Goal: Task Accomplishment & Management: Manage account settings

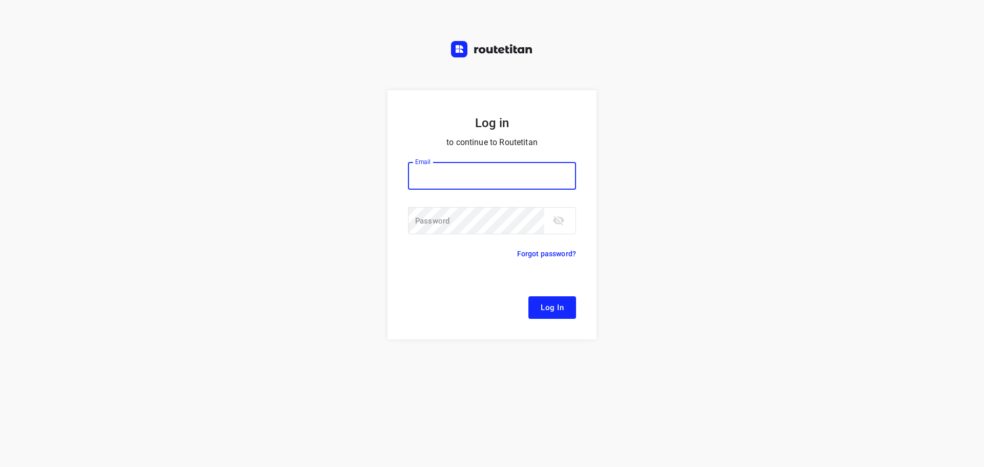
click at [449, 173] on input "email" at bounding box center [492, 176] width 168 height 28
type input "remco@fruitopjewerk.nl"
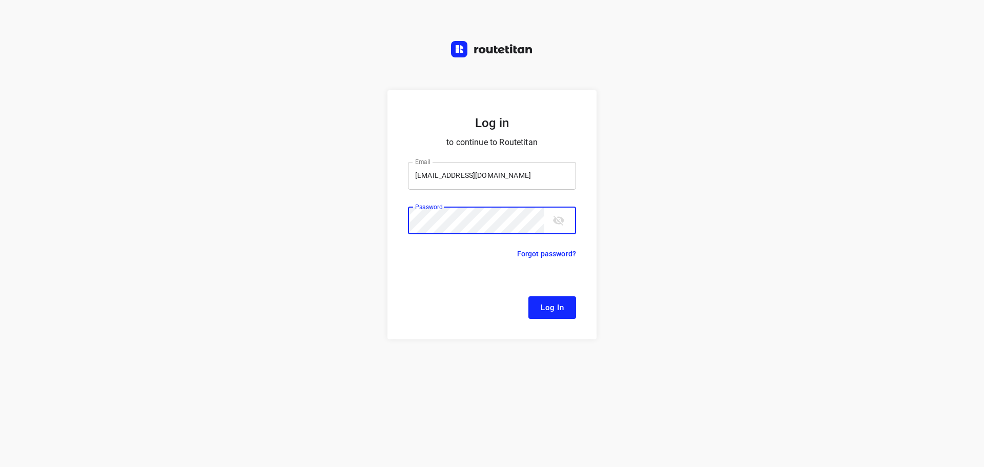
click at [529, 296] on button "Log In" at bounding box center [553, 307] width 48 height 23
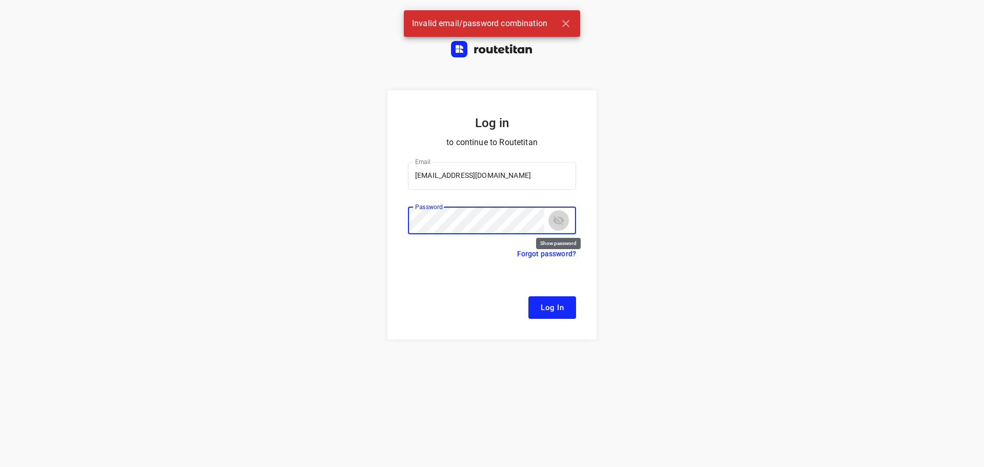
click at [563, 227] on icon "toggle password visibility" at bounding box center [559, 220] width 12 height 12
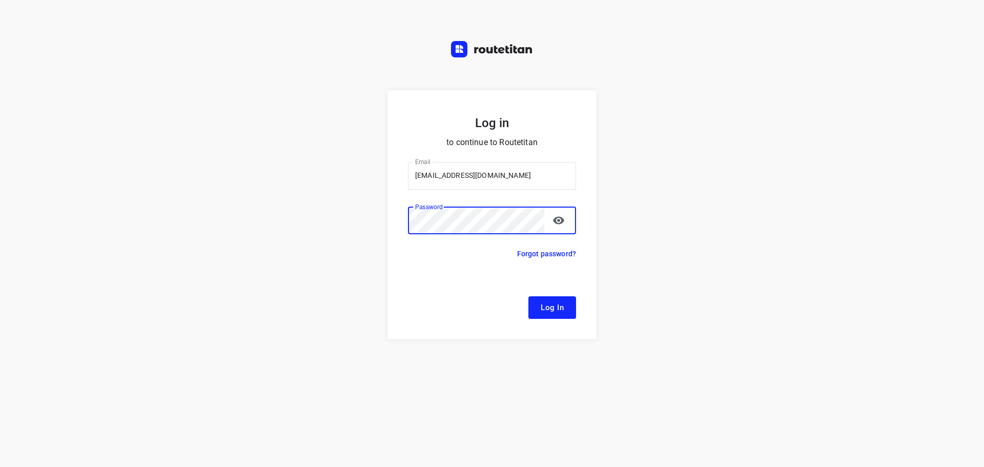
click at [529, 296] on button "Log In" at bounding box center [553, 307] width 48 height 23
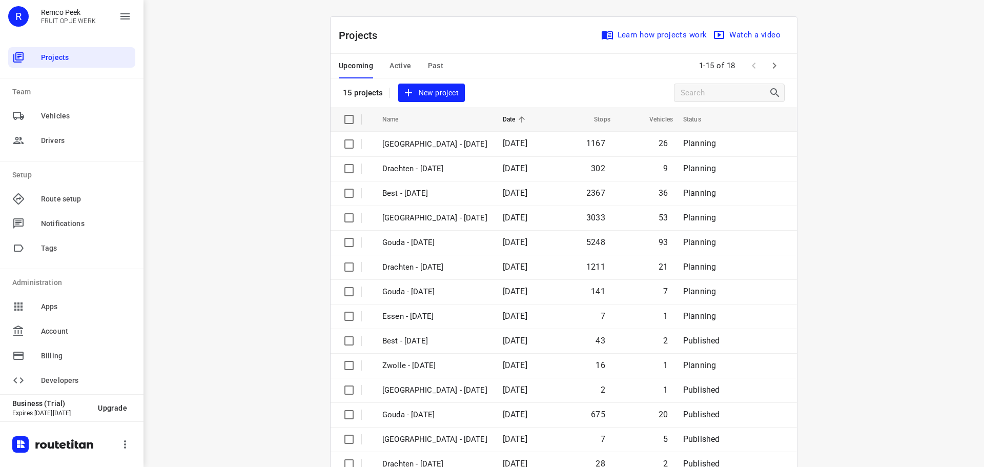
click at [274, 234] on div "i © 2025 Routetitan , © Stadia Maps , © OpenMapTiles © OpenStreetMap contributo…" at bounding box center [564, 233] width 841 height 467
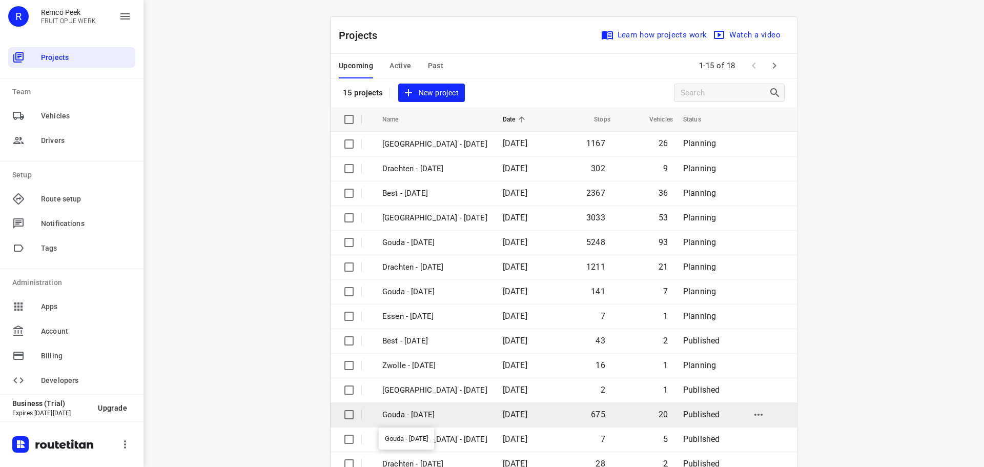
click at [440, 416] on p "Gouda - [DATE]" at bounding box center [434, 415] width 105 height 12
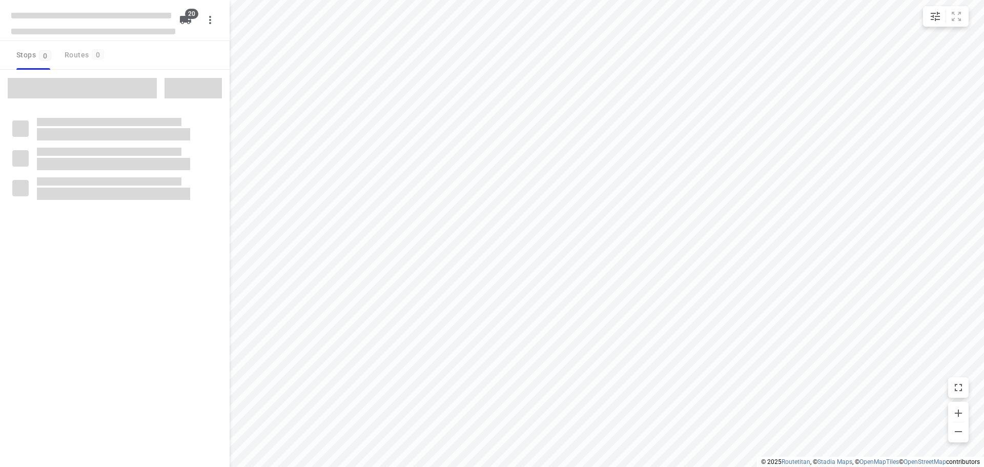
checkbox input "true"
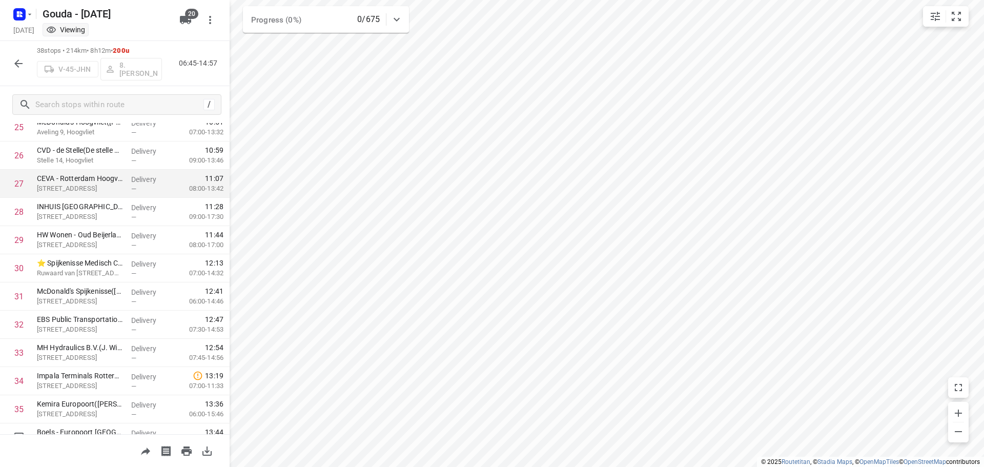
scroll to position [583, 0]
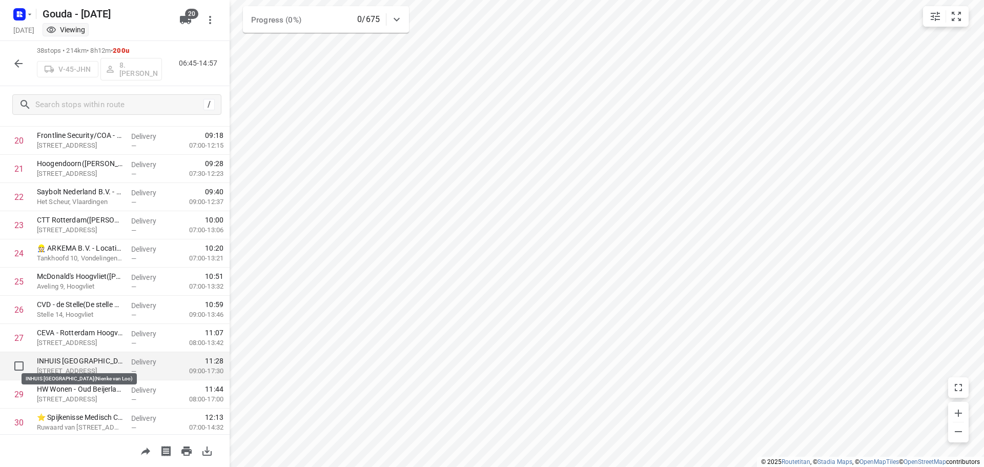
click at [68, 356] on p "INHUIS PLAZA - Heijnenoord(Nienke van Loo)" at bounding box center [80, 361] width 86 height 10
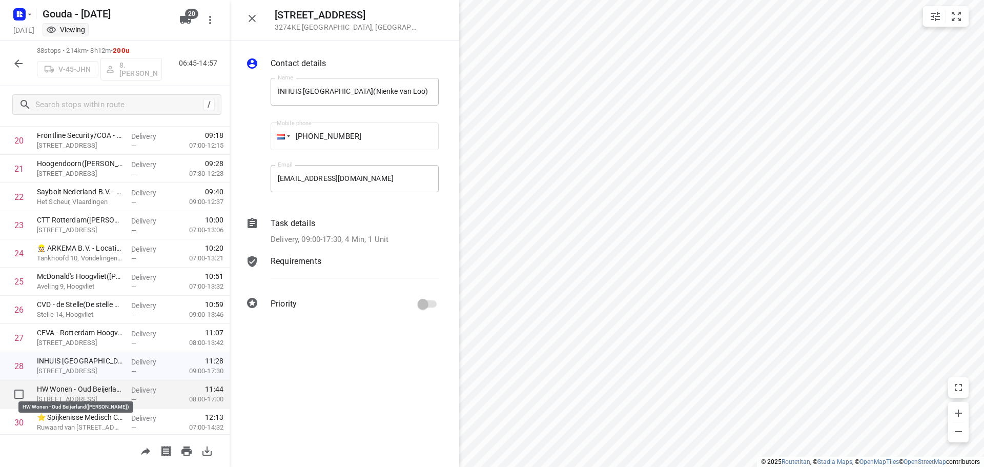
click at [64, 386] on p "HW Wonen - Oud Beijerland(Anna van Zijderveld)" at bounding box center [80, 389] width 86 height 10
click at [334, 234] on p "Delivery, 08:00-17:00, 5 Min, 137 Units, Startdatum: maandag 1 september. Welko…" at bounding box center [344, 240] width 146 height 12
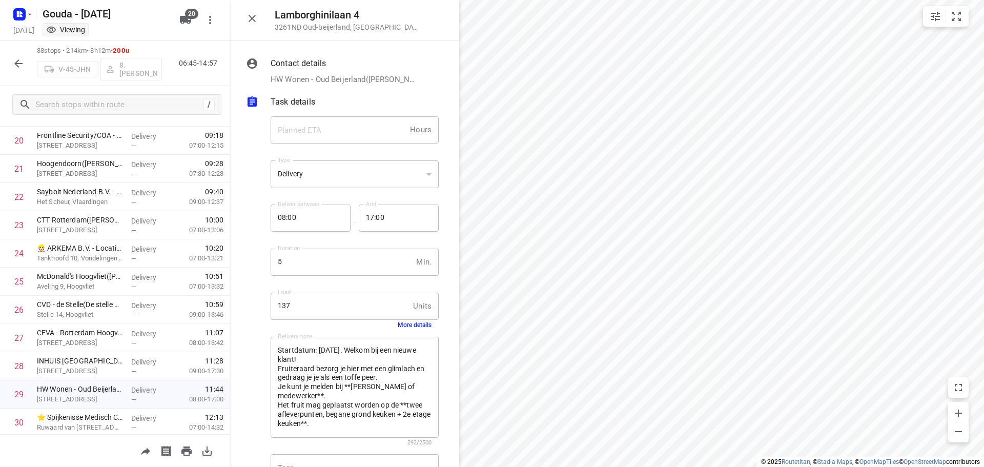
click at [399, 323] on button "More details" at bounding box center [415, 324] width 34 height 7
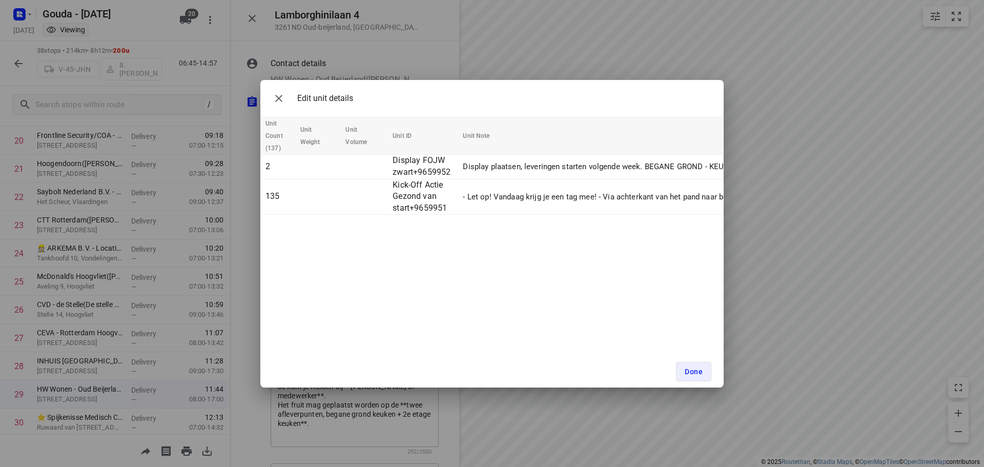
scroll to position [0, 0]
click at [702, 371] on span "Done" at bounding box center [694, 372] width 18 height 8
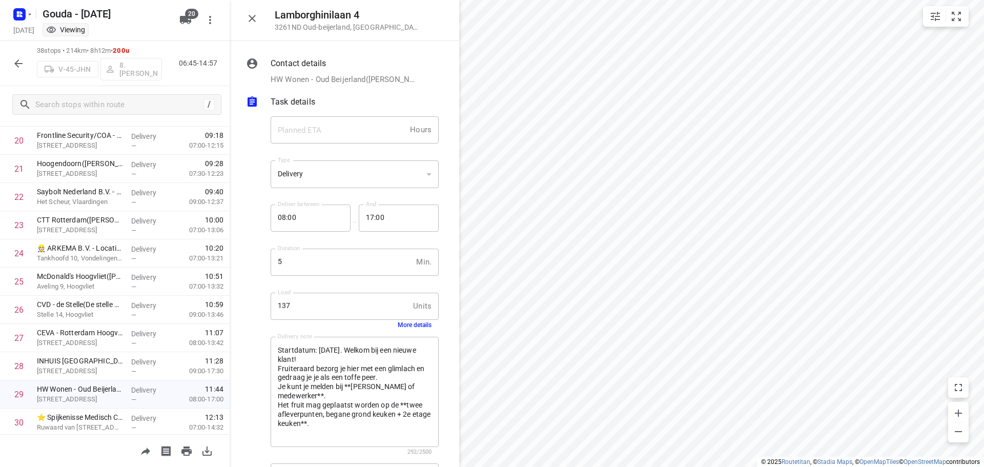
click at [255, 19] on icon "button" at bounding box center [252, 18] width 12 height 12
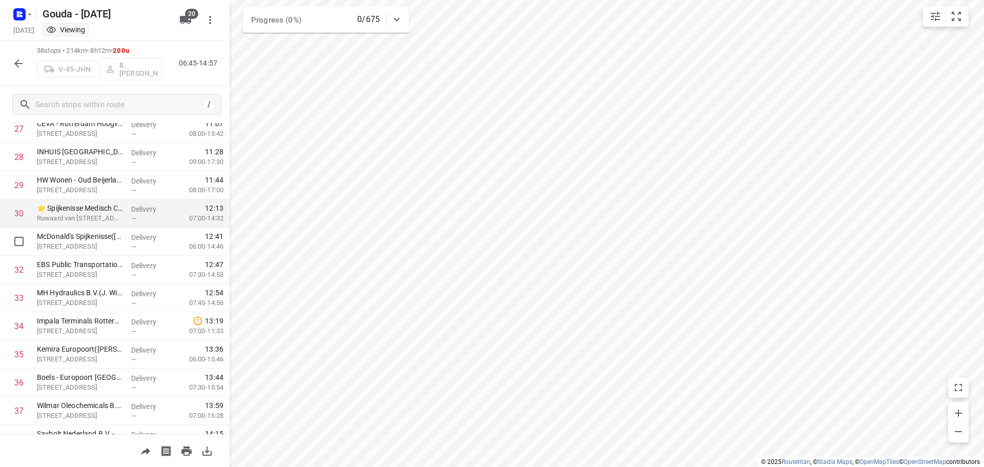
scroll to position [769, 0]
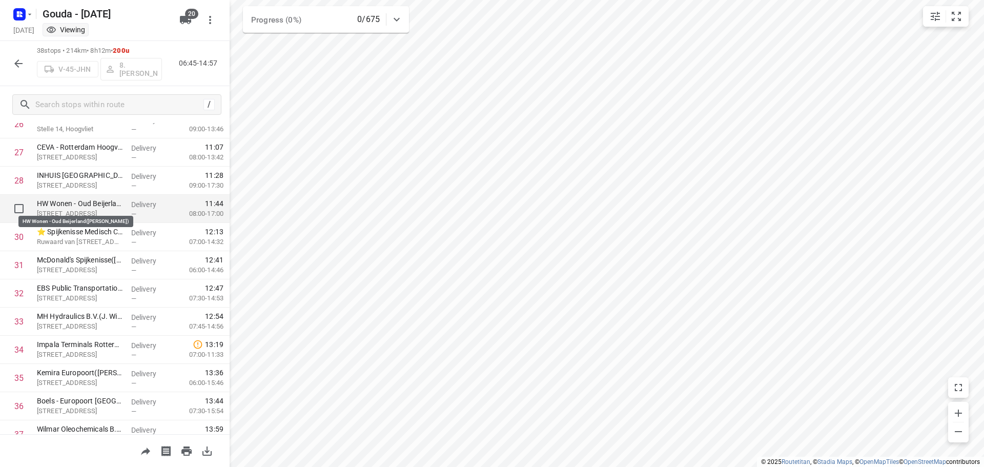
click at [98, 204] on p "HW Wonen - Oud Beijerland(Anna van Zijderveld)" at bounding box center [80, 203] width 86 height 10
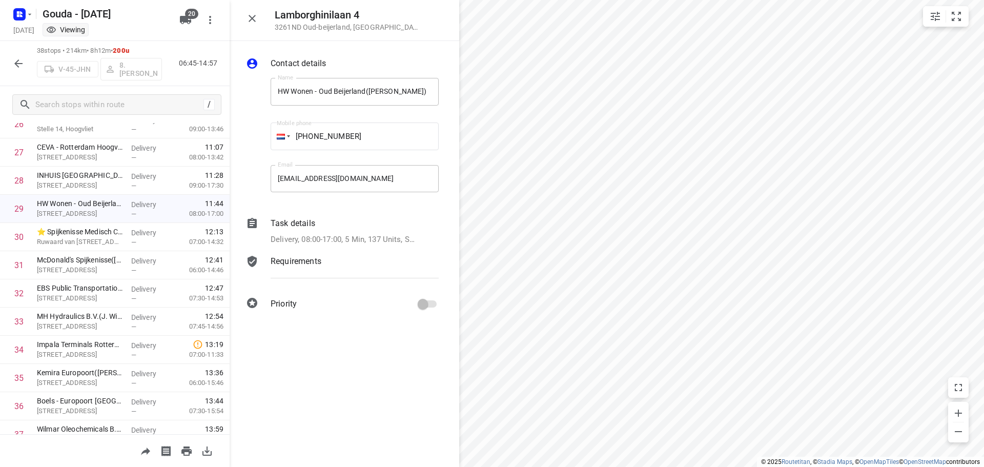
click at [368, 234] on p "Delivery, 08:00-17:00, 5 Min, 137 Units, Startdatum: maandag 1 september. Welko…" at bounding box center [344, 240] width 146 height 12
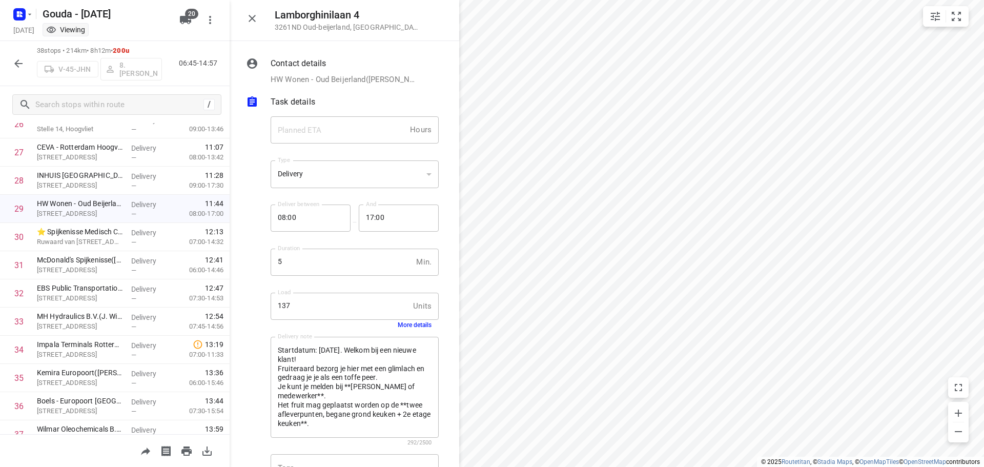
click at [415, 328] on button "More details" at bounding box center [415, 324] width 34 height 7
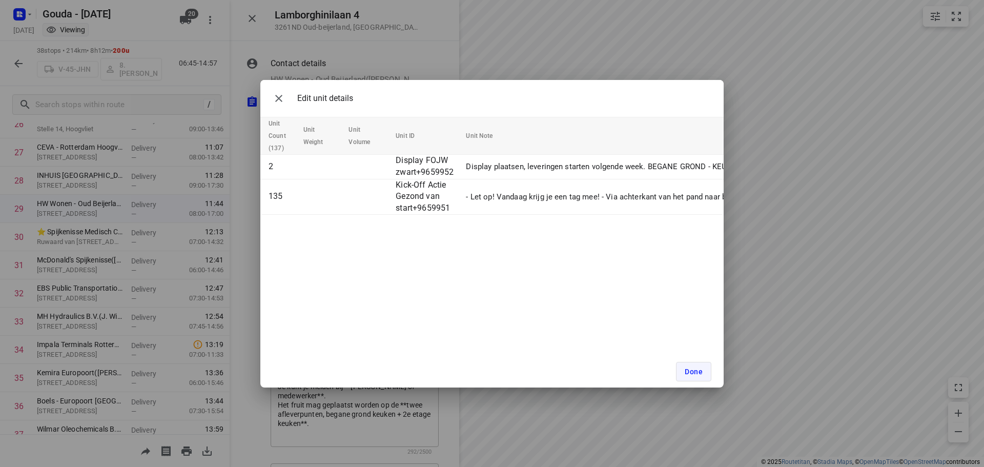
click at [692, 377] on button "Done" at bounding box center [693, 371] width 35 height 19
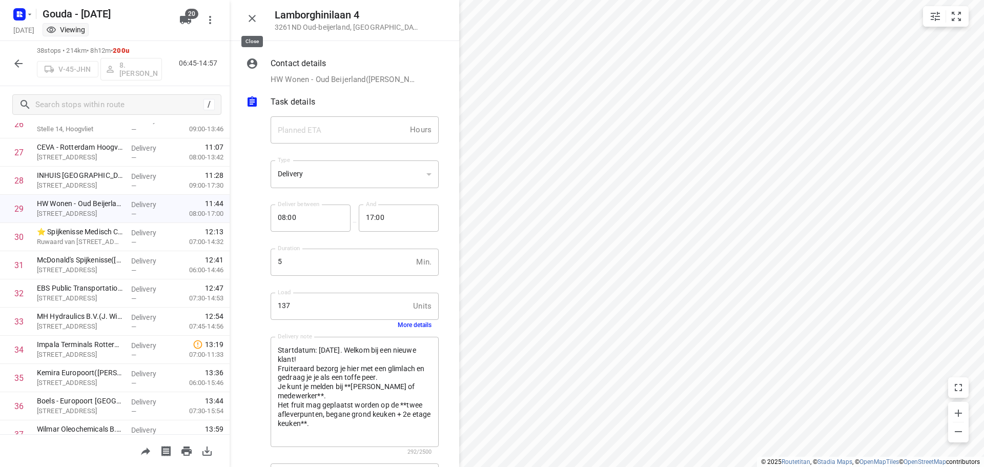
click at [253, 21] on icon "button" at bounding box center [252, 18] width 12 height 12
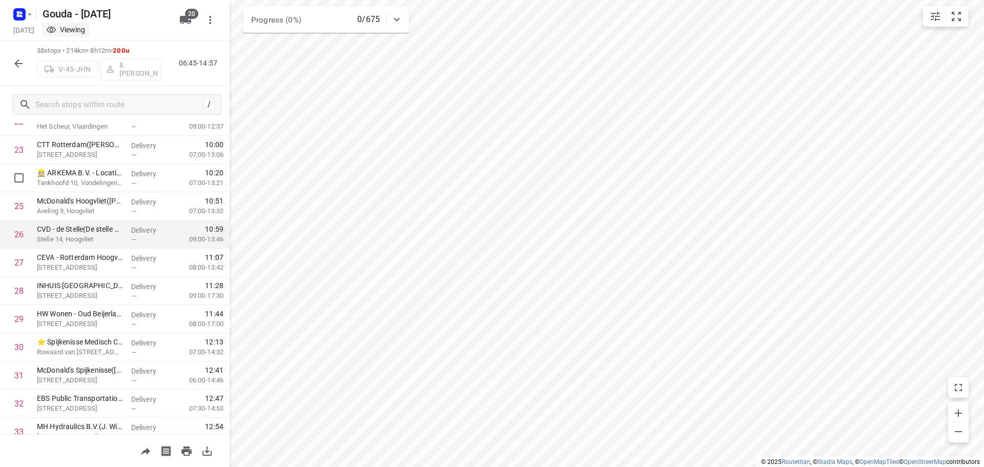
scroll to position [667, 0]
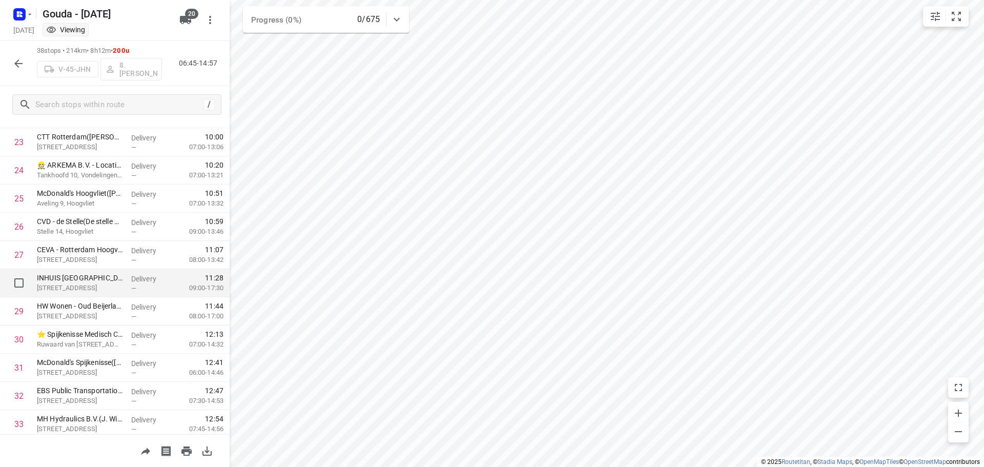
click at [95, 289] on p "Reedijk 8b, Heijnenoord" at bounding box center [80, 288] width 86 height 10
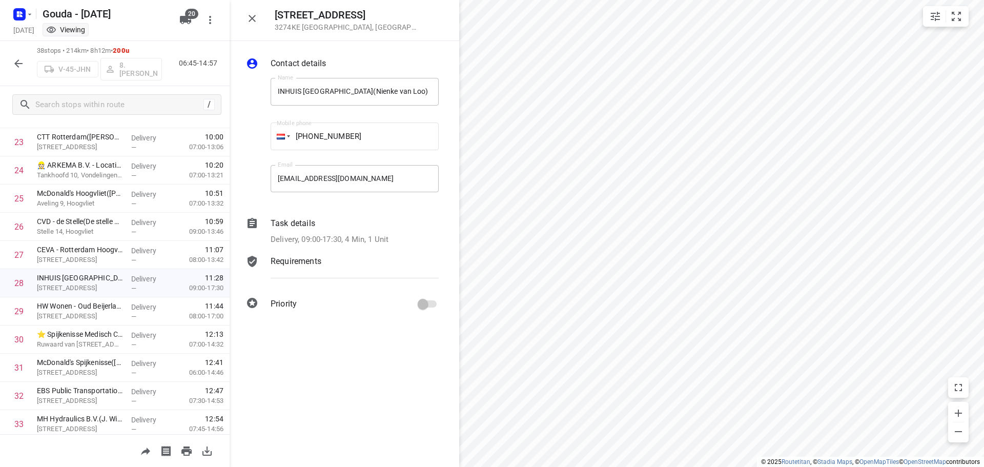
drag, startPoint x: 330, startPoint y: 237, endPoint x: 425, endPoint y: 281, distance: 105.3
click at [367, 250] on div "Contact details Name INHUIS PLAZA - Heijnenoord(Nienke van Loo) Name Mobile pho…" at bounding box center [345, 185] width 230 height 289
click at [359, 227] on div "Task details" at bounding box center [355, 223] width 168 height 12
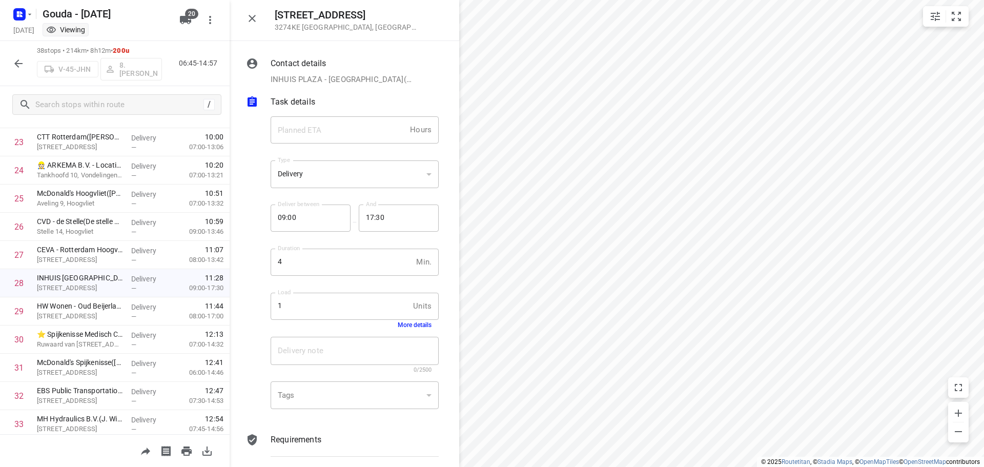
click at [398, 324] on button "More details" at bounding box center [415, 324] width 34 height 7
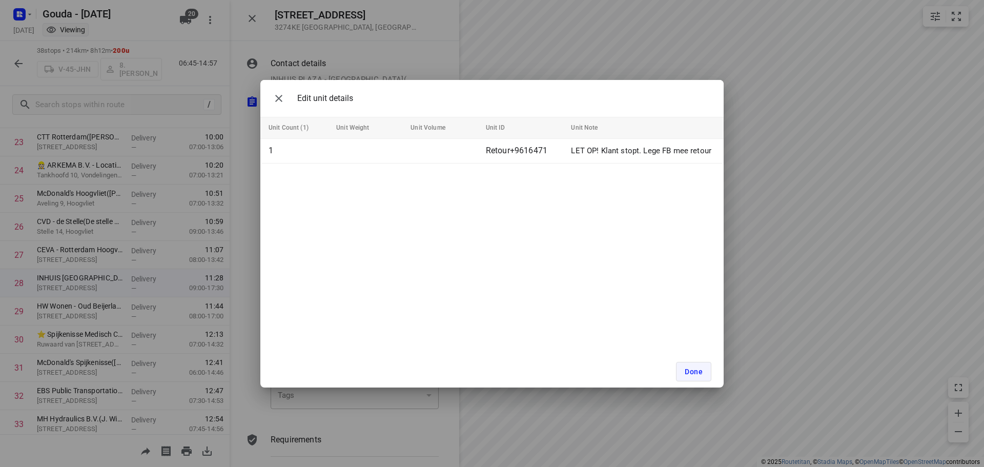
click at [696, 370] on span "Done" at bounding box center [694, 372] width 18 height 8
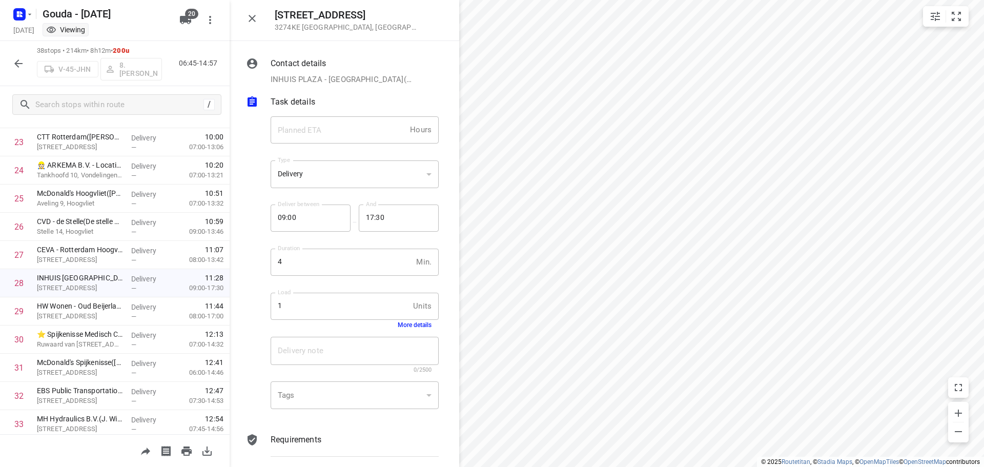
click at [247, 24] on icon "button" at bounding box center [252, 18] width 12 height 12
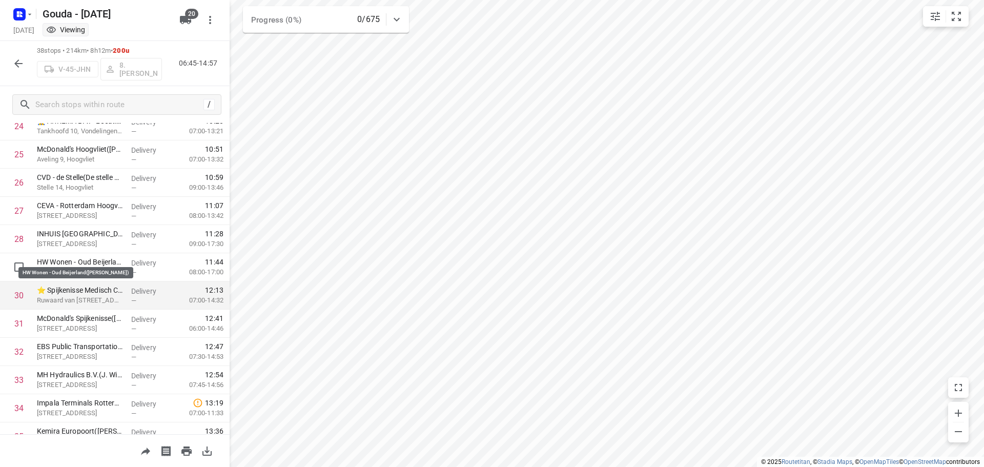
scroll to position [718, 0]
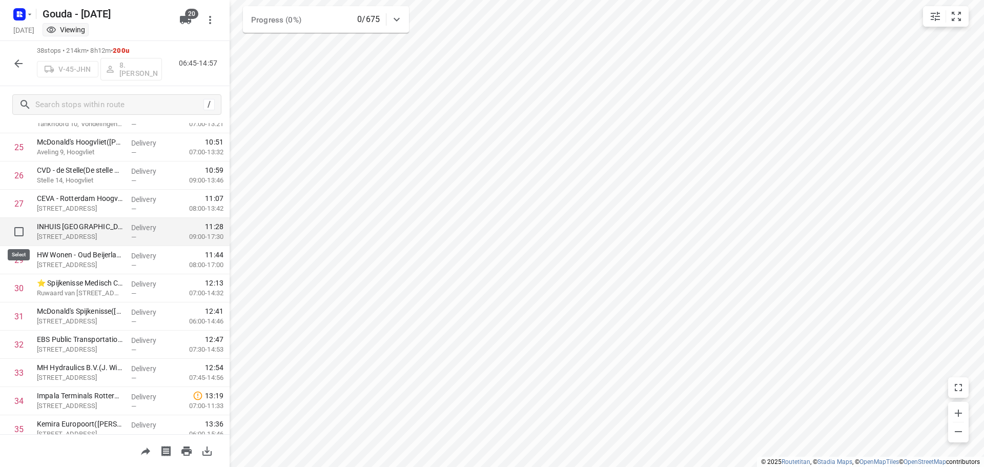
click at [15, 228] on input "checkbox" at bounding box center [19, 231] width 21 height 21
checkbox input "true"
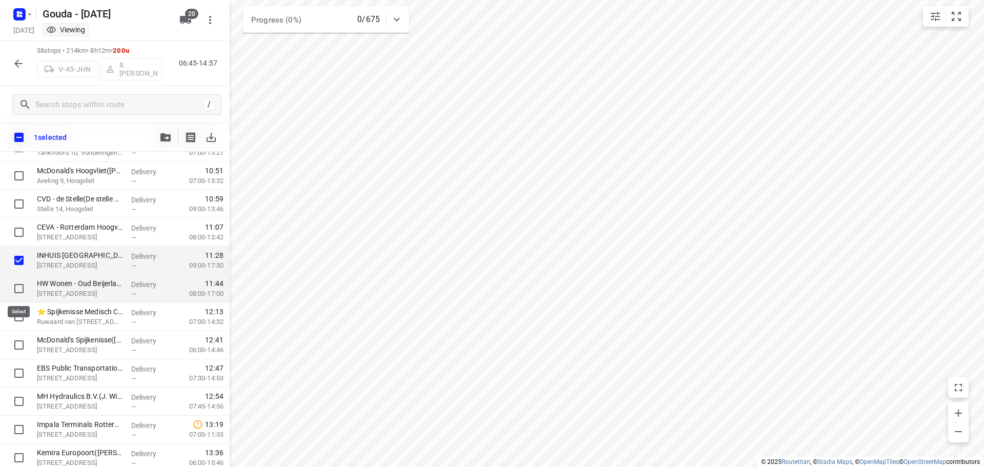
click at [17, 290] on input "checkbox" at bounding box center [19, 288] width 21 height 21
checkbox input "true"
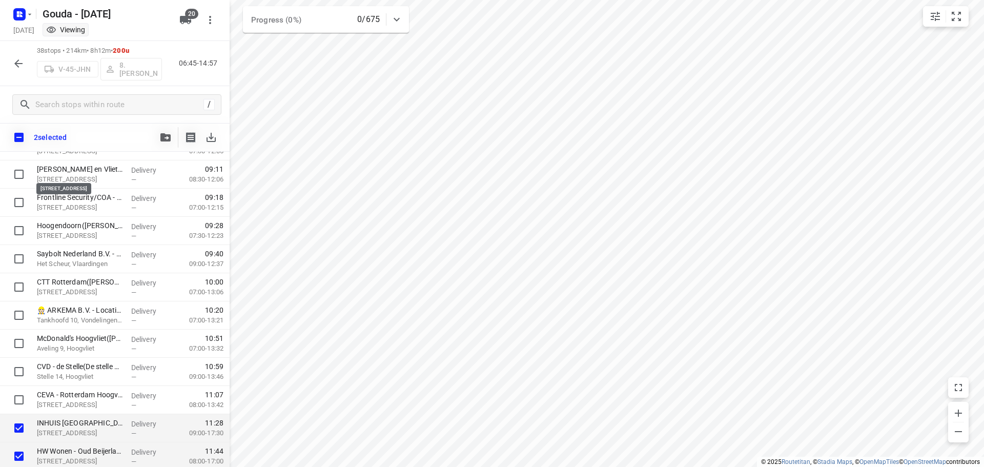
scroll to position [455, 0]
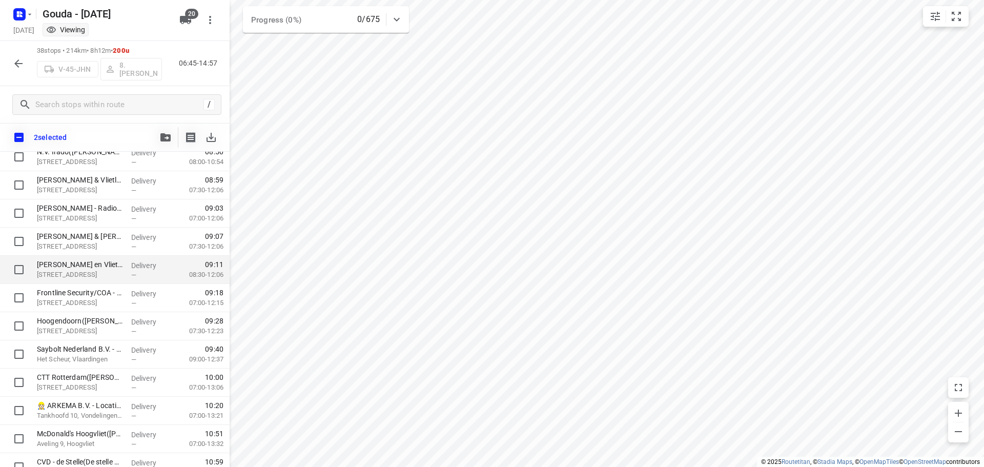
drag, startPoint x: 82, startPoint y: 366, endPoint x: 90, endPoint y: 281, distance: 84.5
click at [90, 281] on div "527 Zuidbaan Moordrecht, Netherlands 06:45 Departure time ⭐Gemeente Rotterdam -…" at bounding box center [115, 284] width 230 height 1128
click at [127, 121] on div "/" at bounding box center [115, 104] width 230 height 37
click at [27, 131] on input "checkbox" at bounding box center [19, 138] width 22 height 22
checkbox input "true"
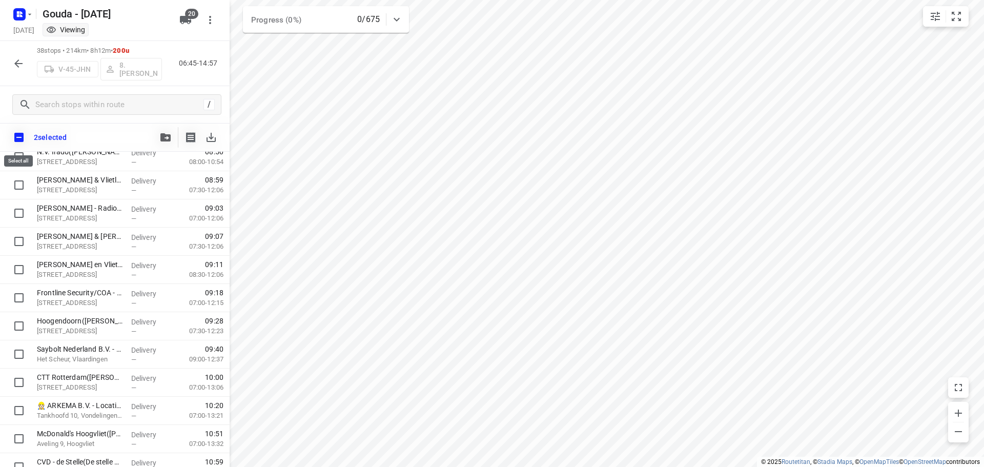
checkbox input "true"
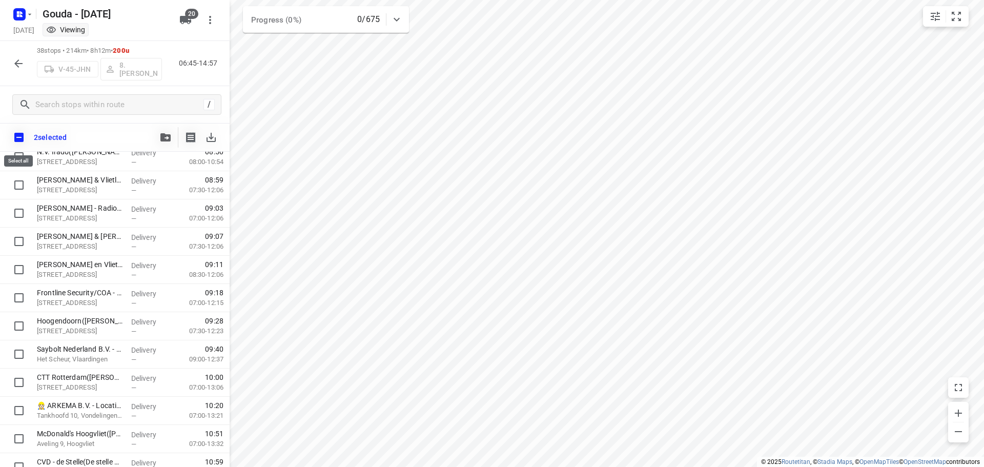
checkbox input "true"
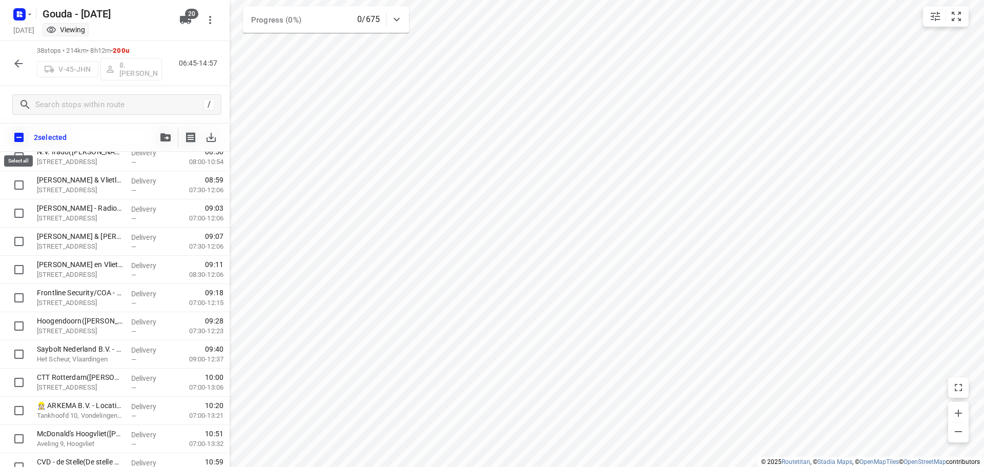
checkbox input "true"
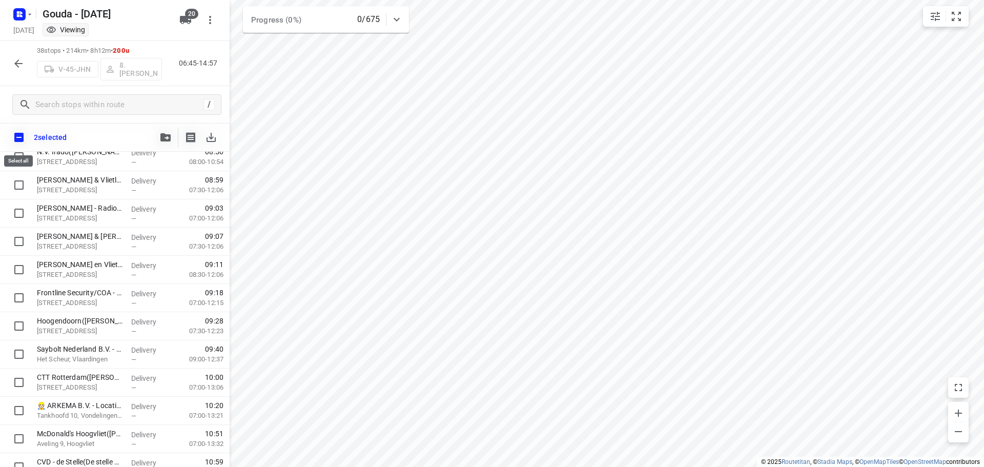
checkbox input "true"
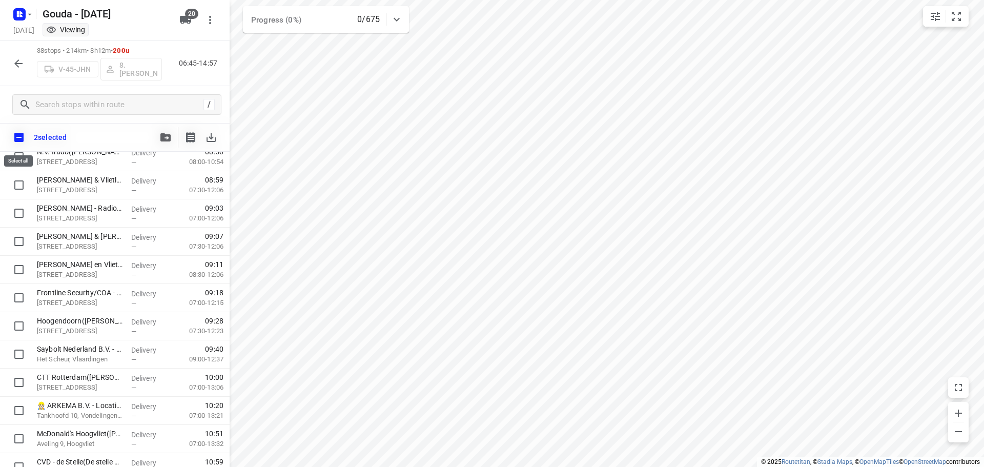
checkbox input "true"
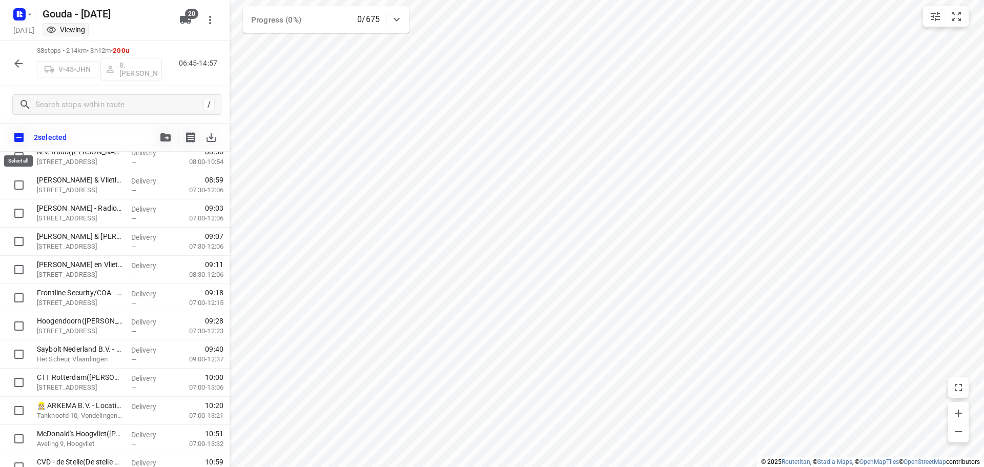
checkbox input "true"
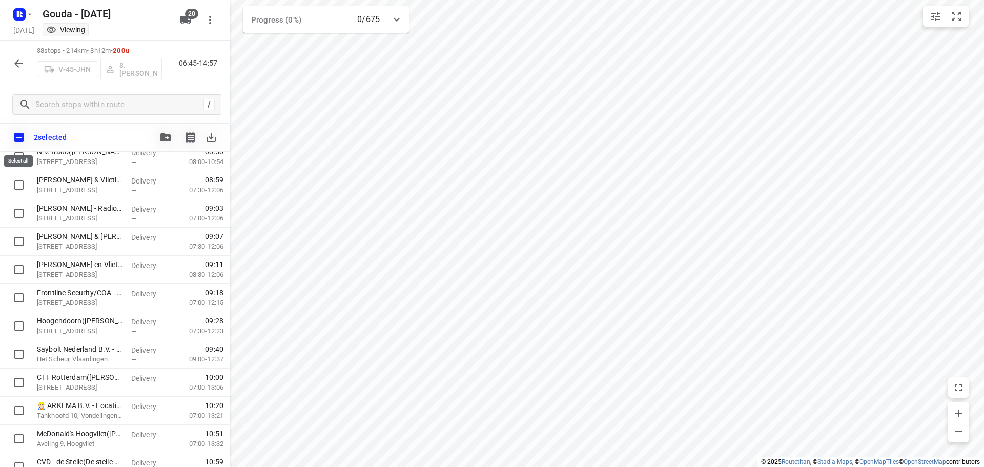
checkbox input "true"
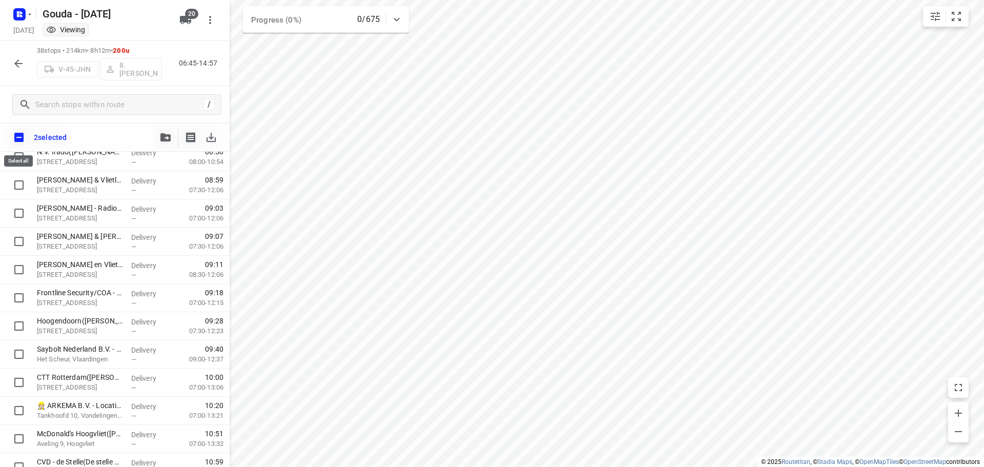
checkbox input "true"
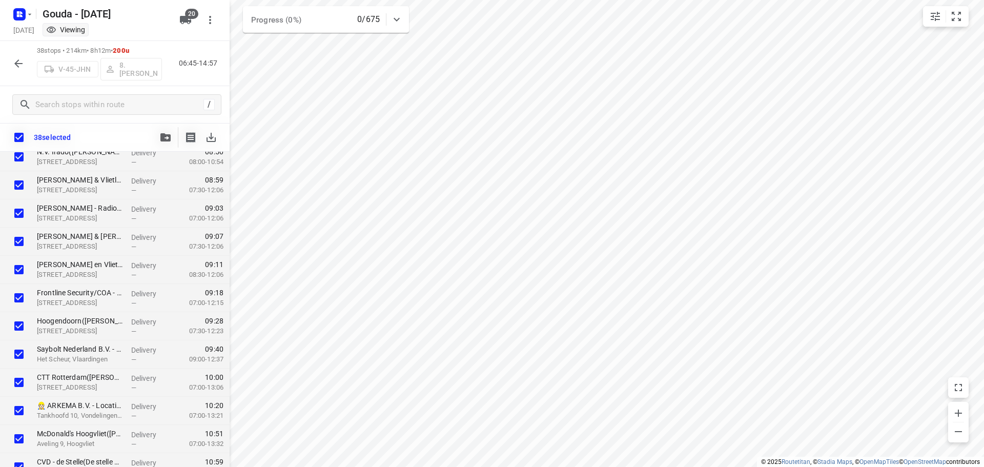
click at [104, 126] on div "38 selected" at bounding box center [115, 137] width 230 height 29
drag, startPoint x: 5, startPoint y: 60, endPoint x: 12, endPoint y: 59, distance: 7.3
click at [7, 59] on div "38 stops • 214km • 8h12m • 200u V-45-JHN 8. Brian de Jong 06:45-14:57" at bounding box center [115, 63] width 230 height 45
click at [13, 59] on icon "button" at bounding box center [18, 63] width 12 height 12
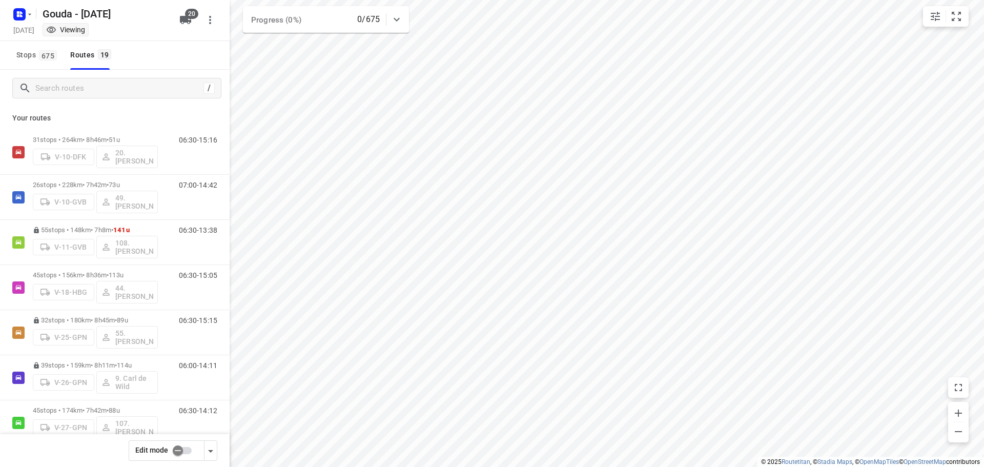
click at [188, 452] on input "checkbox" at bounding box center [178, 450] width 58 height 19
checkbox input "false"
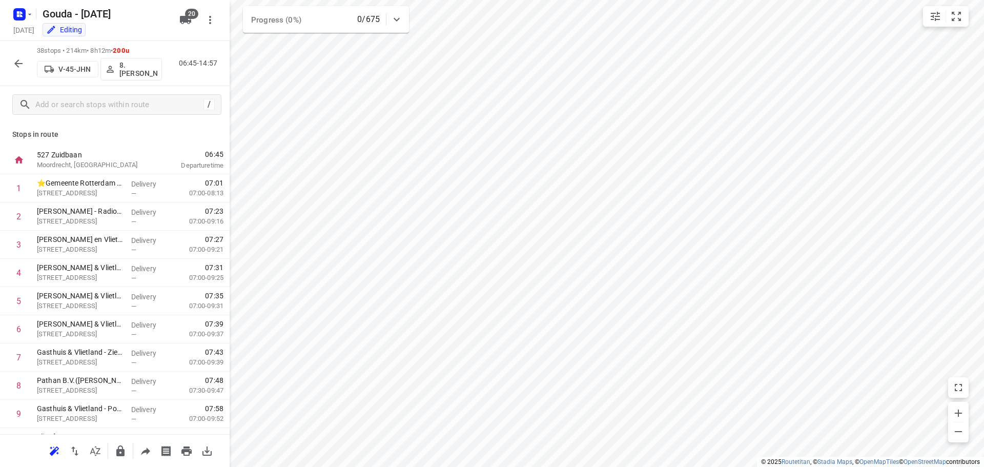
click at [134, 146] on div "527 Zuidbaan Moordrecht, Netherlands" at bounding box center [90, 160] width 115 height 28
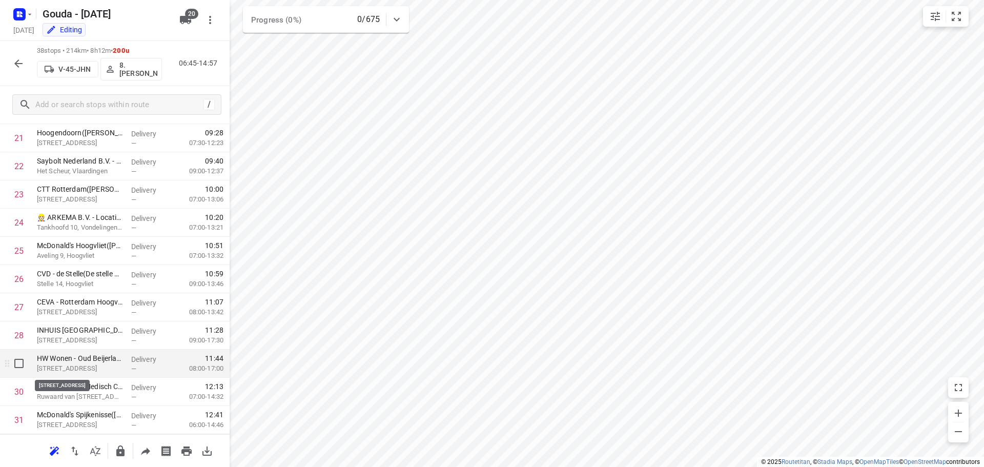
scroll to position [615, 0]
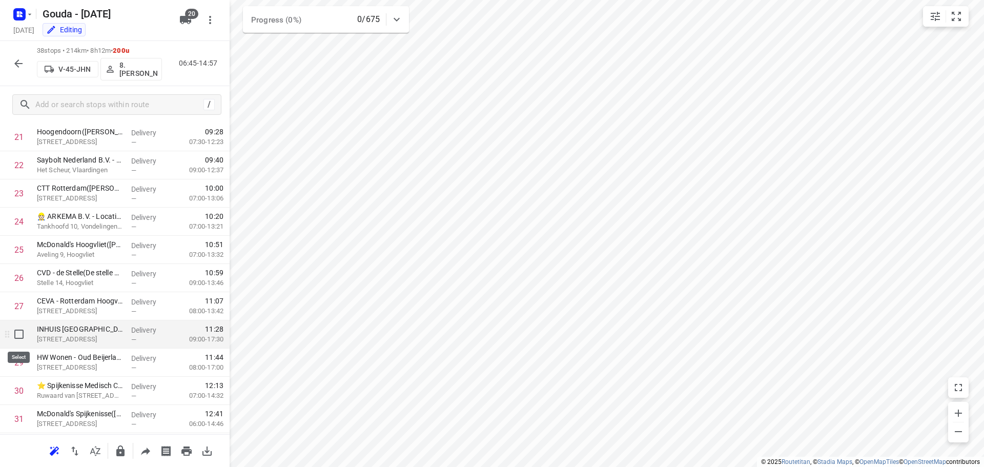
click at [20, 336] on input "checkbox" at bounding box center [19, 334] width 21 height 21
checkbox input "true"
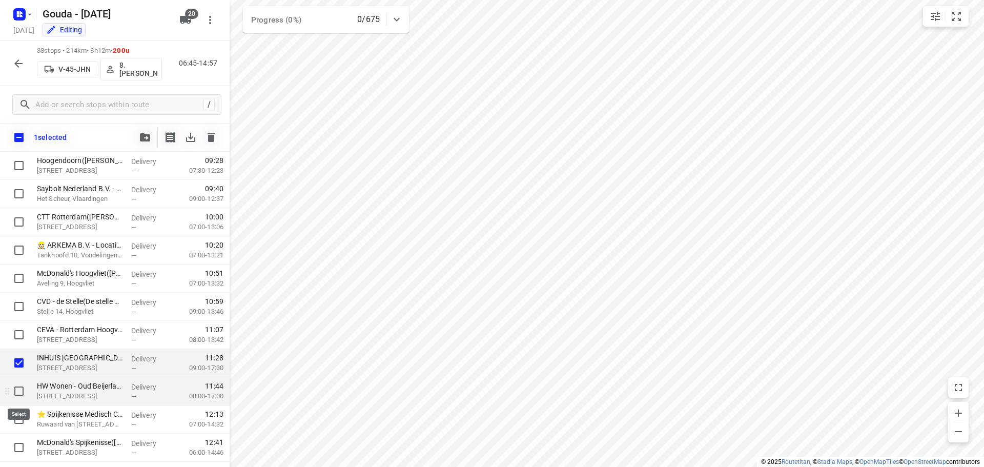
click at [22, 389] on input "checkbox" at bounding box center [19, 391] width 21 height 21
checkbox input "true"
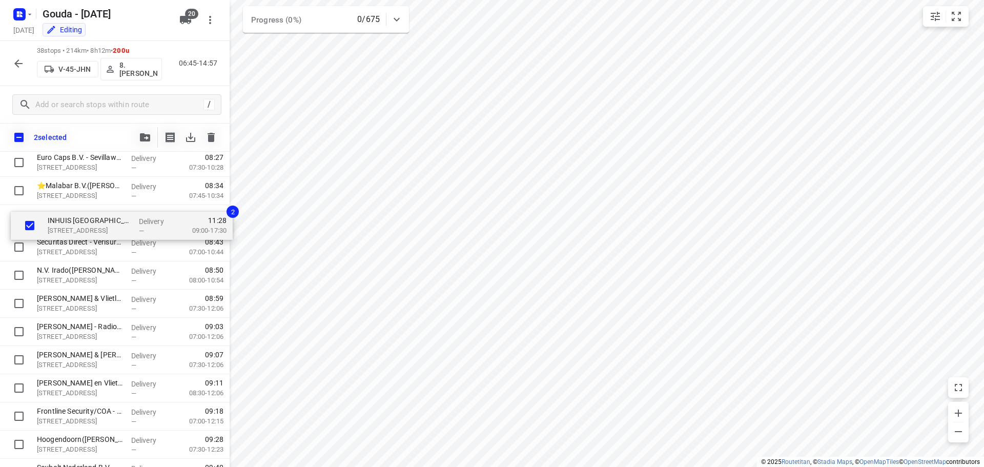
scroll to position [364, 0]
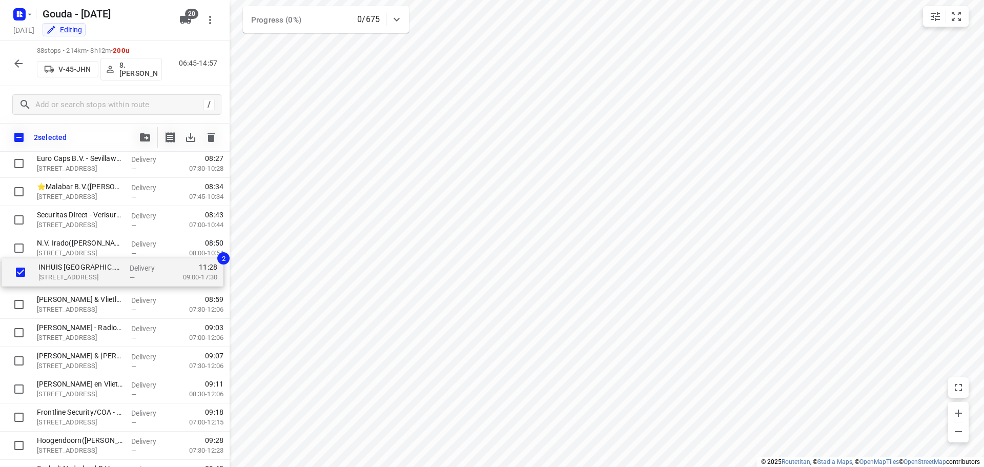
drag, startPoint x: 67, startPoint y: 360, endPoint x: 69, endPoint y: 261, distance: 99.0
click at [69, 261] on div "⭐Gemeente Rotterdam - Rotterdam Inclusief - Zuidlaardermeer(Ton Stolk) Zuidlaar…" at bounding box center [115, 376] width 230 height 1072
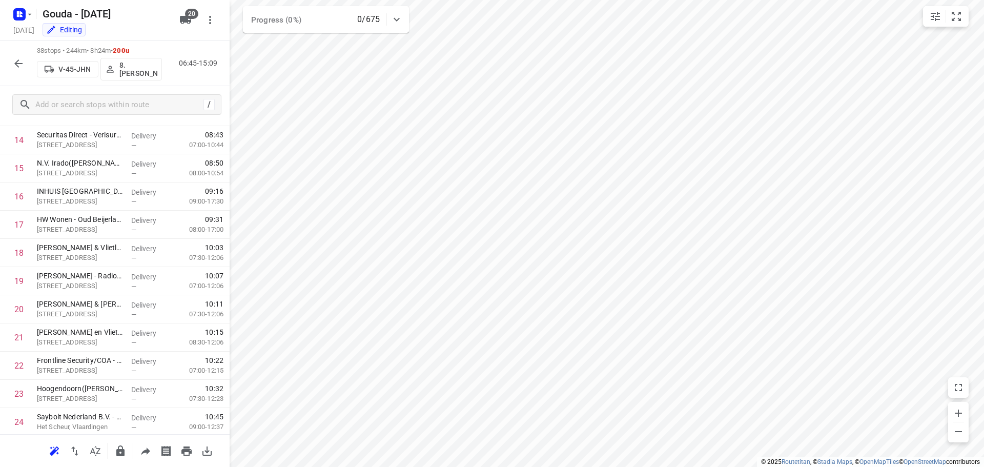
scroll to position [421, 0]
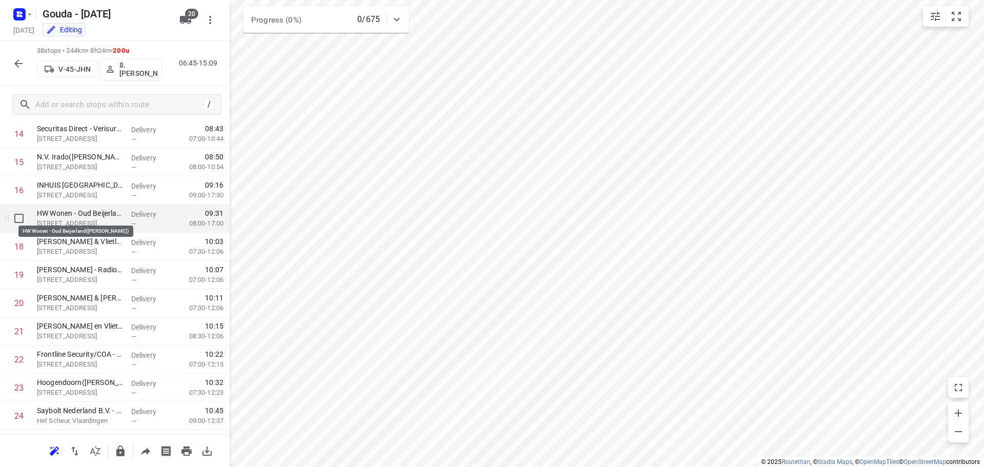
click at [92, 215] on p "HW Wonen - Oud Beijerland(Anna van Zijderveld)" at bounding box center [80, 213] width 86 height 10
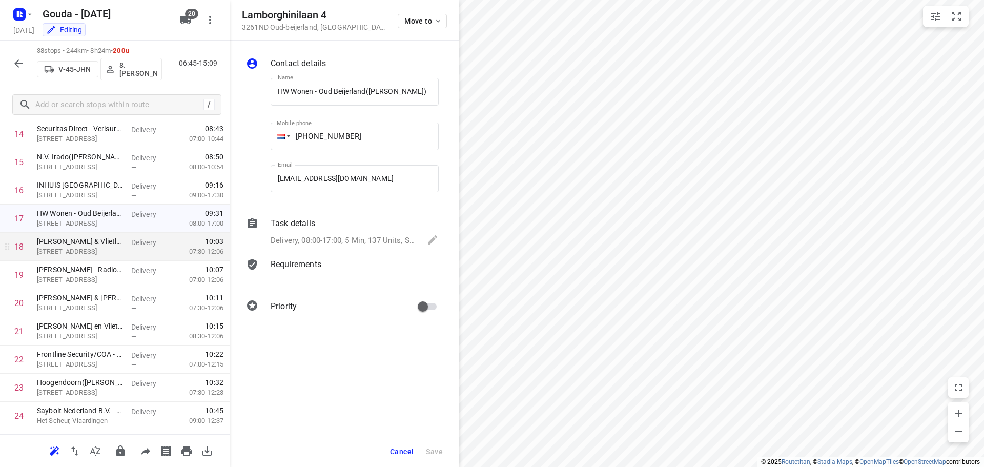
scroll to position [0, 0]
click at [446, 100] on div "Contact details Name HW Wonen - Oud Beijerland(Anna van Zijderveld) Name Mobile…" at bounding box center [345, 187] width 230 height 292
click at [406, 456] on button "Cancel" at bounding box center [402, 451] width 32 height 18
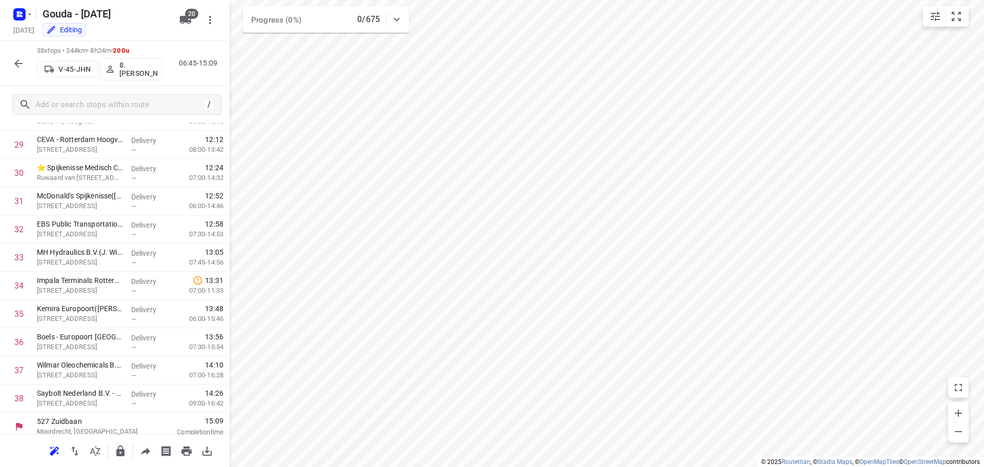
scroll to position [840, 0]
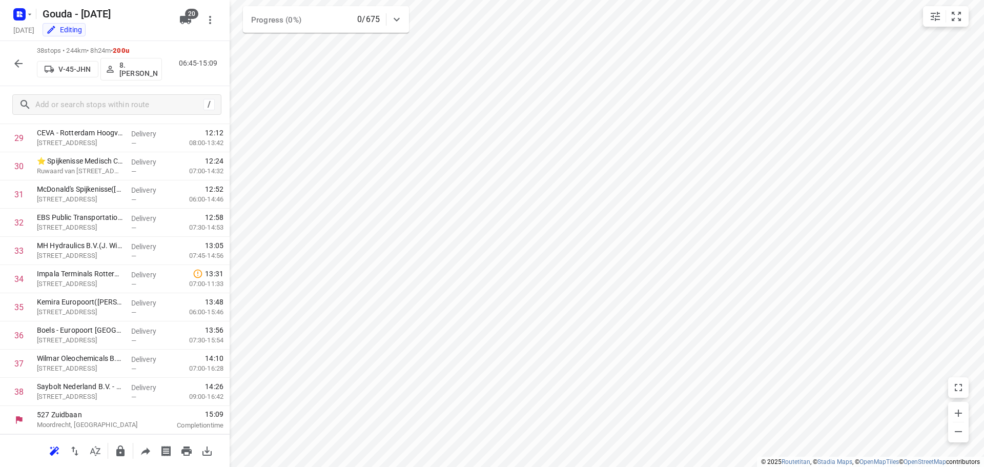
click at [19, 66] on icon "button" at bounding box center [18, 63] width 12 height 12
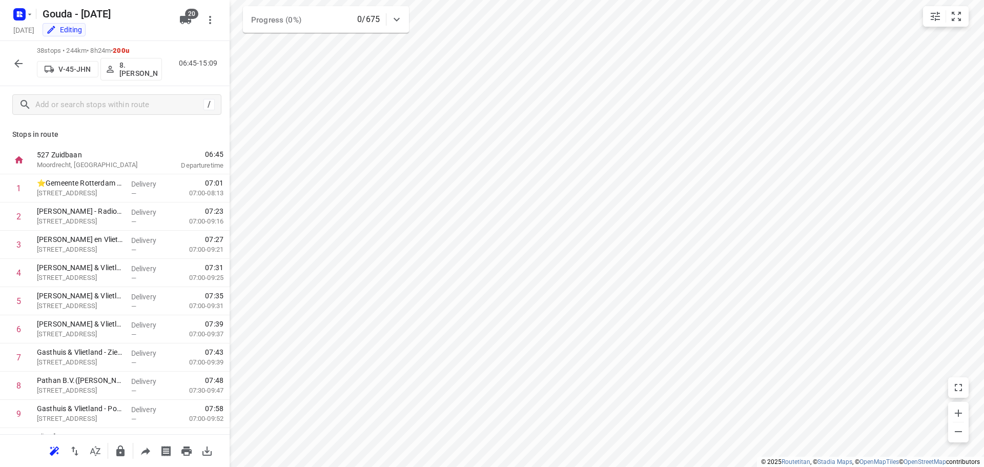
click at [120, 455] on icon "button" at bounding box center [120, 451] width 8 height 11
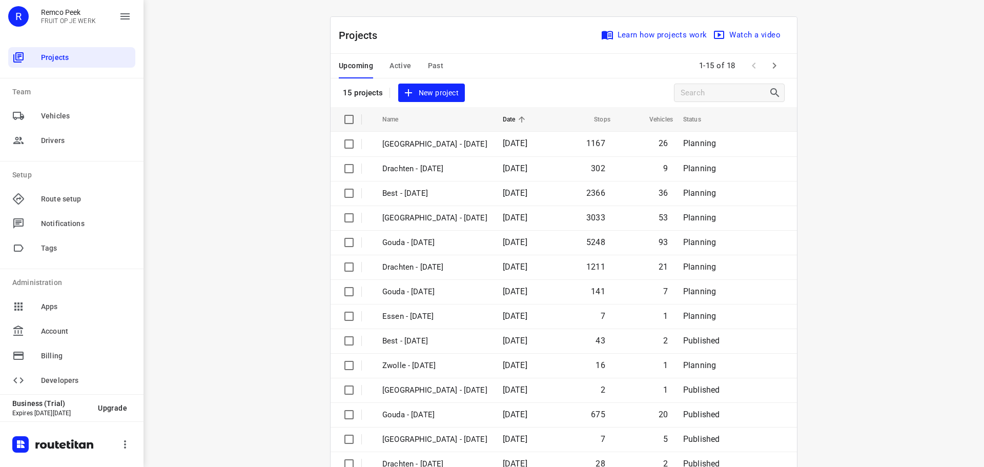
click at [422, 69] on div "Upcoming Active Past" at bounding box center [399, 66] width 121 height 25
click at [430, 66] on span "Past" at bounding box center [436, 65] width 16 height 13
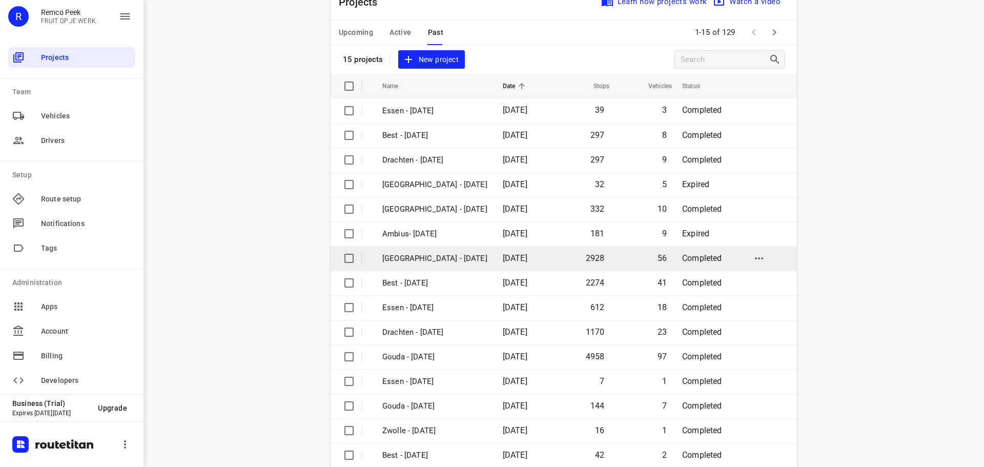
scroll to position [51, 0]
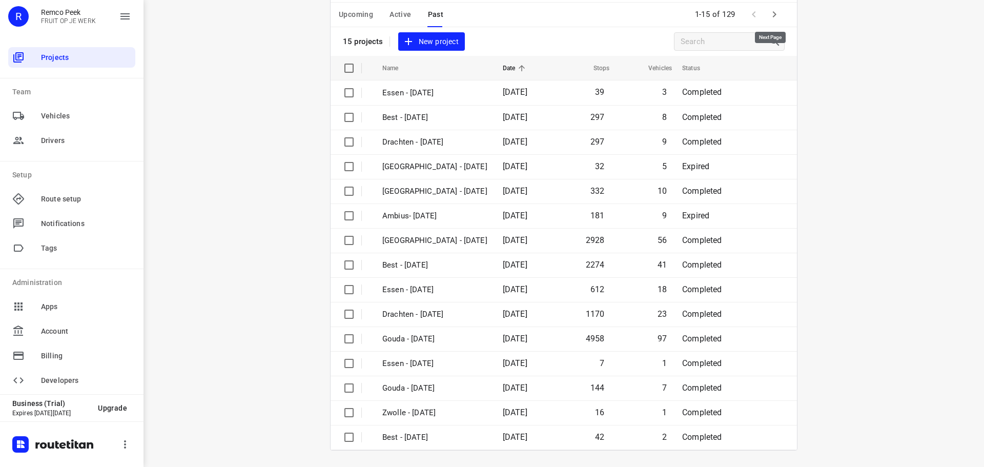
click at [776, 15] on icon "button" at bounding box center [775, 14] width 12 height 12
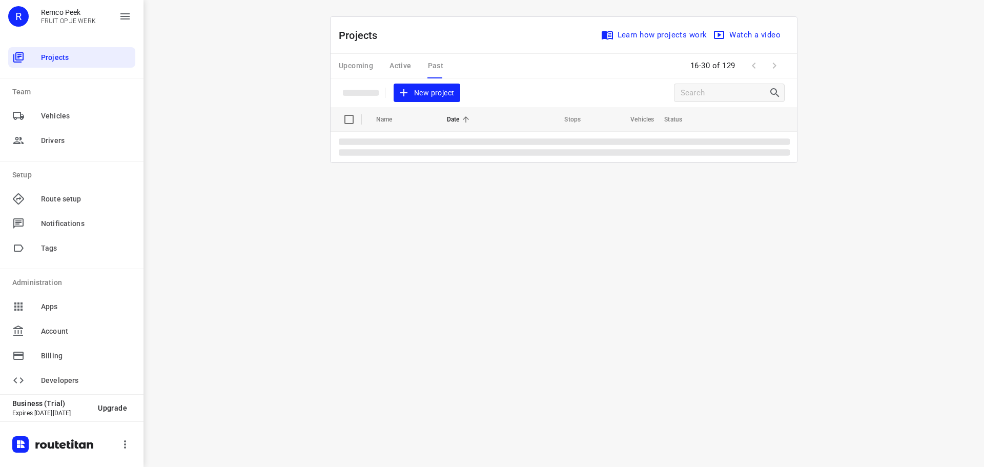
scroll to position [0, 0]
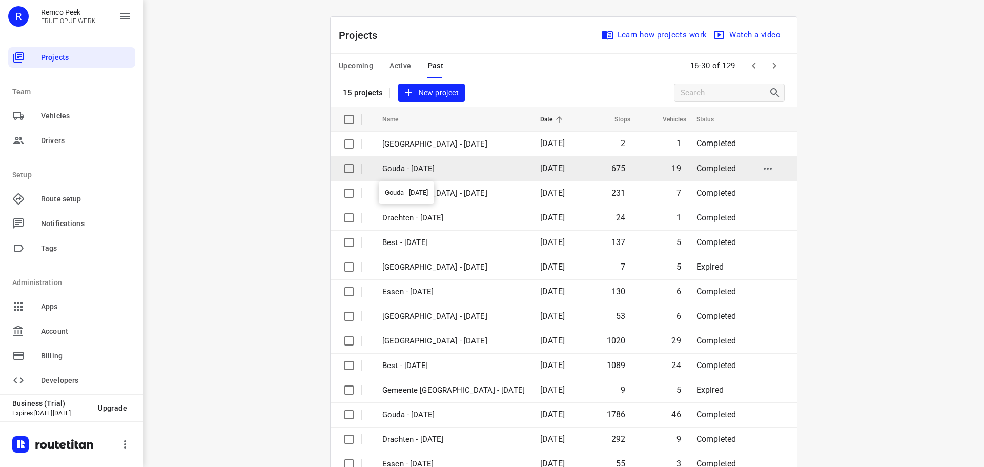
click at [443, 167] on p "Gouda - [DATE]" at bounding box center [453, 169] width 143 height 12
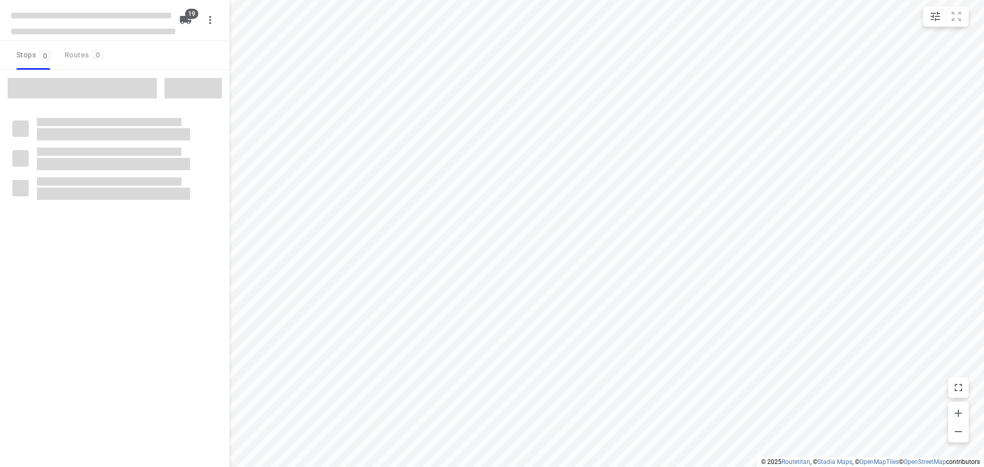
checkbox input "true"
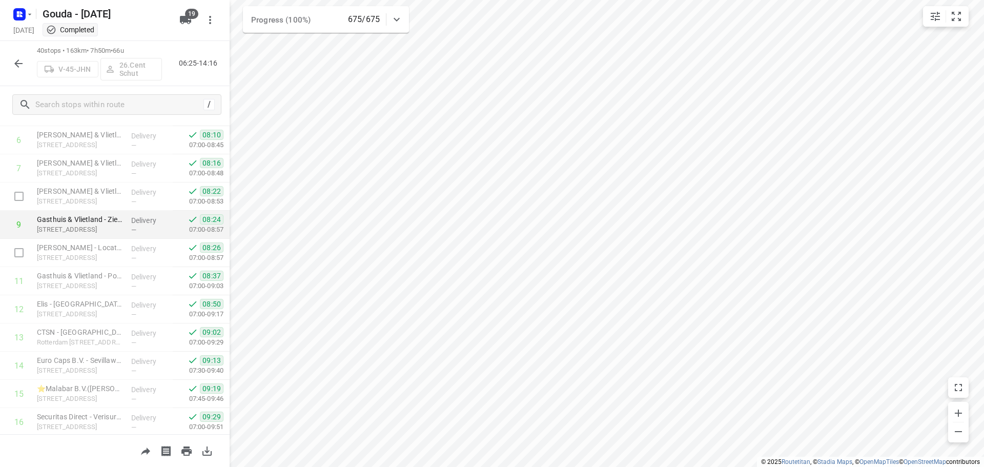
scroll to position [205, 0]
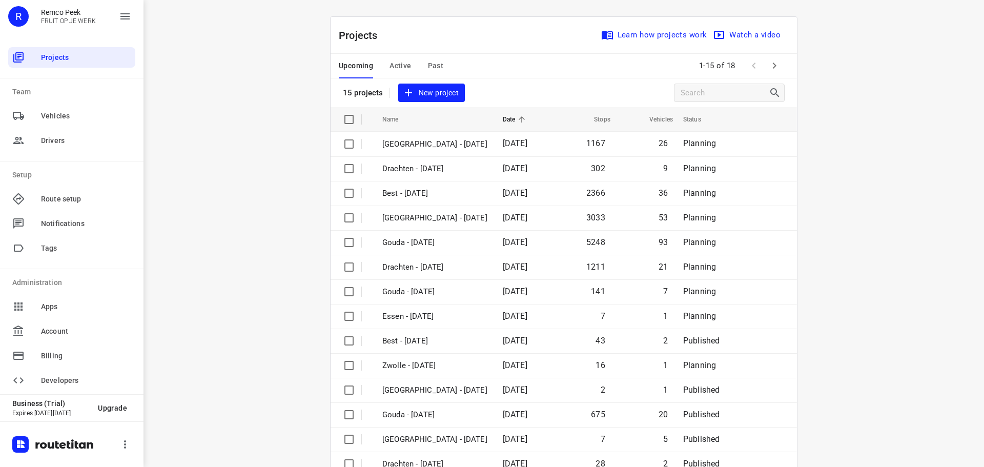
click at [772, 57] on button "button" at bounding box center [774, 65] width 21 height 21
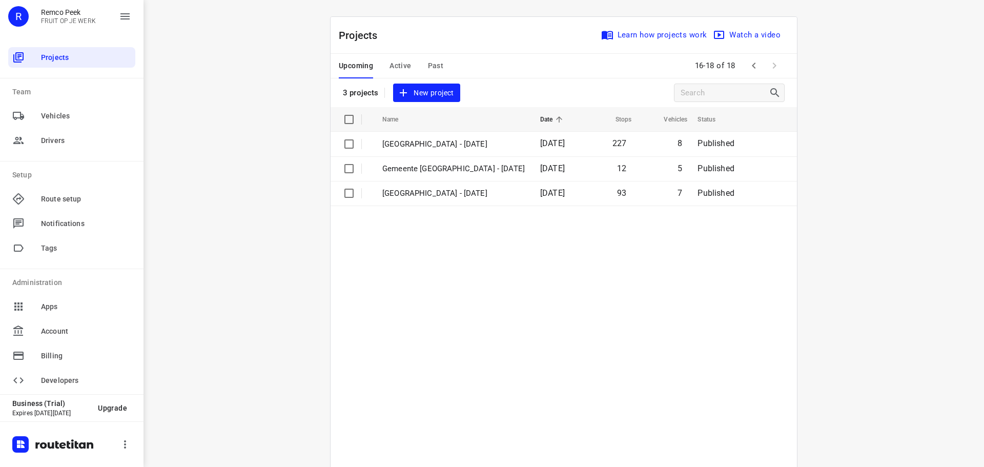
click at [435, 70] on div "Upcoming Active Past" at bounding box center [399, 66] width 121 height 25
click at [435, 70] on span "Past" at bounding box center [436, 65] width 16 height 13
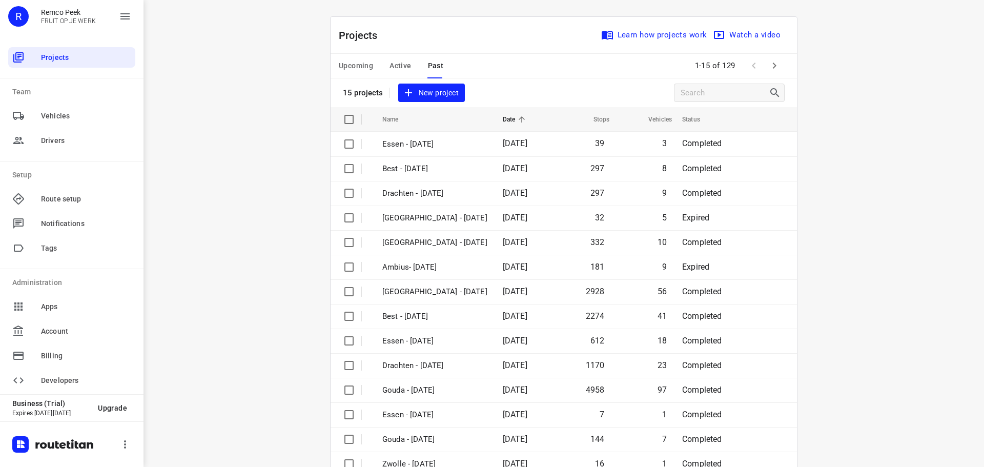
click at [775, 62] on icon "button" at bounding box center [775, 65] width 12 height 12
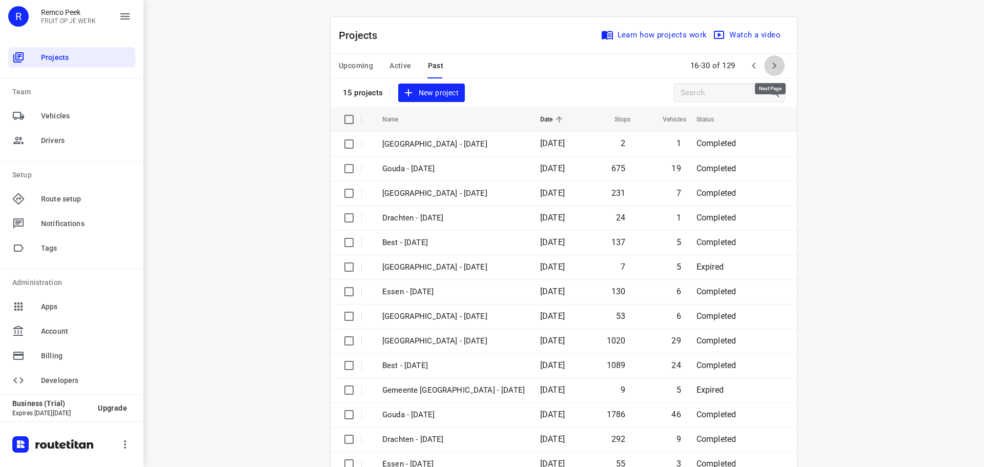
click at [775, 62] on icon "button" at bounding box center [775, 65] width 12 height 12
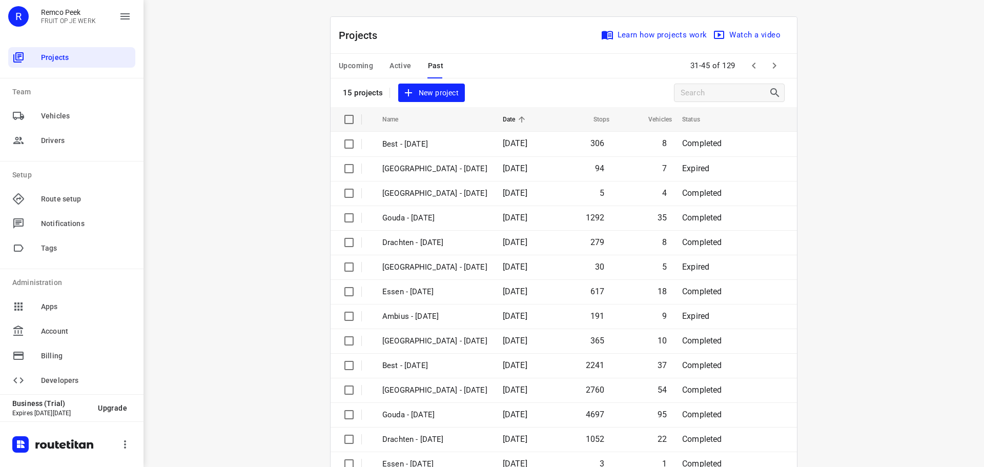
click at [775, 62] on icon "button" at bounding box center [775, 65] width 12 height 12
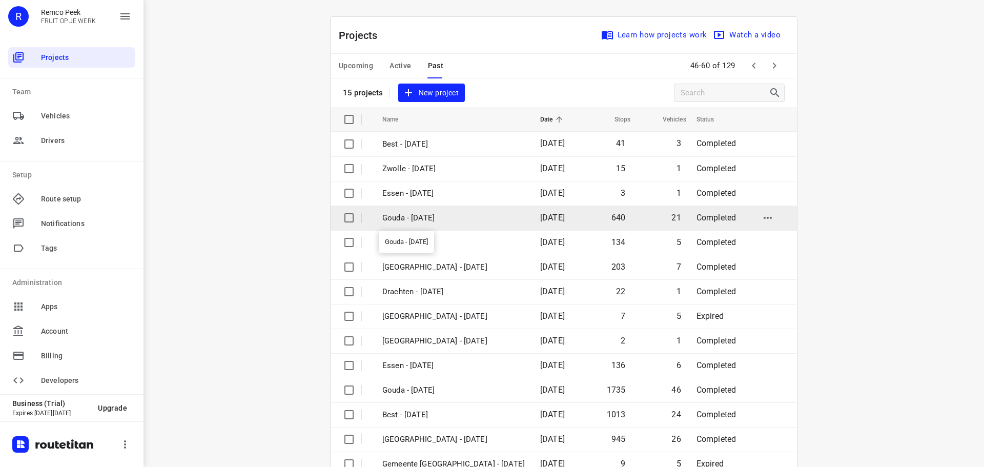
click at [472, 218] on p "Gouda - [DATE]" at bounding box center [453, 218] width 143 height 12
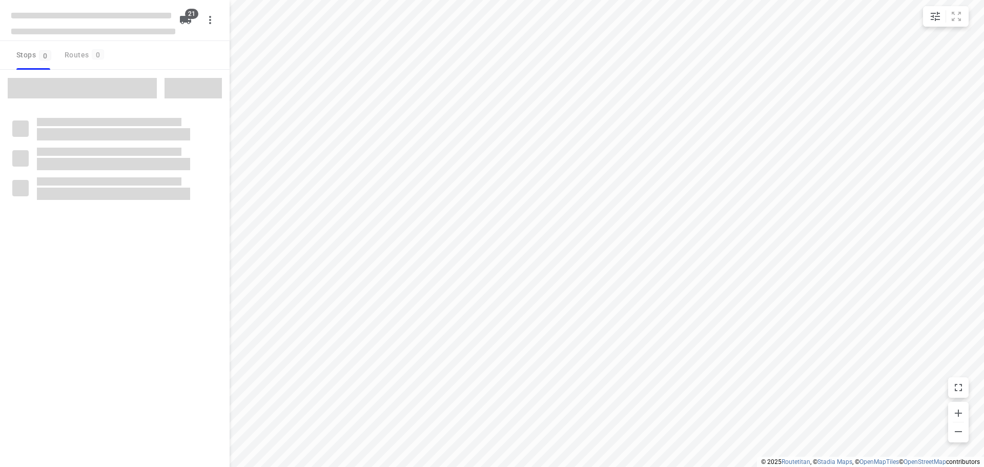
type input "distance"
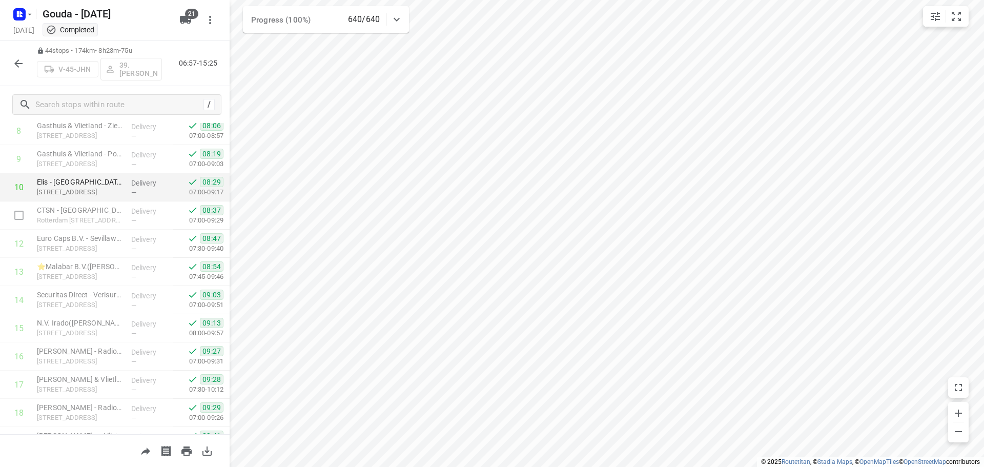
scroll to position [256, 0]
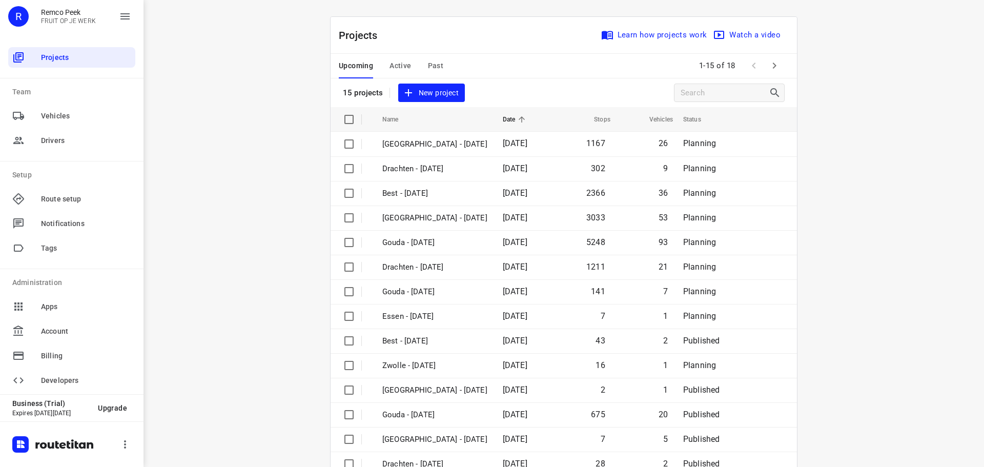
click at [440, 69] on div "Upcoming Active Past" at bounding box center [399, 66] width 121 height 25
click at [428, 67] on span "Past" at bounding box center [436, 65] width 16 height 13
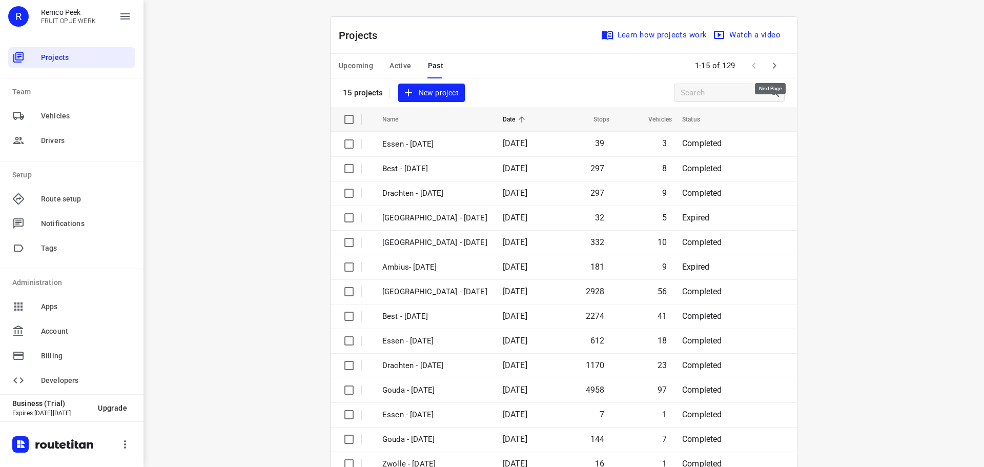
click at [770, 64] on icon "button" at bounding box center [775, 65] width 12 height 12
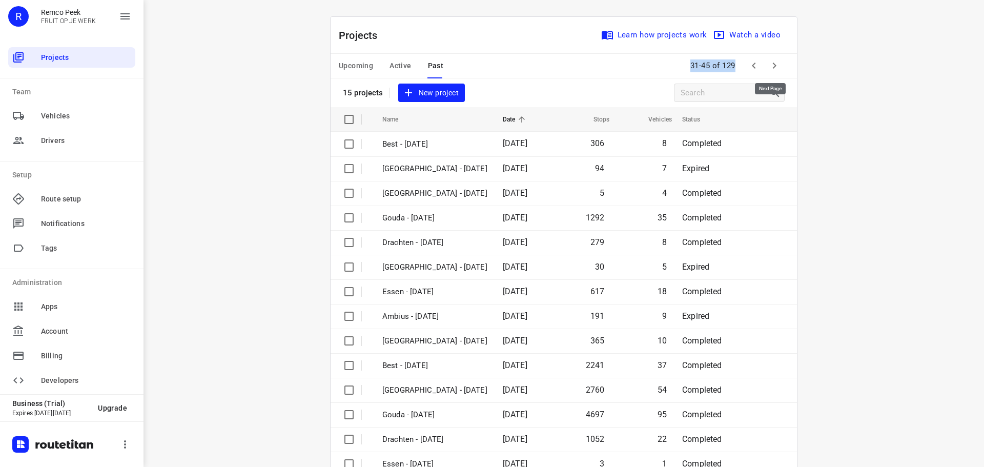
click at [770, 64] on icon "button" at bounding box center [775, 65] width 12 height 12
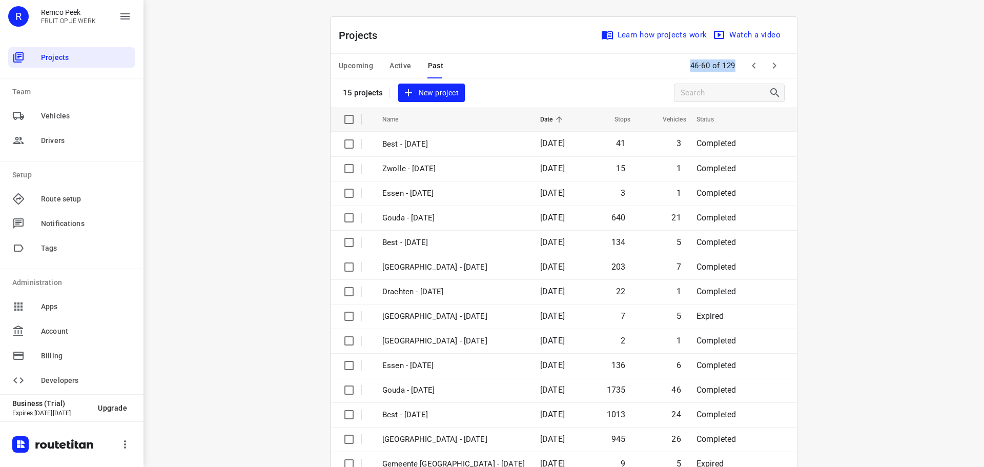
click at [770, 64] on icon "button" at bounding box center [775, 65] width 12 height 12
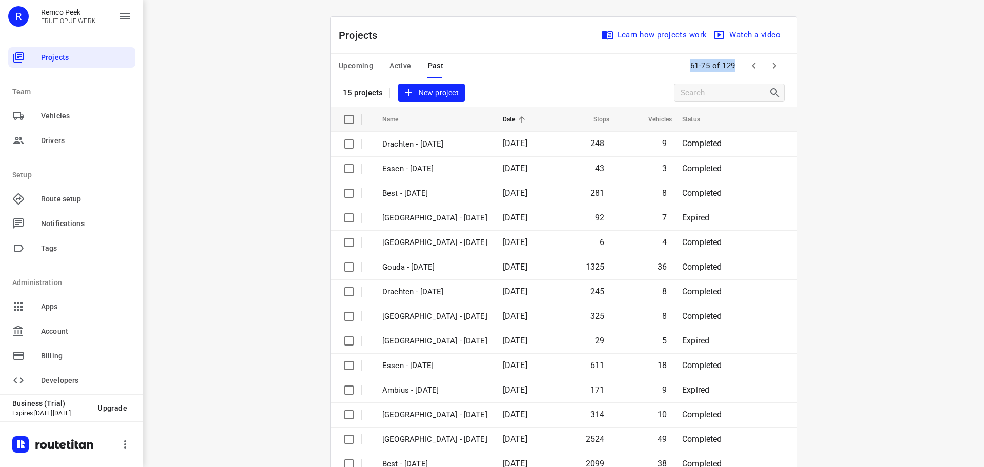
click at [770, 64] on icon "button" at bounding box center [775, 65] width 12 height 12
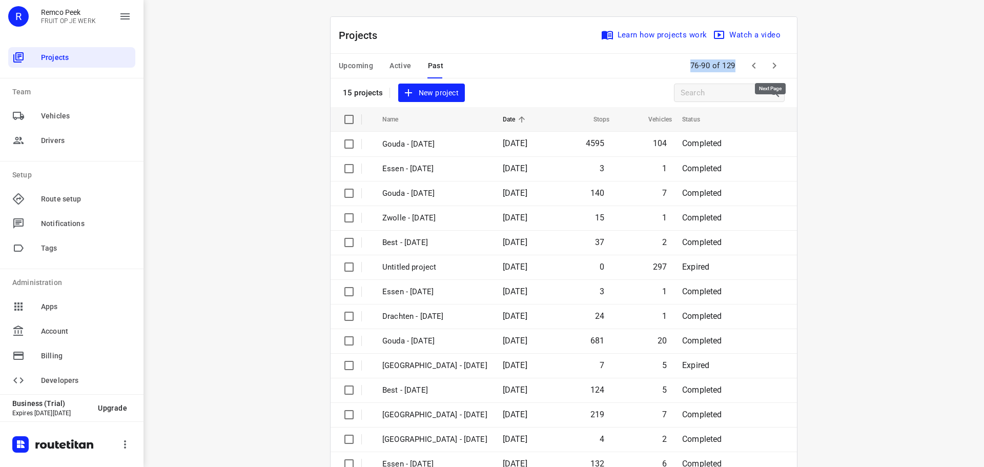
click at [770, 64] on icon "button" at bounding box center [775, 65] width 12 height 12
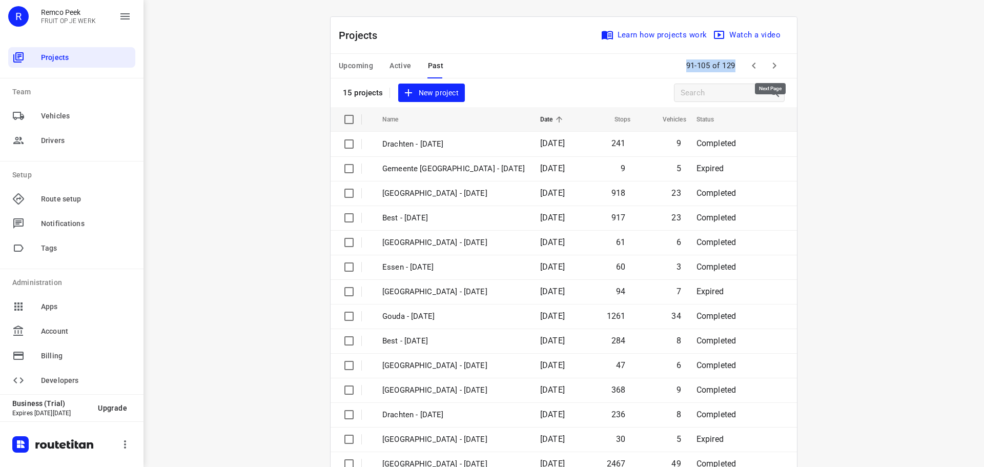
click at [770, 64] on icon "button" at bounding box center [775, 65] width 12 height 12
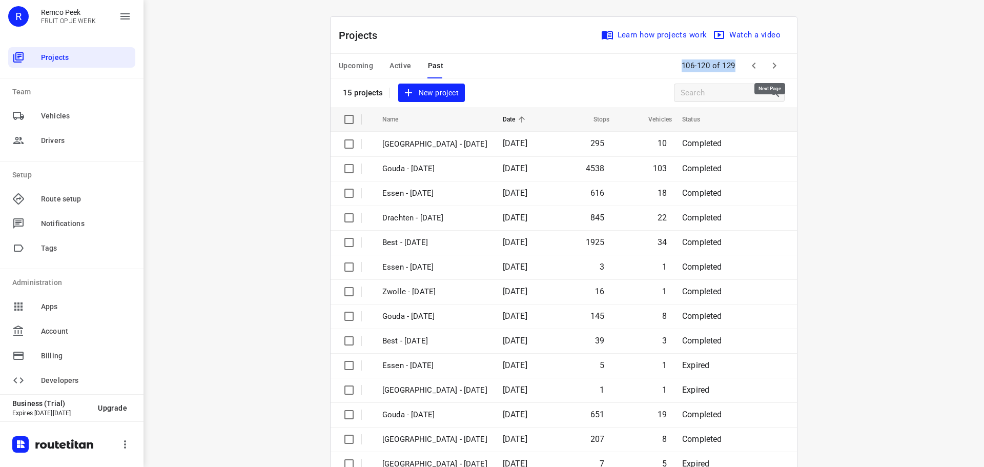
click at [770, 64] on icon "button" at bounding box center [775, 65] width 12 height 12
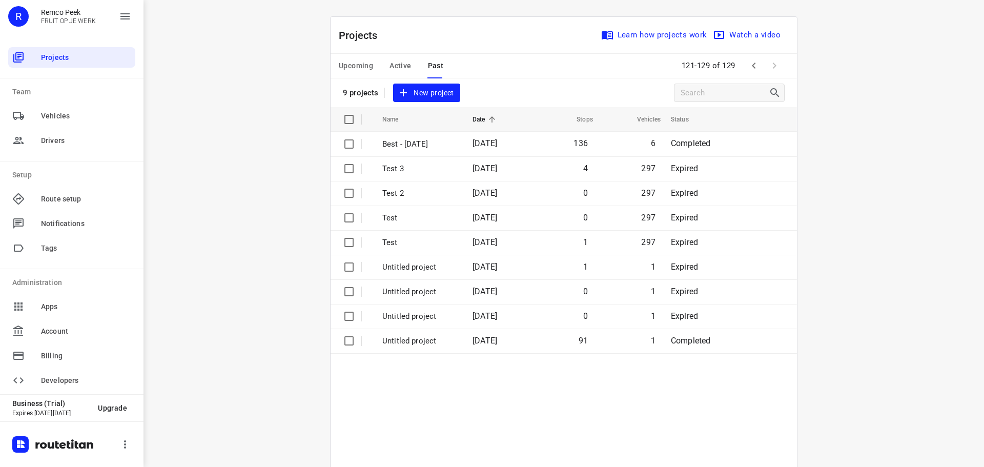
click at [841, 118] on div "i © 2025 Routetitan , © Stadia Maps , © OpenMapTiles © OpenStreetMap contributo…" at bounding box center [564, 233] width 841 height 467
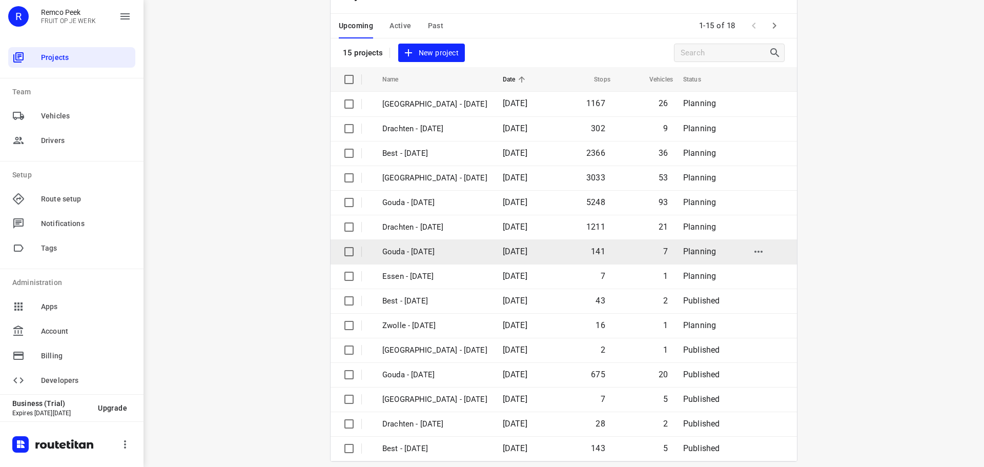
scroll to position [51, 0]
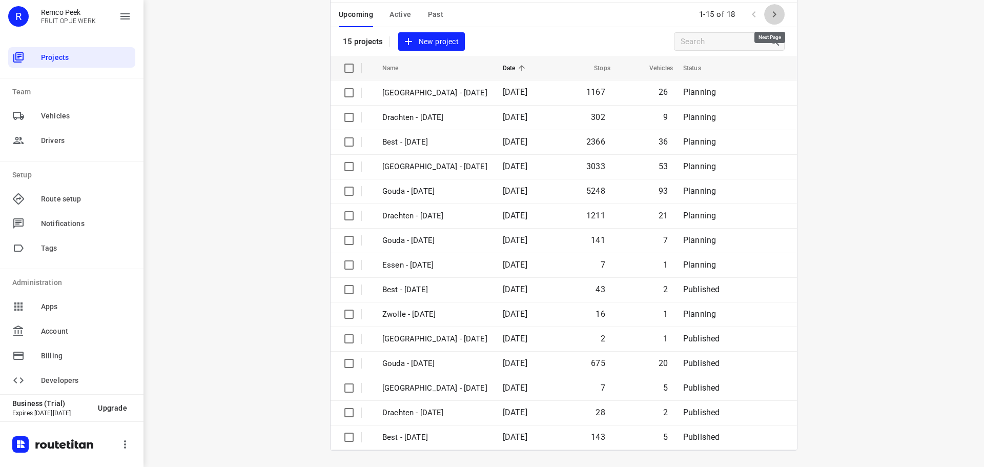
click at [773, 18] on icon "button" at bounding box center [775, 14] width 12 height 12
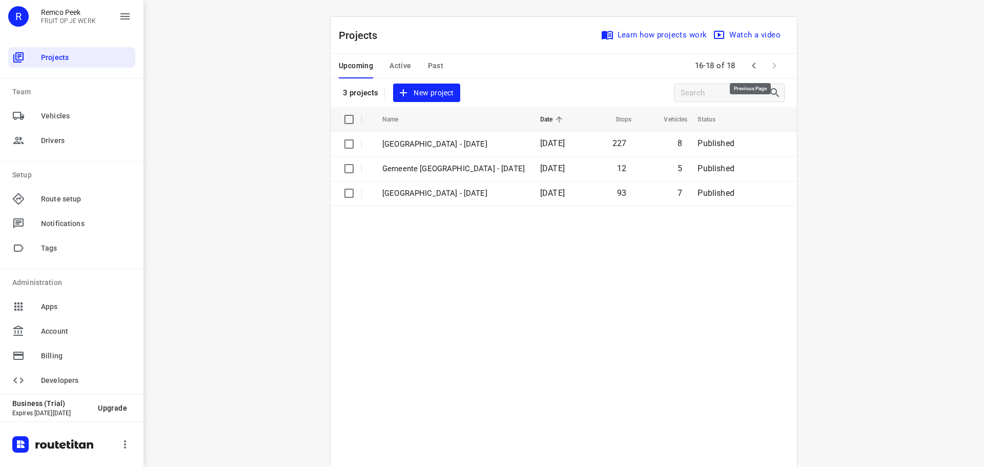
click at [748, 57] on button "button" at bounding box center [754, 65] width 21 height 21
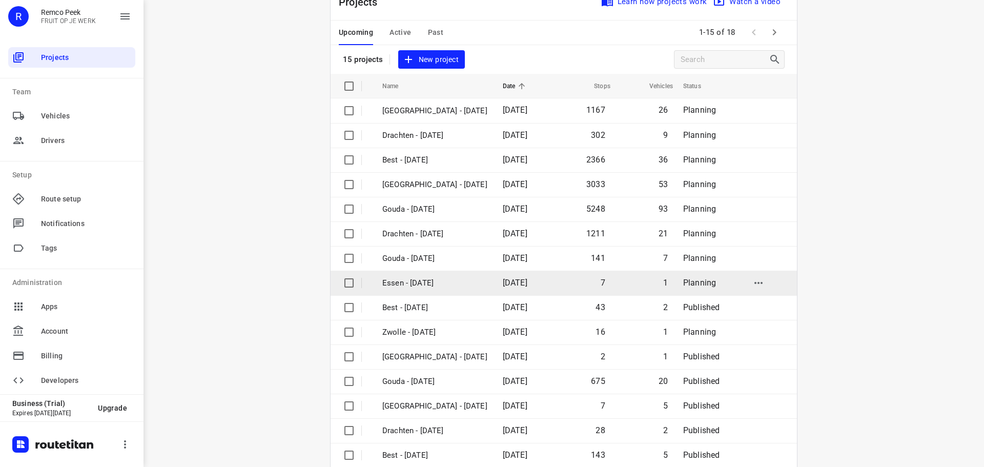
scroll to position [51, 0]
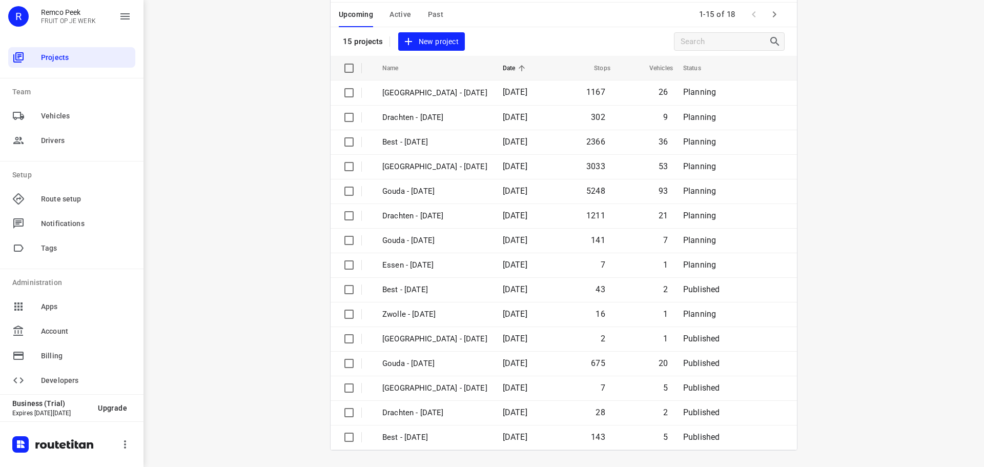
click at [237, 223] on div "i © 2025 Routetitan , © Stadia Maps , © OpenMapTiles © OpenStreetMap contributo…" at bounding box center [564, 233] width 841 height 467
click at [773, 13] on icon "button" at bounding box center [775, 14] width 4 height 6
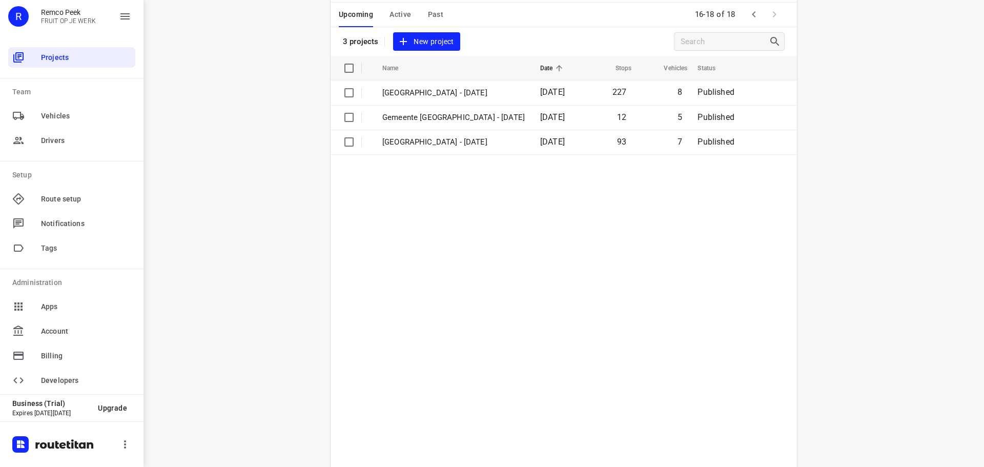
scroll to position [0, 0]
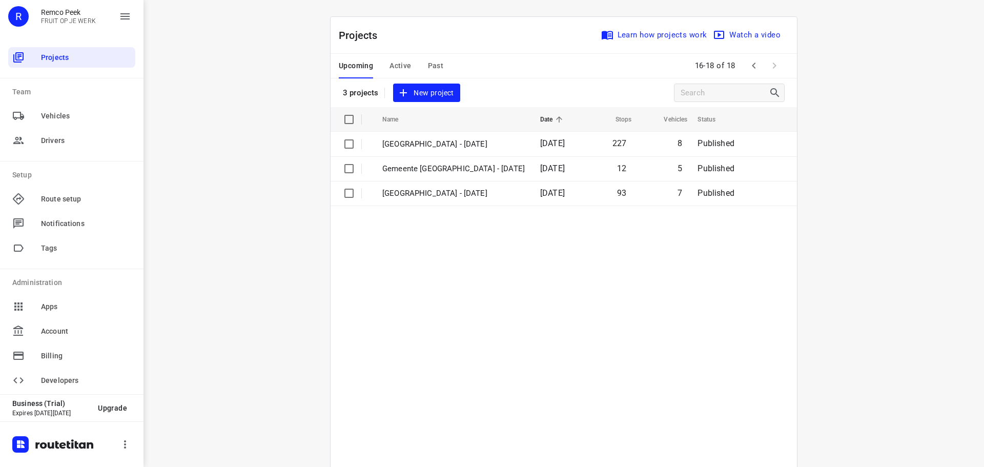
click at [404, 57] on button "Active" at bounding box center [401, 66] width 22 height 25
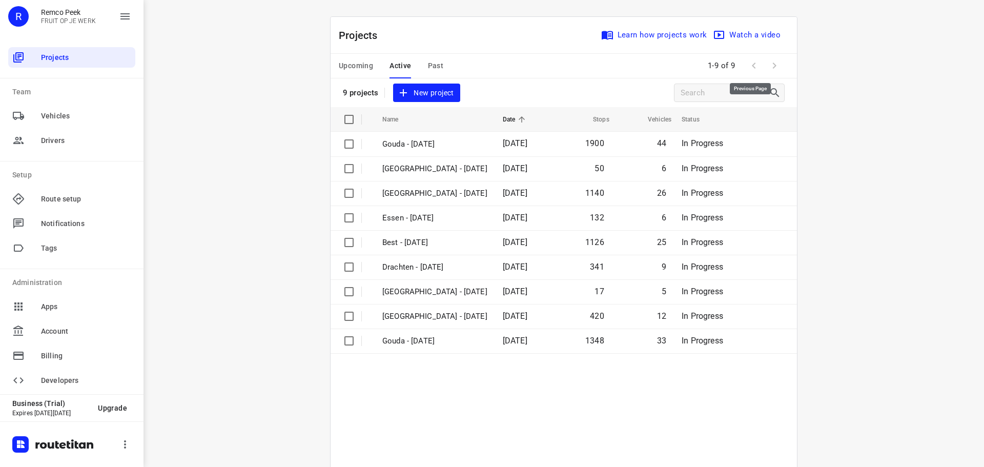
click at [756, 65] on span at bounding box center [754, 65] width 21 height 21
click at [554, 50] on div "Projects Learn how projects work Watch a video" at bounding box center [564, 35] width 467 height 37
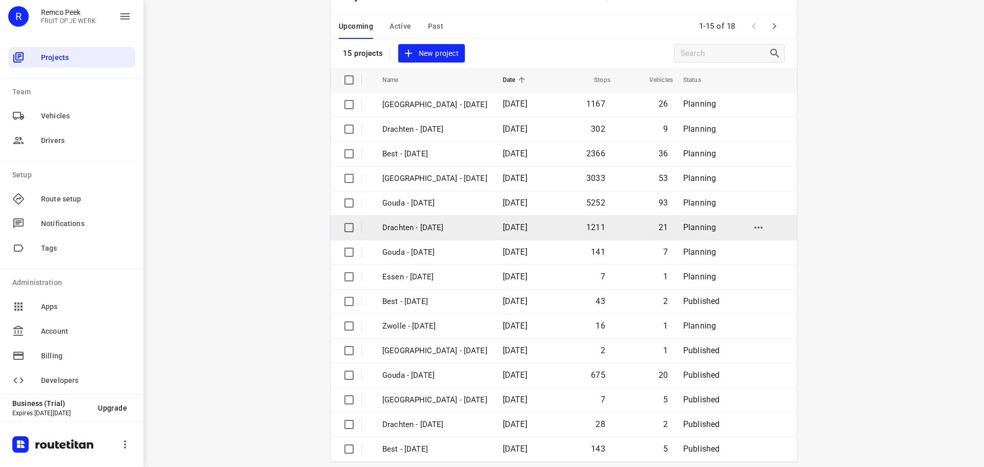
scroll to position [51, 0]
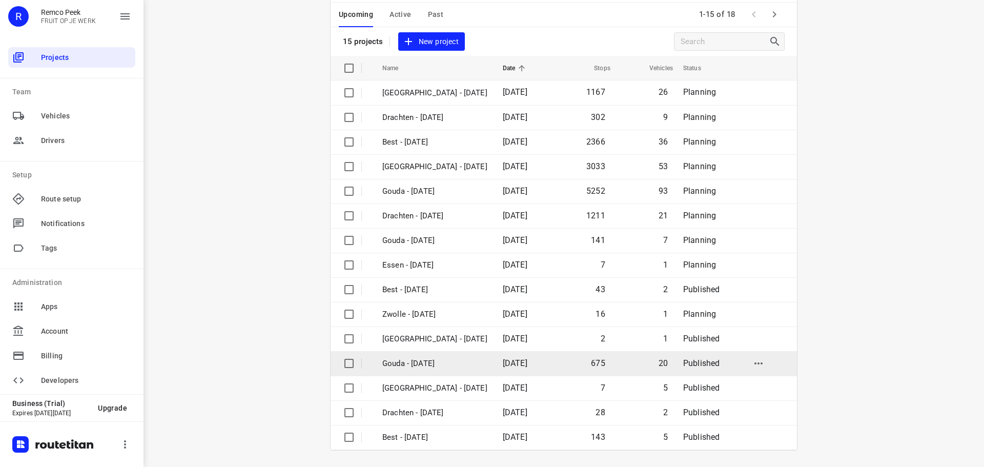
click at [435, 370] on td "Gouda - [DATE]" at bounding box center [433, 363] width 123 height 25
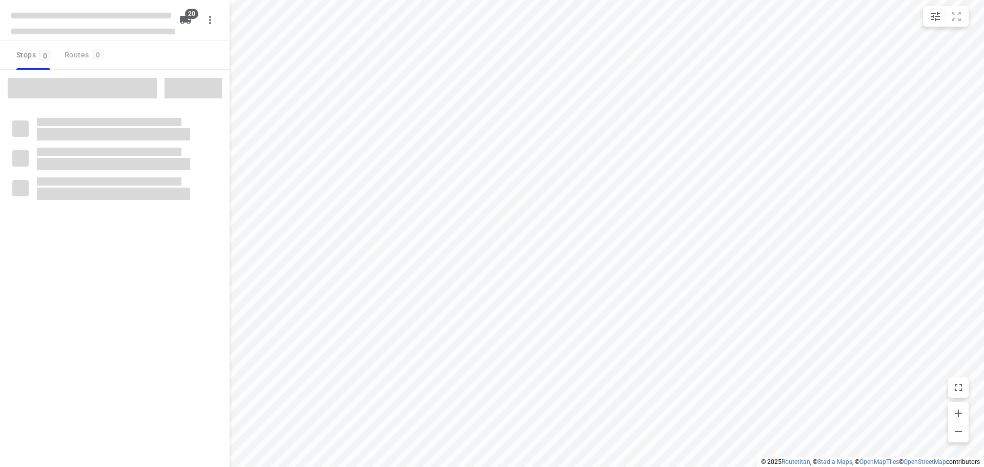
checkbox input "true"
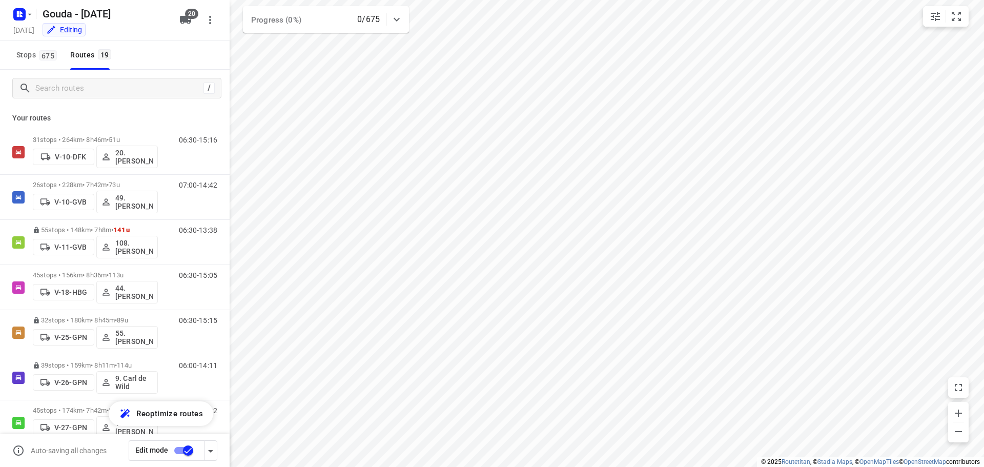
click at [183, 457] on input "checkbox" at bounding box center [188, 450] width 58 height 19
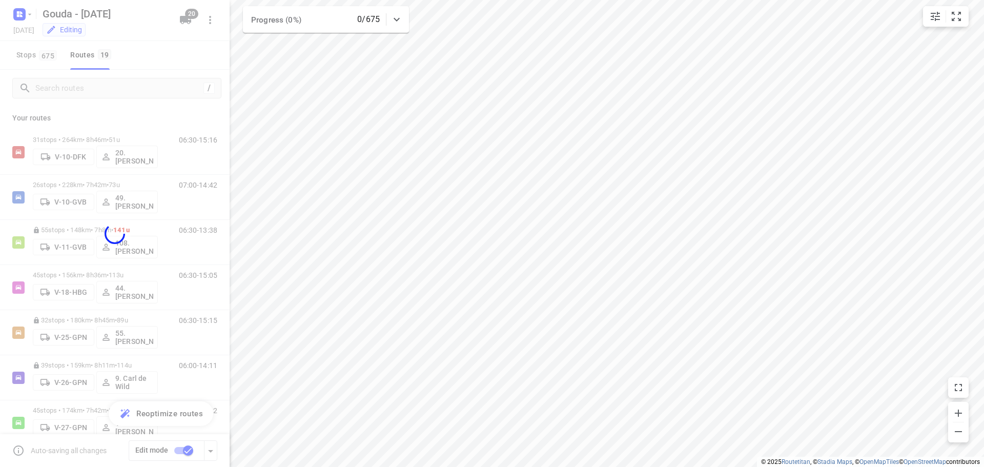
drag, startPoint x: 169, startPoint y: 117, endPoint x: 208, endPoint y: 6, distance: 118.1
click at [170, 116] on div at bounding box center [115, 233] width 230 height 467
checkbox input "false"
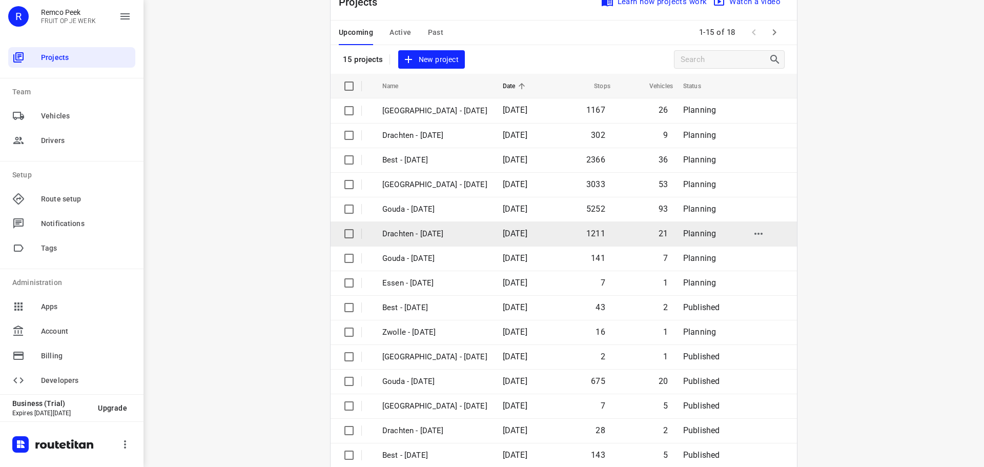
scroll to position [51, 0]
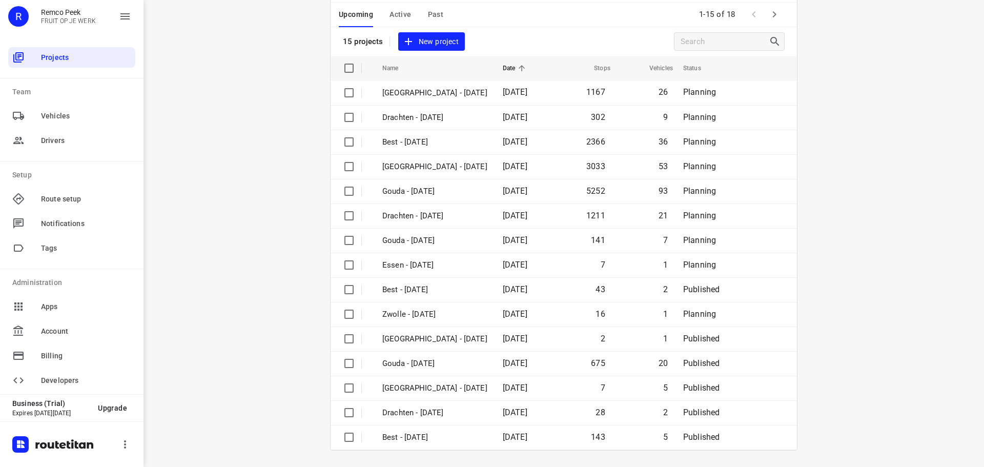
click at [773, 12] on icon "button" at bounding box center [775, 14] width 4 height 6
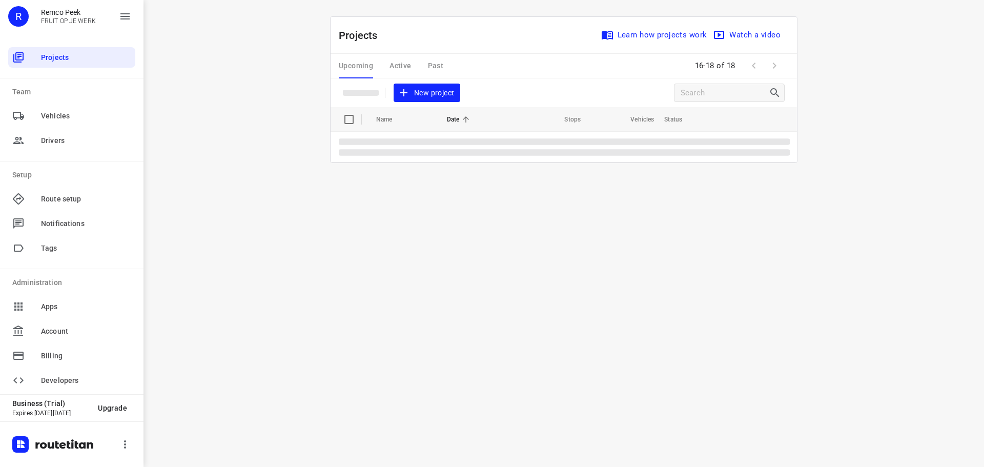
scroll to position [0, 0]
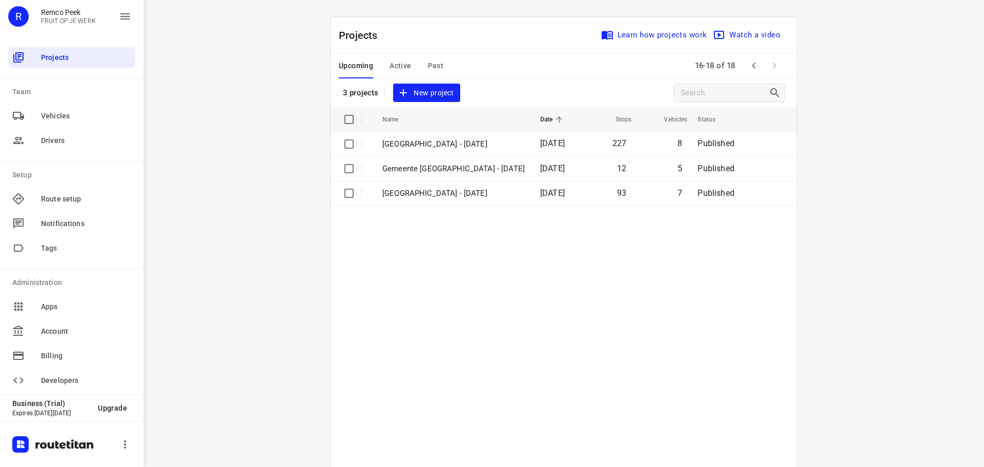
click at [406, 69] on span "Active" at bounding box center [401, 65] width 22 height 13
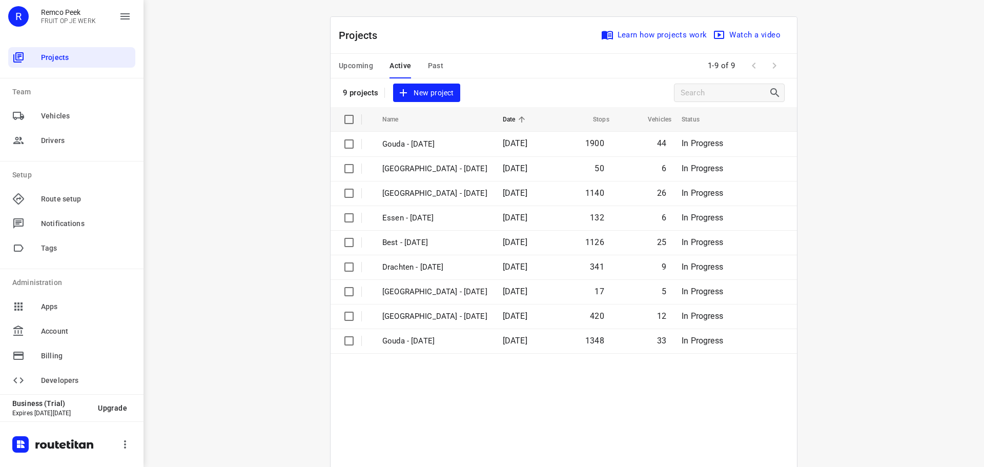
click at [363, 66] on span "Upcoming" at bounding box center [356, 65] width 34 height 13
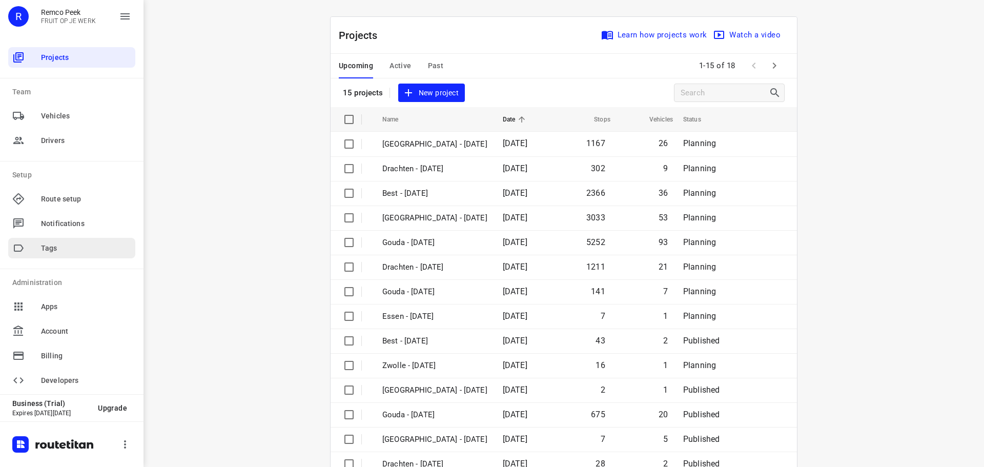
drag, startPoint x: 230, startPoint y: 222, endPoint x: 111, endPoint y: 255, distance: 122.9
click at [230, 222] on div "i © 2025 Routetitan , © Stadia Maps , © OpenMapTiles © OpenStreetMap contributo…" at bounding box center [564, 233] width 841 height 467
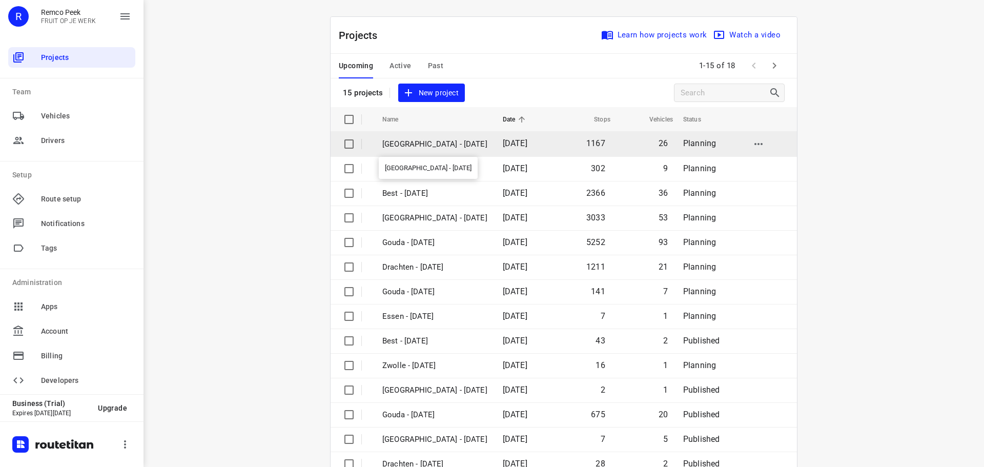
click at [429, 144] on p "[GEOGRAPHIC_DATA] - [DATE]" at bounding box center [434, 144] width 105 height 12
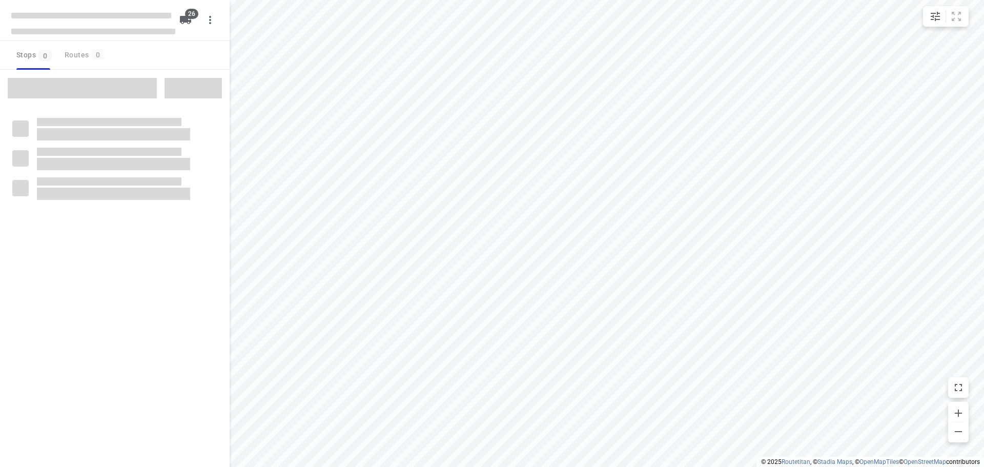
checkbox input "true"
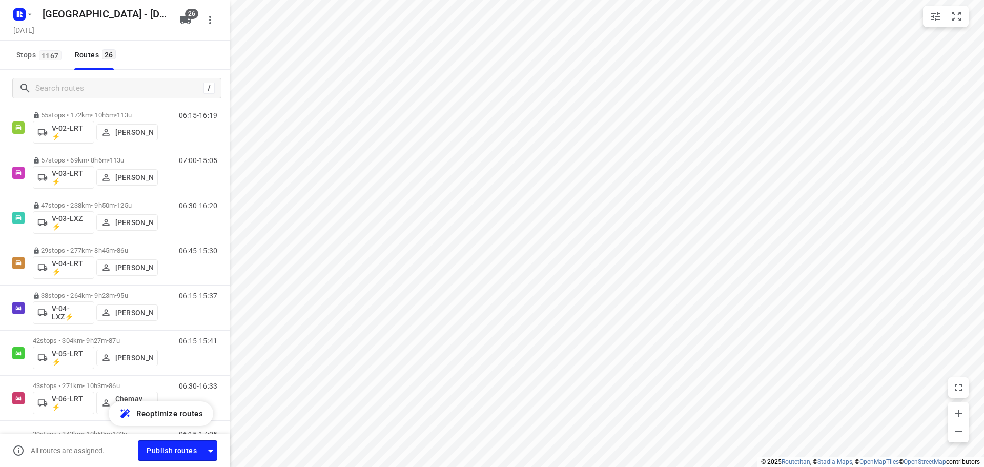
scroll to position [205, 0]
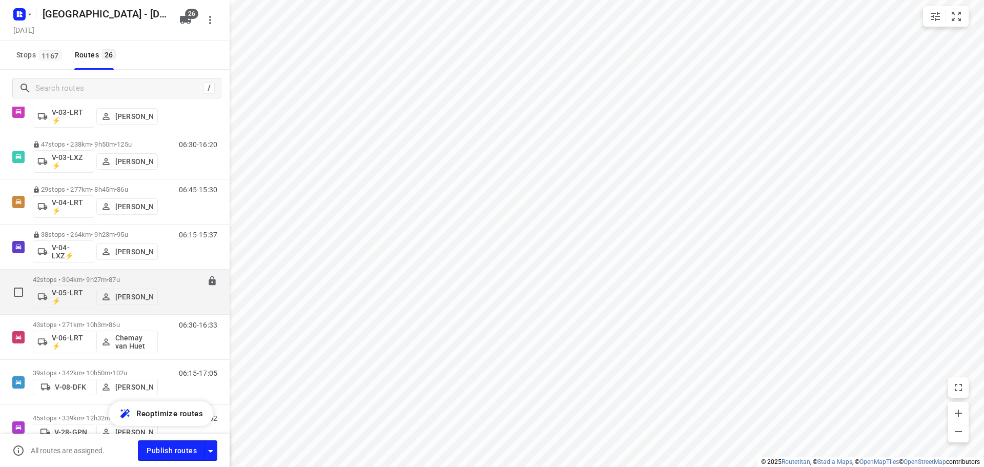
click at [119, 279] on span "87u" at bounding box center [114, 280] width 11 height 8
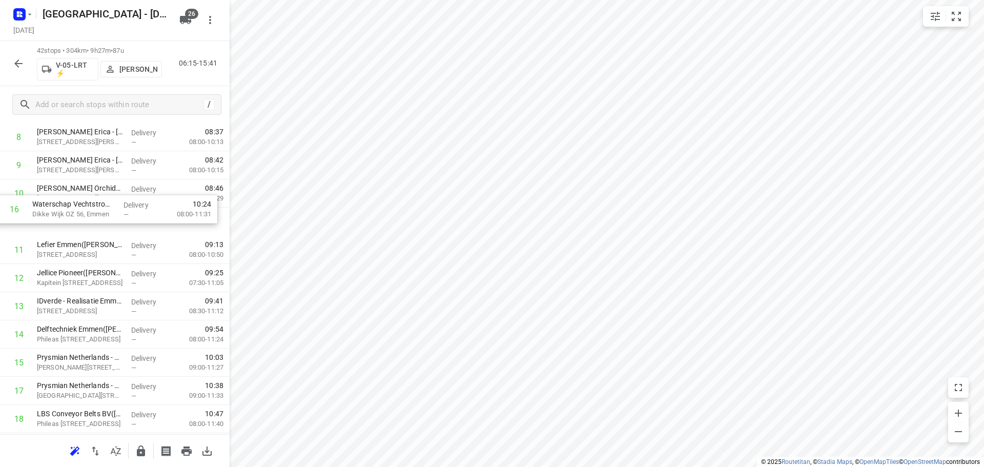
scroll to position [277, 0]
drag, startPoint x: 103, startPoint y: 281, endPoint x: 105, endPoint y: 222, distance: 59.5
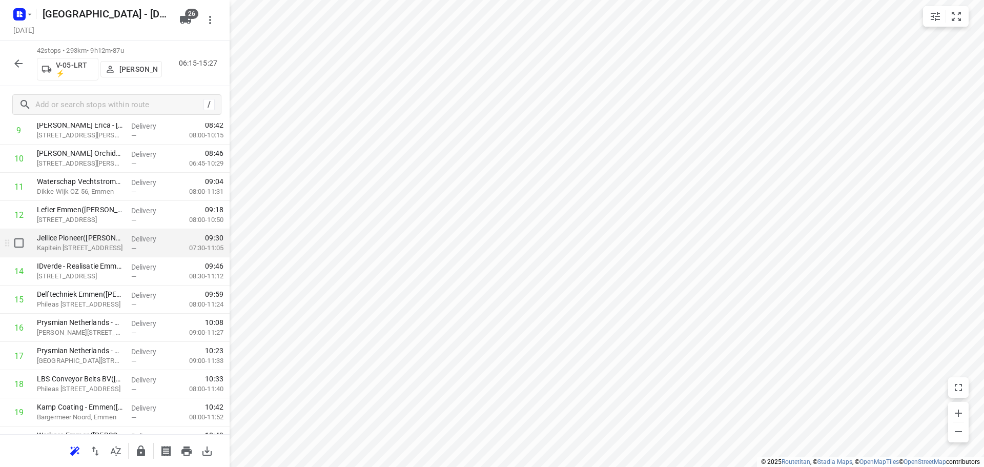
scroll to position [329, 0]
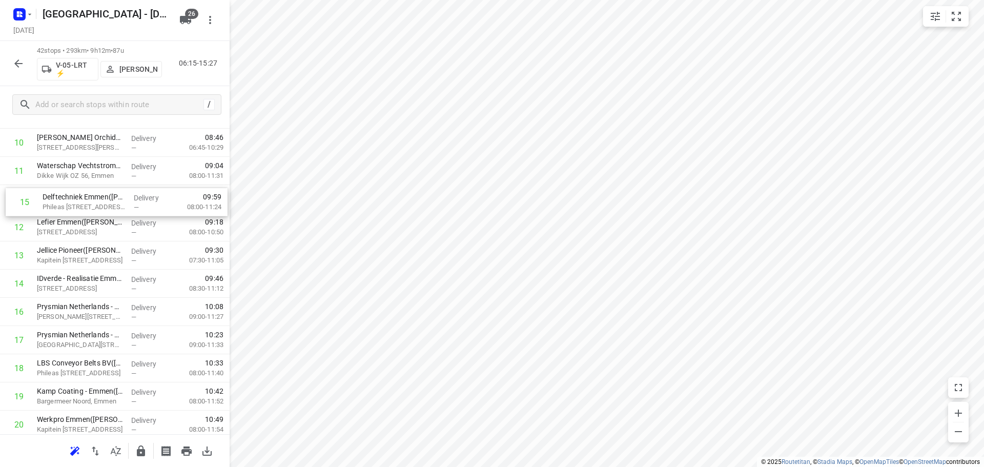
drag, startPoint x: 118, startPoint y: 281, endPoint x: 123, endPoint y: 196, distance: 85.7
click at [123, 196] on div "1 ⭐ Intergas Verwarming BV(Luciëne Warmolts) Europark Allee 2, Coevorden Delive…" at bounding box center [115, 467] width 230 height 1184
drag, startPoint x: 84, startPoint y: 378, endPoint x: 223, endPoint y: 235, distance: 199.4
click at [85, 237] on div "1 ⭐ Intergas Verwarming BV(Luciëne Warmolts) Europark Allee 2, Coevorden Delive…" at bounding box center [115, 466] width 230 height 1184
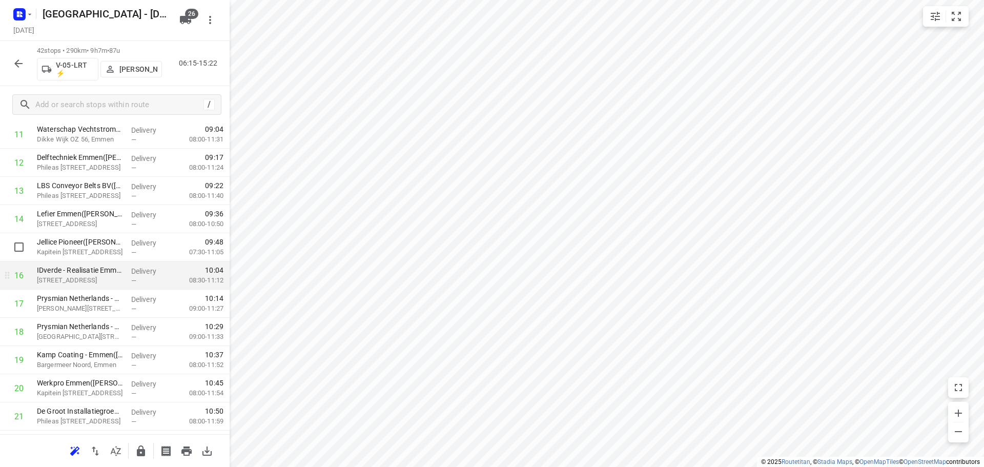
scroll to position [381, 0]
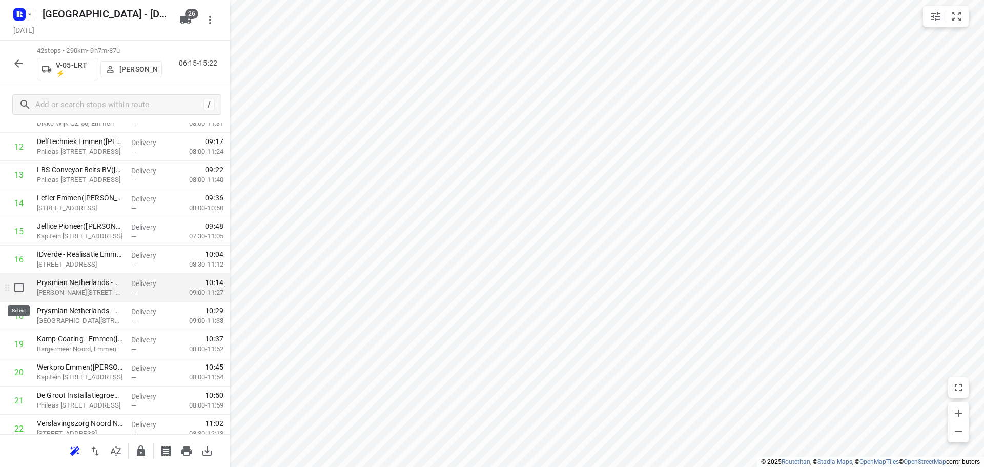
click at [18, 289] on input "checkbox" at bounding box center [19, 287] width 21 height 21
checkbox input "true"
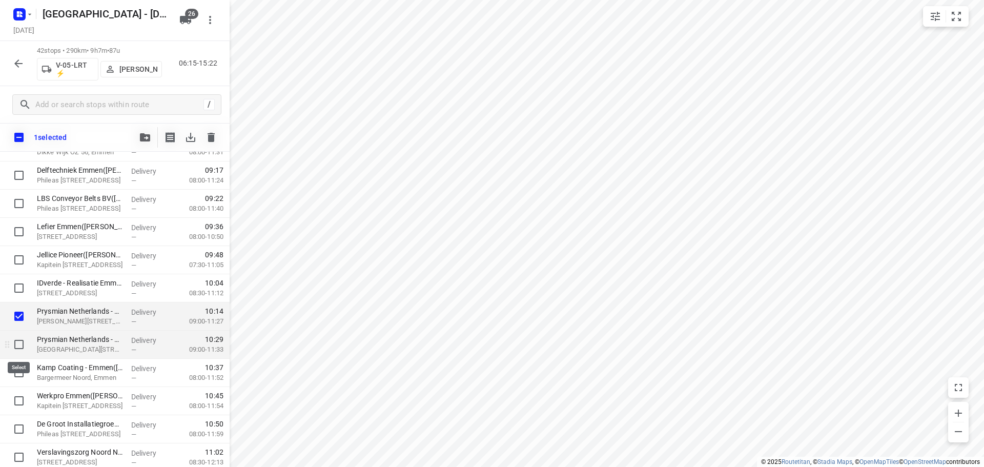
click at [18, 345] on input "checkbox" at bounding box center [19, 344] width 21 height 21
checkbox input "true"
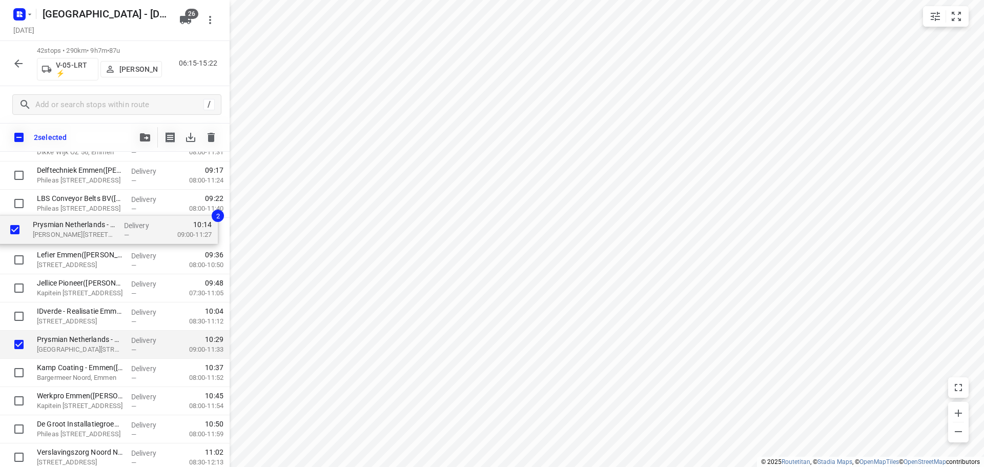
scroll to position [379, 0]
drag, startPoint x: 79, startPoint y: 321, endPoint x: 75, endPoint y: 230, distance: 91.4
click at [75, 230] on div "⭐ Intergas Verwarming BV(Luciëne Warmolts) Europark Allee 2, Coevorden Delivery…" at bounding box center [115, 445] width 230 height 1184
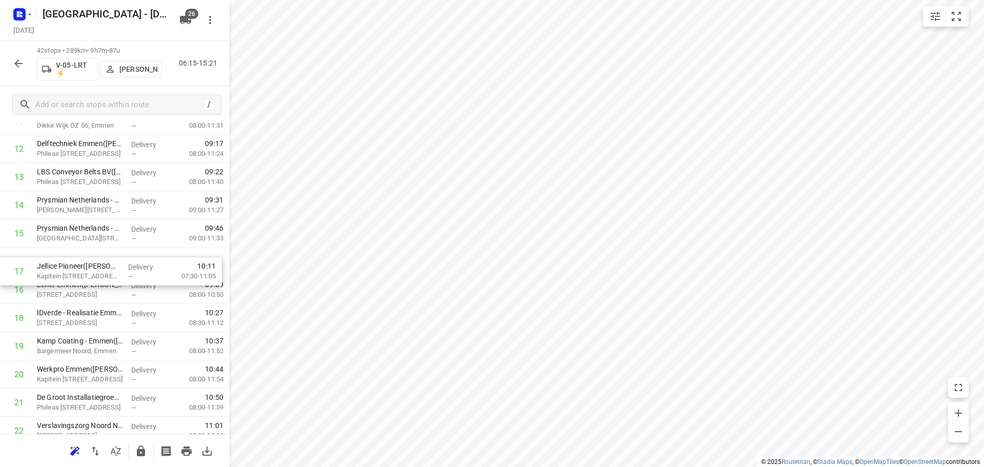
drag, startPoint x: 54, startPoint y: 290, endPoint x: 54, endPoint y: 260, distance: 29.7
click at [54, 260] on div "1 ⭐ Intergas Verwarming BV(Luciëne Warmolts) Europark Allee 2, Coevorden Delive…" at bounding box center [115, 417] width 230 height 1184
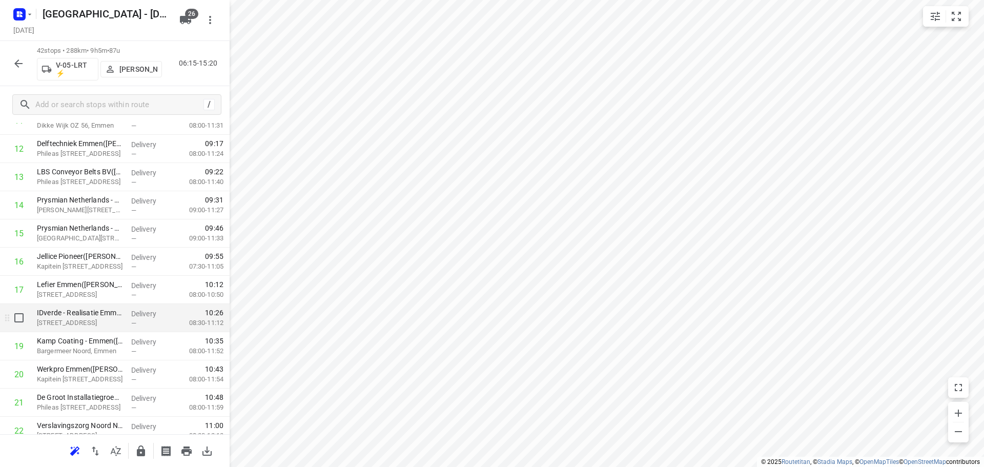
scroll to position [430, 0]
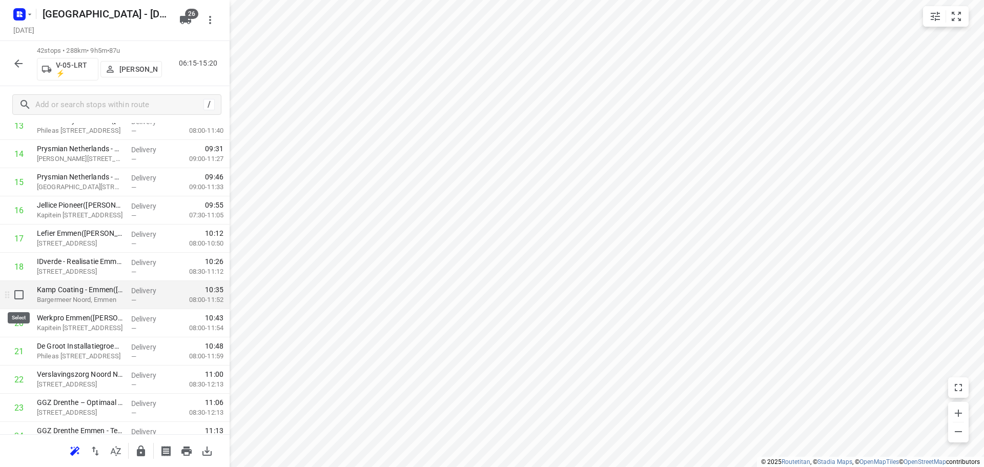
click at [21, 298] on input "checkbox" at bounding box center [19, 295] width 21 height 21
checkbox input "true"
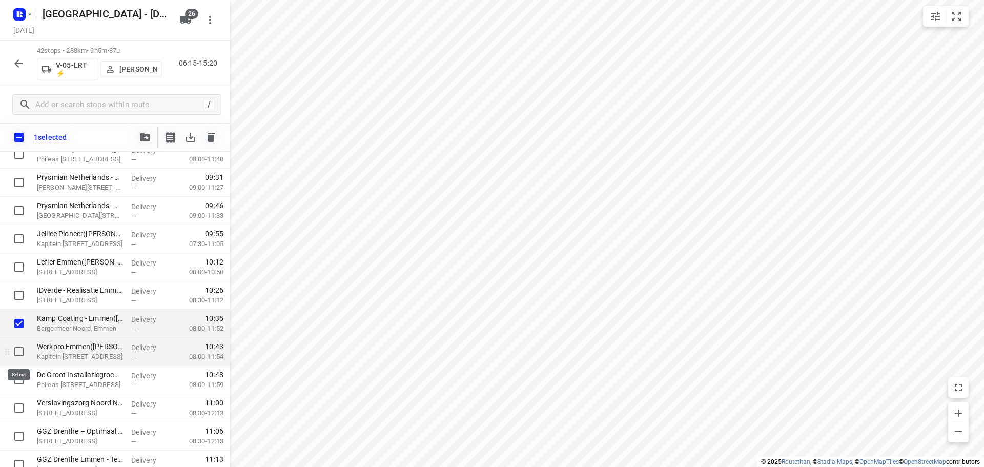
click at [17, 349] on input "checkbox" at bounding box center [19, 351] width 21 height 21
checkbox input "true"
click at [17, 387] on input "checkbox" at bounding box center [19, 380] width 21 height 21
checkbox input "true"
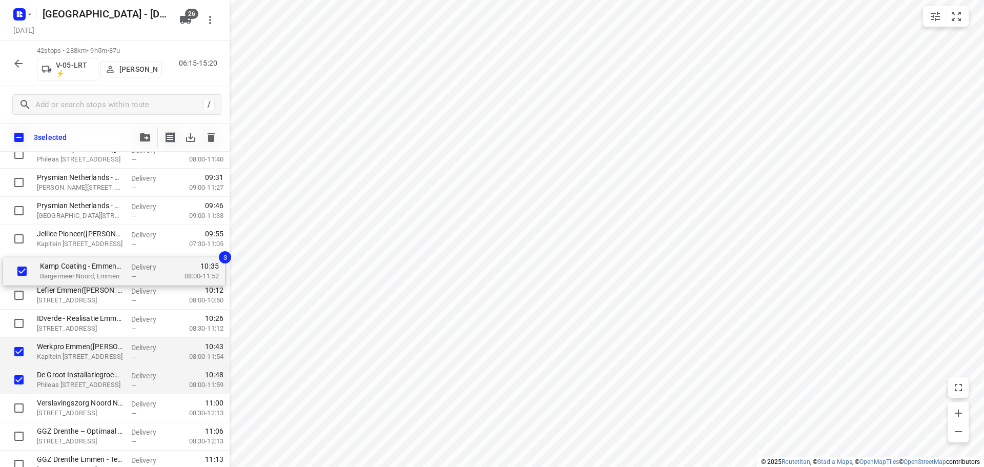
drag, startPoint x: 80, startPoint y: 322, endPoint x: 82, endPoint y: 259, distance: 63.1
click at [82, 259] on div "⭐ Intergas Verwarming BV(Luciëne Warmolts) Europark Allee 2, Coevorden Delivery…" at bounding box center [115, 394] width 230 height 1184
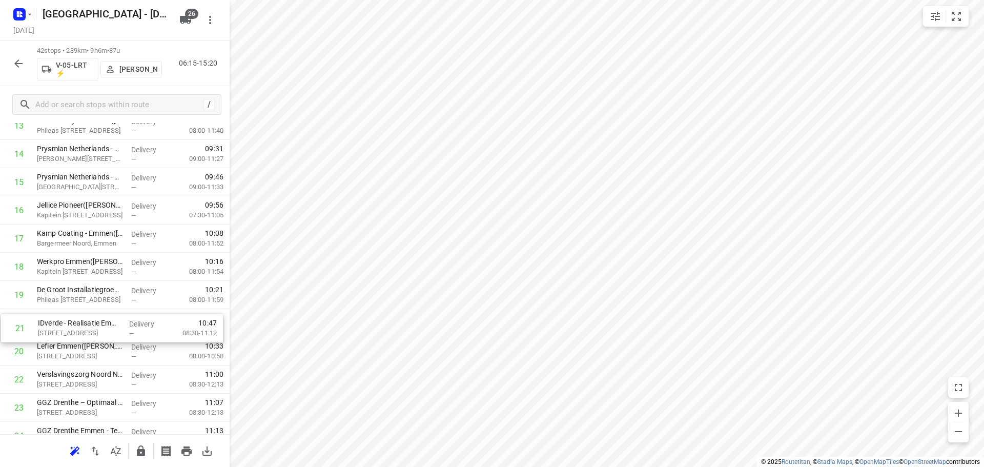
drag, startPoint x: 126, startPoint y: 351, endPoint x: 128, endPoint y: 324, distance: 27.2
click at [128, 324] on div "1 ⭐ Intergas Verwarming BV(Luciëne Warmolts) Europark Allee 2, Coevorden Delive…" at bounding box center [115, 365] width 230 height 1184
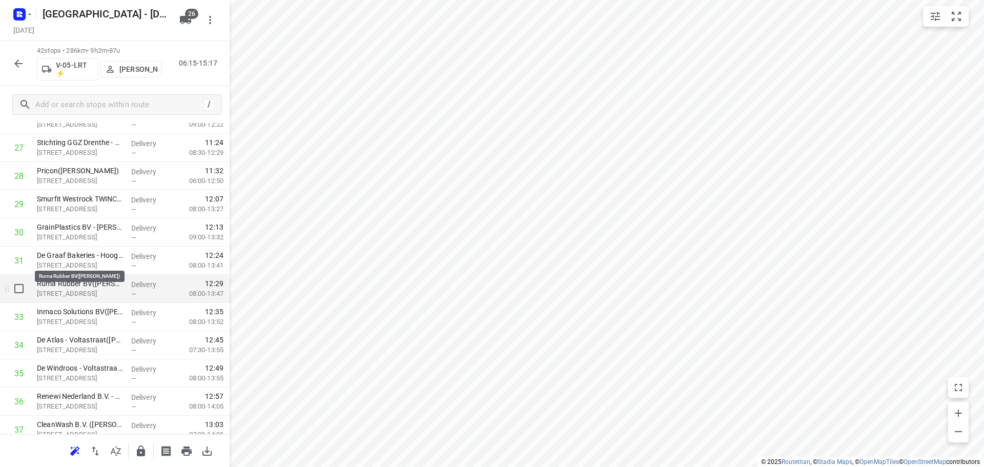
scroll to position [840, 0]
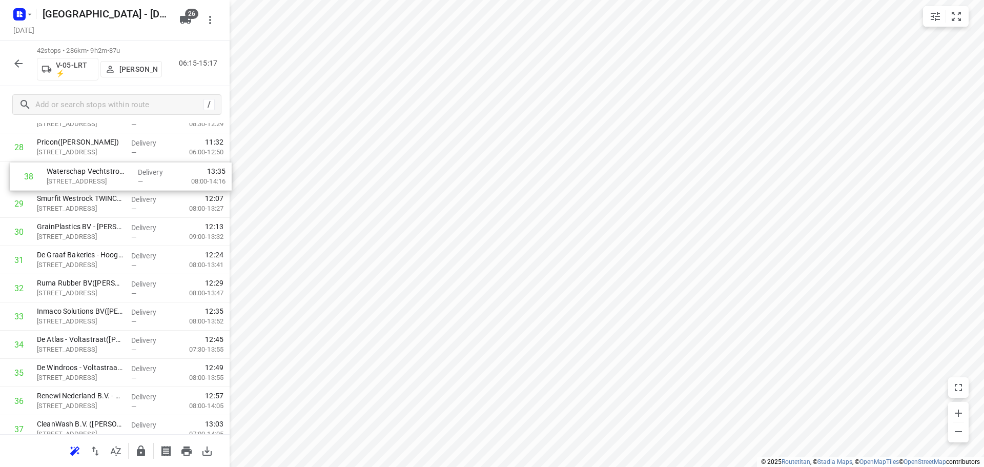
drag, startPoint x: 83, startPoint y: 420, endPoint x: 85, endPoint y: 176, distance: 244.1
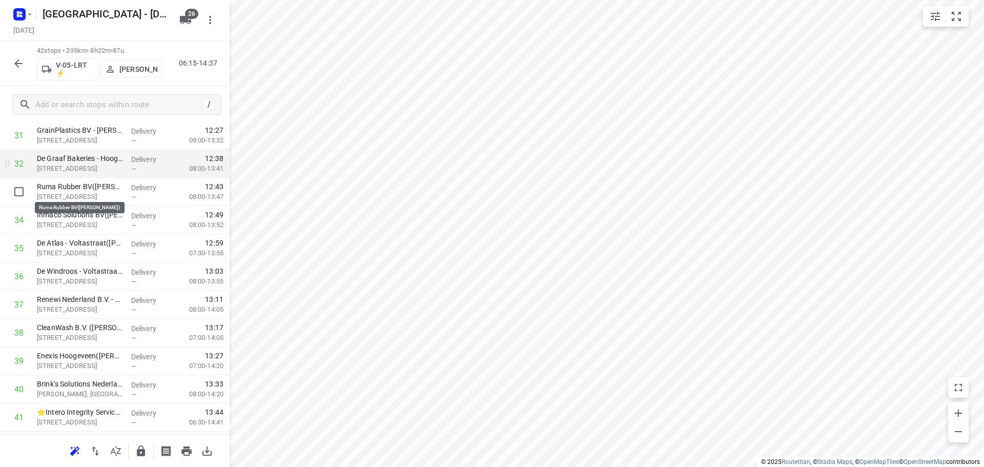
scroll to position [877, 0]
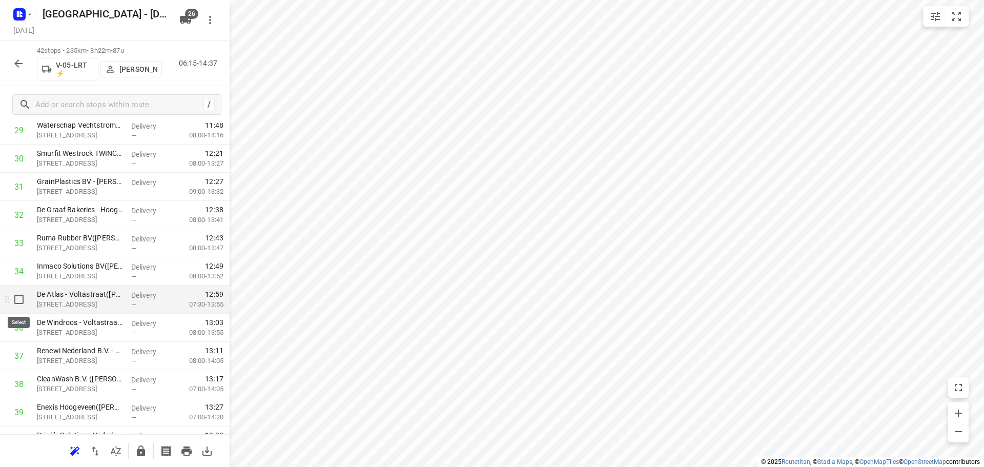
click at [23, 303] on input "checkbox" at bounding box center [19, 299] width 21 height 21
checkbox input "true"
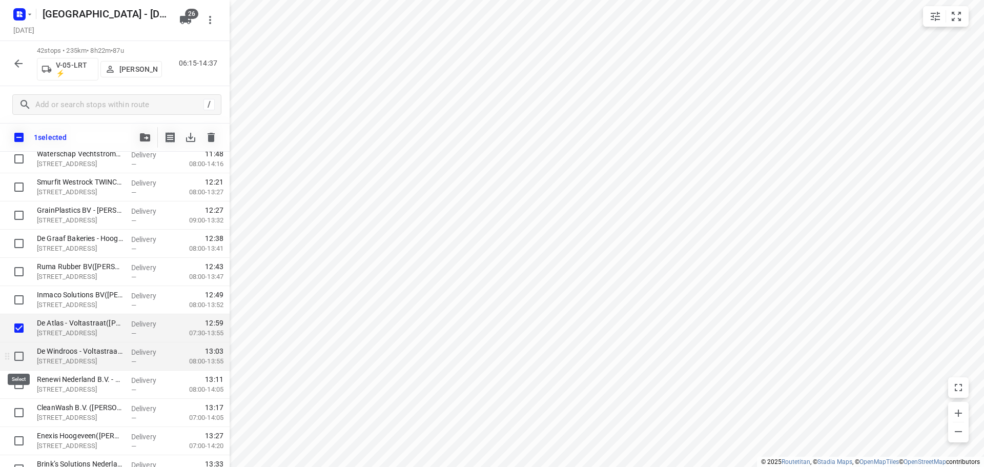
click at [22, 358] on input "checkbox" at bounding box center [19, 356] width 21 height 21
checkbox input "true"
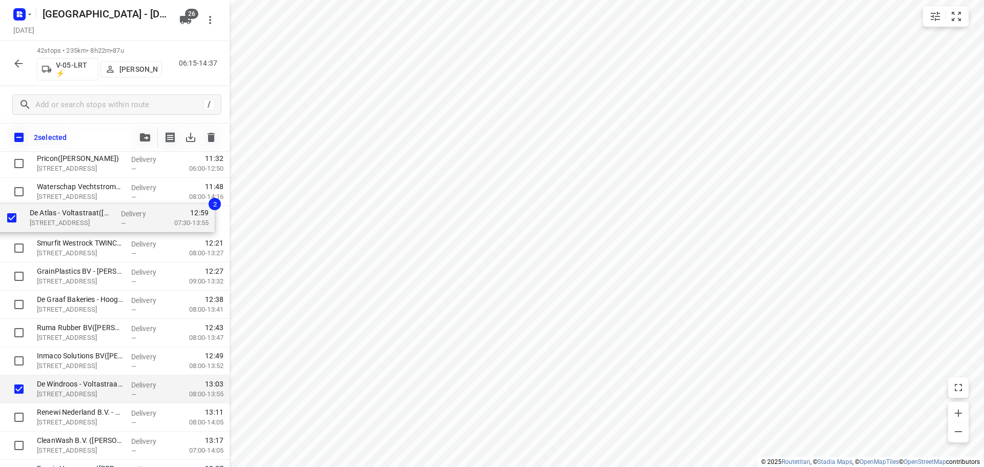
scroll to position [844, 0]
drag, startPoint x: 93, startPoint y: 328, endPoint x: 77, endPoint y: 231, distance: 97.7
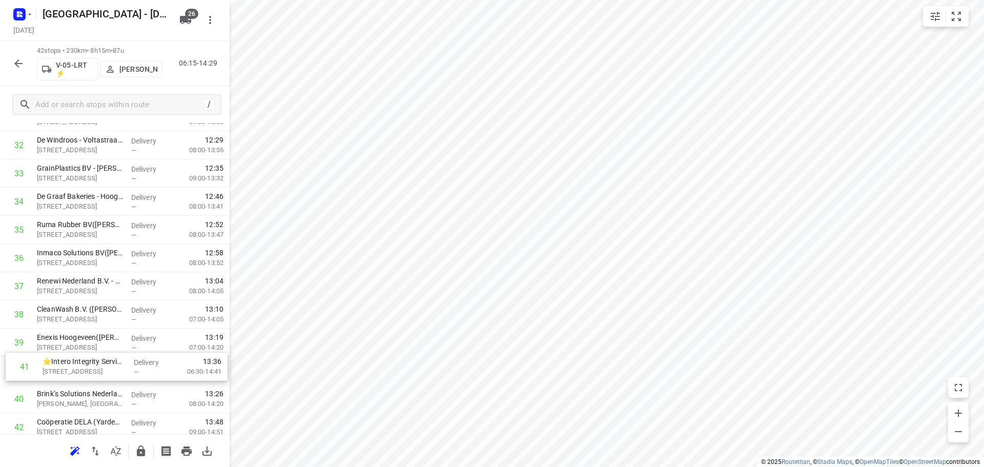
scroll to position [949, 0]
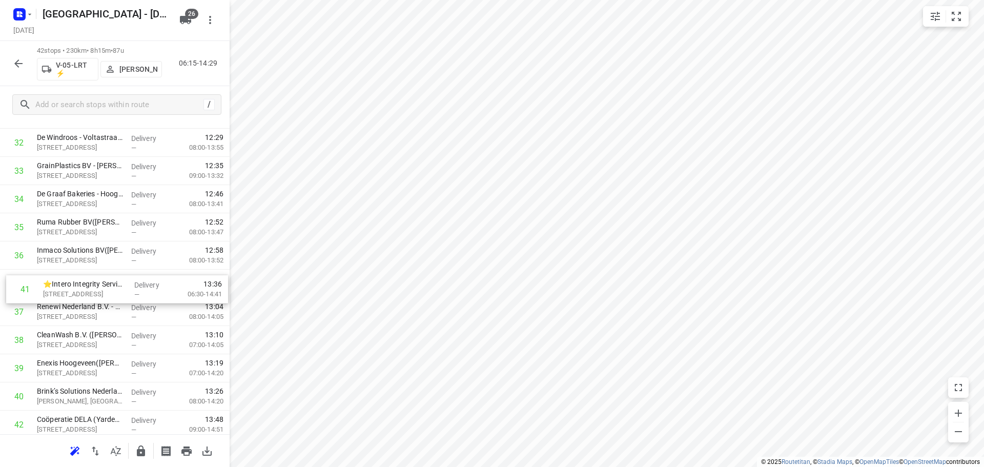
drag, startPoint x: 98, startPoint y: 399, endPoint x: 105, endPoint y: 287, distance: 112.5
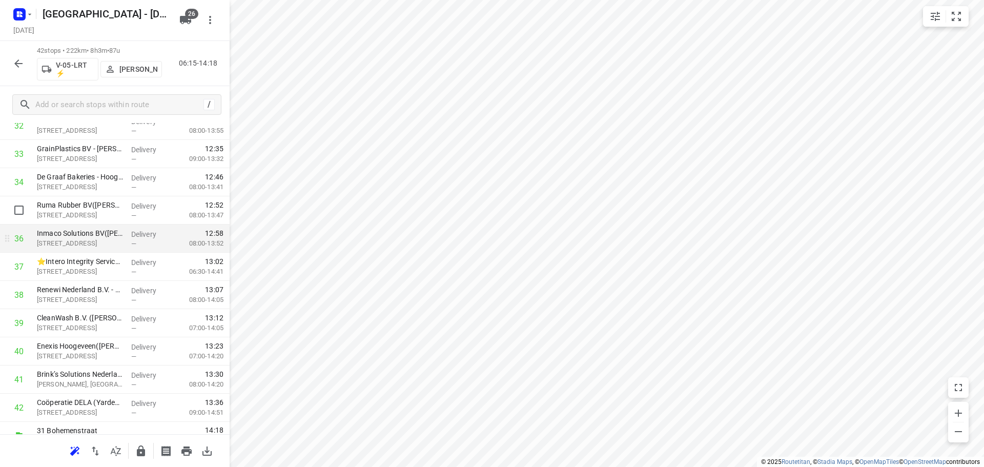
scroll to position [982, 0]
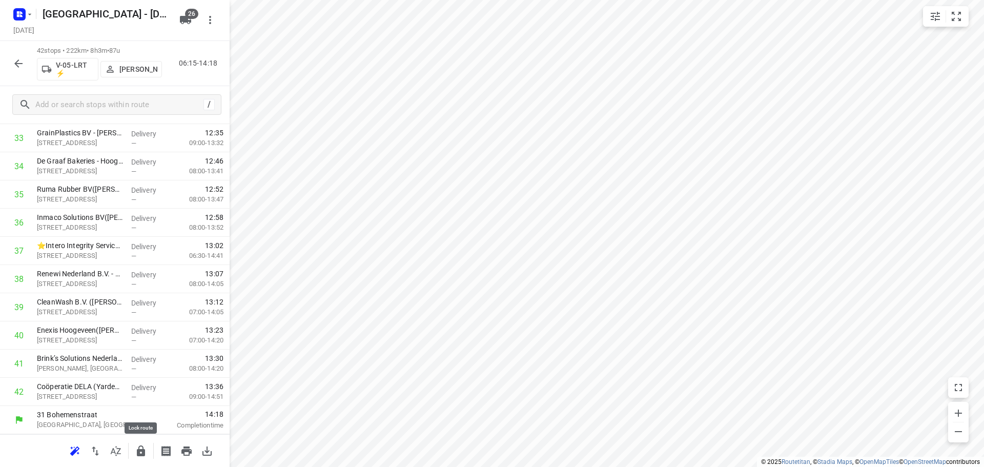
click at [136, 446] on icon "button" at bounding box center [141, 451] width 12 height 12
click at [14, 64] on icon "button" at bounding box center [18, 63] width 12 height 12
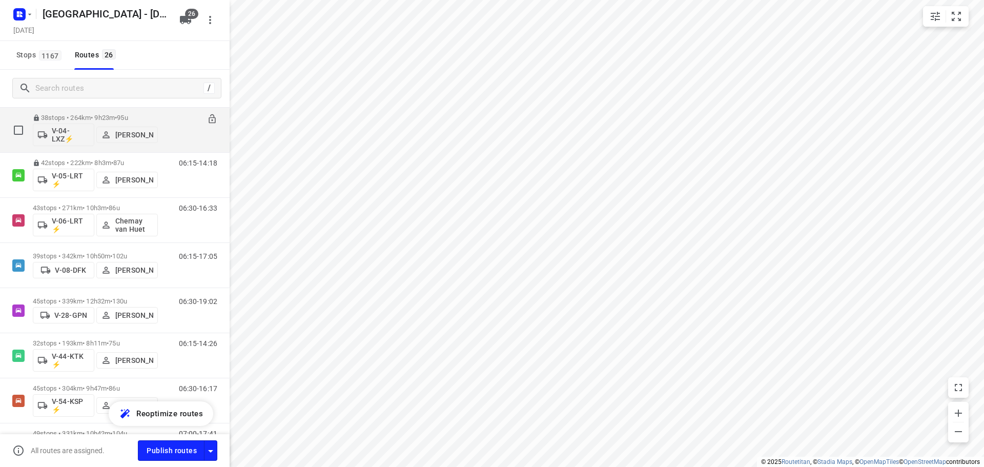
scroll to position [308, 0]
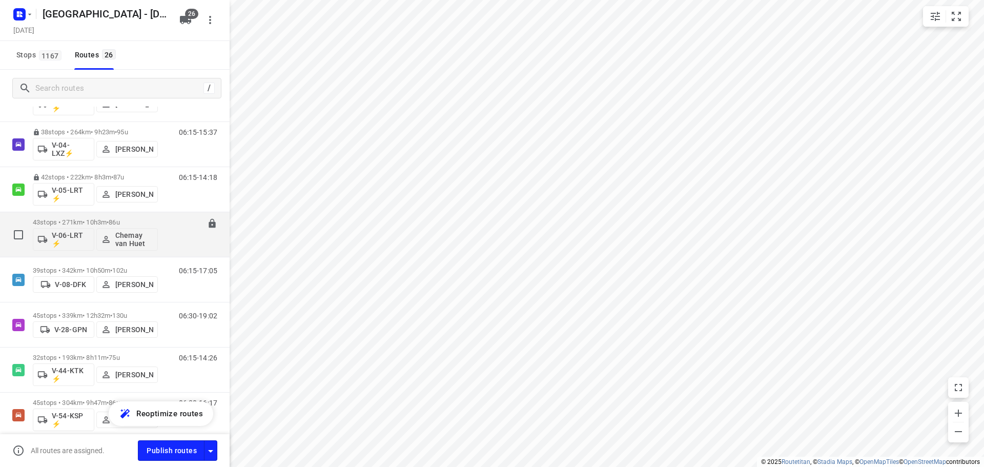
click at [139, 223] on p "43 stops • 271km • 10h3m • 86u" at bounding box center [95, 222] width 125 height 8
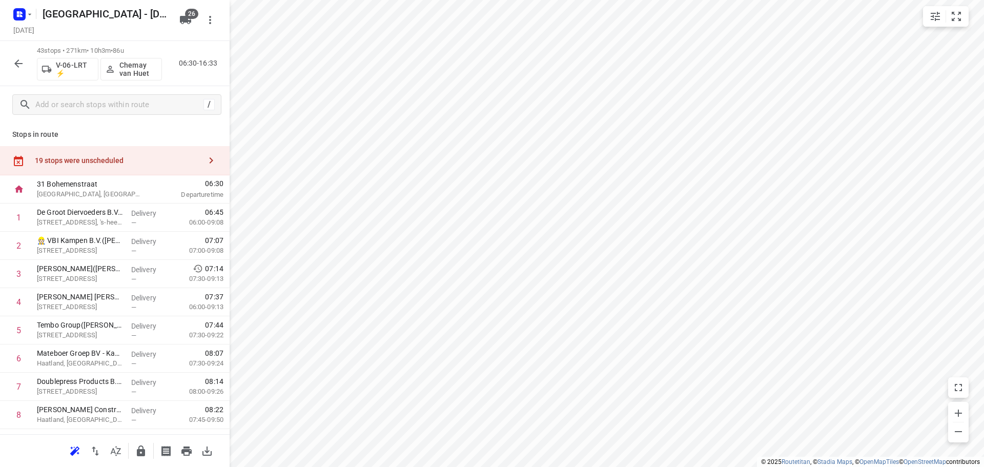
click at [120, 455] on icon "button" at bounding box center [116, 451] width 12 height 12
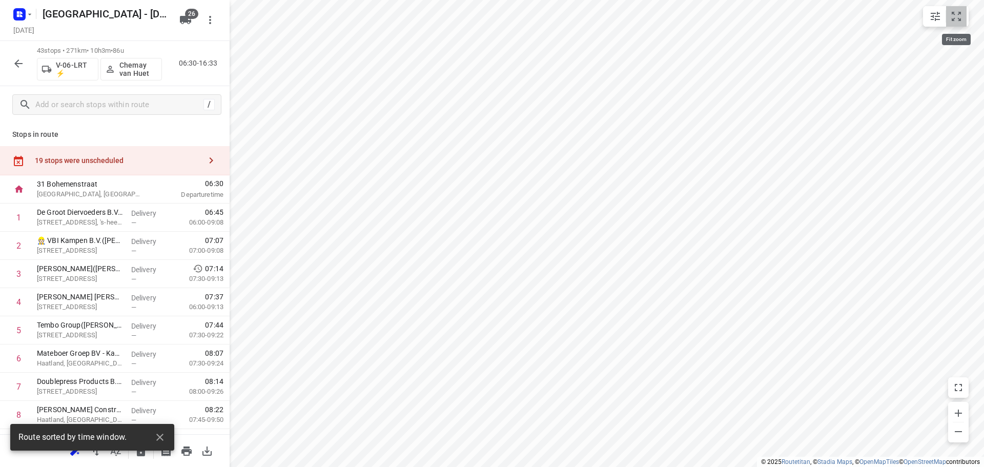
click at [952, 14] on icon "small contained button group" at bounding box center [956, 16] width 9 height 9
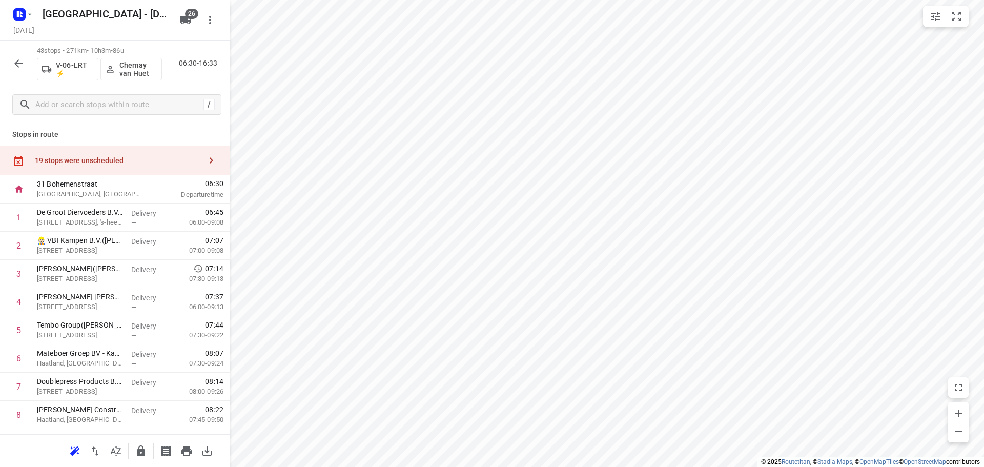
click at [74, 166] on div "19 stops were unscheduled" at bounding box center [115, 160] width 230 height 29
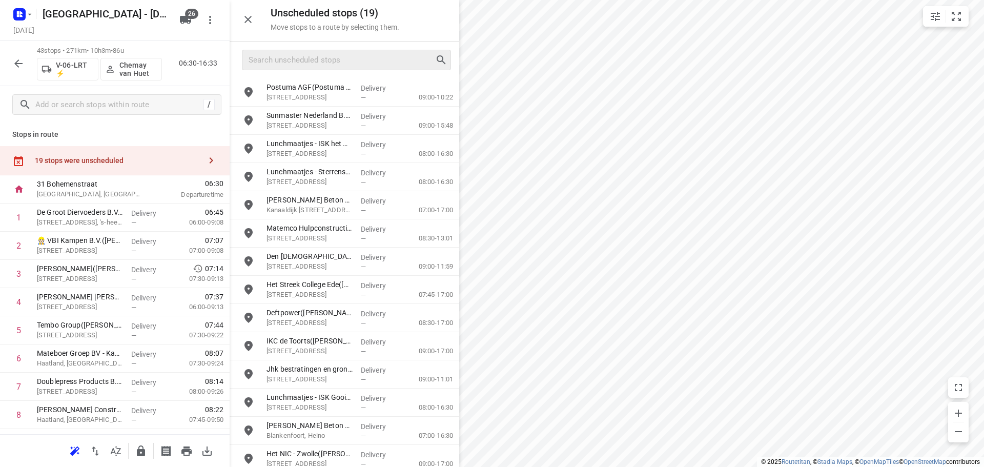
drag, startPoint x: 350, startPoint y: 70, endPoint x: 348, endPoint y: 62, distance: 8.0
click at [349, 68] on div at bounding box center [346, 60] width 209 height 21
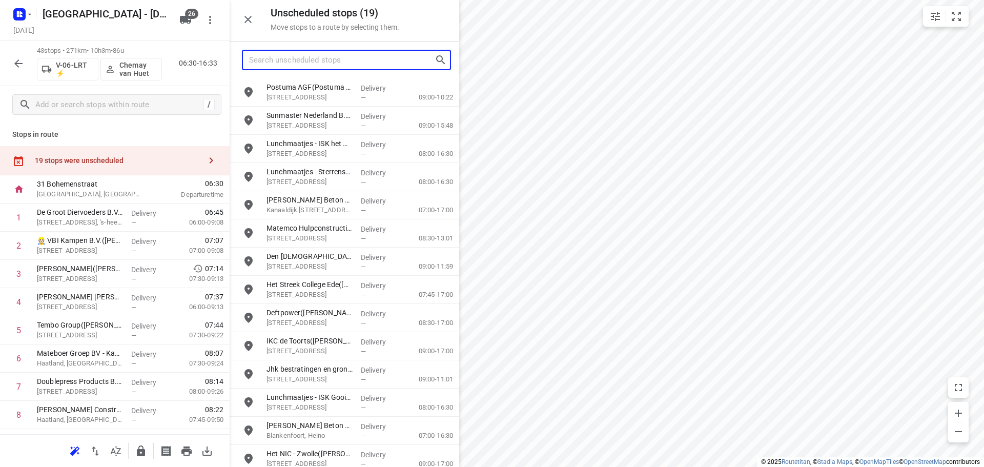
click at [348, 62] on input "Search unscheduled stops" at bounding box center [342, 60] width 186 height 16
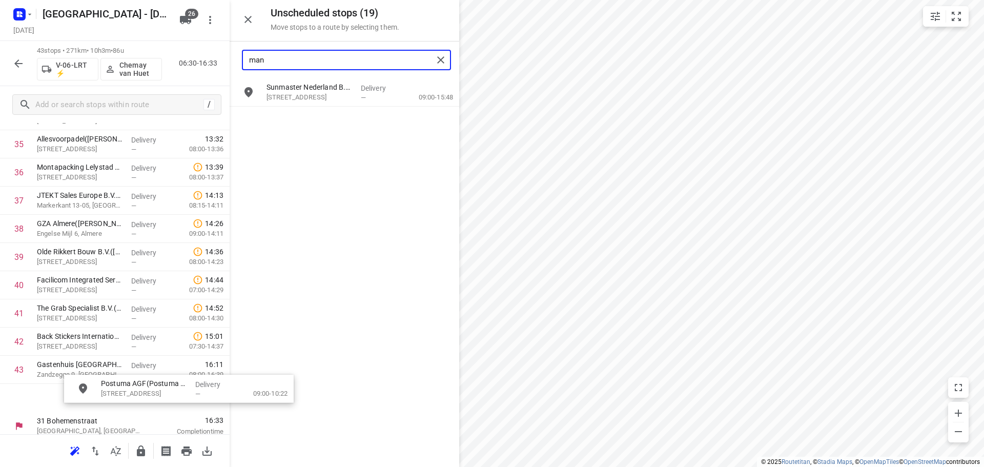
scroll to position [1045, 0]
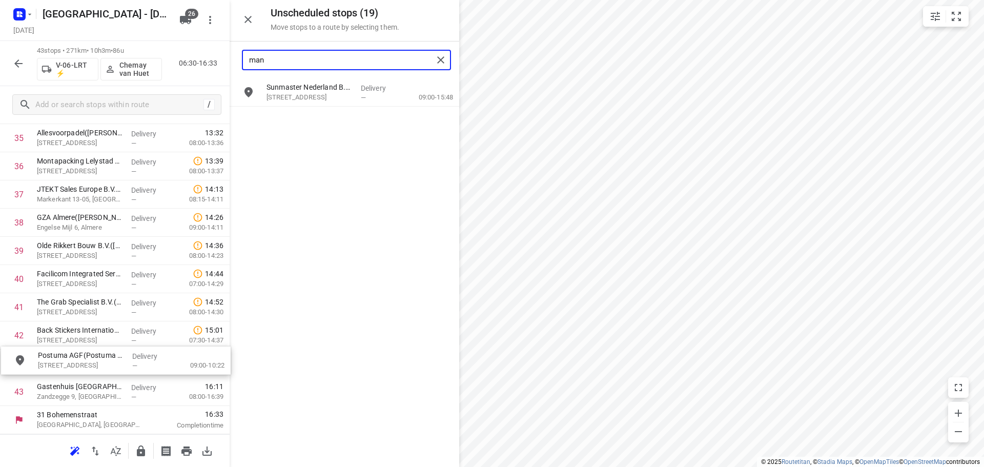
drag, startPoint x: 302, startPoint y: 93, endPoint x: 72, endPoint y: 365, distance: 355.8
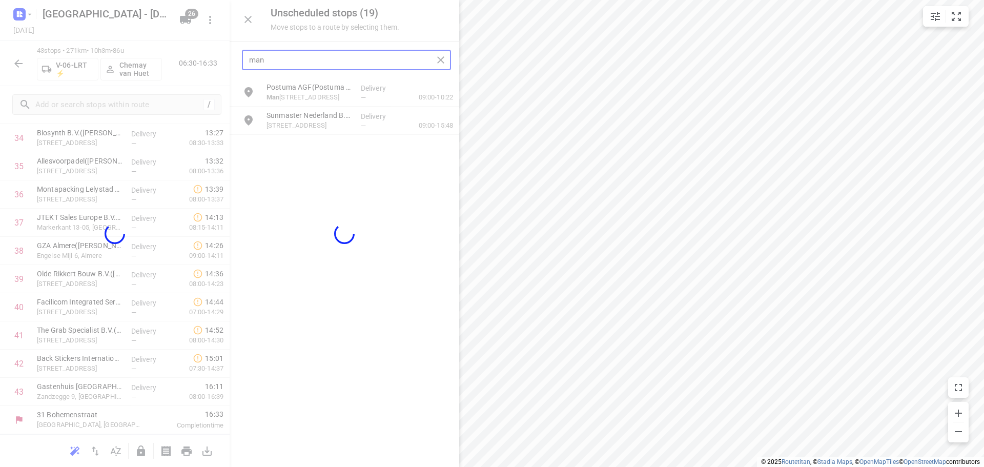
scroll to position [1010, 0]
type input "man"
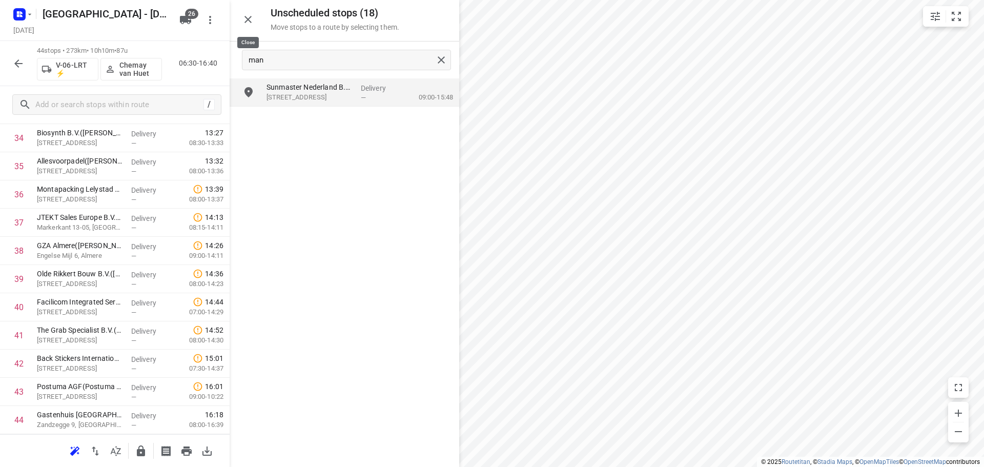
click at [253, 13] on icon "button" at bounding box center [248, 19] width 12 height 12
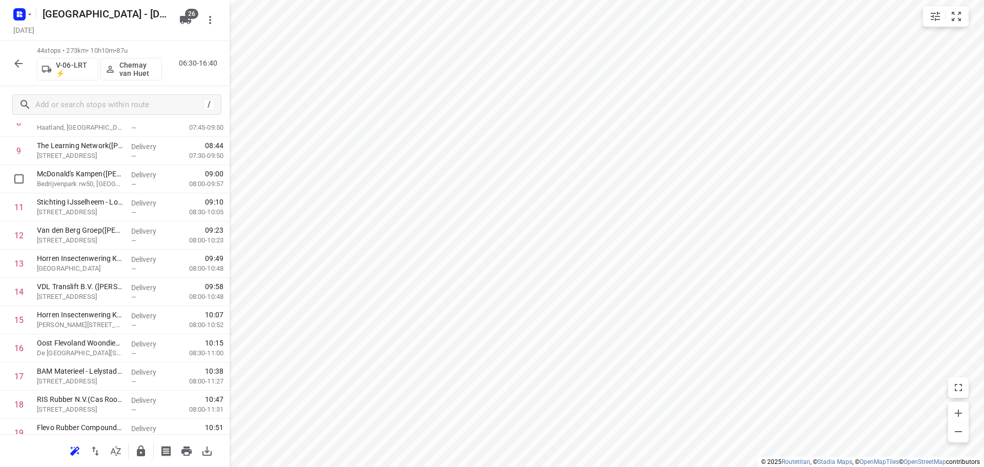
scroll to position [0, 0]
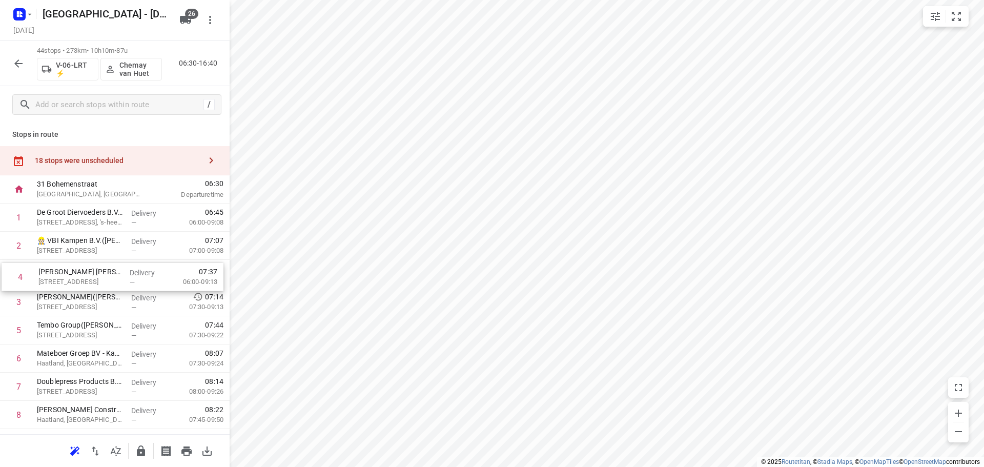
drag, startPoint x: 85, startPoint y: 299, endPoint x: 86, endPoint y: 271, distance: 28.8
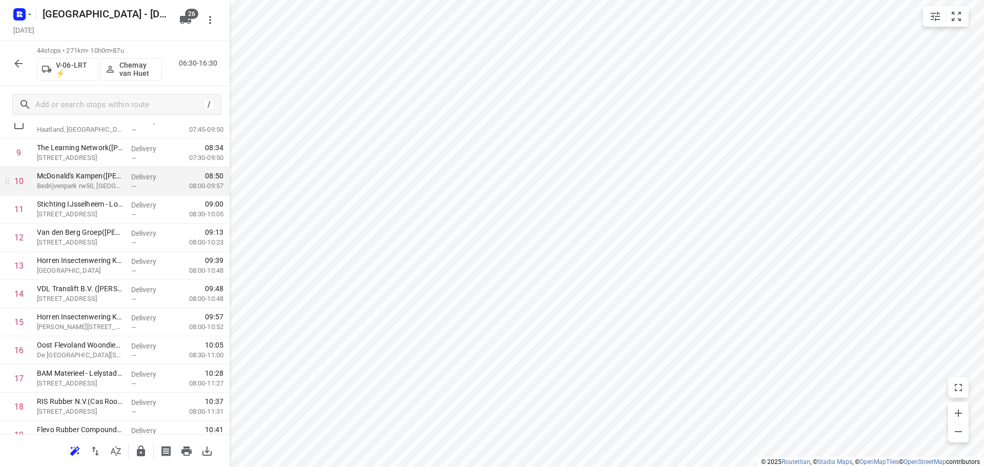
scroll to position [308, 0]
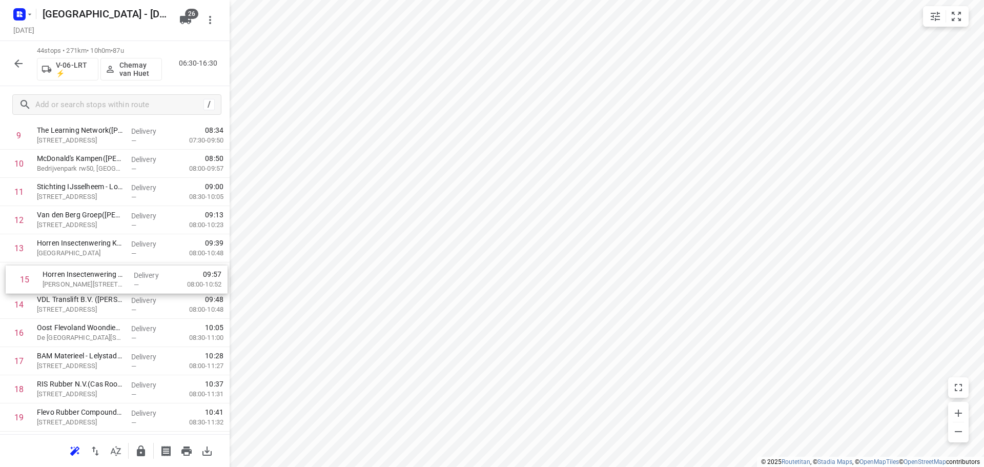
drag, startPoint x: 73, startPoint y: 303, endPoint x: 77, endPoint y: 270, distance: 33.1
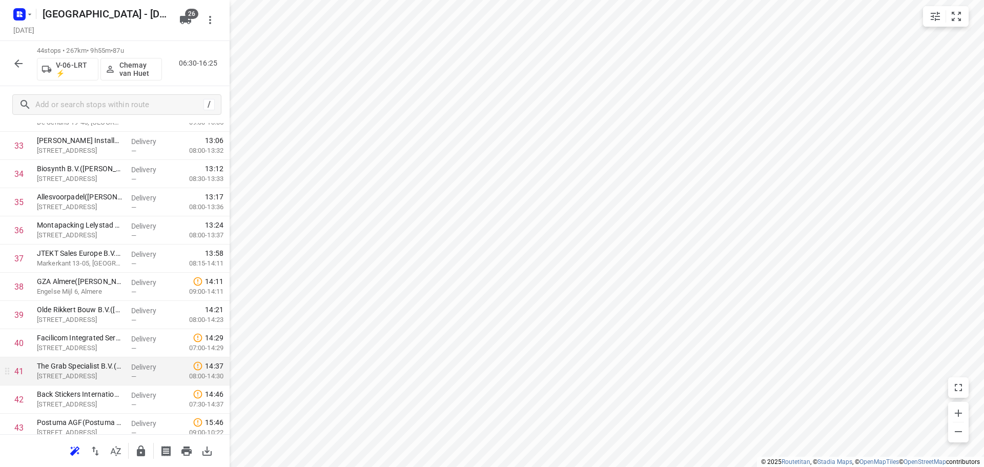
scroll to position [1038, 0]
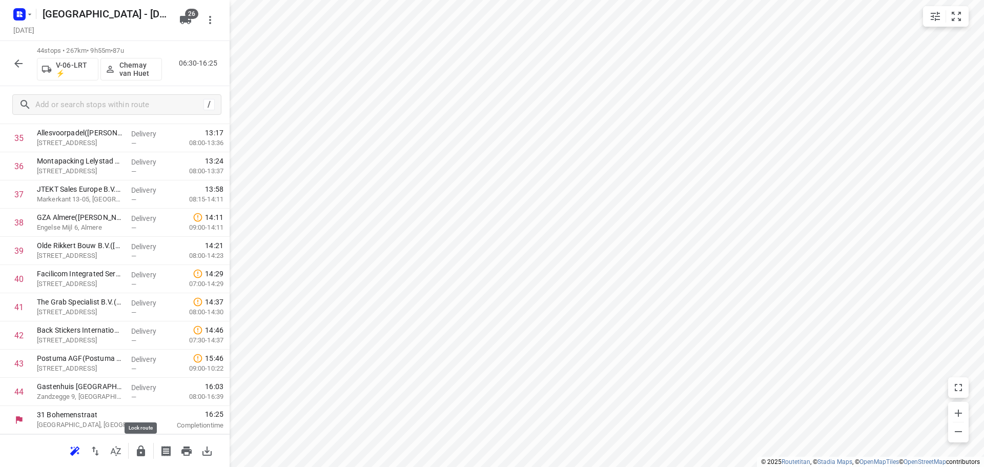
click at [147, 445] on button "button" at bounding box center [141, 451] width 21 height 21
click at [19, 63] on icon "button" at bounding box center [18, 63] width 8 height 8
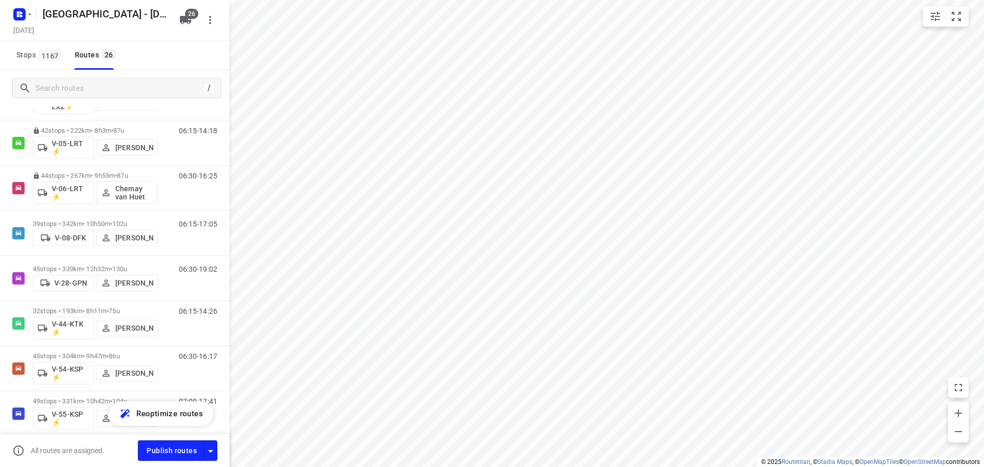
scroll to position [410, 0]
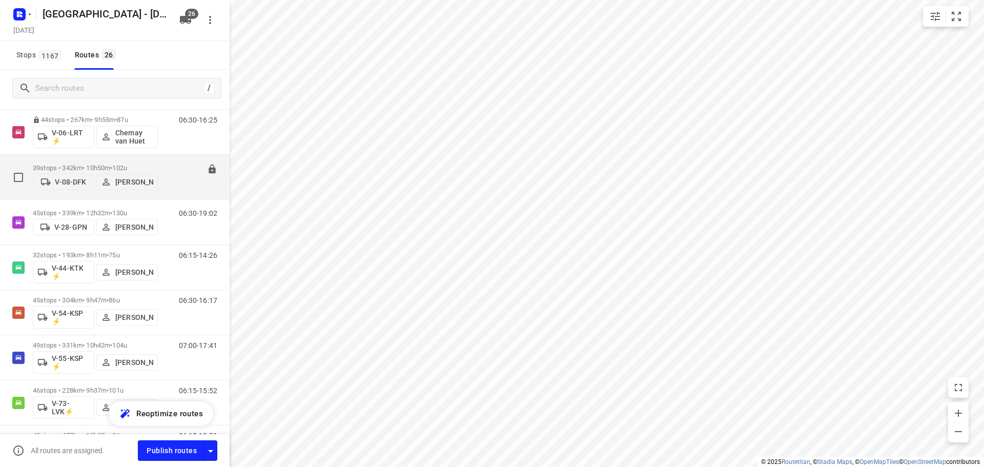
click at [112, 168] on span "•" at bounding box center [111, 168] width 2 height 8
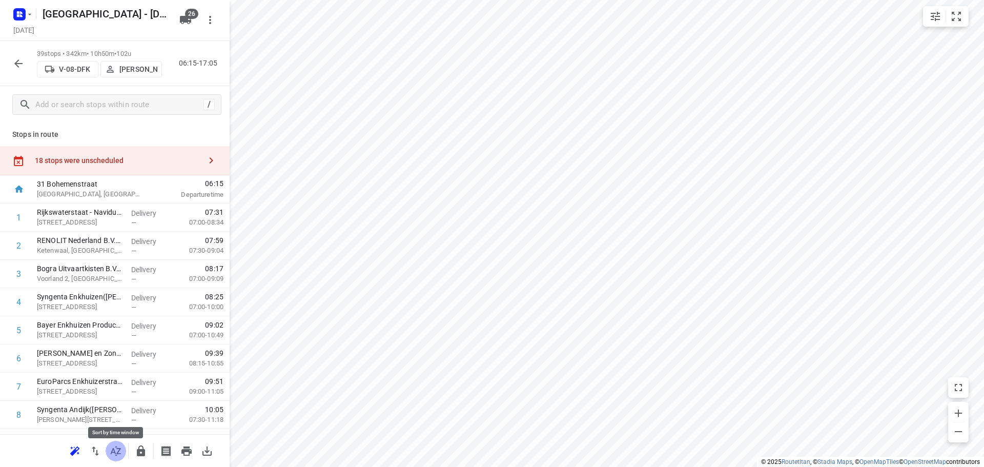
click at [112, 451] on icon "button" at bounding box center [116, 451] width 10 height 10
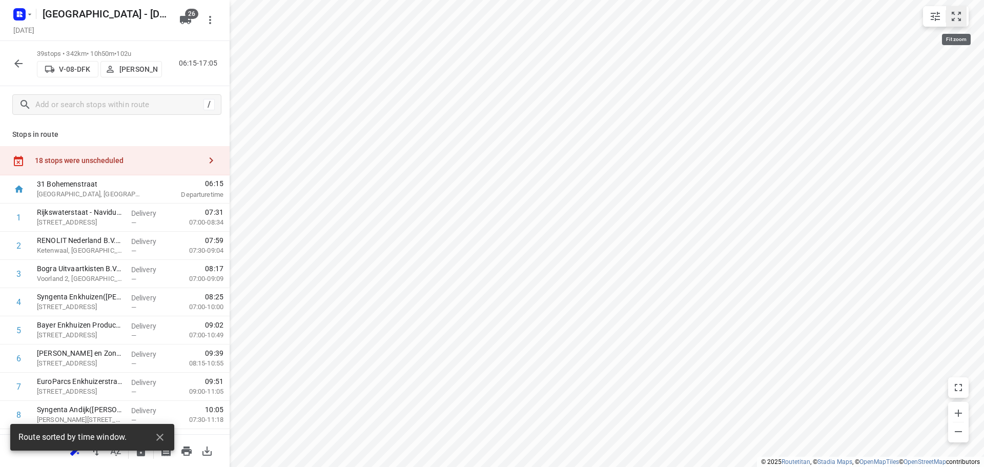
click at [958, 14] on icon "small contained button group" at bounding box center [957, 16] width 12 height 12
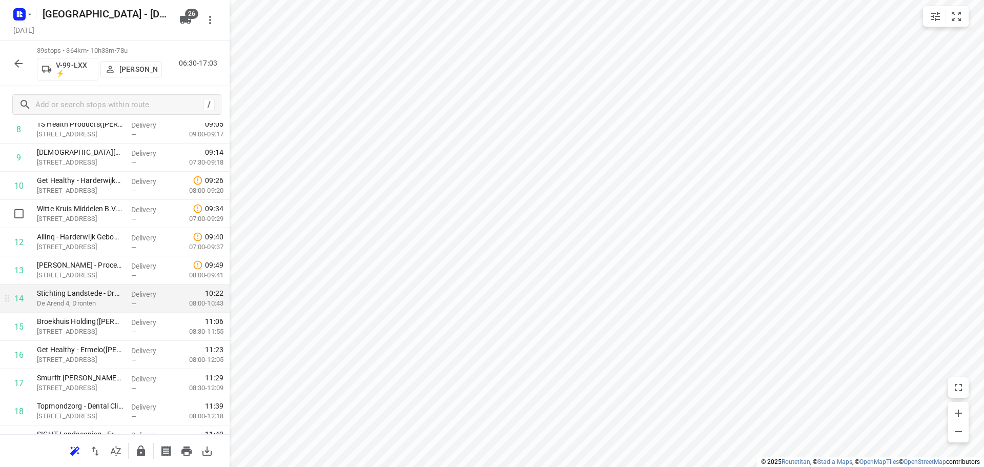
scroll to position [308, 0]
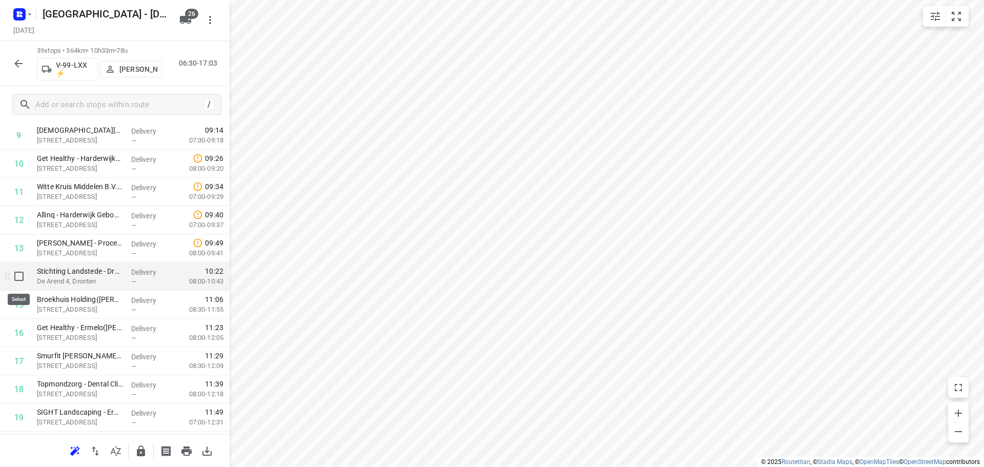
click at [18, 278] on input "checkbox" at bounding box center [19, 276] width 21 height 21
checkbox input "true"
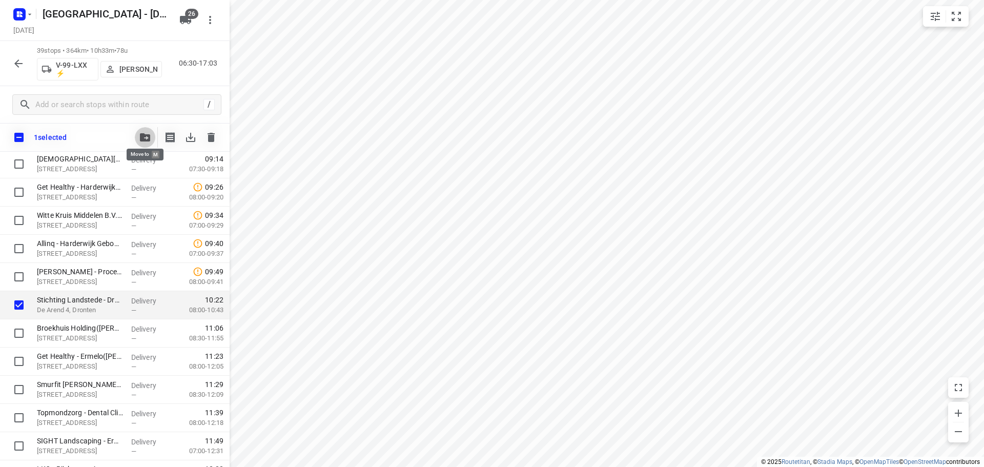
click at [143, 140] on icon "button" at bounding box center [145, 137] width 10 height 8
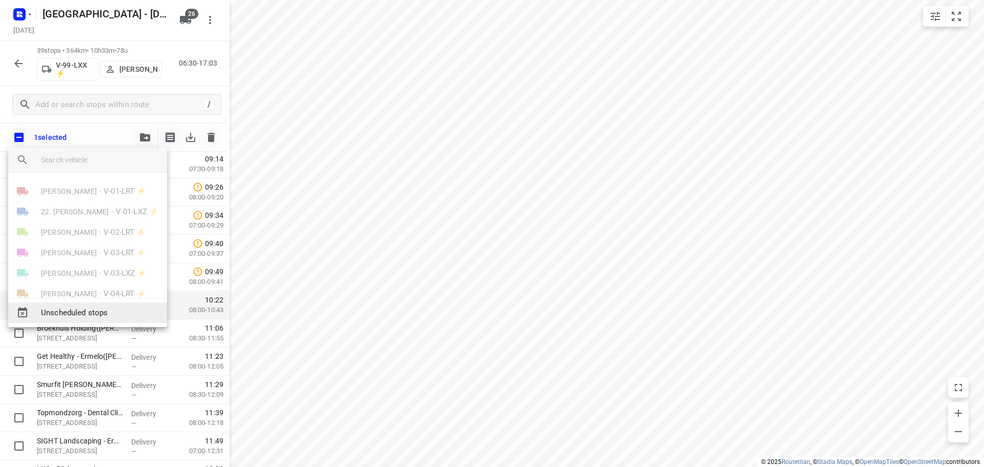
click at [103, 310] on span "Unscheduled stops" at bounding box center [100, 313] width 118 height 12
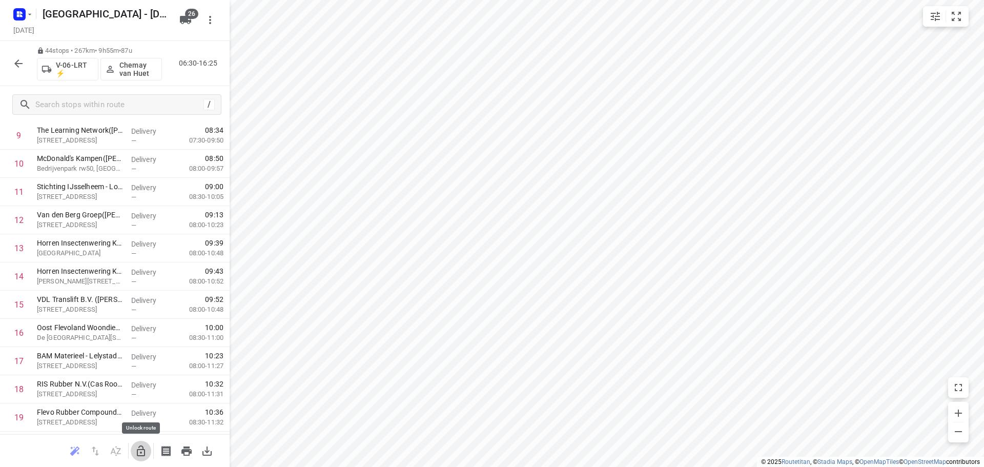
click at [147, 454] on icon "button" at bounding box center [141, 451] width 12 height 12
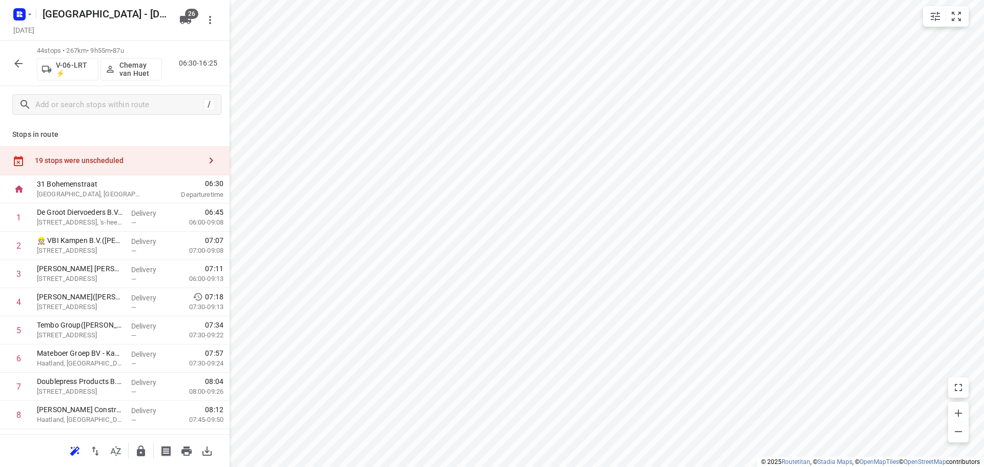
click at [129, 159] on div "19 stops were unscheduled" at bounding box center [118, 160] width 166 height 8
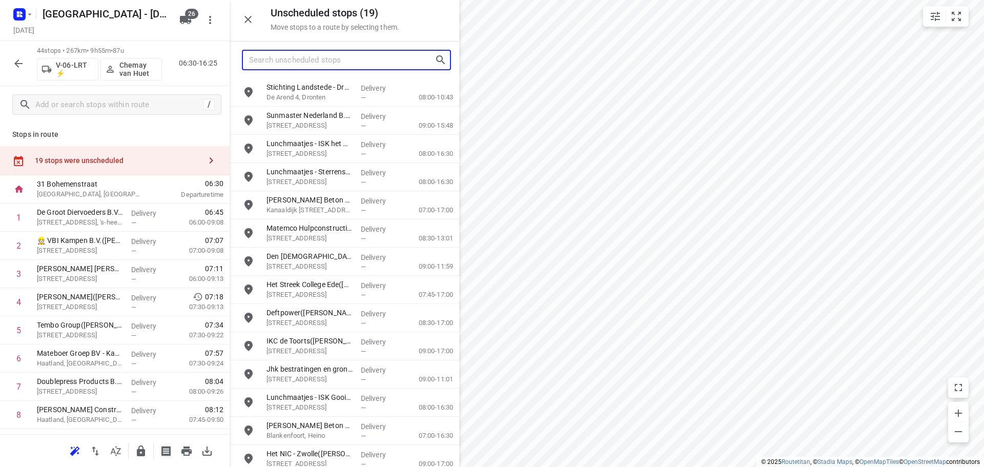
click at [286, 56] on input "Search unscheduled stops" at bounding box center [342, 60] width 186 height 16
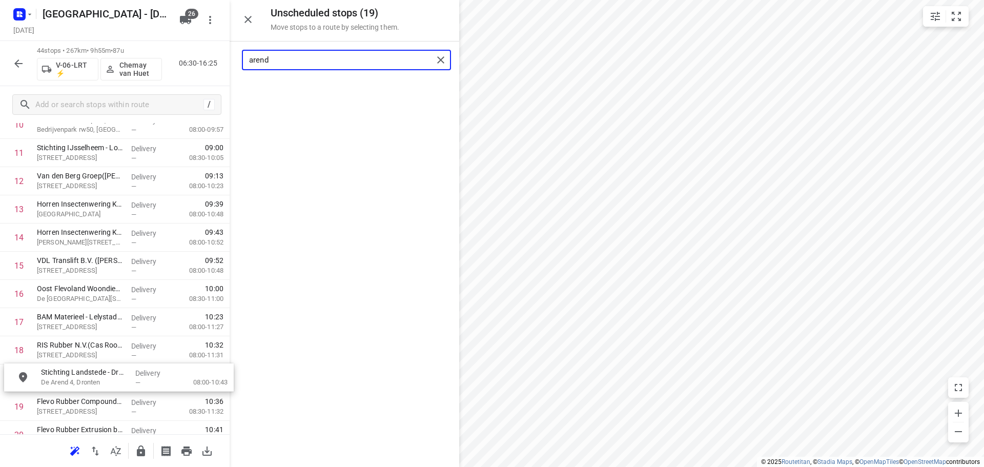
scroll to position [350, 0]
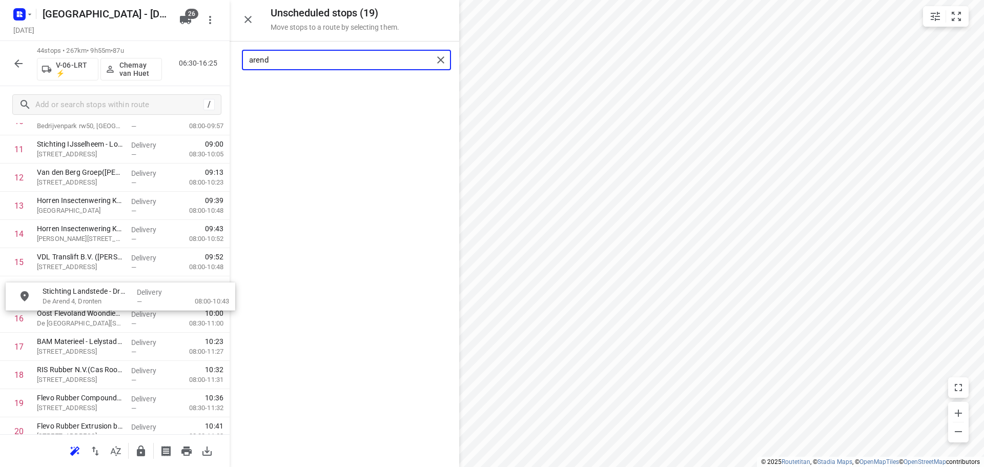
drag, startPoint x: 324, startPoint y: 86, endPoint x: 237, endPoint y: 321, distance: 250.8
drag, startPoint x: 326, startPoint y: 59, endPoint x: -287, endPoint y: 36, distance: 613.7
click at [0, 36] on html "i © 2025 Routetitan , © Stadia Maps , © OpenMapTiles © OpenStreetMap contributo…" at bounding box center [492, 233] width 984 height 467
drag, startPoint x: 323, startPoint y: 94, endPoint x: 101, endPoint y: 342, distance: 332.6
type input "ijs"
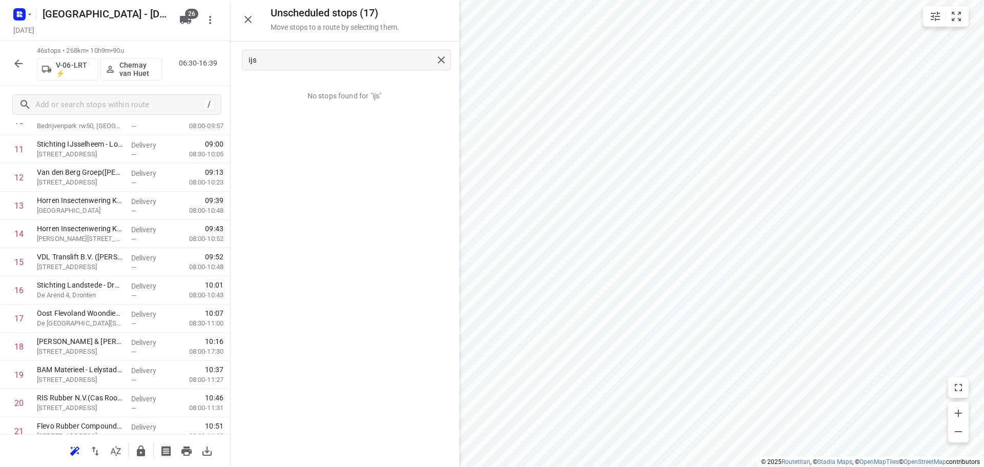
click at [247, 20] on icon "button" at bounding box center [248, 19] width 7 height 7
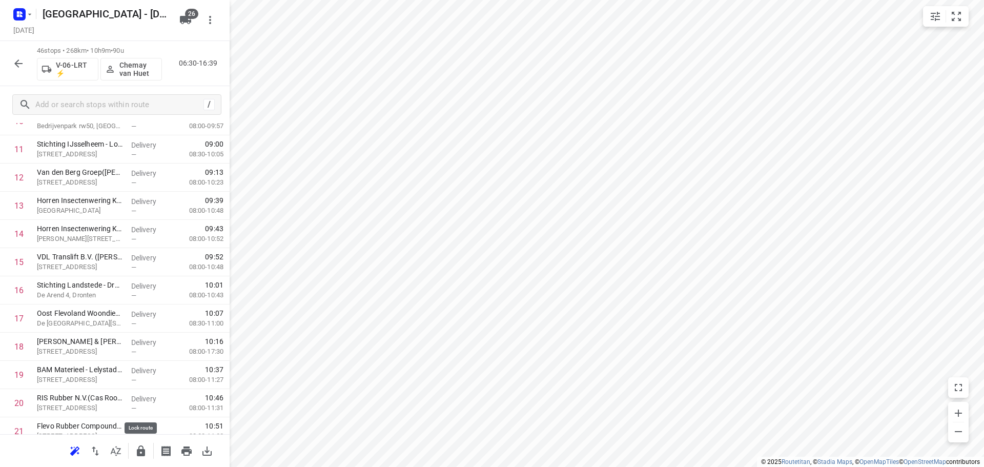
click at [147, 457] on icon "button" at bounding box center [141, 451] width 12 height 12
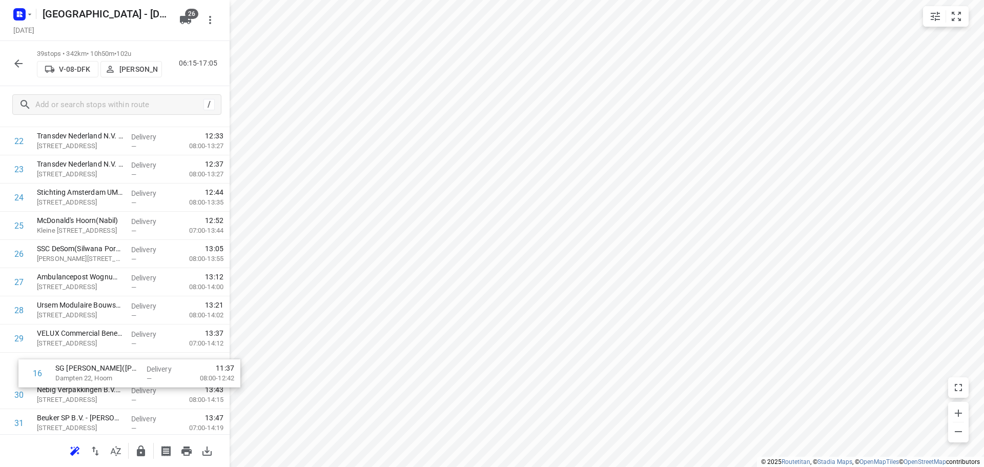
scroll to position [644, 0]
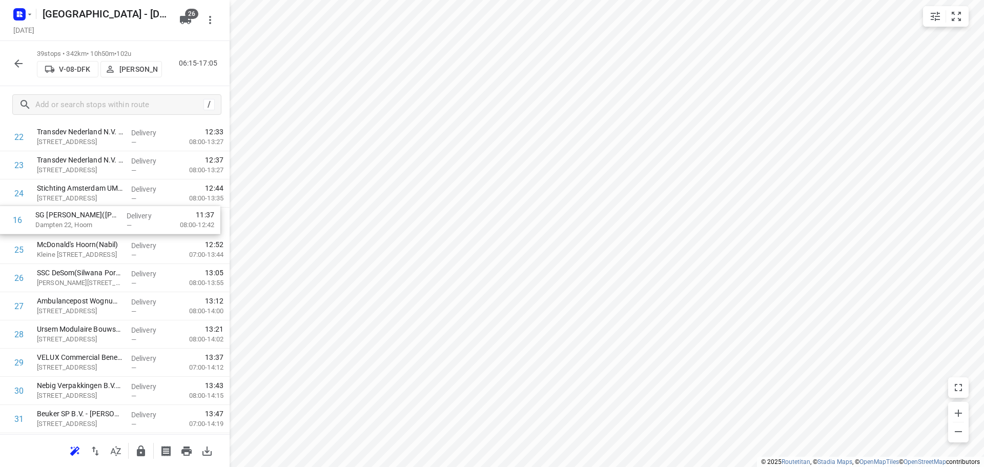
click at [95, 235] on div "1 Rijkswaterstaat - Naviduct Krabbersgat(Arthur Zijlstra) Markerwaarddijk 98, L…" at bounding box center [115, 109] width 230 height 1100
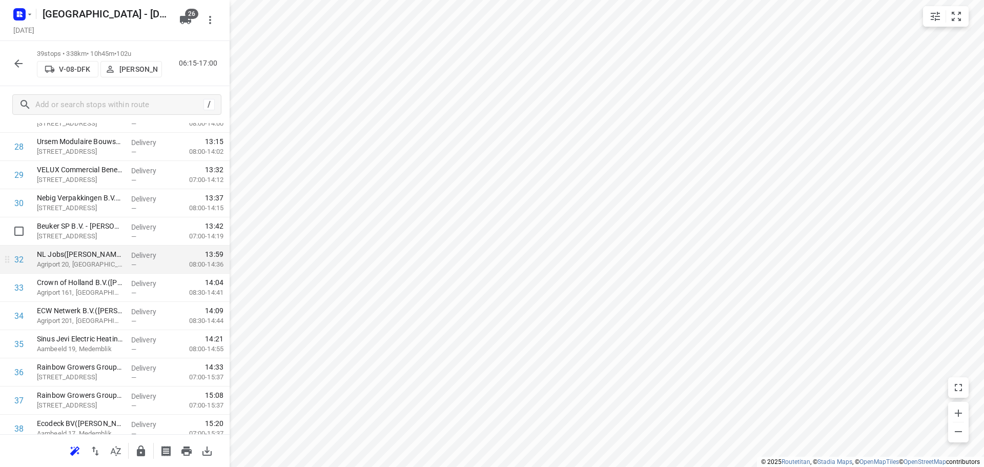
scroll to position [897, 0]
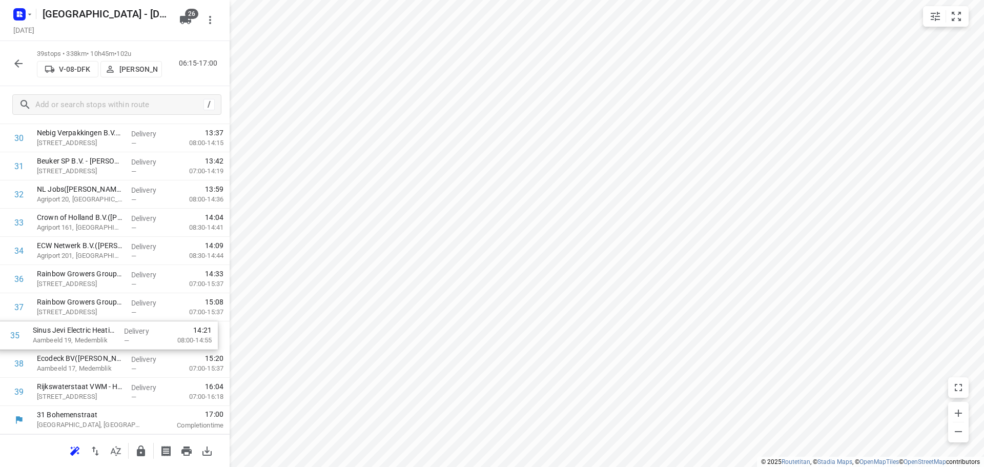
drag, startPoint x: 75, startPoint y: 283, endPoint x: 71, endPoint y: 342, distance: 59.6
click at [143, 450] on icon "button" at bounding box center [141, 451] width 8 height 11
click at [23, 69] on icon "button" at bounding box center [18, 63] width 12 height 12
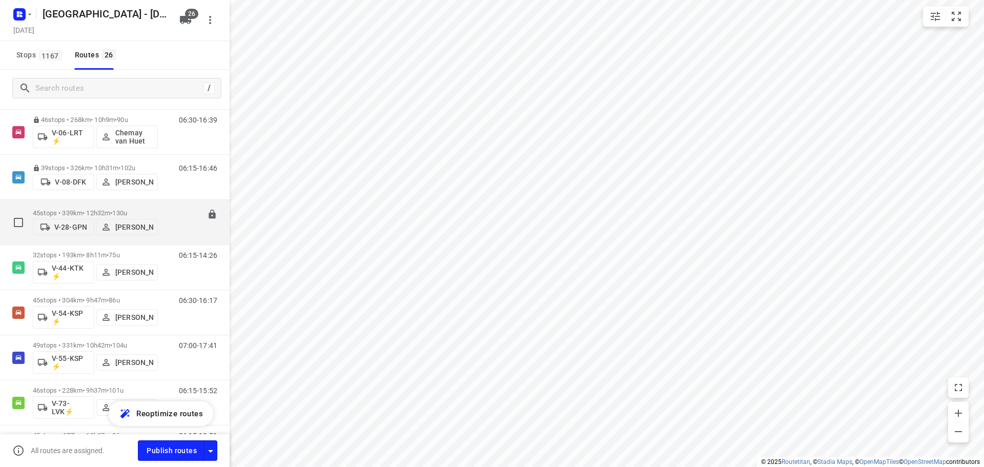
scroll to position [359, 0]
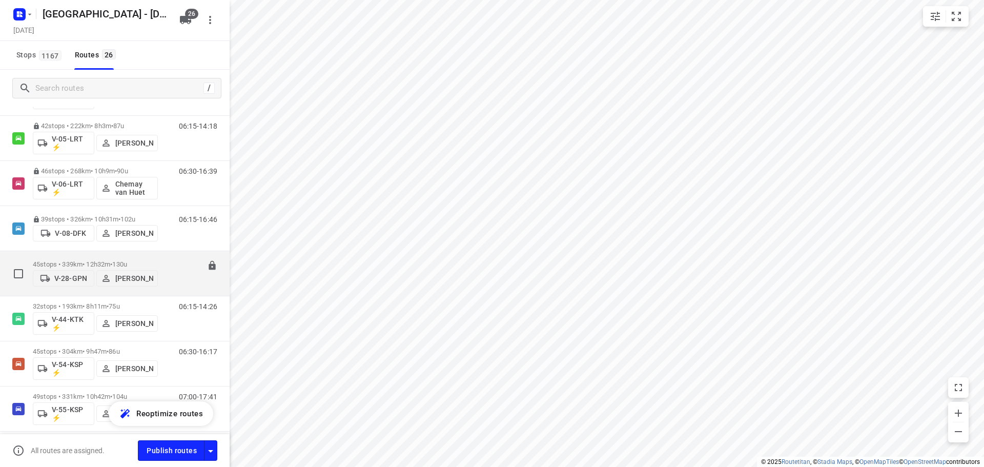
click at [127, 261] on span "130u" at bounding box center [119, 264] width 15 height 8
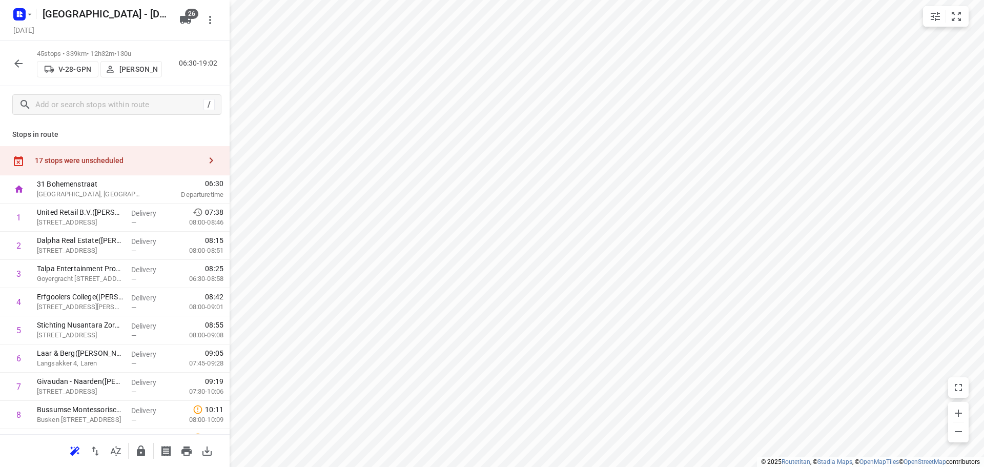
click at [115, 145] on div "Stops in route 17 stops were unscheduled 31 Bohemenstraat Zwolle, Netherlands 0…" at bounding box center [115, 278] width 230 height 311
click at [138, 150] on div "17 stops were unscheduled" at bounding box center [115, 160] width 230 height 29
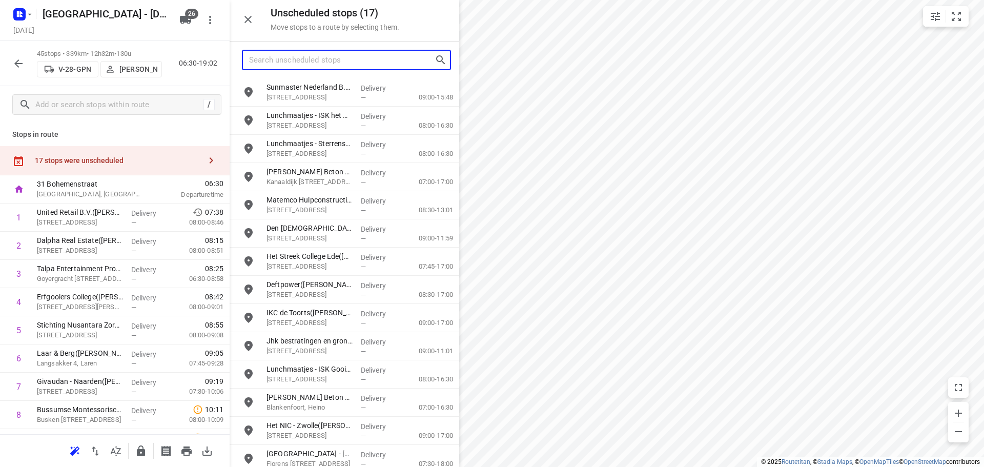
click at [321, 64] on input "Search unscheduled stops" at bounding box center [342, 60] width 186 height 16
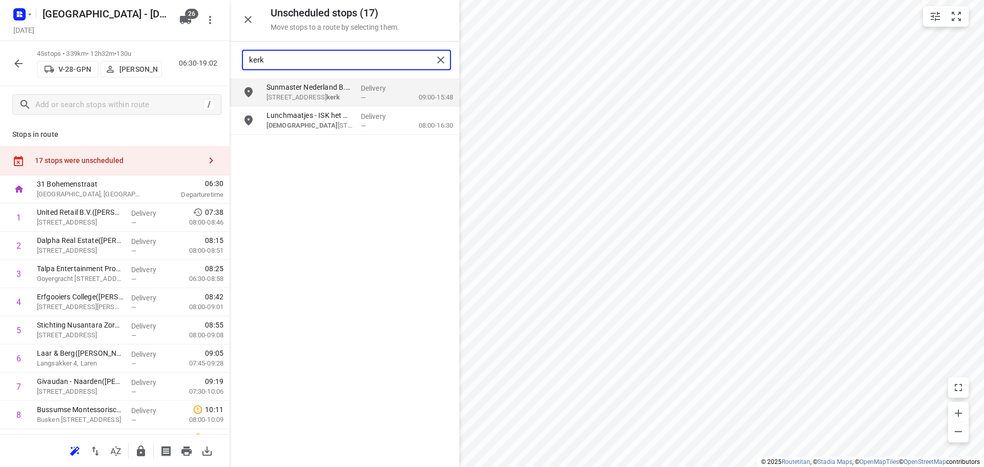
type input "kerk"
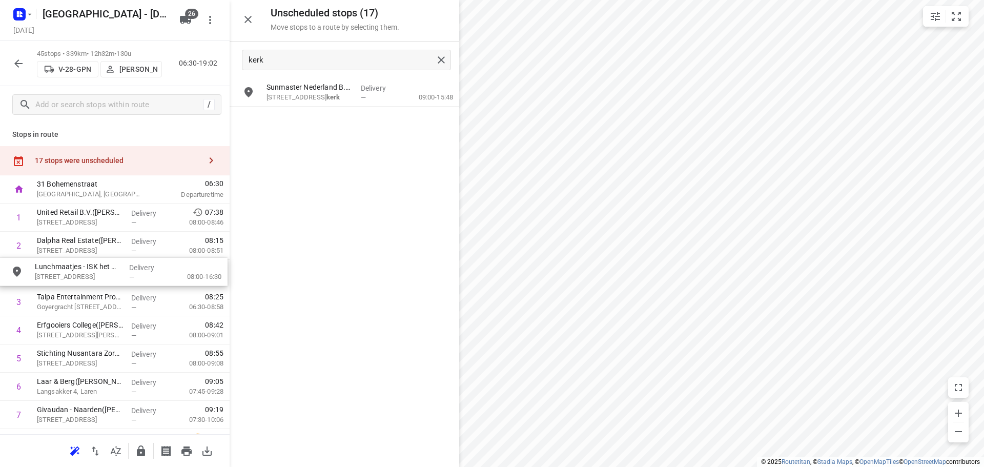
drag, startPoint x: 323, startPoint y: 125, endPoint x: 88, endPoint y: 278, distance: 280.0
click at [246, 19] on icon "button" at bounding box center [248, 19] width 12 height 12
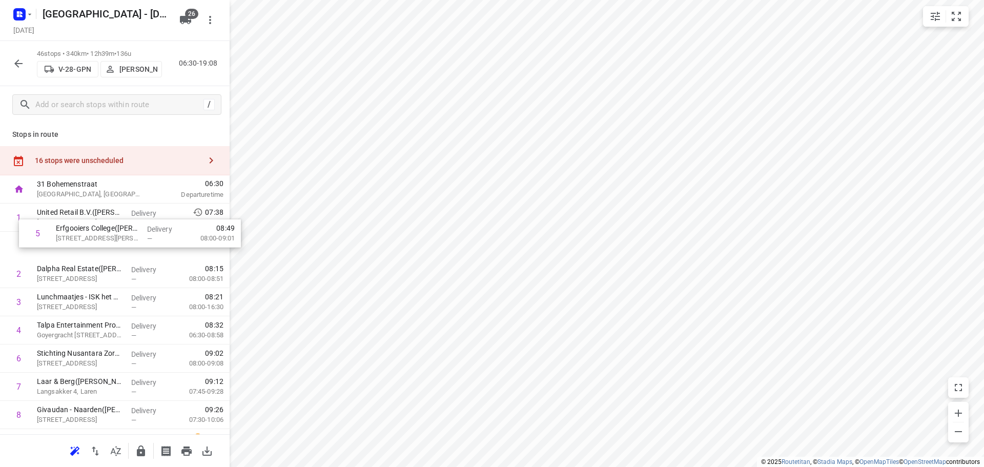
drag, startPoint x: 72, startPoint y: 330, endPoint x: 91, endPoint y: 230, distance: 101.8
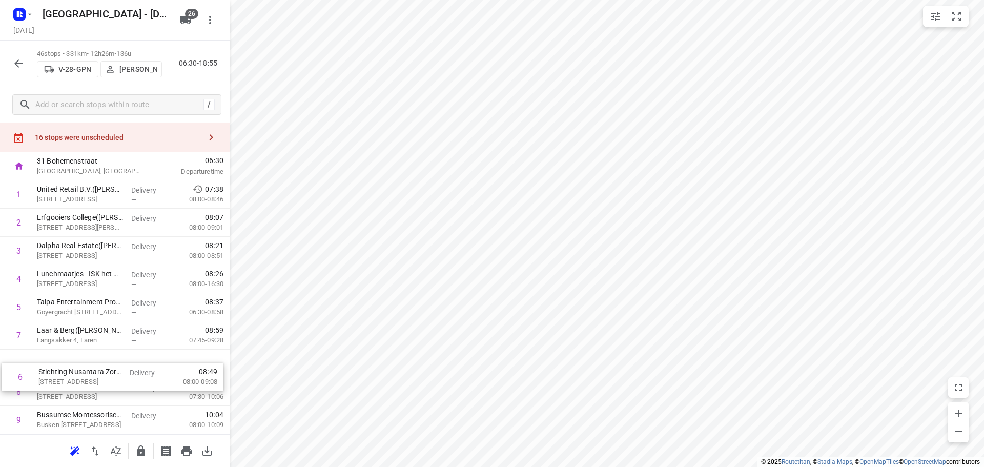
drag, startPoint x: 95, startPoint y: 353, endPoint x: 97, endPoint y: 375, distance: 22.1
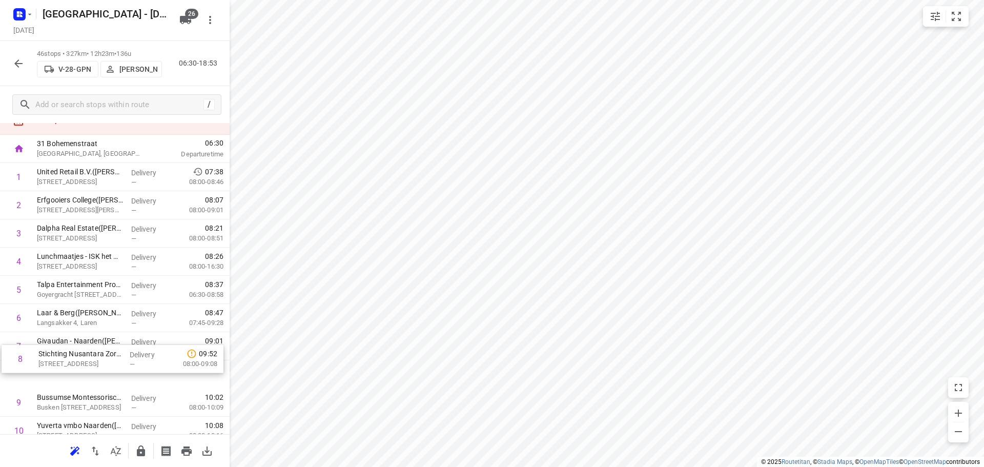
scroll to position [44, 0]
drag, startPoint x: 80, startPoint y: 386, endPoint x: 86, endPoint y: 343, distance: 42.9
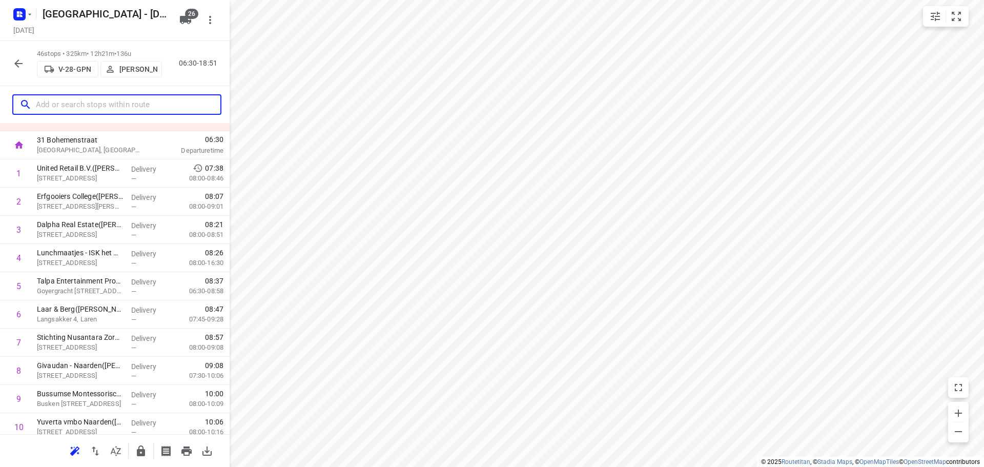
click at [83, 107] on input "text" at bounding box center [128, 105] width 185 height 16
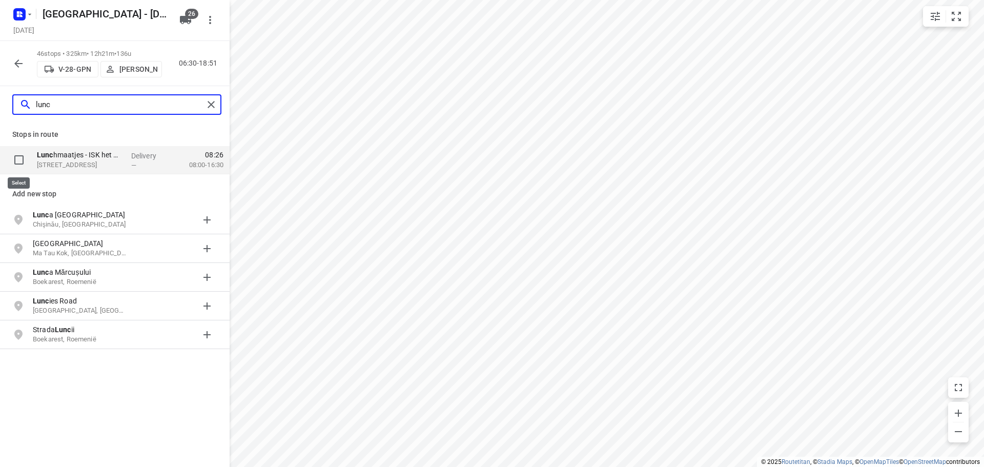
type input "lunc"
click at [17, 163] on input "checkbox" at bounding box center [19, 160] width 21 height 21
checkbox input "true"
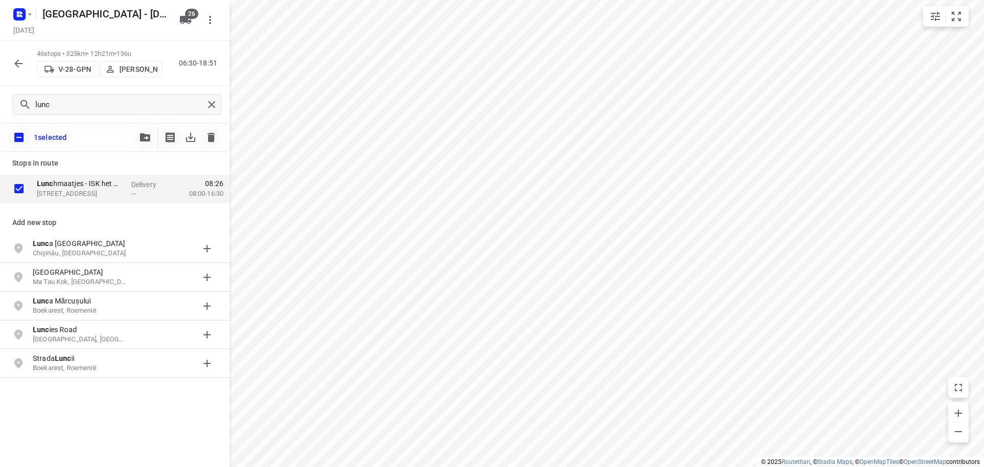
click at [138, 138] on button "button" at bounding box center [145, 137] width 21 height 21
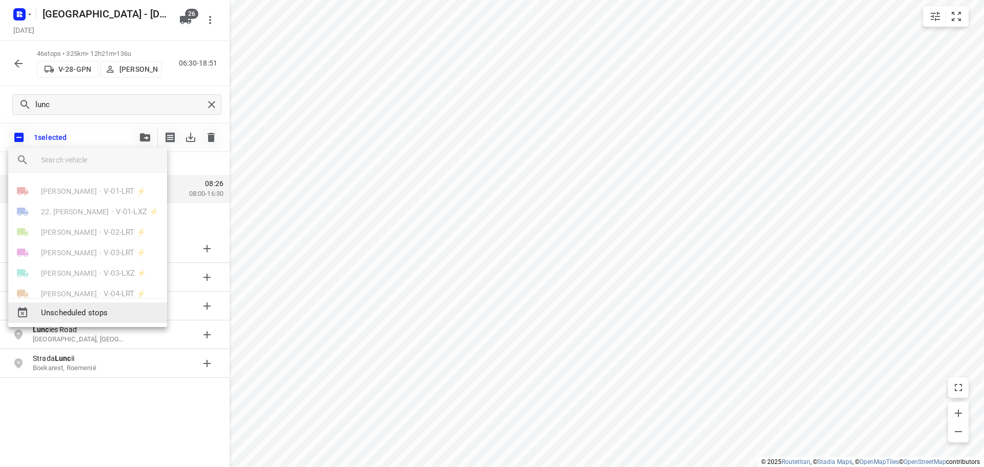
click at [115, 311] on span "Unscheduled stops" at bounding box center [100, 313] width 118 height 12
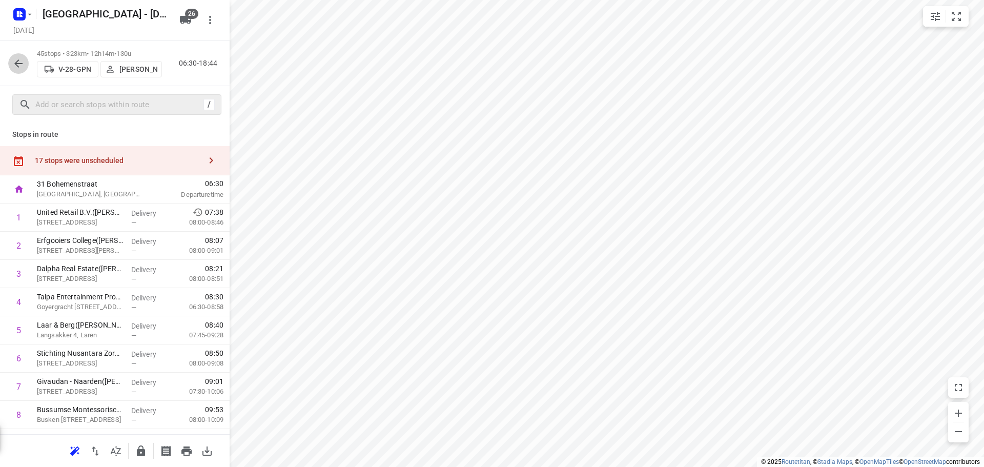
click at [13, 67] on icon "button" at bounding box center [18, 63] width 12 height 12
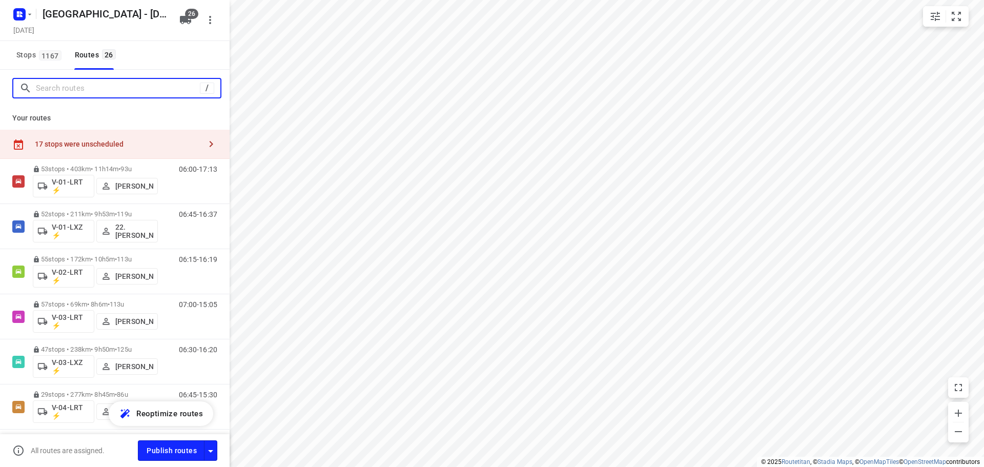
click at [74, 91] on input "Search routes" at bounding box center [118, 88] width 164 height 16
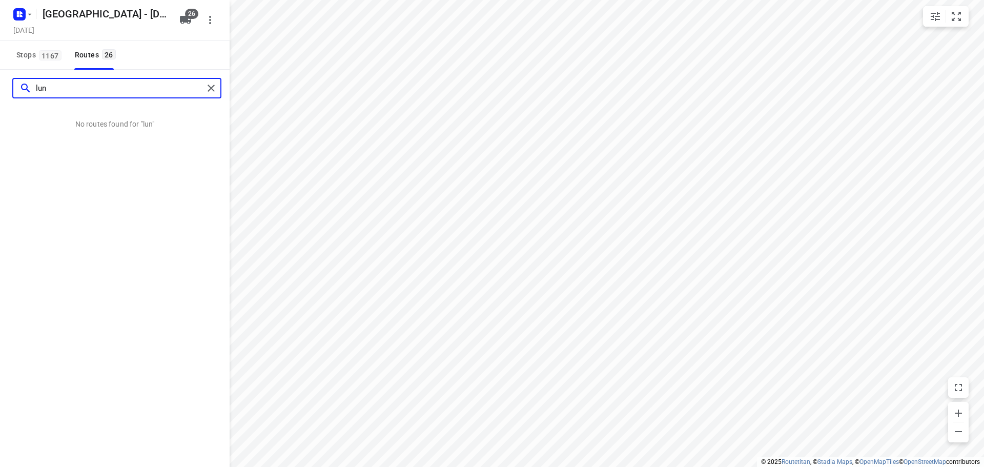
type input "lunc"
drag, startPoint x: 71, startPoint y: 93, endPoint x: -33, endPoint y: 90, distance: 104.7
click at [0, 90] on html "i © 2025 Routetitan , © Stadia Maps , © OpenMapTiles © OpenStreetMap contributo…" at bounding box center [492, 233] width 984 height 467
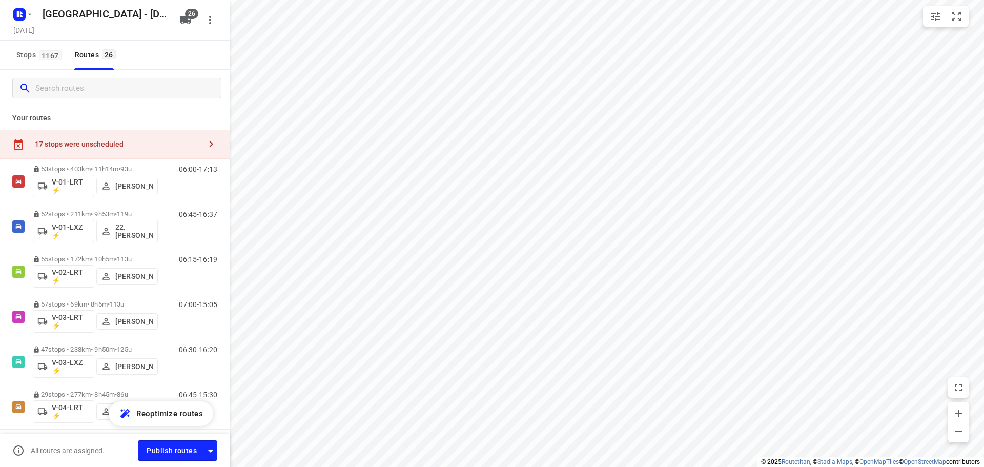
click at [43, 57] on span "1167" at bounding box center [50, 55] width 23 height 10
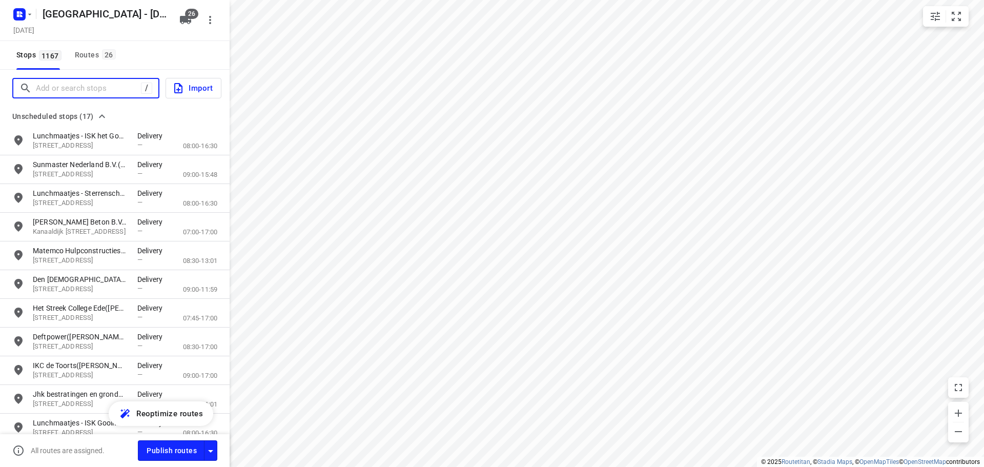
drag, startPoint x: 41, startPoint y: 92, endPoint x: 44, endPoint y: 88, distance: 5.8
click at [43, 91] on input "Add or search stops" at bounding box center [88, 88] width 105 height 16
click at [48, 85] on input "Add or search stops" at bounding box center [128, 88] width 185 height 16
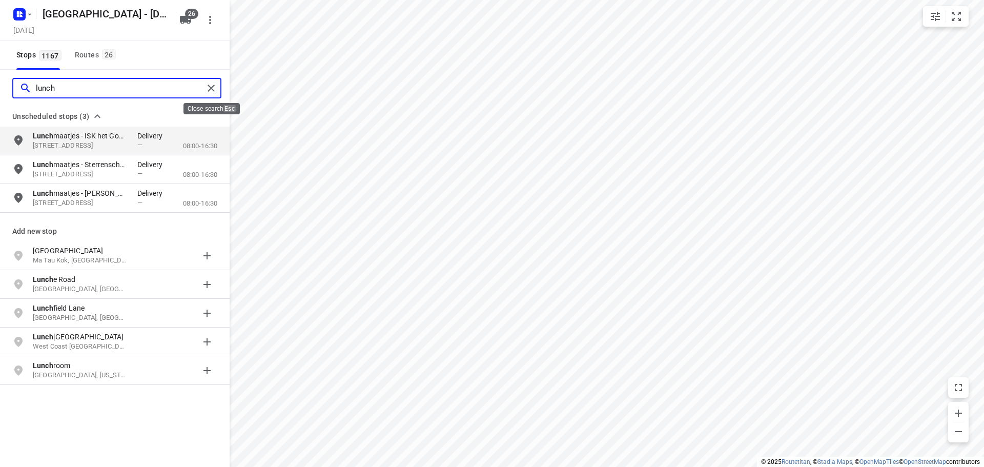
type input "lunch"
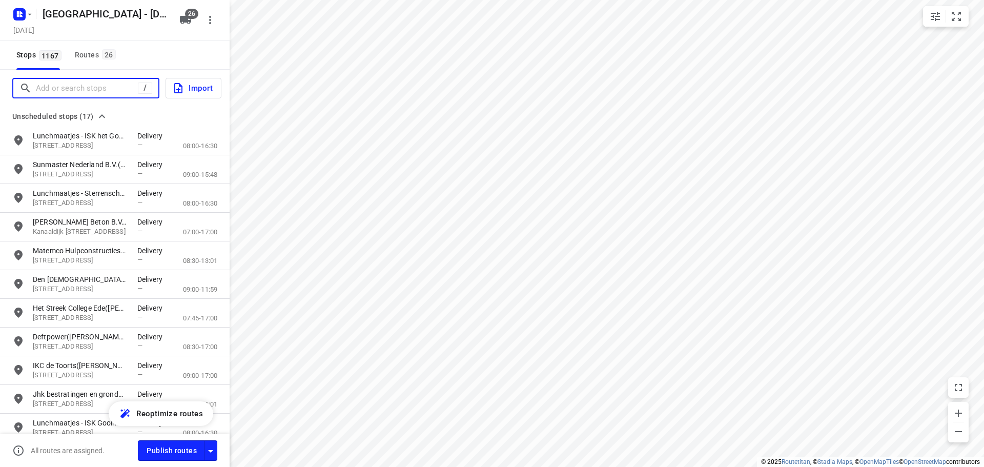
click at [70, 88] on input "Add or search stops" at bounding box center [87, 88] width 102 height 16
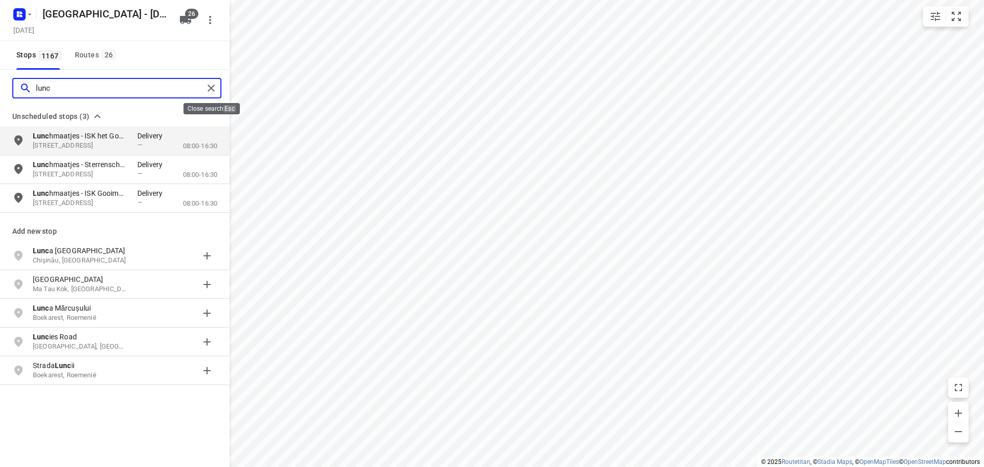
type input "lunc"
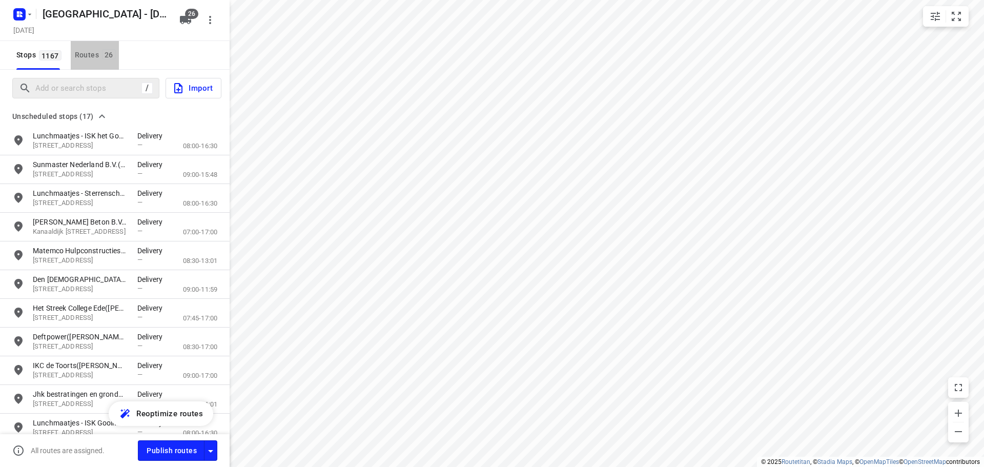
click at [106, 57] on span "26" at bounding box center [109, 54] width 14 height 10
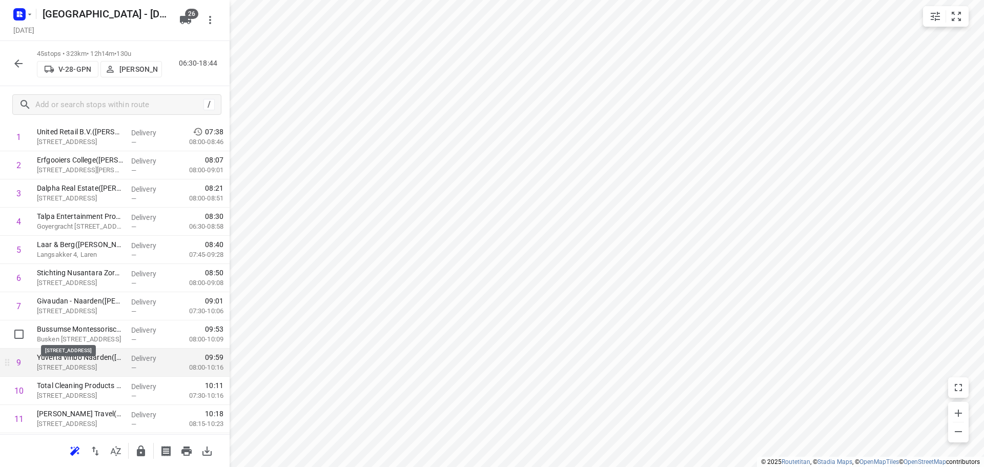
scroll to position [103, 0]
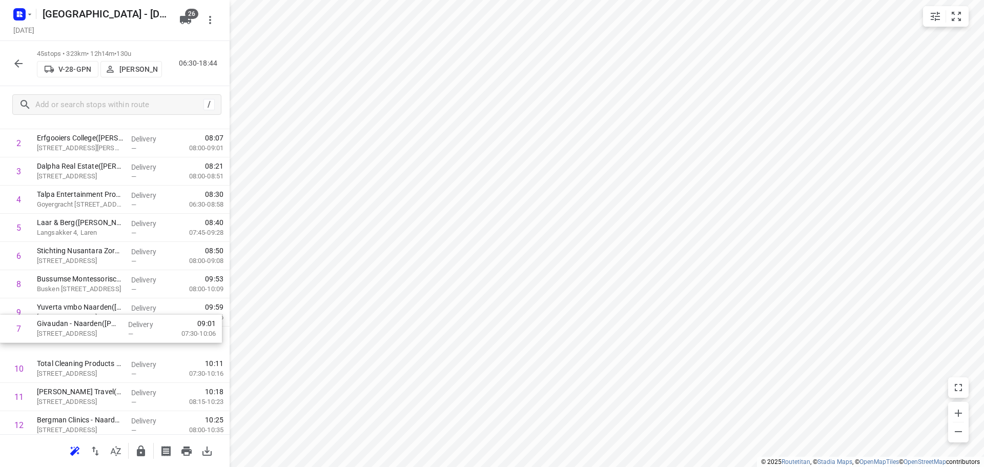
drag, startPoint x: 89, startPoint y: 293, endPoint x: 89, endPoint y: 343, distance: 49.7
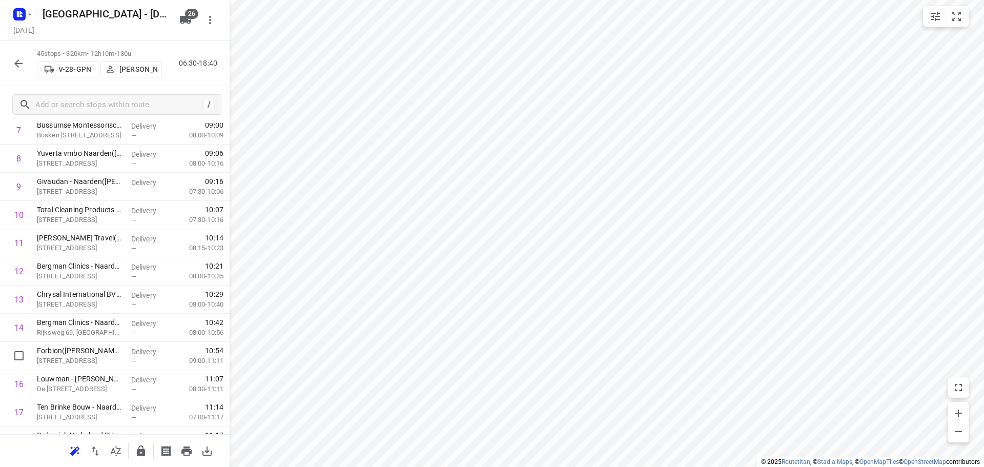
scroll to position [257, 0]
drag, startPoint x: 83, startPoint y: 361, endPoint x: 91, endPoint y: 250, distance: 111.5
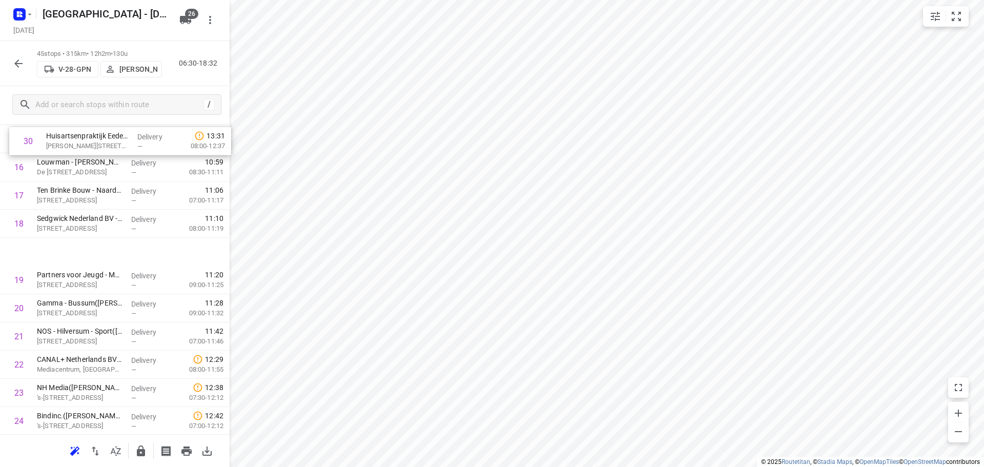
scroll to position [427, 0]
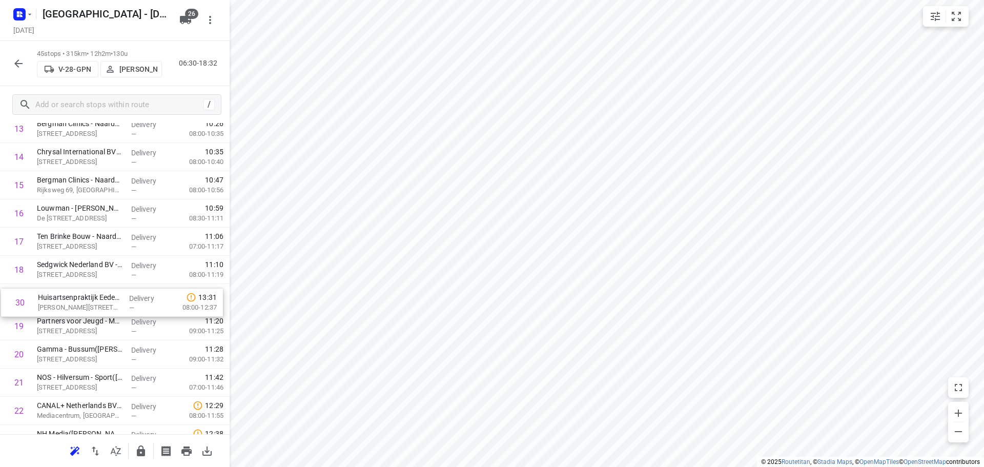
drag, startPoint x: 78, startPoint y: 272, endPoint x: 79, endPoint y: 306, distance: 33.3
click at [79, 306] on div "1 United Retail B.V.(Suzanne Lettink) Huizermaatweg 480, Huizen Delivery — 07:3…" at bounding box center [115, 410] width 230 height 1269
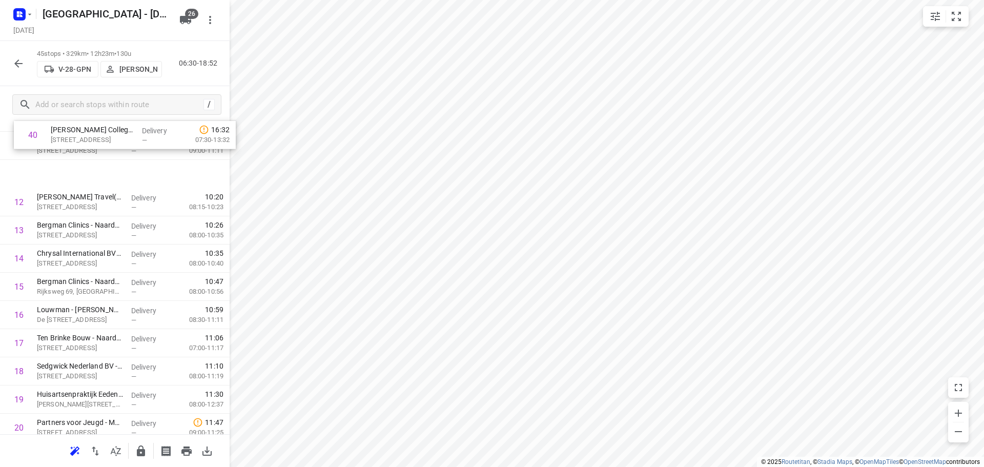
scroll to position [352, 0]
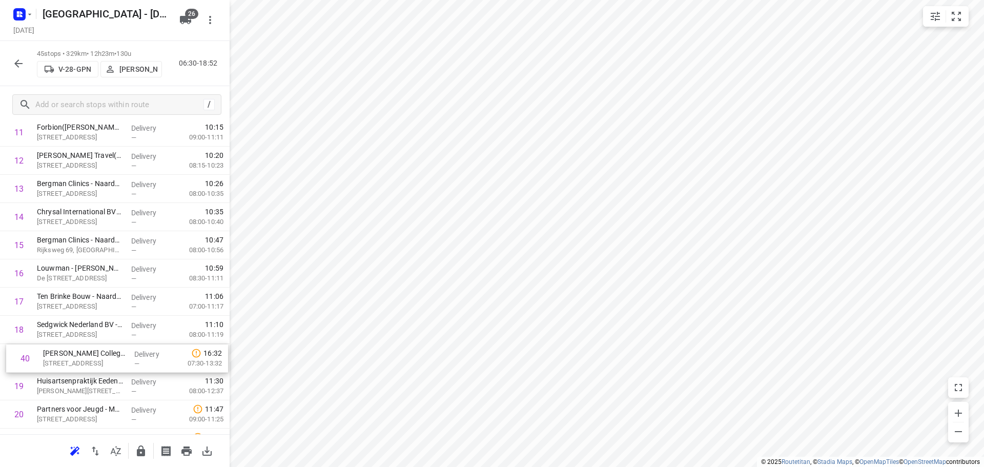
drag, startPoint x: 101, startPoint y: 375, endPoint x: 106, endPoint y: 352, distance: 24.1
click at [106, 352] on div "1 United Retail B.V.(Suzanne Lettink) Huizermaatweg 480, Huizen Delivery — 07:3…" at bounding box center [115, 470] width 230 height 1269
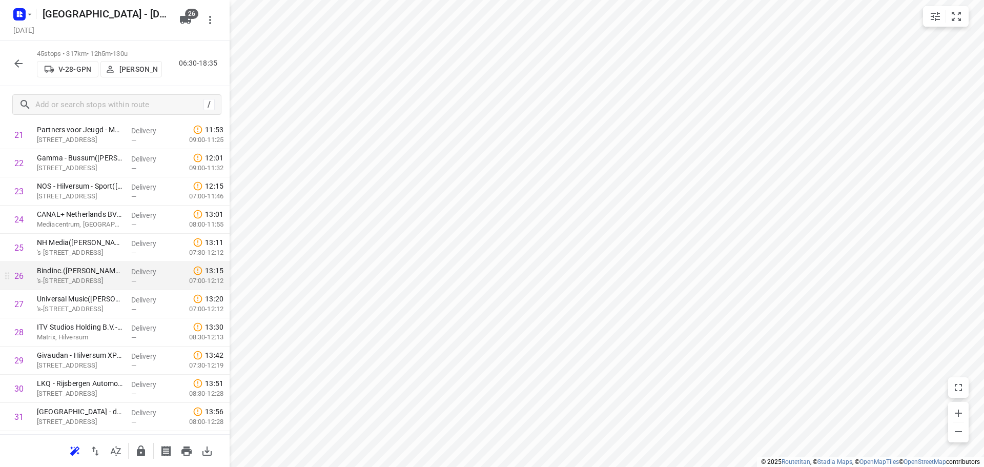
scroll to position [675, 0]
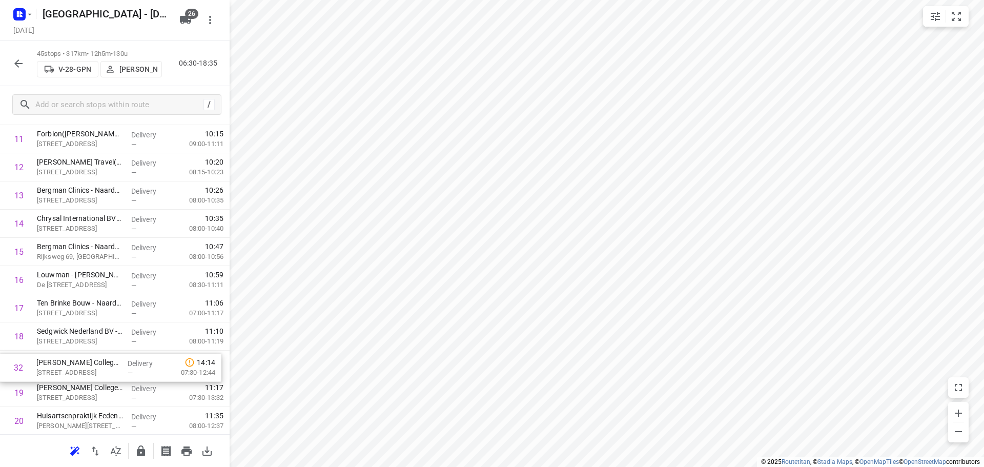
drag, startPoint x: 90, startPoint y: 420, endPoint x: 90, endPoint y: 359, distance: 61.5
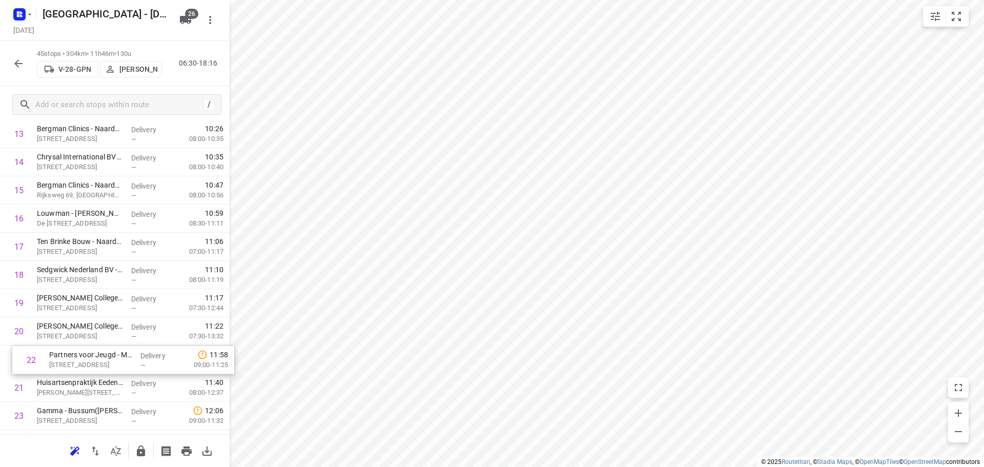
drag, startPoint x: 89, startPoint y: 397, endPoint x: 102, endPoint y: 356, distance: 42.3
click at [102, 356] on div "1 United Retail B.V.(Suzanne Lettink) Huizermaatweg 480, Huizen Delivery — 07:3…" at bounding box center [115, 416] width 230 height 1269
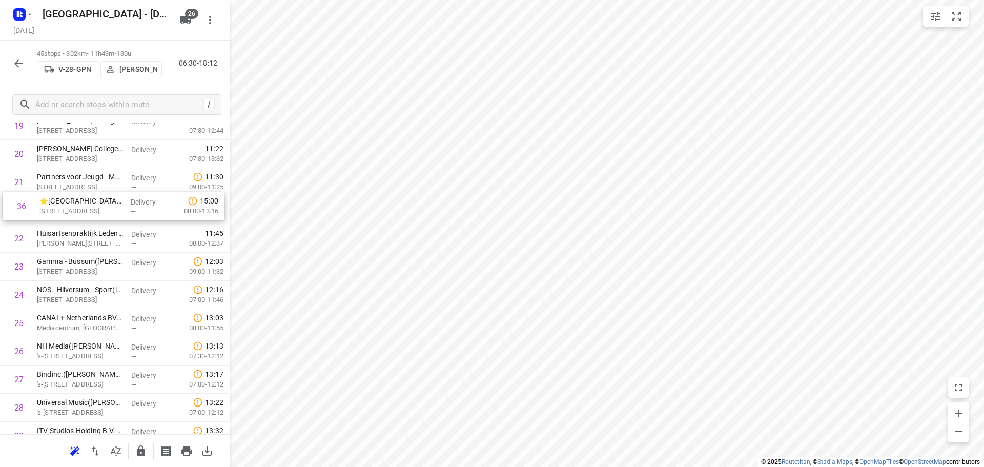
scroll to position [598, 0]
drag, startPoint x: 89, startPoint y: 370, endPoint x: 89, endPoint y: 208, distance: 162.0
click at [89, 208] on div "1 United Retail B.V.(Suzanne Lettink) Huizermaatweg 480, Huizen Delivery — 07:3…" at bounding box center [115, 239] width 230 height 1269
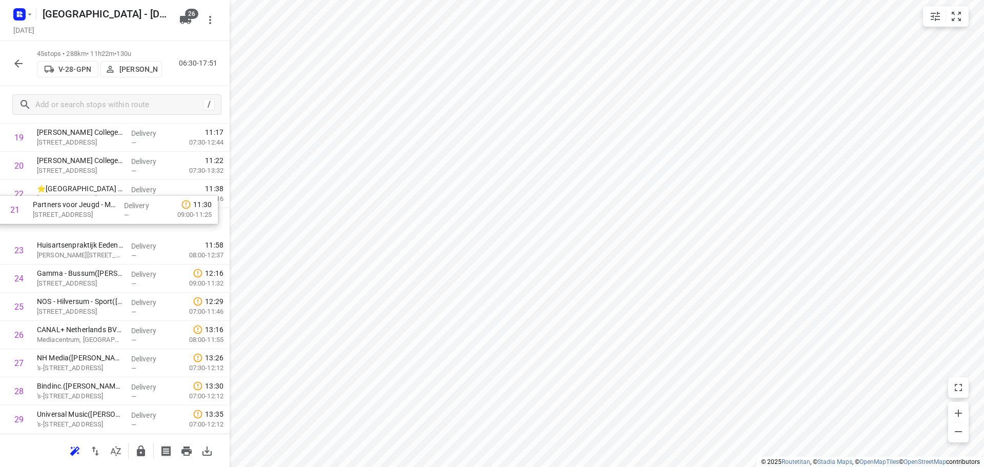
scroll to position [588, 0]
drag, startPoint x: 90, startPoint y: 187, endPoint x: 82, endPoint y: 227, distance: 40.8
click at [82, 227] on div "1 United Retail B.V.(Suzanne Lettink) Huizermaatweg 480, Huizen Delivery — 07:3…" at bounding box center [115, 250] width 230 height 1269
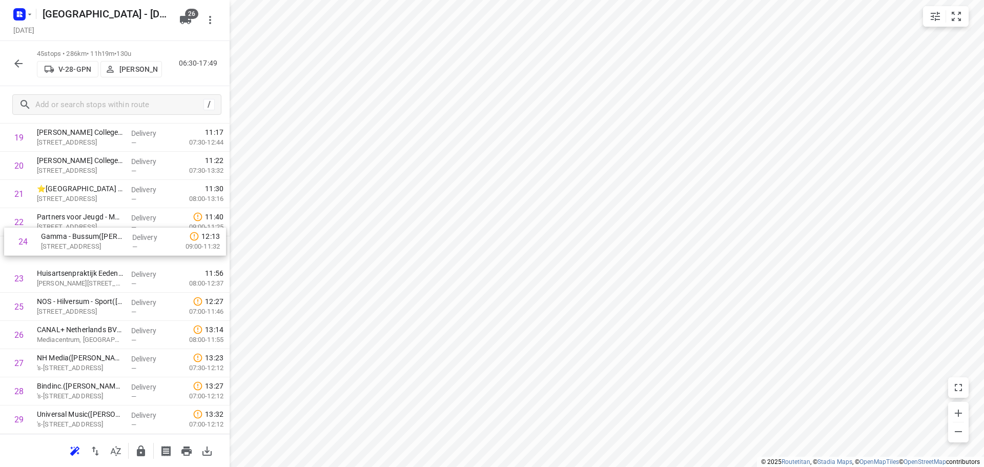
drag, startPoint x: 114, startPoint y: 290, endPoint x: 118, endPoint y: 250, distance: 39.7
click at [118, 250] on div "1 United Retail B.V.(Suzanne Lettink) Huizermaatweg 480, Huizen Delivery — 07:3…" at bounding box center [115, 250] width 230 height 1269
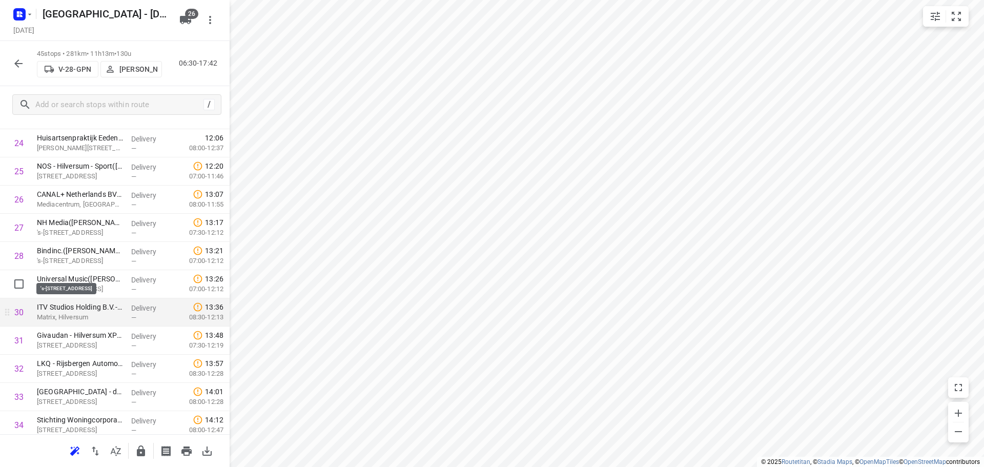
scroll to position [741, 0]
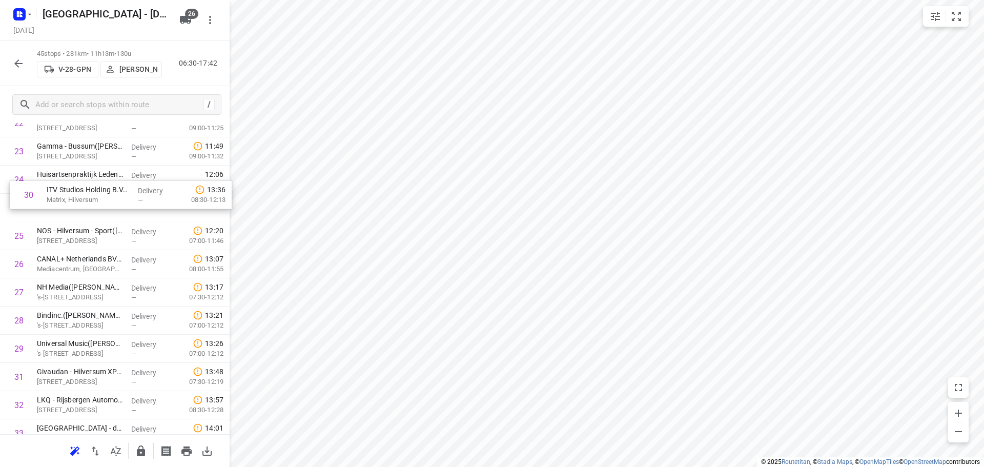
drag, startPoint x: 99, startPoint y: 300, endPoint x: 109, endPoint y: 197, distance: 103.0
click at [109, 197] on div "1 United Retail B.V.(Suzanne Lettink) Huizermaatweg 480, Huizen Delivery — 07:3…" at bounding box center [115, 151] width 230 height 1269
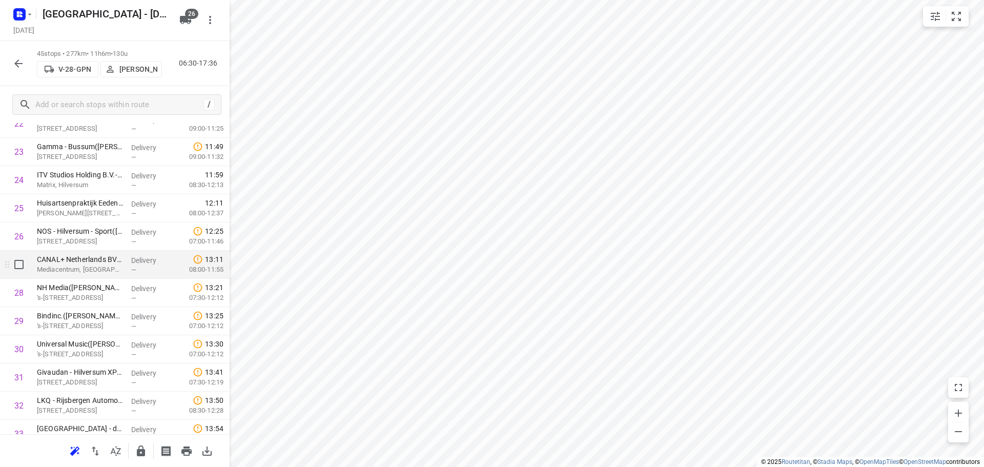
scroll to position [684, 0]
click at [19, 242] on input "checkbox" at bounding box center [19, 238] width 21 height 21
checkbox input "true"
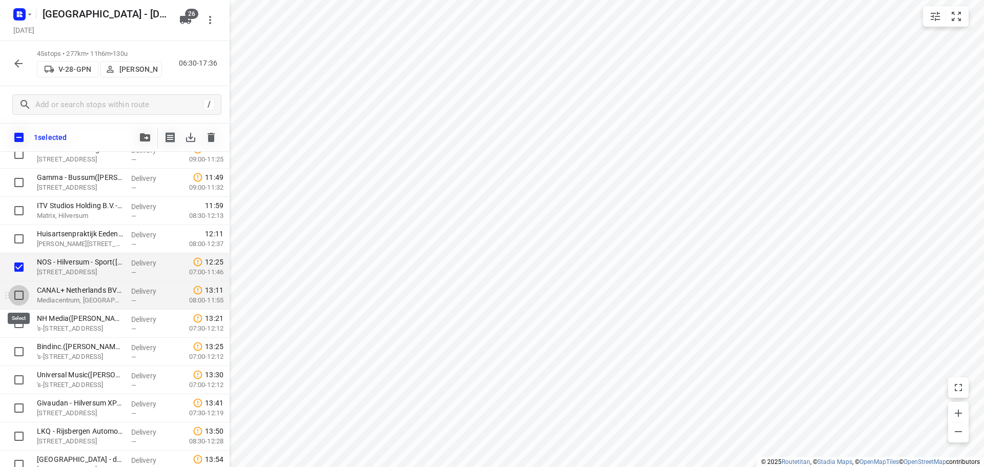
click at [15, 295] on input "checkbox" at bounding box center [19, 295] width 21 height 21
checkbox input "true"
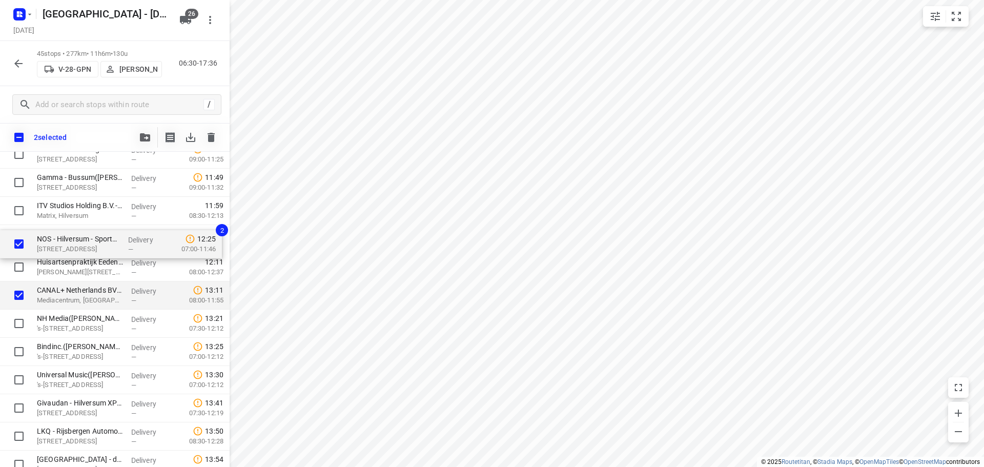
drag, startPoint x: 66, startPoint y: 267, endPoint x: 66, endPoint y: 235, distance: 32.3
click at [66, 235] on div "United Retail B.V.(Suzanne Lettink) Huizermaatweg 480, Huizen Delivery — 07:38 …" at bounding box center [115, 182] width 230 height 1269
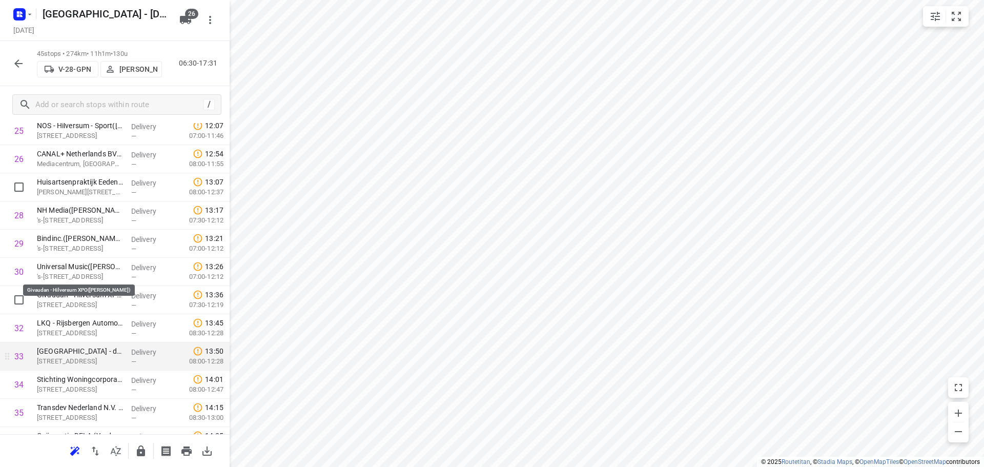
scroll to position [787, 0]
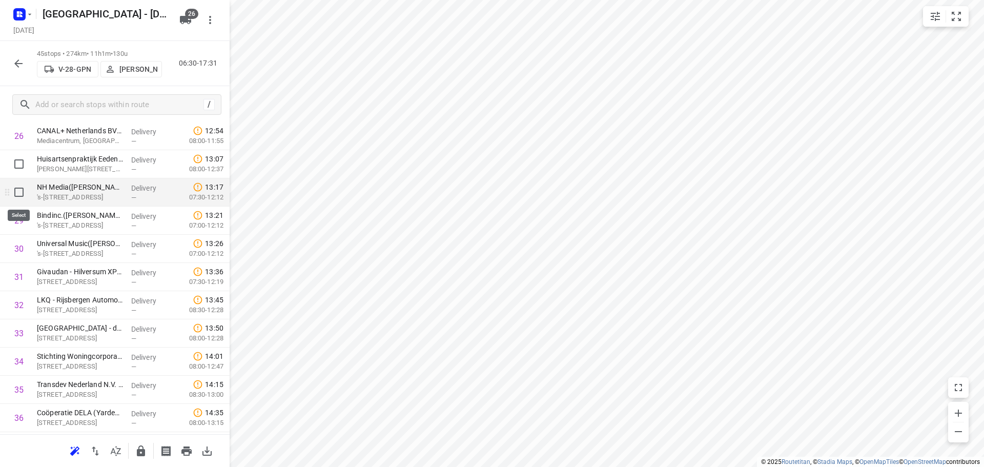
click at [14, 192] on input "checkbox" at bounding box center [19, 192] width 21 height 21
checkbox input "true"
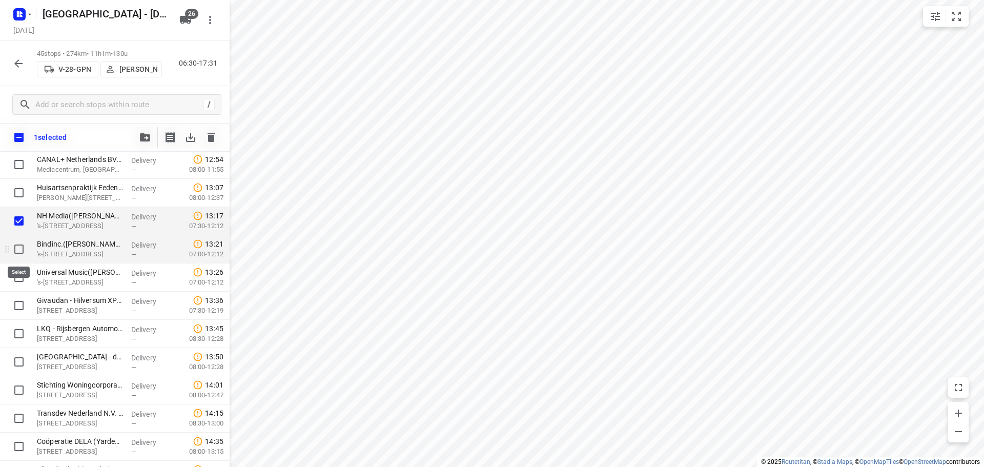
click at [15, 254] on input "checkbox" at bounding box center [19, 249] width 21 height 21
checkbox input "true"
click at [19, 277] on input "checkbox" at bounding box center [19, 277] width 21 height 21
checkbox input "true"
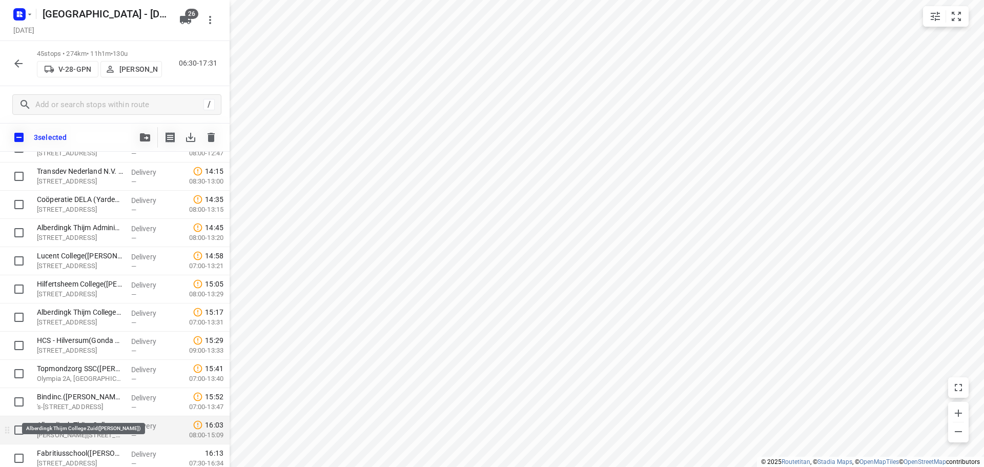
scroll to position [1043, 0]
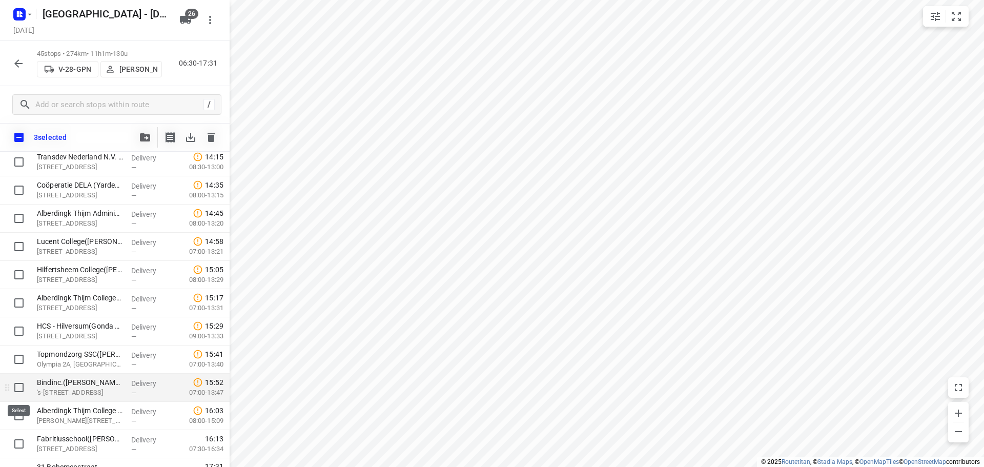
click at [18, 388] on input "checkbox" at bounding box center [19, 387] width 21 height 21
checkbox input "true"
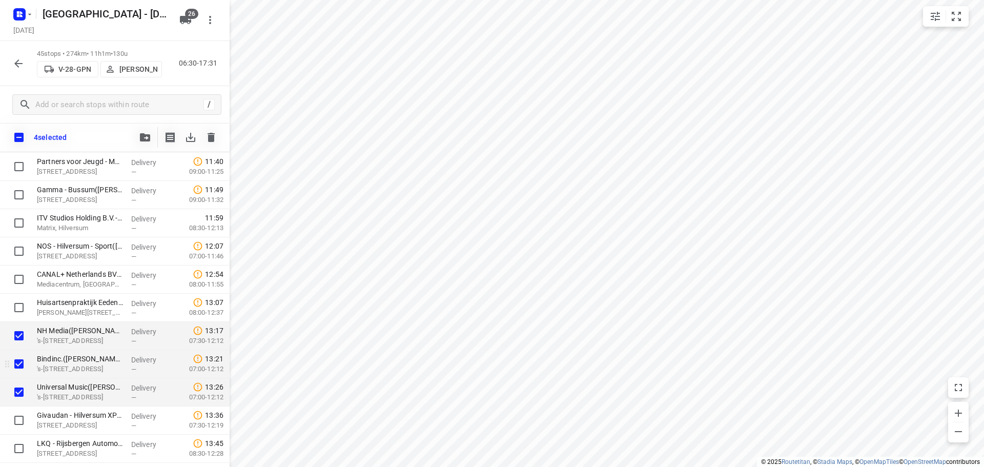
scroll to position [684, 0]
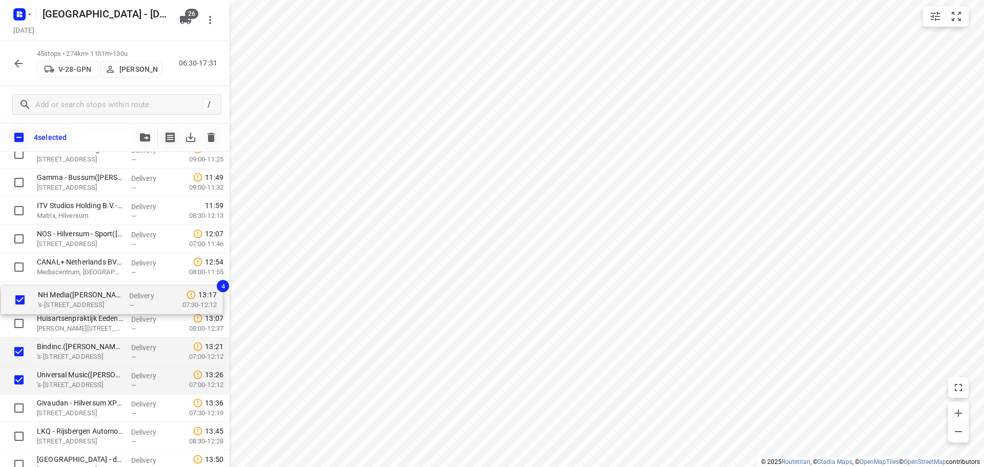
drag, startPoint x: 78, startPoint y: 309, endPoint x: 79, endPoint y: 298, distance: 11.3
click at [79, 298] on div "United Retail B.V.(Suzanne Lettink) Huizermaatweg 480, Huizen Delivery — 07:38 …" at bounding box center [115, 182] width 230 height 1269
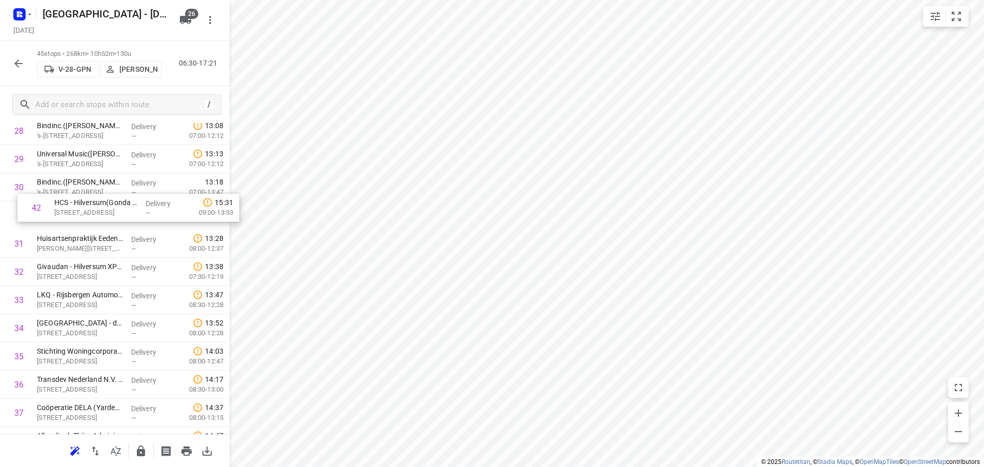
scroll to position [848, 0]
drag, startPoint x: 89, startPoint y: 386, endPoint x: 94, endPoint y: 216, distance: 169.3
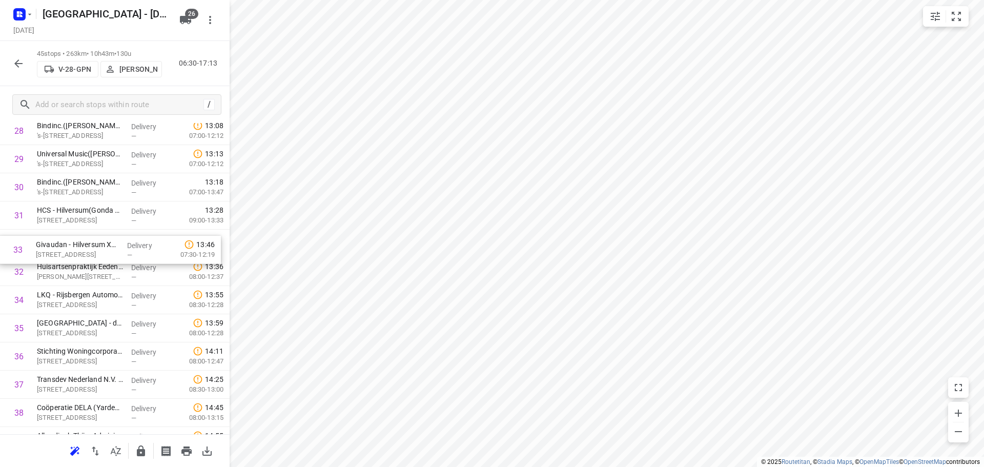
drag, startPoint x: 105, startPoint y: 276, endPoint x: 104, endPoint y: 251, distance: 25.1
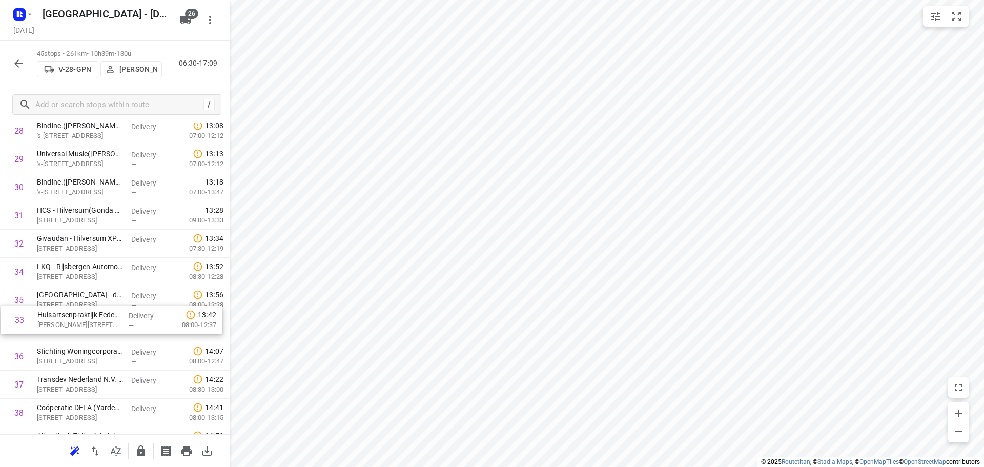
drag, startPoint x: 86, startPoint y: 280, endPoint x: 87, endPoint y: 333, distance: 52.3
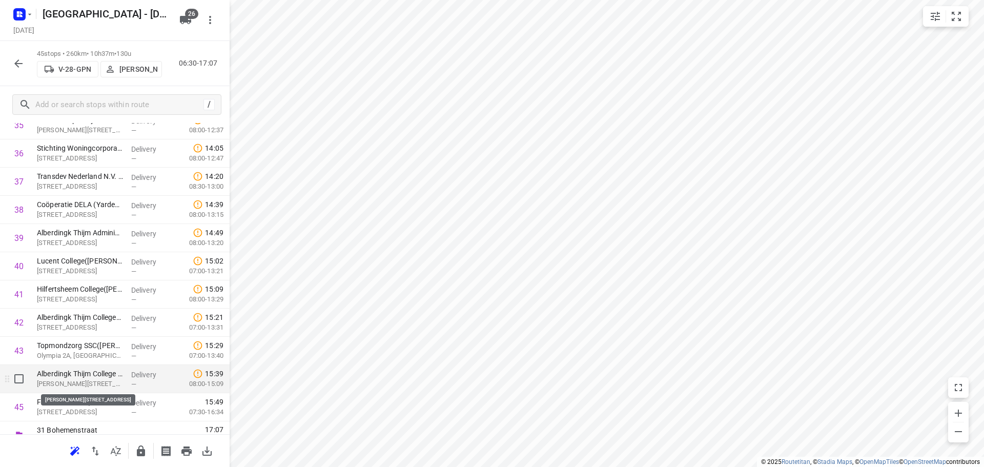
scroll to position [1053, 0]
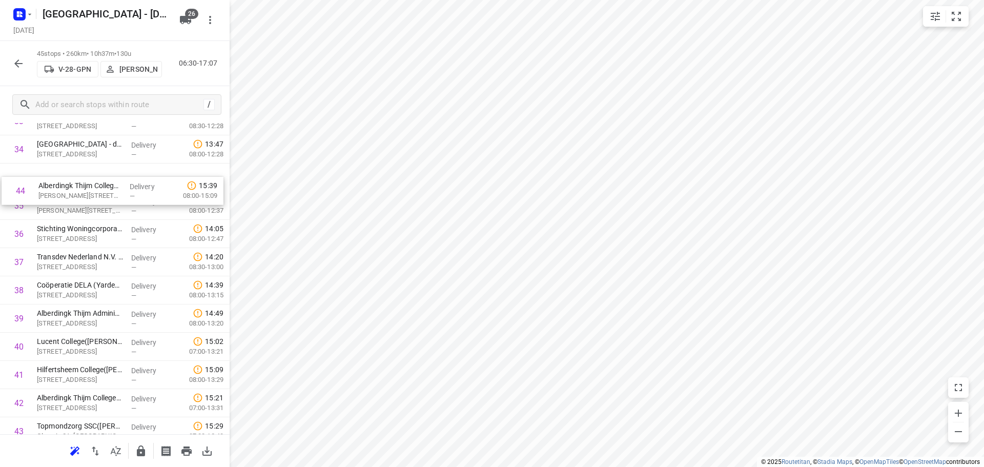
drag, startPoint x: 88, startPoint y: 374, endPoint x: 93, endPoint y: 194, distance: 180.0
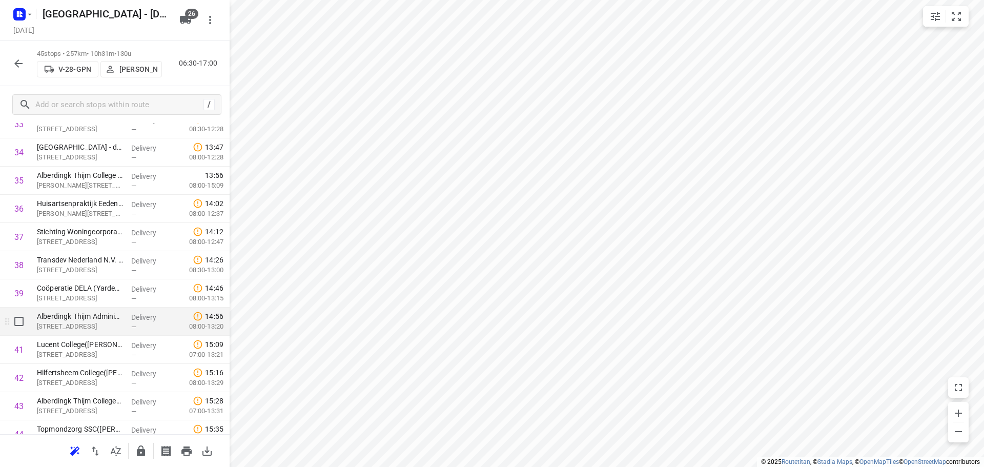
scroll to position [1047, 0]
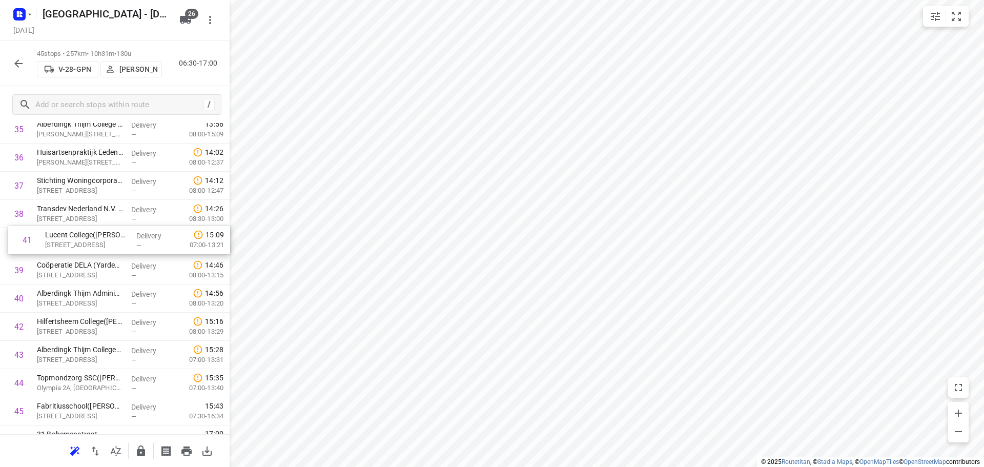
drag, startPoint x: 88, startPoint y: 300, endPoint x: 96, endPoint y: 237, distance: 63.6
drag, startPoint x: 66, startPoint y: 335, endPoint x: 78, endPoint y: 273, distance: 63.8
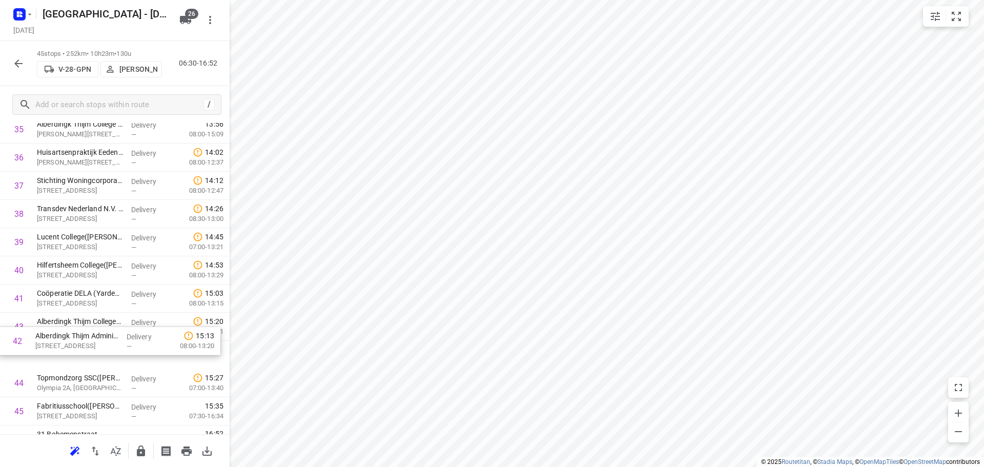
drag, startPoint x: 81, startPoint y: 333, endPoint x: 79, endPoint y: 352, distance: 19.5
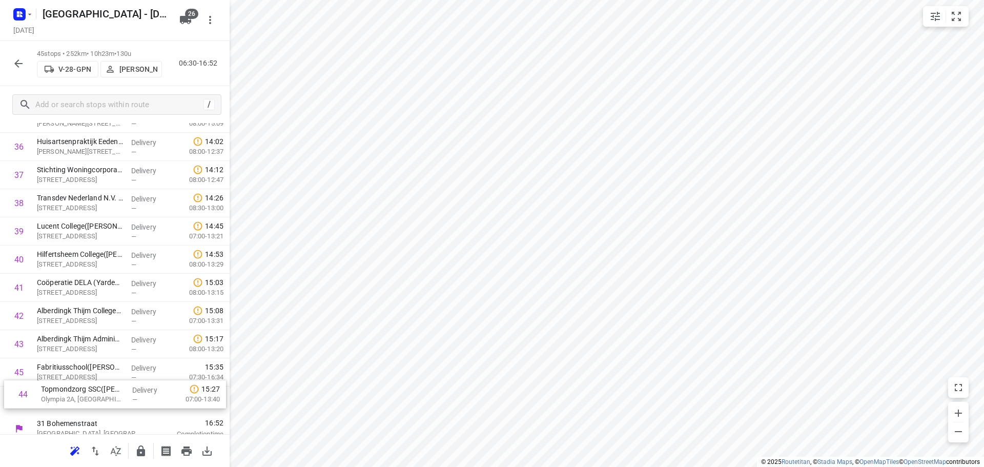
scroll to position [1064, 0]
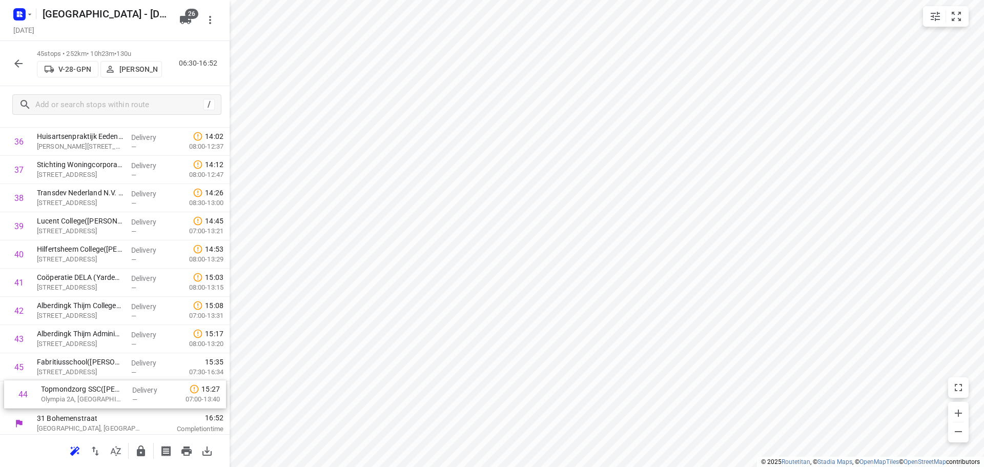
drag, startPoint x: 73, startPoint y: 389, endPoint x: 78, endPoint y: 402, distance: 14.8
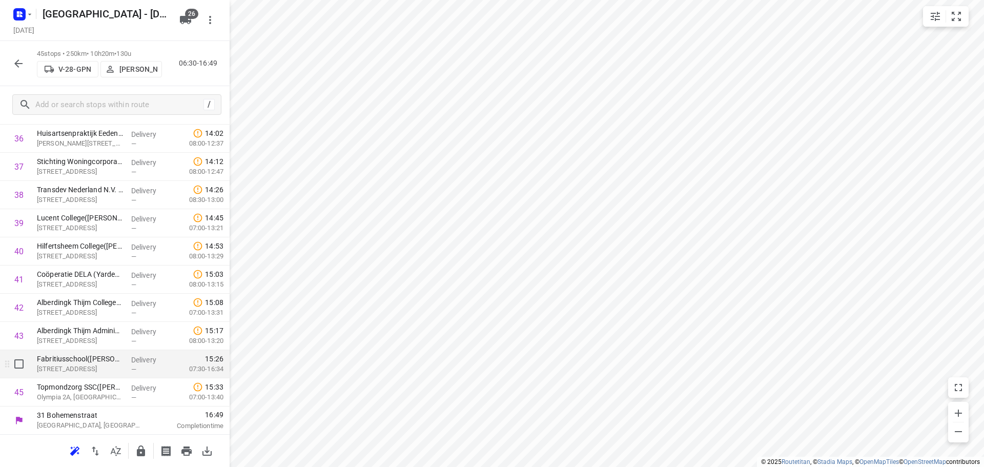
scroll to position [1066, 0]
click at [140, 451] on icon "button" at bounding box center [141, 451] width 8 height 11
click at [24, 65] on button "button" at bounding box center [18, 63] width 21 height 21
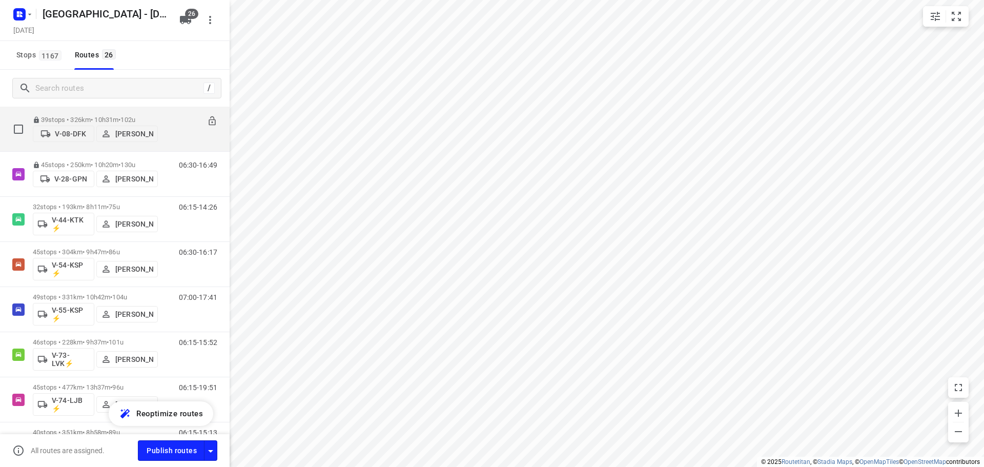
scroll to position [410, 0]
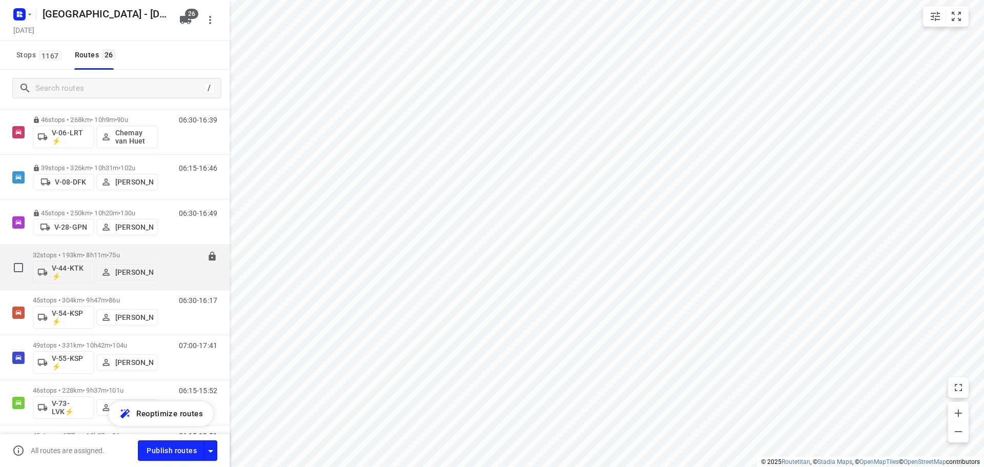
click at [98, 252] on p "32 stops • 193km • 8h11m • 75u" at bounding box center [95, 255] width 125 height 8
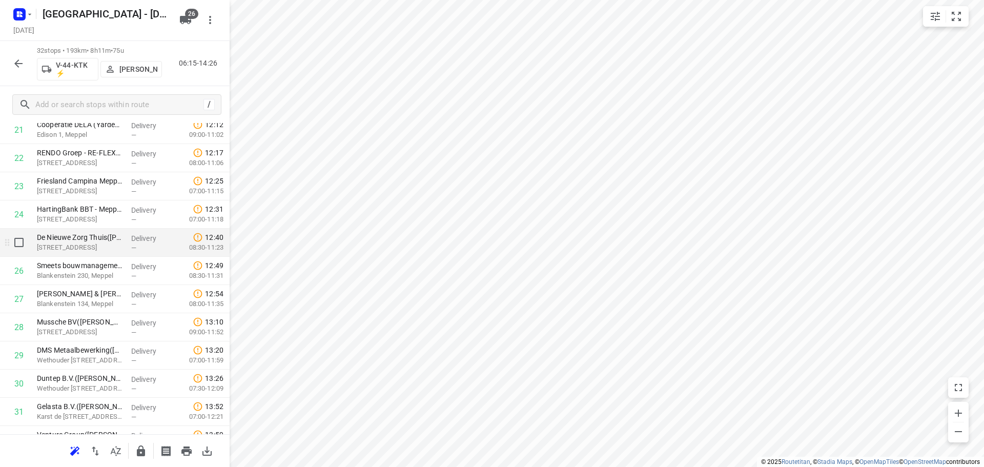
scroll to position [700, 0]
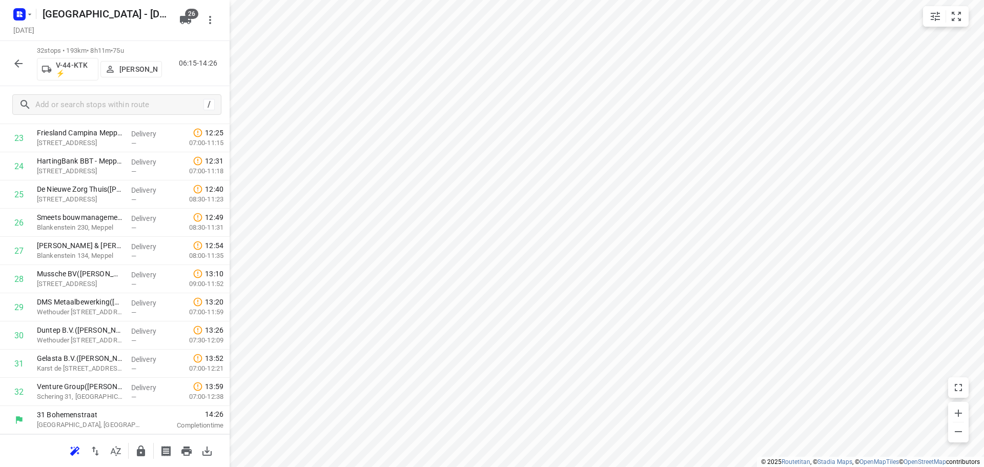
click at [139, 465] on div at bounding box center [115, 450] width 230 height 33
click at [139, 456] on icon "button" at bounding box center [141, 451] width 12 height 12
click at [136, 449] on icon "button" at bounding box center [141, 451] width 12 height 12
click at [138, 451] on icon "button" at bounding box center [141, 451] width 8 height 11
click at [26, 63] on button "button" at bounding box center [18, 63] width 21 height 21
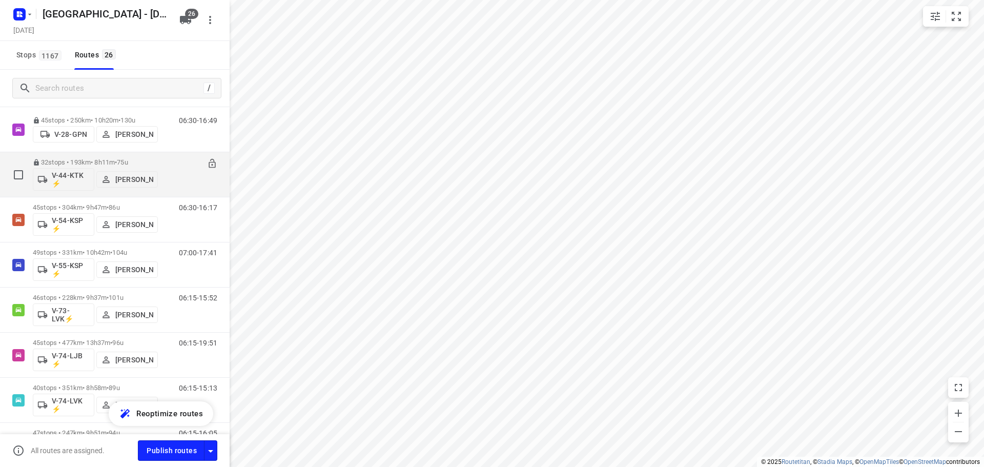
scroll to position [513, 0]
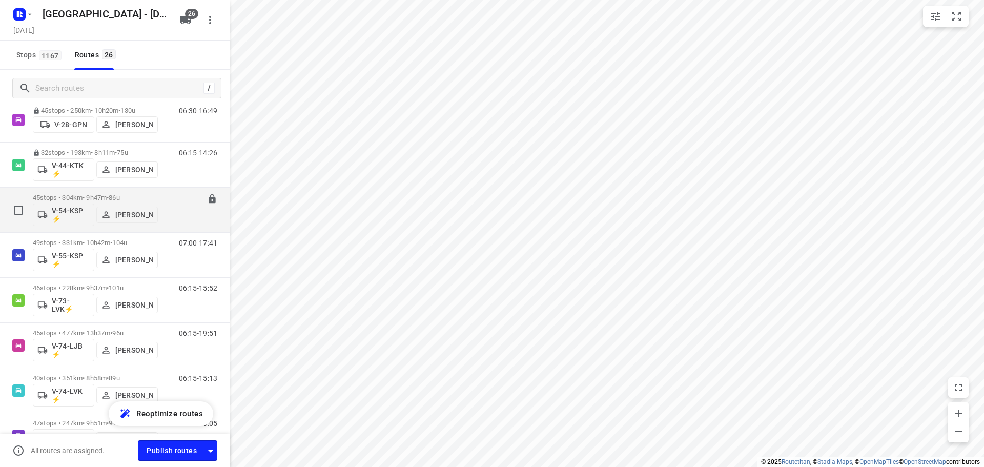
click at [156, 198] on p "45 stops • 304km • 9h47m • 86u" at bounding box center [95, 198] width 125 height 8
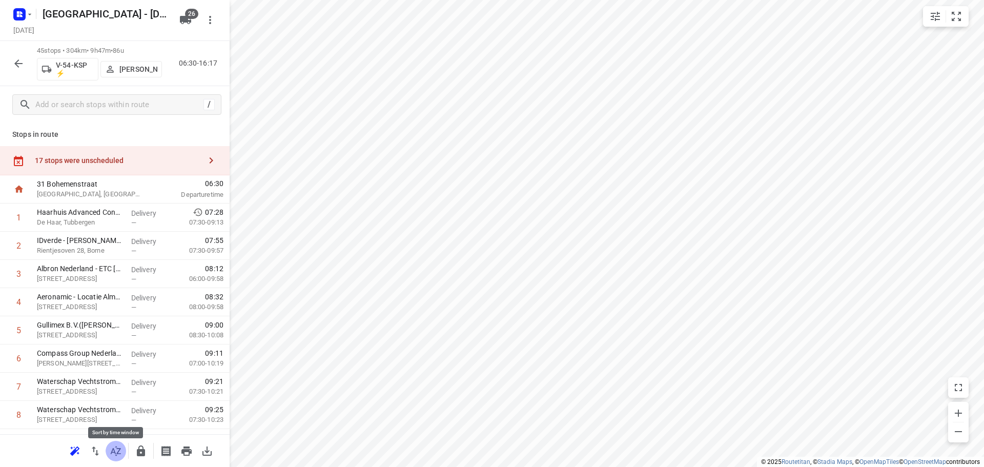
click at [118, 456] on icon "button" at bounding box center [116, 451] width 12 height 12
drag, startPoint x: 76, startPoint y: 243, endPoint x: 86, endPoint y: 296, distance: 54.2
drag, startPoint x: 86, startPoint y: 296, endPoint x: 110, endPoint y: 274, distance: 32.7
click at [86, 296] on div "Zwolle - Wednesday Wednesday, Sep 03 26 45 stops • 300km • 9h43m • 86u V-54-KSP…" at bounding box center [115, 233] width 230 height 467
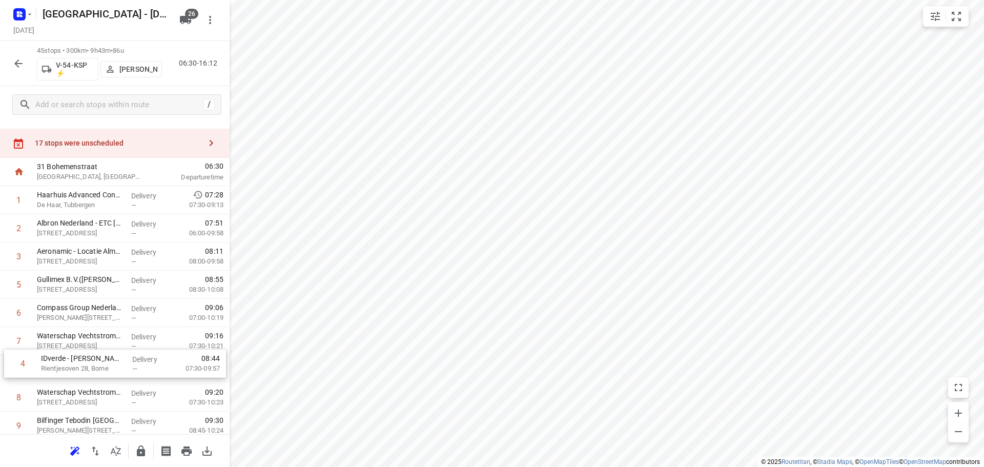
drag, startPoint x: 65, startPoint y: 312, endPoint x: 72, endPoint y: 380, distance: 68.5
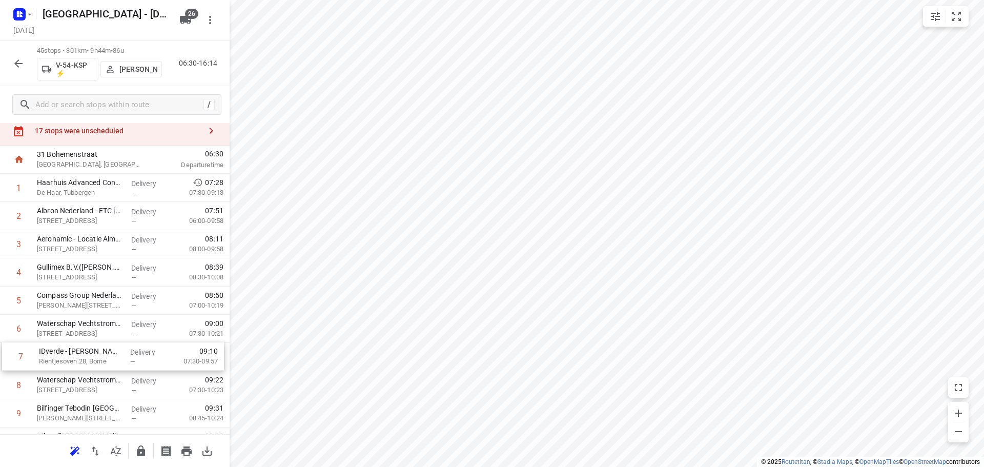
scroll to position [33, 0]
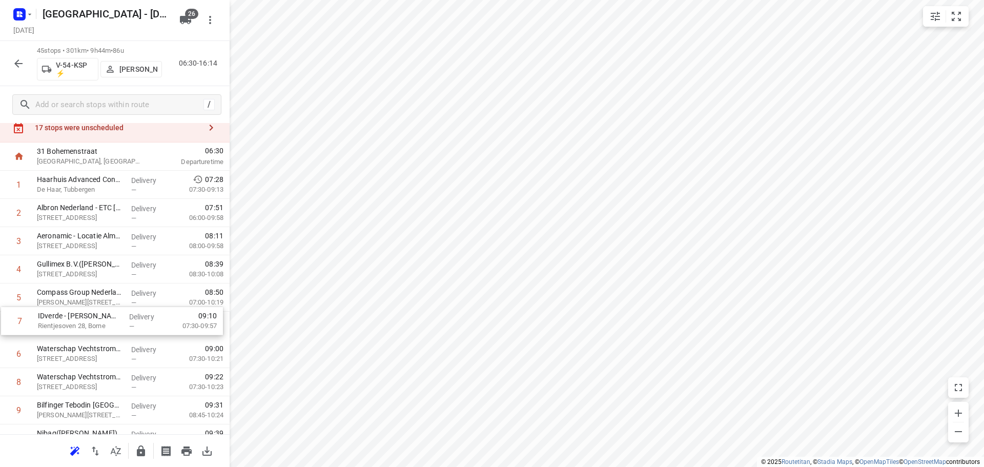
drag, startPoint x: 93, startPoint y: 379, endPoint x: 94, endPoint y: 330, distance: 49.2
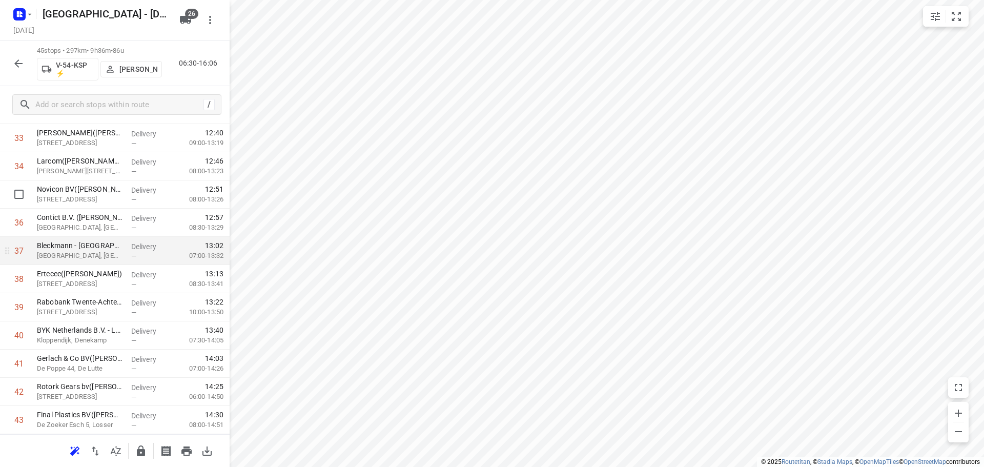
scroll to position [1066, 0]
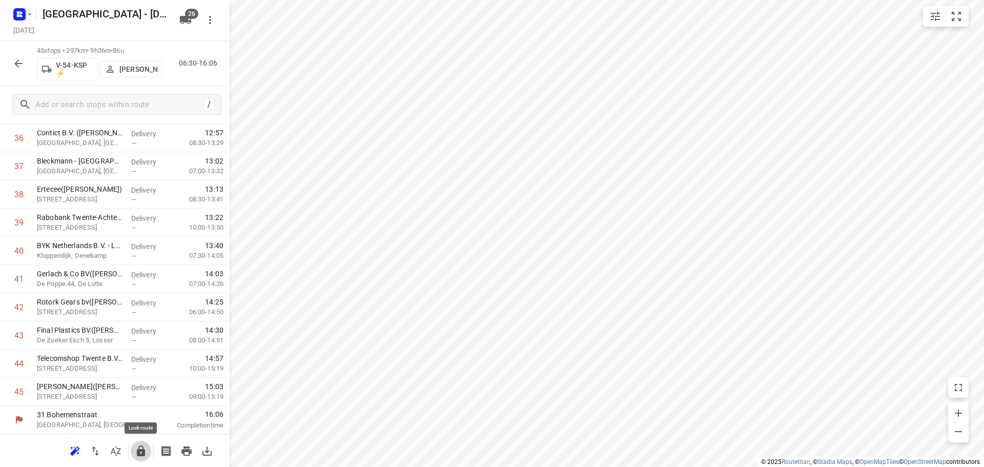
click at [144, 450] on icon "button" at bounding box center [141, 451] width 8 height 11
click at [23, 60] on icon "button" at bounding box center [18, 63] width 12 height 12
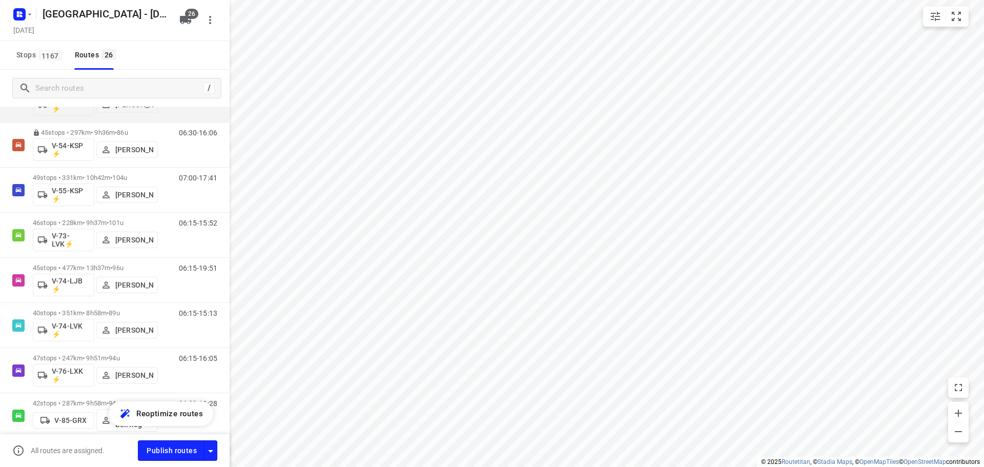
scroll to position [564, 0]
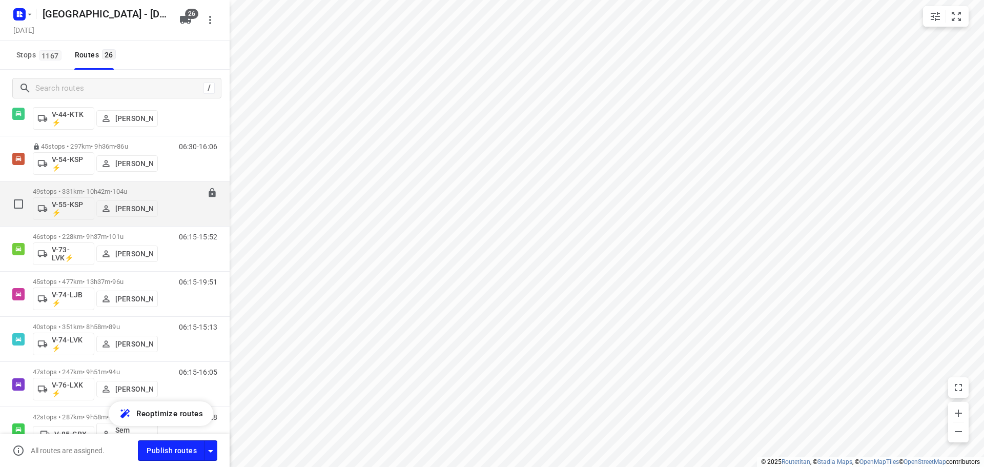
click at [109, 193] on p "49 stops • 331km • 10h42m • 104u" at bounding box center [95, 192] width 125 height 8
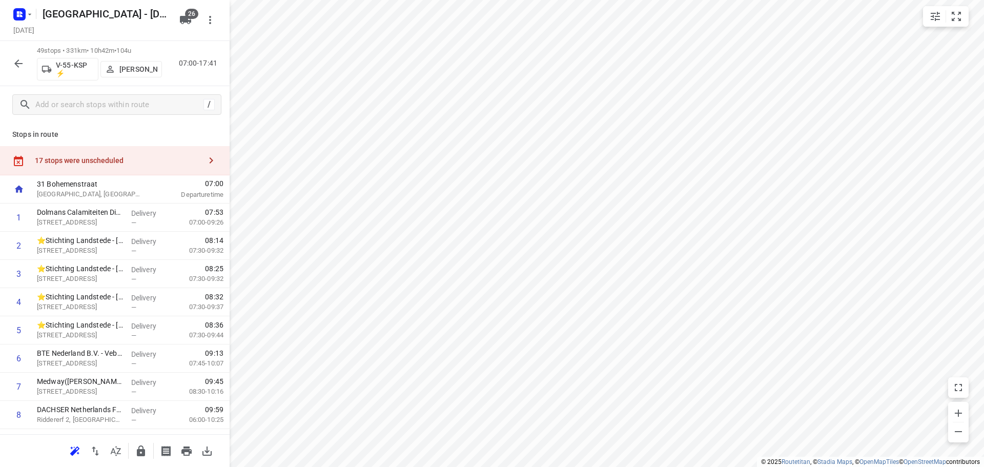
click at [116, 449] on icon "button" at bounding box center [116, 451] width 12 height 12
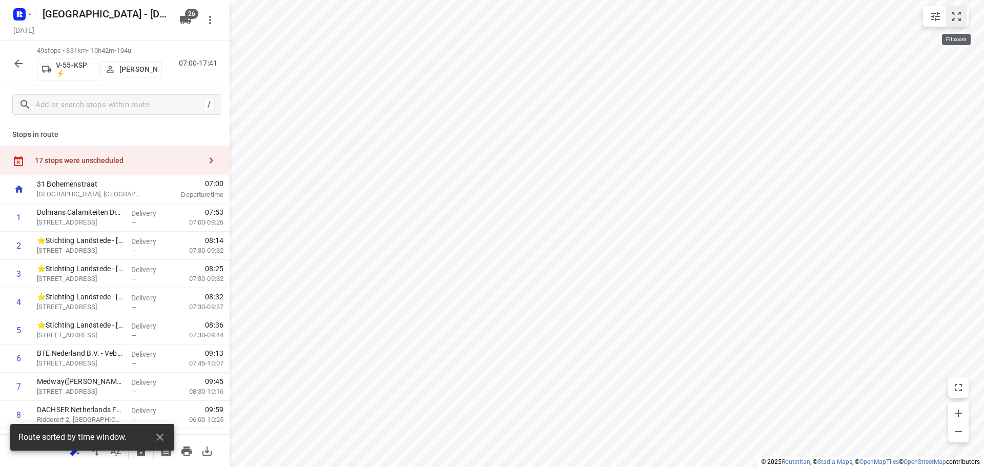
click at [959, 11] on icon "small contained button group" at bounding box center [957, 16] width 12 height 12
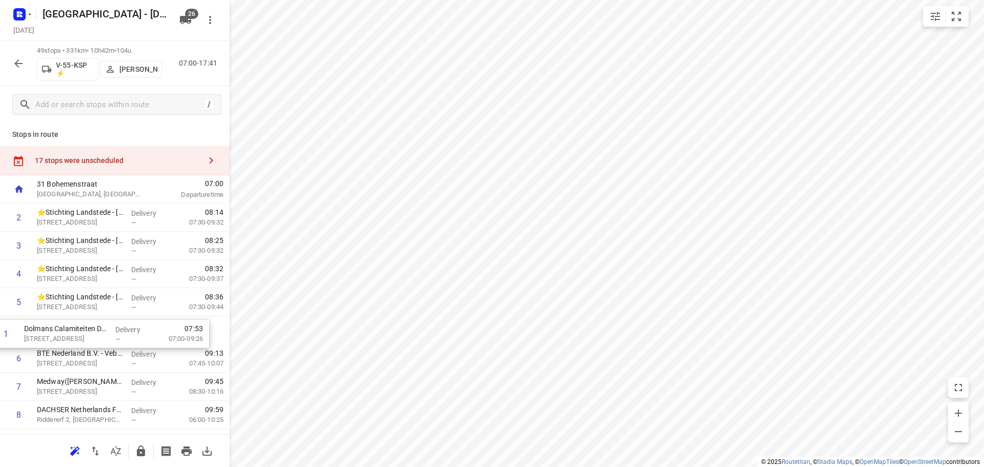
drag, startPoint x: 99, startPoint y: 225, endPoint x: 87, endPoint y: 347, distance: 123.1
drag, startPoint x: 70, startPoint y: 362, endPoint x: 74, endPoint y: 352, distance: 11.3
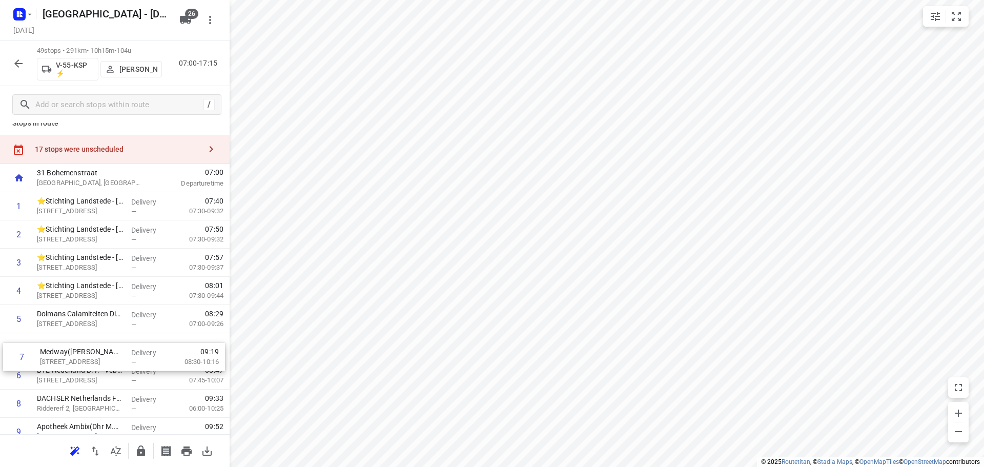
scroll to position [12, 0]
drag, startPoint x: 74, startPoint y: 375, endPoint x: 75, endPoint y: 351, distance: 23.6
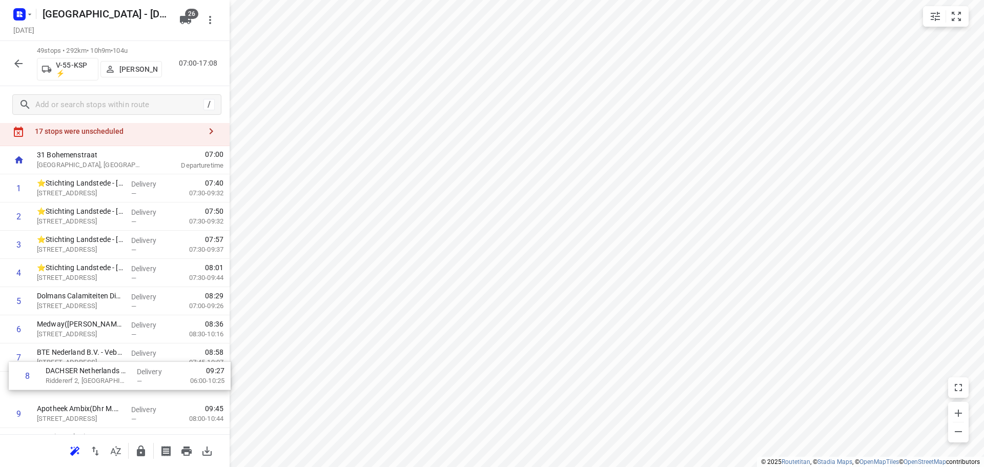
scroll to position [31, 0]
drag, startPoint x: 73, startPoint y: 405, endPoint x: 83, endPoint y: 352, distance: 54.1
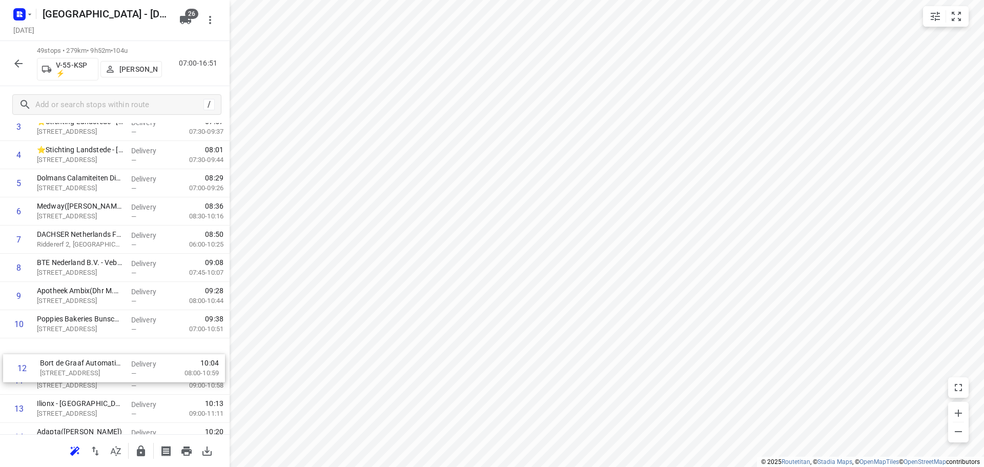
scroll to position [149, 0]
drag, startPoint x: 94, startPoint y: 389, endPoint x: 94, endPoint y: 346, distance: 43.6
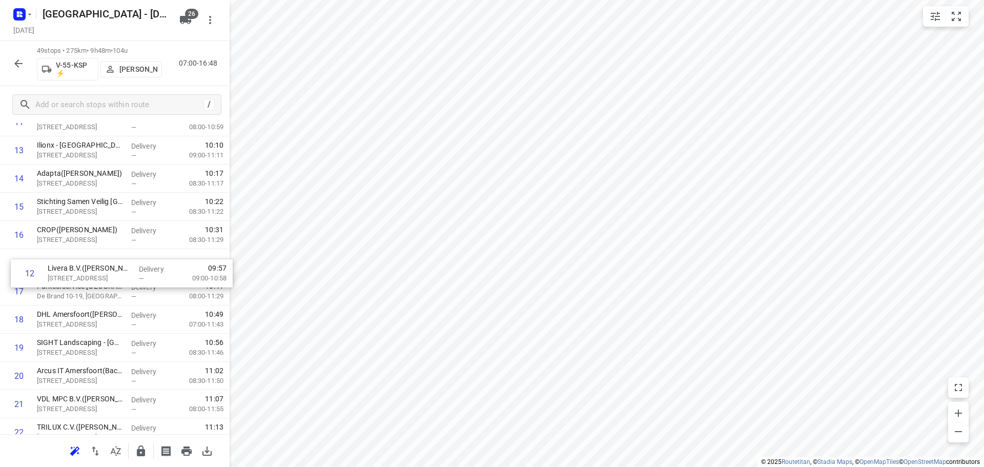
drag, startPoint x: 71, startPoint y: 385, endPoint x: 80, endPoint y: 270, distance: 114.7
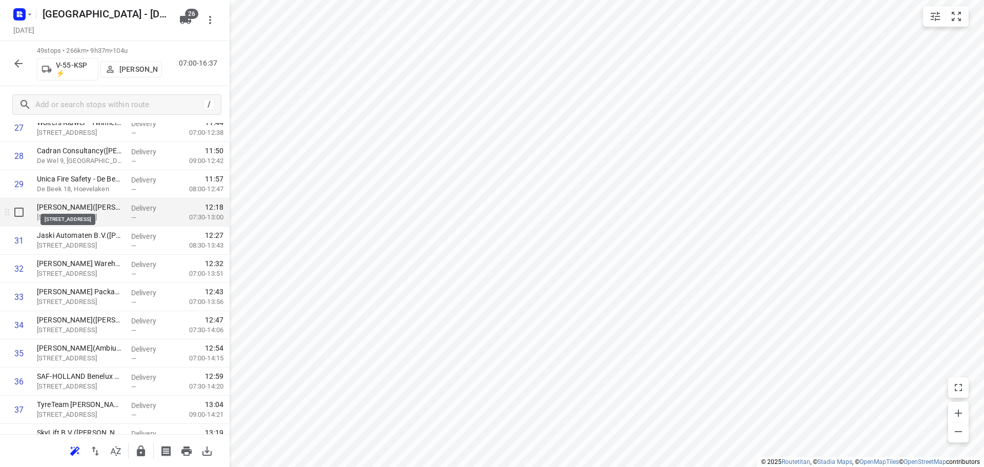
scroll to position [839, 0]
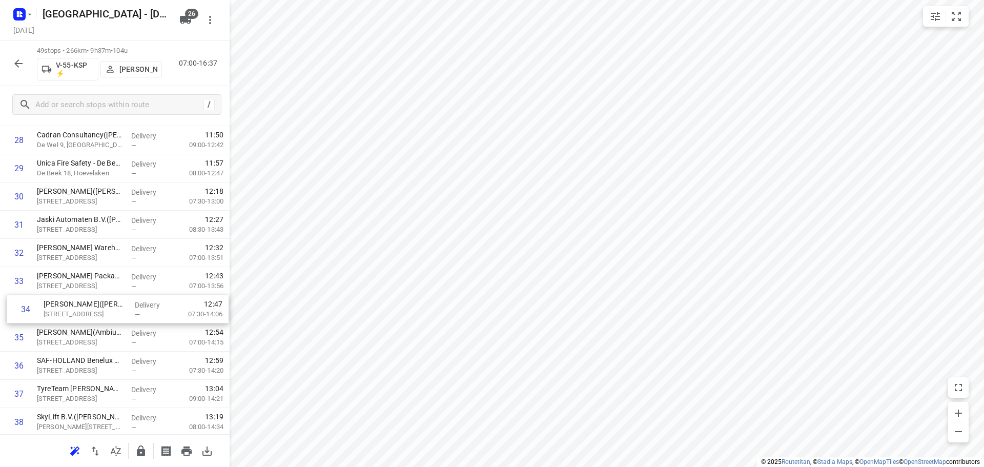
drag, startPoint x: 96, startPoint y: 315, endPoint x: 103, endPoint y: 311, distance: 8.1
click at [103, 311] on div "1 ⭐Stichting Landstede - Harderwijk - Westeinde 33(Pieter van de Bunte) Westein…" at bounding box center [115, 56] width 230 height 1382
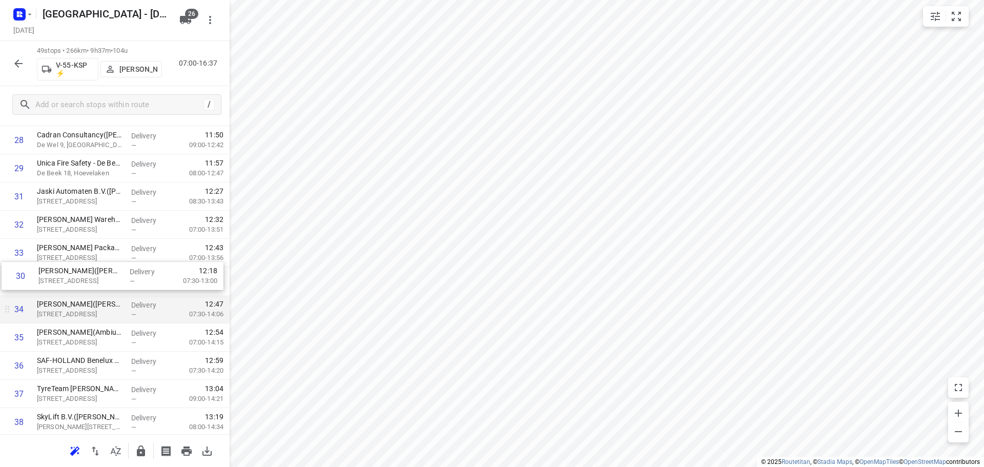
drag, startPoint x: 98, startPoint y: 209, endPoint x: 99, endPoint y: 299, distance: 90.2
click at [99, 299] on div "1 ⭐Stichting Landstede - Harderwijk - Westeinde 33(Pieter van de Bunte) Westein…" at bounding box center [115, 56] width 230 height 1382
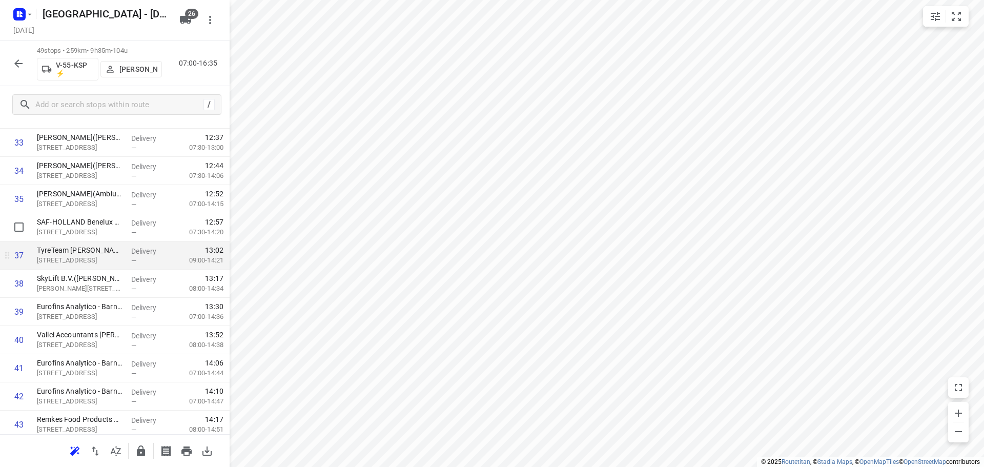
scroll to position [993, 0]
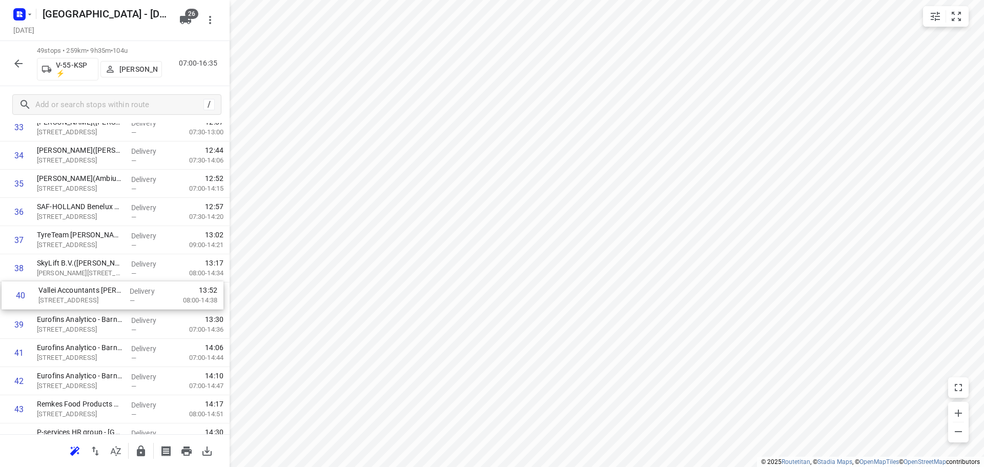
drag, startPoint x: 108, startPoint y: 336, endPoint x: 107, endPoint y: 303, distance: 33.9
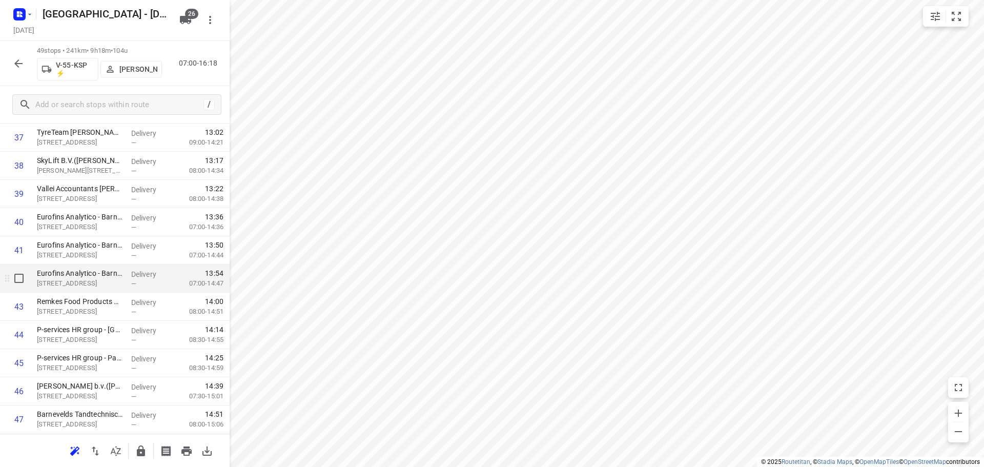
scroll to position [1146, 0]
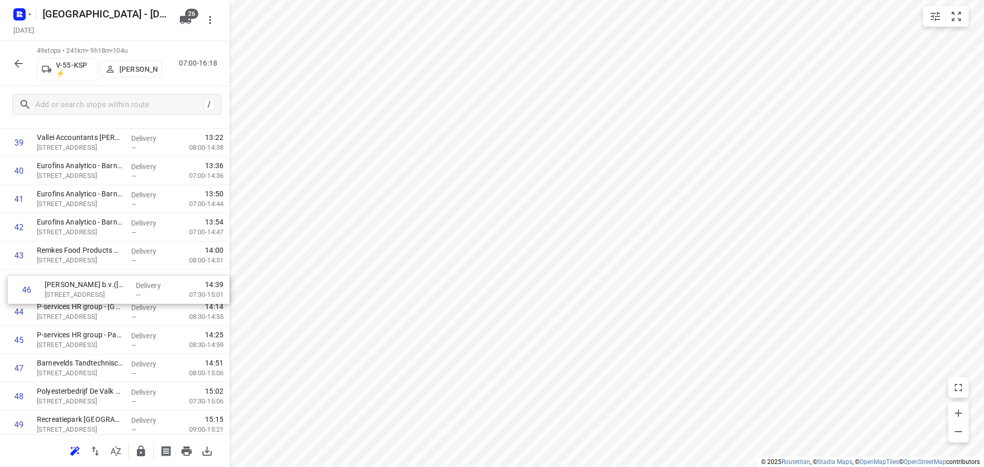
drag, startPoint x: 79, startPoint y: 340, endPoint x: 88, endPoint y: 280, distance: 60.5
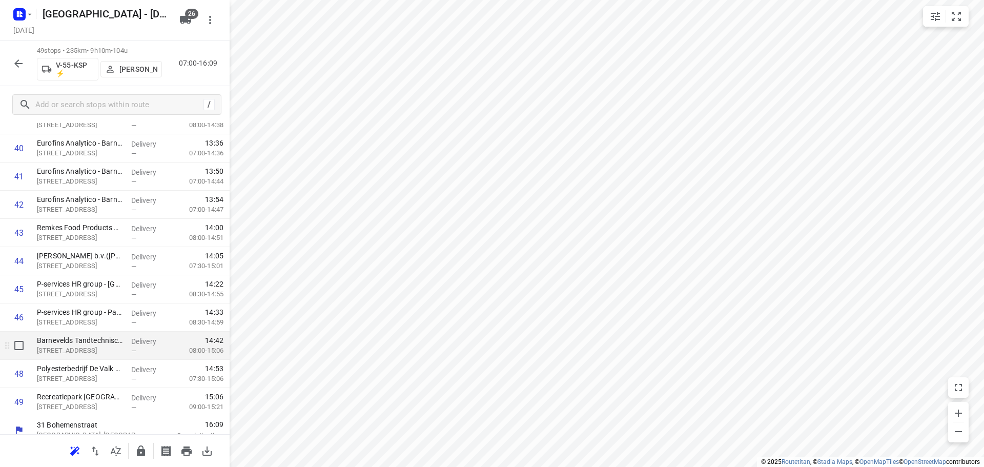
scroll to position [1179, 0]
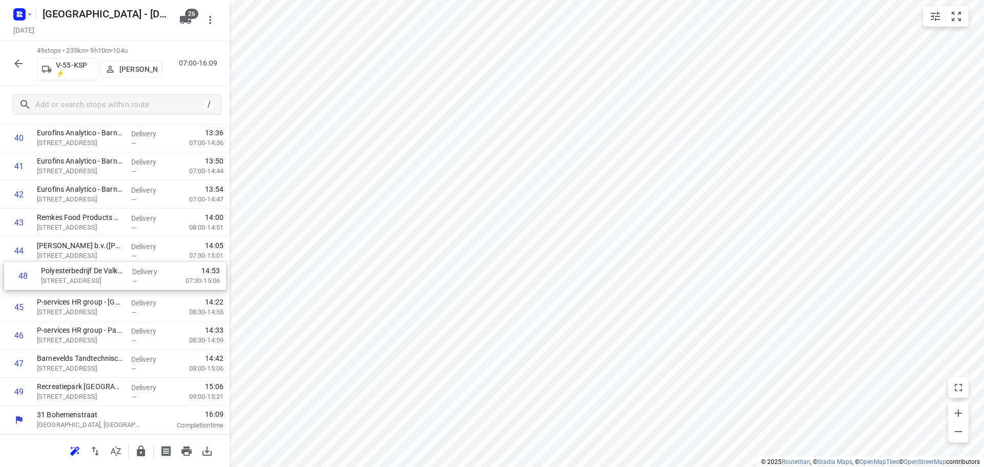
drag, startPoint x: 109, startPoint y: 364, endPoint x: 113, endPoint y: 270, distance: 93.4
click at [147, 453] on icon "button" at bounding box center [141, 451] width 12 height 12
click at [22, 66] on icon "button" at bounding box center [18, 63] width 12 height 12
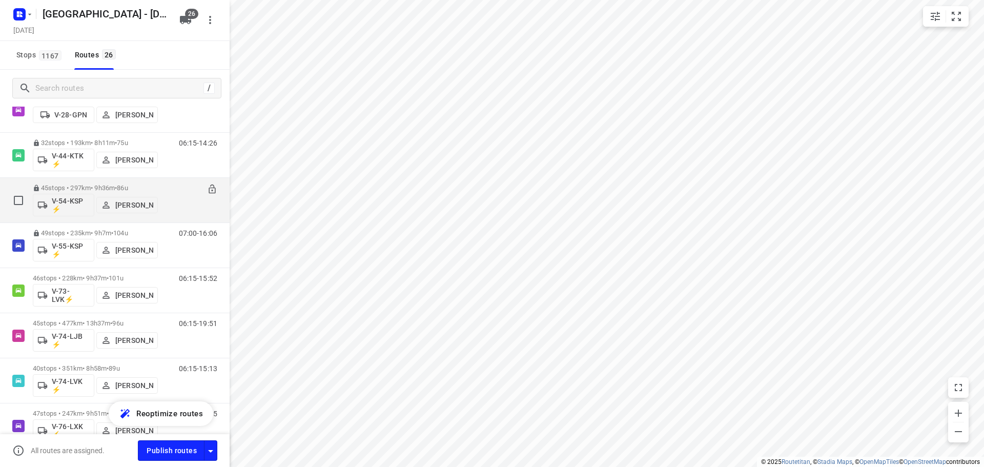
scroll to position [564, 0]
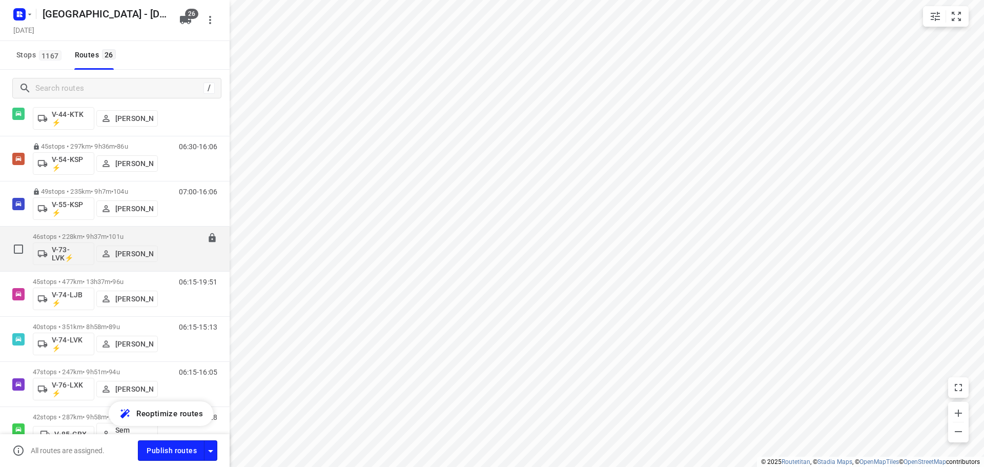
click at [134, 235] on p "46 stops • 228km • 9h37m • 101u" at bounding box center [95, 237] width 125 height 8
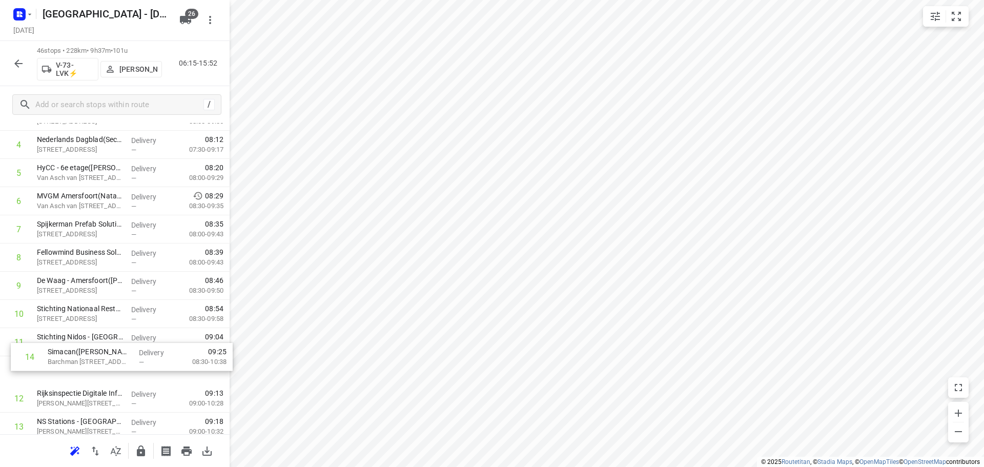
scroll to position [160, 0]
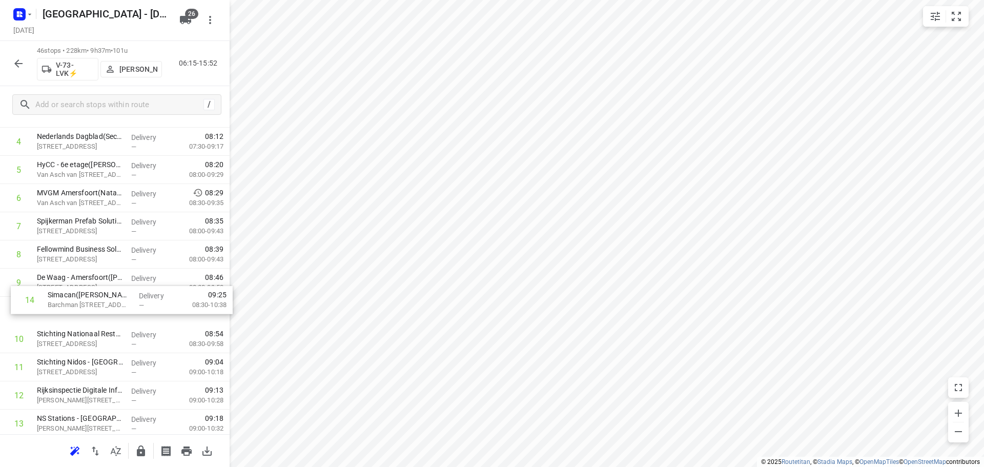
drag, startPoint x: 85, startPoint y: 427, endPoint x: 94, endPoint y: 293, distance: 134.1
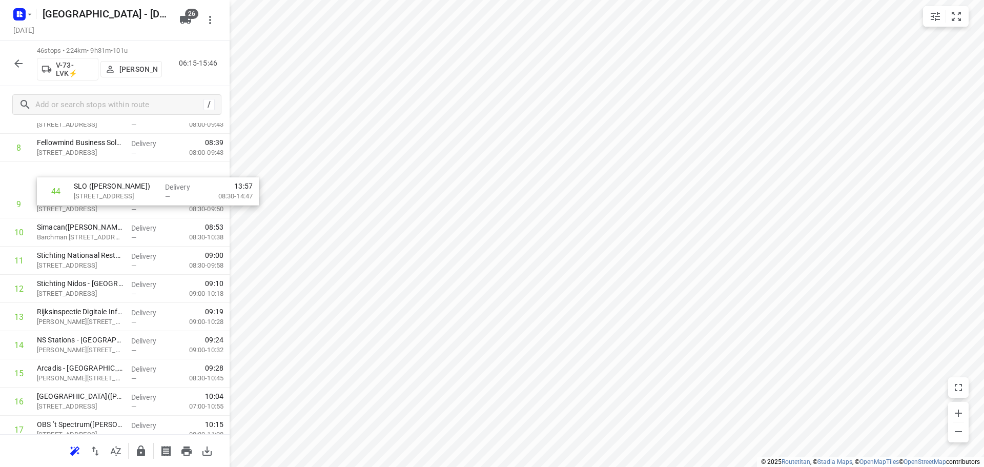
scroll to position [257, 0]
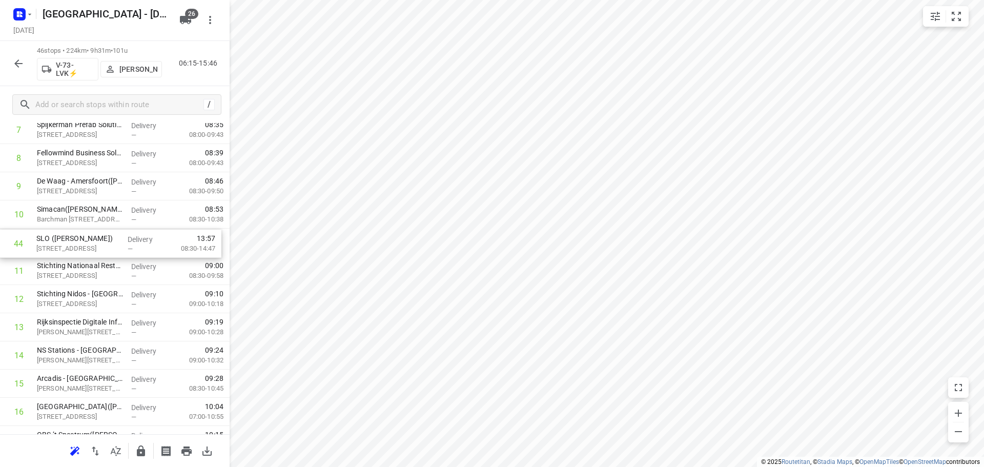
drag, startPoint x: 91, startPoint y: 327, endPoint x: 88, endPoint y: 228, distance: 99.0
click at [802, 371] on div "i © 2025 Routetitan , © Stadia Maps , © OpenMapTiles © OpenStreetMap contributo…" at bounding box center [492, 233] width 984 height 467
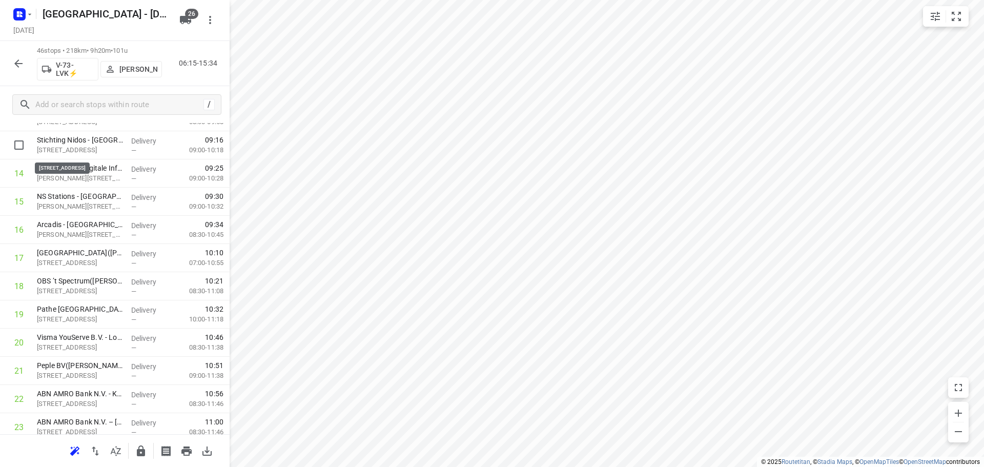
scroll to position [410, 0]
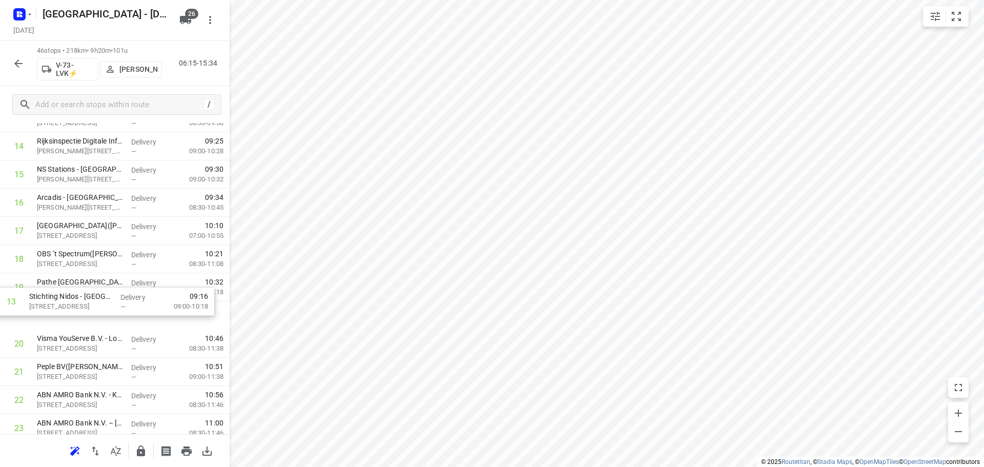
drag, startPoint x: 107, startPoint y: 154, endPoint x: 145, endPoint y: 328, distance: 178.0
click at [102, 316] on div "1 van Dorp Amersfoort(Gijs Folmer) Maanlander 45, Amersfoort Delivery — 07:14 0…" at bounding box center [115, 442] width 230 height 1297
drag, startPoint x: 103, startPoint y: 262, endPoint x: 106, endPoint y: 323, distance: 60.6
click at [106, 323] on div "1 van Dorp Amersfoort(Gijs Folmer) Maanlander 45, Amersfoort Delivery — 07:14 0…" at bounding box center [115, 442] width 230 height 1297
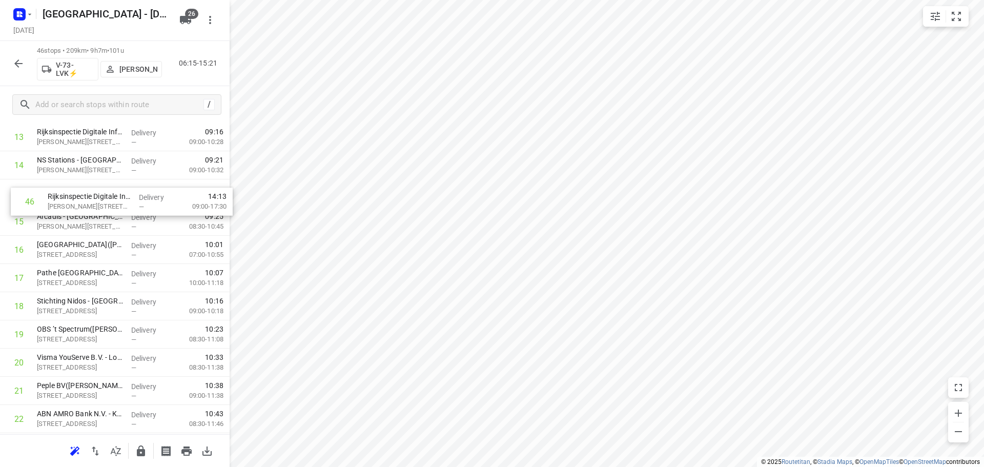
scroll to position [419, 0]
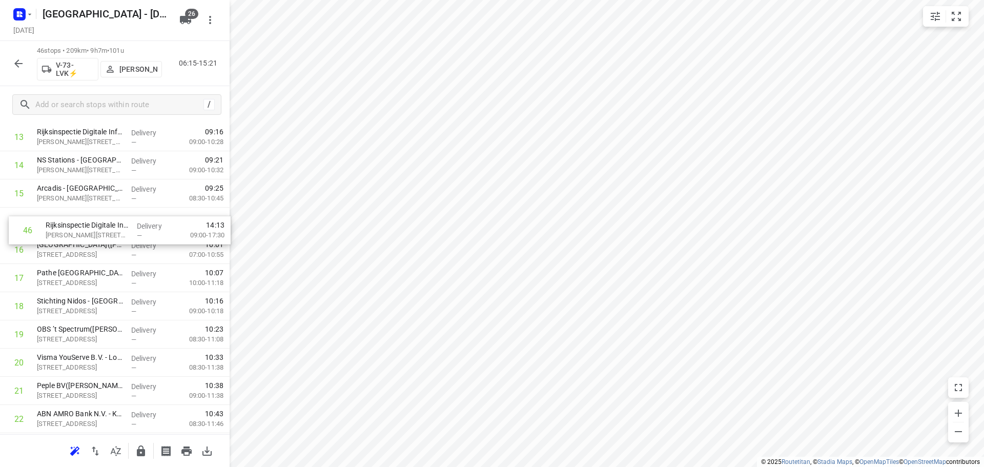
drag, startPoint x: 108, startPoint y: 411, endPoint x: 117, endPoint y: 227, distance: 184.8
click at [117, 227] on div "1 van Dorp Amersfoort(Gijs Folmer) Maanlander 45, Amersfoort Delivery — 07:14 0…" at bounding box center [115, 433] width 230 height 1297
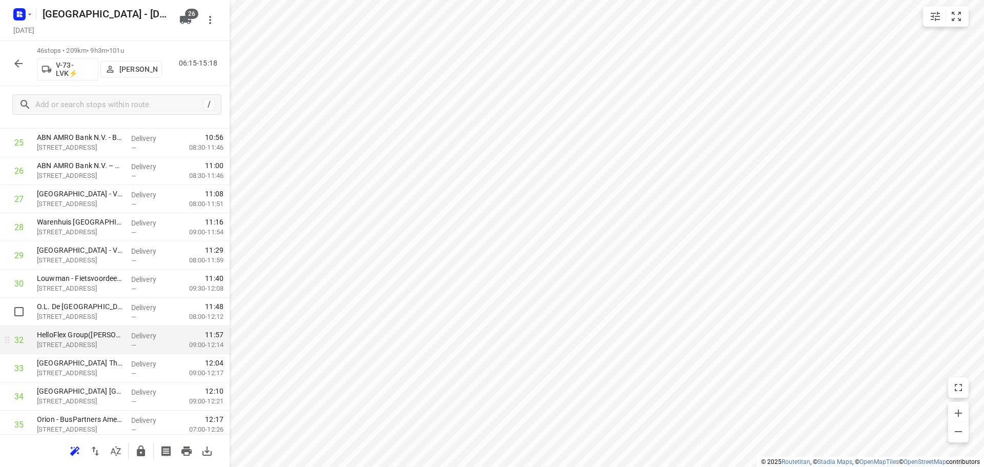
scroll to position [778, 0]
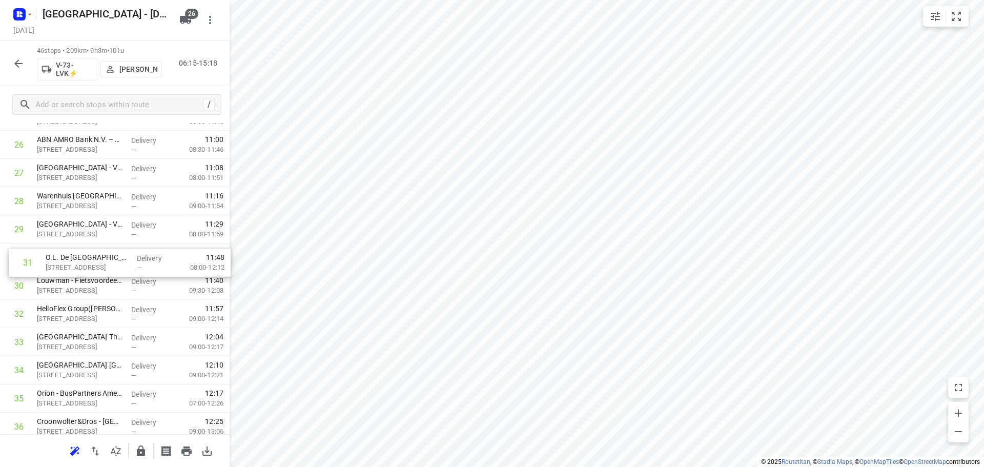
drag, startPoint x: 80, startPoint y: 296, endPoint x: 91, endPoint y: 268, distance: 30.7
click at [91, 268] on div "1 van Dorp Amersfoort(Gijs Folmer) Maanlander 45, Amersfoort Delivery — 07:14 0…" at bounding box center [115, 74] width 230 height 1297
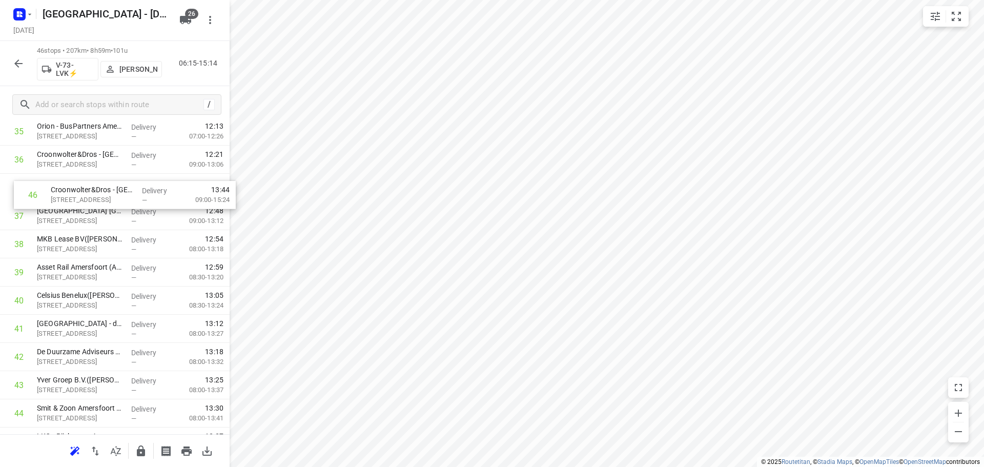
drag, startPoint x: 79, startPoint y: 393, endPoint x: 92, endPoint y: 190, distance: 203.4
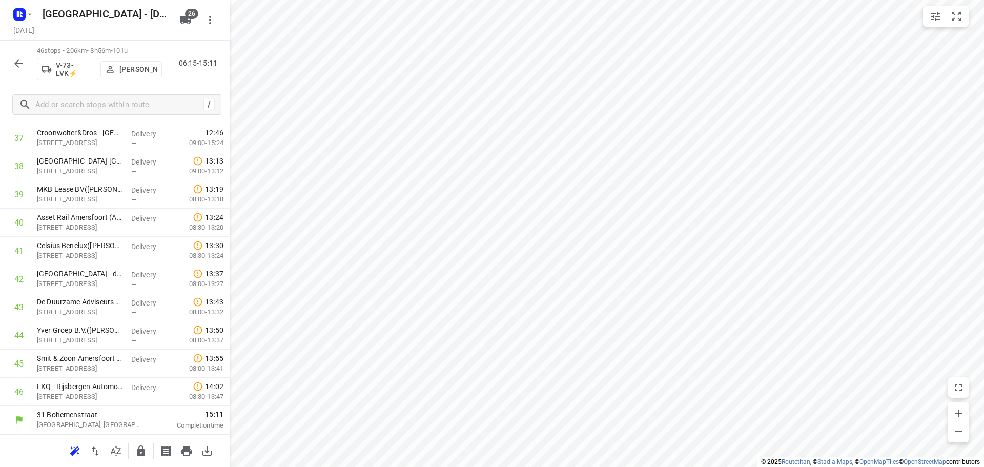
click at [140, 454] on icon "button" at bounding box center [141, 451] width 8 height 11
click at [19, 62] on icon "button" at bounding box center [18, 63] width 12 height 12
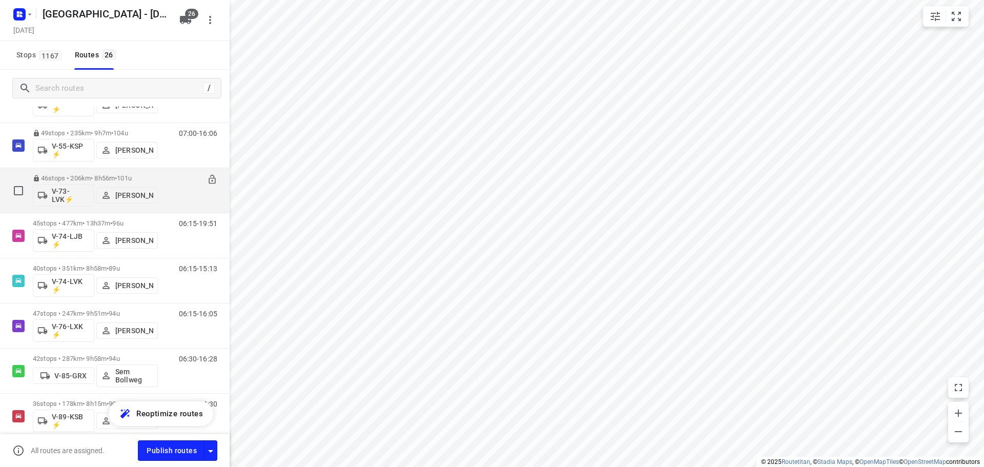
scroll to position [667, 0]
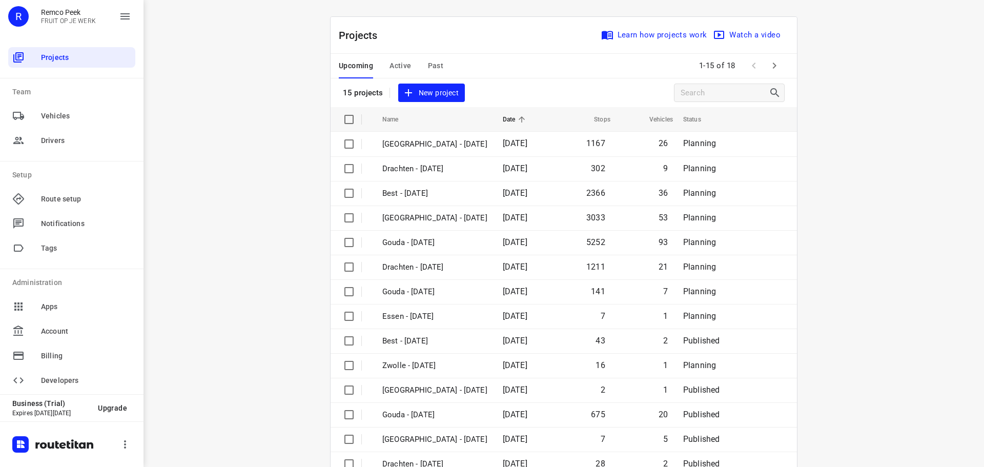
click at [399, 66] on span "Active" at bounding box center [401, 65] width 22 height 13
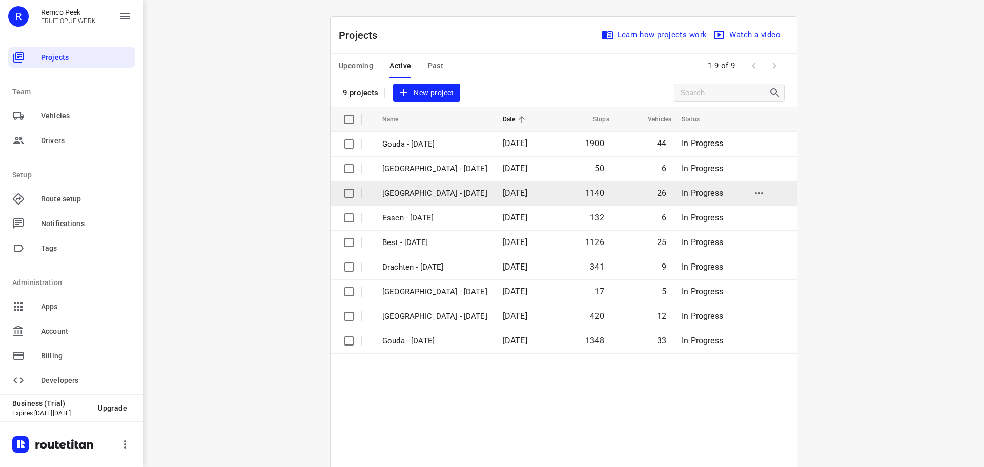
click at [418, 193] on p "[GEOGRAPHIC_DATA] - [DATE]" at bounding box center [434, 194] width 105 height 12
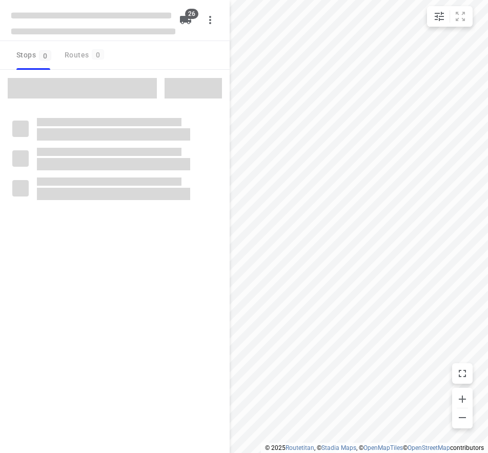
checkbox input "true"
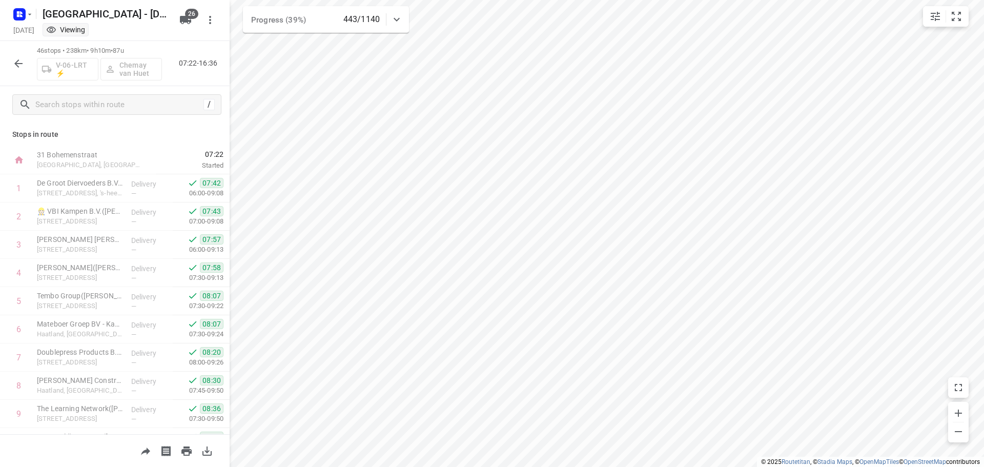
click at [984, 240] on html "i © 2025 Routetitan , © Stadia Maps , © OpenMapTiles © OpenStreetMap contributo…" at bounding box center [492, 233] width 984 height 467
click at [558, 467] on html "i © 2025 Routetitan , © Stadia Maps , © OpenMapTiles © OpenStreetMap contributo…" at bounding box center [492, 233] width 984 height 467
drag, startPoint x: 75, startPoint y: 102, endPoint x: 92, endPoint y: 86, distance: 23.6
click at [75, 102] on input "text" at bounding box center [119, 105] width 167 height 16
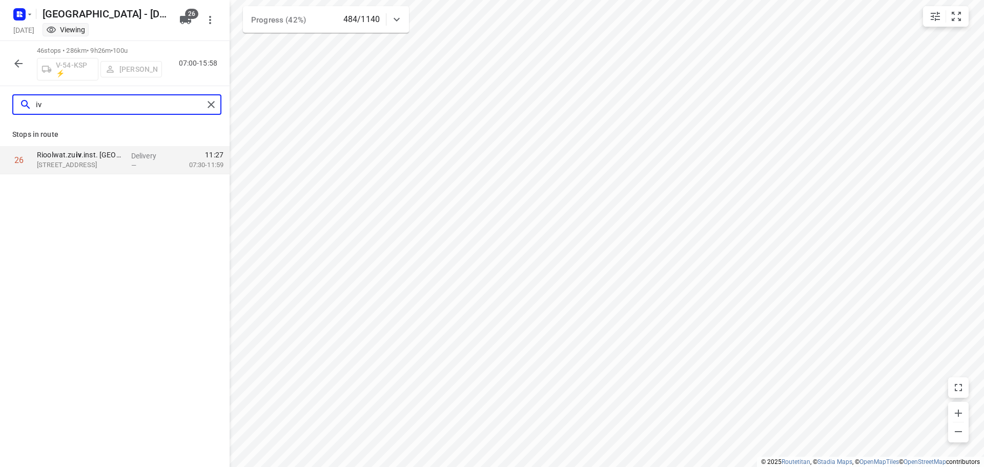
type input "i"
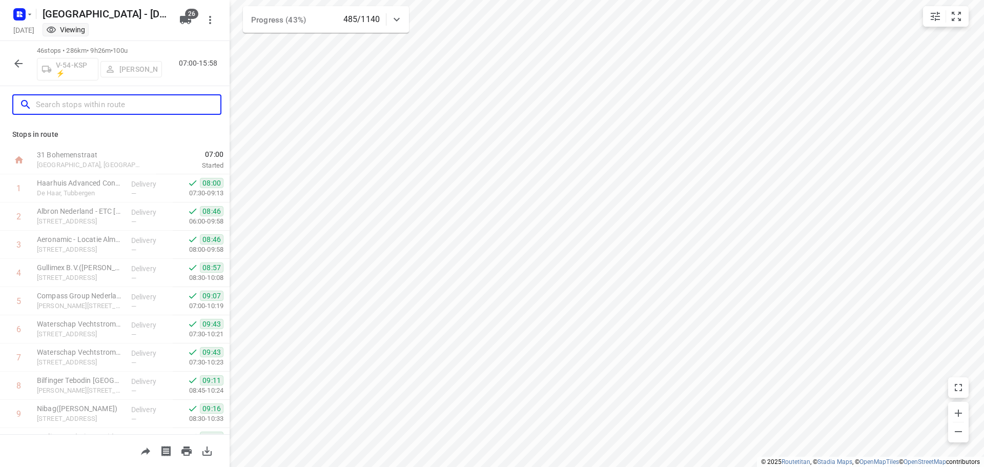
drag, startPoint x: 127, startPoint y: 98, endPoint x: 138, endPoint y: 85, distance: 17.1
click at [127, 98] on input "text" at bounding box center [128, 105] width 185 height 16
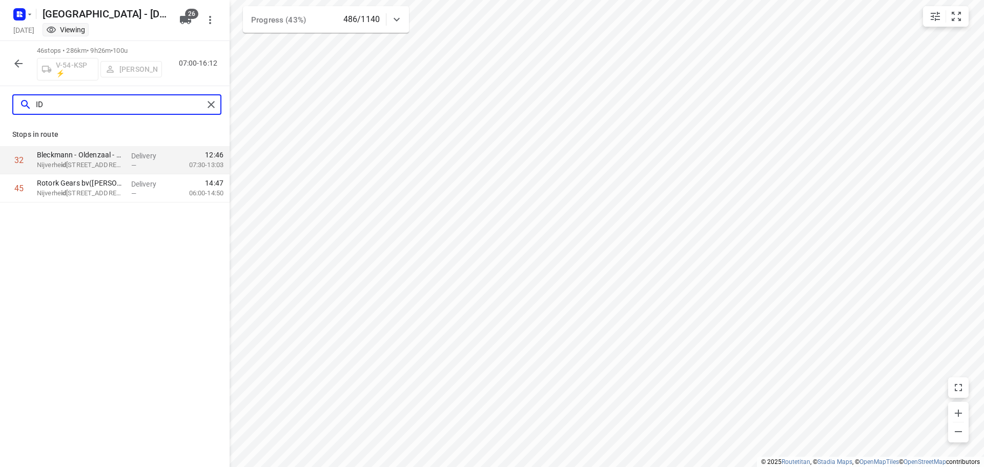
type input "I"
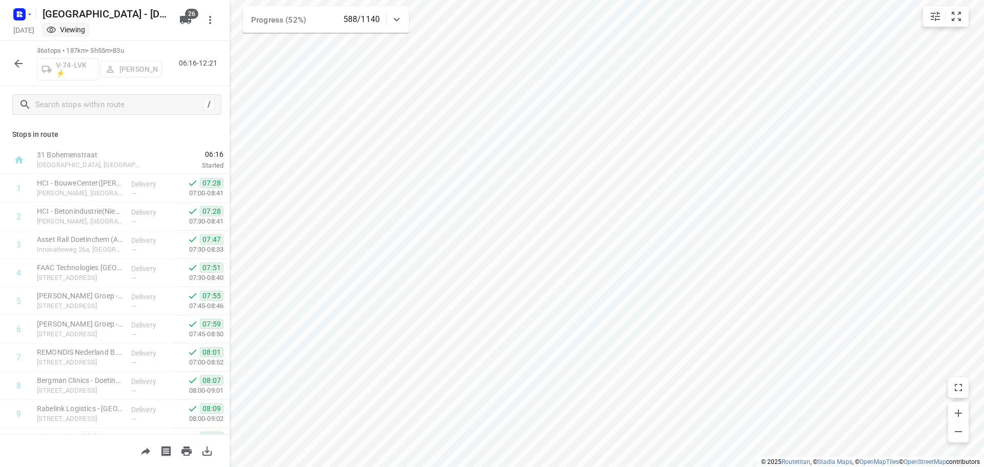
click at [687, 0] on html "i © 2025 Routetitan , © Stadia Maps , © OpenMapTiles © OpenStreetMap contributo…" at bounding box center [492, 233] width 984 height 467
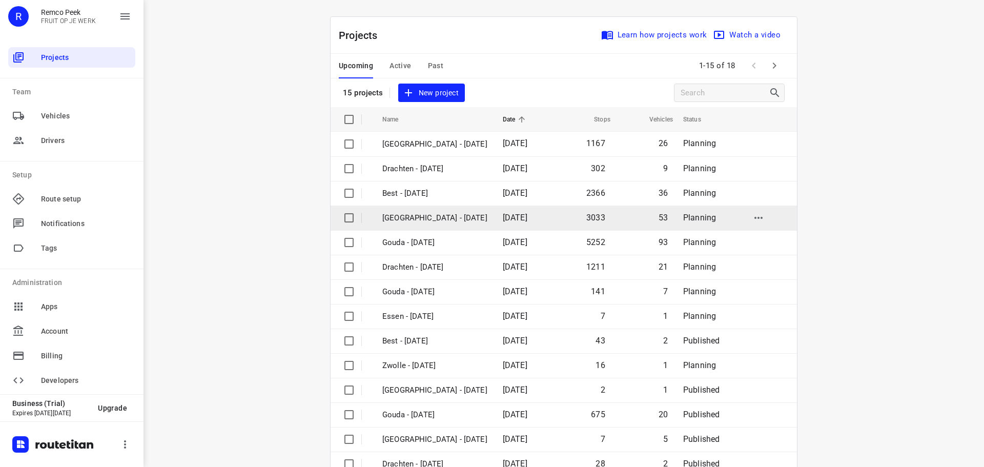
click at [444, 224] on td "[GEOGRAPHIC_DATA] - [DATE]" at bounding box center [433, 218] width 123 height 25
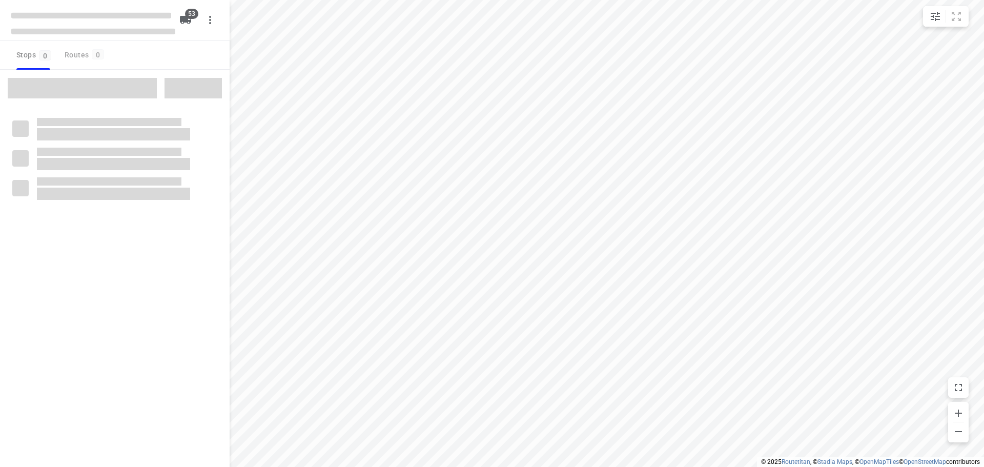
checkbox input "true"
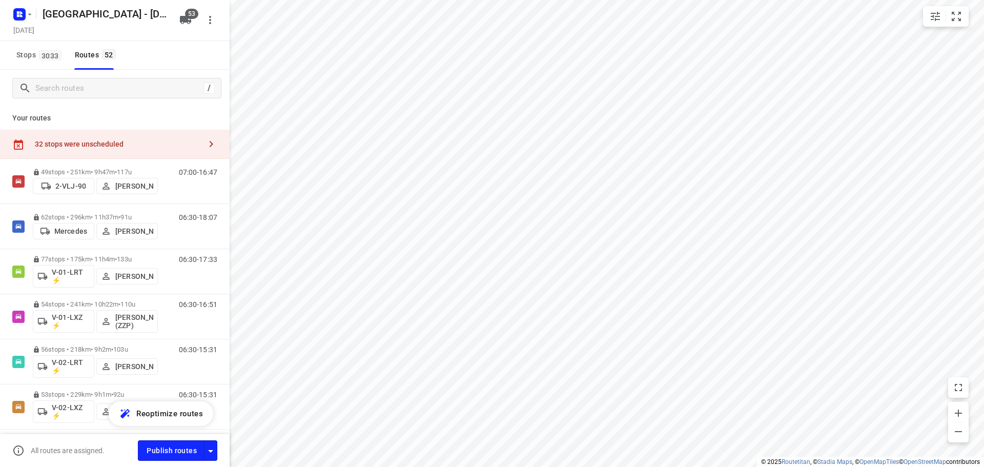
click at [172, 47] on div "Stops 3033 Routes 52" at bounding box center [115, 55] width 230 height 29
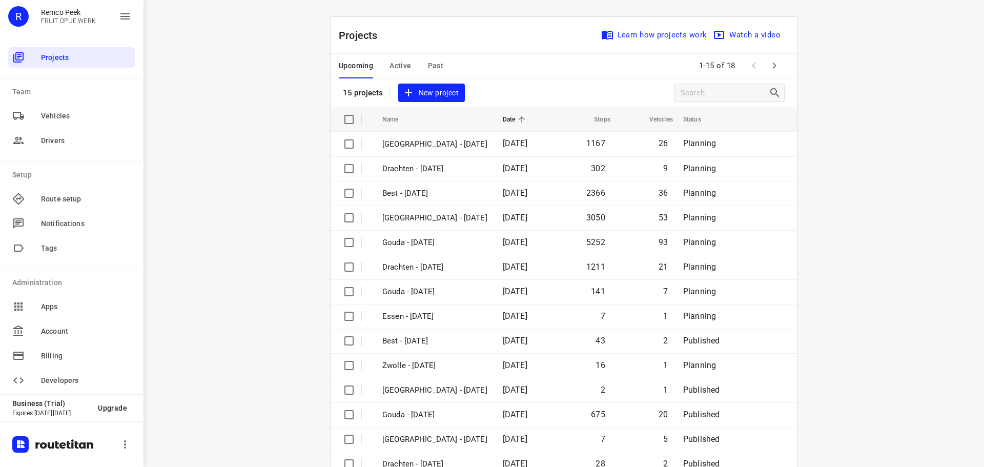
click at [401, 65] on span "Active" at bounding box center [401, 65] width 22 height 13
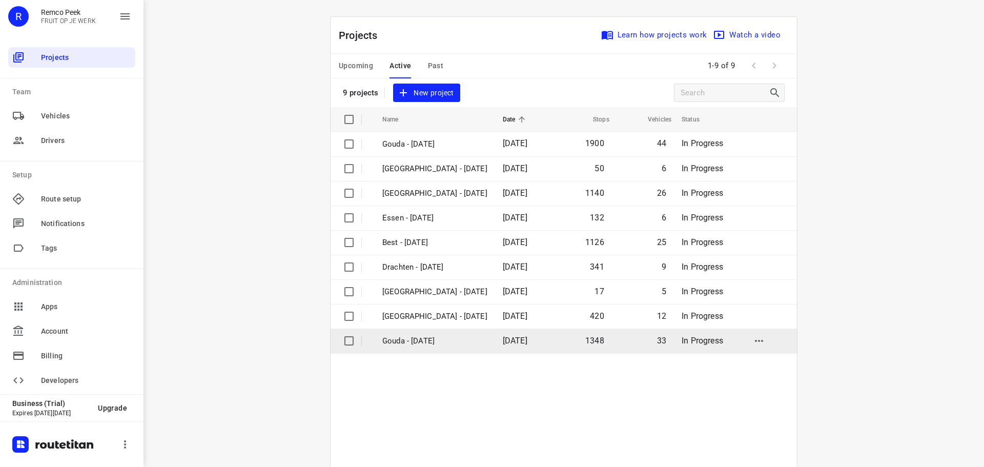
click at [406, 346] on p "Gouda - [DATE]" at bounding box center [434, 341] width 105 height 12
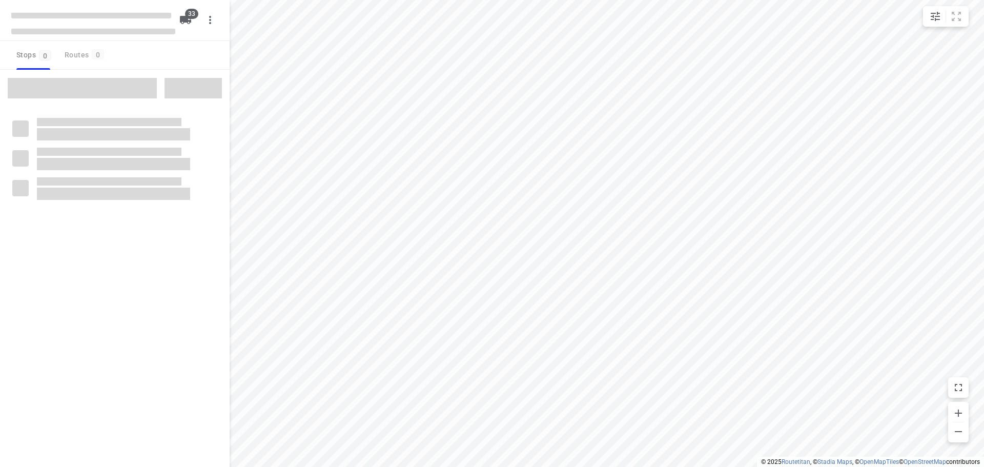
checkbox input "true"
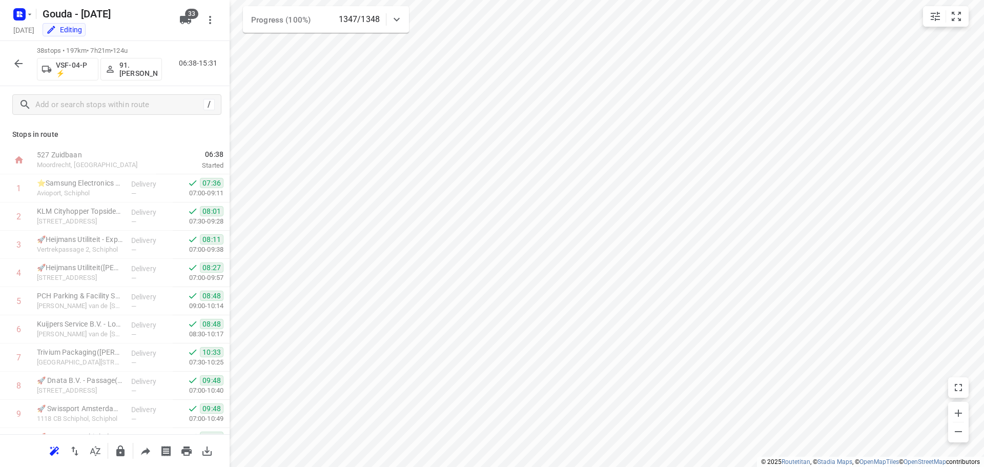
drag, startPoint x: 134, startPoint y: 119, endPoint x: 188, endPoint y: 139, distance: 57.7
click at [136, 119] on div "/" at bounding box center [115, 104] width 230 height 37
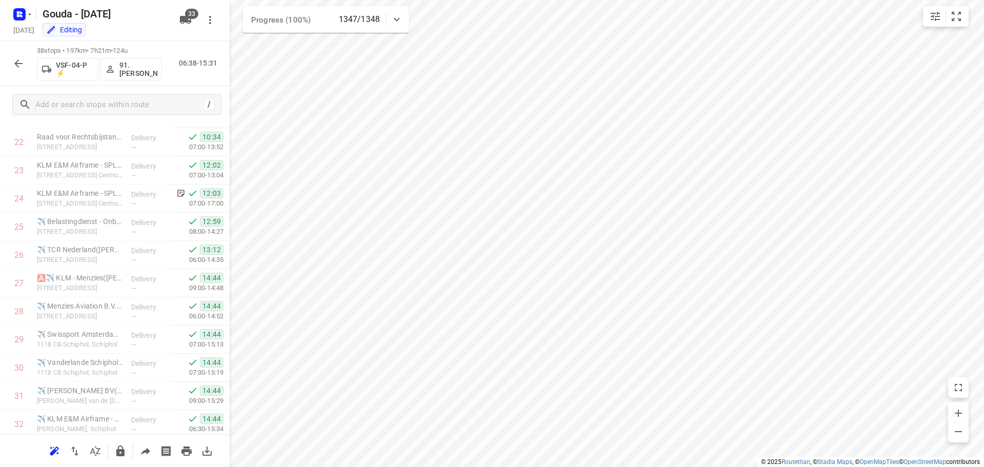
scroll to position [620, 0]
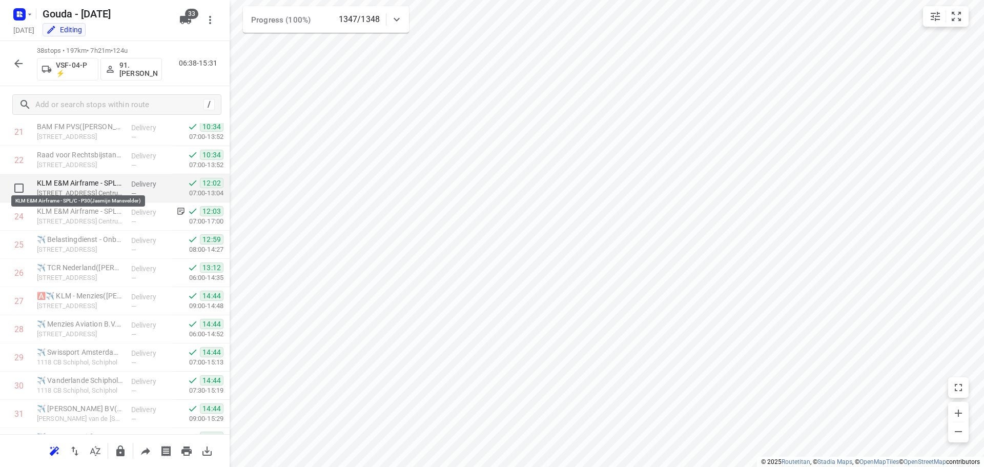
click at [88, 186] on p "KLM E&M Airframe - SPL/C - P30(Jasmijn Mansvelder)" at bounding box center [80, 183] width 86 height 10
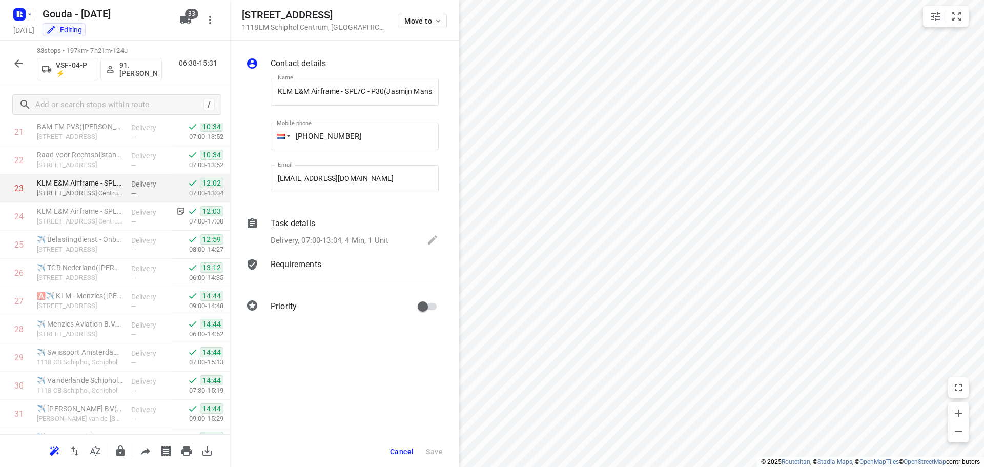
scroll to position [0, 24]
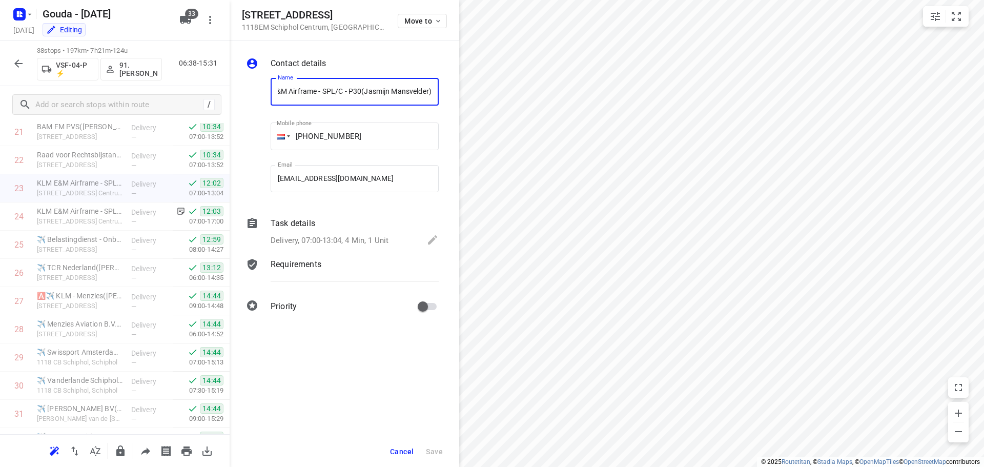
click at [302, 239] on p "Delivery, 07:00-13:04, 4 Min, 1 Unit" at bounding box center [330, 241] width 118 height 12
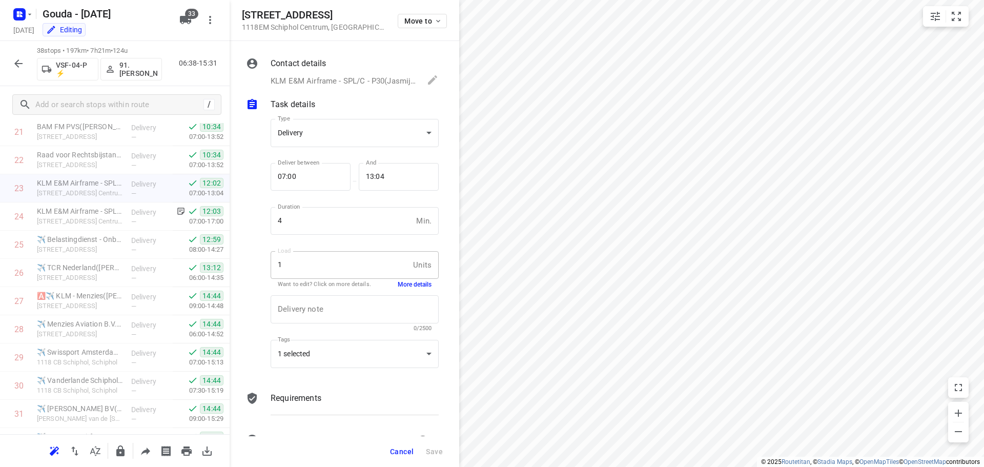
click at [399, 288] on button "More details" at bounding box center [415, 284] width 34 height 9
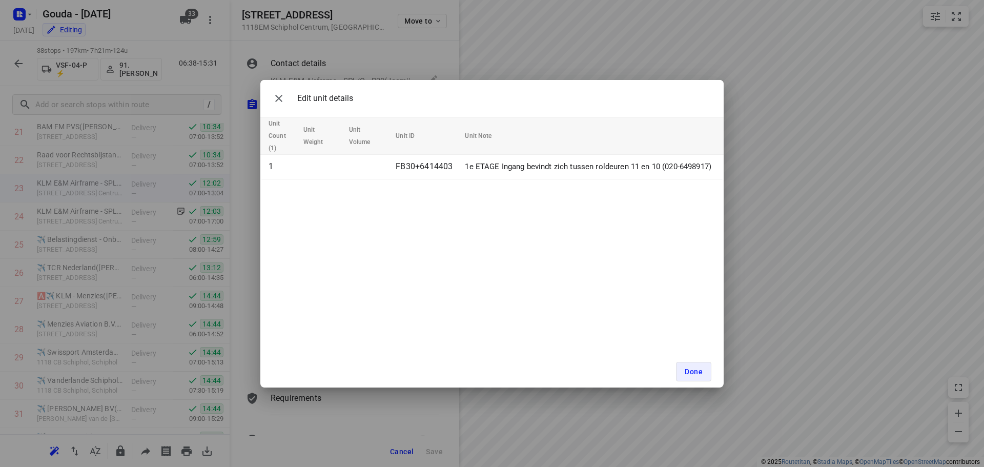
scroll to position [0, 2]
click at [605, 224] on div "Edit unit details Unit Count (1) Unit Weight Unit Volume Unit ID Unit Note 1 FB…" at bounding box center [492, 234] width 464 height 308
click at [591, 231] on div "Edit unit details Unit Count (1) Unit Weight Unit Volume Unit ID Unit Note 1 FB…" at bounding box center [492, 234] width 464 height 308
click at [694, 372] on span "Done" at bounding box center [694, 372] width 18 height 8
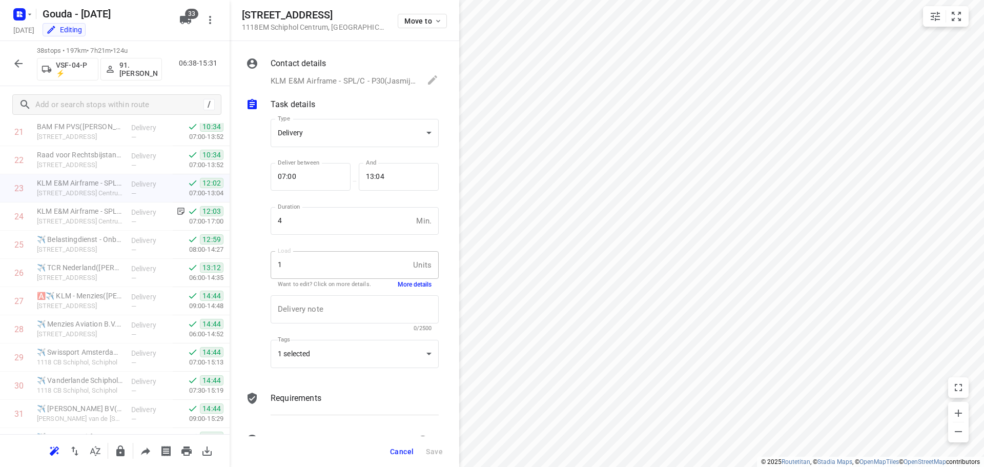
click at [400, 456] on button "Cancel" at bounding box center [402, 451] width 32 height 18
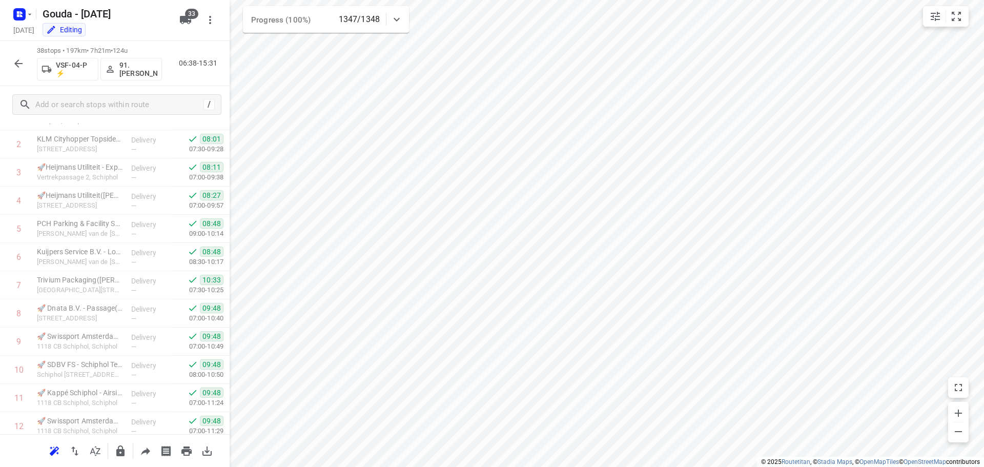
scroll to position [0, 0]
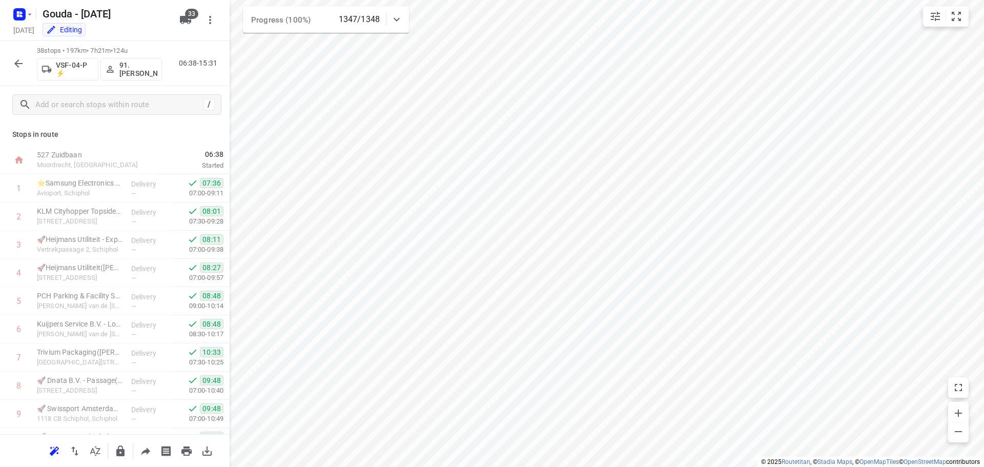
click at [166, 137] on p "Stops in route" at bounding box center [114, 134] width 205 height 11
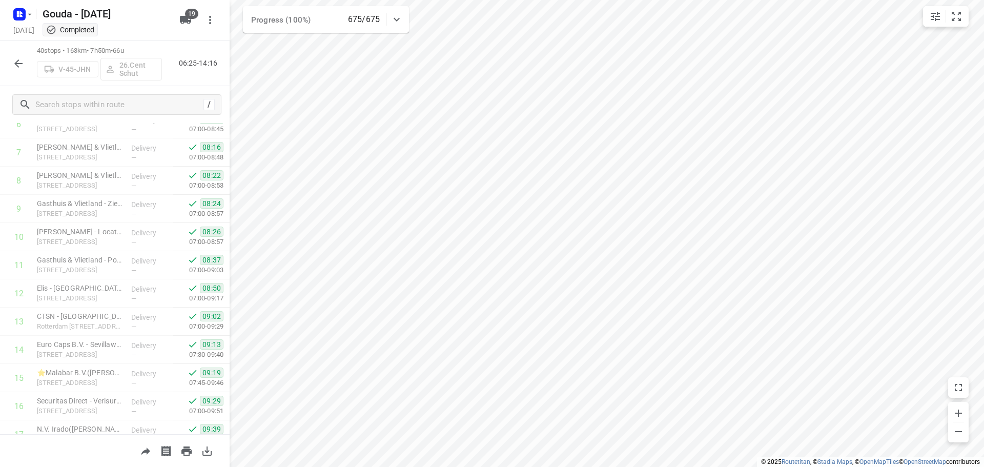
click at [22, 59] on icon "button" at bounding box center [18, 63] width 12 height 12
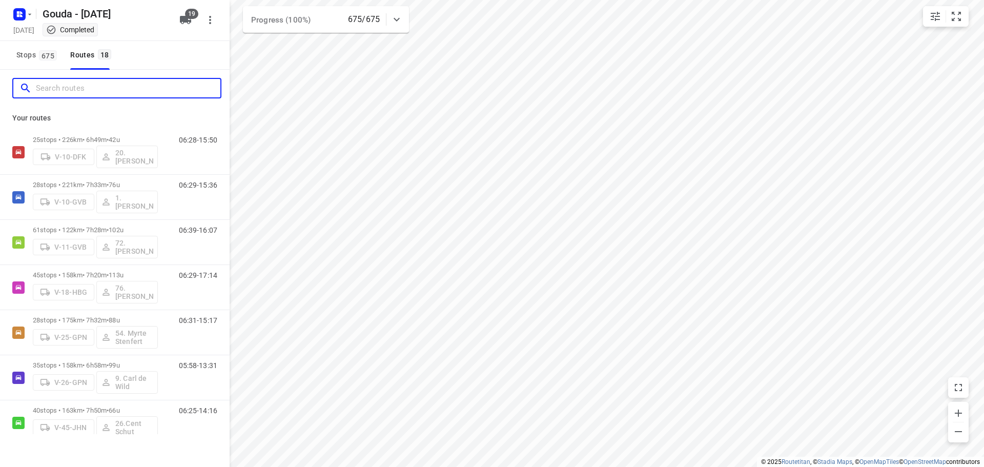
click at [75, 91] on input "Search routes" at bounding box center [128, 88] width 185 height 16
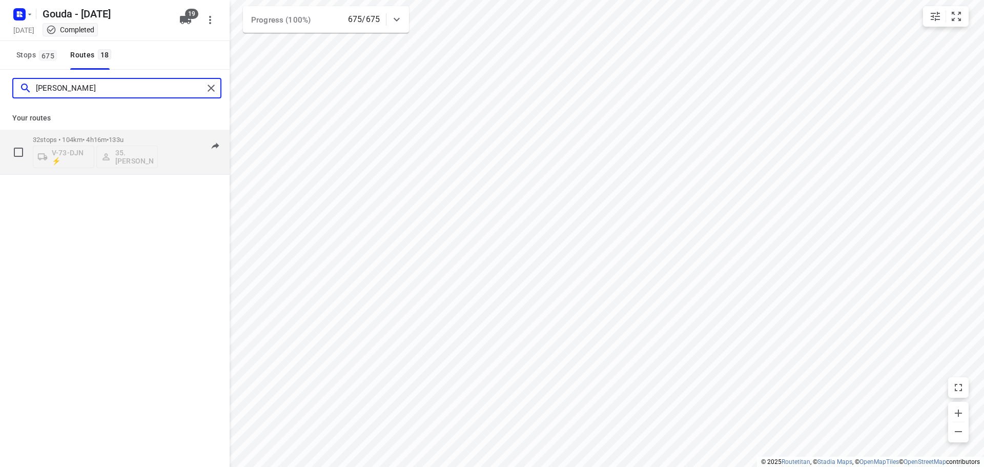
type input "alex"
click at [109, 141] on span "•" at bounding box center [108, 140] width 2 height 8
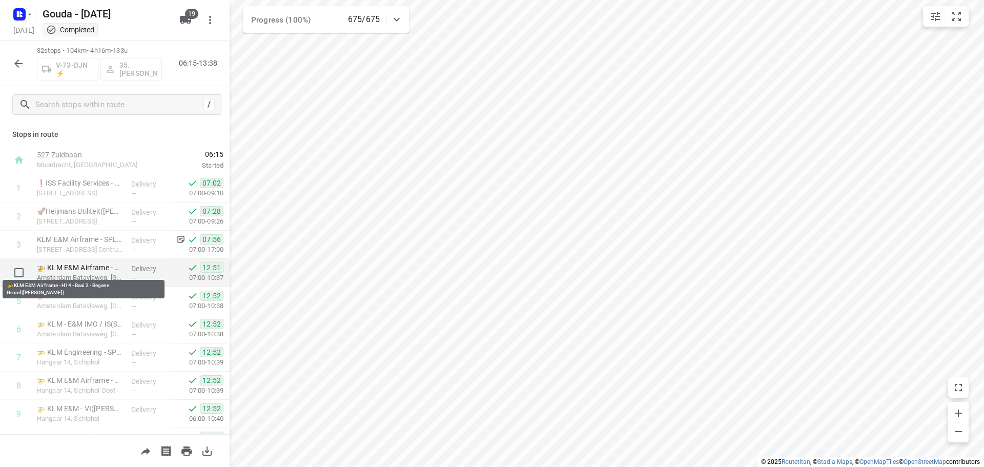
click at [69, 263] on p "🚁 KLM E&M Airframe - H14 - Baai 2 - Begane Grond(Sylvia van Veen)" at bounding box center [80, 268] width 86 height 10
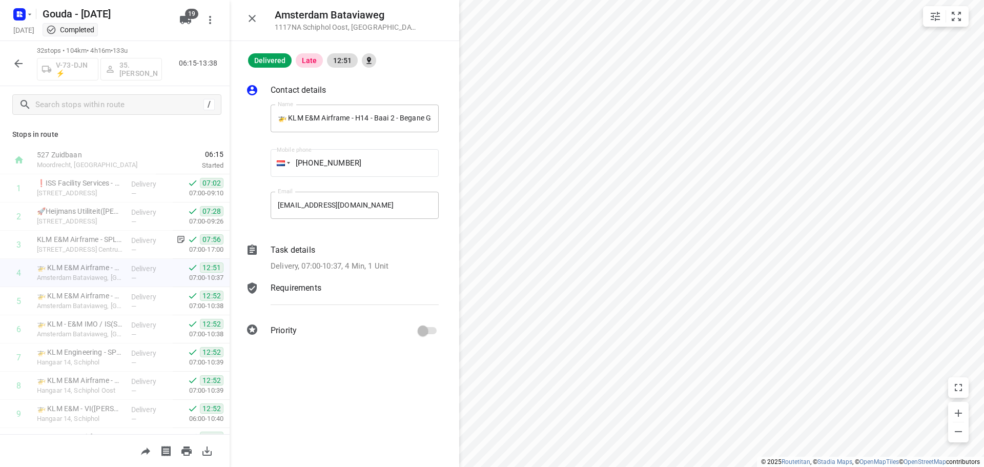
click at [373, 322] on div "i © 2025 Routetitan , © Stadia Maps , © OpenMapTiles © OpenStreetMap contributo…" at bounding box center [492, 233] width 984 height 467
click at [984, 132] on html "i © 2025 Routetitan , © Stadia Maps , © OpenMapTiles © OpenStreetMap contributo…" at bounding box center [492, 233] width 984 height 467
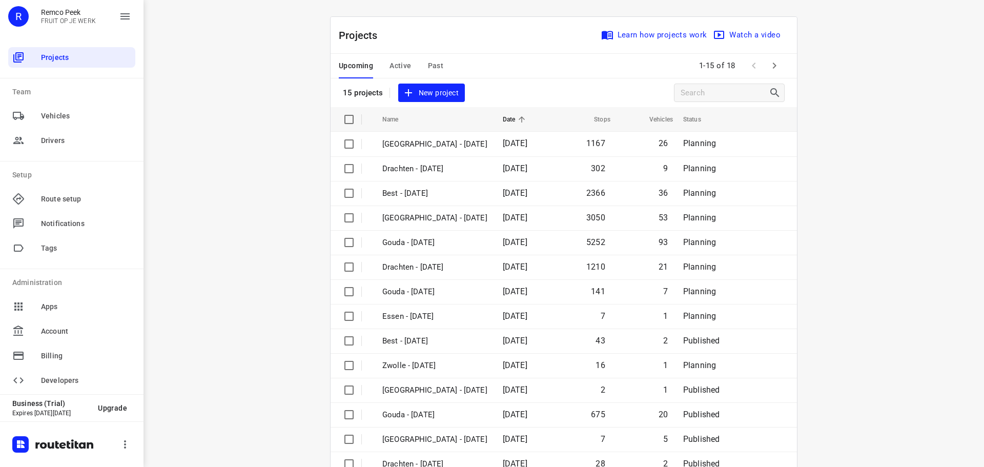
click at [394, 69] on span "Active" at bounding box center [401, 65] width 22 height 13
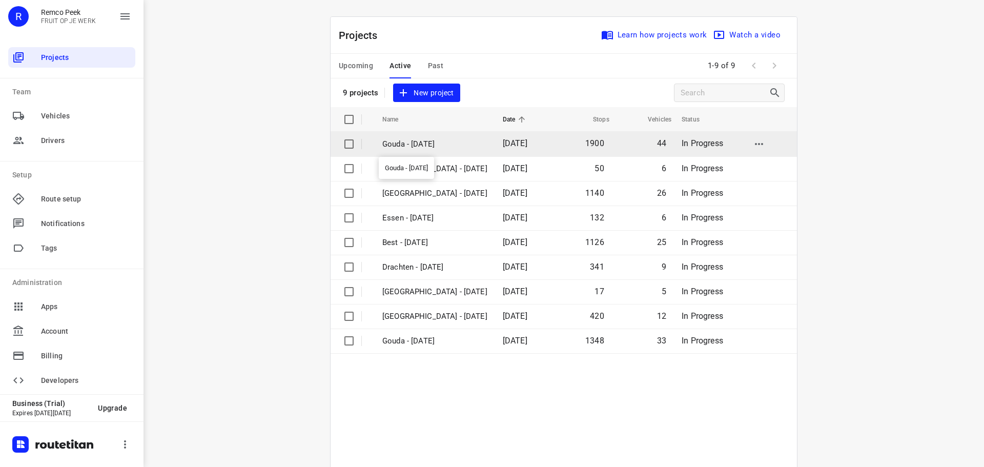
click at [417, 143] on p "Gouda - [DATE]" at bounding box center [434, 144] width 105 height 12
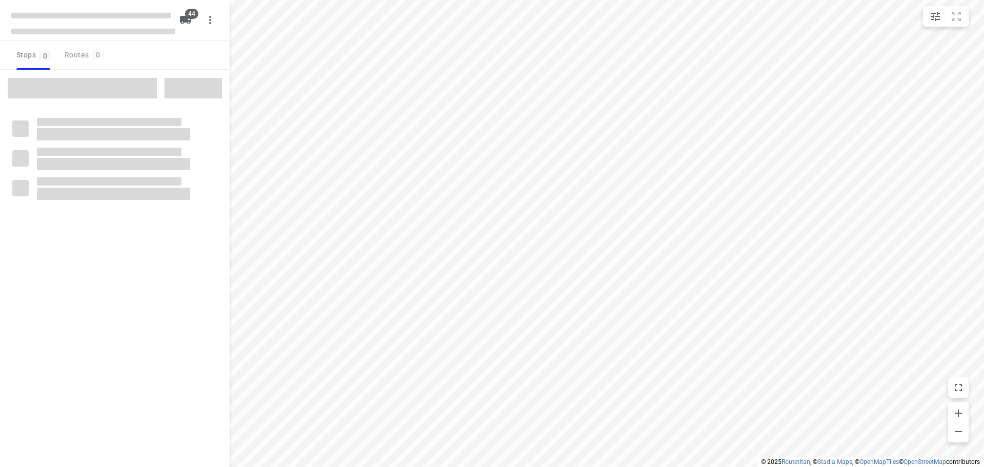
checkbox input "true"
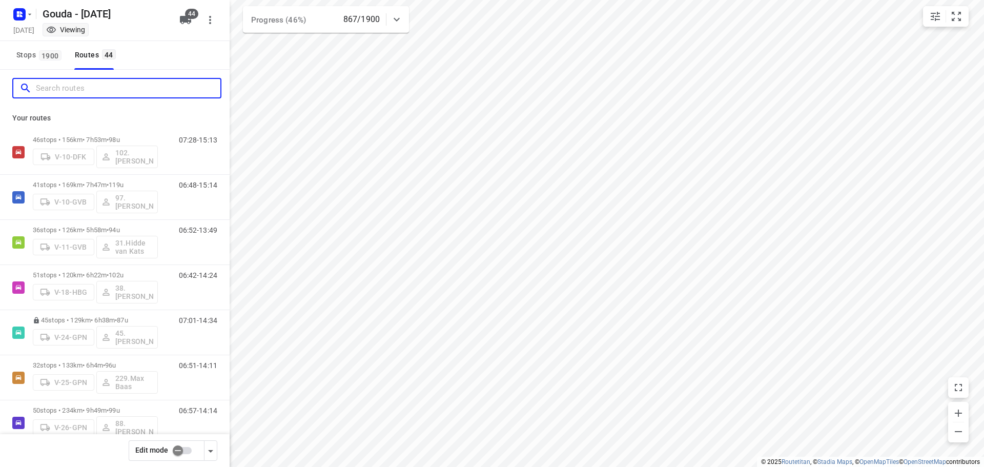
click at [113, 90] on input "Search routes" at bounding box center [128, 88] width 185 height 16
click at [13, 57] on button "Stops 1900" at bounding box center [38, 55] width 52 height 29
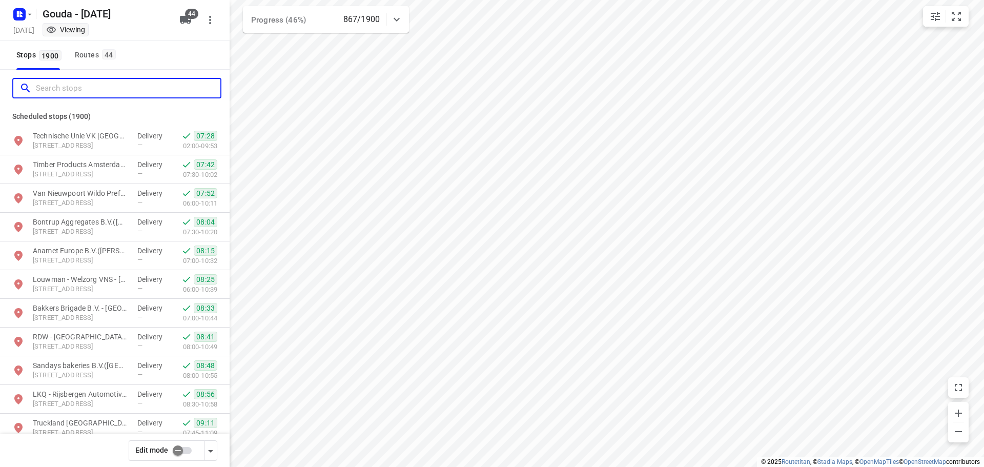
drag, startPoint x: 86, startPoint y: 88, endPoint x: 117, endPoint y: 81, distance: 31.6
click at [86, 87] on input "Search stops" at bounding box center [128, 88] width 185 height 16
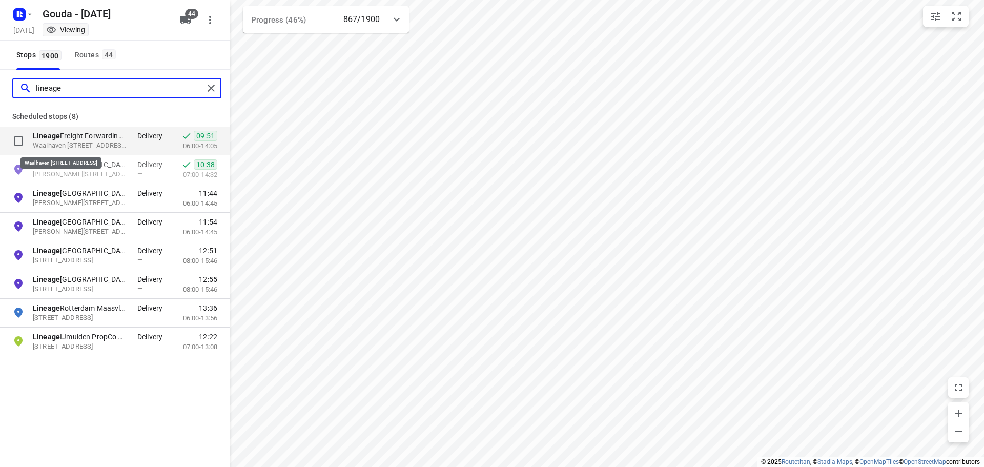
type input "lineage"
click at [77, 144] on p "Waalhaven [STREET_ADDRESS]" at bounding box center [80, 146] width 94 height 10
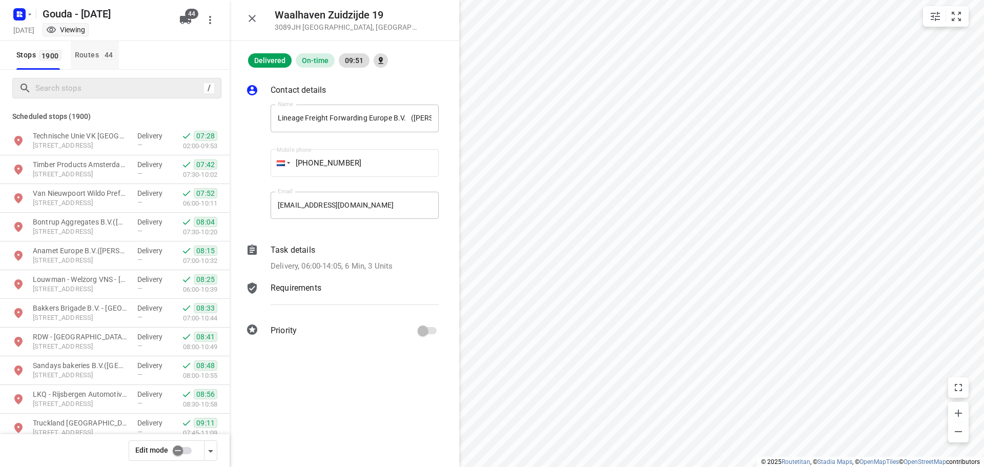
click at [90, 54] on div "Routes 44" at bounding box center [97, 55] width 44 height 13
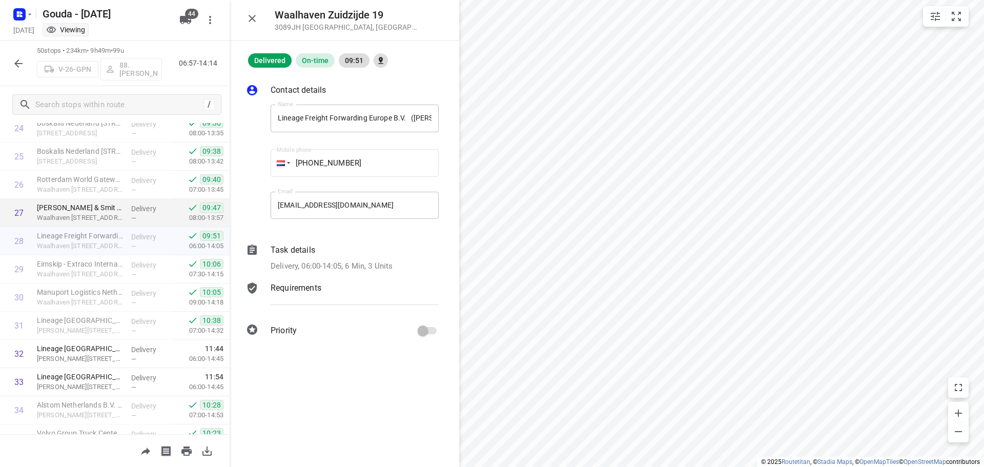
scroll to position [718, 0]
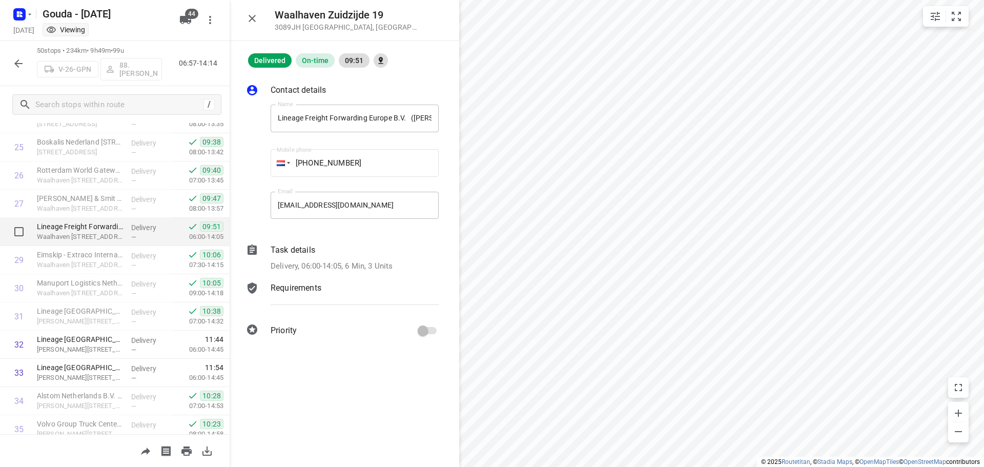
click at [110, 225] on p "Lineage Freight Forwarding Europe B.V. (Caroline)" at bounding box center [80, 226] width 86 height 10
click at [429, 267] on div "Delivery, 06:00-14:05, 6 Min, 3 Units" at bounding box center [355, 266] width 168 height 12
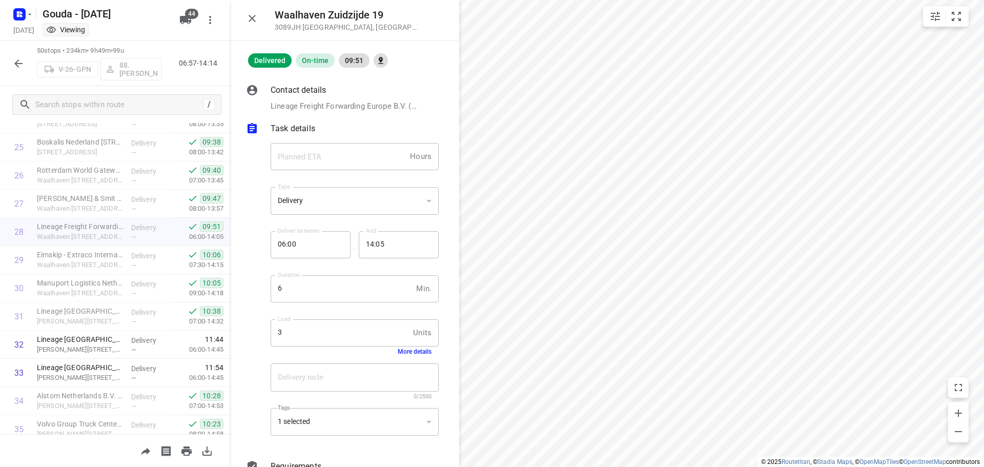
click at [418, 350] on button "More details" at bounding box center [415, 351] width 34 height 7
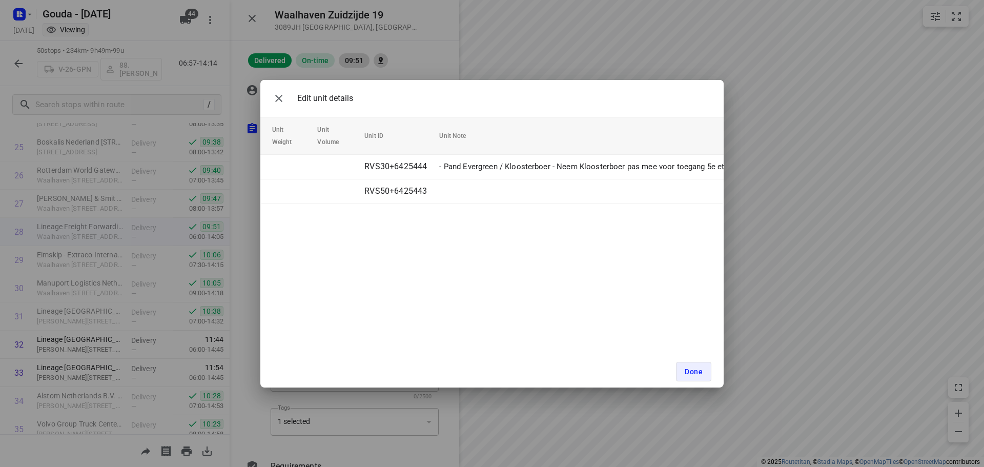
scroll to position [0, 0]
click at [284, 104] on icon "button" at bounding box center [279, 98] width 12 height 12
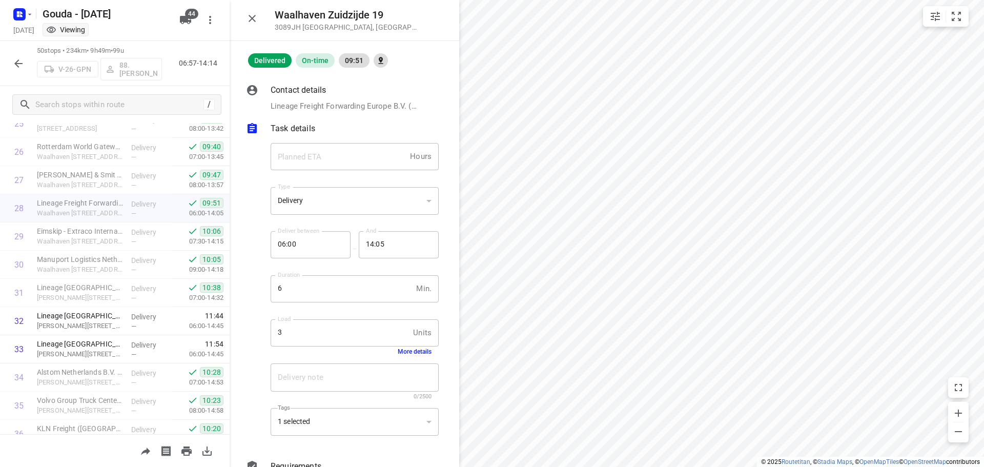
scroll to position [747, 0]
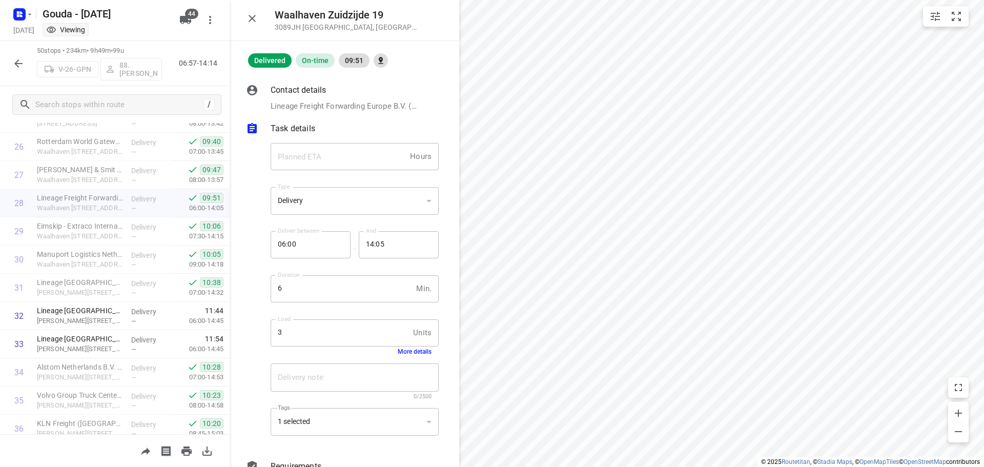
drag, startPoint x: 252, startPoint y: 19, endPoint x: 370, endPoint y: 72, distance: 128.5
click at [252, 19] on icon "button" at bounding box center [252, 18] width 12 height 12
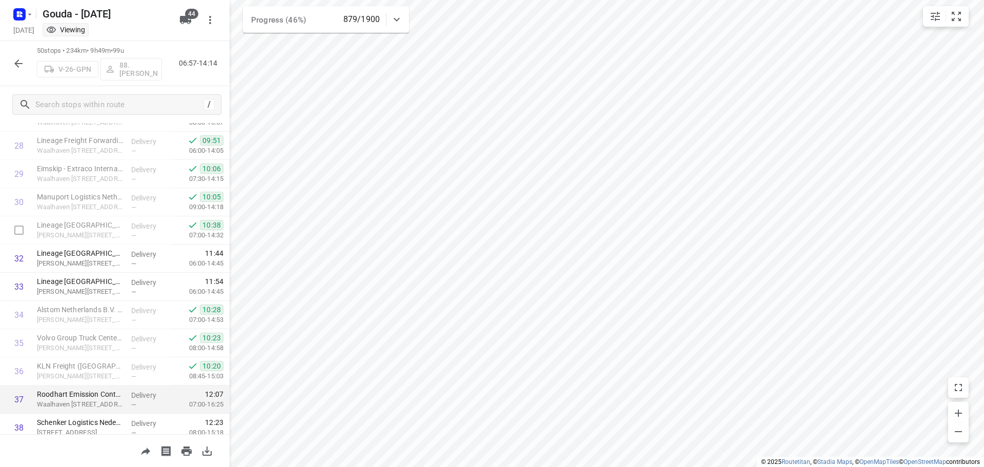
scroll to position [753, 0]
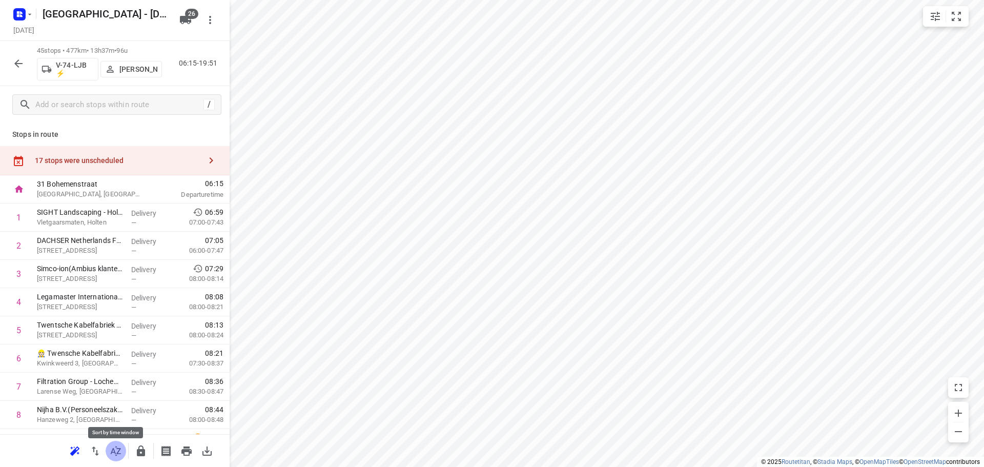
click at [118, 446] on icon "button" at bounding box center [116, 451] width 12 height 12
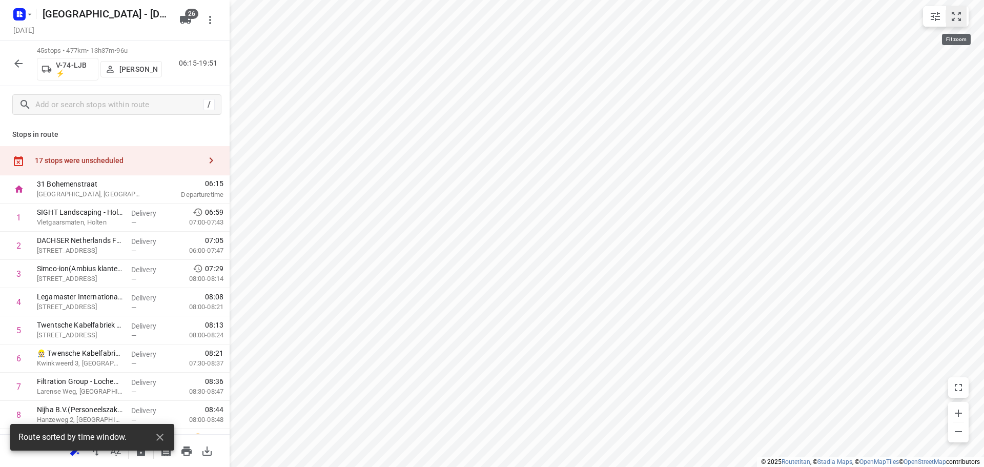
click at [960, 15] on icon "small contained button group" at bounding box center [957, 16] width 12 height 12
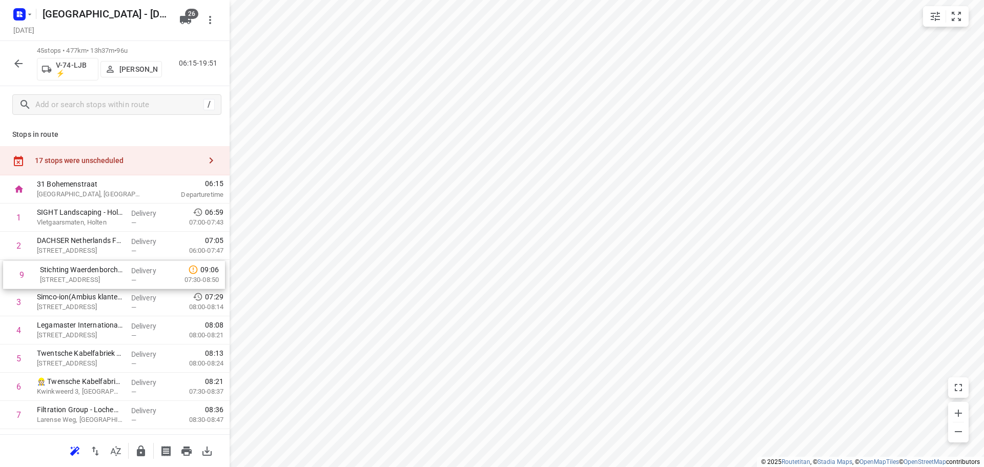
drag, startPoint x: 86, startPoint y: 295, endPoint x: 89, endPoint y: 273, distance: 22.3
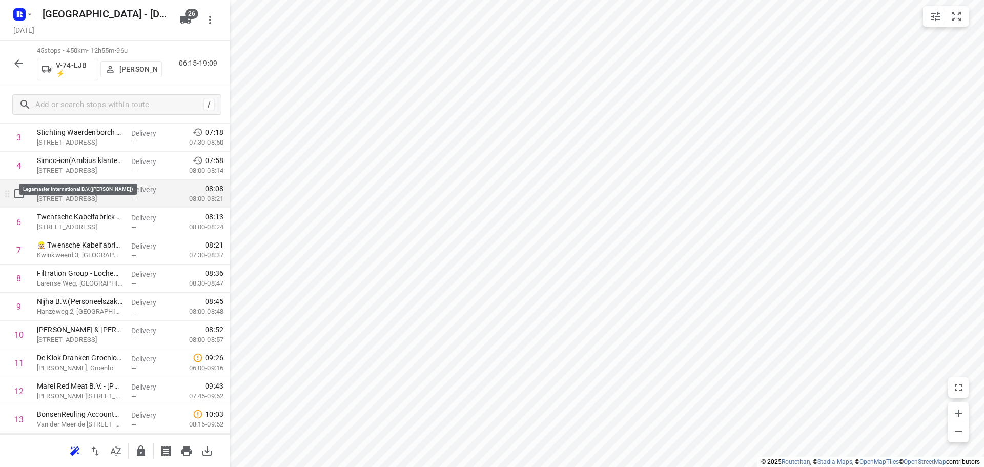
scroll to position [154, 0]
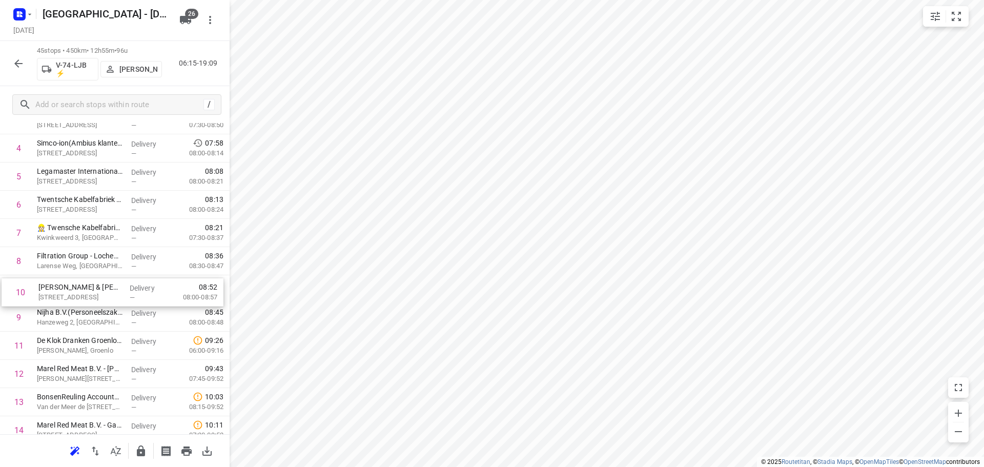
drag, startPoint x: 74, startPoint y: 322, endPoint x: 76, endPoint y: 294, distance: 28.2
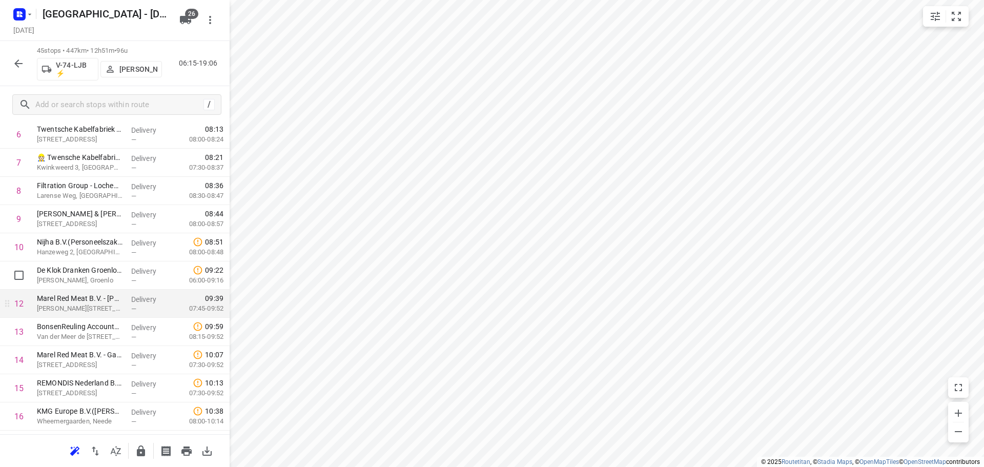
scroll to position [359, 0]
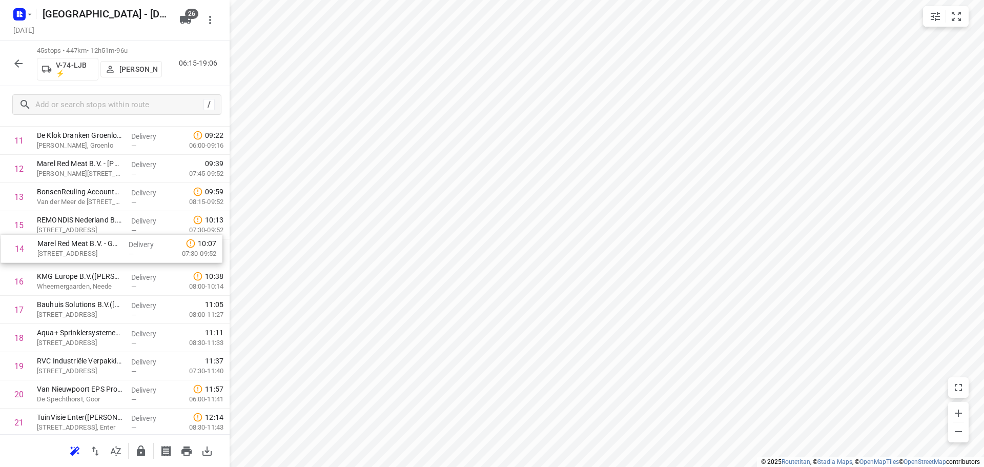
drag, startPoint x: 84, startPoint y: 229, endPoint x: 84, endPoint y: 255, distance: 26.2
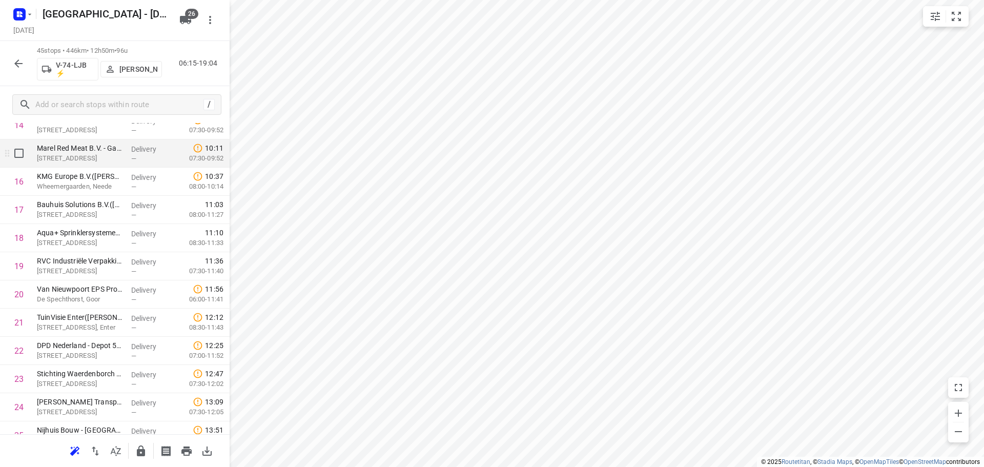
scroll to position [461, 0]
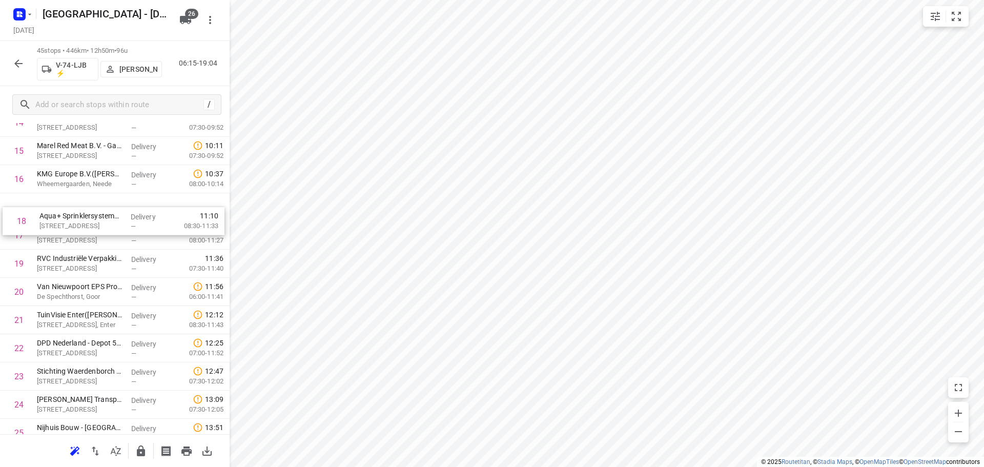
drag, startPoint x: 90, startPoint y: 237, endPoint x: 93, endPoint y: 217, distance: 20.2
click at [93, 217] on div "1 SIGHT Landscaping - Holten(Robin Hannink) Vletgaarsmaten, Holten Delivery — 0…" at bounding box center [115, 376] width 230 height 1269
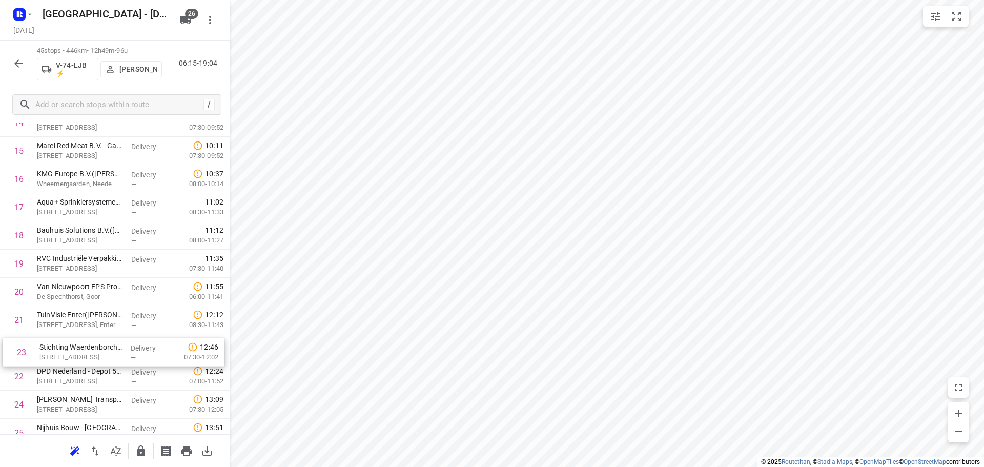
scroll to position [465, 0]
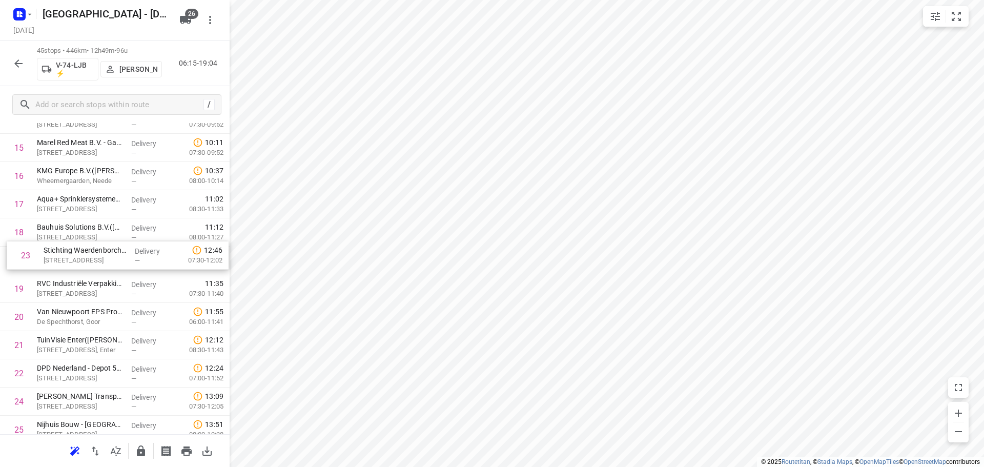
drag, startPoint x: 78, startPoint y: 378, endPoint x: 85, endPoint y: 249, distance: 129.4
click at [85, 249] on div "1 SIGHT Landscaping - Holten(Robin Hannink) Vletgaarsmaten, Holten Delivery — 0…" at bounding box center [115, 373] width 230 height 1269
drag, startPoint x: 88, startPoint y: 316, endPoint x: 88, endPoint y: 277, distance: 39.0
click at [88, 277] on div "1 SIGHT Landscaping - Holten(Robin Hannink) Vletgaarsmaten, Holten Delivery — 0…" at bounding box center [115, 373] width 230 height 1269
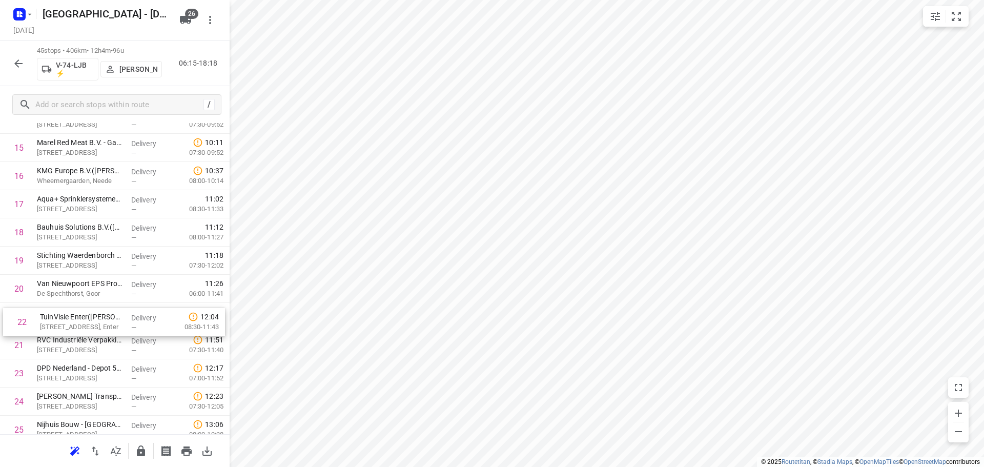
drag, startPoint x: 67, startPoint y: 356, endPoint x: 68, endPoint y: 326, distance: 30.8
click at [68, 326] on div "1 SIGHT Landscaping - Holten(Robin Hannink) Vletgaarsmaten, Holten Delivery — 0…" at bounding box center [115, 373] width 230 height 1269
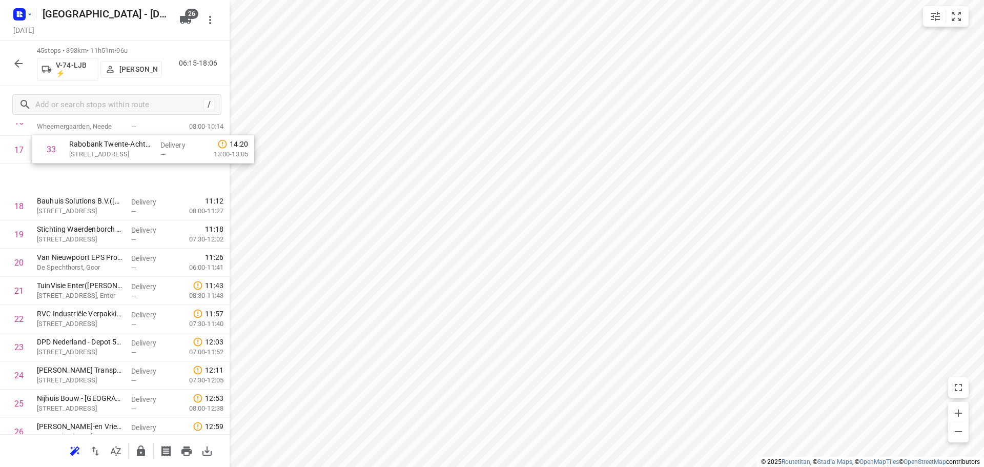
scroll to position [511, 0]
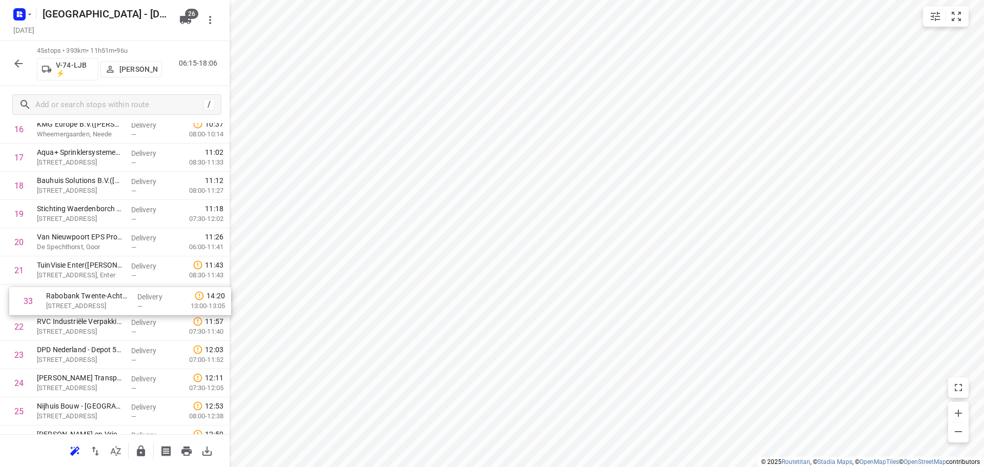
drag, startPoint x: 85, startPoint y: 349, endPoint x: 97, endPoint y: 298, distance: 52.9
click at [97, 298] on div "1 SIGHT Landscaping - Holten(Robin Hannink) Vletgaarsmaten, Holten Delivery — 0…" at bounding box center [115, 326] width 230 height 1269
drag, startPoint x: 72, startPoint y: 385, endPoint x: 76, endPoint y: 317, distance: 67.8
click at [76, 317] on div "1 SIGHT Landscaping - Holten(Robin Hannink) Vletgaarsmaten, Holten Delivery — 0…" at bounding box center [115, 325] width 230 height 1269
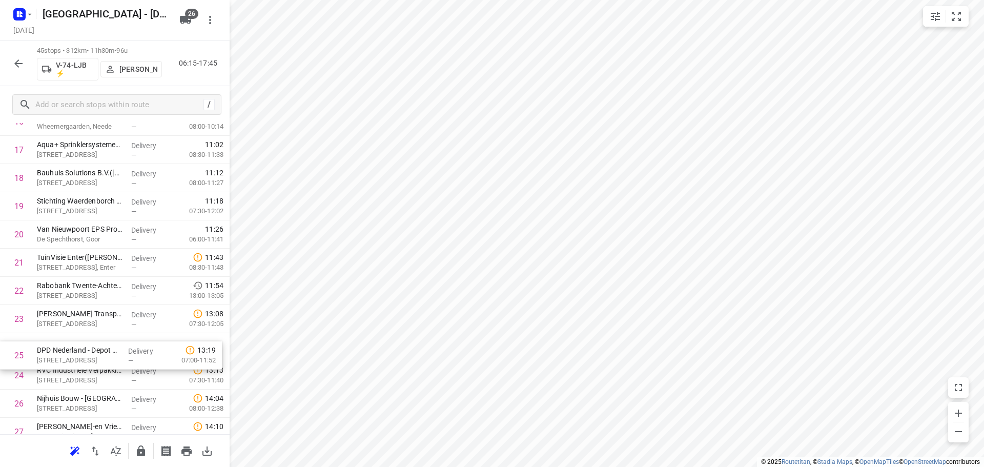
scroll to position [521, 0]
drag, startPoint x: 69, startPoint y: 390, endPoint x: 70, endPoint y: 349, distance: 40.5
click at [70, 349] on div "1 SIGHT Landscaping - Holten(Robin Hannink) Vletgaarsmaten, Holten Delivery — 0…" at bounding box center [115, 317] width 230 height 1269
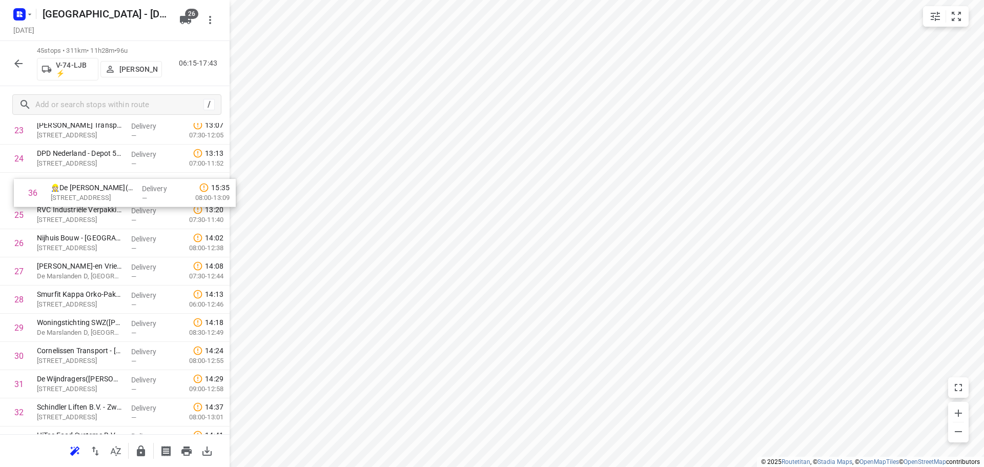
scroll to position [701, 0]
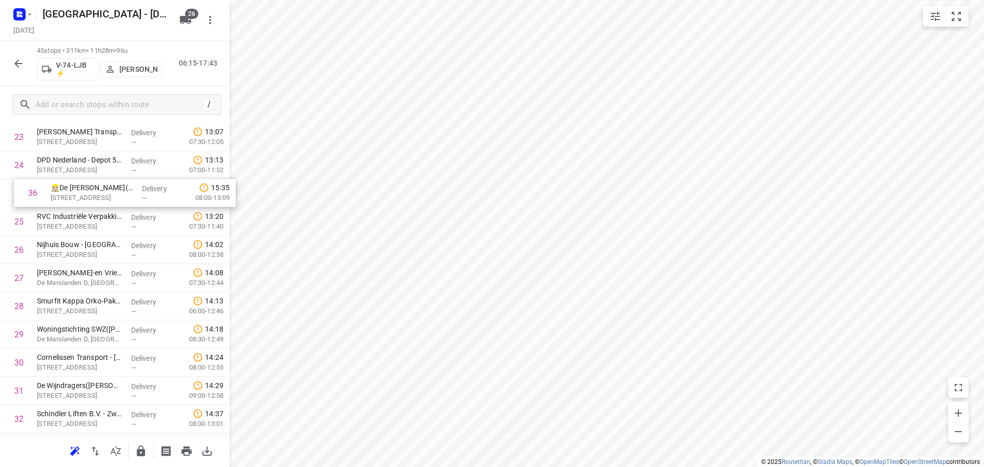
drag, startPoint x: 81, startPoint y: 428, endPoint x: 99, endPoint y: 182, distance: 246.8
click at [99, 182] on div "1 SIGHT Landscaping - Holten(Robin Hannink) Vletgaarsmaten, Holten Delivery — 0…" at bounding box center [115, 137] width 230 height 1269
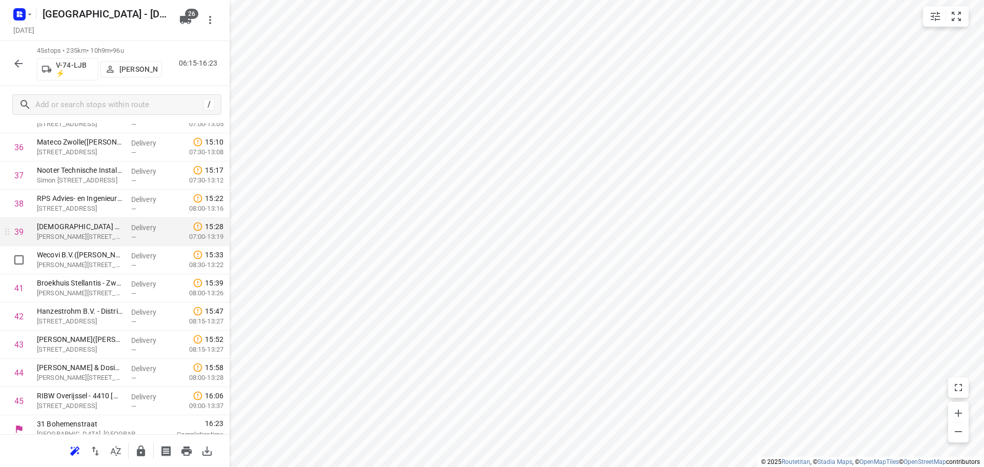
scroll to position [1066, 0]
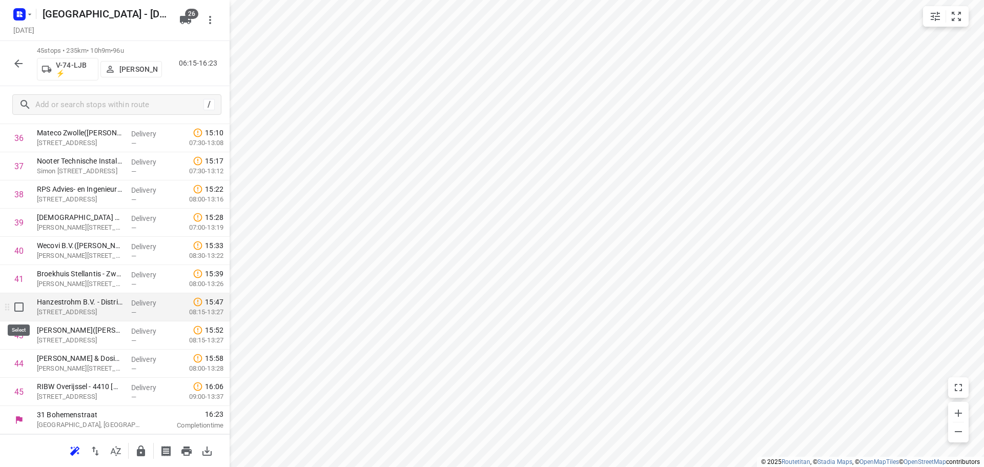
click at [23, 312] on input "checkbox" at bounding box center [19, 307] width 21 height 21
checkbox input "true"
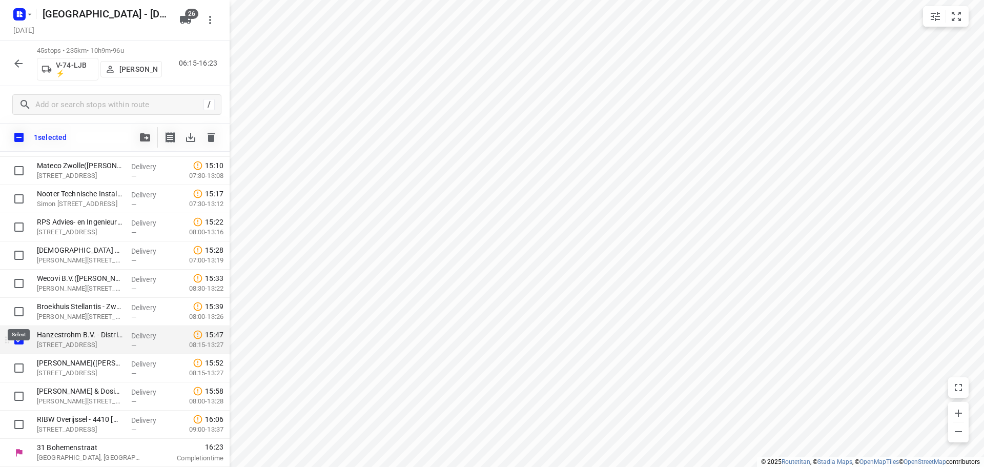
scroll to position [1062, 0]
click at [17, 367] on input "checkbox" at bounding box center [19, 368] width 21 height 21
checkbox input "true"
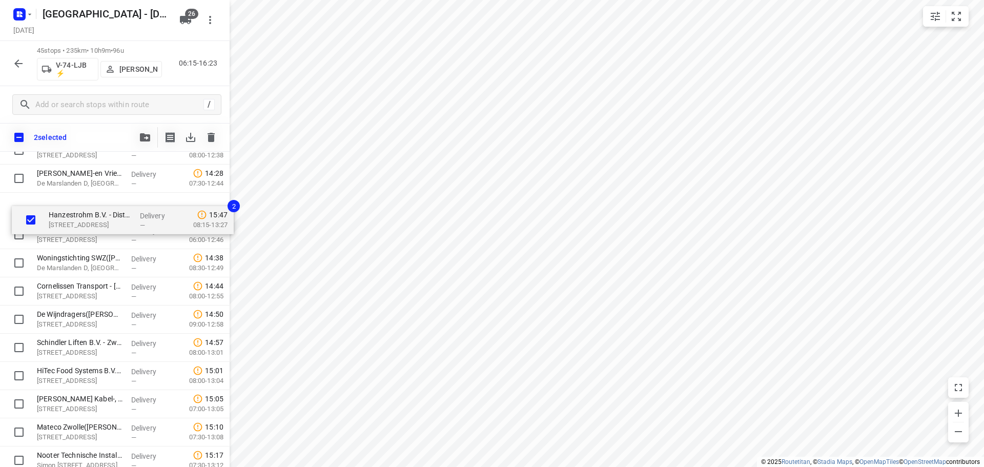
scroll to position [821, 0]
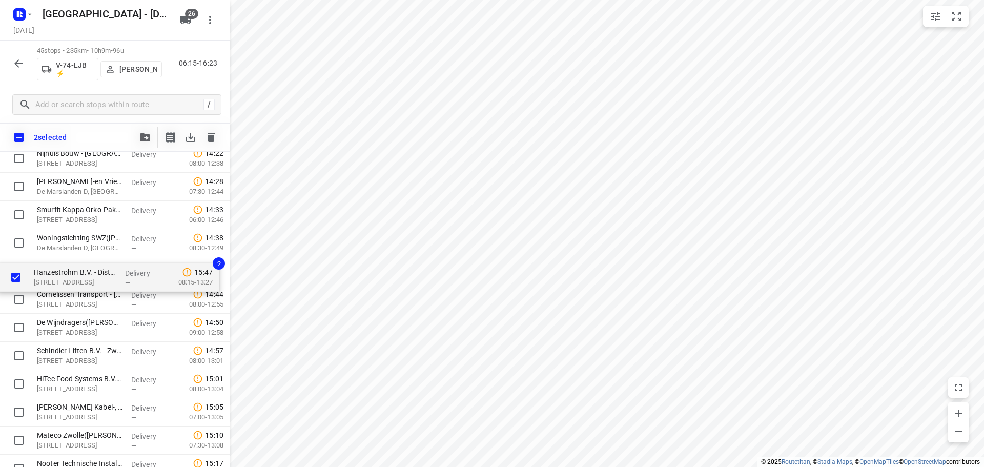
drag, startPoint x: 85, startPoint y: 400, endPoint x: 82, endPoint y: 284, distance: 116.4
click at [82, 284] on div "SIGHT Landscaping - Holten(Robin Hannink) Vletgaarsmaten, Holten Delivery — 06:…" at bounding box center [115, 45] width 230 height 1269
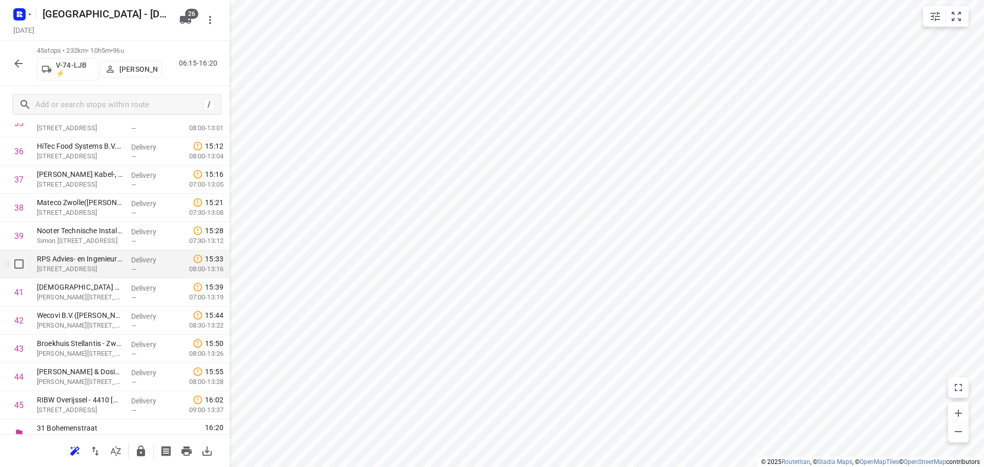
scroll to position [1066, 0]
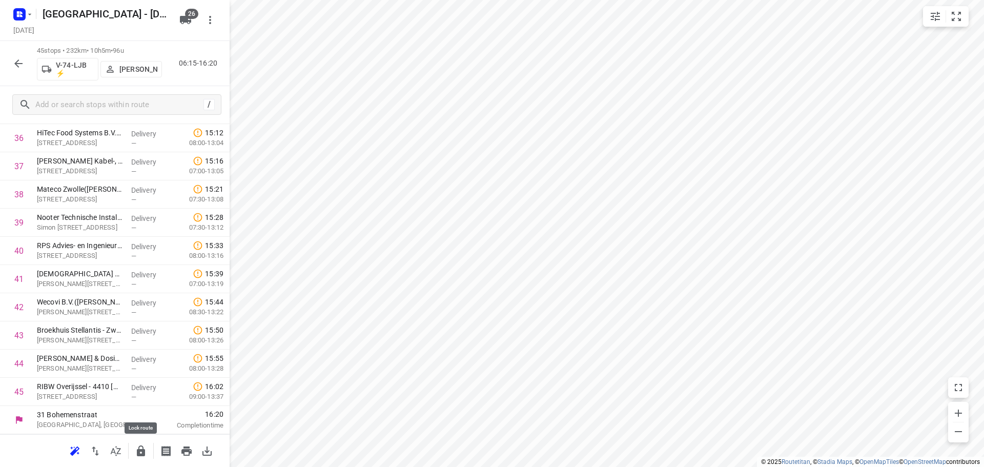
click at [137, 450] on icon "button" at bounding box center [141, 451] width 8 height 11
click at [25, 63] on button "button" at bounding box center [18, 63] width 21 height 21
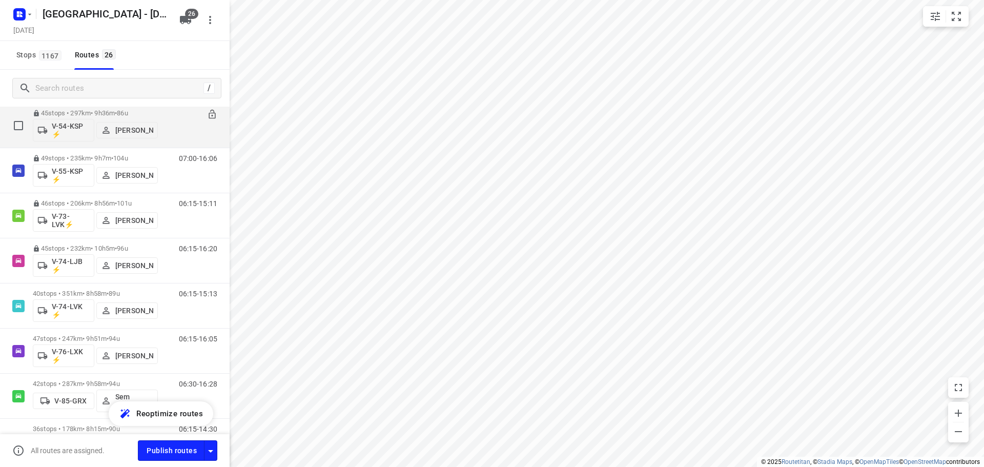
scroll to position [615, 0]
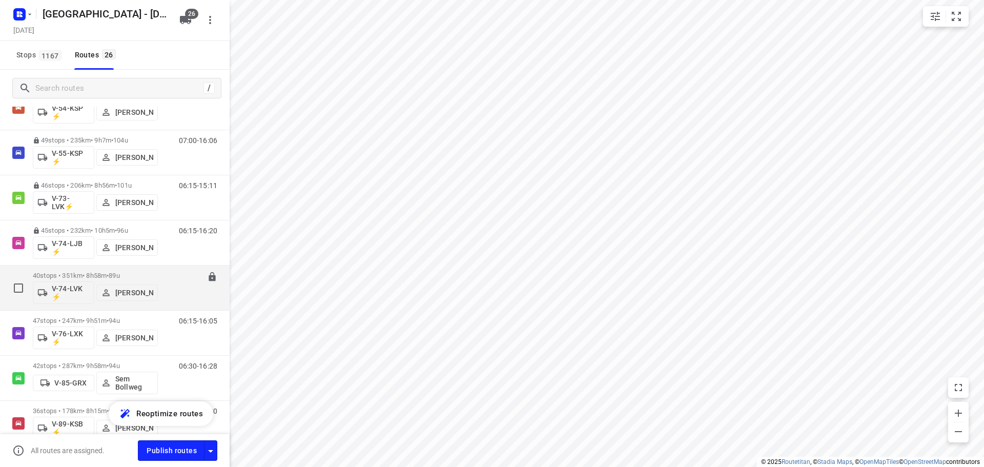
click at [150, 273] on p "40 stops • 351km • 8h58m • 89u" at bounding box center [95, 276] width 125 height 8
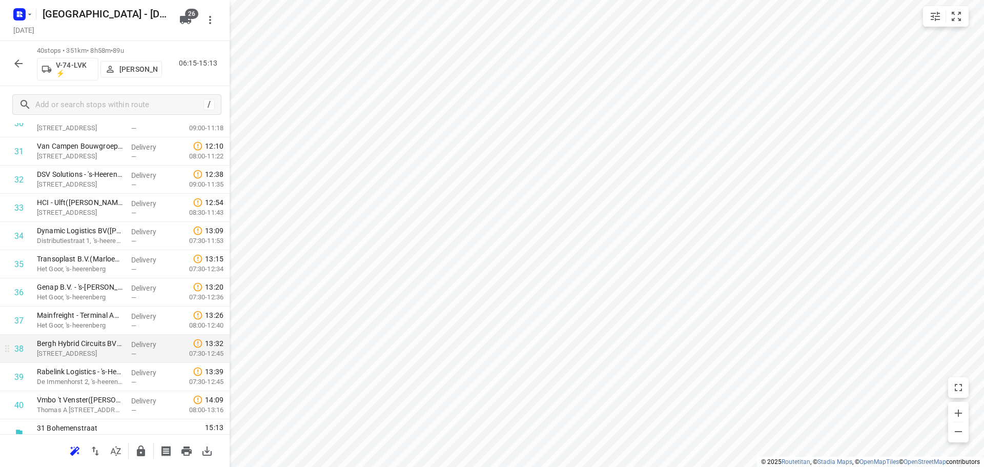
scroll to position [925, 0]
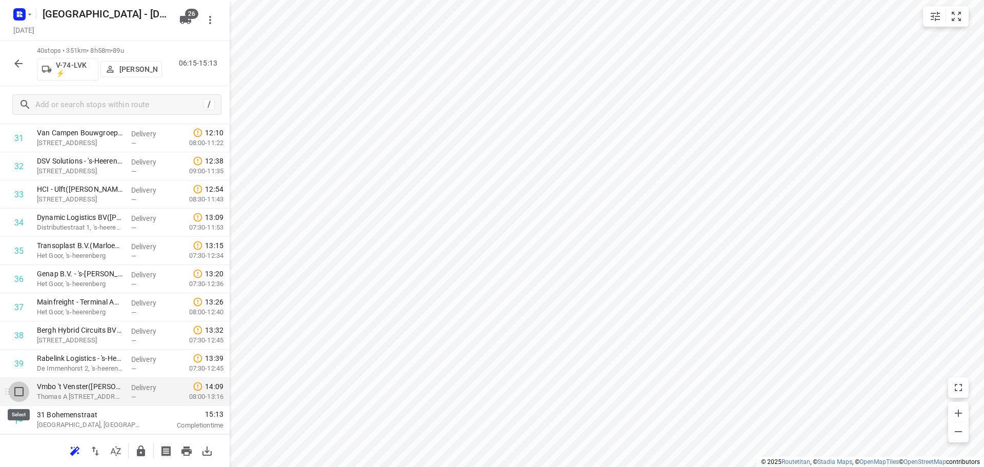
click at [24, 395] on input "checkbox" at bounding box center [19, 391] width 21 height 21
checkbox input "true"
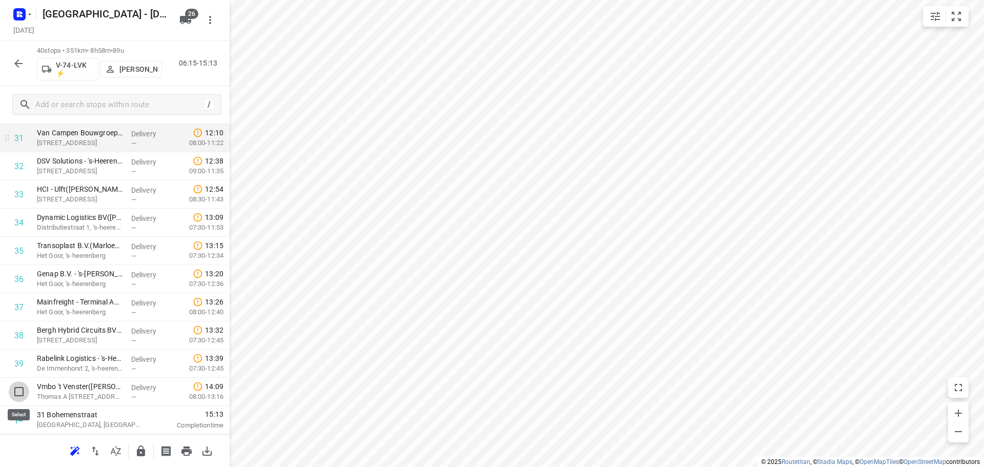
scroll to position [921, 0]
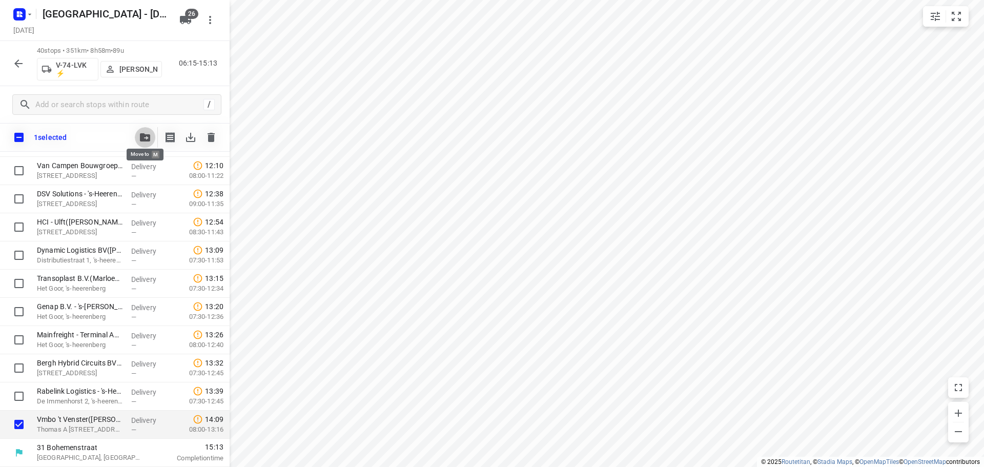
click at [141, 134] on icon "button" at bounding box center [145, 137] width 10 height 8
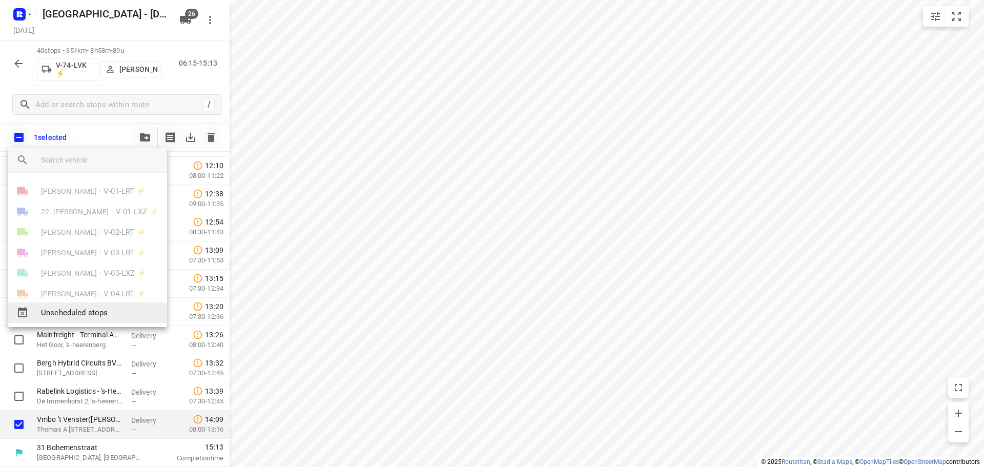
click at [96, 312] on span "Unscheduled stops" at bounding box center [100, 313] width 118 height 12
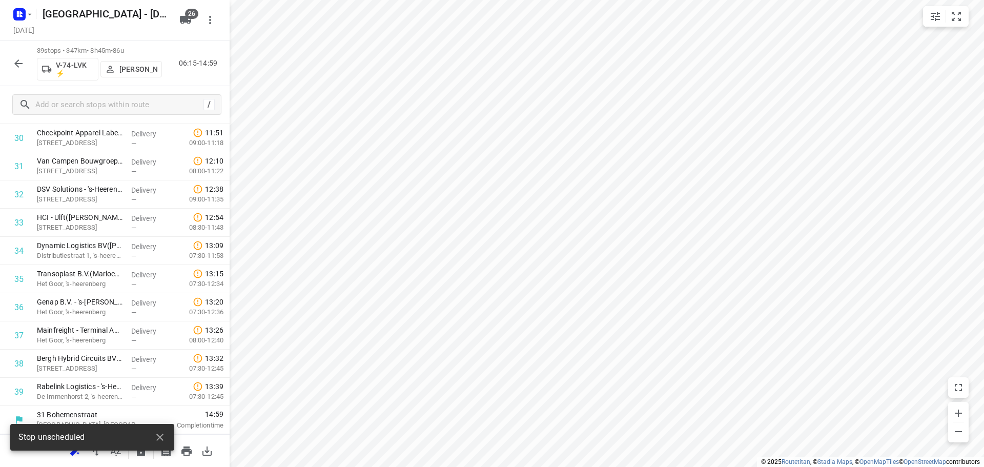
scroll to position [897, 0]
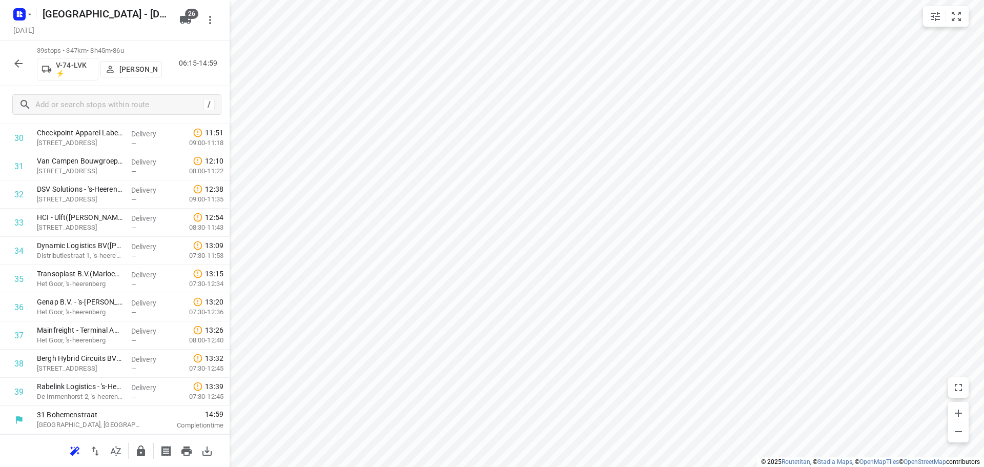
click at [118, 447] on icon "button" at bounding box center [116, 451] width 12 height 12
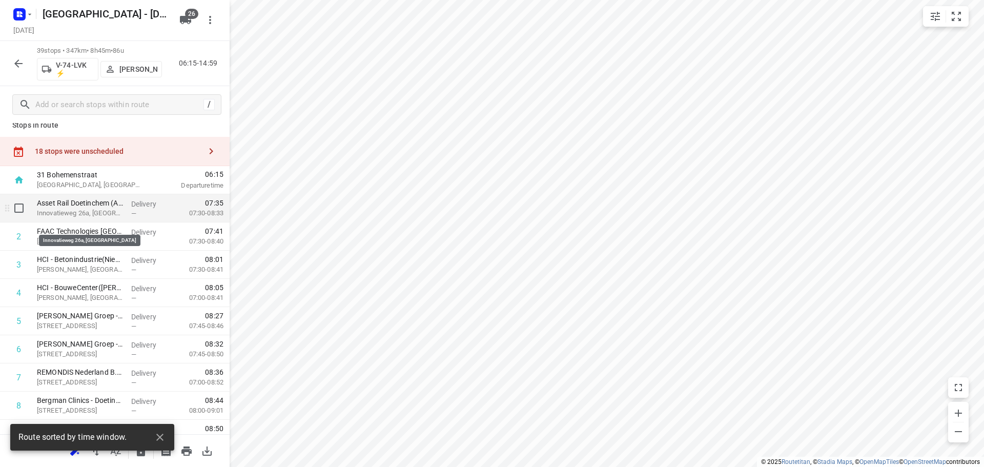
scroll to position [0, 0]
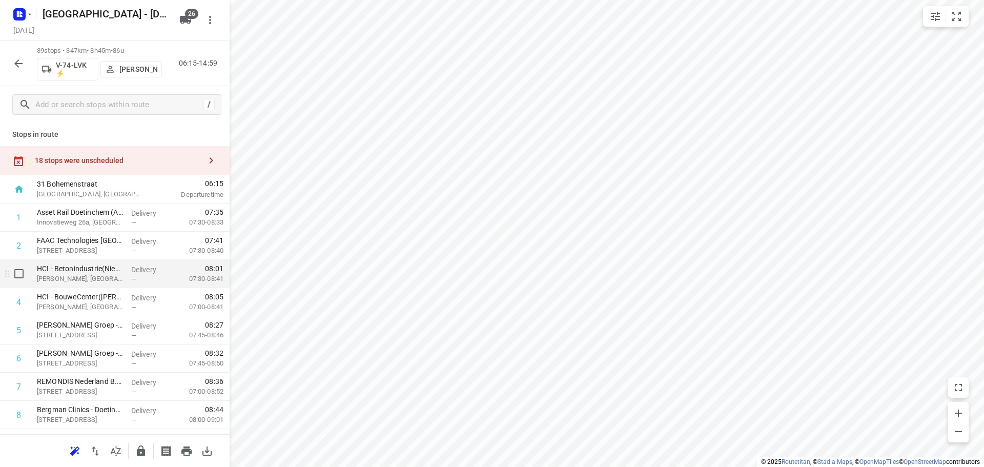
click at [22, 274] on input "checkbox" at bounding box center [19, 274] width 21 height 21
checkbox input "true"
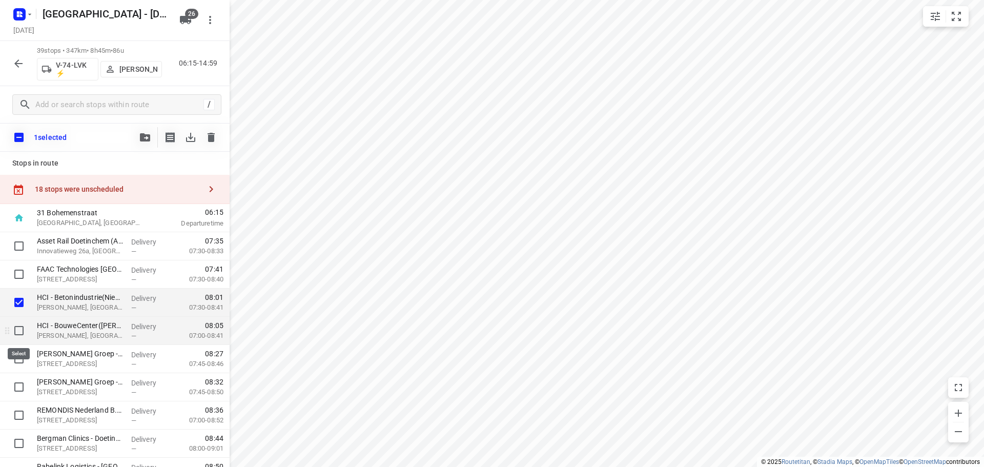
click at [18, 334] on input "checkbox" at bounding box center [19, 330] width 21 height 21
checkbox input "true"
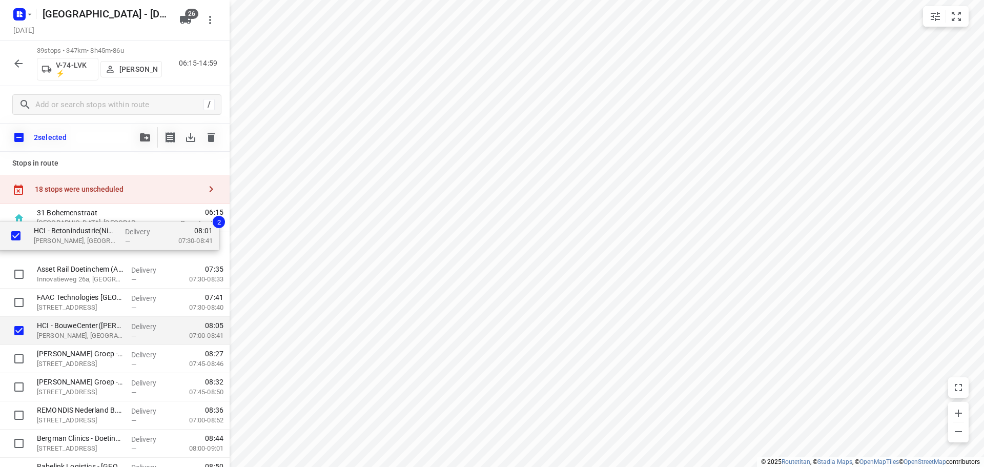
drag, startPoint x: 58, startPoint y: 303, endPoint x: 53, endPoint y: 229, distance: 74.5
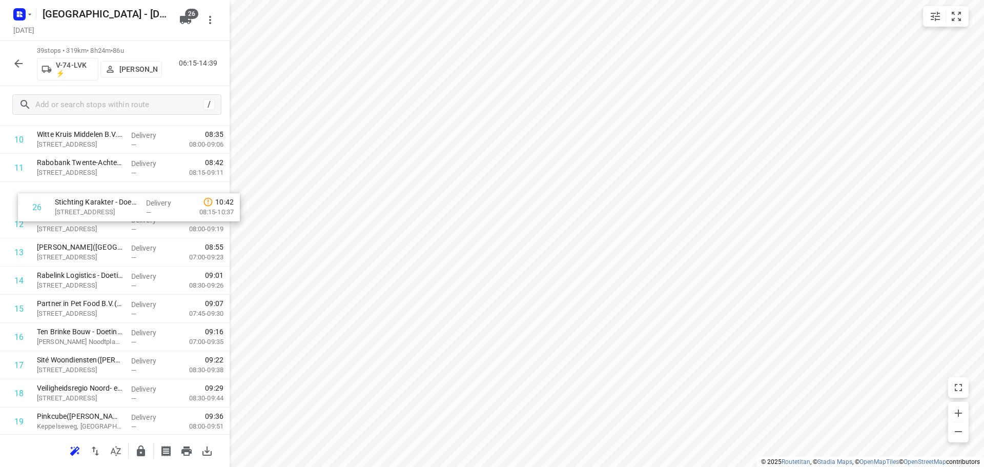
scroll to position [330, 0]
drag, startPoint x: 88, startPoint y: 313, endPoint x: 90, endPoint y: 207, distance: 105.6
click at [90, 207] on div "1 HCI - Betonindustrie(Nienke Vleemingh) Winkelskamp, Hengelo Delivery — 07:30 …" at bounding box center [115, 424] width 230 height 1100
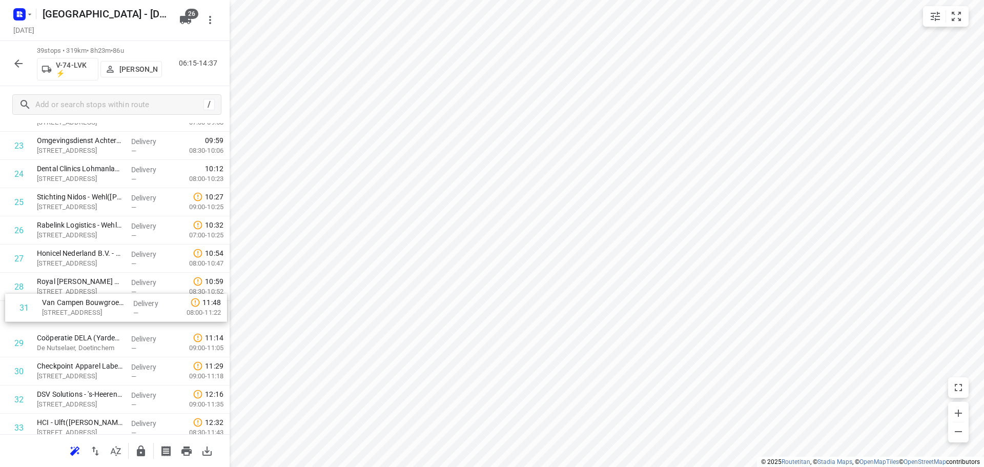
scroll to position [693, 0]
drag, startPoint x: 79, startPoint y: 375, endPoint x: 75, endPoint y: 284, distance: 91.4
click at [75, 284] on div "1 HCI - Betonindustrie(Nienke Vleemingh) Winkelskamp, Hengelo Delivery — 07:30 …" at bounding box center [115, 61] width 230 height 1100
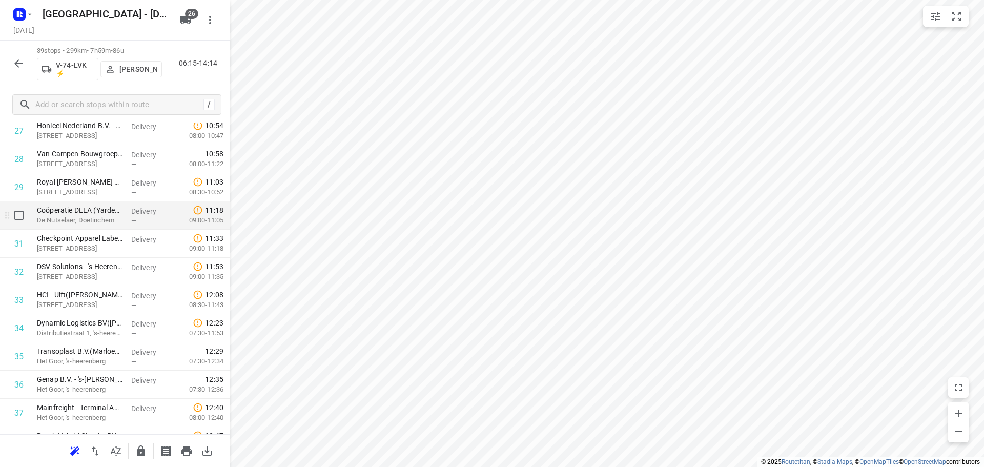
scroll to position [847, 0]
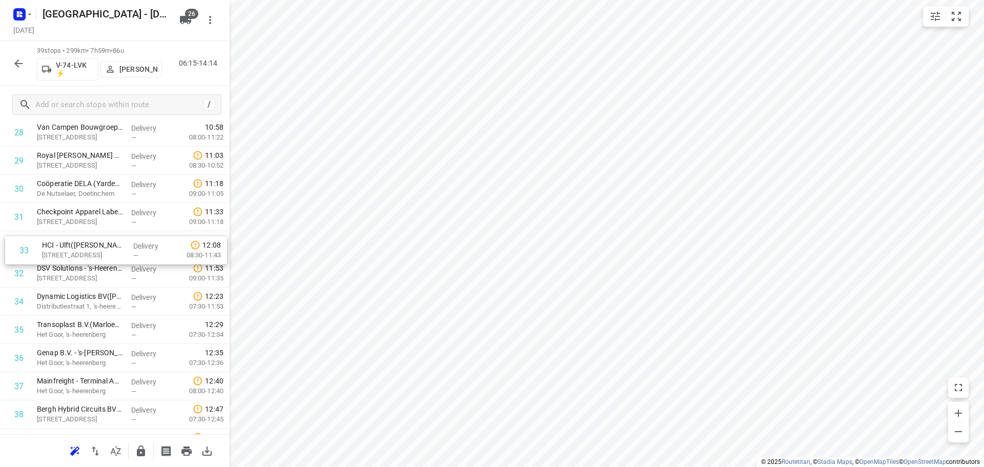
drag, startPoint x: 87, startPoint y: 280, endPoint x: 92, endPoint y: 252, distance: 28.7
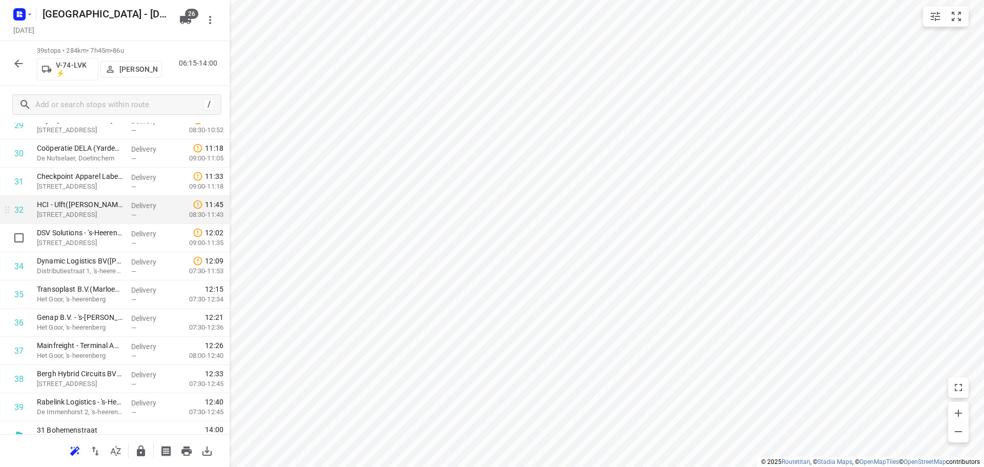
scroll to position [897, 0]
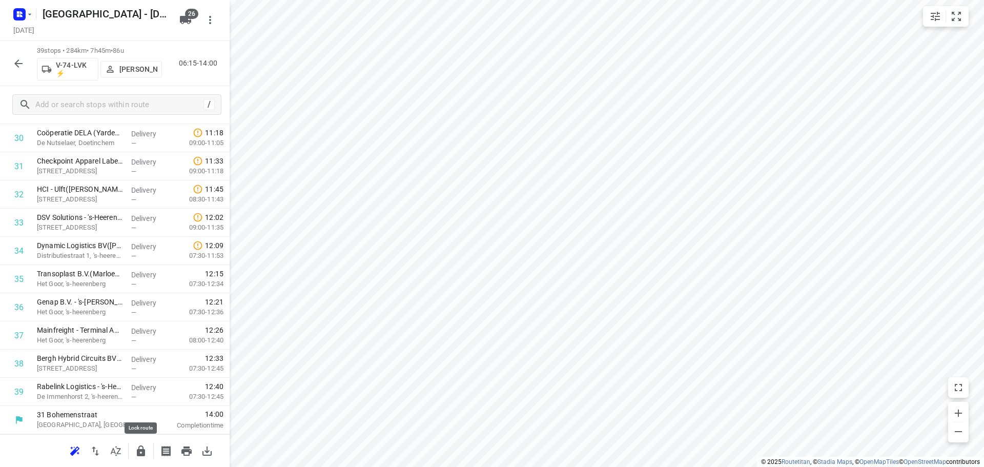
click at [142, 457] on button "button" at bounding box center [141, 451] width 21 height 21
click at [21, 60] on icon "button" at bounding box center [18, 63] width 12 height 12
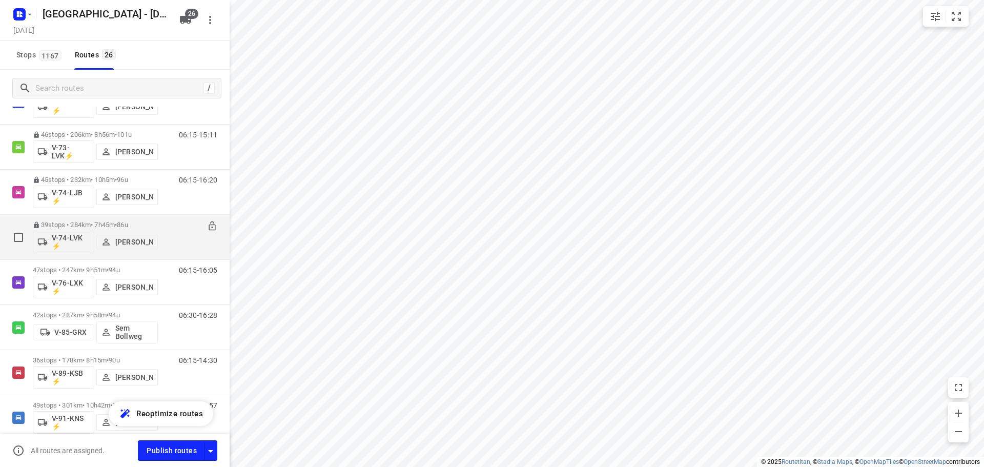
scroll to position [718, 0]
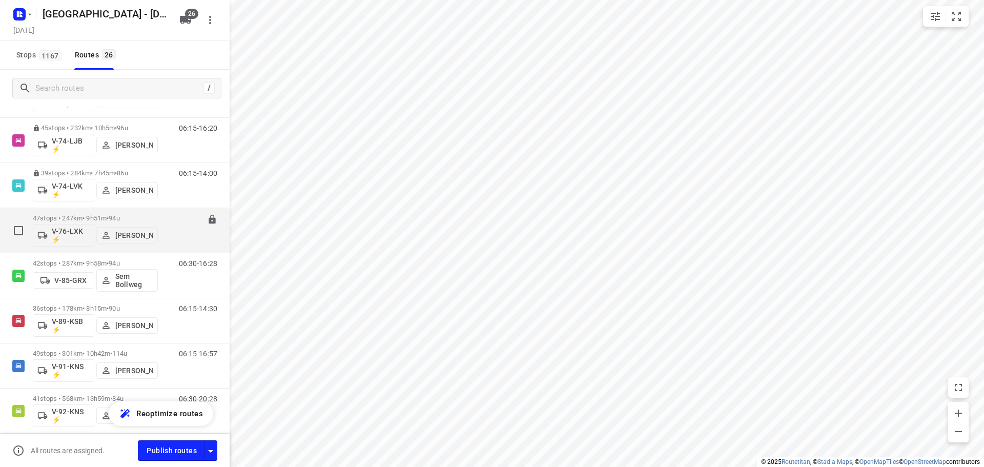
click at [127, 211] on div "47 stops • 247km • 9h51m • 94u V-76-LXK ⚡ Raymond Blom" at bounding box center [95, 230] width 125 height 43
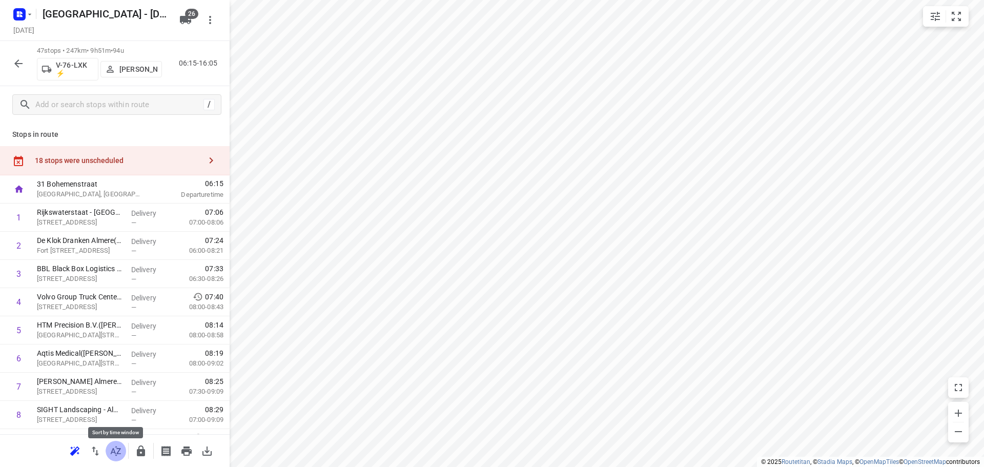
click at [119, 447] on icon "button" at bounding box center [116, 451] width 12 height 12
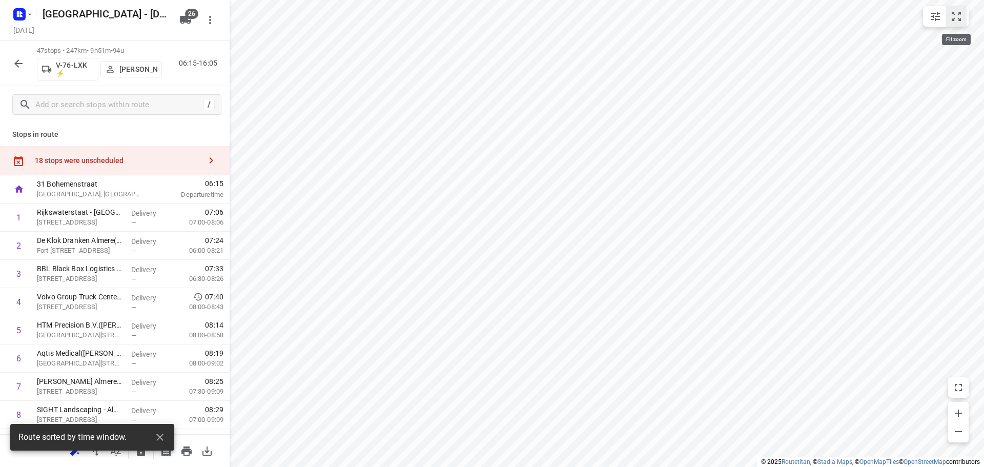
click at [957, 24] on button "small contained button group" at bounding box center [956, 16] width 21 height 21
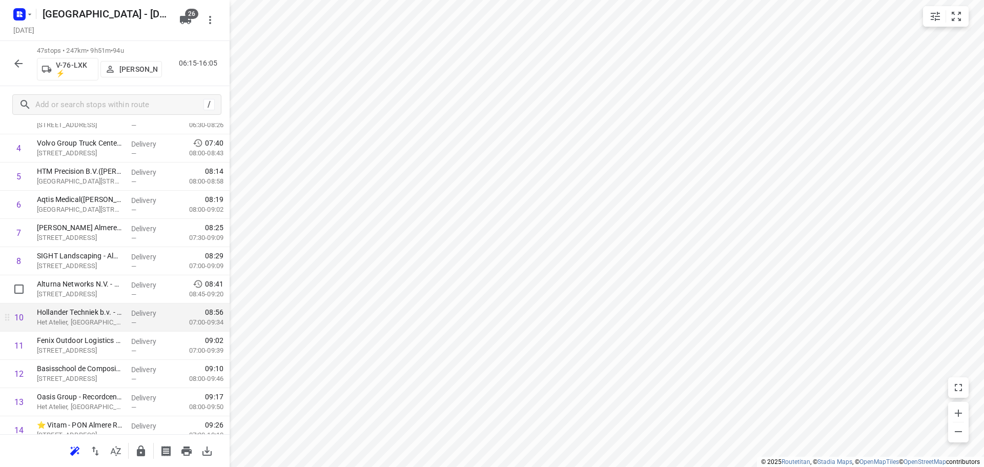
scroll to position [256, 0]
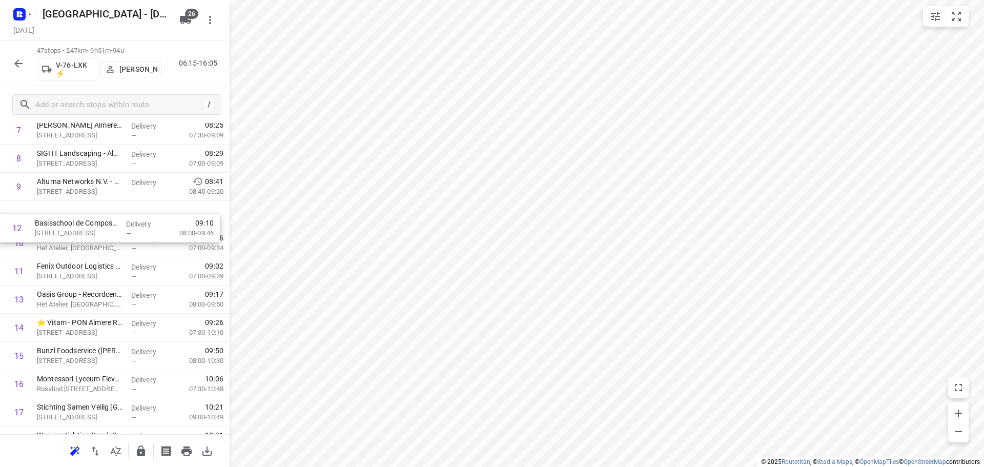
drag, startPoint x: 102, startPoint y: 268, endPoint x: 98, endPoint y: 216, distance: 51.4
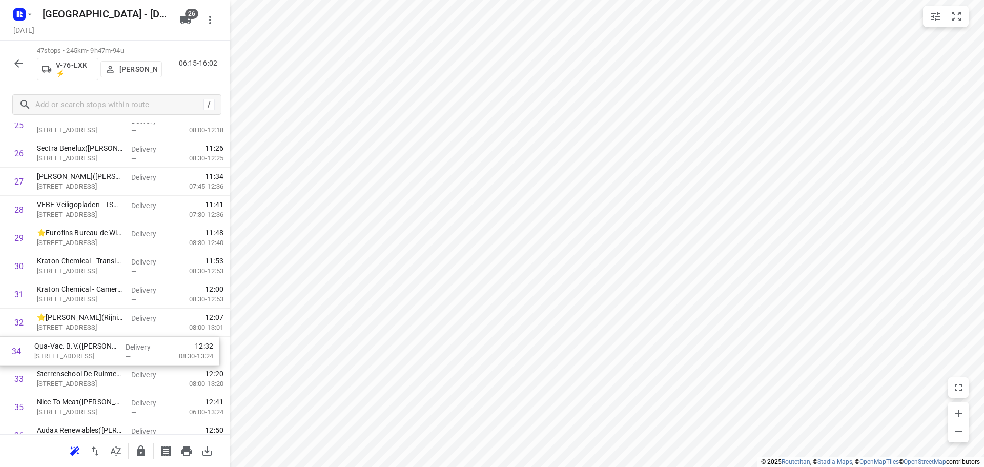
scroll to position [772, 0]
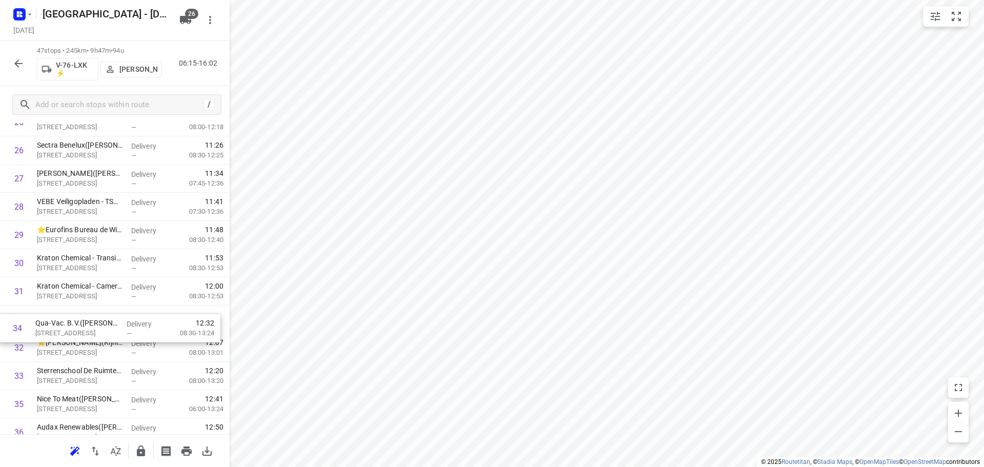
drag, startPoint x: 92, startPoint y: 384, endPoint x: 89, endPoint y: 328, distance: 55.5
click at [89, 328] on div "1 Rijkswaterstaat - Nijkerkersluis(Arthur Zijlstra) Berencamperweg 24, Nijkerk …" at bounding box center [115, 93] width 230 height 1325
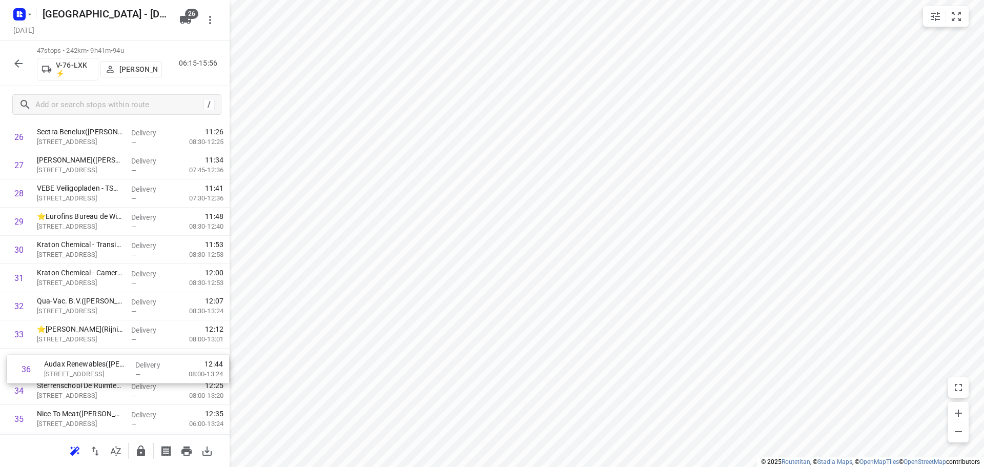
scroll to position [792, 0]
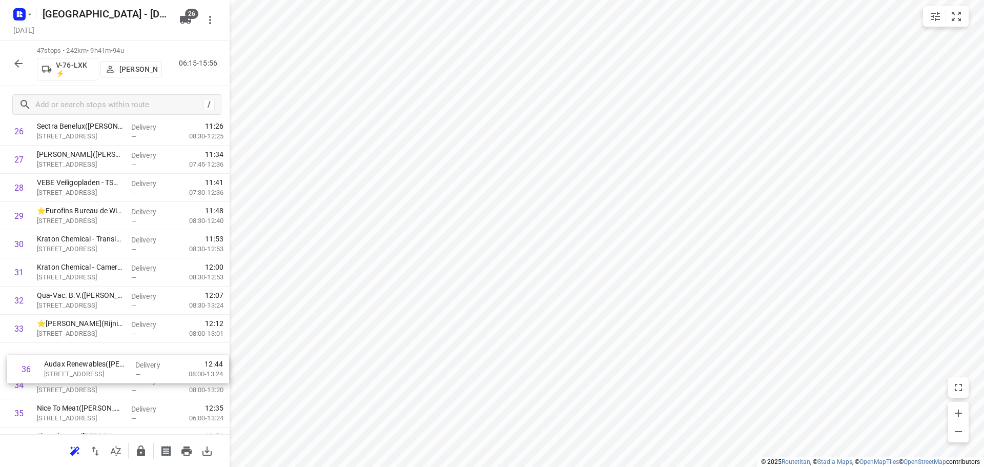
drag, startPoint x: 94, startPoint y: 432, endPoint x: 100, endPoint y: 359, distance: 73.5
click at [100, 359] on div "1 Rijkswaterstaat - Nijkerkersluis(Arthur Zijlstra) Berencamperweg 24, Nijkerk …" at bounding box center [115, 74] width 230 height 1325
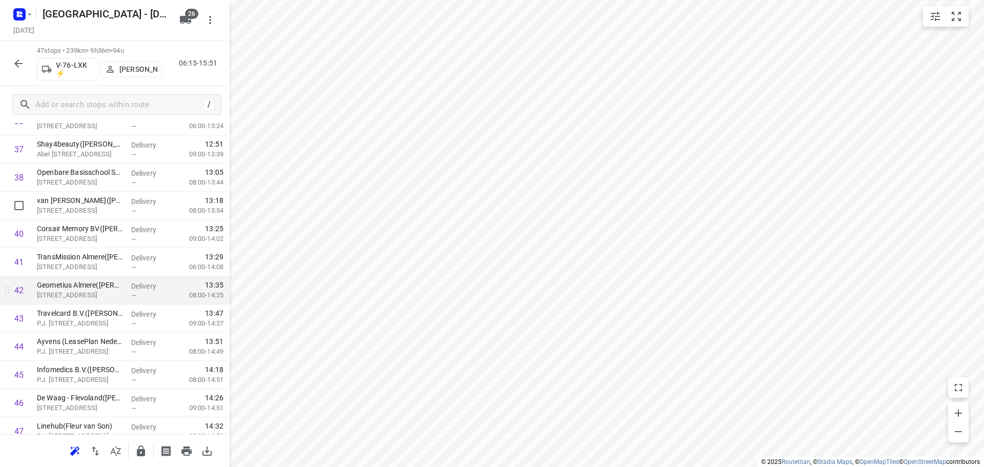
scroll to position [1123, 0]
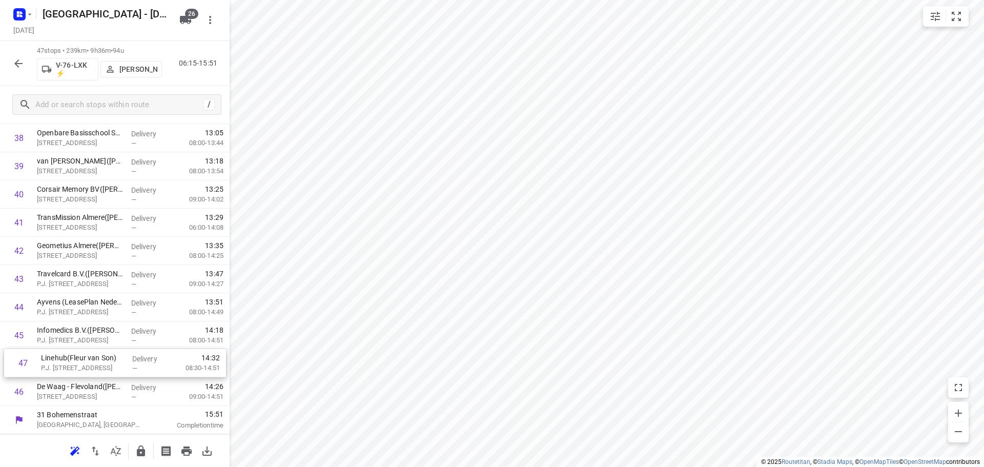
drag, startPoint x: 80, startPoint y: 395, endPoint x: 84, endPoint y: 362, distance: 33.6
click at [474, 0] on html "i © 2025 Routetitan , © Stadia Maps , © OpenMapTiles © OpenStreetMap contributo…" at bounding box center [492, 233] width 984 height 467
click at [22, 70] on button "button" at bounding box center [18, 63] width 21 height 21
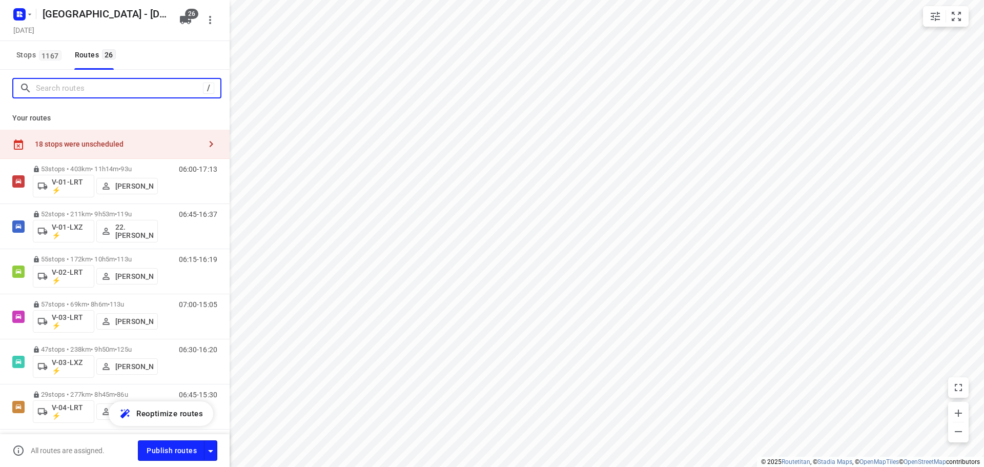
click at [86, 88] on input "Search routes" at bounding box center [119, 88] width 167 height 16
click at [29, 57] on span "Stops 1167" at bounding box center [40, 55] width 48 height 13
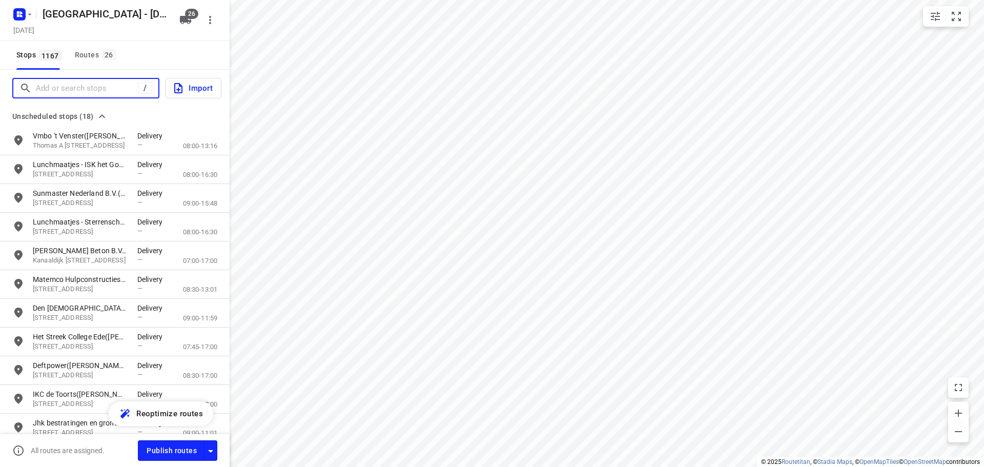
click at [79, 82] on input "Add or search stops" at bounding box center [87, 88] width 102 height 16
type input ";"
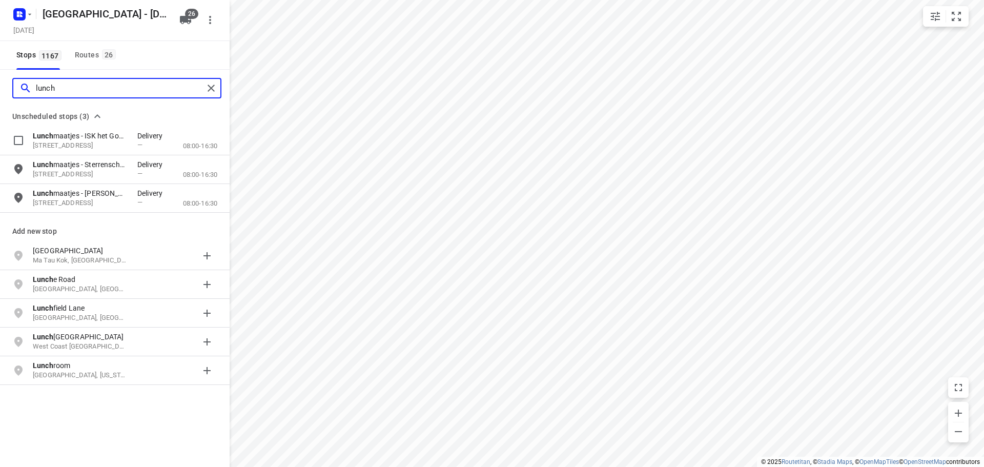
type input "lunch"
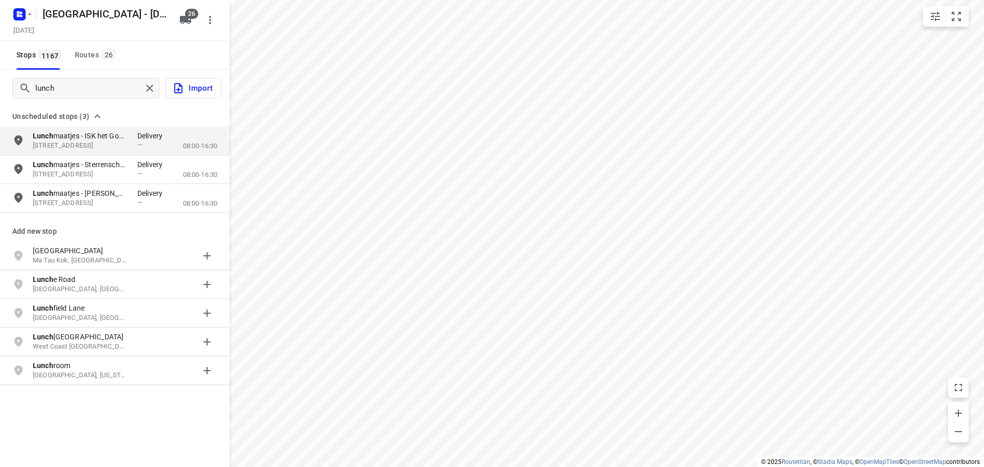
drag, startPoint x: 155, startPoint y: 116, endPoint x: 205, endPoint y: 96, distance: 52.9
click at [161, 113] on div "Unscheduled stops (3)" at bounding box center [115, 116] width 230 height 12
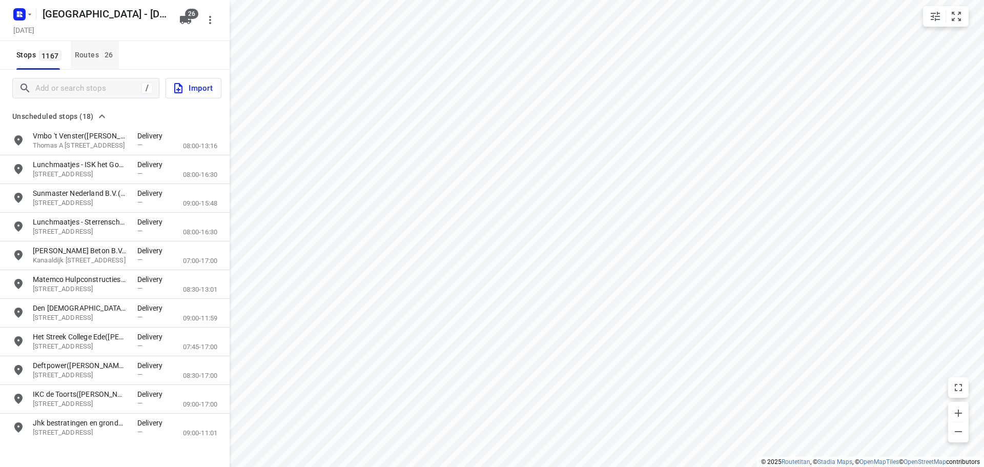
click at [101, 45] on button "Routes 26" at bounding box center [95, 55] width 48 height 29
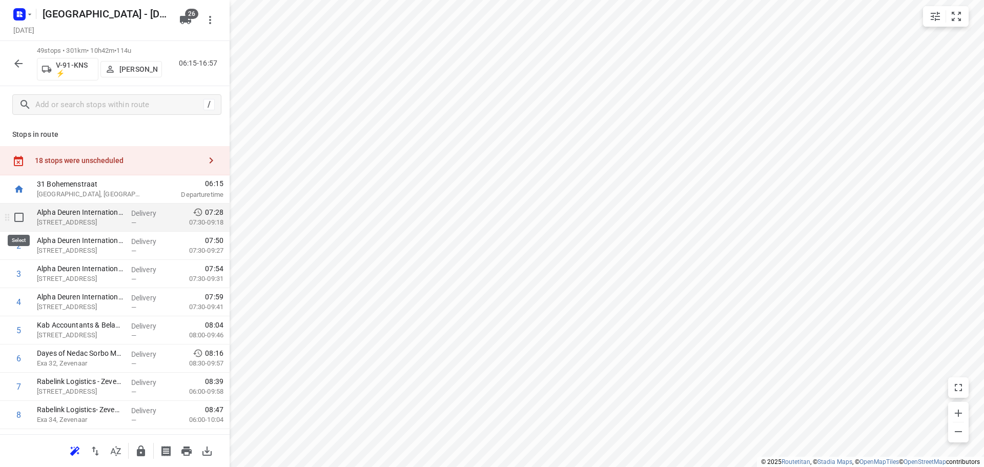
click at [22, 216] on input "checkbox" at bounding box center [19, 217] width 21 height 21
checkbox input "true"
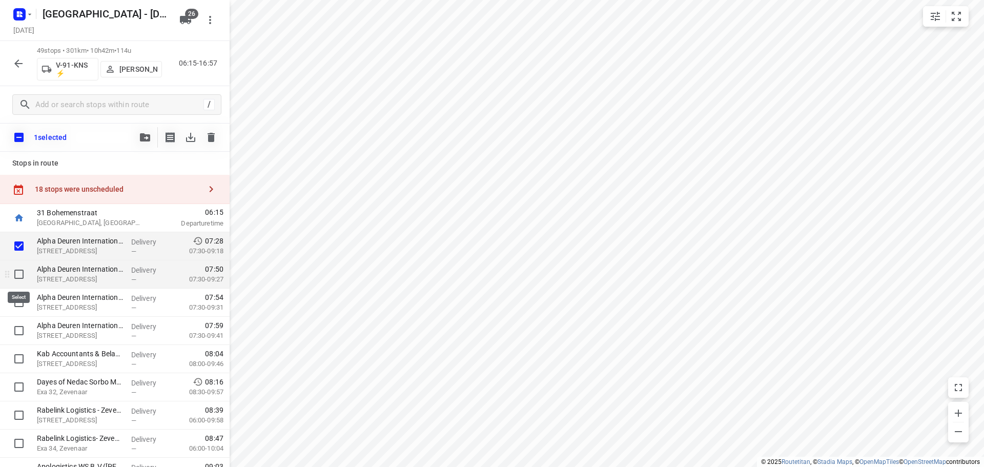
click at [18, 275] on input "checkbox" at bounding box center [19, 274] width 21 height 21
checkbox input "true"
click at [18, 306] on input "checkbox" at bounding box center [19, 302] width 21 height 21
checkbox input "true"
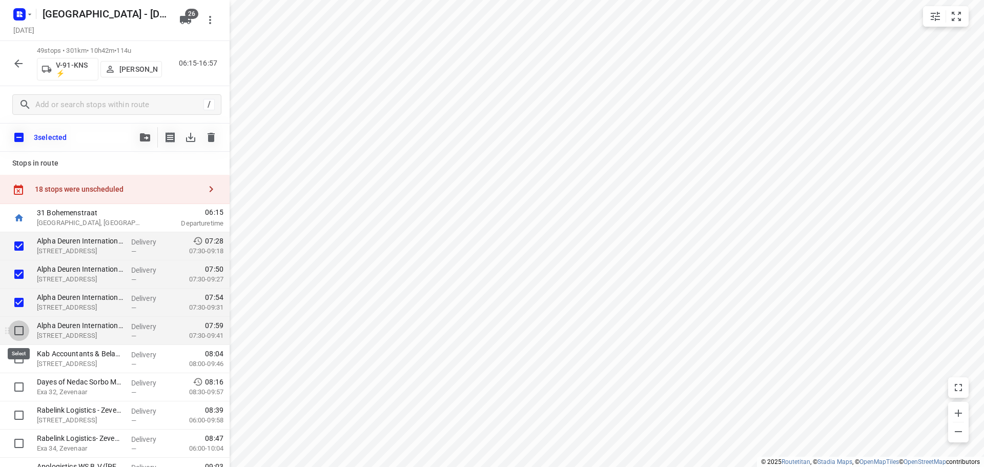
click at [13, 337] on input "checkbox" at bounding box center [19, 330] width 21 height 21
checkbox input "true"
click at [16, 358] on input "checkbox" at bounding box center [19, 359] width 21 height 21
checkbox input "true"
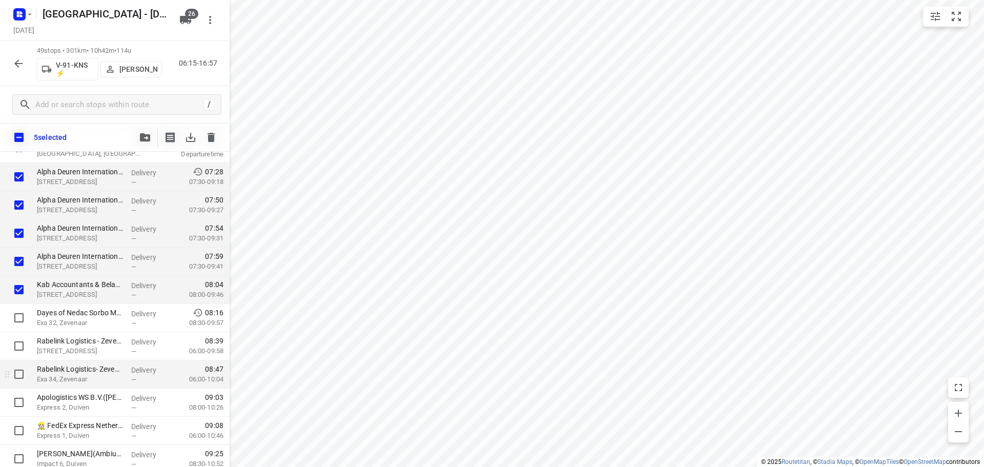
scroll to position [154, 0]
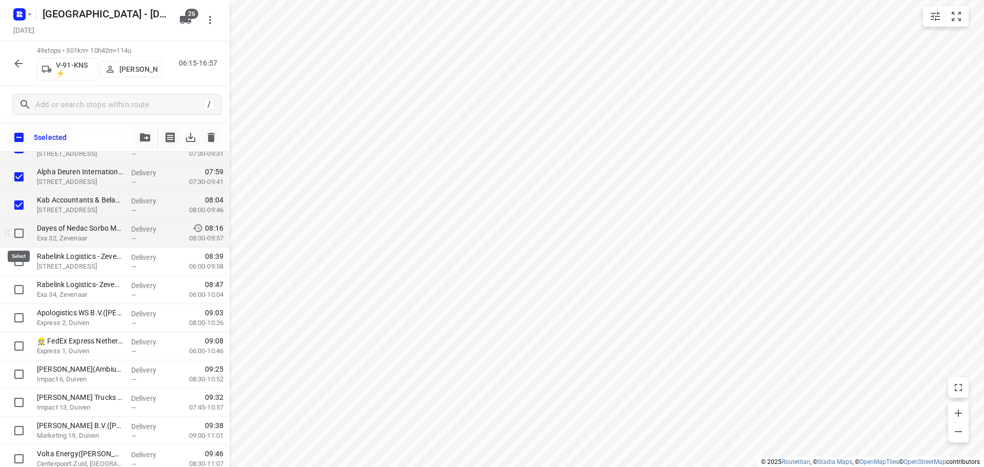
click at [19, 230] on input "checkbox" at bounding box center [19, 233] width 21 height 21
checkbox input "true"
click at [22, 255] on input "checkbox" at bounding box center [19, 261] width 21 height 21
checkbox input "true"
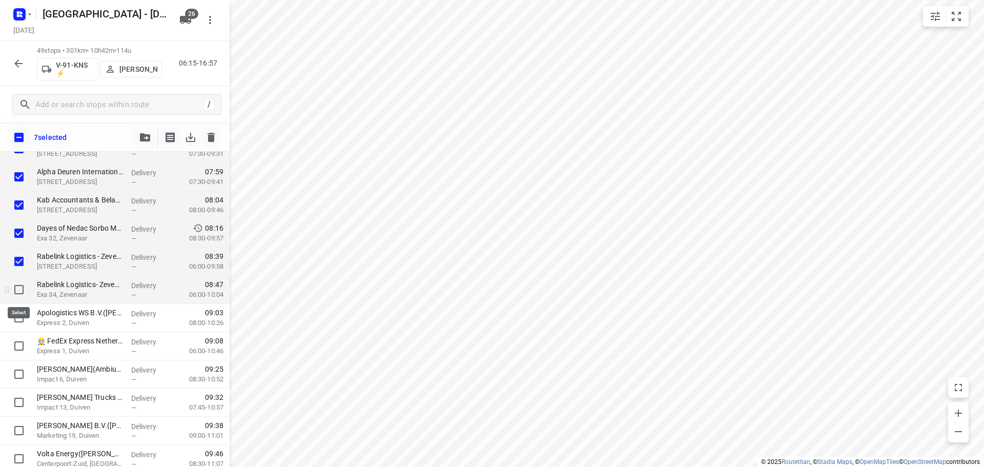
click at [15, 298] on input "checkbox" at bounding box center [19, 289] width 21 height 21
checkbox input "true"
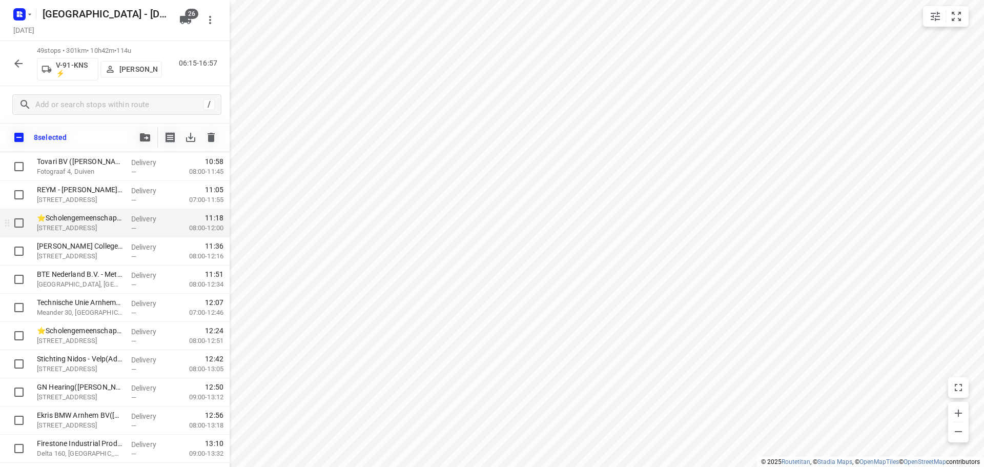
scroll to position [564, 0]
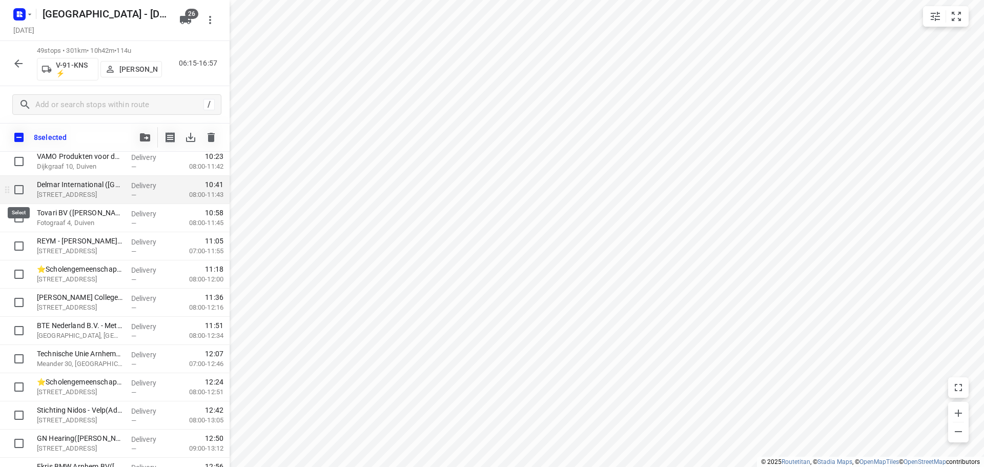
click at [21, 192] on input "checkbox" at bounding box center [19, 189] width 21 height 21
checkbox input "true"
click at [146, 143] on button "button" at bounding box center [145, 137] width 21 height 21
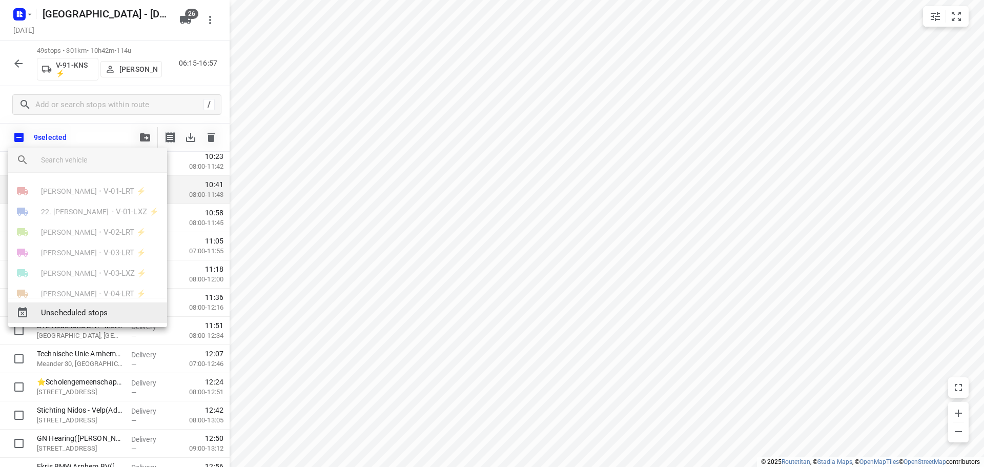
drag, startPoint x: 102, startPoint y: 324, endPoint x: 102, endPoint y: 310, distance: 13.3
click at [102, 319] on div "Unscheduled stops" at bounding box center [87, 312] width 159 height 29
click at [102, 310] on span "Unscheduled stops" at bounding box center [100, 313] width 118 height 12
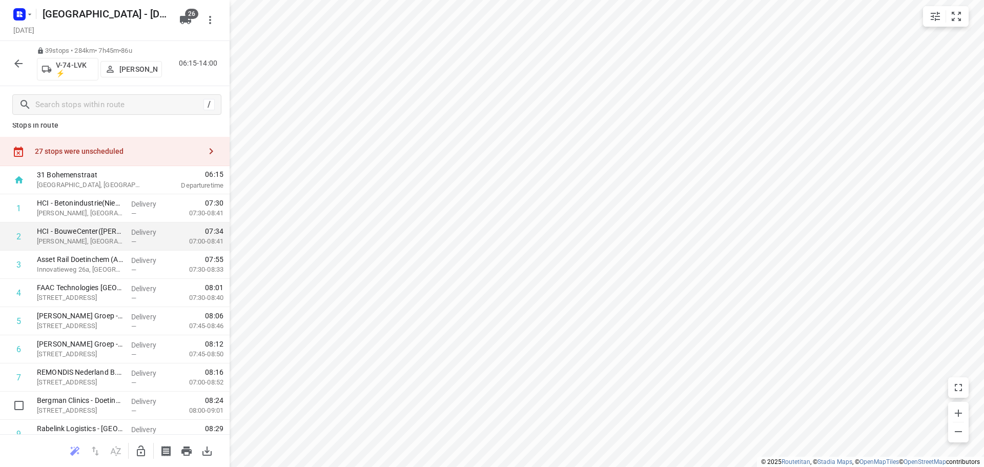
scroll to position [0, 0]
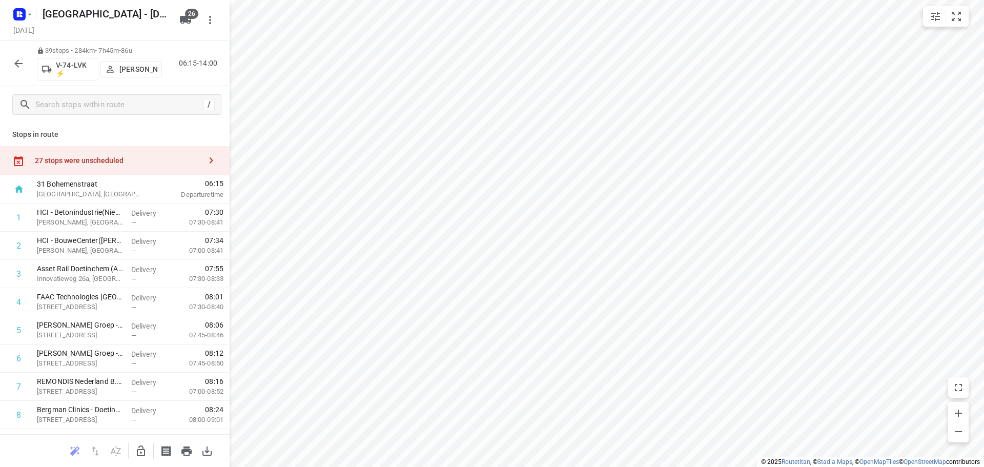
click at [90, 162] on div "27 stops were unscheduled" at bounding box center [118, 160] width 166 height 8
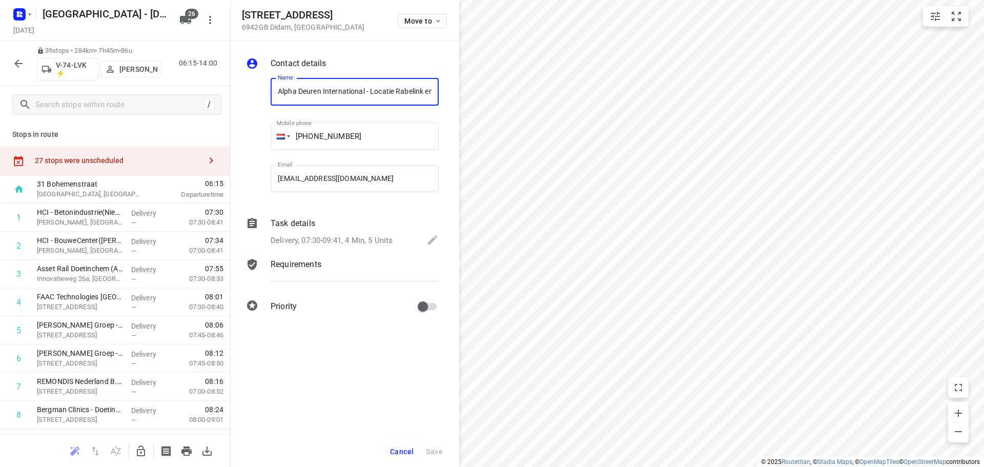
scroll to position [0, 83]
click at [402, 456] on button "Cancel" at bounding box center [402, 451] width 32 height 18
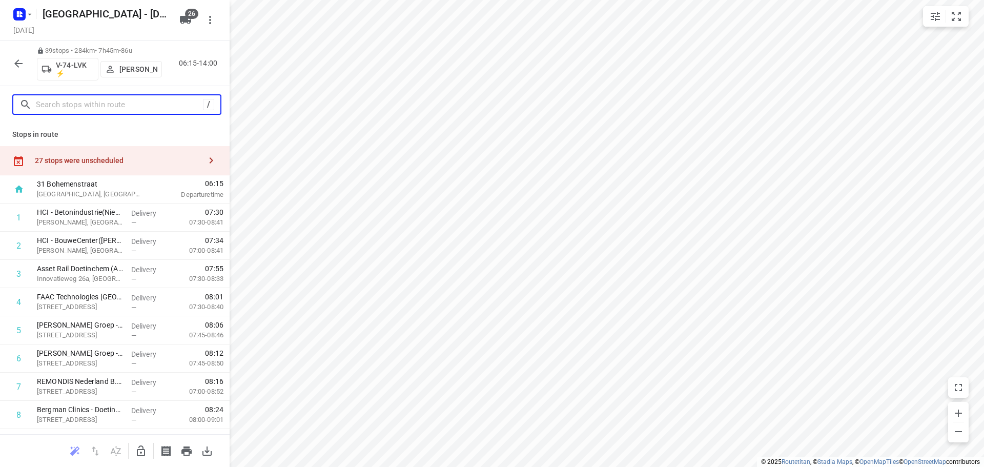
click at [100, 107] on input "text" at bounding box center [119, 105] width 167 height 16
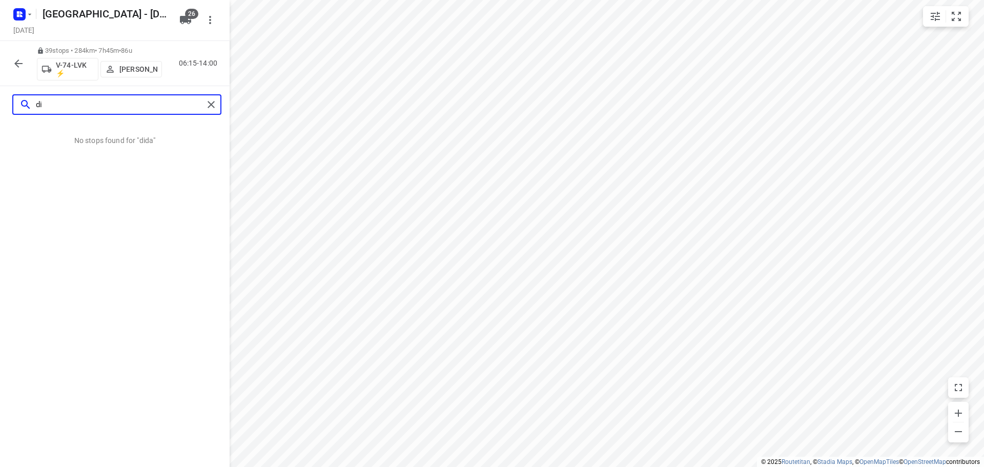
type input "d"
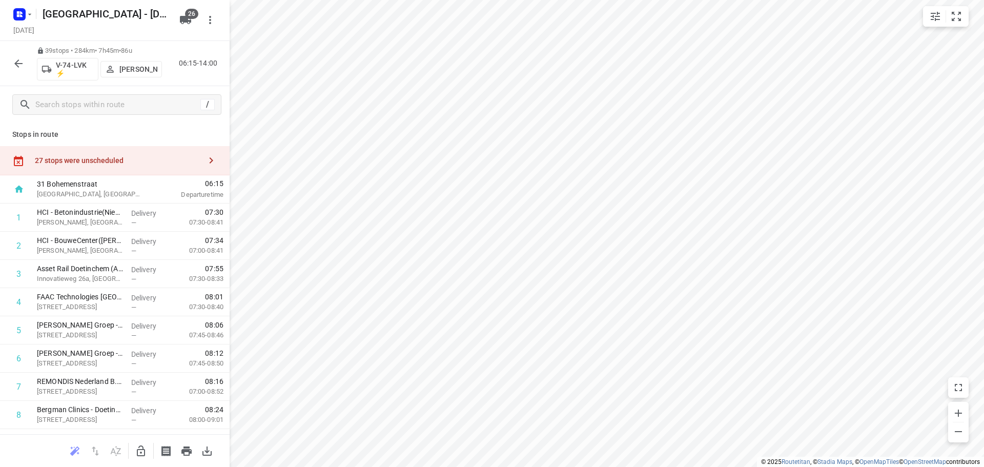
click at [115, 154] on div "27 stops were unscheduled" at bounding box center [115, 160] width 230 height 29
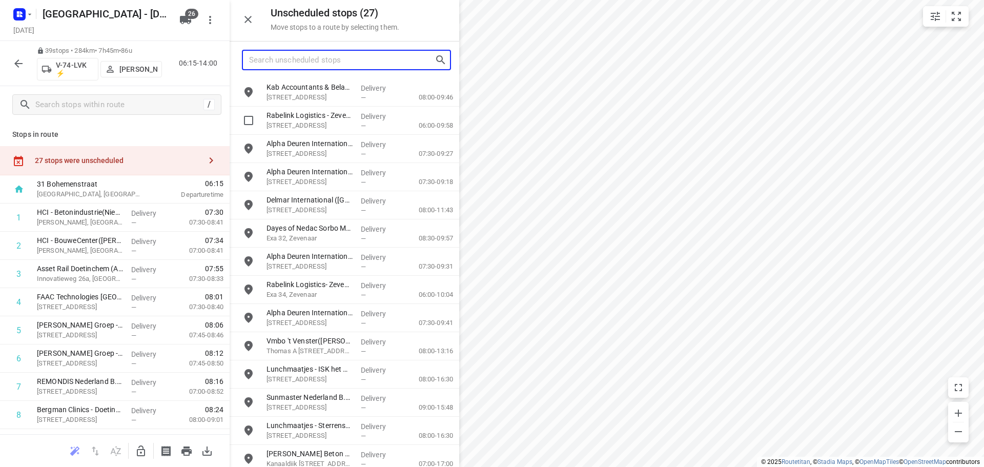
click at [324, 61] on input "Search unscheduled stops" at bounding box center [342, 60] width 186 height 16
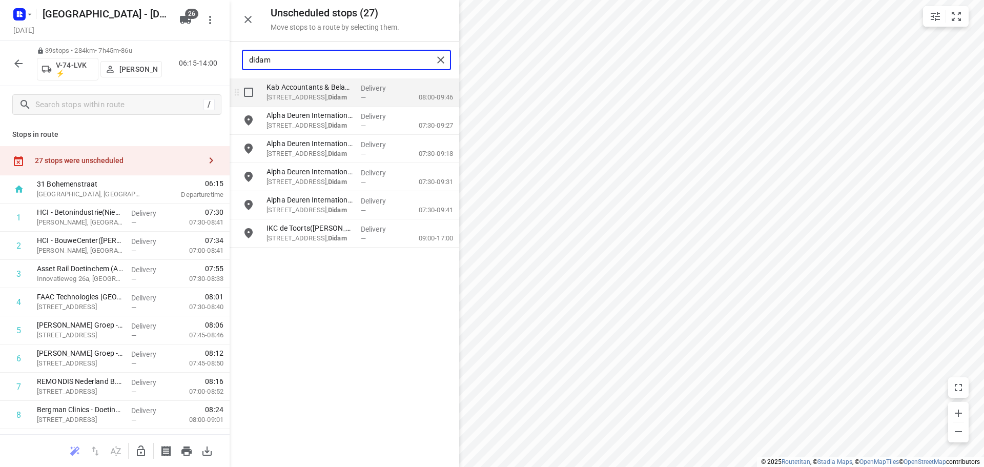
type input "didam"
click at [253, 95] on input "grid" at bounding box center [248, 92] width 21 height 21
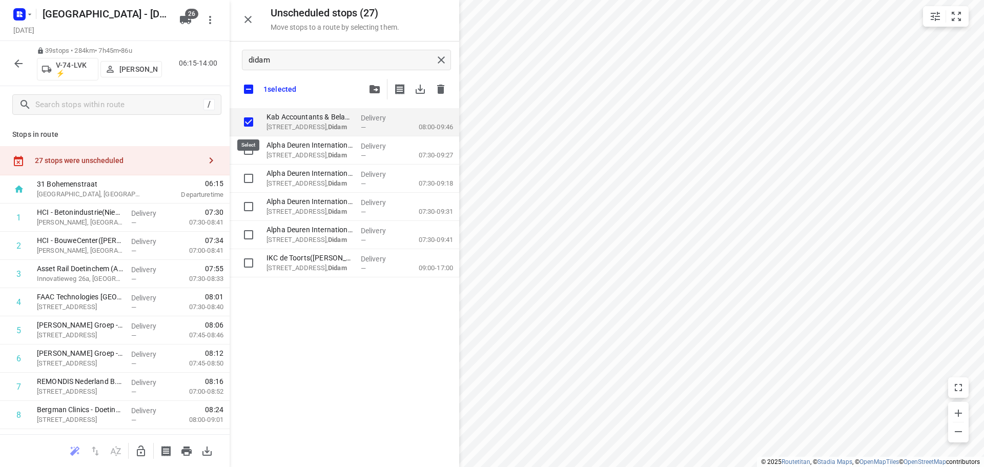
checkbox input "true"
click at [248, 90] on input "checkbox" at bounding box center [249, 89] width 22 height 22
checkbox input "false"
checkbox input "true"
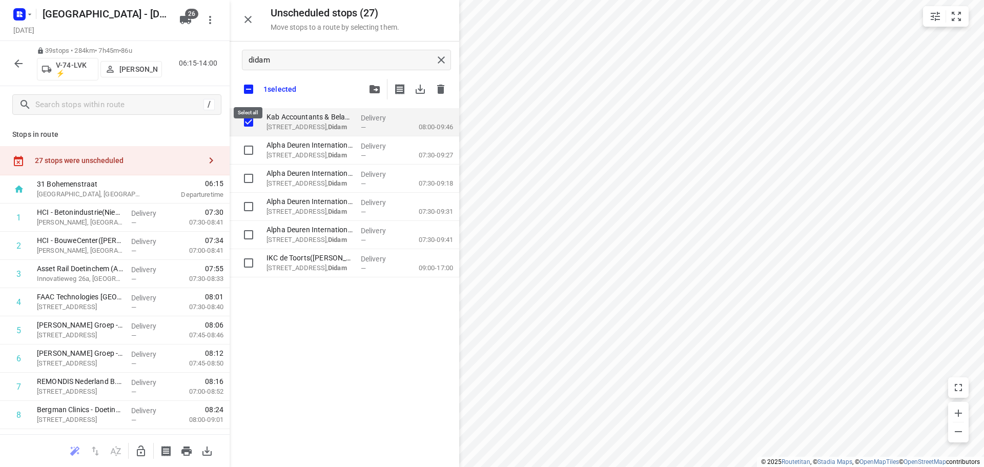
checkbox input "true"
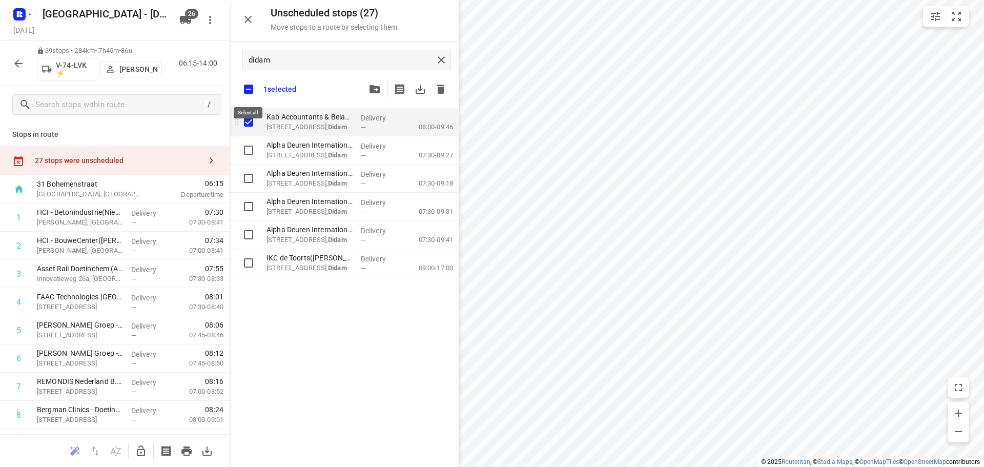
checkbox input "true"
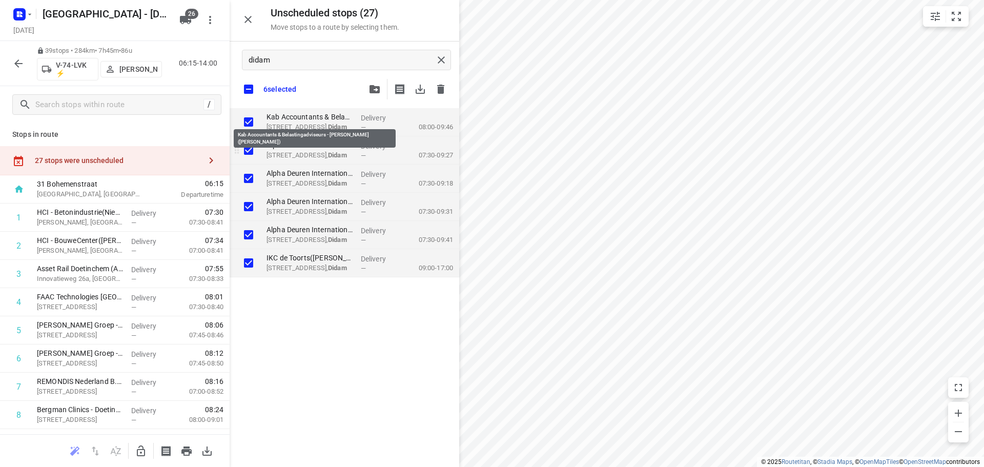
checkbox input "true"
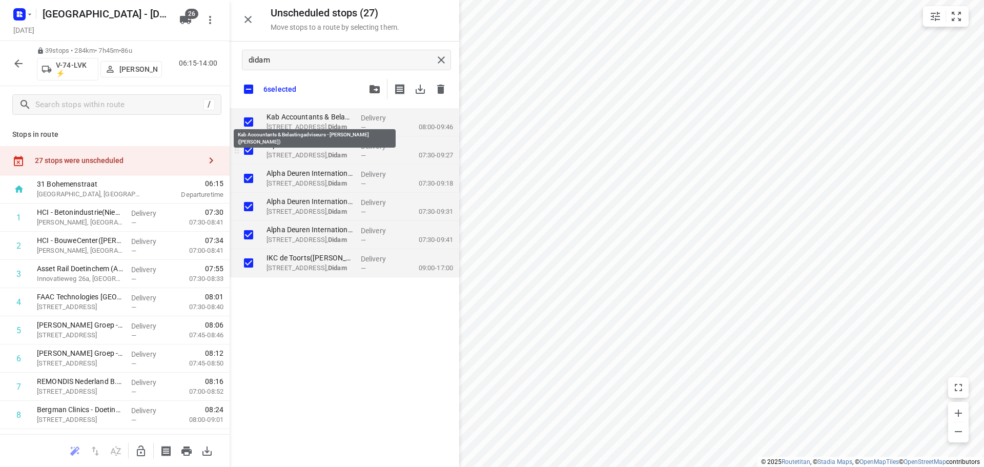
checkbox input "true"
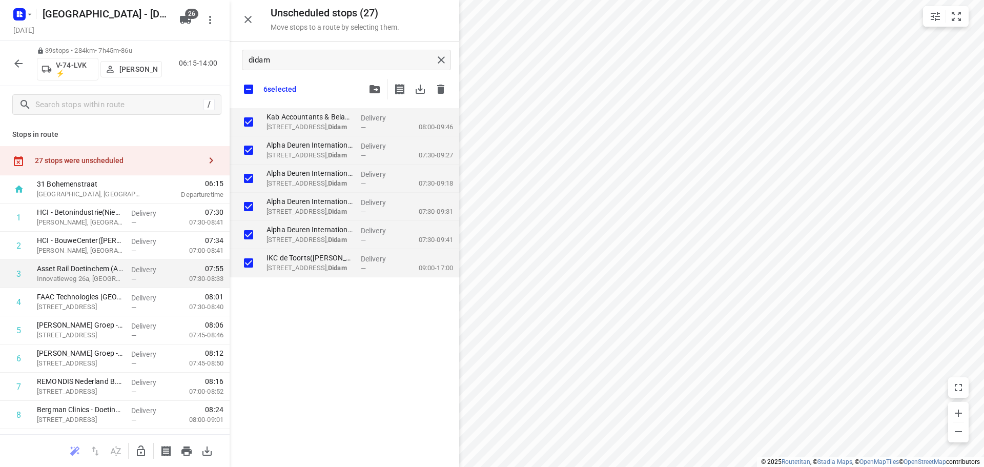
checkbox input "true"
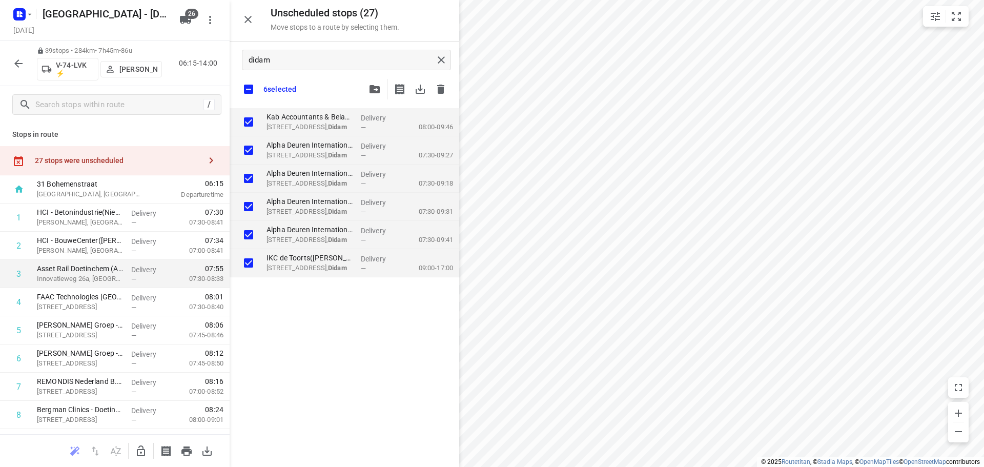
checkbox input "true"
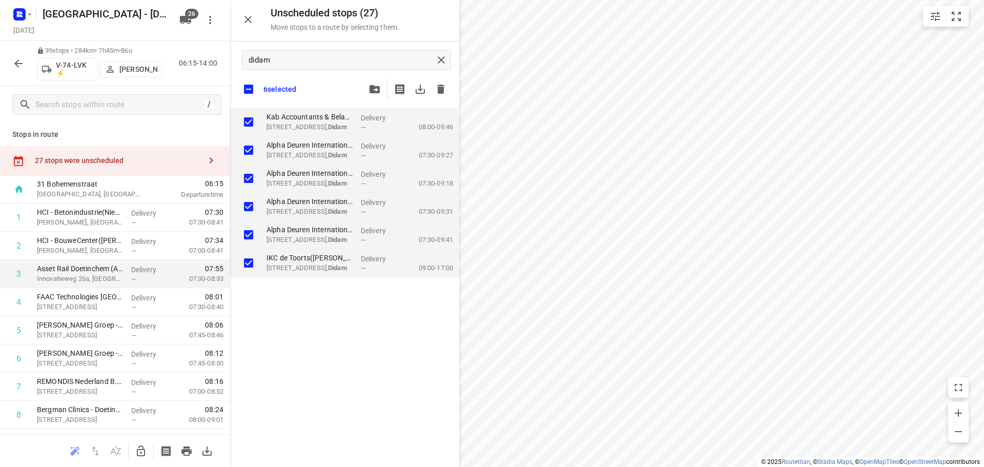
checkbox input "true"
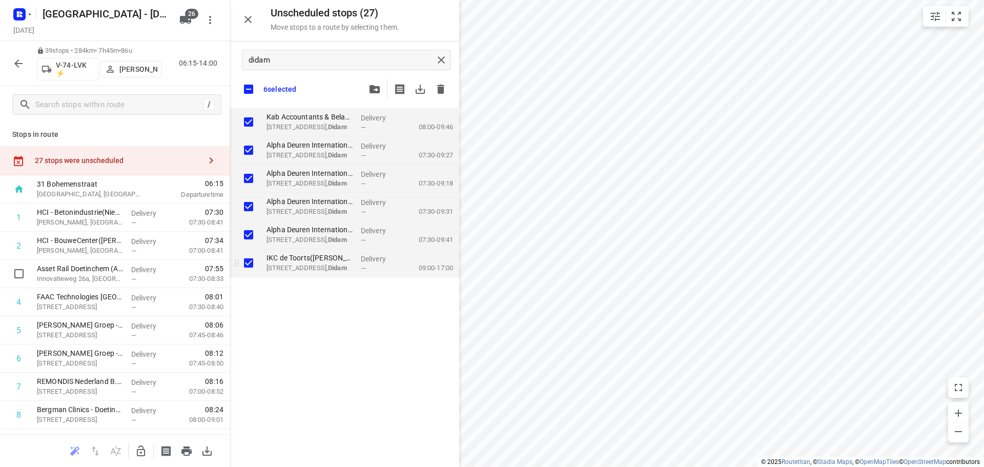
checkbox input "true"
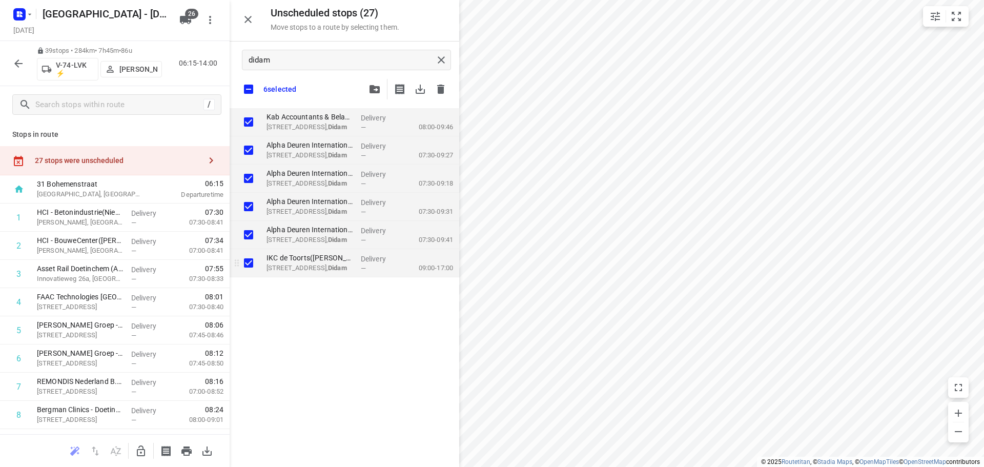
checkbox input "true"
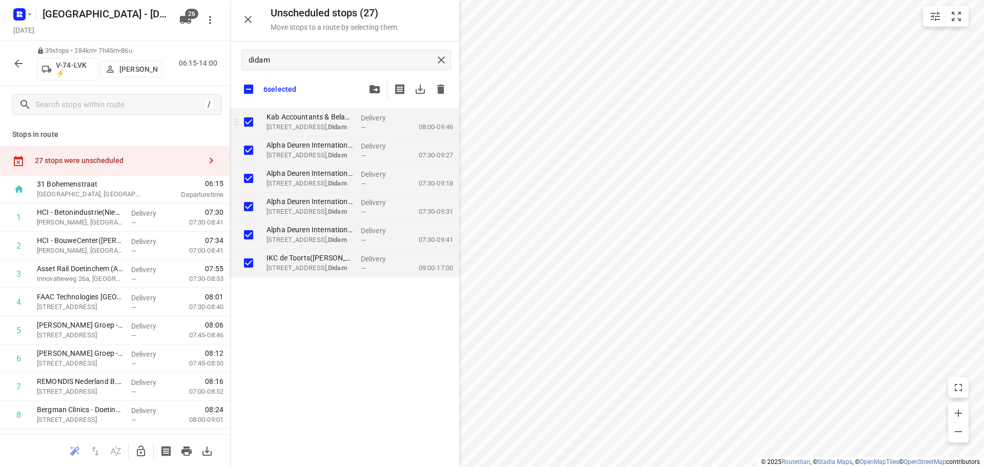
checkbox input "true"
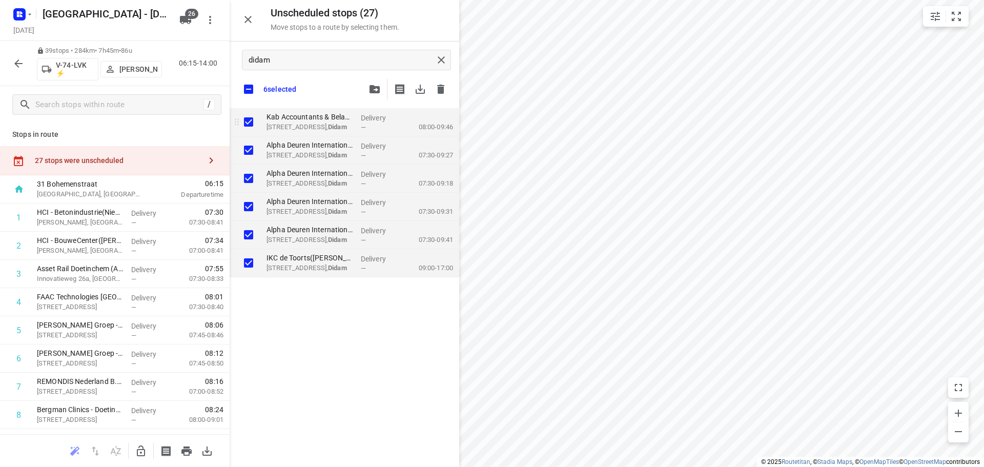
checkbox input "true"
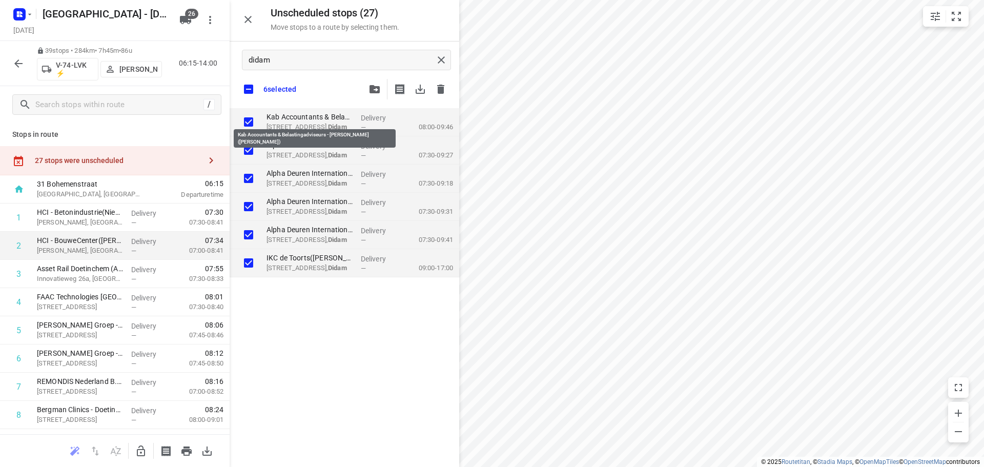
checkbox input "true"
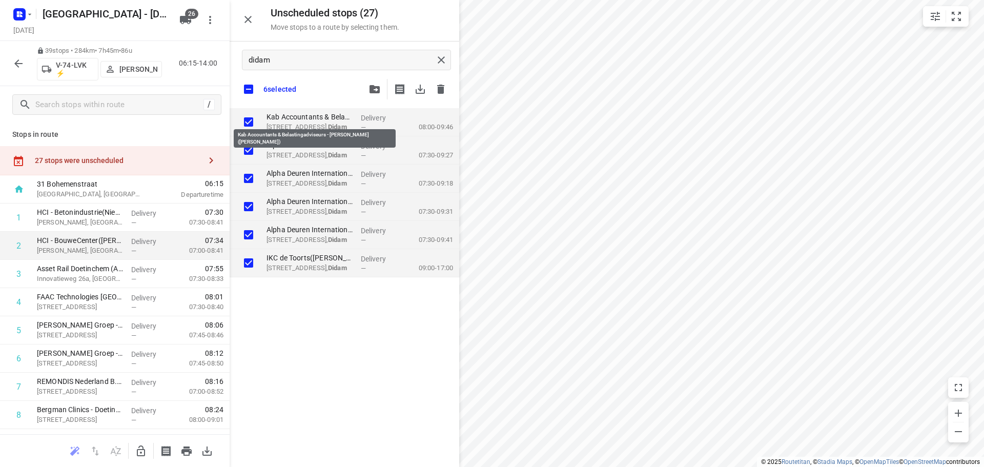
checkbox input "true"
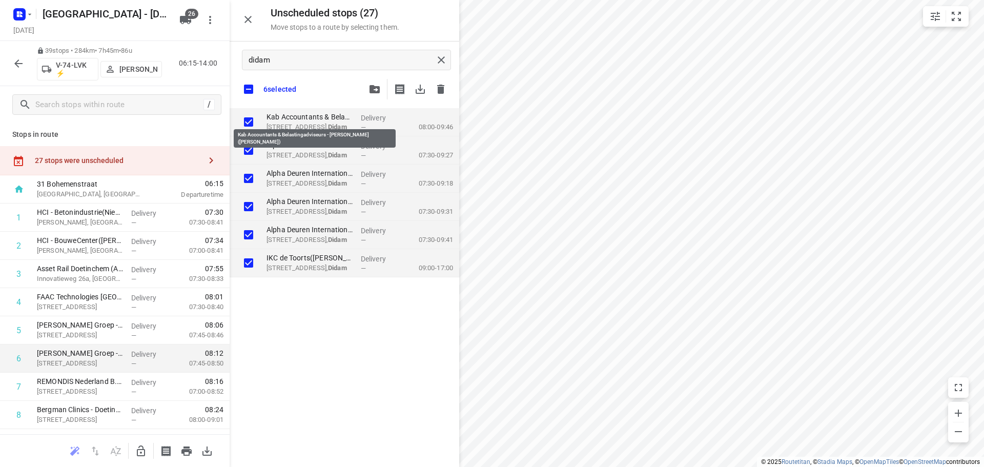
checkbox input "true"
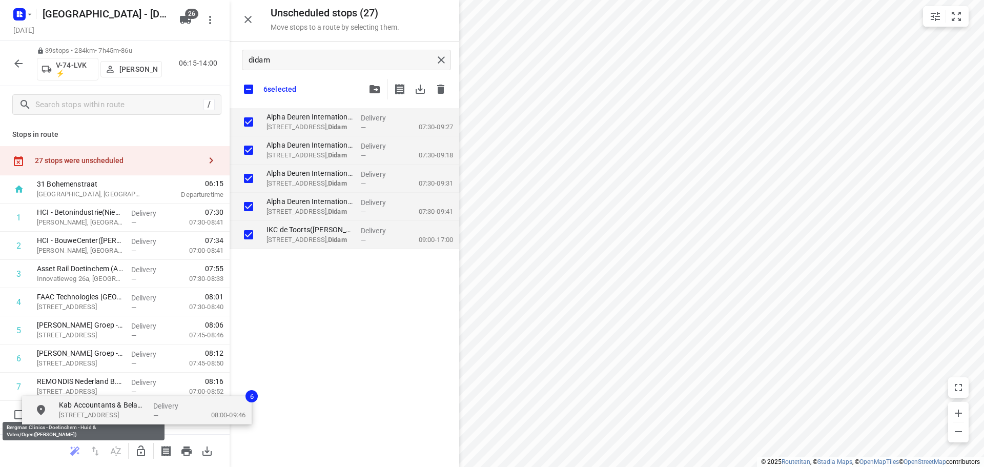
checkbox input "true"
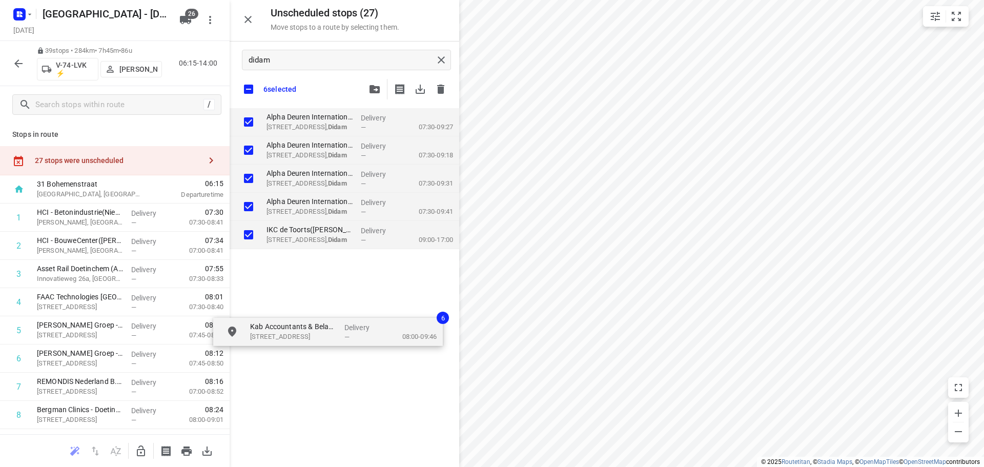
drag, startPoint x: 298, startPoint y: 113, endPoint x: 292, endPoint y: 321, distance: 208.8
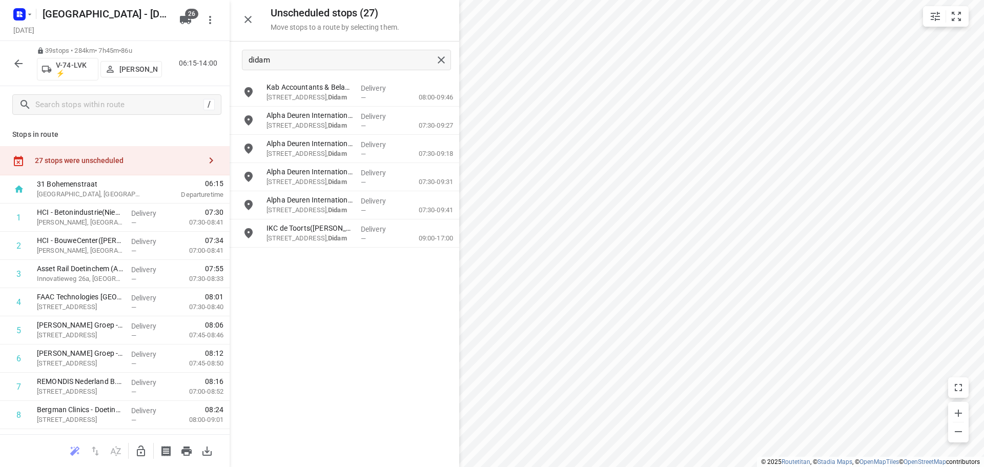
click at [143, 454] on icon "button" at bounding box center [141, 451] width 12 height 12
click at [250, 89] on input "grid" at bounding box center [248, 92] width 21 height 21
checkbox input "true"
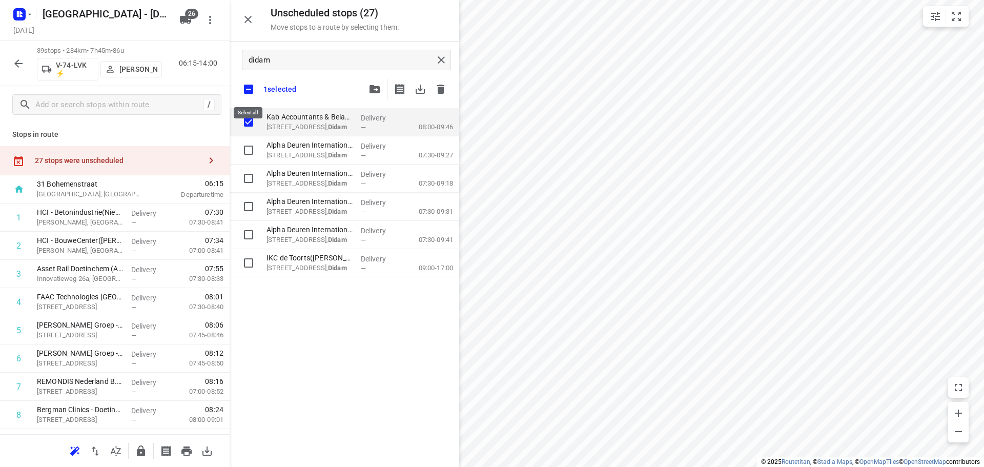
click at [251, 89] on input "checkbox" at bounding box center [249, 89] width 22 height 22
checkbox input "false"
checkbox input "true"
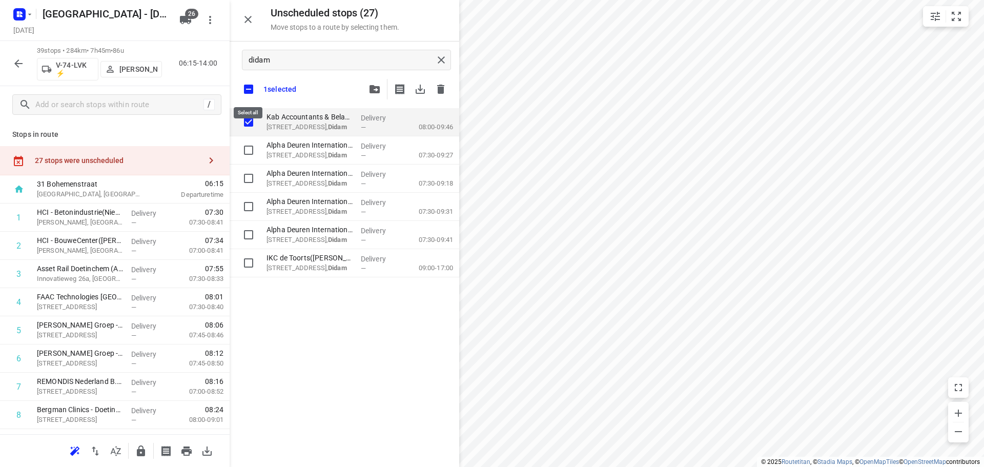
checkbox input "true"
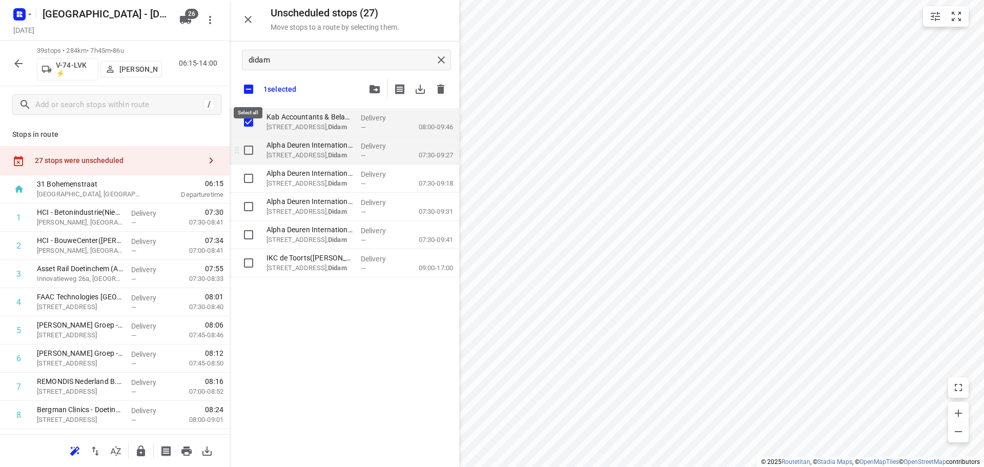
checkbox input "true"
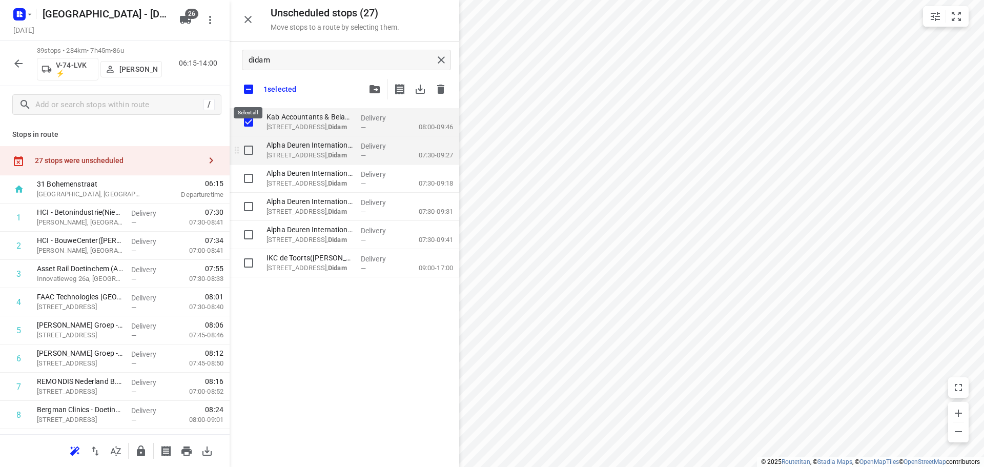
checkbox input "true"
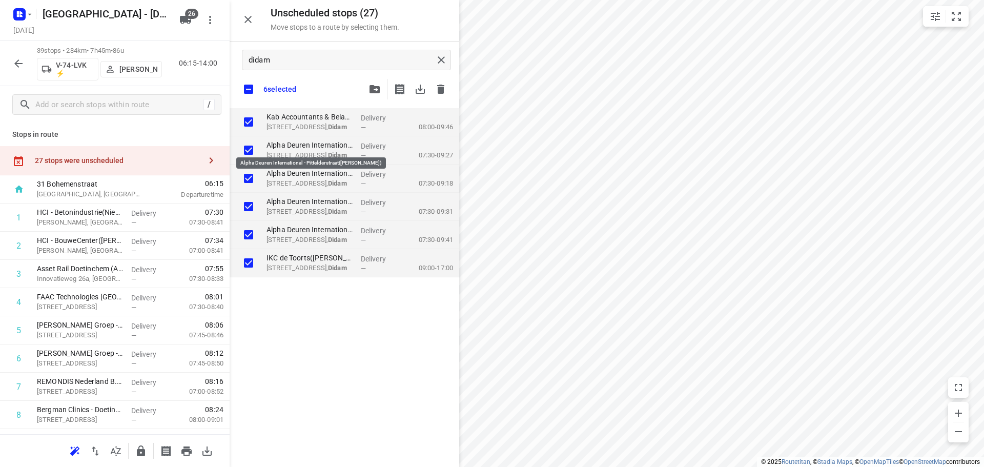
checkbox input "true"
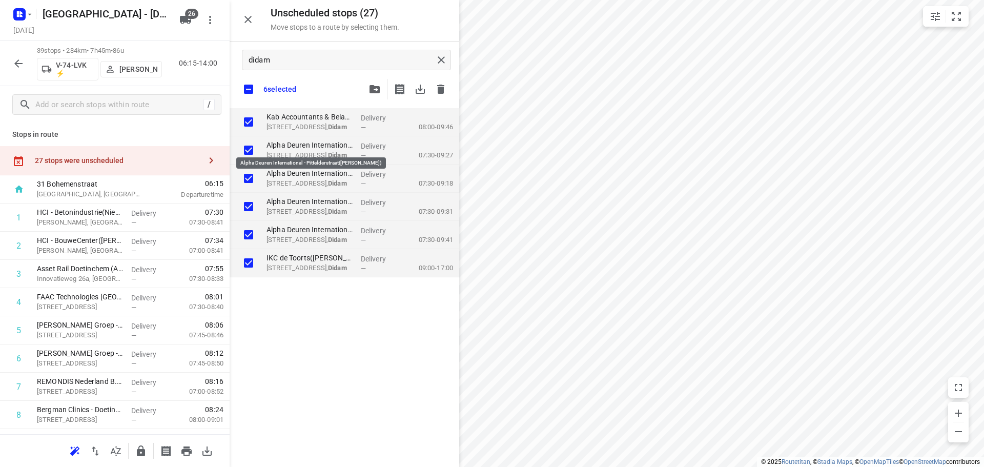
checkbox input "true"
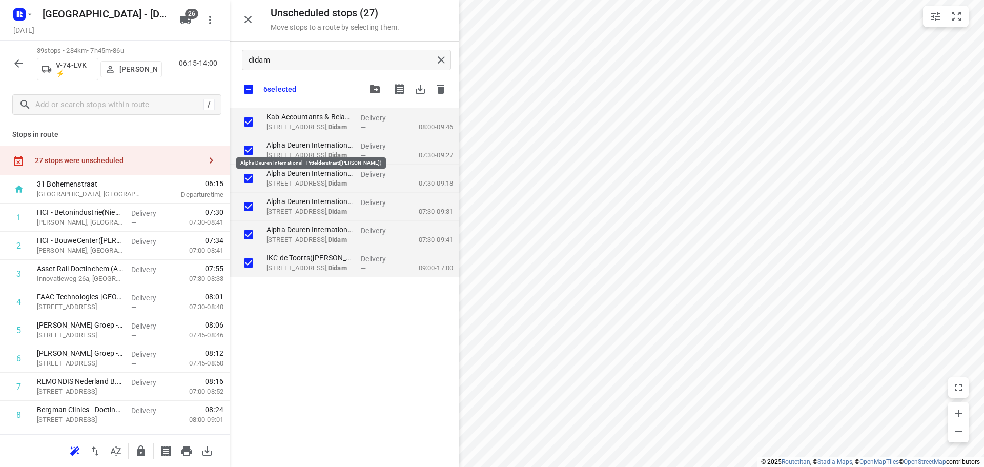
checkbox input "true"
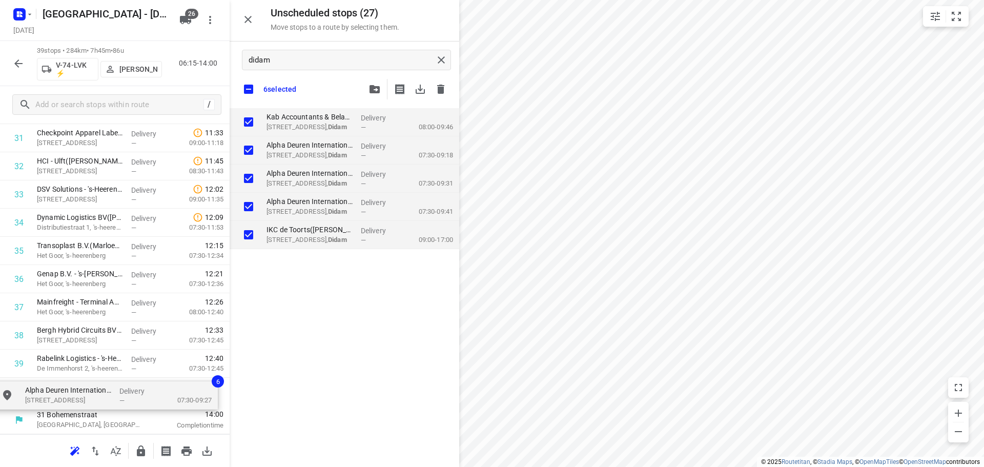
drag, startPoint x: 325, startPoint y: 146, endPoint x: 215, endPoint y: 387, distance: 265.0
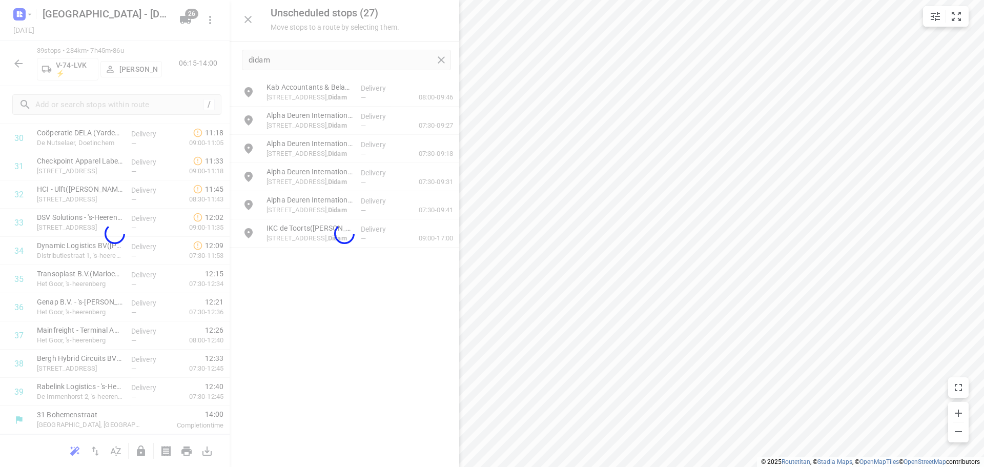
scroll to position [897, 0]
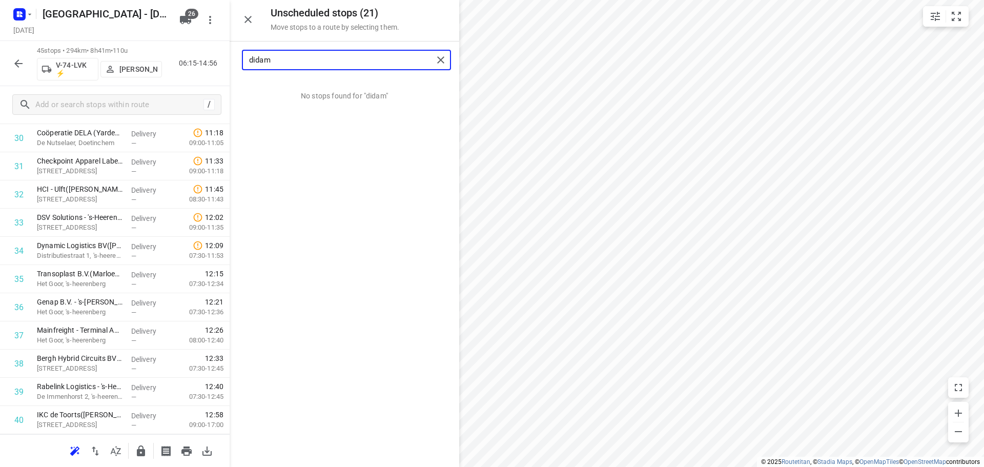
click at [362, 67] on input "didam" at bounding box center [341, 60] width 184 height 16
type input "d"
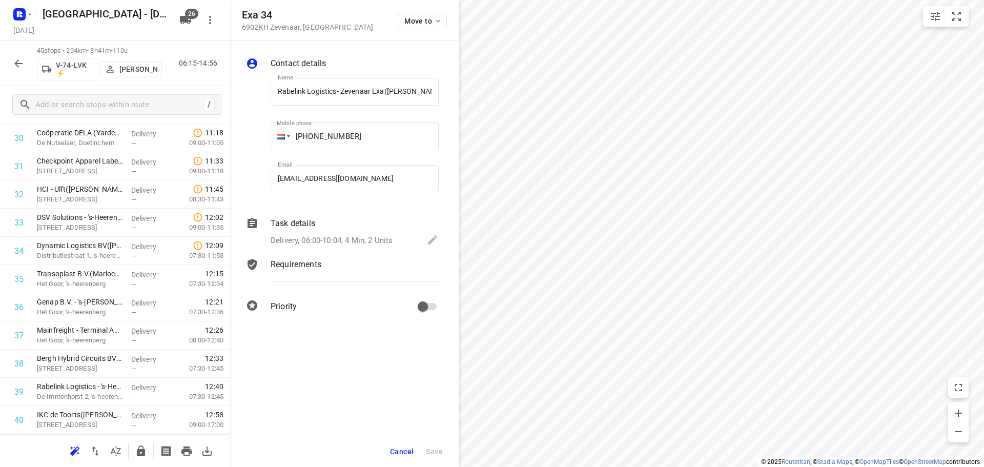
scroll to position [0, 10]
drag, startPoint x: 404, startPoint y: 452, endPoint x: 367, endPoint y: 338, distance: 120.1
click at [405, 451] on span "Cancel" at bounding box center [402, 452] width 24 height 8
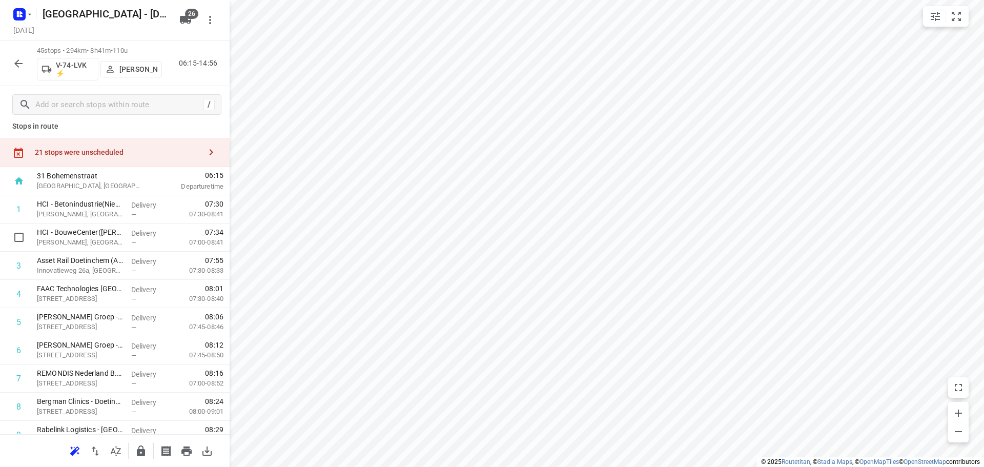
scroll to position [0, 0]
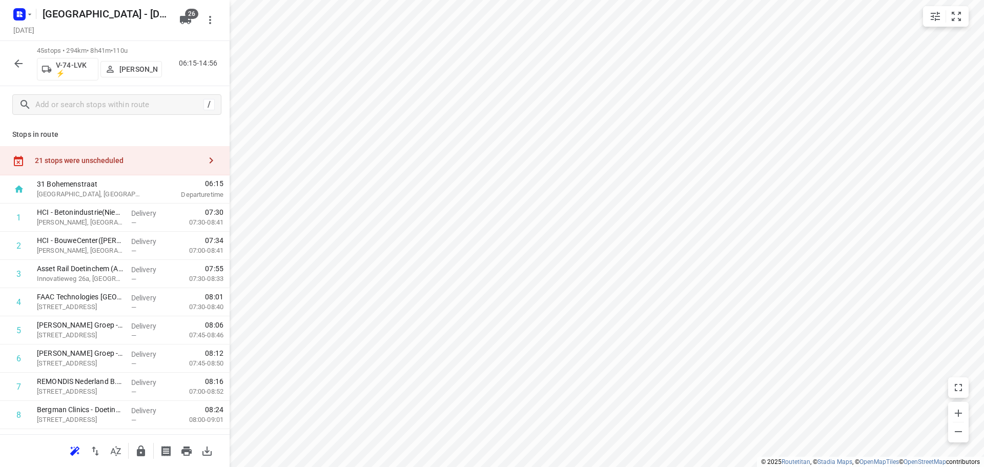
click at [125, 167] on div "21 stops were unscheduled" at bounding box center [115, 160] width 230 height 29
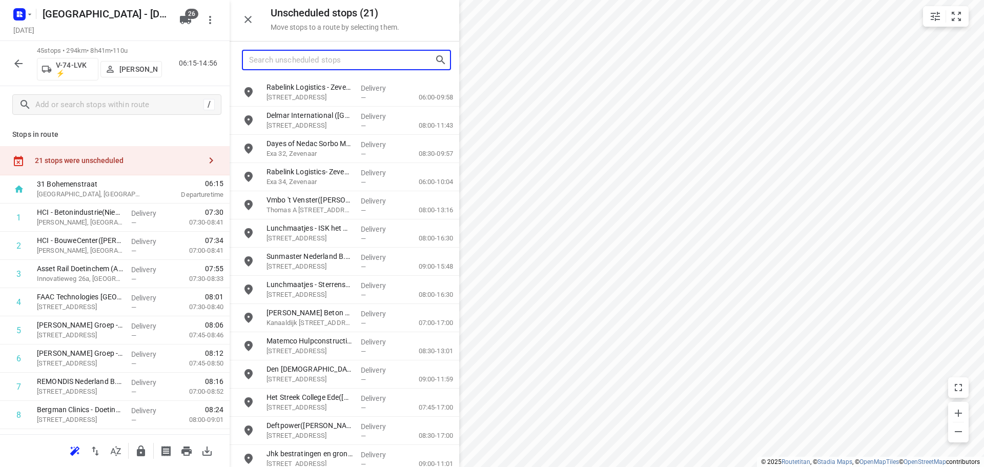
click at [327, 59] on input "Search unscheduled stops" at bounding box center [342, 60] width 186 height 16
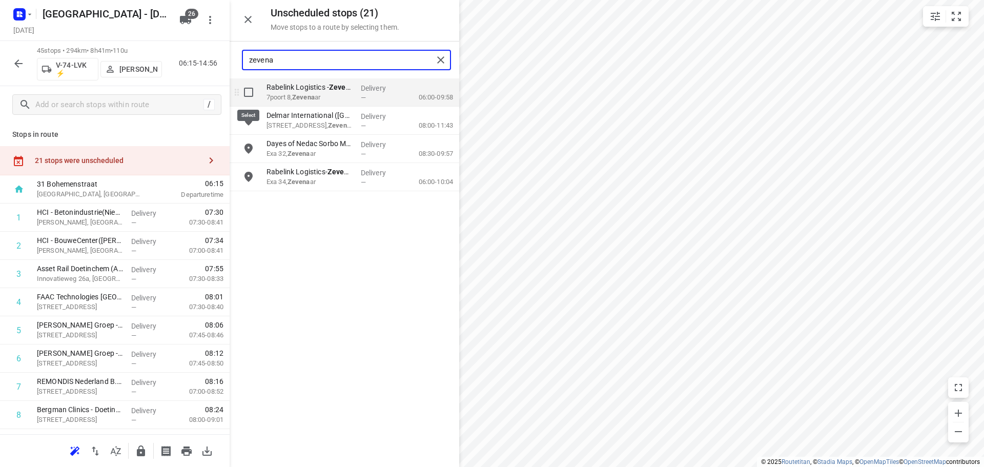
type input "zevena"
click at [255, 97] on input "grid" at bounding box center [248, 92] width 21 height 21
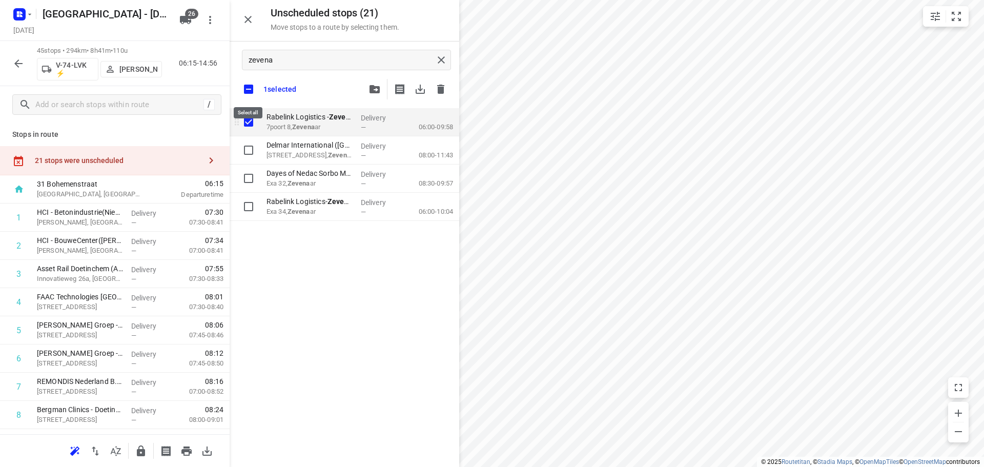
checkbox input "true"
click at [250, 86] on input "checkbox" at bounding box center [249, 89] width 22 height 22
checkbox input "false"
checkbox input "true"
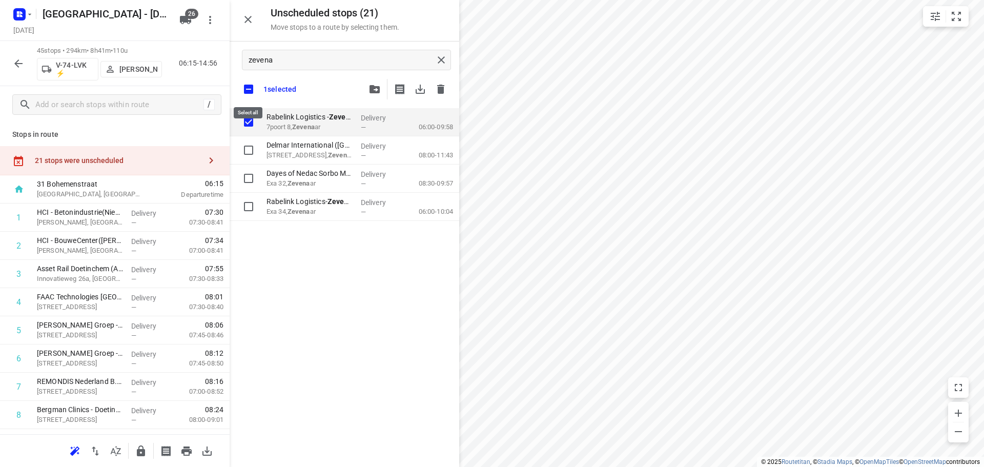
checkbox input "true"
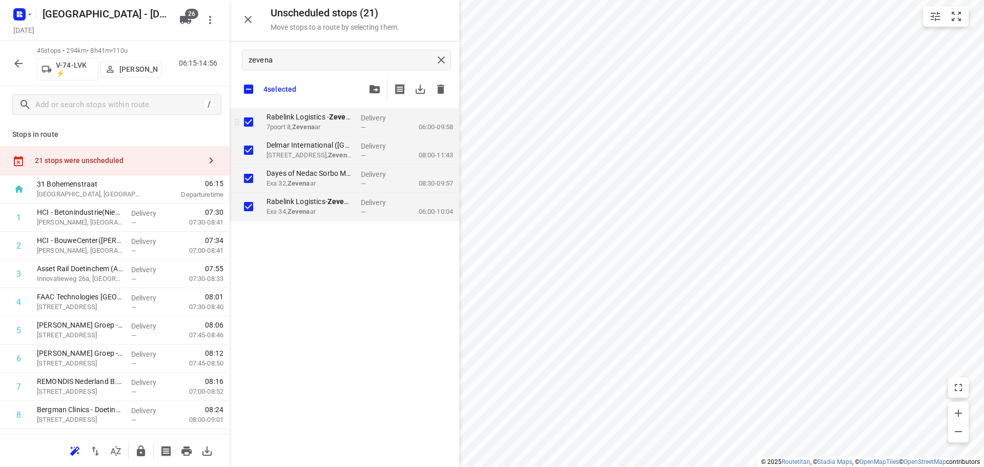
checkbox input "true"
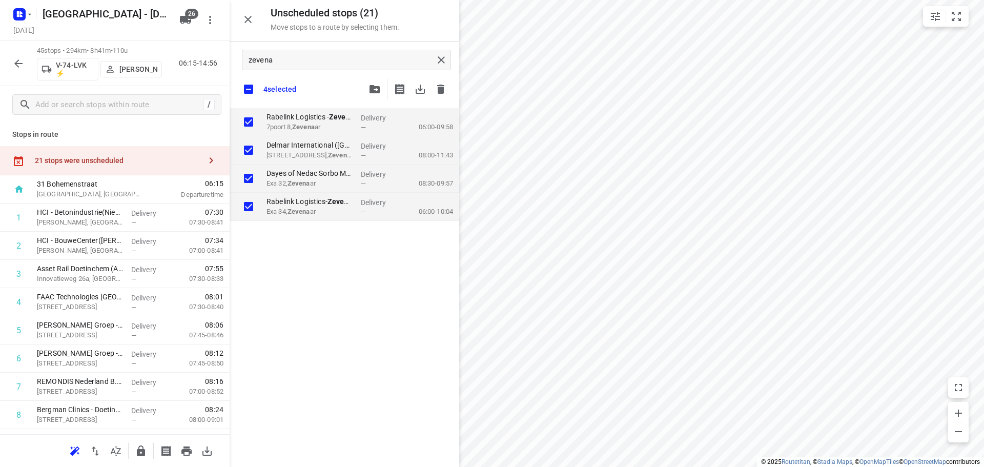
checkbox input "true"
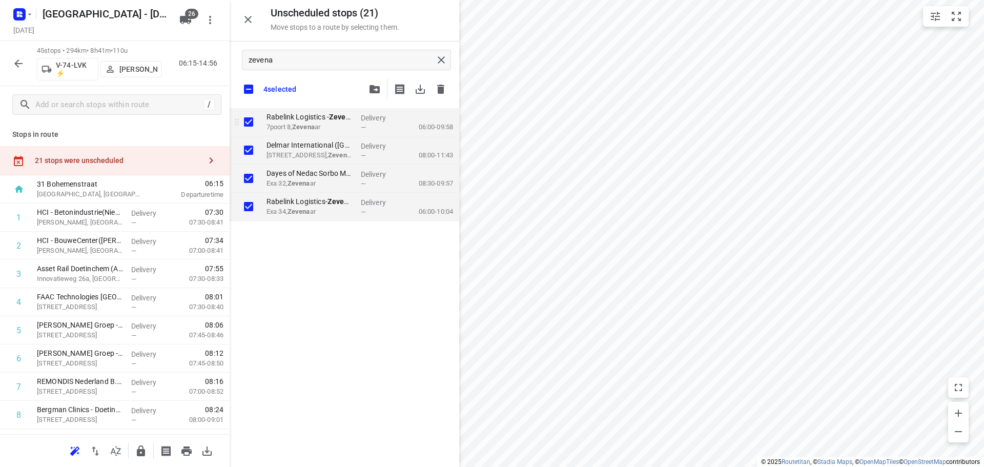
checkbox input "true"
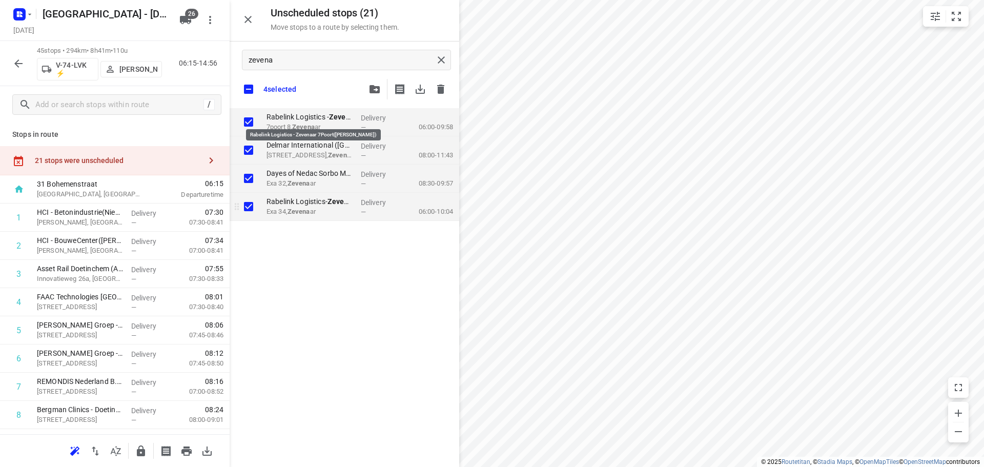
checkbox input "true"
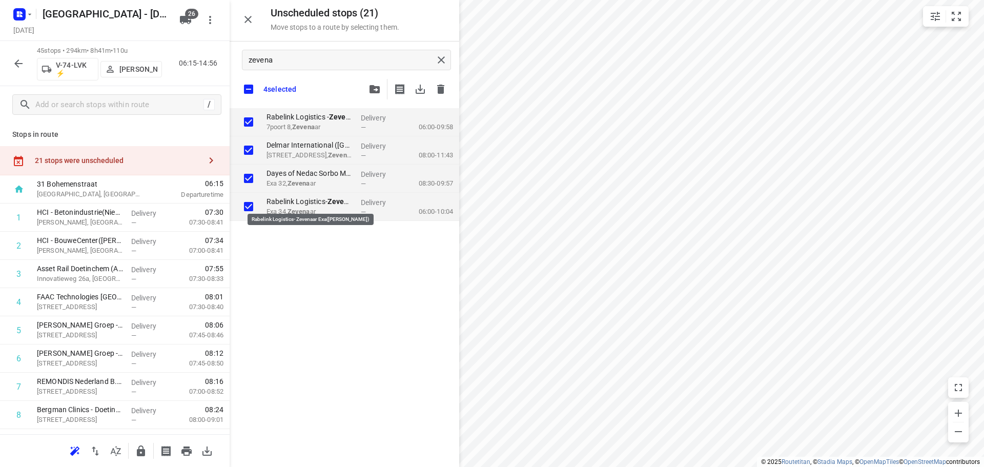
checkbox input "true"
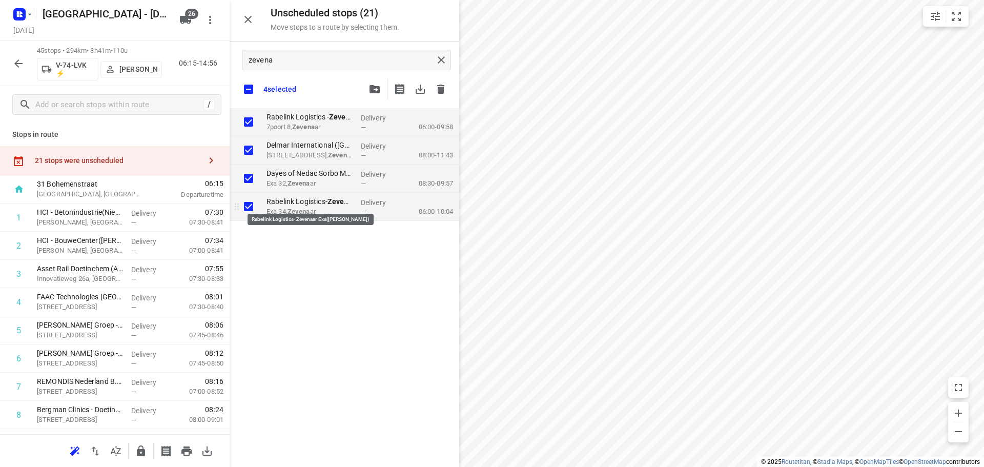
checkbox input "true"
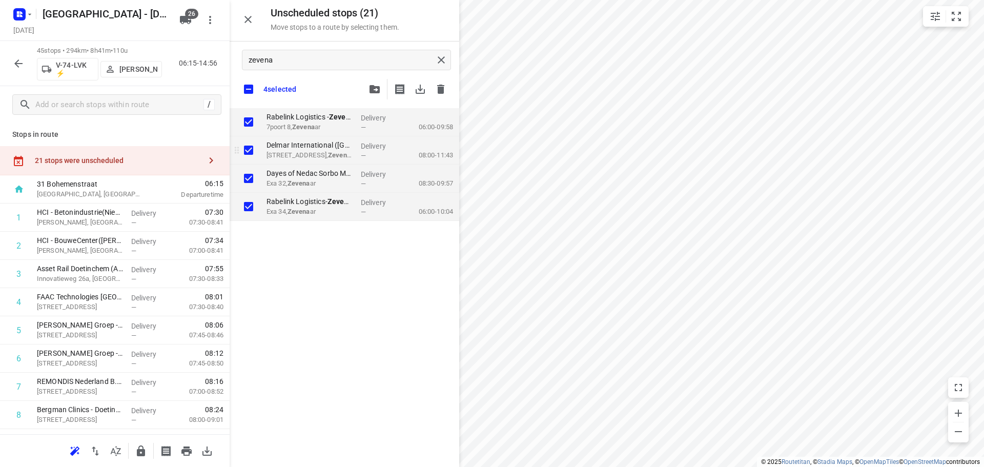
checkbox input "true"
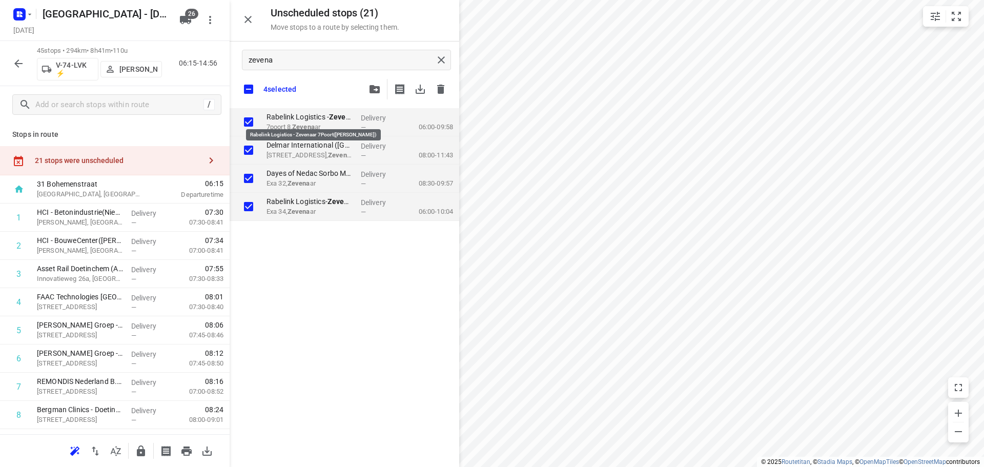
checkbox input "true"
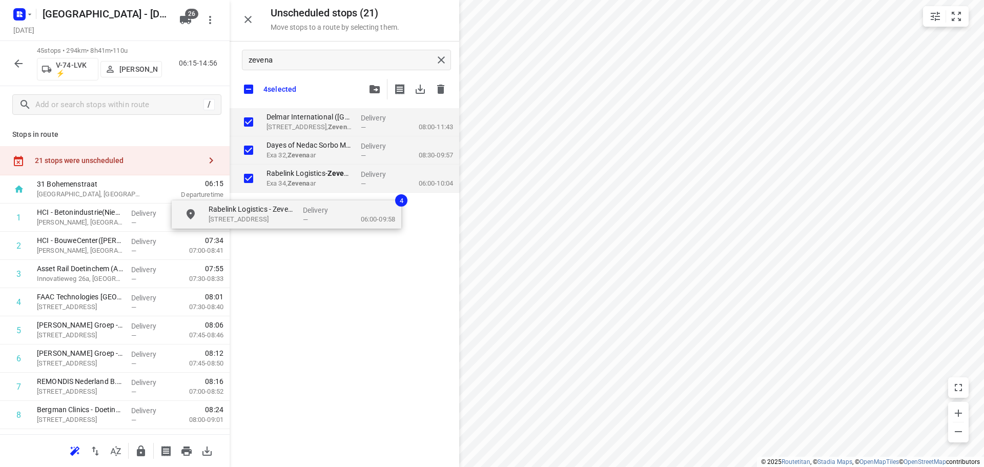
checkbox input "true"
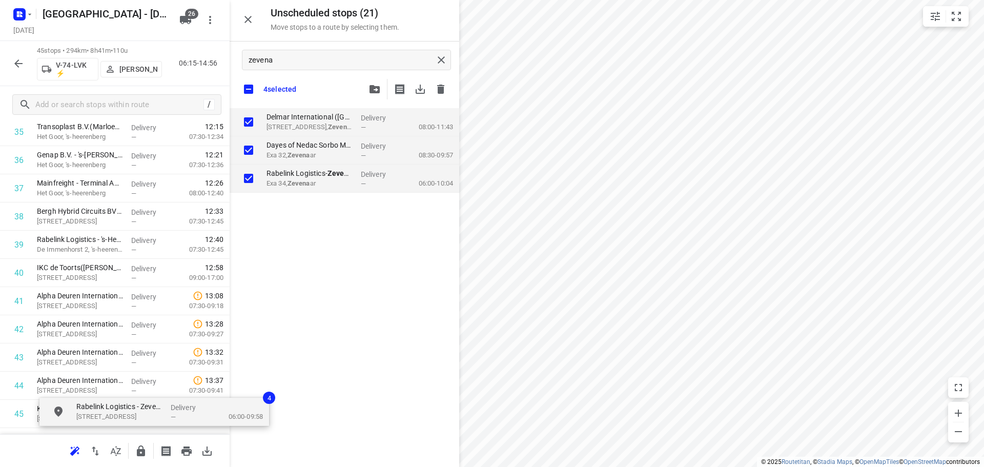
scroll to position [1102, 0]
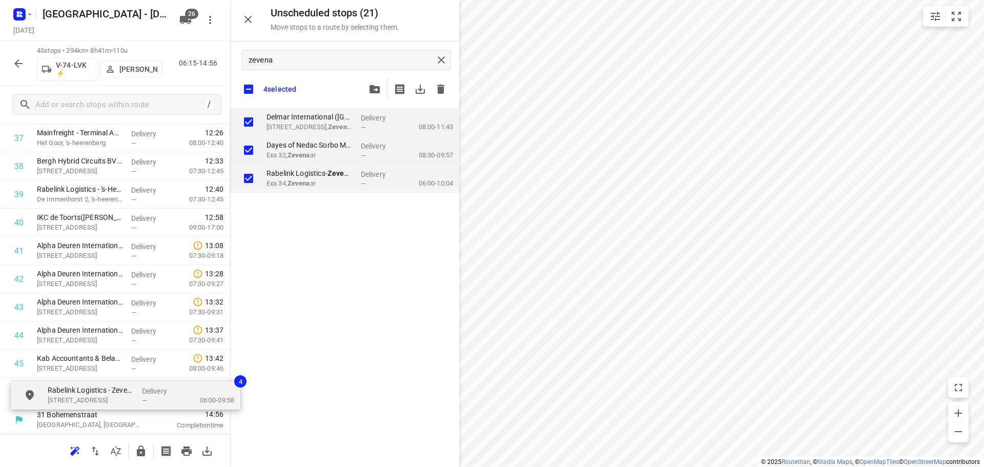
drag, startPoint x: 327, startPoint y: 121, endPoint x: 76, endPoint y: 408, distance: 380.5
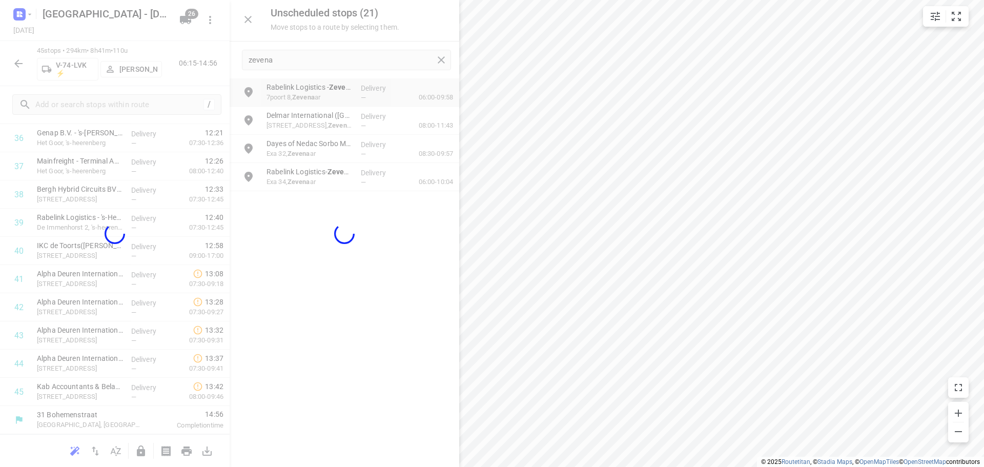
scroll to position [1066, 0]
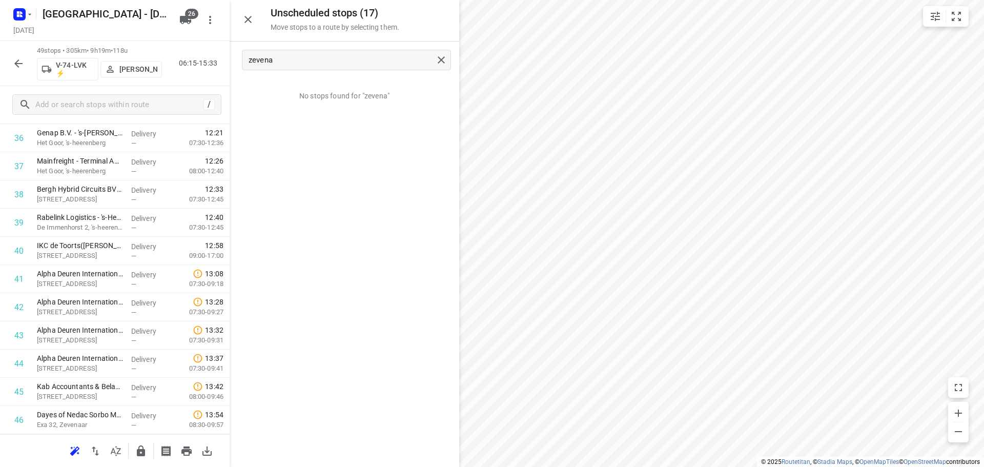
click at [245, 25] on icon "button" at bounding box center [248, 19] width 12 height 12
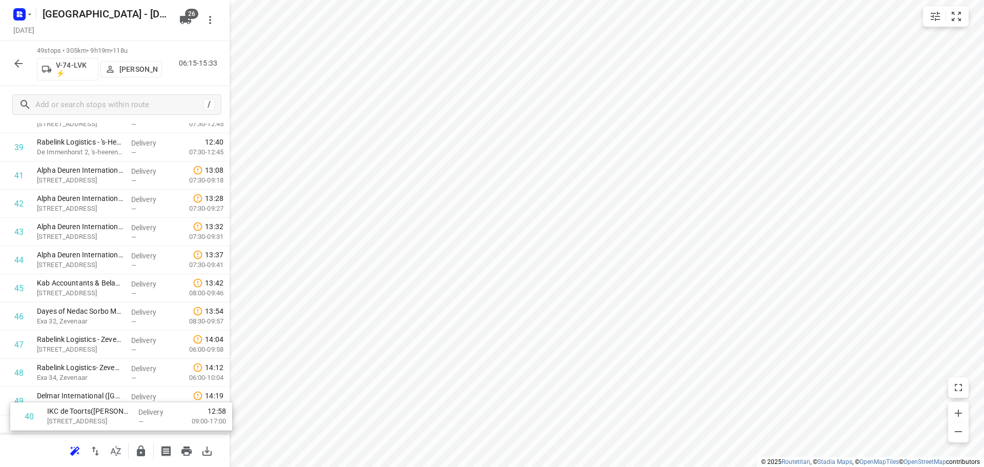
scroll to position [1179, 0]
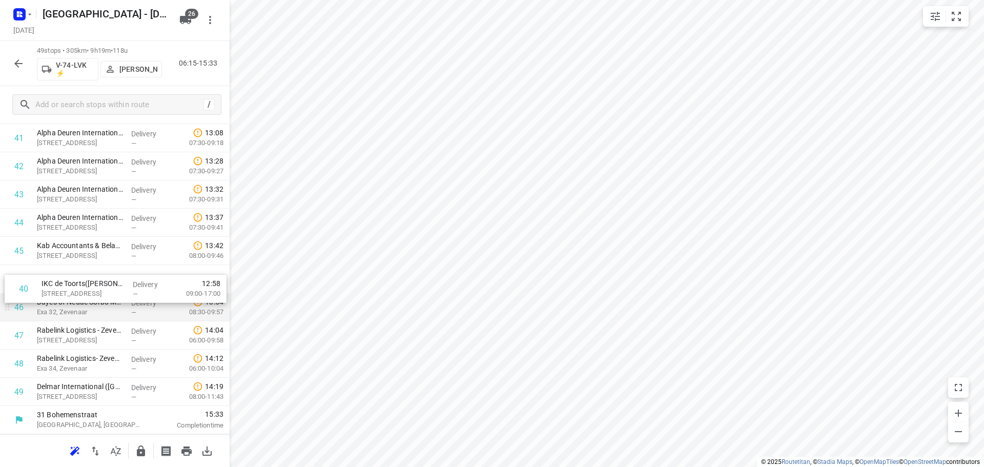
drag, startPoint x: 76, startPoint y: 346, endPoint x: 82, endPoint y: 295, distance: 51.5
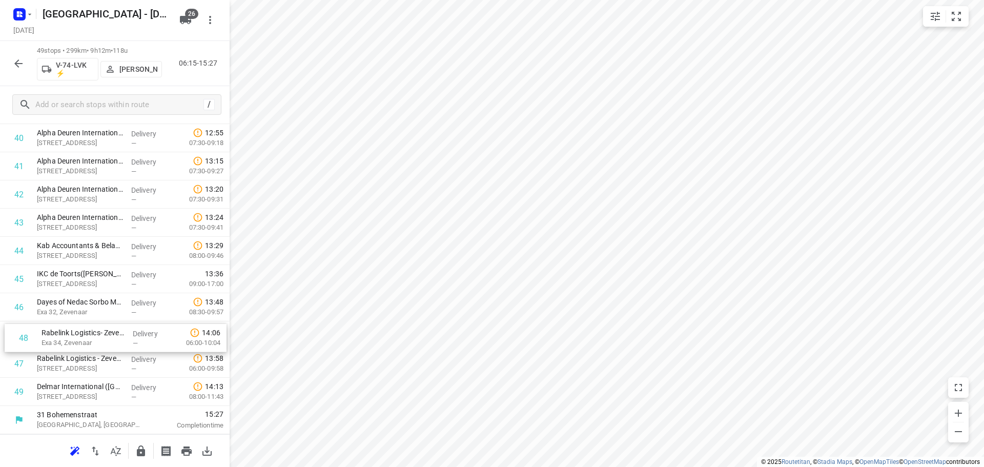
drag, startPoint x: 77, startPoint y: 367, endPoint x: 83, endPoint y: 332, distance: 35.7
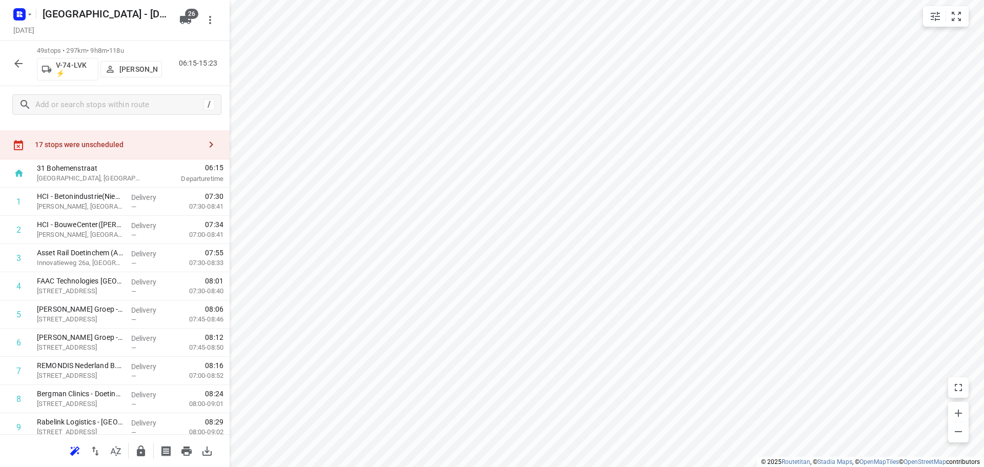
scroll to position [0, 0]
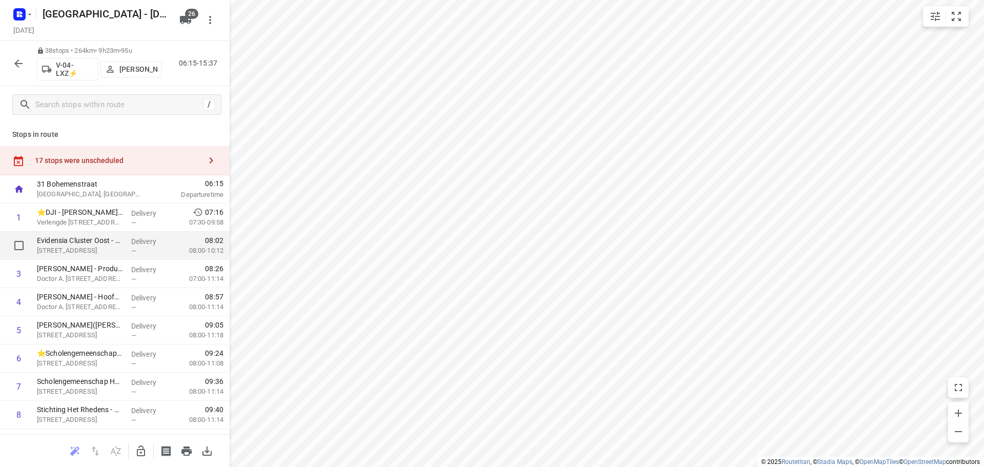
click at [24, 238] on input "checkbox" at bounding box center [19, 245] width 21 height 21
checkbox input "true"
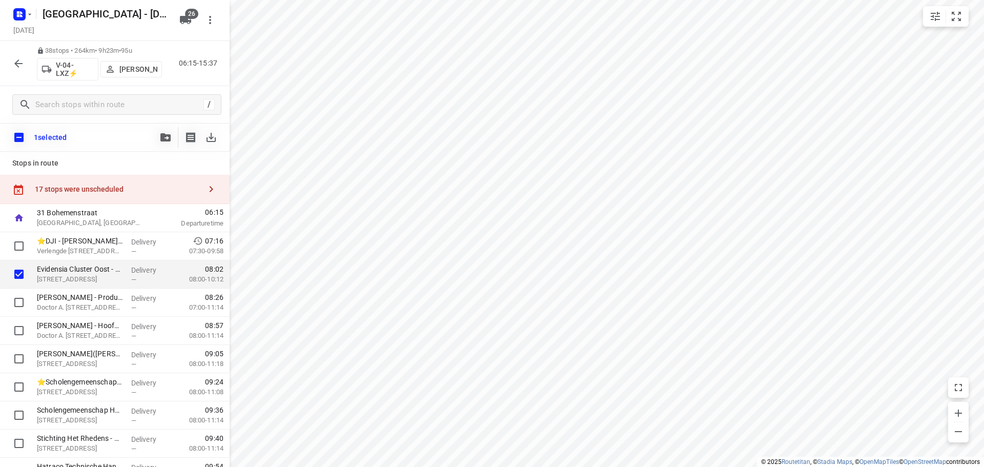
click at [167, 135] on icon "button" at bounding box center [165, 137] width 10 height 8
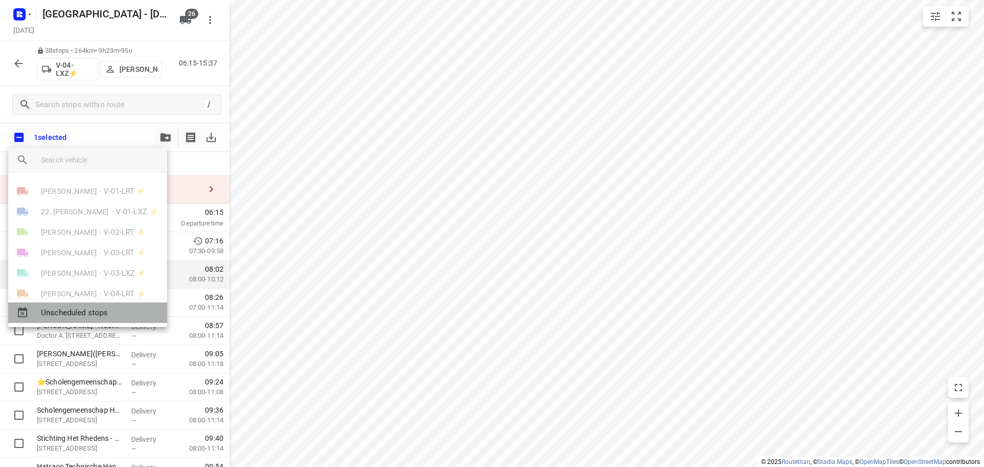
click at [98, 307] on span "Unscheduled stops" at bounding box center [100, 313] width 118 height 12
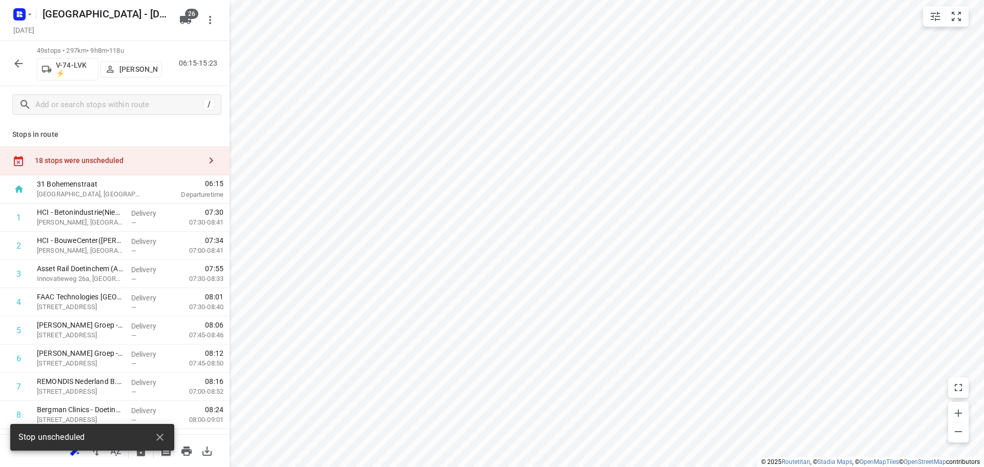
click at [104, 161] on div "18 stops were unscheduled" at bounding box center [118, 160] width 166 height 8
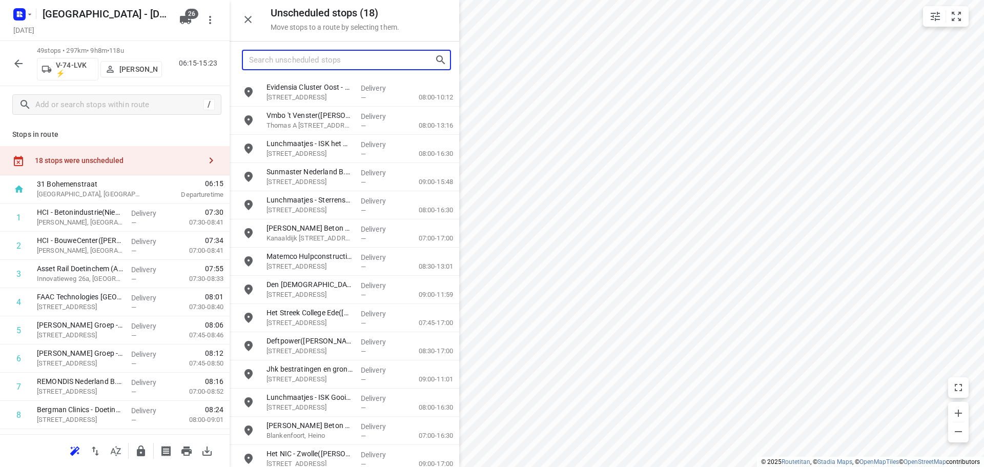
drag, startPoint x: 342, startPoint y: 66, endPoint x: 353, endPoint y: 55, distance: 15.6
click at [342, 65] on input "Search unscheduled stops" at bounding box center [342, 60] width 186 height 16
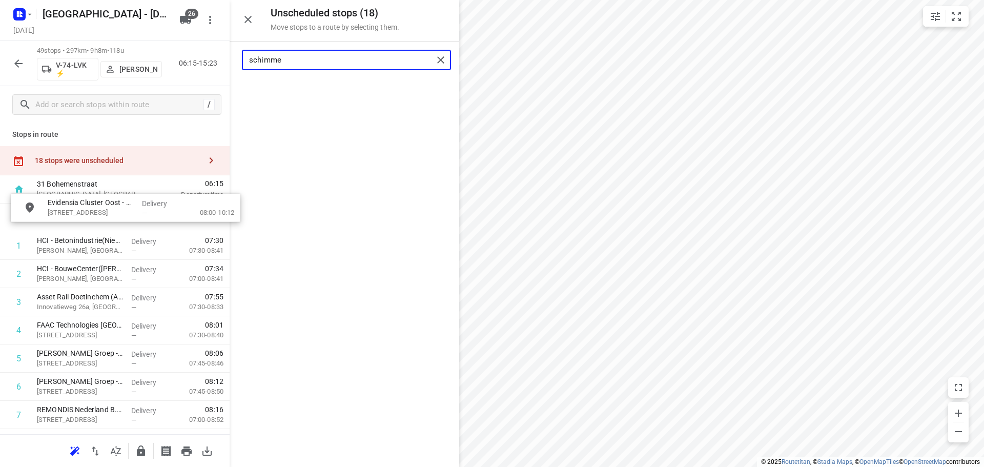
drag, startPoint x: 352, startPoint y: 89, endPoint x: 129, endPoint y: 211, distance: 254.0
type input "schimme"
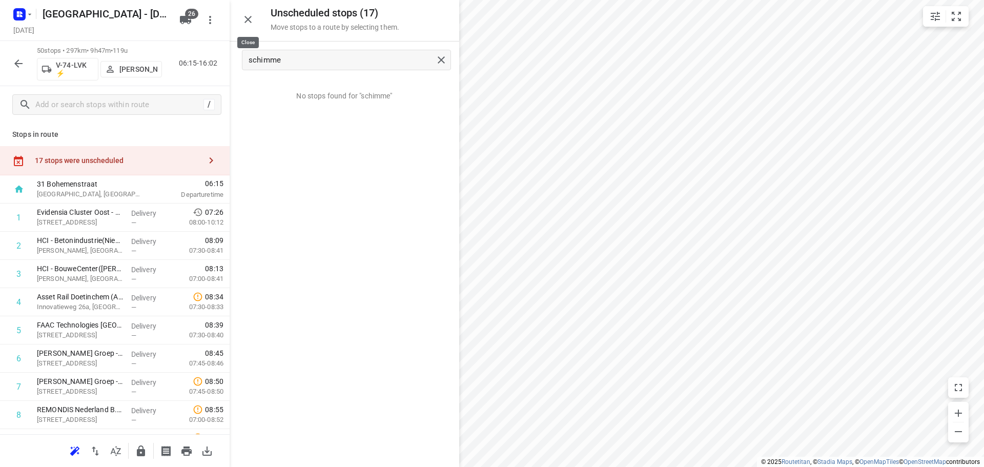
click at [252, 24] on icon "button" at bounding box center [248, 19] width 12 height 12
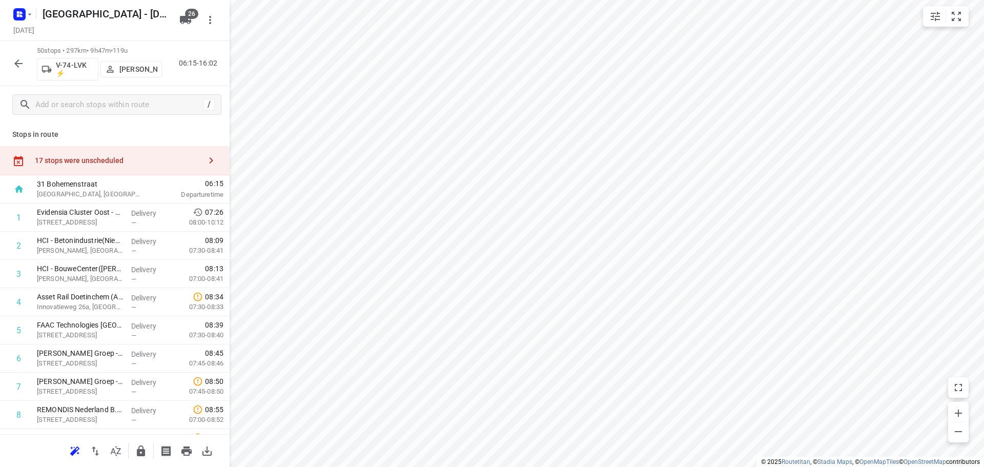
click at [156, 144] on div "Stops in route 17 stops were unscheduled 31 Bohemenstraat Zwolle, Netherlands 0…" at bounding box center [115, 278] width 230 height 311
click at [169, 131] on p "Stops in route" at bounding box center [114, 134] width 205 height 11
click at [146, 450] on icon "button" at bounding box center [141, 451] width 12 height 12
click at [22, 66] on icon "button" at bounding box center [18, 63] width 12 height 12
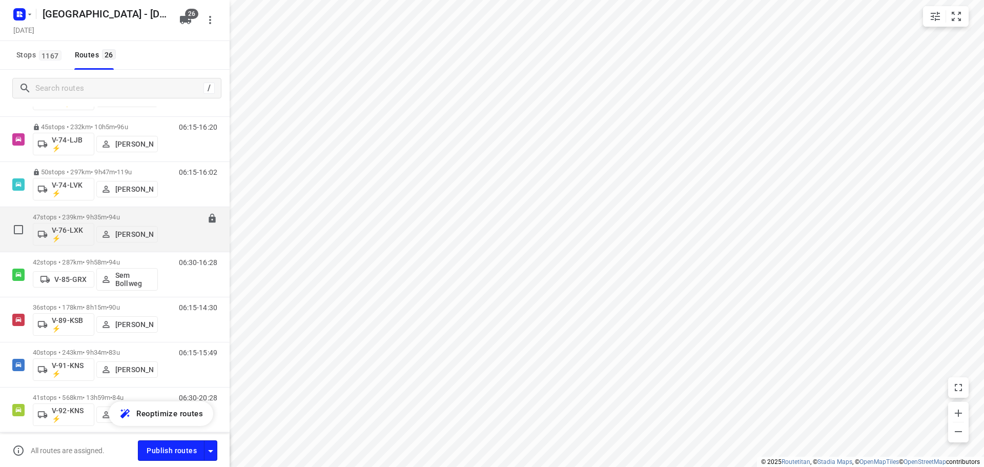
scroll to position [718, 0]
click at [119, 218] on span "94u" at bounding box center [114, 218] width 11 height 8
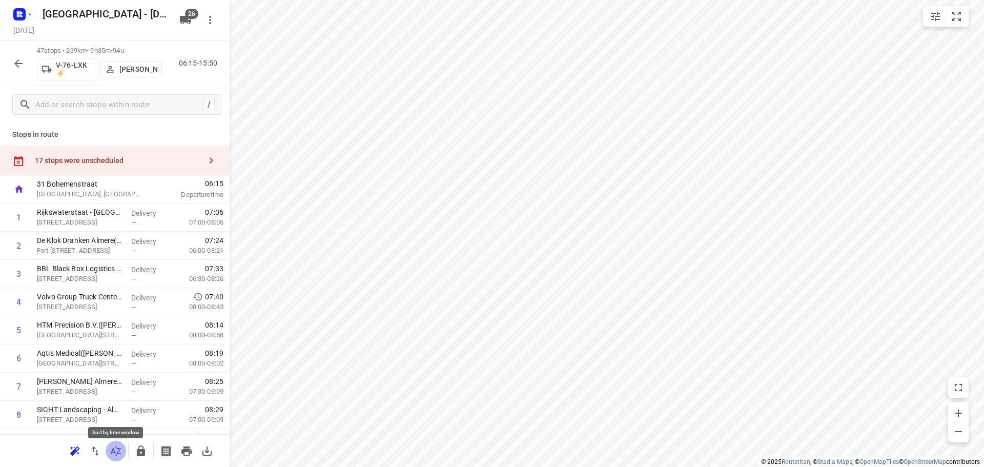
click at [118, 449] on icon "button" at bounding box center [116, 451] width 10 height 10
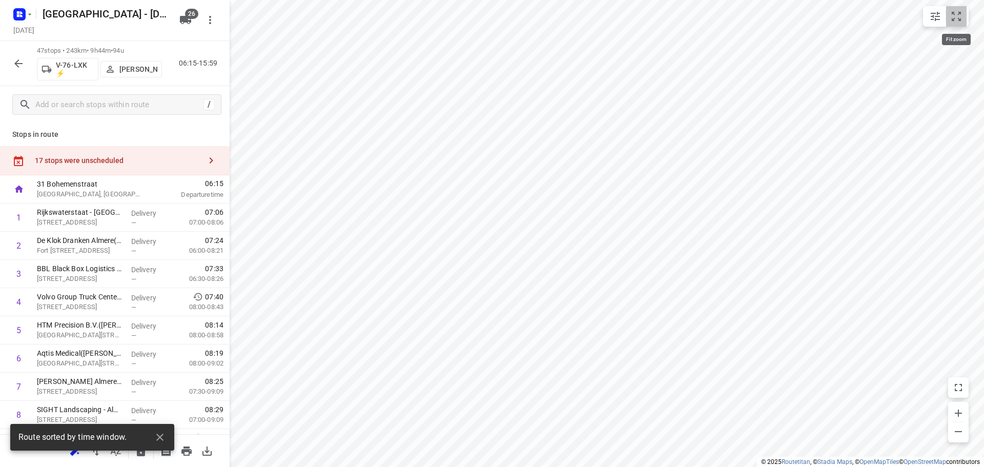
drag, startPoint x: 965, startPoint y: 18, endPoint x: 953, endPoint y: 24, distance: 13.5
click at [965, 18] on button "small contained button group" at bounding box center [956, 16] width 21 height 21
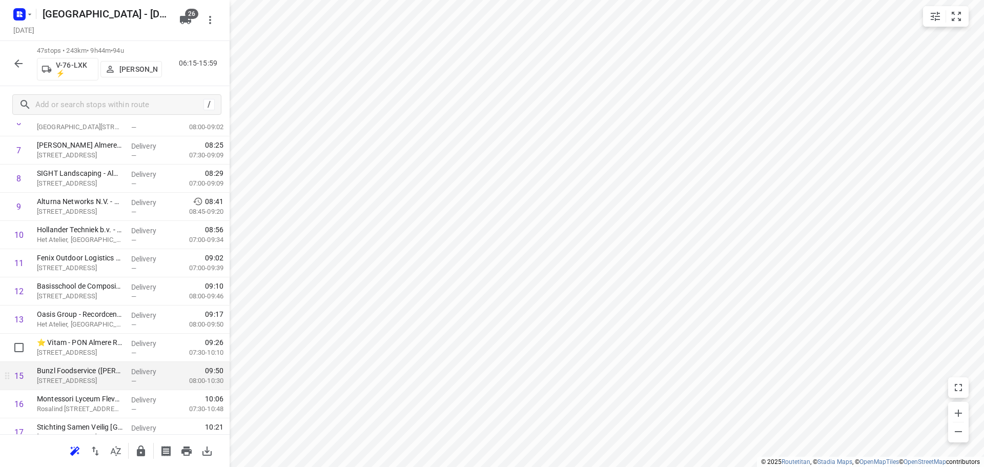
scroll to position [256, 0]
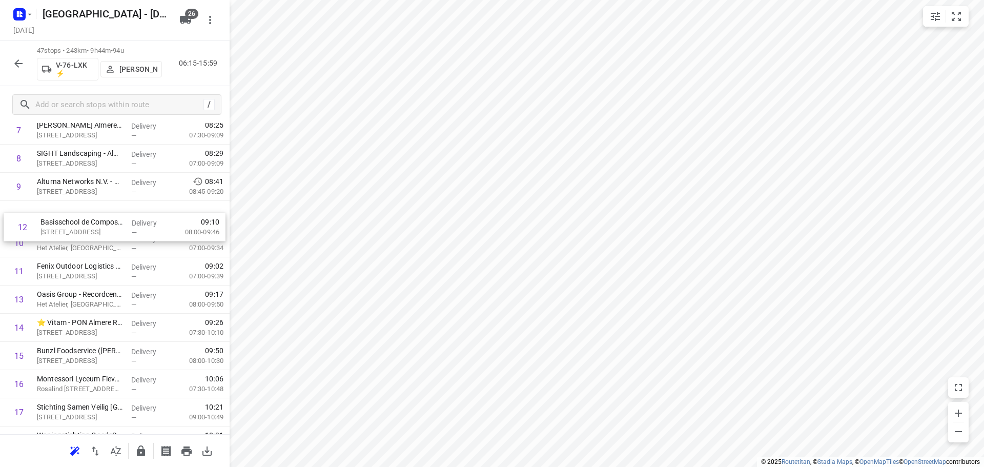
drag, startPoint x: 85, startPoint y: 275, endPoint x: 88, endPoint y: 217, distance: 57.5
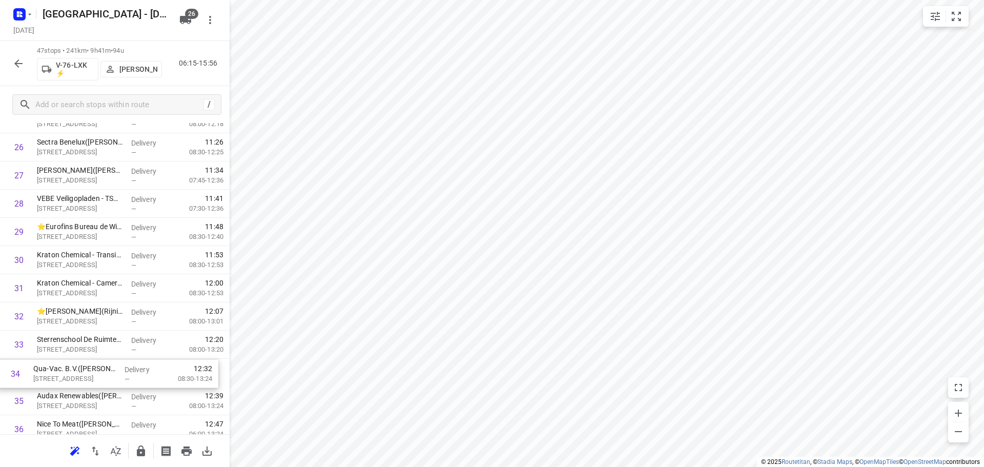
scroll to position [776, 0]
drag, startPoint x: 75, startPoint y: 373, endPoint x: 75, endPoint y: 309, distance: 63.6
click at [75, 309] on div "1 Rijkswaterstaat - Nijkerkersluis(Arthur Zijlstra) Berencamperweg 24, Nijkerk …" at bounding box center [115, 90] width 230 height 1325
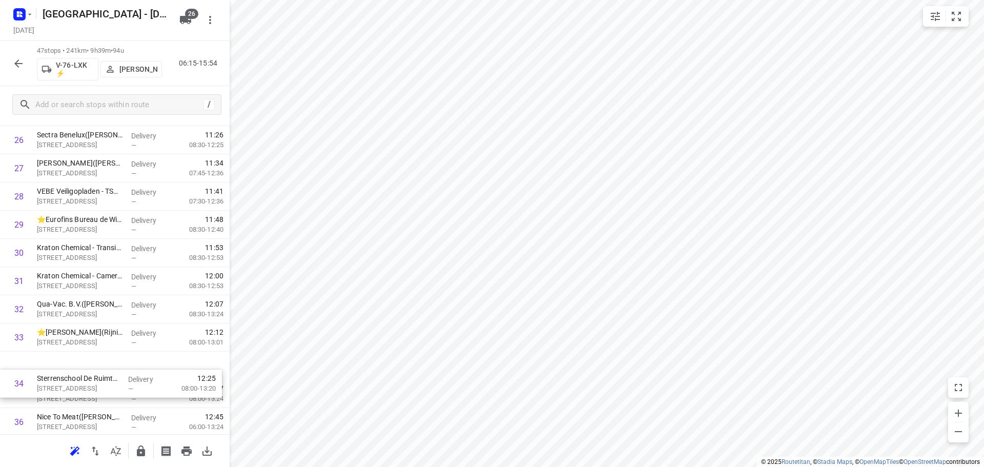
drag, startPoint x: 95, startPoint y: 373, endPoint x: 95, endPoint y: 392, distance: 19.5
click at [95, 392] on div "1 Rijkswaterstaat - Nijkerkersluis(Arthur Zijlstra) Berencamperweg 24, Nijkerk …" at bounding box center [115, 83] width 230 height 1325
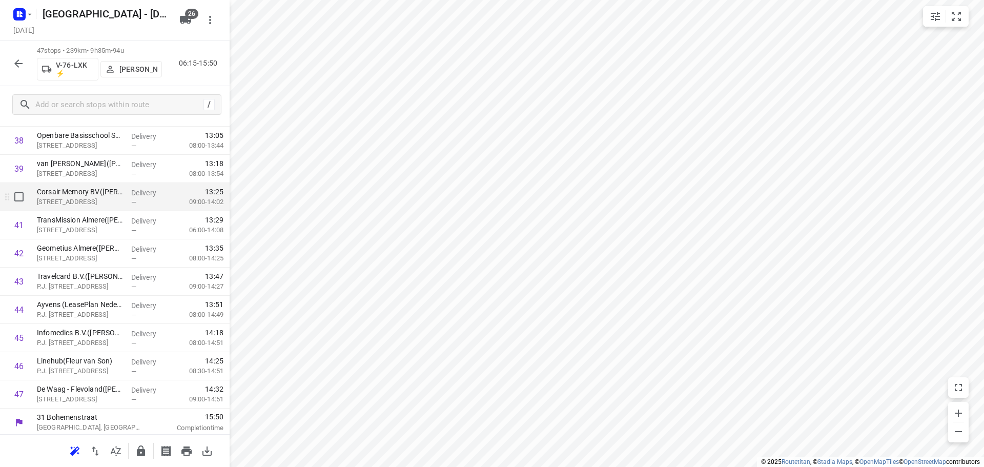
scroll to position [1123, 0]
click at [142, 449] on icon "button" at bounding box center [141, 451] width 8 height 11
click at [16, 67] on icon "button" at bounding box center [18, 63] width 12 height 12
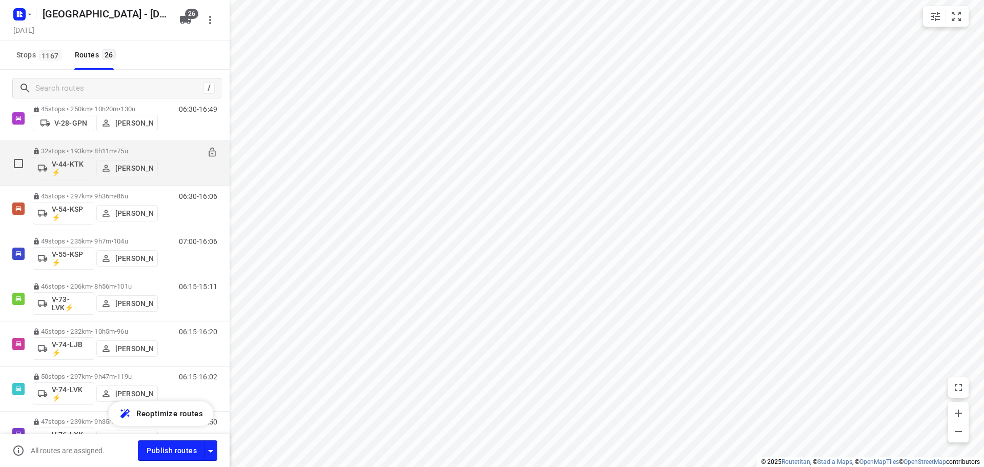
scroll to position [615, 0]
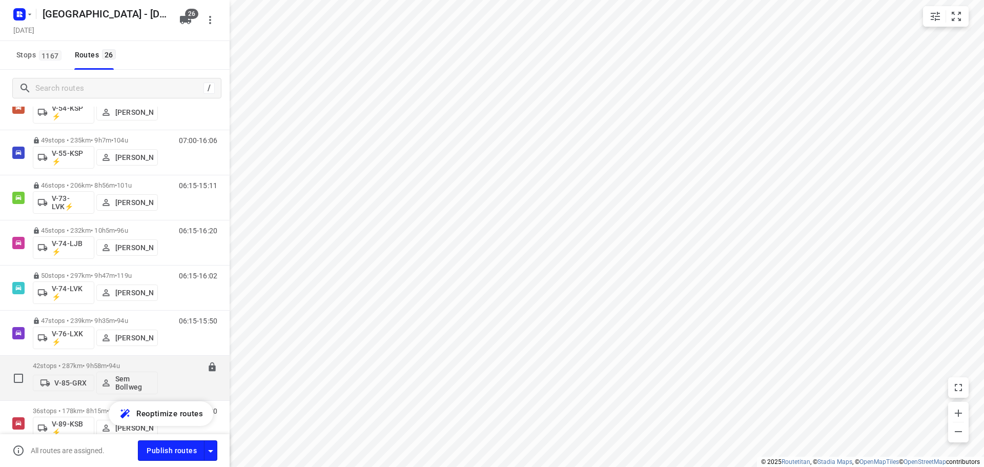
click at [97, 365] on p "42 stops • 287km • 9h58m • 94u" at bounding box center [95, 366] width 125 height 8
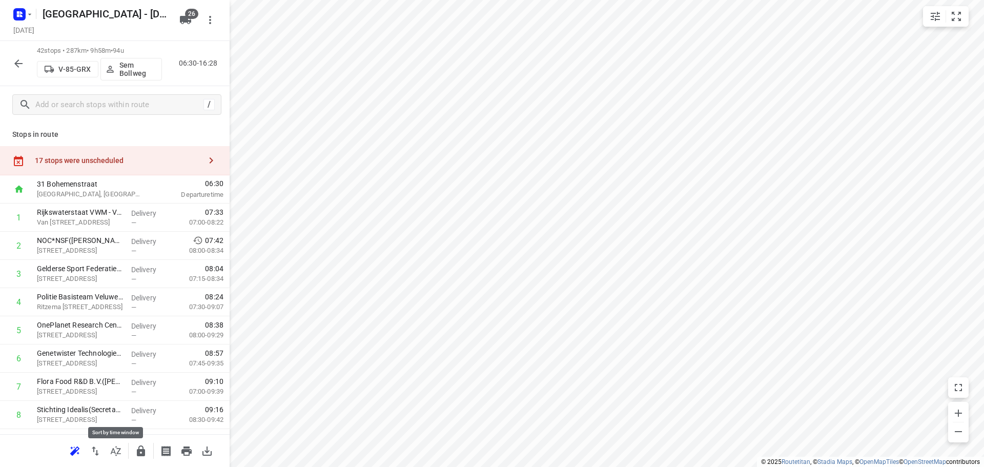
click at [116, 450] on icon "button" at bounding box center [116, 451] width 12 height 12
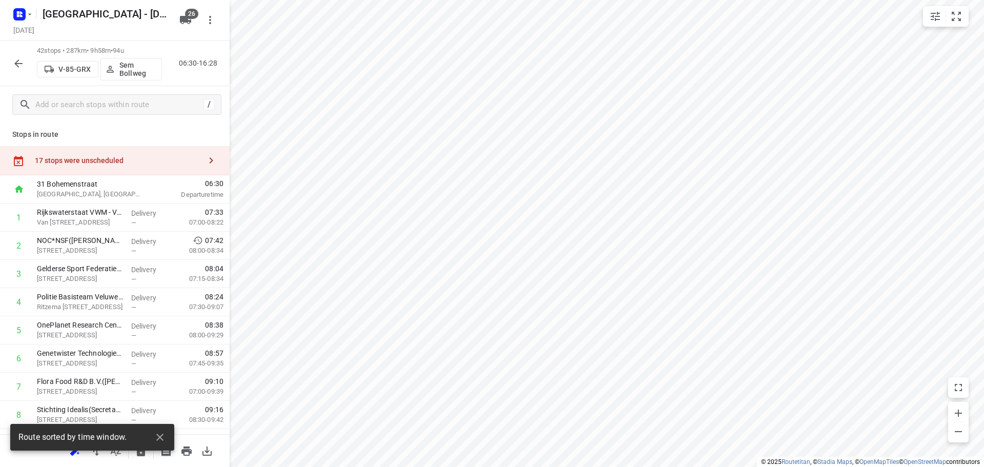
click at [946, 18] on hr "small contained button group" at bounding box center [946, 16] width 1 height 12
click at [962, 13] on icon "small contained button group" at bounding box center [957, 16] width 12 height 12
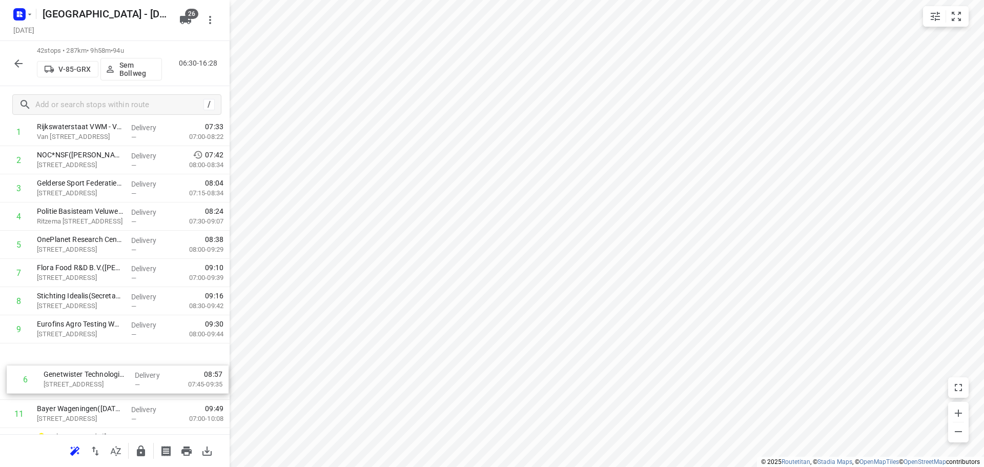
scroll to position [87, 0]
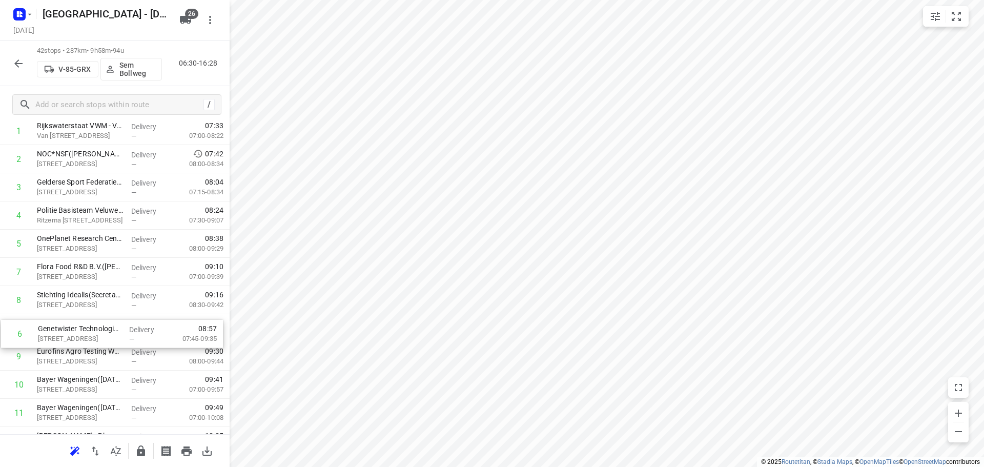
drag, startPoint x: 86, startPoint y: 385, endPoint x: 81, endPoint y: 329, distance: 55.6
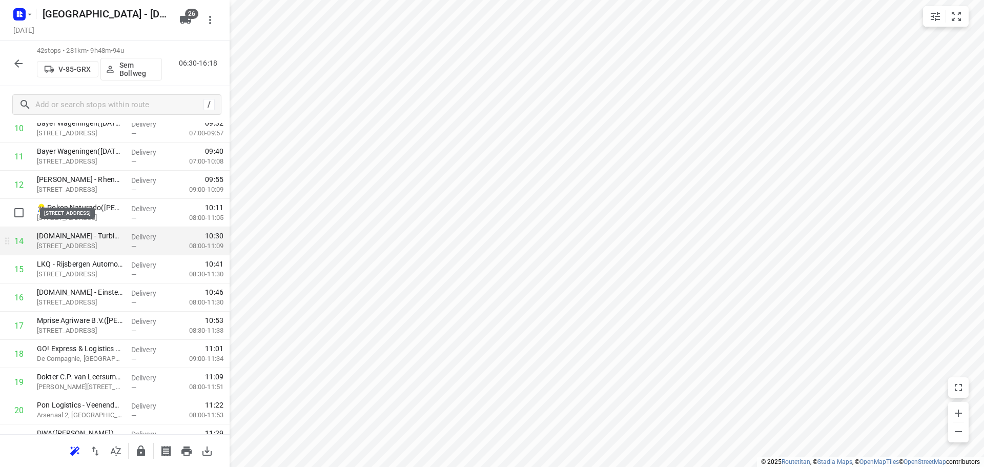
scroll to position [446, 0]
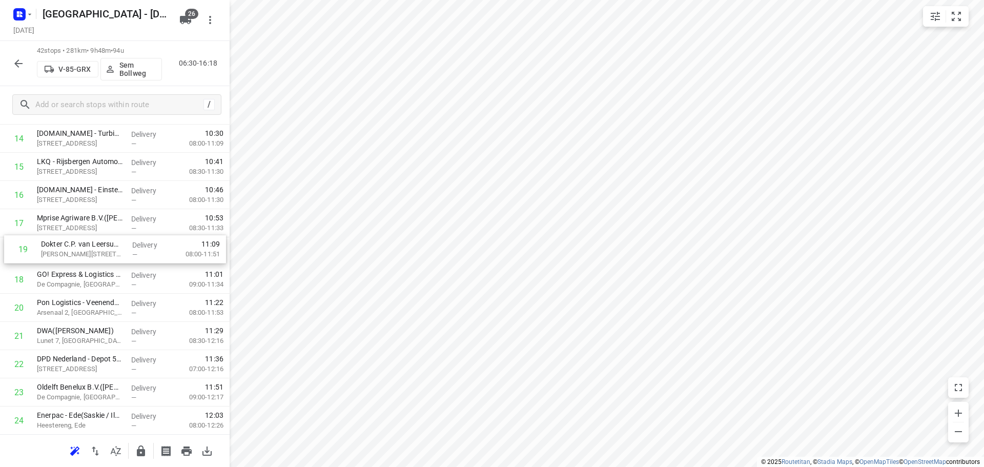
drag, startPoint x: 72, startPoint y: 278, endPoint x: 75, endPoint y: 245, distance: 33.5
click at [75, 245] on div "1 Rijkswaterstaat VWM - Verkeerscentrale Noord-Oost Nederland(Arthur Zijlstra) …" at bounding box center [115, 350] width 230 height 1184
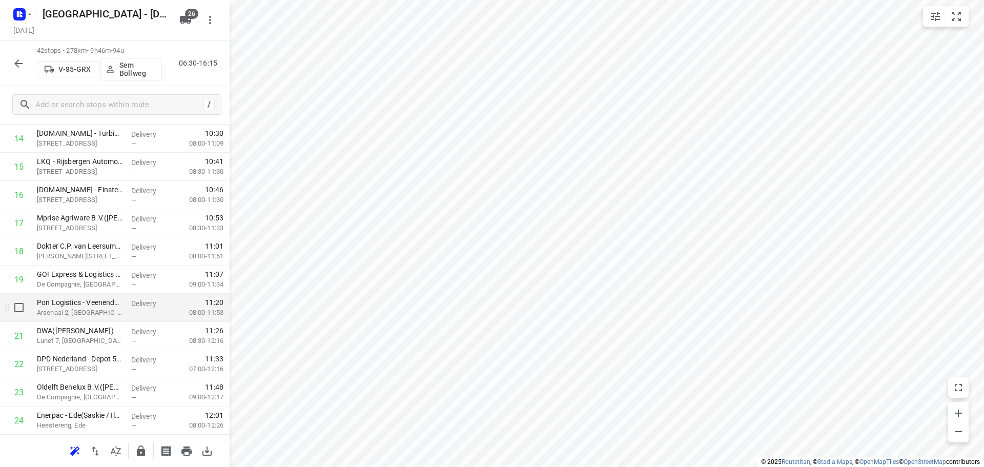
scroll to position [497, 0]
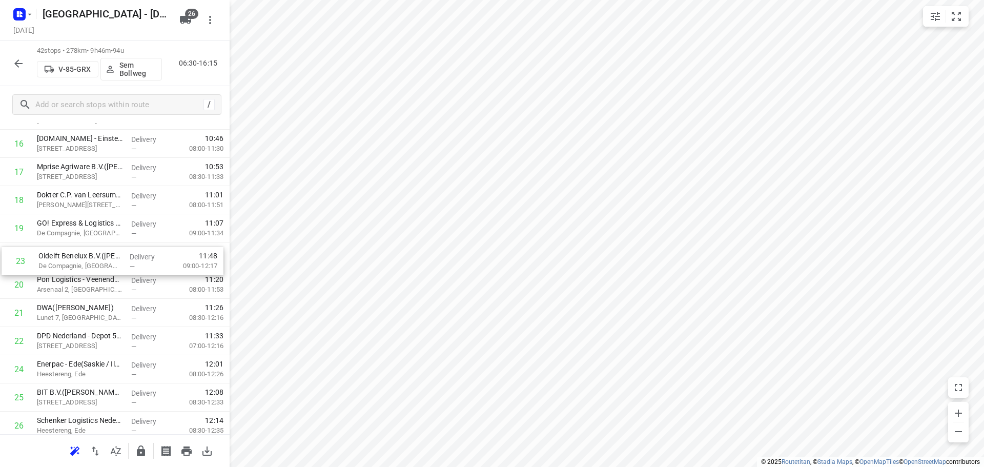
drag, startPoint x: 75, startPoint y: 338, endPoint x: 115, endPoint y: 254, distance: 93.6
click at [78, 251] on div "1 Rijkswaterstaat VWM - Verkeerscentrale Noord-Oost Nederland(Arthur Zijlstra) …" at bounding box center [115, 299] width 230 height 1184
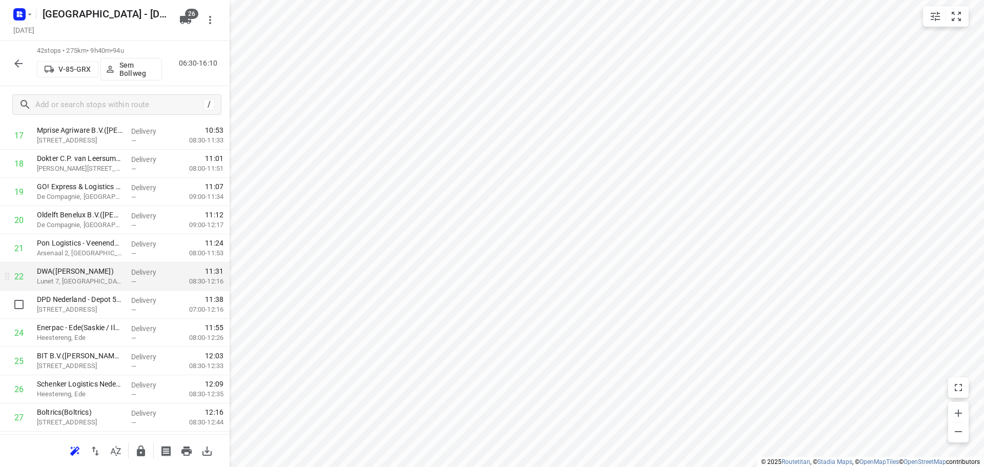
scroll to position [651, 0]
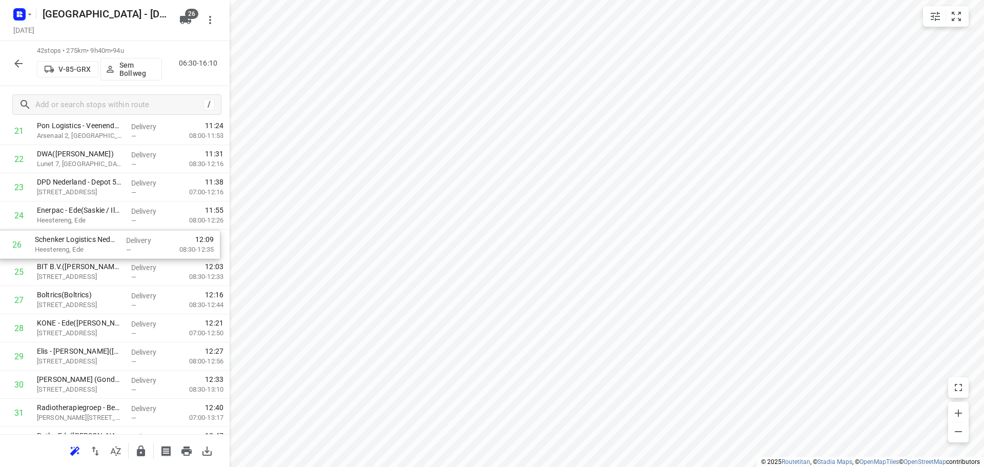
drag, startPoint x: 77, startPoint y: 279, endPoint x: 75, endPoint y: 247, distance: 31.9
click at [75, 247] on div "1 Rijkswaterstaat VWM - Verkeerscentrale Noord-Oost Nederland(Arthur Zijlstra) …" at bounding box center [115, 145] width 230 height 1184
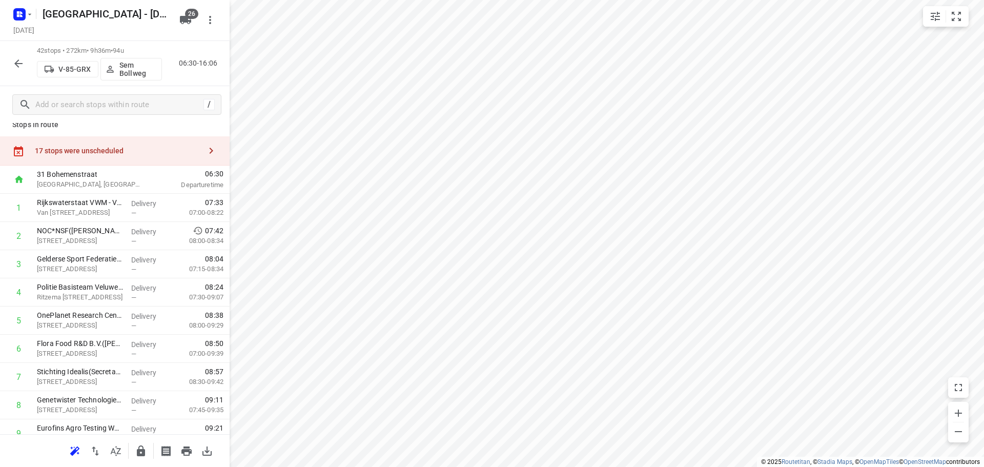
scroll to position [0, 0]
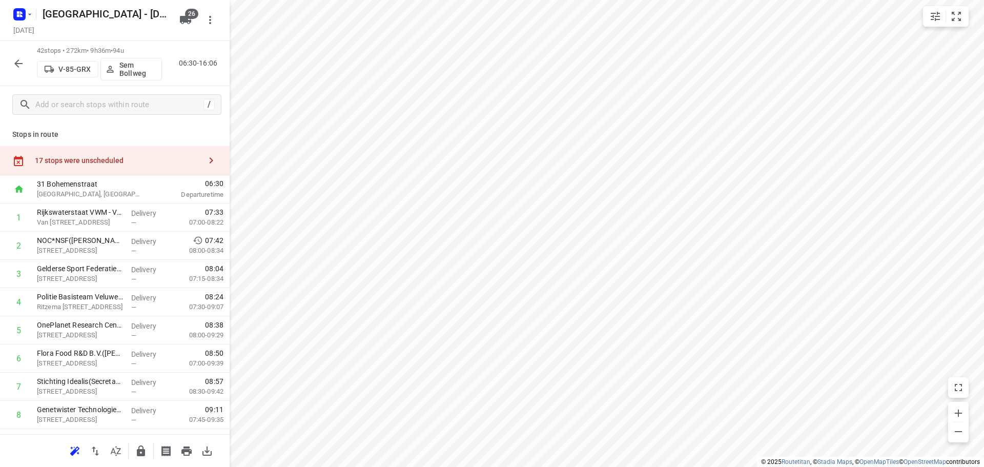
click at [105, 166] on div "17 stops were unscheduled" at bounding box center [115, 160] width 230 height 29
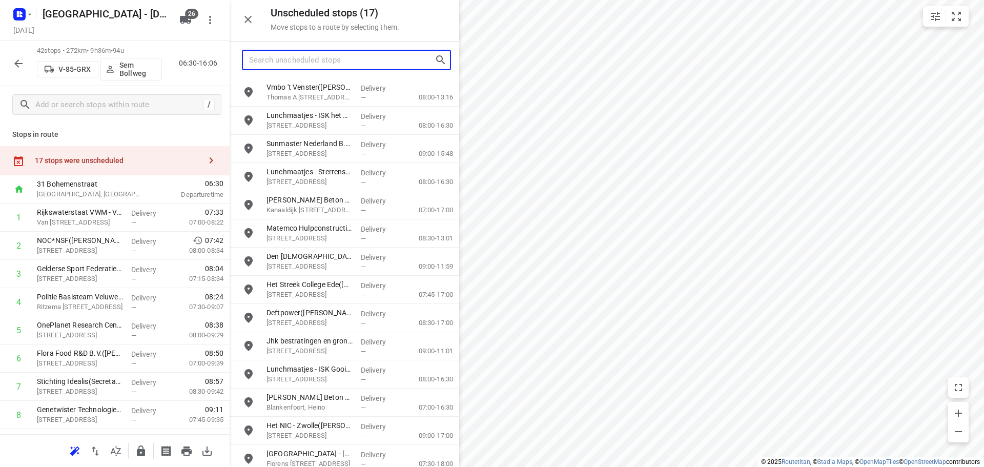
click at [361, 63] on input "Search unscheduled stops" at bounding box center [342, 60] width 186 height 16
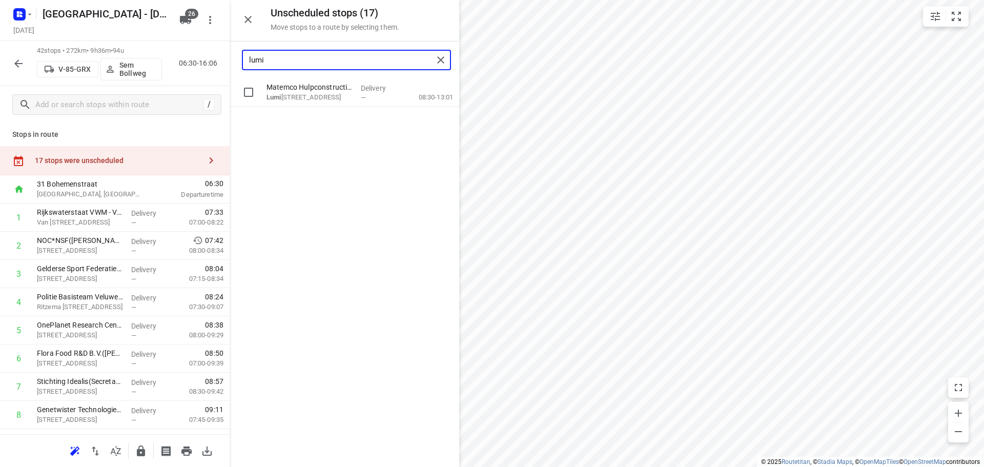
type input "lumi"
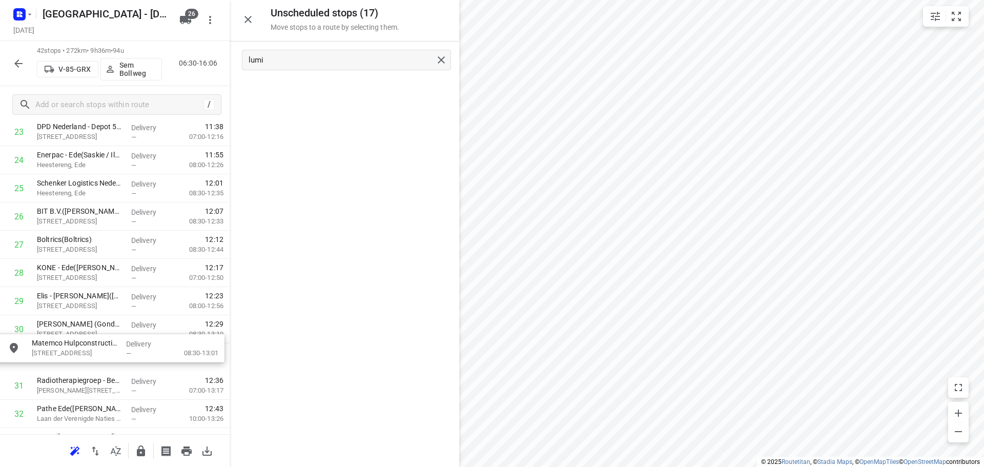
scroll to position [706, 0]
drag, startPoint x: 320, startPoint y: 130, endPoint x: 105, endPoint y: 330, distance: 293.9
click at [251, 16] on icon "button" at bounding box center [248, 19] width 12 height 12
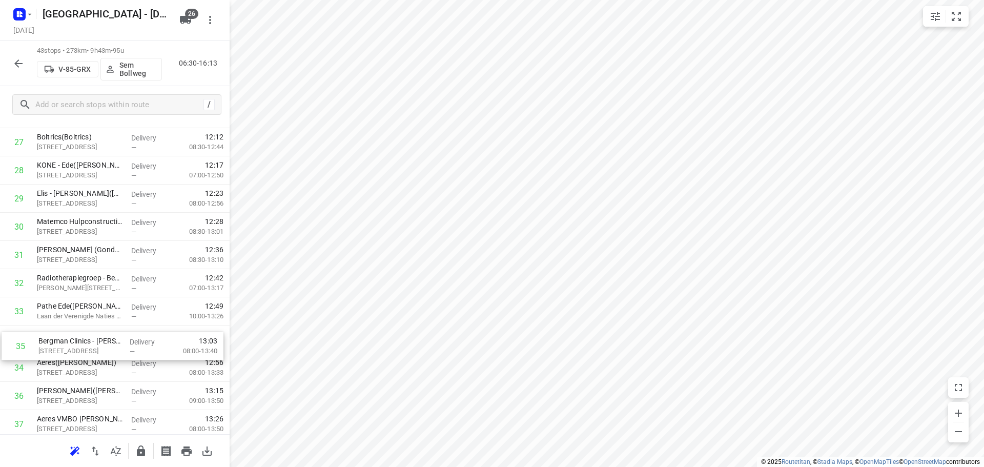
scroll to position [810, 0]
drag, startPoint x: 76, startPoint y: 371, endPoint x: 78, endPoint y: 332, distance: 39.5
click at [78, 334] on div "1 Rijkswaterstaat VWM - Verkeerscentrale Noord-Oost Nederland(Arthur Zijlstra) …" at bounding box center [115, 0] width 230 height 1213
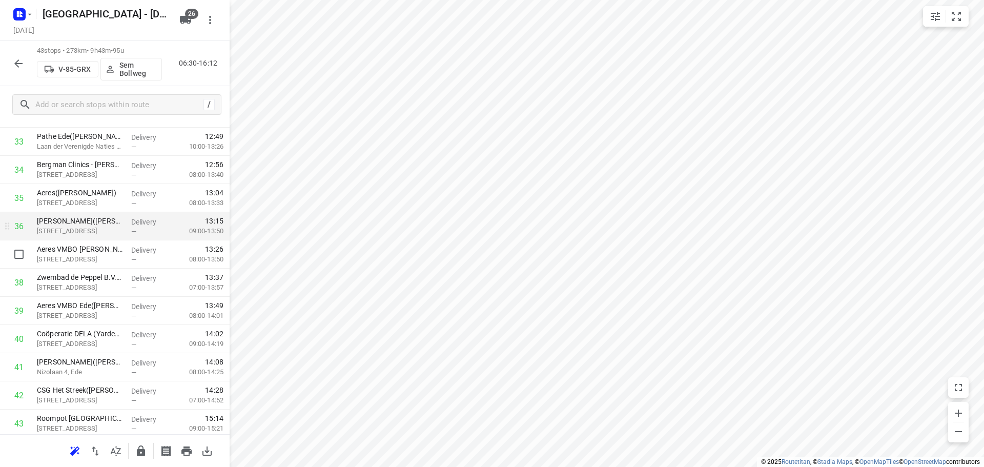
scroll to position [1010, 0]
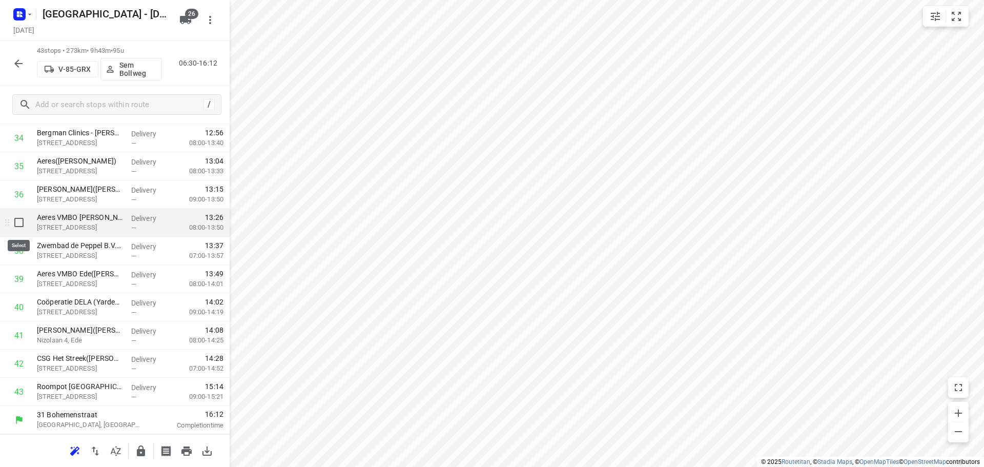
click at [20, 226] on input "checkbox" at bounding box center [19, 222] width 21 height 21
checkbox input "true"
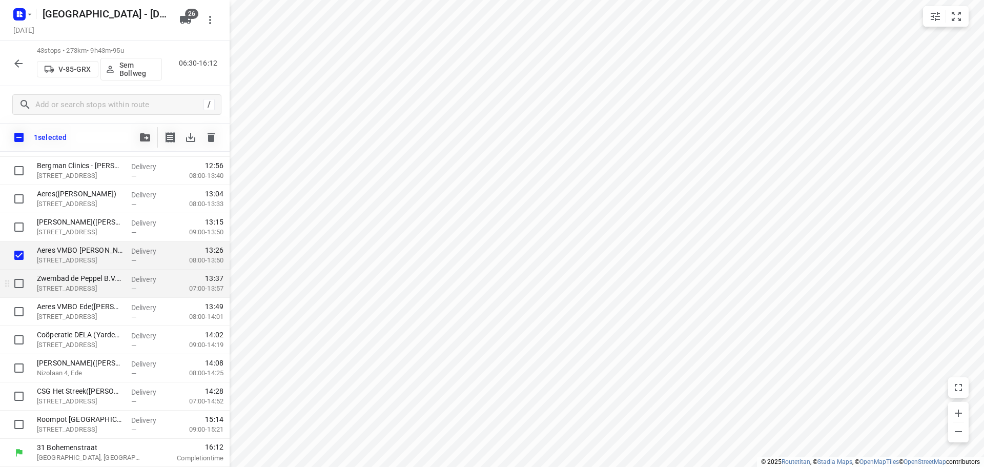
scroll to position [1006, 0]
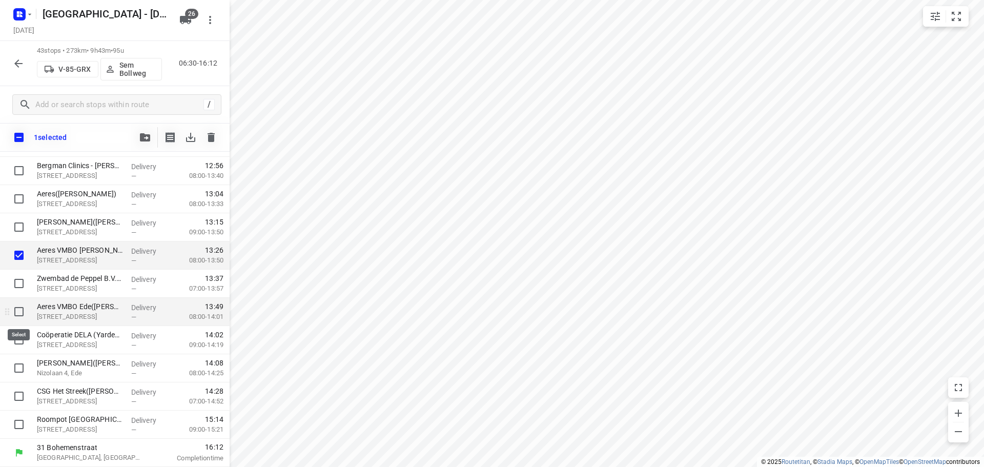
drag, startPoint x: 17, startPoint y: 309, endPoint x: 69, endPoint y: 249, distance: 78.5
click at [18, 309] on input "checkbox" at bounding box center [19, 311] width 21 height 21
checkbox input "true"
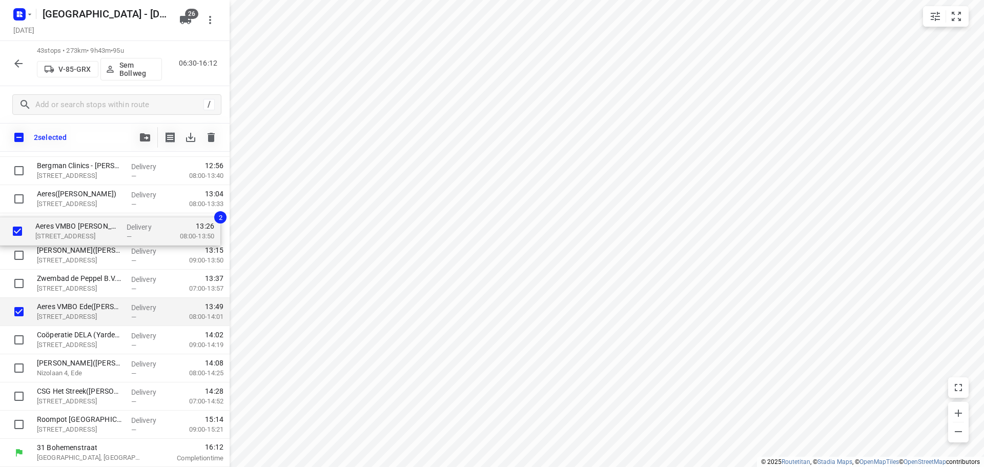
drag, startPoint x: 66, startPoint y: 254, endPoint x: 63, endPoint y: 224, distance: 30.0
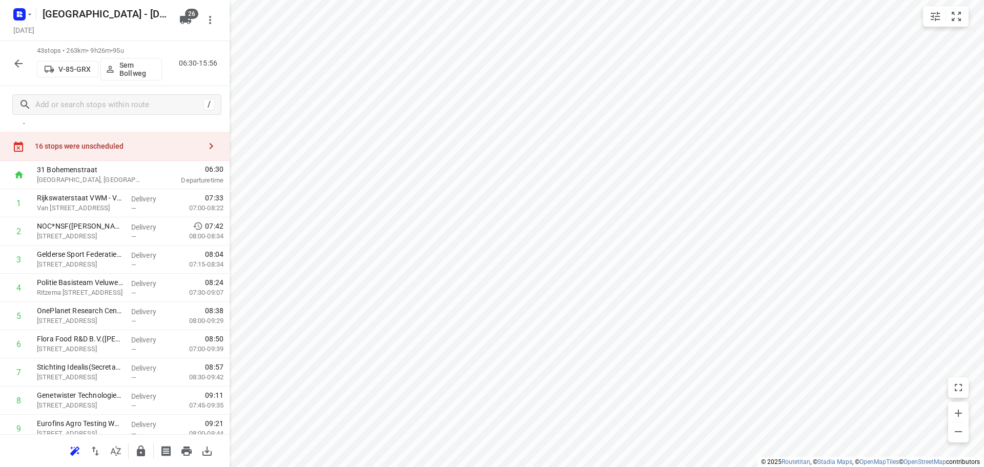
scroll to position [0, 0]
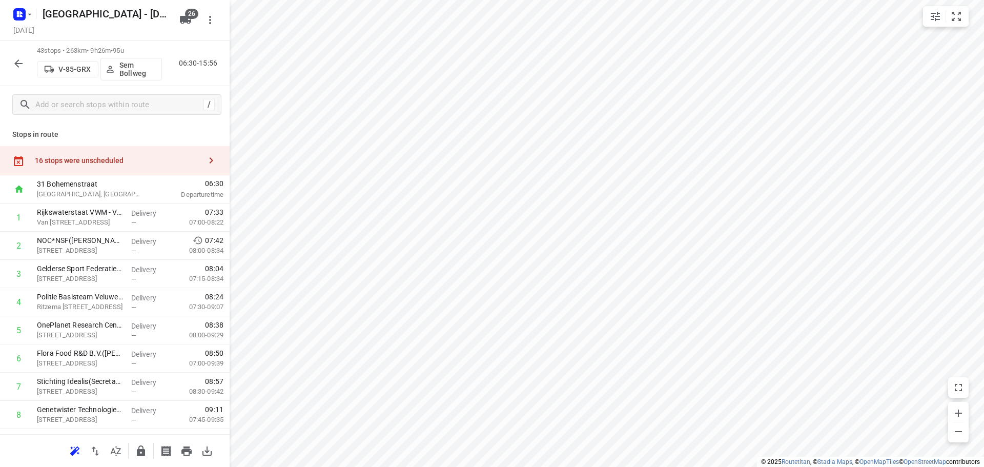
click at [95, 147] on div "16 stops were unscheduled" at bounding box center [115, 160] width 230 height 29
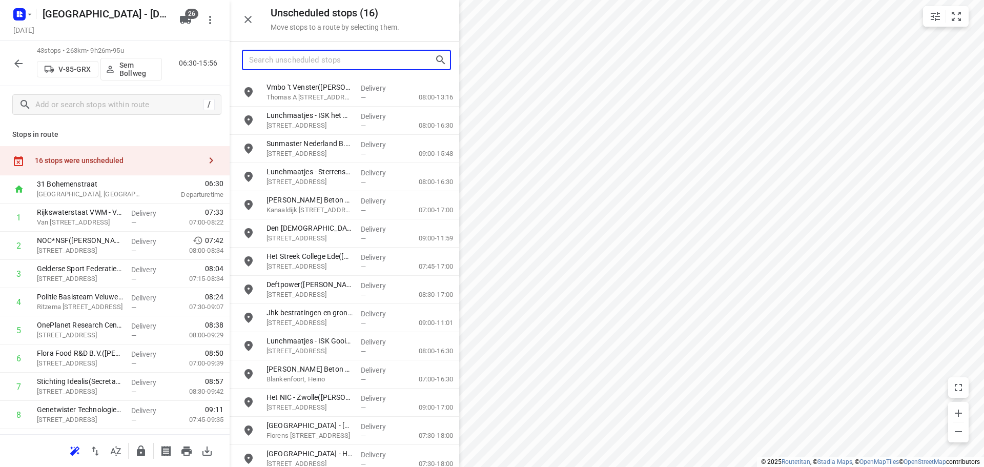
click at [327, 64] on input "Search unscheduled stops" at bounding box center [342, 60] width 186 height 16
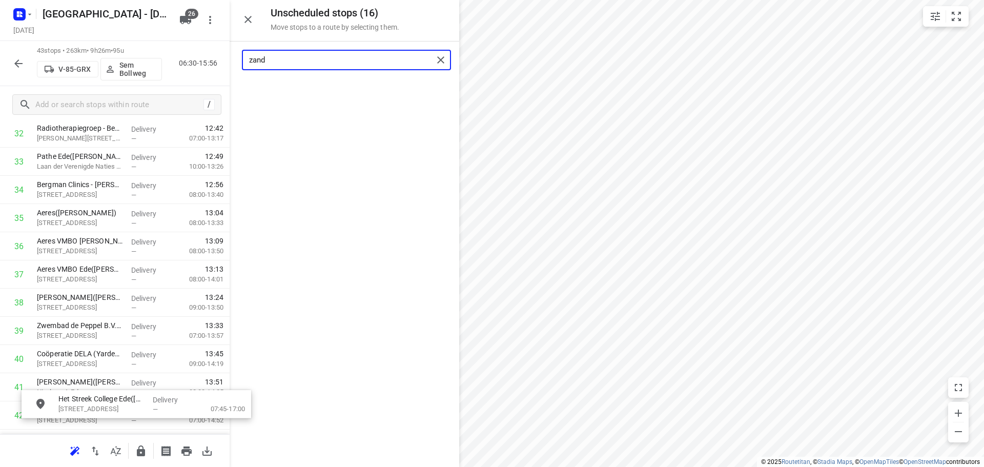
scroll to position [1042, 0]
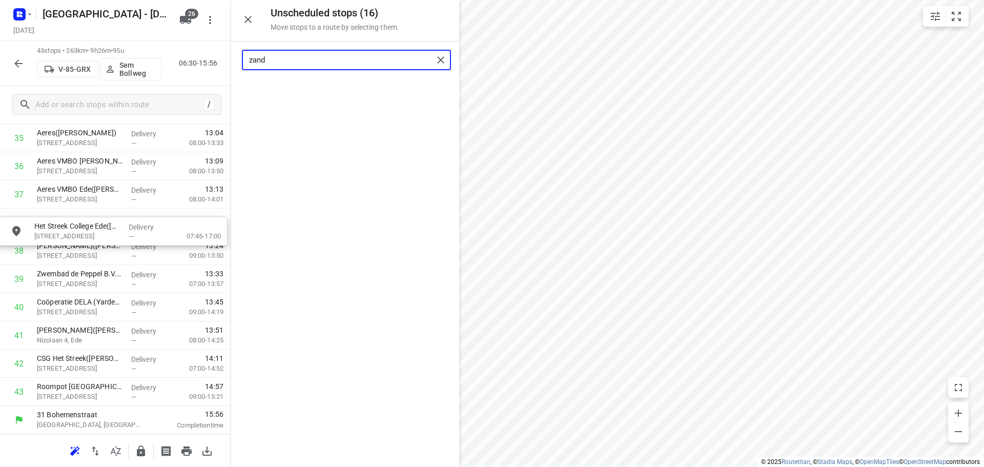
drag, startPoint x: 328, startPoint y: 93, endPoint x: 95, endPoint y: 236, distance: 272.5
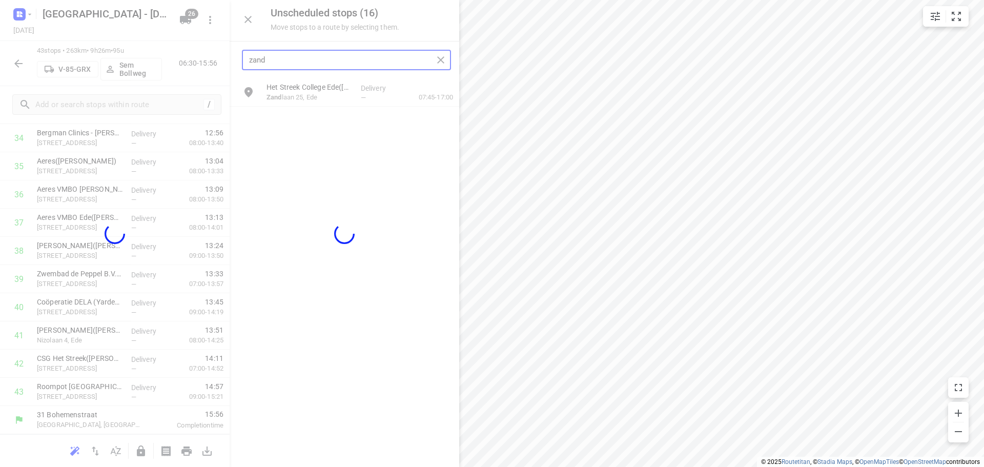
type input "zand"
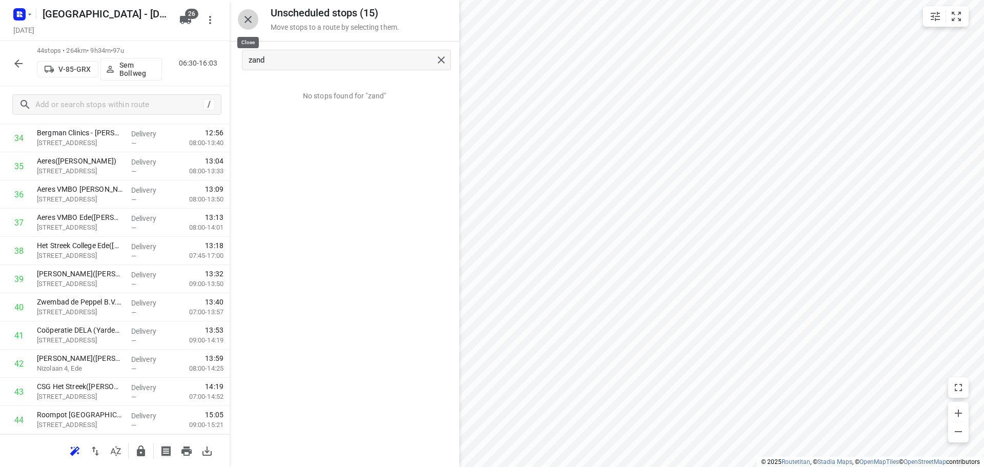
click at [249, 18] on icon "button" at bounding box center [248, 19] width 7 height 7
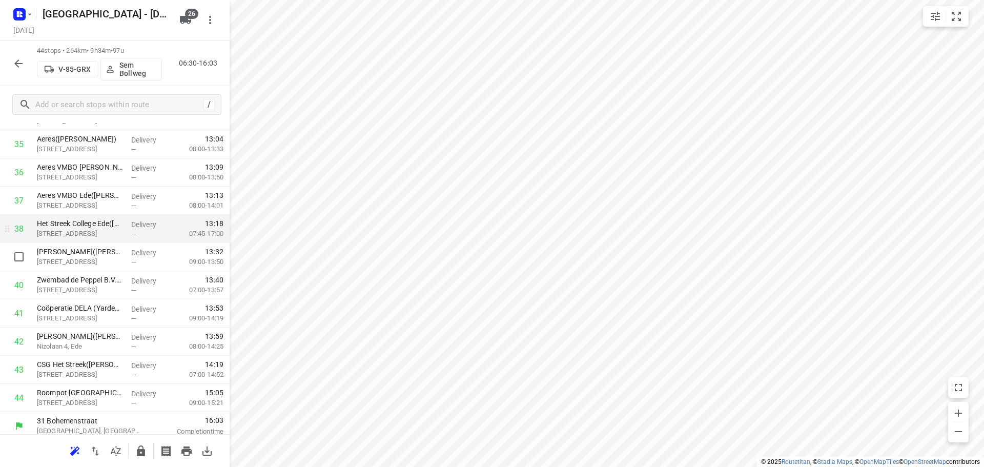
scroll to position [1038, 0]
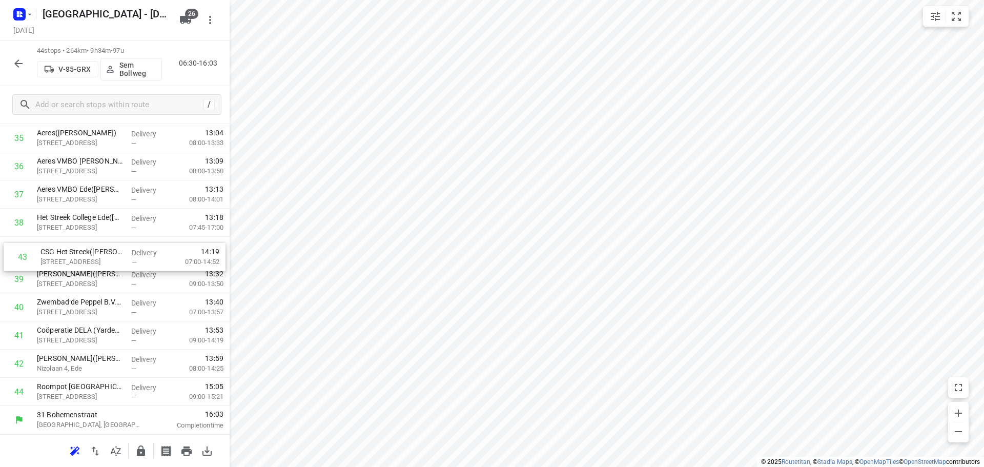
drag, startPoint x: 76, startPoint y: 369, endPoint x: 78, endPoint y: 256, distance: 112.8
click at [143, 450] on icon "button" at bounding box center [141, 451] width 8 height 11
click at [24, 64] on icon "button" at bounding box center [18, 63] width 12 height 12
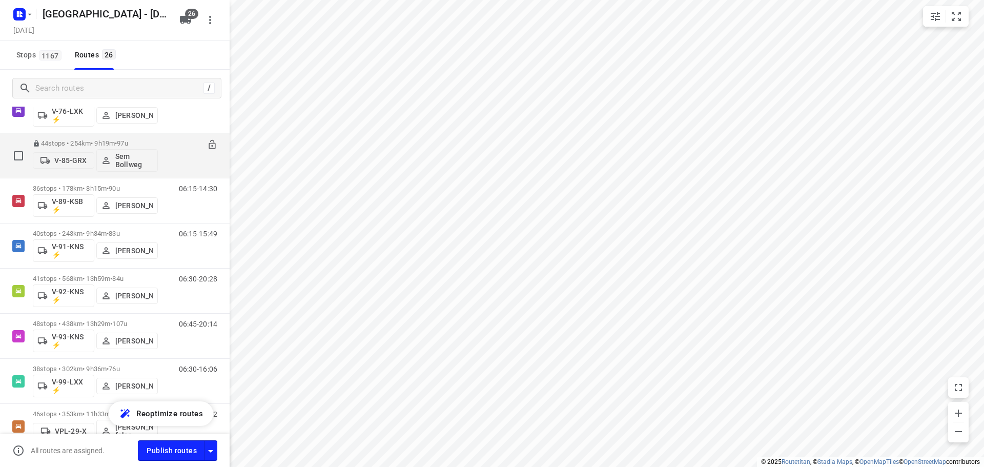
scroll to position [785, 0]
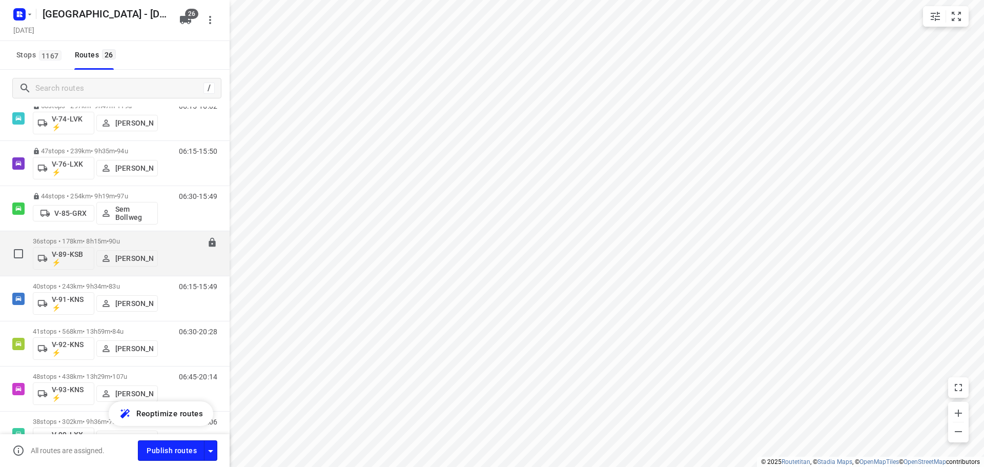
click at [138, 236] on div "36 stops • 178km • 8h15m • 90u V-89-KSB ⚡ Alex Tryfonov" at bounding box center [95, 253] width 125 height 43
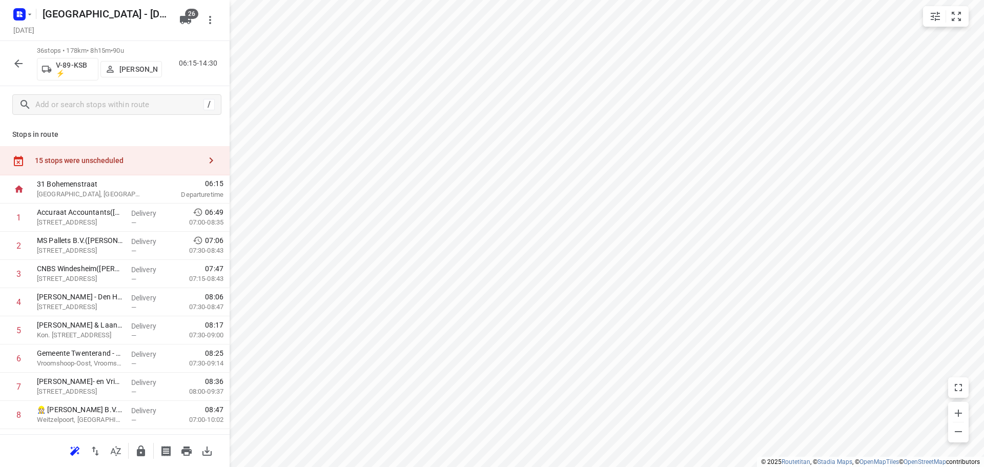
click at [98, 153] on div "15 stops were unscheduled" at bounding box center [115, 160] width 230 height 29
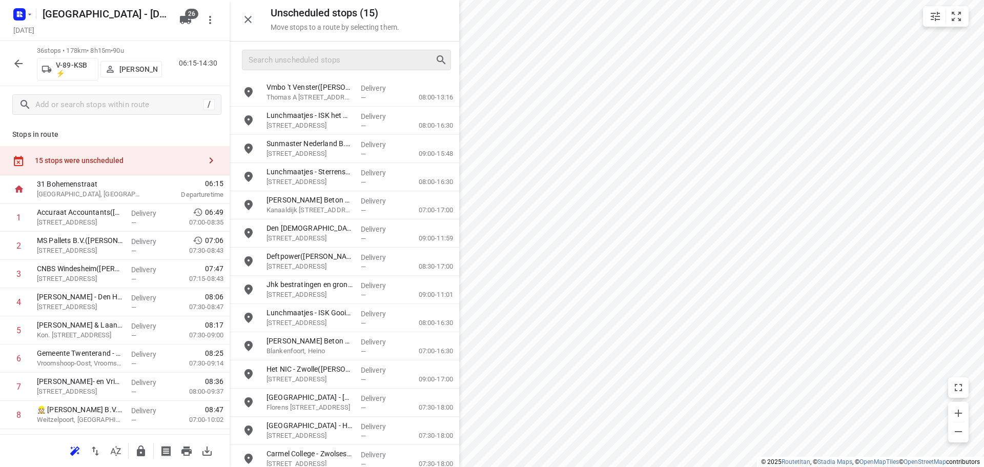
click at [327, 69] on div at bounding box center [346, 60] width 209 height 21
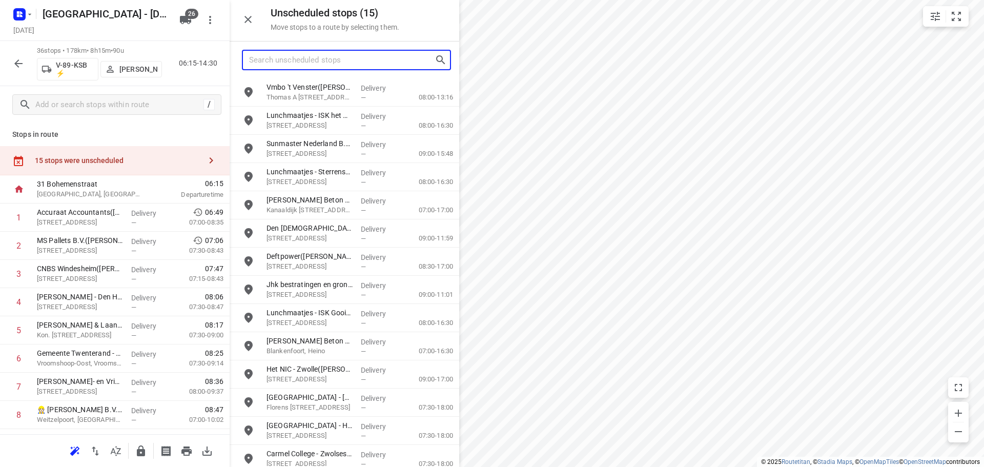
click at [325, 63] on input "Search unscheduled stops" at bounding box center [342, 60] width 186 height 16
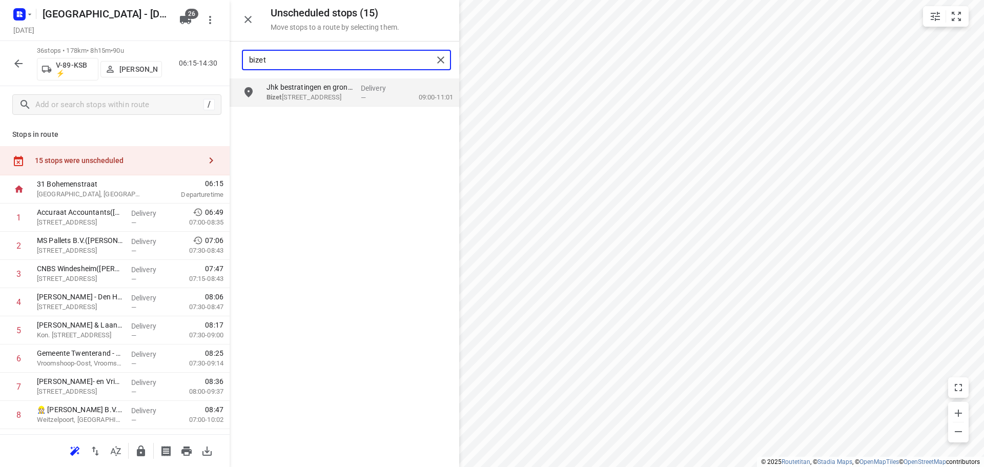
type input "bizet"
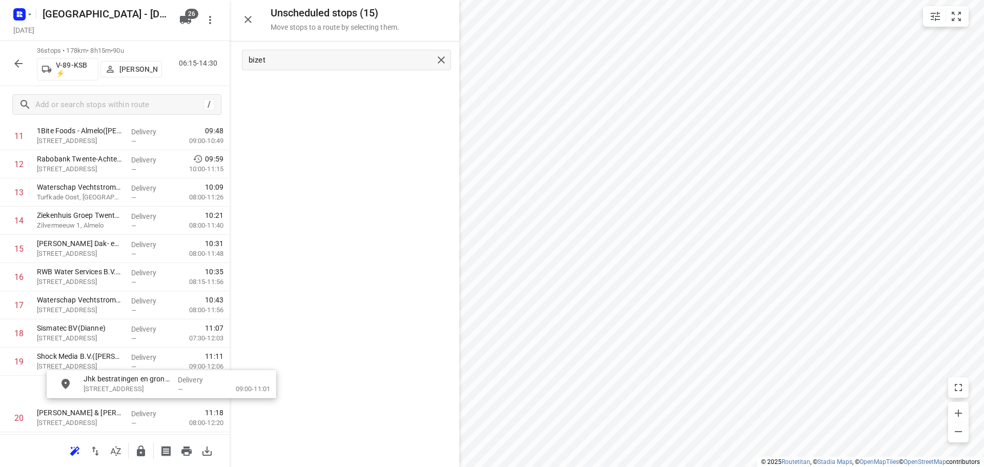
scroll to position [367, 0]
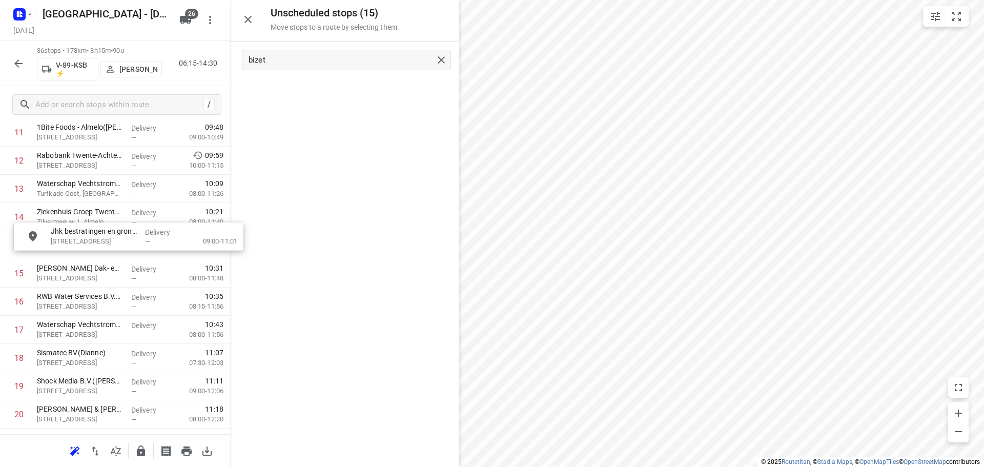
drag, startPoint x: 325, startPoint y: 103, endPoint x: 109, endPoint y: 250, distance: 261.2
click at [248, 16] on icon "button" at bounding box center [248, 19] width 12 height 12
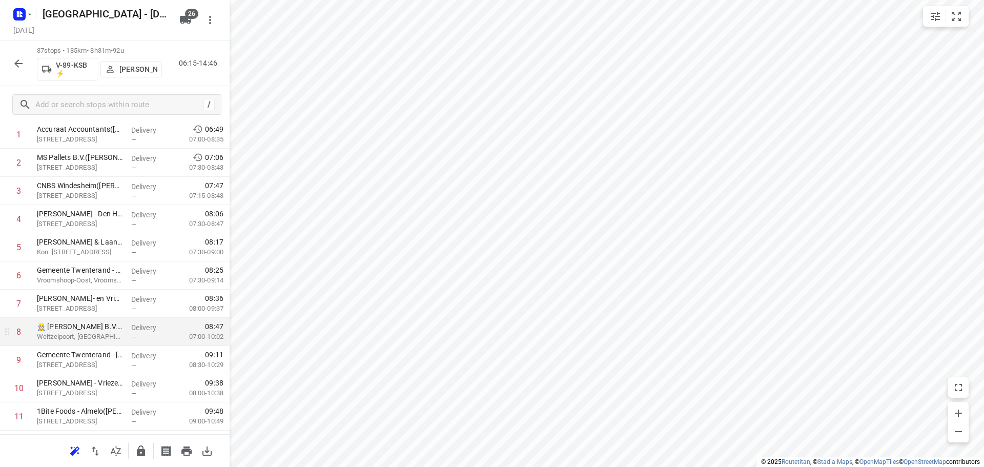
scroll to position [0, 0]
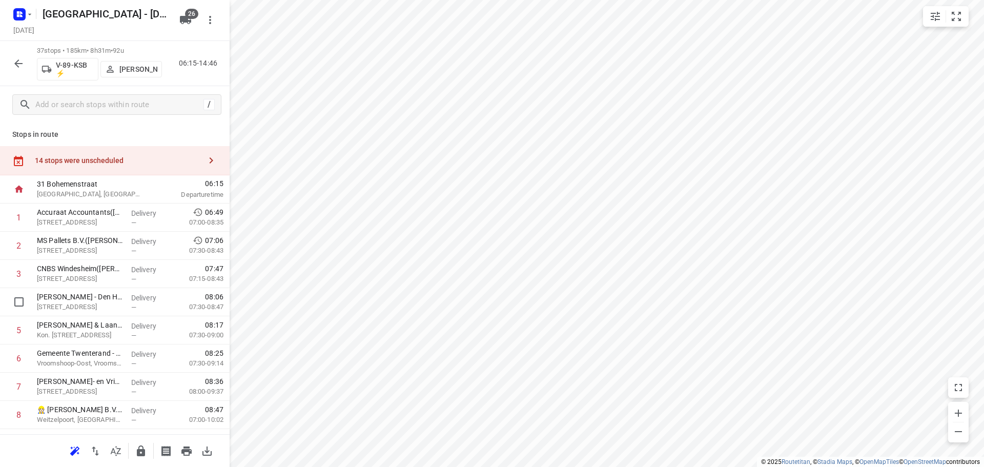
drag, startPoint x: 76, startPoint y: 305, endPoint x: 74, endPoint y: 273, distance: 32.3
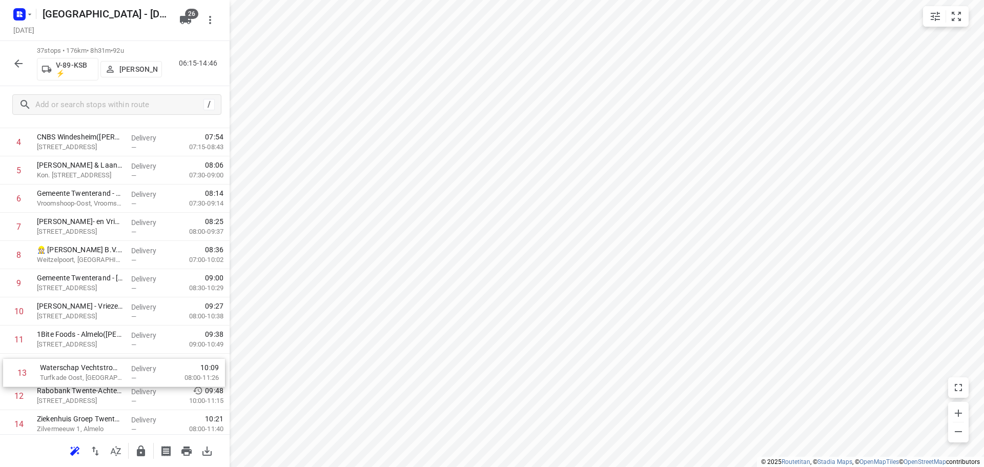
scroll to position [165, 0]
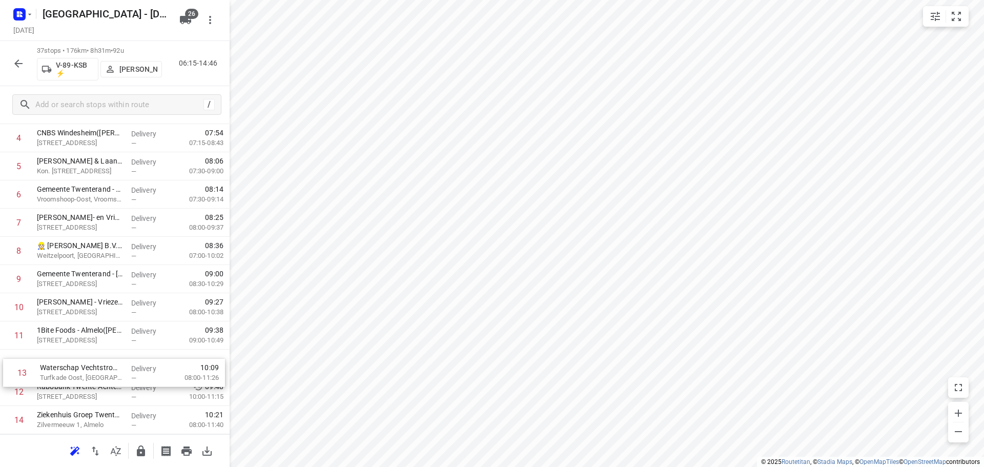
drag, startPoint x: 85, startPoint y: 398, endPoint x: 88, endPoint y: 354, distance: 44.2
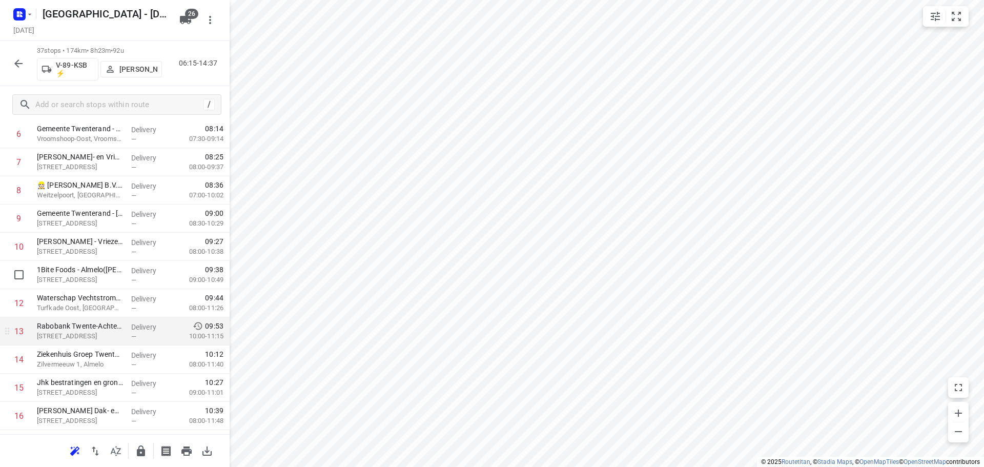
scroll to position [268, 0]
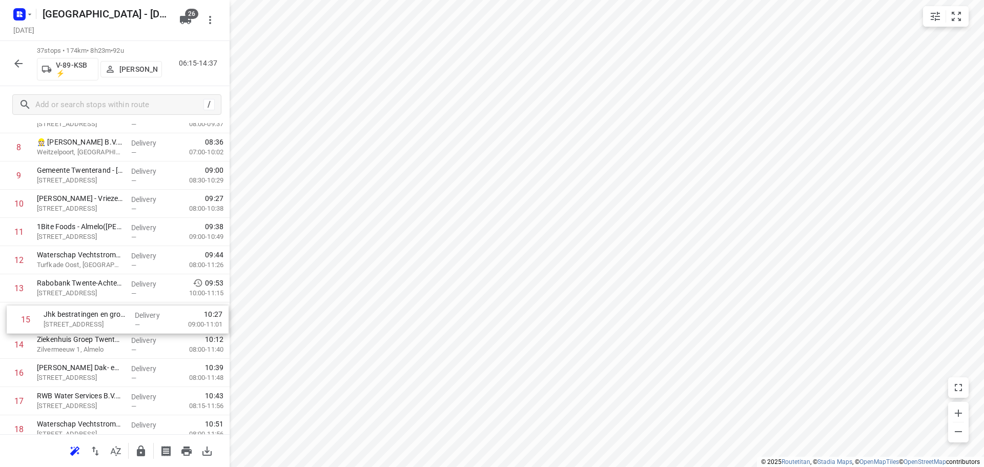
drag, startPoint x: 59, startPoint y: 354, endPoint x: 68, endPoint y: 321, distance: 34.6
click at [68, 320] on div "1 Accuraat Accountants(Rien Huisjes) Brinkstraat 5, Den Ham Delivery — 06:49 07…" at bounding box center [115, 457] width 230 height 1043
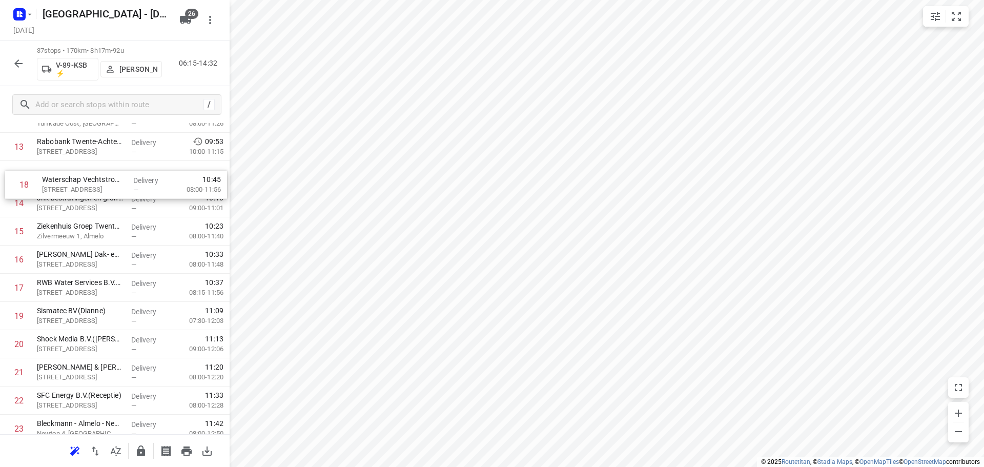
scroll to position [402, 0]
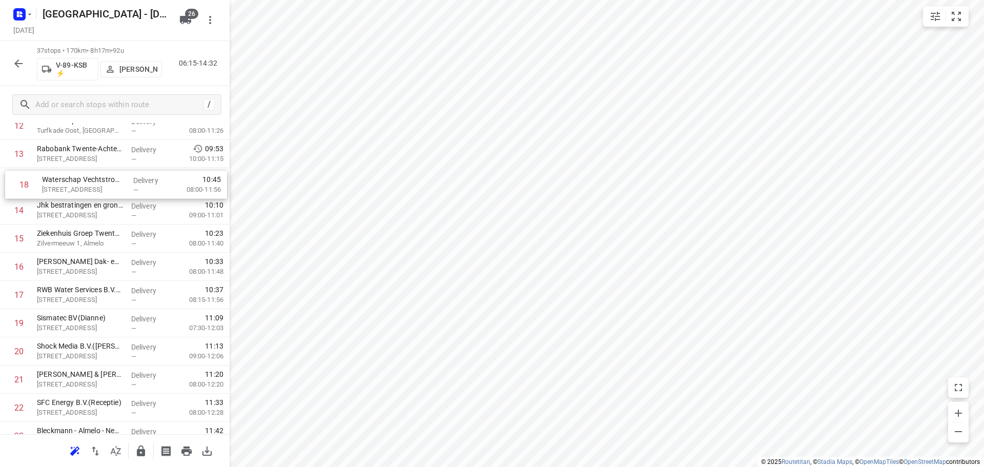
drag, startPoint x: 80, startPoint y: 282, endPoint x: 86, endPoint y: 188, distance: 94.5
click at [86, 188] on div "1 Accuraat Accountants(Rien Huisjes) Brinkstraat 5, Den Ham Delivery — 06:49 07…" at bounding box center [115, 323] width 230 height 1043
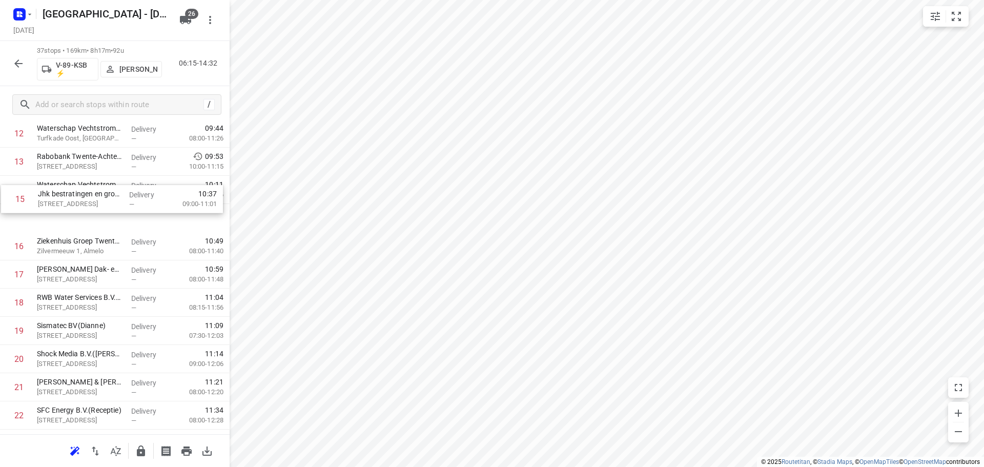
drag, startPoint x: 80, startPoint y: 211, endPoint x: 82, endPoint y: 184, distance: 27.3
click at [82, 184] on div "1 Accuraat Accountants(Rien Huisjes) Brinkstraat 5, Den Ham Delivery — 06:49 07…" at bounding box center [115, 330] width 230 height 1043
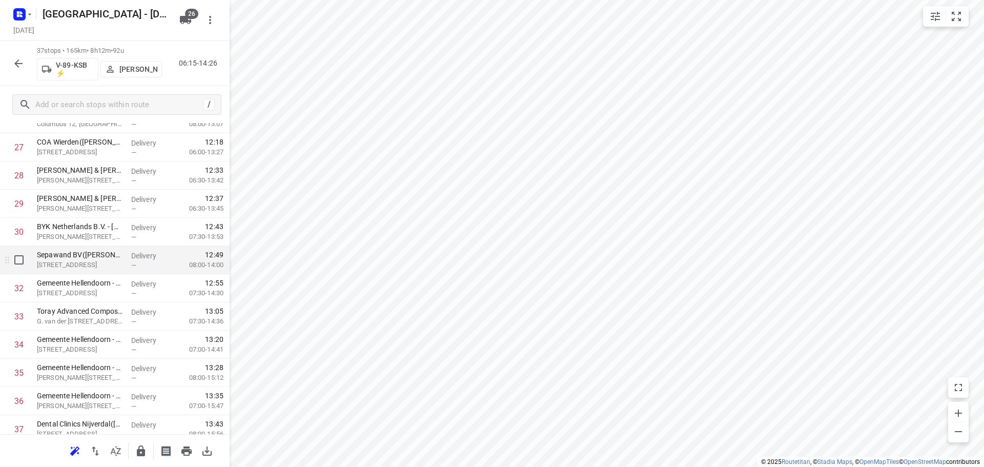
scroll to position [841, 0]
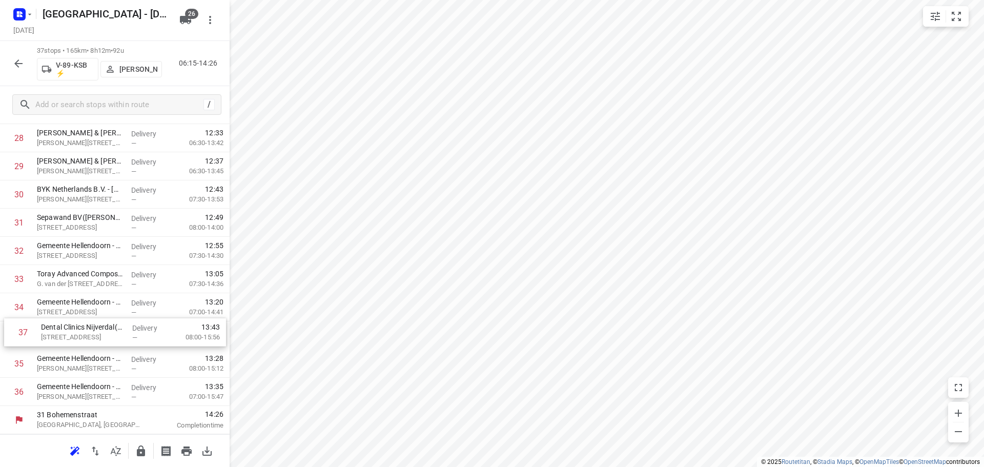
drag, startPoint x: 89, startPoint y: 392, endPoint x: 90, endPoint y: 330, distance: 62.0
click at [140, 455] on icon "button" at bounding box center [141, 451] width 12 height 12
click at [17, 65] on icon "button" at bounding box center [18, 63] width 12 height 12
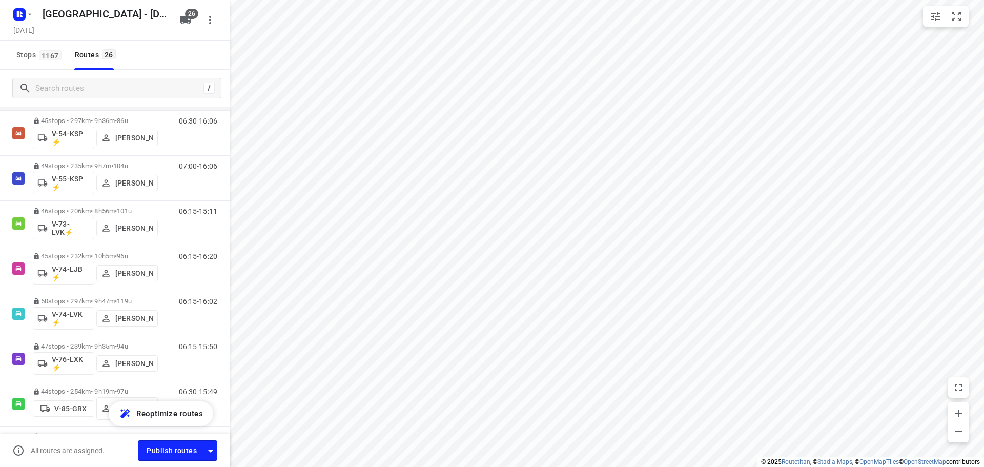
scroll to position [718, 0]
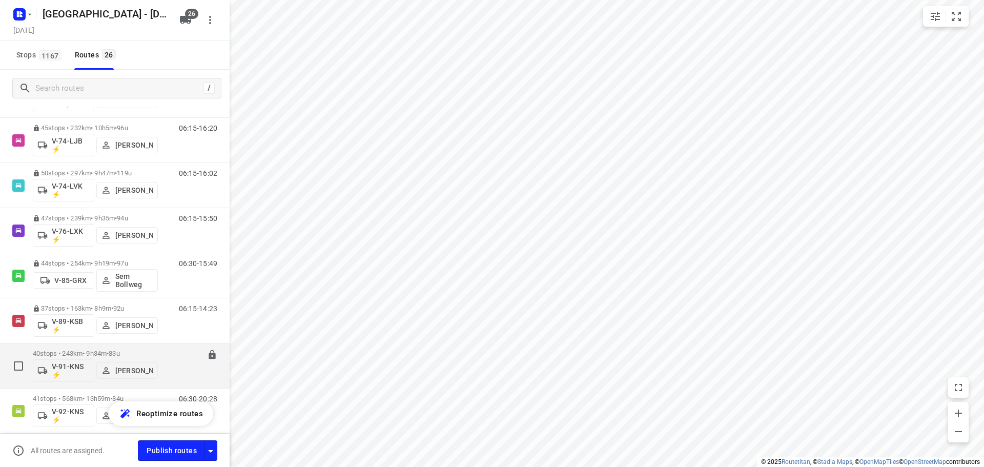
click at [108, 349] on div "40 stops • 243km • 9h34m • 83u V-91-KNS ⚡ Milan Rave" at bounding box center [95, 366] width 125 height 43
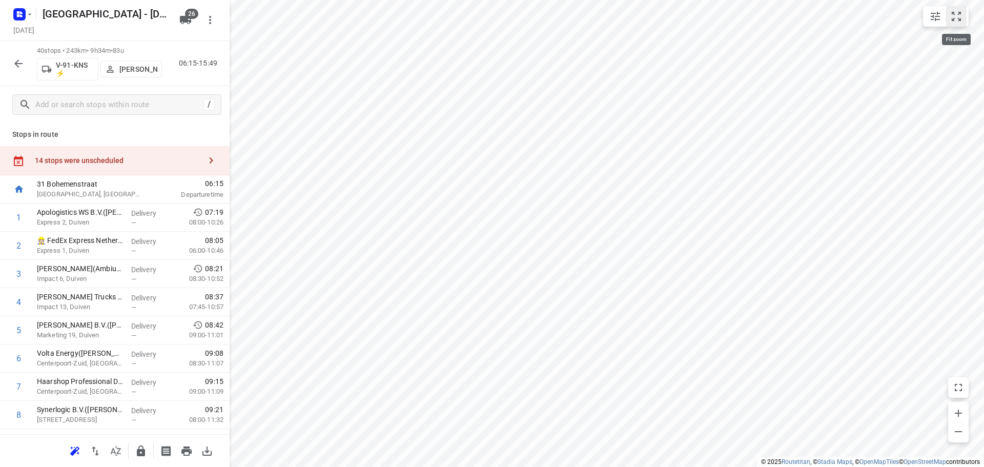
click at [962, 19] on icon "small contained button group" at bounding box center [957, 16] width 12 height 12
click at [560, 0] on html "i © 2025 Routetitan , © Stadia Maps , © OpenMapTiles © OpenStreetMap contributo…" at bounding box center [492, 233] width 984 height 467
click at [110, 146] on div "Stops in route 14 stops were unscheduled 31 Bohemenstraat Zwolle, Netherlands 0…" at bounding box center [115, 278] width 230 height 311
click at [145, 163] on div "14 stops were unscheduled" at bounding box center [118, 160] width 166 height 8
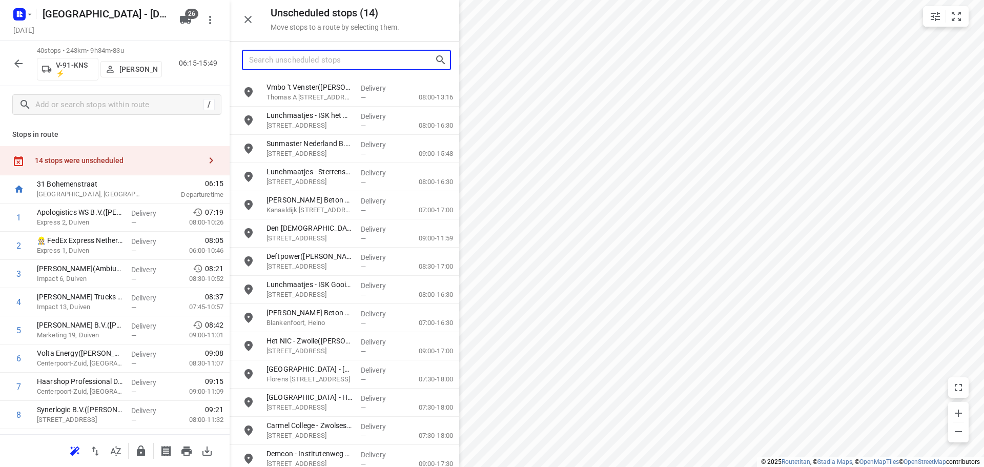
drag, startPoint x: 350, startPoint y: 58, endPoint x: 357, endPoint y: 56, distance: 6.8
click at [350, 57] on input "Search unscheduled stops" at bounding box center [342, 60] width 186 height 16
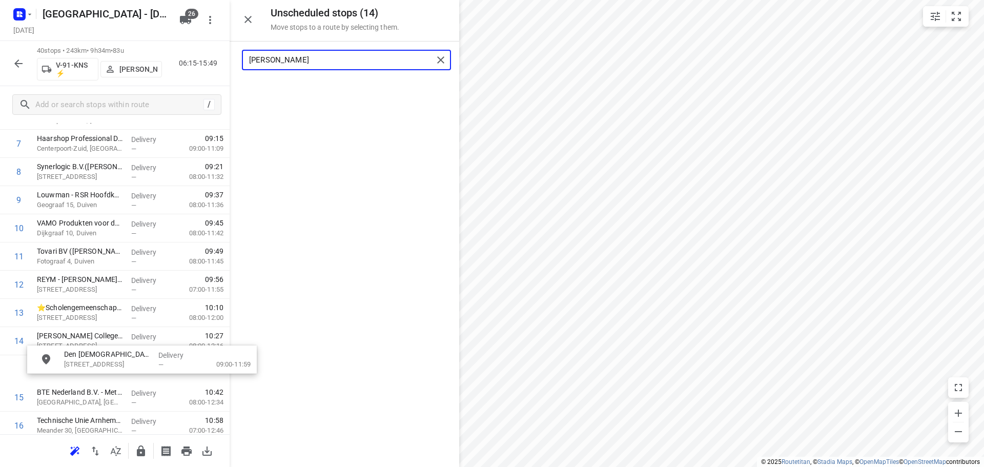
scroll to position [247, 0]
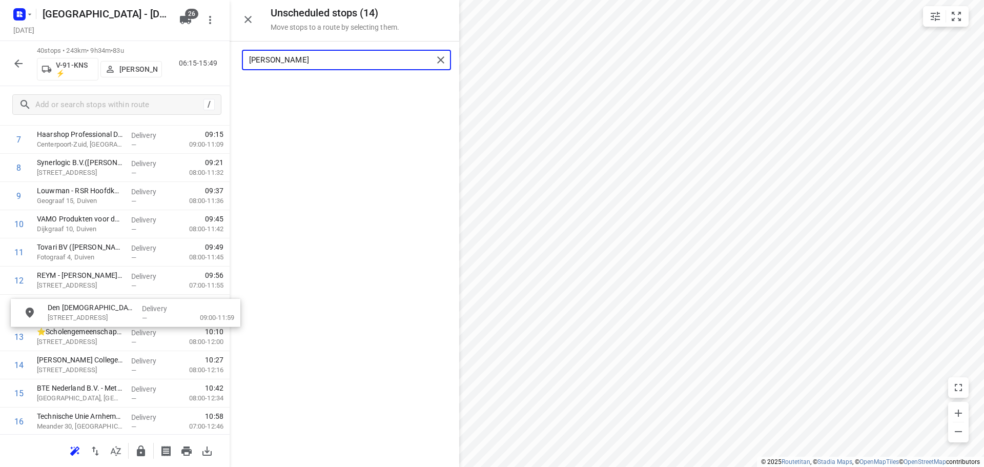
drag, startPoint x: 302, startPoint y: 87, endPoint x: 78, endPoint y: 308, distance: 314.3
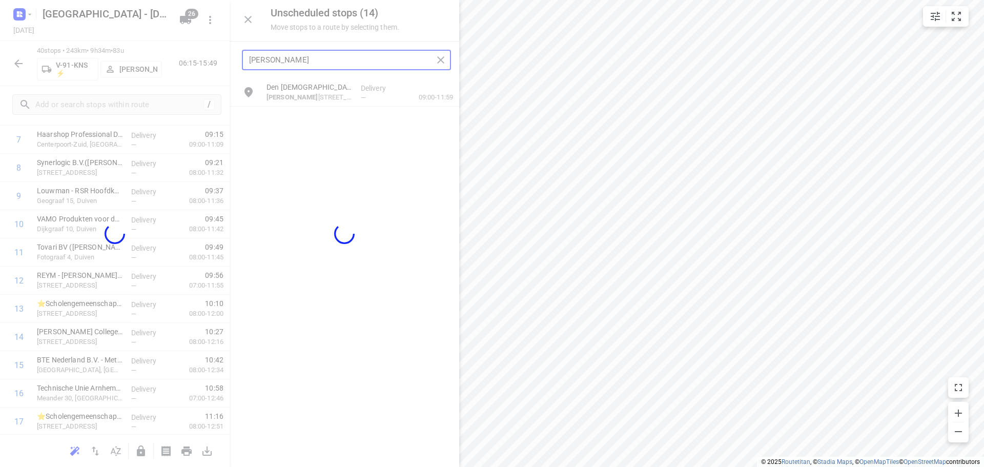
type input "roelof"
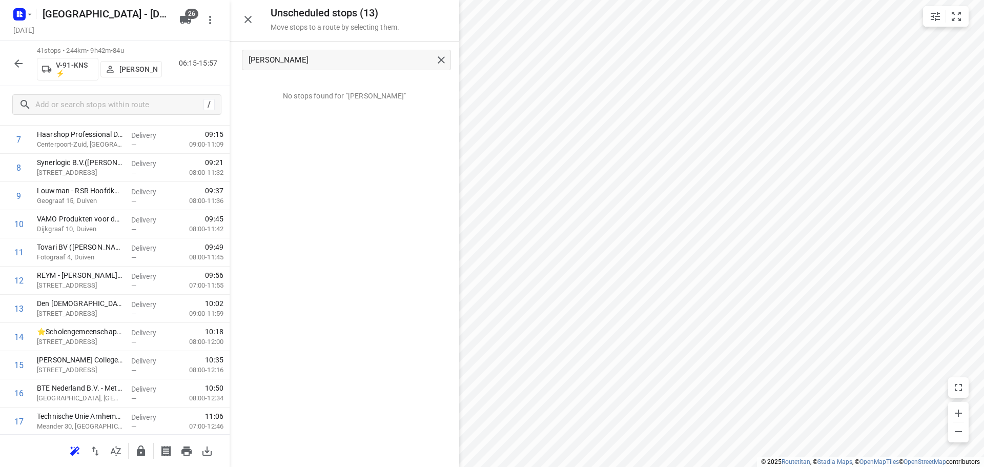
click at [250, 13] on icon "button" at bounding box center [248, 19] width 12 height 12
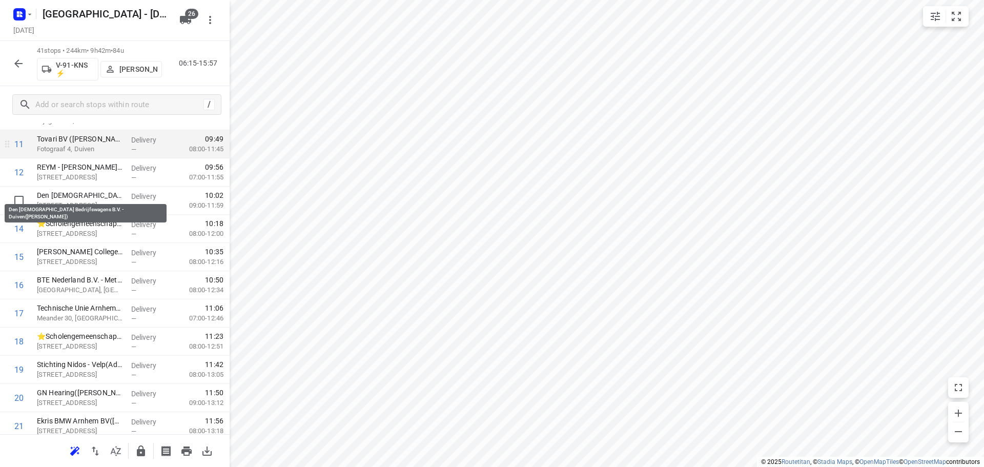
scroll to position [359, 0]
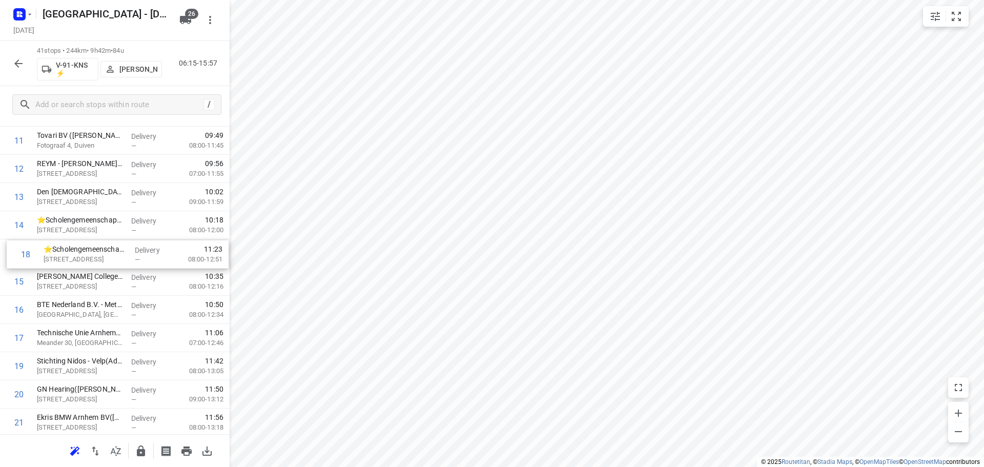
drag, startPoint x: 74, startPoint y: 342, endPoint x: 80, endPoint y: 255, distance: 87.4
click at [80, 255] on div "1 Apologistics WS B.V.(Ingrid Degen) Express 2, Duiven Delivery — 07:19 08:00-1…" at bounding box center [115, 423] width 230 height 1156
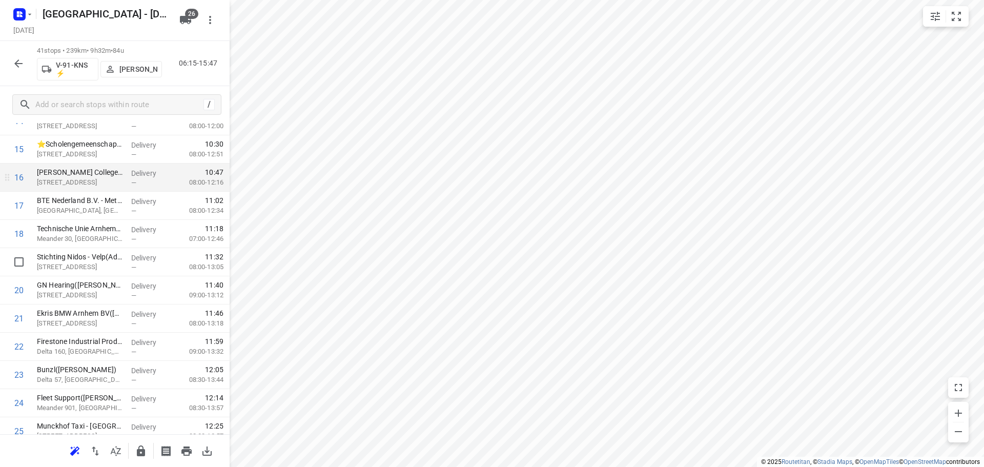
scroll to position [461, 0]
drag, startPoint x: 61, startPoint y: 270, endPoint x: 61, endPoint y: 210, distance: 59.5
click at [61, 210] on div "1 Apologistics WS B.V.(Ingrid Degen) Express 2, Duiven Delivery — 07:19 08:00-1…" at bounding box center [115, 320] width 230 height 1156
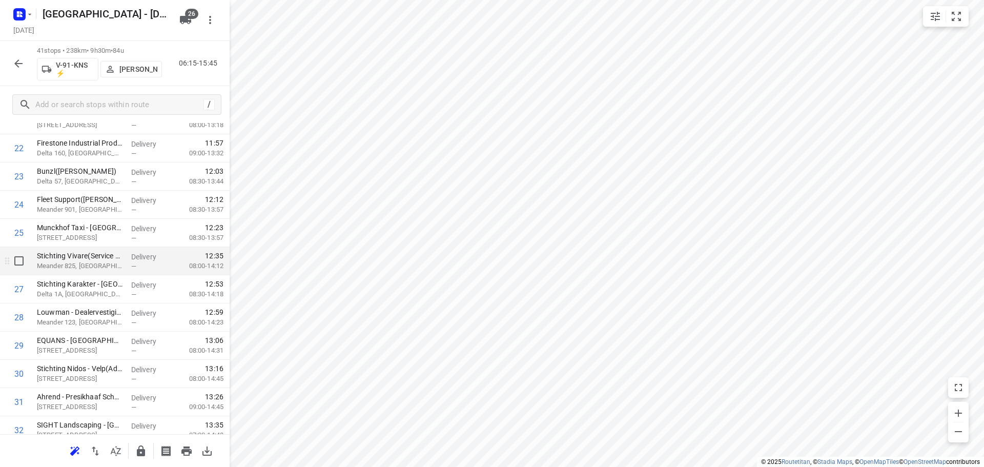
scroll to position [667, 0]
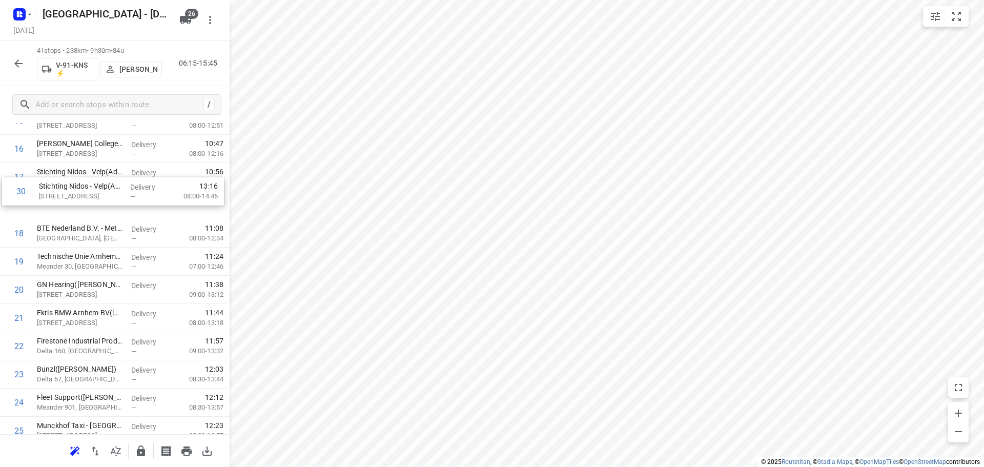
drag, startPoint x: 84, startPoint y: 365, endPoint x: 84, endPoint y: 181, distance: 184.1
click at [84, 181] on div "1 Apologistics WS B.V.(Ingrid Degen) Express 2, Duiven Delivery — 07:19 08:00-1…" at bounding box center [115, 290] width 230 height 1156
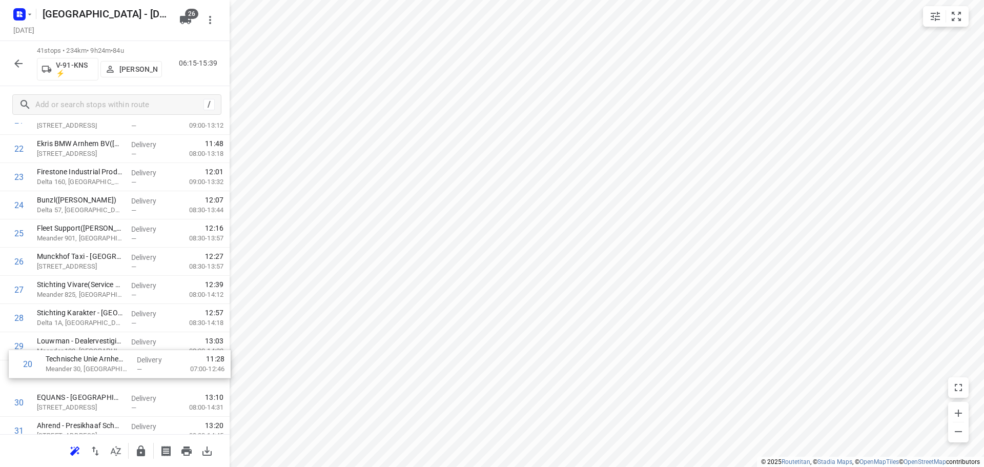
scroll to position [633, 0]
drag, startPoint x: 106, startPoint y: 269, endPoint x: 119, endPoint y: 357, distance: 89.2
click at [119, 357] on div "1 Apologistics WS B.V.(Ingrid Degen) Express 2, Duiven Delivery — 07:19 08:00-1…" at bounding box center [115, 148] width 230 height 1156
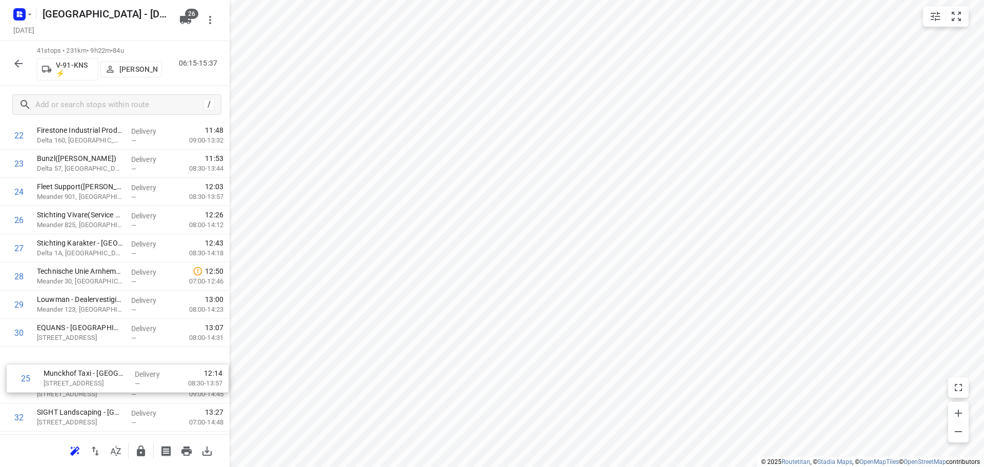
drag, startPoint x: 116, startPoint y: 247, endPoint x: 122, endPoint y: 356, distance: 108.8
click at [119, 365] on div "1 Apologistics WS B.V.(Ingrid Degen) Express 2, Duiven Delivery — 07:19 08:00-1…" at bounding box center [115, 107] width 230 height 1156
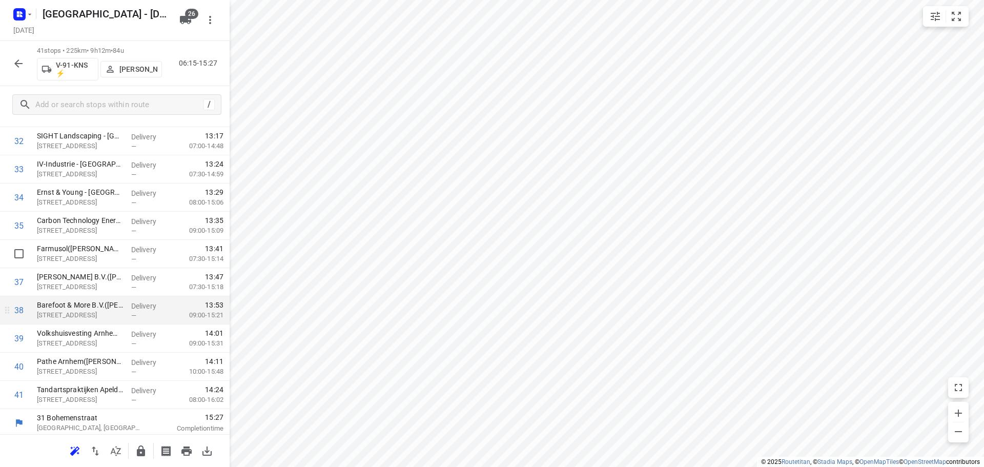
scroll to position [954, 0]
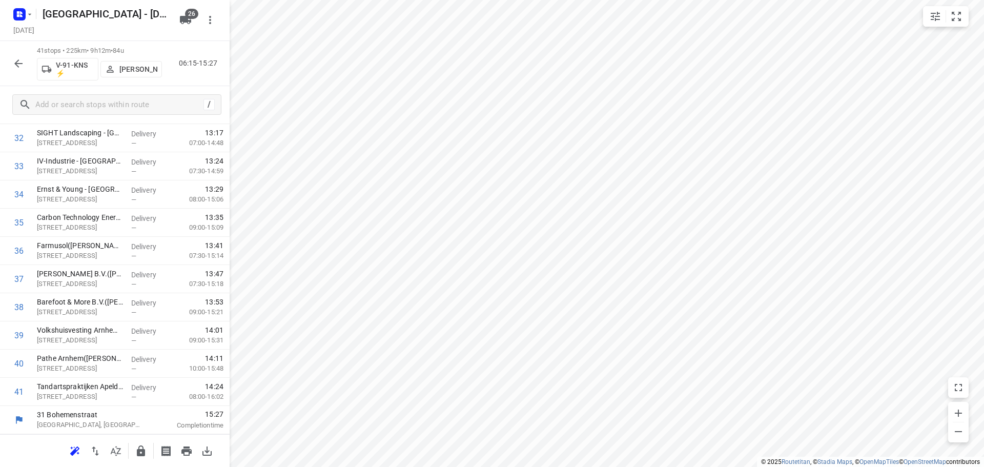
click at [142, 443] on button "button" at bounding box center [141, 451] width 21 height 21
click at [16, 67] on icon "button" at bounding box center [18, 63] width 12 height 12
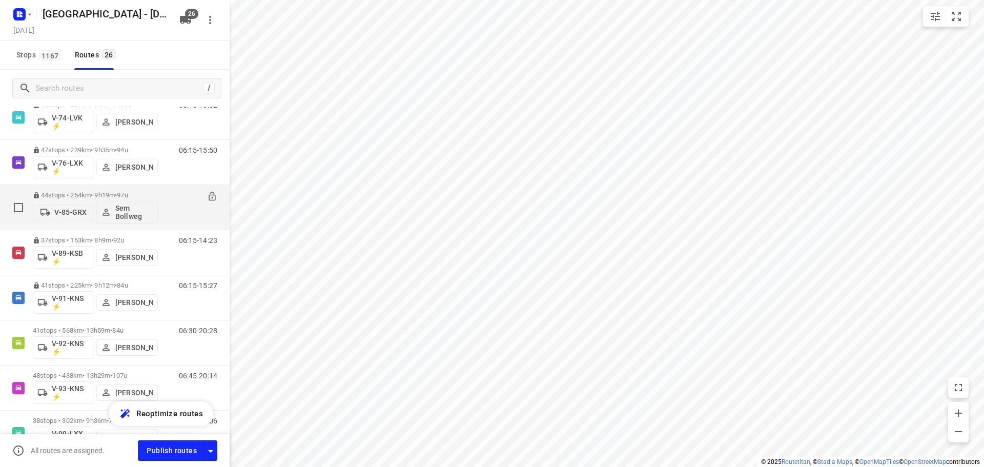
scroll to position [872, 0]
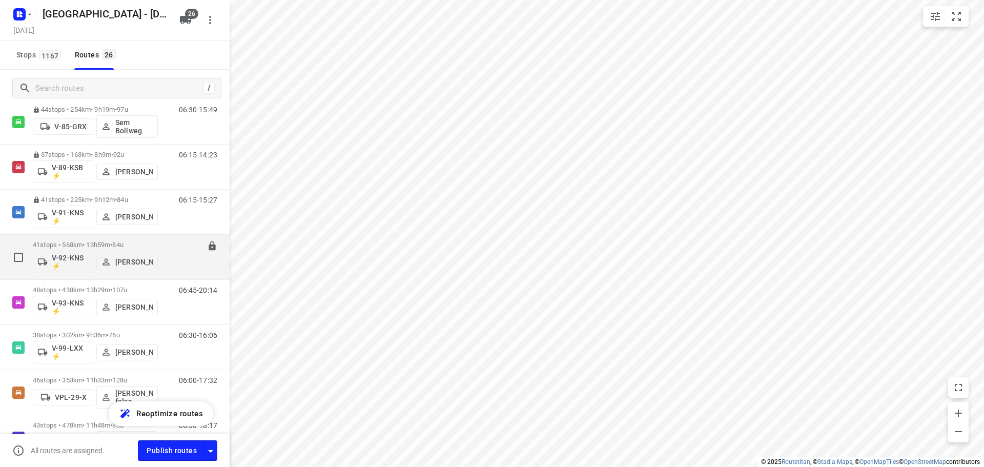
click at [123, 241] on span "84u" at bounding box center [117, 245] width 11 height 8
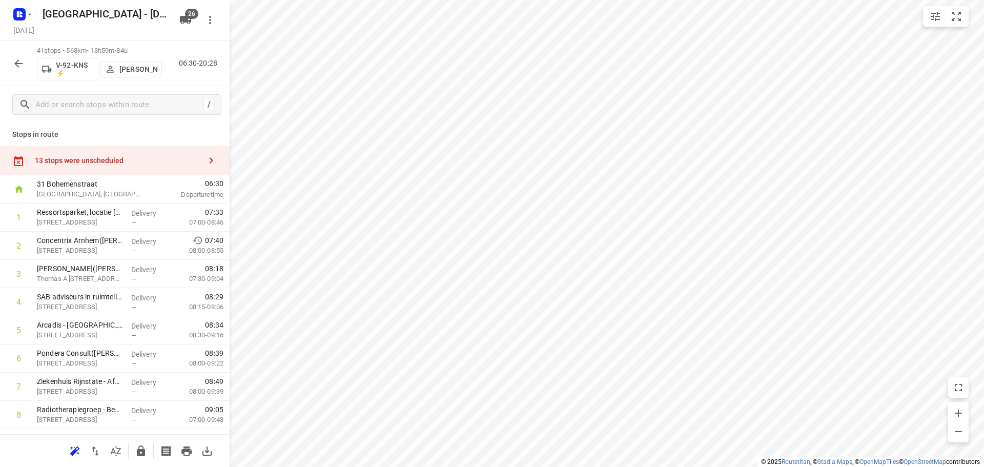
click at [78, 164] on div "13 stops were unscheduled" at bounding box center [118, 160] width 166 height 8
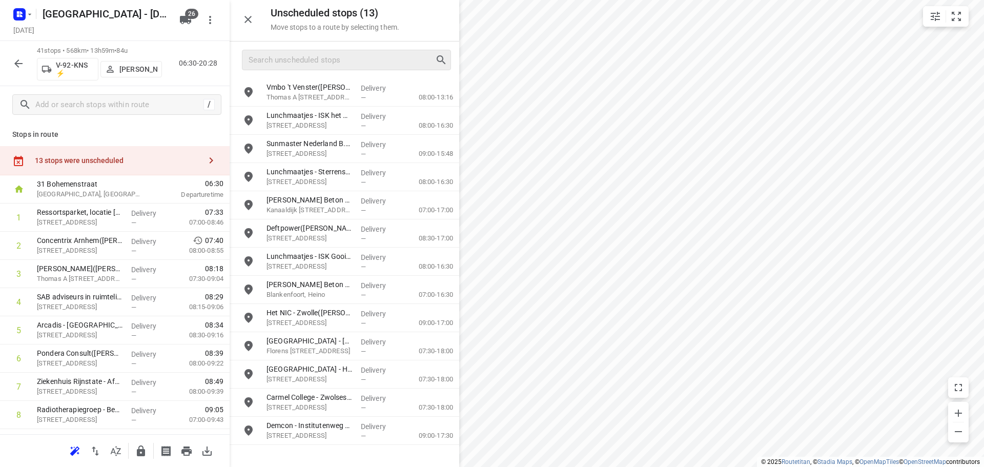
click at [297, 70] on div at bounding box center [346, 60] width 209 height 21
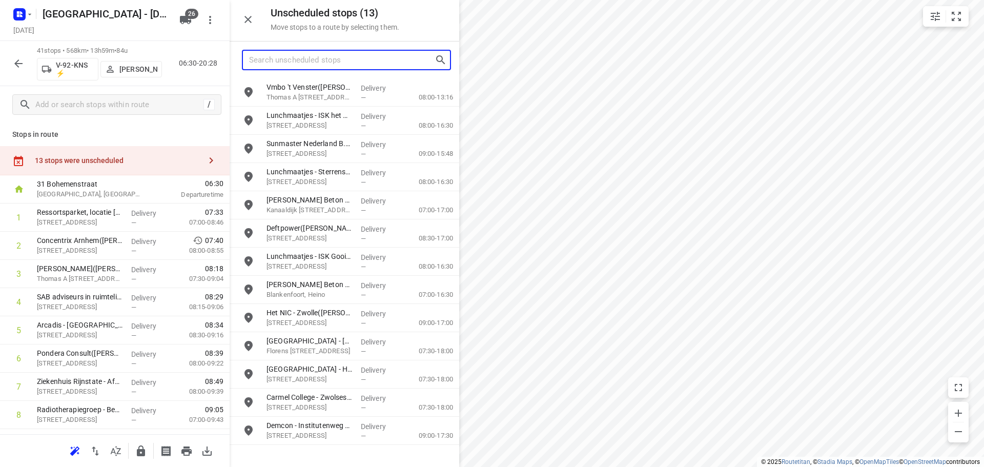
click at [299, 56] on input "Search unscheduled stops" at bounding box center [342, 60] width 186 height 16
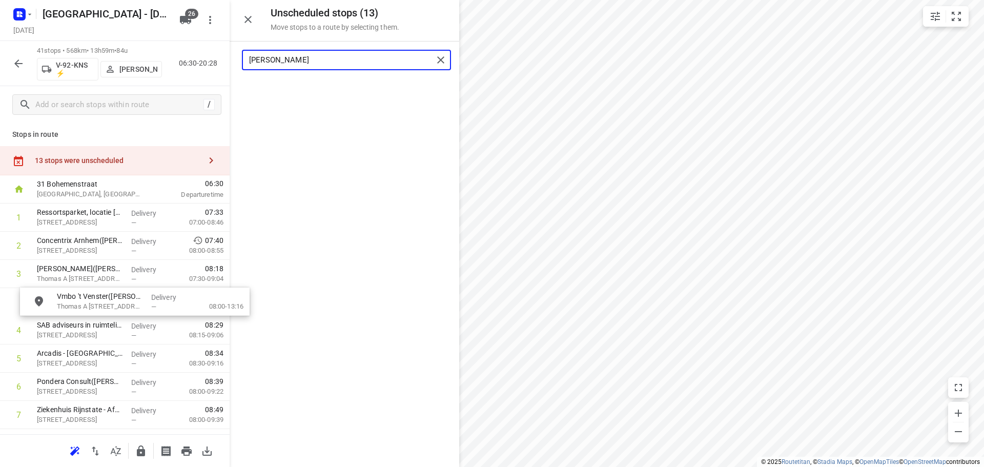
drag, startPoint x: 331, startPoint y: 86, endPoint x: 114, endPoint y: 300, distance: 304.9
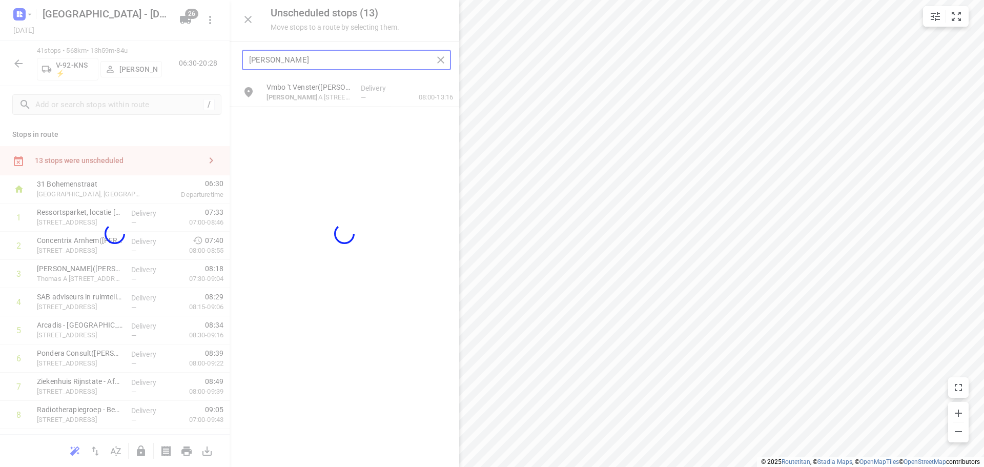
type input "thomas"
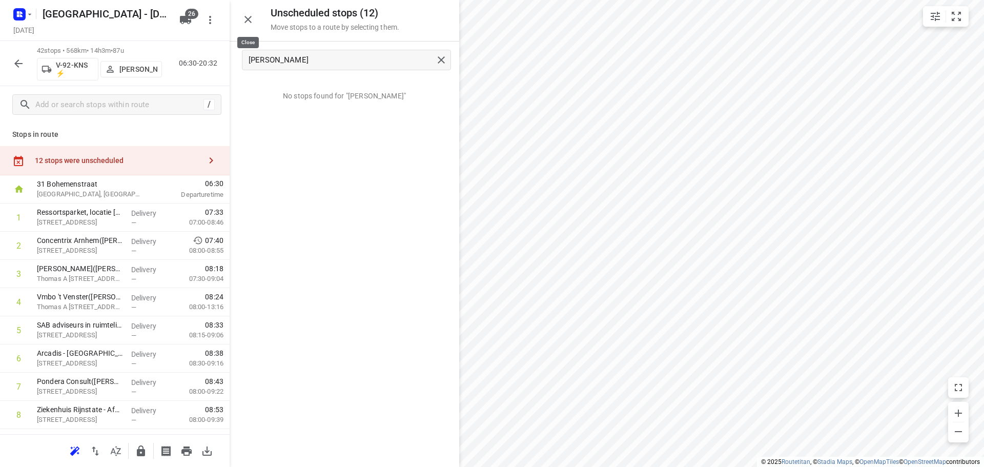
click at [252, 18] on icon "button" at bounding box center [248, 19] width 12 height 12
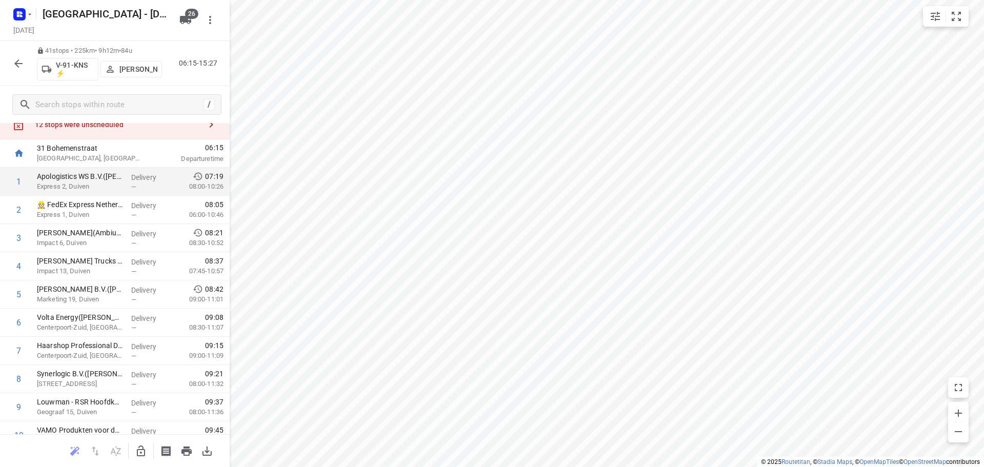
scroll to position [0, 0]
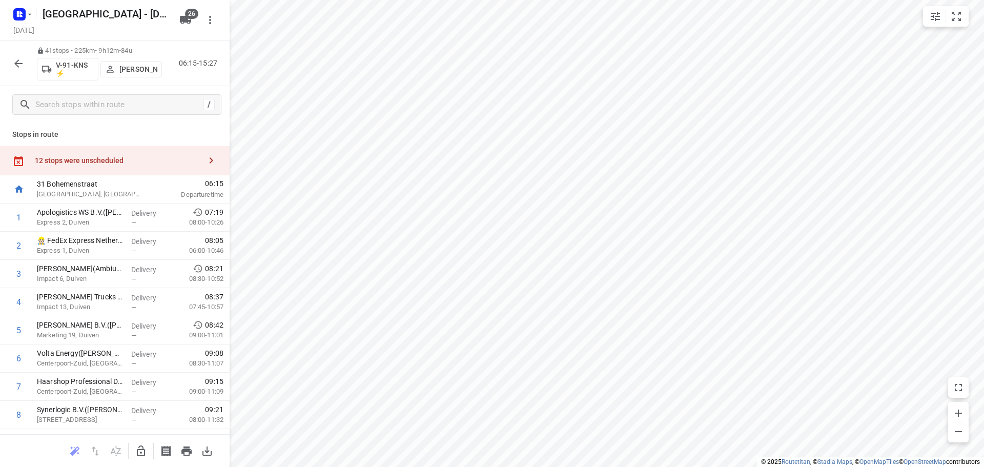
click at [144, 445] on icon "button" at bounding box center [141, 451] width 12 height 12
click at [107, 153] on div "12 stops were unscheduled" at bounding box center [115, 160] width 230 height 29
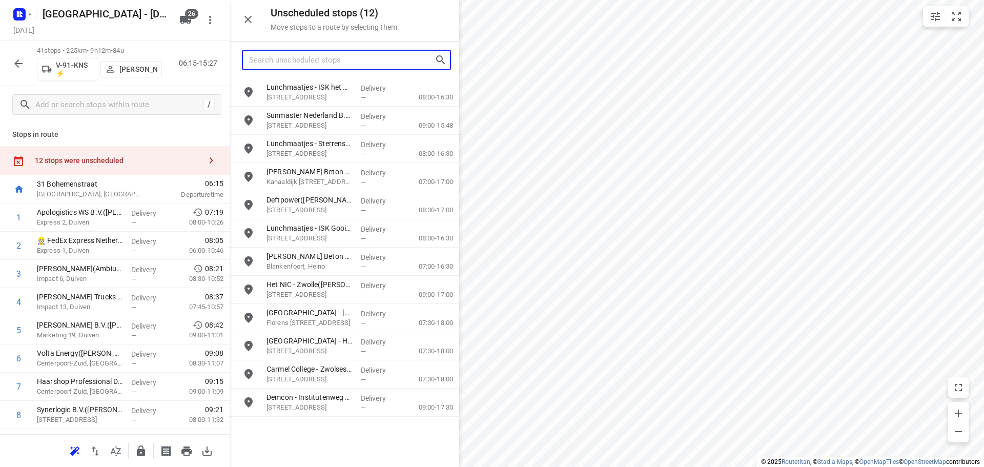
click at [349, 54] on input "Search unscheduled stops" at bounding box center [342, 60] width 186 height 16
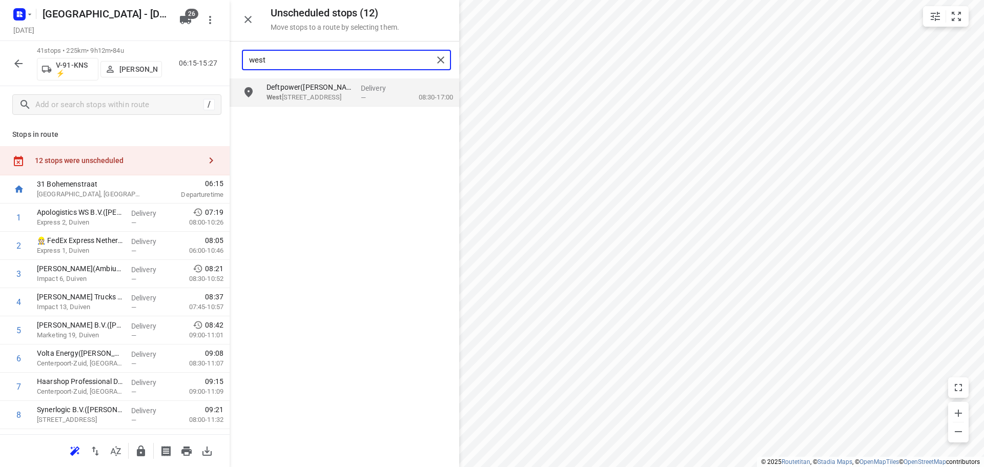
type input "west"
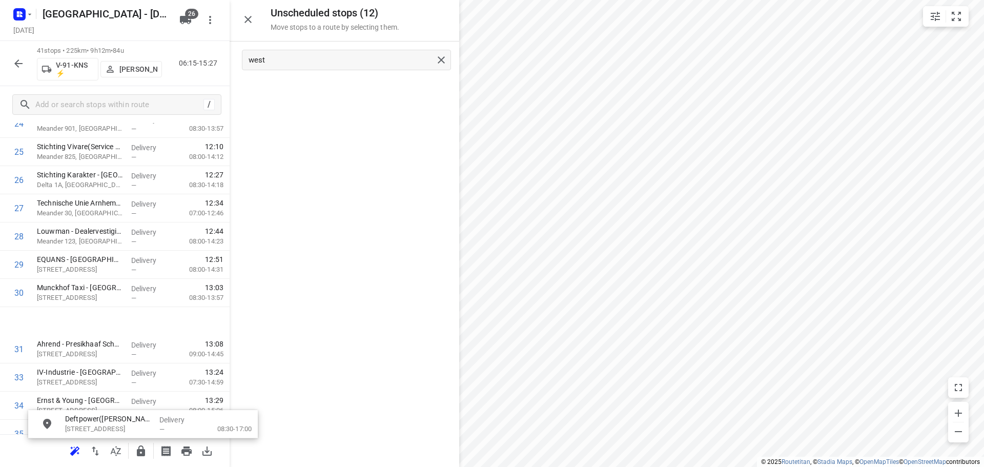
scroll to position [744, 0]
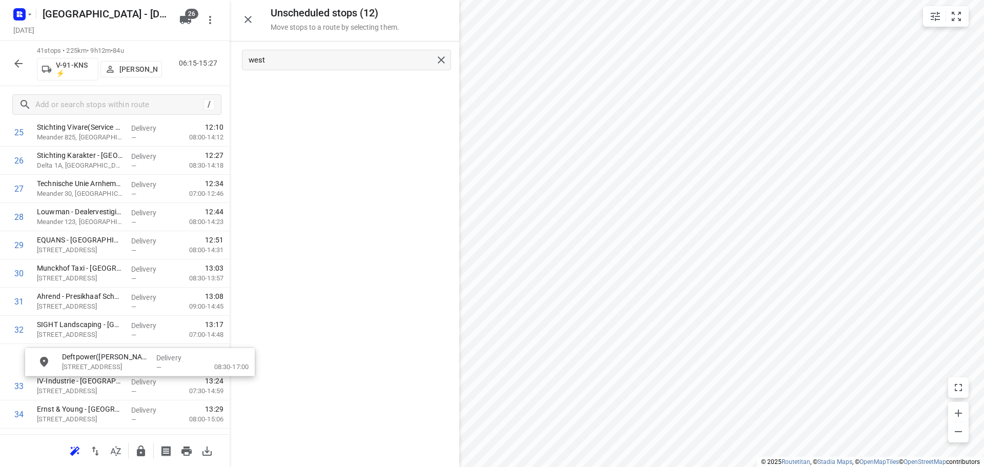
drag, startPoint x: 327, startPoint y: 89, endPoint x: 115, endPoint y: 354, distance: 338.9
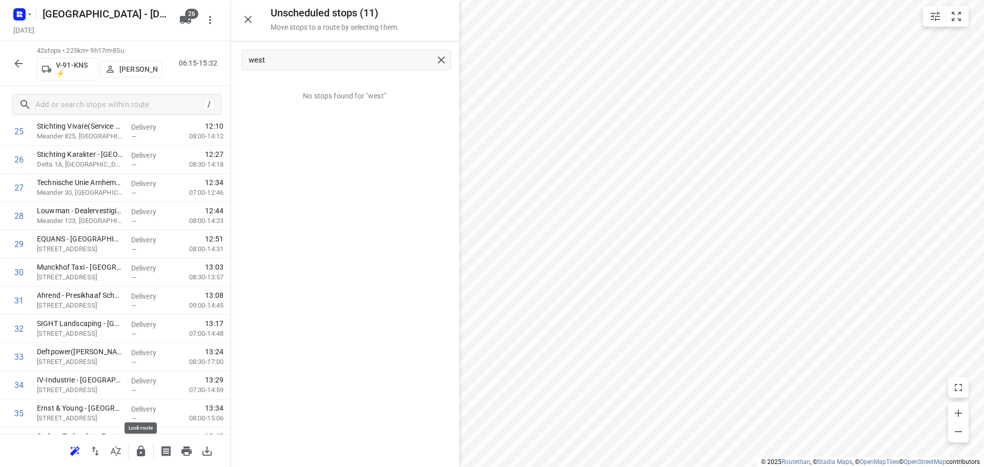
drag, startPoint x: 143, startPoint y: 451, endPoint x: 260, endPoint y: 402, distance: 126.6
click at [144, 450] on icon "button" at bounding box center [141, 451] width 8 height 11
click at [242, 19] on icon "button" at bounding box center [248, 19] width 12 height 12
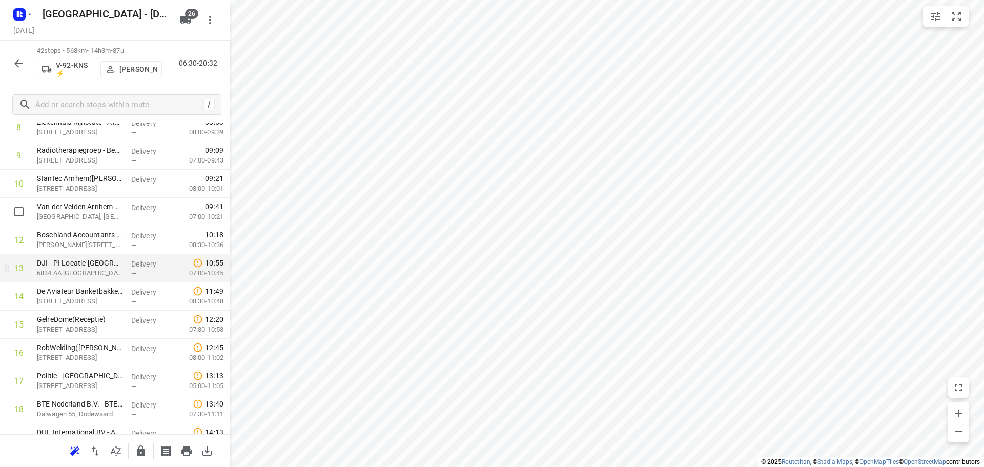
scroll to position [301, 0]
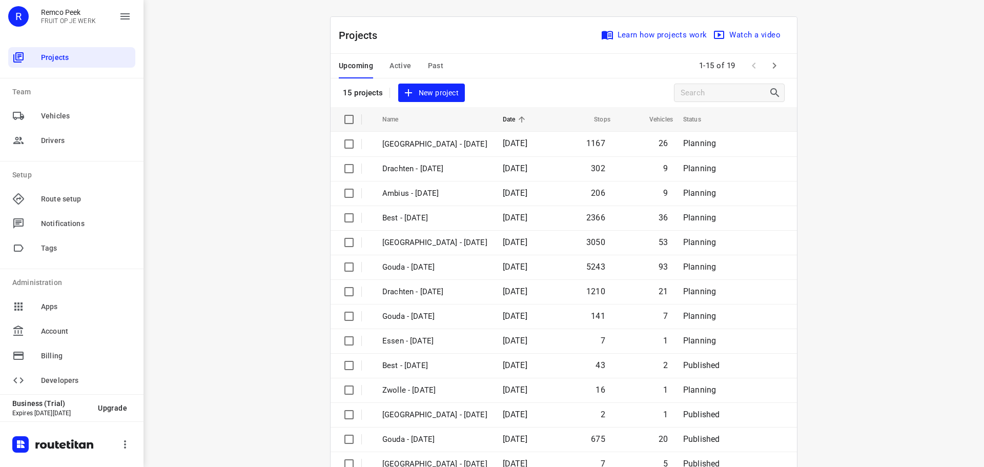
click at [255, 136] on div "i © 2025 Routetitan , © Stadia Maps , © OpenMapTiles © OpenStreetMap contributo…" at bounding box center [564, 233] width 841 height 467
click at [407, 58] on button "Active" at bounding box center [401, 66] width 22 height 25
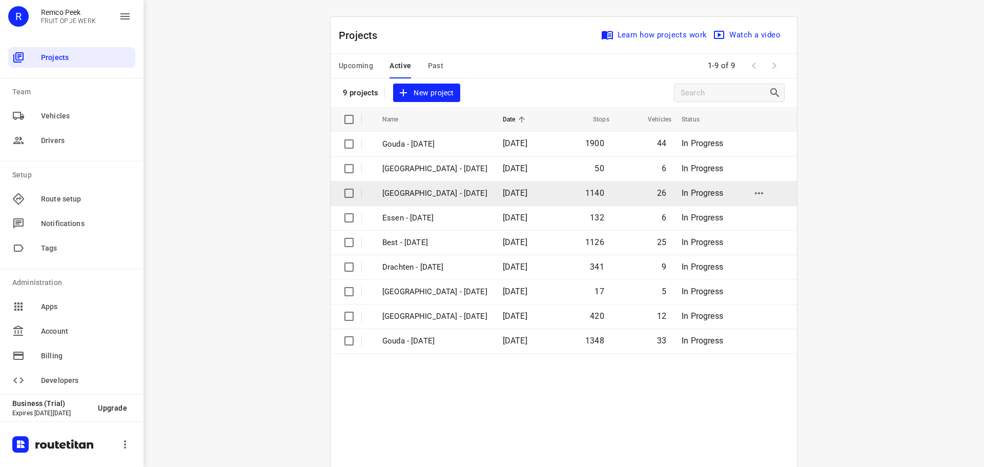
click at [431, 190] on p "[GEOGRAPHIC_DATA] - [DATE]" at bounding box center [434, 194] width 105 height 12
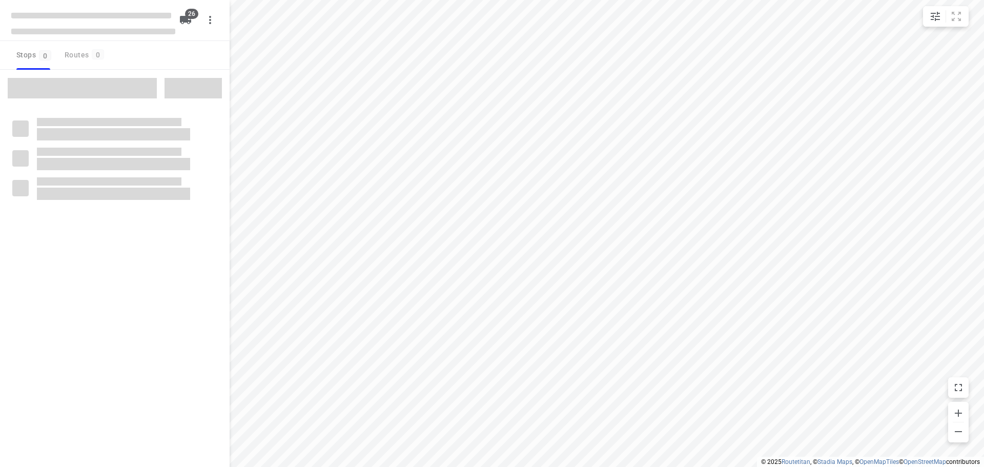
checkbox input "true"
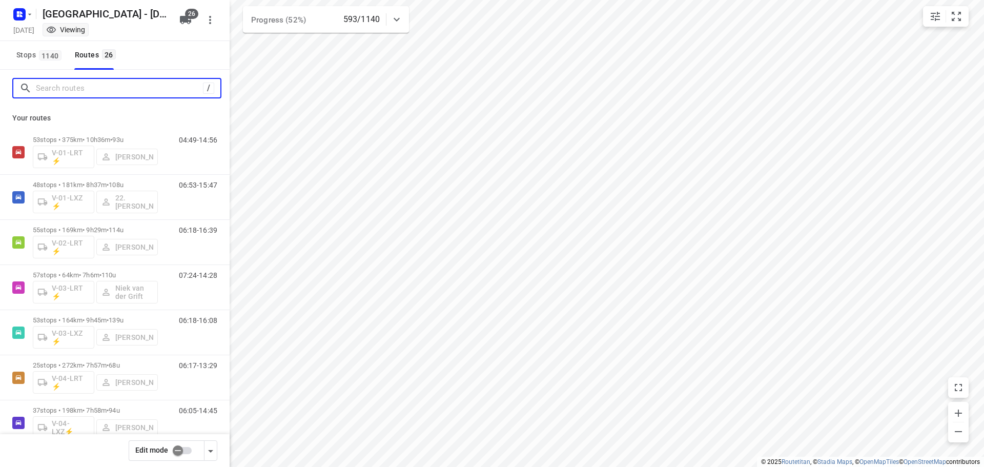
click at [98, 86] on input "Search routes" at bounding box center [119, 88] width 167 height 16
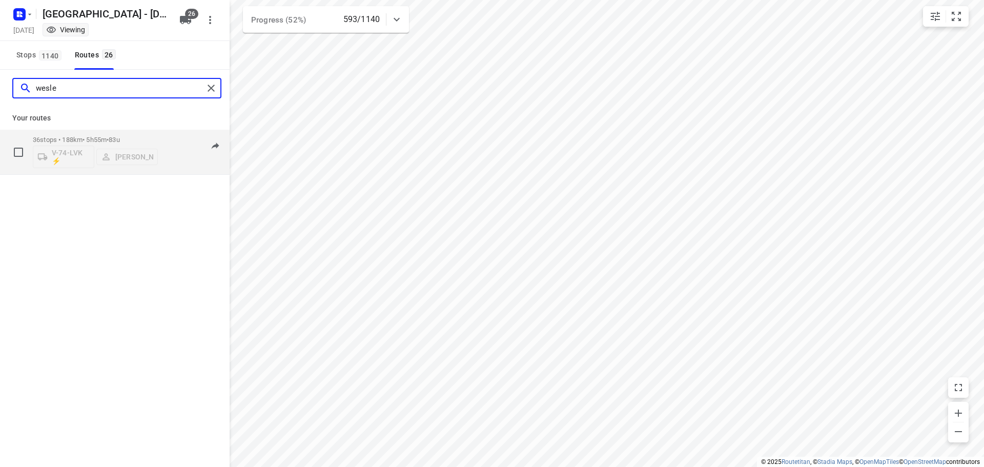
type input "wesle"
click at [109, 136] on span "•" at bounding box center [108, 140] width 2 height 8
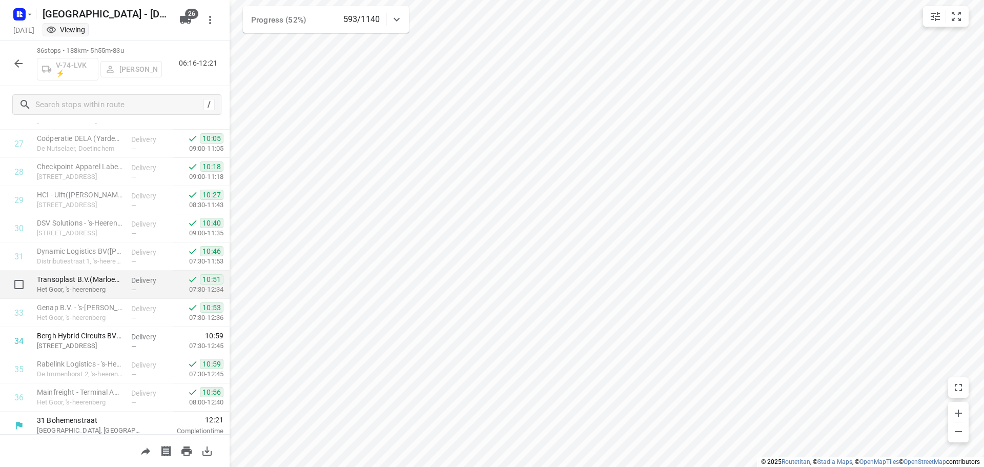
scroll to position [783, 0]
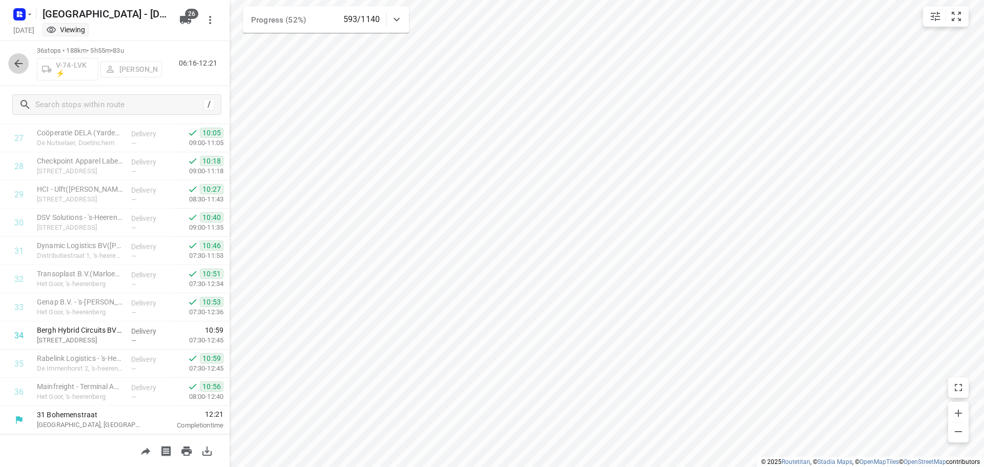
click at [12, 62] on icon "button" at bounding box center [18, 63] width 12 height 12
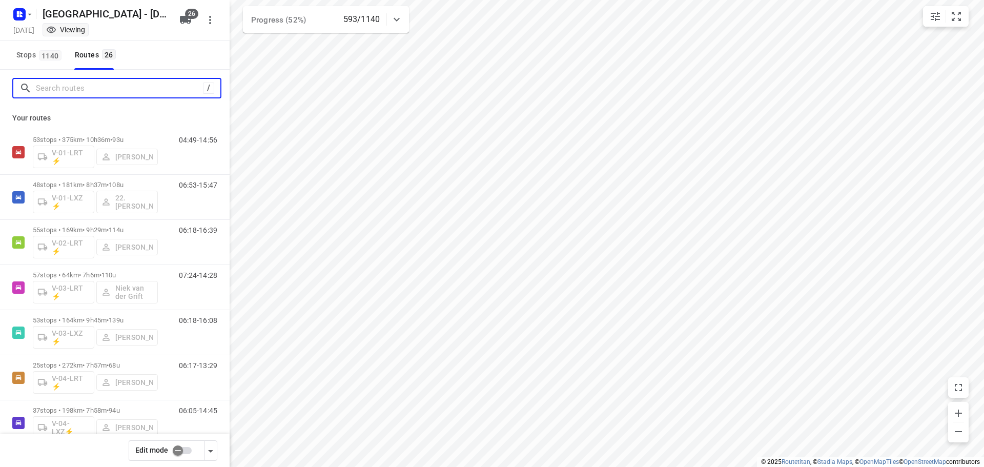
drag, startPoint x: 63, startPoint y: 92, endPoint x: 88, endPoint y: 88, distance: 25.0
click at [65, 90] on input "Search routes" at bounding box center [119, 88] width 167 height 16
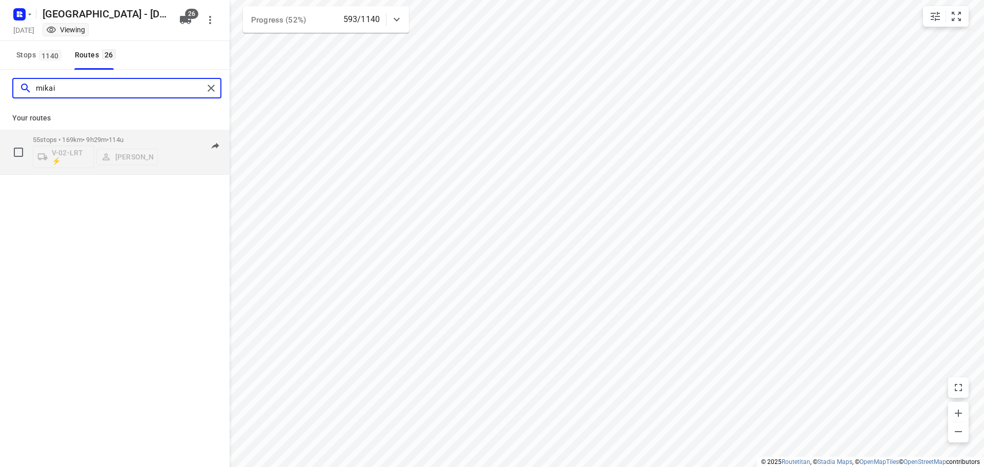
type input "mikai"
click at [109, 137] on p "55 stops • 169km • 9h29m • 114u" at bounding box center [95, 140] width 125 height 8
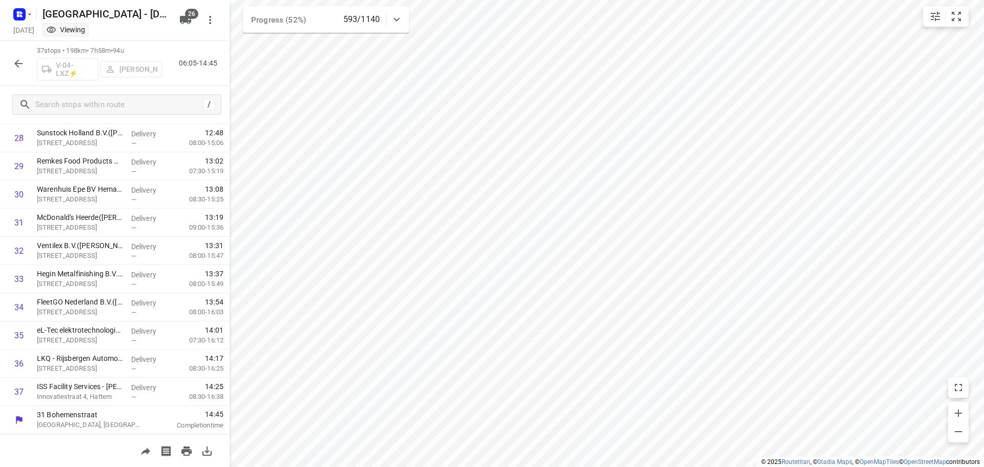
scroll to position [812, 0]
click at [23, 65] on icon "button" at bounding box center [18, 63] width 12 height 12
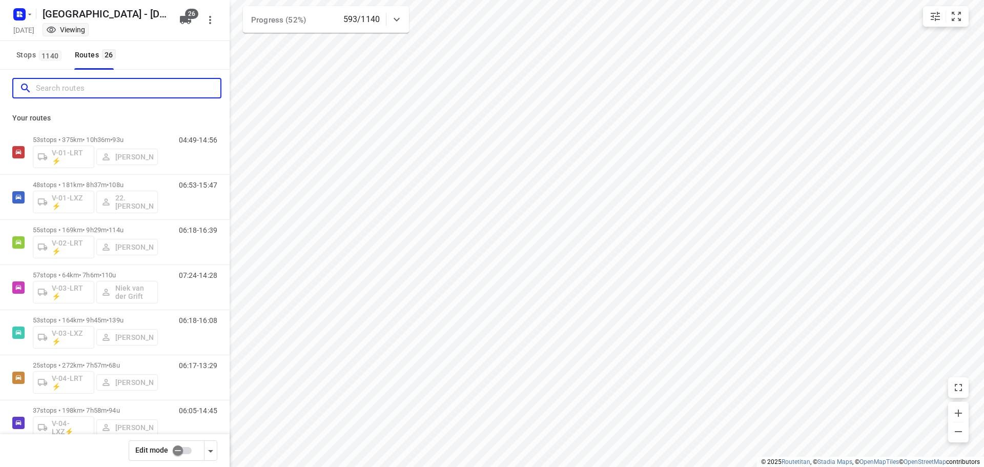
click at [86, 92] on input "Search routes" at bounding box center [128, 88] width 185 height 16
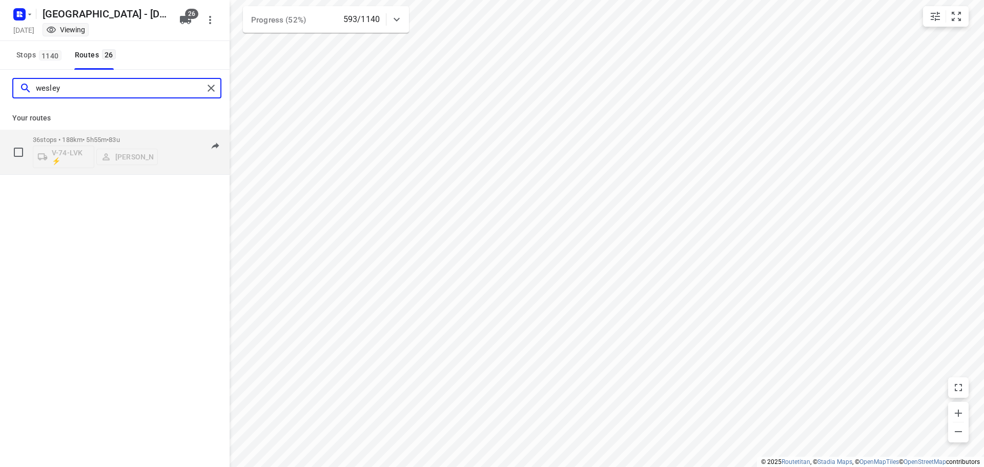
type input "wesley"
click at [109, 143] on span "•" at bounding box center [108, 140] width 2 height 8
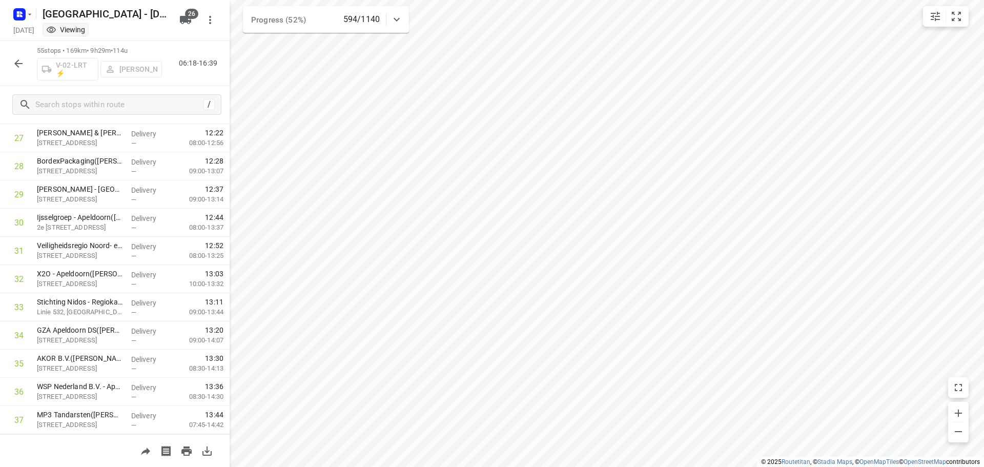
scroll to position [1319, 0]
click at [21, 69] on icon "button" at bounding box center [18, 63] width 12 height 12
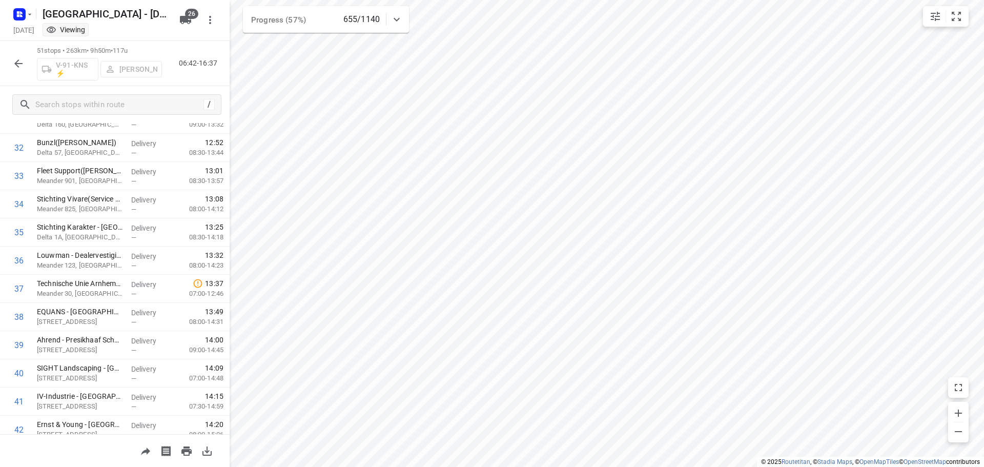
scroll to position [1206, 0]
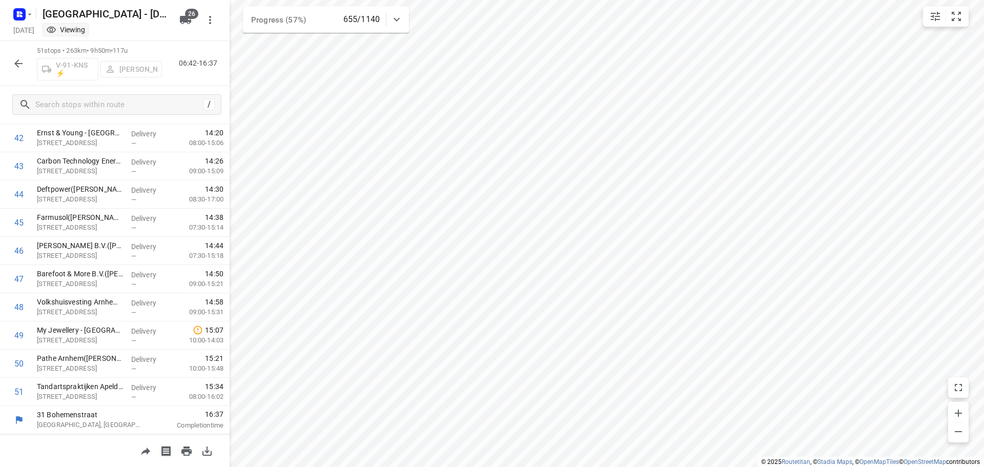
click at [18, 61] on icon "button" at bounding box center [18, 63] width 8 height 8
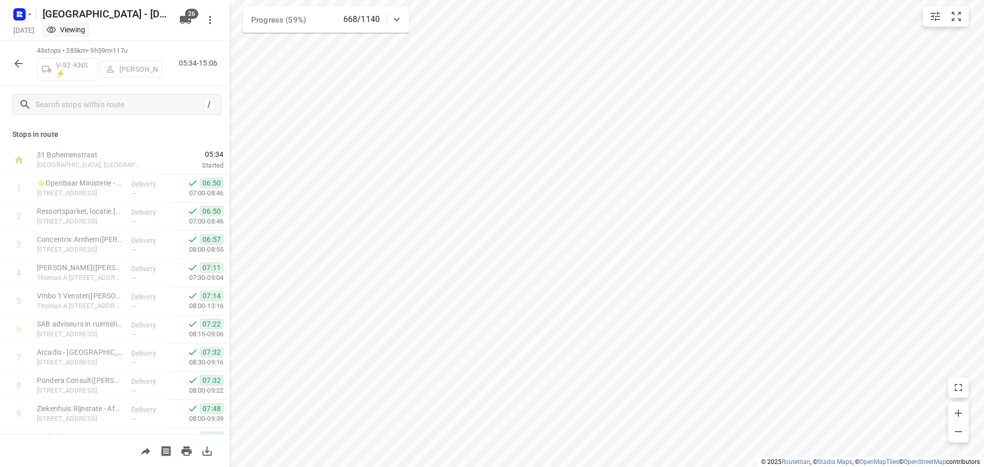
click at [984, 198] on html "i © 2025 Routetitan , © Stadia Maps , © OpenMapTiles © OpenStreetMap contributo…" at bounding box center [492, 233] width 984 height 467
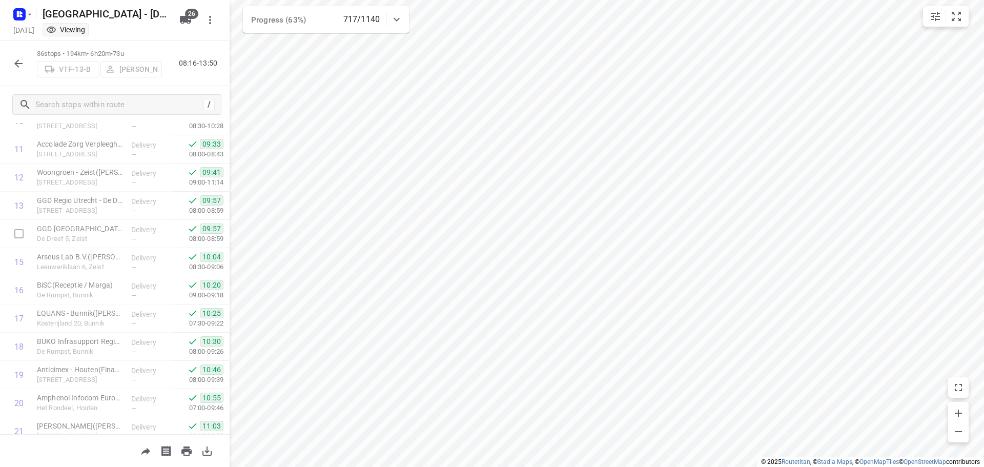
scroll to position [0, 0]
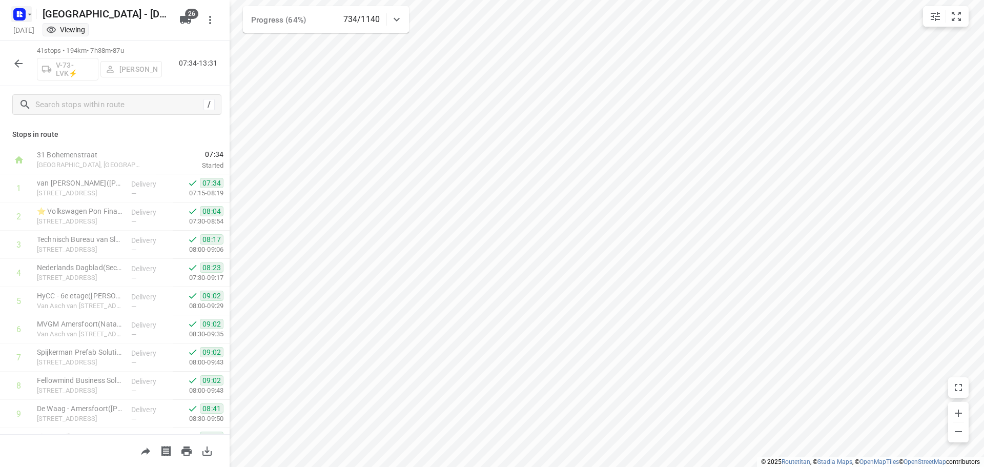
click at [22, 15] on icon "button" at bounding box center [21, 15] width 3 height 3
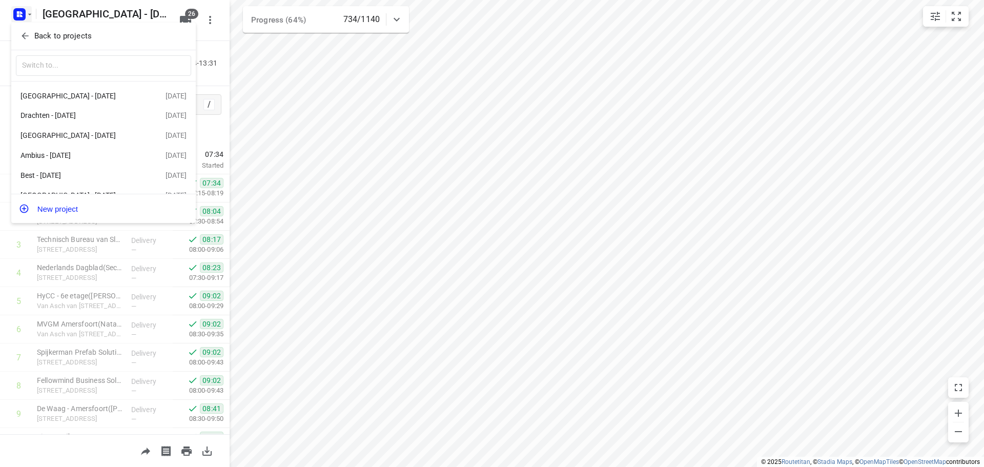
click at [157, 13] on div at bounding box center [492, 233] width 984 height 467
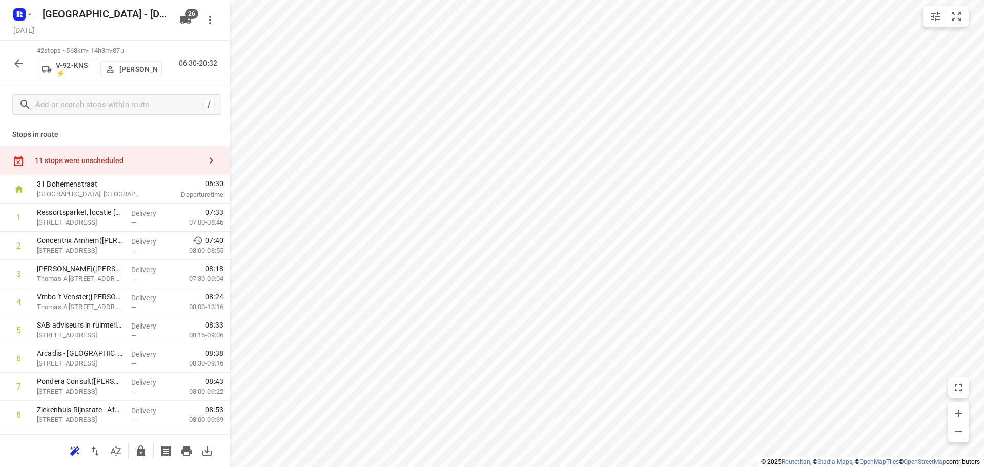
scroll to position [301, 0]
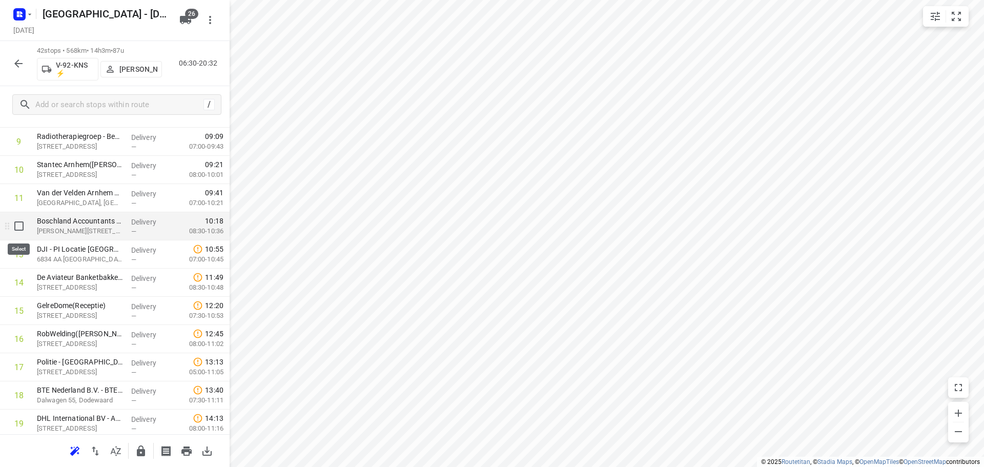
drag, startPoint x: 18, startPoint y: 229, endPoint x: 21, endPoint y: 249, distance: 20.7
click at [18, 229] on input "checkbox" at bounding box center [19, 226] width 21 height 21
checkbox input "true"
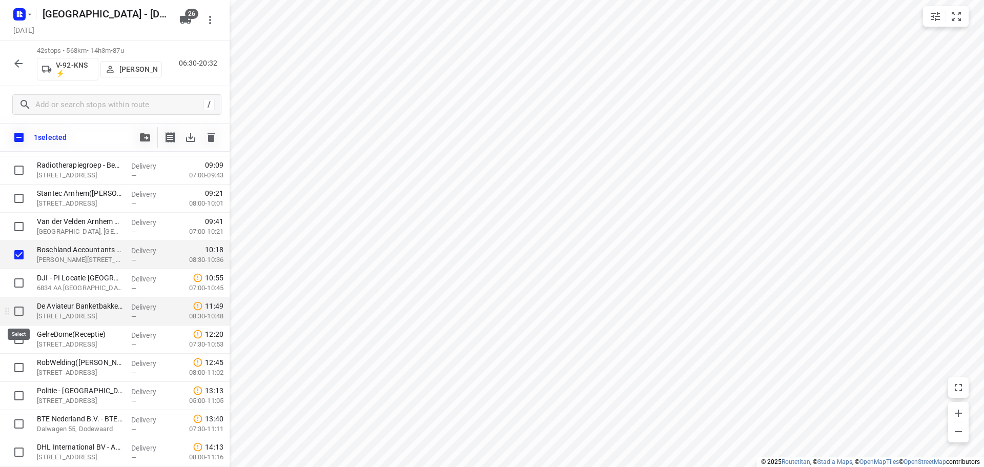
click at [14, 314] on input "checkbox" at bounding box center [19, 311] width 21 height 21
checkbox input "true"
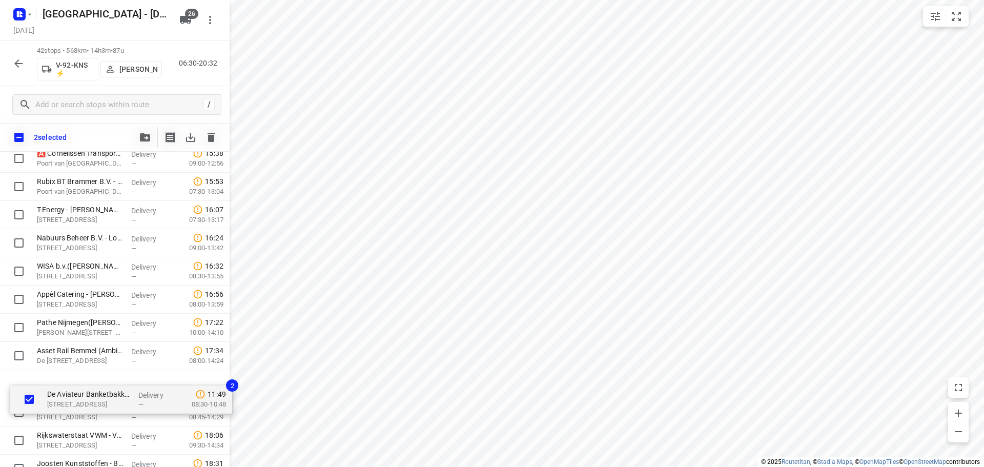
scroll to position [849, 0]
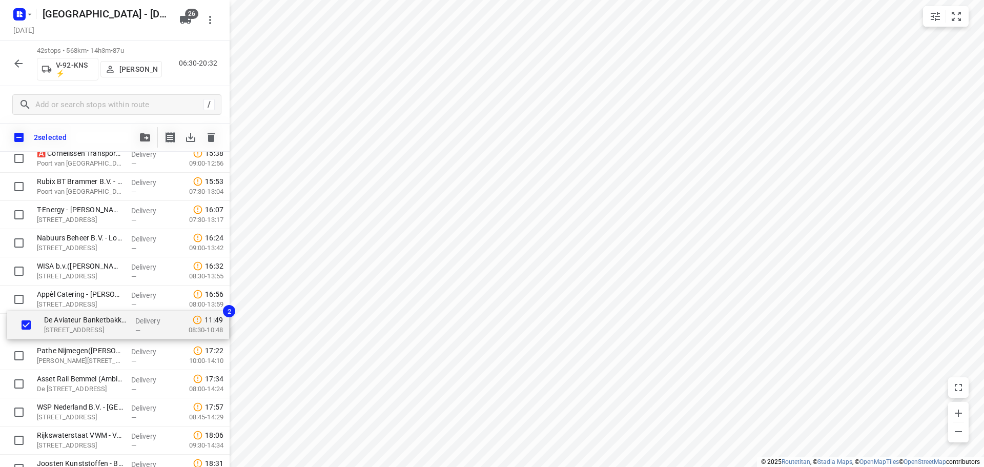
drag, startPoint x: 97, startPoint y: 260, endPoint x: 104, endPoint y: 329, distance: 69.0
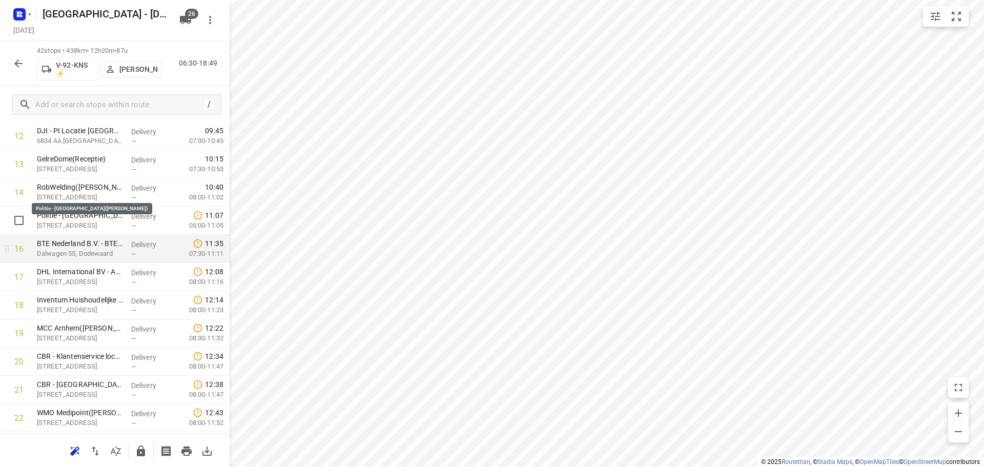
scroll to position [336, 0]
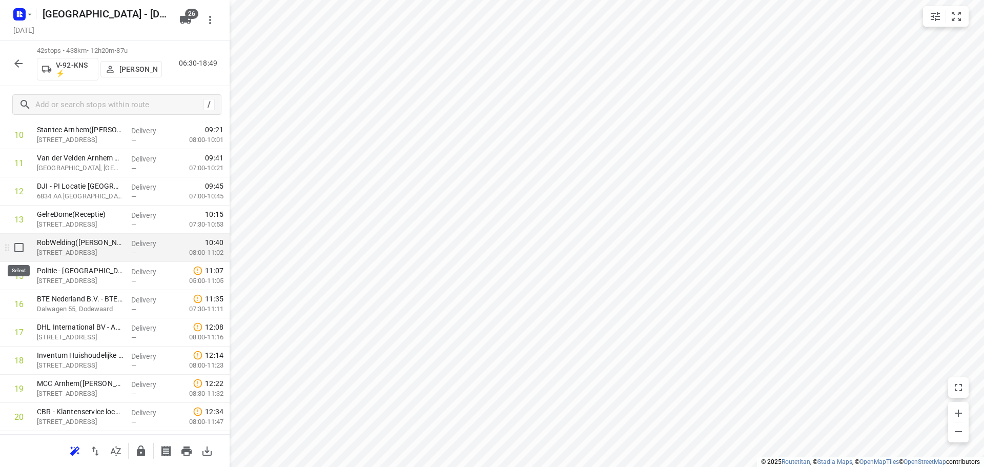
click at [21, 250] on input "checkbox" at bounding box center [19, 247] width 21 height 21
checkbox input "true"
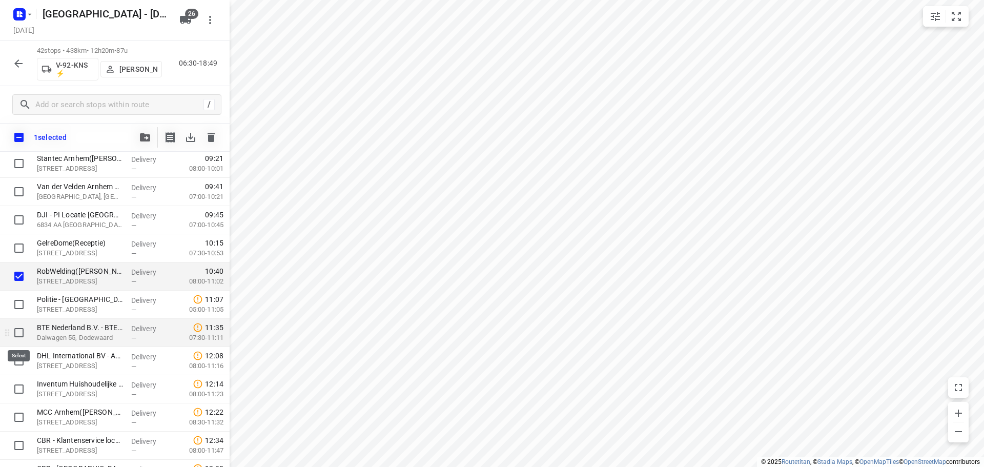
click at [21, 334] on input "checkbox" at bounding box center [19, 333] width 21 height 21
checkbox input "true"
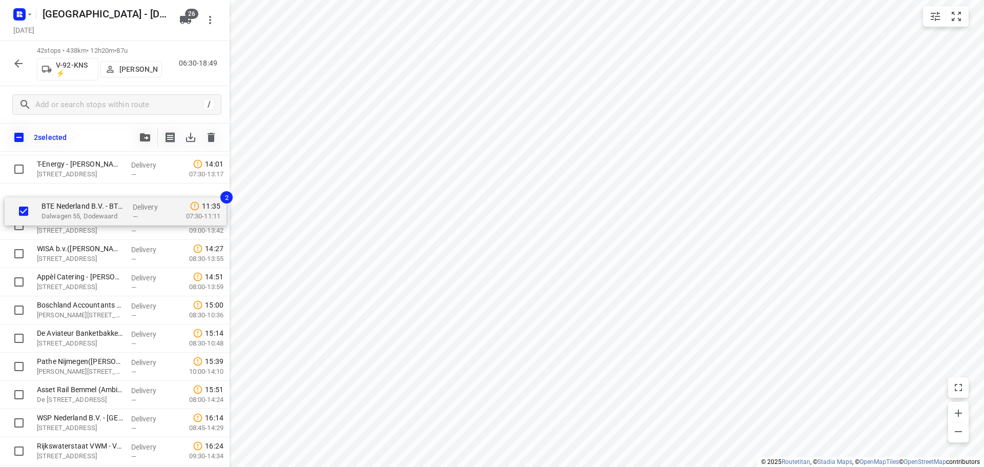
scroll to position [827, 0]
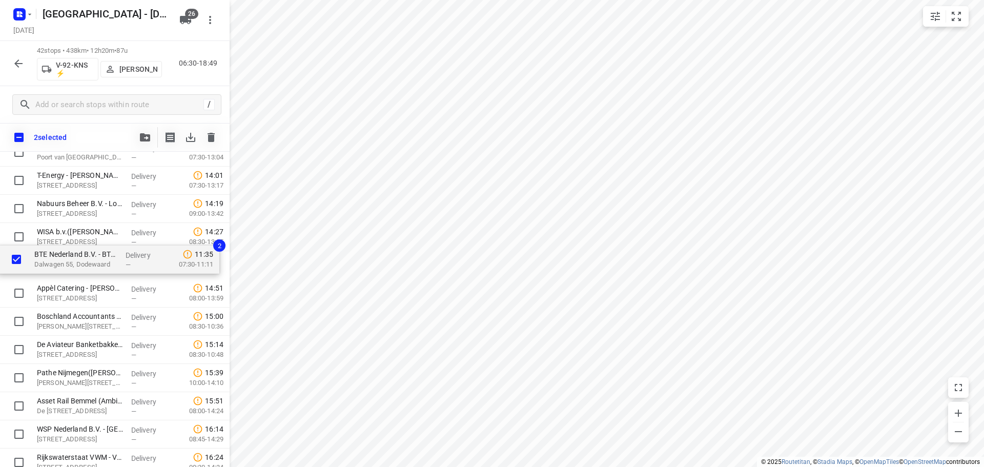
drag, startPoint x: 79, startPoint y: 231, endPoint x: 75, endPoint y: 267, distance: 36.1
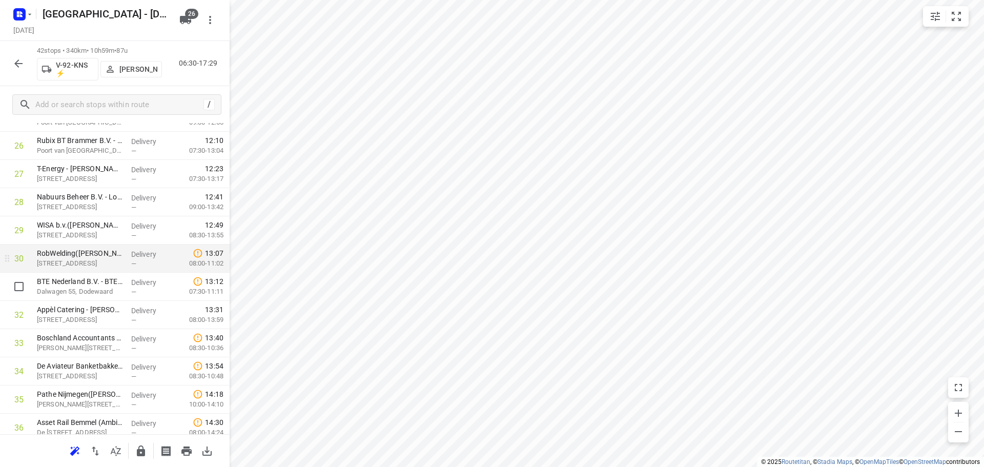
scroll to position [776, 0]
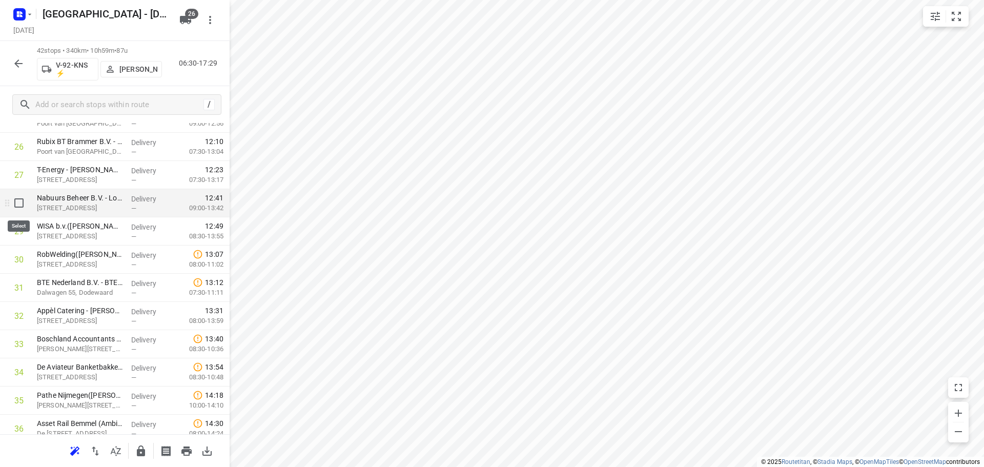
click at [22, 208] on input "checkbox" at bounding box center [19, 203] width 21 height 21
checkbox input "true"
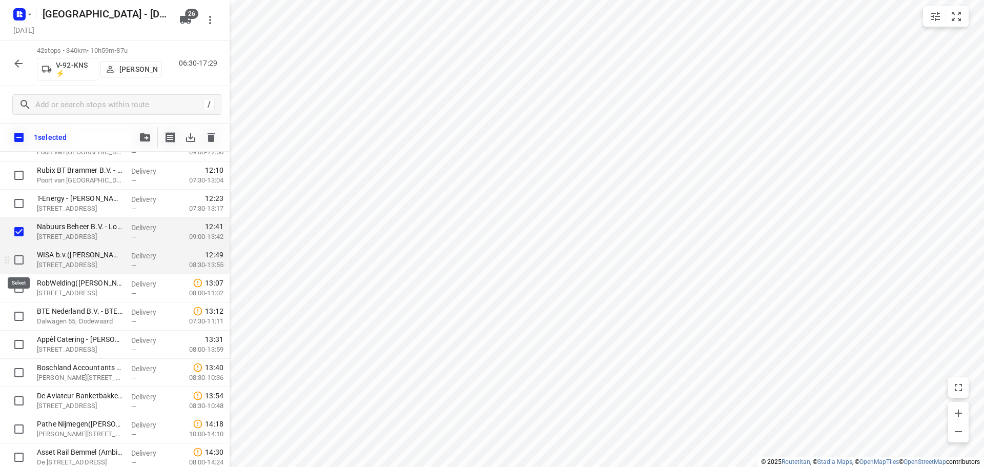
click at [22, 257] on input "checkbox" at bounding box center [19, 260] width 21 height 21
checkbox input "true"
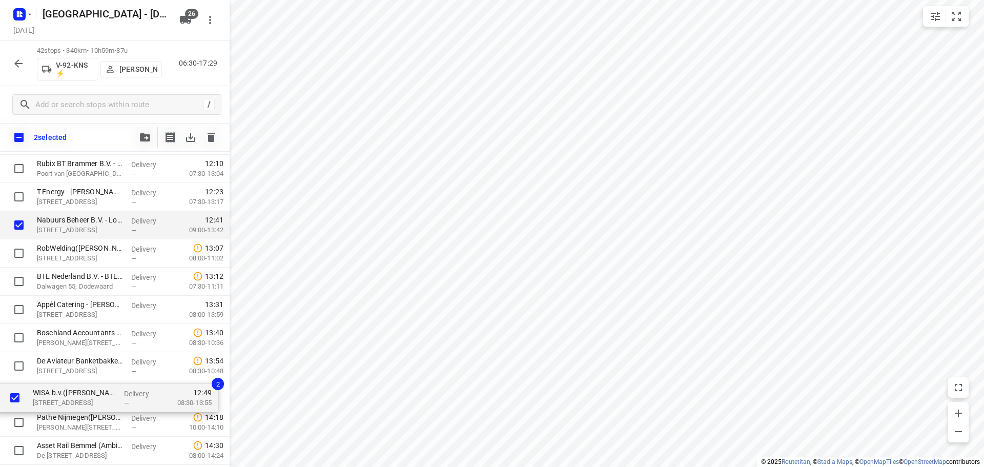
drag, startPoint x: 87, startPoint y: 256, endPoint x: 83, endPoint y: 396, distance: 140.5
click at [83, 396] on div "Ressortsparket, locatie Arnhem(Lydia van Kraaij) Eusebiusbinnensingel 28, Arnhe…" at bounding box center [115, 42] width 230 height 1184
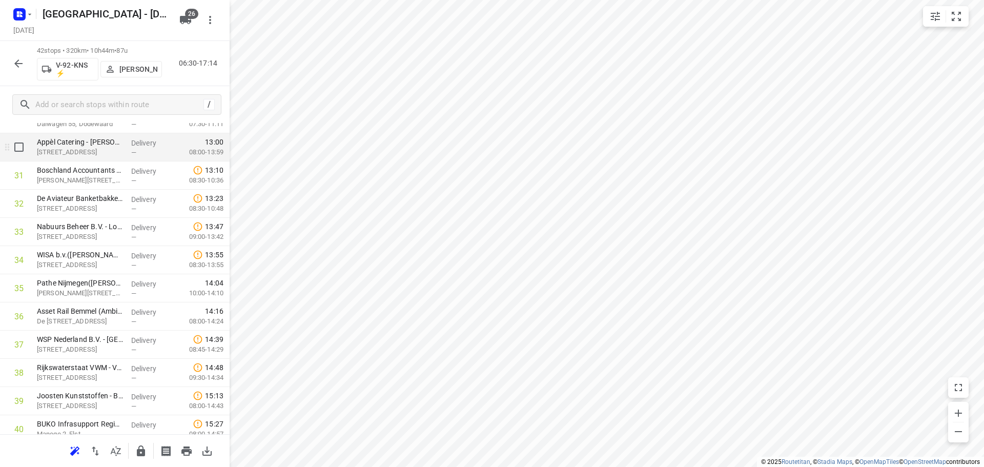
scroll to position [982, 0]
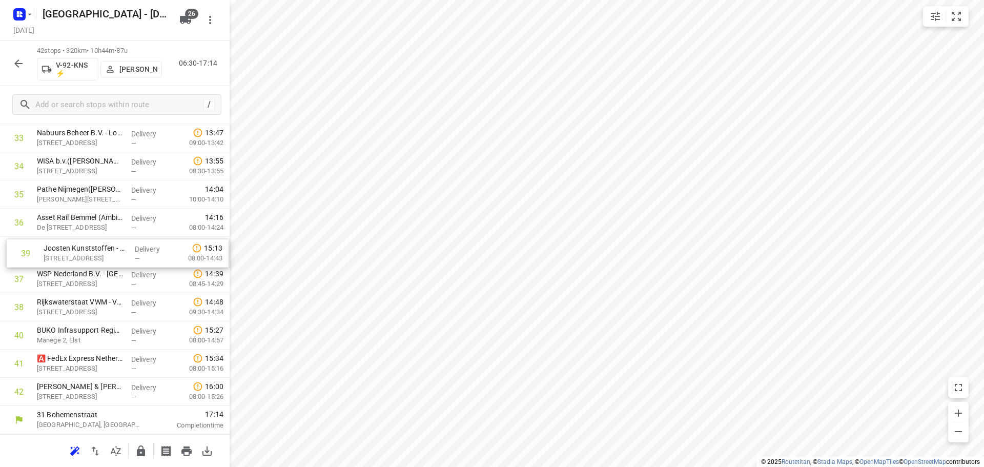
drag, startPoint x: 93, startPoint y: 319, endPoint x: 99, endPoint y: 251, distance: 68.5
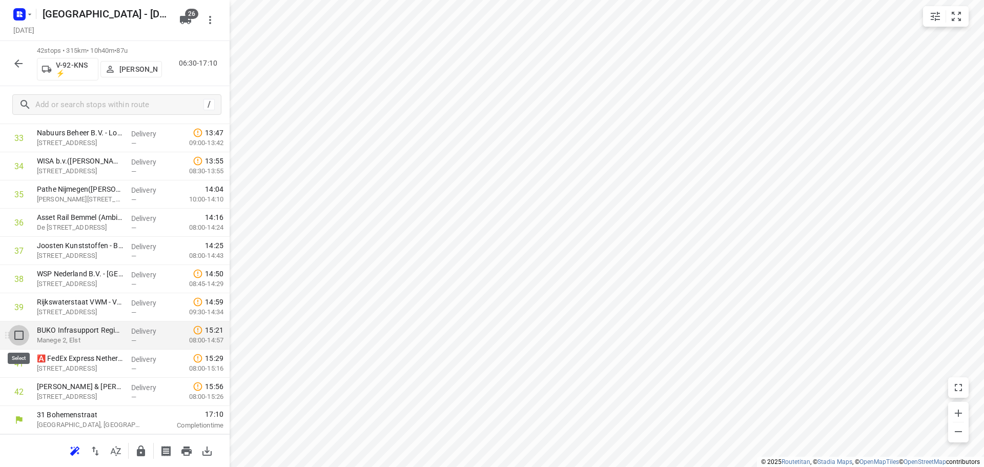
click at [17, 340] on input "checkbox" at bounding box center [19, 335] width 21 height 21
checkbox input "true"
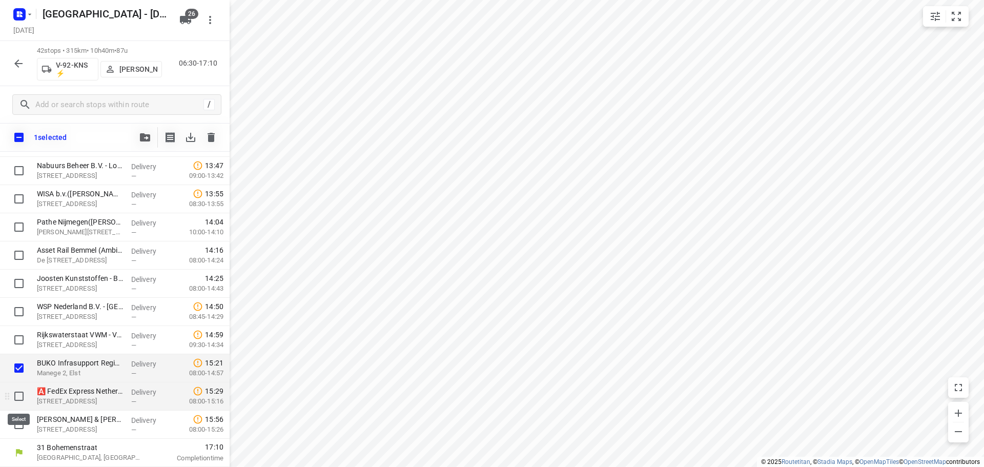
click at [18, 398] on input "checkbox" at bounding box center [19, 396] width 21 height 21
checkbox input "true"
click at [17, 426] on input "checkbox" at bounding box center [19, 424] width 21 height 21
checkbox input "true"
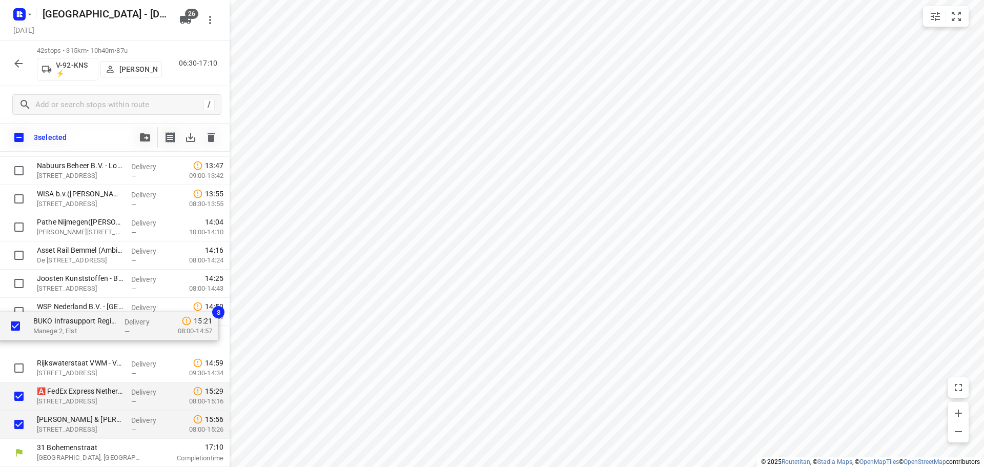
drag, startPoint x: 86, startPoint y: 369, endPoint x: 80, endPoint y: 317, distance: 52.1
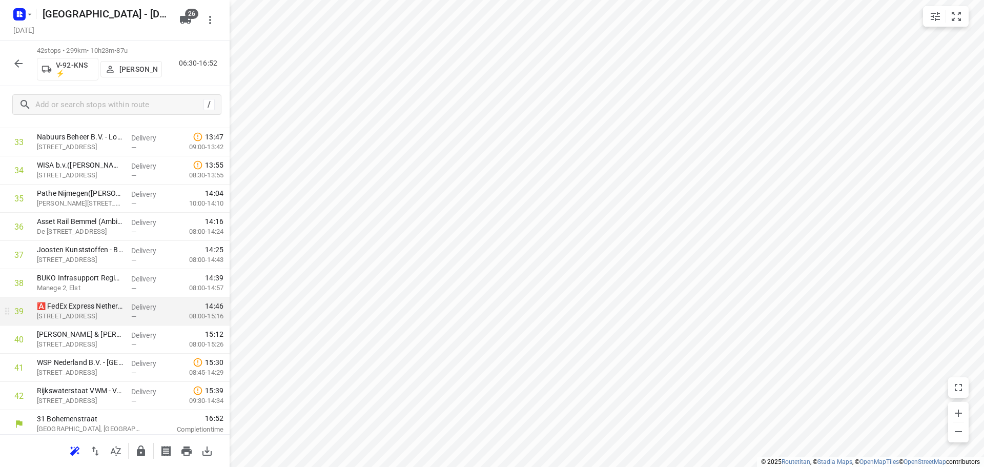
scroll to position [982, 0]
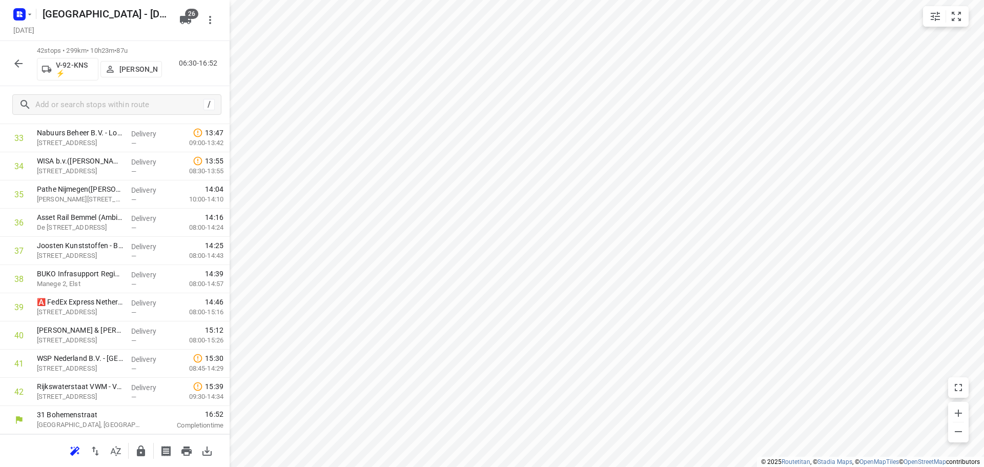
click at [138, 454] on icon "button" at bounding box center [141, 451] width 8 height 11
click at [12, 63] on button "button" at bounding box center [18, 63] width 21 height 21
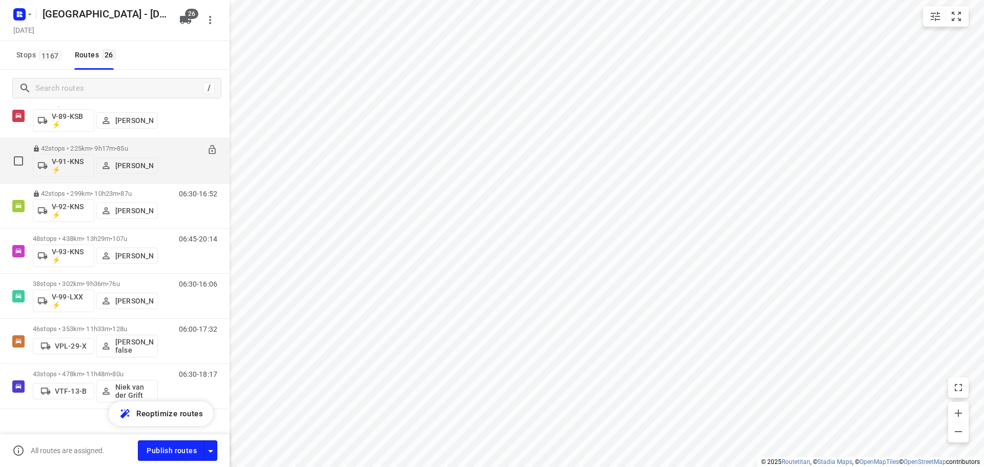
scroll to position [939, 0]
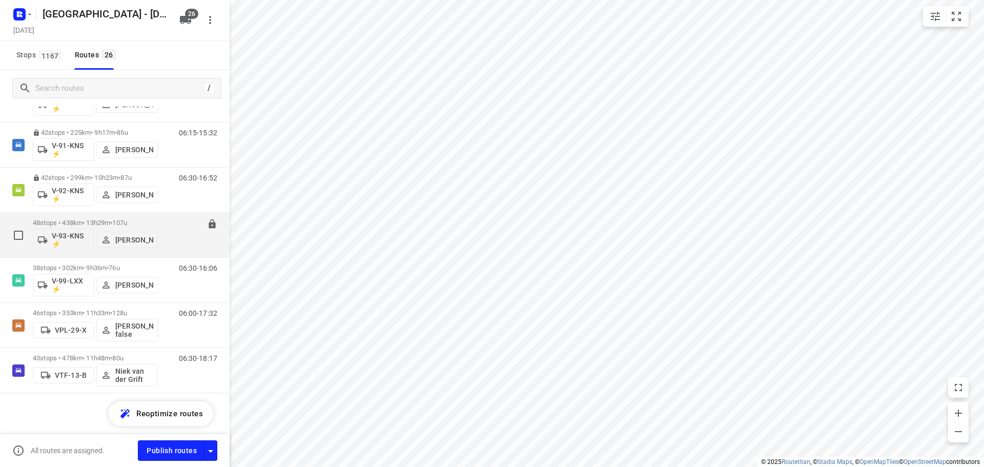
click at [125, 221] on span "107u" at bounding box center [119, 223] width 15 height 8
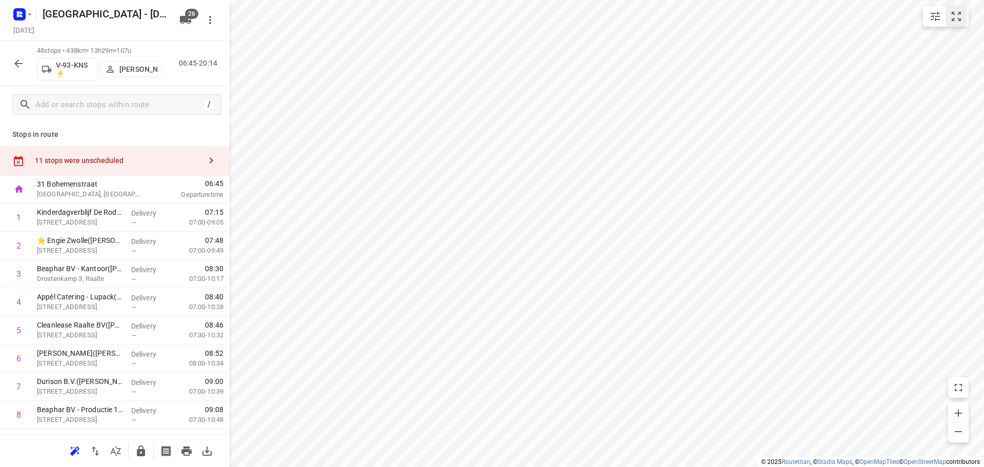
click at [957, 19] on icon "small contained button group" at bounding box center [957, 16] width 12 height 12
drag, startPoint x: 103, startPoint y: 246, endPoint x: 102, endPoint y: 217, distance: 28.2
drag, startPoint x: 94, startPoint y: 155, endPoint x: 169, endPoint y: 143, distance: 75.4
click at [94, 155] on div "11 stops were unscheduled" at bounding box center [115, 160] width 230 height 29
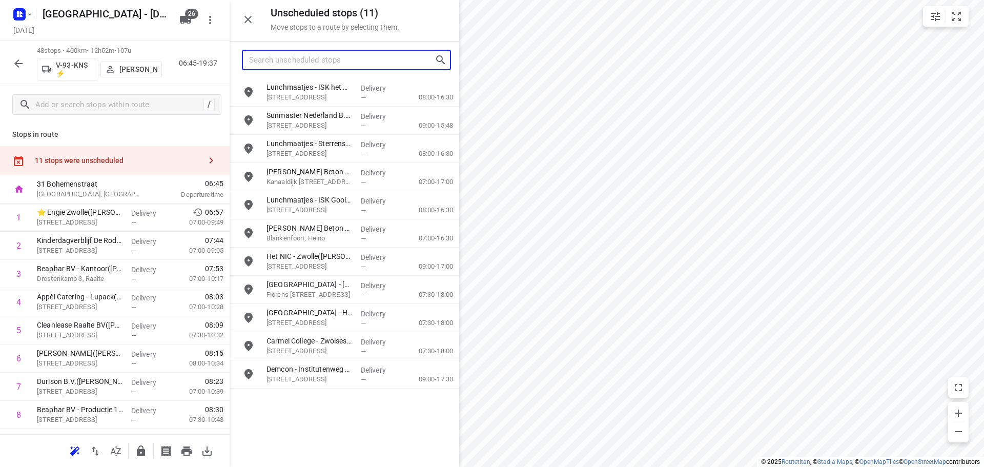
click at [345, 58] on input "Search unscheduled stops" at bounding box center [342, 60] width 186 height 16
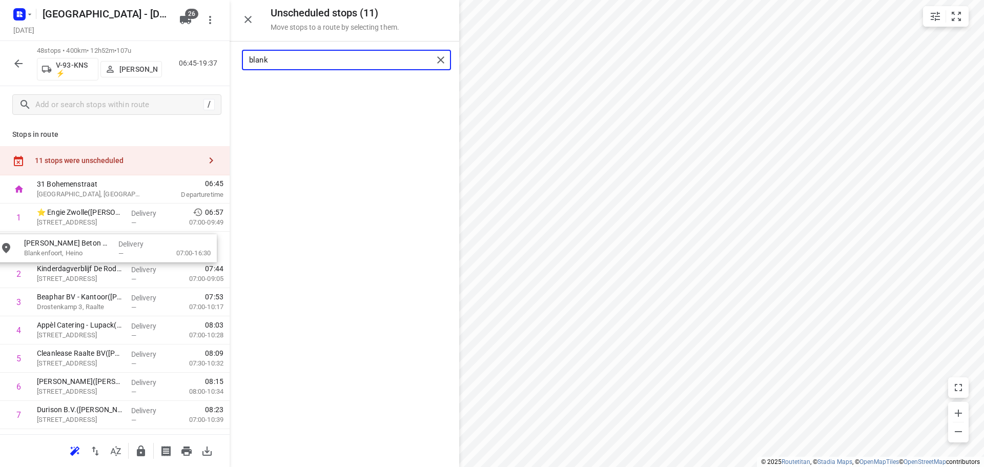
drag, startPoint x: 364, startPoint y: 89, endPoint x: 119, endPoint y: 250, distance: 292.9
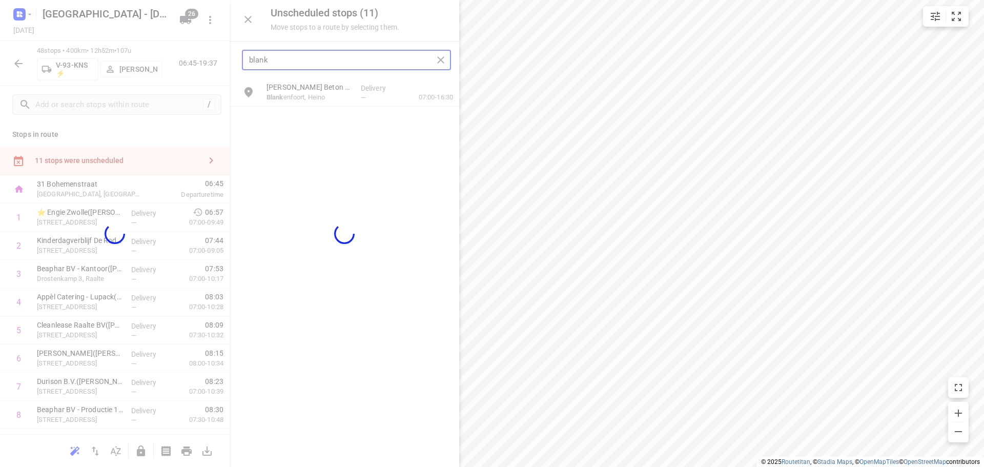
type input "blank"
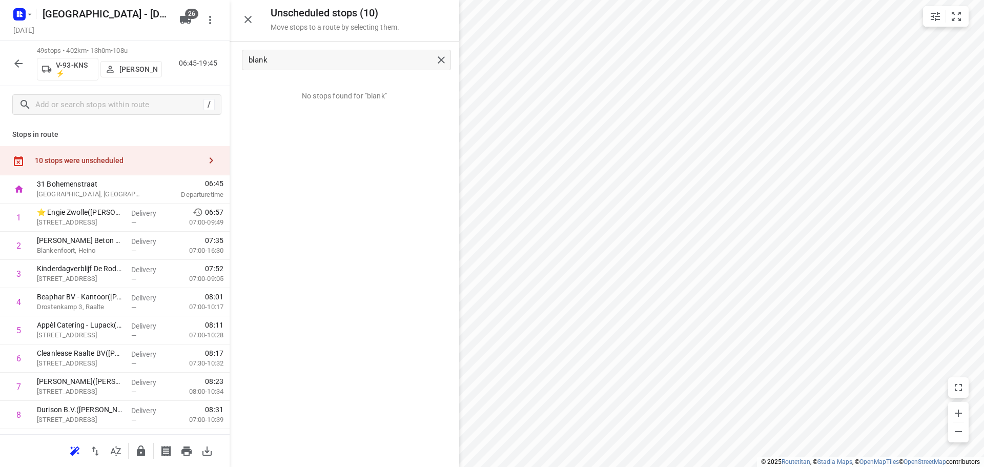
click at [254, 17] on button "button" at bounding box center [248, 19] width 21 height 21
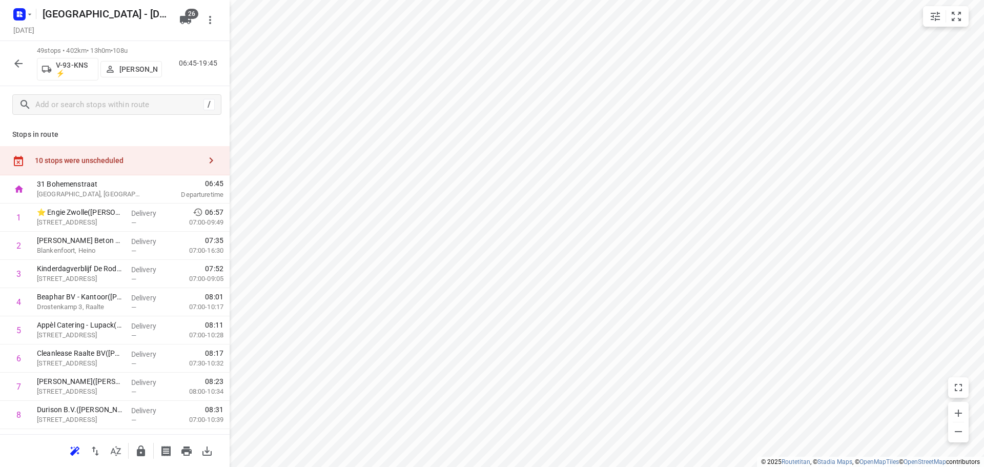
click at [126, 161] on div "10 stops were unscheduled" at bounding box center [118, 160] width 166 height 8
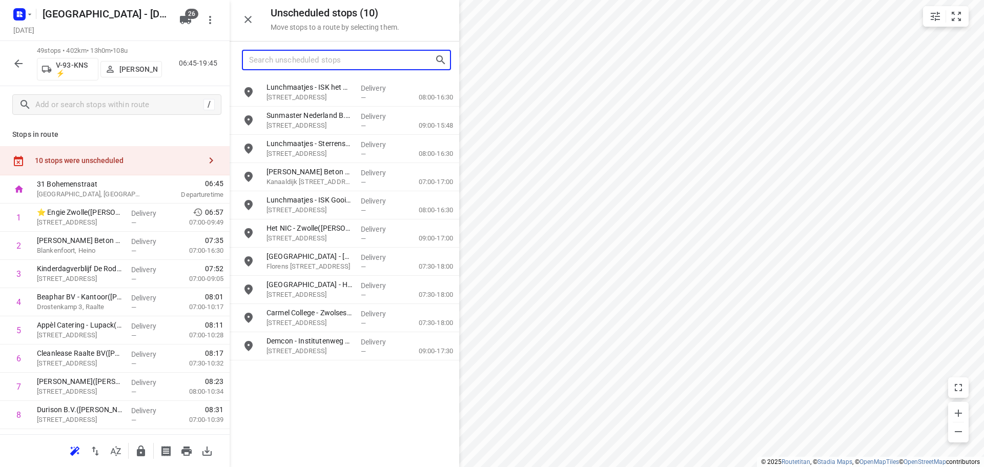
click at [299, 64] on input "Search unscheduled stops" at bounding box center [342, 60] width 186 height 16
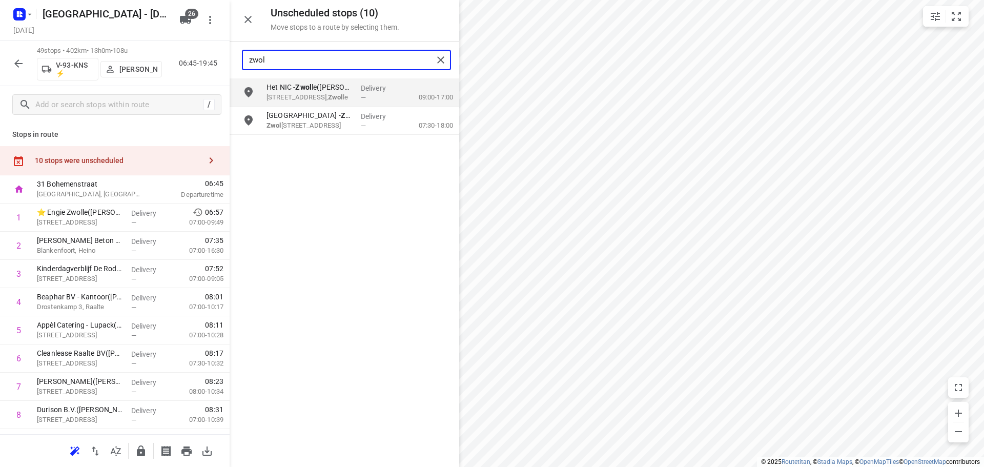
type input "zwol"
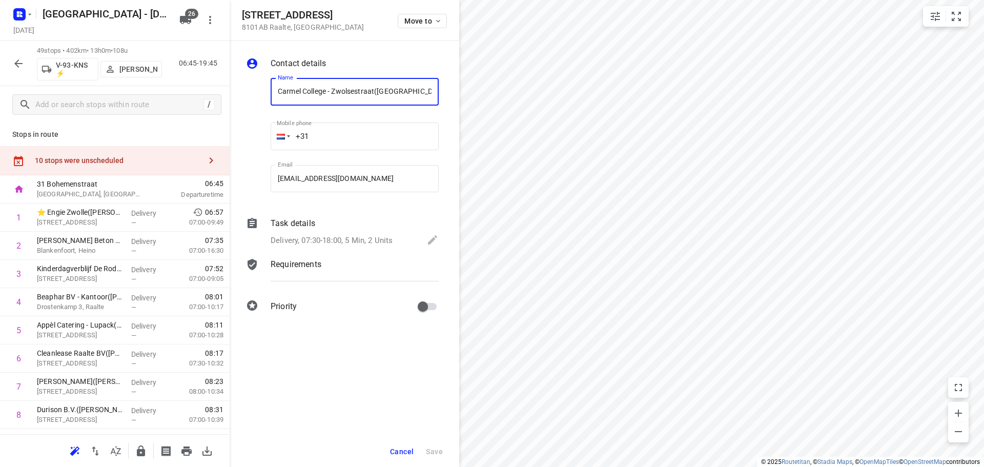
click at [399, 453] on span "Cancel" at bounding box center [402, 452] width 24 height 8
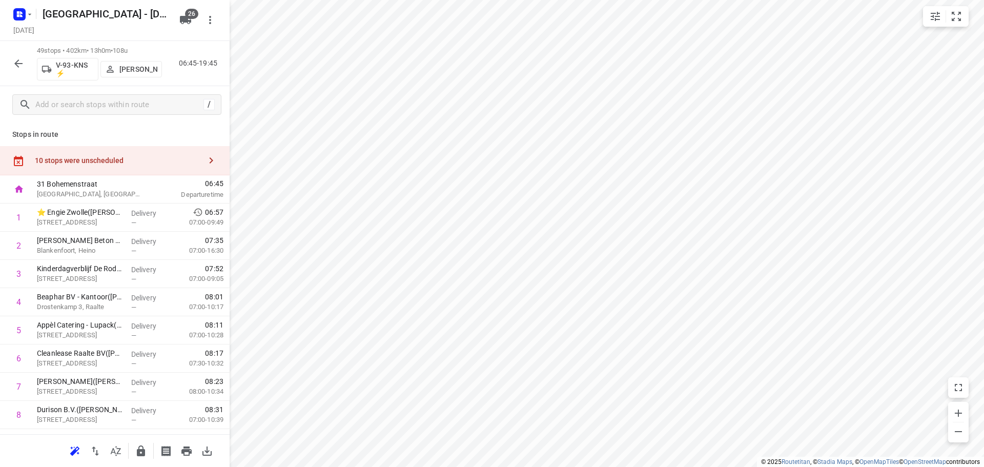
click at [110, 149] on div "10 stops were unscheduled" at bounding box center [115, 160] width 230 height 29
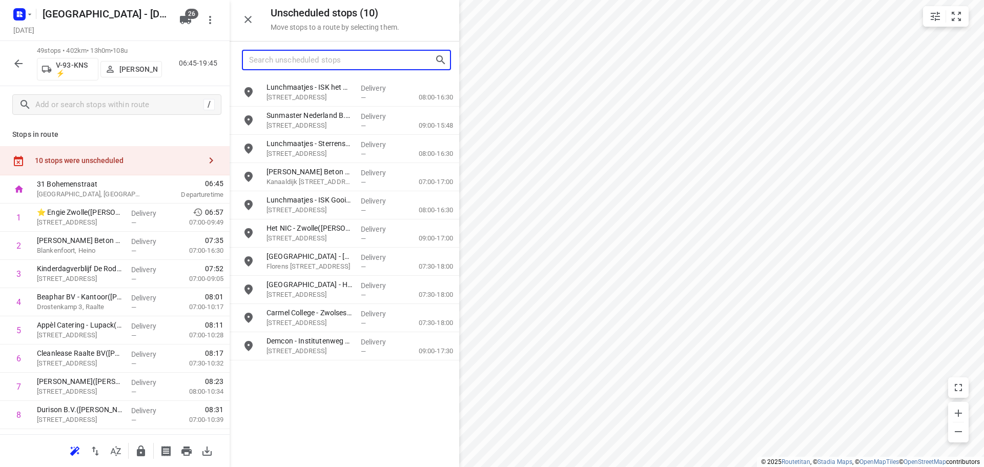
click at [307, 65] on input "Search unscheduled stops" at bounding box center [342, 60] width 186 height 16
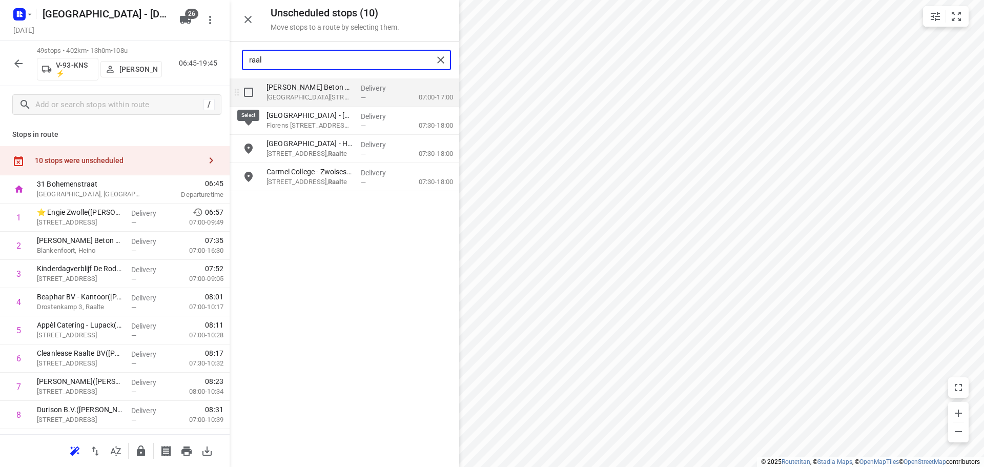
type input "raal"
drag, startPoint x: 248, startPoint y: 92, endPoint x: 247, endPoint y: 86, distance: 5.7
click at [247, 86] on input "grid" at bounding box center [248, 92] width 21 height 21
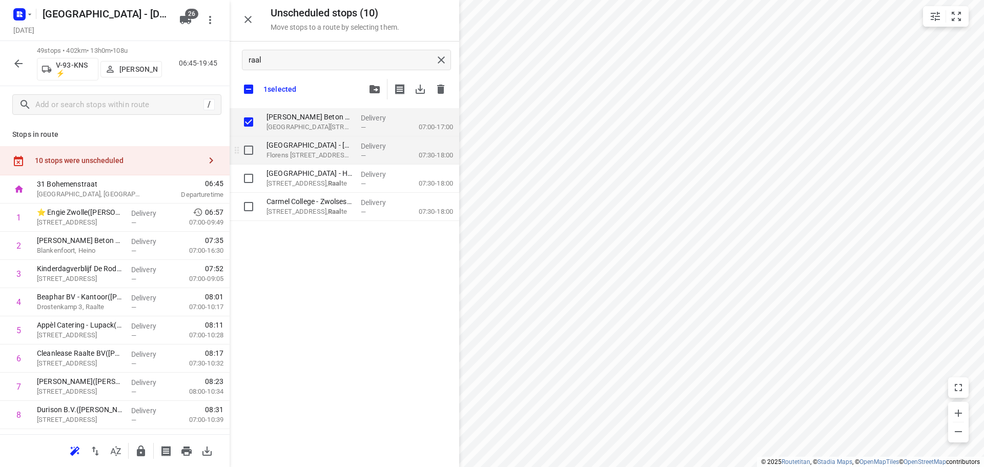
checkbox input "true"
click at [248, 153] on input "grid" at bounding box center [248, 150] width 21 height 21
checkbox input "true"
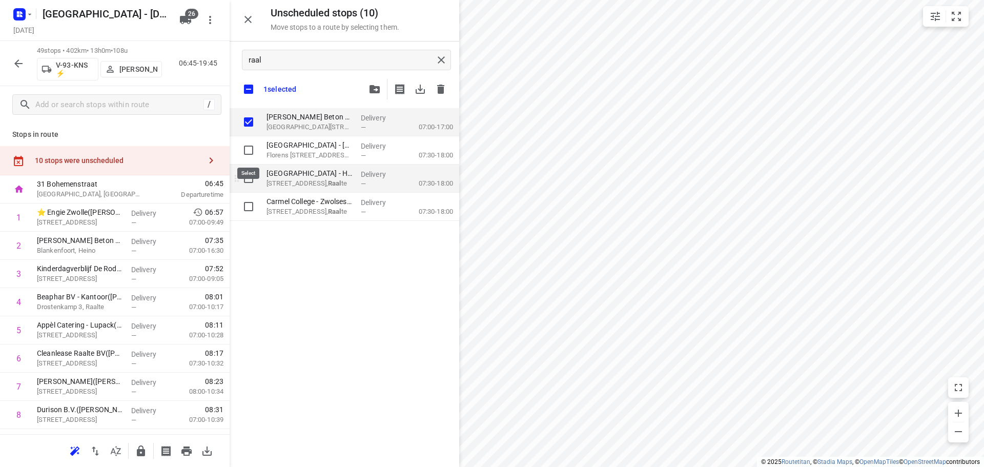
checkbox input "true"
click at [253, 183] on input "grid" at bounding box center [248, 178] width 21 height 21
checkbox input "true"
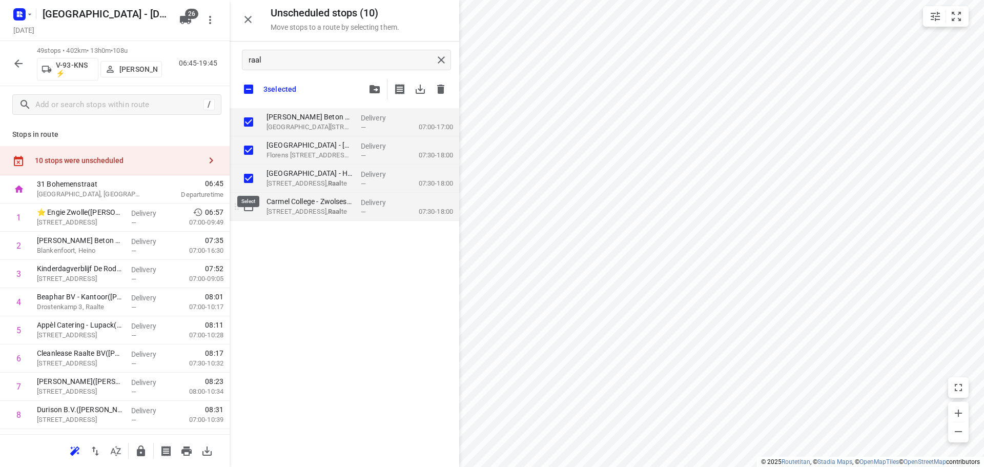
checkbox input "true"
click at [251, 206] on input "grid" at bounding box center [248, 206] width 21 height 21
checkbox input "true"
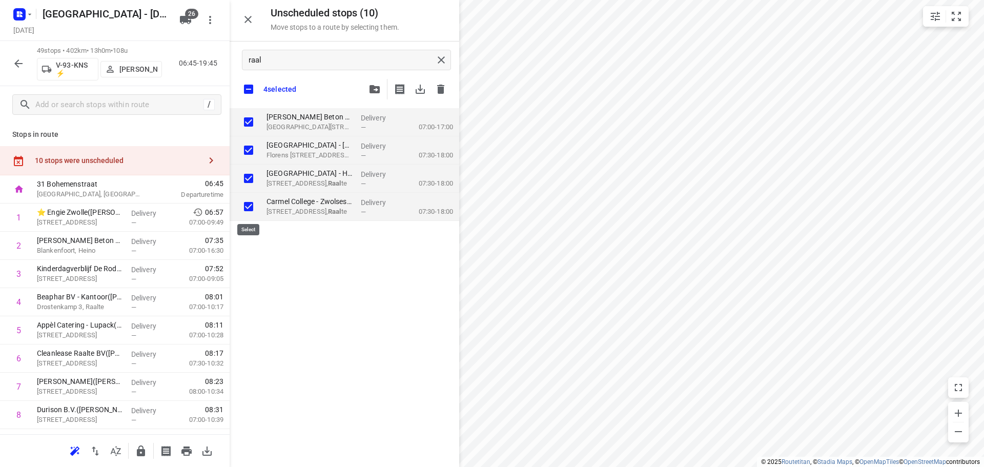
checkbox input "true"
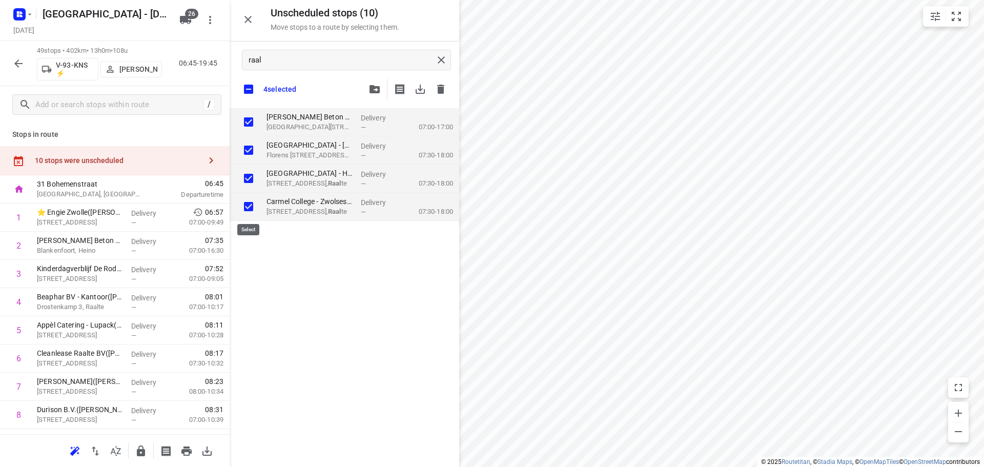
checkbox input "true"
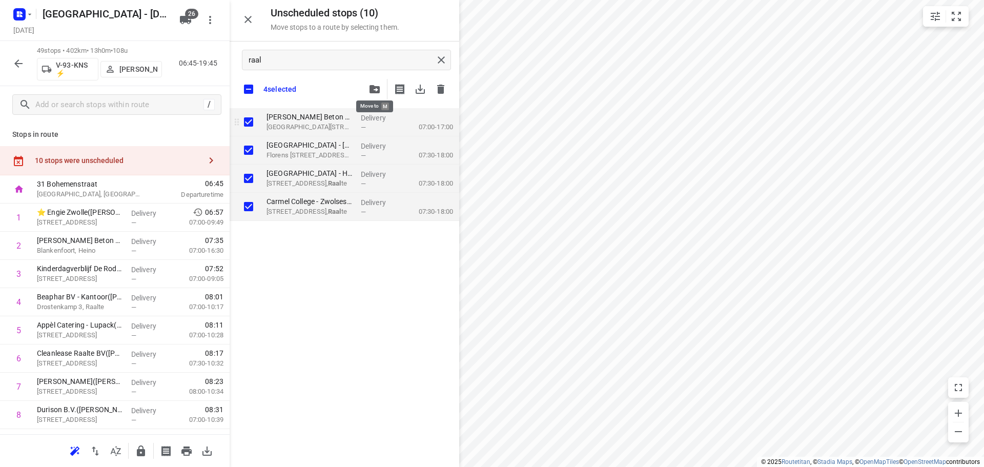
checkbox input "true"
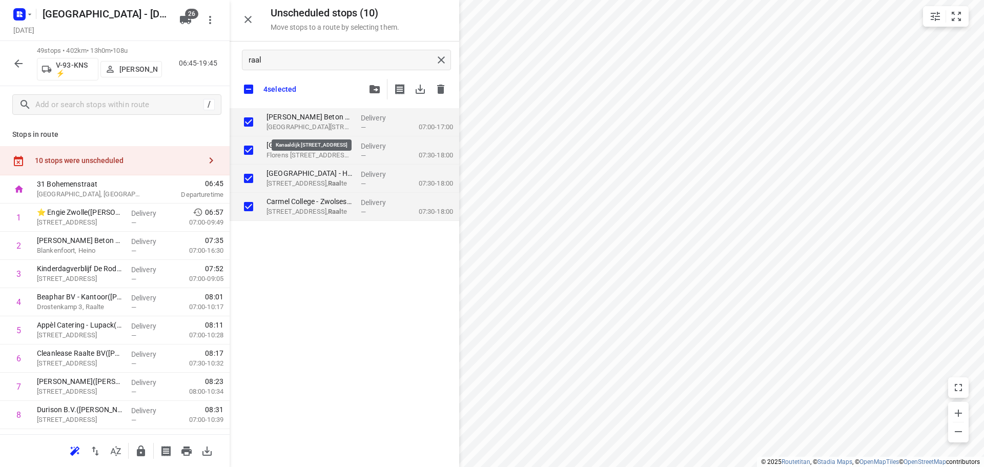
checkbox input "true"
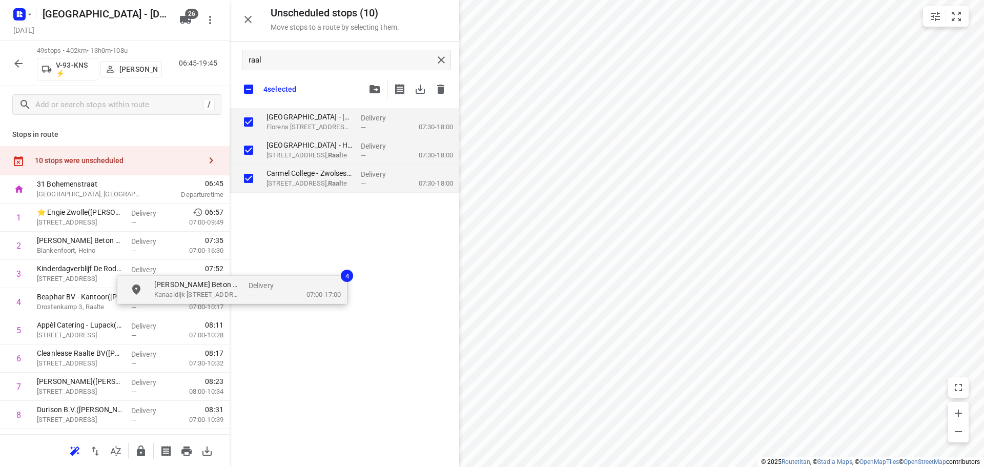
checkbox input "true"
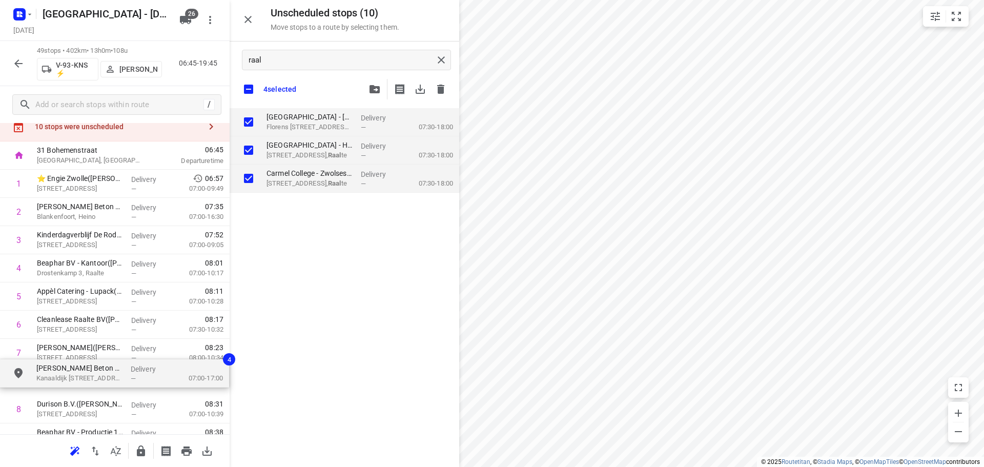
scroll to position [37, 0]
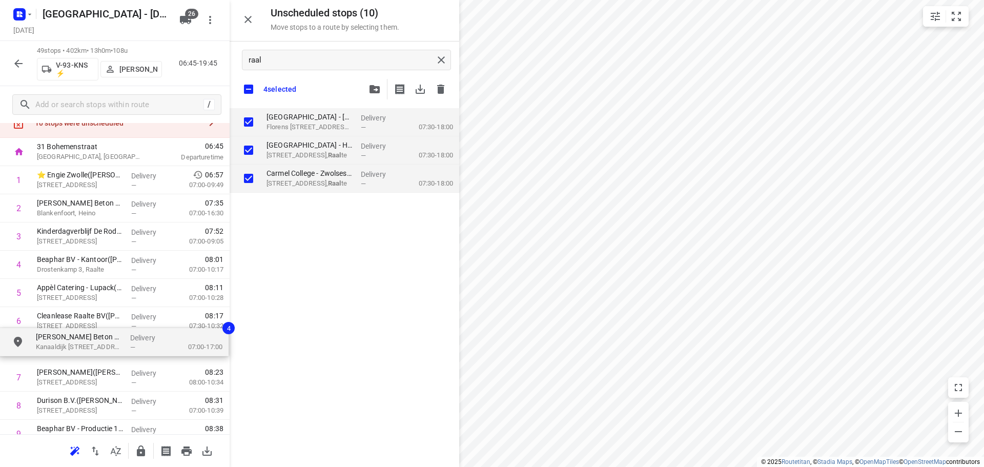
drag, startPoint x: 330, startPoint y: 126, endPoint x: 100, endPoint y: 348, distance: 320.2
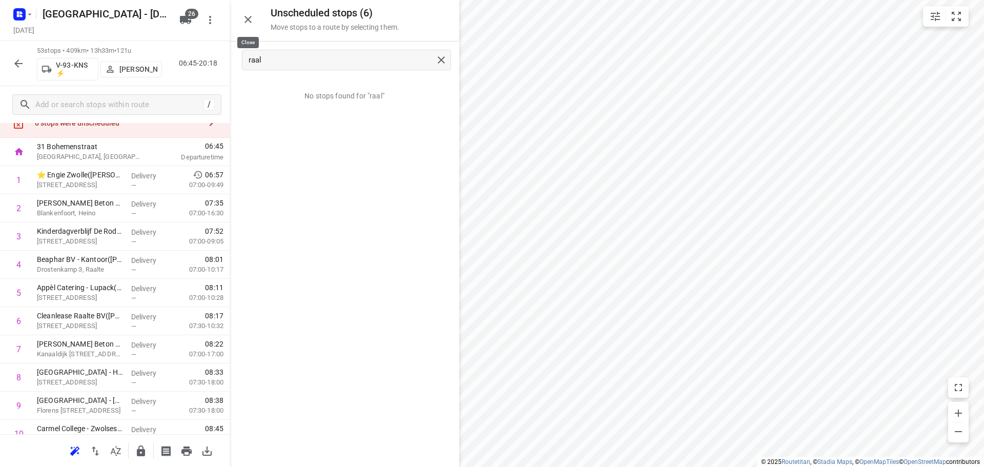
click at [244, 14] on icon "button" at bounding box center [248, 19] width 12 height 12
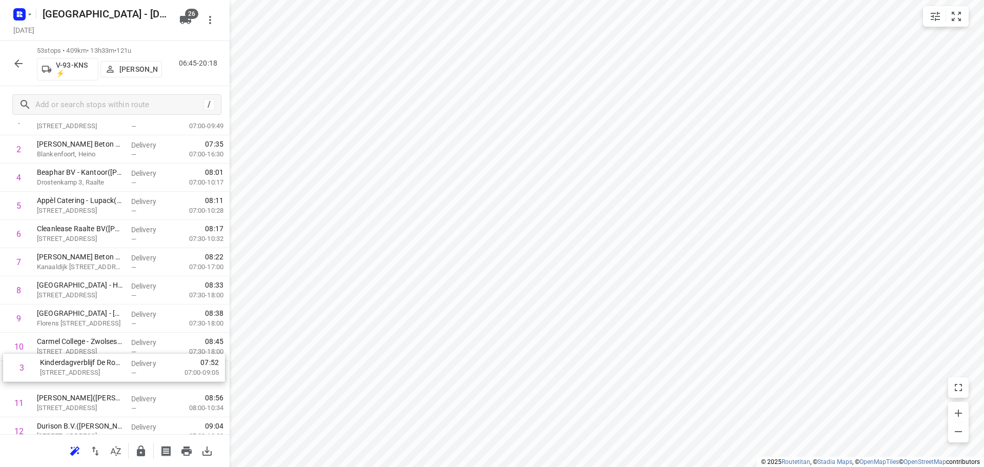
drag, startPoint x: 104, startPoint y: 243, endPoint x: 107, endPoint y: 378, distance: 135.4
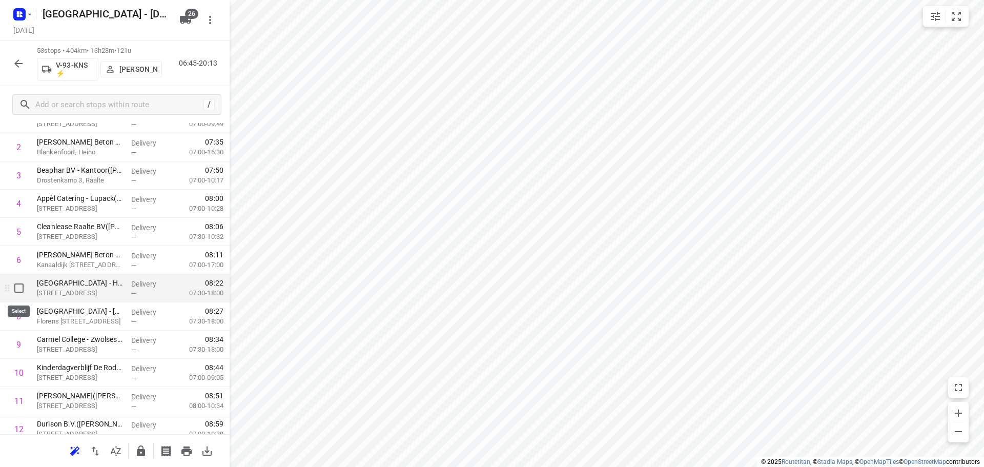
click at [12, 278] on input "checkbox" at bounding box center [19, 288] width 21 height 21
checkbox input "true"
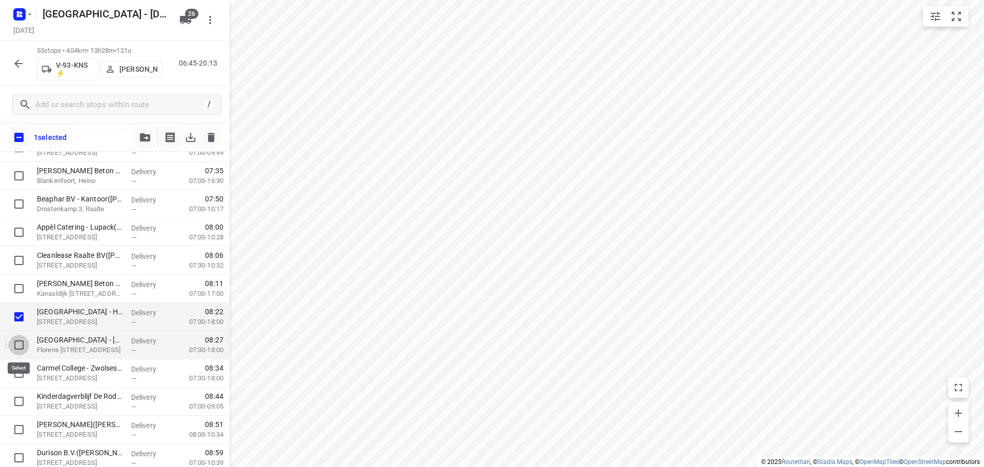
click at [23, 352] on input "checkbox" at bounding box center [19, 345] width 21 height 21
checkbox input "true"
click at [19, 374] on input "checkbox" at bounding box center [19, 373] width 21 height 21
checkbox input "true"
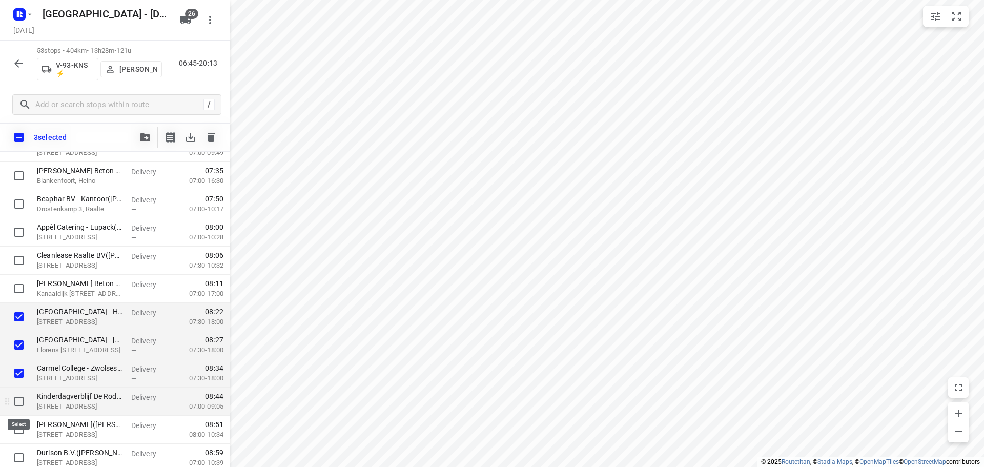
click at [19, 410] on input "checkbox" at bounding box center [19, 401] width 21 height 21
checkbox input "true"
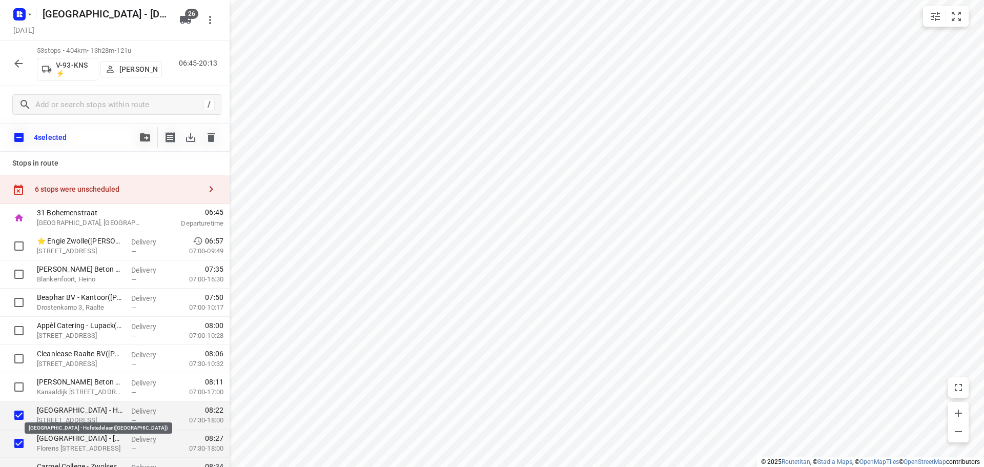
scroll to position [1, 0]
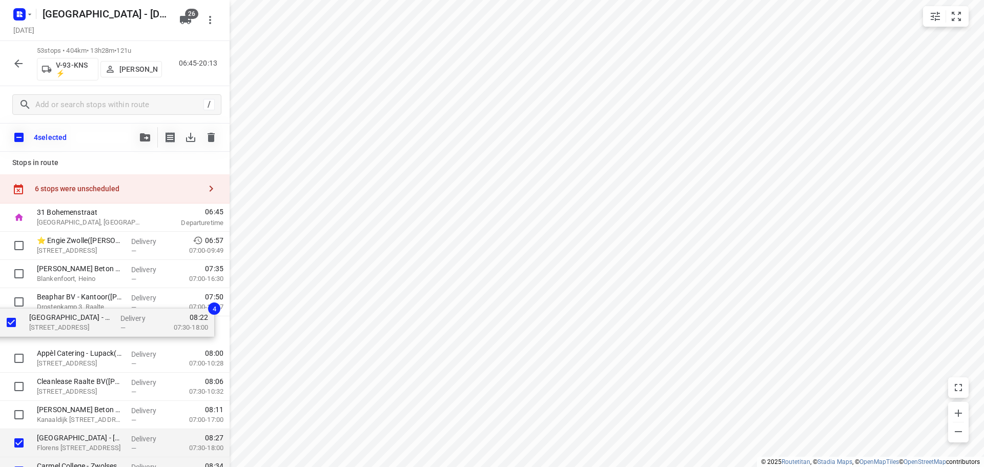
drag, startPoint x: 90, startPoint y: 413, endPoint x: 82, endPoint y: 316, distance: 97.3
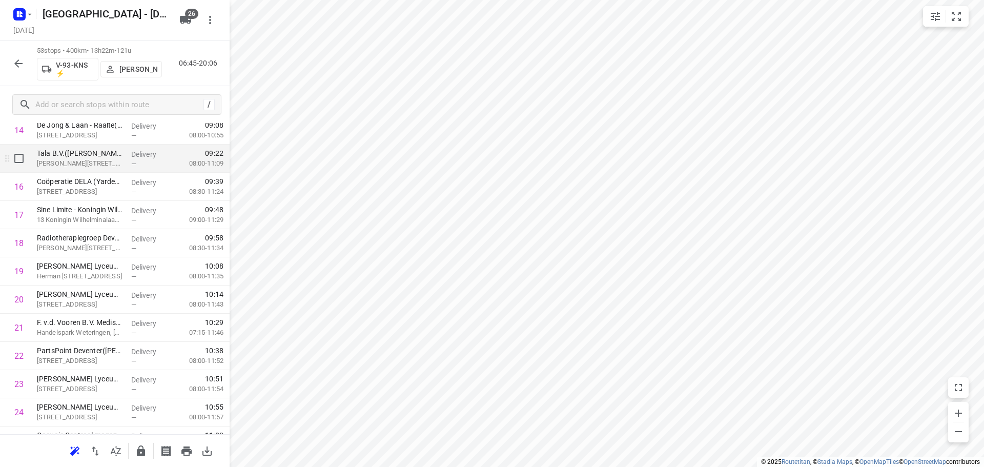
scroll to position [462, 0]
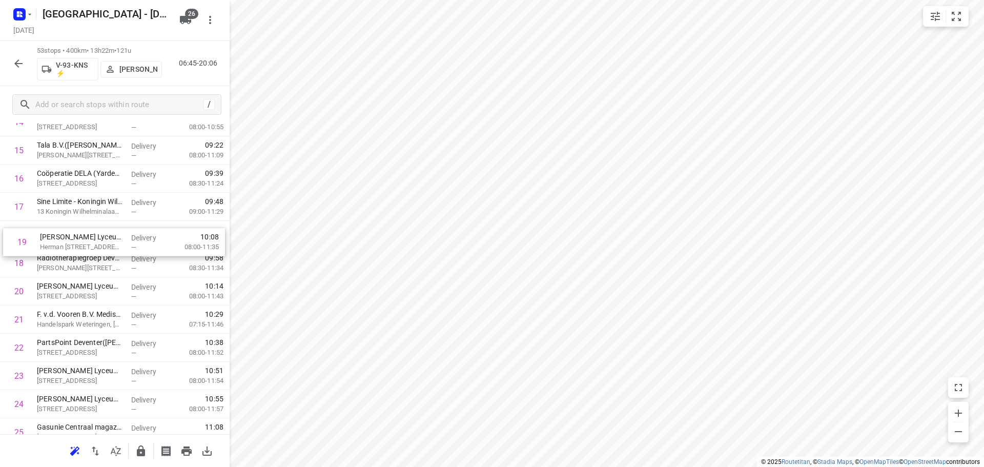
drag, startPoint x: 81, startPoint y: 256, endPoint x: 84, endPoint y: 229, distance: 26.8
drag, startPoint x: 70, startPoint y: 294, endPoint x: 72, endPoint y: 252, distance: 42.1
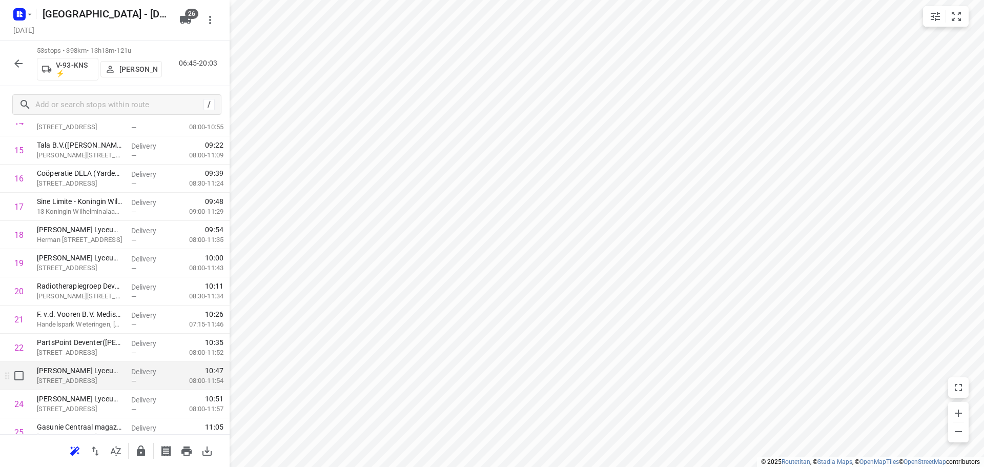
click at [18, 387] on div at bounding box center [16, 376] width 33 height 28
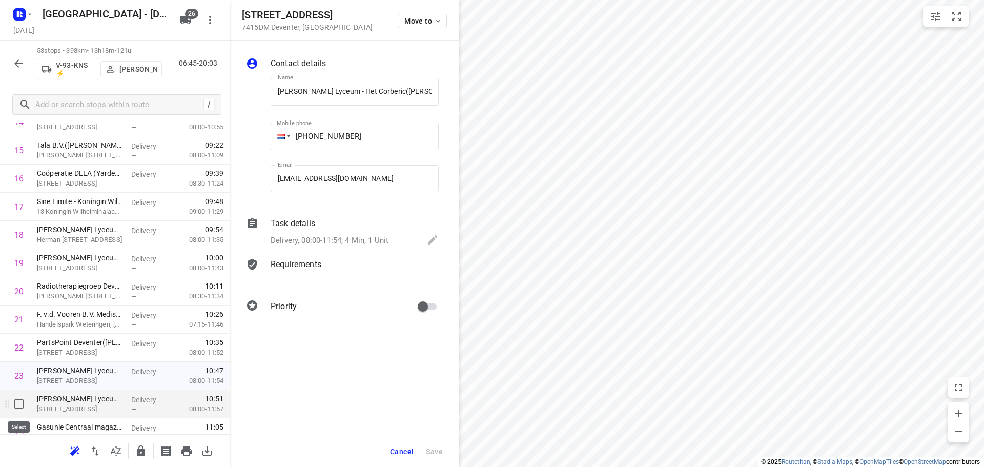
scroll to position [0, 39]
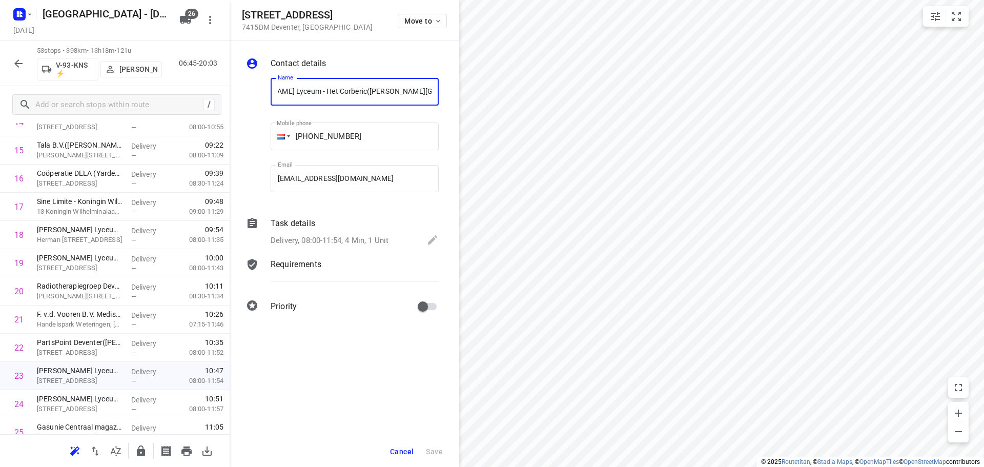
drag, startPoint x: 405, startPoint y: 454, endPoint x: 410, endPoint y: 451, distance: 5.7
click at [404, 454] on span "Cancel" at bounding box center [402, 452] width 24 height 8
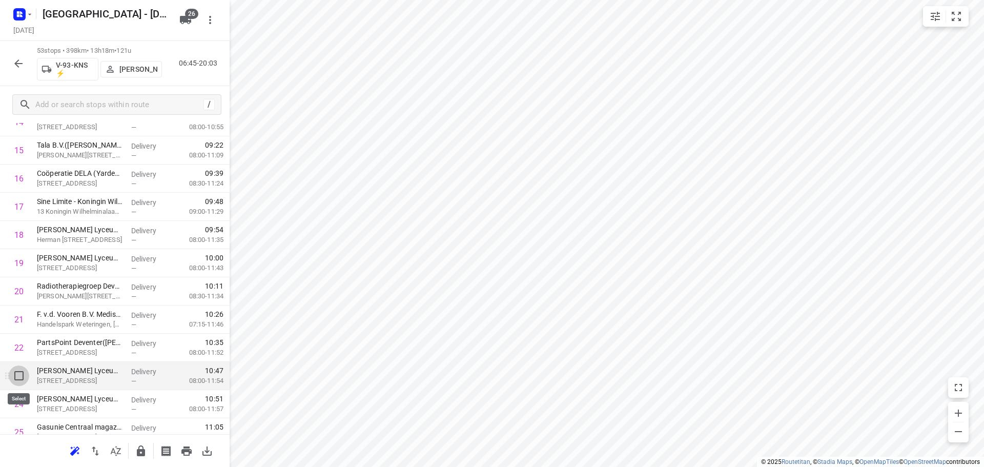
click at [18, 378] on input "checkbox" at bounding box center [19, 376] width 21 height 21
checkbox input "true"
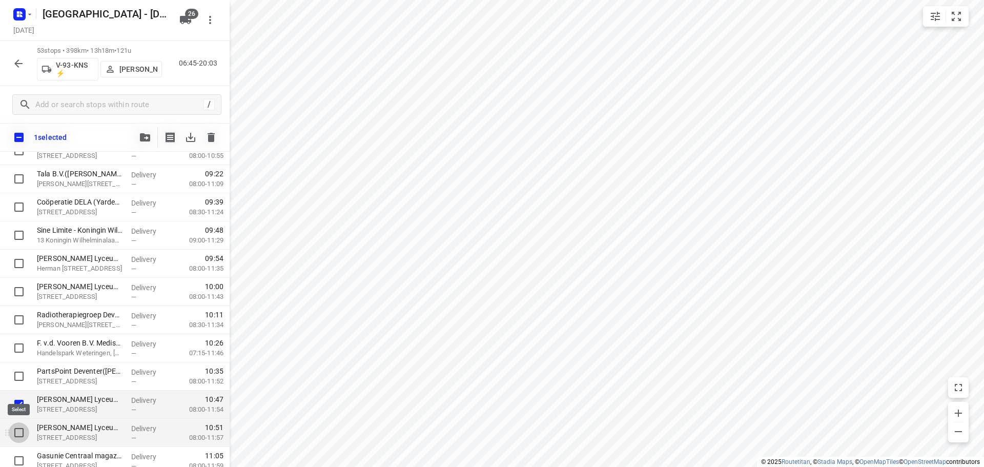
click at [21, 426] on input "checkbox" at bounding box center [19, 432] width 21 height 21
checkbox input "true"
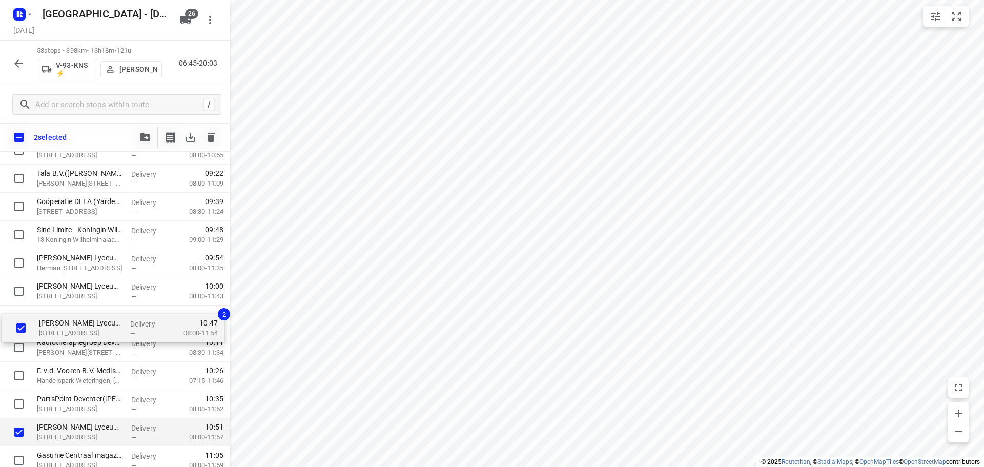
drag, startPoint x: 74, startPoint y: 402, endPoint x: 75, endPoint y: 319, distance: 83.6
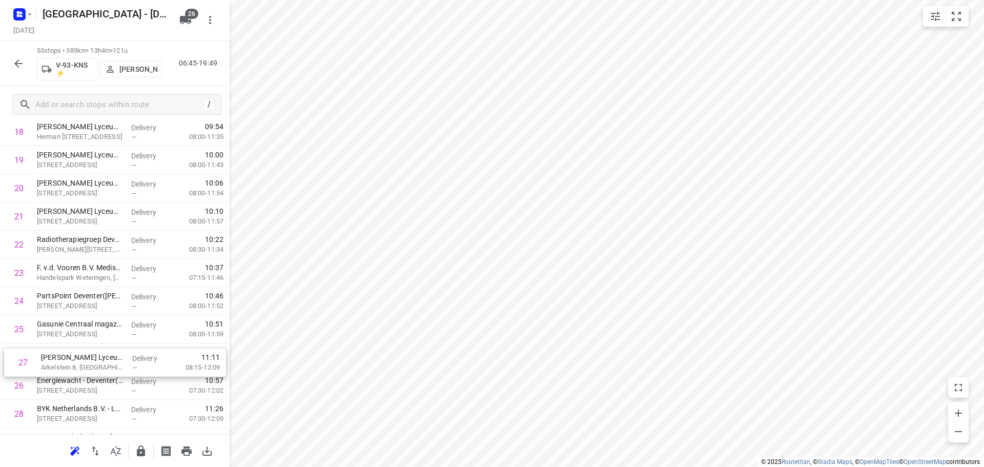
scroll to position [568, 0]
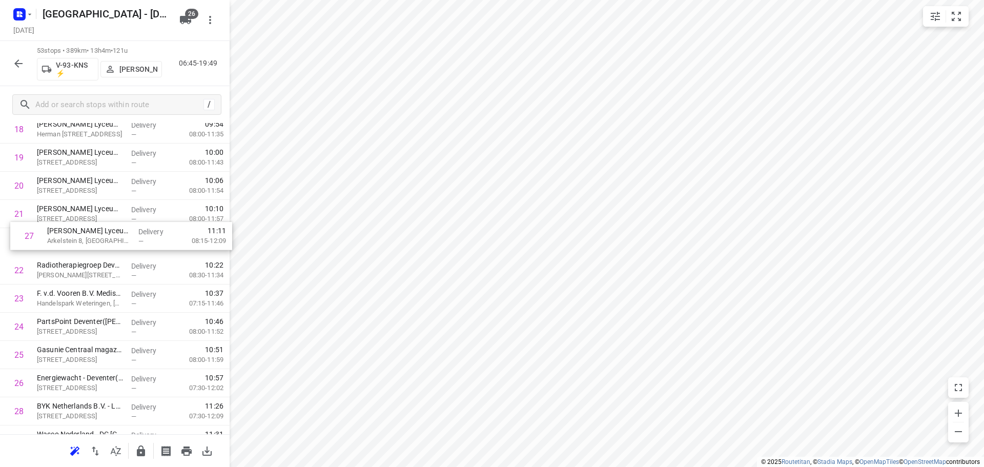
drag, startPoint x: 78, startPoint y: 384, endPoint x: 89, endPoint y: 231, distance: 153.2
click at [89, 231] on div "1 ⭐ Engie Zwolle(Olga Stokvis) Grote Voort 291, Zwolle Delivery — 06:57 07:00-0…" at bounding box center [115, 383] width 230 height 1495
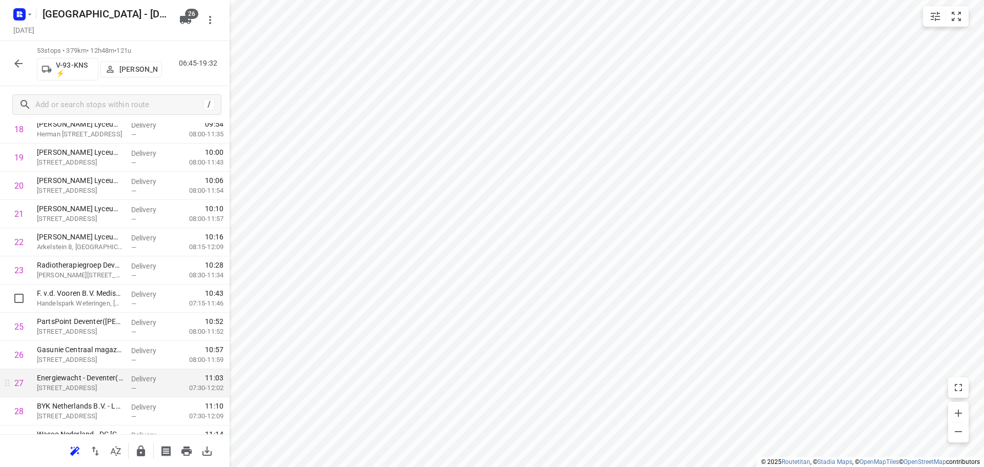
scroll to position [670, 0]
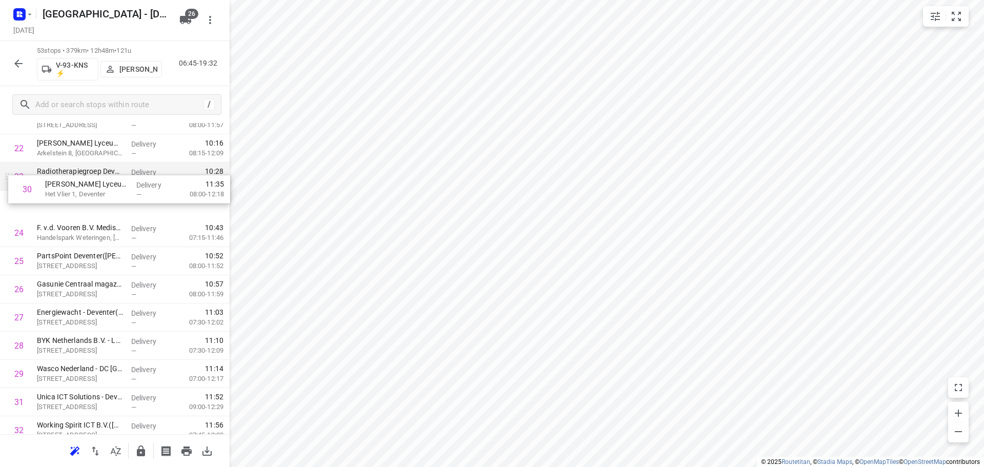
drag, startPoint x: 76, startPoint y: 377, endPoint x: 86, endPoint y: 196, distance: 180.7
click at [86, 196] on div "1 ⭐ Engie Zwolle(Olga Stokvis) Grote Voort 291, Zwolle Delivery — 06:57 07:00-0…" at bounding box center [115, 289] width 230 height 1495
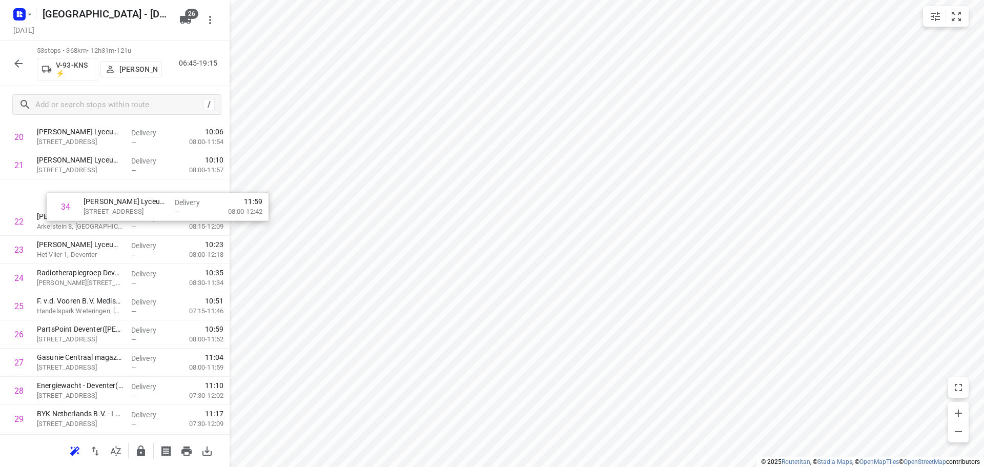
scroll to position [616, 0]
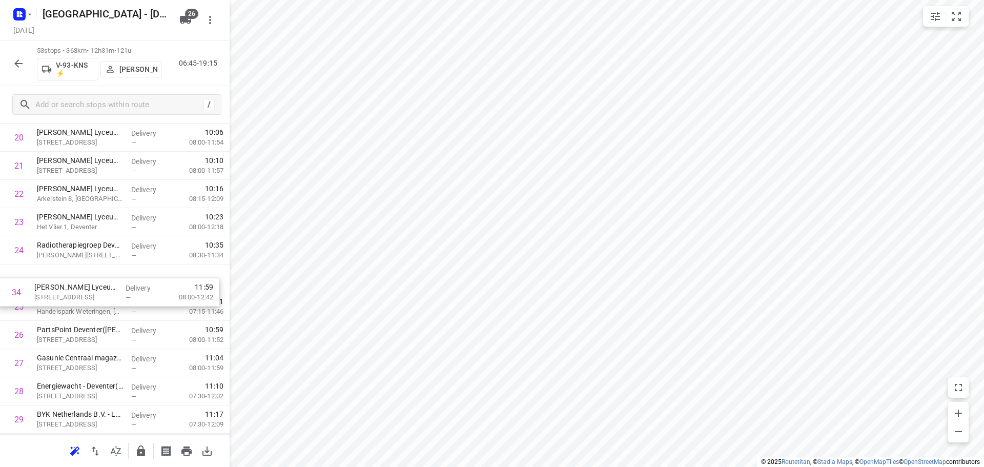
click at [84, 297] on div "1 ⭐ Engie Zwolle(Olga Stokvis) Grote Voort 291, Zwolle Delivery — 06:57 07:00-0…" at bounding box center [115, 335] width 230 height 1495
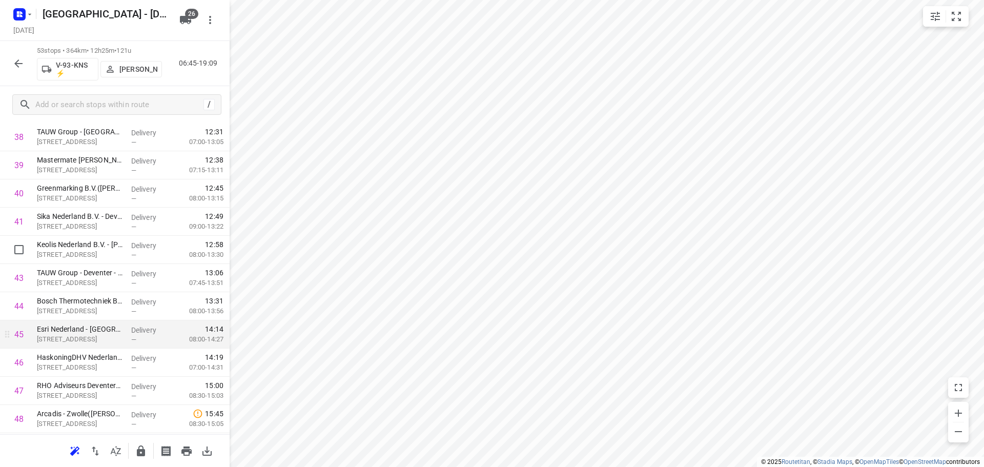
scroll to position [1129, 0]
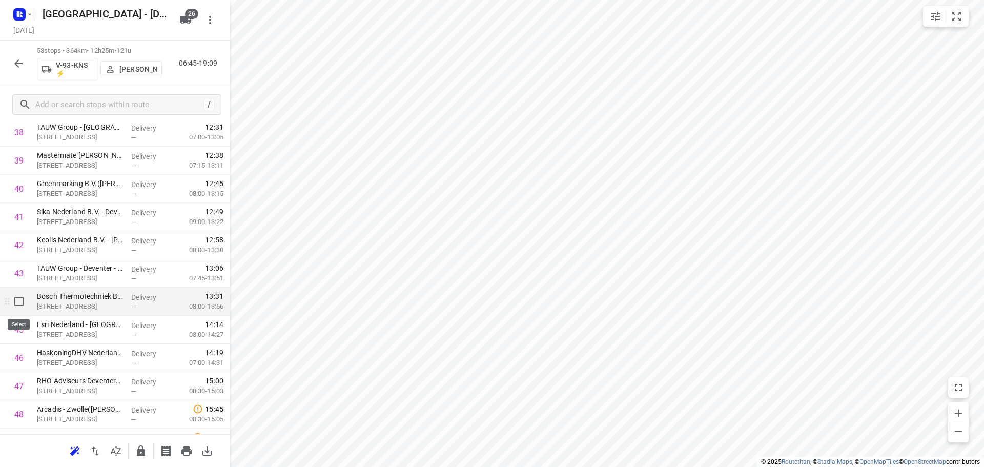
click at [24, 304] on input "checkbox" at bounding box center [19, 301] width 21 height 21
checkbox input "true"
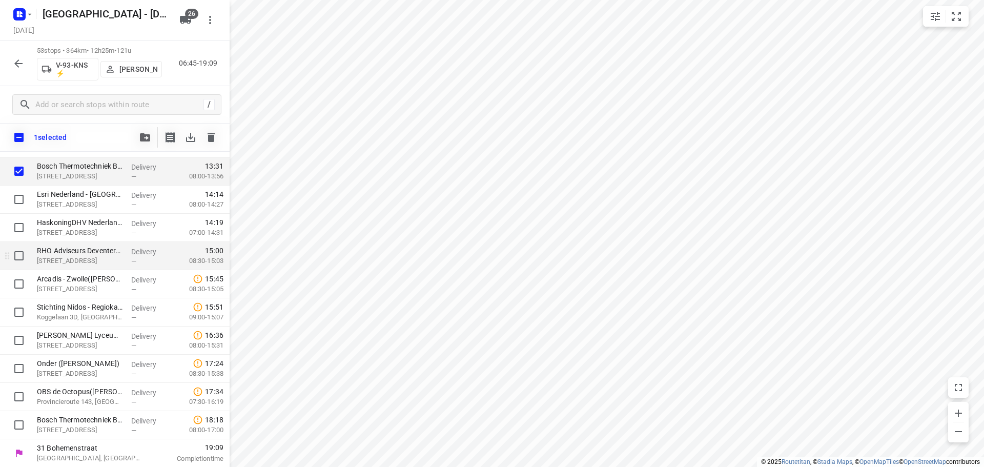
scroll to position [1288, 0]
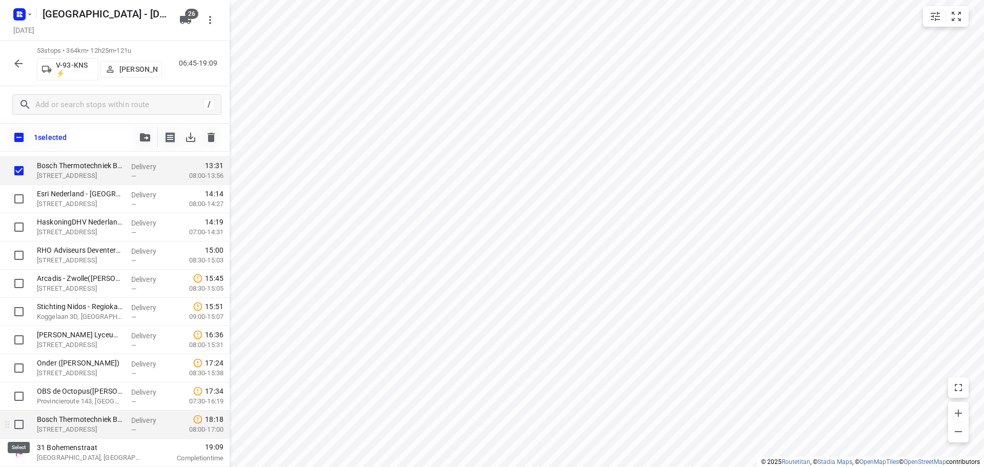
click at [17, 424] on input "checkbox" at bounding box center [19, 424] width 21 height 21
checkbox input "true"
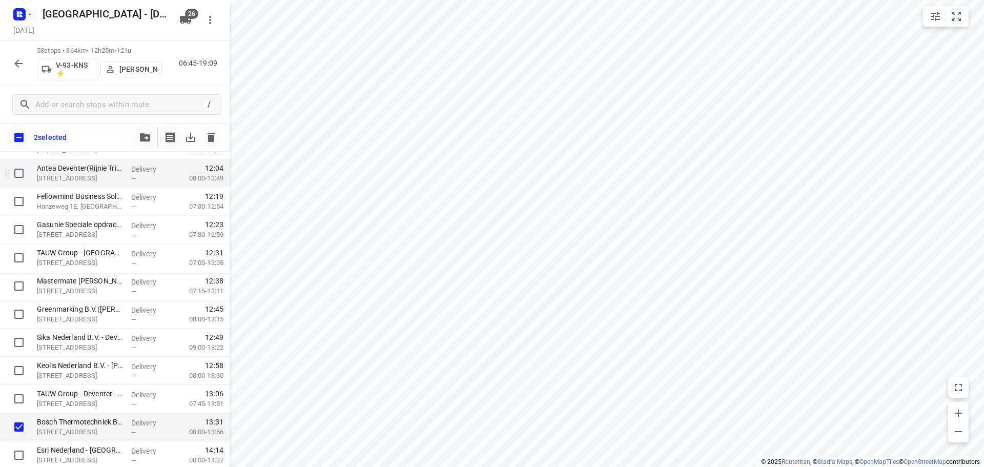
scroll to position [980, 0]
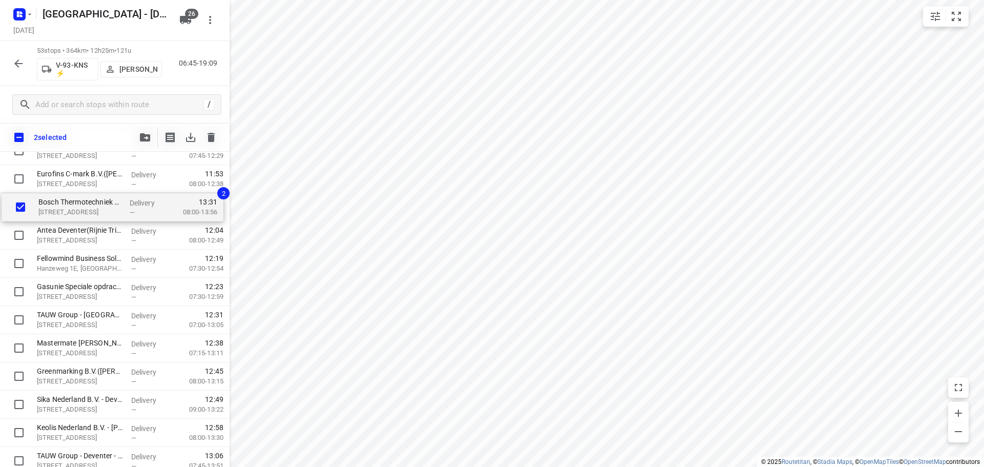
drag, startPoint x: 84, startPoint y: 430, endPoint x: 86, endPoint y: 202, distance: 227.7
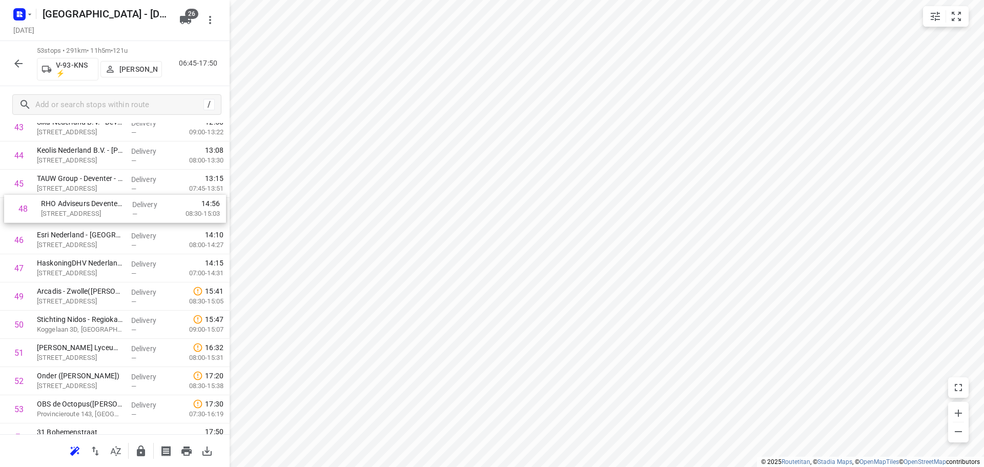
scroll to position [1274, 0]
drag, startPoint x: 87, startPoint y: 258, endPoint x: 91, endPoint y: 216, distance: 42.2
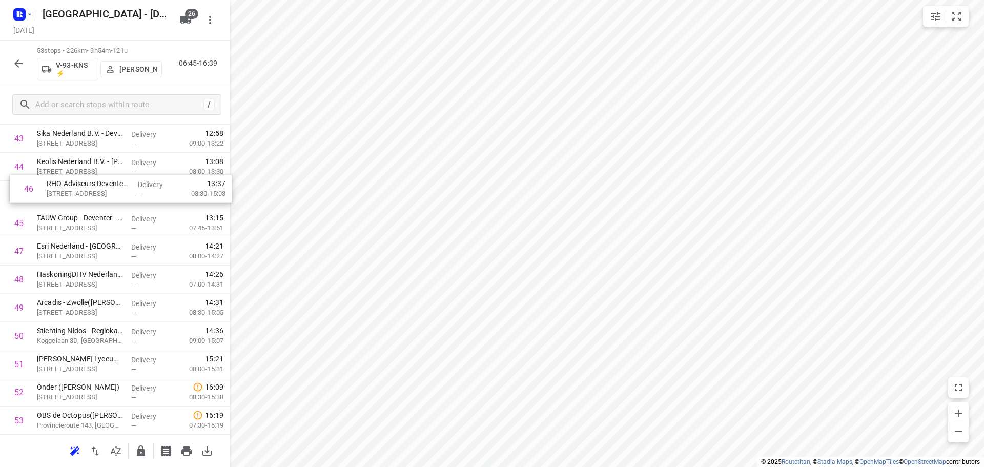
drag, startPoint x: 85, startPoint y: 219, endPoint x: 95, endPoint y: 192, distance: 28.9
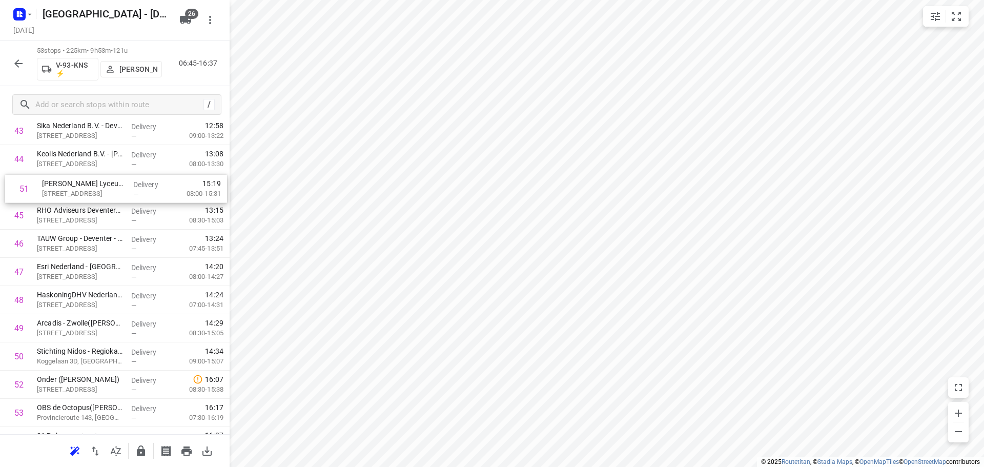
scroll to position [1267, 0]
drag, startPoint x: 91, startPoint y: 340, endPoint x: 93, endPoint y: 194, distance: 146.1
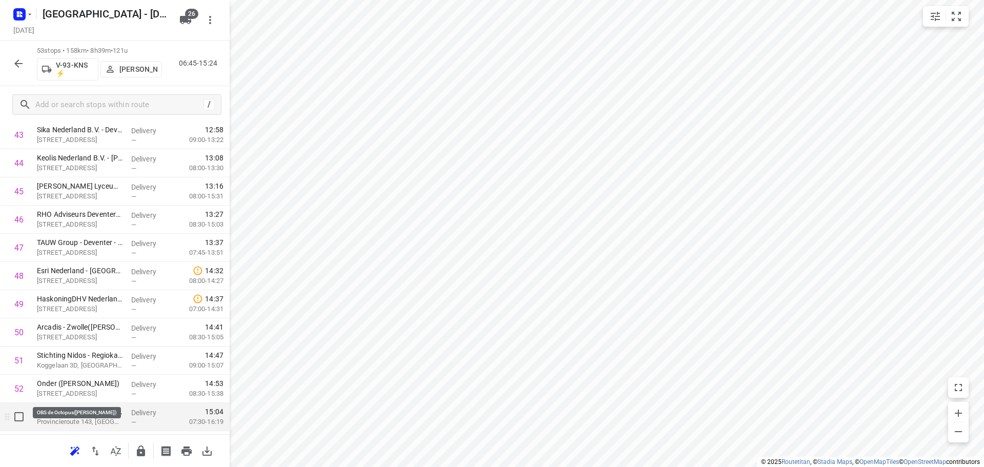
scroll to position [1292, 0]
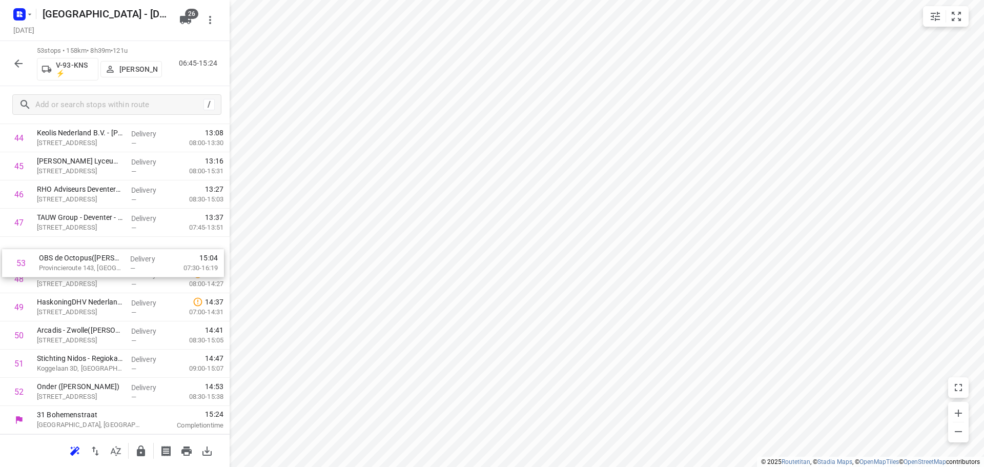
drag, startPoint x: 95, startPoint y: 397, endPoint x: 97, endPoint y: 265, distance: 132.3
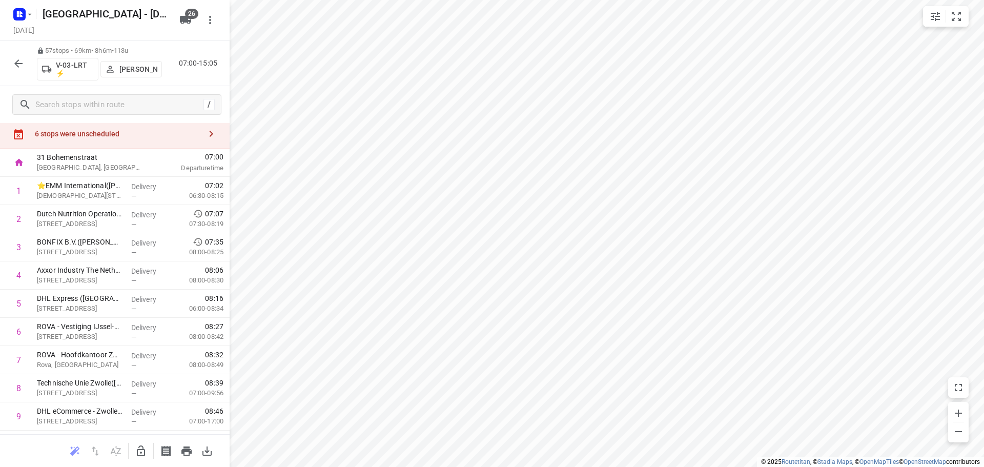
scroll to position [0, 0]
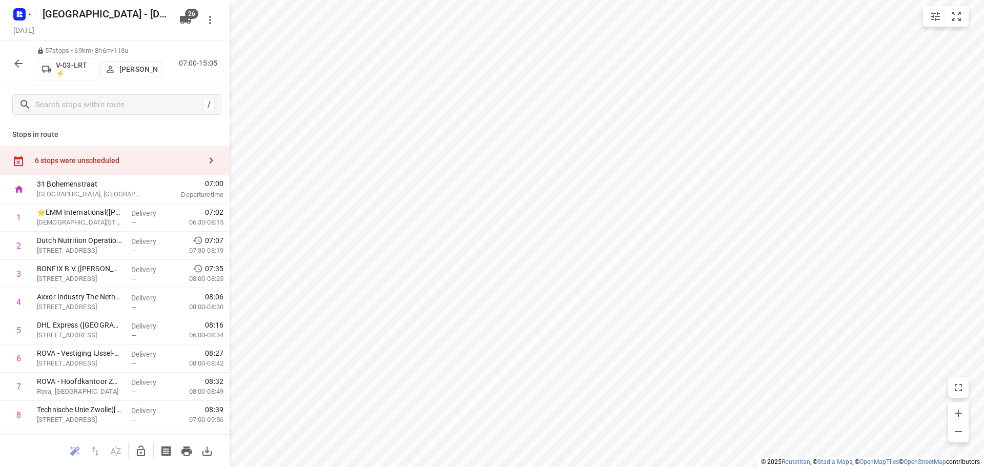
drag, startPoint x: 98, startPoint y: 150, endPoint x: 132, endPoint y: 150, distance: 33.8
click at [99, 149] on div "6 stops were unscheduled" at bounding box center [115, 160] width 230 height 29
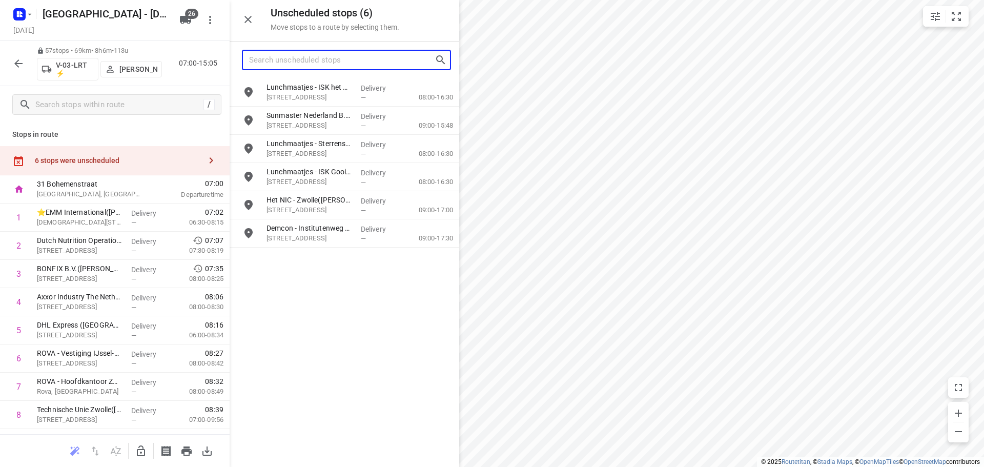
click at [374, 63] on input "Search unscheduled stops" at bounding box center [342, 60] width 186 height 16
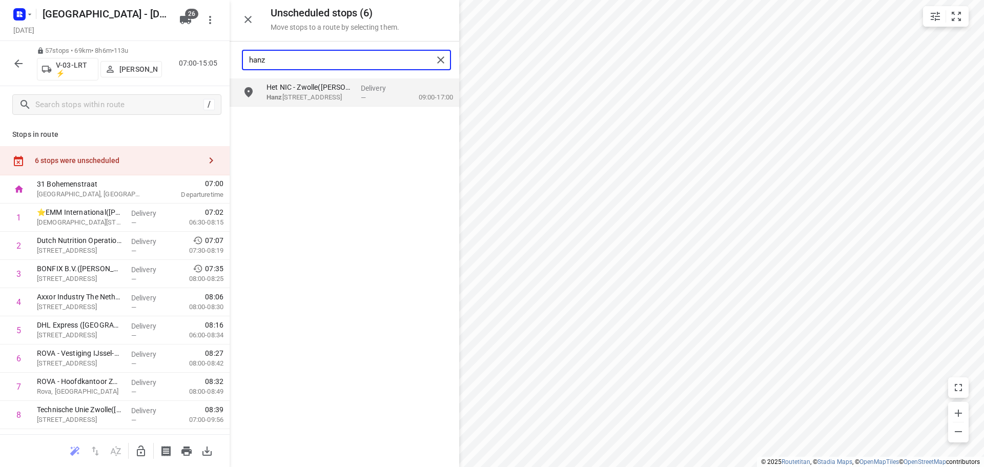
type input "hanz"
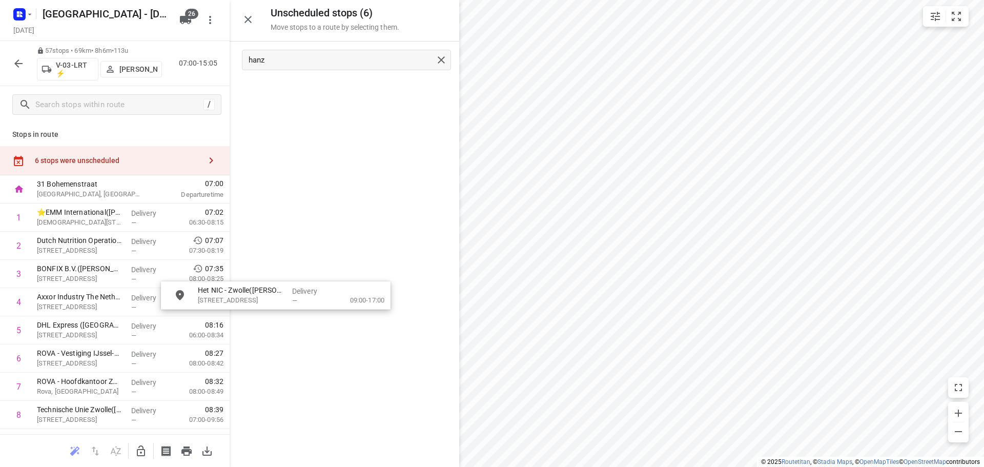
drag, startPoint x: 337, startPoint y: 88, endPoint x: 263, endPoint y: 315, distance: 239.0
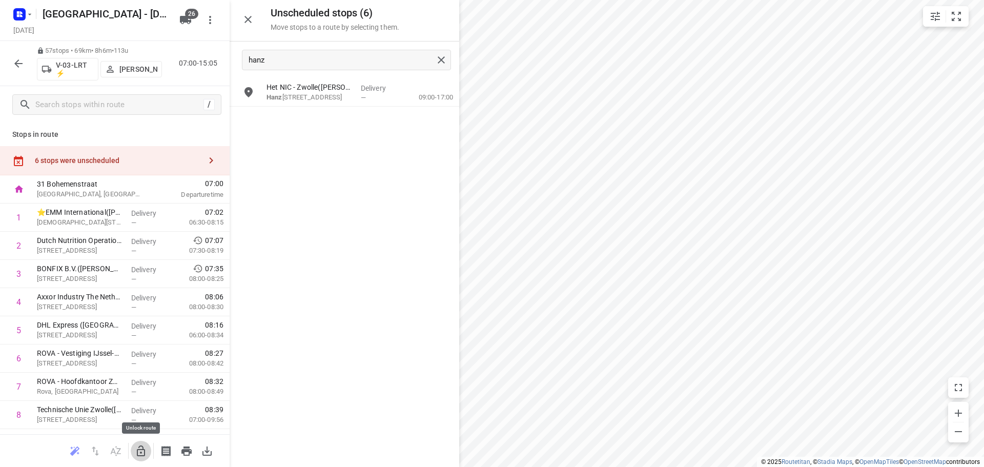
click at [143, 451] on icon "button" at bounding box center [141, 451] width 12 height 12
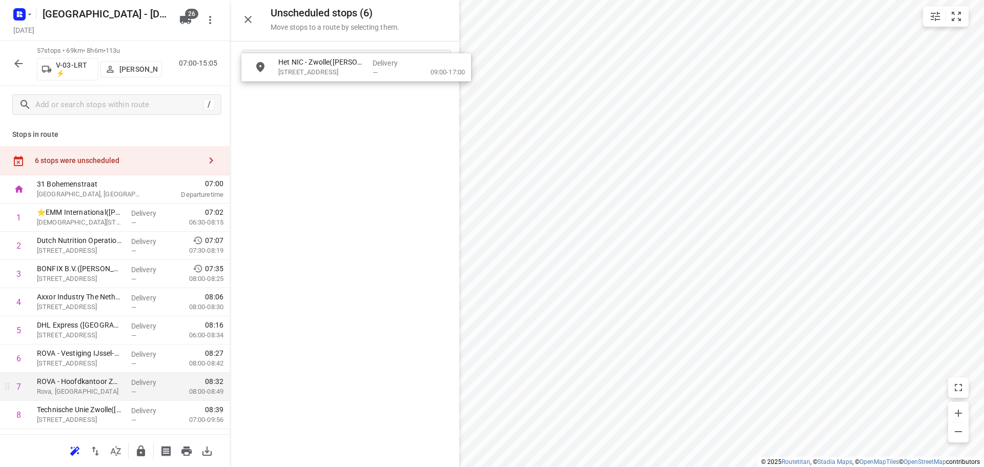
drag, startPoint x: 121, startPoint y: 409, endPoint x: 138, endPoint y: 377, distance: 36.0
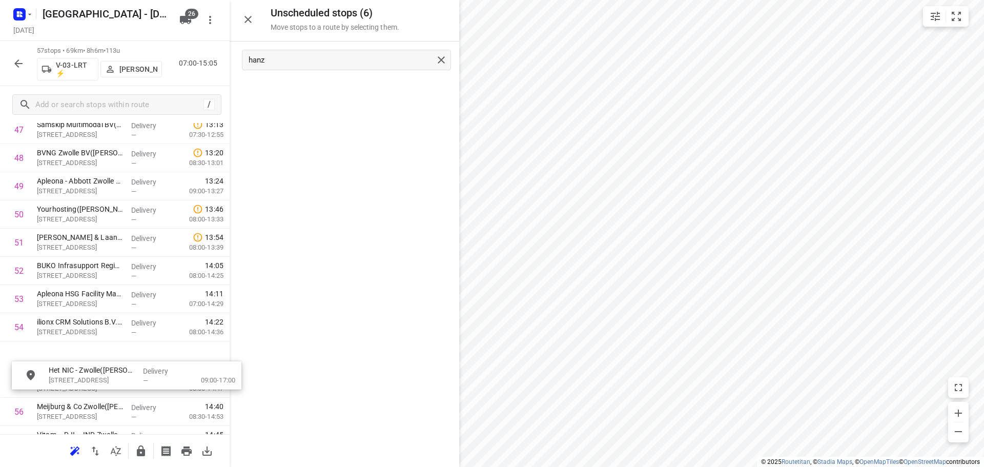
scroll to position [1388, 0]
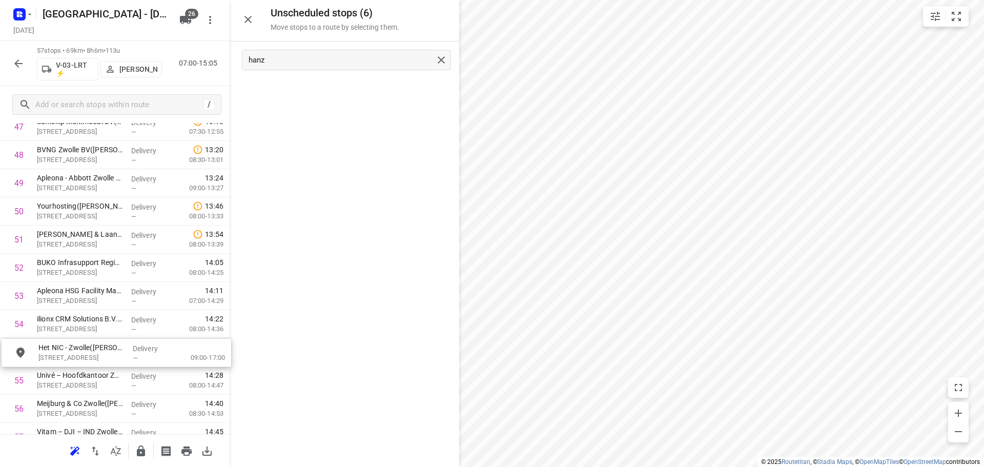
drag, startPoint x: 275, startPoint y: 152, endPoint x: 86, endPoint y: 357, distance: 279.0
drag, startPoint x: 248, startPoint y: 20, endPoint x: 257, endPoint y: 19, distance: 9.2
click at [249, 19] on icon "button" at bounding box center [248, 19] width 7 height 7
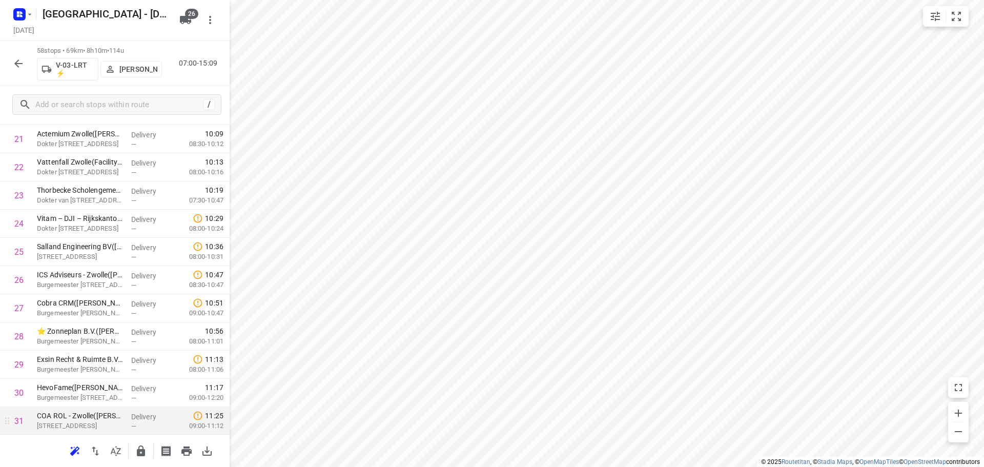
scroll to position [613, 0]
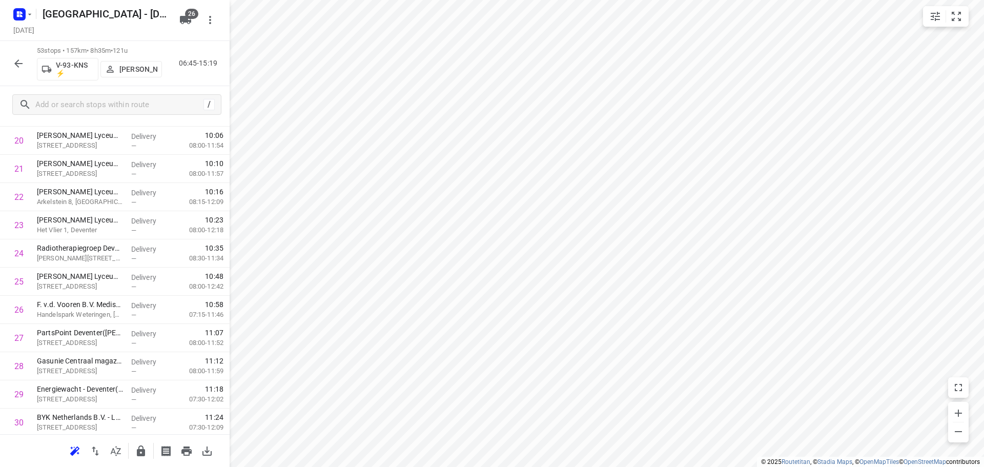
click at [147, 449] on icon "button" at bounding box center [141, 451] width 12 height 12
click at [20, 60] on icon "button" at bounding box center [18, 63] width 12 height 12
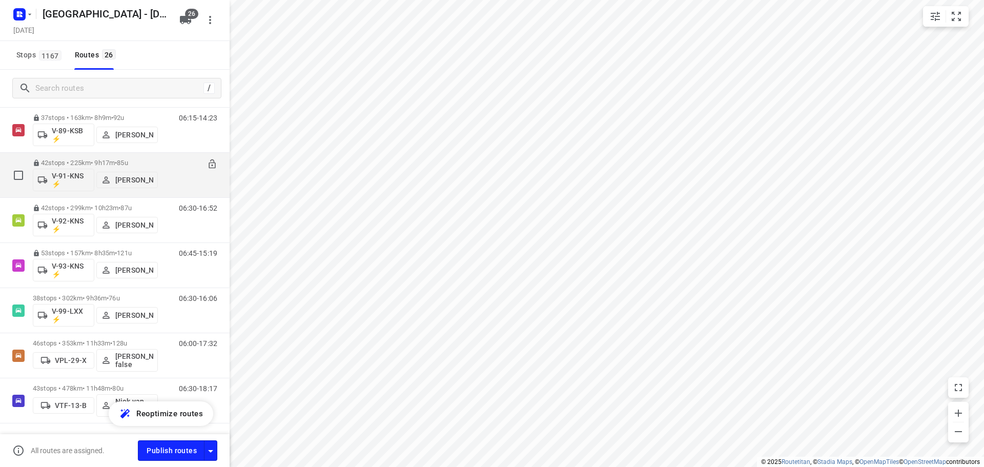
scroll to position [939, 0]
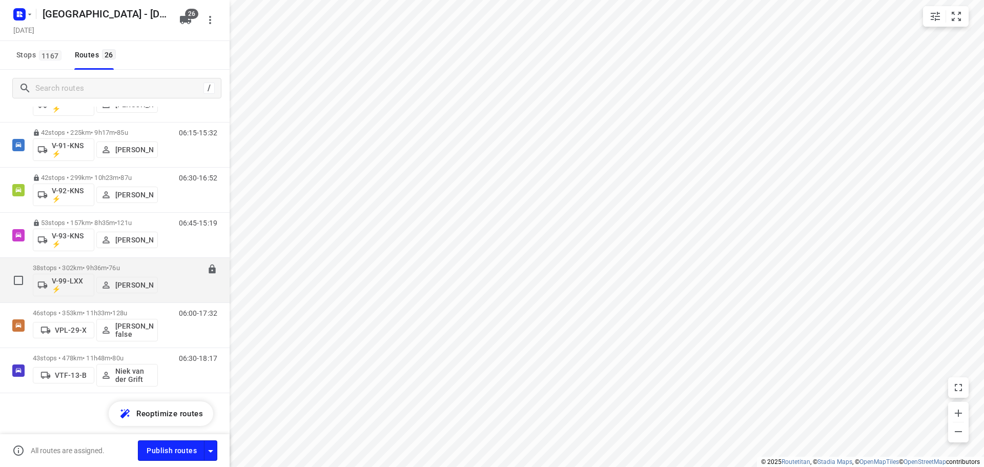
click at [119, 268] on span "76u" at bounding box center [114, 268] width 11 height 8
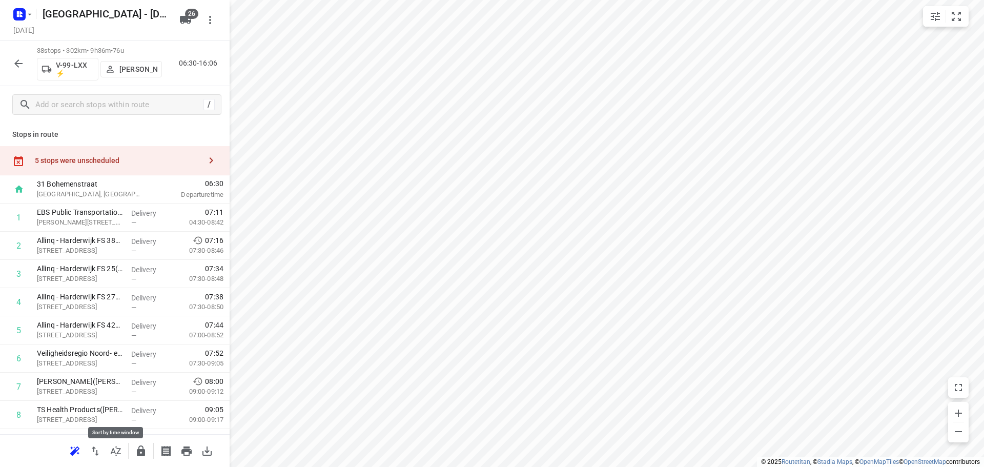
click at [126, 451] on button "button" at bounding box center [116, 451] width 21 height 21
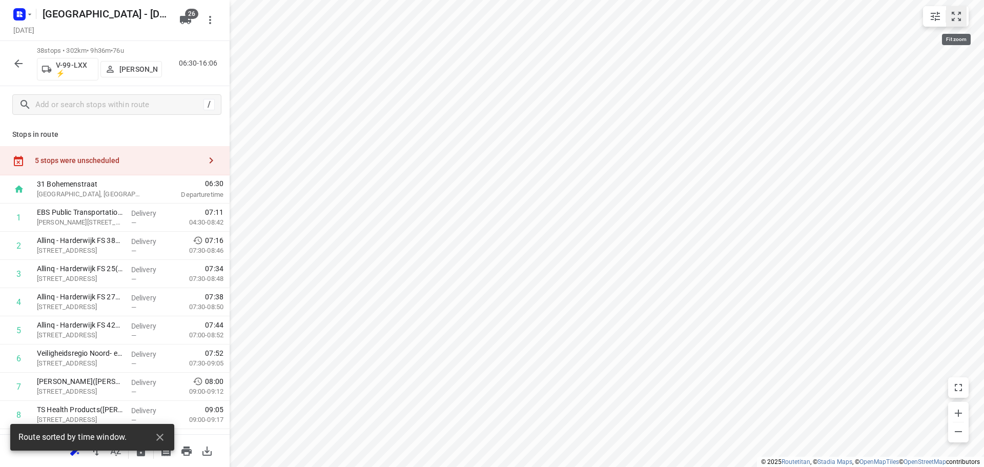
click at [966, 17] on div "i © 2025 Routetitan , © Stadia Maps , © OpenMapTiles © OpenStreetMap contributo…" at bounding box center [492, 233] width 984 height 467
click at [963, 12] on button "small contained button group" at bounding box center [956, 16] width 21 height 21
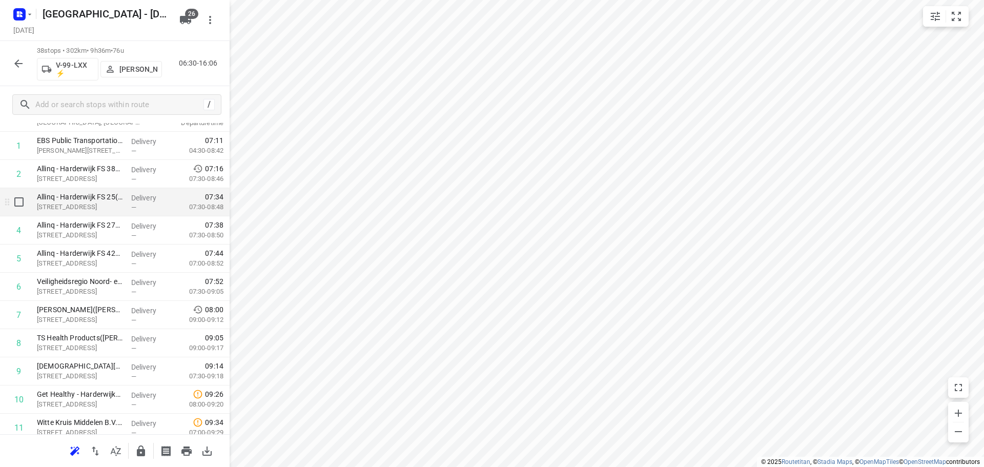
scroll to position [103, 0]
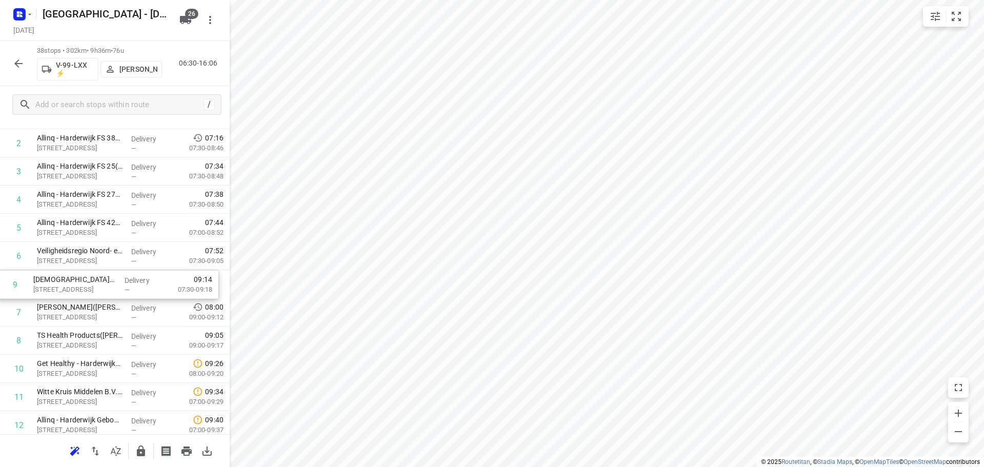
drag, startPoint x: 100, startPoint y: 341, endPoint x: 97, endPoint y: 282, distance: 59.0
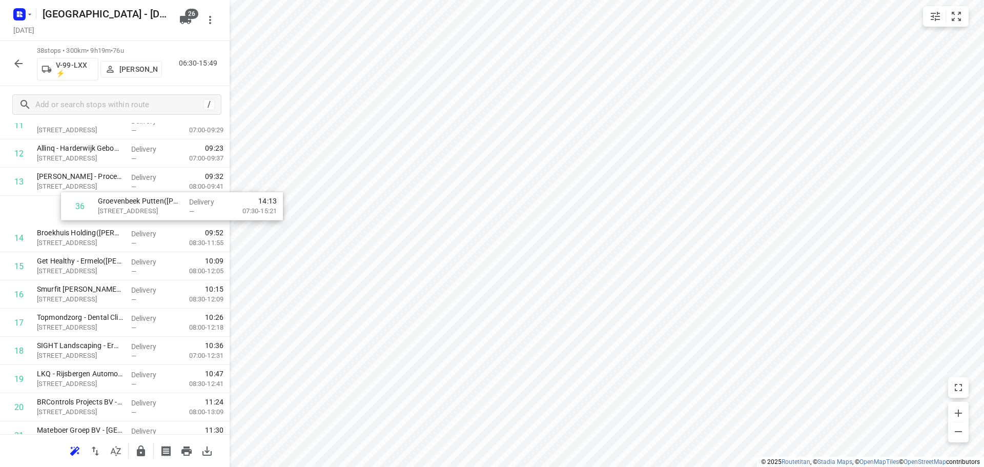
scroll to position [365, 0]
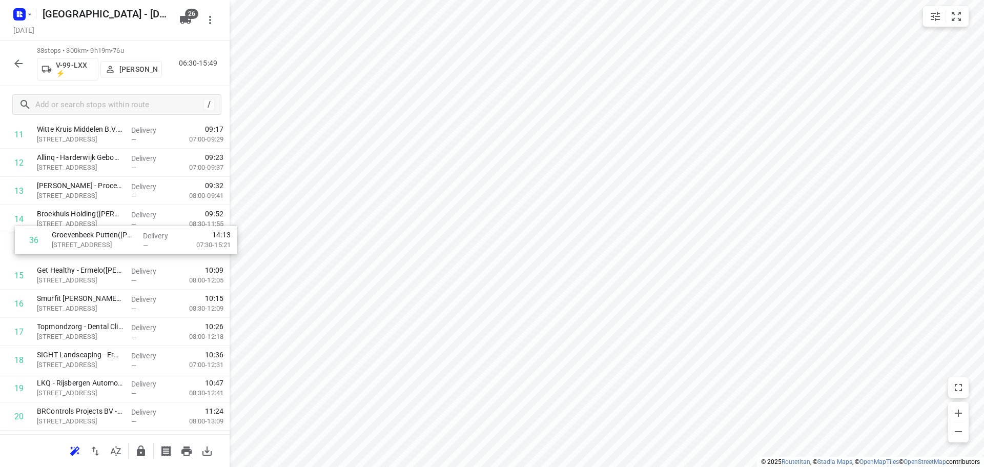
drag, startPoint x: 91, startPoint y: 340, endPoint x: 107, endPoint y: 241, distance: 100.8
click at [107, 241] on div "1 EBS Public Transportation - Locatie Harderwijk(Ron van Haasteren) Van Leeuwen…" at bounding box center [115, 374] width 230 height 1072
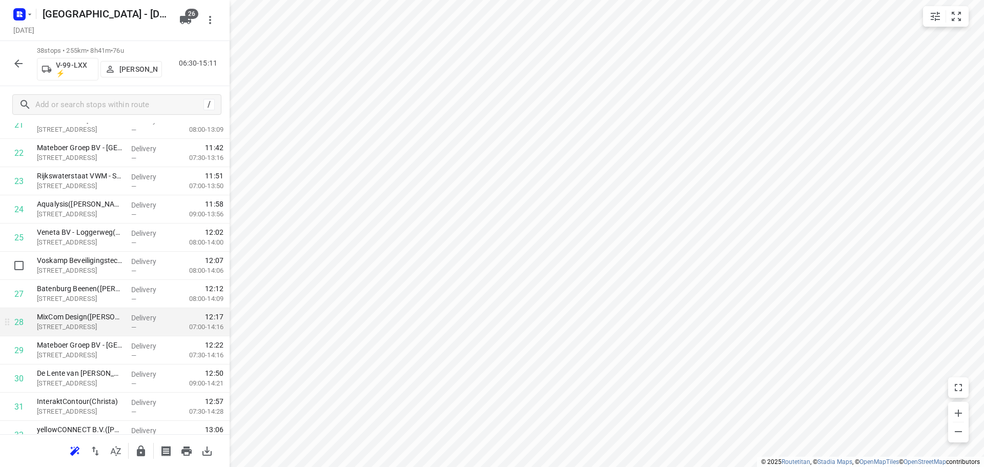
scroll to position [724, 0]
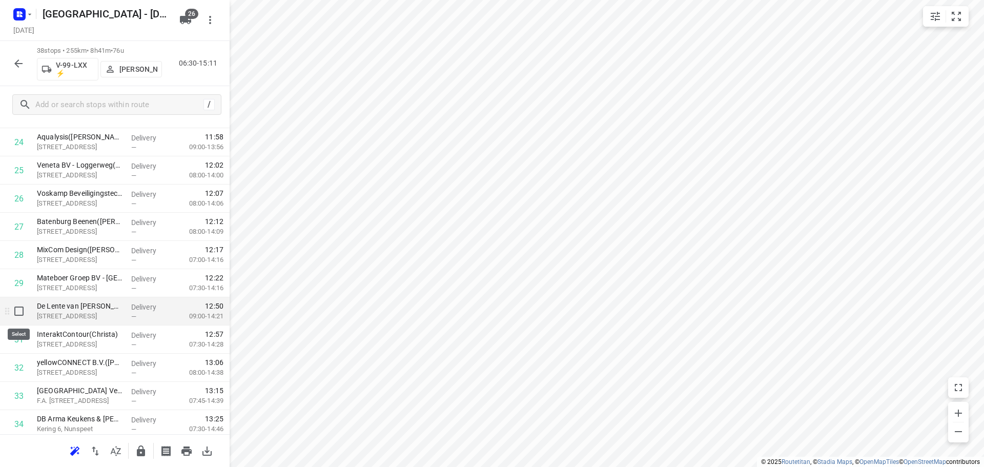
click at [18, 308] on input "checkbox" at bounding box center [19, 311] width 21 height 21
checkbox input "true"
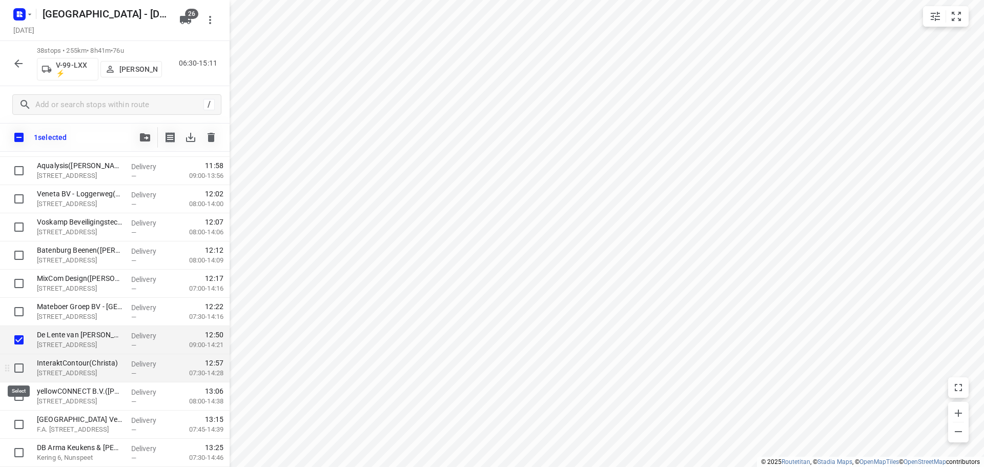
click at [23, 366] on input "checkbox" at bounding box center [19, 368] width 21 height 21
checkbox input "true"
click at [15, 401] on input "checkbox" at bounding box center [19, 396] width 21 height 21
checkbox input "true"
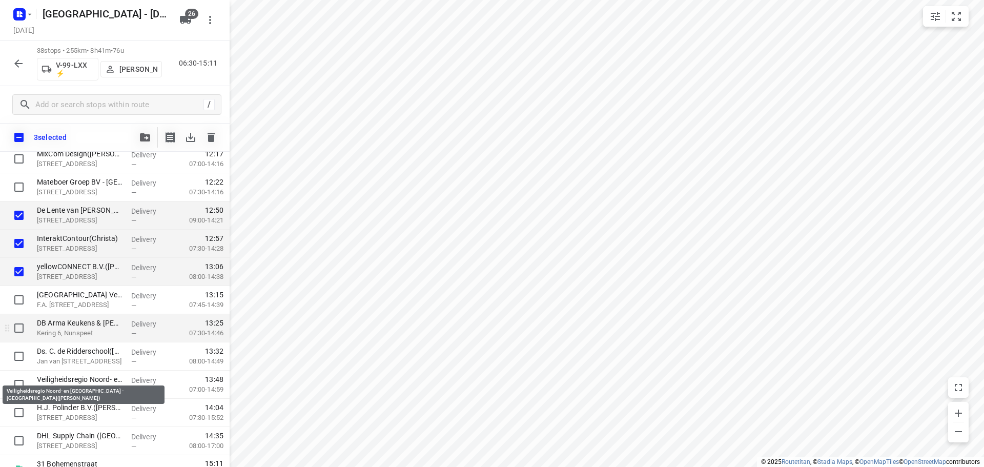
scroll to position [865, 0]
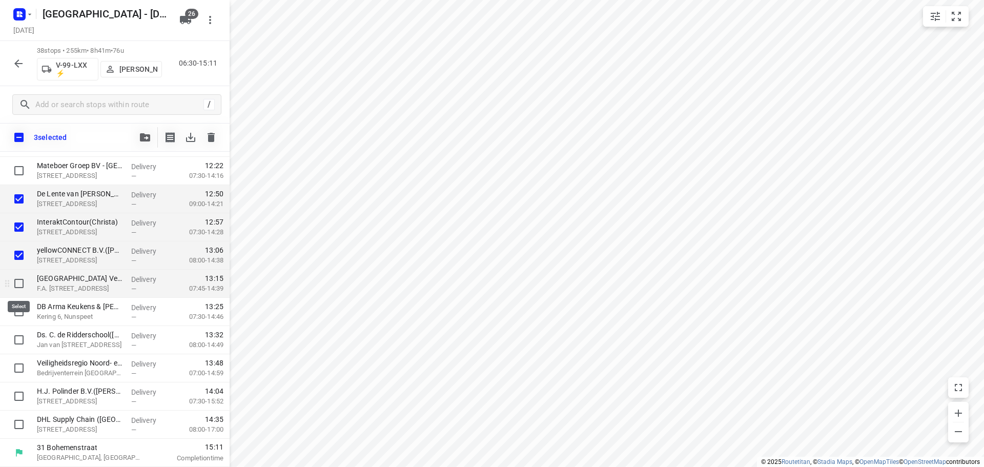
click at [23, 287] on input "checkbox" at bounding box center [19, 283] width 21 height 21
checkbox input "true"
click at [21, 311] on input "checkbox" at bounding box center [19, 311] width 21 height 21
checkbox input "true"
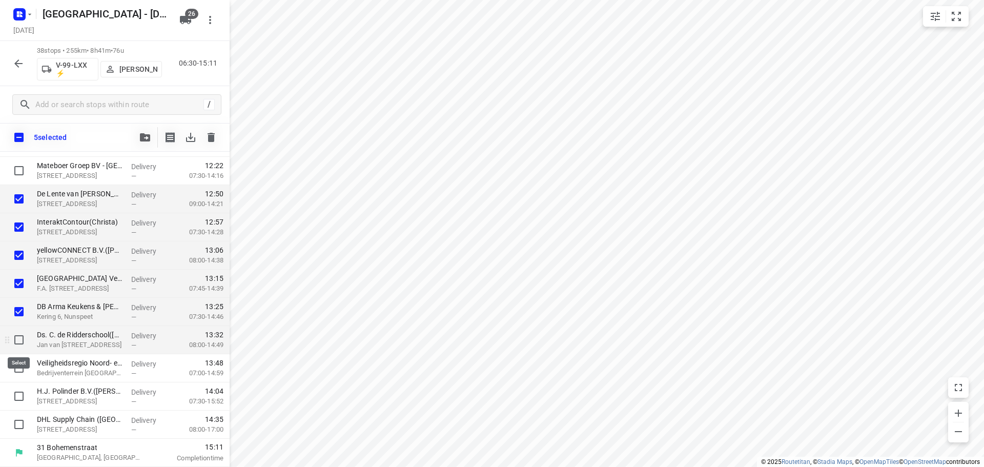
click at [24, 347] on input "checkbox" at bounding box center [19, 340] width 21 height 21
checkbox input "true"
click at [22, 378] on input "checkbox" at bounding box center [19, 368] width 21 height 21
checkbox input "true"
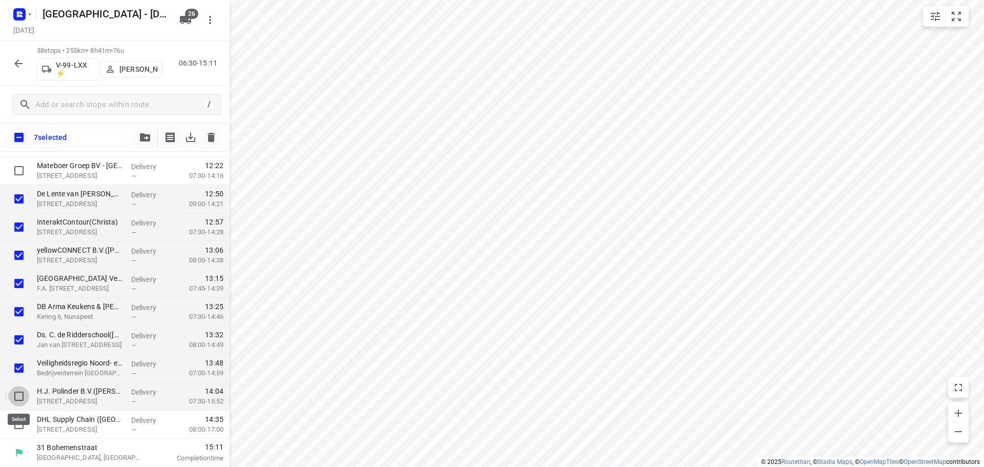
click at [19, 398] on input "checkbox" at bounding box center [19, 396] width 21 height 21
checkbox input "true"
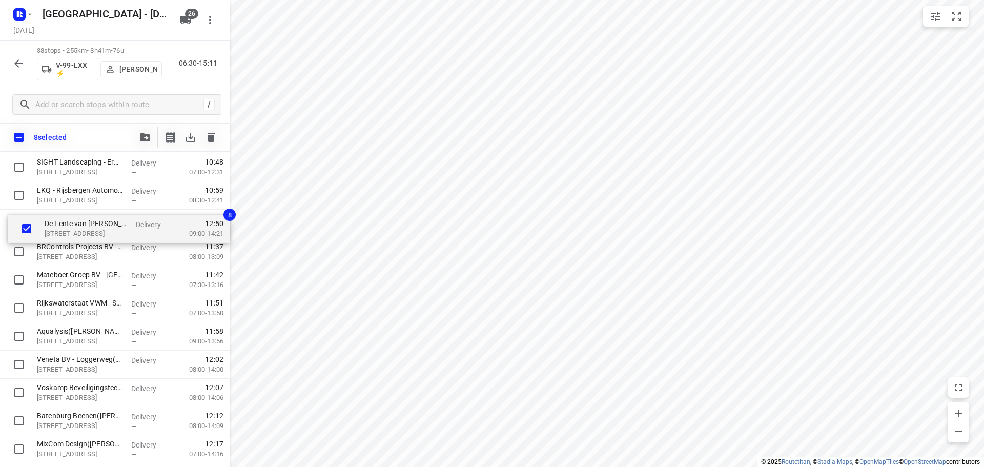
scroll to position [583, 0]
drag, startPoint x: 77, startPoint y: 413, endPoint x: 82, endPoint y: 235, distance: 178.0
click at [82, 235] on div "EBS Public Transportation - Locatie Harderwijk(Ron van Haasteren) Van Leeuwenho…" at bounding box center [115, 185] width 230 height 1072
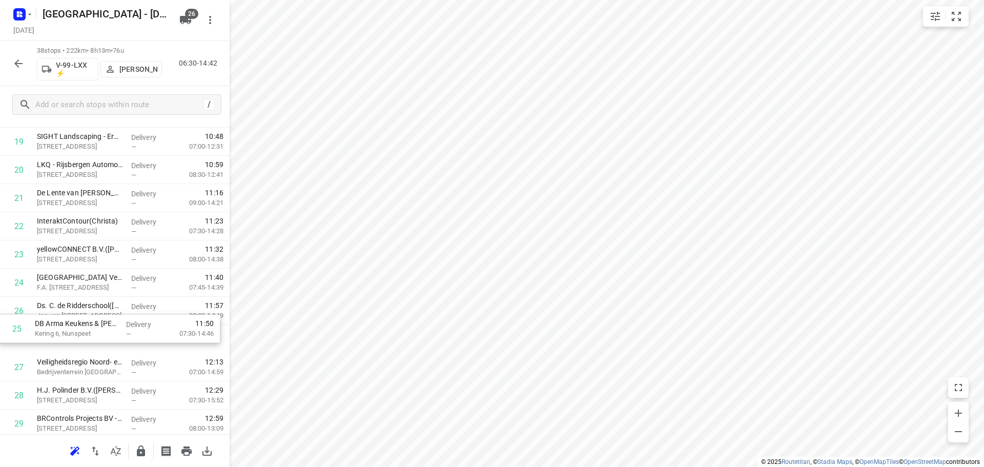
drag, startPoint x: 96, startPoint y: 310, endPoint x: 94, endPoint y: 331, distance: 20.6
click at [94, 331] on div "1 EBS Public Transportation - Locatie Harderwijk(Ron van Haasteren) Van Leeuwen…" at bounding box center [115, 156] width 230 height 1072
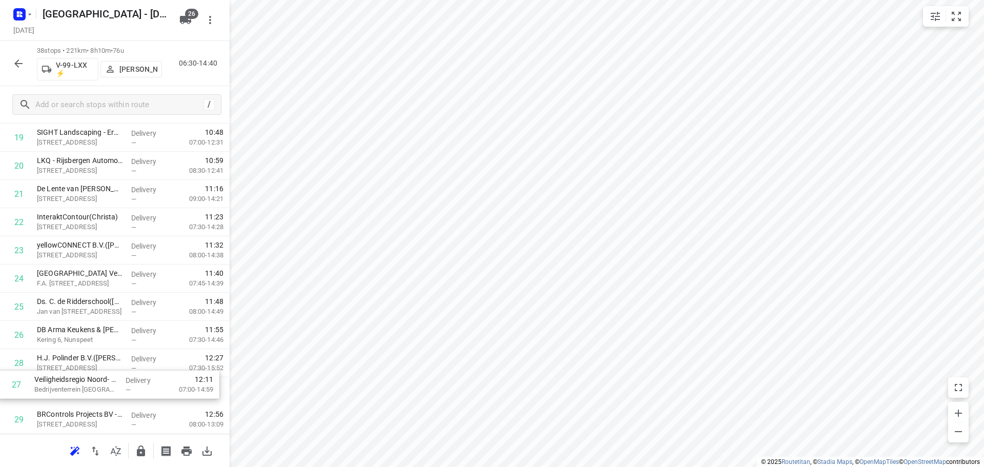
scroll to position [592, 0]
drag, startPoint x: 98, startPoint y: 377, endPoint x: 96, endPoint y: 397, distance: 20.2
click at [96, 397] on div "1 EBS Public Transportation - Locatie Harderwijk(Ron van Haasteren) Van Leeuwen…" at bounding box center [115, 148] width 230 height 1072
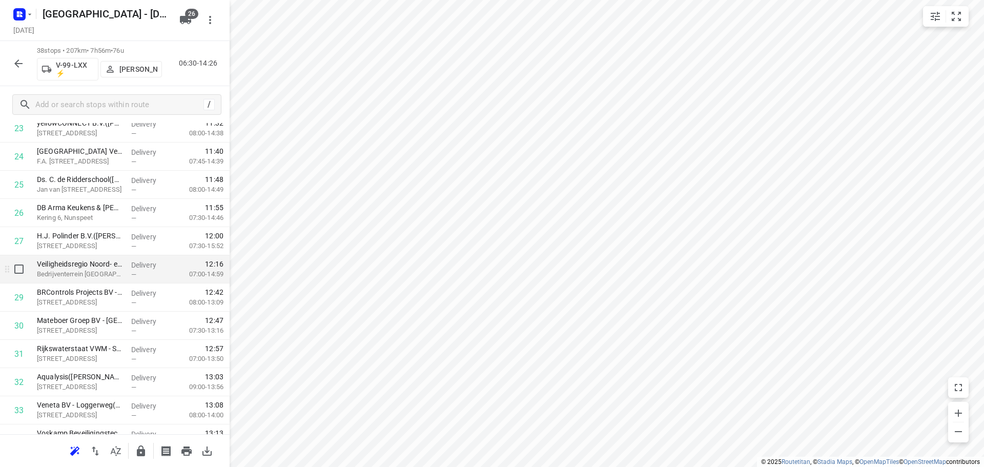
scroll to position [797, 0]
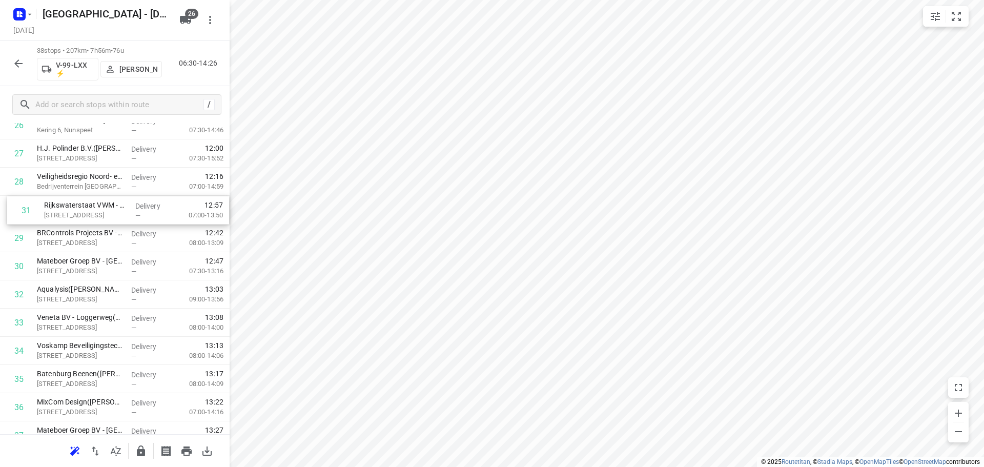
drag, startPoint x: 82, startPoint y: 277, endPoint x: 88, endPoint y: 217, distance: 60.3
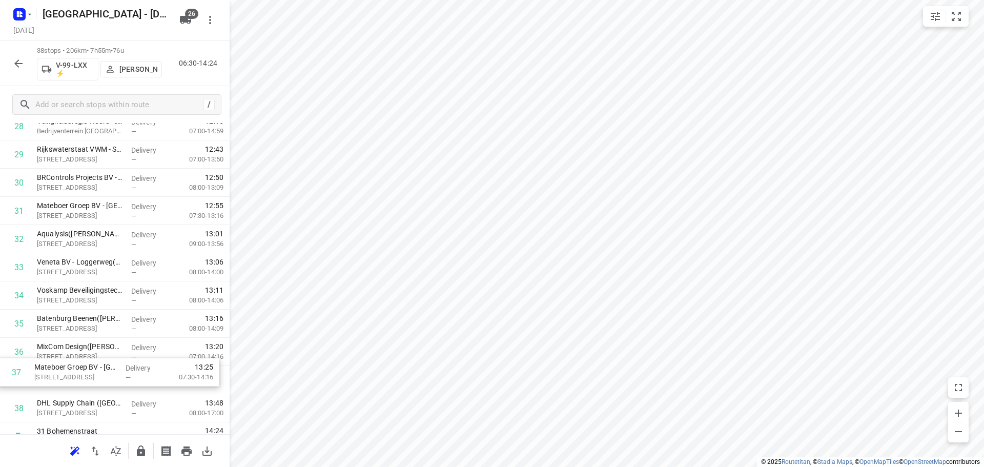
scroll to position [853, 0]
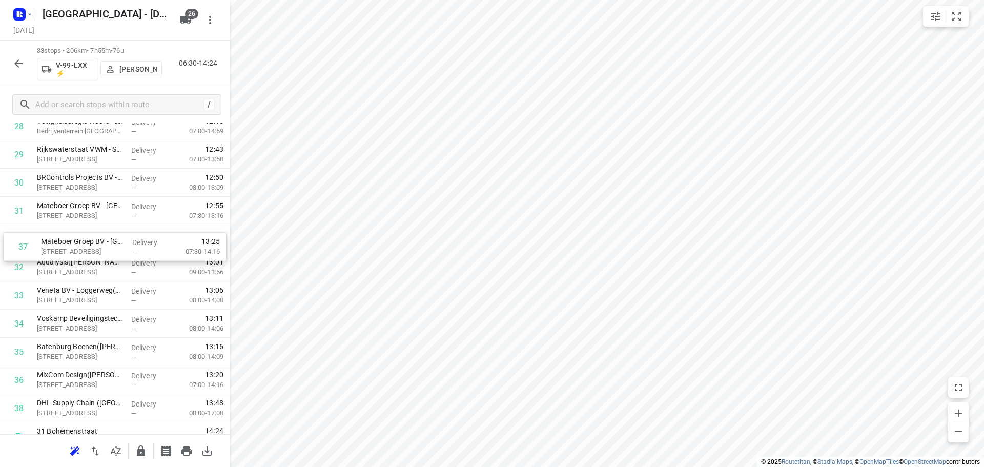
drag, startPoint x: 95, startPoint y: 387, endPoint x: 99, endPoint y: 248, distance: 138.5
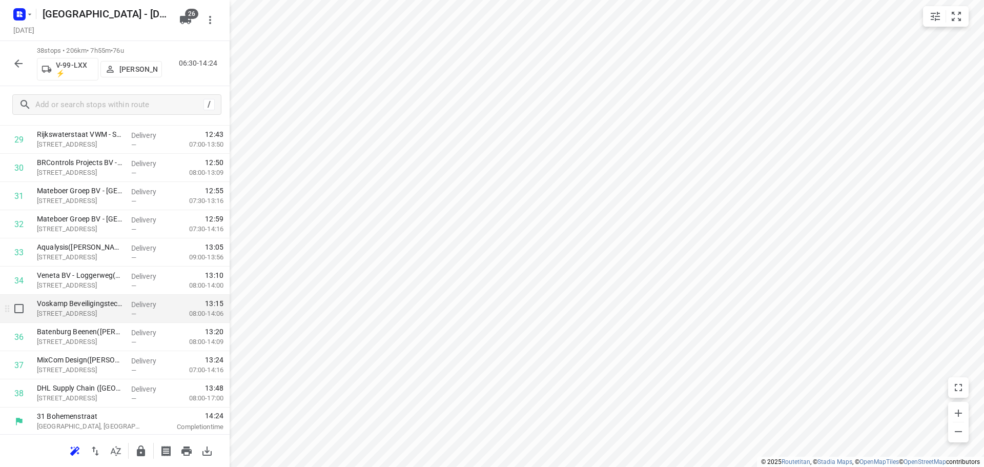
scroll to position [869, 0]
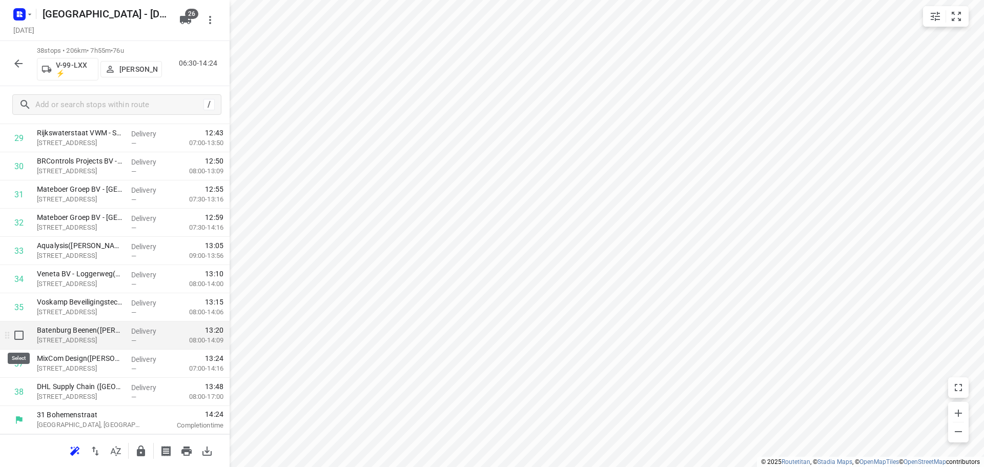
click at [24, 337] on input "checkbox" at bounding box center [19, 335] width 21 height 21
checkbox input "true"
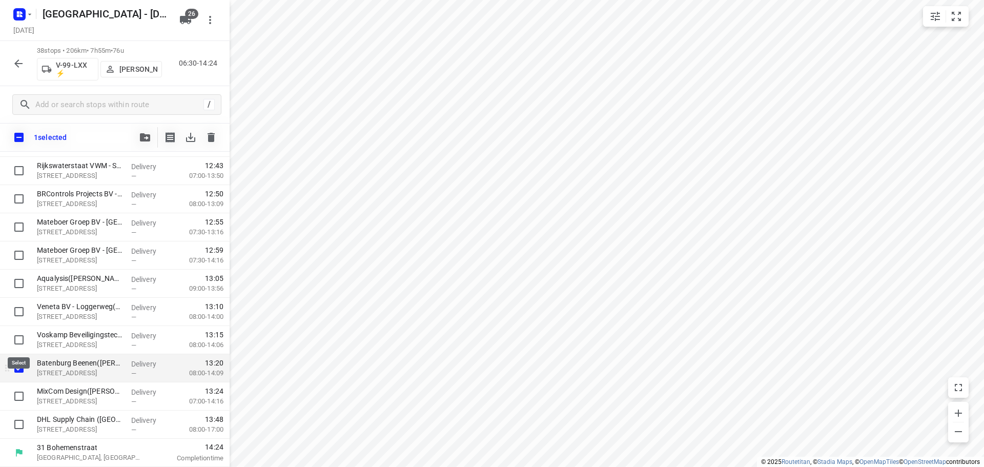
scroll to position [865, 0]
click at [18, 399] on input "checkbox" at bounding box center [19, 396] width 21 height 21
checkbox input "true"
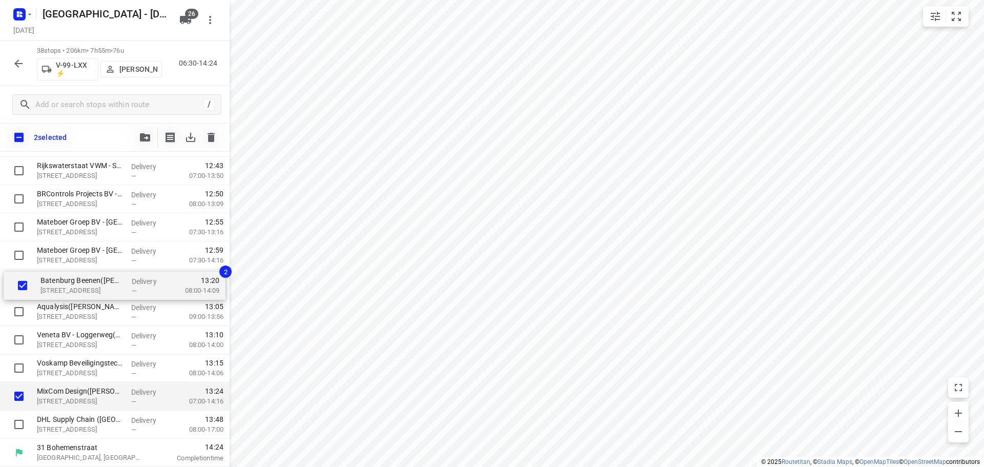
drag, startPoint x: 71, startPoint y: 370, endPoint x: 75, endPoint y: 279, distance: 90.8
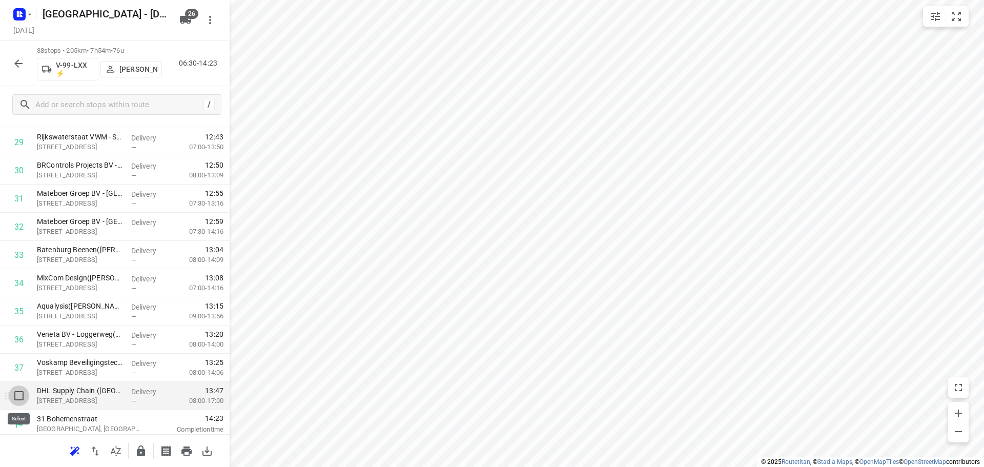
click at [13, 388] on input "checkbox" at bounding box center [19, 396] width 21 height 21
checkbox input "true"
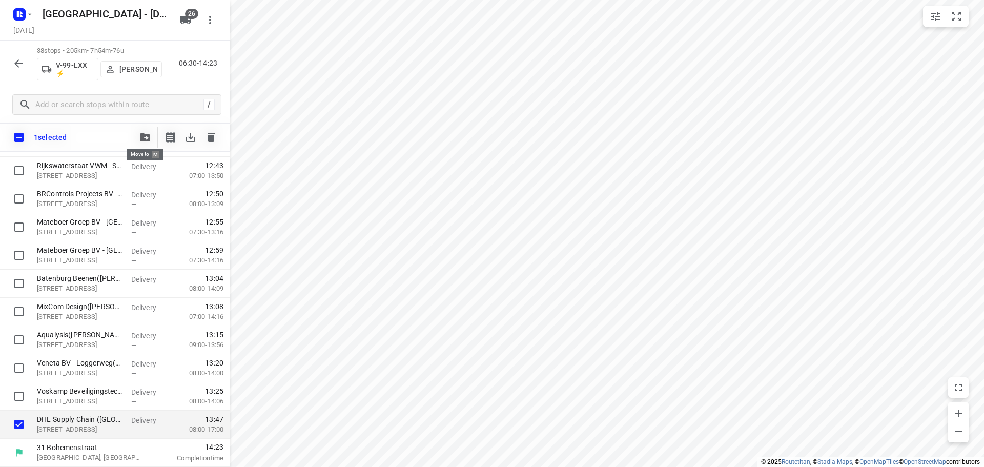
click at [149, 135] on icon "button" at bounding box center [145, 137] width 10 height 8
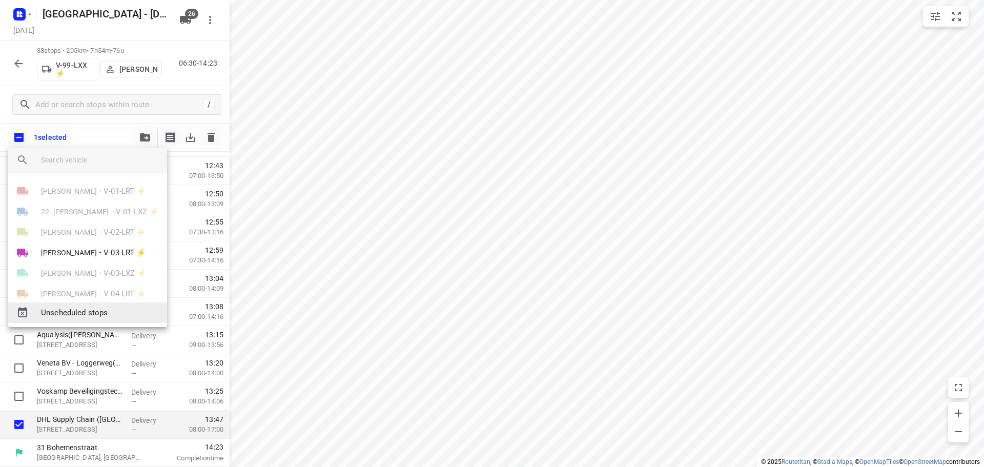
click at [70, 315] on span "Unscheduled stops" at bounding box center [100, 313] width 118 height 12
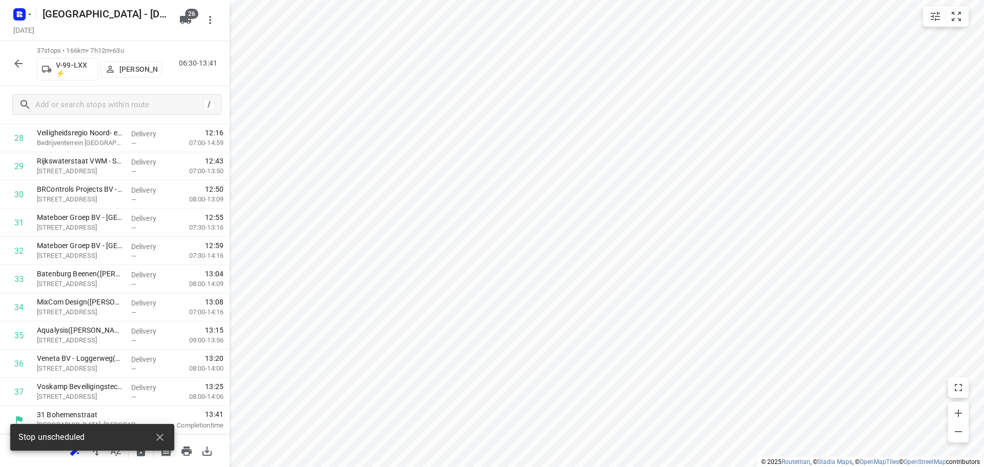
scroll to position [841, 0]
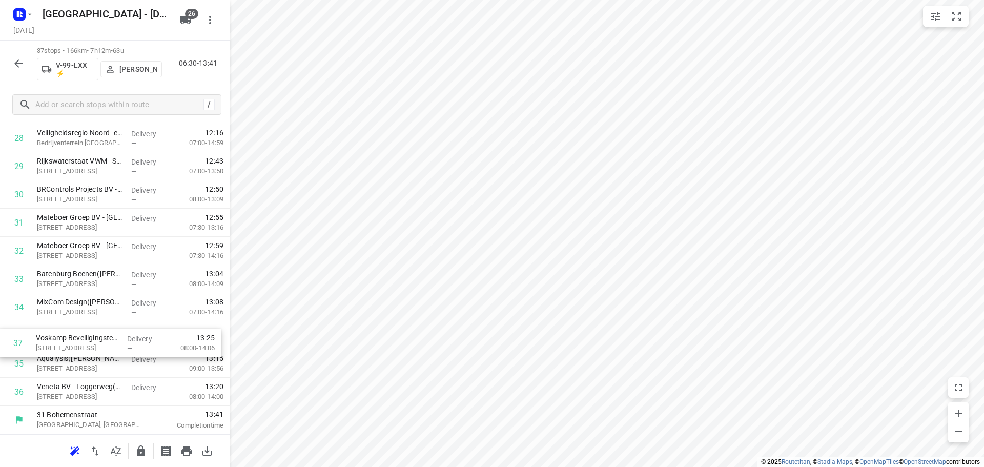
drag, startPoint x: 83, startPoint y: 397, endPoint x: 82, endPoint y: 337, distance: 60.0
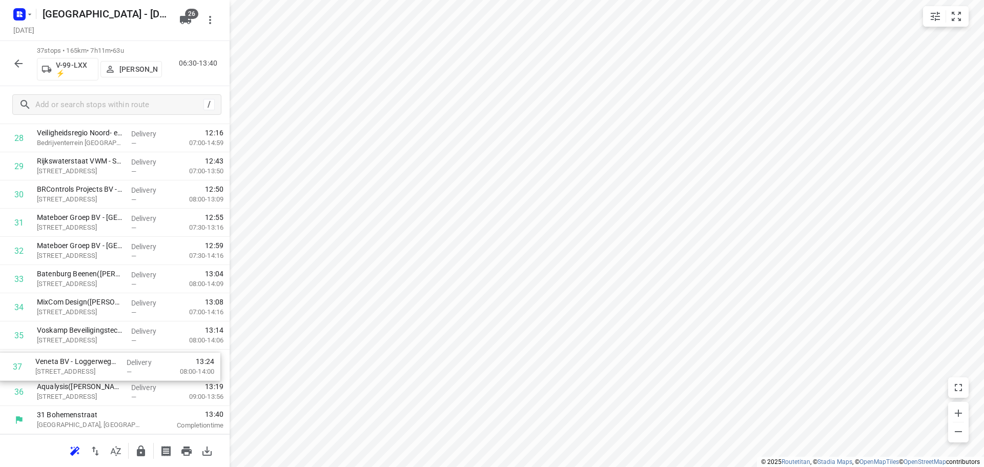
drag, startPoint x: 90, startPoint y: 395, endPoint x: 87, endPoint y: 362, distance: 32.5
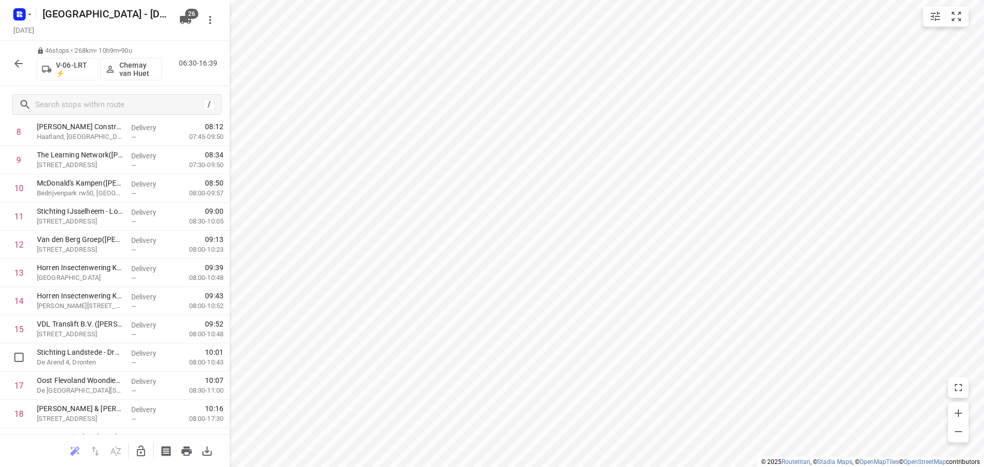
scroll to position [0, 0]
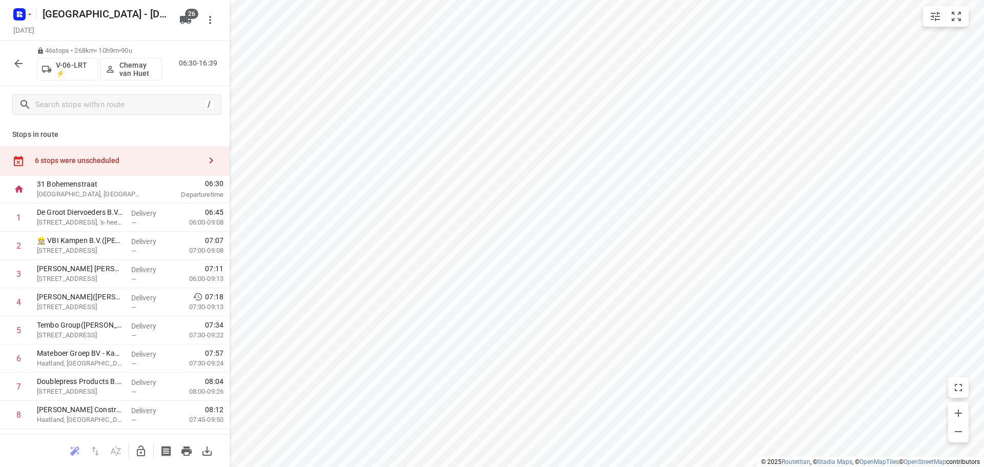
click at [143, 448] on icon "button" at bounding box center [141, 451] width 12 height 12
click at [90, 158] on div "6 stops were unscheduled" at bounding box center [118, 160] width 166 height 8
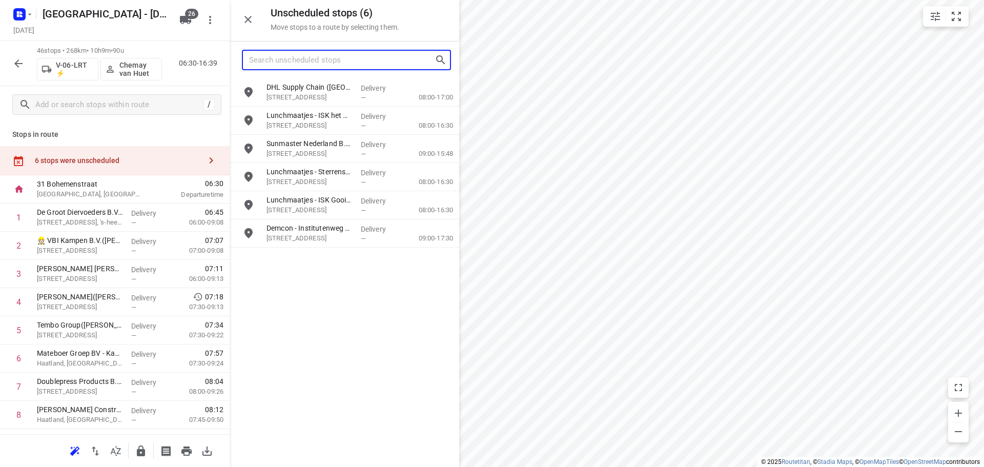
click at [324, 57] on input "Search unscheduled stops" at bounding box center [342, 60] width 186 height 16
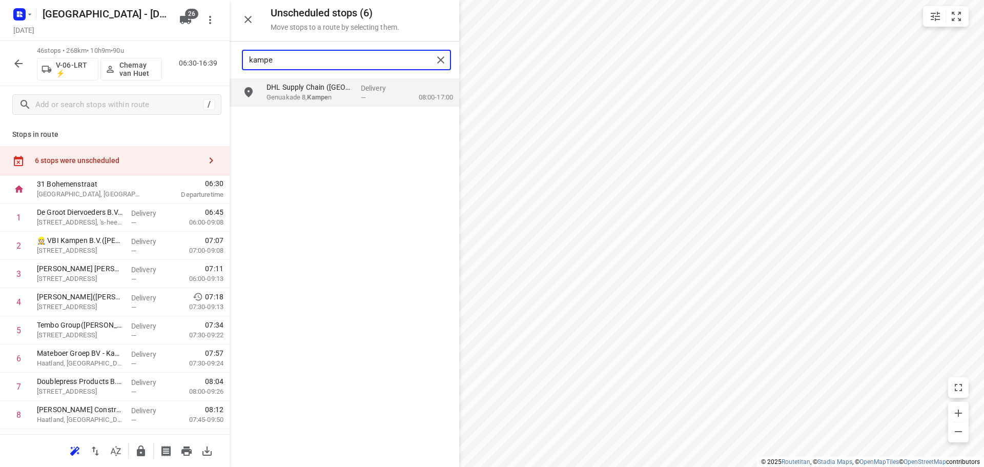
type input "kampe"
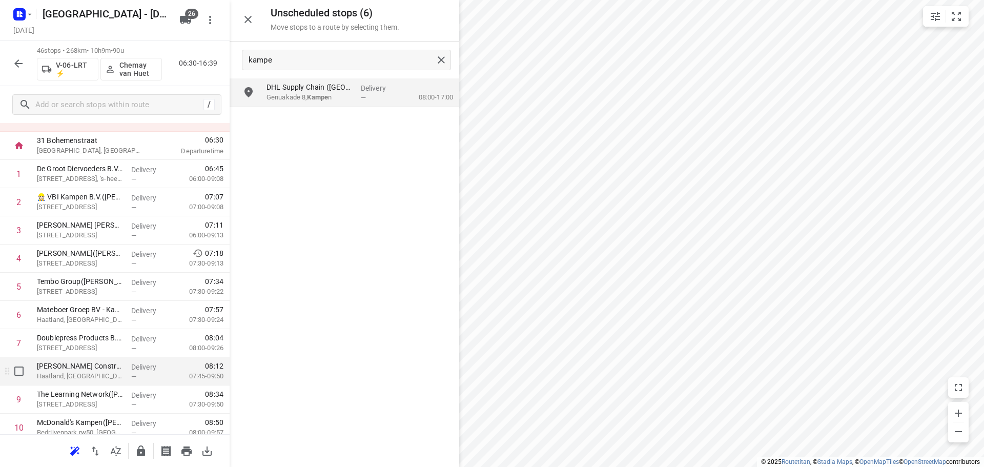
scroll to position [103, 0]
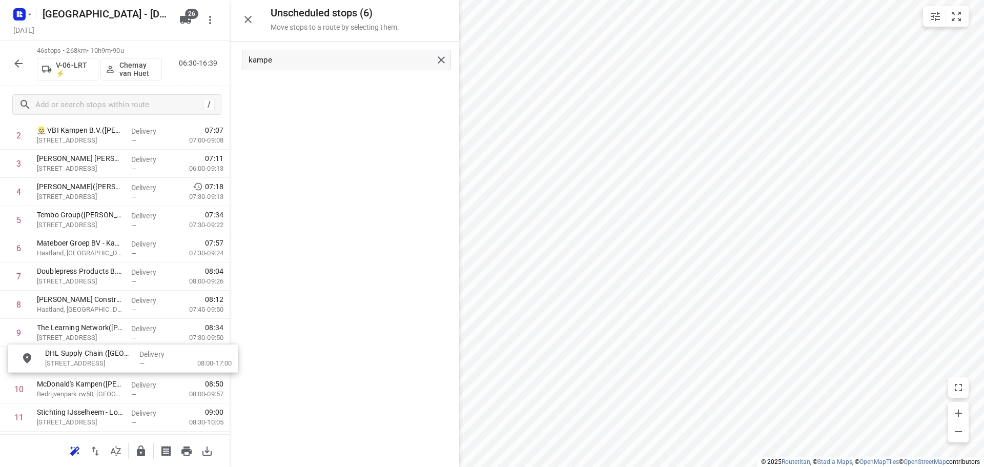
drag, startPoint x: 320, startPoint y: 95, endPoint x: 94, endPoint y: 370, distance: 355.5
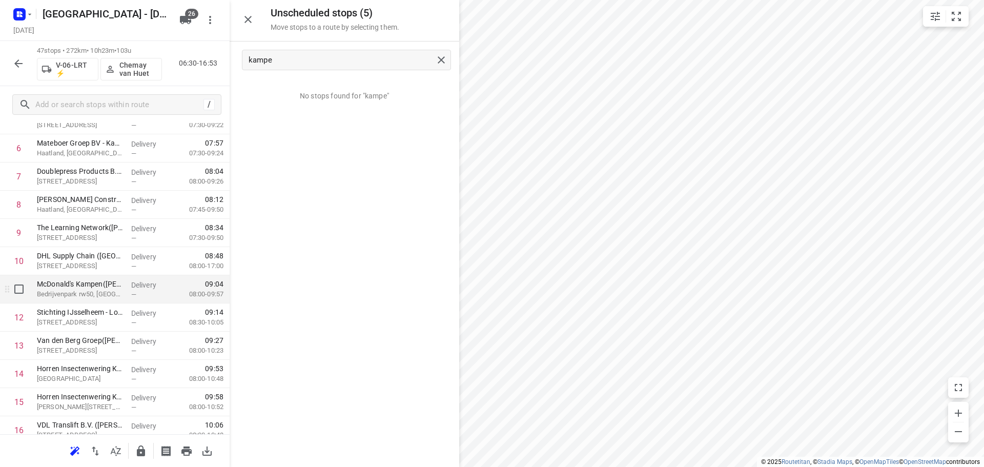
scroll to position [214, 0]
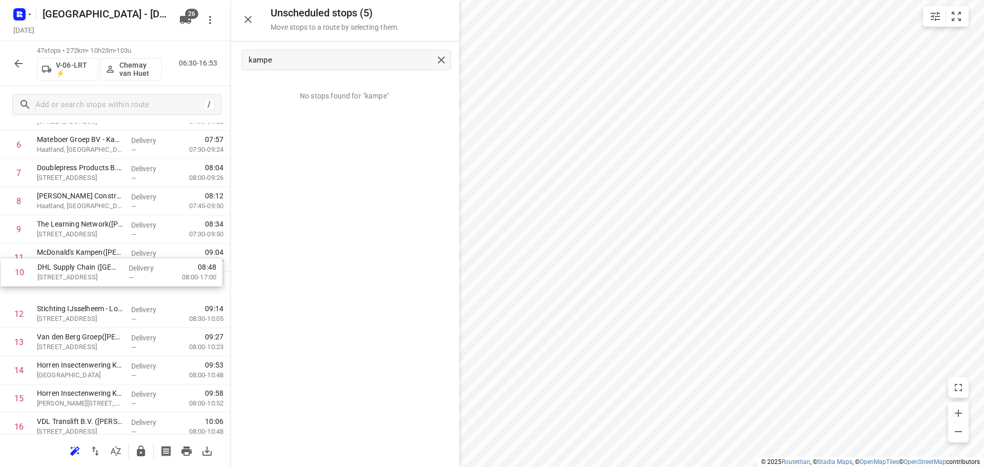
drag, startPoint x: 117, startPoint y: 261, endPoint x: 117, endPoint y: 281, distance: 20.0
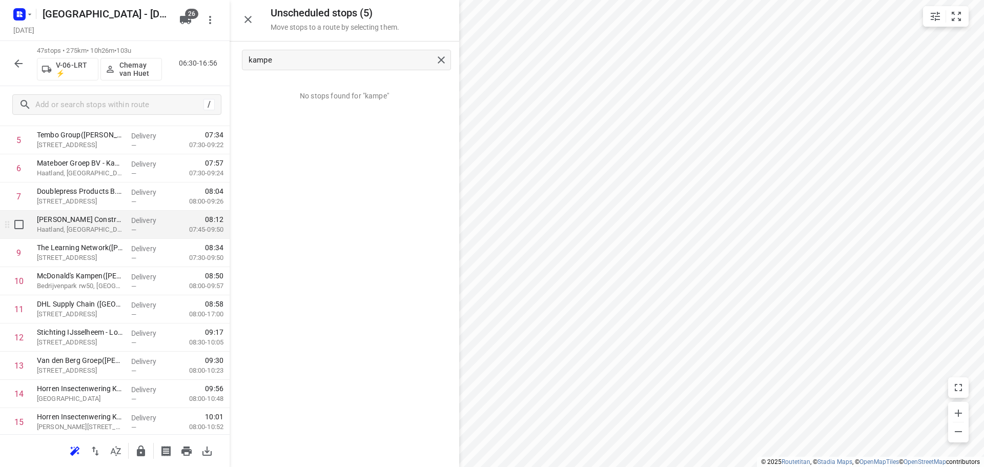
scroll to position [205, 0]
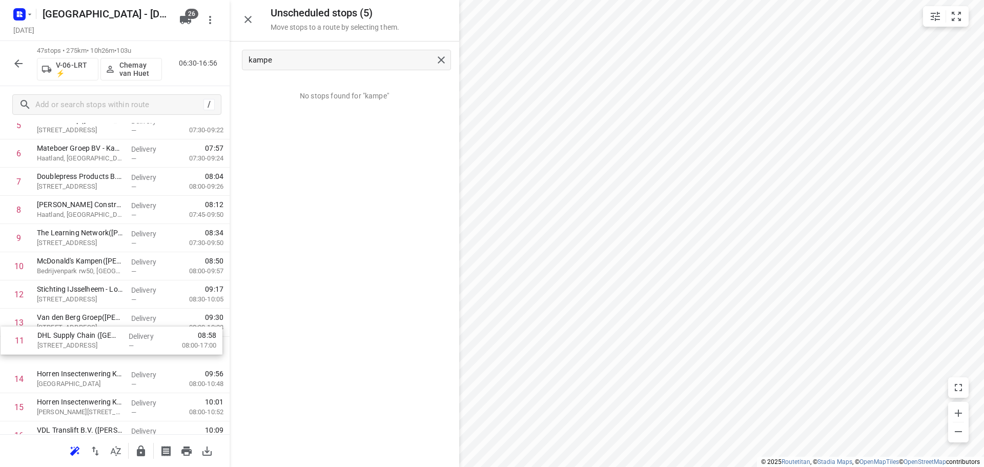
drag, startPoint x: 100, startPoint y: 301, endPoint x: 102, endPoint y: 351, distance: 50.3
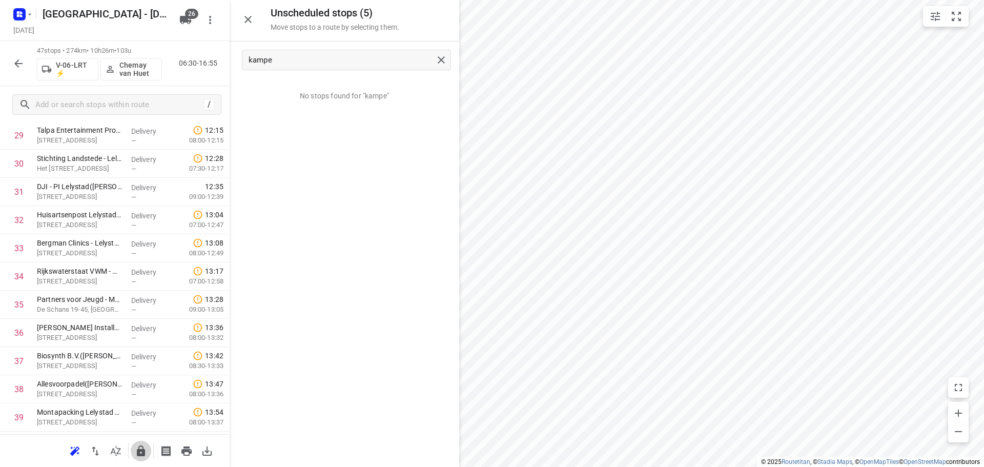
drag, startPoint x: 141, startPoint y: 450, endPoint x: 147, endPoint y: 448, distance: 5.8
click at [147, 448] on icon "button" at bounding box center [141, 451] width 12 height 12
click at [247, 16] on icon "button" at bounding box center [248, 19] width 12 height 12
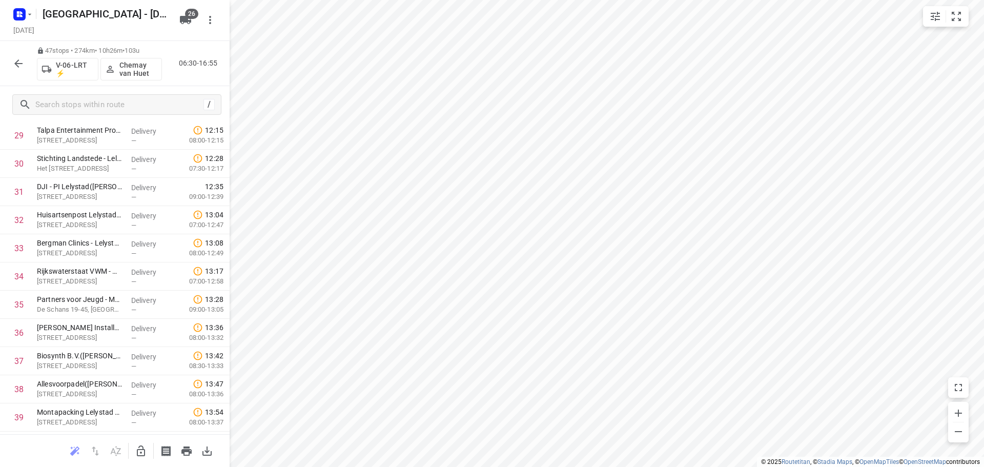
drag, startPoint x: 6, startPoint y: 64, endPoint x: 12, endPoint y: 60, distance: 7.8
click at [7, 64] on div "47 stops • 274km • 10h26m • 103u V-06-LRT ⚡ Chemay van Huet 06:30-16:55" at bounding box center [115, 63] width 230 height 45
click at [14, 58] on icon "button" at bounding box center [18, 63] width 12 height 12
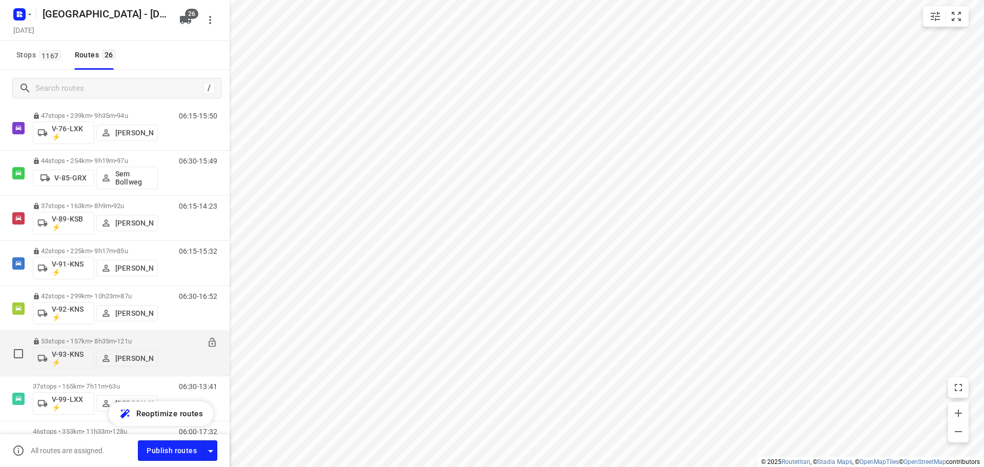
scroll to position [939, 0]
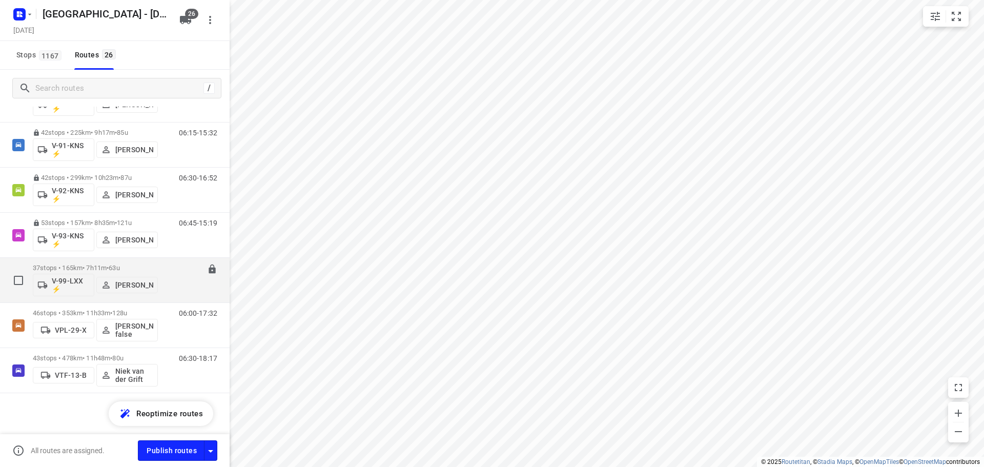
click at [122, 263] on div "37 stops • 165km • 7h11m • 63u V-99-LXX ⚡ Johan Oerbekke" at bounding box center [95, 280] width 125 height 43
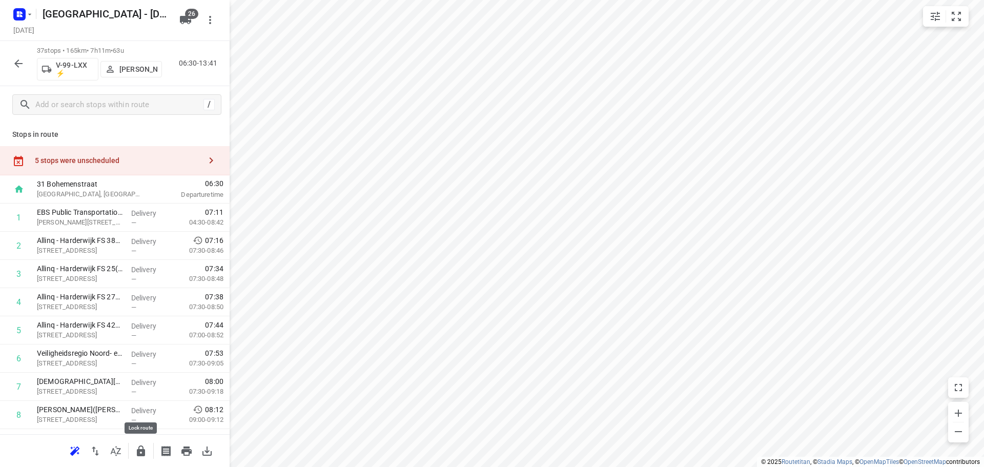
click at [135, 452] on icon "button" at bounding box center [141, 451] width 12 height 12
click at [16, 67] on icon "button" at bounding box center [18, 63] width 12 height 12
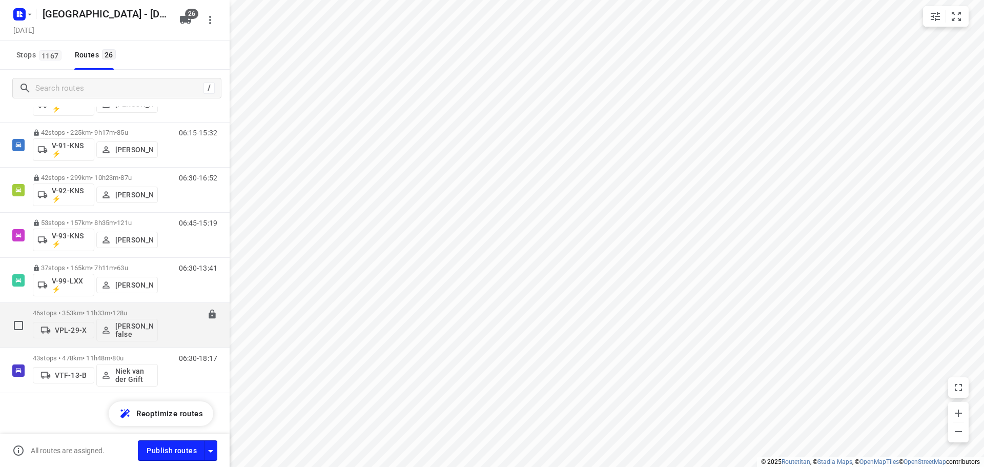
click at [87, 303] on div "46 stops • 353km • 11h33m • 128u VPL-29-X Daan Mulder false 06:00-17:32" at bounding box center [115, 325] width 230 height 45
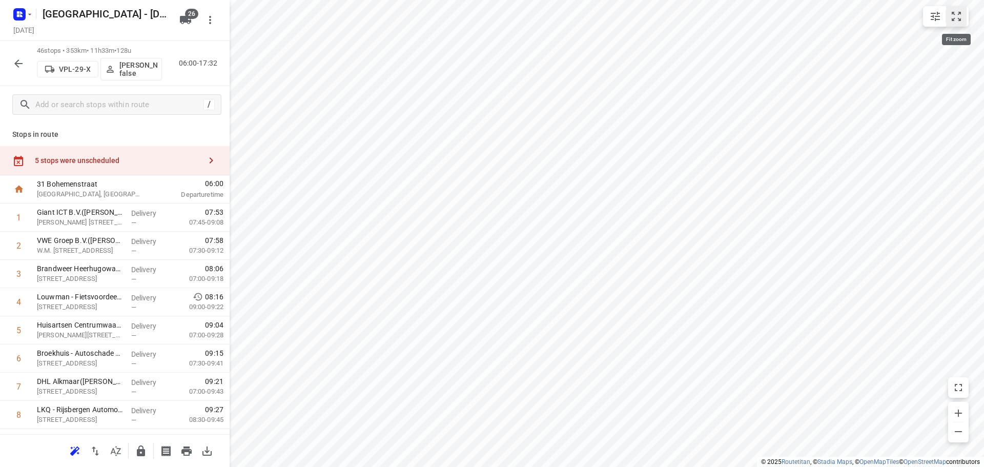
click at [963, 21] on button "small contained button group" at bounding box center [956, 16] width 21 height 21
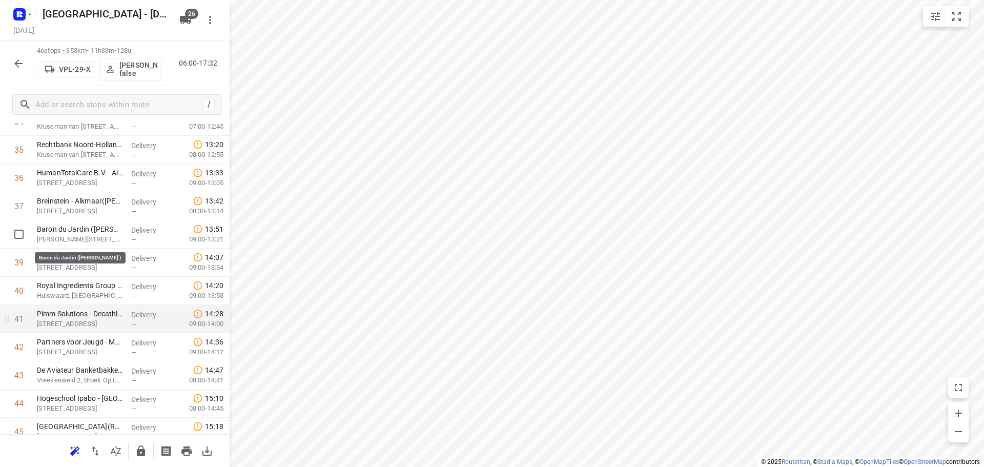
scroll to position [1095, 0]
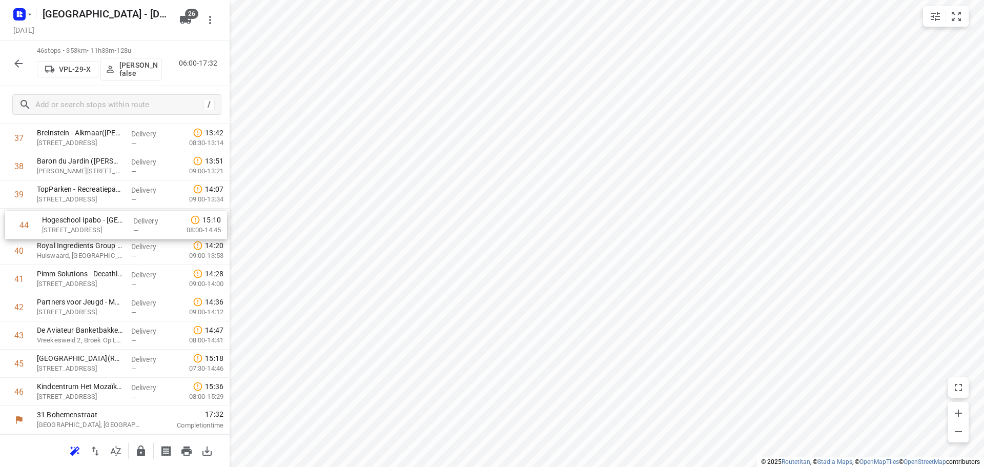
drag, startPoint x: 70, startPoint y: 332, endPoint x: 75, endPoint y: 218, distance: 113.9
drag, startPoint x: 89, startPoint y: 358, endPoint x: 88, endPoint y: 244, distance: 114.3
click at [140, 443] on button "button" at bounding box center [141, 451] width 21 height 21
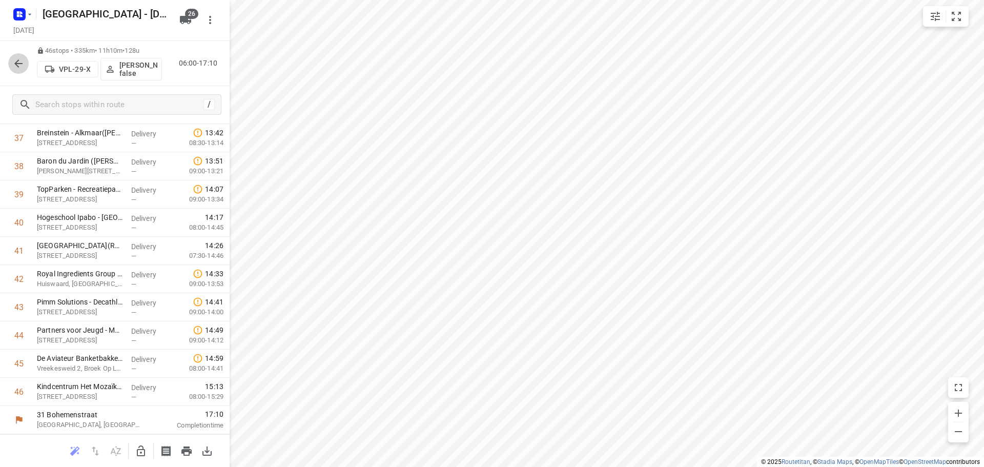
click at [15, 58] on icon "button" at bounding box center [18, 63] width 12 height 12
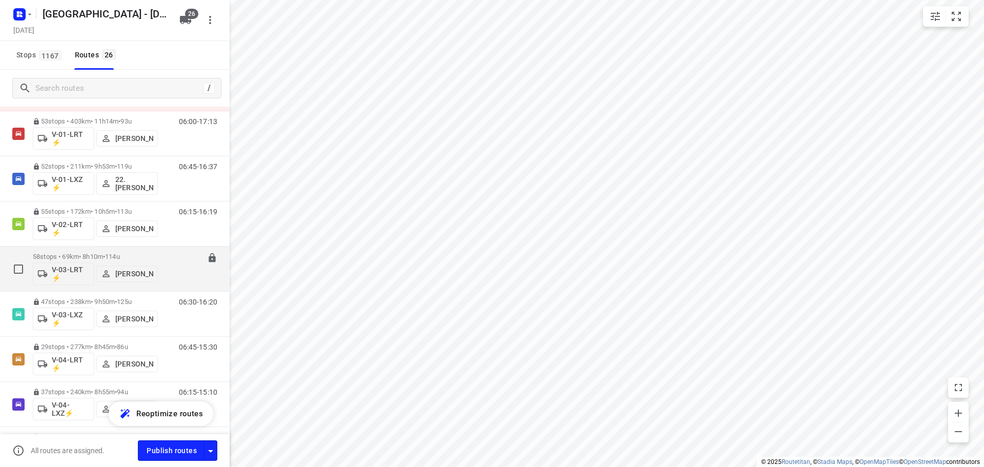
scroll to position [16, 0]
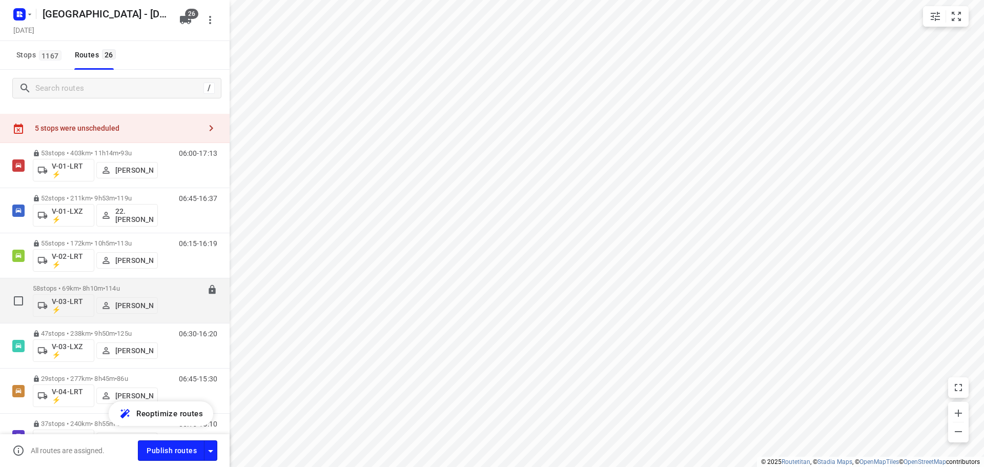
click at [135, 282] on div "58 stops • 69km • 8h10m • 114u V-03-LRT ⚡ Monique Sienema" at bounding box center [95, 300] width 125 height 43
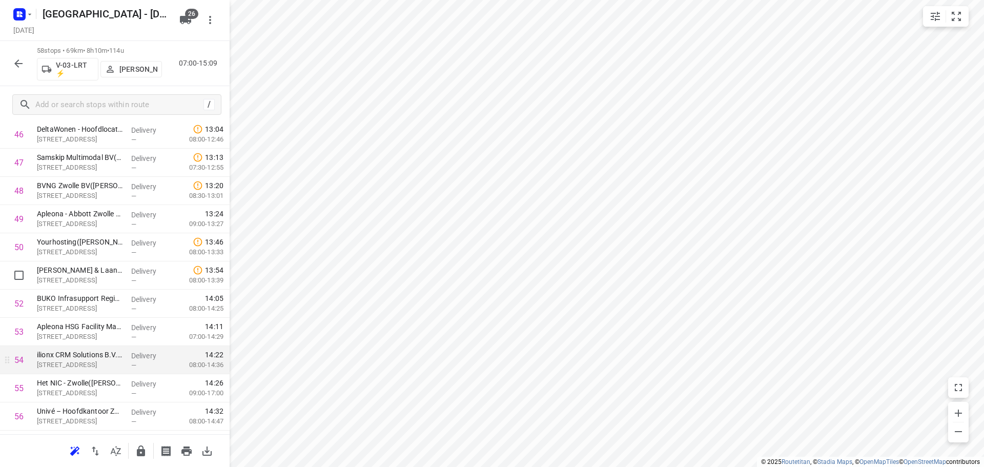
scroll to position [1433, 0]
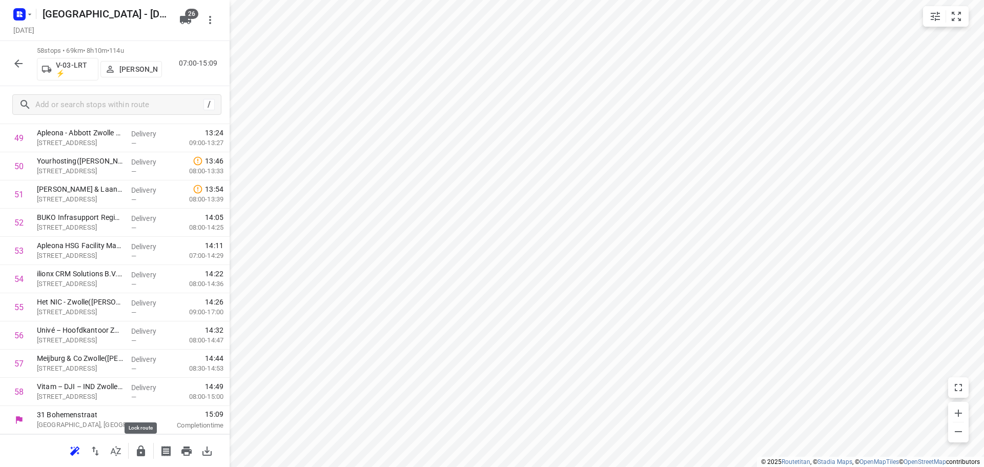
click at [146, 454] on icon "button" at bounding box center [141, 451] width 12 height 12
click at [15, 59] on icon "button" at bounding box center [18, 63] width 12 height 12
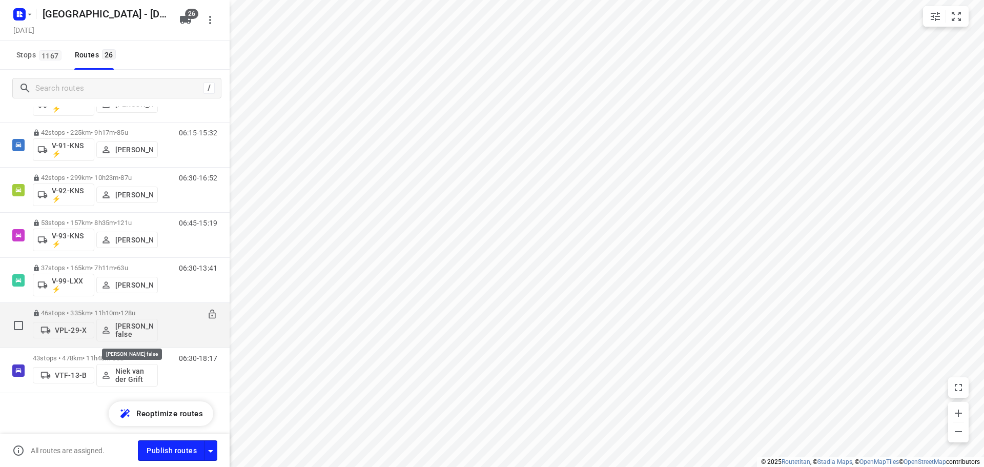
scroll to position [939, 0]
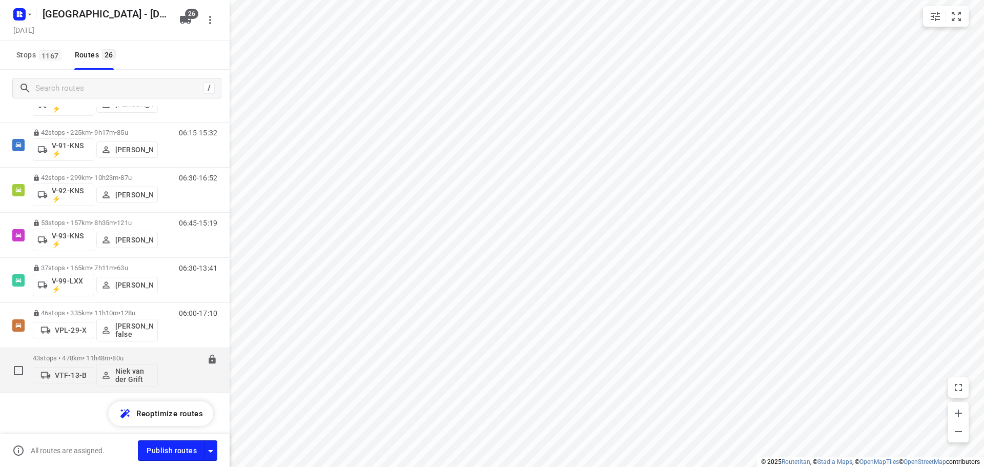
click at [76, 349] on div "43 stops • 478km • 11h48m • 80u VTF-13-B Niek van der Grift" at bounding box center [95, 370] width 125 height 43
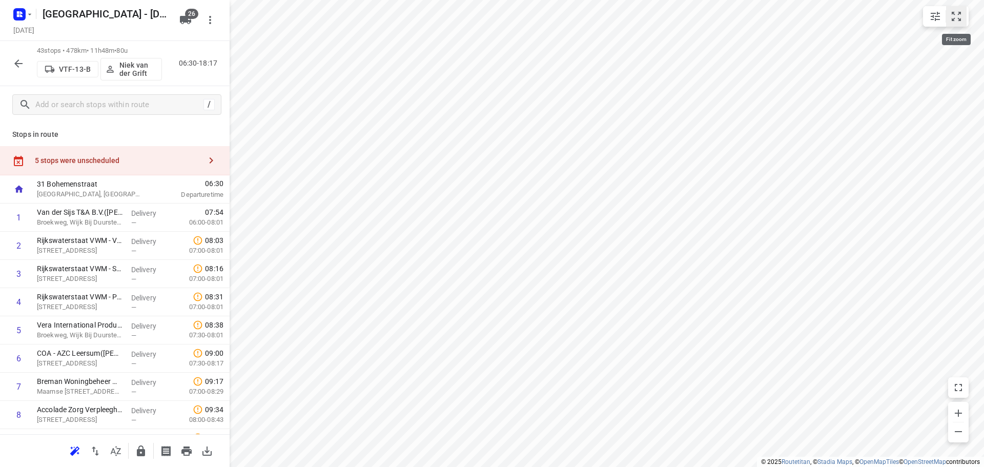
click at [965, 16] on button "small contained button group" at bounding box center [956, 16] width 21 height 21
drag, startPoint x: 42, startPoint y: 332, endPoint x: 53, endPoint y: 241, distance: 91.5
drag, startPoint x: 61, startPoint y: 329, endPoint x: 63, endPoint y: 271, distance: 57.5
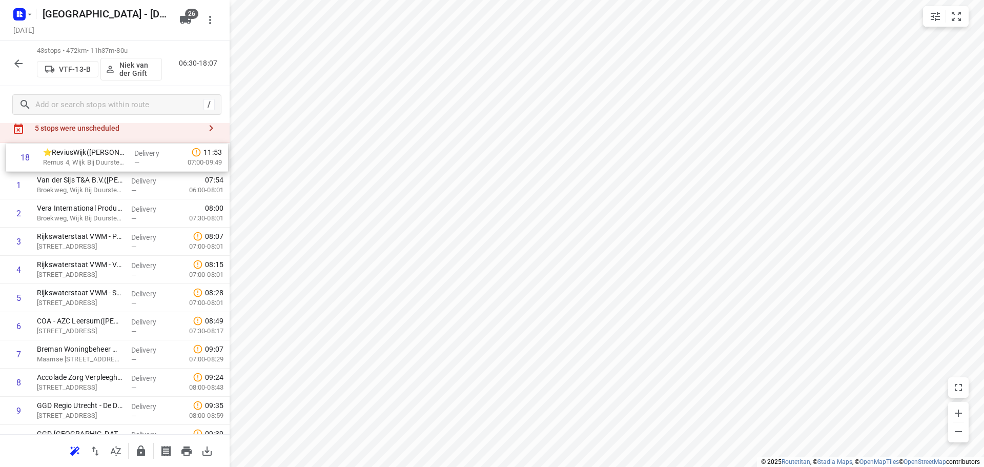
scroll to position [0, 0]
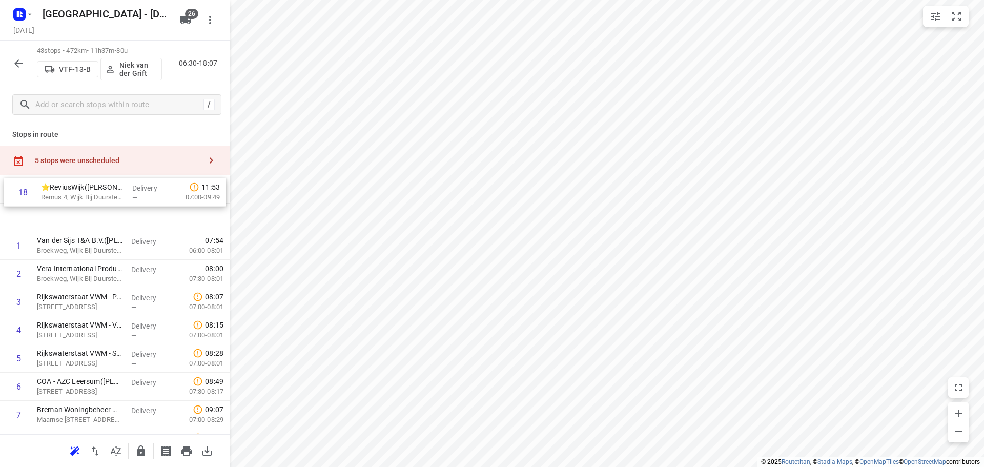
drag, startPoint x: 102, startPoint y: 292, endPoint x: 106, endPoint y: 193, distance: 99.0
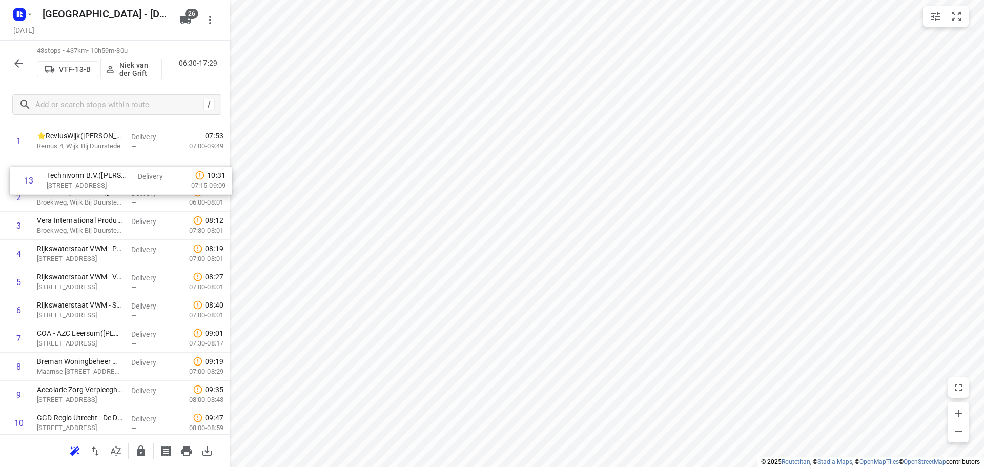
scroll to position [69, 0]
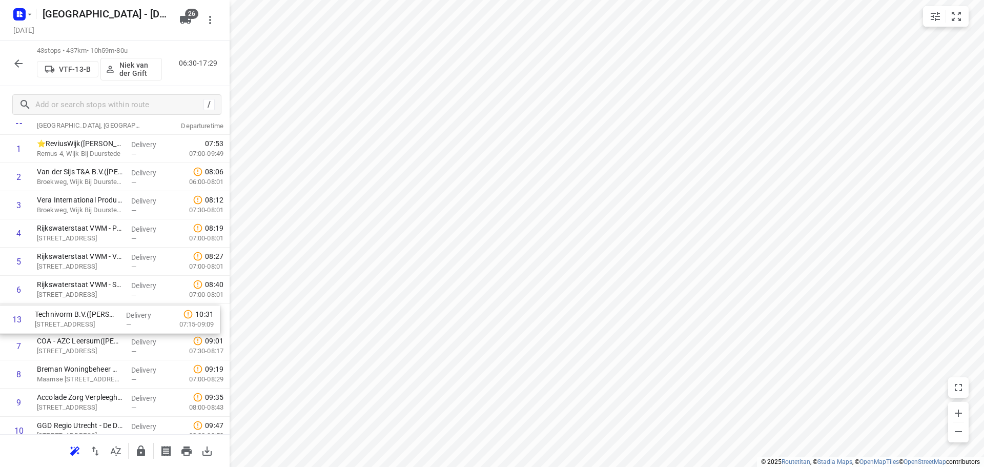
drag, startPoint x: 85, startPoint y: 306, endPoint x: 83, endPoint y: 323, distance: 17.0
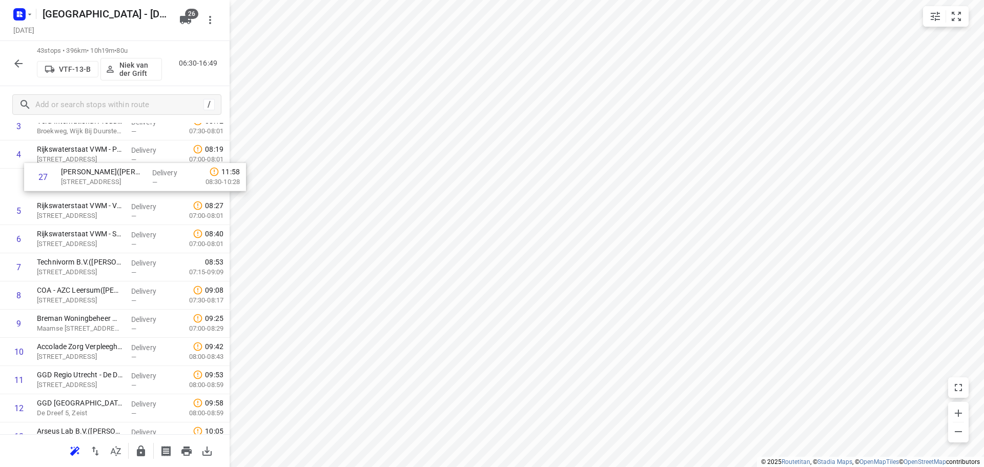
scroll to position [148, 0]
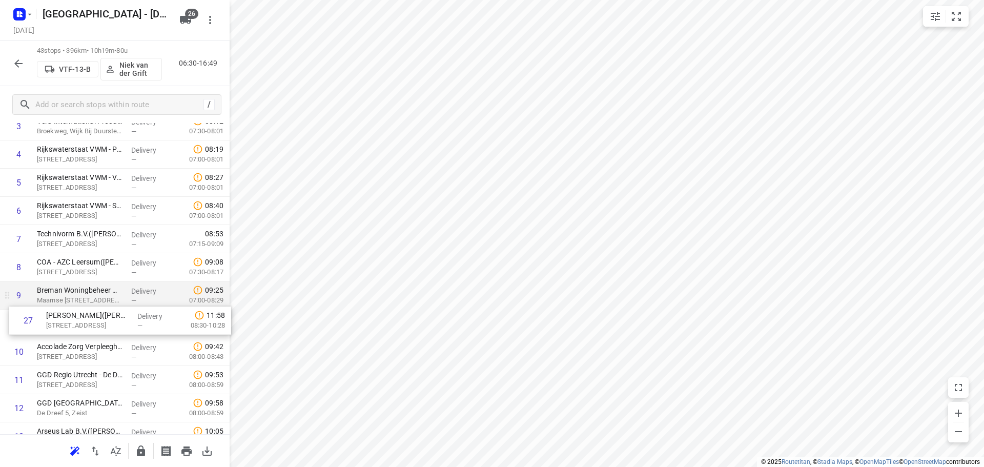
drag, startPoint x: 77, startPoint y: 415, endPoint x: 87, endPoint y: 306, distance: 109.7
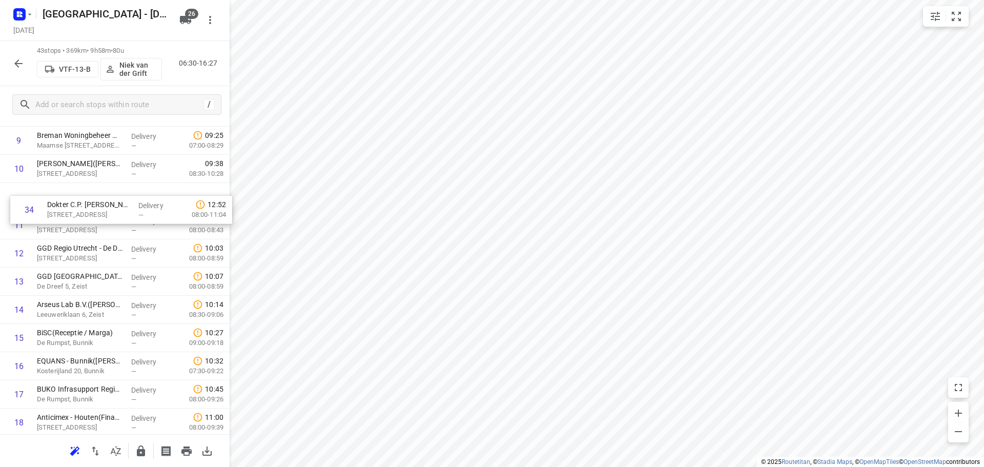
scroll to position [302, 0]
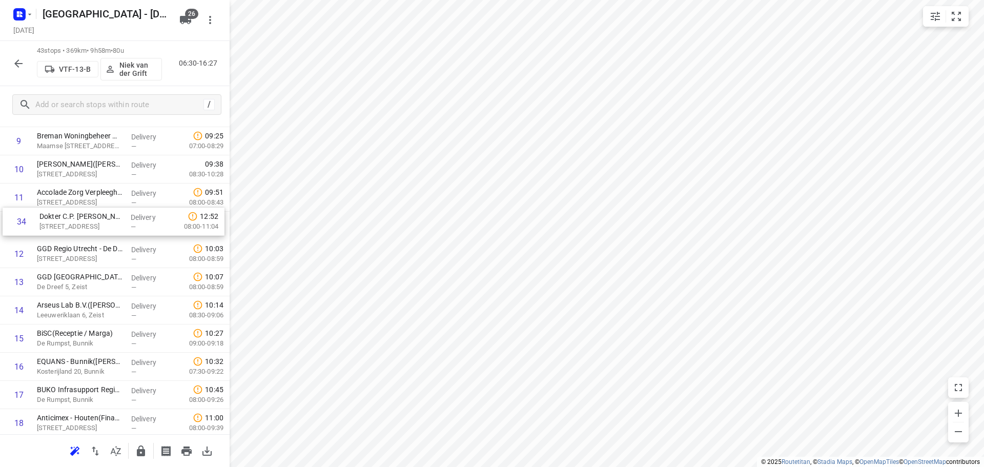
drag, startPoint x: 79, startPoint y: 384, endPoint x: 84, endPoint y: 225, distance: 159.0
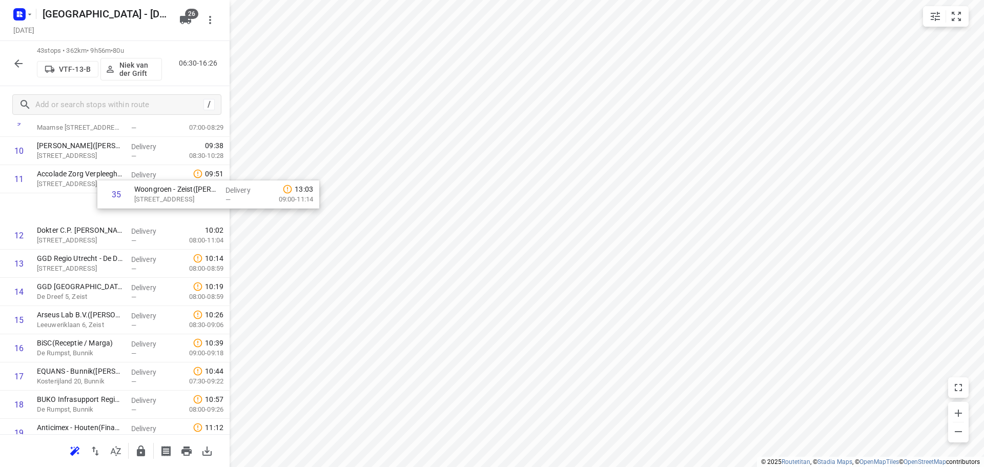
scroll to position [319, 0]
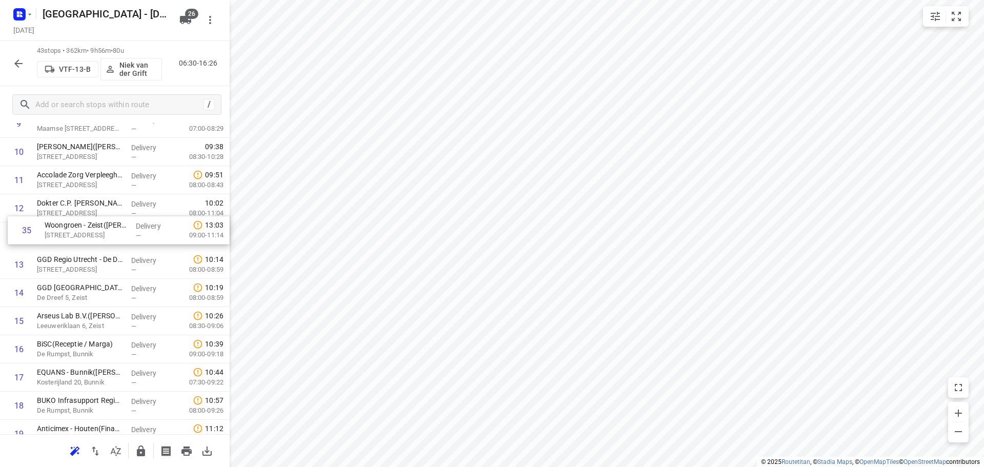
drag, startPoint x: 96, startPoint y: 169, endPoint x: 104, endPoint y: 230, distance: 61.6
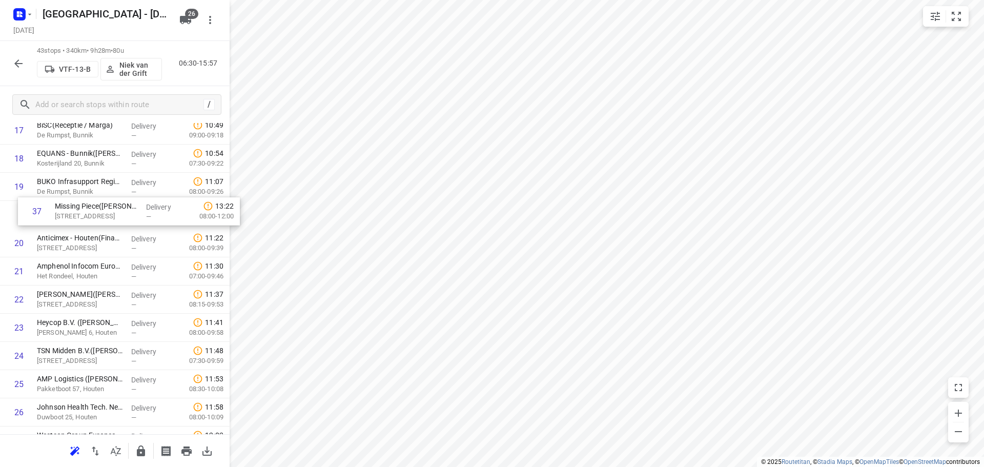
scroll to position [538, 0]
drag, startPoint x: 94, startPoint y: 231, endPoint x: 107, endPoint y: 225, distance: 14.2
click at [107, 225] on div "1 ⭐ReviusWijk(André van der Lee) Remus 4, Wijk Bij Duurstede Delivery — 07:53 0…" at bounding box center [115, 271] width 230 height 1213
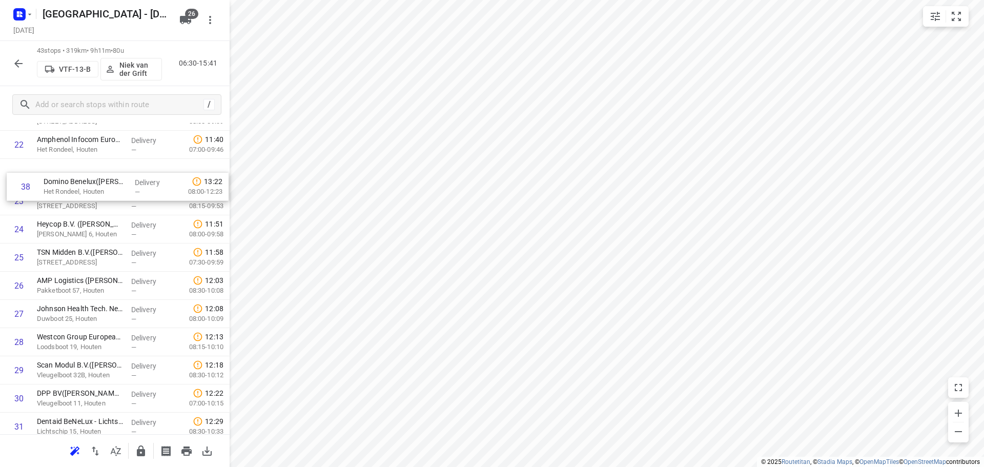
scroll to position [653, 0]
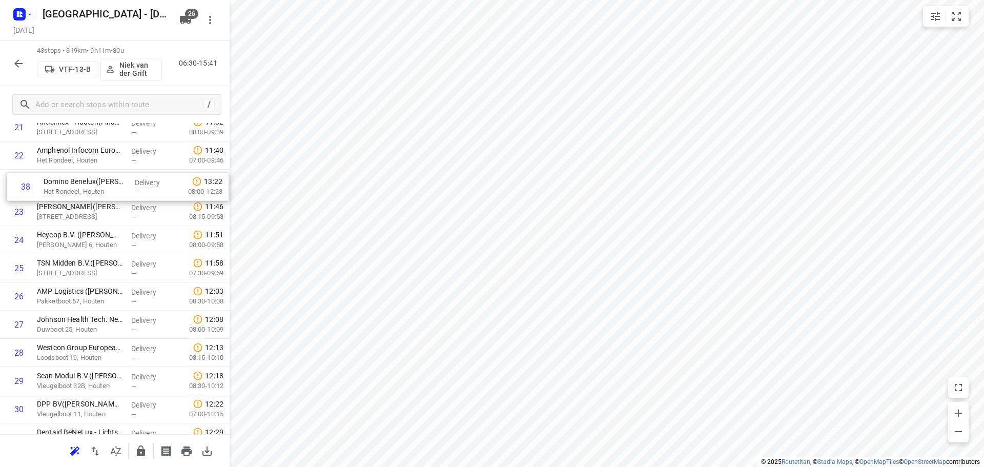
drag, startPoint x: 78, startPoint y: 315, endPoint x: 87, endPoint y: 176, distance: 138.7
click at [87, 176] on div "1 ⭐ReviusWijk(André van der Lee) Remus 4, Wijk Bij Duurstede Delivery — 07:53 0…" at bounding box center [115, 155] width 230 height 1213
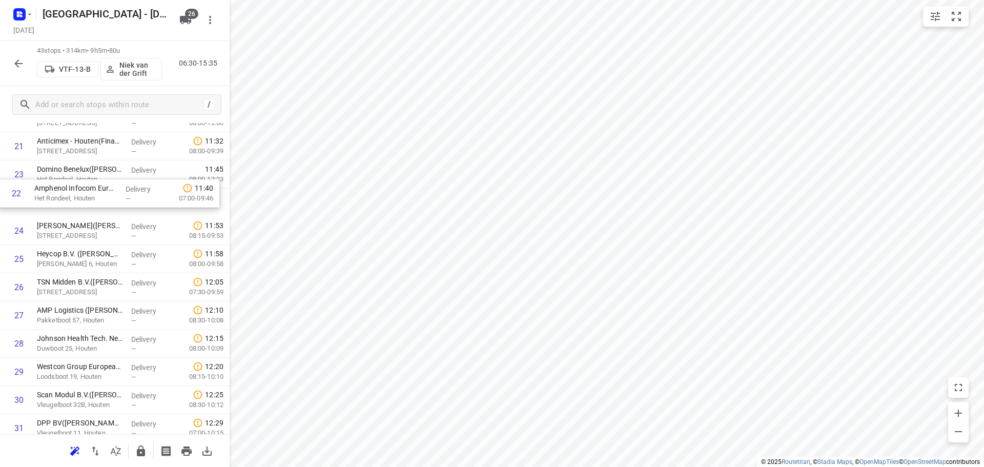
drag, startPoint x: 104, startPoint y: 161, endPoint x: 100, endPoint y: 207, distance: 46.3
click at [100, 206] on div "1 ⭐ReviusWijk(André van der Lee) Remus 4, Wijk Bij Duurstede Delivery — 07:53 0…" at bounding box center [115, 174] width 230 height 1213
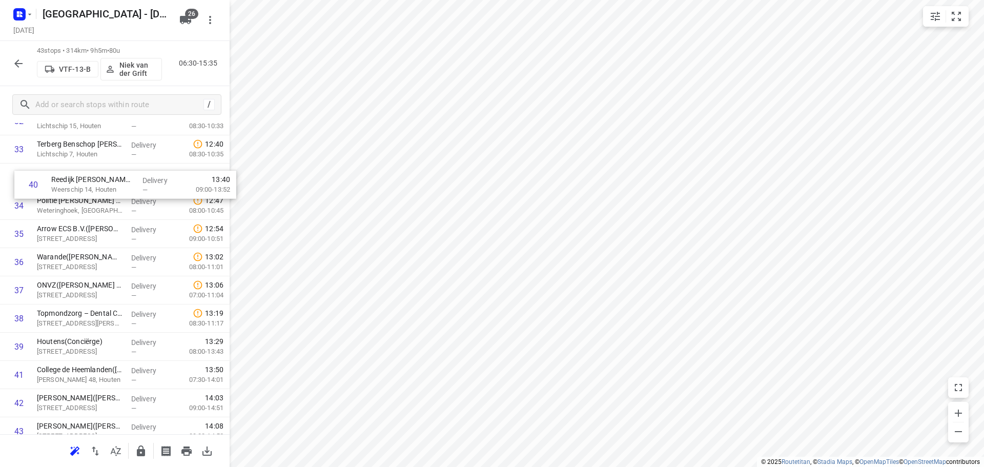
scroll to position [963, 0]
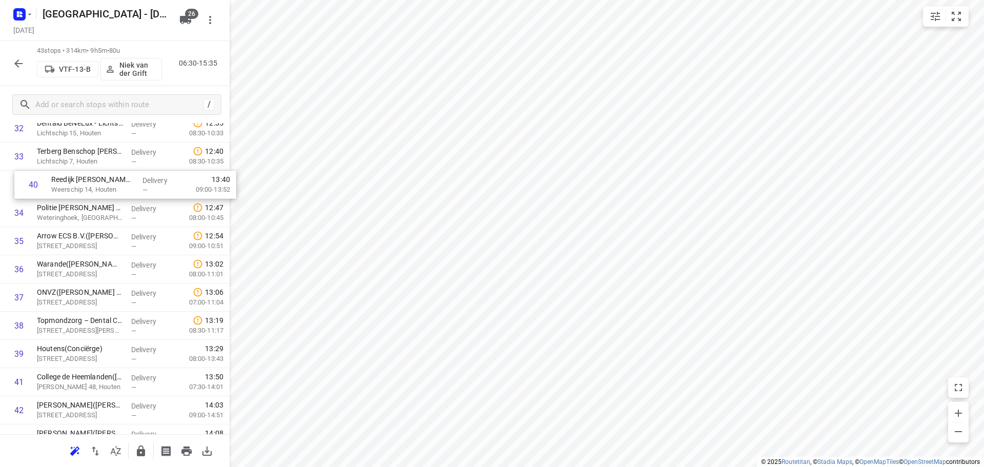
drag, startPoint x: 104, startPoint y: 301, endPoint x: 118, endPoint y: 174, distance: 128.0
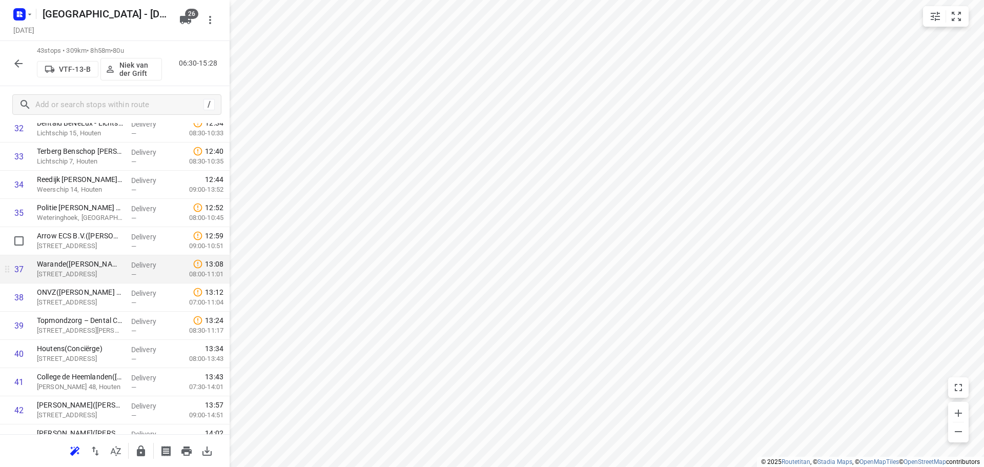
scroll to position [1010, 0]
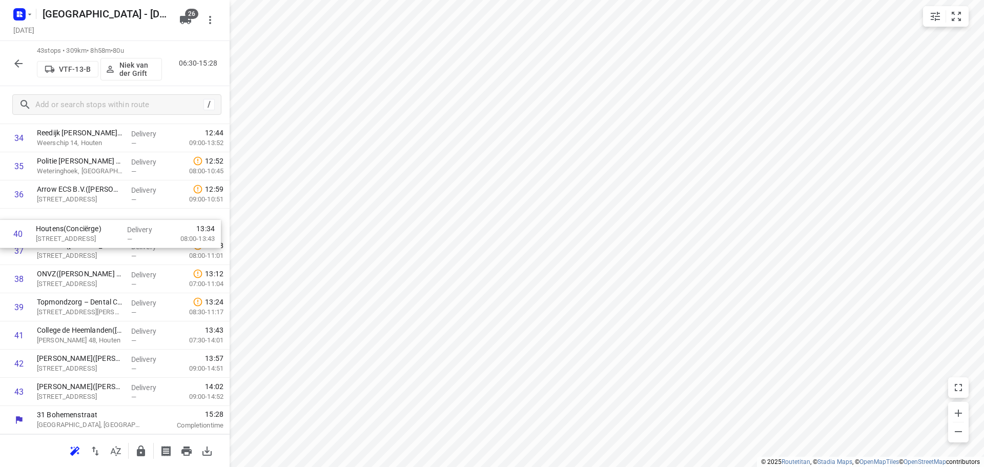
drag, startPoint x: 78, startPoint y: 316, endPoint x: 82, endPoint y: 239, distance: 77.0
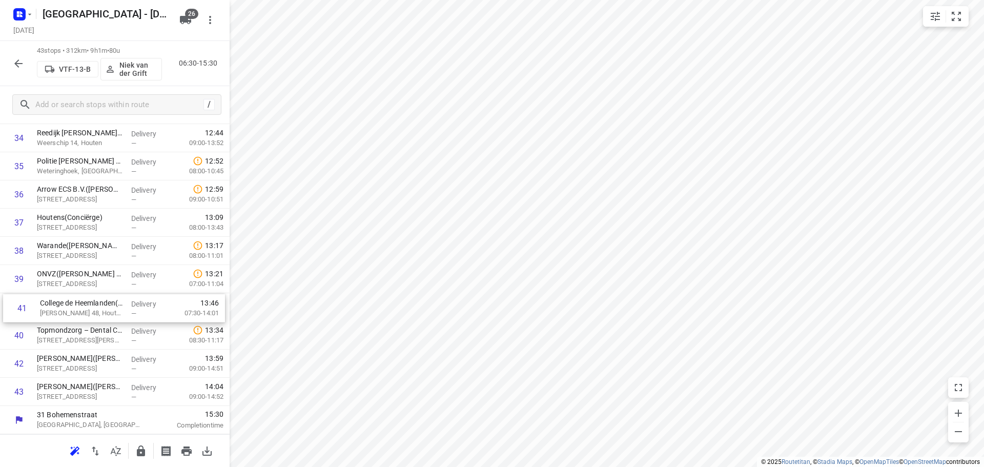
drag, startPoint x: 88, startPoint y: 346, endPoint x: 91, endPoint y: 312, distance: 34.0
drag, startPoint x: 74, startPoint y: 227, endPoint x: 80, endPoint y: 321, distance: 94.0
click at [143, 449] on icon "button" at bounding box center [141, 451] width 12 height 12
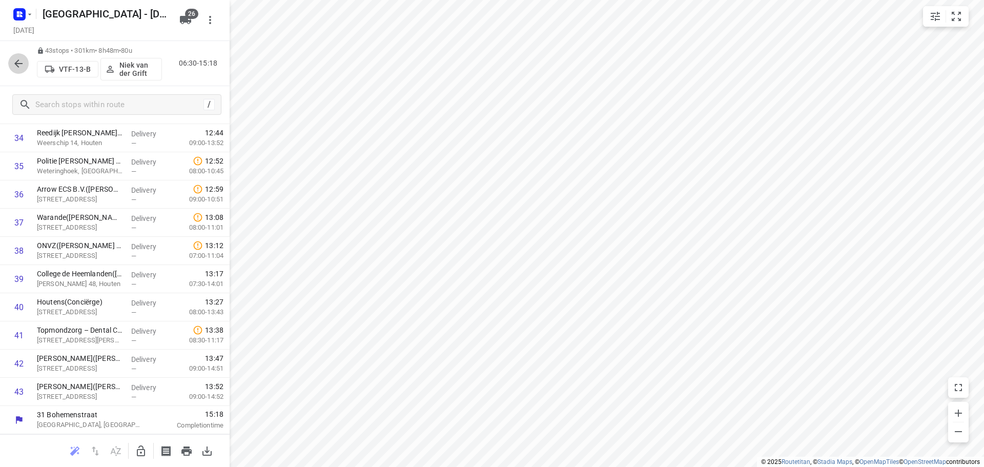
click at [22, 65] on icon "button" at bounding box center [18, 63] width 12 height 12
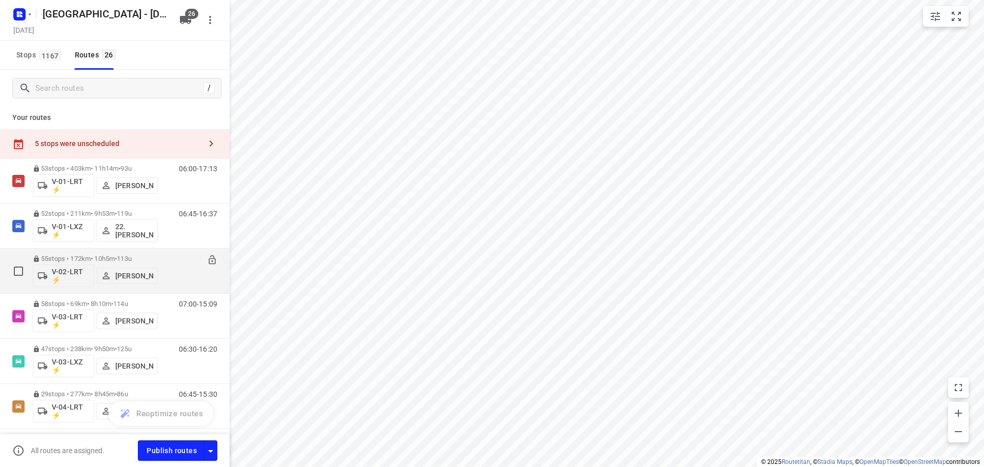
scroll to position [0, 0]
click at [93, 147] on div "5 stops were unscheduled" at bounding box center [118, 144] width 166 height 8
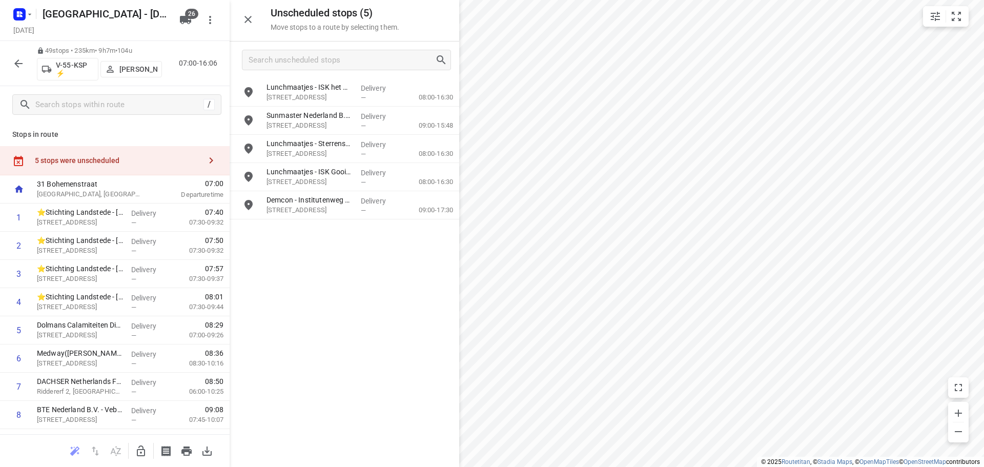
click at [137, 450] on icon "button" at bounding box center [141, 451] width 12 height 12
drag, startPoint x: 139, startPoint y: 450, endPoint x: 312, endPoint y: 182, distance: 319.2
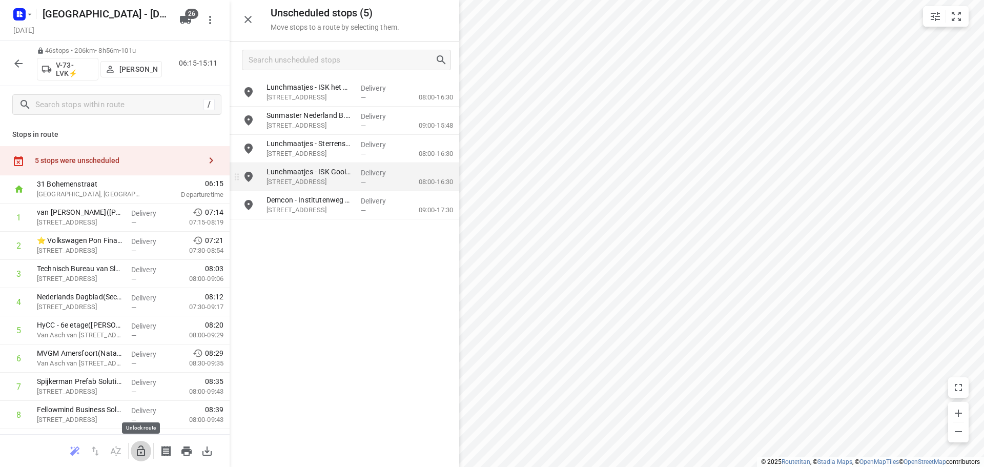
click at [140, 450] on icon "button" at bounding box center [141, 451] width 12 height 12
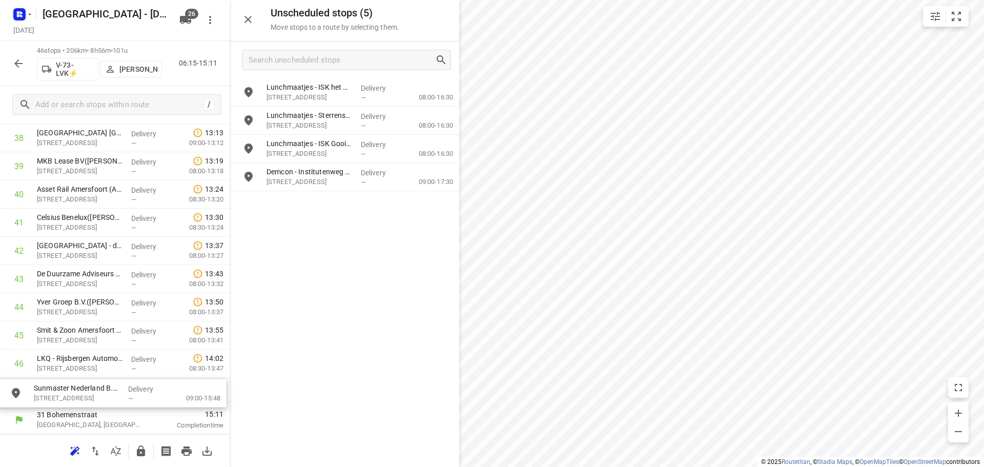
drag, startPoint x: 332, startPoint y: 126, endPoint x: 89, endPoint y: 397, distance: 364.2
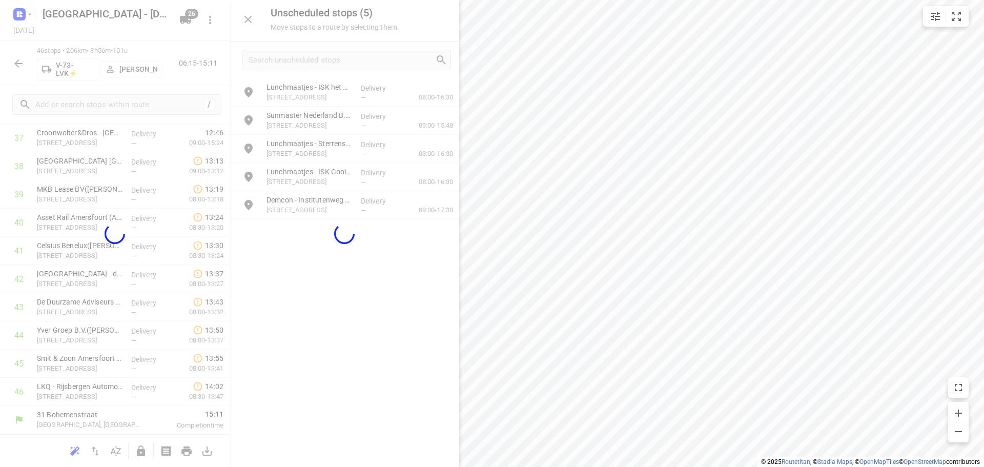
scroll to position [1095, 0]
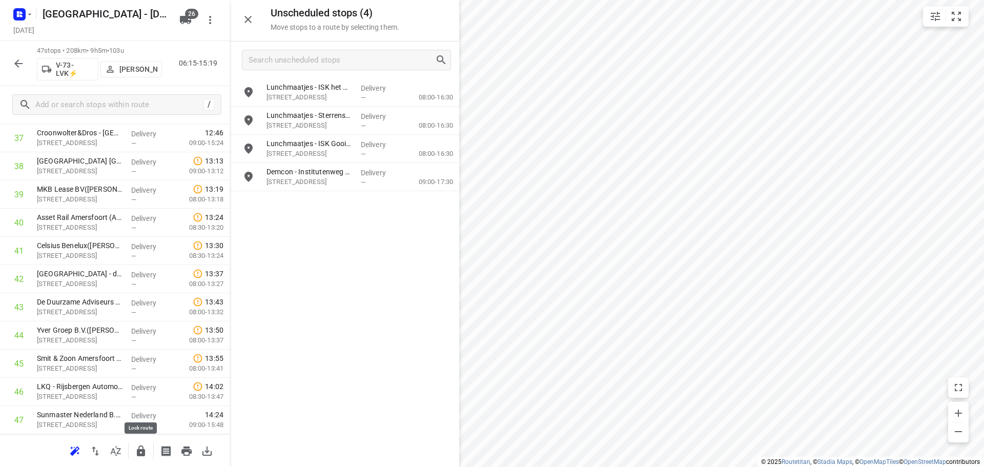
click at [143, 452] on icon "button" at bounding box center [141, 451] width 8 height 11
click at [138, 451] on icon "button" at bounding box center [141, 451] width 8 height 11
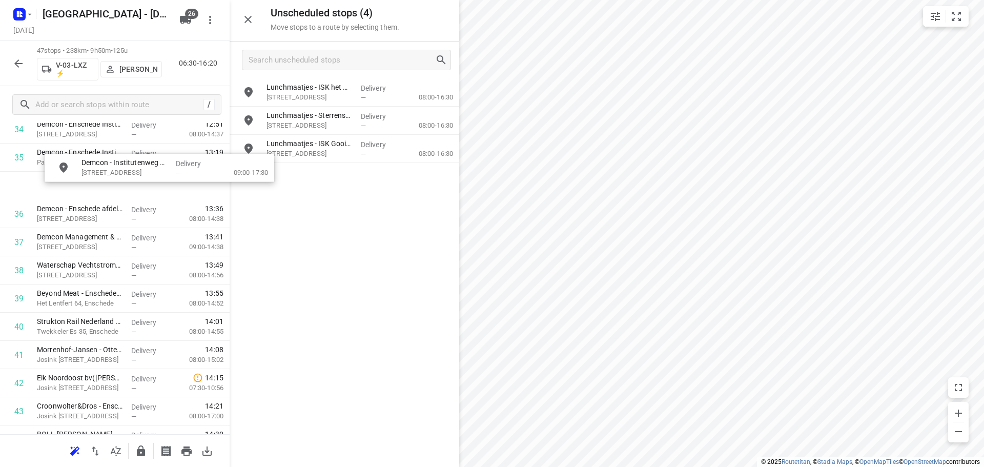
scroll to position [1010, 0]
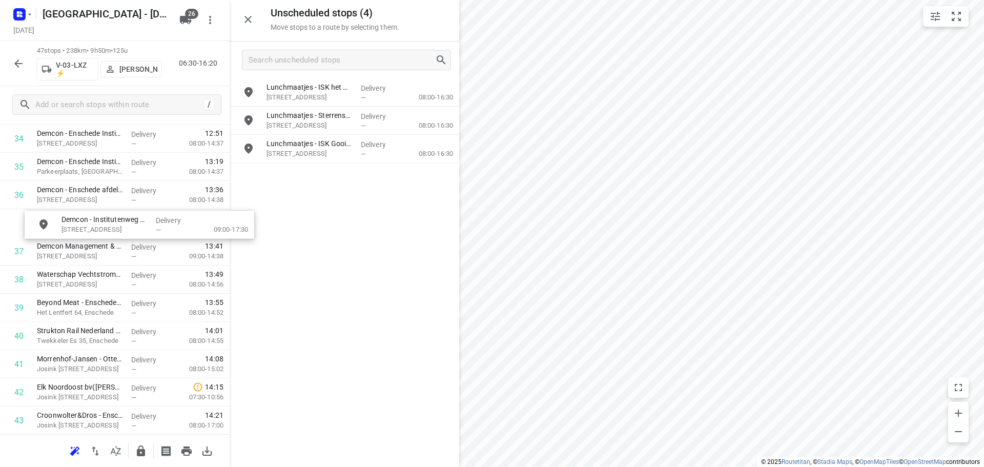
drag, startPoint x: 308, startPoint y: 182, endPoint x: 85, endPoint y: 230, distance: 228.1
click at [244, 17] on icon "button" at bounding box center [248, 19] width 12 height 12
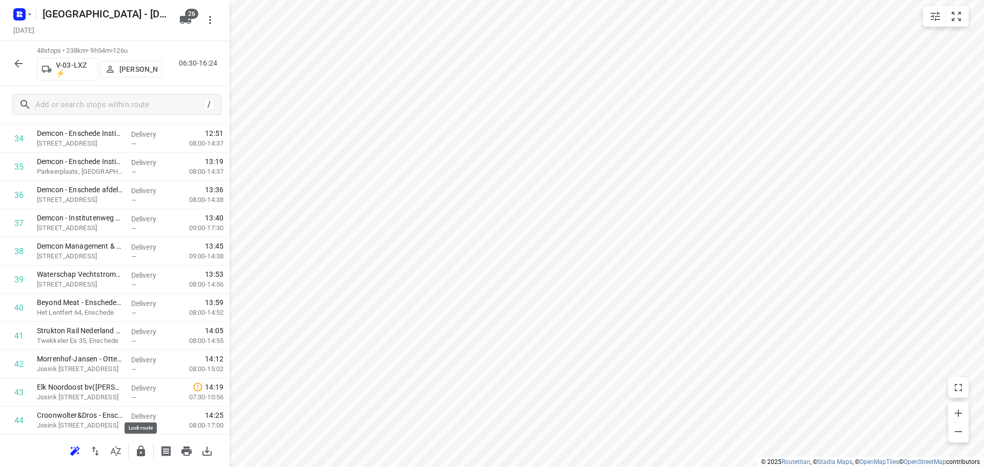
click at [136, 447] on icon "button" at bounding box center [141, 451] width 12 height 12
click at [13, 60] on icon "button" at bounding box center [18, 63] width 12 height 12
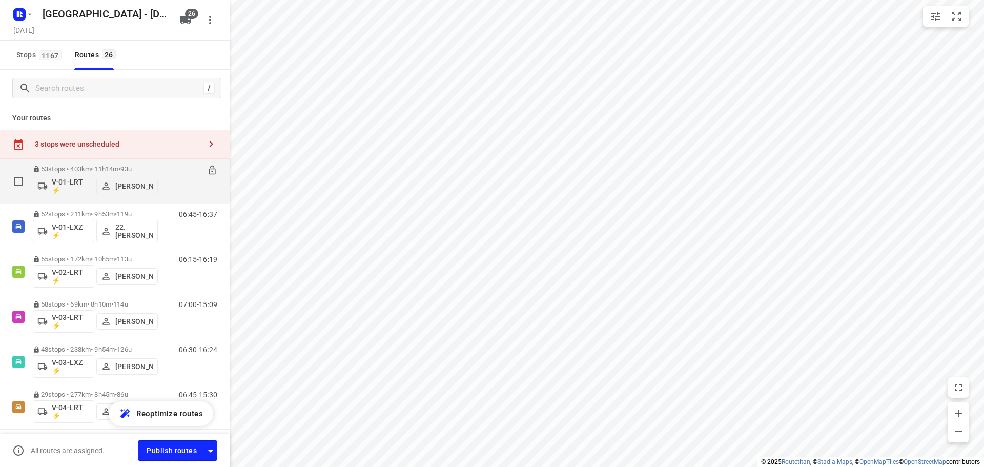
click at [14, 180] on input "checkbox" at bounding box center [18, 181] width 21 height 21
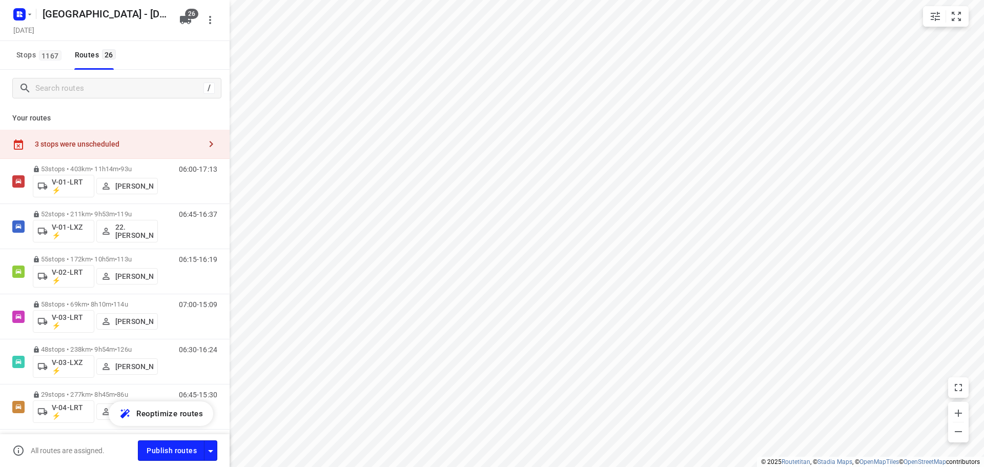
checkbox input "true"
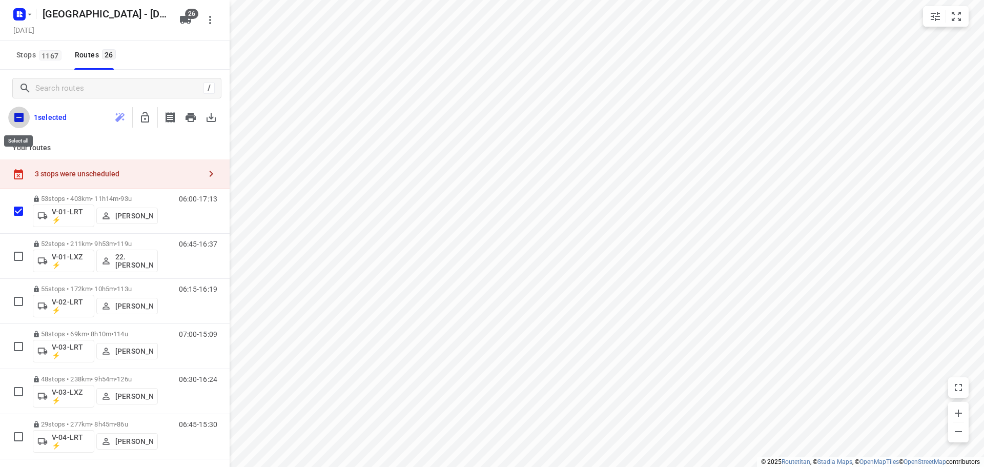
click at [18, 113] on input "checkbox" at bounding box center [19, 118] width 22 height 22
checkbox input "true"
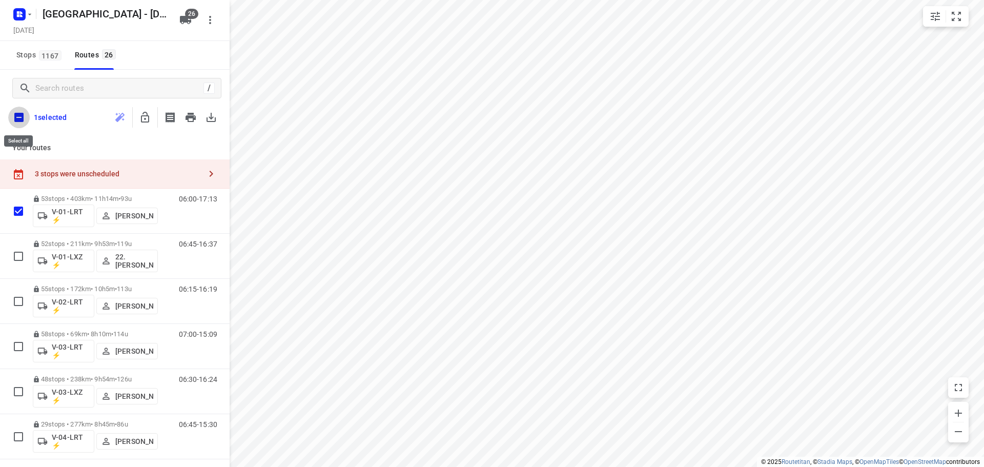
checkbox input "true"
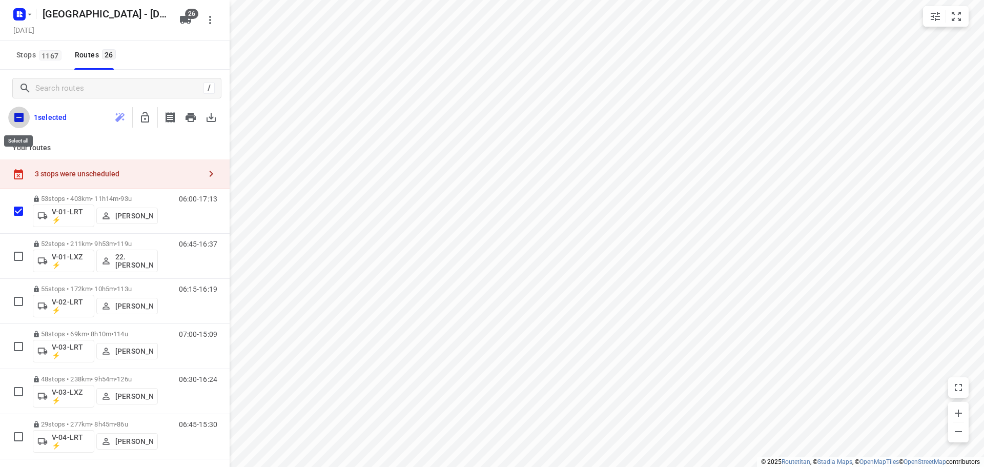
checkbox input "true"
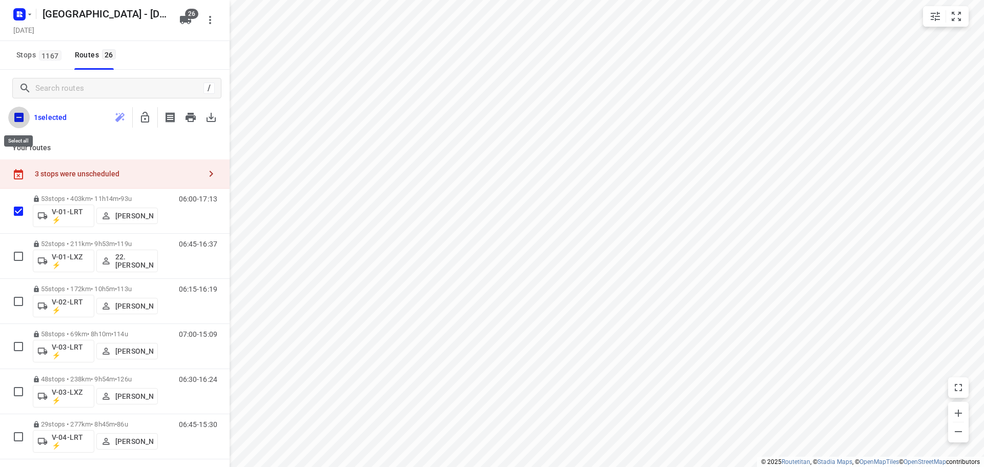
checkbox input "true"
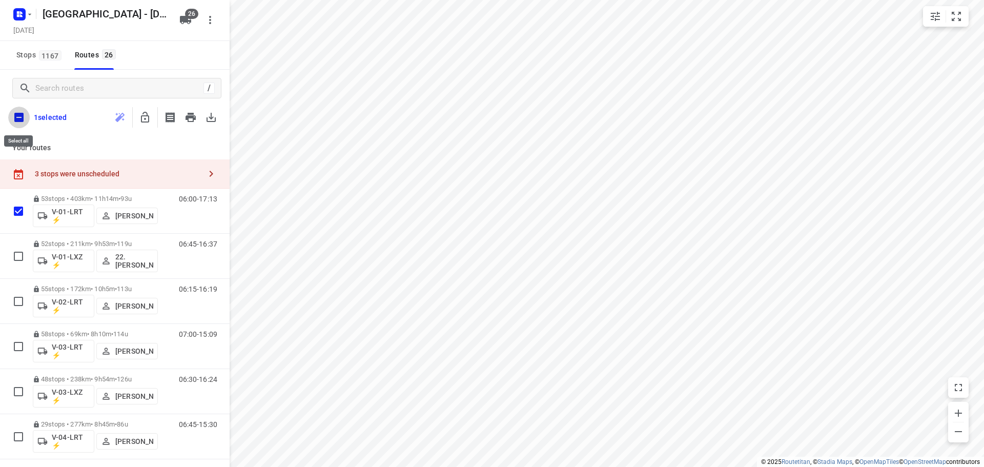
checkbox input "true"
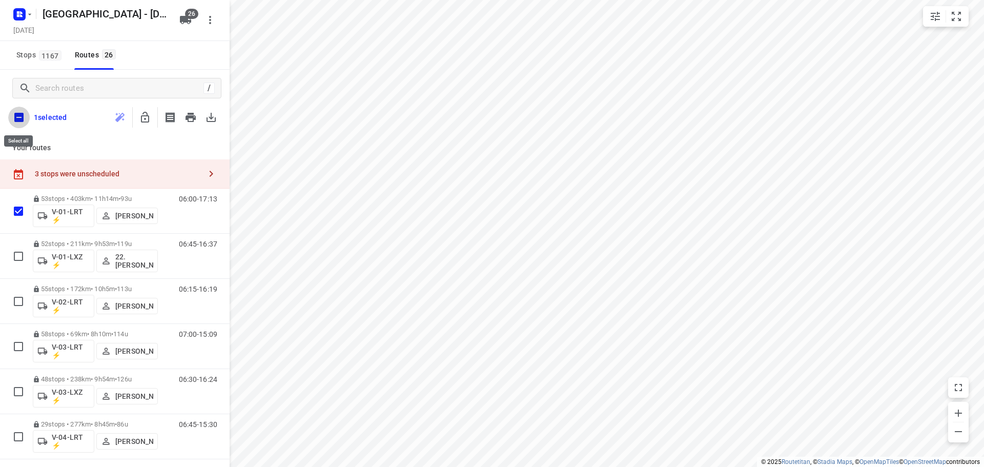
checkbox input "true"
click at [142, 113] on icon "button" at bounding box center [145, 117] width 12 height 12
click at [145, 115] on icon "button" at bounding box center [145, 117] width 8 height 11
click at [17, 118] on input "checkbox" at bounding box center [19, 118] width 22 height 22
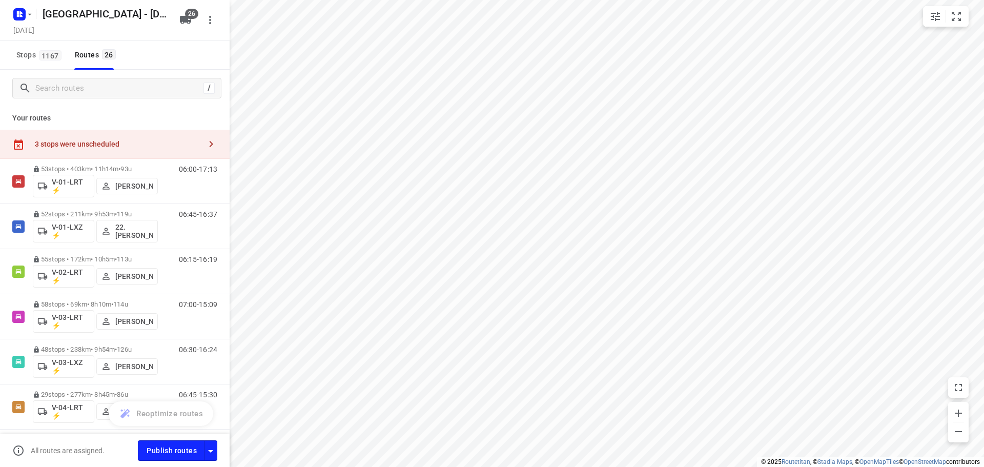
click at [182, 43] on div "Stops 1167 Routes 26" at bounding box center [115, 55] width 230 height 29
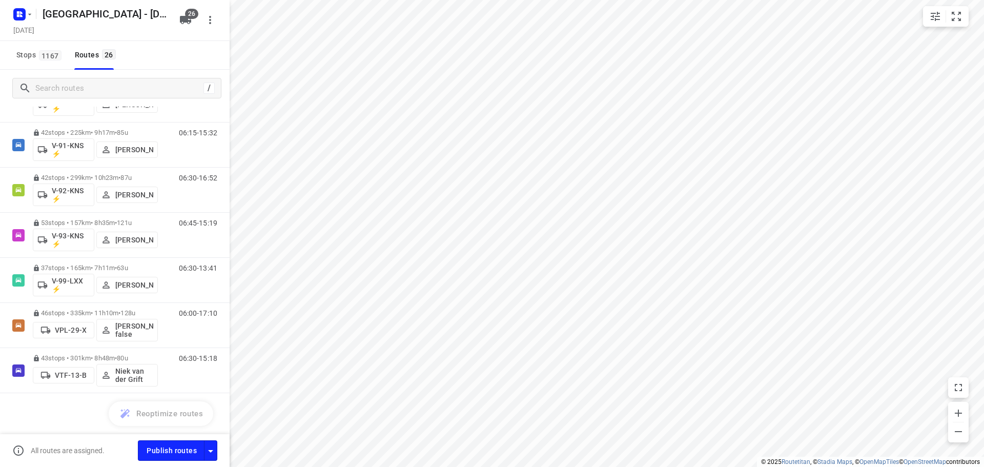
scroll to position [0, 0]
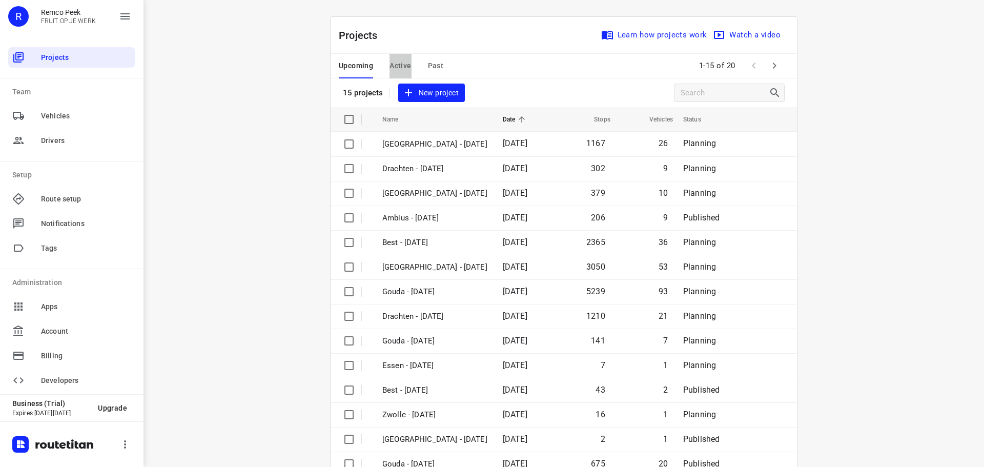
click at [394, 68] on span "Active" at bounding box center [401, 65] width 22 height 13
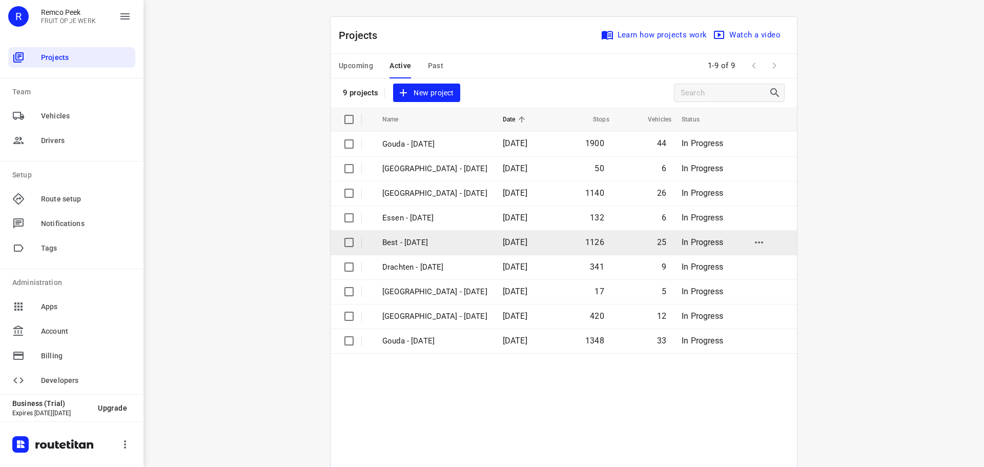
click at [439, 238] on p "Best - [DATE]" at bounding box center [434, 243] width 105 height 12
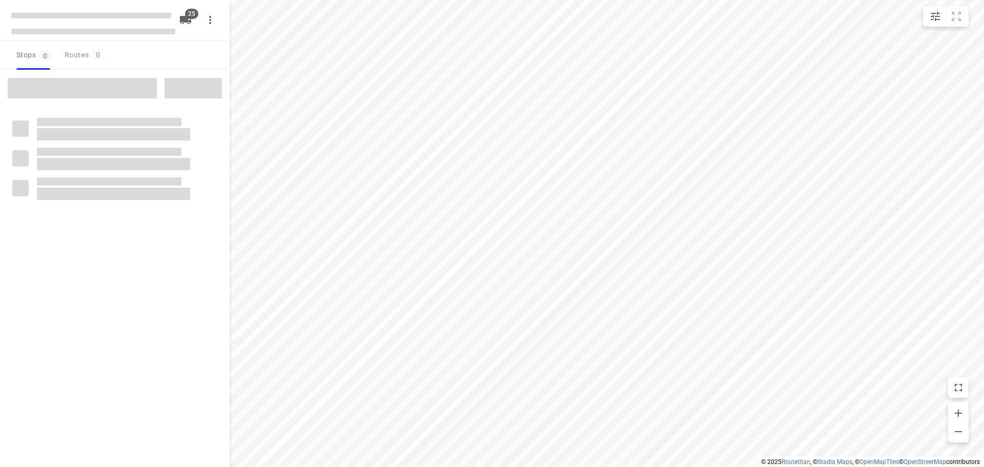
checkbox input "true"
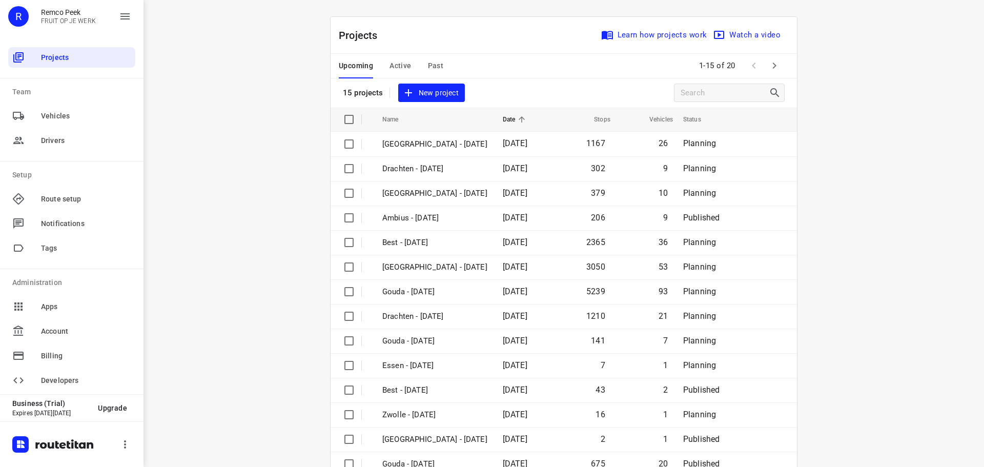
click at [428, 70] on span "Past" at bounding box center [436, 65] width 16 height 13
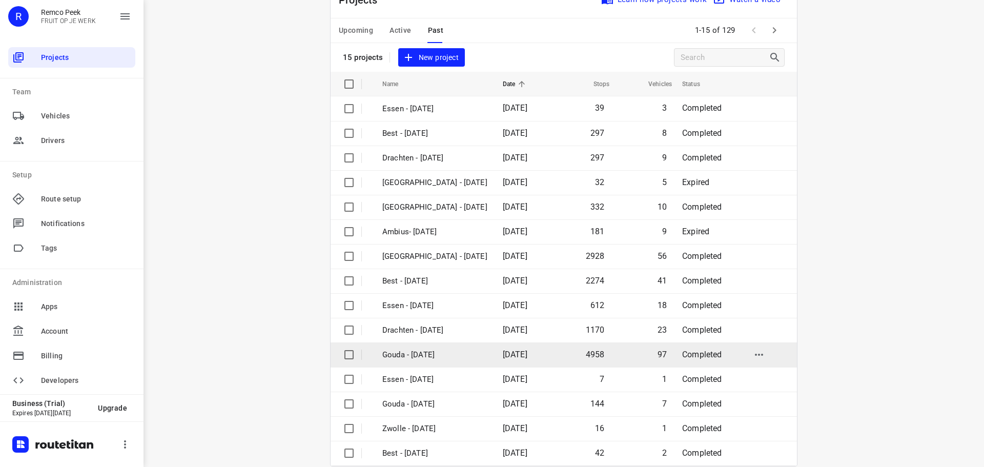
scroll to position [51, 0]
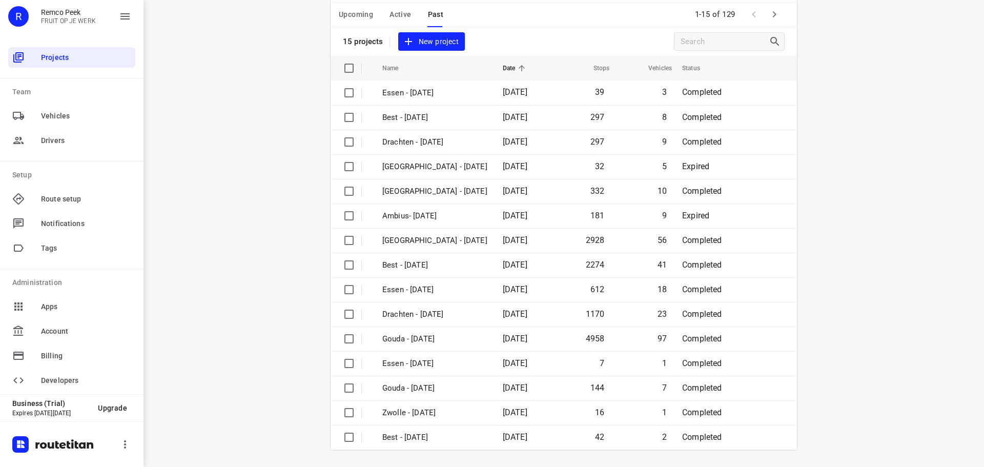
click at [396, 9] on span "Active" at bounding box center [401, 14] width 22 height 13
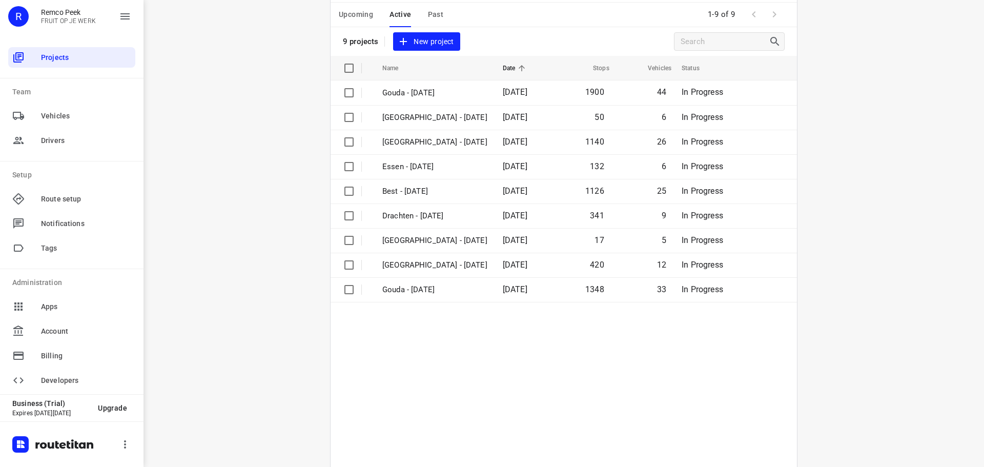
scroll to position [0, 0]
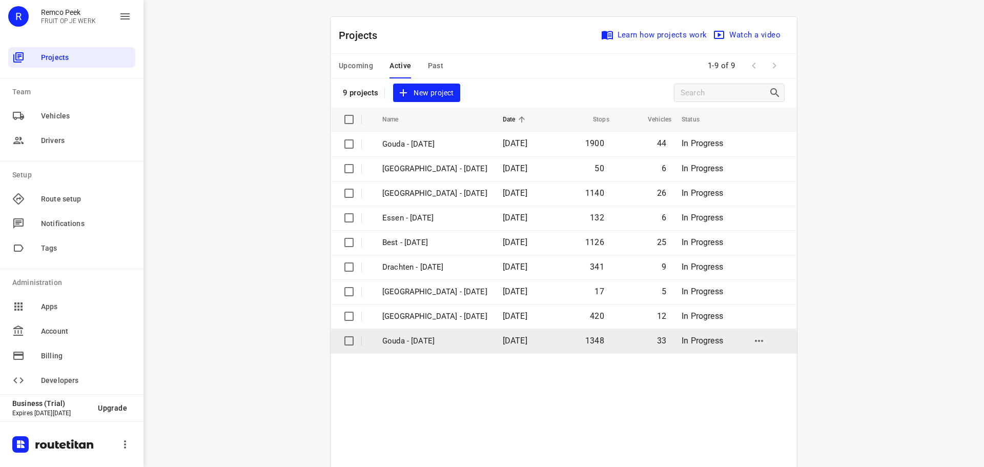
click at [431, 333] on td "Gouda - [DATE]" at bounding box center [433, 341] width 123 height 25
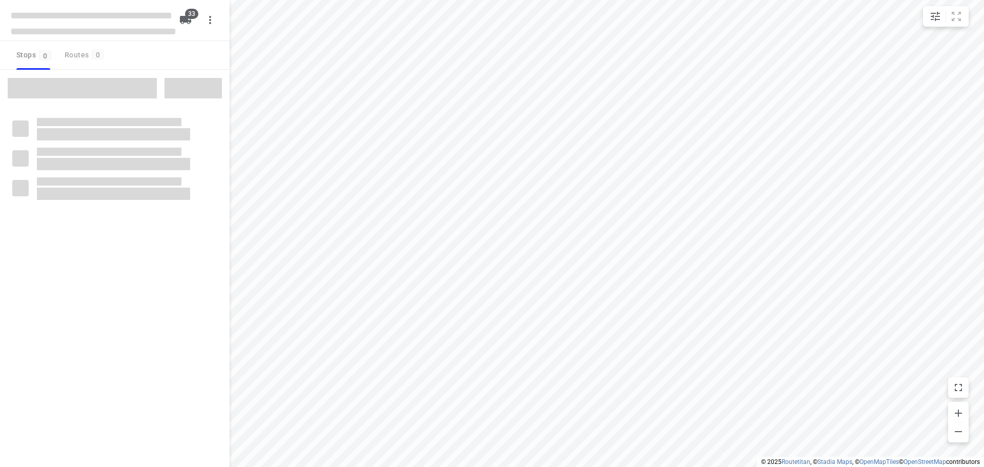
checkbox input "true"
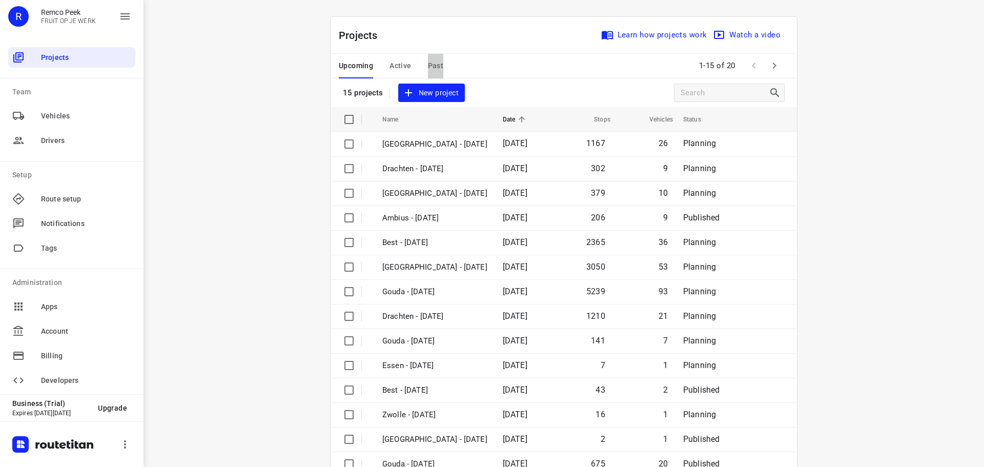
click at [434, 65] on span "Past" at bounding box center [436, 65] width 16 height 13
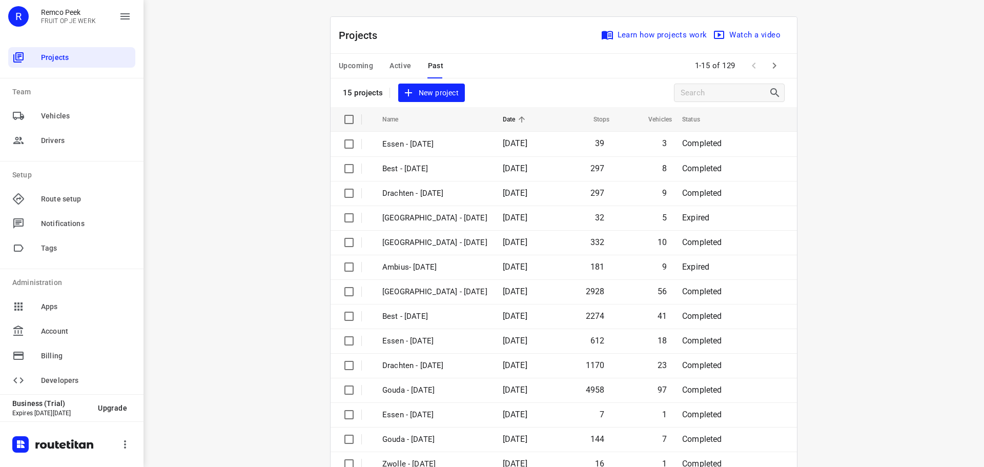
click at [392, 63] on span "Active" at bounding box center [401, 65] width 22 height 13
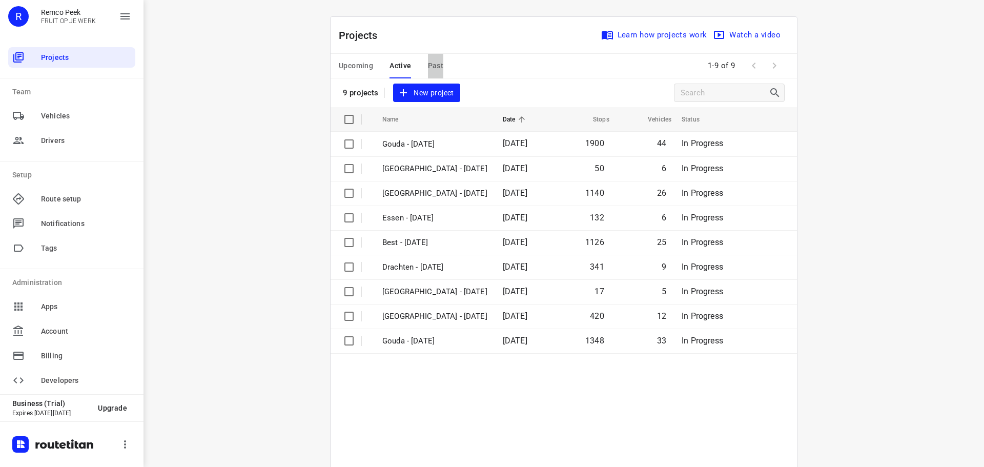
click at [428, 59] on span "Past" at bounding box center [436, 65] width 16 height 13
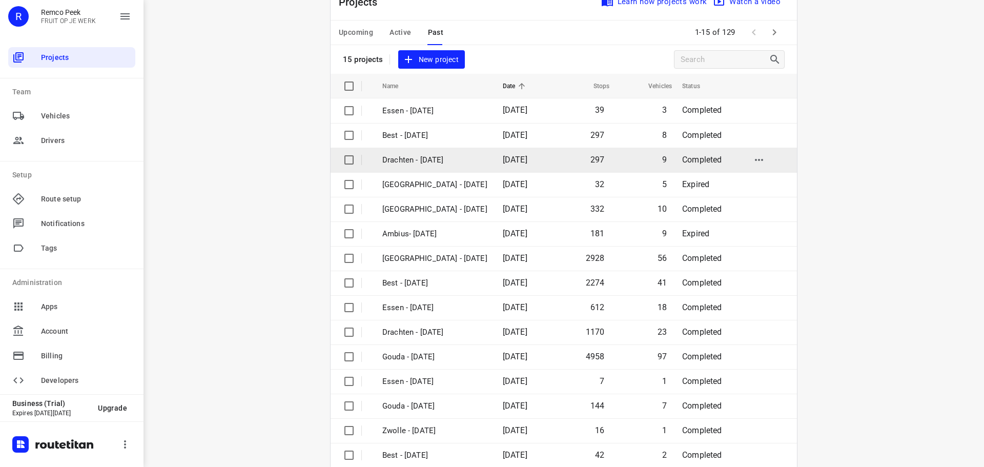
scroll to position [51, 0]
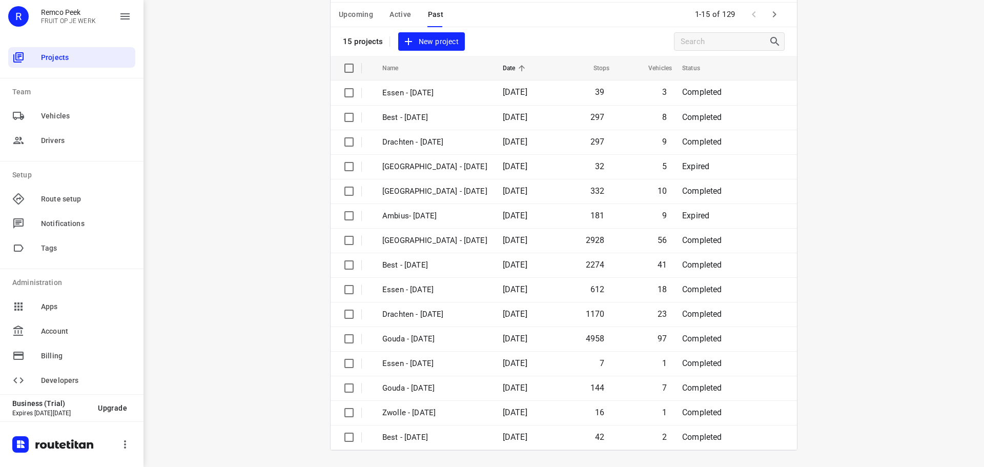
click at [402, 20] on span "Active" at bounding box center [401, 14] width 22 height 13
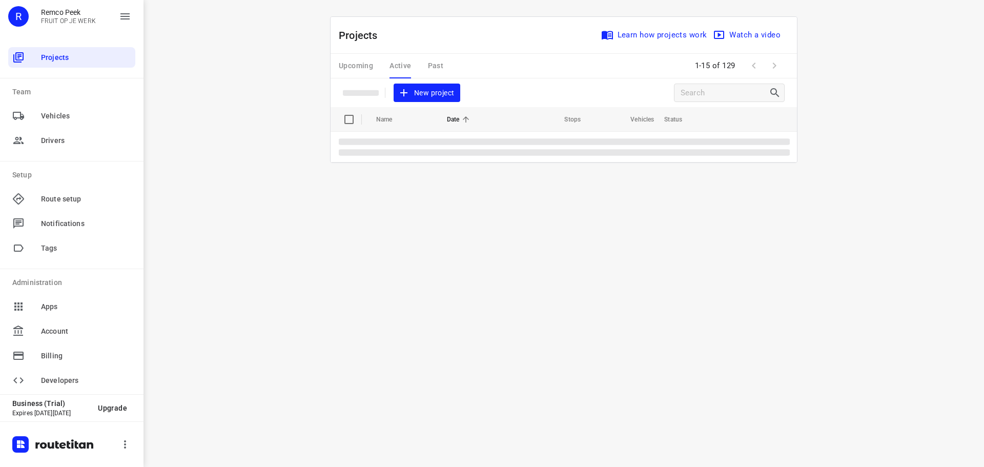
scroll to position [0, 0]
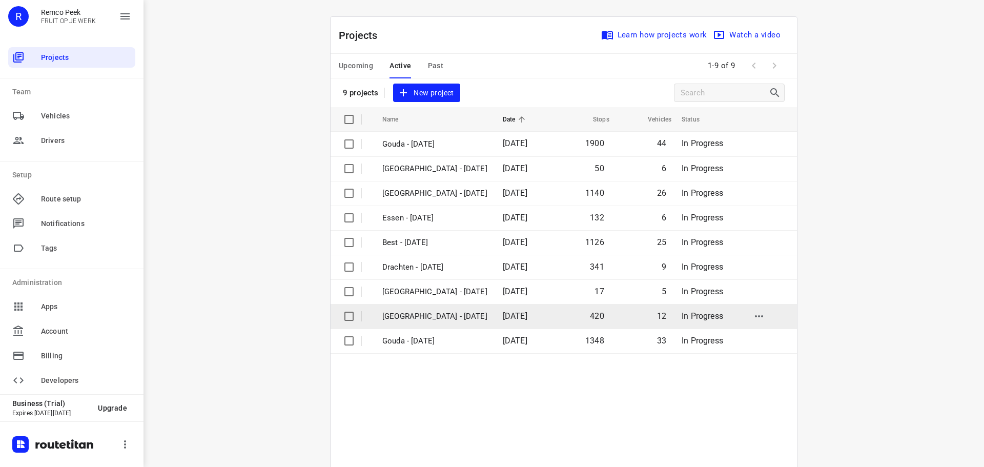
click at [431, 311] on p "[GEOGRAPHIC_DATA] - [DATE]" at bounding box center [434, 317] width 105 height 12
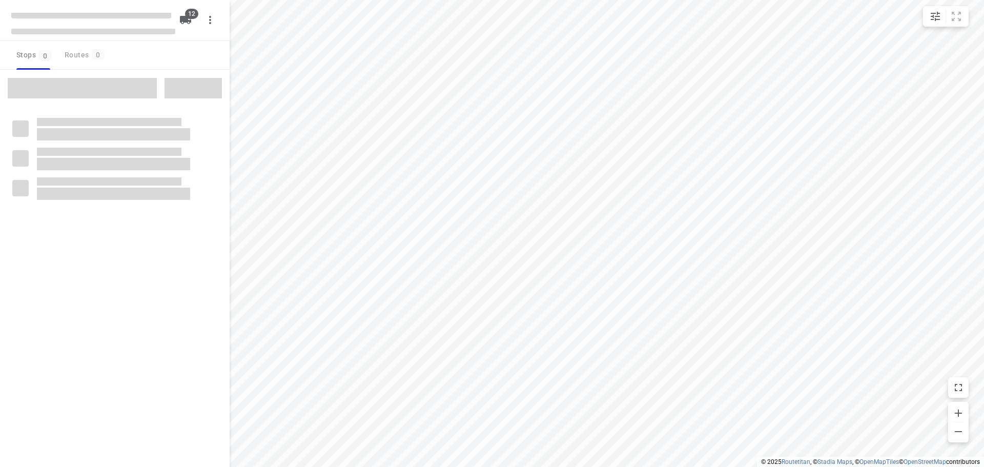
checkbox input "true"
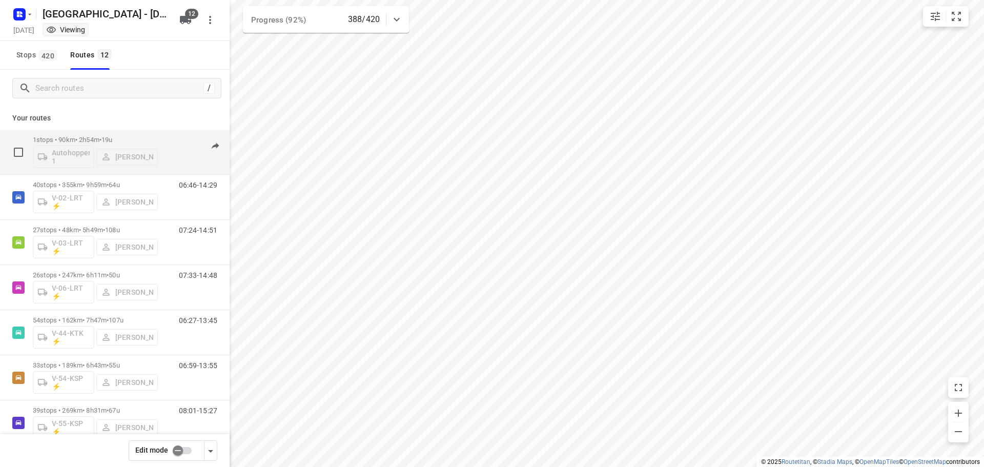
click at [142, 136] on p "1 stops • 90km • 2h54m • 19u" at bounding box center [95, 140] width 125 height 8
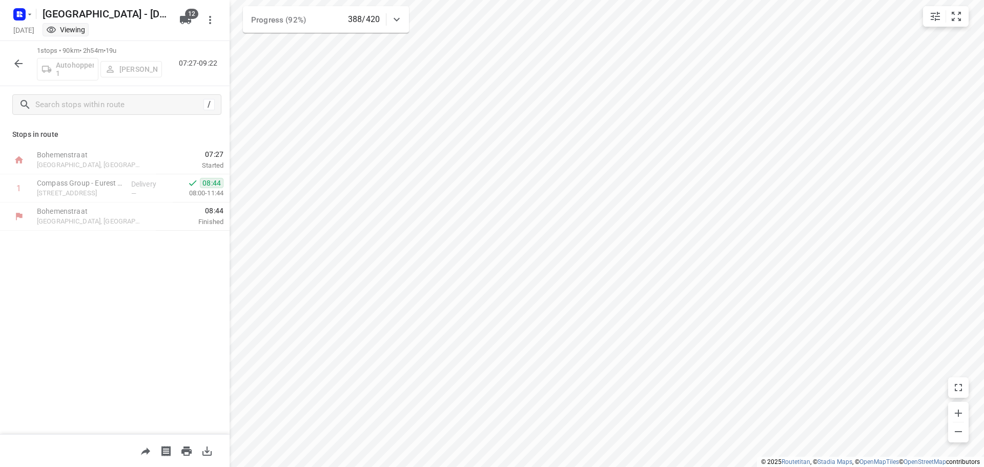
click at [21, 64] on icon "button" at bounding box center [18, 63] width 12 height 12
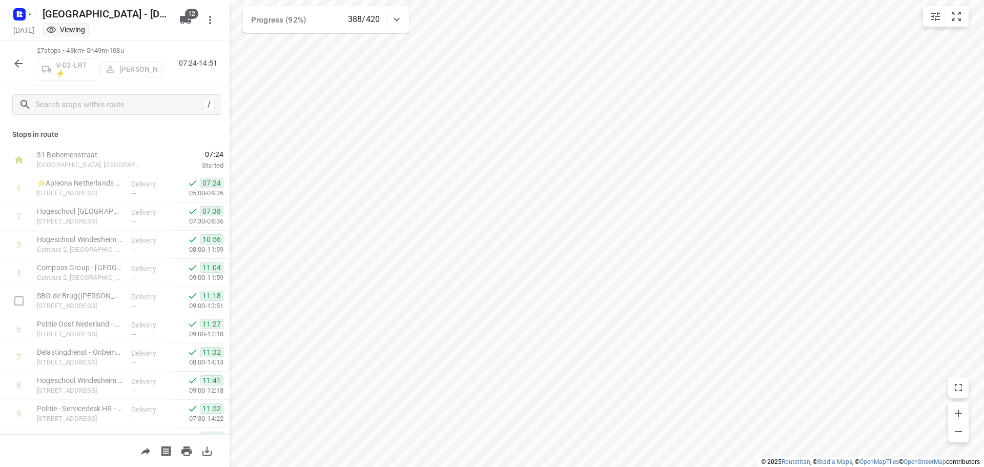
scroll to position [530, 0]
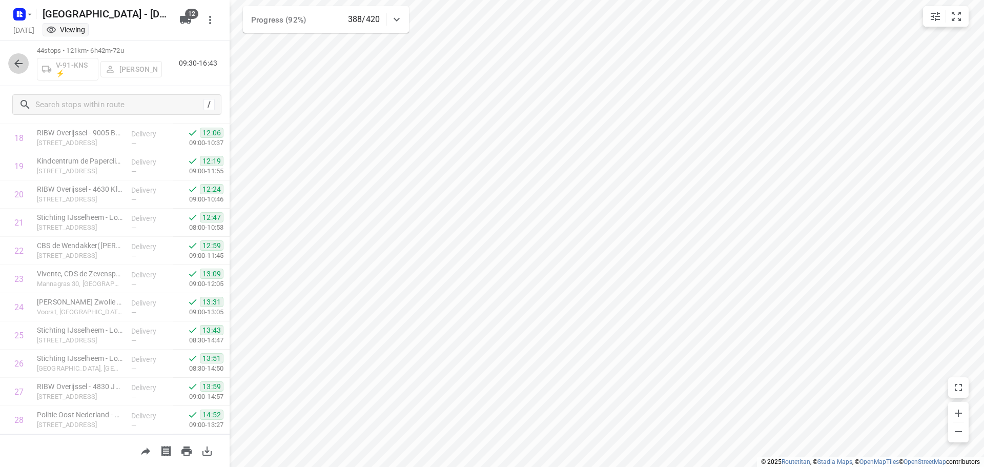
click at [9, 59] on button "button" at bounding box center [18, 63] width 21 height 21
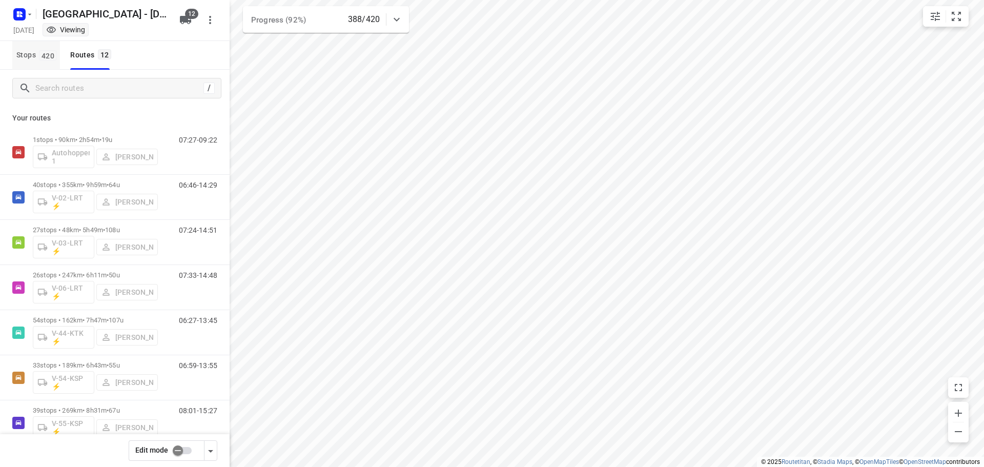
click at [26, 54] on span "Stops 420" at bounding box center [38, 55] width 44 height 13
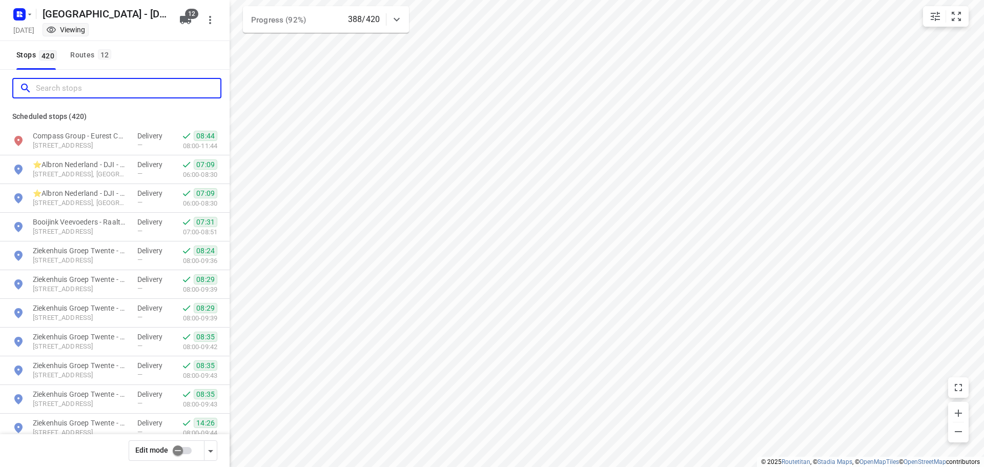
click at [55, 82] on input "Search stops" at bounding box center [128, 88] width 185 height 16
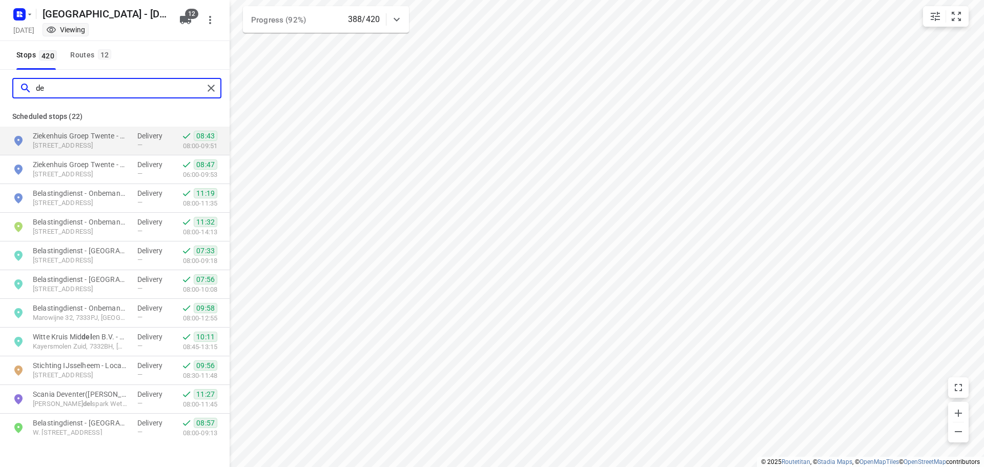
type input "d"
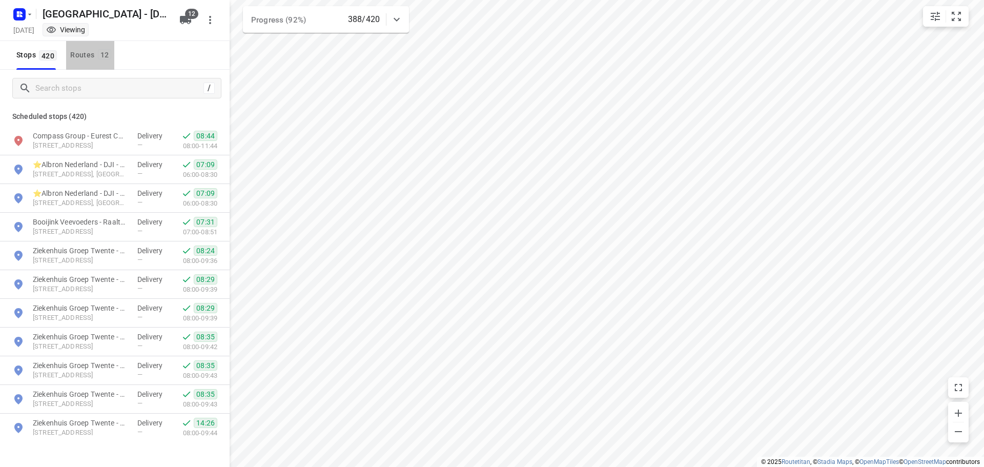
click at [103, 52] on span "12" at bounding box center [105, 54] width 14 height 10
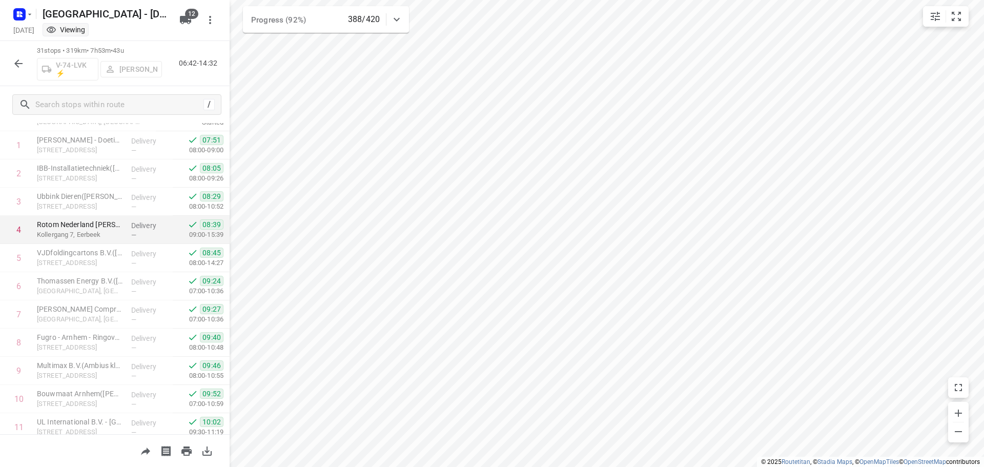
scroll to position [51, 0]
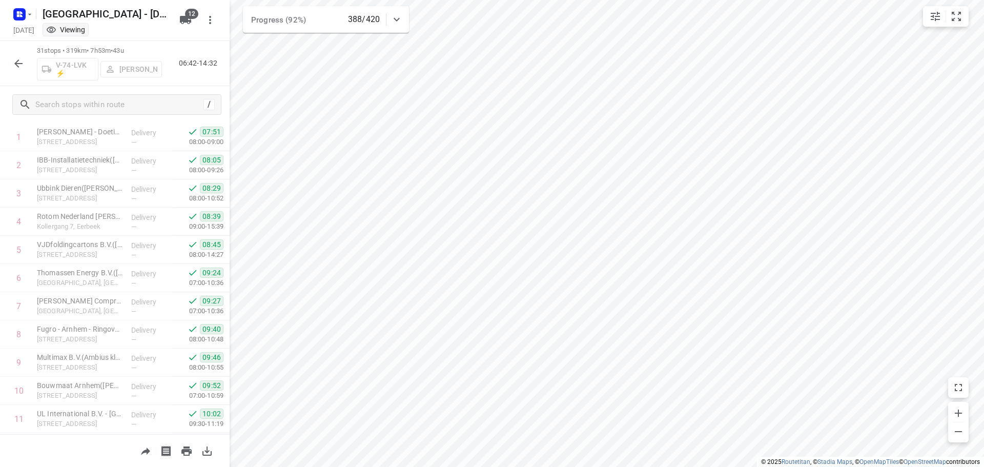
click at [698, 467] on html "i © 2025 Routetitan , © Stadia Maps , © OpenMapTiles © OpenStreetMap contributo…" at bounding box center [492, 233] width 984 height 467
click at [803, 467] on html "i © 2025 Routetitan , © Stadia Maps , © OpenMapTiles © OpenStreetMap contributo…" at bounding box center [492, 233] width 984 height 467
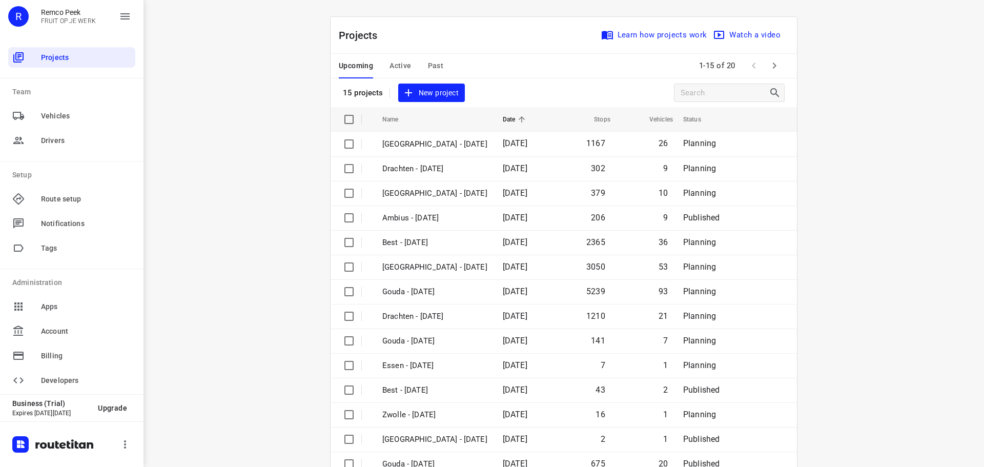
click at [437, 75] on button "Past" at bounding box center [436, 66] width 16 height 25
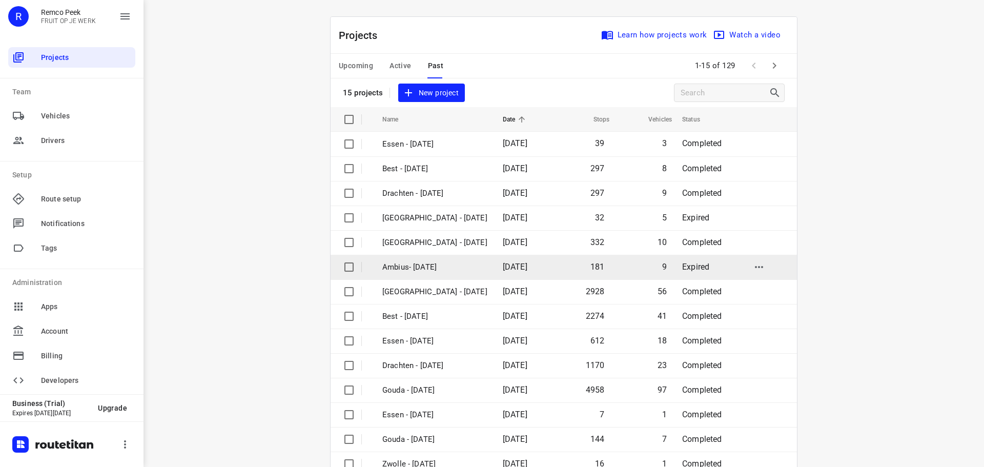
scroll to position [51, 0]
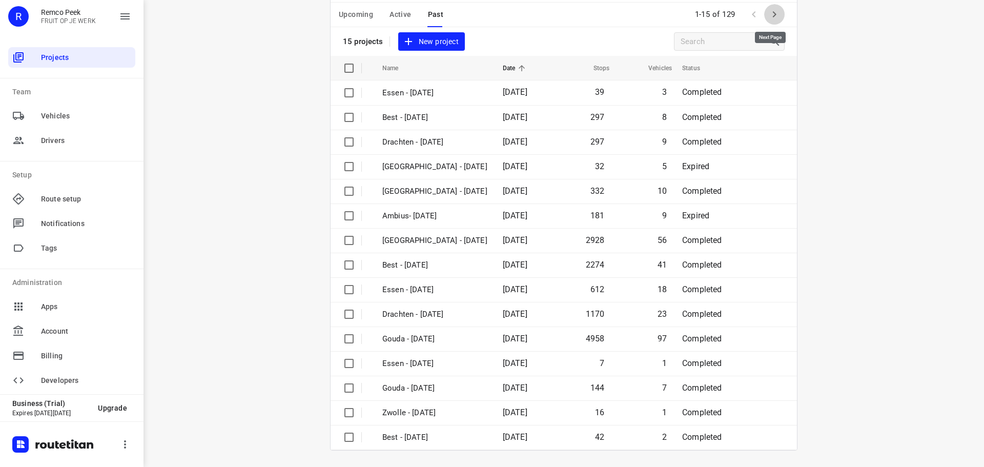
click at [776, 16] on icon "button" at bounding box center [775, 14] width 12 height 12
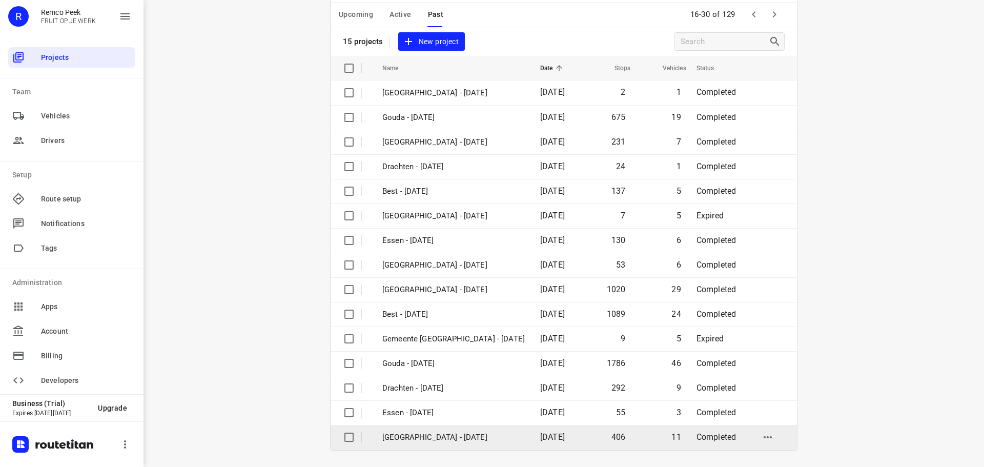
click at [437, 445] on td "[GEOGRAPHIC_DATA] - [DATE]" at bounding box center [452, 437] width 160 height 25
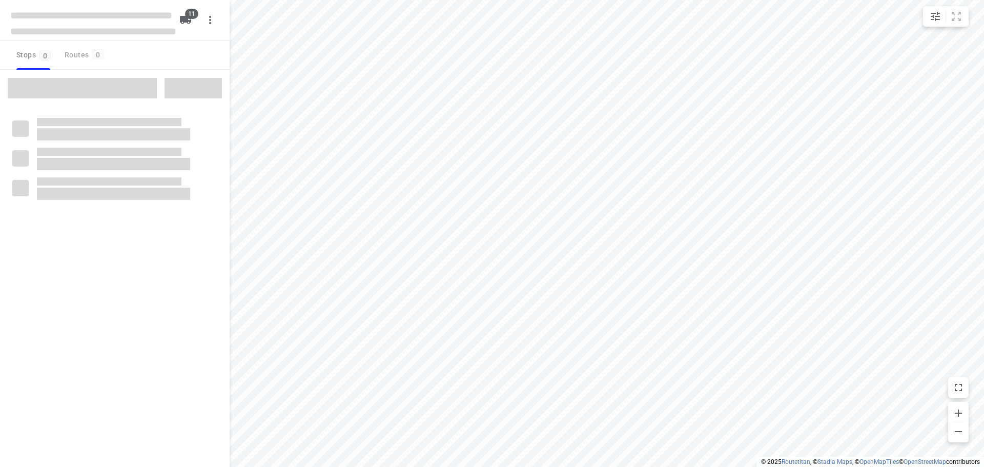
type input "distance"
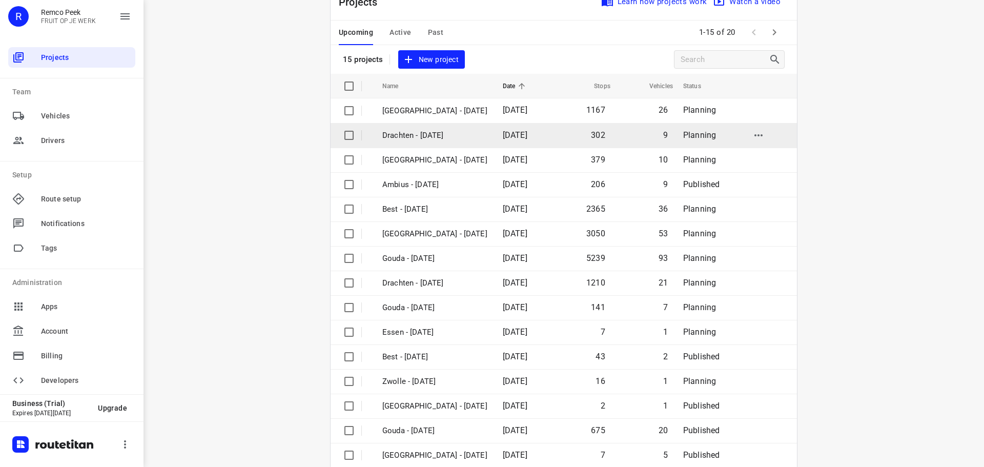
scroll to position [51, 0]
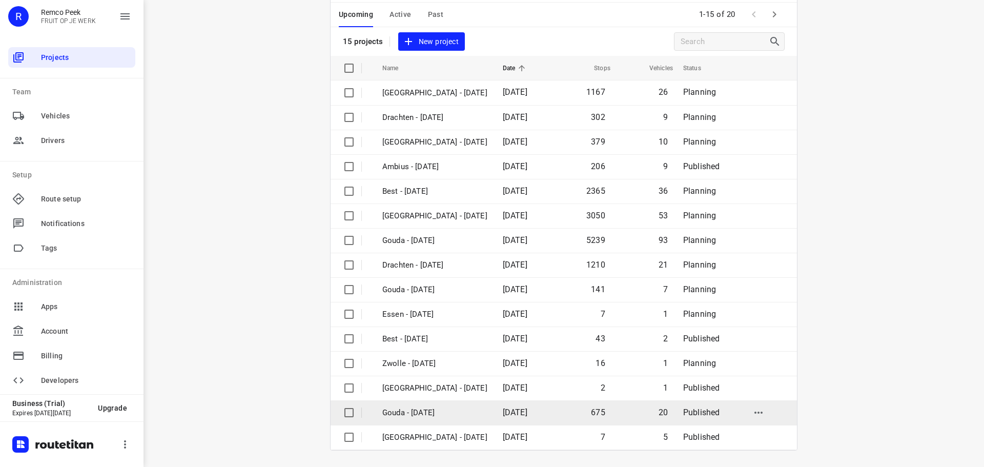
click at [439, 412] on p "Gouda - [DATE]" at bounding box center [434, 413] width 105 height 12
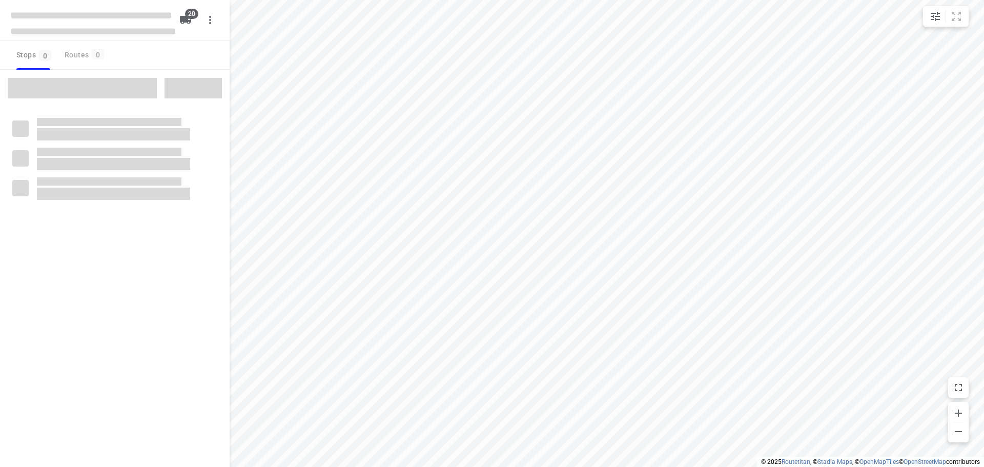
checkbox input "true"
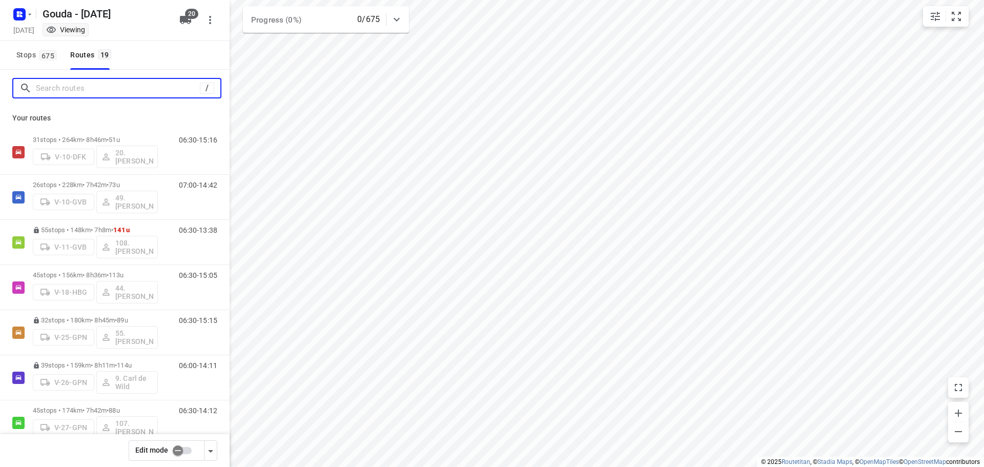
click at [74, 92] on input "Search routes" at bounding box center [118, 88] width 164 height 16
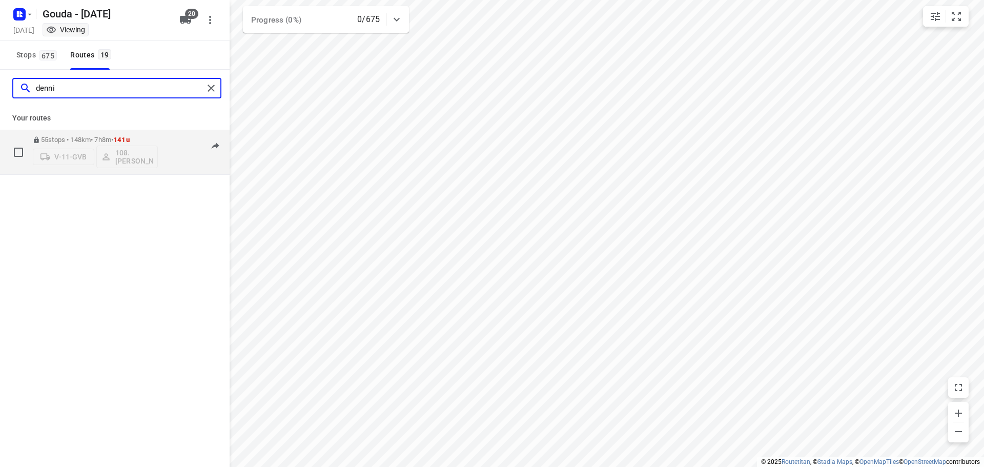
type input "denni"
click at [110, 134] on div "55 stops • 148km • 7h8m • 141u V-11-GVB 108.[PERSON_NAME]" at bounding box center [95, 152] width 125 height 43
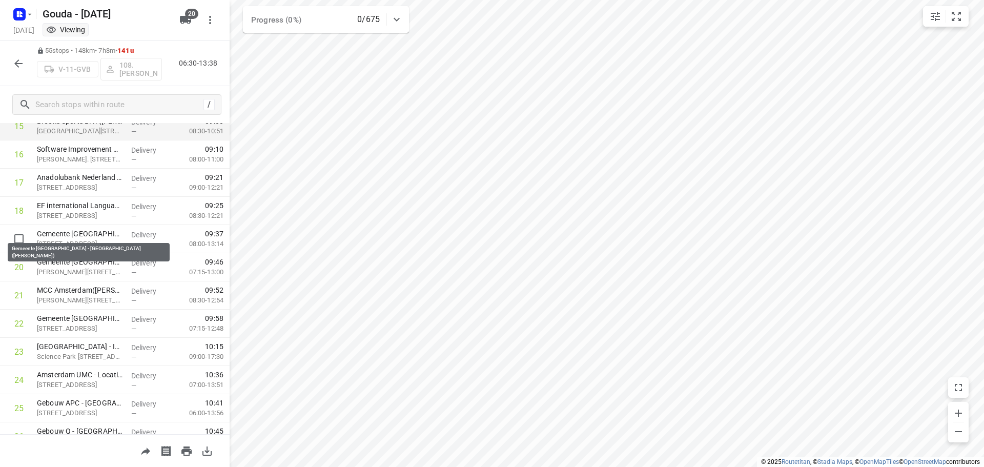
scroll to position [461, 0]
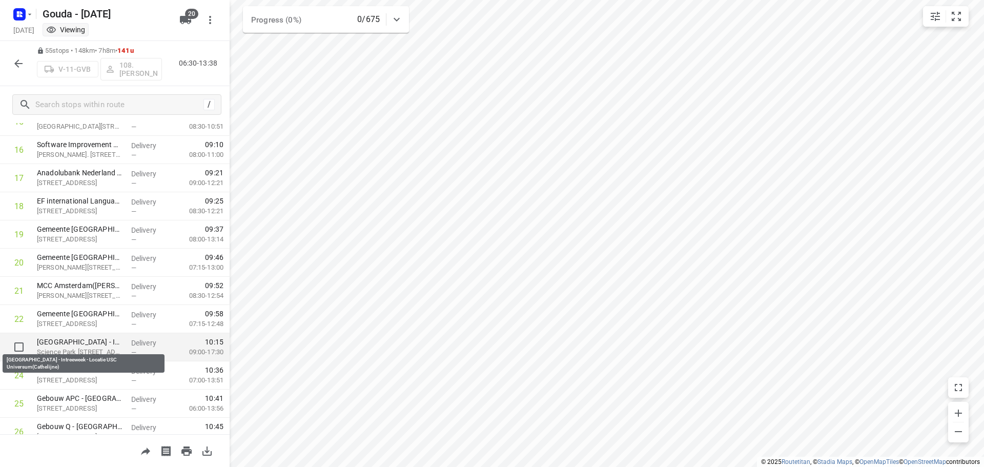
click at [86, 341] on p "[GEOGRAPHIC_DATA] - Intreeweek - Locatie USC Universum(Cathelijne)" at bounding box center [80, 342] width 86 height 10
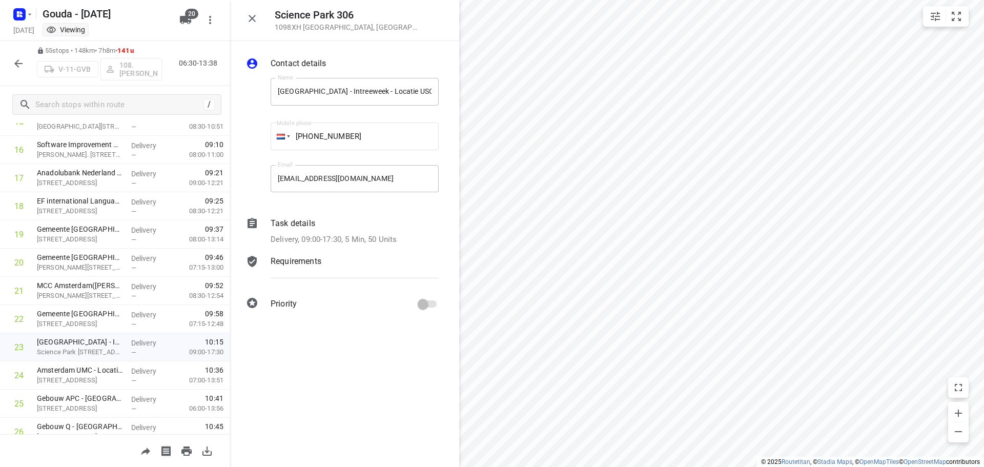
click at [410, 240] on div "Delivery, 09:00-17:30, 5 Min, 50 Units" at bounding box center [355, 240] width 168 height 12
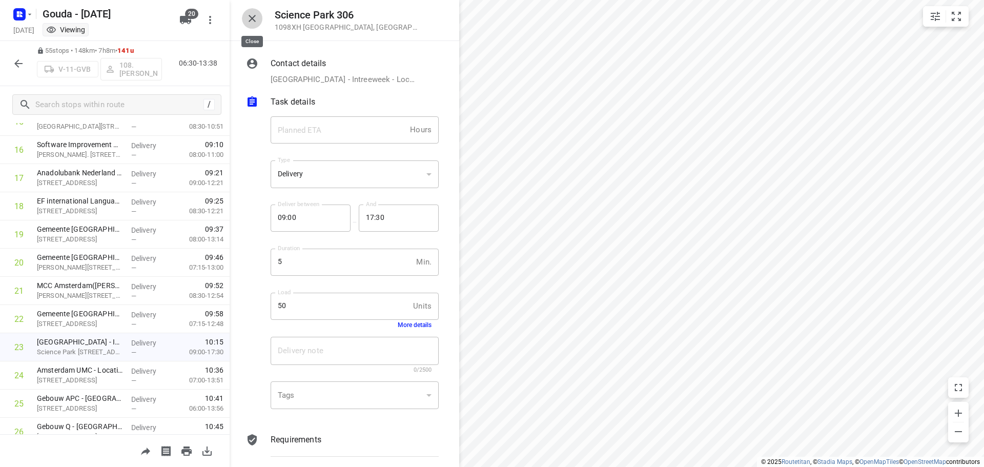
click at [254, 19] on icon "button" at bounding box center [252, 18] width 12 height 12
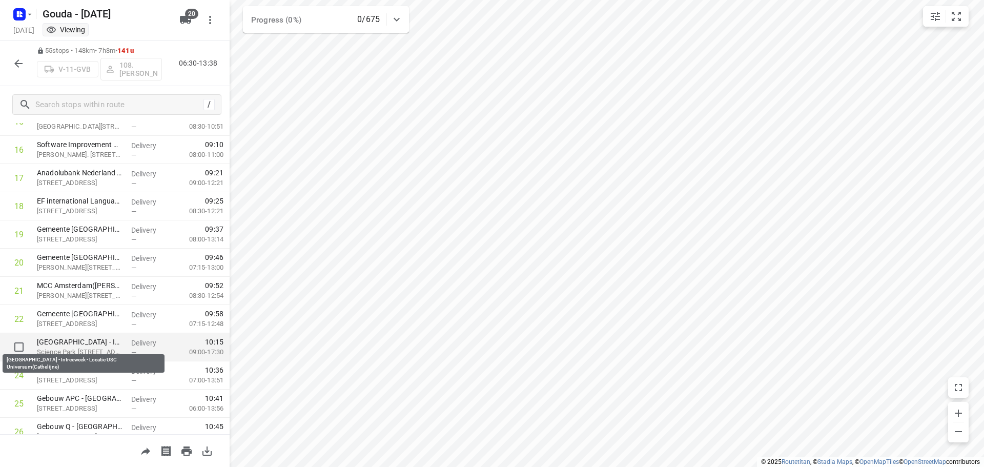
click at [85, 345] on p "[GEOGRAPHIC_DATA] - Intreeweek - Locatie USC Universum(Cathelijne)" at bounding box center [80, 342] width 86 height 10
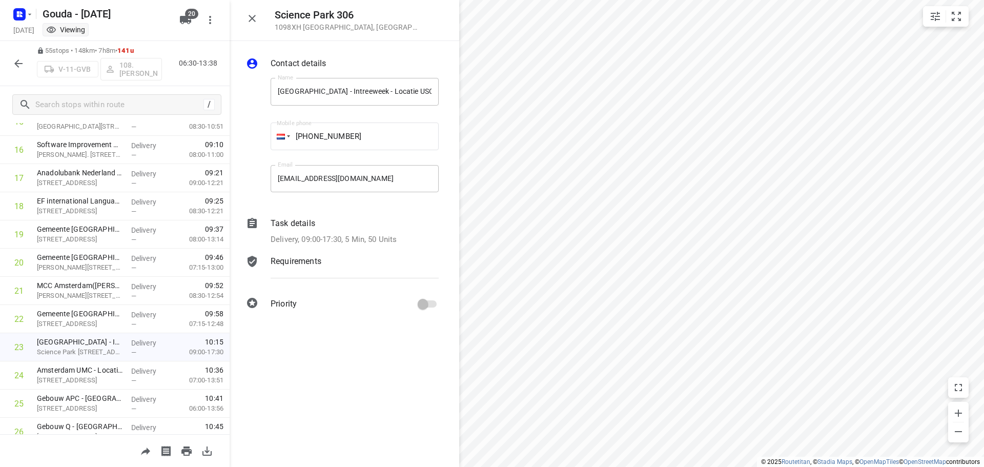
drag, startPoint x: 344, startPoint y: 237, endPoint x: 350, endPoint y: 238, distance: 5.7
click at [344, 237] on p "Delivery, 09:00-17:30, 5 Min, 50 Units" at bounding box center [334, 240] width 126 height 12
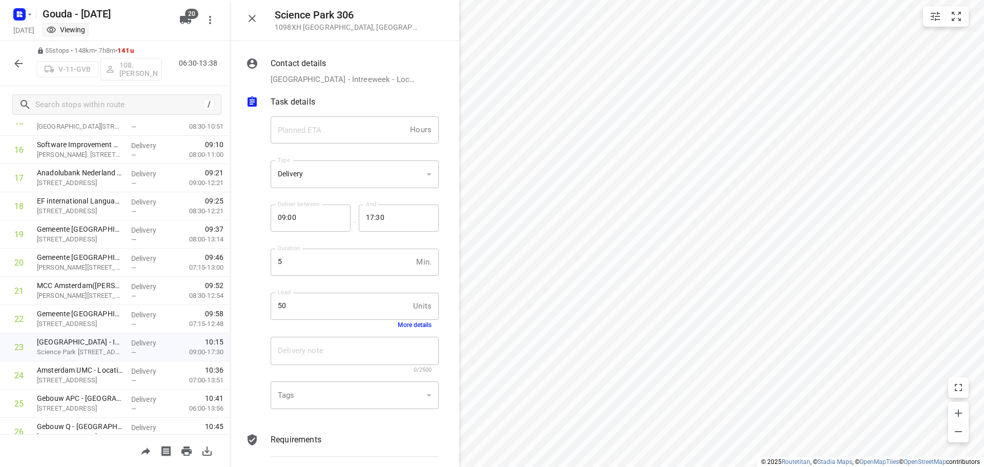
click at [403, 326] on button "More details" at bounding box center [415, 324] width 34 height 7
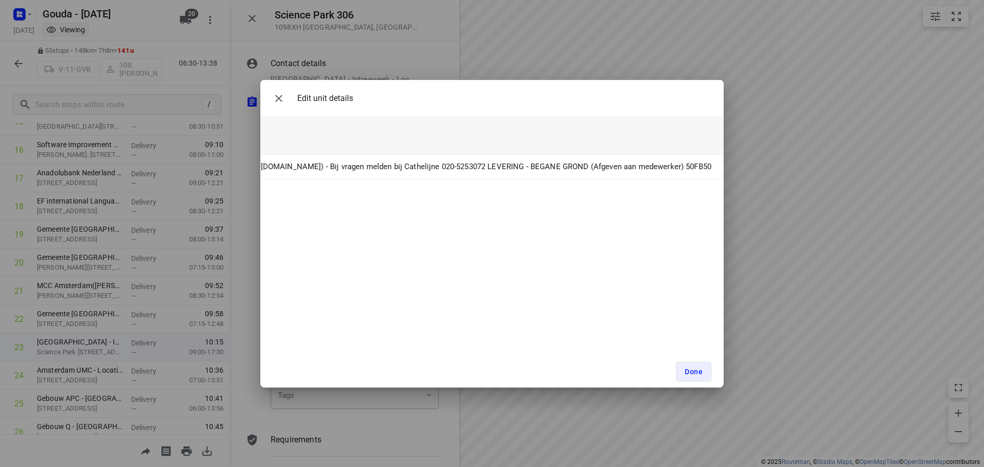
scroll to position [0, 553]
click at [691, 372] on span "Done" at bounding box center [694, 372] width 18 height 8
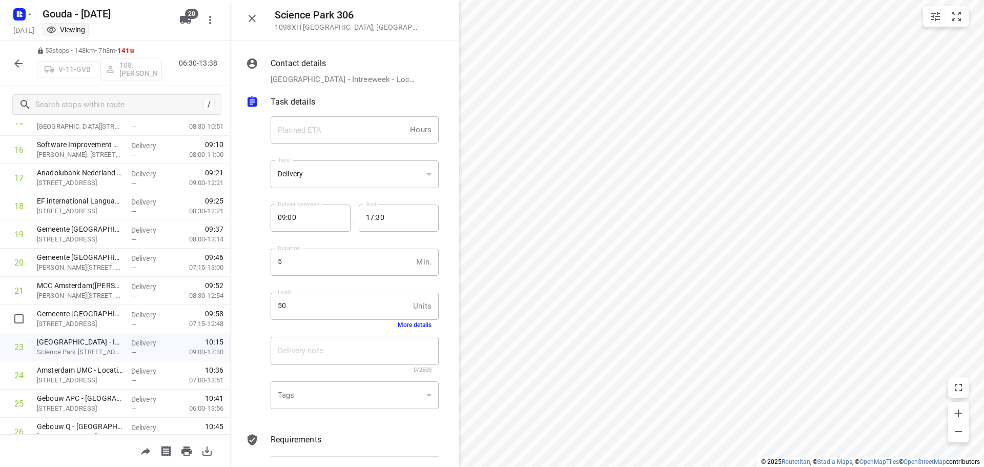
click at [254, 20] on icon "button" at bounding box center [252, 18] width 7 height 7
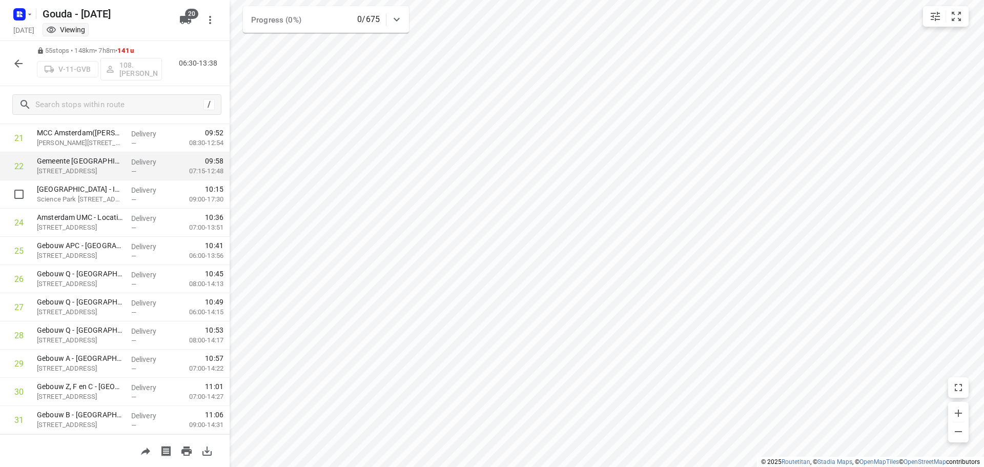
scroll to position [615, 0]
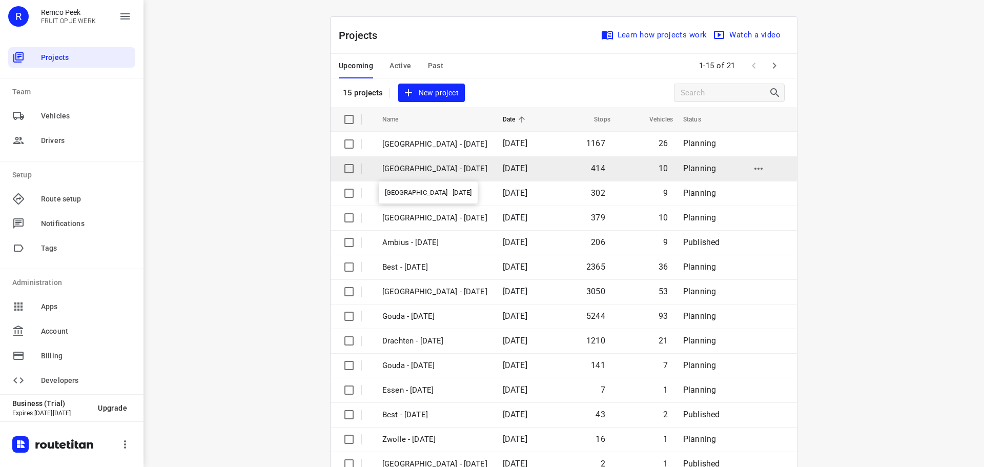
click at [422, 170] on p "[GEOGRAPHIC_DATA] - [DATE]" at bounding box center [434, 169] width 105 height 12
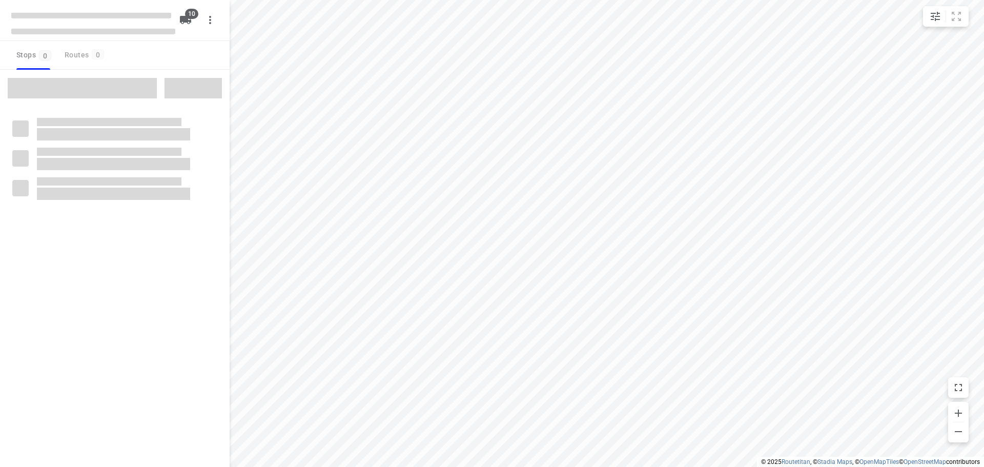
checkbox input "true"
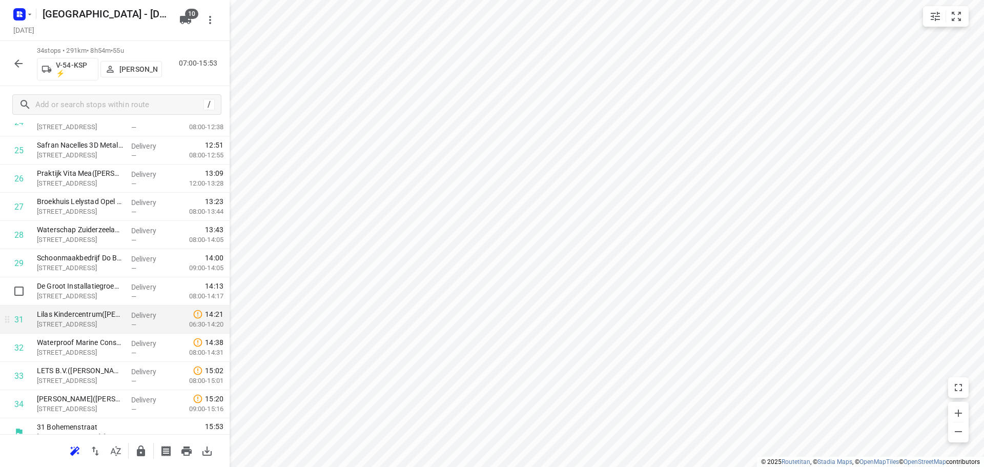
scroll to position [756, 0]
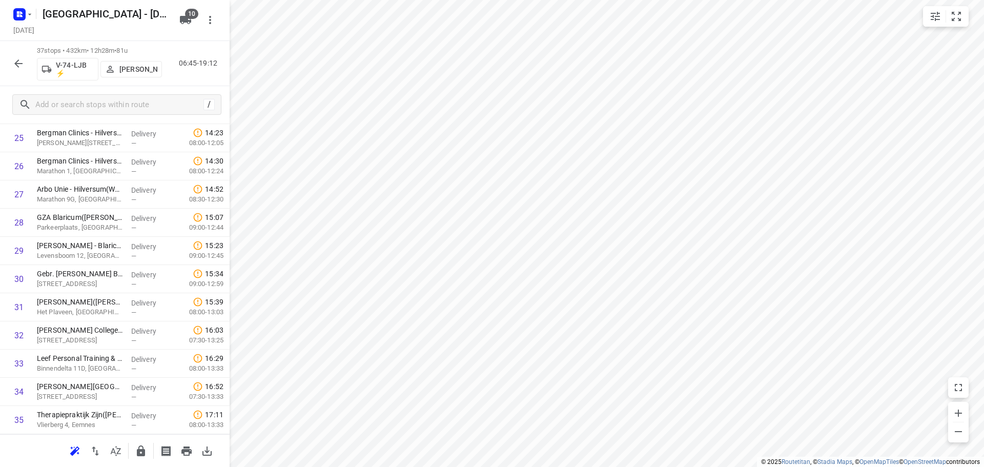
click at [17, 61] on icon "button" at bounding box center [18, 63] width 8 height 8
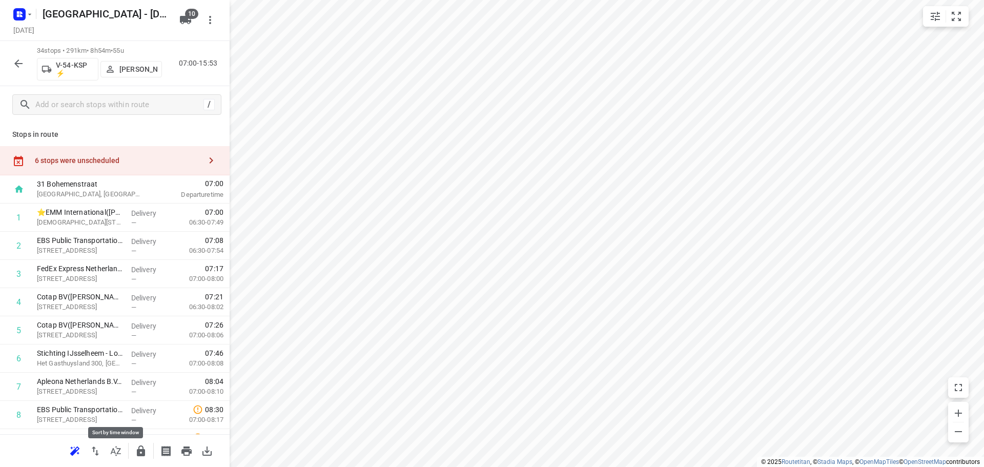
click at [121, 452] on icon "button" at bounding box center [116, 451] width 12 height 12
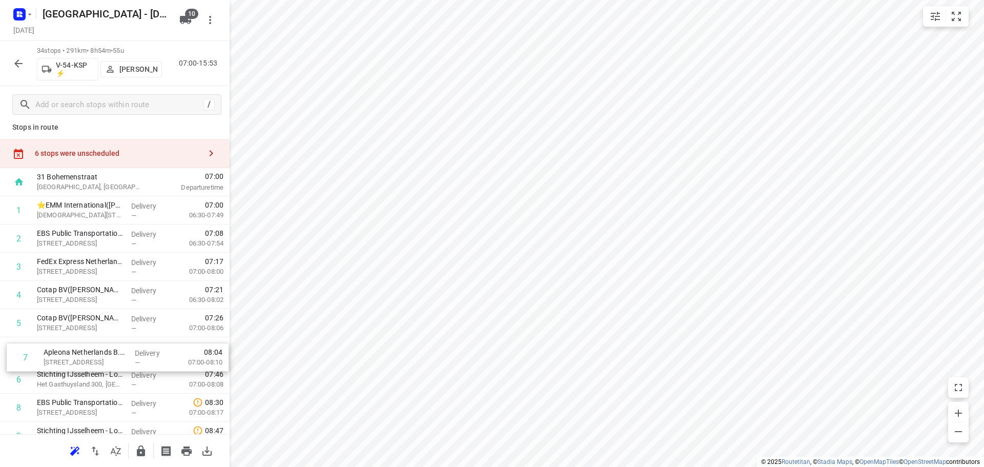
drag, startPoint x: 78, startPoint y: 389, endPoint x: 85, endPoint y: 357, distance: 33.1
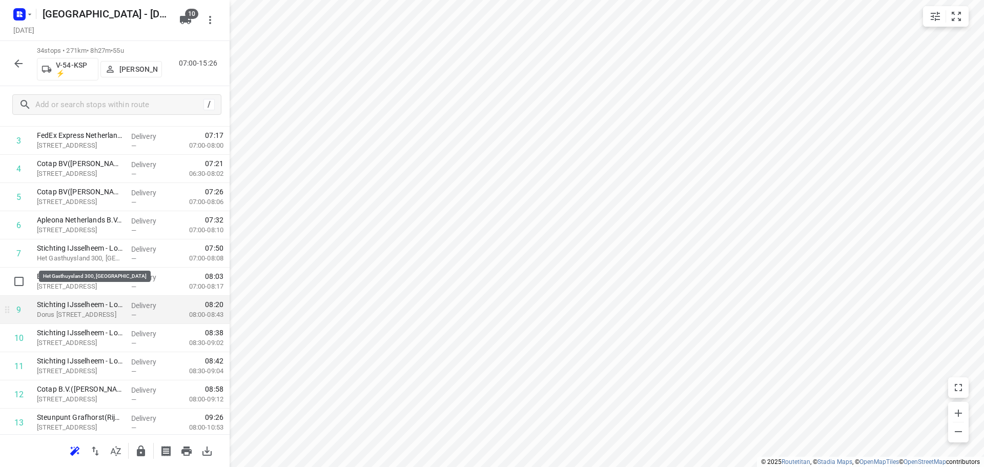
scroll to position [163, 0]
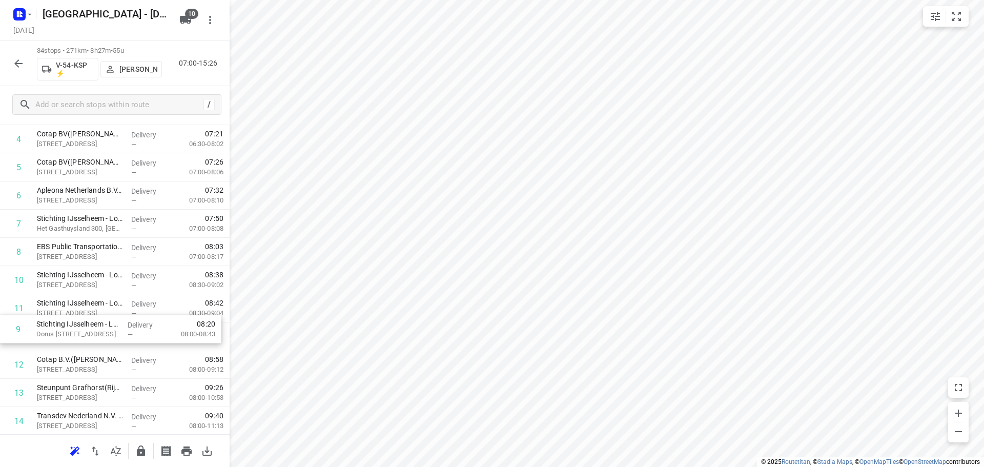
drag, startPoint x: 59, startPoint y: 281, endPoint x: 60, endPoint y: 333, distance: 52.3
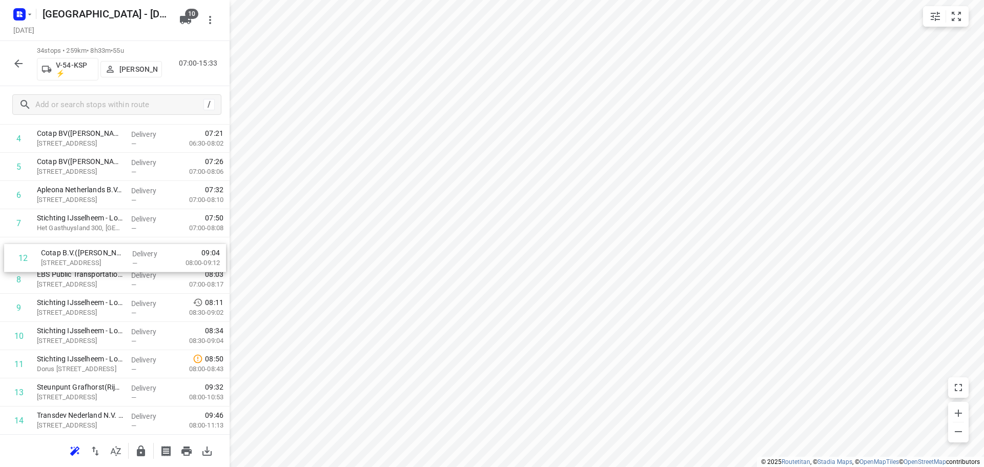
drag, startPoint x: 92, startPoint y: 373, endPoint x: 95, endPoint y: 260, distance: 112.3
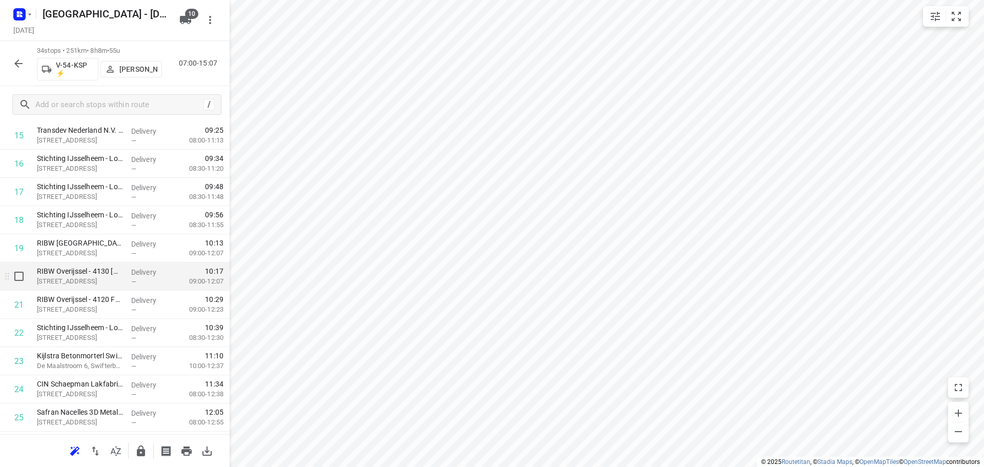
scroll to position [522, 0]
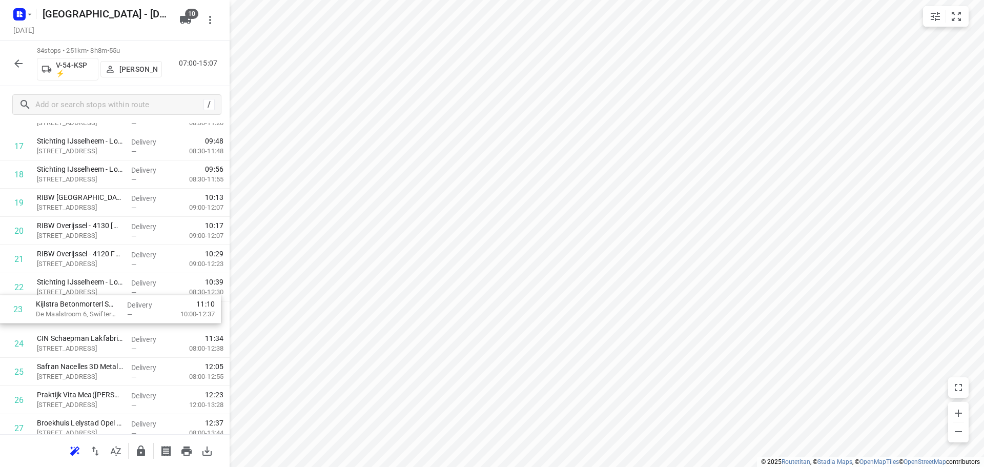
click at [78, 305] on div "1 ⭐EMM International([PERSON_NAME] / [PERSON_NAME]) [STREET_ADDRESS] Delivery —…" at bounding box center [115, 160] width 230 height 959
drag, startPoint x: 108, startPoint y: 347, endPoint x: 97, endPoint y: 311, distance: 37.3
click at [97, 311] on div "1 ⭐EMM International([PERSON_NAME] / [PERSON_NAME]) [STREET_ADDRESS] Delivery —…" at bounding box center [115, 160] width 230 height 959
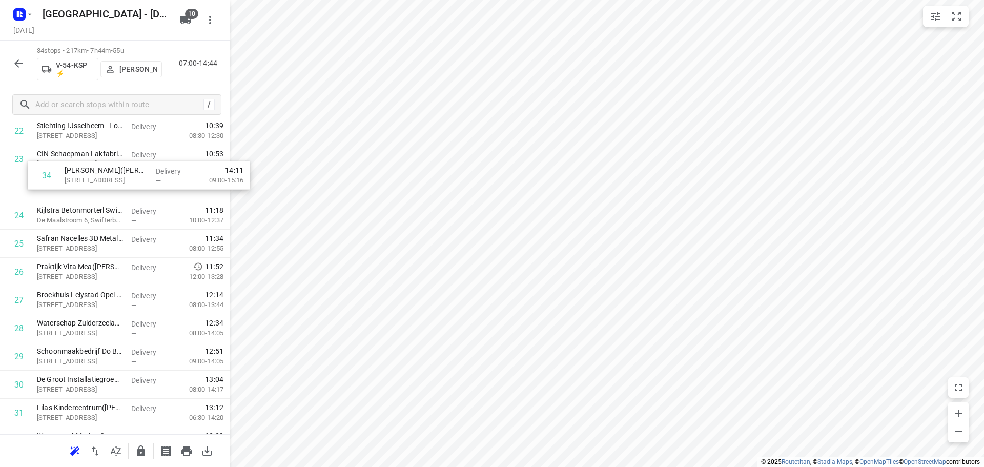
scroll to position [676, 0]
drag, startPoint x: 79, startPoint y: 396, endPoint x: 87, endPoint y: 201, distance: 195.5
click at [87, 201] on div "1 ⭐EMM International([PERSON_NAME] / [PERSON_NAME]) [STREET_ADDRESS] Delivery —…" at bounding box center [115, 6] width 230 height 959
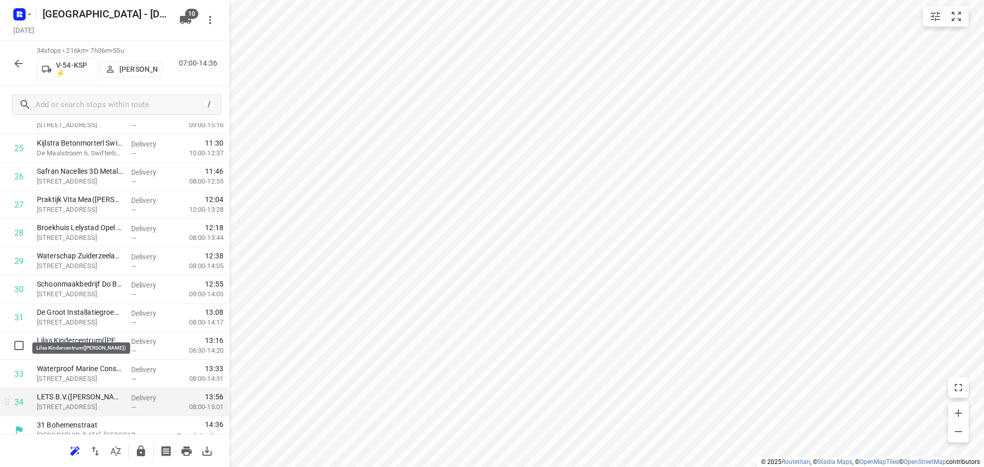
scroll to position [756, 0]
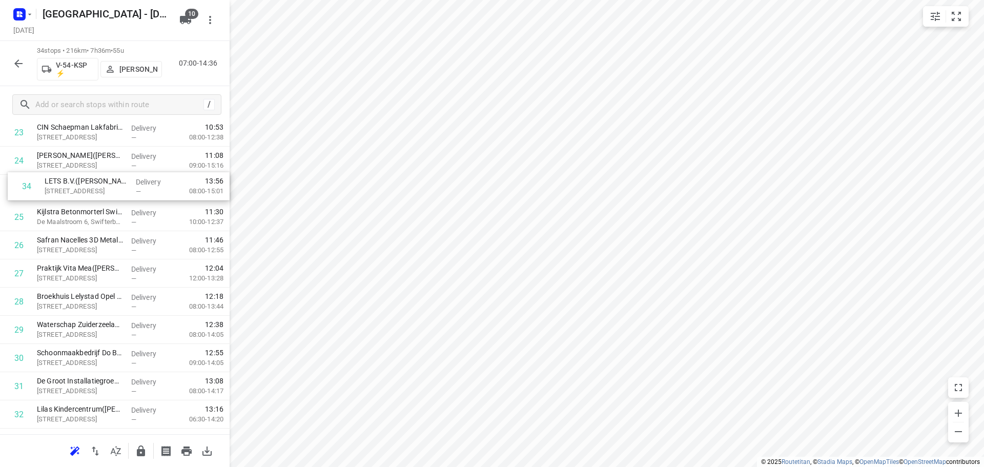
drag, startPoint x: 77, startPoint y: 399, endPoint x: 85, endPoint y: 187, distance: 212.4
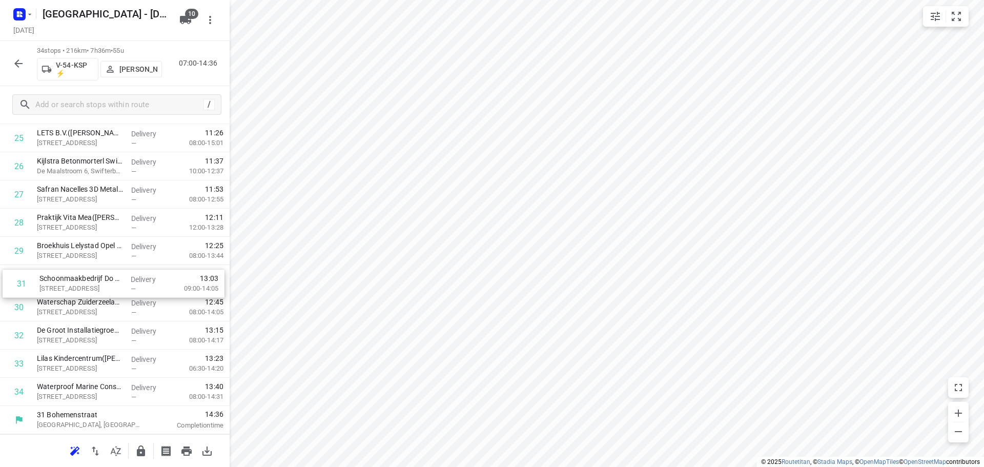
drag, startPoint x: 87, startPoint y: 309, endPoint x: 91, endPoint y: 280, distance: 29.0
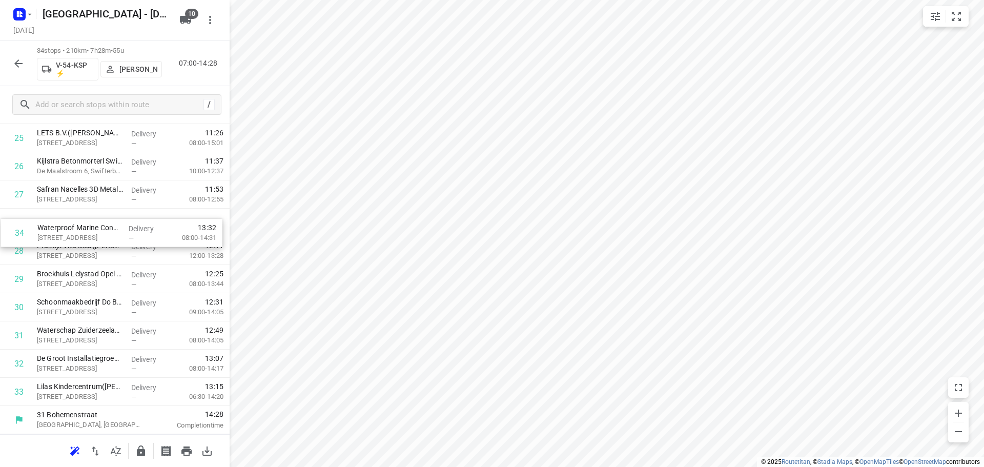
drag, startPoint x: 124, startPoint y: 394, endPoint x: 124, endPoint y: 228, distance: 165.6
click at [149, 454] on button "button" at bounding box center [141, 451] width 21 height 21
click at [16, 60] on icon "button" at bounding box center [18, 63] width 12 height 12
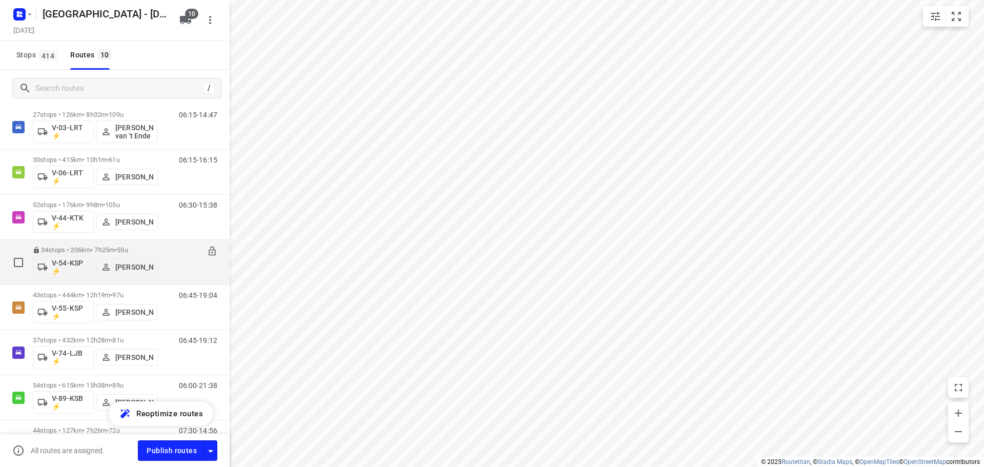
scroll to position [0, 0]
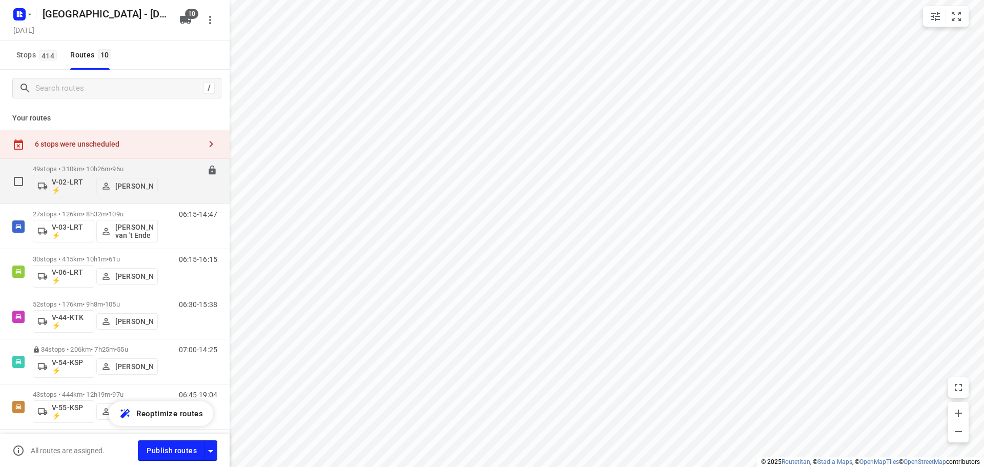
click at [141, 161] on div "49 stops • 310km • 10h26m • 96u V-02-LRT ⚡ Frank Louwdijk" at bounding box center [95, 181] width 125 height 43
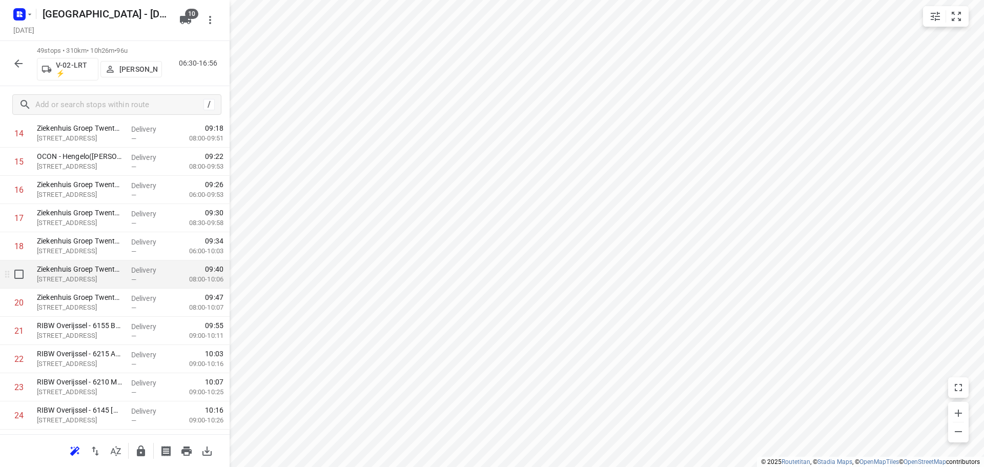
scroll to position [461, 0]
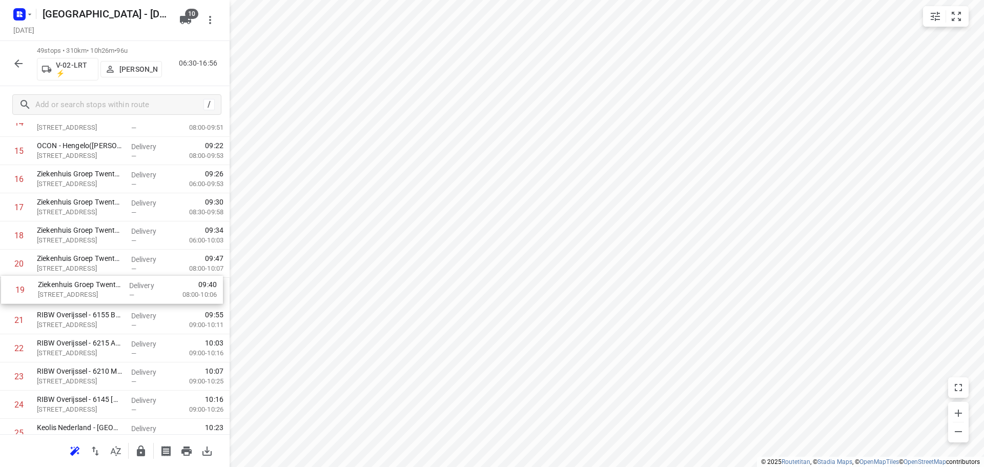
drag, startPoint x: 104, startPoint y: 262, endPoint x: 107, endPoint y: 293, distance: 30.9
click at [107, 293] on div "1 ⭐Albron Nederland - DJI - PI Zwolle Zuid 2 - 7966(Contactpersoon 7966) De Mar…" at bounding box center [115, 433] width 230 height 1382
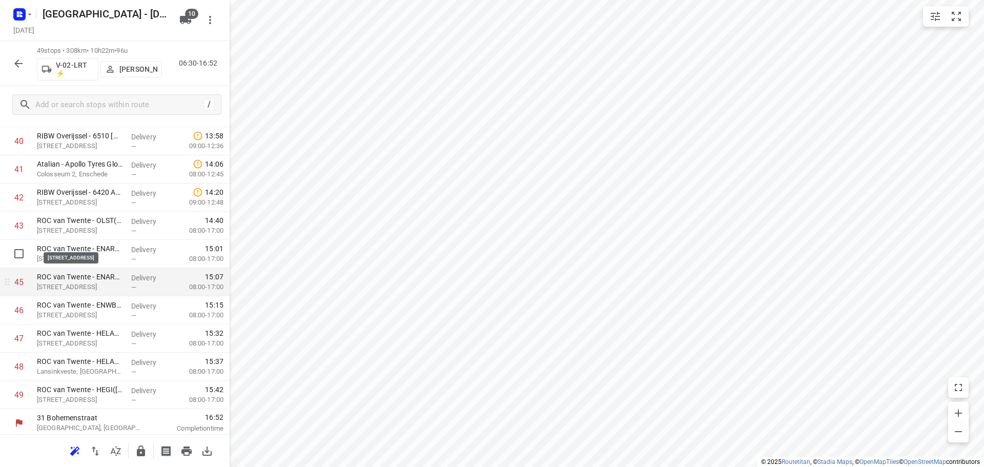
scroll to position [1179, 0]
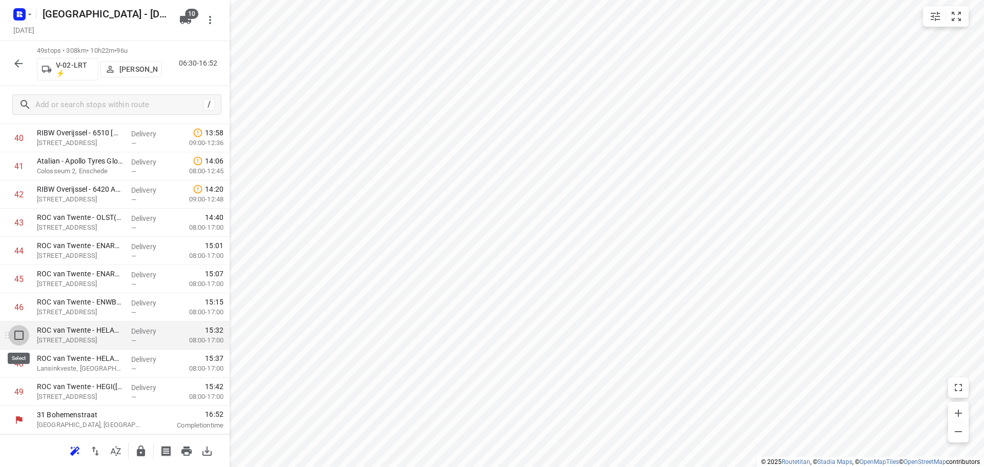
click at [24, 341] on input "checkbox" at bounding box center [19, 335] width 21 height 21
checkbox input "true"
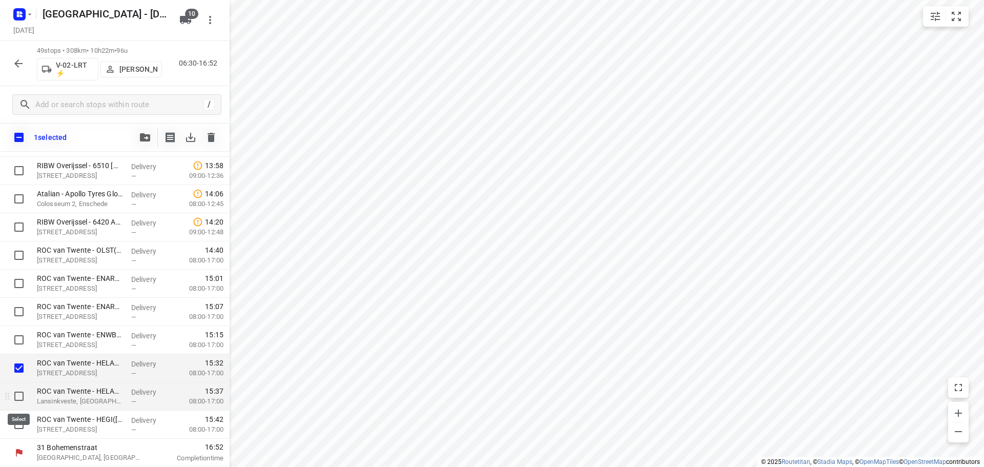
click at [17, 401] on input "checkbox" at bounding box center [19, 396] width 21 height 21
checkbox input "true"
click at [16, 428] on input "checkbox" at bounding box center [19, 424] width 21 height 21
checkbox input "true"
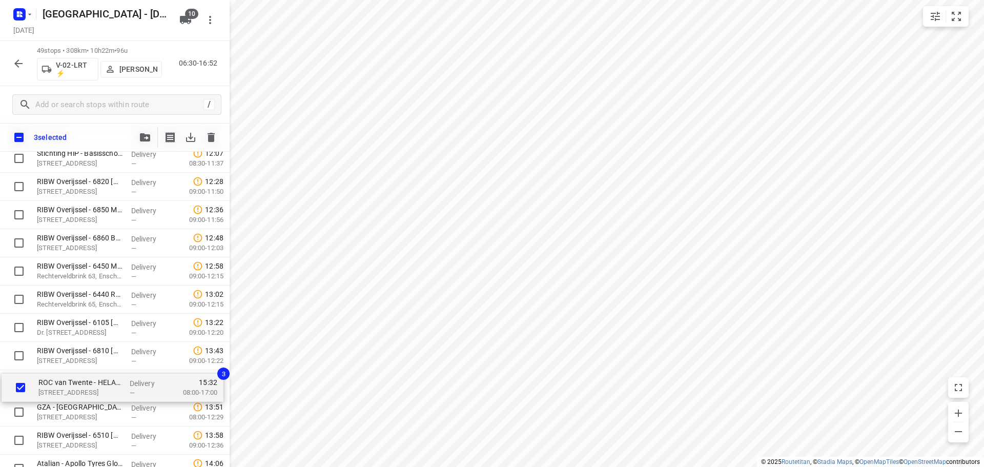
scroll to position [934, 0]
drag, startPoint x: 98, startPoint y: 378, endPoint x: 98, endPoint y: 390, distance: 11.8
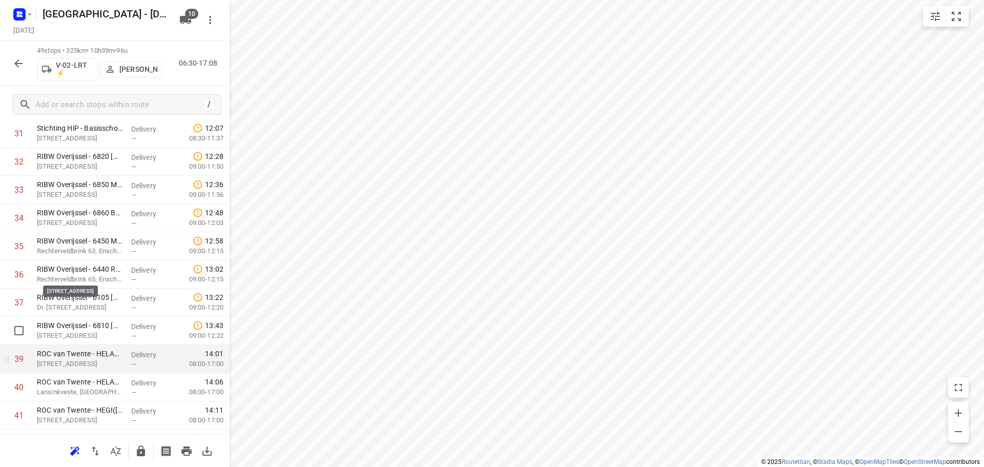
scroll to position [1037, 0]
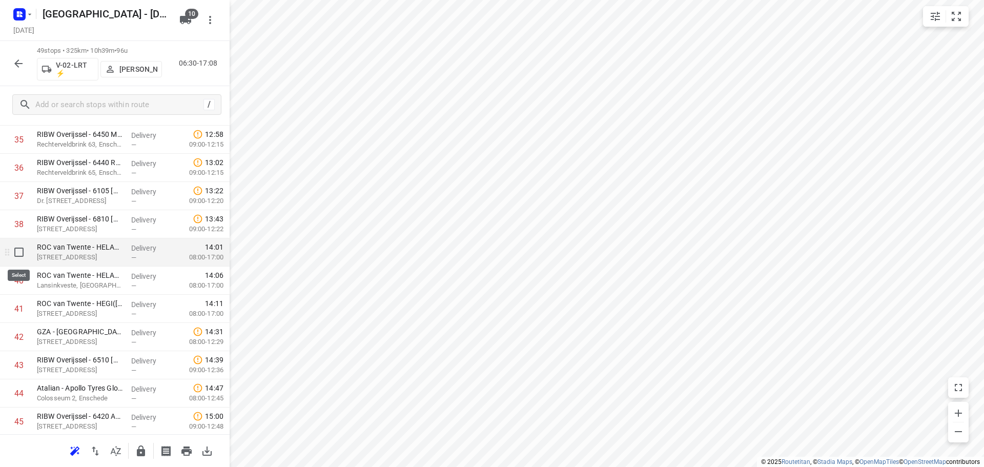
click at [23, 255] on input "checkbox" at bounding box center [19, 252] width 21 height 21
checkbox input "true"
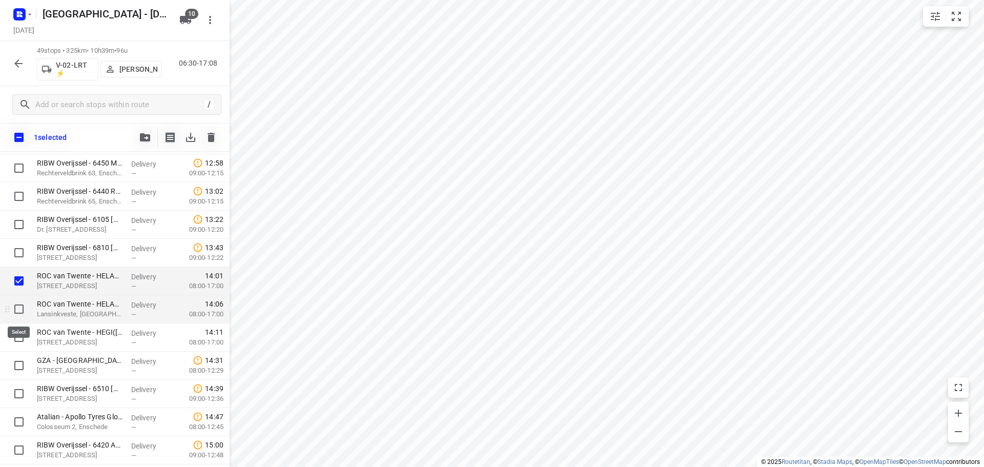
click at [20, 310] on input "checkbox" at bounding box center [19, 309] width 21 height 21
checkbox input "true"
click at [18, 337] on input "checkbox" at bounding box center [19, 337] width 21 height 21
checkbox input "true"
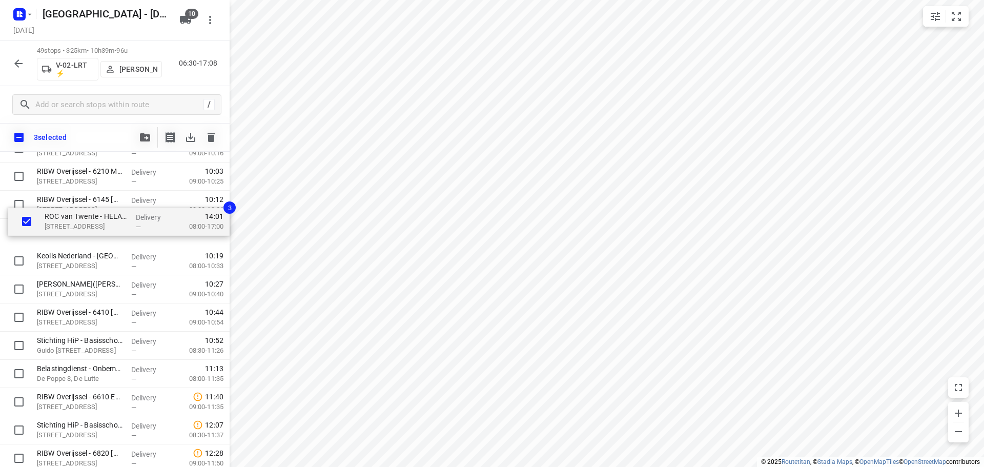
scroll to position [689, 0]
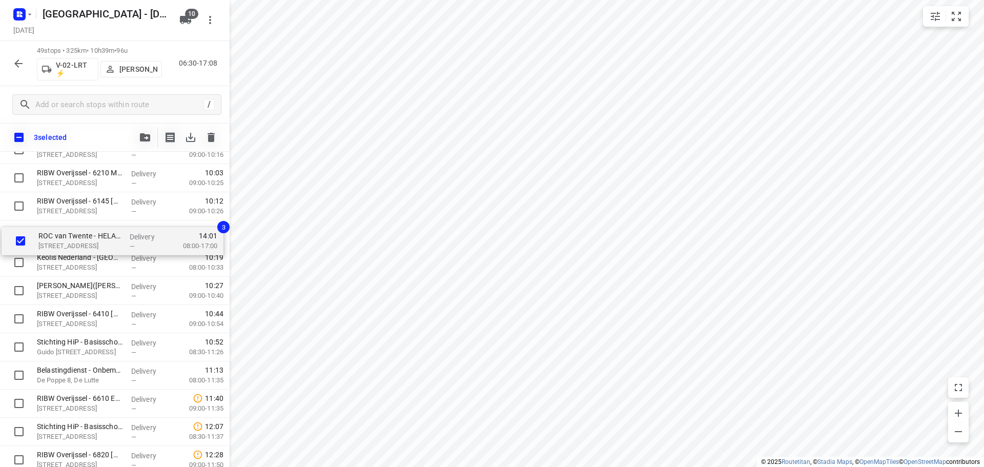
drag, startPoint x: 83, startPoint y: 285, endPoint x: 82, endPoint y: 239, distance: 46.1
click at [82, 239] on div "⭐Albron Nederland - DJI - PI Zwolle Zuid 2 - 7966(Contactpersoon 7966) De Marsl…" at bounding box center [115, 235] width 230 height 1382
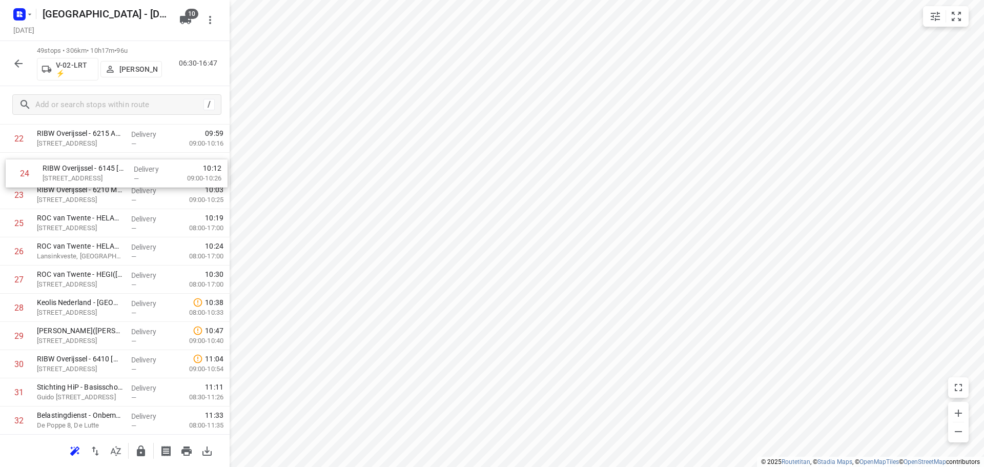
scroll to position [670, 0]
drag, startPoint x: 112, startPoint y: 170, endPoint x: 117, endPoint y: 283, distance: 112.4
click at [117, 283] on div "1 ⭐Albron Nederland - DJI - PI Zwolle Zuid 2 - 7966(Contactpersoon 7966) De Mar…" at bounding box center [115, 224] width 230 height 1382
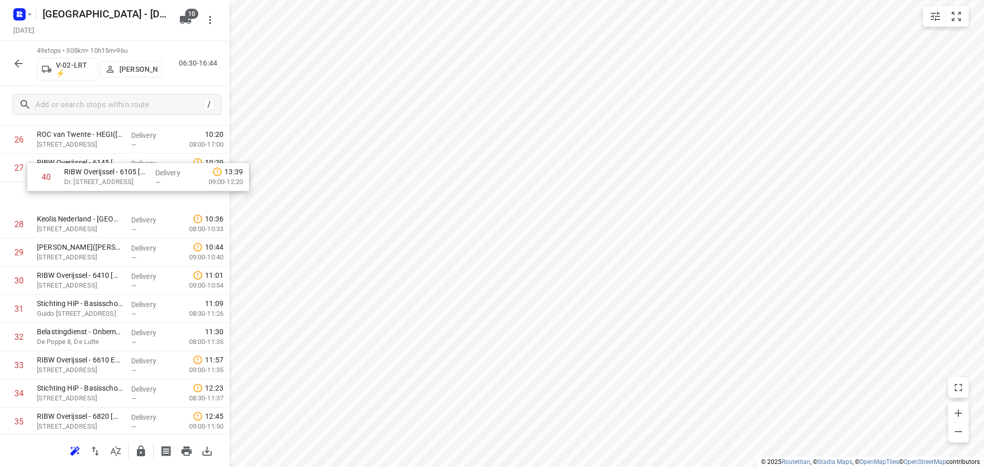
scroll to position [777, 0]
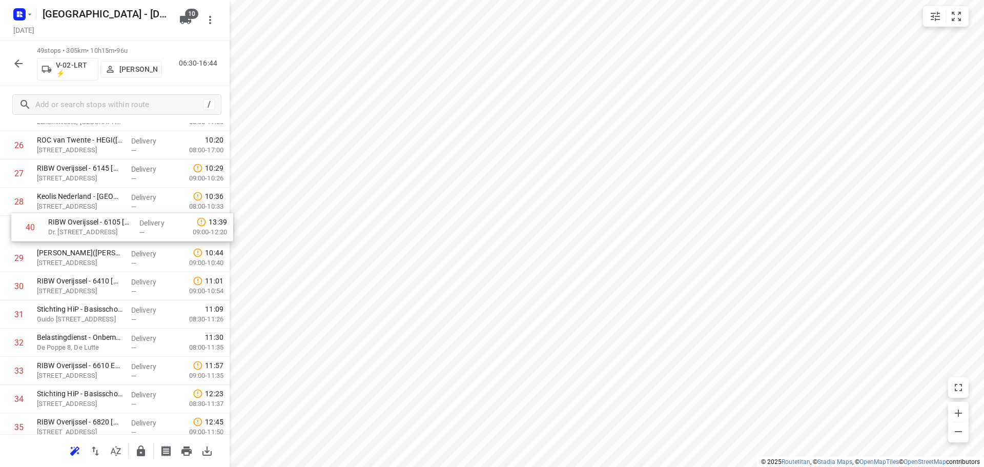
drag, startPoint x: 104, startPoint y: 346, endPoint x: 114, endPoint y: 230, distance: 116.8
click at [114, 230] on div "1 ⭐Albron Nederland - DJI - PI Zwolle Zuid 2 - 7966(Contactpersoon 7966) De Mar…" at bounding box center [115, 117] width 230 height 1382
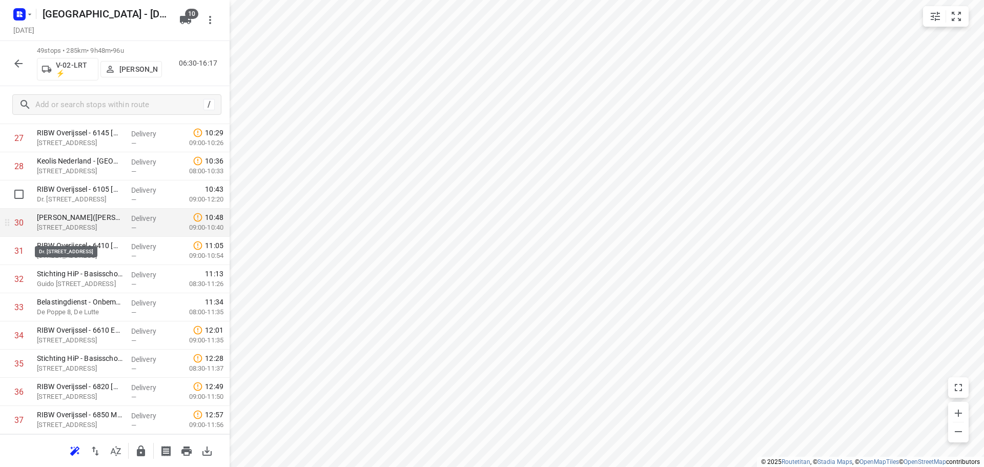
scroll to position [829, 0]
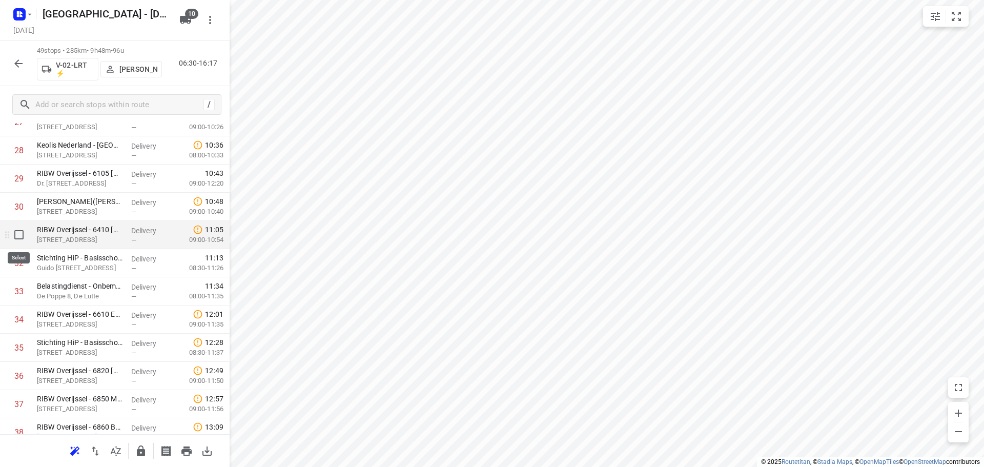
click at [19, 239] on input "checkbox" at bounding box center [19, 235] width 21 height 21
checkbox input "true"
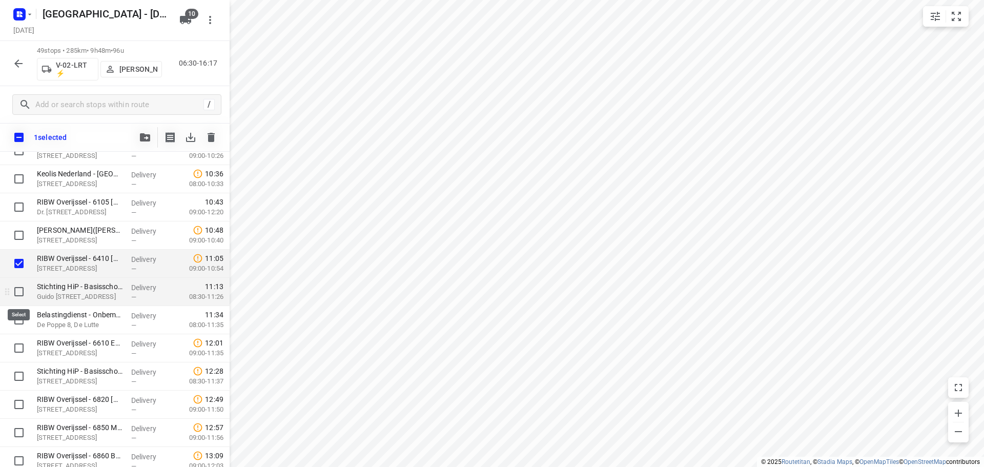
click at [18, 293] on input "checkbox" at bounding box center [19, 291] width 21 height 21
checkbox input "true"
click at [17, 372] on input "checkbox" at bounding box center [19, 376] width 21 height 21
checkbox input "true"
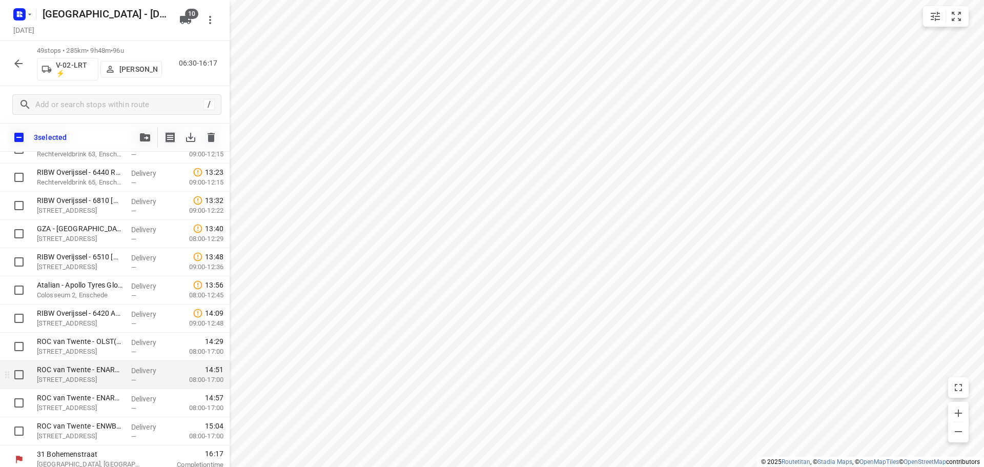
scroll to position [1175, 0]
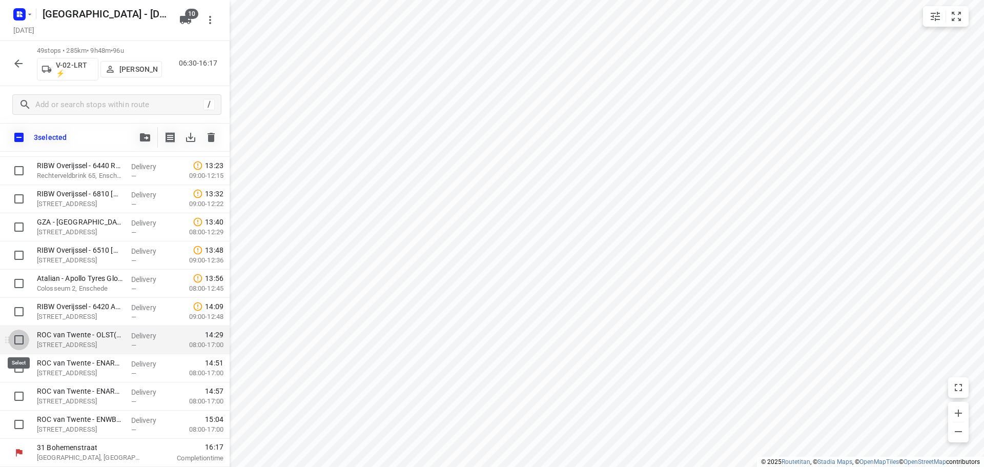
click at [21, 342] on input "checkbox" at bounding box center [19, 340] width 21 height 21
checkbox input "true"
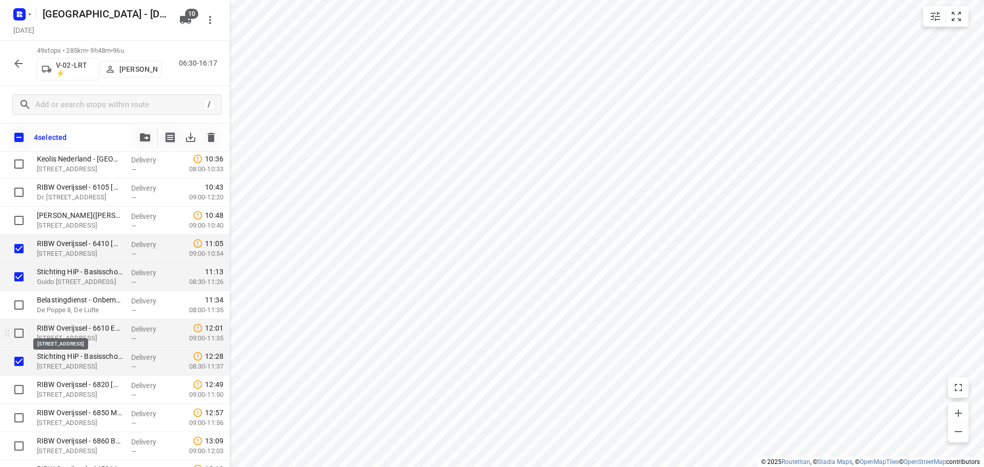
scroll to position [868, 0]
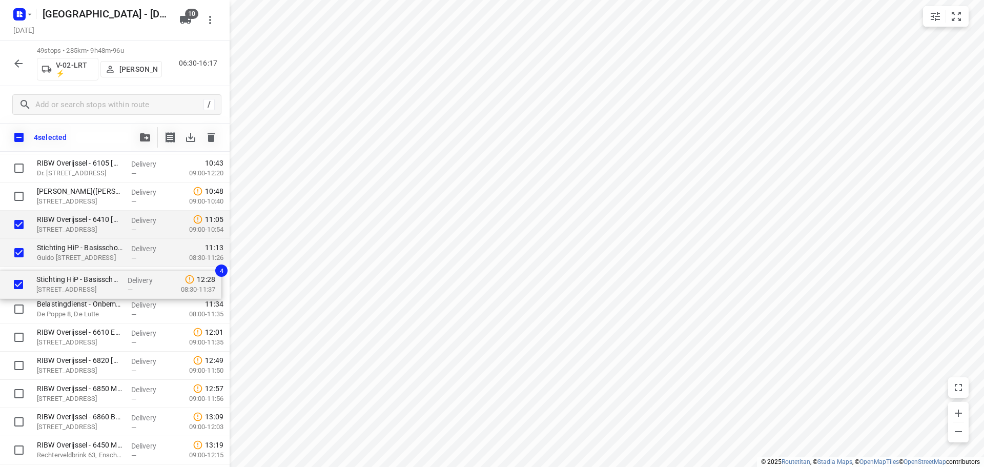
drag, startPoint x: 83, startPoint y: 340, endPoint x: 82, endPoint y: 283, distance: 57.4
click at [82, 283] on div "⭐Albron Nederland - DJI - PI Zwolle Zuid 2 - 7966(Contactpersoon 7966) De Marsl…" at bounding box center [115, 56] width 230 height 1382
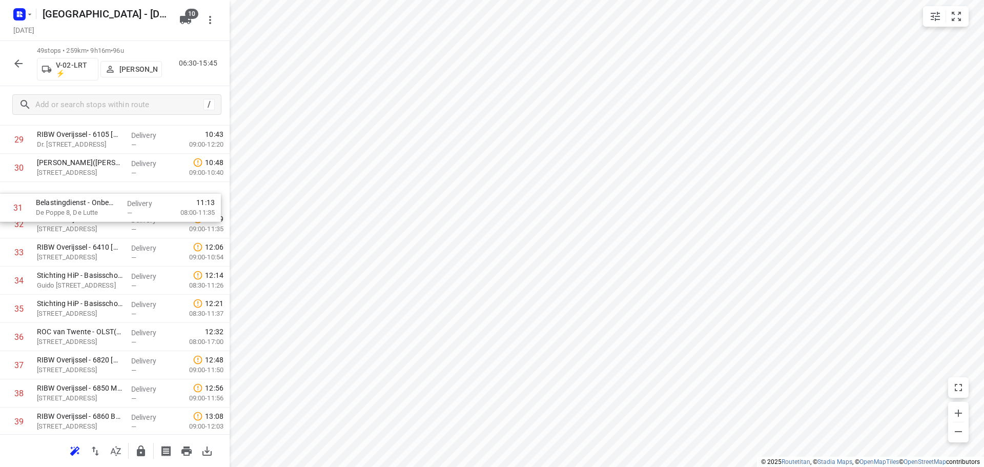
scroll to position [867, 0]
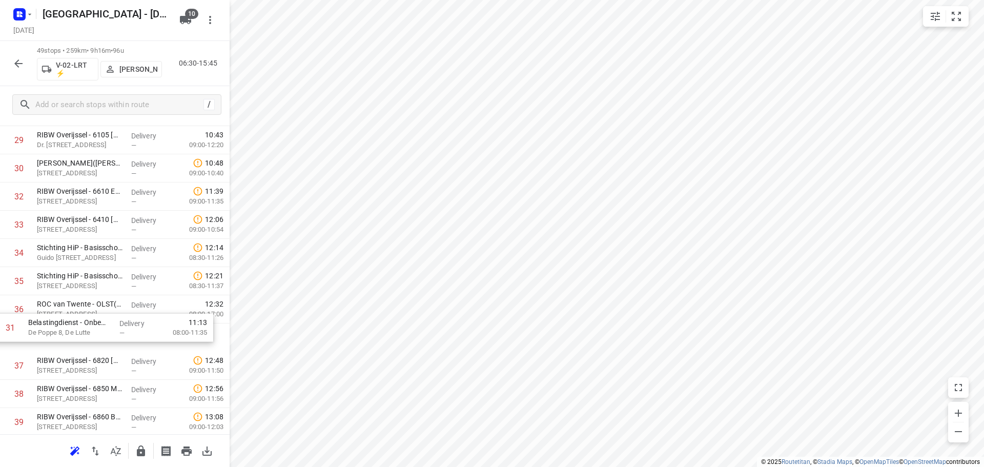
drag, startPoint x: 90, startPoint y: 196, endPoint x: 82, endPoint y: 335, distance: 138.7
click at [82, 335] on div "1 ⭐Albron Nederland - DJI - PI Zwolle Zuid 2 - 7966(Contactpersoon 7966) De Mar…" at bounding box center [115, 28] width 230 height 1382
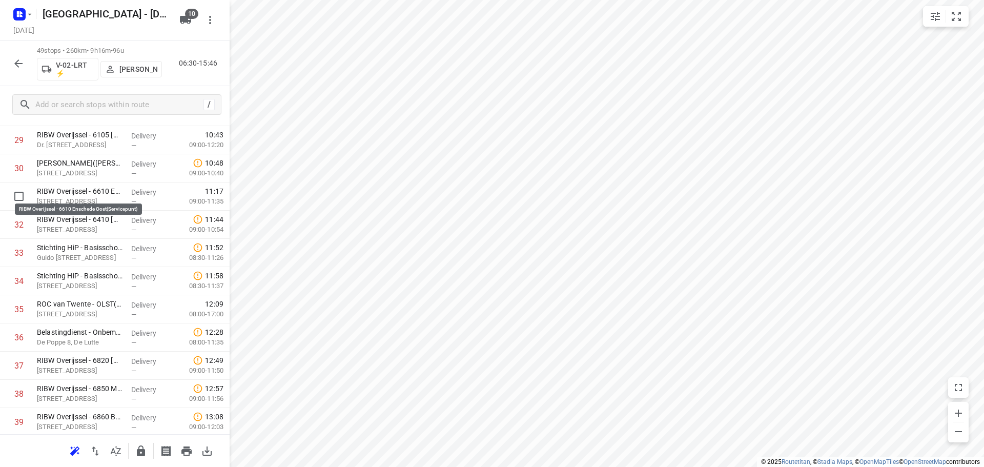
scroll to position [866, 0]
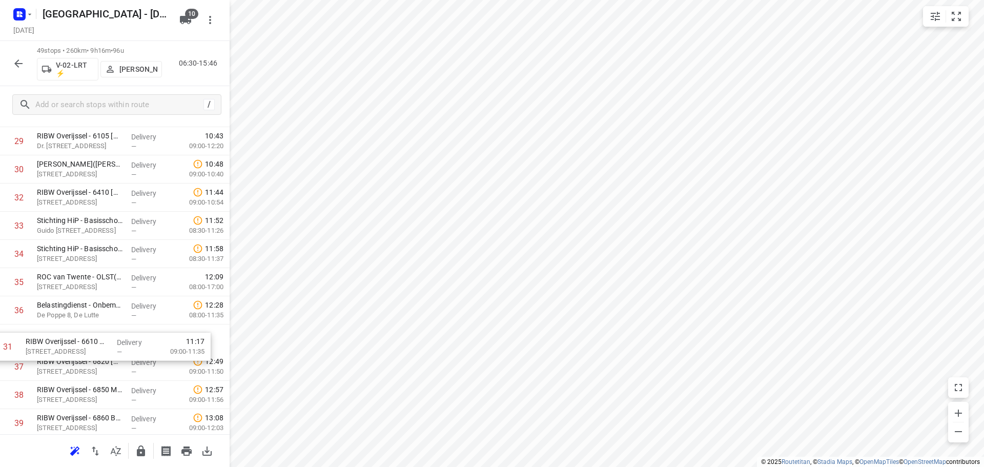
drag, startPoint x: 114, startPoint y: 192, endPoint x: 104, endPoint y: 345, distance: 153.1
click at [104, 345] on div "1 ⭐Albron Nederland - DJI - PI Zwolle Zuid 2 - 7966(Contactpersoon 7966) De Mar…" at bounding box center [115, 29] width 230 height 1382
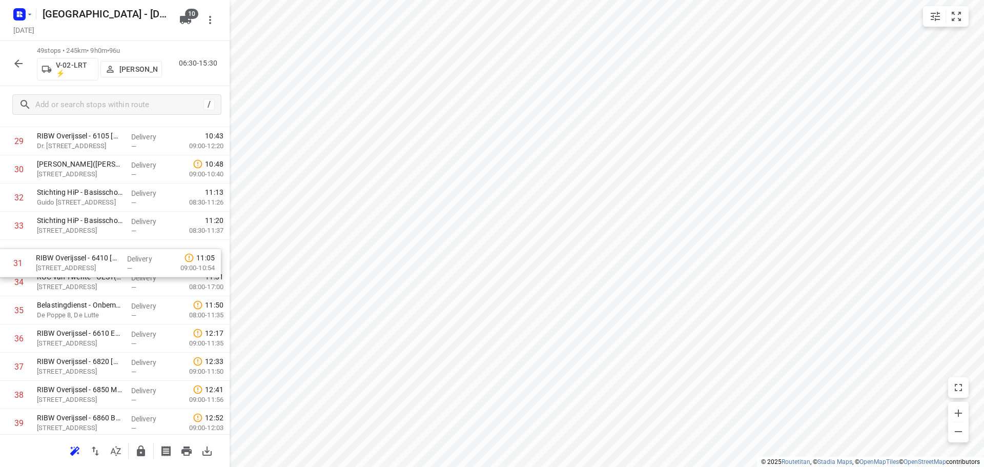
drag, startPoint x: 88, startPoint y: 204, endPoint x: 88, endPoint y: 272, distance: 68.2
click at [88, 272] on div "1 ⭐Albron Nederland - DJI - PI Zwolle Zuid 2 - 7966(Contactpersoon 7966) De Mar…" at bounding box center [115, 29] width 230 height 1382
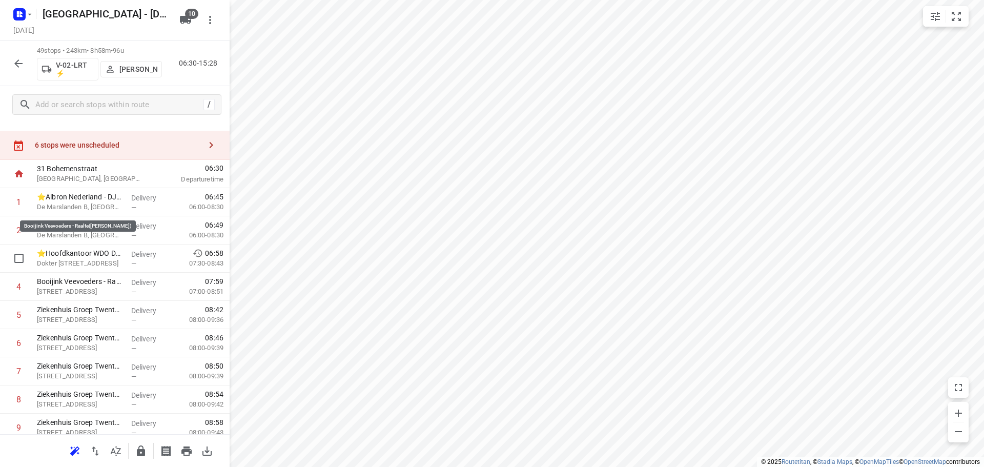
scroll to position [0, 0]
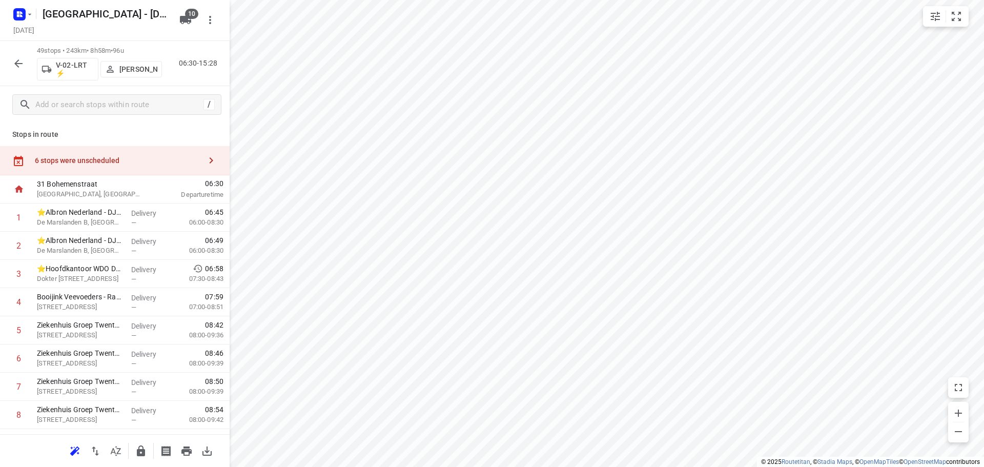
click at [104, 158] on div "6 stops were unscheduled" at bounding box center [118, 160] width 166 height 8
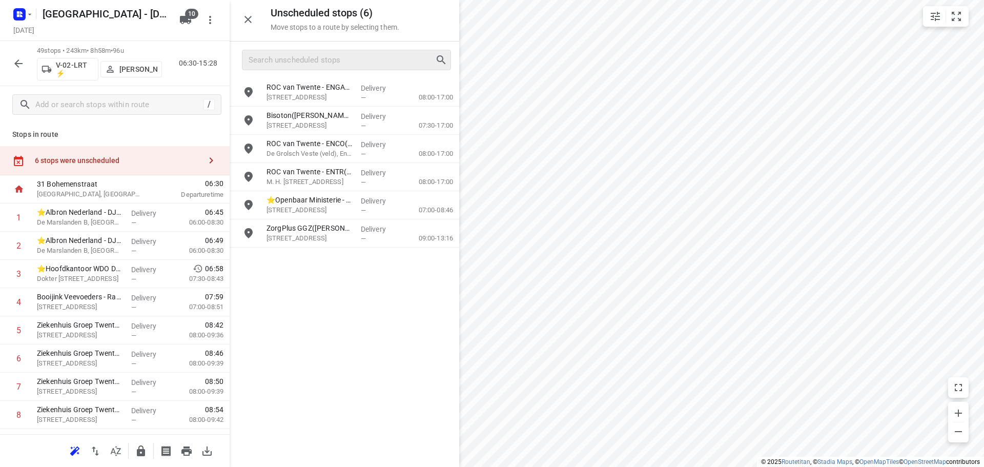
click at [292, 71] on div at bounding box center [345, 60] width 230 height 37
click at [293, 69] on div at bounding box center [346, 60] width 209 height 21
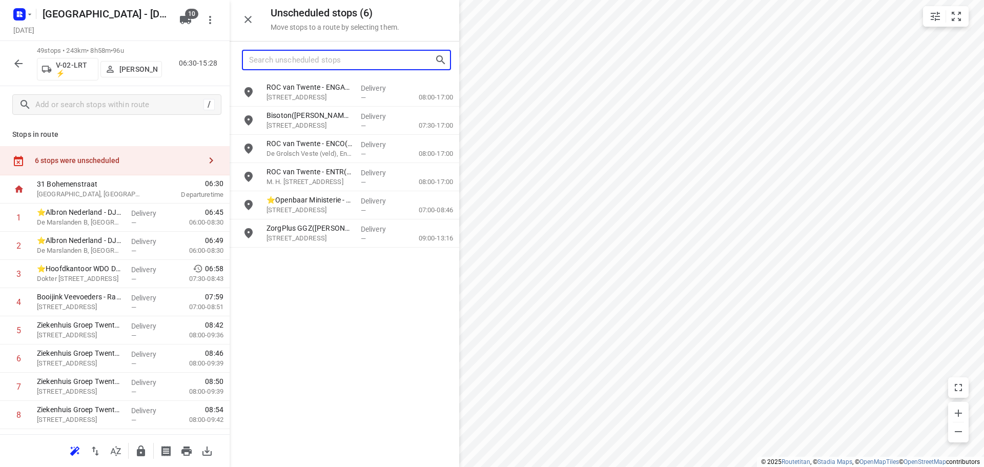
click at [307, 55] on input "Search unscheduled stops" at bounding box center [342, 60] width 186 height 16
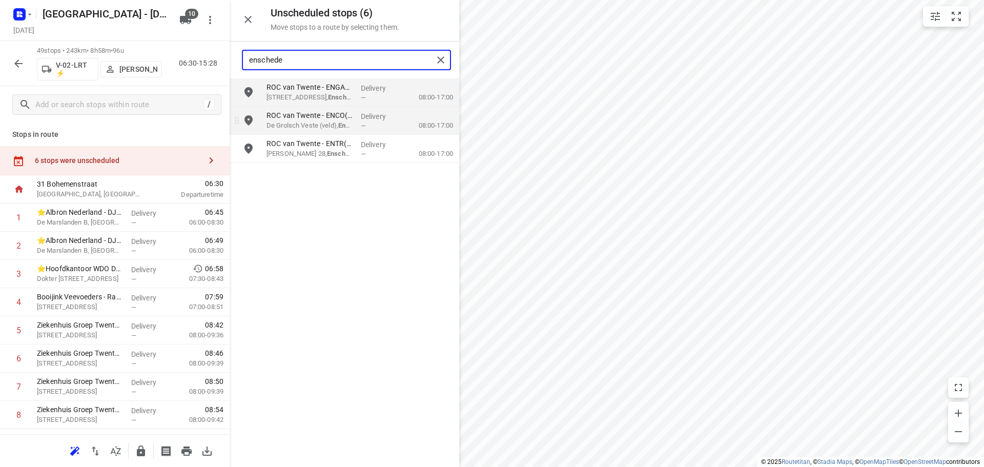
type input "enschede"
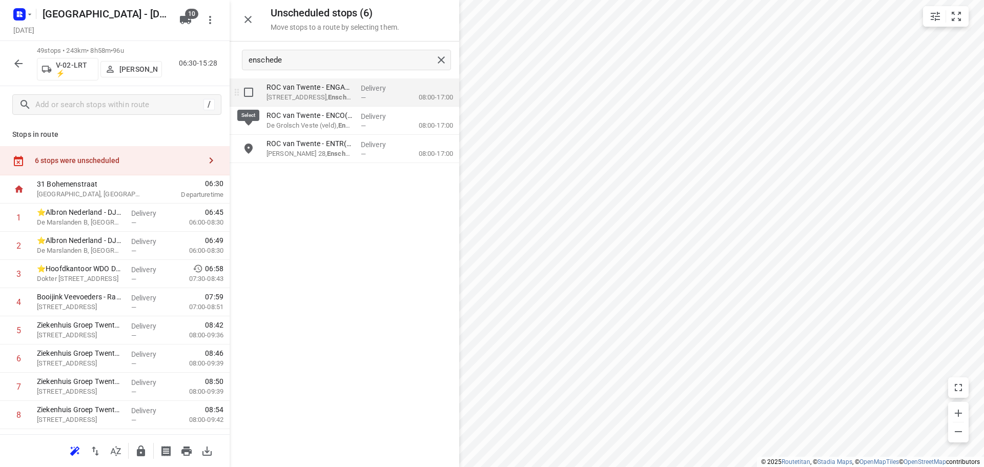
drag, startPoint x: 258, startPoint y: 104, endPoint x: 255, endPoint y: 117, distance: 14.2
click at [249, 93] on input "grid" at bounding box center [248, 92] width 21 height 21
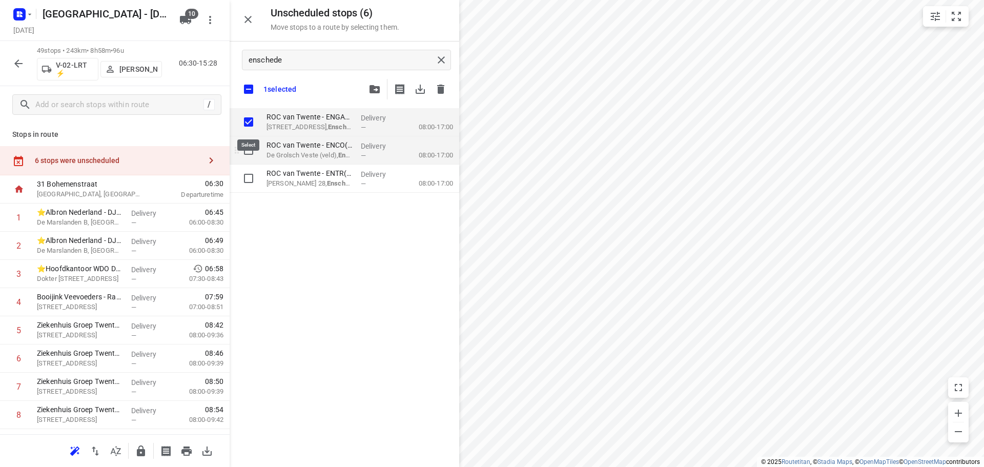
checkbox input "true"
click at [251, 156] on input "grid" at bounding box center [248, 150] width 21 height 21
checkbox input "true"
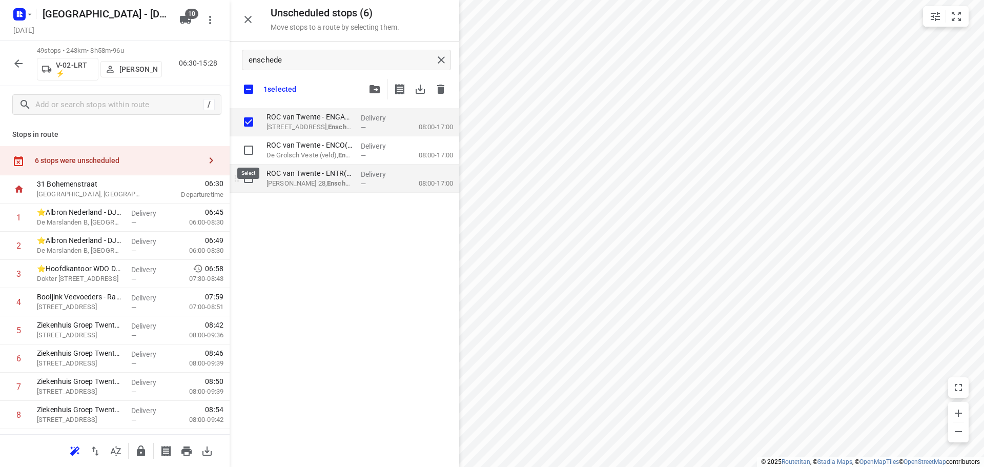
checkbox input "true"
click at [245, 185] on input "grid" at bounding box center [248, 178] width 21 height 21
checkbox input "true"
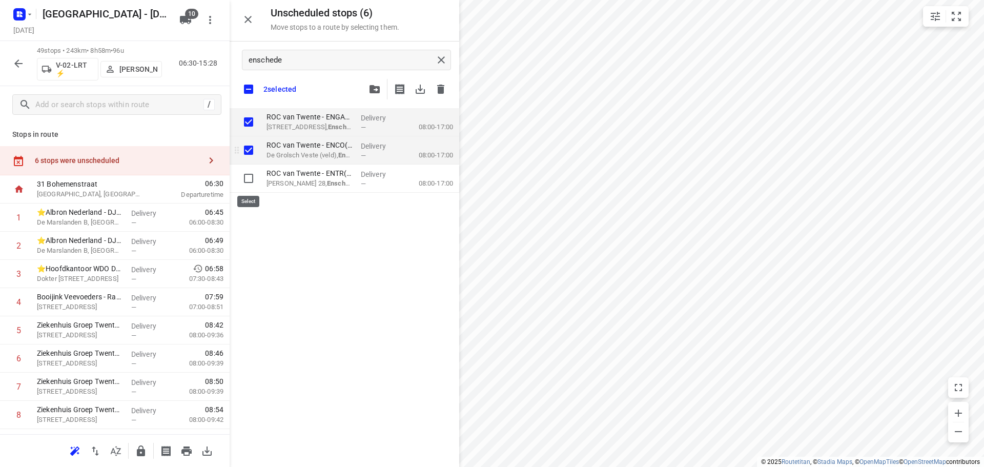
checkbox input "true"
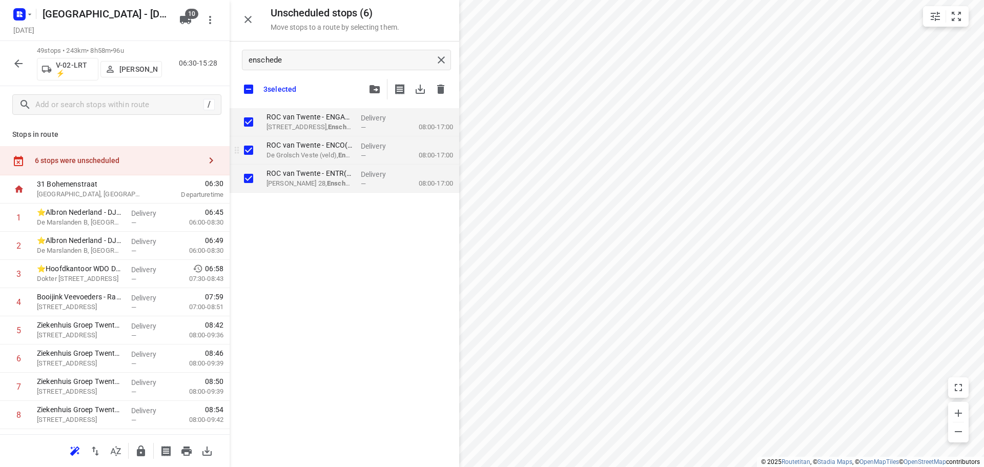
checkbox input "true"
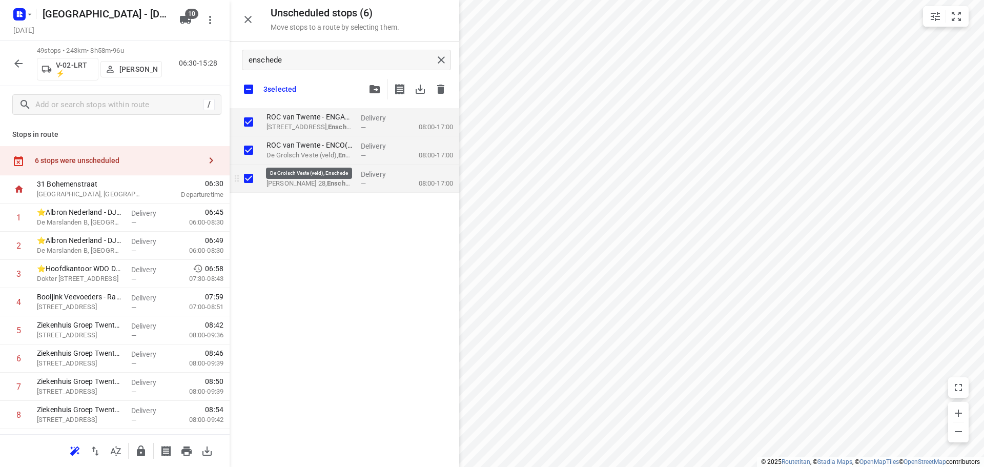
checkbox input "true"
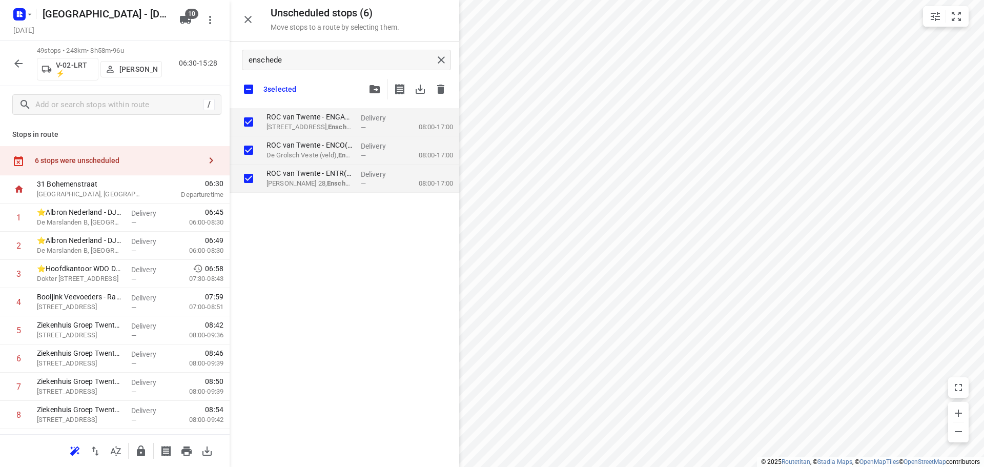
checkbox input "true"
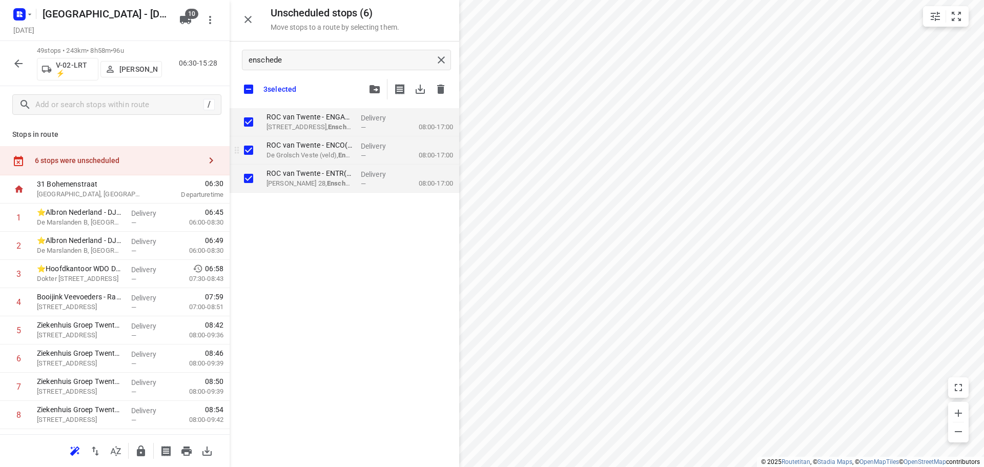
checkbox input "true"
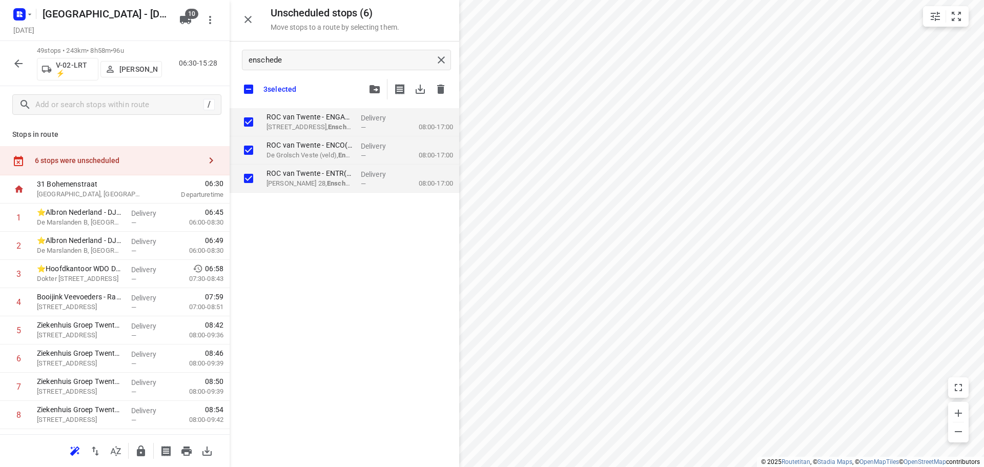
checkbox input "true"
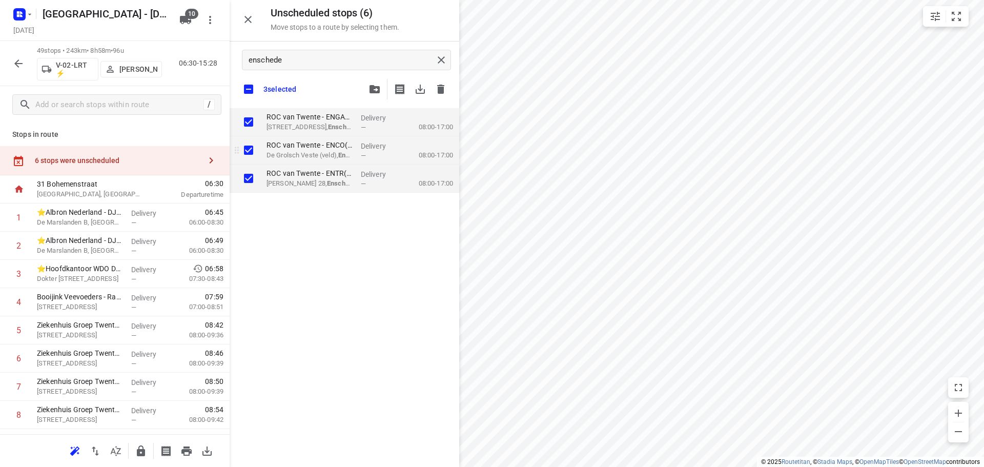
checkbox input "true"
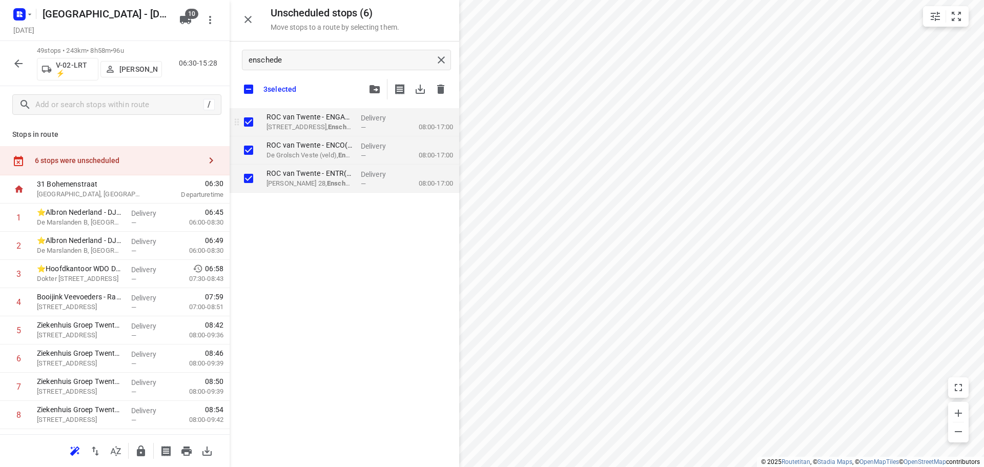
checkbox input "true"
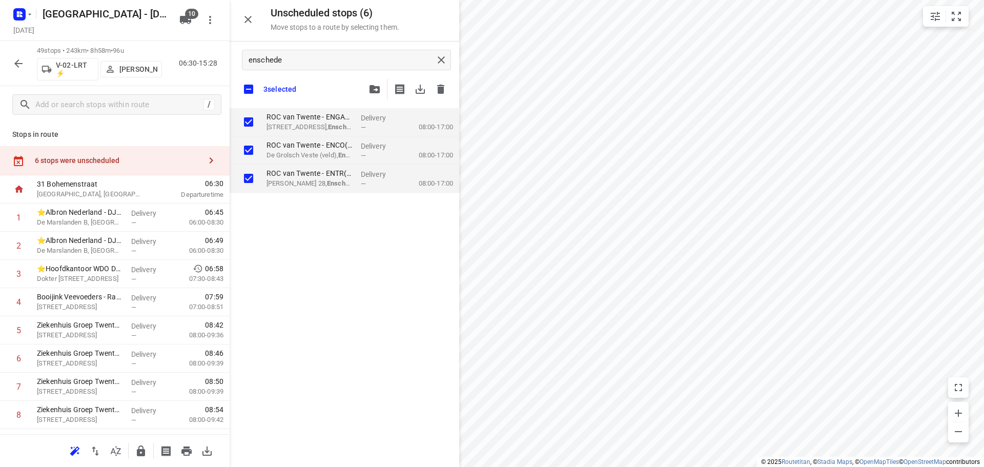
click at [250, 90] on input "checkbox" at bounding box center [249, 89] width 22 height 22
checkbox input "false"
checkbox input "true"
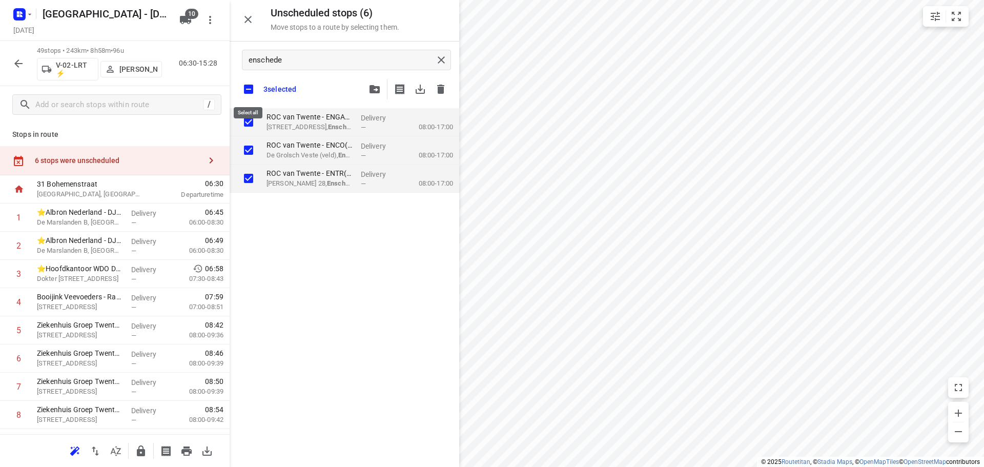
click at [250, 90] on input "checkbox" at bounding box center [249, 89] width 22 height 22
checkbox input "false"
checkbox input "true"
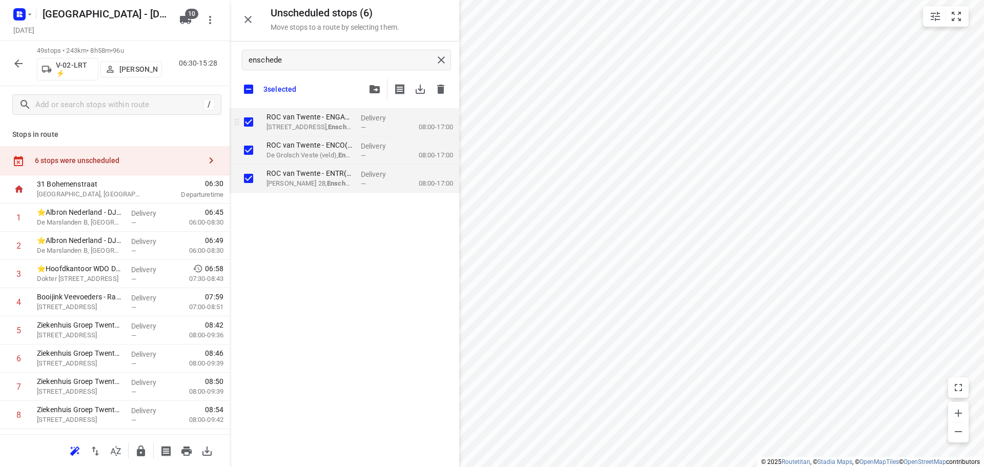
checkbox input "true"
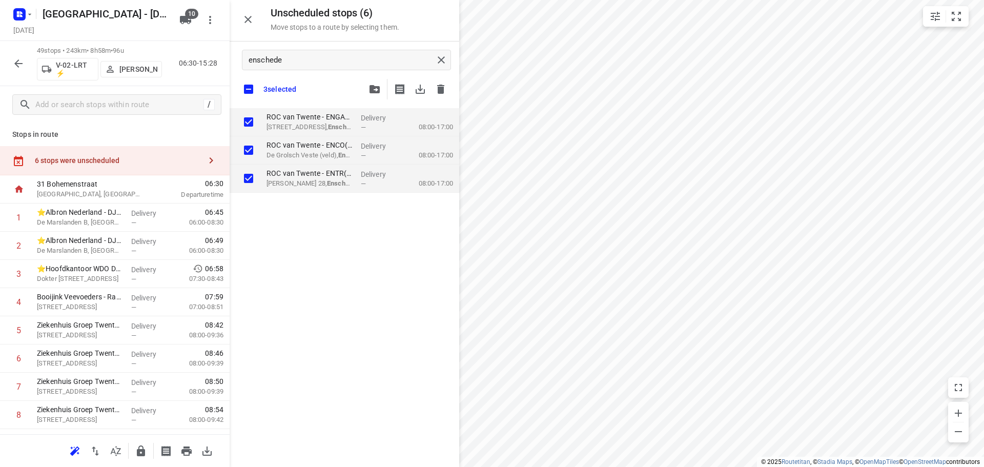
checkbox input "true"
click at [247, 89] on input "checkbox" at bounding box center [249, 89] width 22 height 22
checkbox input "false"
checkbox input "true"
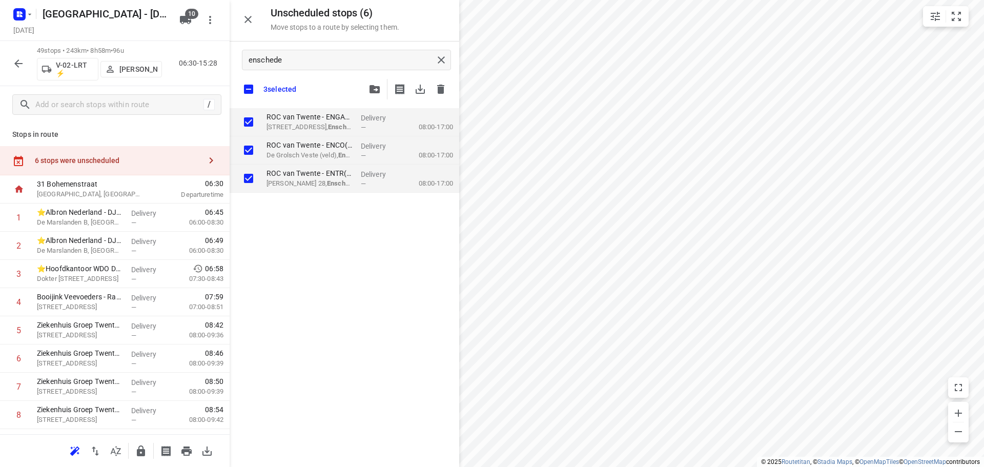
checkbox input "true"
click at [333, 82] on div "3 selected" at bounding box center [345, 89] width 230 height 22
click at [449, 56] on div at bounding box center [443, 59] width 18 height 15
checkbox input "true"
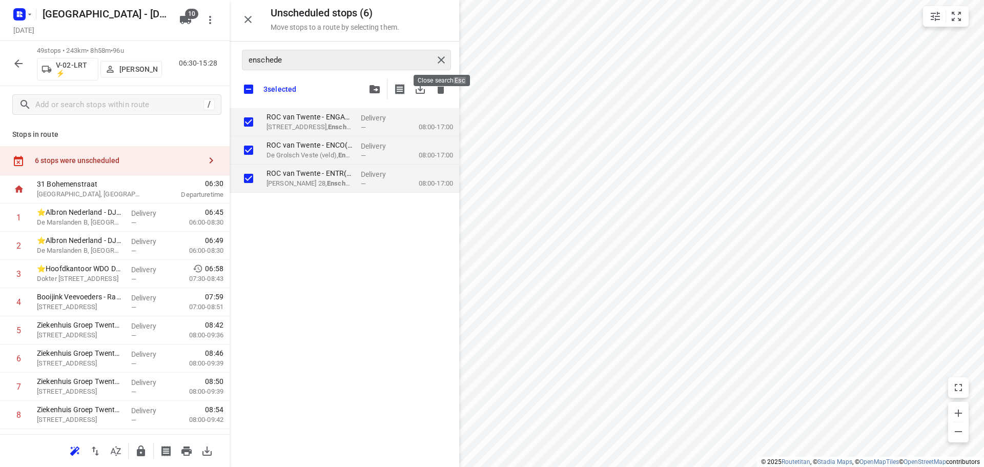
checkbox input "true"
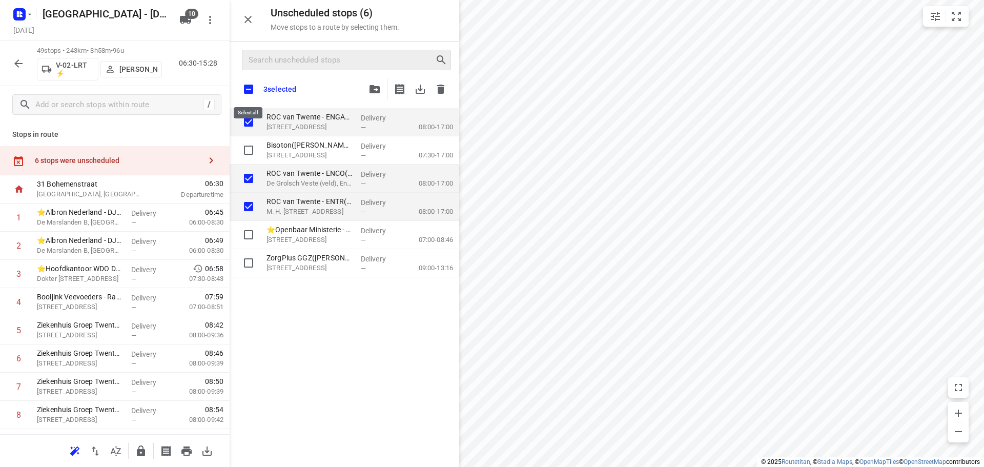
click at [247, 90] on input "checkbox" at bounding box center [249, 89] width 22 height 22
checkbox input "true"
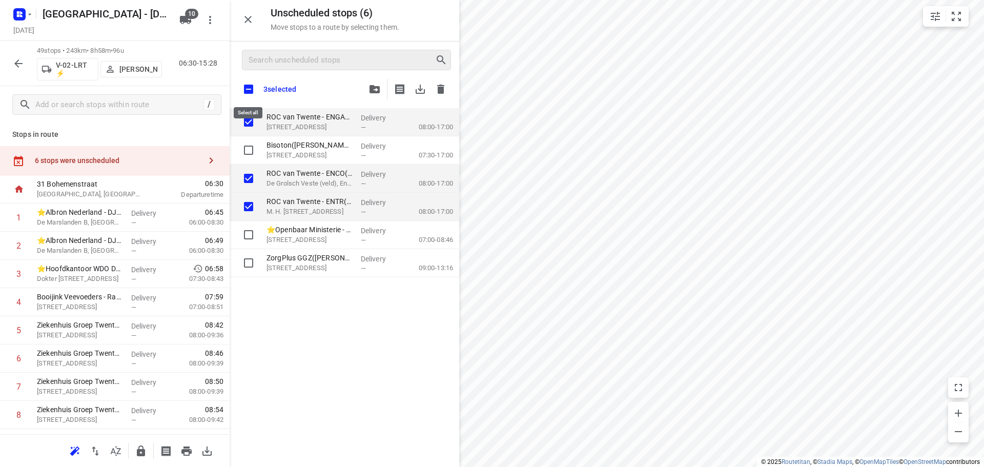
checkbox input "true"
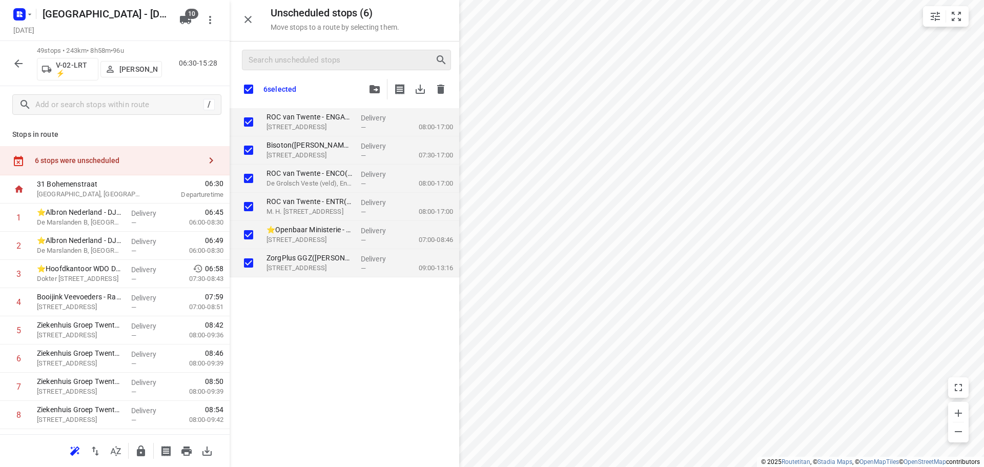
click at [339, 88] on div "6 selected" at bounding box center [345, 89] width 230 height 22
drag, startPoint x: 252, startPoint y: 87, endPoint x: 353, endPoint y: 94, distance: 100.7
click at [252, 87] on input "checkbox" at bounding box center [249, 89] width 22 height 22
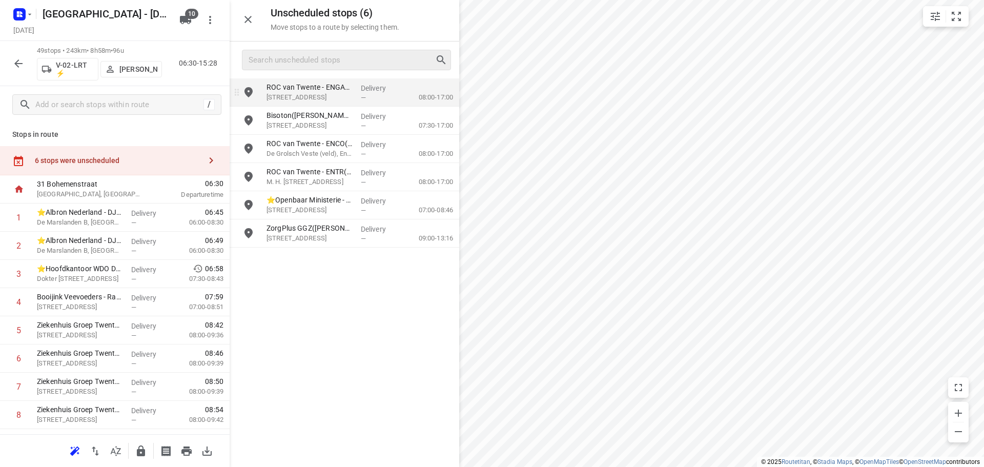
click at [370, 90] on p "Delivery" at bounding box center [380, 88] width 38 height 10
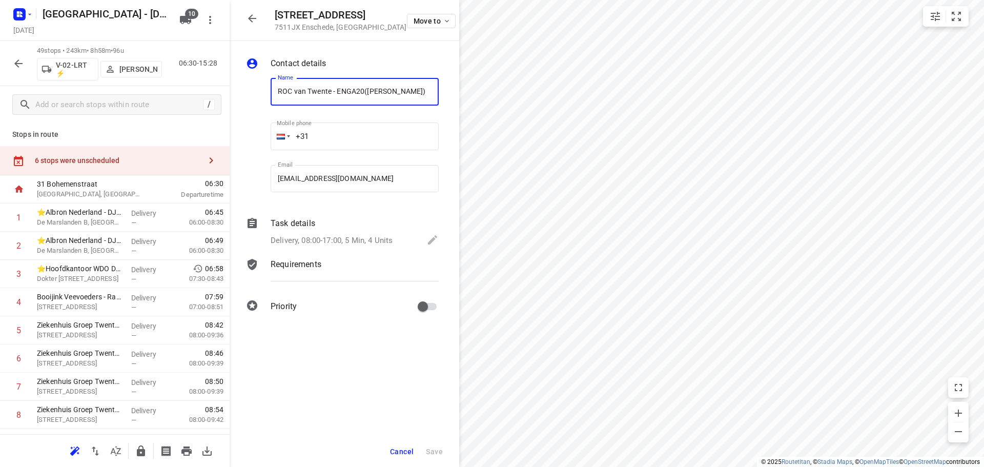
click at [251, 24] on icon "button" at bounding box center [252, 18] width 12 height 12
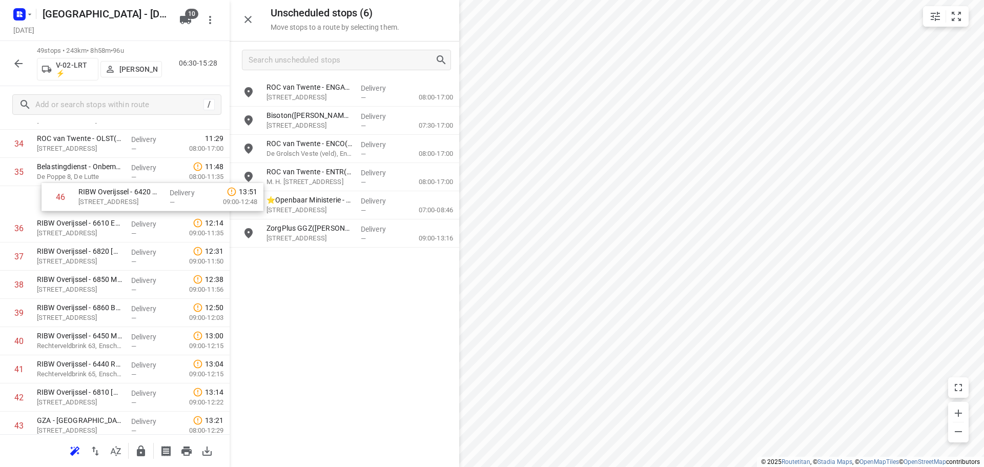
scroll to position [999, 0]
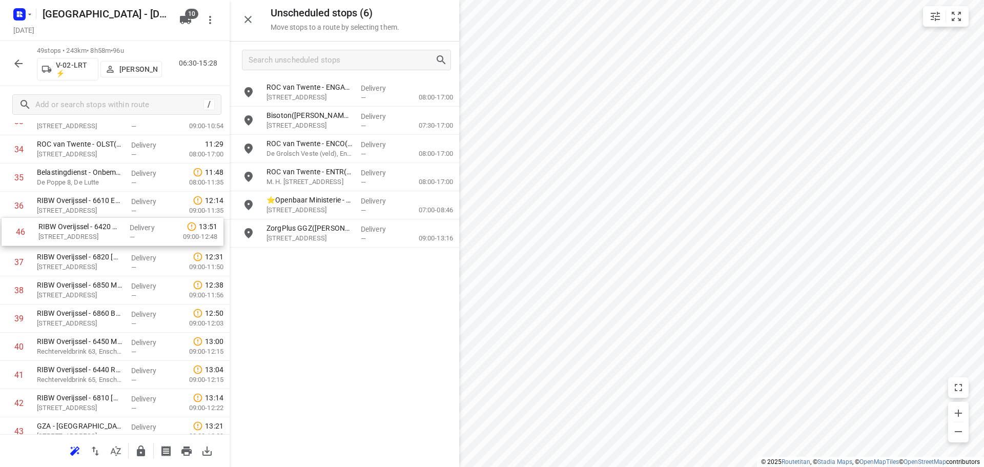
drag, startPoint x: 86, startPoint y: 309, endPoint x: 85, endPoint y: 231, distance: 78.5
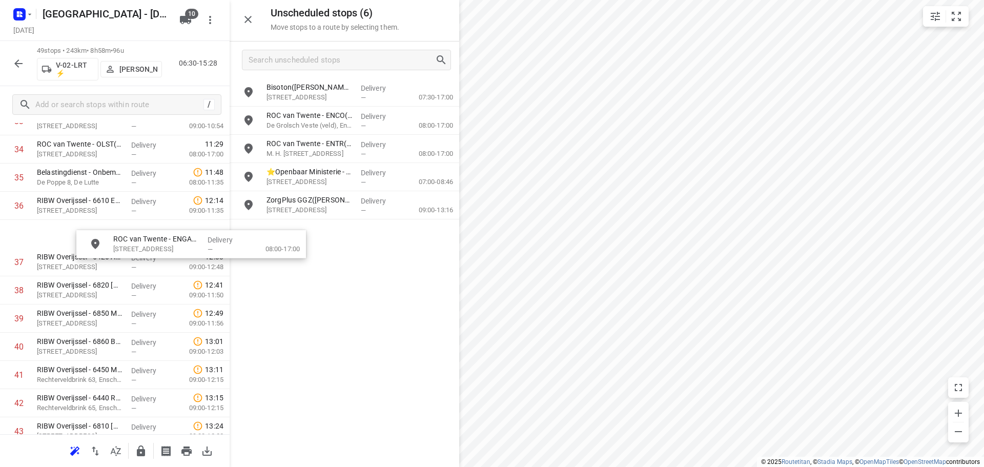
scroll to position [998, 0]
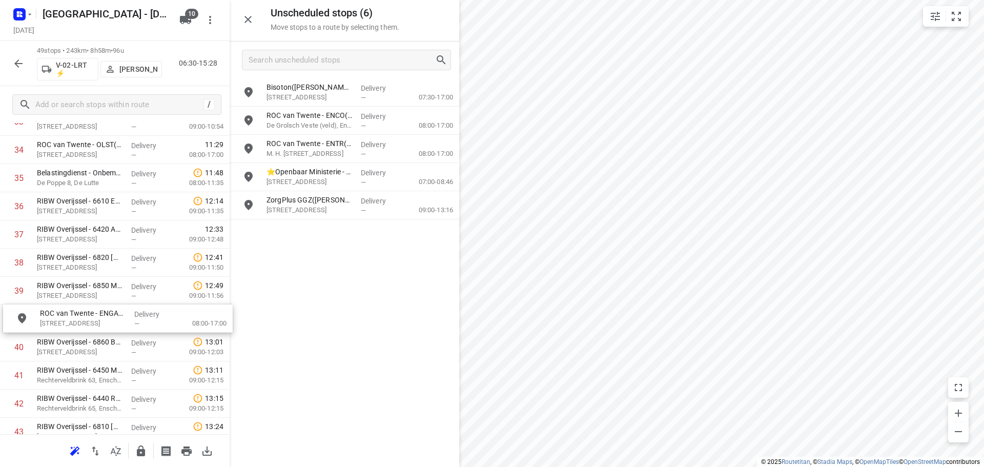
drag, startPoint x: 284, startPoint y: 86, endPoint x: 56, endPoint y: 320, distance: 326.3
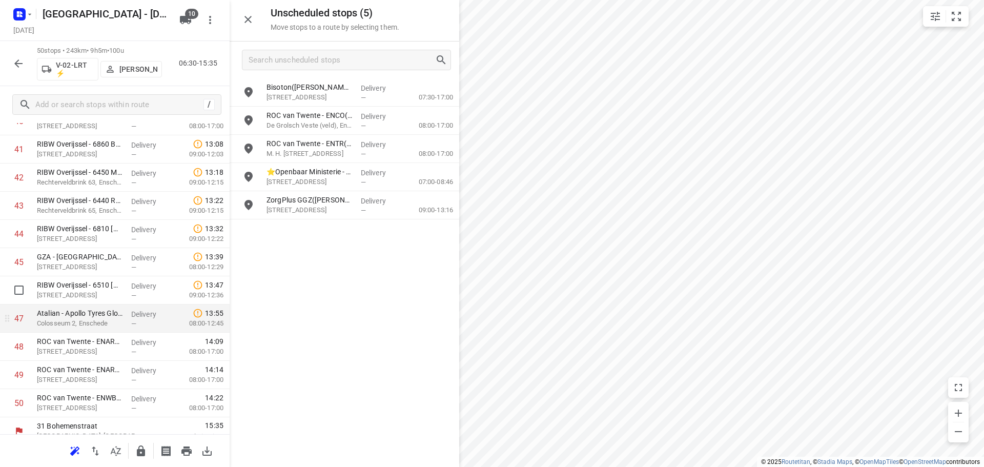
scroll to position [1203, 0]
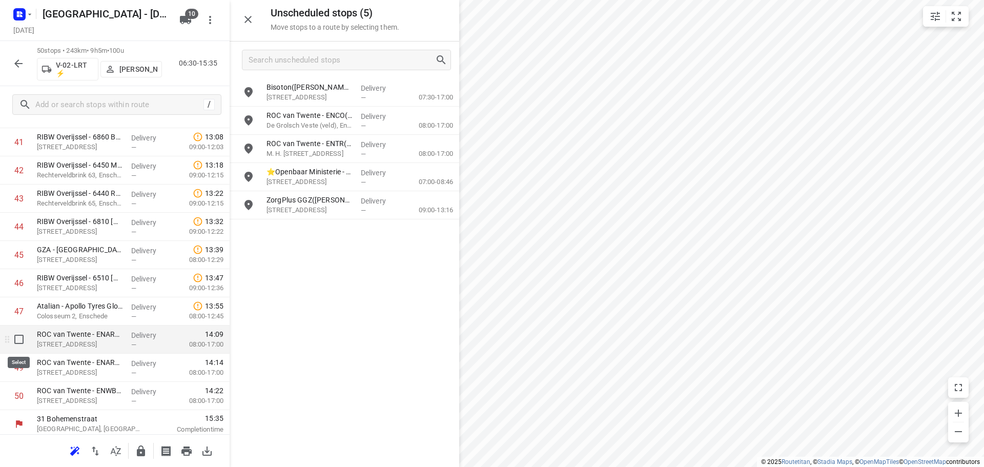
click at [23, 336] on input "checkbox" at bounding box center [19, 339] width 21 height 21
checkbox input "true"
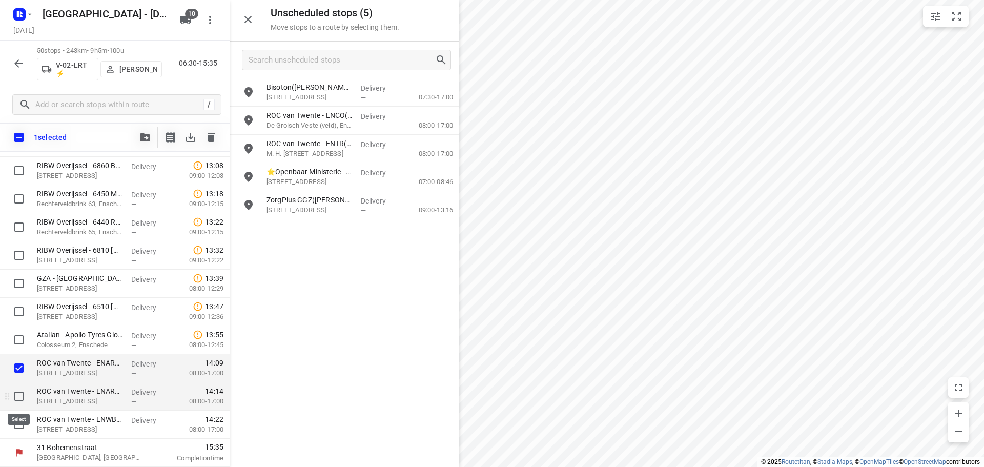
click at [18, 397] on input "checkbox" at bounding box center [19, 396] width 21 height 21
checkbox input "true"
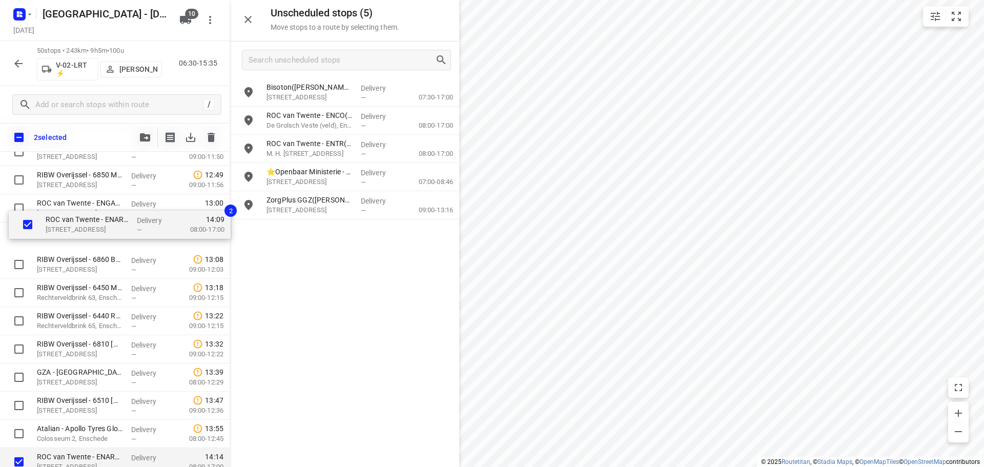
scroll to position [1136, 0]
drag, startPoint x: 53, startPoint y: 368, endPoint x: 55, endPoint y: 230, distance: 137.4
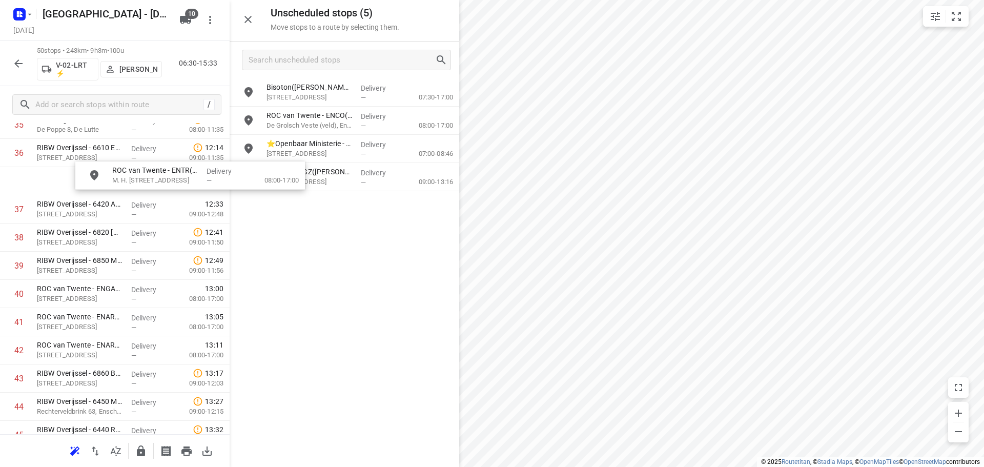
scroll to position [1043, 8]
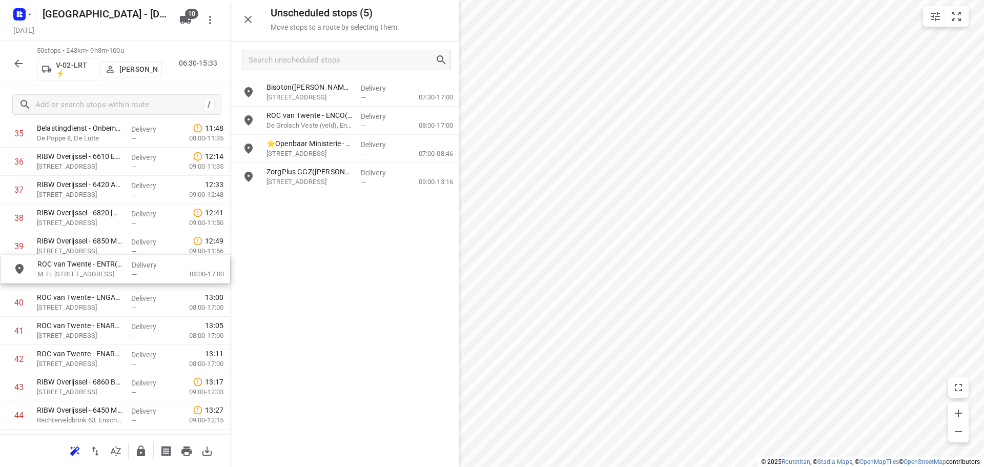
drag, startPoint x: 325, startPoint y: 149, endPoint x: 96, endPoint y: 272, distance: 260.4
click at [252, 21] on icon "button" at bounding box center [248, 19] width 12 height 12
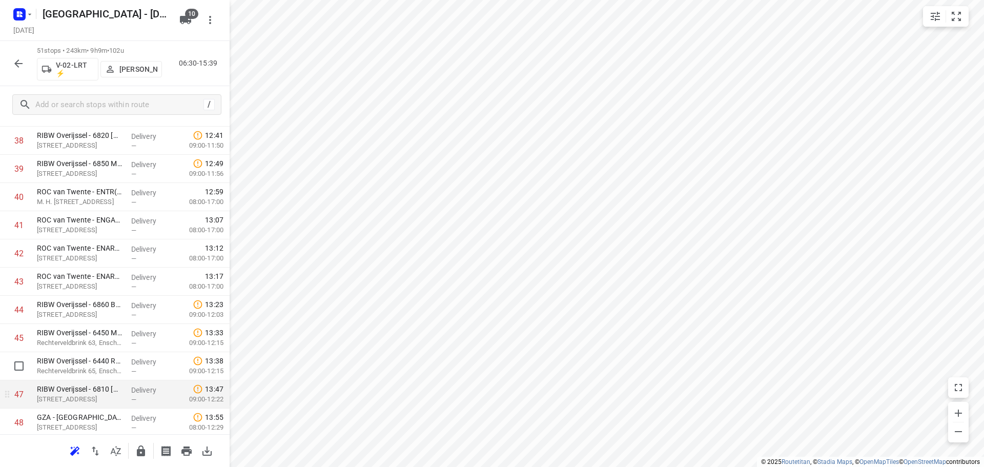
scroll to position [1236, 0]
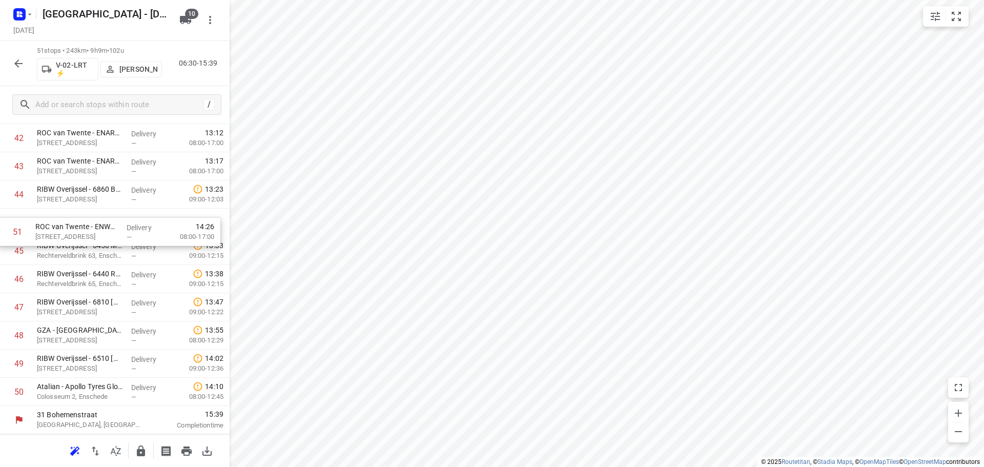
drag, startPoint x: 65, startPoint y: 392, endPoint x: 66, endPoint y: 231, distance: 161.0
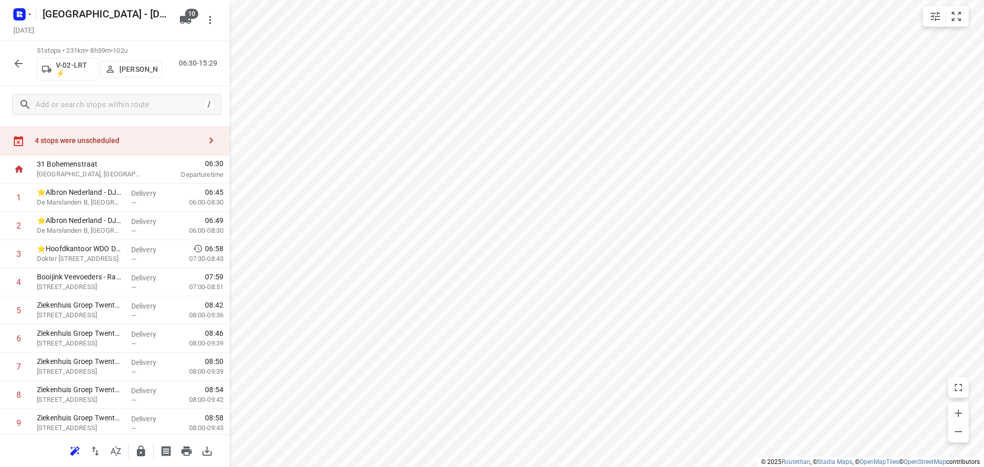
scroll to position [0, 0]
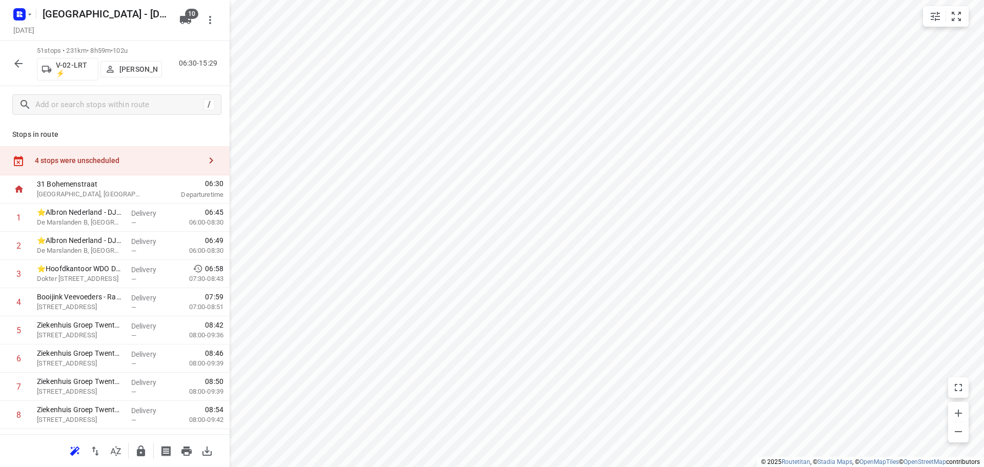
click at [117, 164] on div "4 stops were unscheduled" at bounding box center [118, 160] width 166 height 8
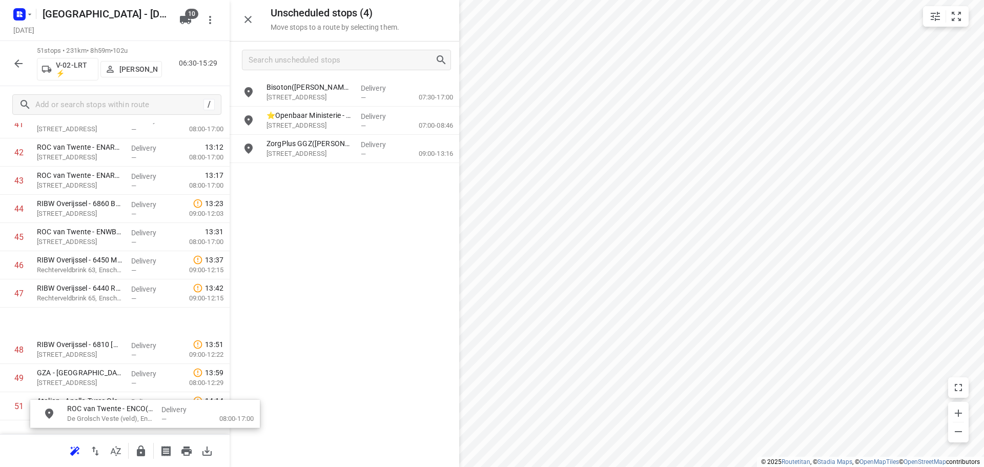
scroll to position [1272, 0]
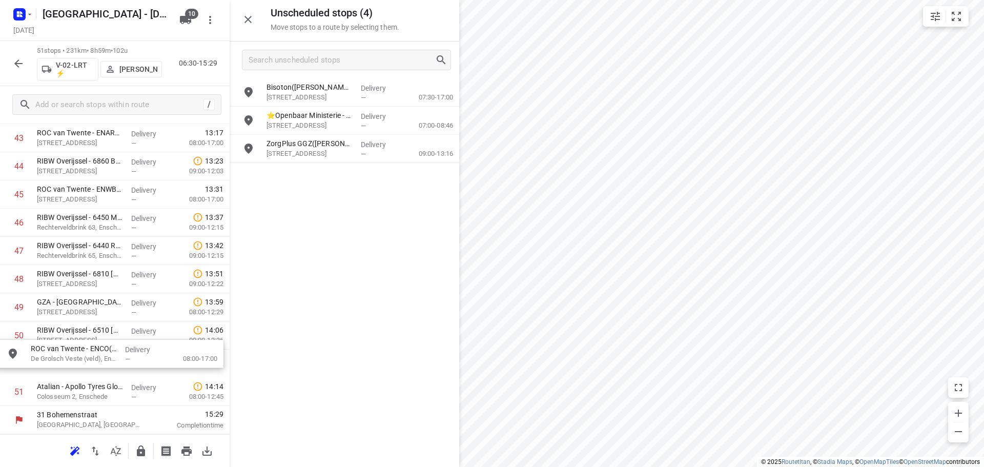
drag, startPoint x: 327, startPoint y: 121, endPoint x: 128, endPoint y: 358, distance: 309.0
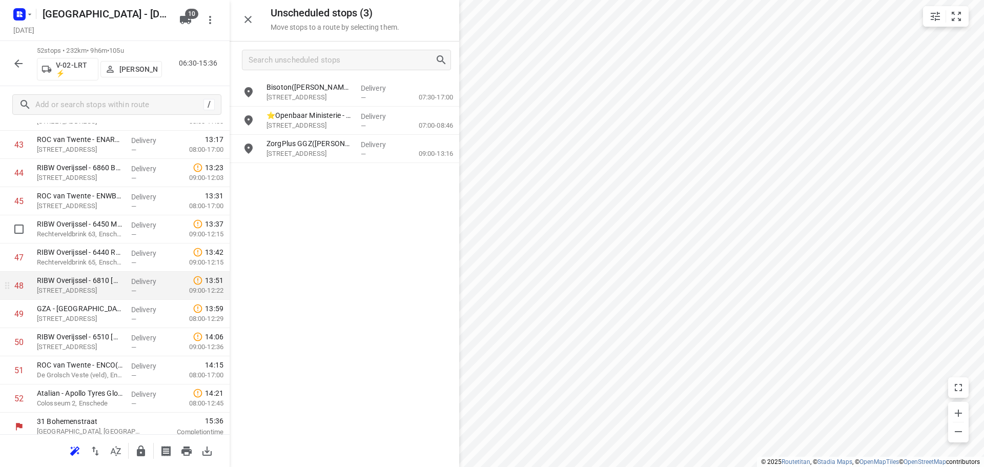
scroll to position [1264, 0]
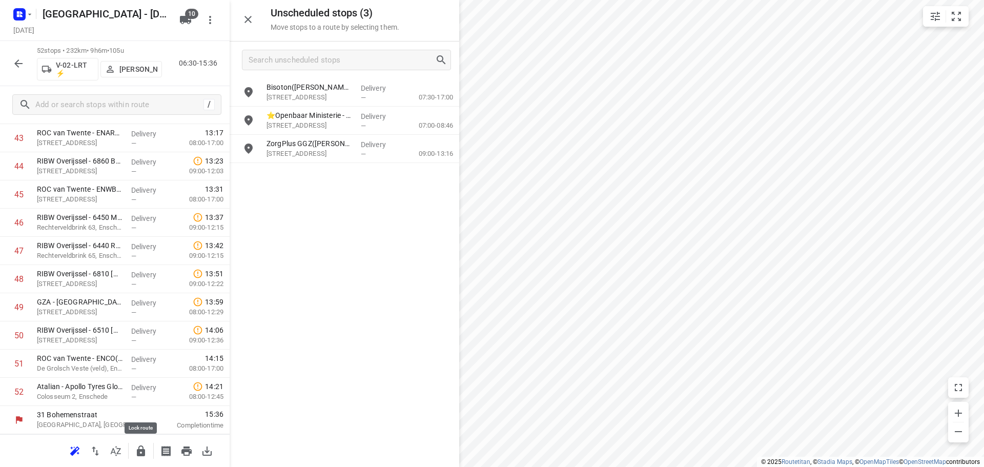
click at [136, 449] on icon "button" at bounding box center [141, 451] width 12 height 12
click at [23, 65] on icon "button" at bounding box center [18, 63] width 12 height 12
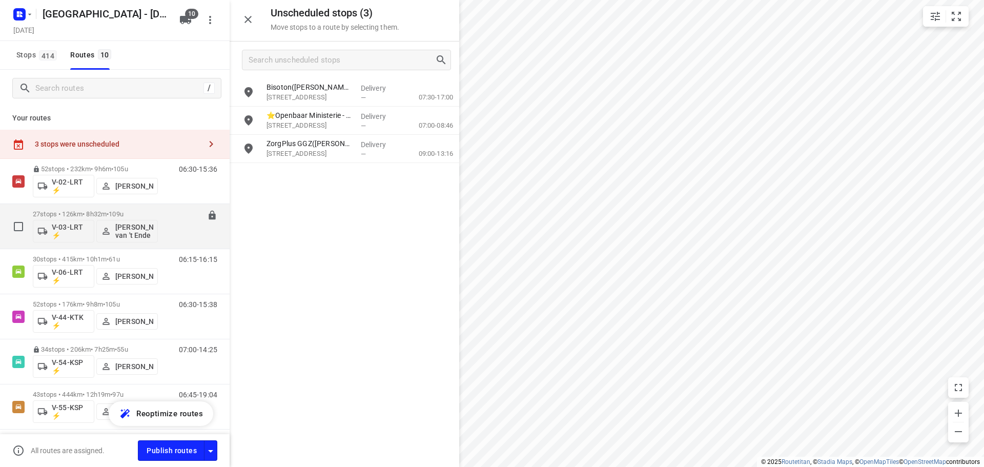
click at [150, 212] on p "27 stops • 126km • 8h32m • 109u" at bounding box center [95, 214] width 125 height 8
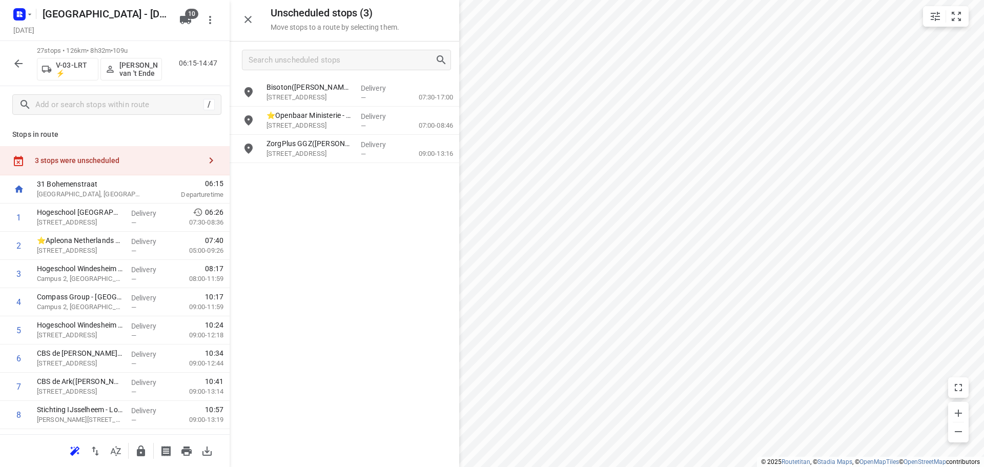
click at [20, 69] on icon "button" at bounding box center [18, 63] width 12 height 12
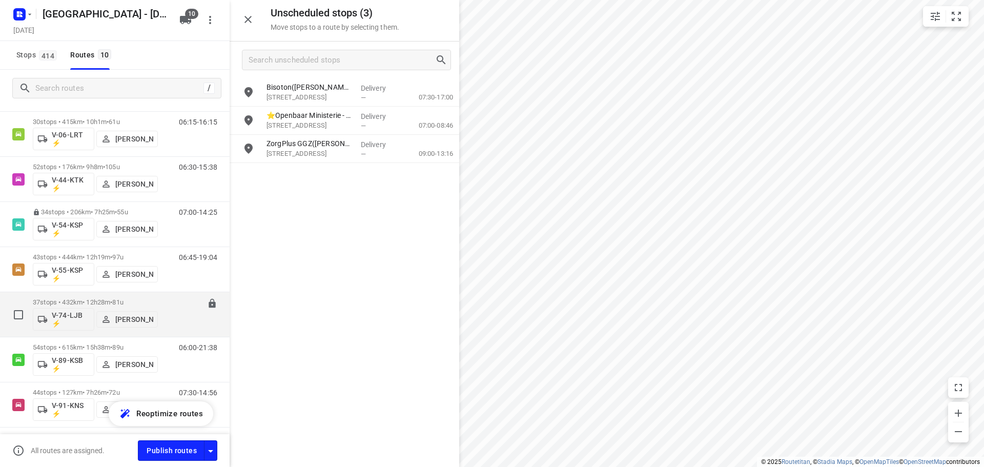
scroll to position [217, 0]
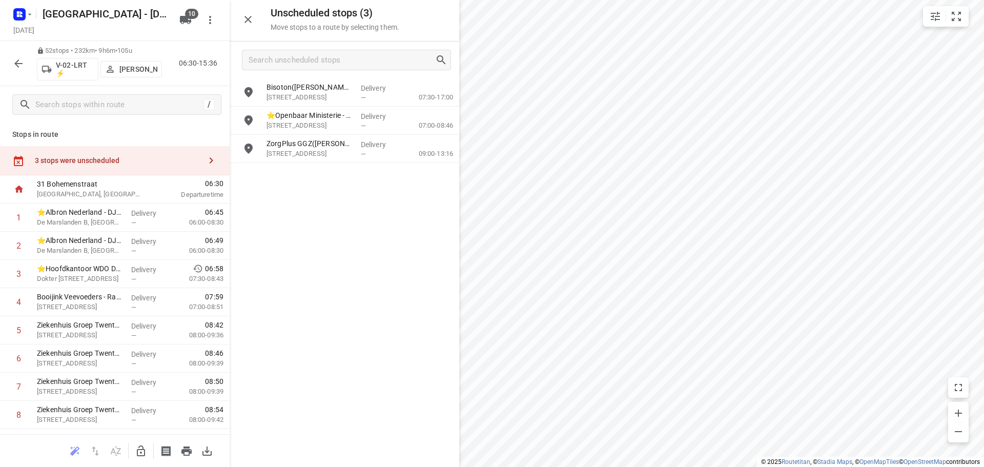
click at [22, 65] on icon "button" at bounding box center [18, 63] width 12 height 12
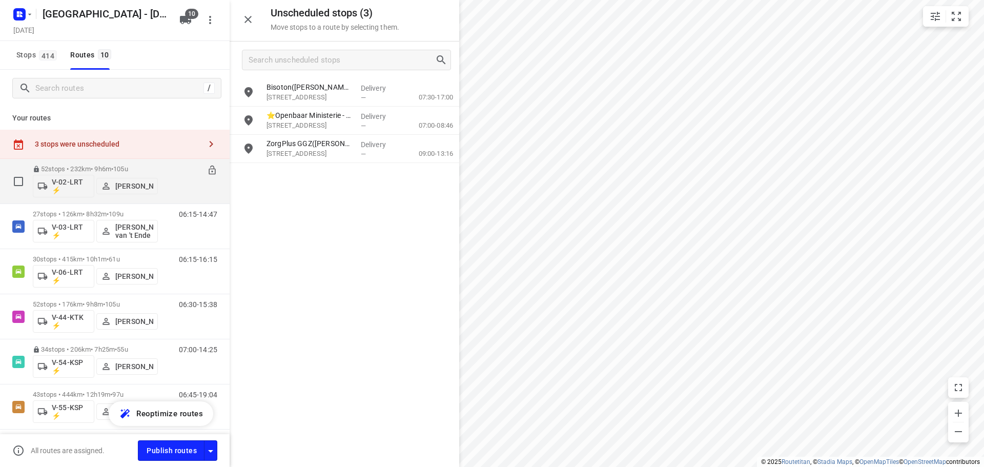
click at [150, 165] on p "52 stops • 232km • 9h6m • 105u" at bounding box center [95, 169] width 125 height 8
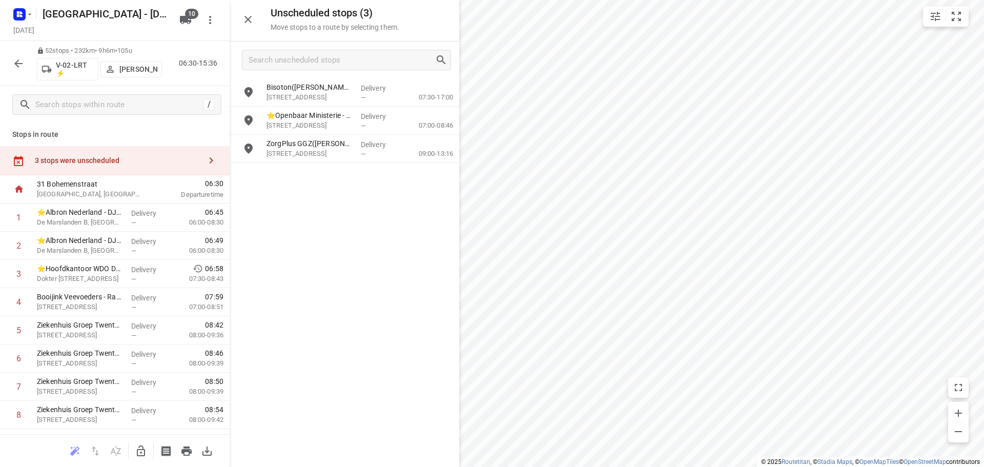
click at [23, 58] on icon "button" at bounding box center [18, 63] width 12 height 12
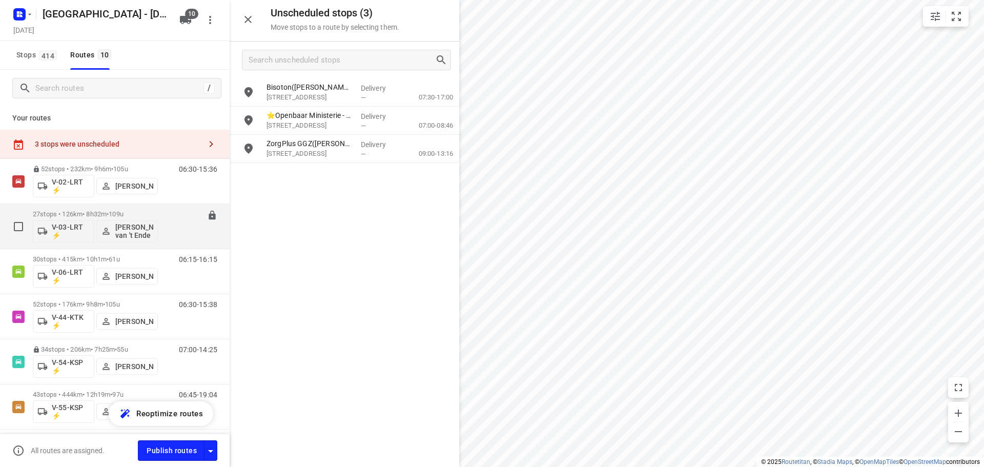
click at [166, 216] on div "06:15-14:47" at bounding box center [191, 228] width 51 height 37
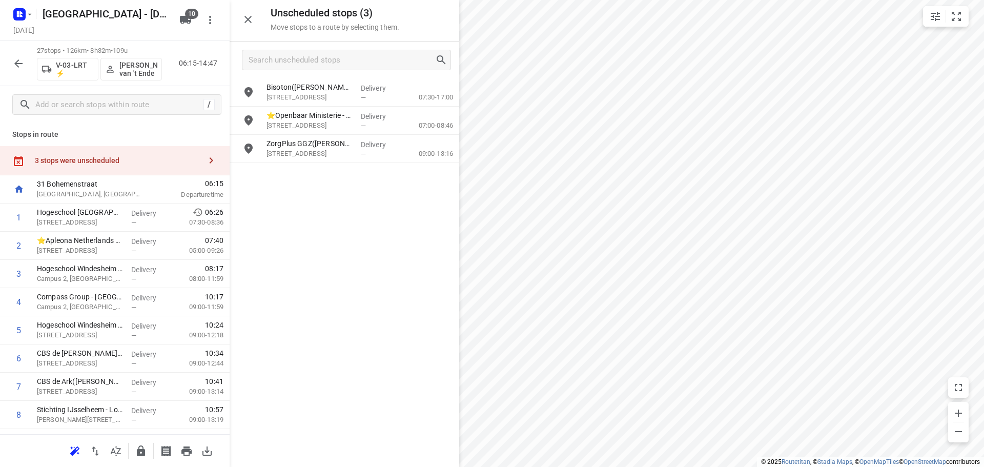
click at [254, 19] on button "button" at bounding box center [248, 19] width 21 height 21
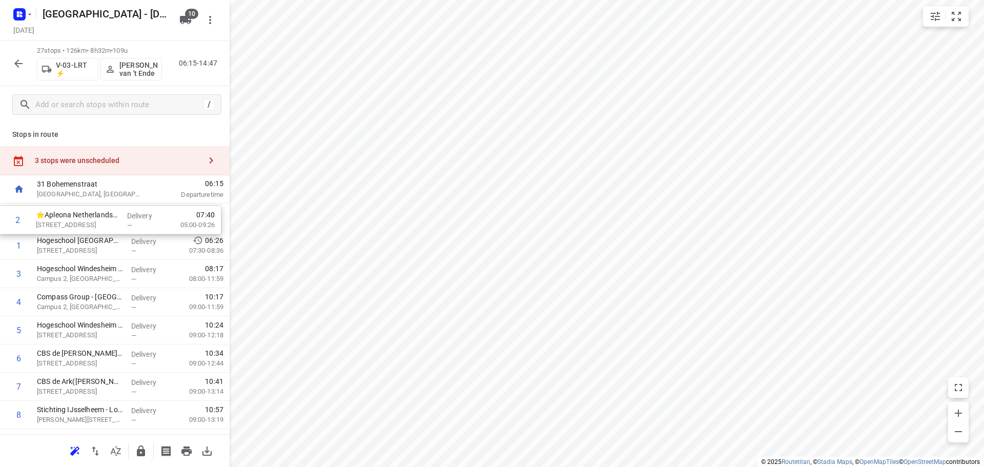
drag, startPoint x: 83, startPoint y: 254, endPoint x: 84, endPoint y: 217, distance: 36.9
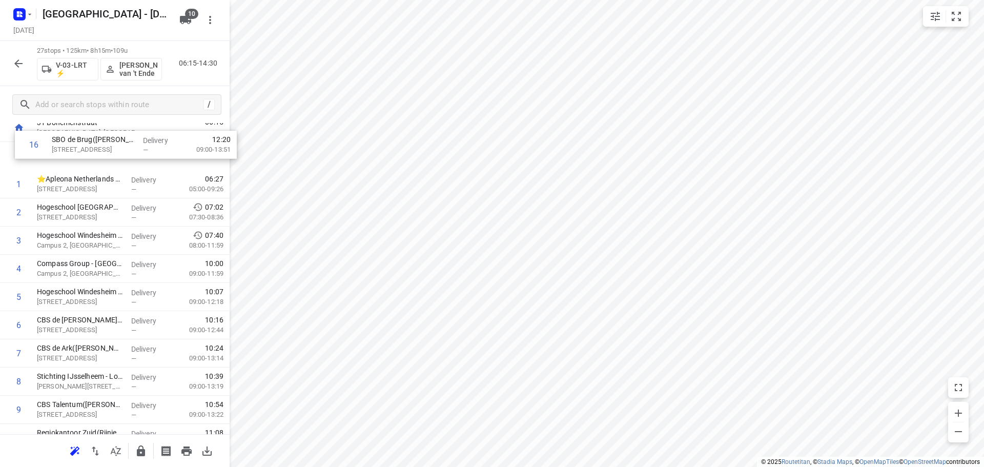
scroll to position [0, 0]
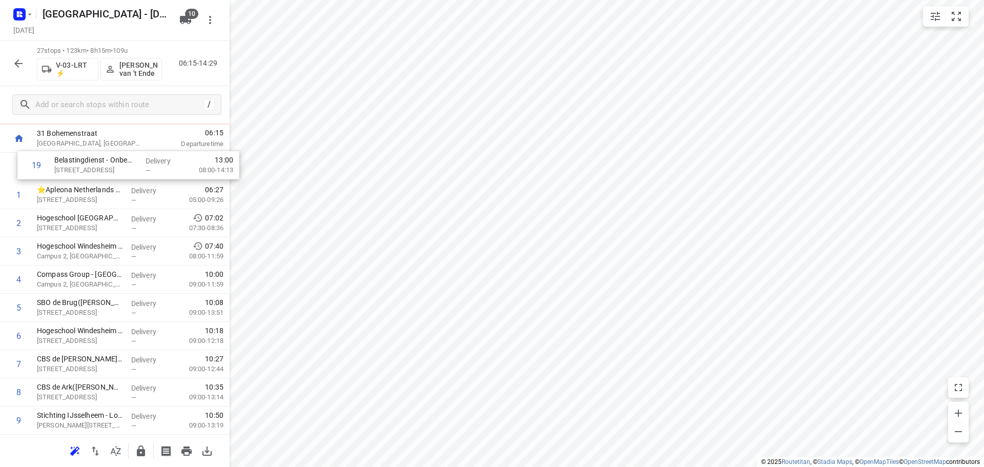
scroll to position [51, 0]
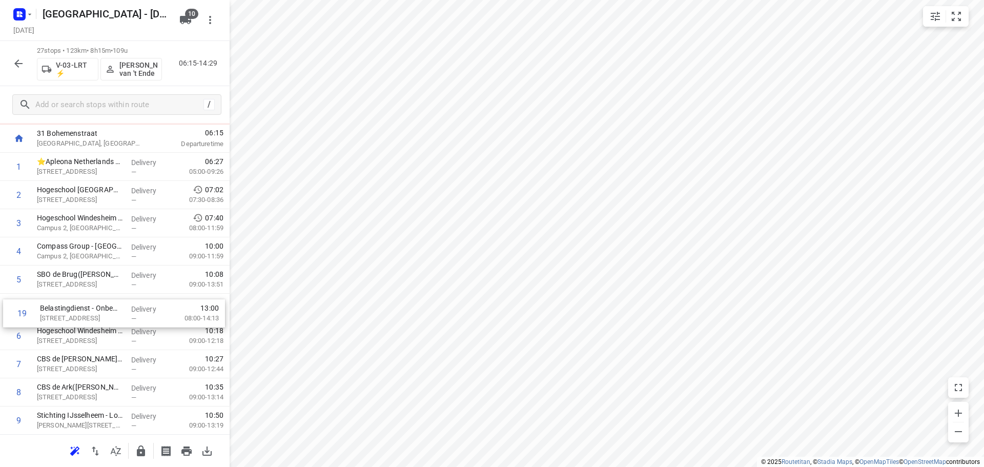
drag, startPoint x: 86, startPoint y: 364, endPoint x: 92, endPoint y: 300, distance: 63.8
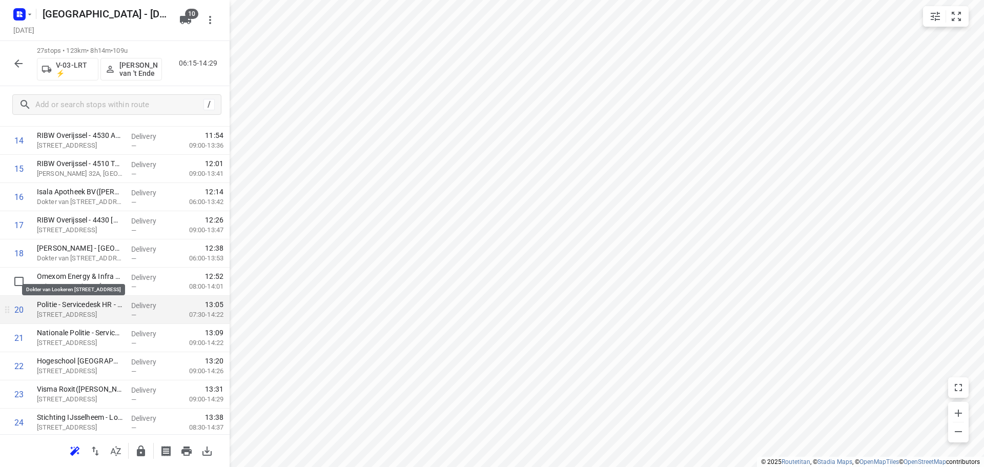
scroll to position [461, 0]
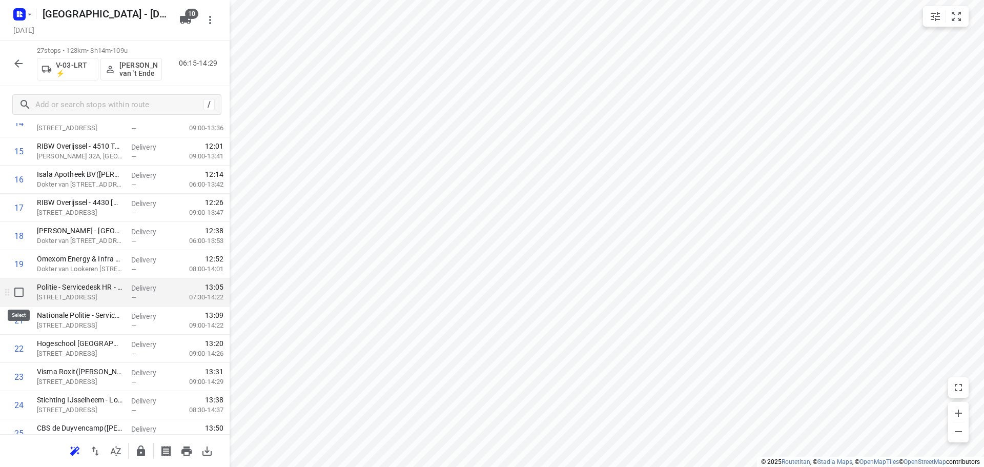
click at [20, 293] on input "checkbox" at bounding box center [19, 292] width 21 height 21
checkbox input "true"
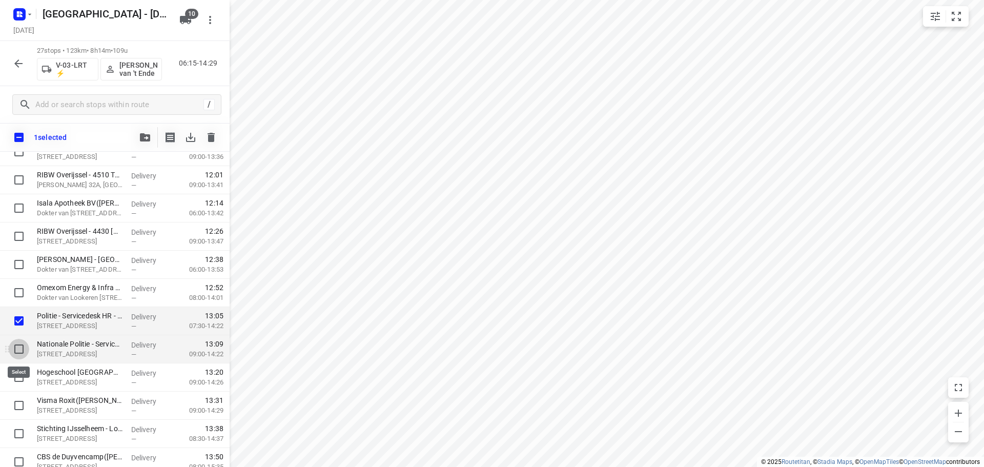
click at [17, 357] on input "checkbox" at bounding box center [19, 349] width 21 height 21
checkbox input "true"
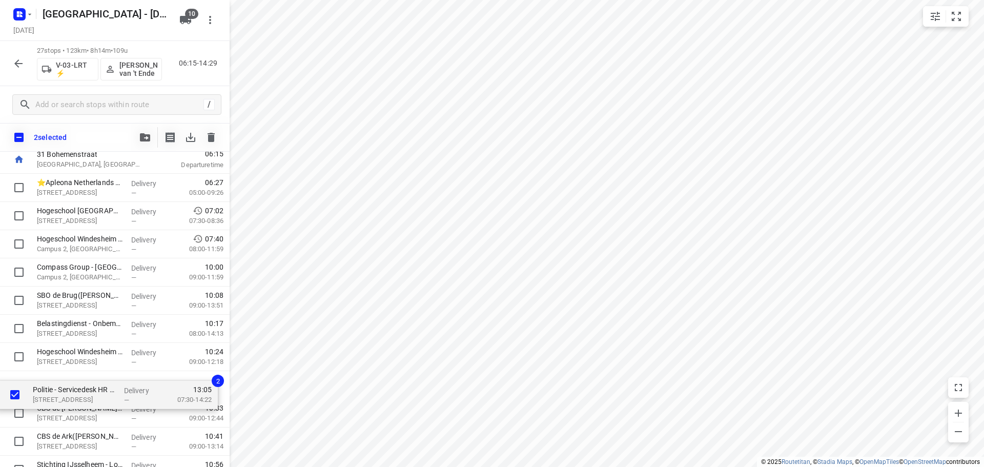
scroll to position [59, 0]
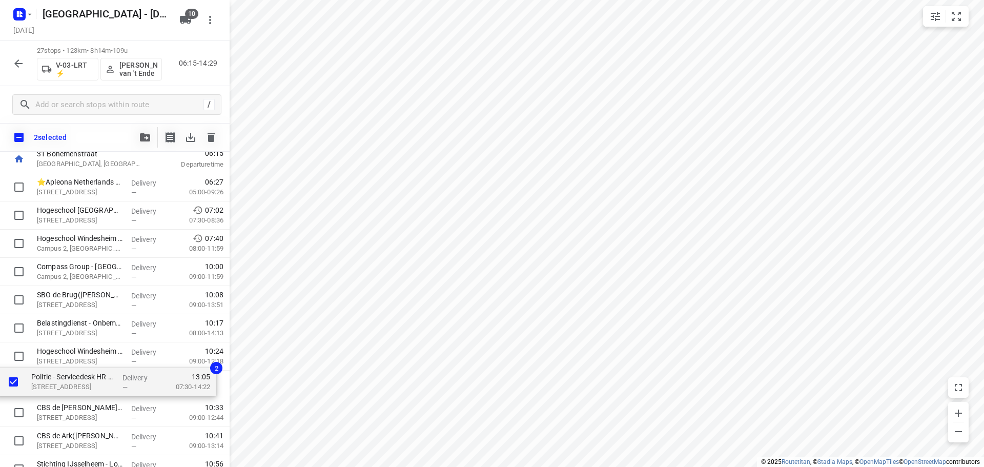
drag, startPoint x: 81, startPoint y: 330, endPoint x: 74, endPoint y: 384, distance: 54.2
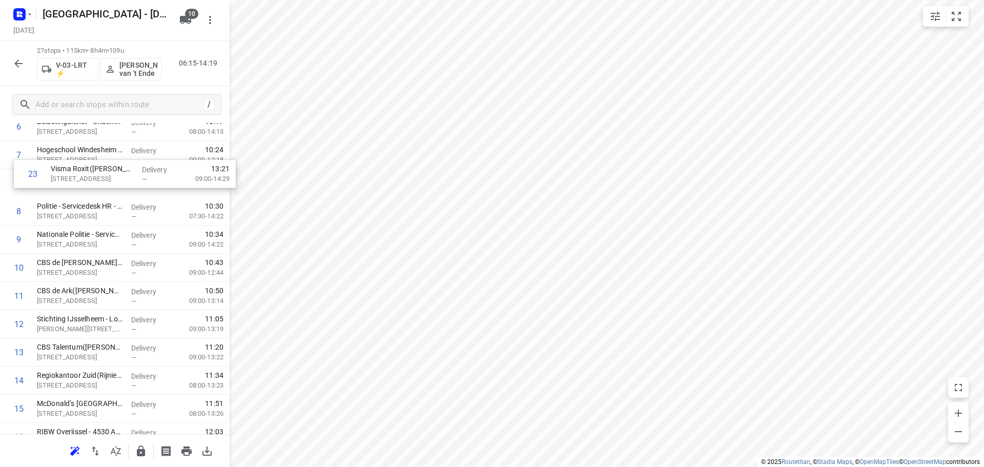
scroll to position [219, 0]
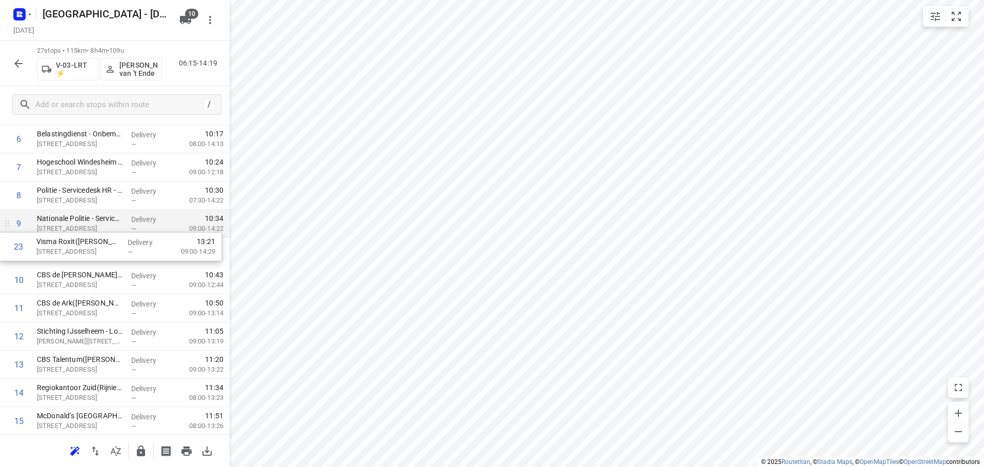
drag, startPoint x: 92, startPoint y: 365, endPoint x: 90, endPoint y: 237, distance: 127.7
click at [90, 237] on div "1 ⭐Apleona Netherlands B.V. - Facility Management - Rieteweg 21(Sabina van den …" at bounding box center [115, 364] width 230 height 761
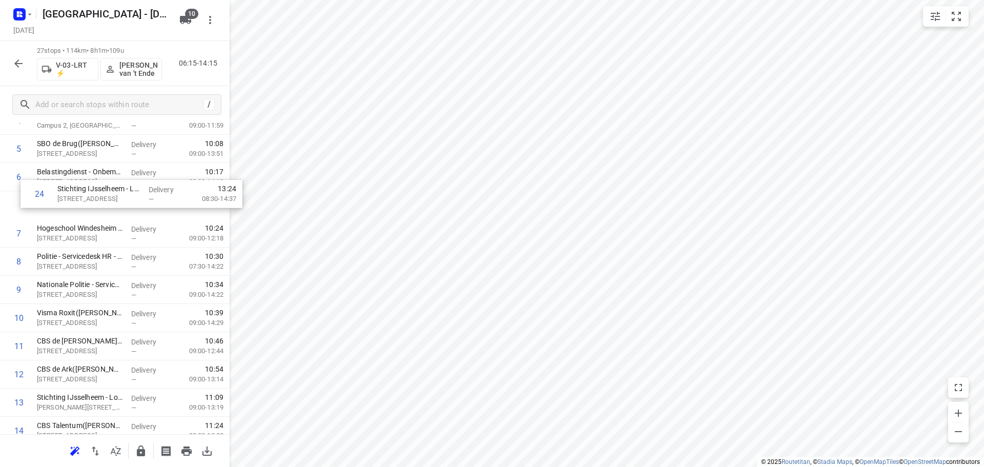
scroll to position [179, 0]
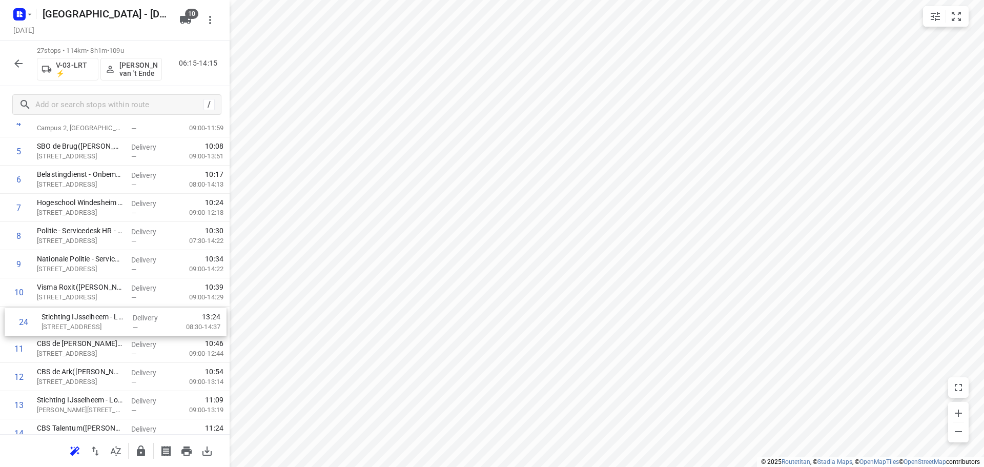
drag, startPoint x: 91, startPoint y: 391, endPoint x: 91, endPoint y: 316, distance: 74.9
click at [91, 316] on div "1 ⭐Apleona Netherlands B.V. - Facility Management - Rieteweg 21(Sabina van den …" at bounding box center [115, 405] width 230 height 761
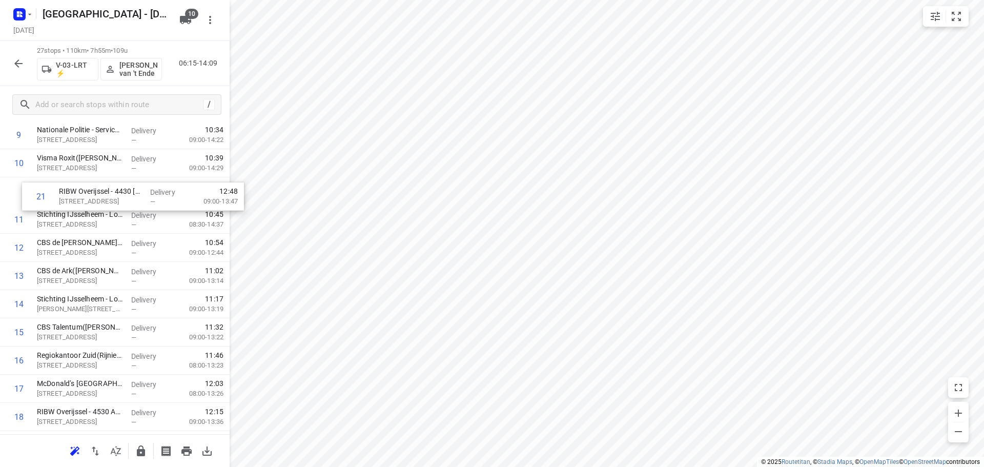
scroll to position [293, 0]
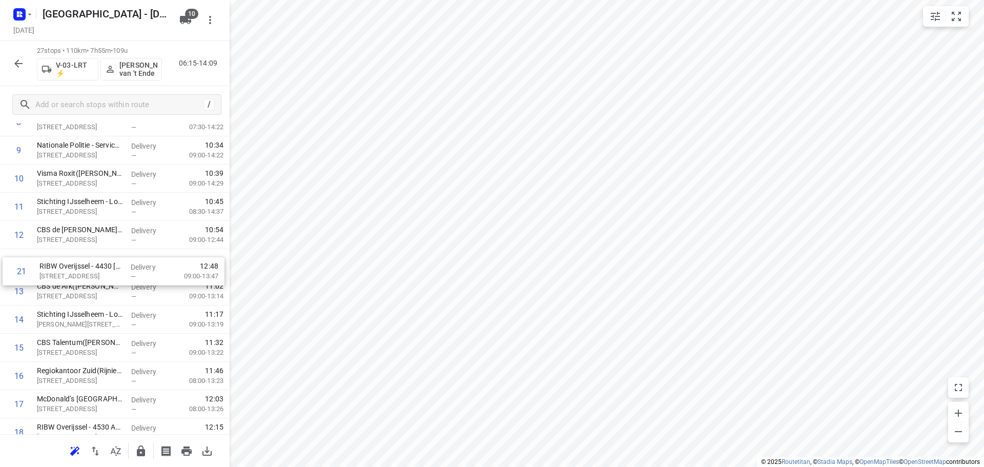
drag, startPoint x: 89, startPoint y: 300, endPoint x: 92, endPoint y: 272, distance: 27.8
click at [92, 272] on div "1 ⭐Apleona Netherlands B.V. - Facility Management - Rieteweg 21(Sabina van den …" at bounding box center [115, 291] width 230 height 761
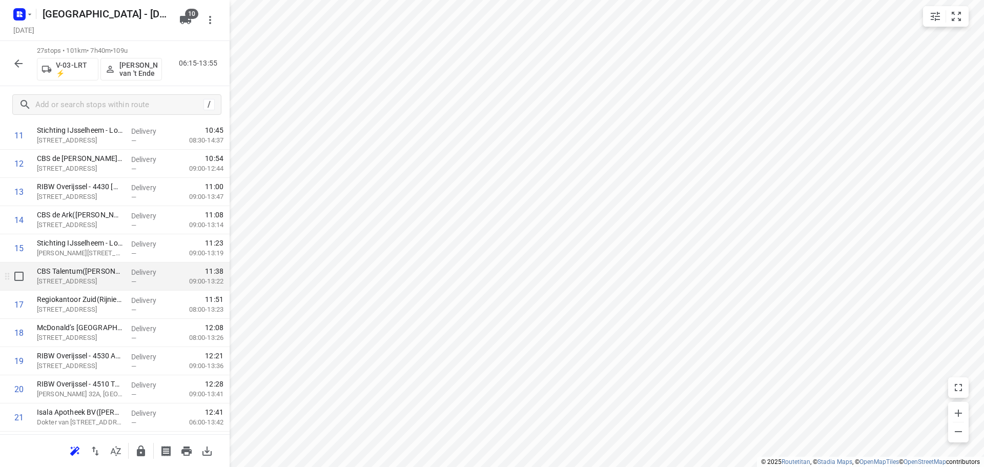
scroll to position [395, 0]
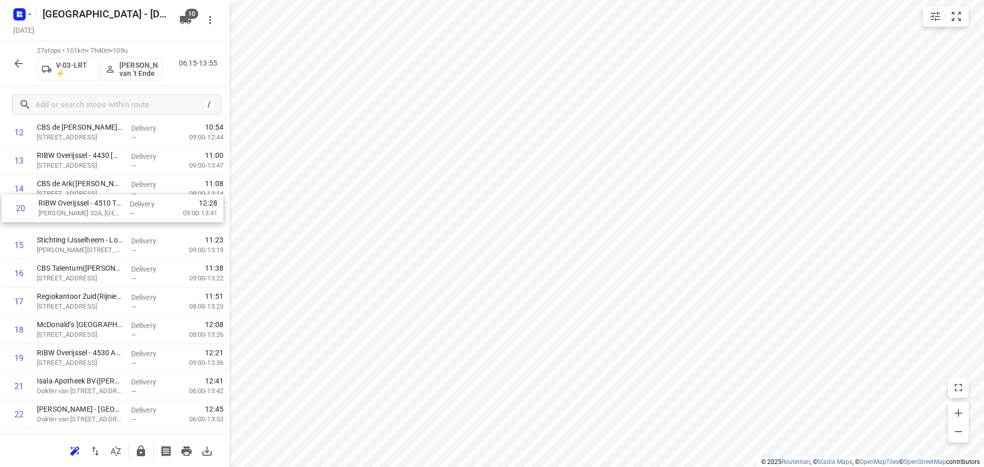
drag, startPoint x: 106, startPoint y: 357, endPoint x: 107, endPoint y: 205, distance: 152.3
click at [107, 205] on div "1 ⭐Apleona Netherlands B.V. - Facility Management - Rieteweg 21(Sabina van den …" at bounding box center [115, 188] width 230 height 761
drag, startPoint x: 98, startPoint y: 351, endPoint x: 97, endPoint y: 225, distance: 126.1
click at [97, 225] on div "1 ⭐Apleona Netherlands B.V. - Facility Management - Rieteweg 21(Sabina van den …" at bounding box center [115, 188] width 230 height 761
drag, startPoint x: 97, startPoint y: 307, endPoint x: 106, endPoint y: 278, distance: 29.9
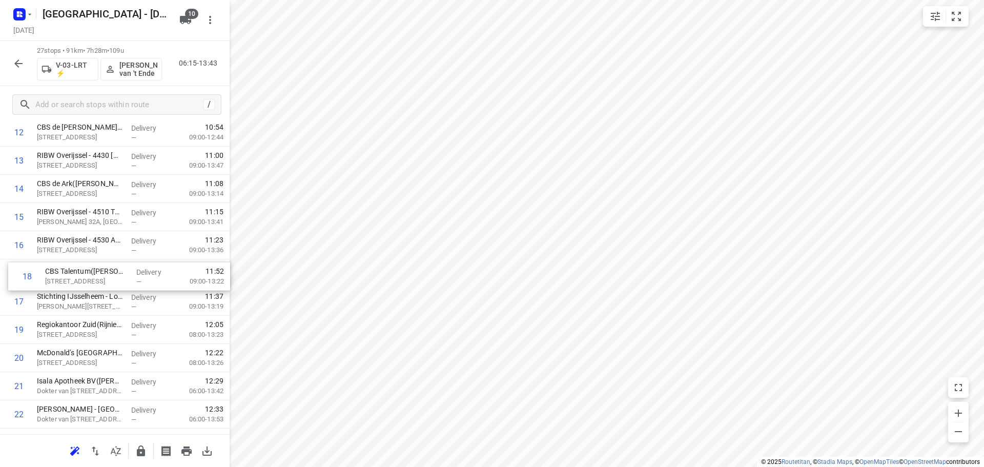
click at [106, 278] on div "1 ⭐Apleona Netherlands B.V. - Facility Management - Rieteweg 21(Sabina van den …" at bounding box center [115, 188] width 230 height 761
drag, startPoint x: 76, startPoint y: 329, endPoint x: 77, endPoint y: 299, distance: 30.3
click at [77, 299] on div "1 ⭐Apleona Netherlands B.V. - Facility Management - Rieteweg 21(Sabina van den …" at bounding box center [115, 188] width 230 height 761
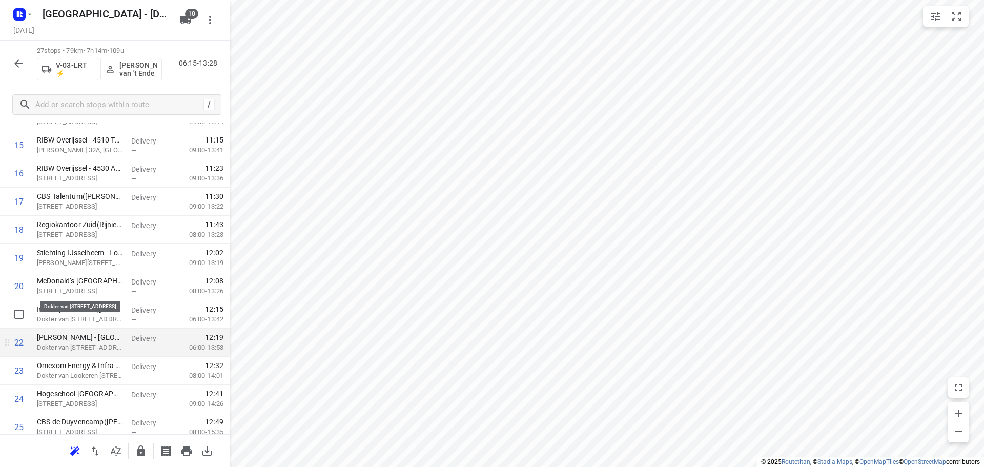
scroll to position [498, 0]
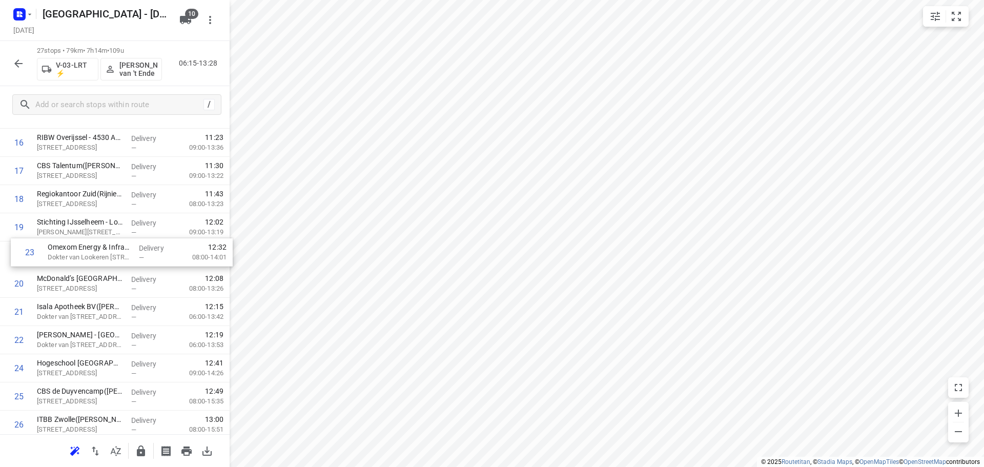
drag, startPoint x: 91, startPoint y: 340, endPoint x: 102, endPoint y: 250, distance: 90.9
click at [102, 250] on div "1 ⭐Apleona Netherlands B.V. - Facility Management - Rieteweg 21(Sabina van den …" at bounding box center [115, 86] width 230 height 761
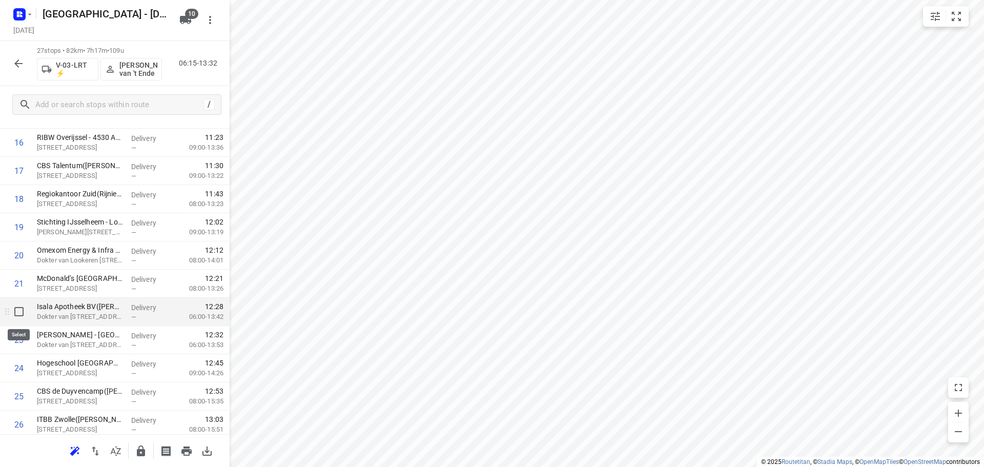
click at [14, 314] on input "checkbox" at bounding box center [19, 311] width 21 height 21
checkbox input "true"
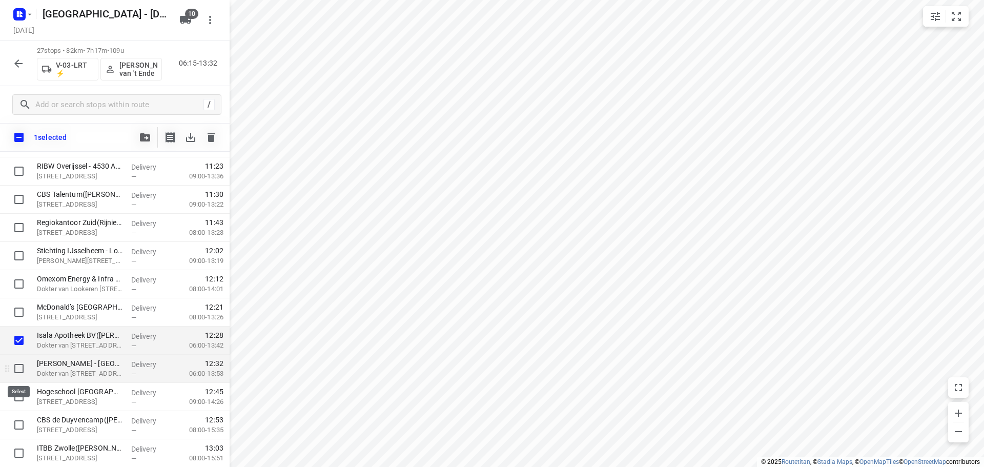
click at [19, 368] on input "checkbox" at bounding box center [19, 368] width 21 height 21
checkbox input "true"
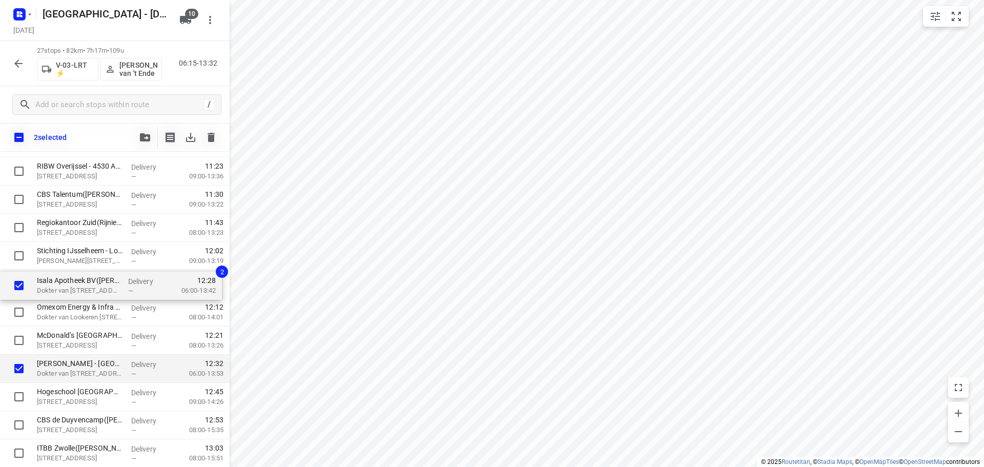
drag, startPoint x: 52, startPoint y: 348, endPoint x: 51, endPoint y: 289, distance: 58.5
click at [51, 289] on div "⭐Apleona Netherlands B.V. - Facility Management - Rieteweg 21(Sabina van den be…" at bounding box center [115, 114] width 230 height 761
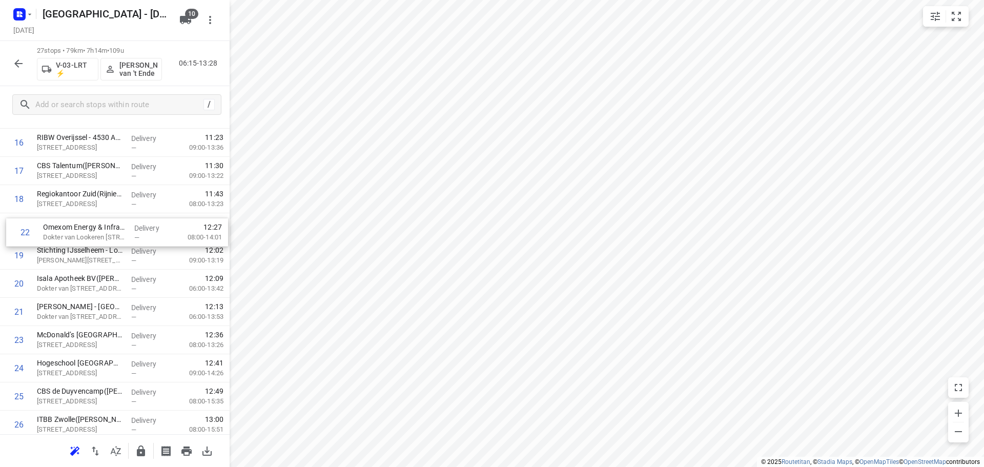
drag, startPoint x: 56, startPoint y: 316, endPoint x: 63, endPoint y: 233, distance: 82.8
click at [63, 233] on div "1 ⭐Apleona Netherlands B.V. - Facility Management - Rieteweg 21(Sabina van den …" at bounding box center [115, 86] width 230 height 761
drag, startPoint x: 94, startPoint y: 261, endPoint x: 90, endPoint y: 346, distance: 84.7
click at [90, 346] on div "1 ⭐Apleona Netherlands B.V. - Facility Management - Rieteweg 21(Sabina van den …" at bounding box center [115, 86] width 230 height 761
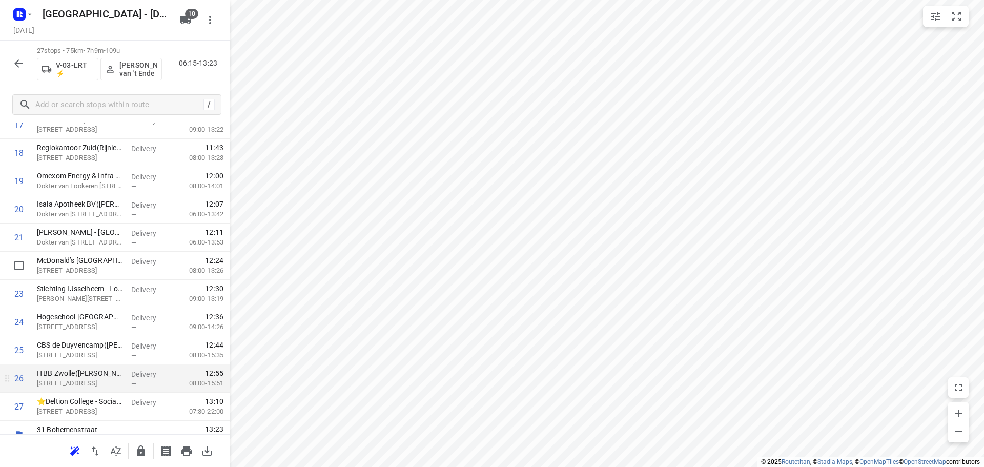
scroll to position [559, 0]
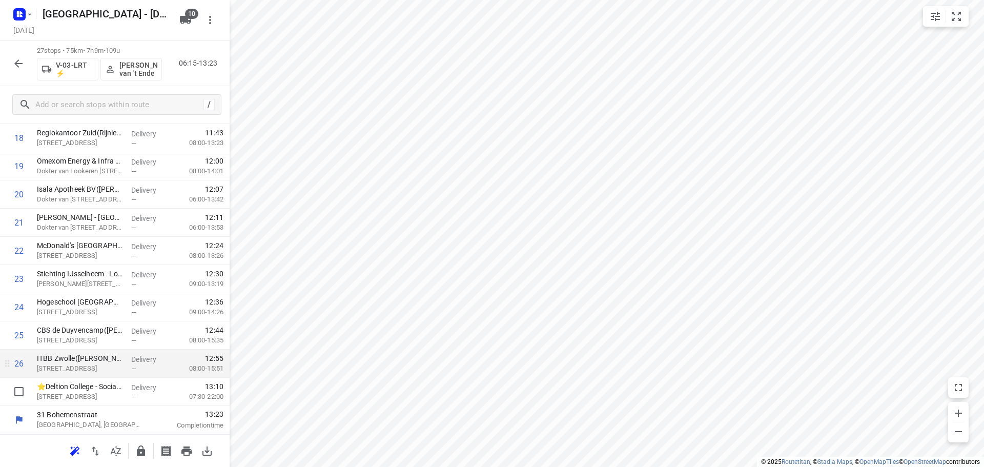
drag, startPoint x: 90, startPoint y: 393, endPoint x: 188, endPoint y: 366, distance: 101.5
click at [90, 393] on p "Obrechtstraat 16, Zwolle" at bounding box center [80, 397] width 86 height 10
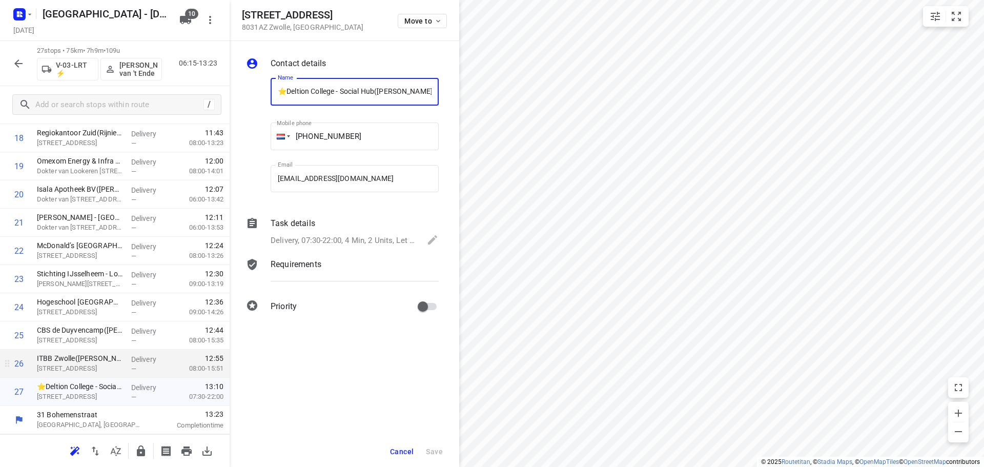
scroll to position [0, 6]
click at [323, 236] on p "Delivery, 07:30-22:00, 4 Min, 2 Units, Let op! Dit is voor de social hub. Vrage…" at bounding box center [344, 241] width 146 height 12
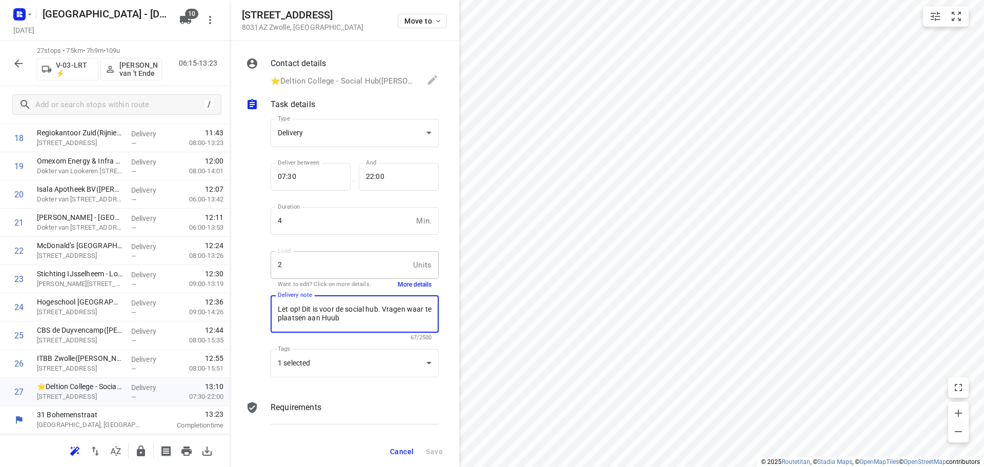
drag, startPoint x: 376, startPoint y: 321, endPoint x: 277, endPoint y: 311, distance: 100.0
click at [277, 311] on div "Let op! Dit is voor de social hub. Vragen waar te plaatsen aan Huub x Delivery …" at bounding box center [355, 313] width 168 height 37
click at [420, 283] on button "More details" at bounding box center [415, 284] width 34 height 9
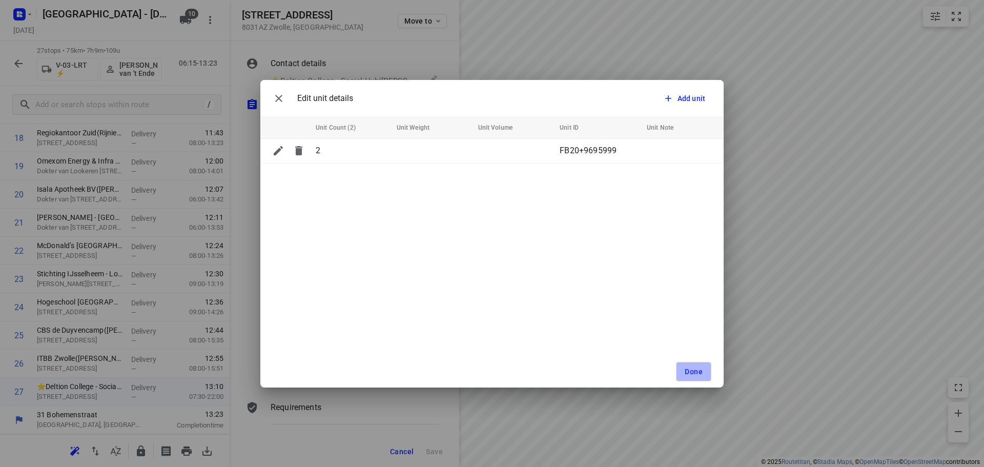
click at [689, 375] on span "Done" at bounding box center [694, 372] width 18 height 8
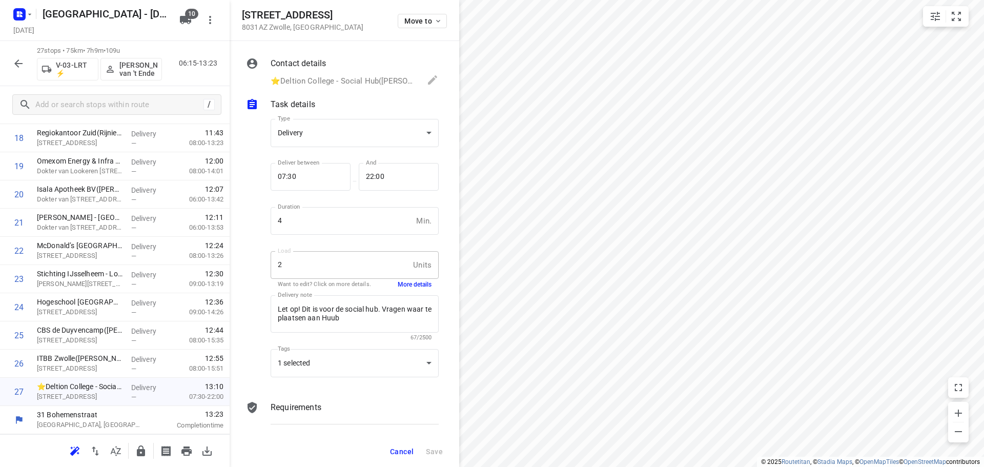
click at [407, 457] on button "Cancel" at bounding box center [402, 451] width 32 height 18
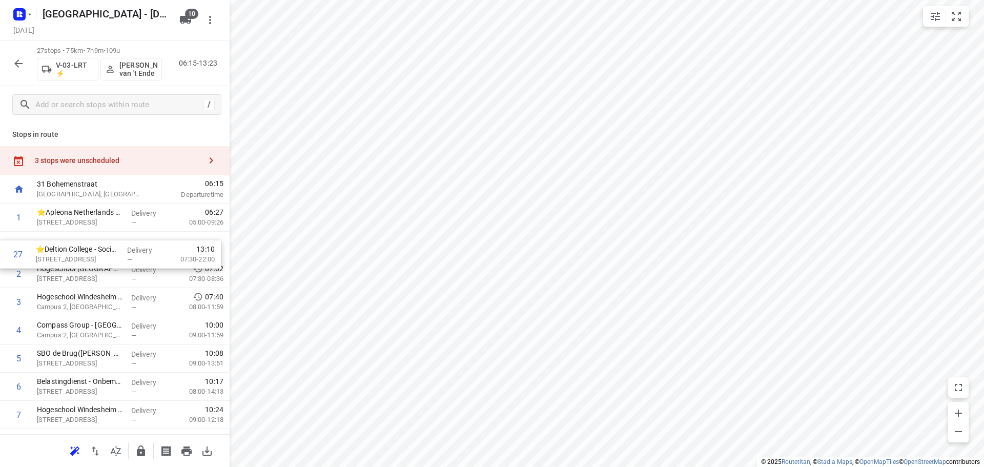
drag, startPoint x: 65, startPoint y: 405, endPoint x: 64, endPoint y: 264, distance: 141.0
click at [143, 450] on icon "button" at bounding box center [141, 451] width 8 height 11
click at [16, 62] on icon "button" at bounding box center [18, 63] width 8 height 8
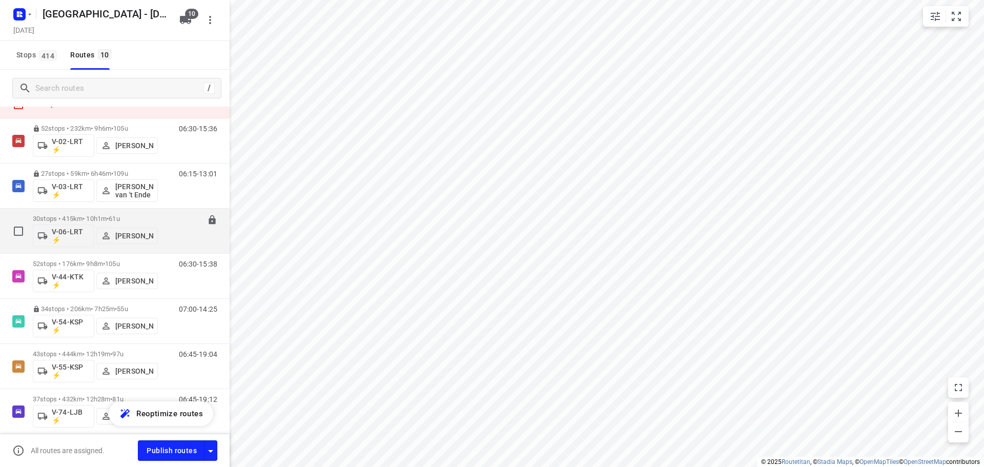
scroll to position [51, 0]
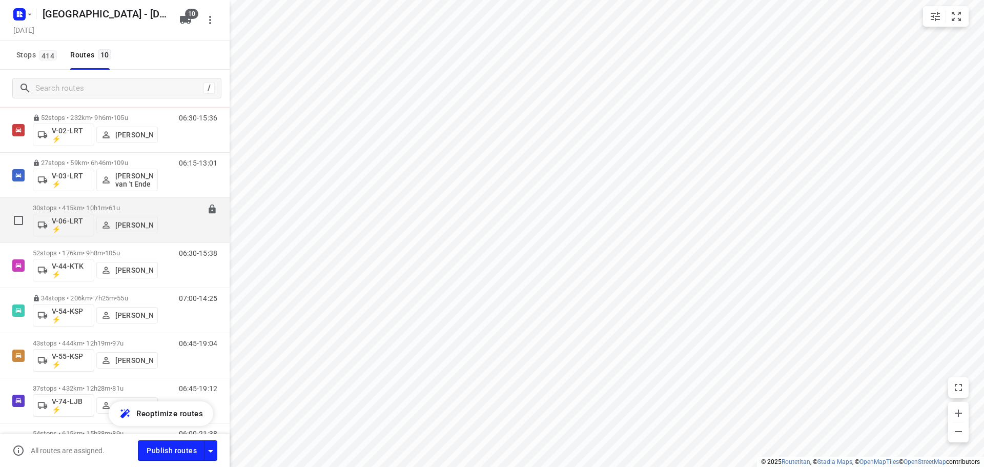
click at [166, 210] on div "06:15-16:15" at bounding box center [191, 222] width 51 height 37
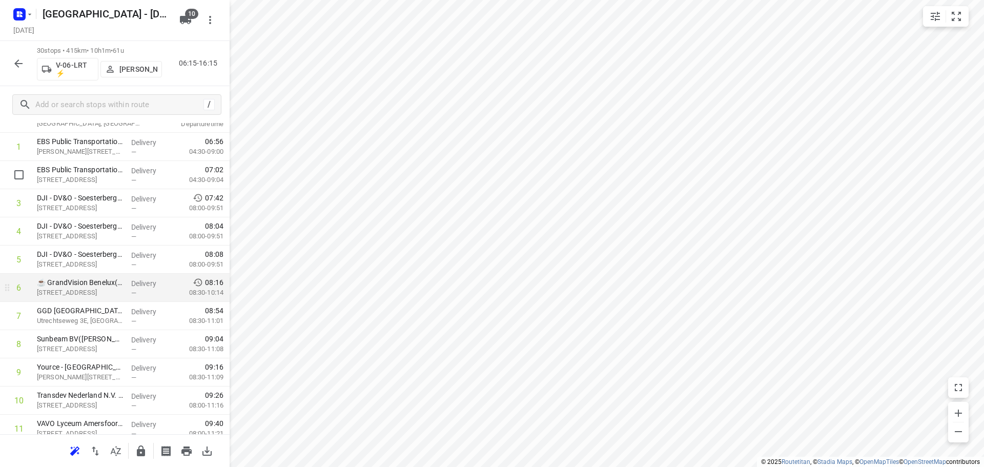
scroll to position [154, 0]
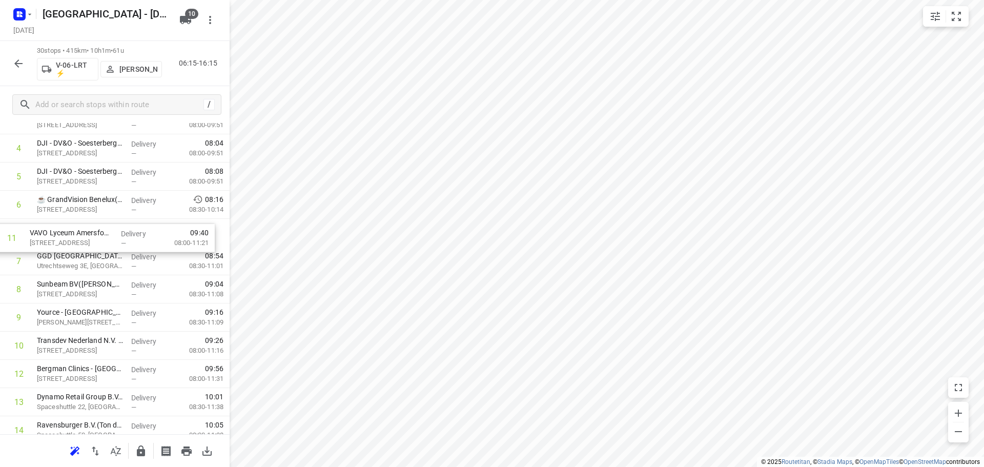
drag, startPoint x: 98, startPoint y: 341, endPoint x: 95, endPoint y: 228, distance: 113.3
click at [95, 228] on div "1 EBS Public Transportation - Locatie Harderwijk(Ron van Haasteren) Van Leeuwen…" at bounding box center [115, 473] width 230 height 846
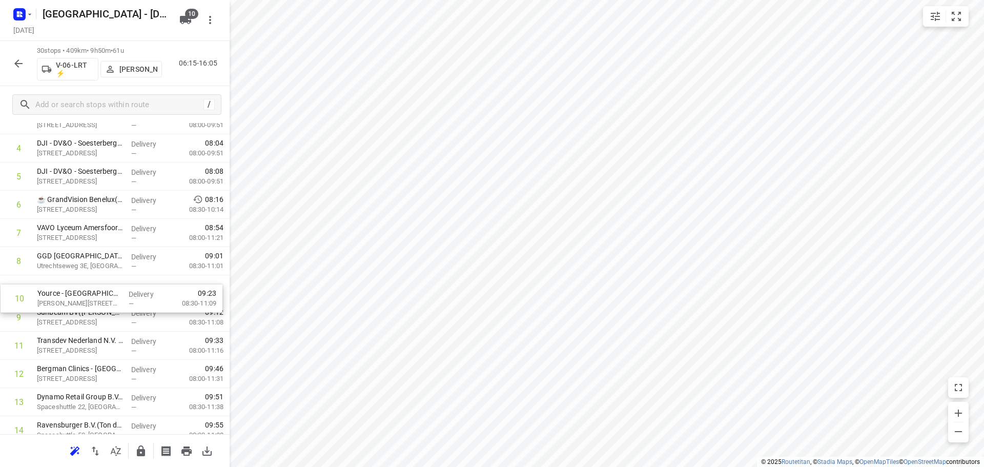
drag, startPoint x: 128, startPoint y: 324, endPoint x: 129, endPoint y: 298, distance: 25.6
click at [129, 298] on div "1 EBS Public Transportation - Locatie Harderwijk(Ron van Haasteren) Van Leeuwen…" at bounding box center [115, 473] width 230 height 846
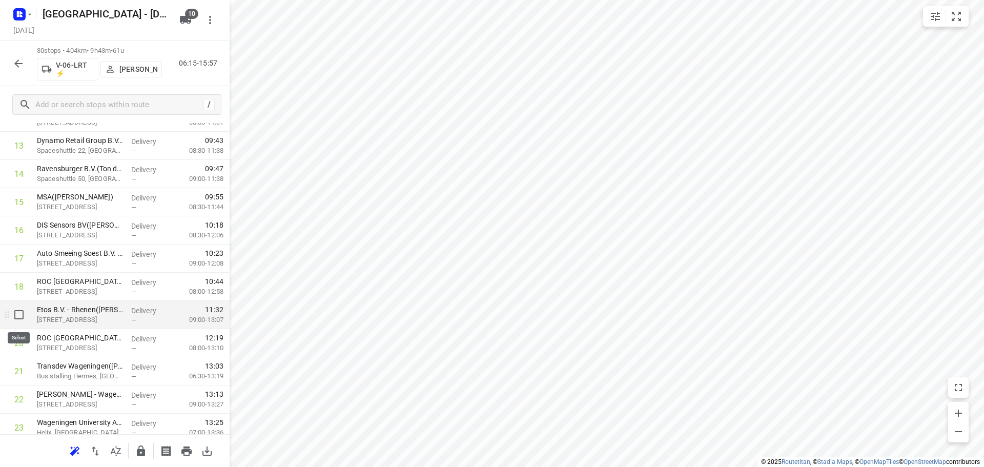
click at [23, 314] on input "checkbox" at bounding box center [19, 315] width 21 height 21
checkbox input "true"
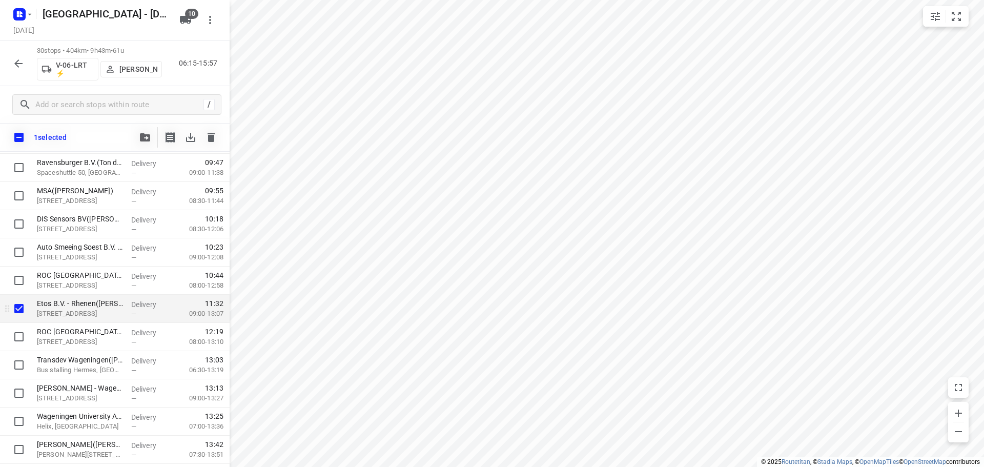
scroll to position [461, 0]
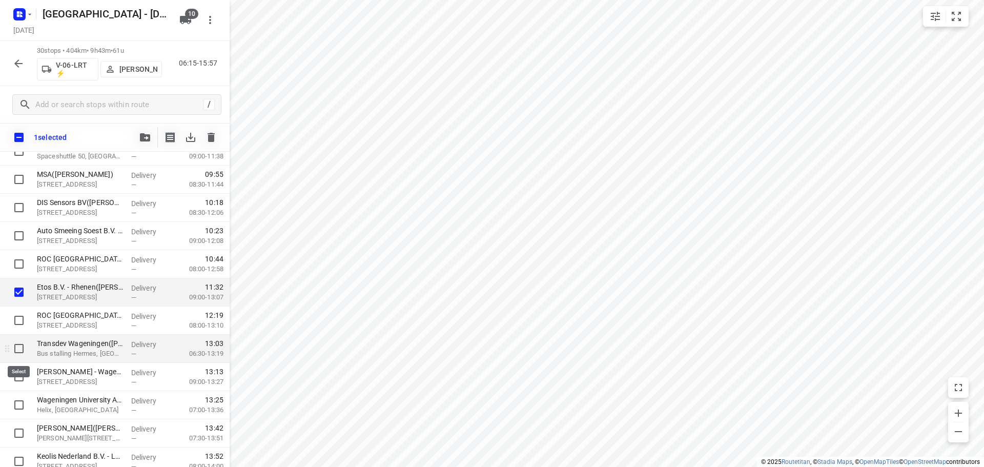
click at [21, 353] on input "checkbox" at bounding box center [19, 348] width 21 height 21
checkbox input "true"
click at [21, 384] on input "checkbox" at bounding box center [19, 377] width 21 height 21
checkbox input "true"
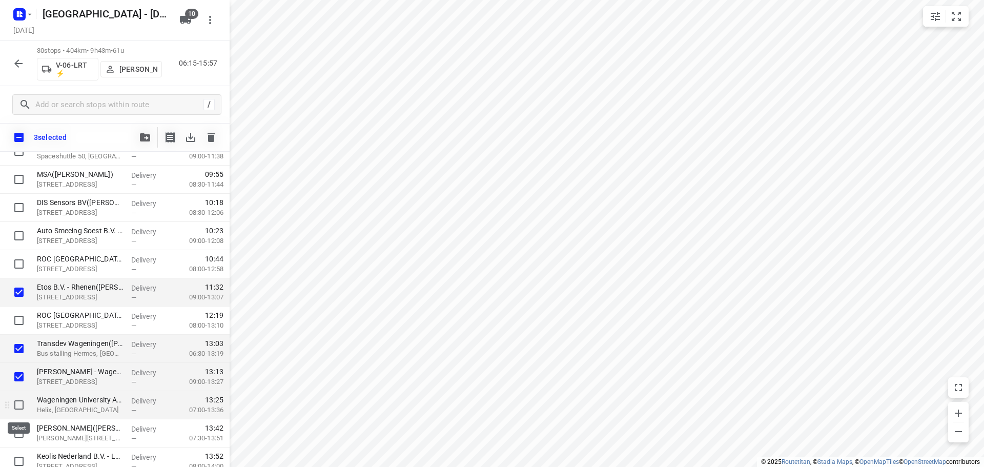
click at [19, 403] on input "checkbox" at bounding box center [19, 405] width 21 height 21
checkbox input "true"
click at [19, 137] on input "checkbox" at bounding box center [19, 138] width 22 height 22
checkbox input "true"
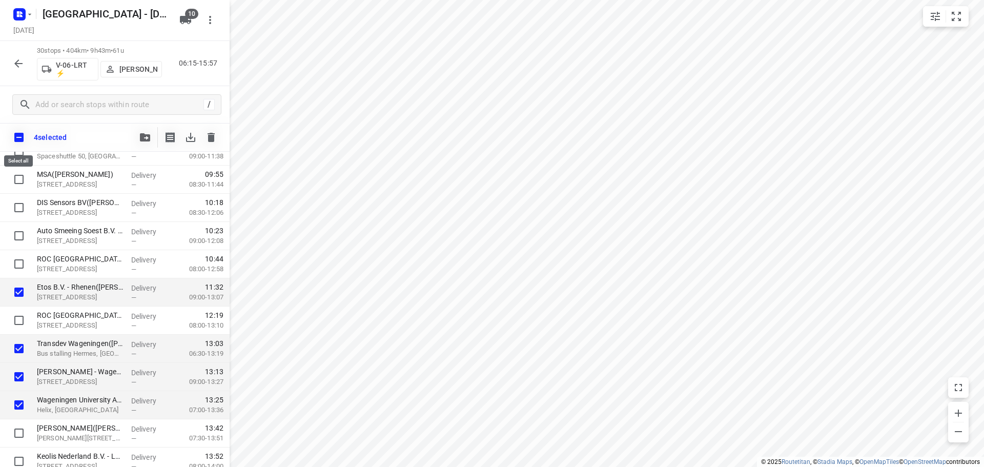
checkbox input "true"
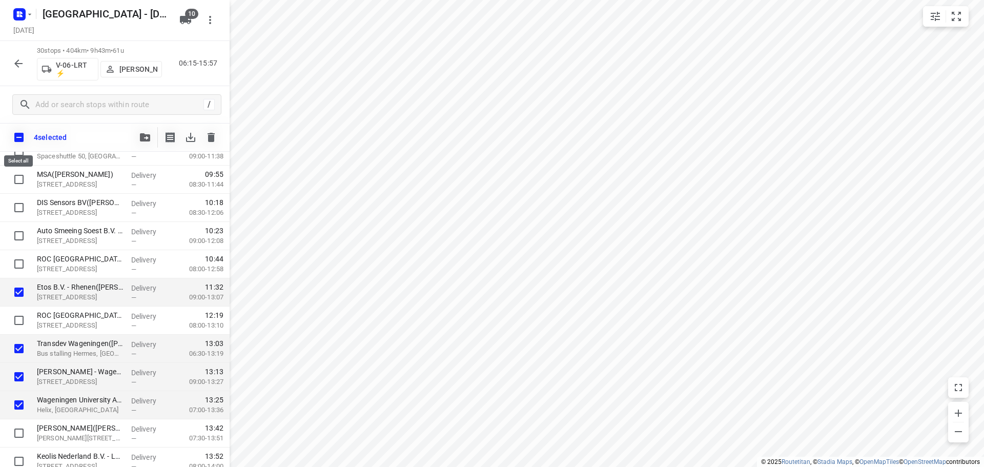
checkbox input "true"
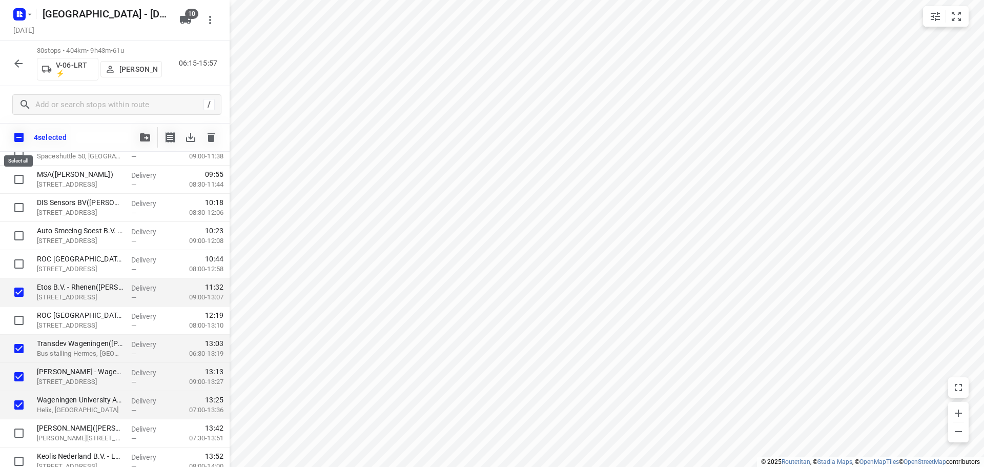
checkbox input "true"
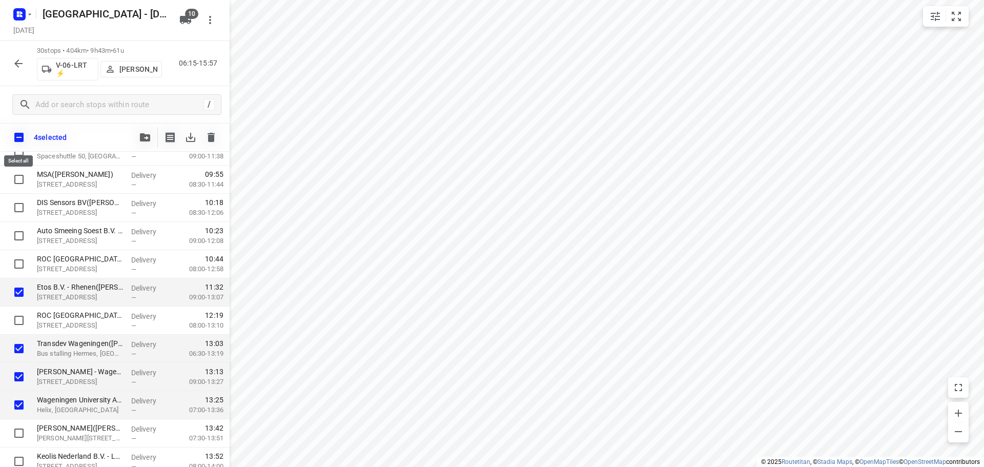
checkbox input "true"
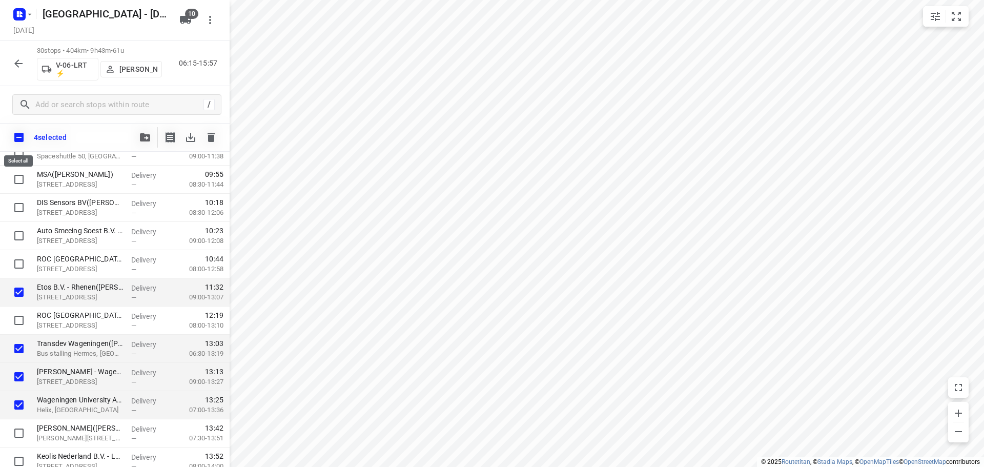
checkbox input "true"
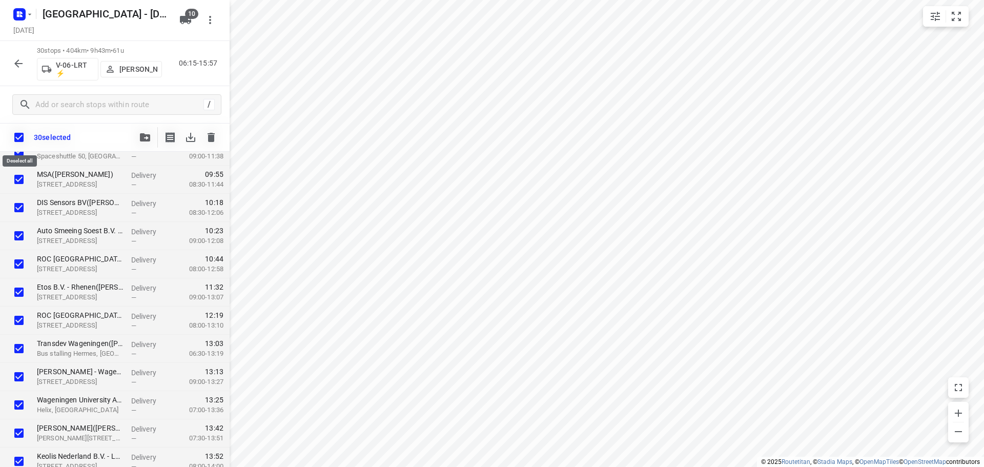
click at [19, 137] on input "checkbox" at bounding box center [19, 138] width 22 height 22
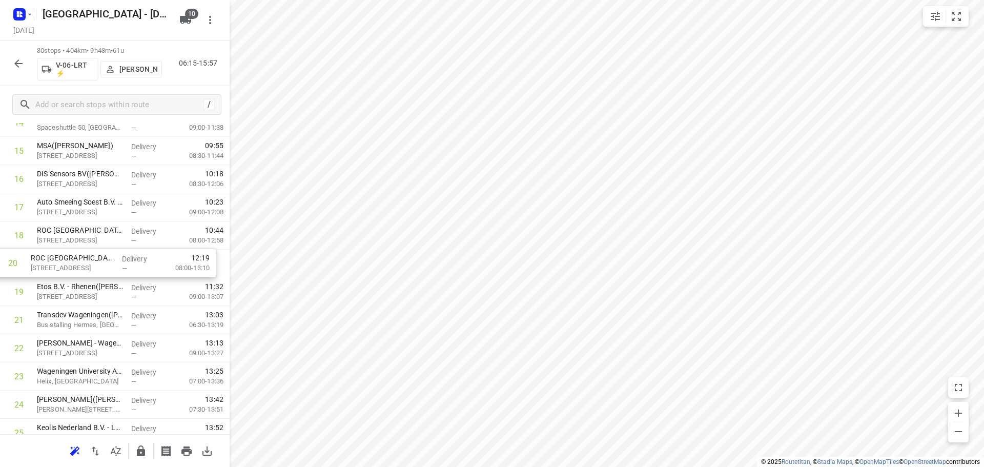
drag, startPoint x: 90, startPoint y: 290, endPoint x: 80, endPoint y: 258, distance: 33.2
click at [80, 258] on div "1 EBS Public Transportation - Locatie Harderwijk(Ron van Haasteren) Van Leeuwen…" at bounding box center [115, 165] width 230 height 846
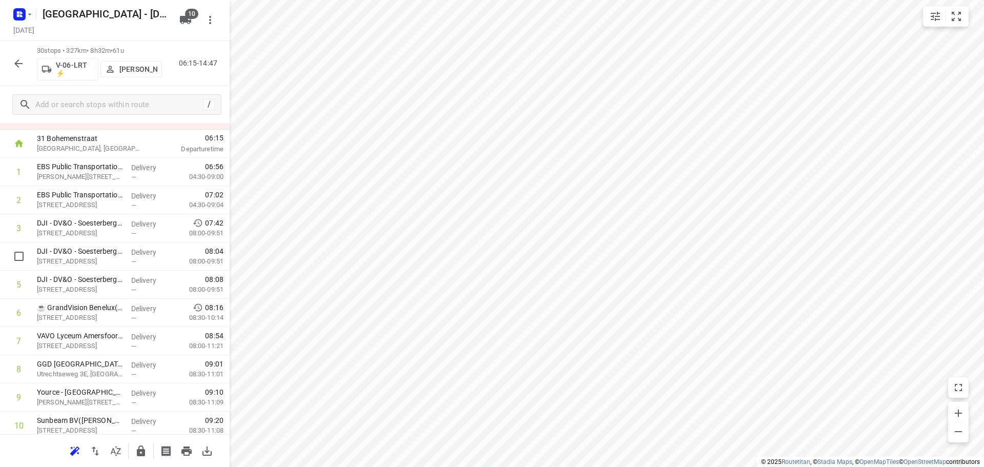
scroll to position [0, 0]
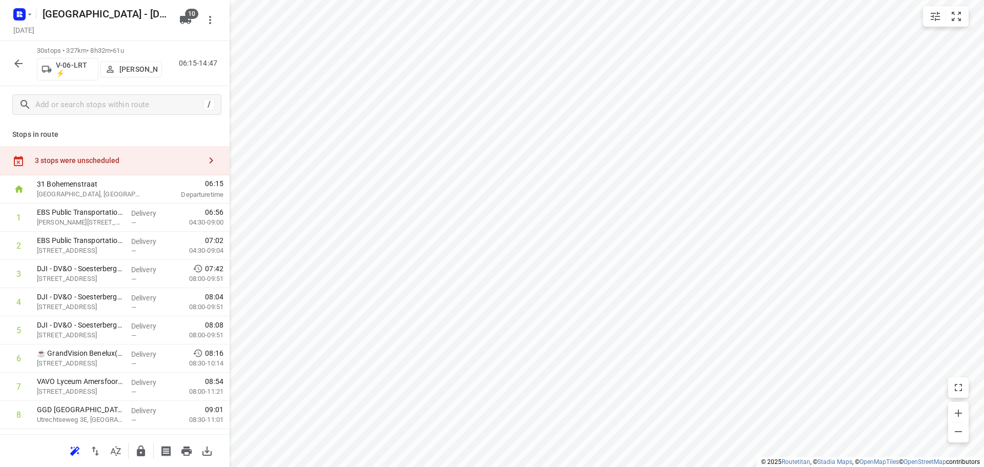
click at [93, 165] on div "3 stops were unscheduled" at bounding box center [115, 160] width 230 height 29
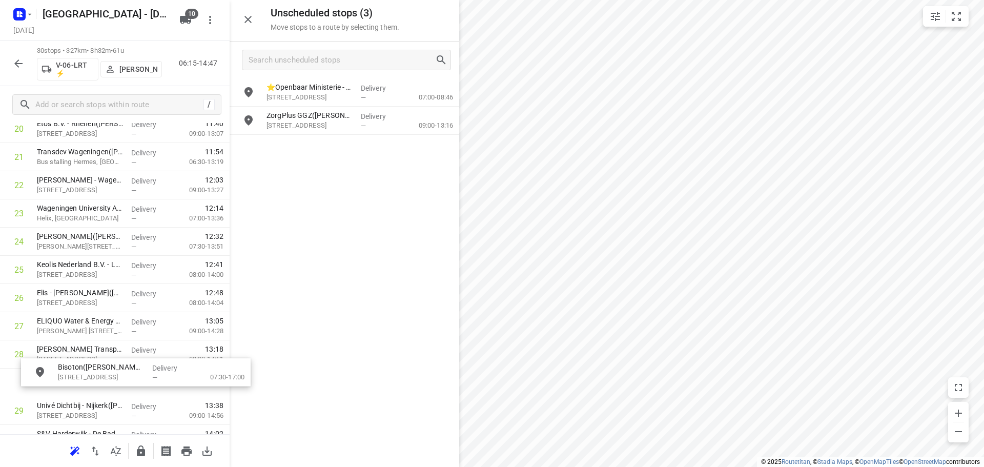
scroll to position [633, 0]
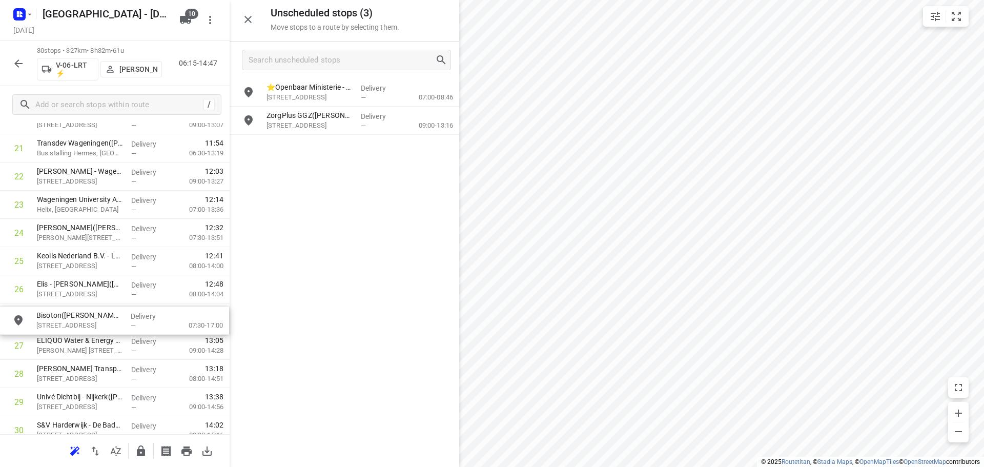
drag, startPoint x: 294, startPoint y: 127, endPoint x: 94, endPoint y: 326, distance: 282.1
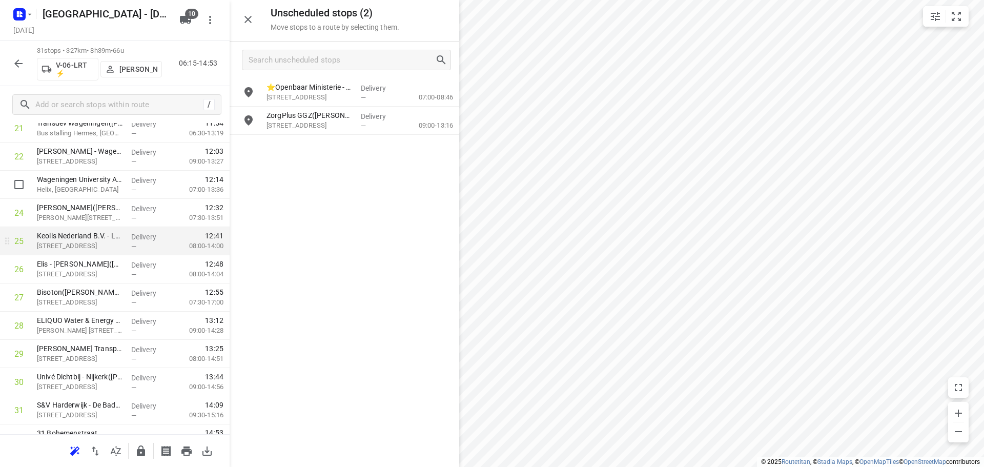
scroll to position [672, 0]
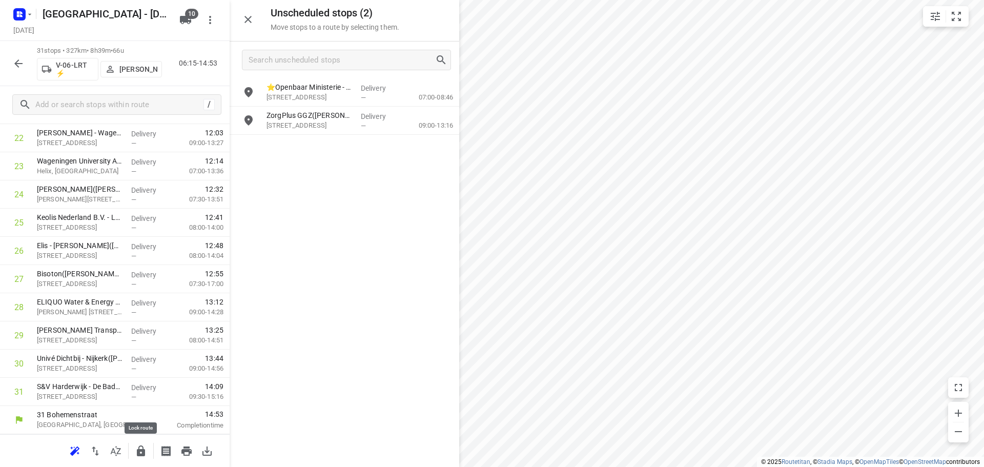
click at [138, 442] on button "button" at bounding box center [141, 451] width 21 height 21
click at [21, 54] on button "button" at bounding box center [18, 63] width 21 height 21
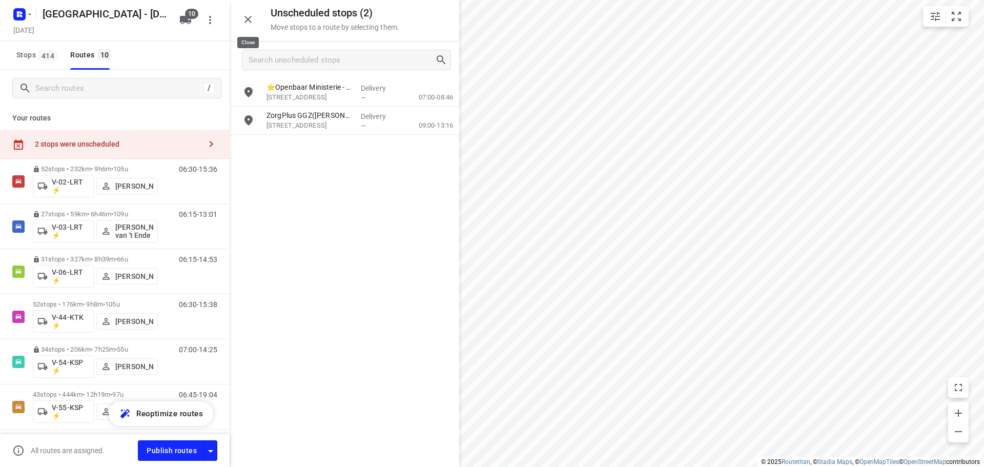
click at [252, 19] on icon "button" at bounding box center [248, 19] width 12 height 12
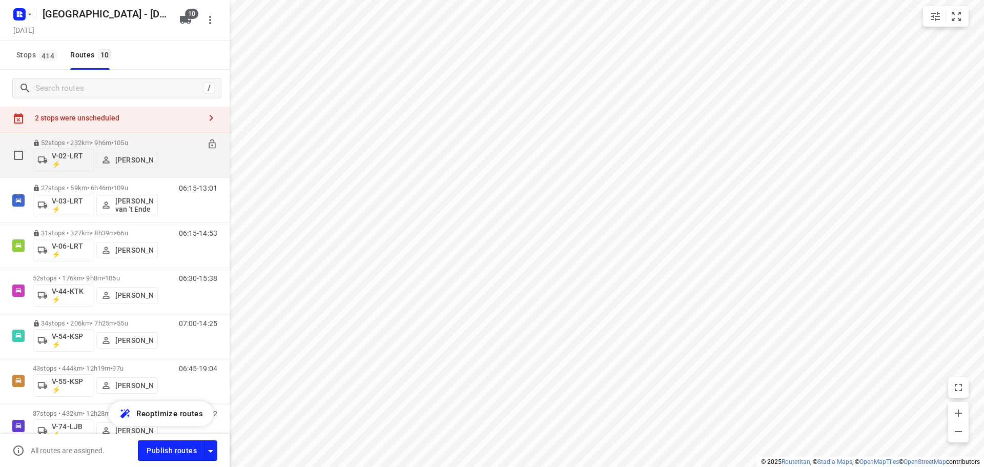
scroll to position [12, 0]
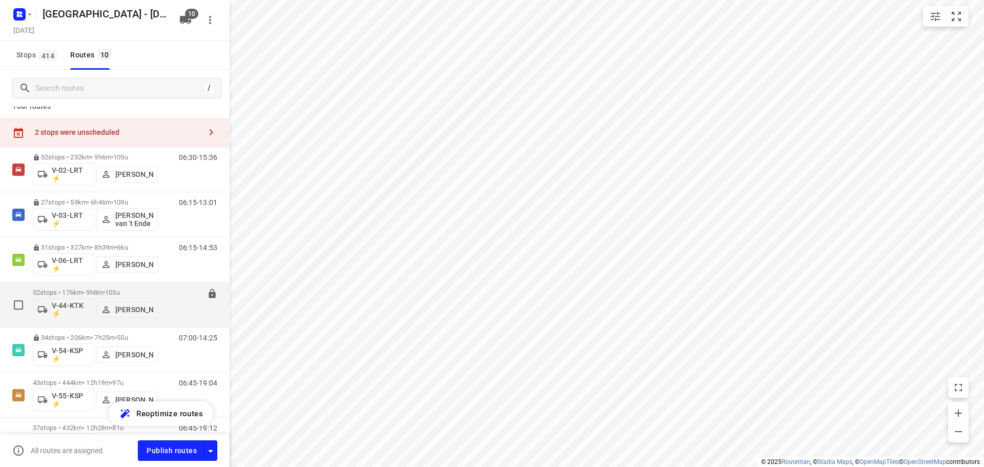
click at [102, 290] on p "52 stops • 176km • 9h8m • 105u" at bounding box center [95, 293] width 125 height 8
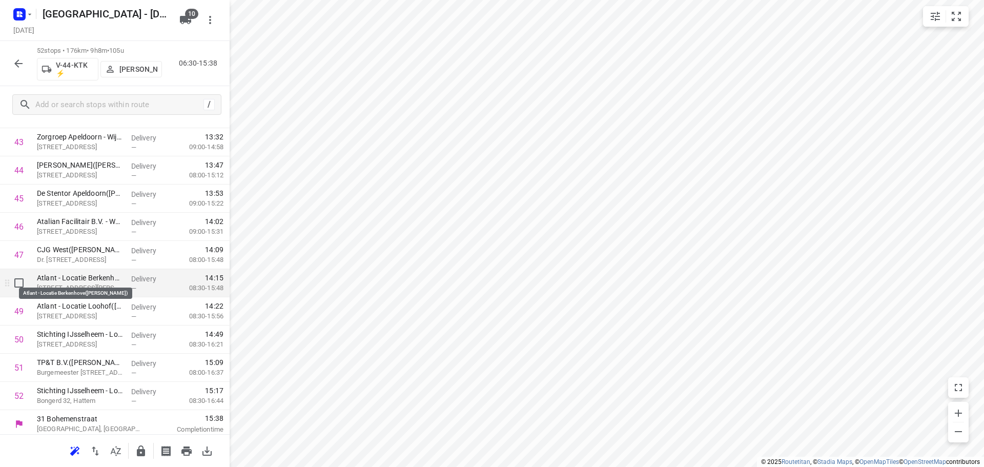
scroll to position [1264, 0]
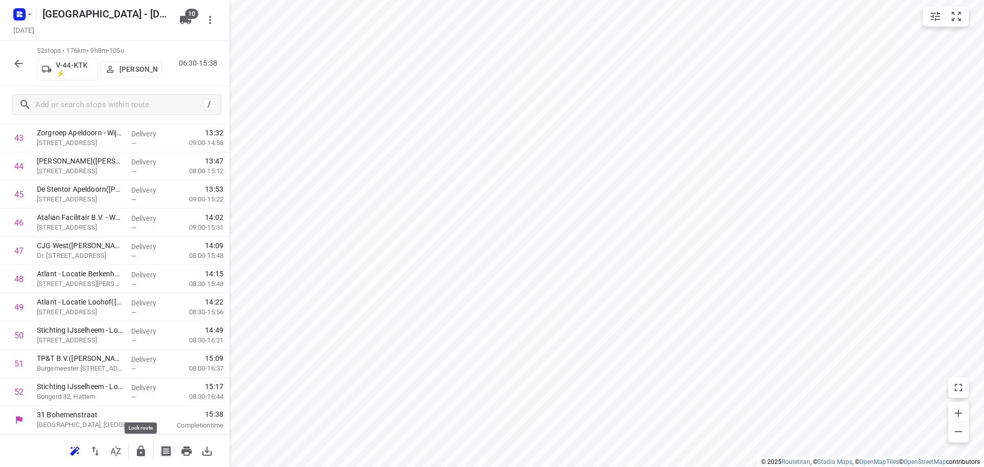
click at [134, 452] on button "button" at bounding box center [141, 451] width 21 height 21
click at [22, 70] on button "button" at bounding box center [18, 63] width 21 height 21
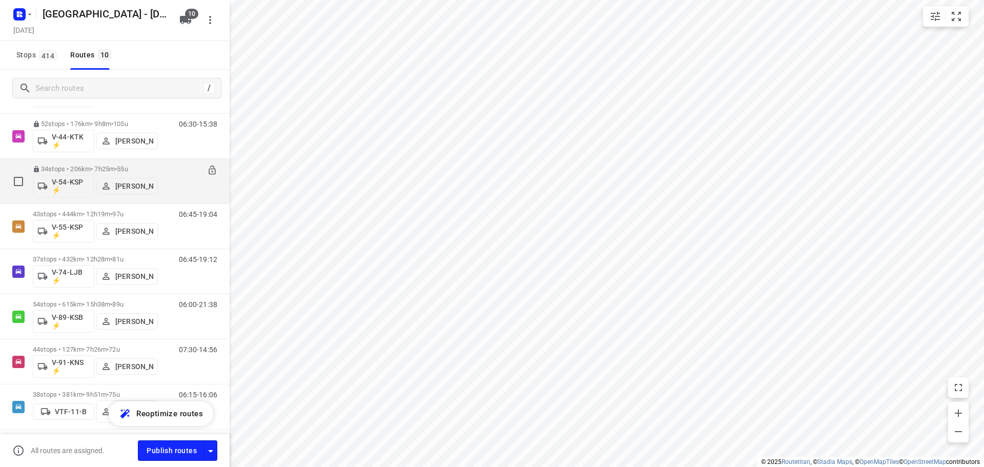
scroll to position [166, 0]
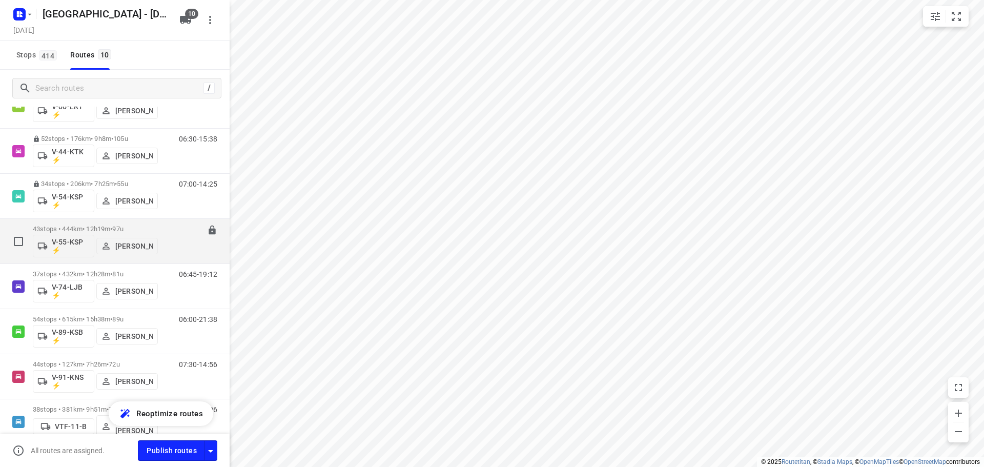
click at [130, 225] on div "43 stops • 444km • 12h19m • 97u V-55-KSP ⚡ Siemen Hiemstra" at bounding box center [95, 241] width 125 height 43
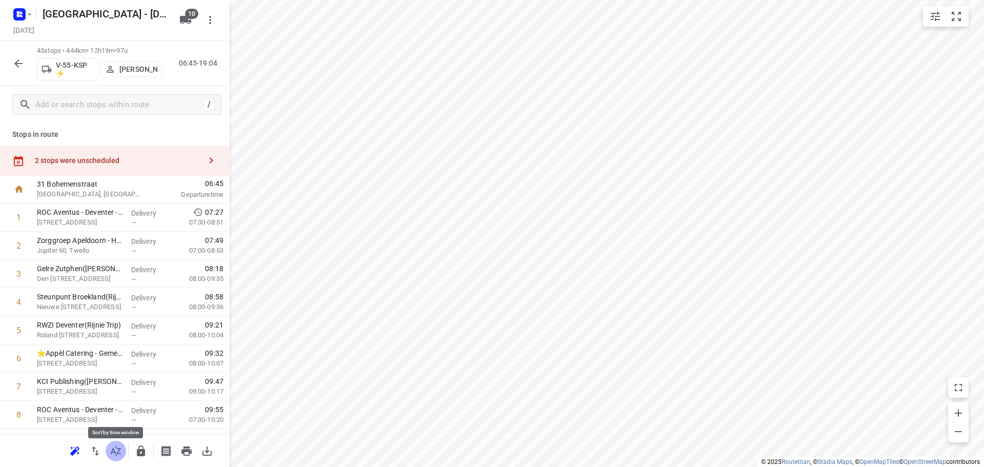
click at [114, 451] on icon "button" at bounding box center [116, 451] width 10 height 10
drag, startPoint x: 82, startPoint y: 250, endPoint x: 85, endPoint y: 219, distance: 30.5
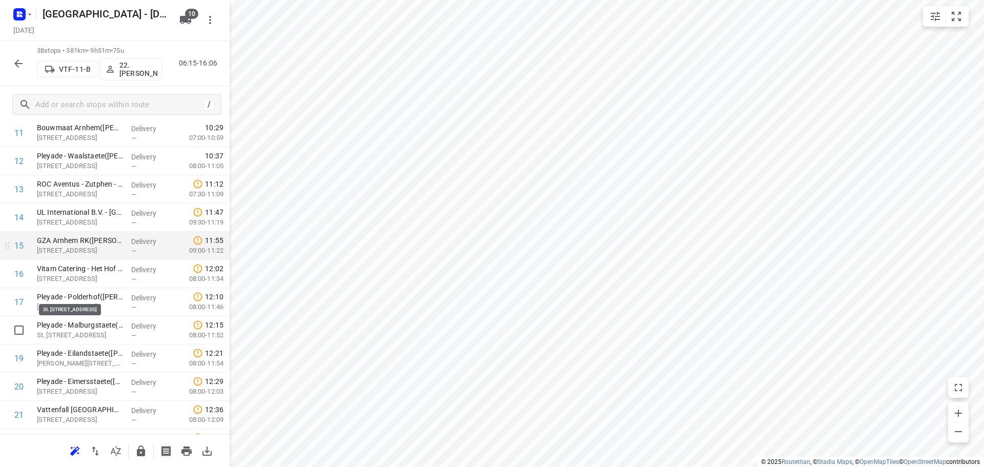
scroll to position [308, 0]
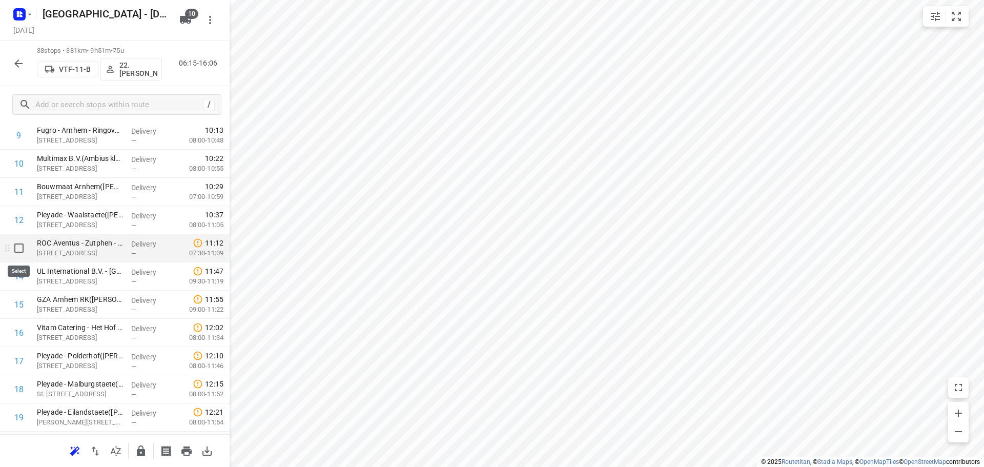
click at [19, 251] on input "checkbox" at bounding box center [19, 248] width 21 height 21
checkbox input "true"
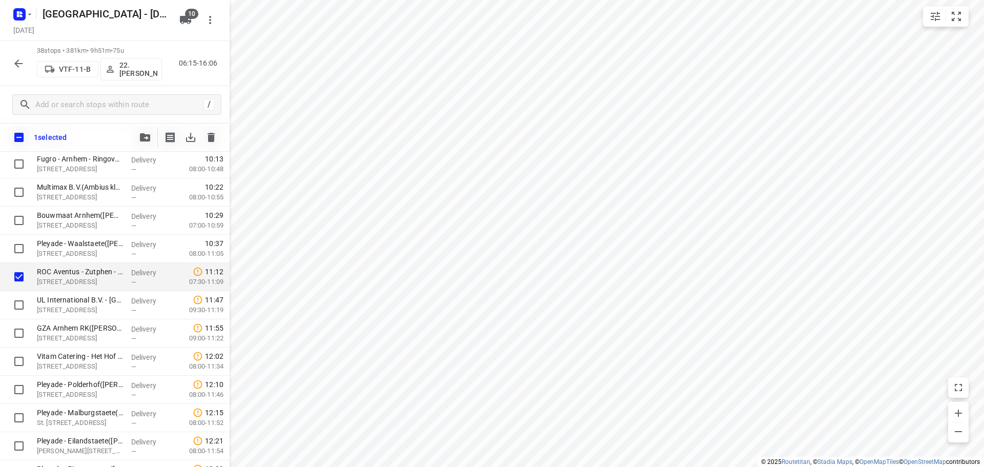
click at [146, 138] on icon "button" at bounding box center [145, 137] width 10 height 8
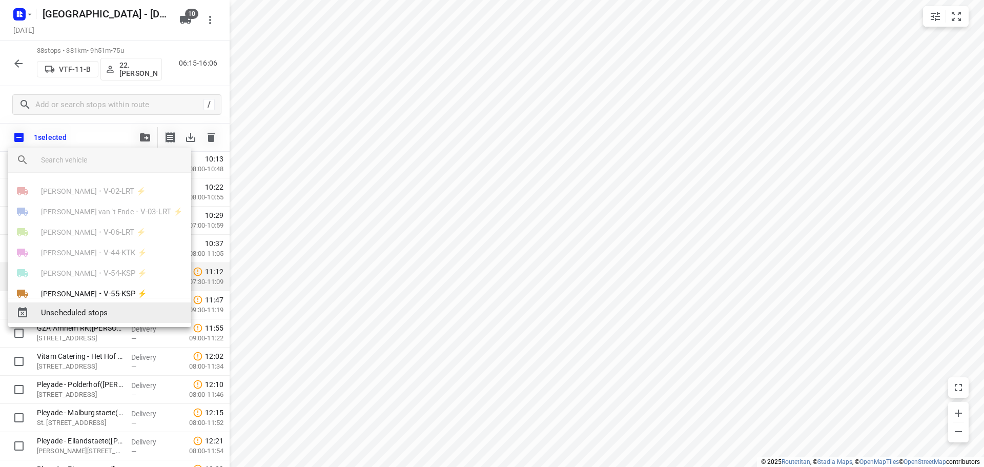
click at [120, 311] on span "Unscheduled stops" at bounding box center [112, 313] width 142 height 12
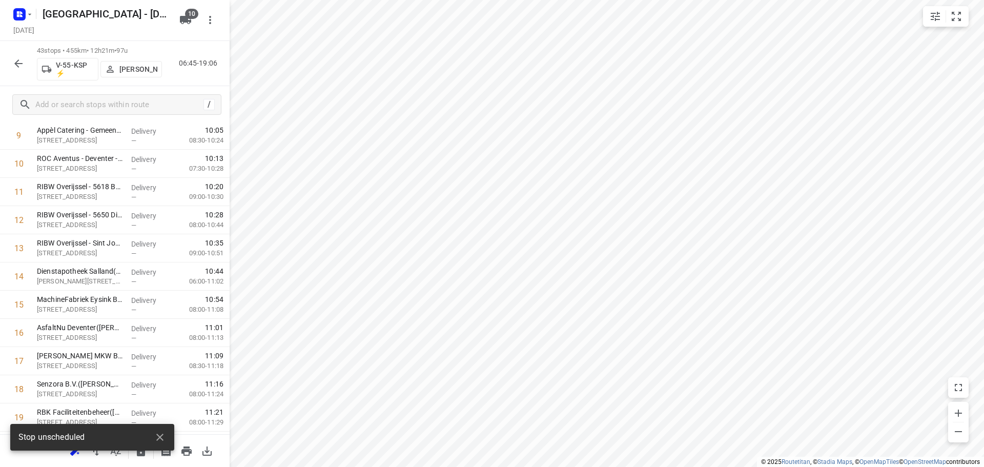
scroll to position [0, 0]
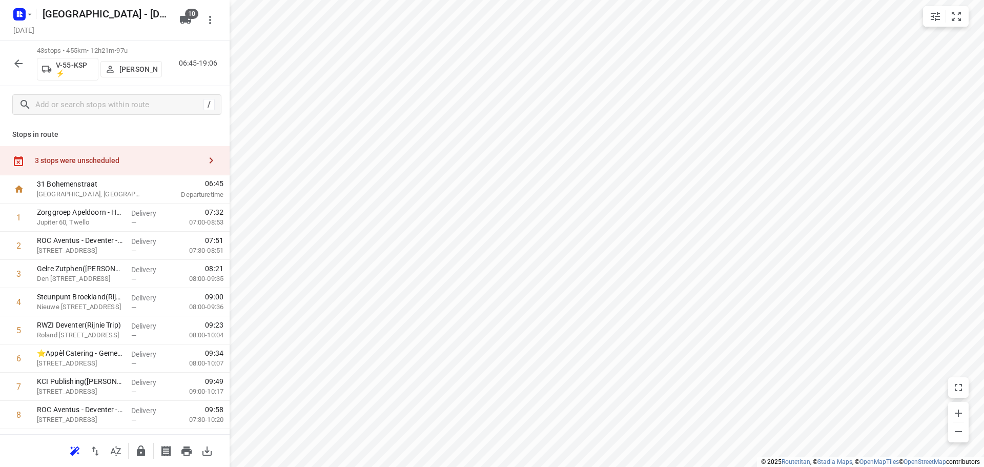
click at [107, 160] on div "3 stops were unscheduled" at bounding box center [118, 160] width 166 height 8
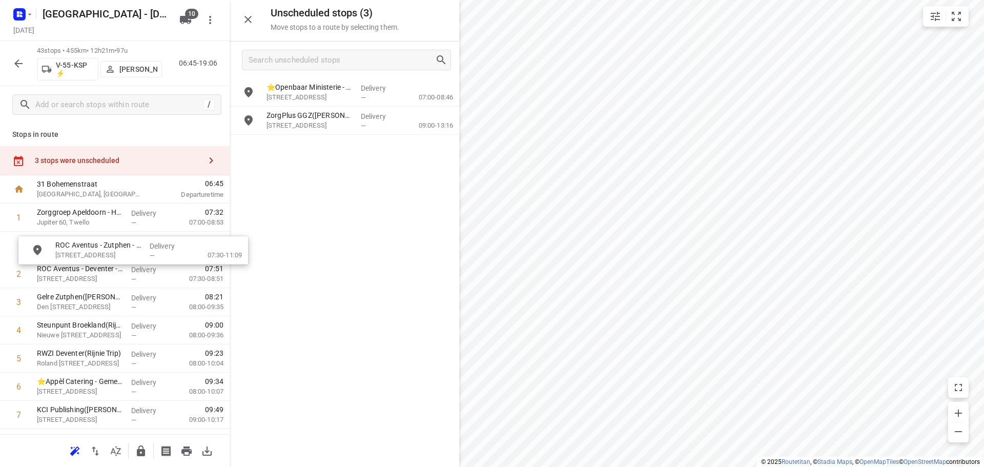
drag, startPoint x: 330, startPoint y: 87, endPoint x: 320, endPoint y: 252, distance: 165.9
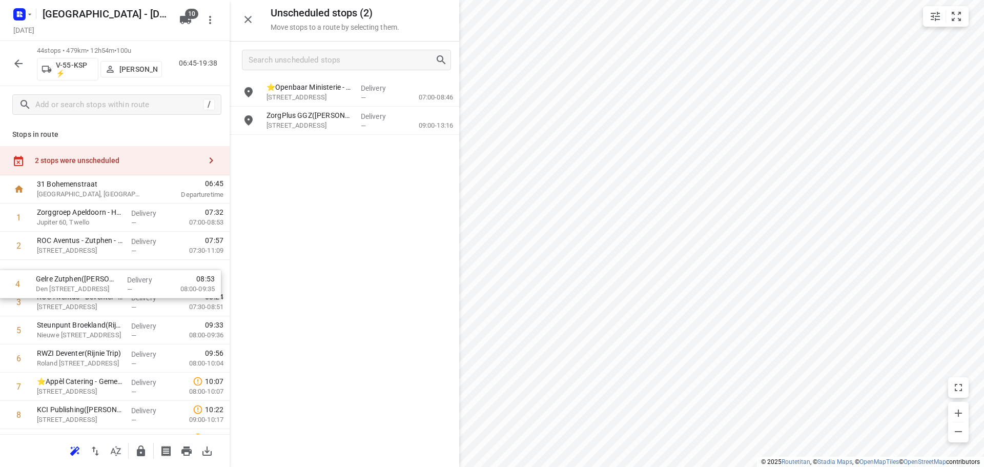
drag, startPoint x: 117, startPoint y: 306, endPoint x: 116, endPoint y: 279, distance: 26.7
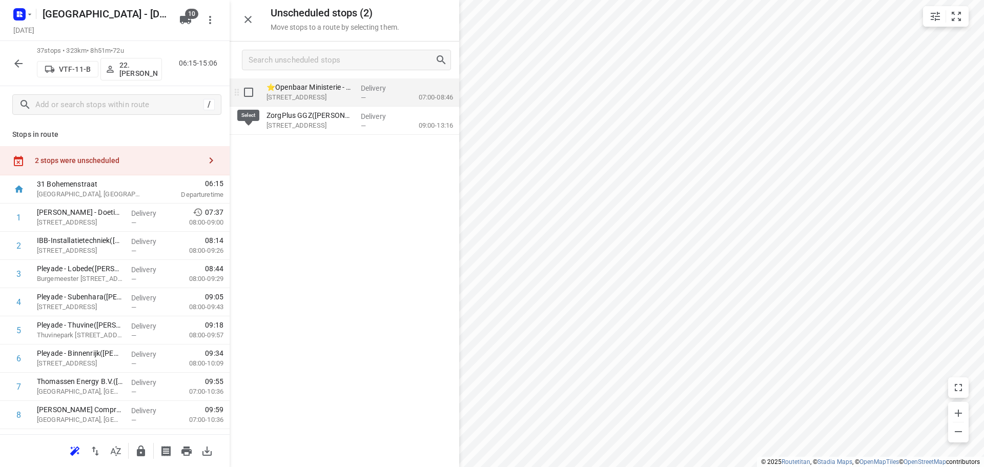
click at [246, 94] on input "grid" at bounding box center [248, 92] width 21 height 21
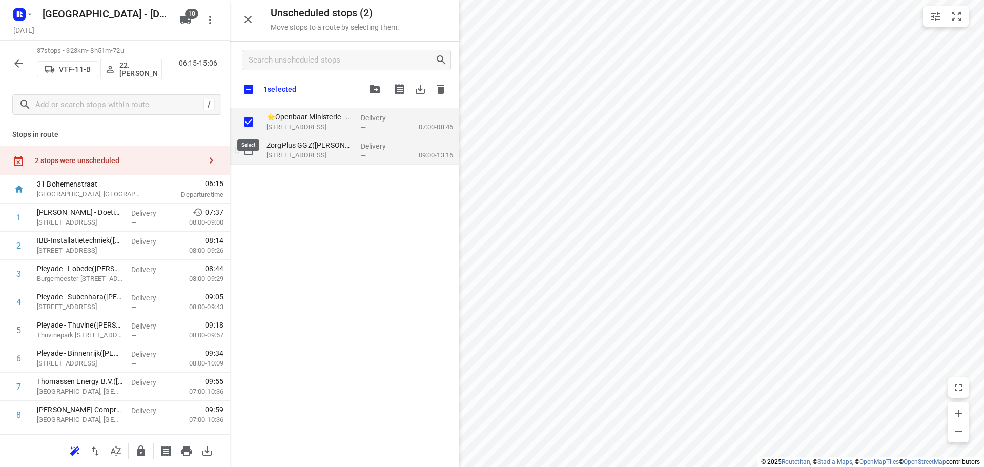
checkbox input "true"
click at [246, 153] on input "grid" at bounding box center [248, 150] width 21 height 21
checkbox input "true"
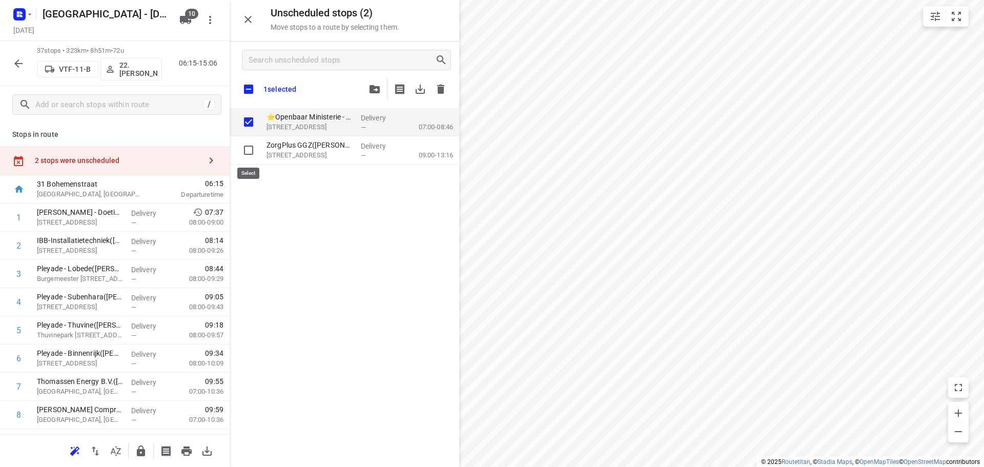
checkbox input "true"
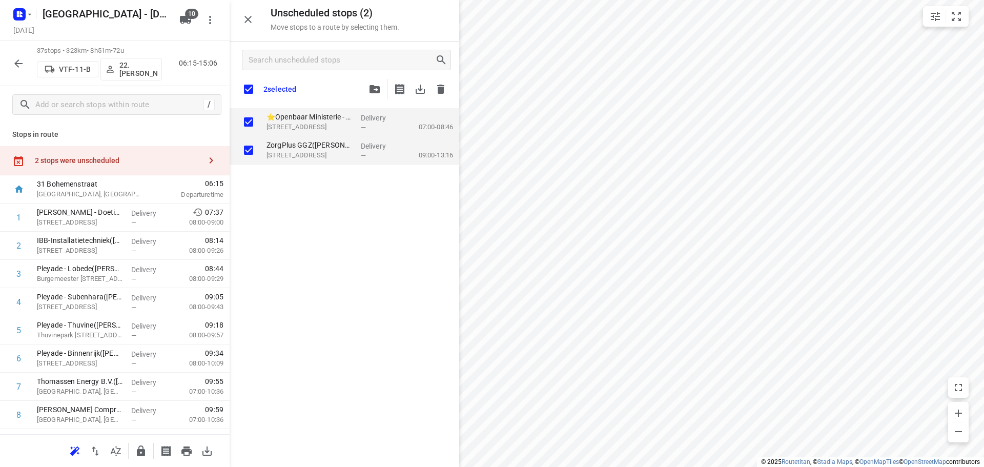
checkbox input "true"
drag, startPoint x: 315, startPoint y: 134, endPoint x: -12, endPoint y: 266, distance: 352.2
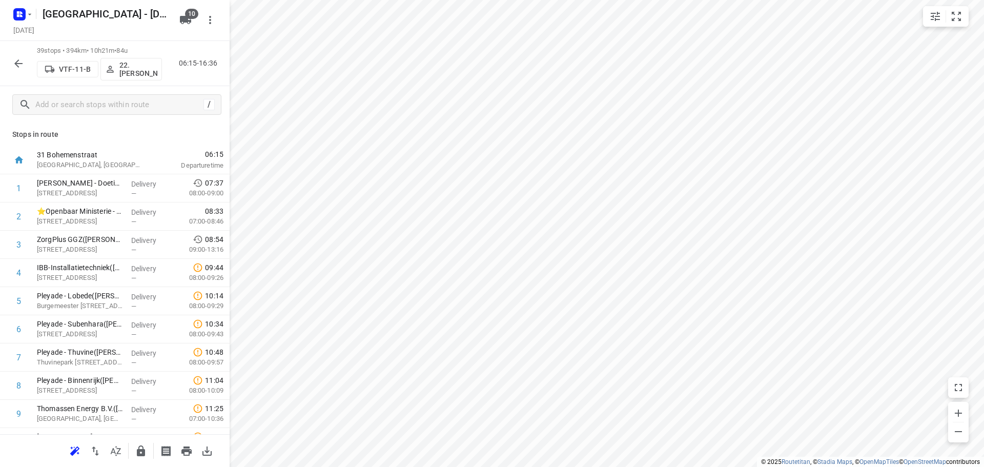
click at [11, 59] on button "button" at bounding box center [18, 63] width 21 height 21
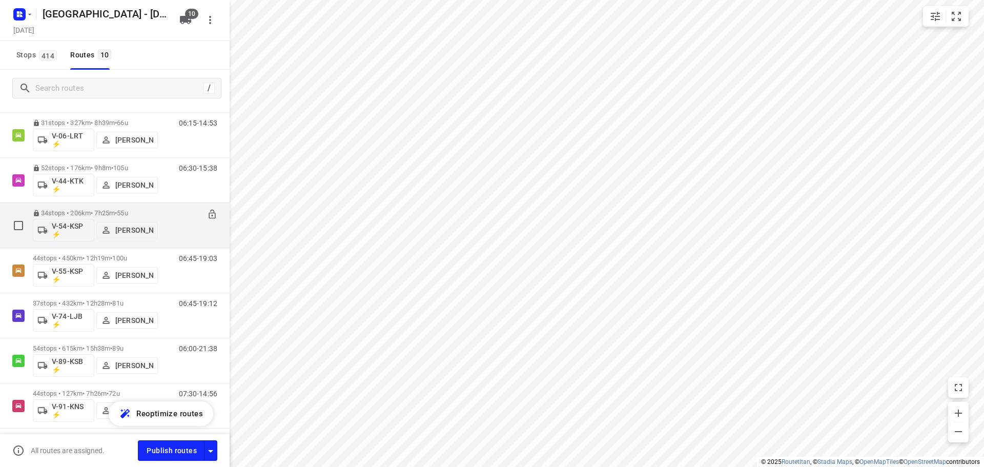
scroll to position [154, 0]
click at [103, 207] on div "44 stops • 450km • 12h19m • 100u V-55-KSP ⚡ Siemen Hiemstra" at bounding box center [95, 224] width 125 height 43
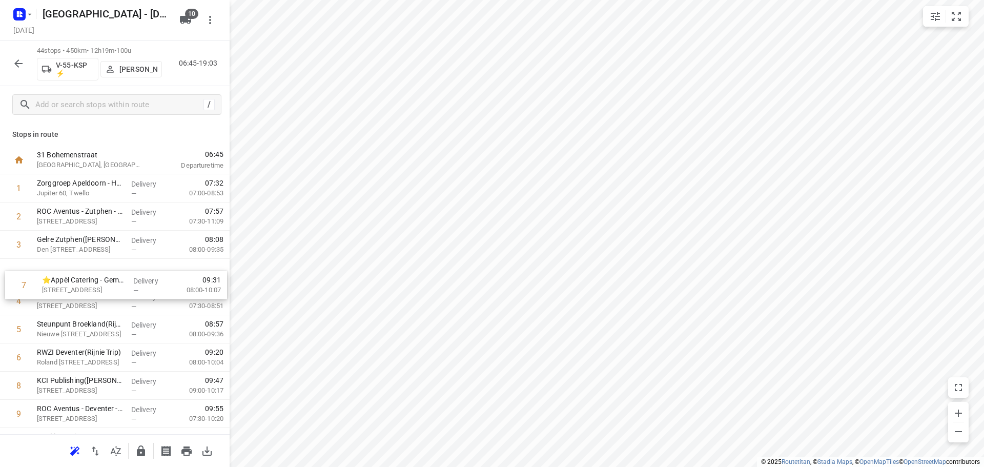
drag, startPoint x: 113, startPoint y: 351, endPoint x: 118, endPoint y: 266, distance: 85.7
drag, startPoint x: 74, startPoint y: 359, endPoint x: 84, endPoint y: 291, distance: 68.4
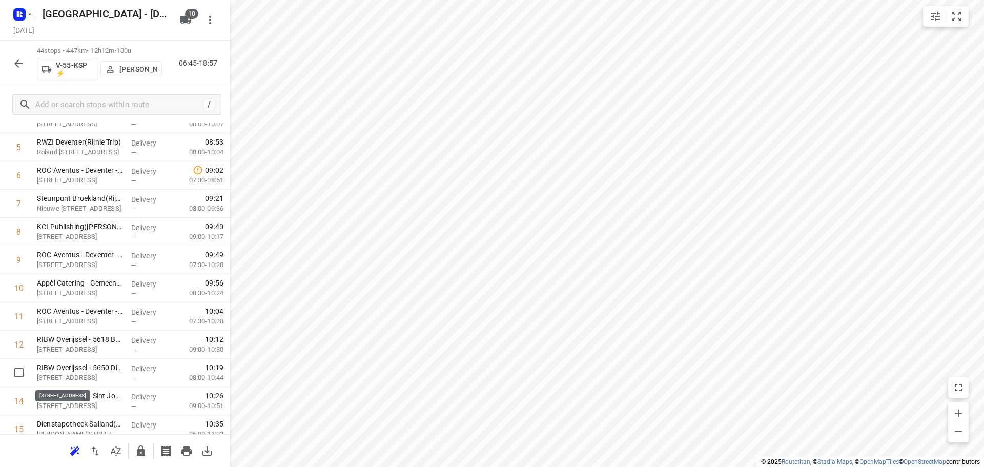
scroll to position [154, 0]
drag, startPoint x: 91, startPoint y: 373, endPoint x: 94, endPoint y: 197, distance: 175.9
drag, startPoint x: 95, startPoint y: 323, endPoint x: 98, endPoint y: 228, distance: 94.4
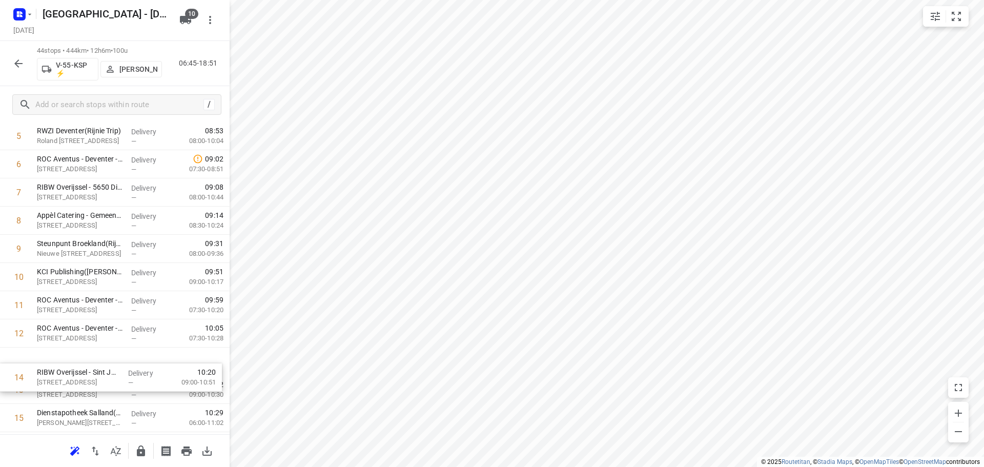
scroll to position [166, 0]
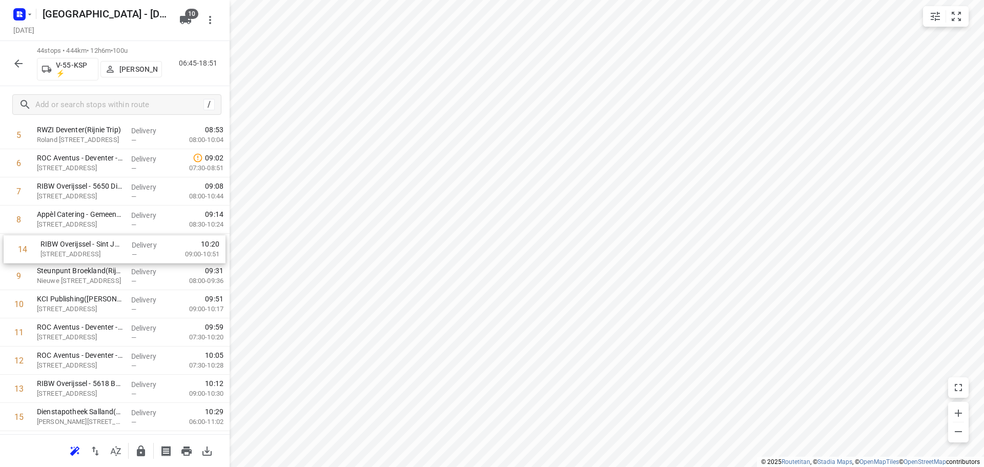
drag, startPoint x: 84, startPoint y: 406, endPoint x: 86, endPoint y: 250, distance: 155.9
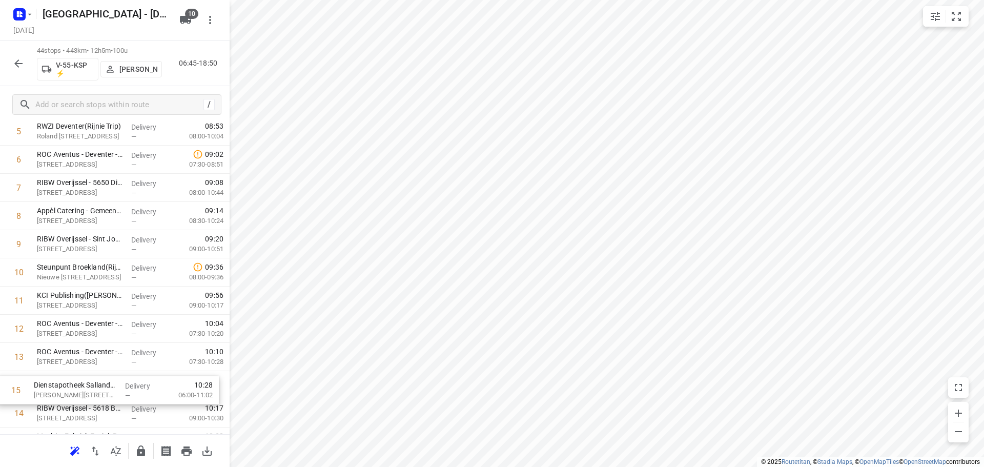
scroll to position [172, 0]
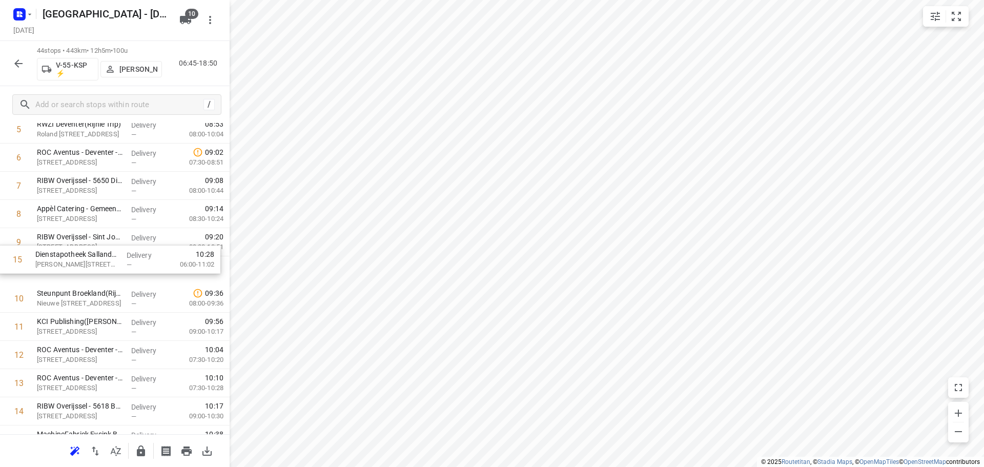
drag, startPoint x: 84, startPoint y: 411, endPoint x: 82, endPoint y: 243, distance: 168.7
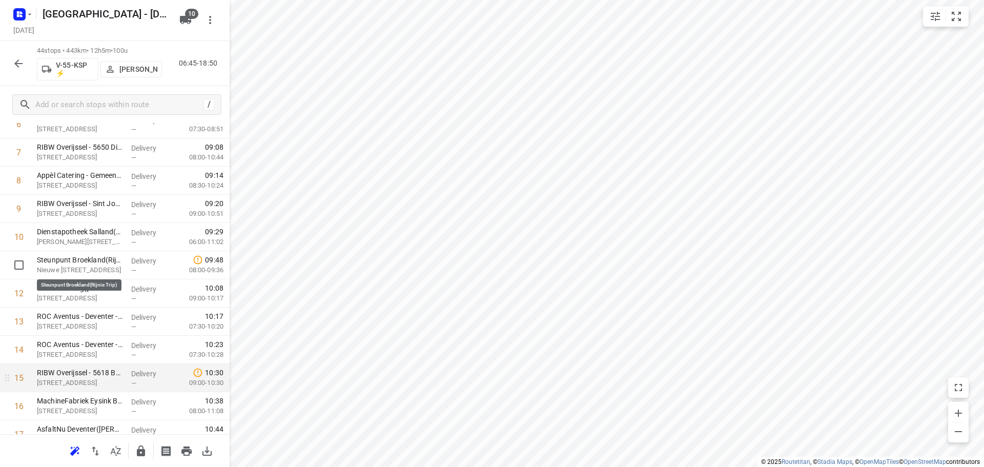
scroll to position [223, 0]
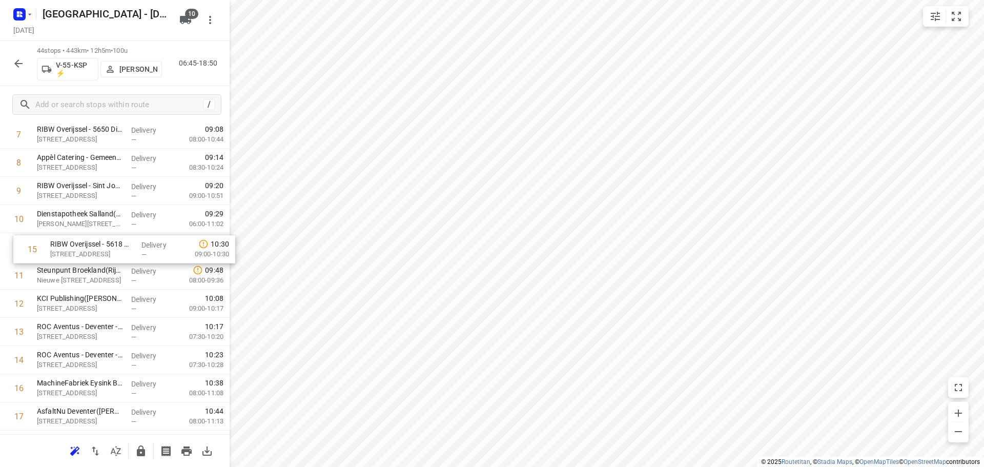
drag, startPoint x: 83, startPoint y: 359, endPoint x: 96, endPoint y: 241, distance: 118.2
drag, startPoint x: 88, startPoint y: 314, endPoint x: 98, endPoint y: 268, distance: 46.7
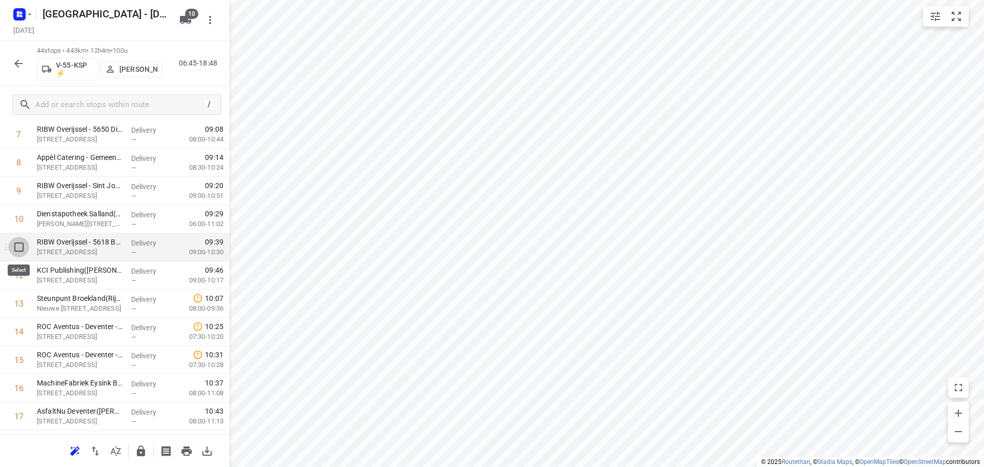
click at [17, 246] on input "checkbox" at bounding box center [19, 247] width 21 height 21
checkbox input "true"
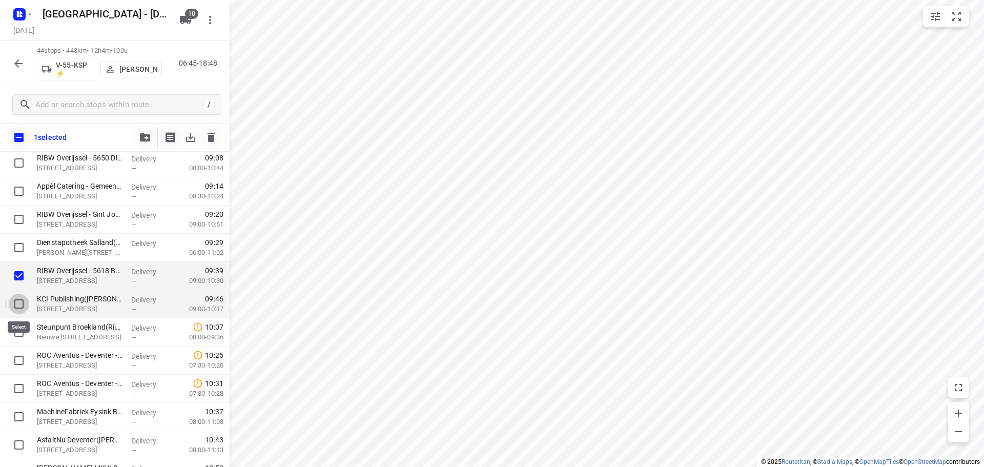
drag, startPoint x: 14, startPoint y: 307, endPoint x: 67, endPoint y: 301, distance: 53.2
click at [15, 305] on input "checkbox" at bounding box center [19, 304] width 21 height 21
checkbox input "true"
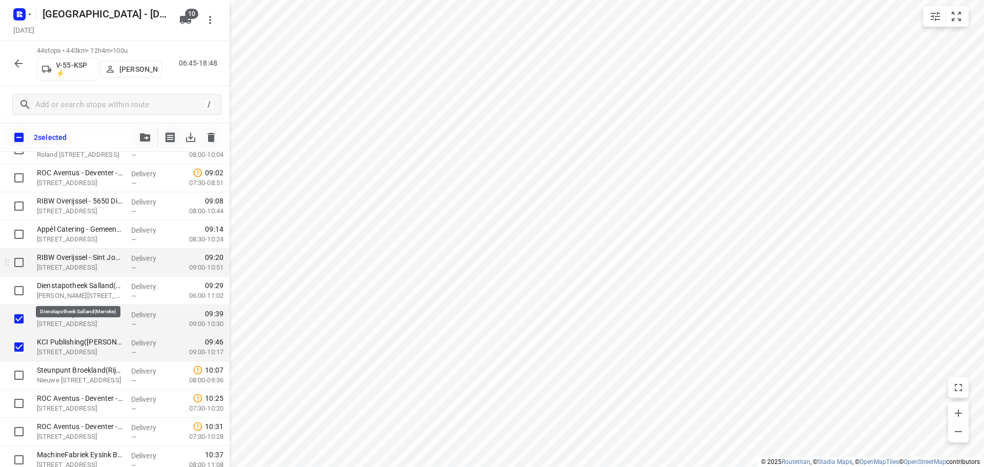
scroll to position [172, 0]
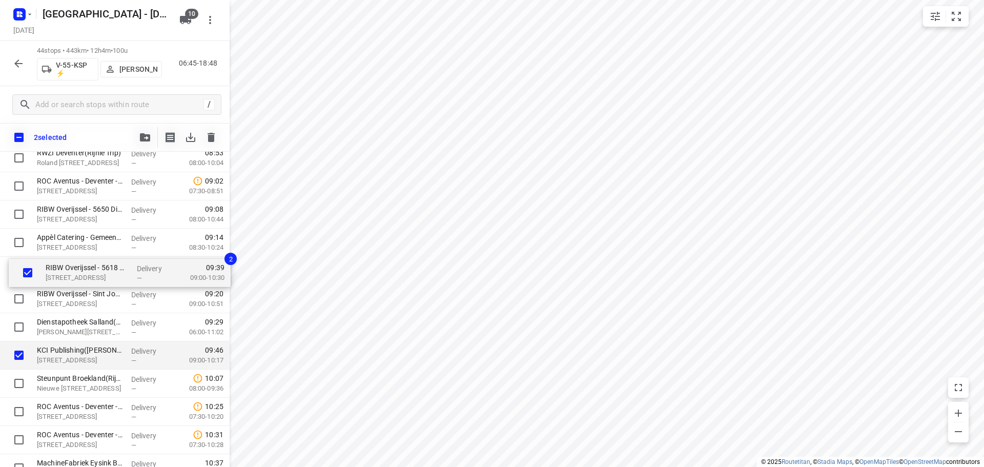
drag, startPoint x: 75, startPoint y: 291, endPoint x: 81, endPoint y: 268, distance: 23.3
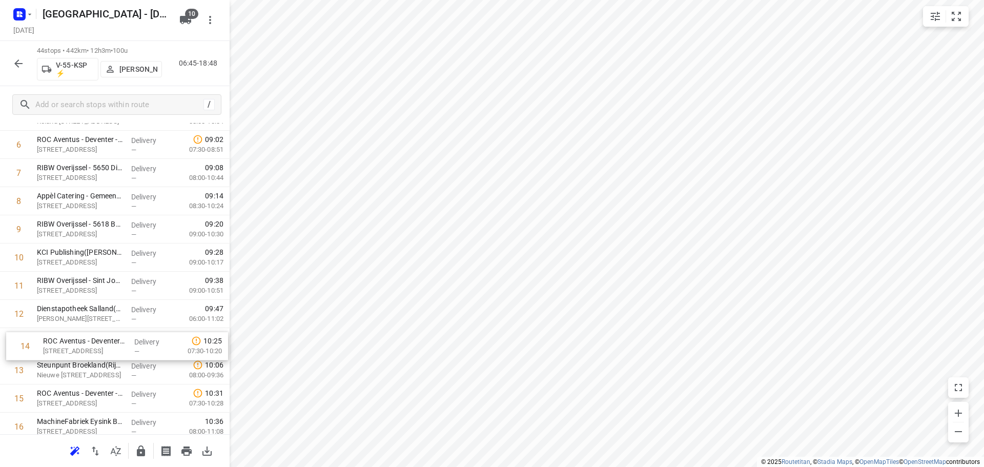
scroll to position [185, 0]
drag, startPoint x: 71, startPoint y: 387, endPoint x: 78, endPoint y: 339, distance: 48.7
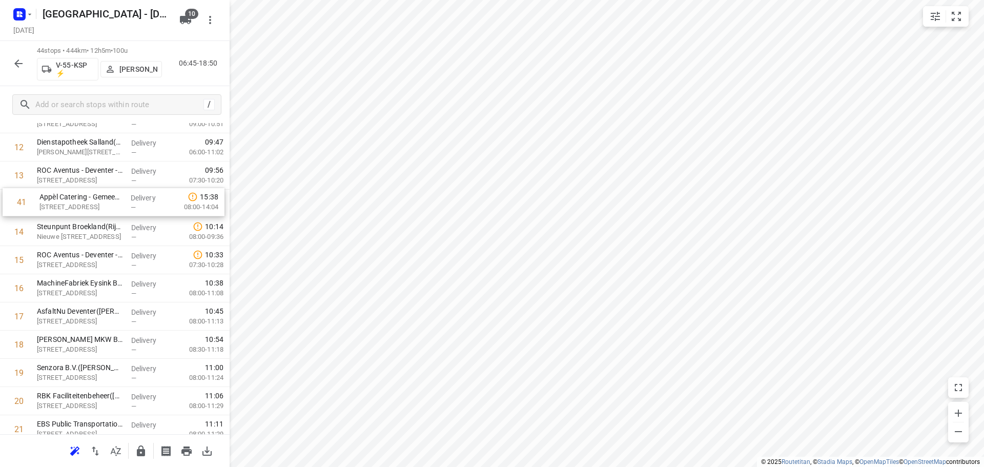
scroll to position [351, 0]
drag, startPoint x: 96, startPoint y: 318, endPoint x: 97, endPoint y: 221, distance: 96.9
click at [97, 221] on div "1 Zorggroep Apeldoorn - Hofstede(Joke van Veluwen) Jupiter 60, Twello Delivery …" at bounding box center [115, 444] width 230 height 1241
click at [21, 261] on input "checkbox" at bounding box center [19, 260] width 21 height 21
checkbox input "true"
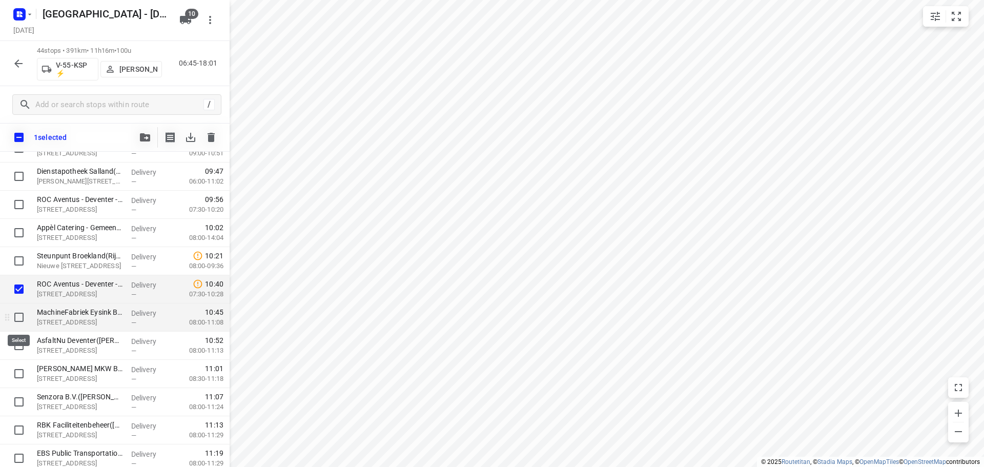
click at [16, 322] on input "checkbox" at bounding box center [19, 317] width 21 height 21
checkbox input "true"
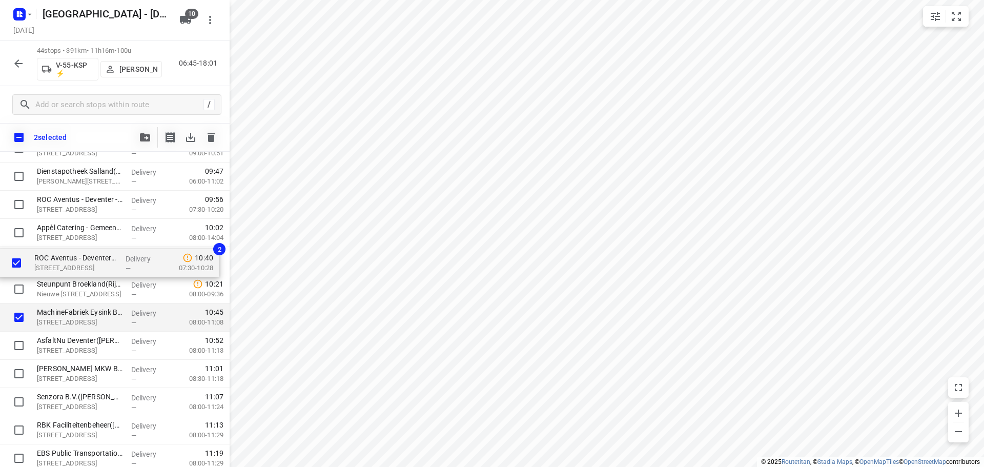
drag, startPoint x: 78, startPoint y: 292, endPoint x: 75, endPoint y: 260, distance: 31.9
click at [75, 260] on div "Zorggroep Apeldoorn - Hofstede(Joke van Veluwen) Jupiter 60, Twello Delivery — …" at bounding box center [115, 472] width 230 height 1241
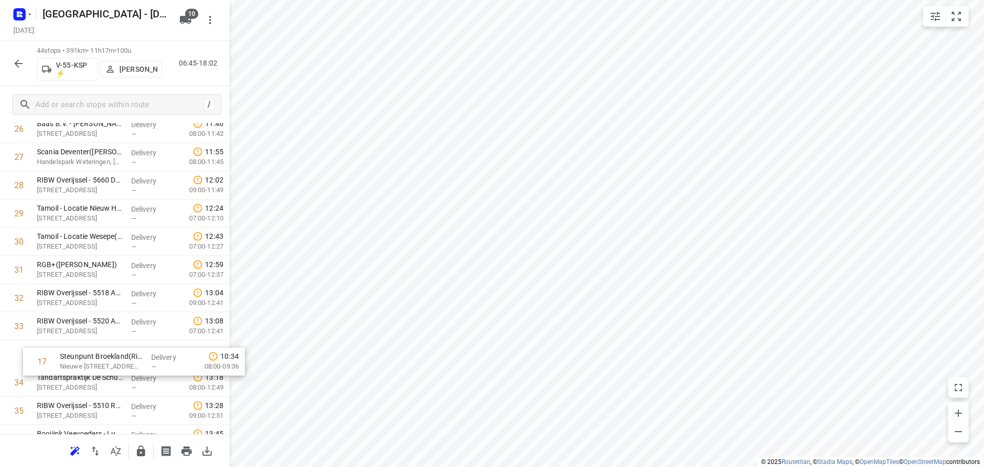
scroll to position [739, 0]
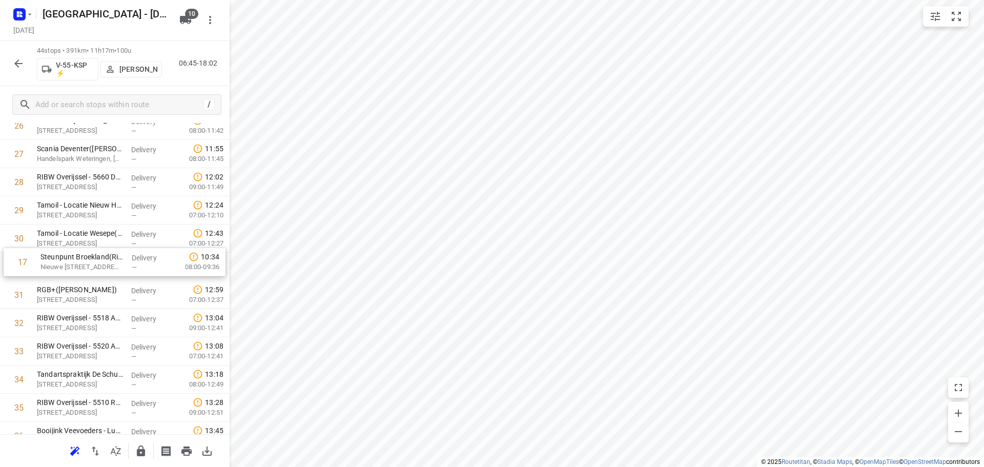
drag, startPoint x: 102, startPoint y: 294, endPoint x: 103, endPoint y: 270, distance: 24.1
click at [103, 269] on div "1 Zorggroep Apeldoorn - Hofstede(Joke van Veluwen) Jupiter 60, Twello Delivery …" at bounding box center [115, 55] width 230 height 1241
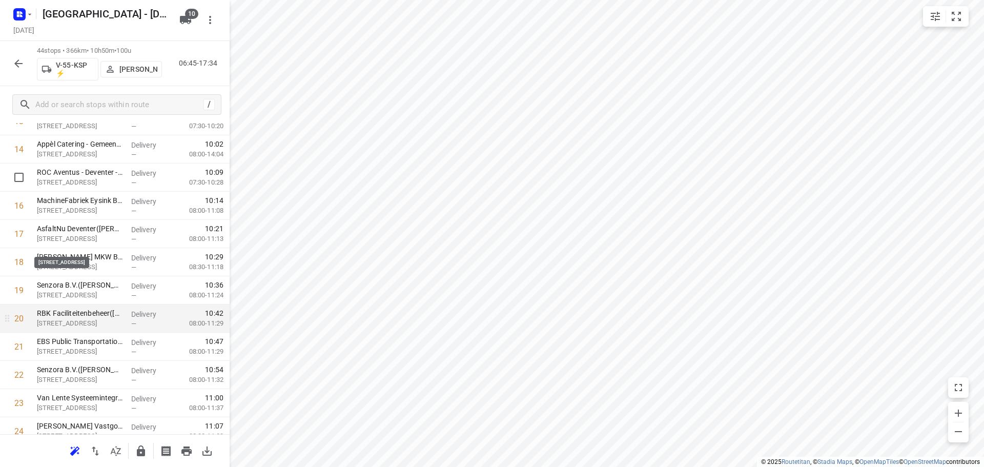
scroll to position [329, 0]
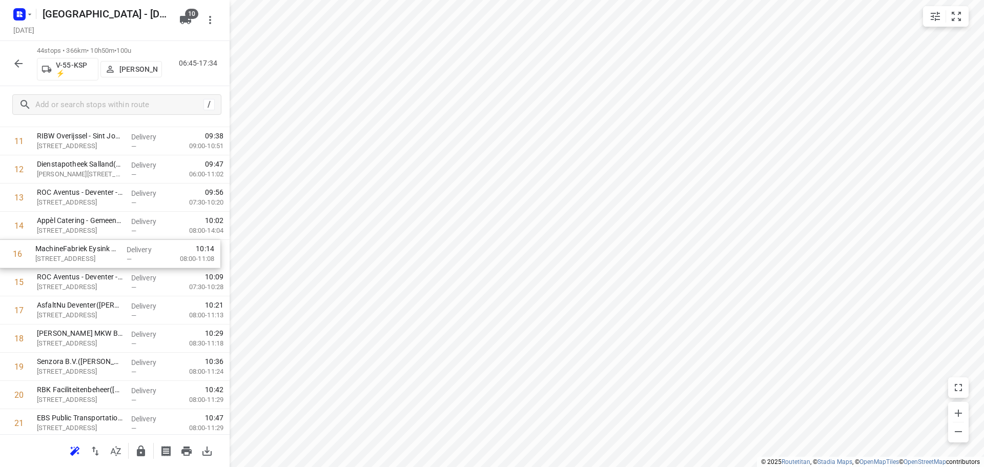
drag, startPoint x: 105, startPoint y: 284, endPoint x: 104, endPoint y: 253, distance: 30.8
click at [104, 253] on div "1 Zorggroep Apeldoorn - Hofstede(Joke van Veluwen) Jupiter 60, Twello Delivery …" at bounding box center [115, 465] width 230 height 1241
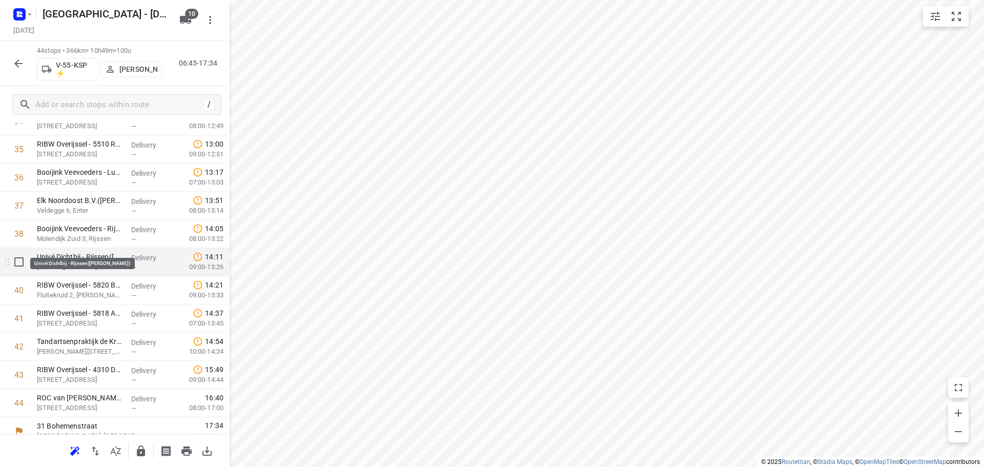
scroll to position [1009, 0]
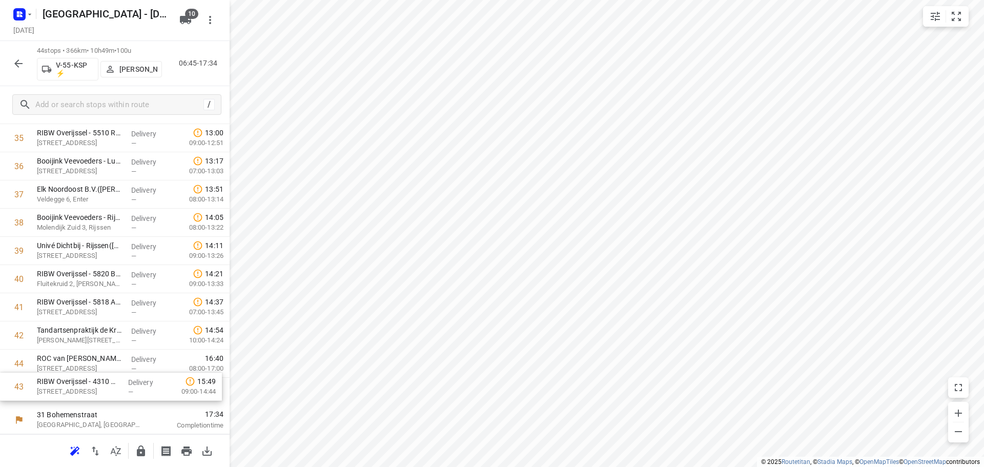
drag, startPoint x: 125, startPoint y: 364, endPoint x: 123, endPoint y: 407, distance: 42.6
drag, startPoint x: 93, startPoint y: 172, endPoint x: 88, endPoint y: 378, distance: 206.2
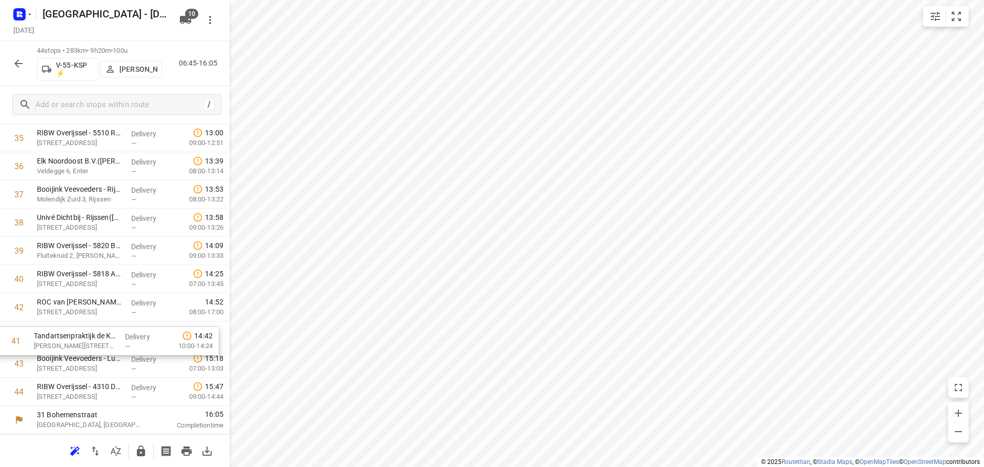
drag, startPoint x: 80, startPoint y: 307, endPoint x: 78, endPoint y: 347, distance: 40.6
drag, startPoint x: 90, startPoint y: 286, endPoint x: 95, endPoint y: 350, distance: 64.8
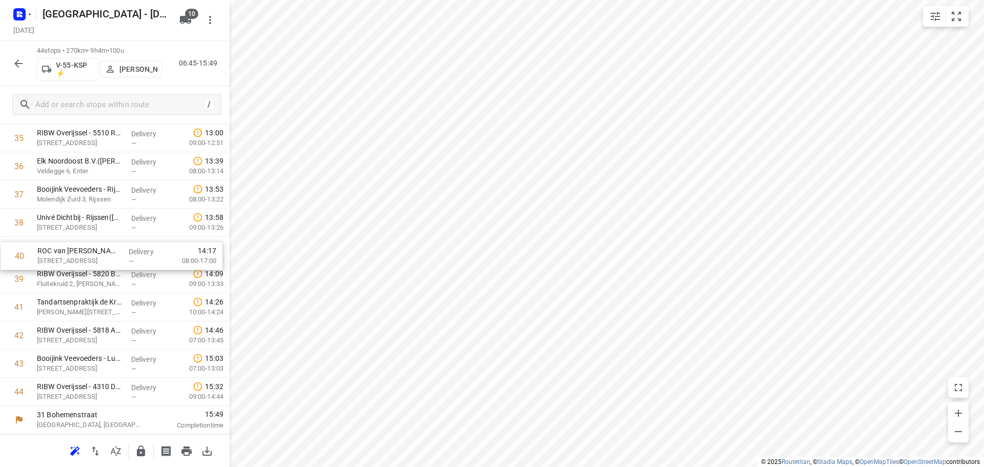
drag, startPoint x: 102, startPoint y: 273, endPoint x: 99, endPoint y: 245, distance: 28.3
click at [145, 444] on button "button" at bounding box center [141, 451] width 21 height 21
click at [17, 60] on icon "button" at bounding box center [18, 63] width 12 height 12
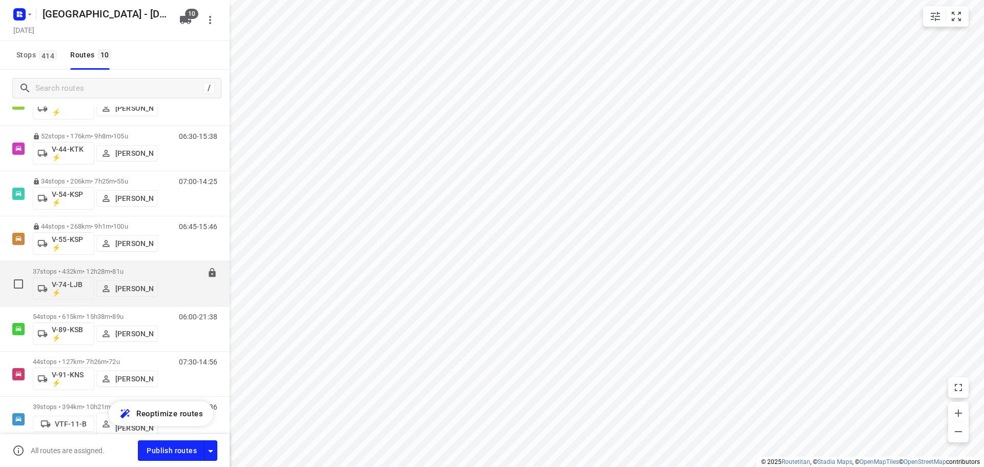
scroll to position [188, 0]
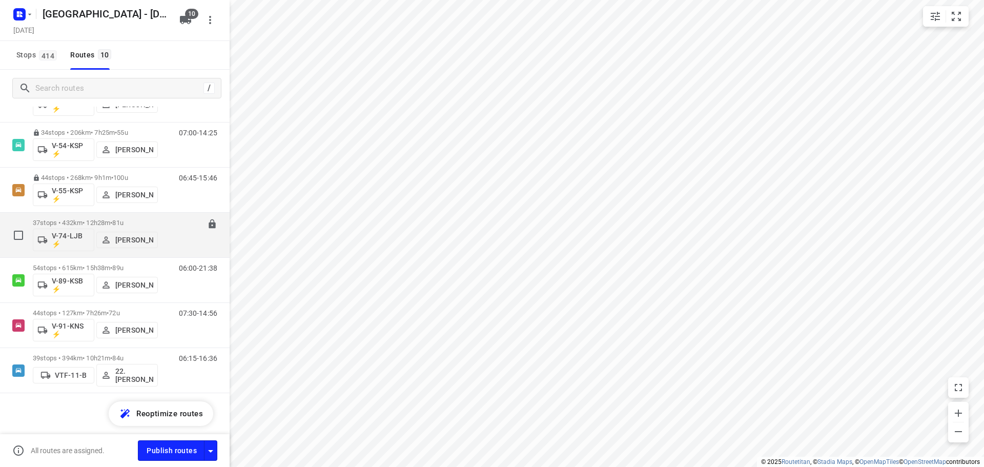
click at [150, 218] on div "37 stops • 432km • 12h28m • 81u V-74-LJB ⚡ Robert Hoogeveen" at bounding box center [95, 235] width 125 height 43
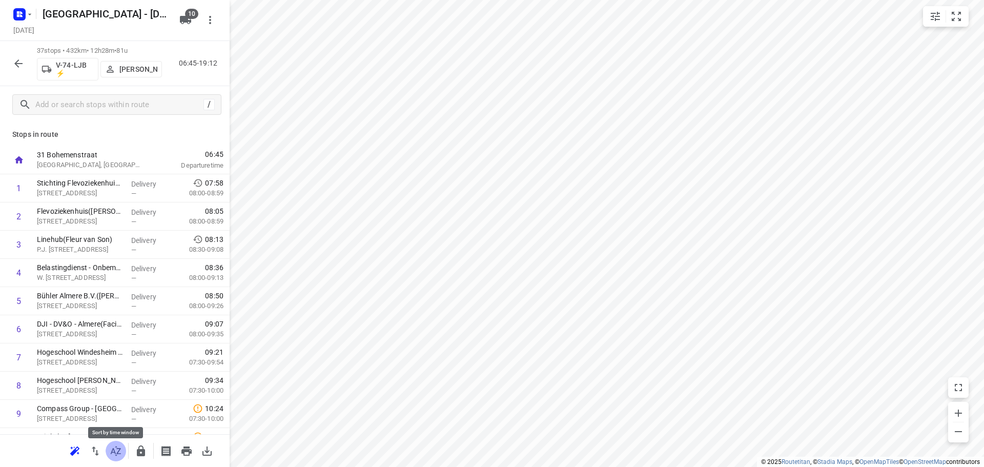
click at [118, 450] on icon "button" at bounding box center [116, 451] width 12 height 12
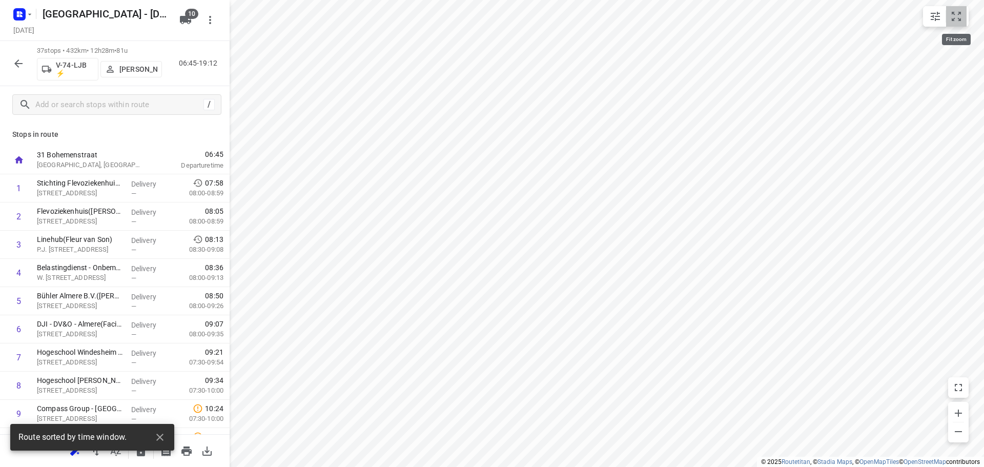
click at [957, 16] on icon "small contained button group" at bounding box center [957, 16] width 12 height 12
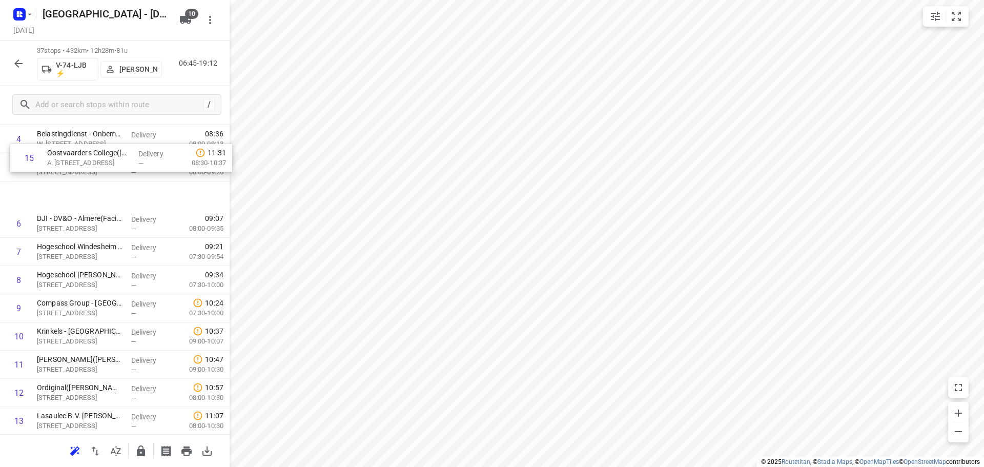
scroll to position [130, 0]
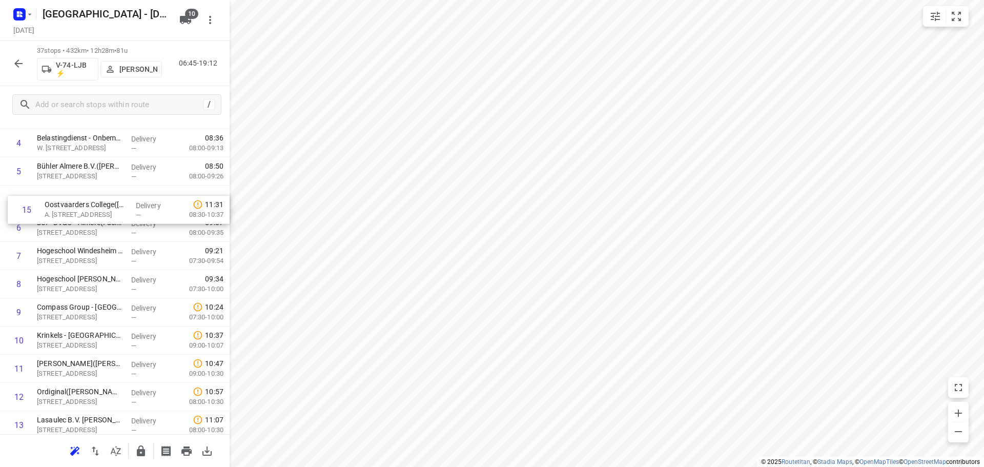
drag, startPoint x: 96, startPoint y: 334, endPoint x: 105, endPoint y: 227, distance: 107.5
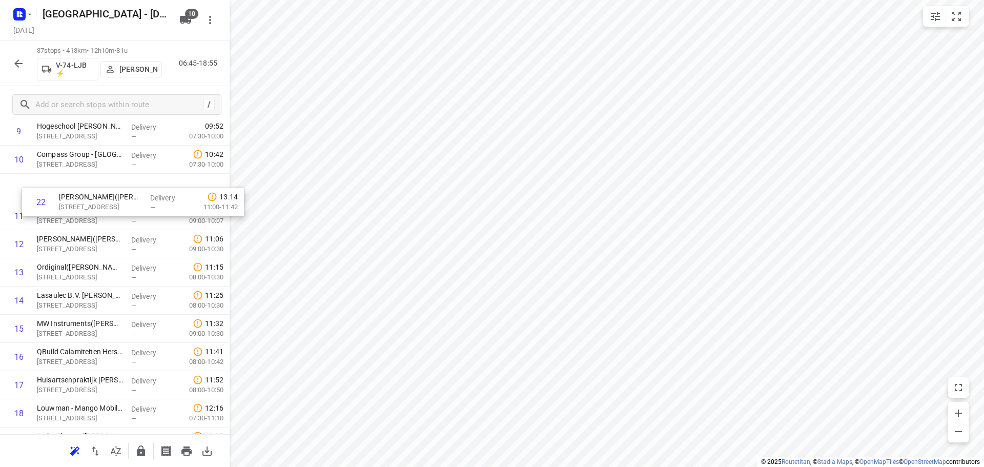
scroll to position [279, 0]
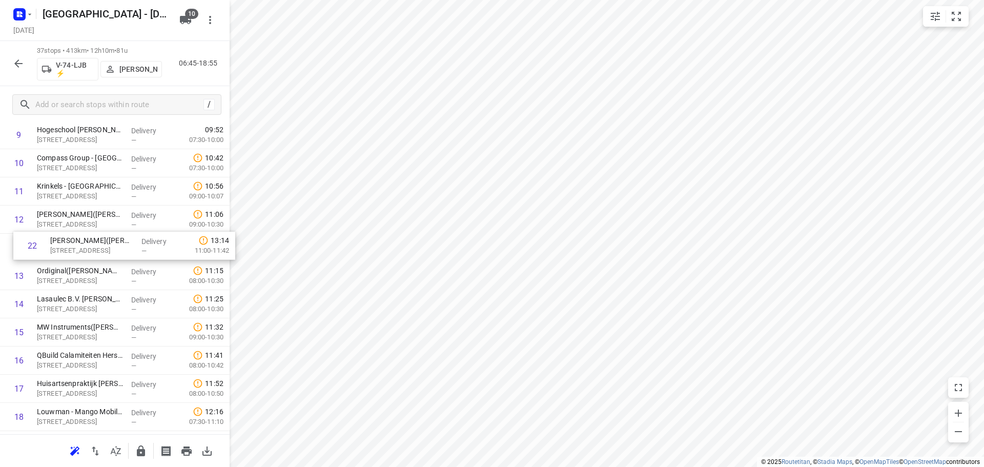
drag, startPoint x: 97, startPoint y: 295, endPoint x: 109, endPoint y: 248, distance: 49.1
click at [109, 248] on div "1 Stichting Flevoziekenhuis(Romina Postma-Ipema) Hospitaalweg 1, Almere Deliver…" at bounding box center [115, 416] width 230 height 1043
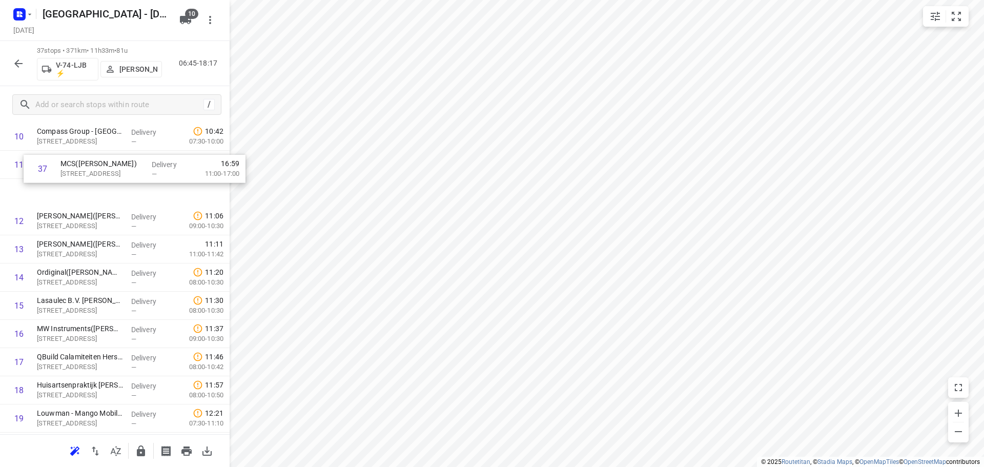
scroll to position [304, 0]
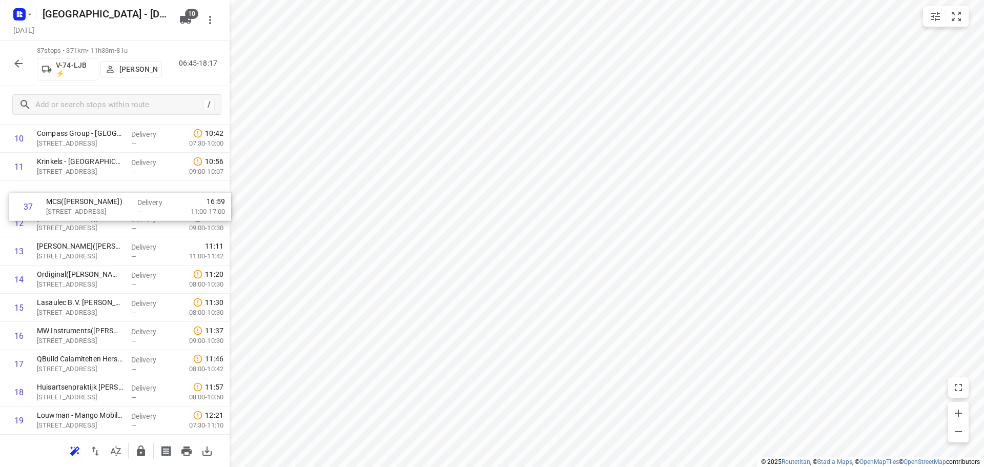
drag, startPoint x: 80, startPoint y: 413, endPoint x: 79, endPoint y: 199, distance: 213.8
click at [79, 199] on div "1 Stichting Flevoziekenhuis(Romina Postma-Ipema) Hospitaalweg 1, Almere Deliver…" at bounding box center [115, 392] width 230 height 1043
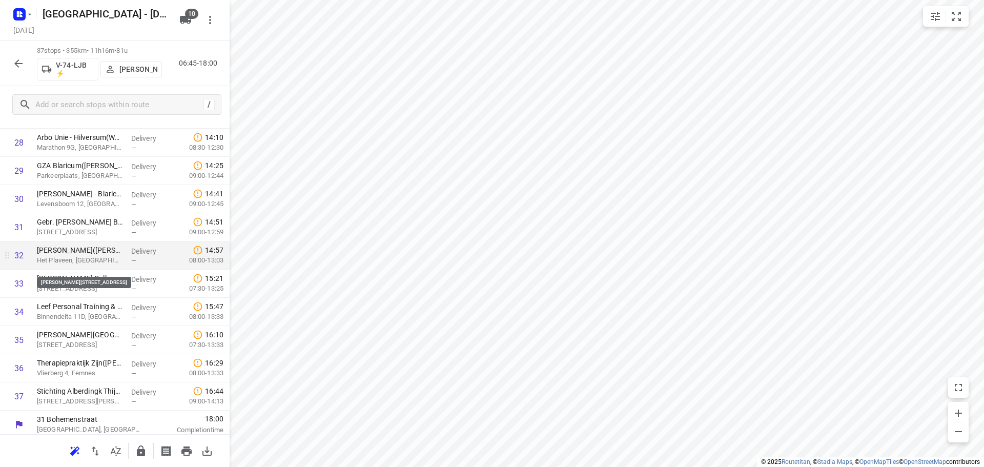
scroll to position [812, 0]
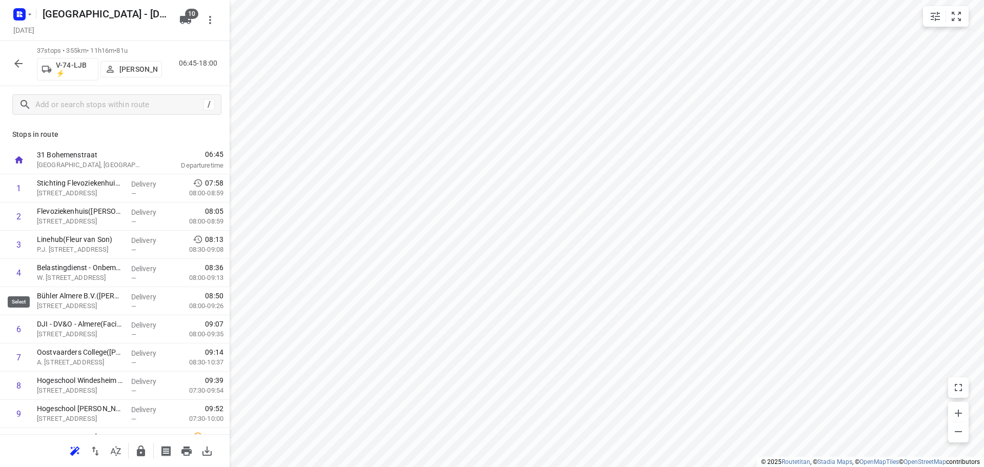
scroll to position [812, 0]
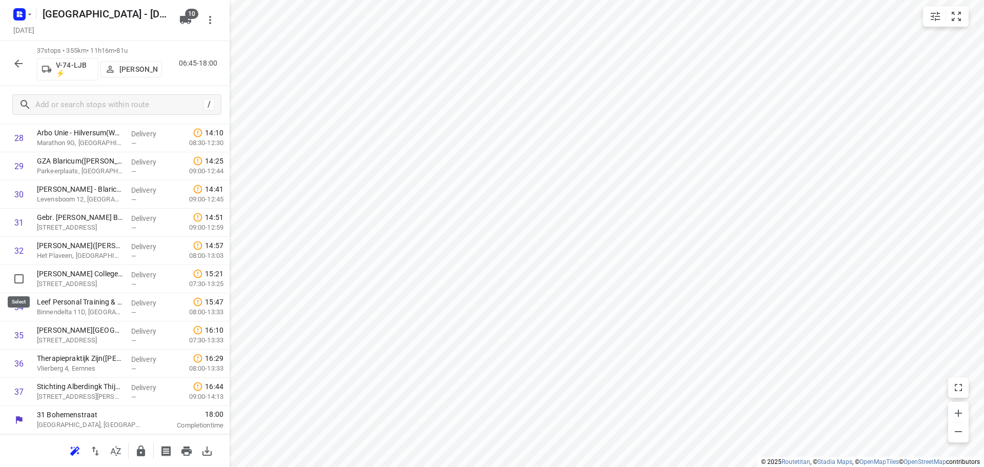
click at [21, 281] on input "checkbox" at bounding box center [19, 279] width 21 height 21
checkbox input "true"
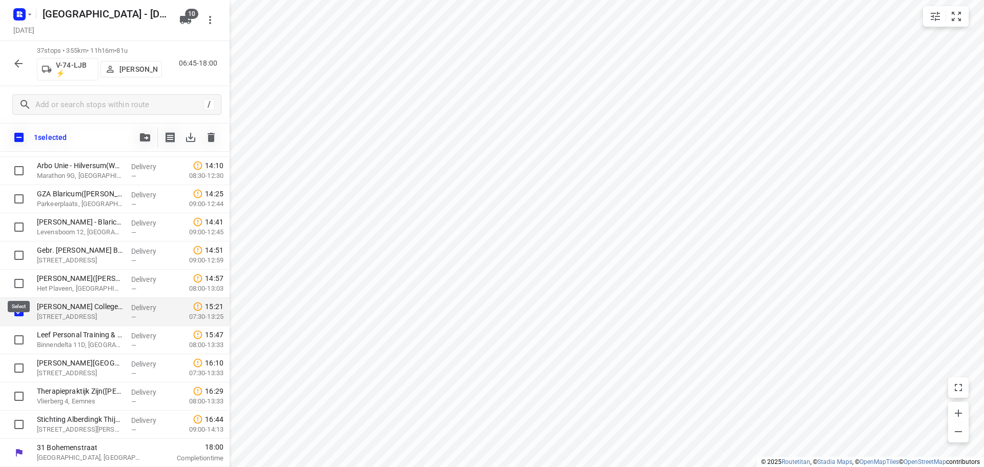
scroll to position [808, 0]
click at [21, 377] on input "checkbox" at bounding box center [19, 368] width 21 height 21
checkbox input "true"
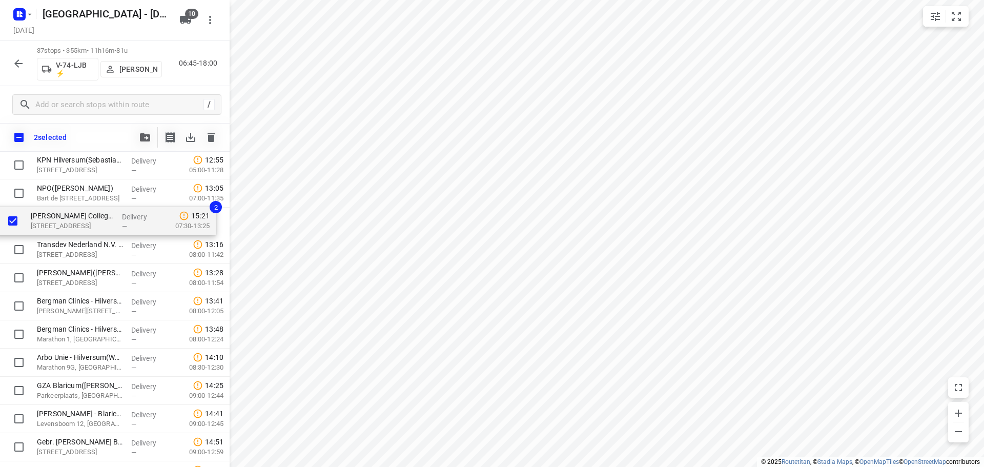
scroll to position [640, 0]
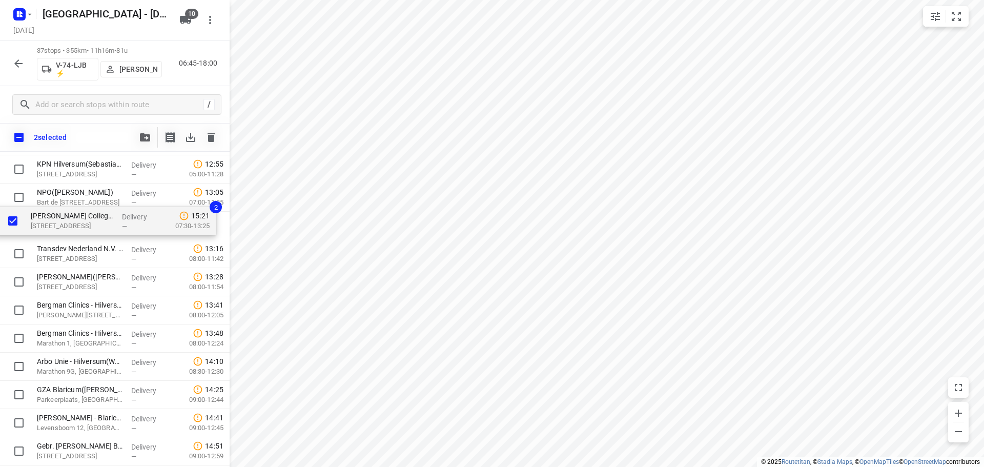
drag, startPoint x: 84, startPoint y: 316, endPoint x: 77, endPoint y: 219, distance: 97.6
click at [77, 219] on div "Stichting Flevoziekenhuis(Romina Postma-Ipema) Hospitaalweg 1, Almere Delivery …" at bounding box center [115, 84] width 230 height 1043
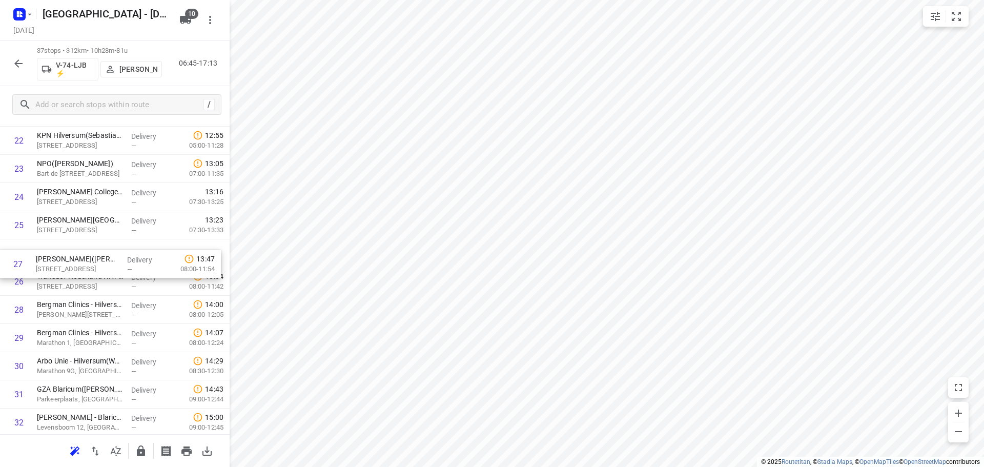
drag, startPoint x: 98, startPoint y: 284, endPoint x: 105, endPoint y: 255, distance: 29.5
click at [99, 255] on div "1 Stichting Flevoziekenhuis(Romina Postma-Ipema) Hospitaalweg 1, Almere Deliver…" at bounding box center [115, 55] width 230 height 1043
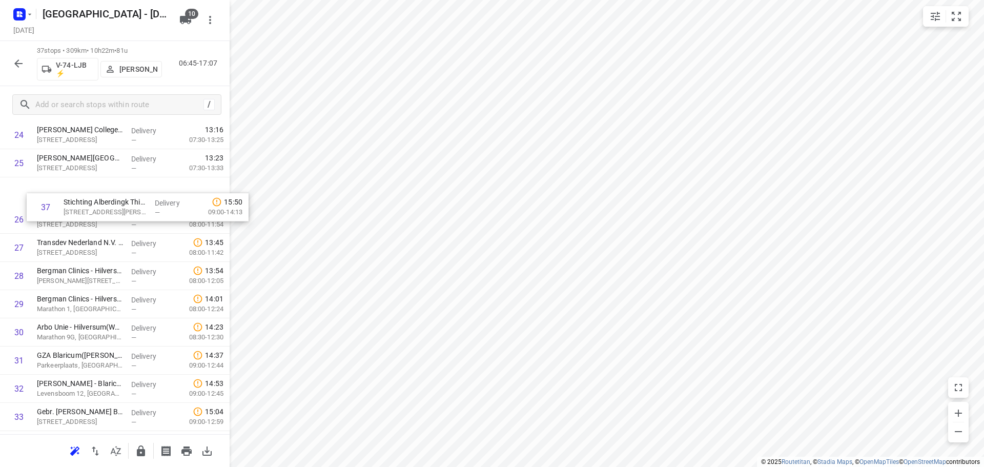
scroll to position [700, 0]
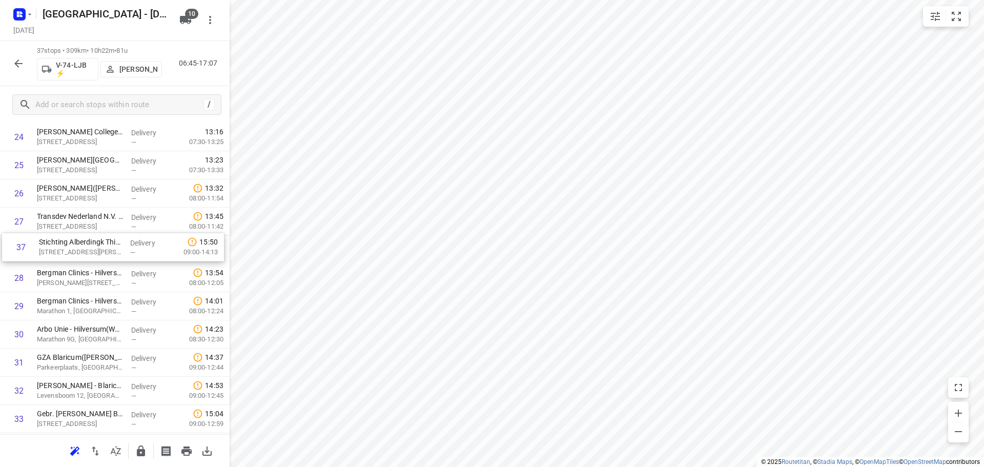
drag, startPoint x: 77, startPoint y: 392, endPoint x: 78, endPoint y: 244, distance: 147.7
drag, startPoint x: 114, startPoint y: 282, endPoint x: 113, endPoint y: 342, distance: 60.5
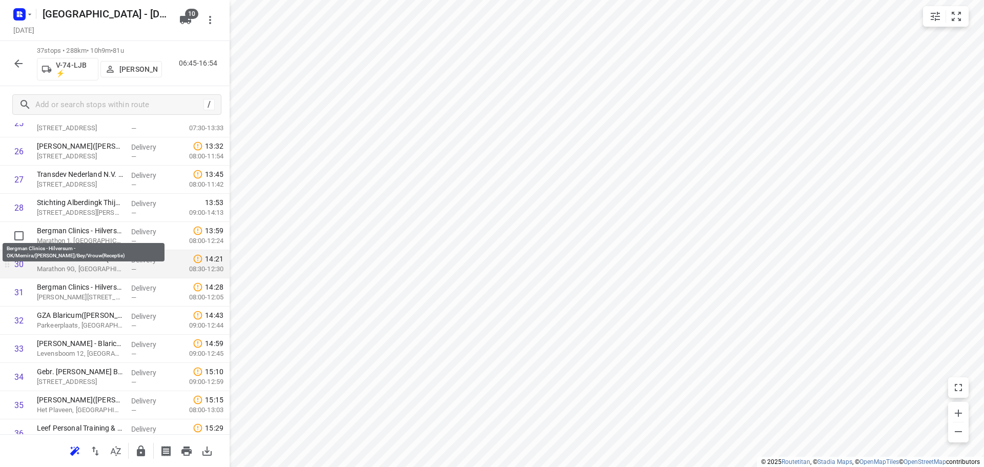
scroll to position [812, 0]
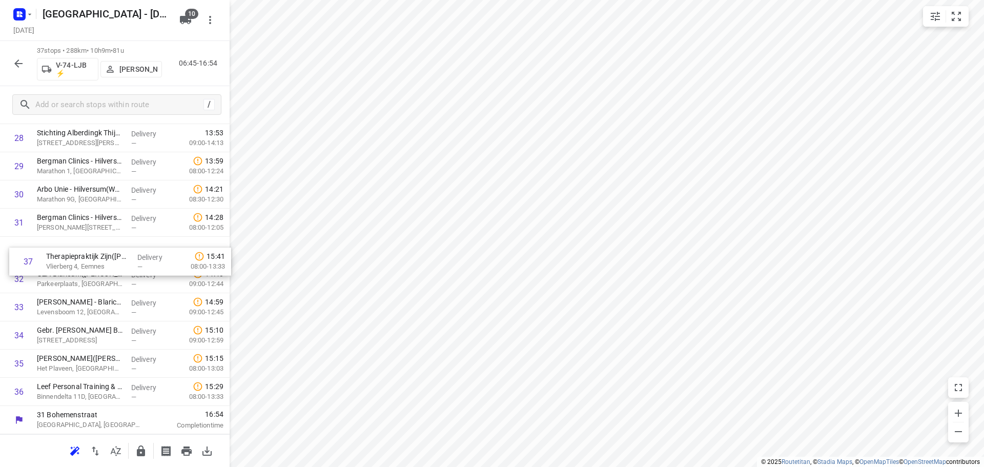
drag, startPoint x: 71, startPoint y: 392, endPoint x: 78, endPoint y: 253, distance: 139.1
click at [144, 455] on icon "button" at bounding box center [141, 451] width 8 height 11
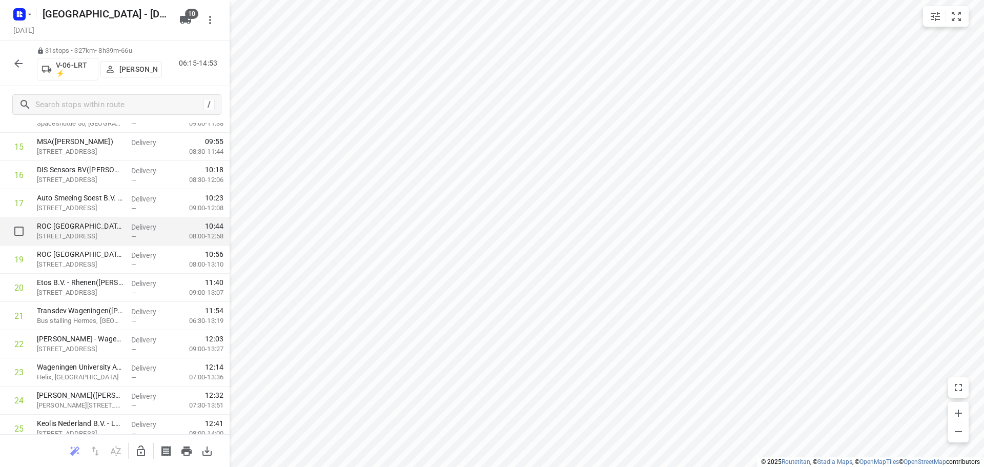
scroll to position [437, 0]
drag, startPoint x: 145, startPoint y: 465, endPoint x: 139, endPoint y: 449, distance: 16.7
click at [144, 464] on div at bounding box center [115, 450] width 230 height 33
click at [138, 449] on icon "button" at bounding box center [141, 451] width 12 height 12
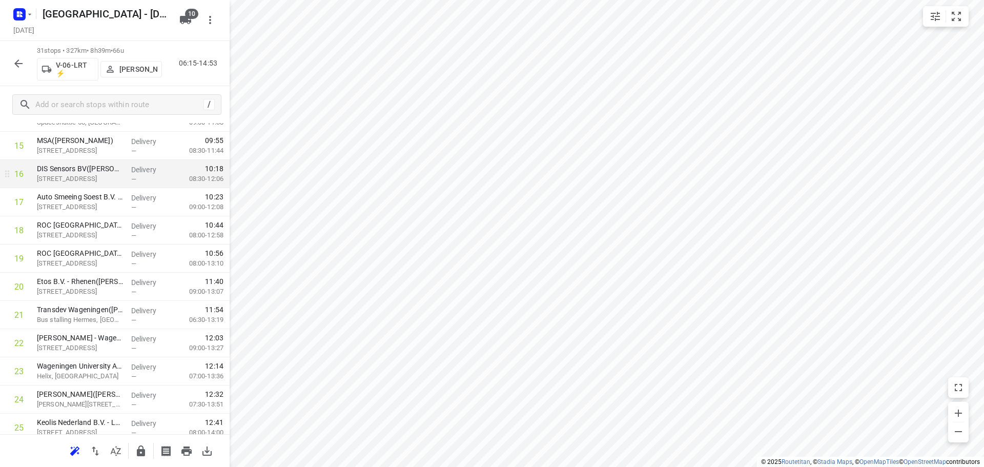
click at [21, 170] on div "16" at bounding box center [18, 174] width 9 height 10
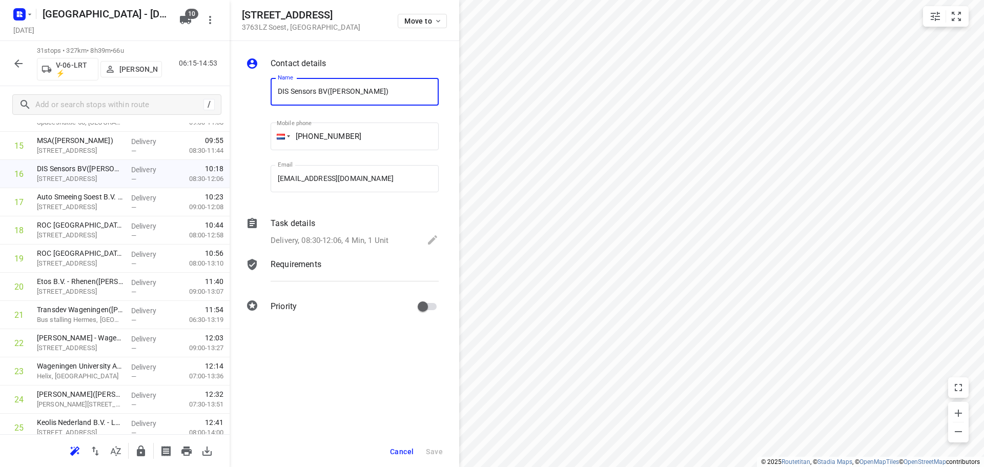
click at [401, 446] on button "Cancel" at bounding box center [402, 451] width 32 height 18
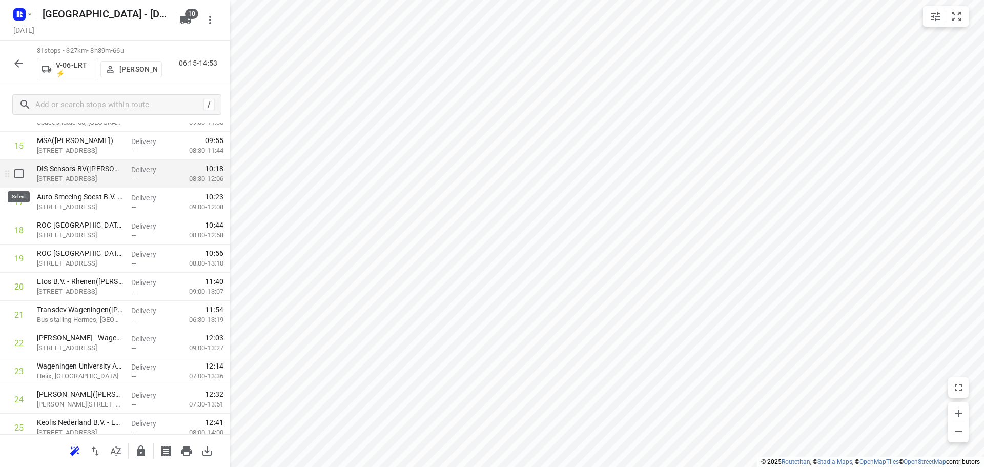
click at [23, 178] on input "checkbox" at bounding box center [19, 174] width 21 height 21
checkbox input "true"
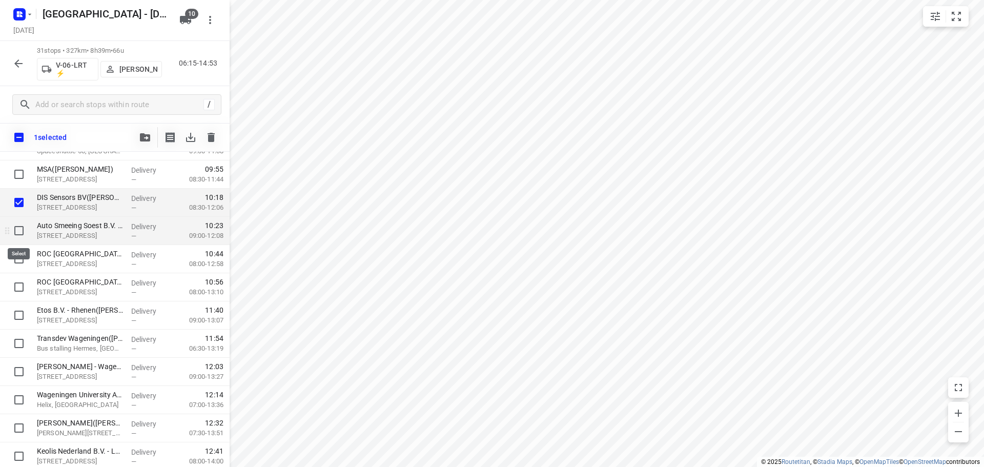
click at [18, 228] on input "checkbox" at bounding box center [19, 230] width 21 height 21
checkbox input "true"
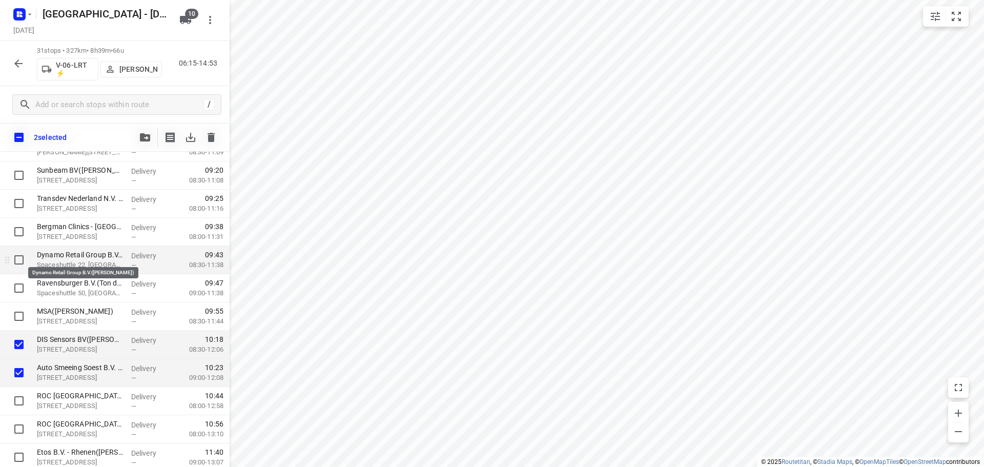
scroll to position [284, 0]
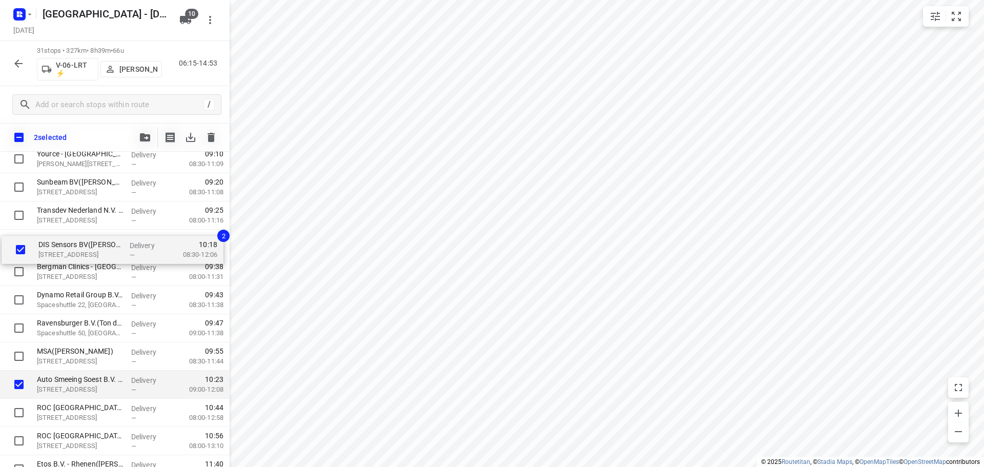
drag, startPoint x: 80, startPoint y: 352, endPoint x: 80, endPoint y: 235, distance: 116.9
click at [80, 235] on div "EBS Public Transportation - Locatie Harderwijk(Ron van Haasteren) Van Leeuwenho…" at bounding box center [115, 357] width 230 height 874
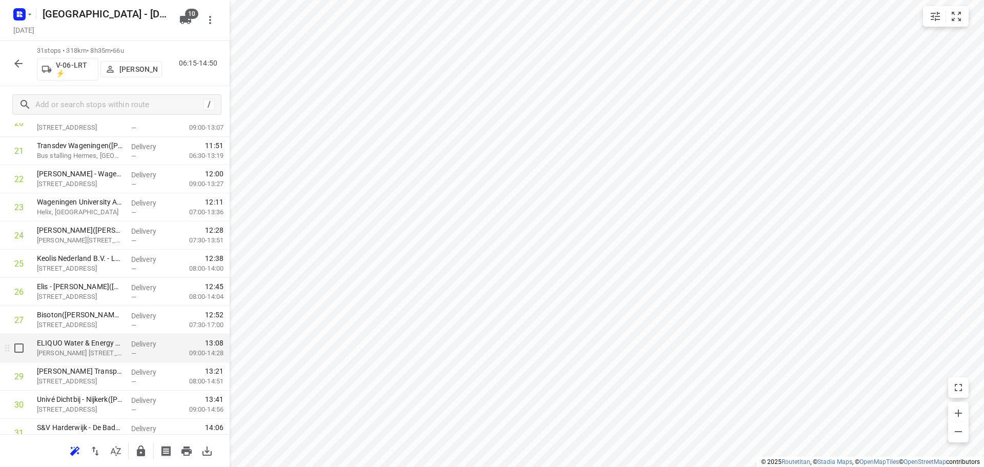
scroll to position [642, 0]
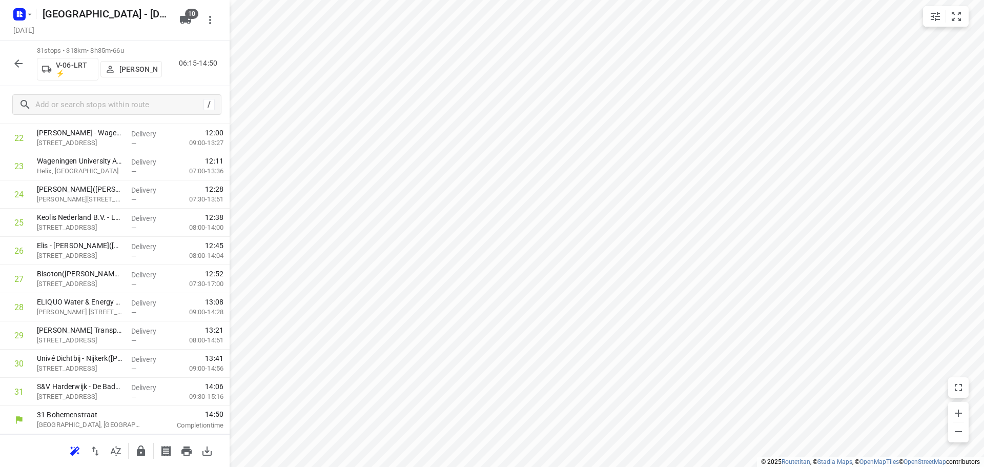
click at [150, 444] on div at bounding box center [141, 451] width 21 height 21
click at [145, 447] on icon "button" at bounding box center [141, 451] width 12 height 12
click at [29, 64] on div "31 stops • 318km • 8h35m • 66u V-06-LRT ⚡ Thomas Bol 06:15-14:50" at bounding box center [115, 63] width 230 height 45
click at [26, 64] on button "button" at bounding box center [18, 63] width 21 height 21
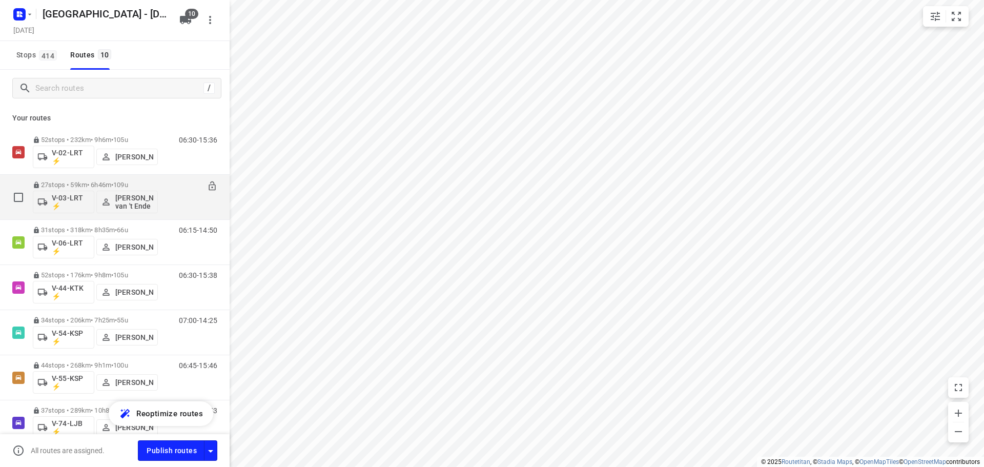
scroll to position [188, 0]
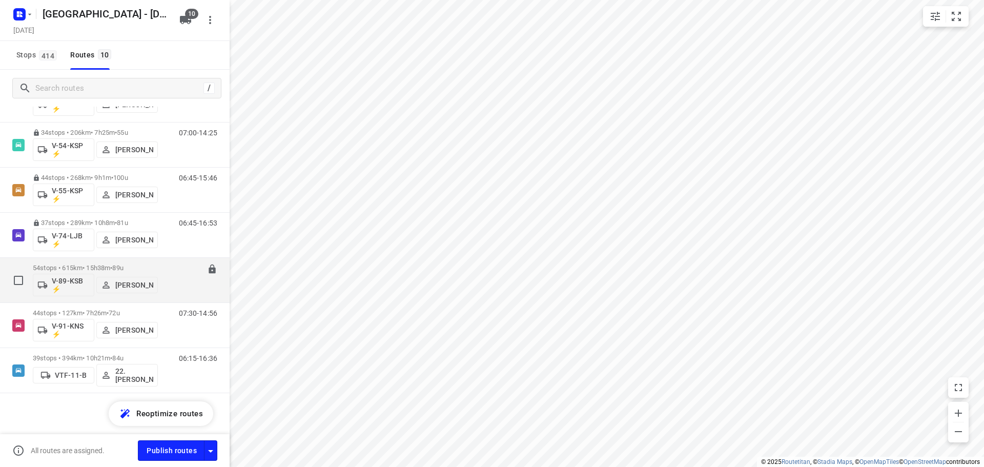
click at [153, 263] on div "54 stops • 615km • 15h38m • 89u V-89-KSB ⚡ Raymond Blom" at bounding box center [95, 280] width 125 height 43
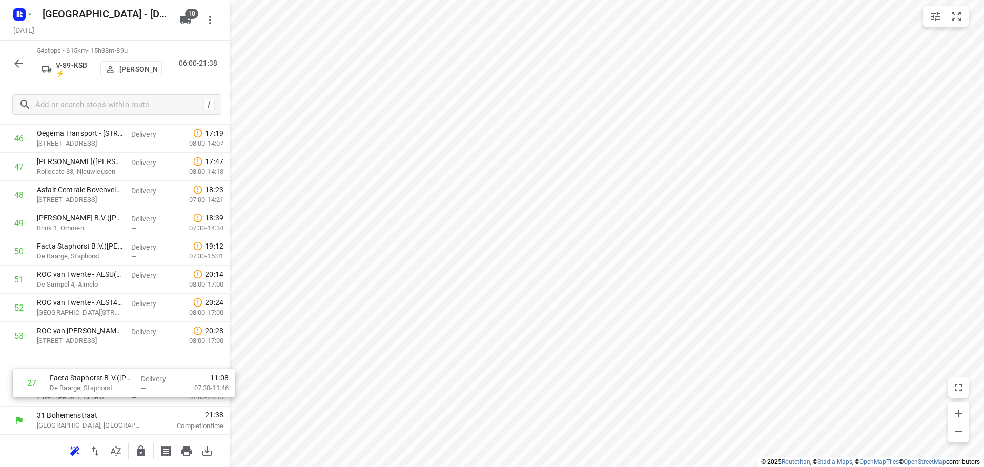
scroll to position [1291, 0]
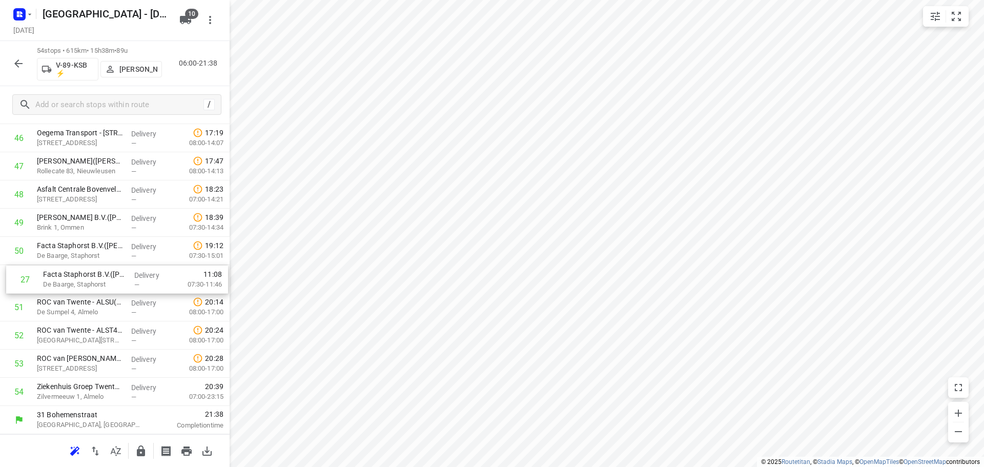
drag, startPoint x: 106, startPoint y: 159, endPoint x: 115, endPoint y: 290, distance: 131.0
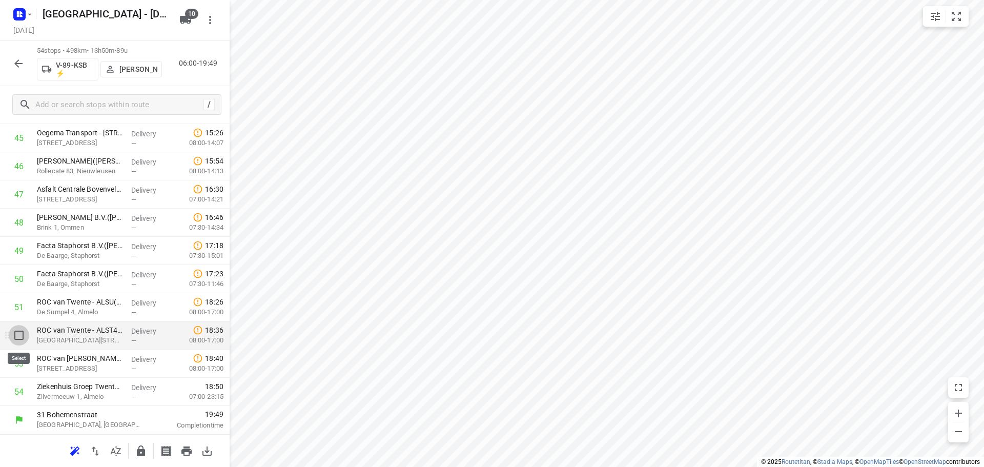
click at [19, 340] on input "checkbox" at bounding box center [19, 335] width 21 height 21
checkbox input "true"
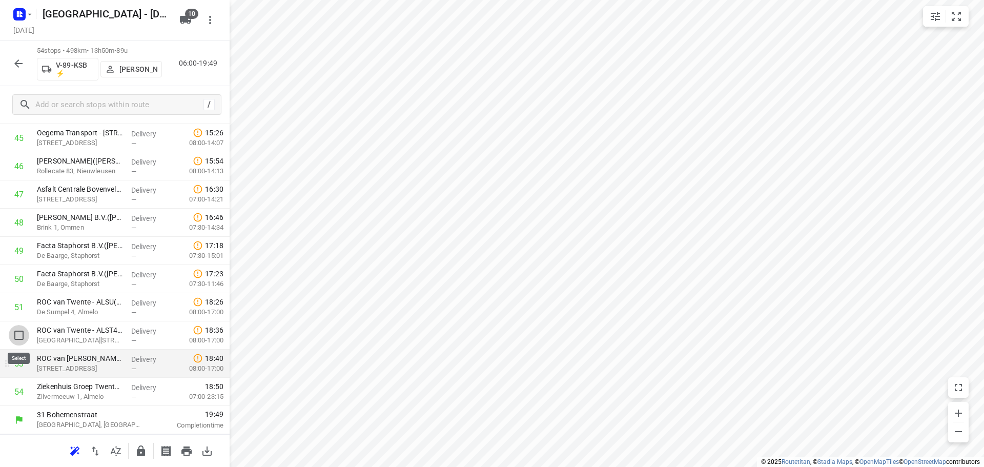
scroll to position [1287, 0]
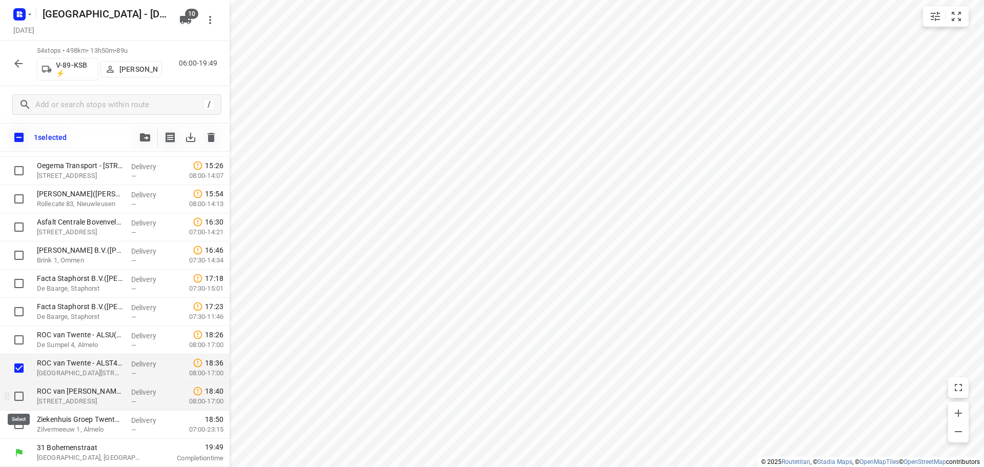
click at [14, 399] on input "checkbox" at bounding box center [19, 396] width 21 height 21
checkbox input "true"
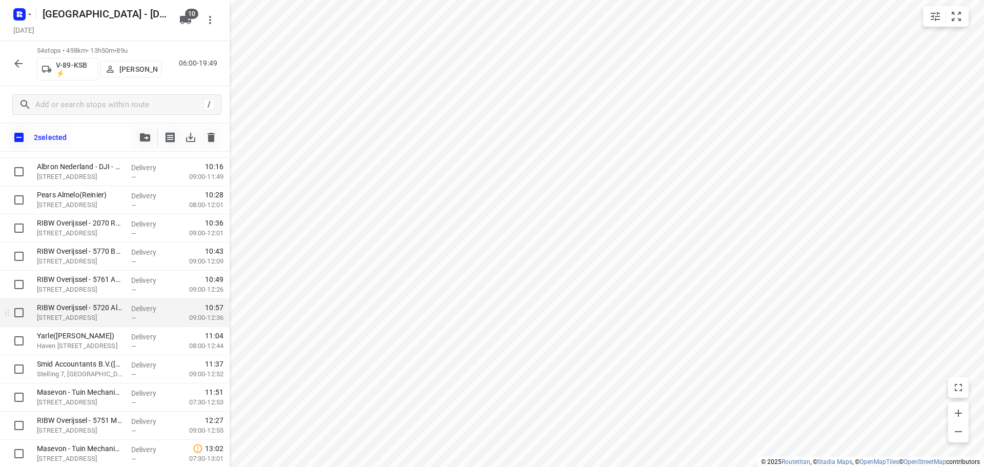
scroll to position [825, 0]
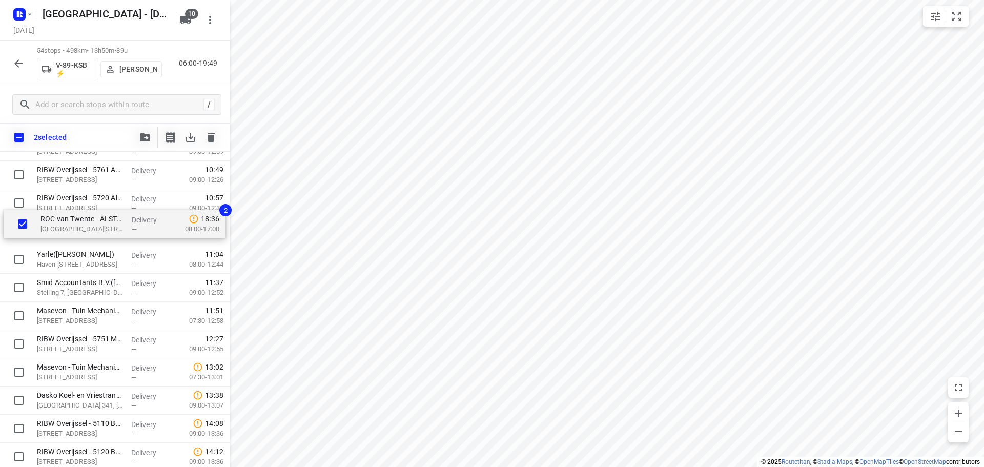
drag, startPoint x: 89, startPoint y: 368, endPoint x: 91, endPoint y: 212, distance: 155.9
click at [91, 212] on div "Rietmeijer BV(Tanja) Twentepoort West 45, Almelo Delivery — 06:53 08:00-10:22 Z…" at bounding box center [115, 76] width 230 height 1523
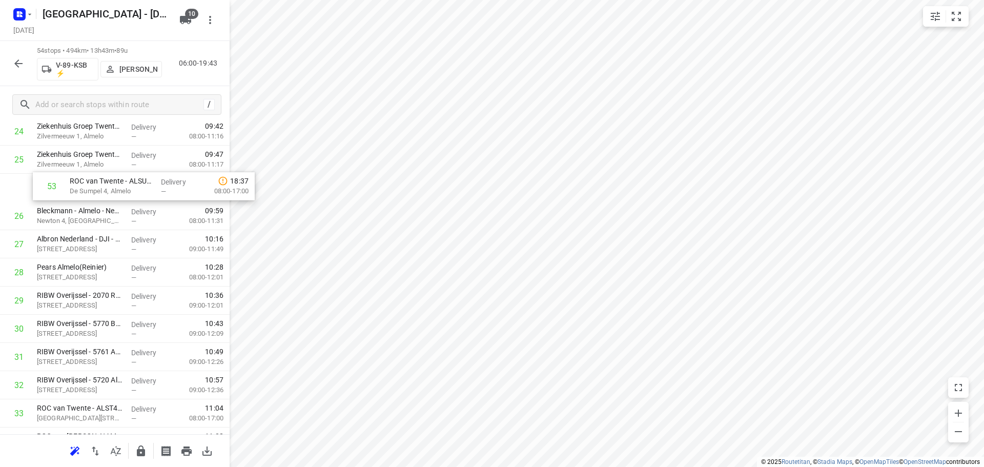
scroll to position [702, 0]
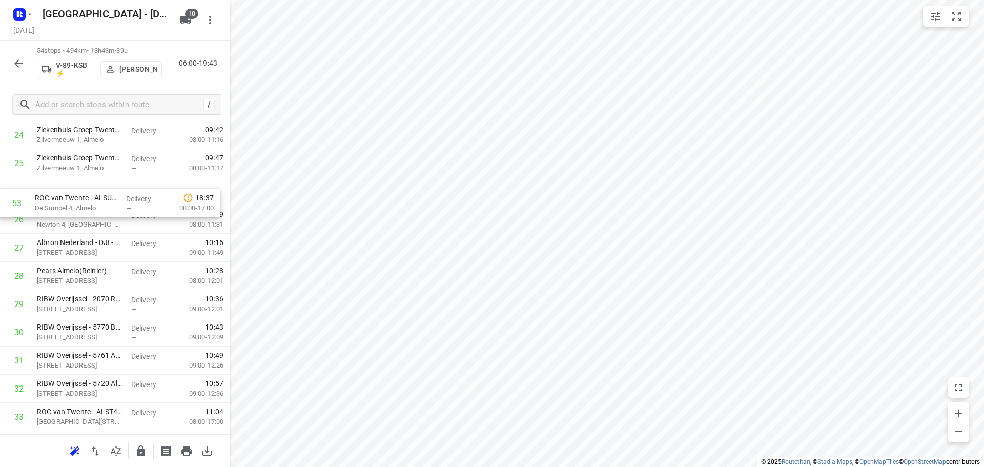
drag, startPoint x: 83, startPoint y: 412, endPoint x: 81, endPoint y: 201, distance: 210.7
click at [81, 201] on div "1 Rietmeijer BV(Tanja) Twentepoort West 45, Almelo Delivery — 06:53 08:00-10:22…" at bounding box center [115, 233] width 230 height 1523
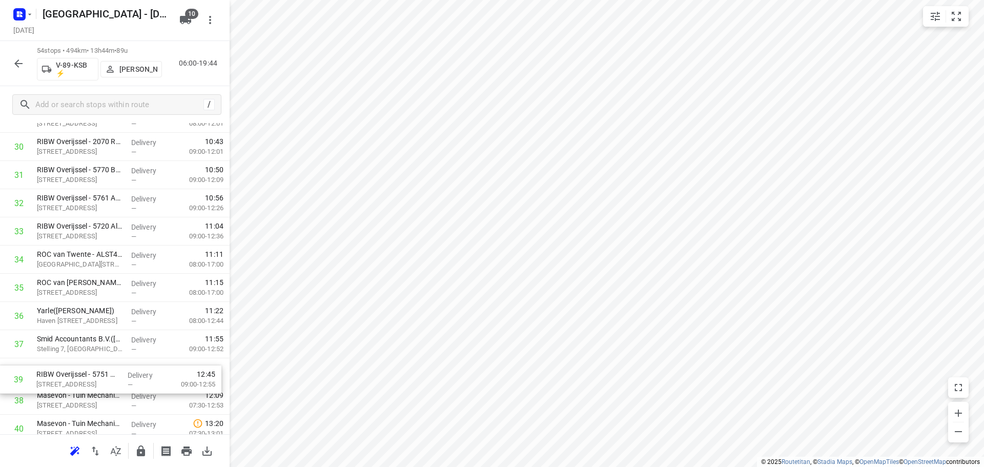
scroll to position [862, 0]
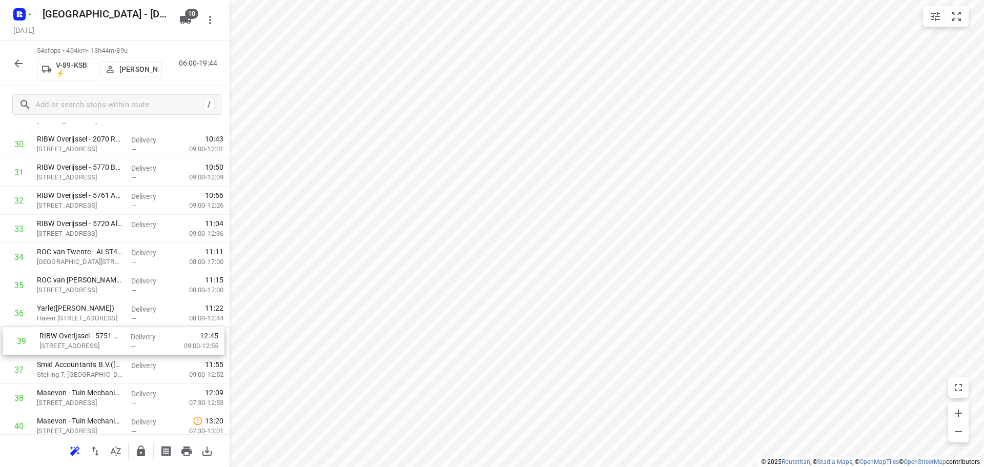
drag, startPoint x: 82, startPoint y: 406, endPoint x: 84, endPoint y: 335, distance: 71.3
click at [84, 335] on div "1 Rietmeijer BV(Tanja) Twentepoort West 45, Almelo Delivery — 06:53 08:00-10:22…" at bounding box center [115, 73] width 230 height 1523
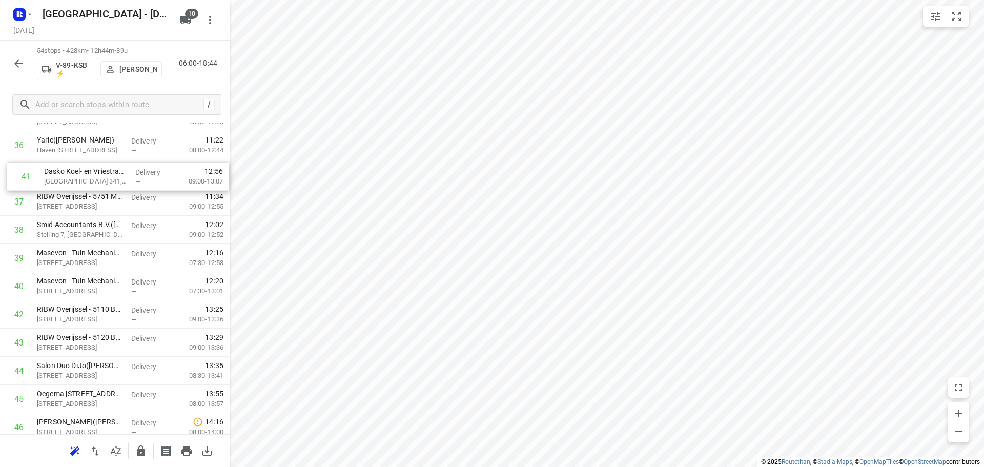
scroll to position [1023, 0]
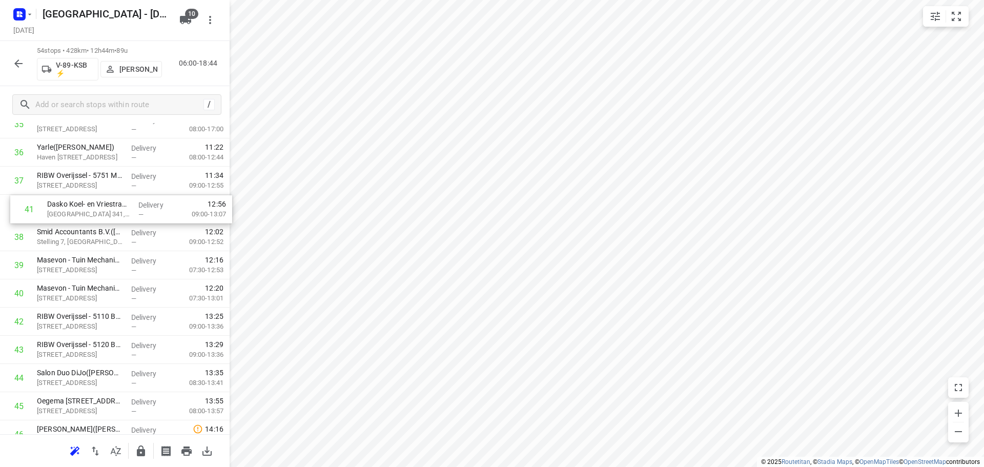
drag, startPoint x: 108, startPoint y: 254, endPoint x: 118, endPoint y: 211, distance: 44.8
drag, startPoint x: 101, startPoint y: 398, endPoint x: 107, endPoint y: 227, distance: 171.9
click at [107, 227] on div "1 Rietmeijer BV(Tanja) Twentepoort West 45, Almelo Delivery — 06:53 08:00-10:22…" at bounding box center [115, 280] width 230 height 1523
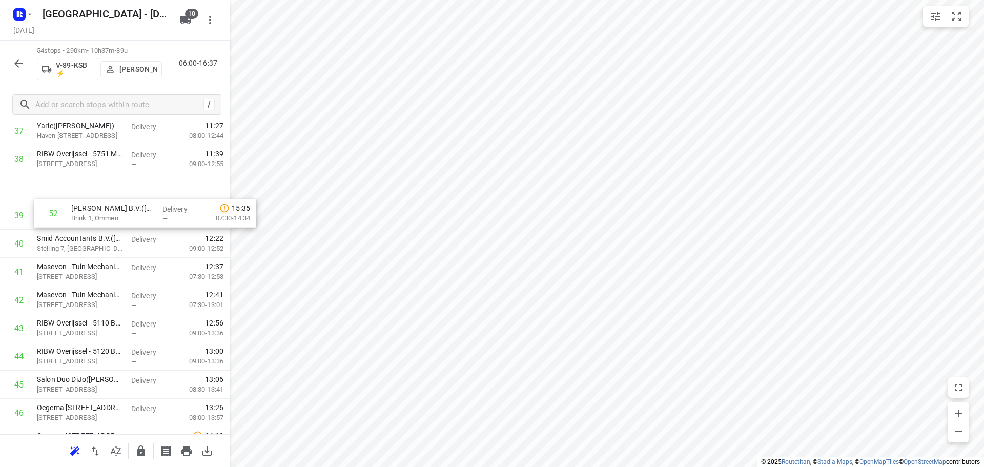
scroll to position [1033, 0]
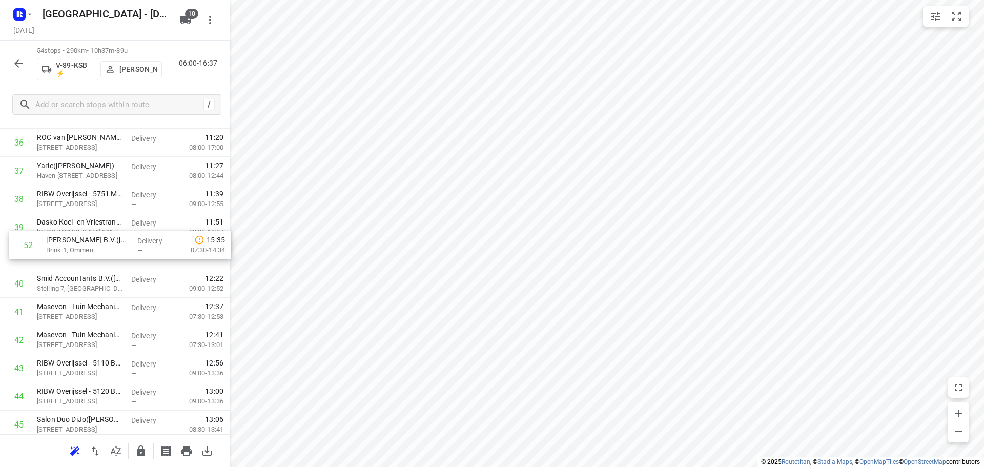
drag, startPoint x: 62, startPoint y: 359, endPoint x: 73, endPoint y: 243, distance: 117.4
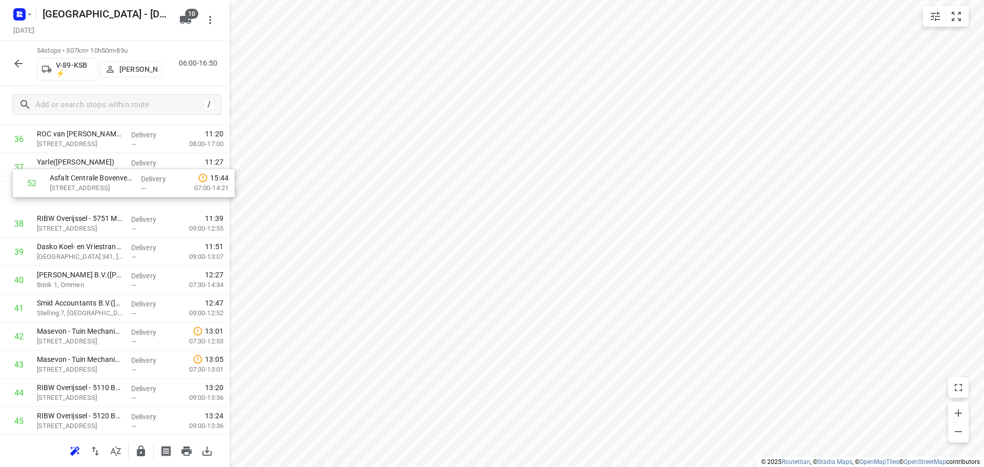
scroll to position [1036, 0]
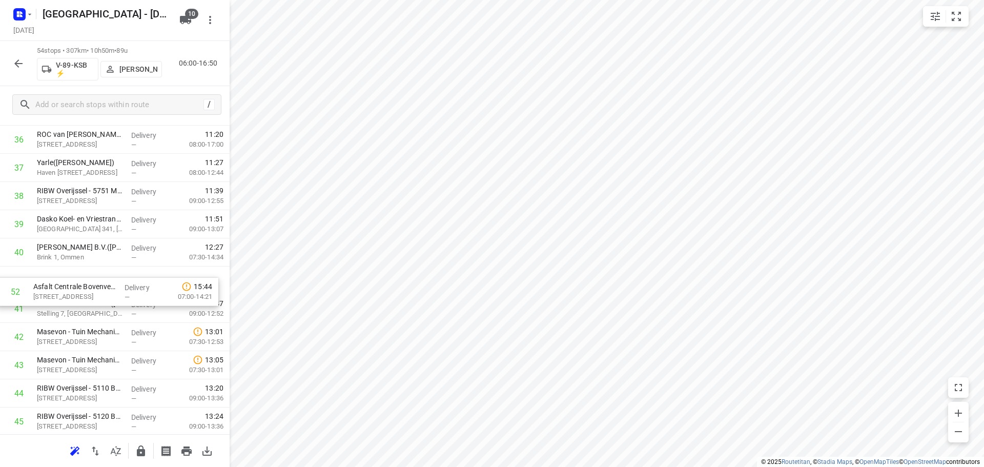
drag, startPoint x: 98, startPoint y: 336, endPoint x: 97, endPoint y: 275, distance: 61.0
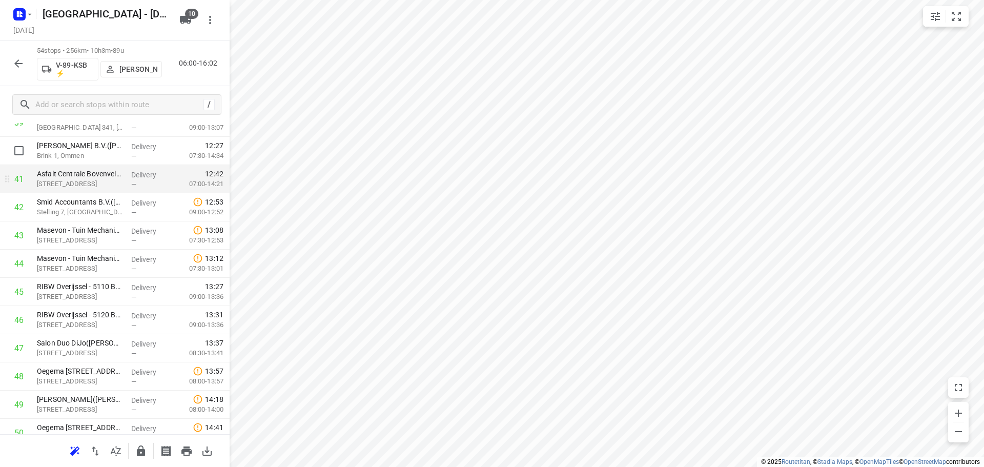
scroll to position [1138, 0]
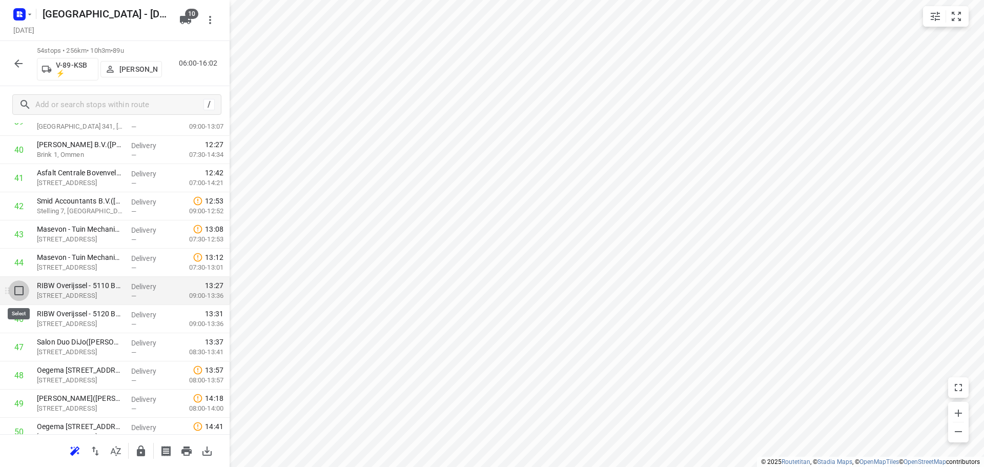
click at [21, 295] on input "checkbox" at bounding box center [19, 290] width 21 height 21
checkbox input "true"
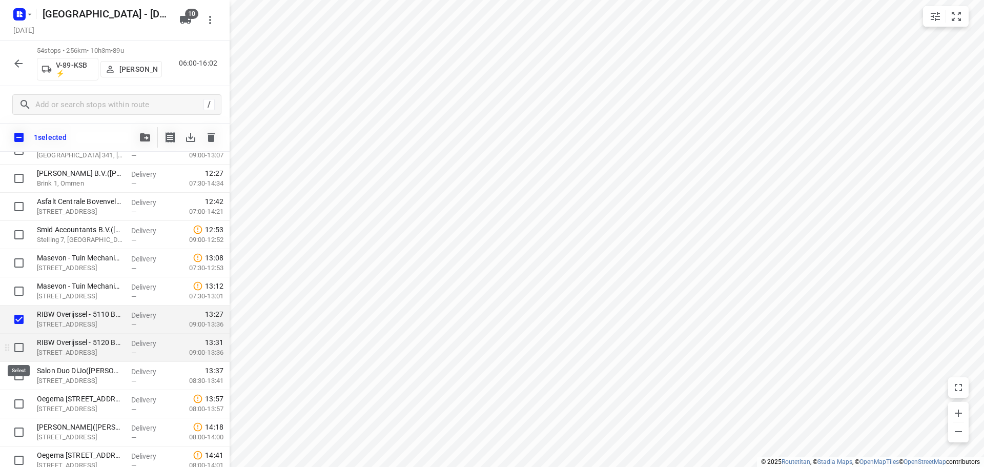
click at [23, 348] on input "checkbox" at bounding box center [19, 347] width 21 height 21
checkbox input "true"
click at [17, 376] on input "checkbox" at bounding box center [19, 376] width 21 height 21
checkbox input "true"
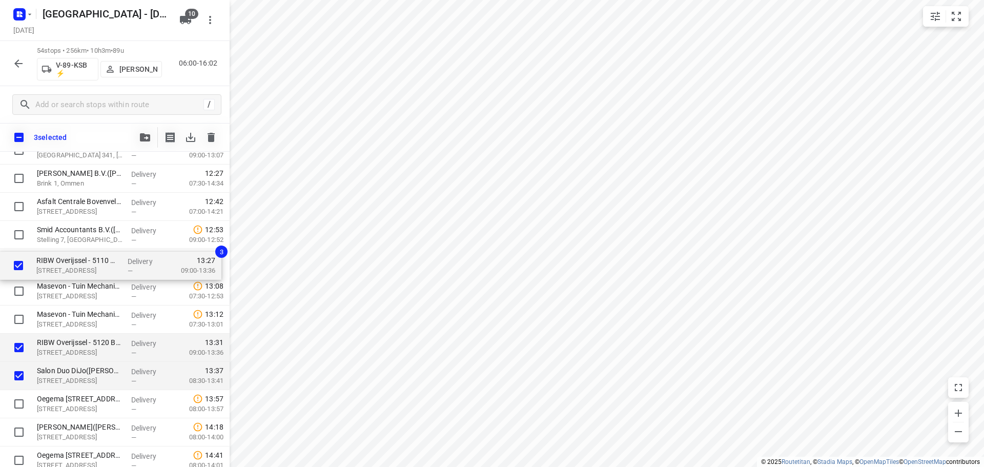
drag, startPoint x: 90, startPoint y: 318, endPoint x: 87, endPoint y: 249, distance: 69.3
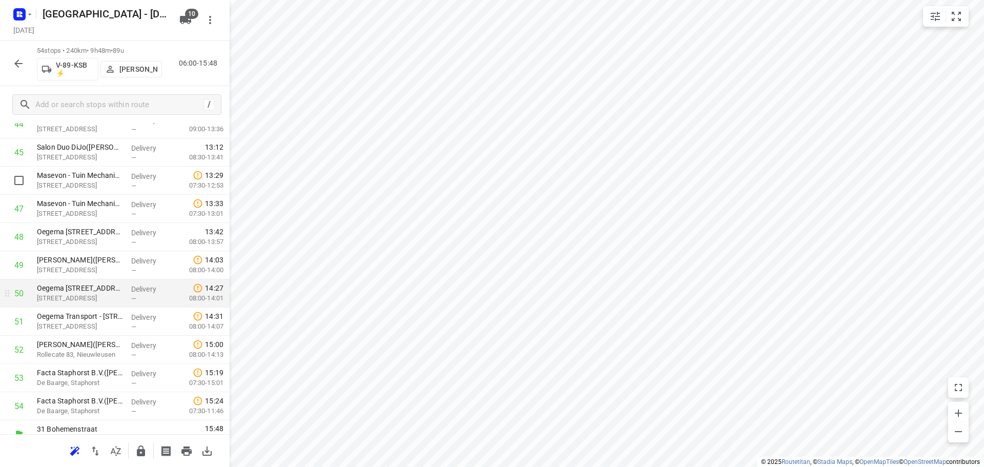
scroll to position [1291, 0]
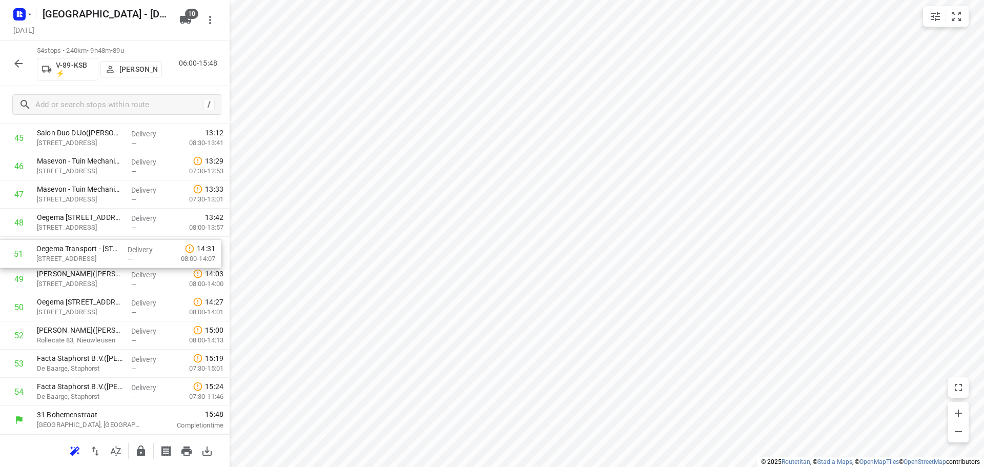
drag, startPoint x: 89, startPoint y: 270, endPoint x: 86, endPoint y: 256, distance: 14.1
drag, startPoint x: 110, startPoint y: 312, endPoint x: 108, endPoint y: 269, distance: 43.1
drag, startPoint x: 102, startPoint y: 288, endPoint x: 105, endPoint y: 259, distance: 28.8
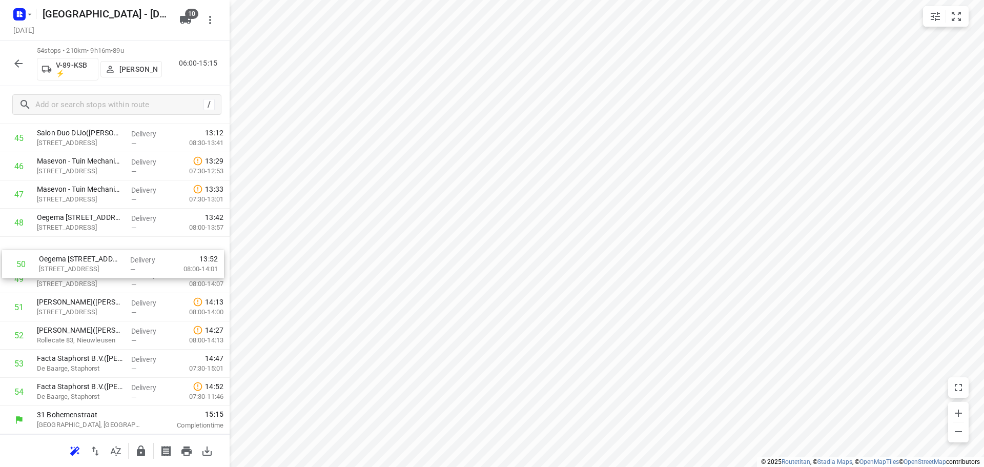
click at [148, 450] on button "button" at bounding box center [141, 451] width 21 height 21
click at [12, 60] on icon "button" at bounding box center [18, 63] width 12 height 12
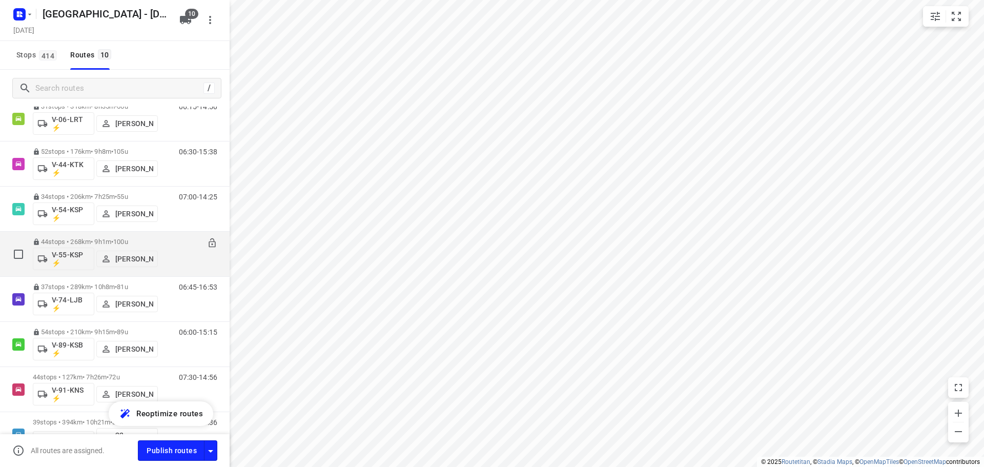
scroll to position [188, 0]
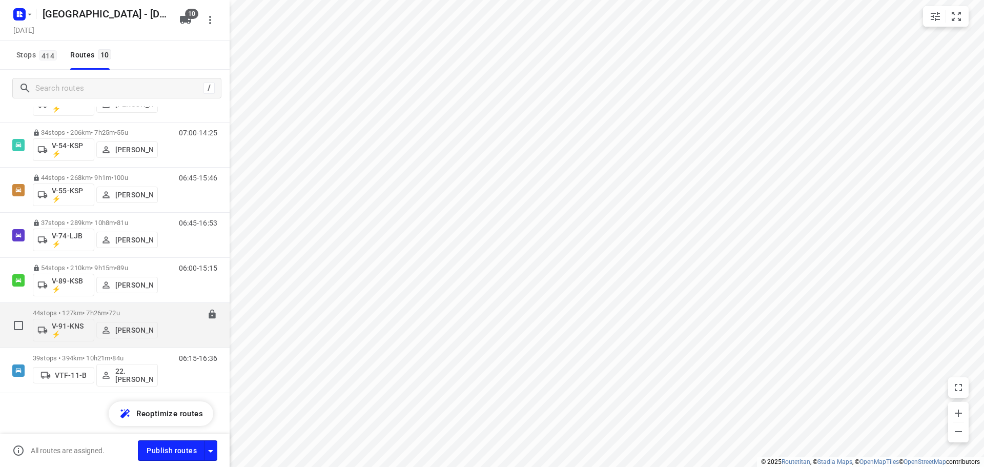
click at [119, 309] on span "72u" at bounding box center [114, 313] width 11 height 8
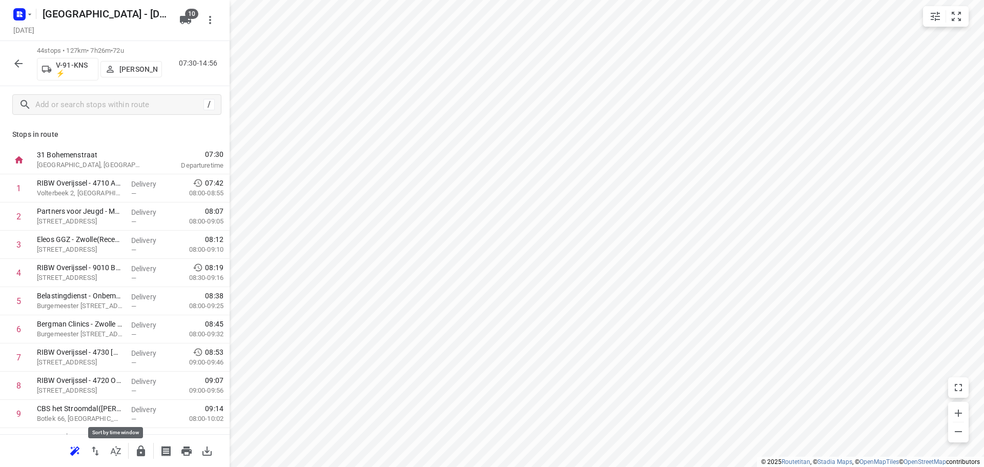
click at [116, 454] on icon "button" at bounding box center [116, 451] width 12 height 12
click at [120, 450] on icon "button" at bounding box center [116, 451] width 12 height 12
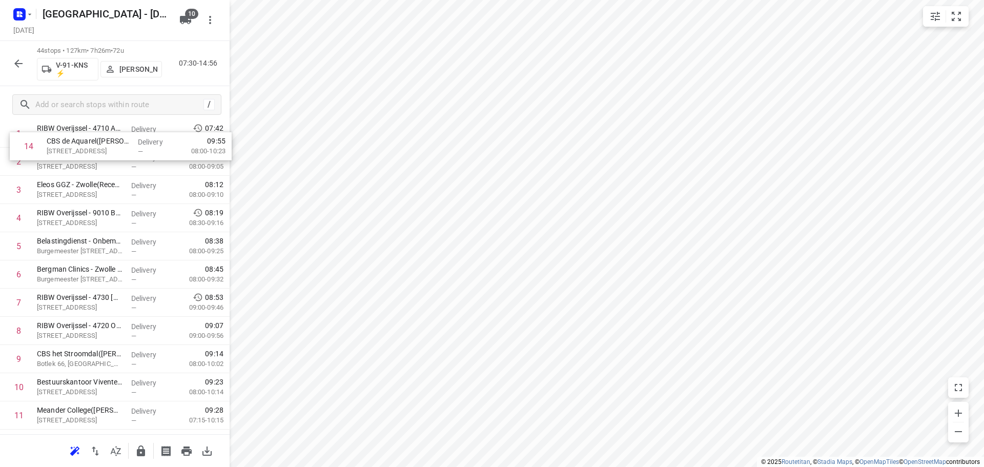
scroll to position [0, 0]
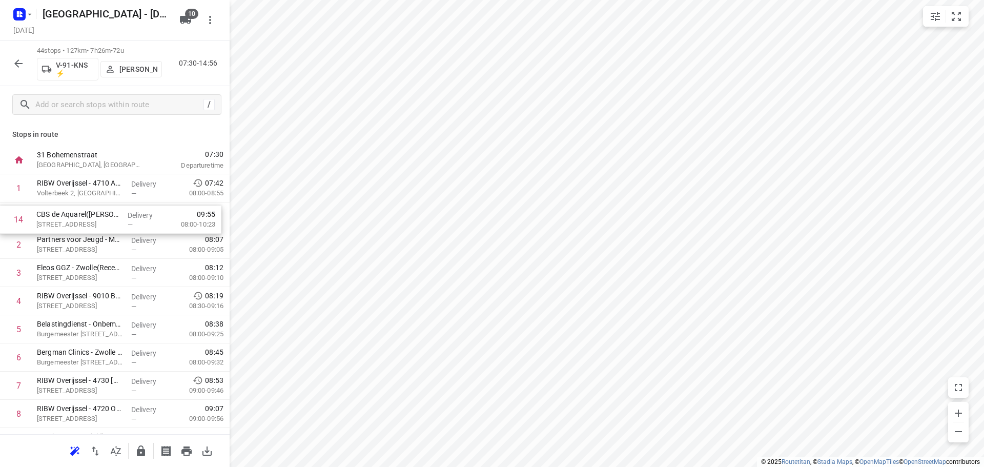
drag, startPoint x: 75, startPoint y: 301, endPoint x: 72, endPoint y: 222, distance: 79.5
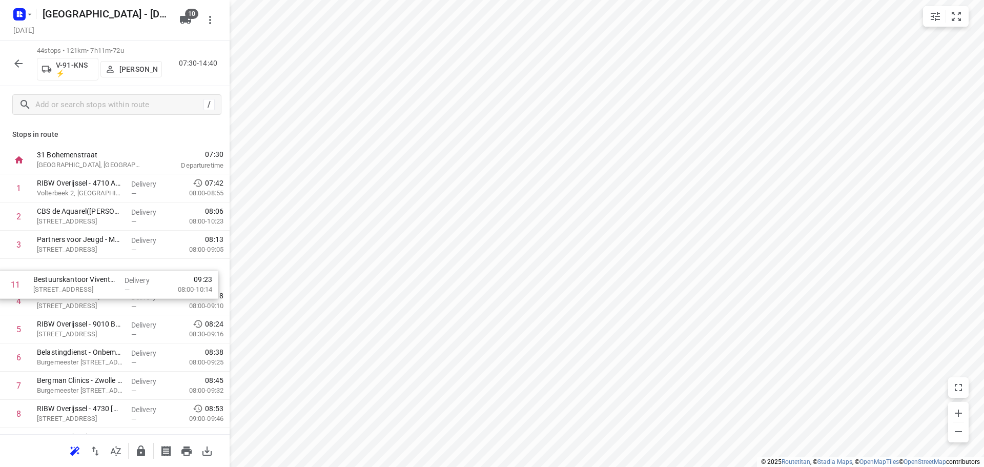
drag, startPoint x: 92, startPoint y: 267, endPoint x: 91, endPoint y: 281, distance: 14.4
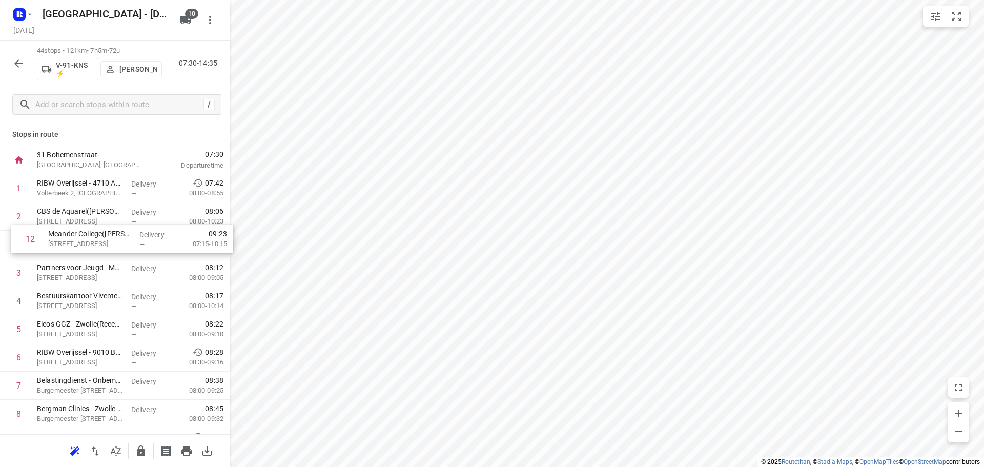
drag, startPoint x: 81, startPoint y: 356, endPoint x: 91, endPoint y: 246, distance: 110.7
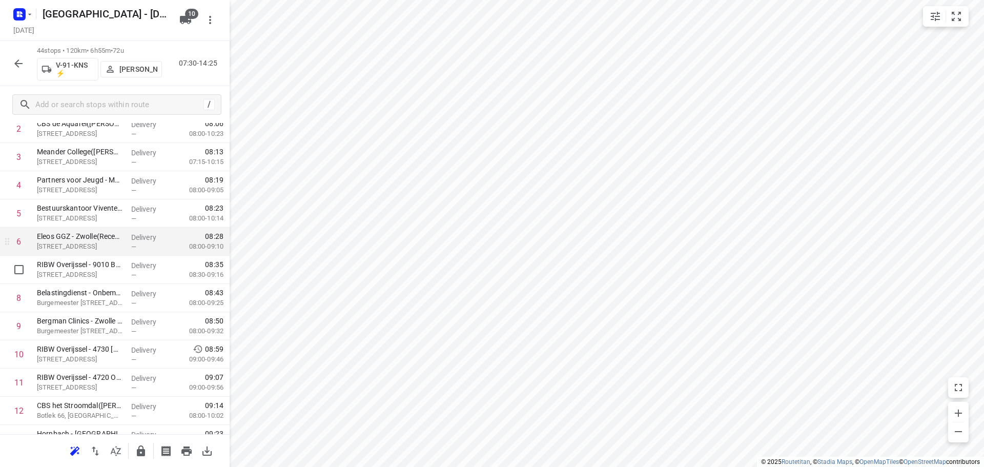
scroll to position [103, 0]
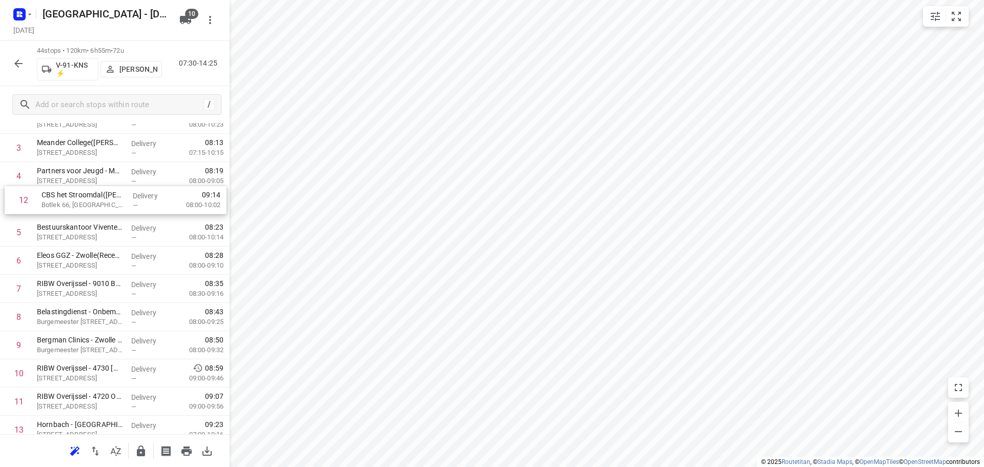
drag, startPoint x: 128, startPoint y: 405, endPoint x: 133, endPoint y: 204, distance: 201.1
drag, startPoint x: 83, startPoint y: 232, endPoint x: 87, endPoint y: 201, distance: 31.5
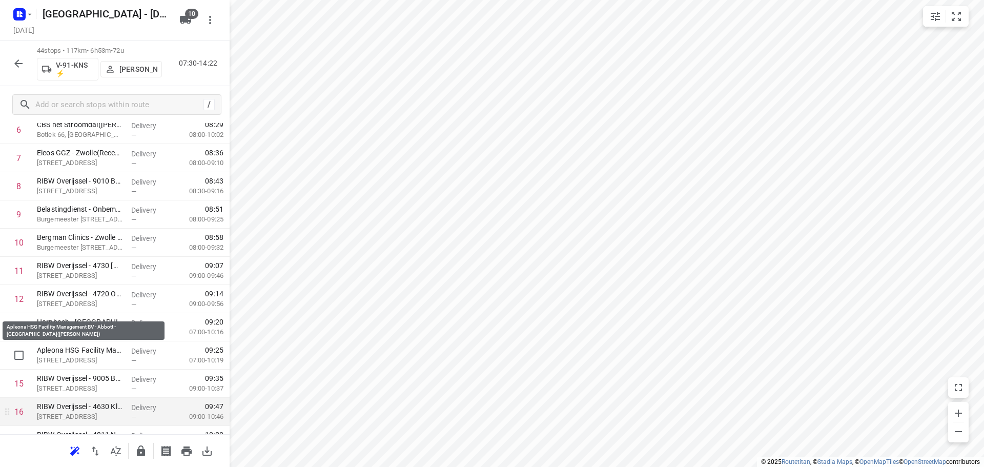
scroll to position [302, 0]
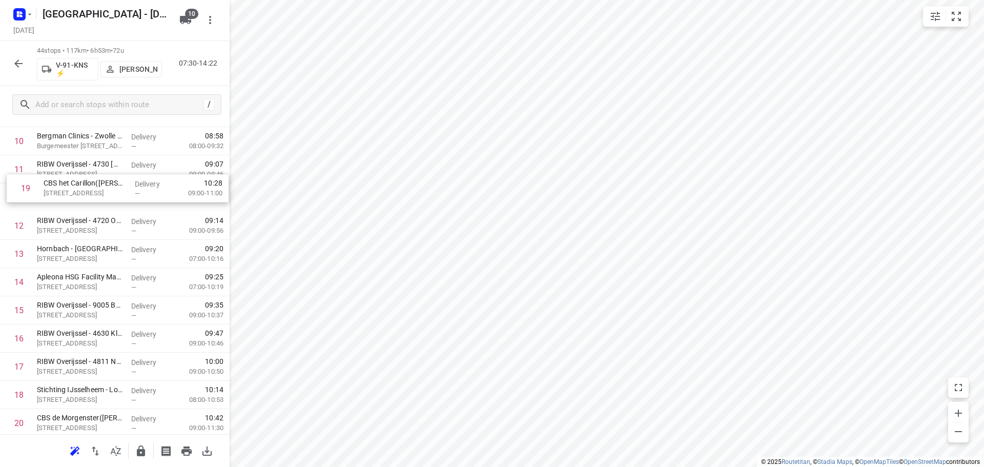
drag, startPoint x: 74, startPoint y: 397, endPoint x: 80, endPoint y: 189, distance: 208.3
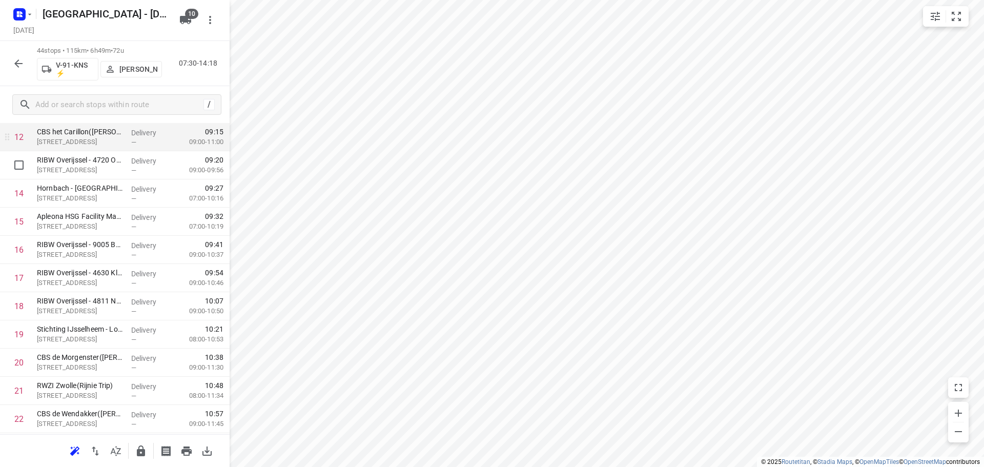
scroll to position [349, 0]
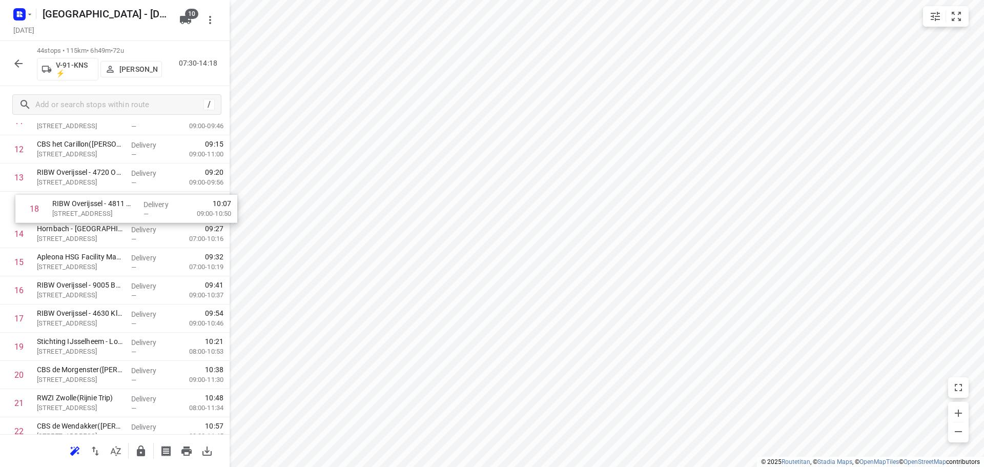
drag, startPoint x: 83, startPoint y: 315, endPoint x: 100, endPoint y: 199, distance: 116.7
click at [100, 199] on div "1 RIBW Overijssel - 4710 Aa-landen(Servicepunt) Volterbeek 2, Zwolle Delivery —…" at bounding box center [115, 445] width 230 height 1241
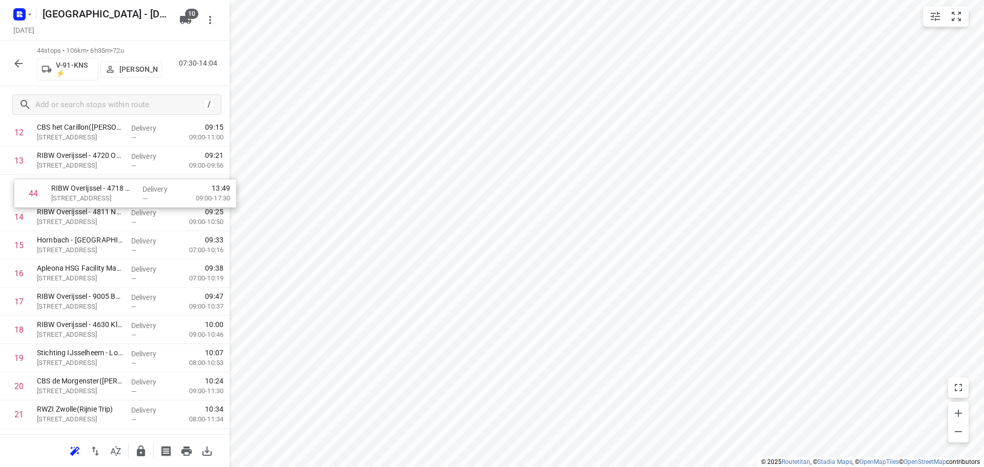
scroll to position [364, 0]
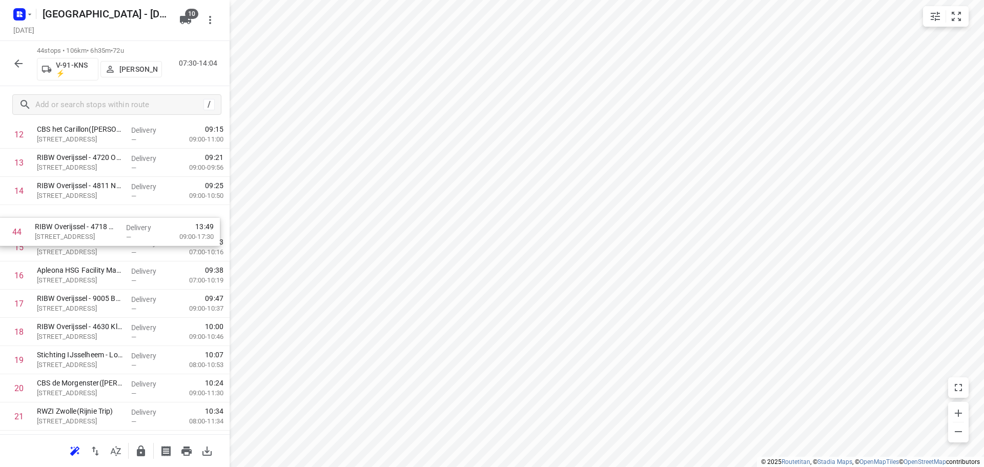
drag, startPoint x: 97, startPoint y: 341, endPoint x: 92, endPoint y: 218, distance: 123.1
click at [92, 218] on div "1 RIBW Overijssel - 4710 Aa-landen(Servicepunt) Volterbeek 2, Zwolle Delivery —…" at bounding box center [115, 430] width 230 height 1241
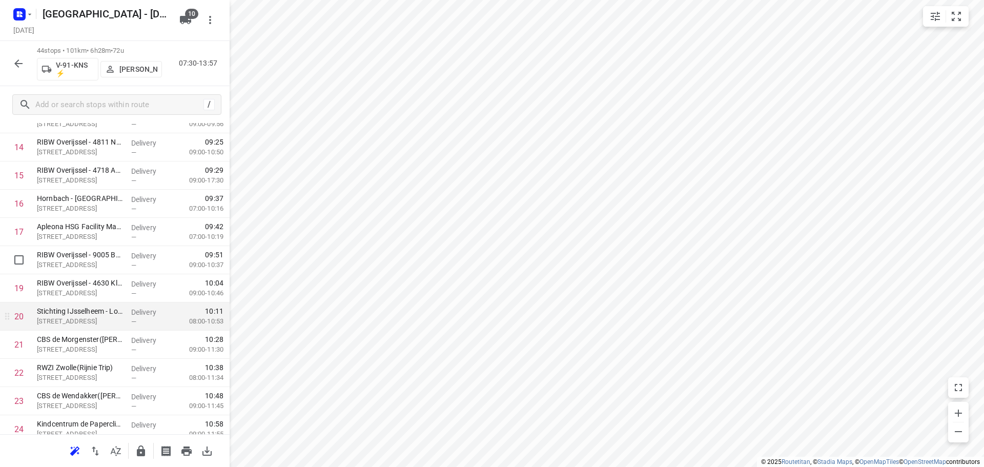
scroll to position [415, 0]
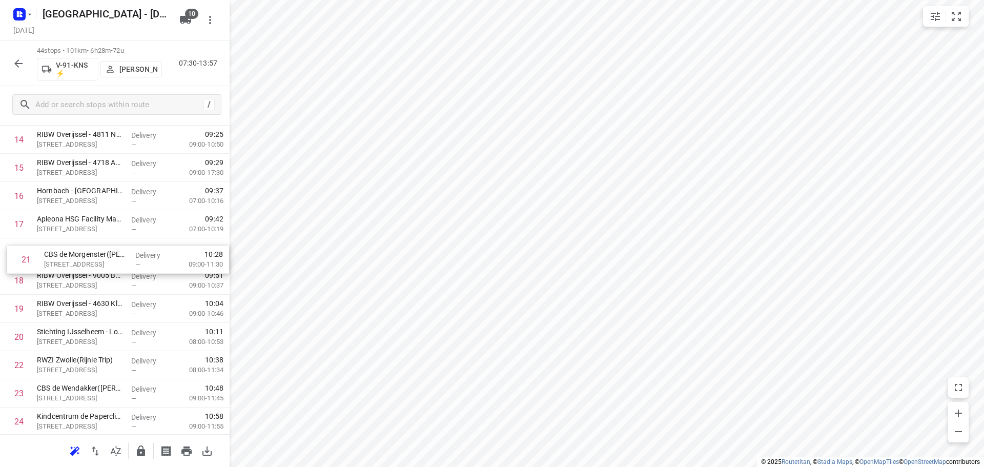
drag, startPoint x: 86, startPoint y: 334, endPoint x: 93, endPoint y: 254, distance: 80.8
click at [93, 254] on div "1 RIBW Overijssel - 4710 Aa-landen(Servicepunt) Volterbeek 2, Zwolle Delivery —…" at bounding box center [115, 379] width 230 height 1241
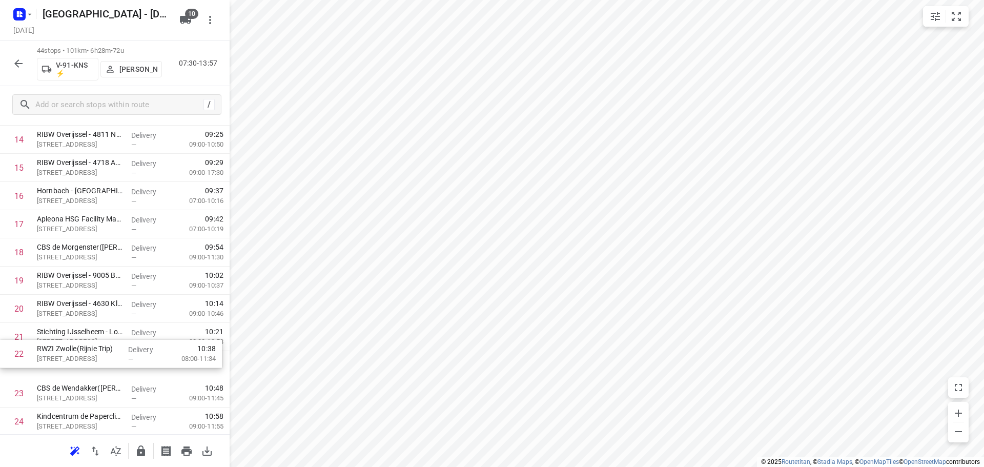
scroll to position [417, 0]
drag, startPoint x: 95, startPoint y: 368, endPoint x: 98, endPoint y: 255, distance: 113.4
click at [98, 255] on div "1 RIBW Overijssel - 4710 Aa-landen(Servicepunt) Volterbeek 2, Zwolle Delivery —…" at bounding box center [115, 377] width 230 height 1241
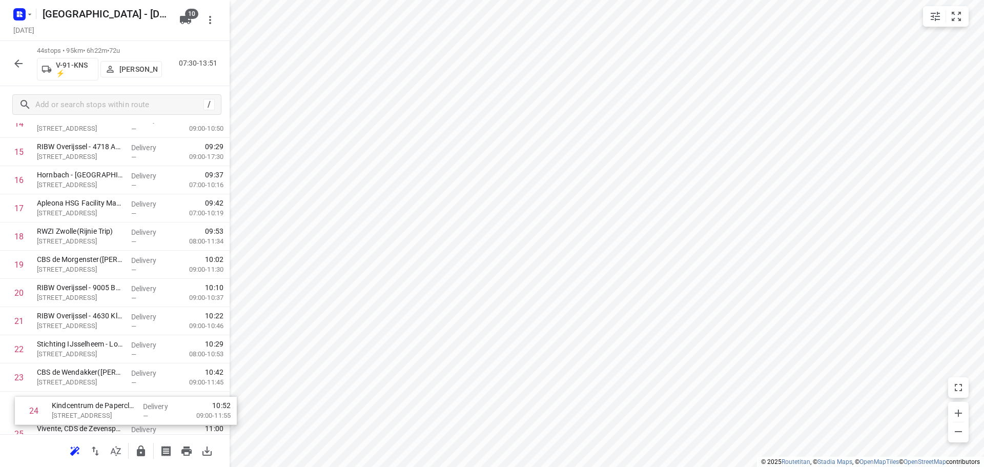
scroll to position [434, 0]
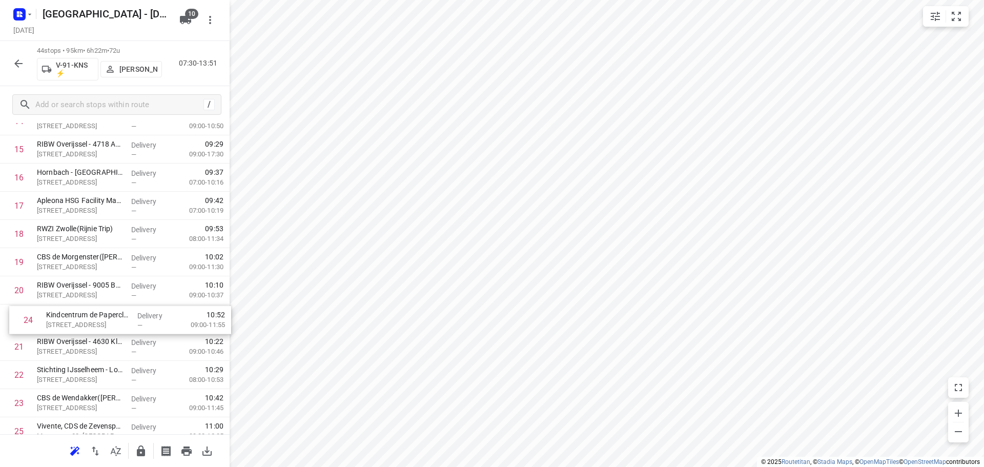
drag, startPoint x: 114, startPoint y: 422, endPoint x: 126, endPoint y: 321, distance: 101.7
click at [126, 321] on div "1 RIBW Overijssel - 4710 Aa-landen(Servicepunt) Volterbeek 2, Zwolle Delivery —…" at bounding box center [115, 361] width 230 height 1241
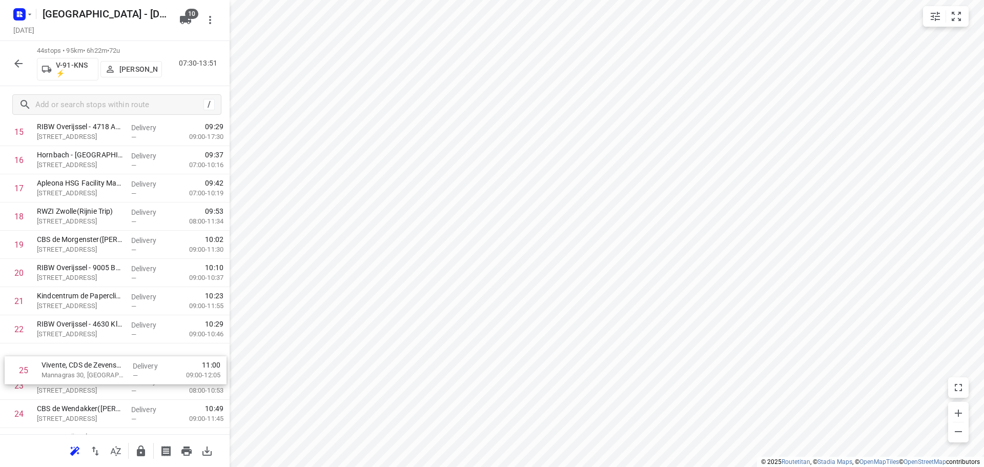
drag, startPoint x: 93, startPoint y: 429, endPoint x: 97, endPoint y: 355, distance: 73.9
click at [97, 355] on div "1 RIBW Overijssel - 4710 Aa-landen(Servicepunt) Volterbeek 2, Zwolle Delivery —…" at bounding box center [115, 343] width 230 height 1241
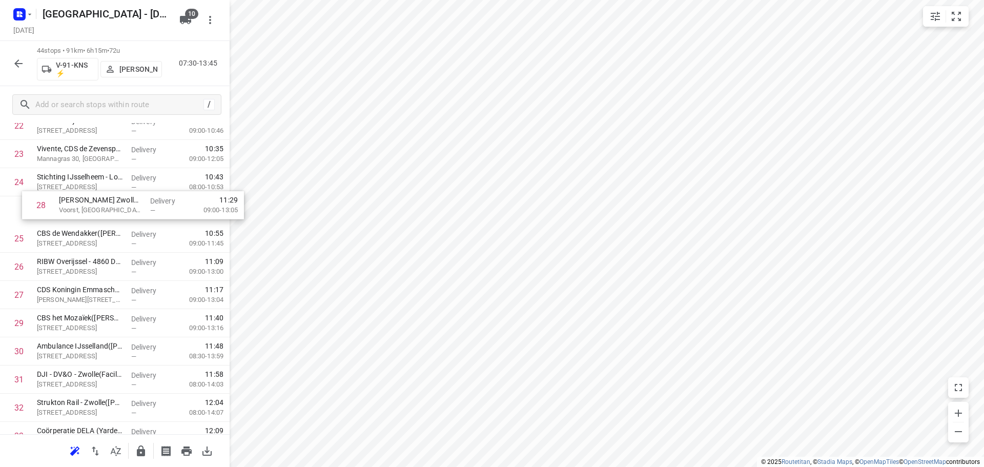
scroll to position [655, 0]
drag, startPoint x: 85, startPoint y: 289, endPoint x: 94, endPoint y: 230, distance: 59.6
click at [94, 230] on div "1 RIBW Overijssel - 4710 Aa-landen(Servicepunt) Volterbeek 2, Zwolle Delivery —…" at bounding box center [115, 140] width 230 height 1241
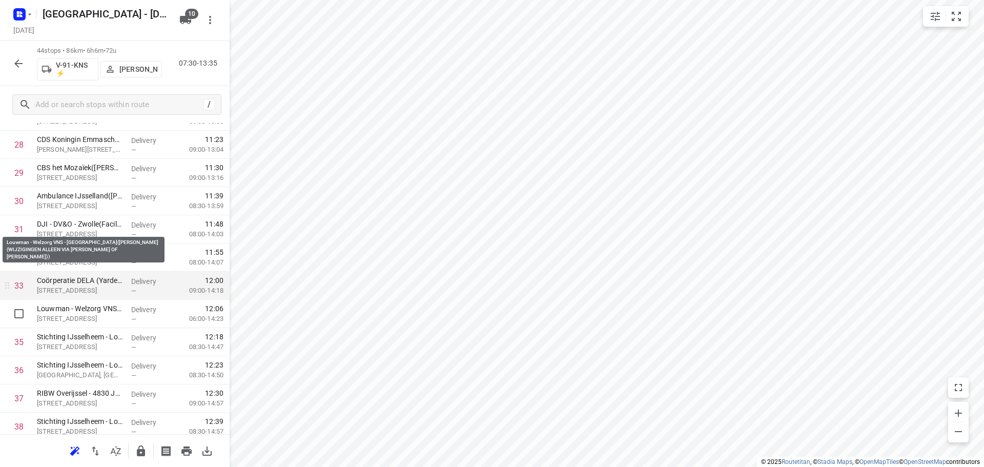
scroll to position [962, 0]
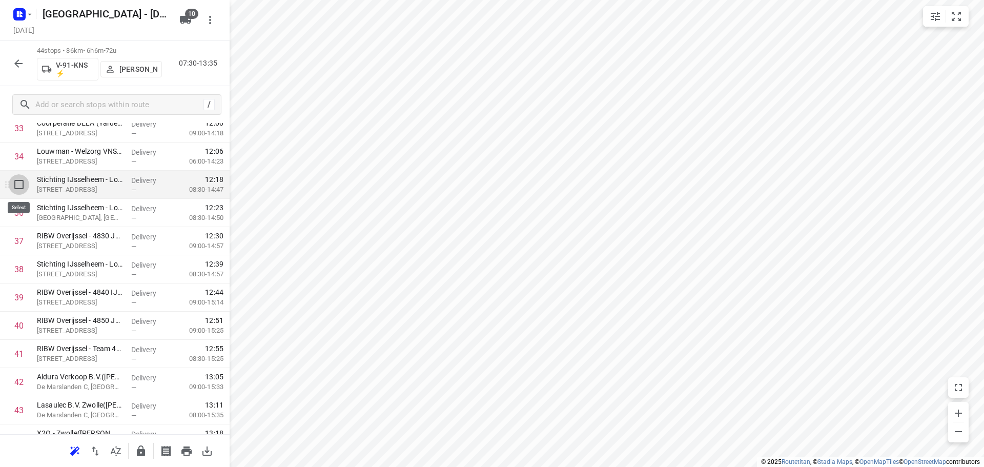
click at [19, 188] on input "checkbox" at bounding box center [19, 184] width 21 height 21
checkbox input "true"
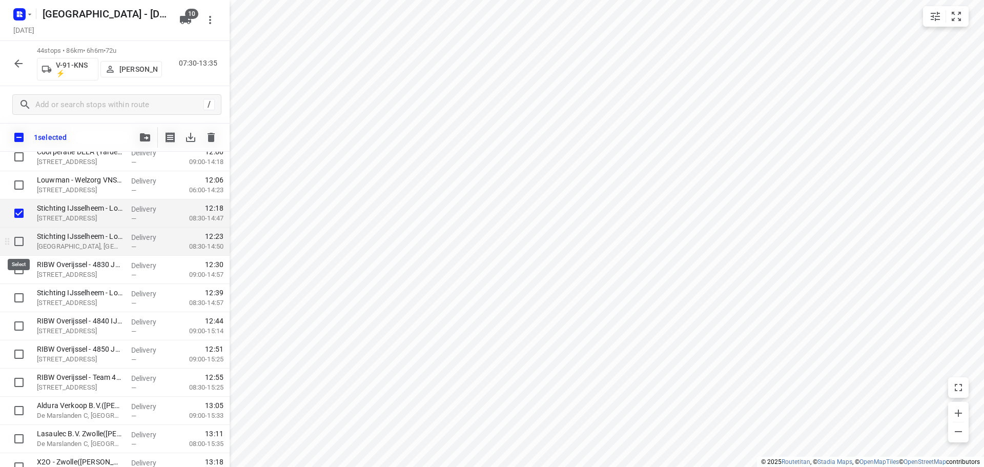
click at [19, 241] on input "checkbox" at bounding box center [19, 241] width 21 height 21
checkbox input "true"
click at [31, 279] on div at bounding box center [16, 270] width 33 height 28
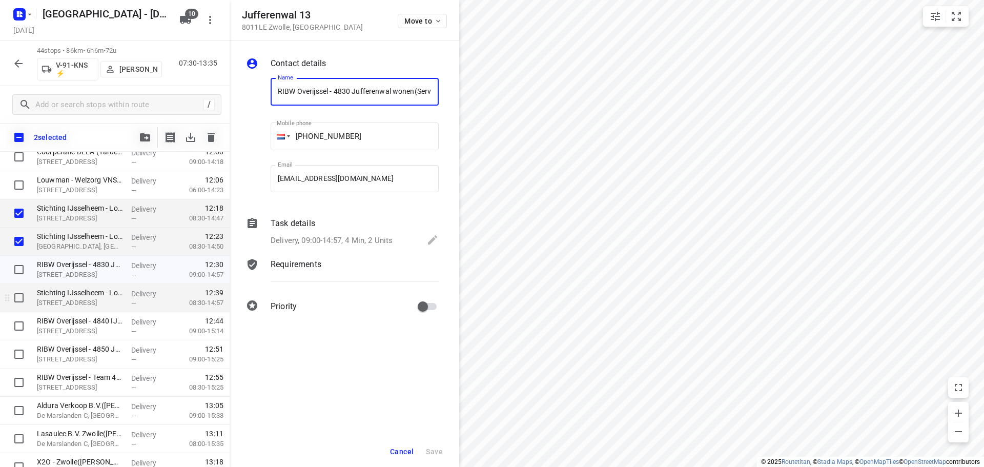
scroll to position [0, 27]
click at [403, 450] on span "Cancel" at bounding box center [402, 452] width 24 height 8
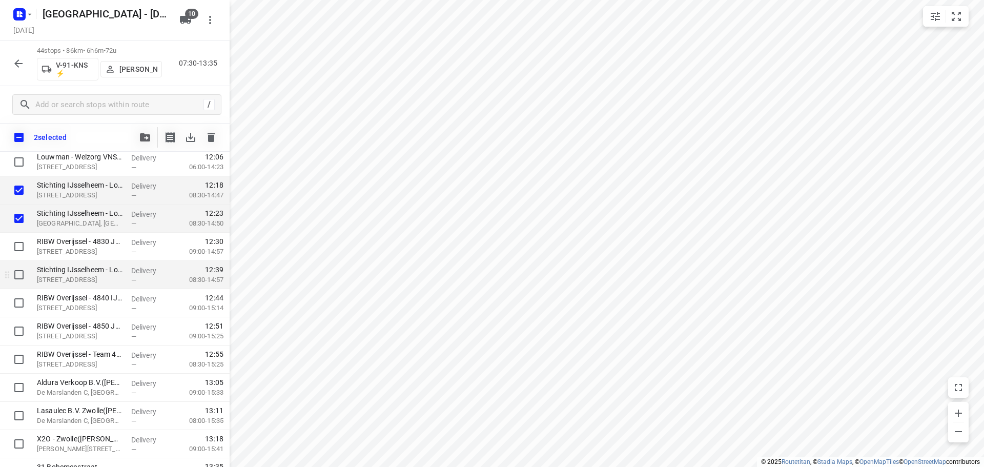
scroll to position [1005, 0]
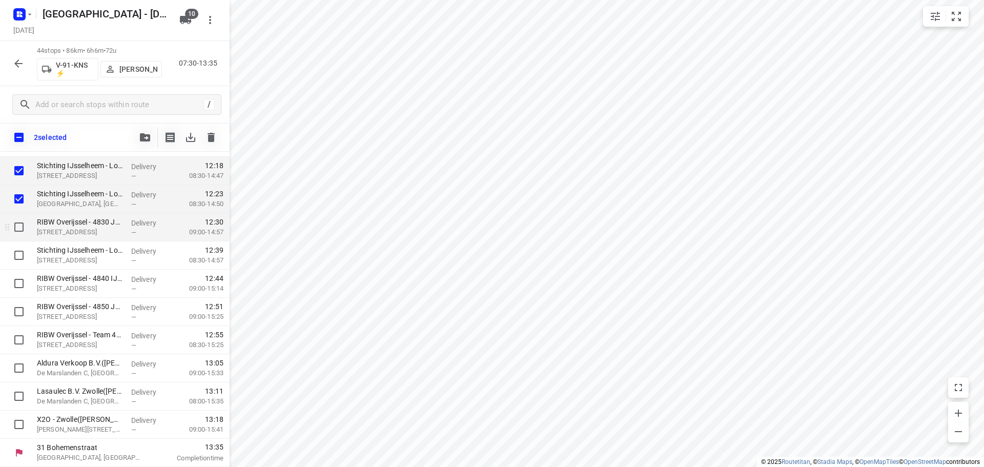
click at [22, 231] on input "checkbox" at bounding box center [19, 227] width 21 height 21
checkbox input "true"
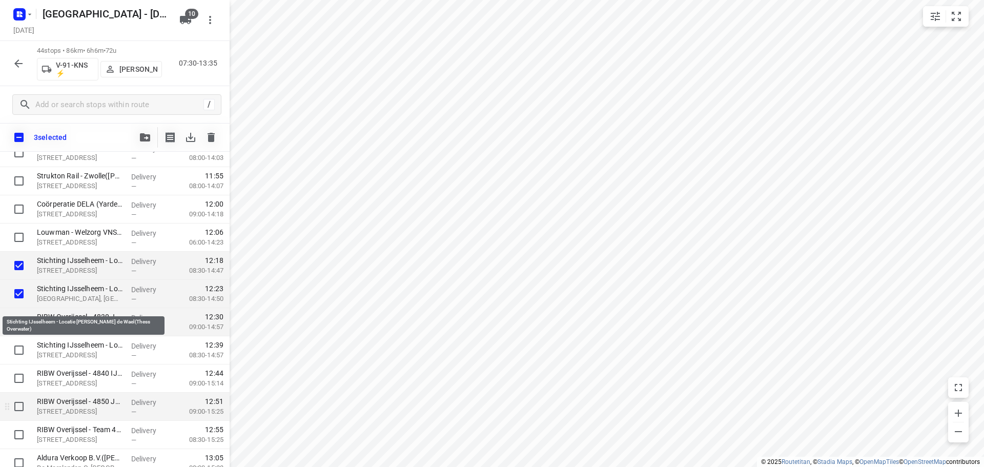
scroll to position [749, 0]
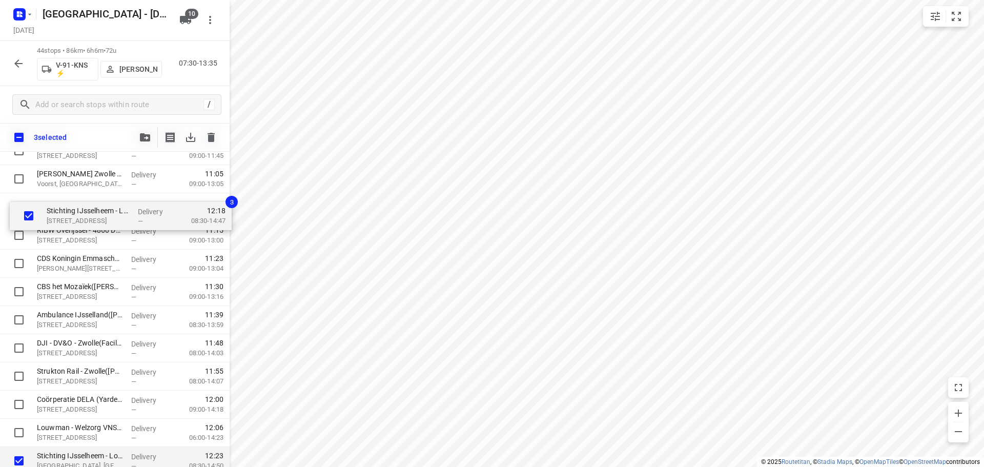
drag, startPoint x: 86, startPoint y: 441, endPoint x: 98, endPoint y: 215, distance: 226.4
click at [98, 215] on div "RIBW Overijssel - 4710 Aa-landen(Servicepunt) Volterbeek 2, Zwolle Delivery — 0…" at bounding box center [115, 80] width 230 height 1241
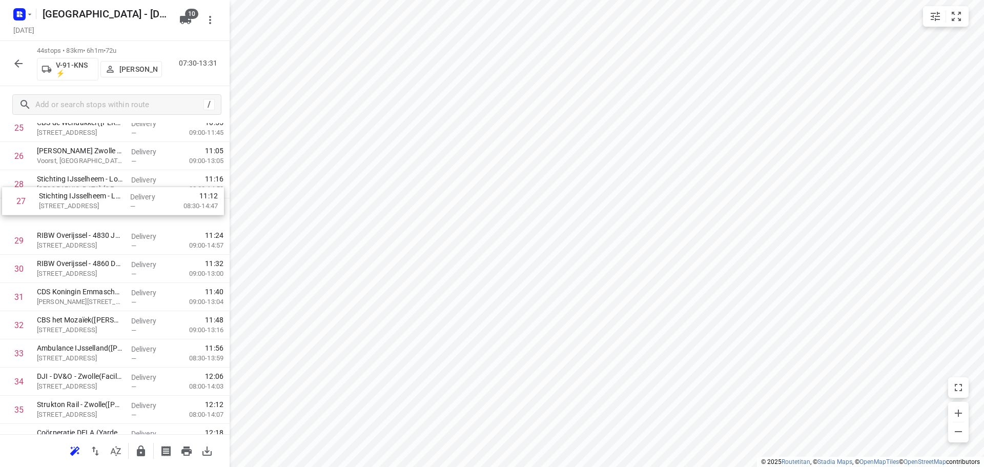
scroll to position [737, 0]
drag, startPoint x: 114, startPoint y: 178, endPoint x: 117, endPoint y: 203, distance: 25.3
click at [117, 203] on div "1 RIBW Overijssel - 4710 Aa-landen(Servicepunt) Volterbeek 2, Zwolle Delivery —…" at bounding box center [115, 58] width 230 height 1241
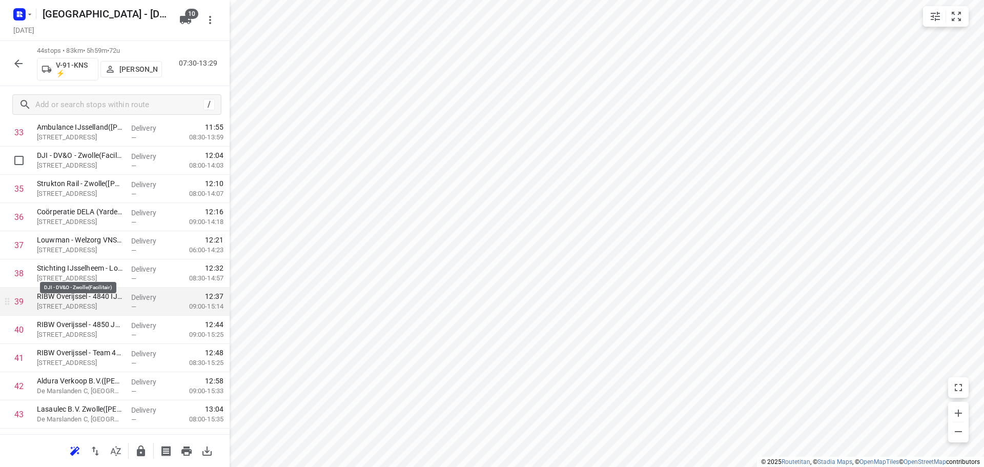
scroll to position [993, 0]
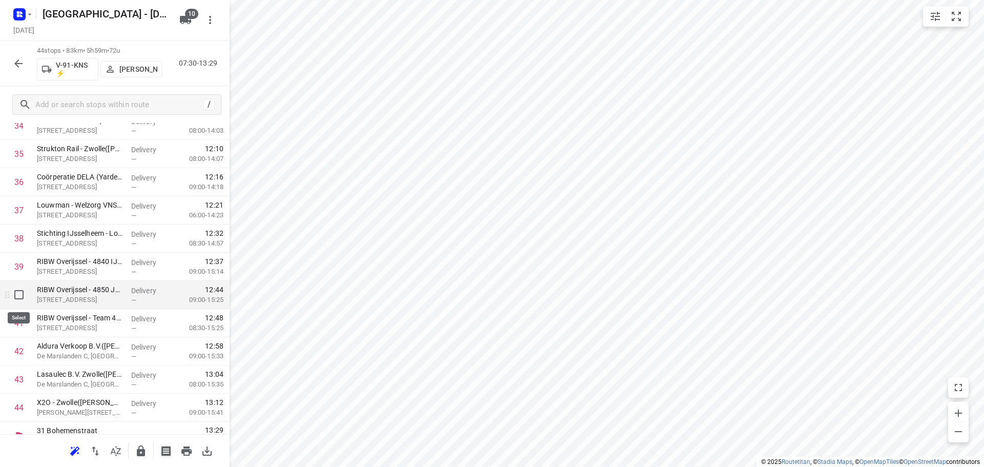
click at [19, 296] on input "checkbox" at bounding box center [19, 295] width 21 height 21
checkbox input "true"
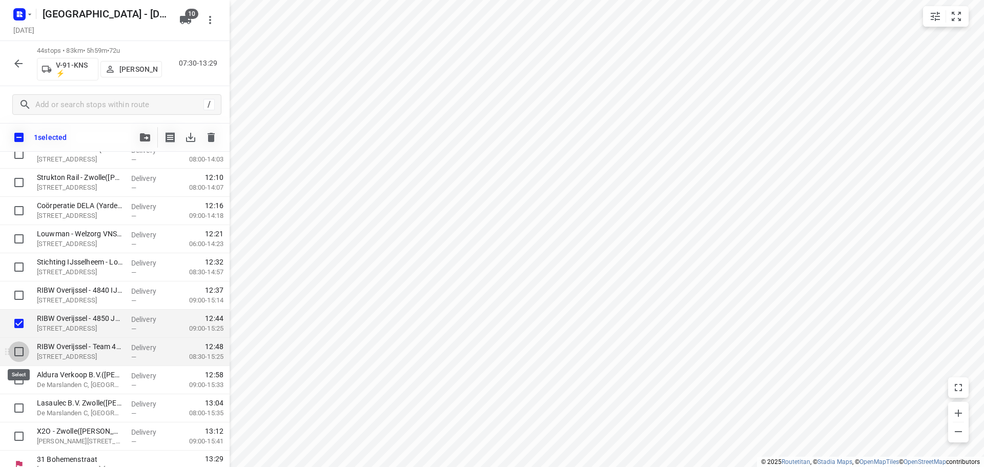
click at [17, 355] on input "checkbox" at bounding box center [19, 351] width 21 height 21
checkbox input "true"
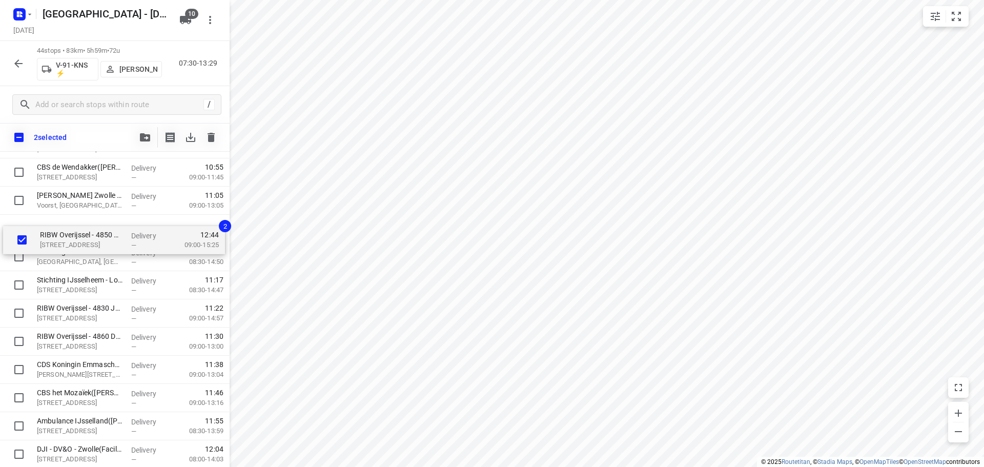
scroll to position [721, 0]
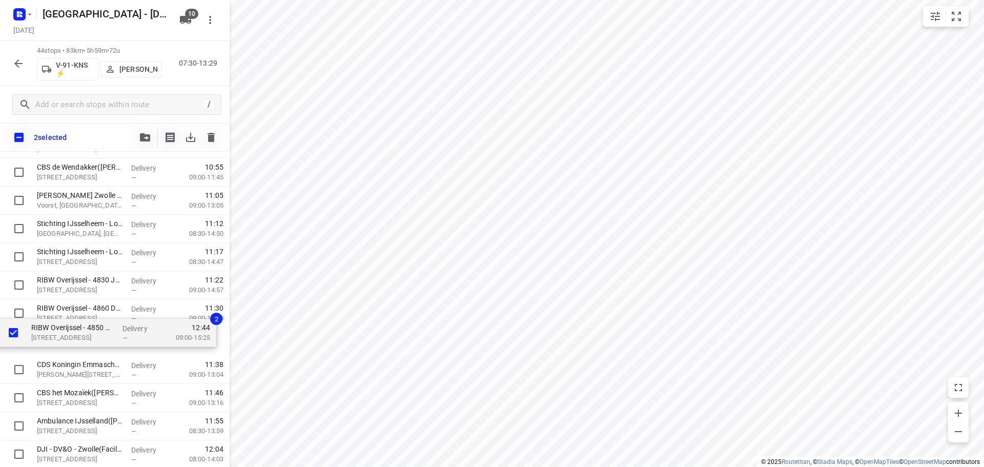
drag, startPoint x: 80, startPoint y: 420, endPoint x: 74, endPoint y: 325, distance: 96.1
click at [74, 325] on div "RIBW Overijssel - 4710 Aa-landen(Servicepunt) Volterbeek 2, Zwolle Delivery — 0…" at bounding box center [115, 102] width 230 height 1241
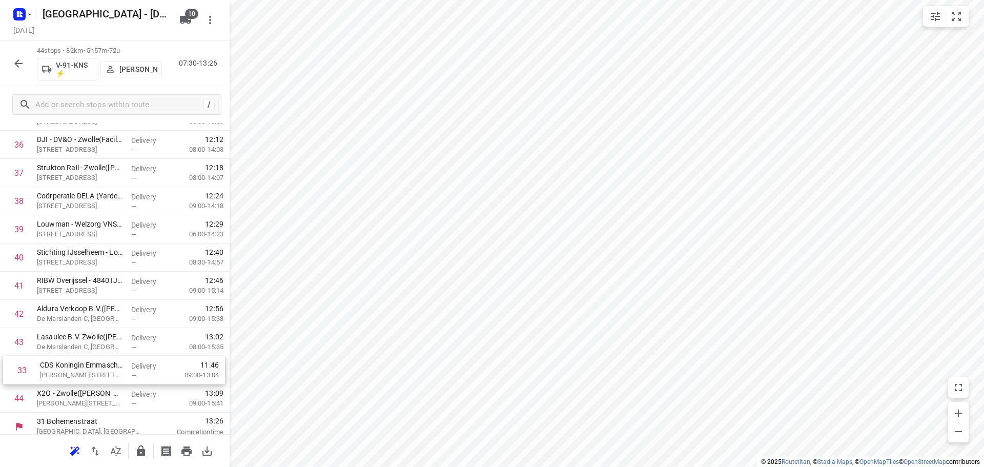
scroll to position [1009, 0]
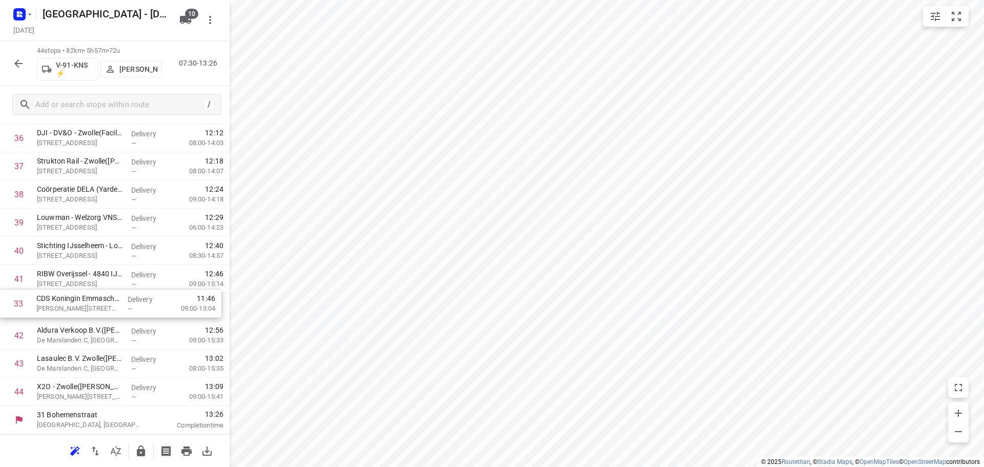
drag, startPoint x: 74, startPoint y: 371, endPoint x: 74, endPoint y: 321, distance: 50.2
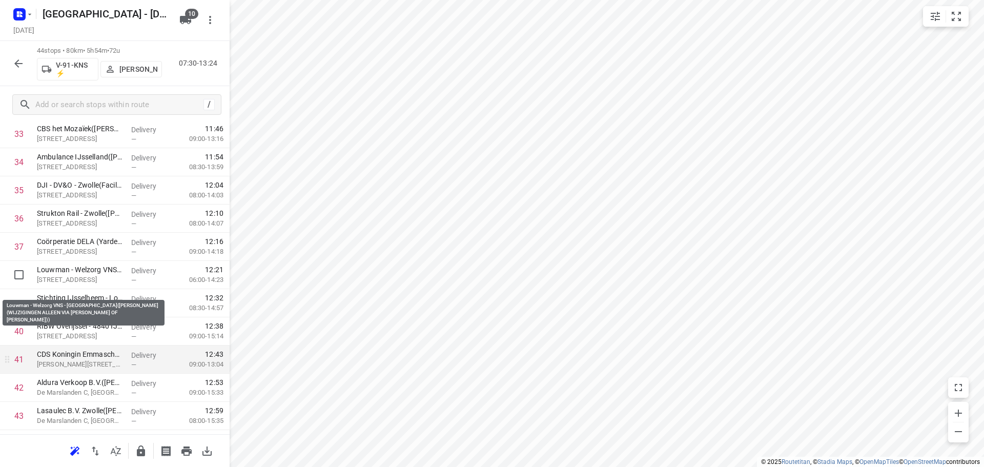
scroll to position [958, 0]
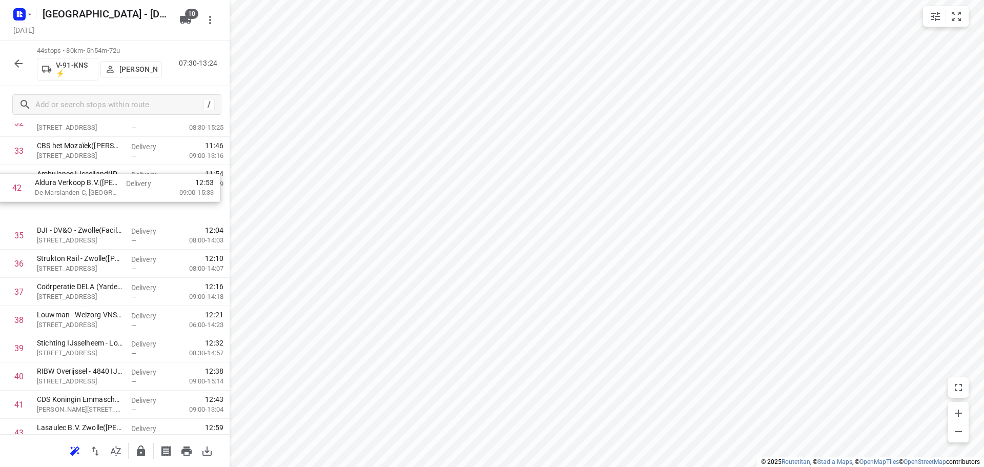
drag, startPoint x: 70, startPoint y: 394, endPoint x: 68, endPoint y: 187, distance: 207.7
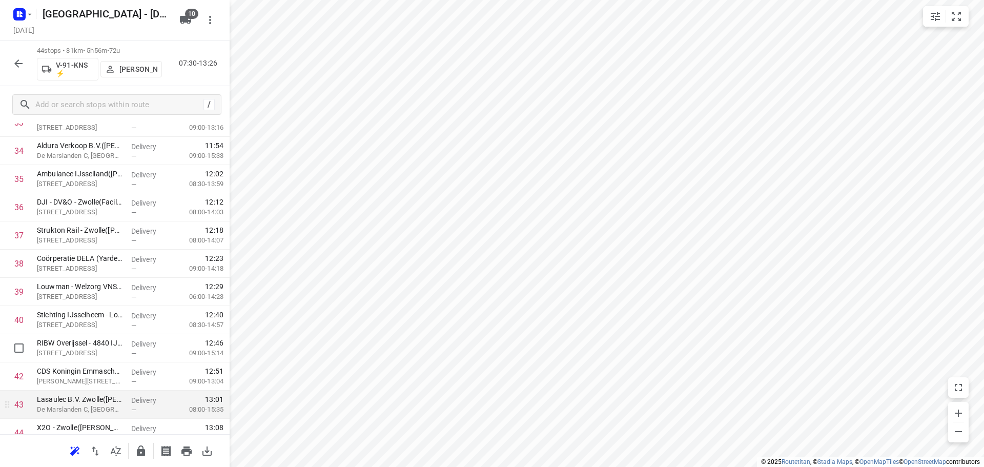
scroll to position [1009, 0]
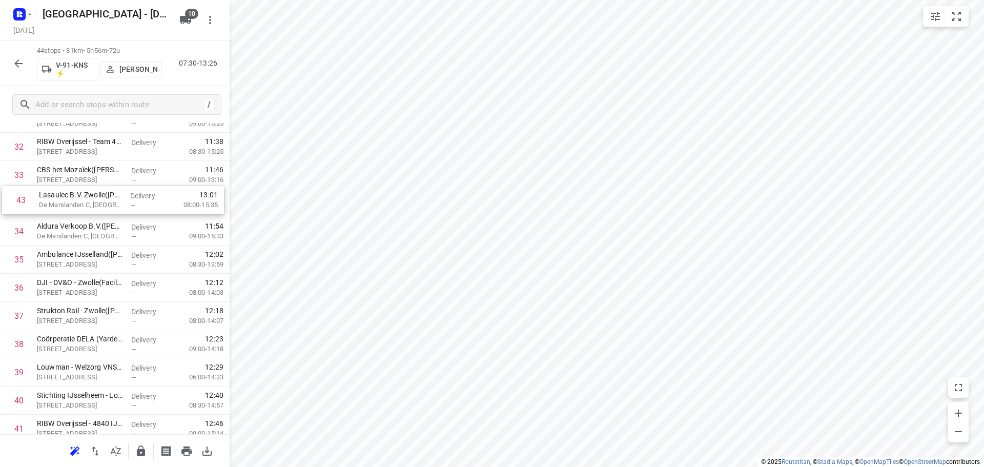
drag, startPoint x: 94, startPoint y: 374, endPoint x: 98, endPoint y: 206, distance: 168.2
drag, startPoint x: 70, startPoint y: 233, endPoint x: 71, endPoint y: 212, distance: 21.0
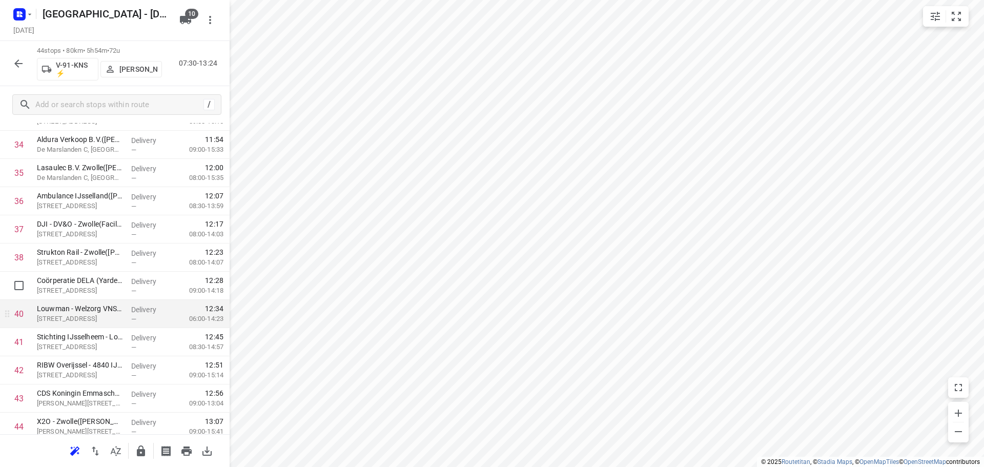
scroll to position [1009, 0]
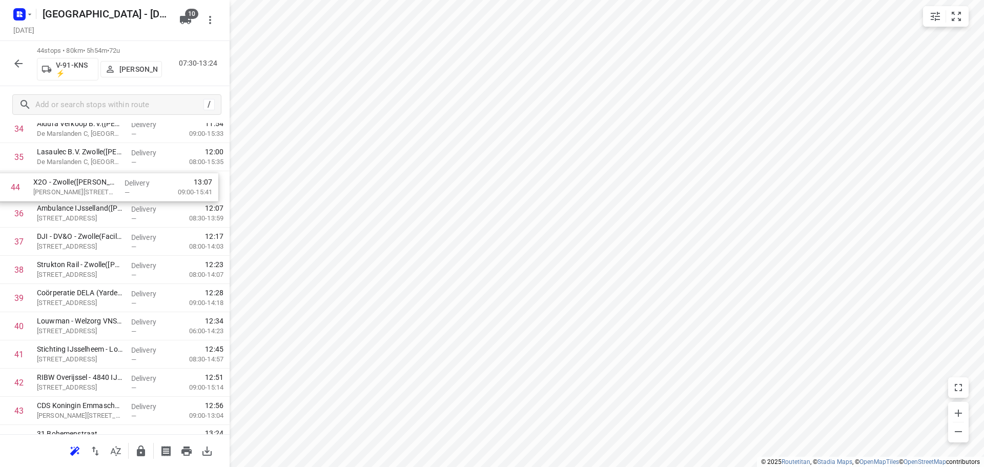
drag, startPoint x: 82, startPoint y: 389, endPoint x: 80, endPoint y: 181, distance: 207.7
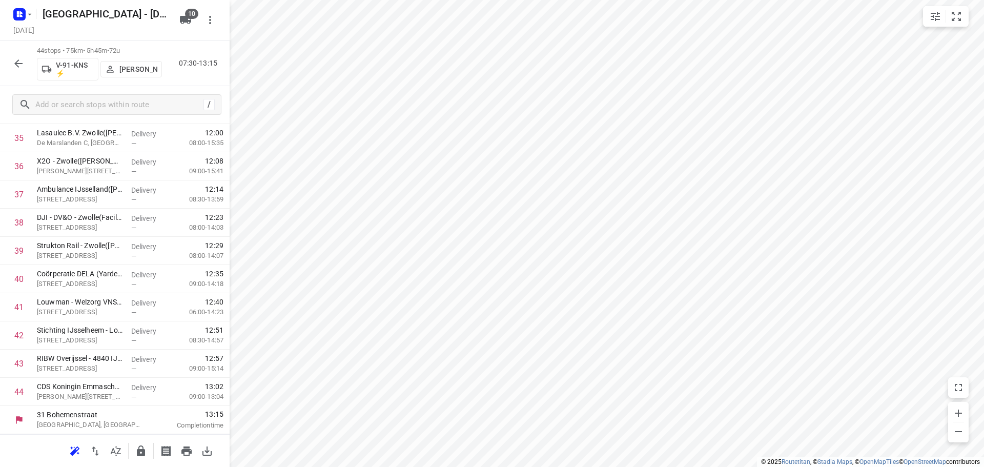
click at [145, 449] on icon "button" at bounding box center [141, 451] width 12 height 12
click at [18, 65] on icon "button" at bounding box center [18, 63] width 12 height 12
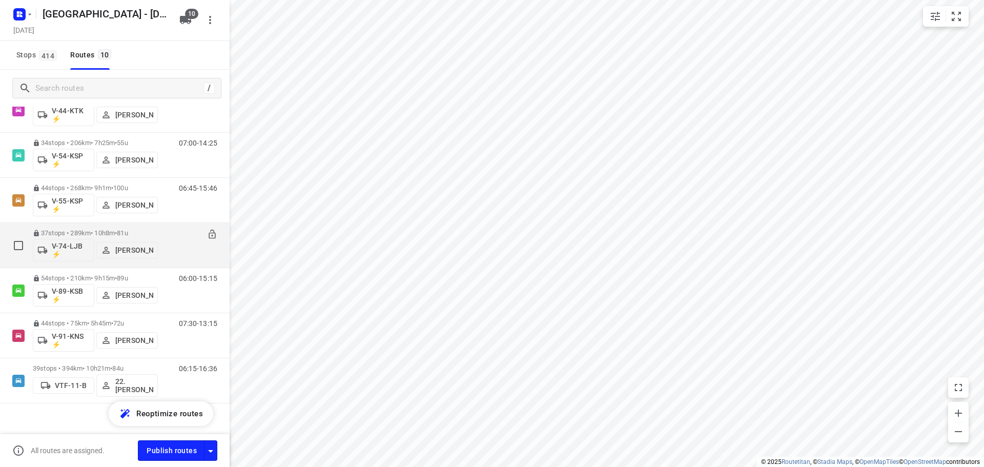
scroll to position [188, 0]
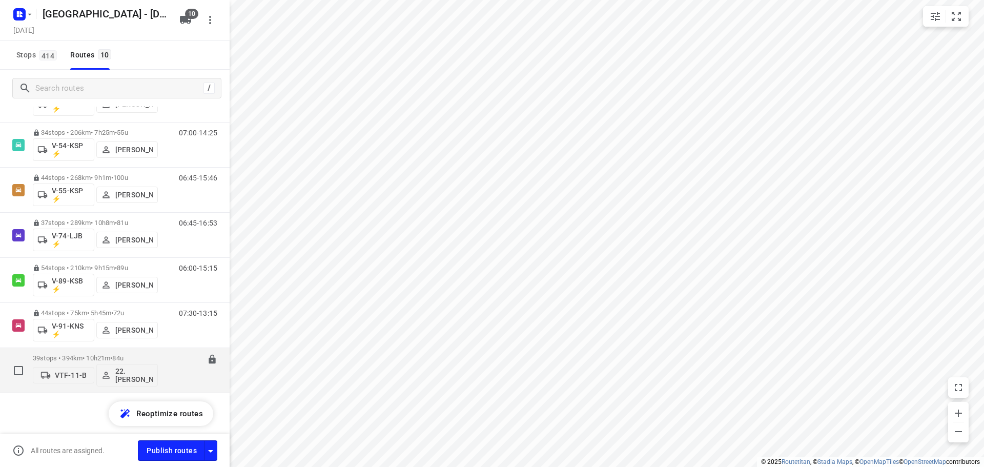
click at [166, 354] on div "06:15-16:36" at bounding box center [191, 372] width 51 height 37
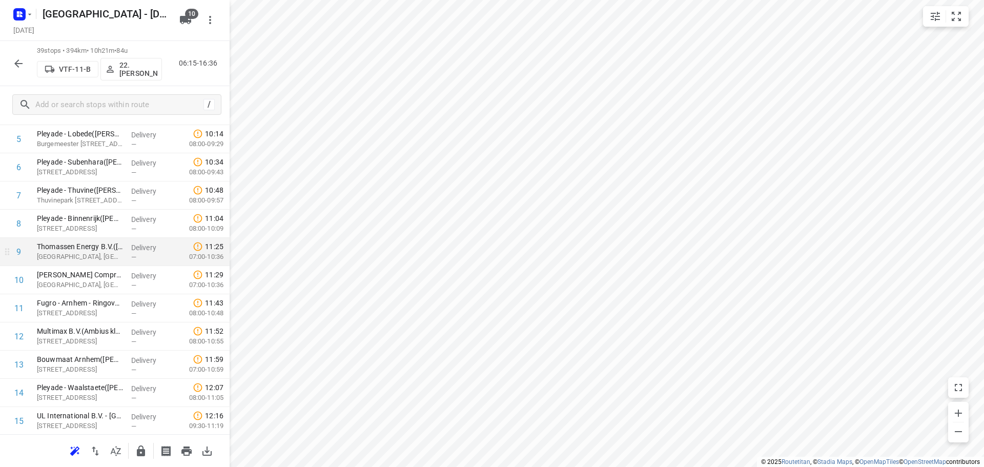
scroll to position [103, 0]
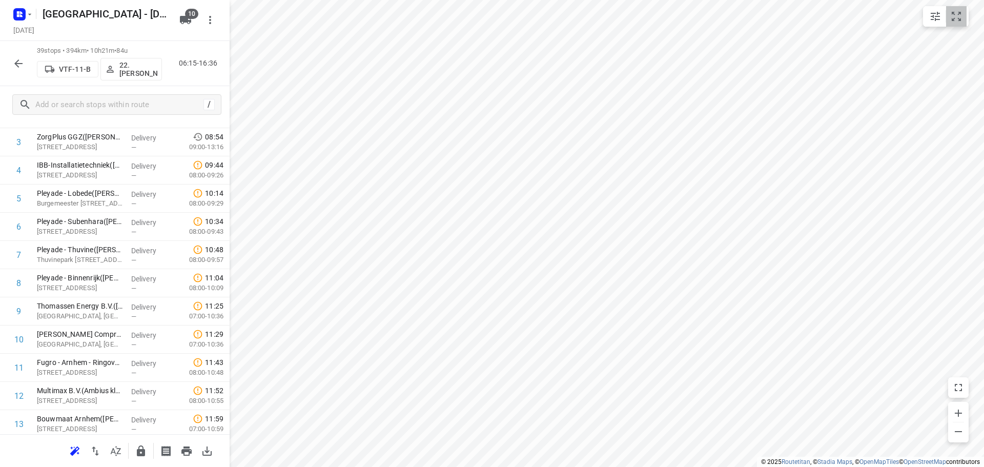
click at [953, 19] on icon "small contained button group" at bounding box center [956, 16] width 9 height 9
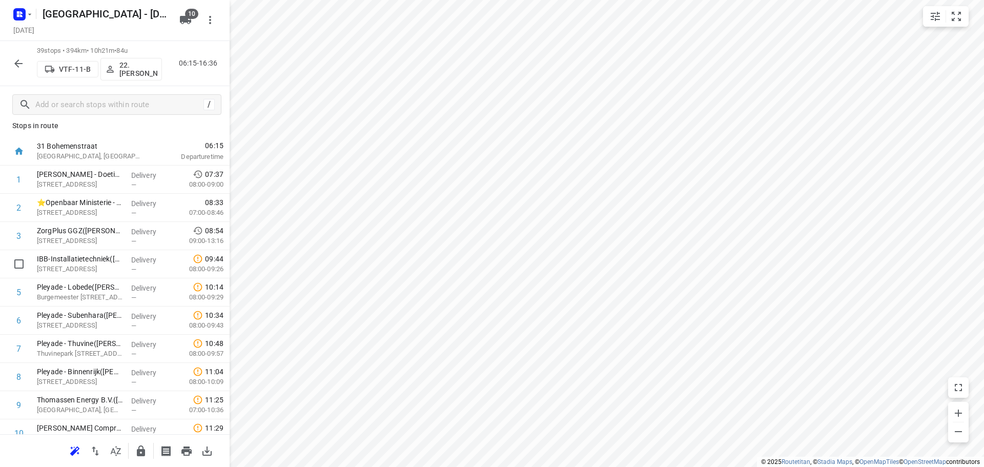
scroll to position [0, 0]
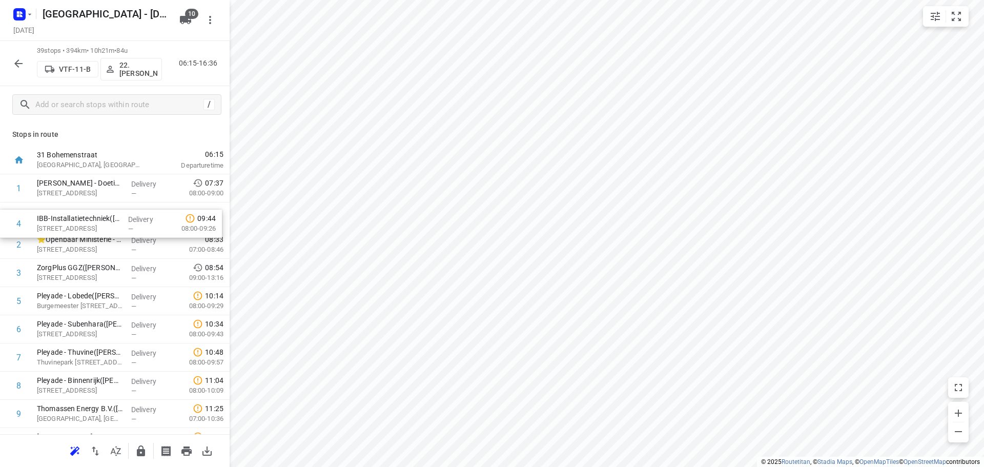
drag, startPoint x: 80, startPoint y: 280, endPoint x: 80, endPoint y: 224, distance: 56.4
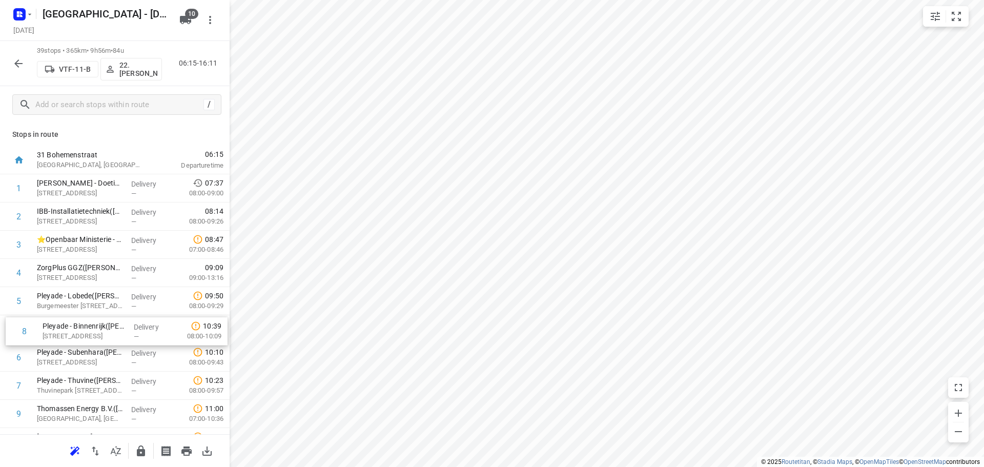
scroll to position [1, 0]
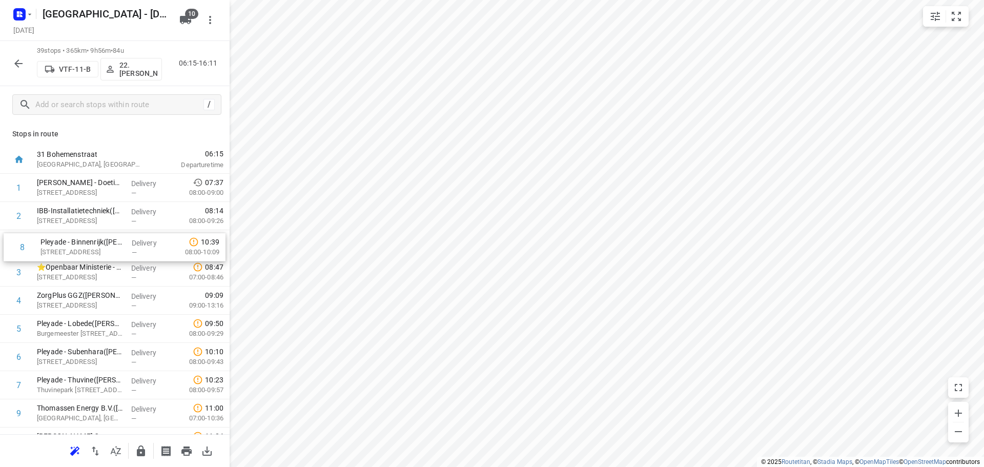
drag, startPoint x: 66, startPoint y: 383, endPoint x: 108, endPoint y: 240, distance: 148.5
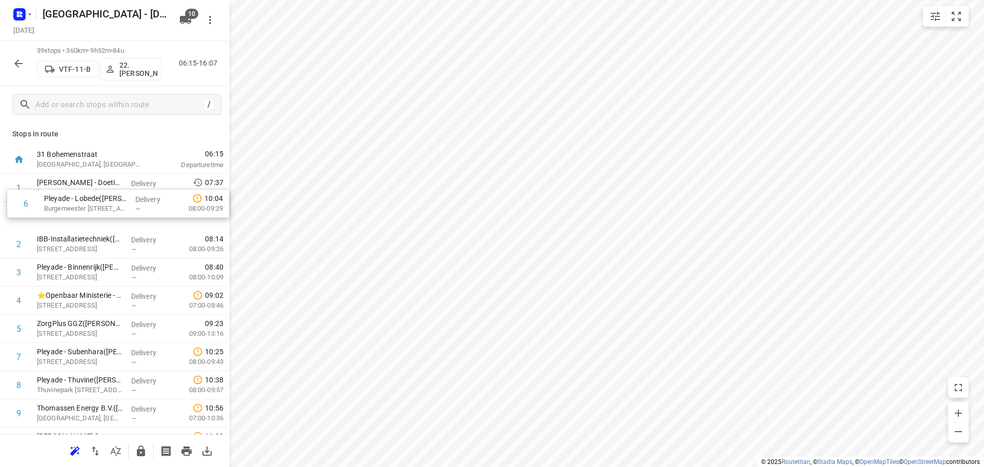
scroll to position [0, 0]
drag, startPoint x: 108, startPoint y: 320, endPoint x: 109, endPoint y: 169, distance: 151.3
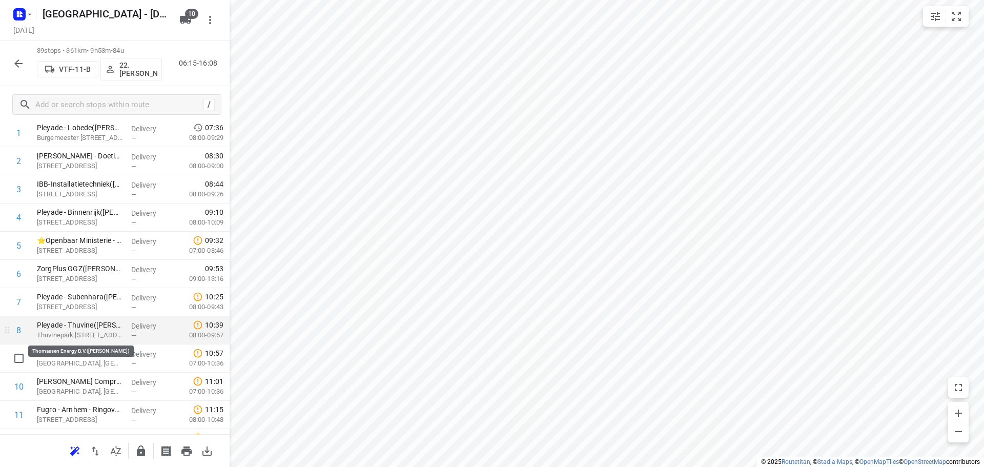
scroll to position [51, 0]
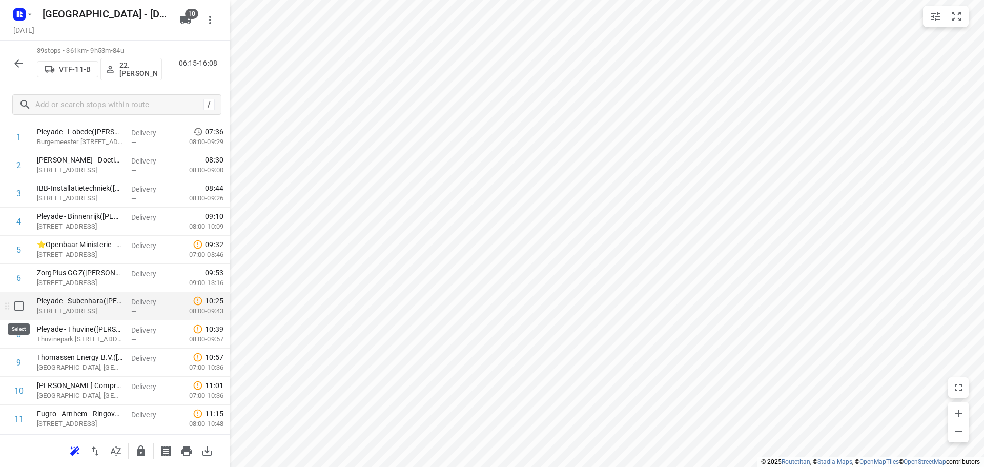
click at [17, 304] on input "checkbox" at bounding box center [19, 306] width 21 height 21
checkbox input "true"
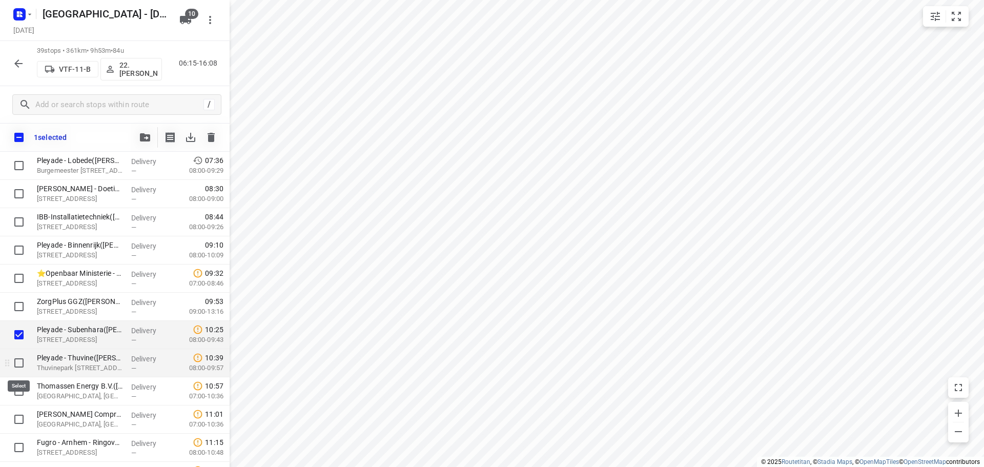
click at [12, 368] on input "checkbox" at bounding box center [19, 363] width 21 height 21
checkbox input "true"
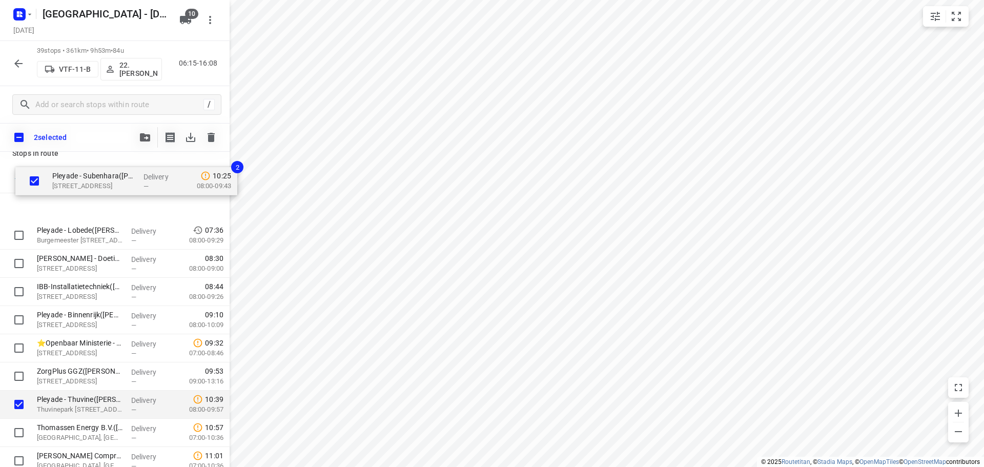
scroll to position [0, 0]
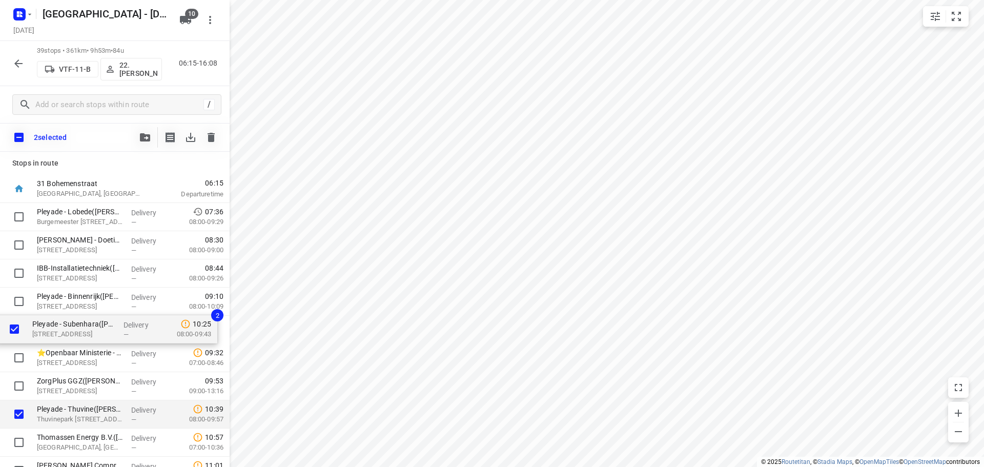
drag, startPoint x: 70, startPoint y: 338, endPoint x: 66, endPoint y: 330, distance: 9.4
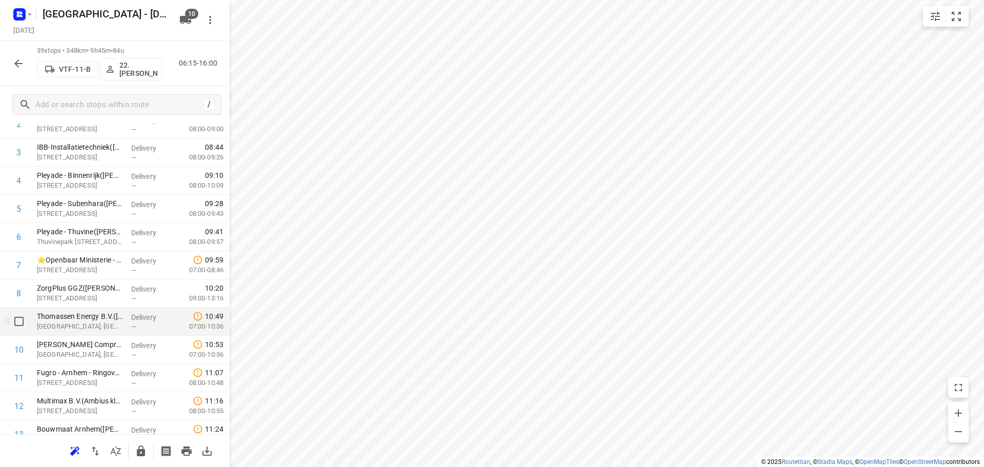
scroll to position [103, 0]
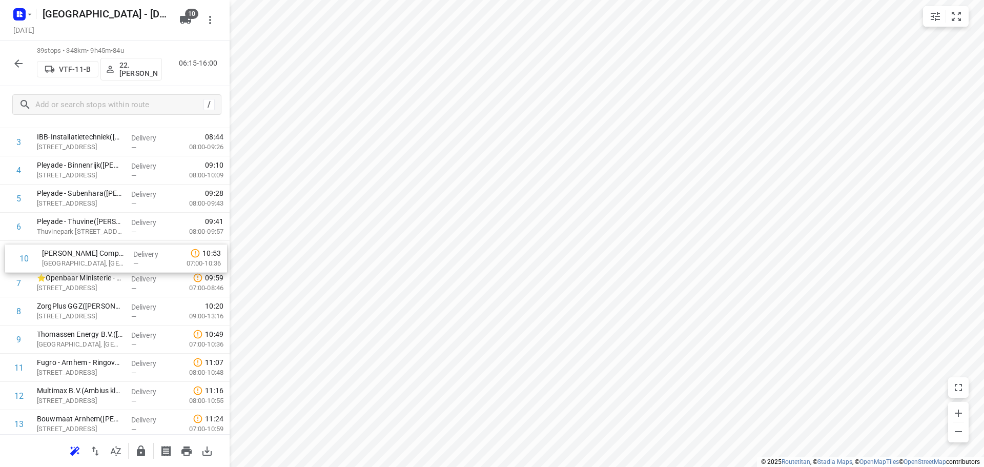
drag, startPoint x: 116, startPoint y: 342, endPoint x: 120, endPoint y: 257, distance: 85.7
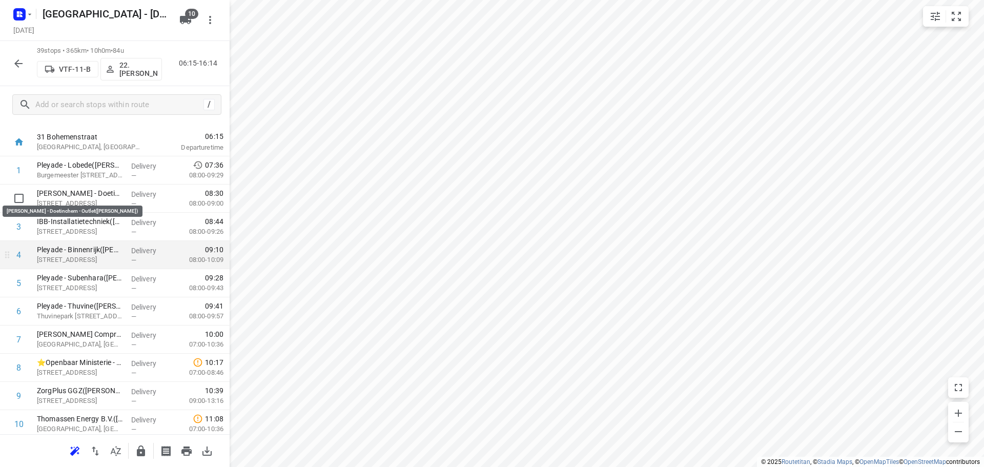
scroll to position [0, 0]
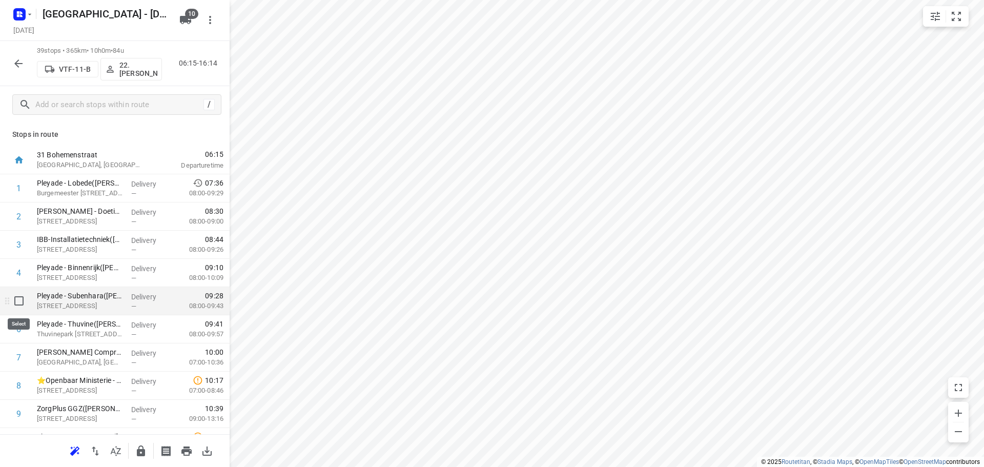
click at [21, 301] on input "checkbox" at bounding box center [19, 301] width 21 height 21
checkbox input "true"
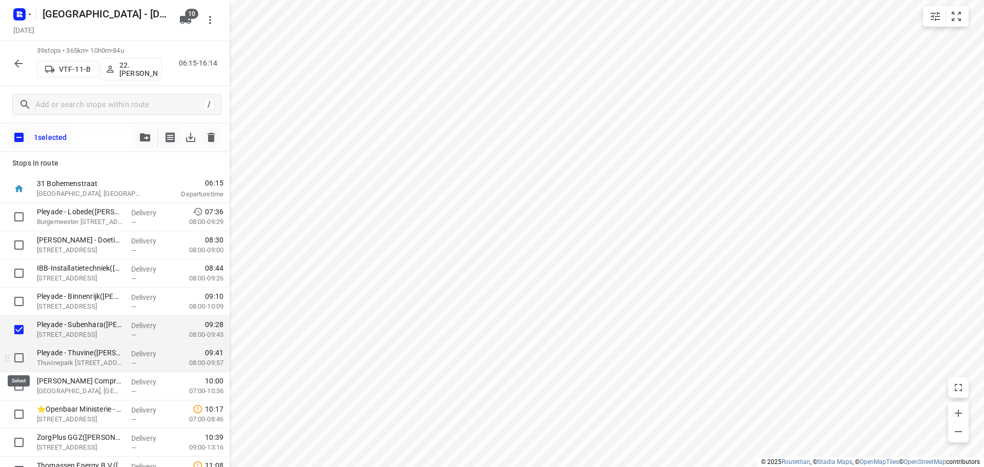
click at [17, 355] on input "checkbox" at bounding box center [19, 358] width 21 height 21
checkbox input "true"
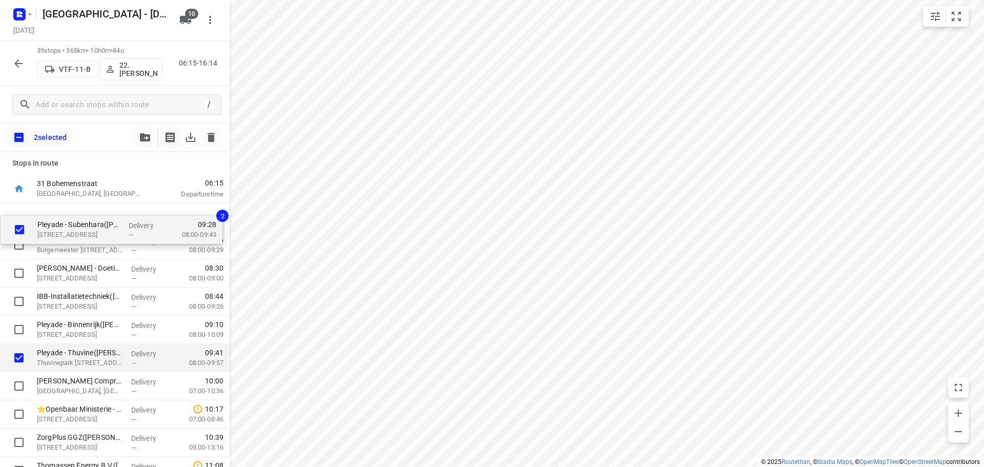
drag, startPoint x: 58, startPoint y: 283, endPoint x: 58, endPoint y: 220, distance: 62.0
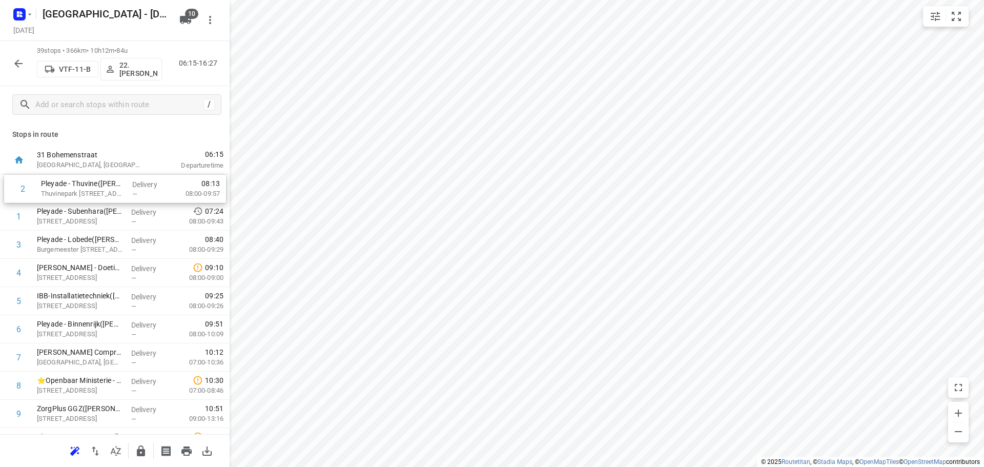
drag, startPoint x: 86, startPoint y: 221, endPoint x: 90, endPoint y: 189, distance: 32.1
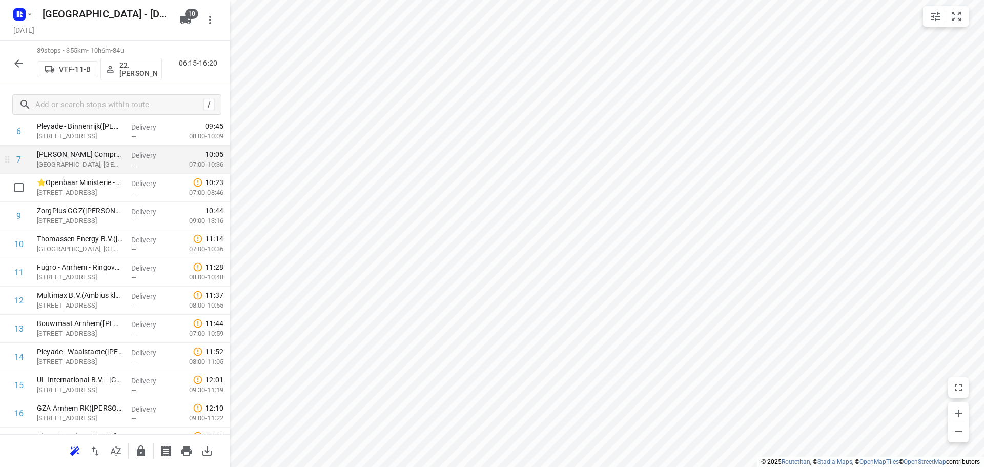
scroll to position [205, 0]
drag, startPoint x: 107, startPoint y: 231, endPoint x: 112, endPoint y: 180, distance: 51.0
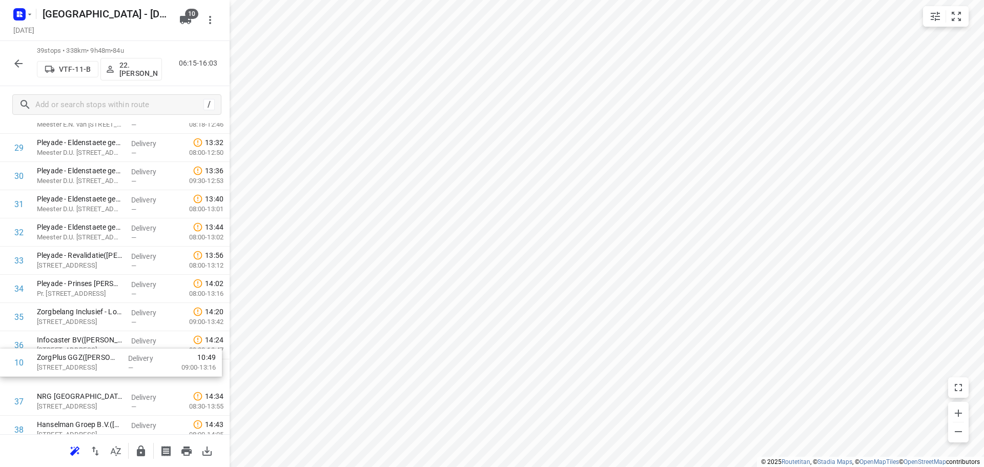
scroll to position [803, 0]
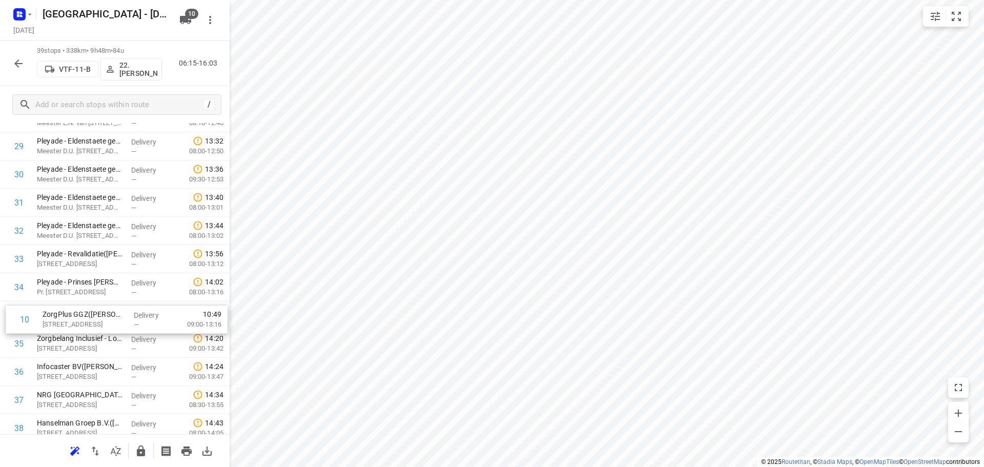
drag, startPoint x: 102, startPoint y: 247, endPoint x: 108, endPoint y: 324, distance: 77.2
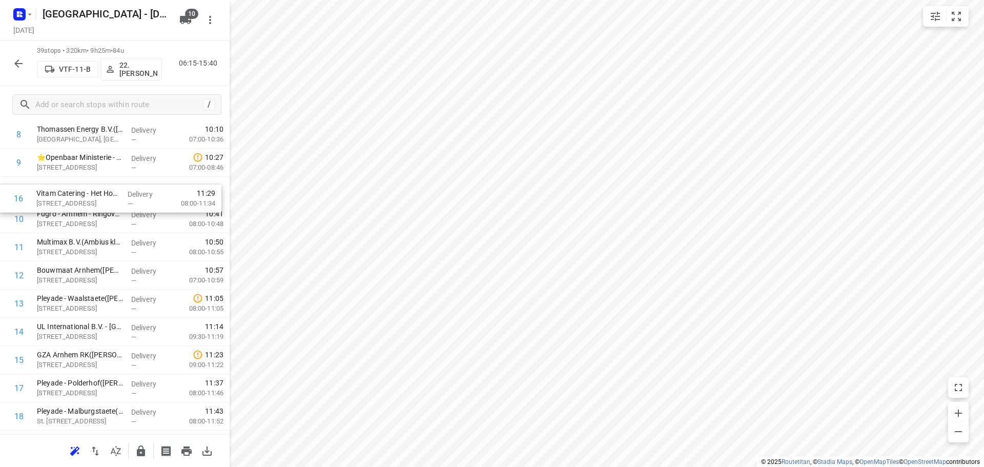
drag, startPoint x: 104, startPoint y: 324, endPoint x: 103, endPoint y: 199, distance: 124.6
click at [103, 199] on div "1 Pleyade - Thuvine(Marco Smeenk) Thuvinepark 100, Duiven Delivery — 07:21 08:0…" at bounding box center [115, 473] width 230 height 1100
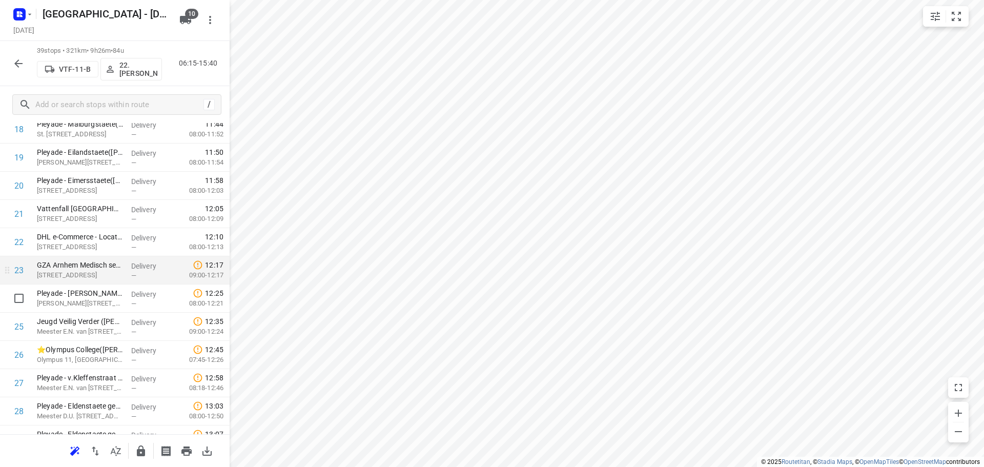
scroll to position [557, 0]
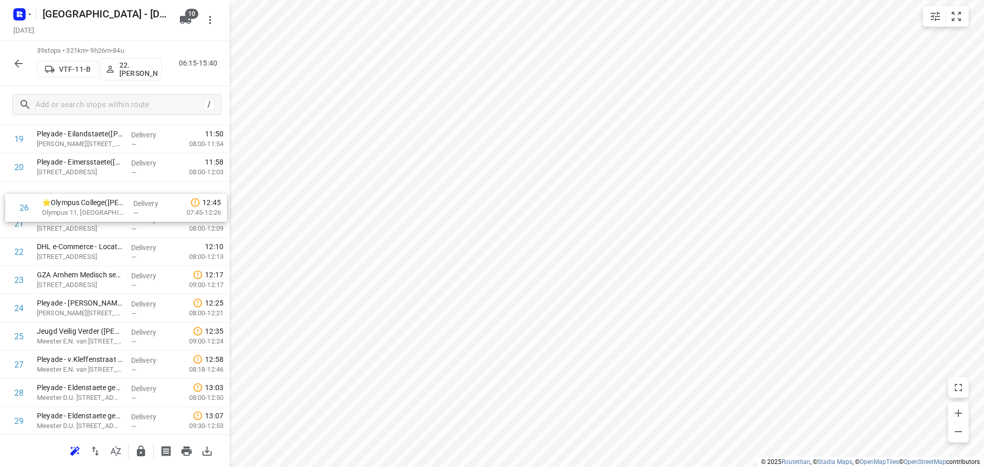
drag, startPoint x: 86, startPoint y: 338, endPoint x: 94, endPoint y: 203, distance: 135.6
click at [94, 203] on div "1 Pleyade - Thuvine(Marco Smeenk) Thuvinepark 100, Duiven Delivery — 07:21 08:0…" at bounding box center [115, 168] width 230 height 1100
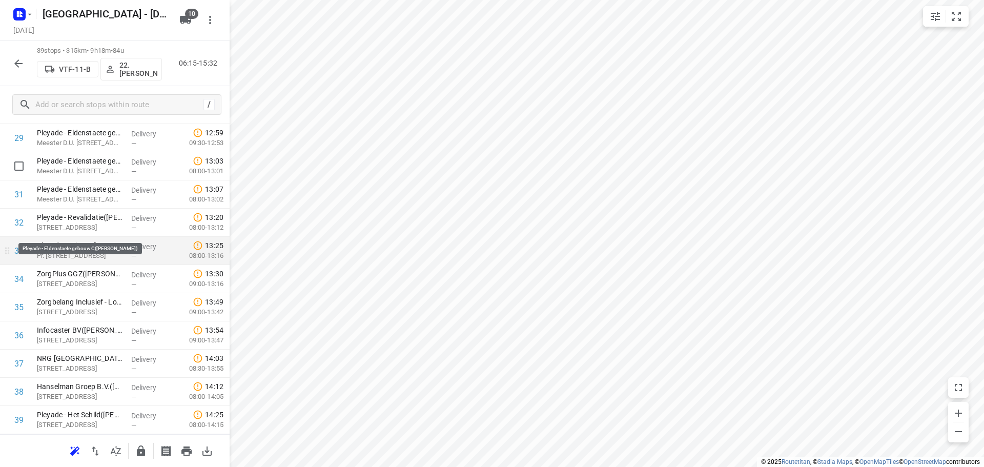
scroll to position [868, 0]
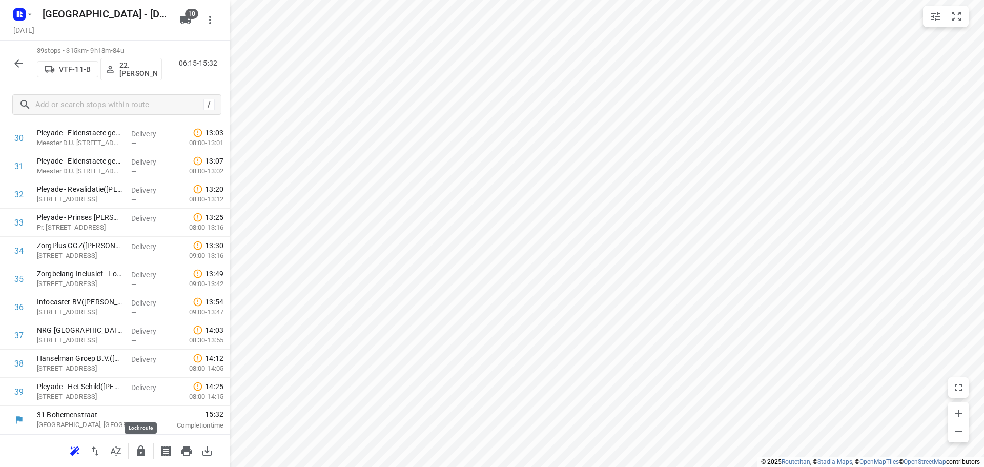
click at [140, 448] on icon "button" at bounding box center [141, 451] width 12 height 12
click at [9, 56] on div at bounding box center [18, 63] width 21 height 21
click at [20, 73] on button "button" at bounding box center [18, 63] width 21 height 21
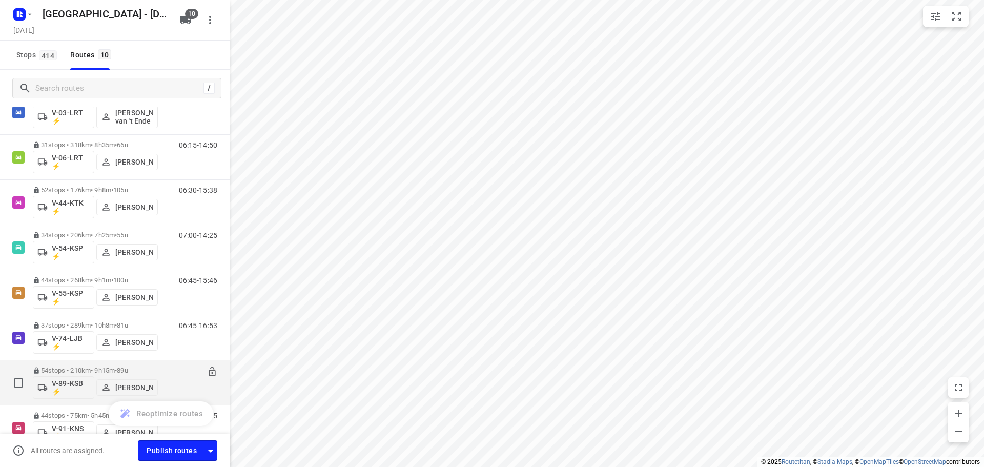
scroll to position [0, 0]
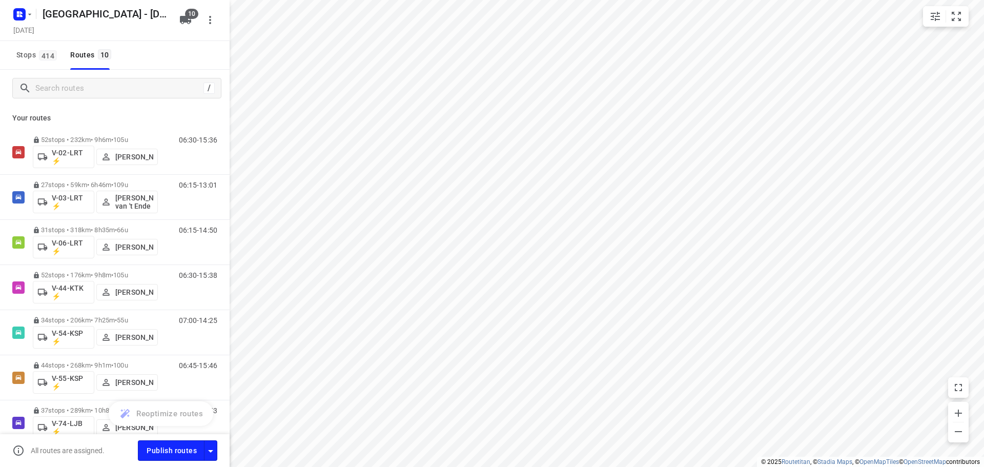
click at [161, 68] on div "Stops 414 Routes 10" at bounding box center [115, 55] width 230 height 29
click at [160, 68] on div "Stops 414 Routes 10" at bounding box center [115, 55] width 230 height 29
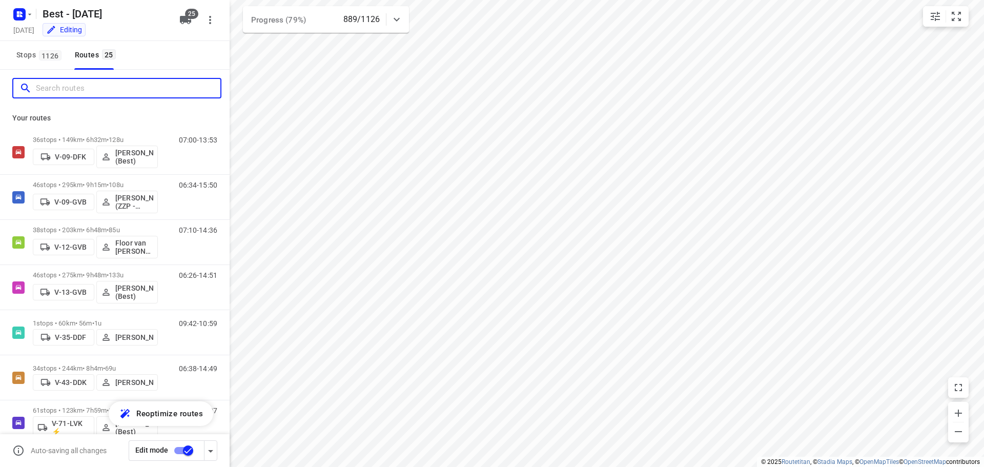
click at [69, 90] on input "Search routes" at bounding box center [128, 88] width 185 height 16
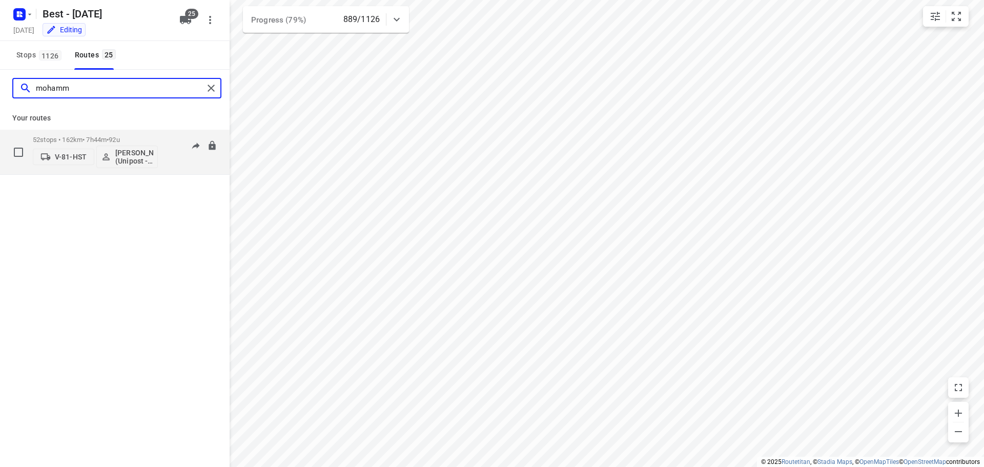
type input "mohamm"
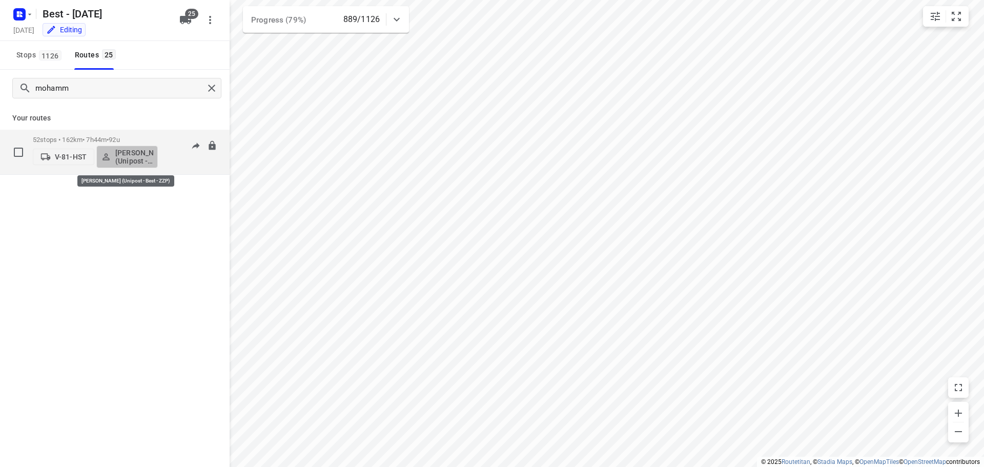
click at [98, 147] on button "[PERSON_NAME] (Unipost - Best - ZZP)" at bounding box center [127, 157] width 62 height 23
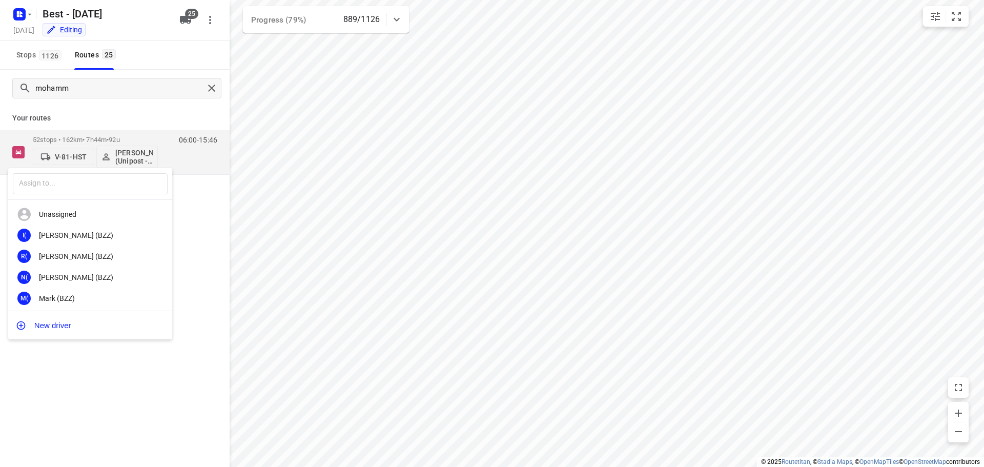
click at [109, 137] on div at bounding box center [492, 233] width 984 height 467
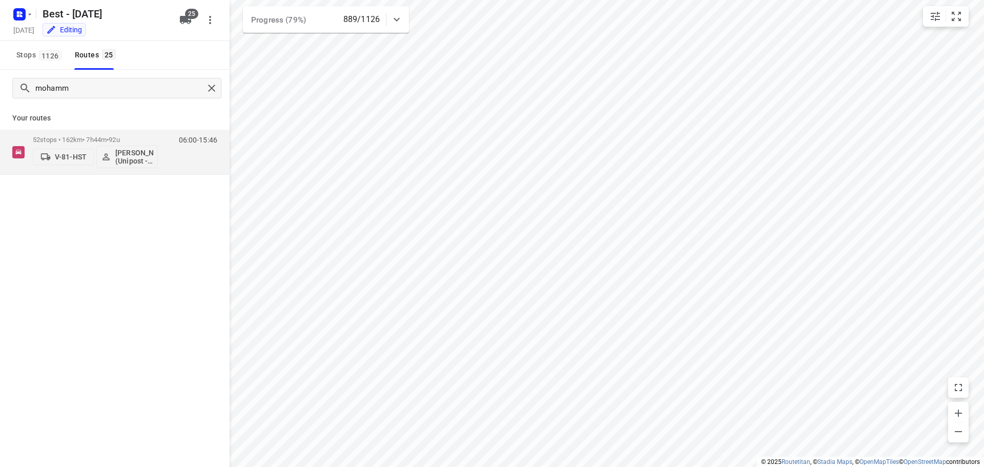
click at [106, 139] on div "​ Unassigned I( Ismail (BZZ) R( Ronan (BZZ) N( Nolan (BZZ) M( Mark (BZZ) F( Fur…" at bounding box center [492, 233] width 984 height 467
click at [106, 139] on p "52 stops • 162km • 7h44m • 92u" at bounding box center [95, 140] width 125 height 8
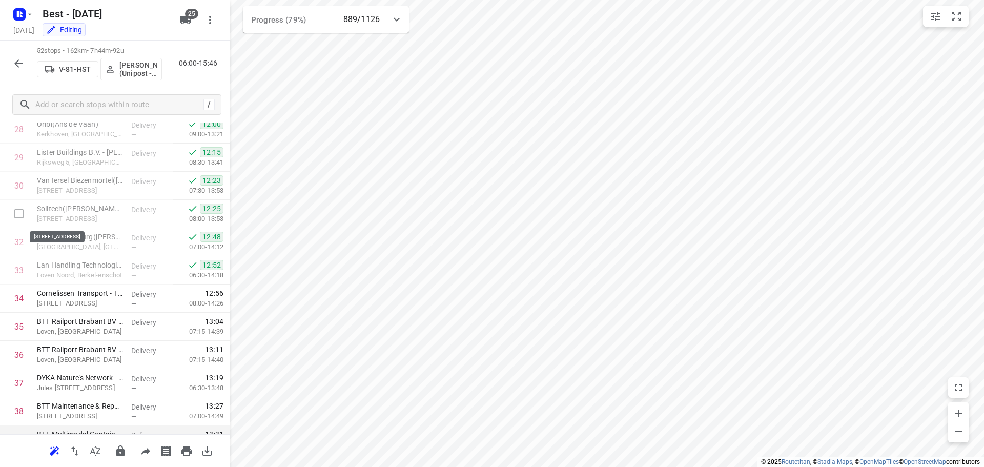
scroll to position [1235, 0]
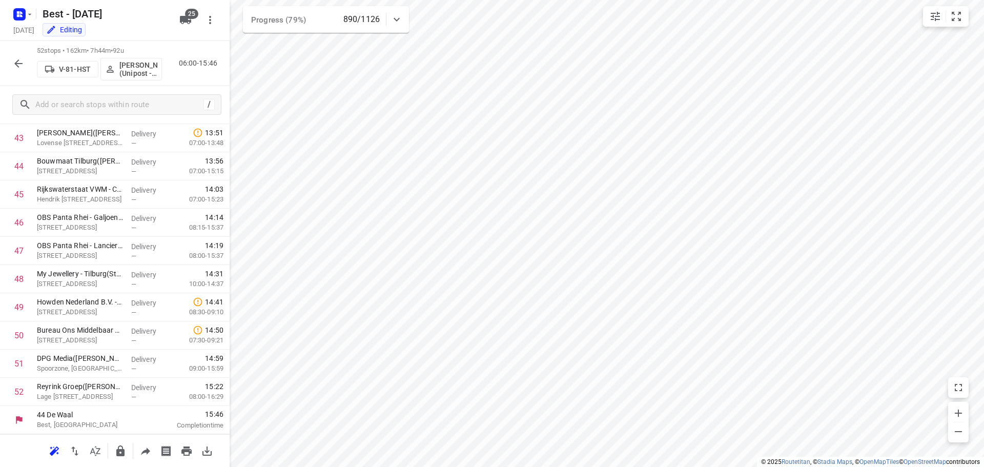
click at [17, 60] on icon "button" at bounding box center [18, 63] width 12 height 12
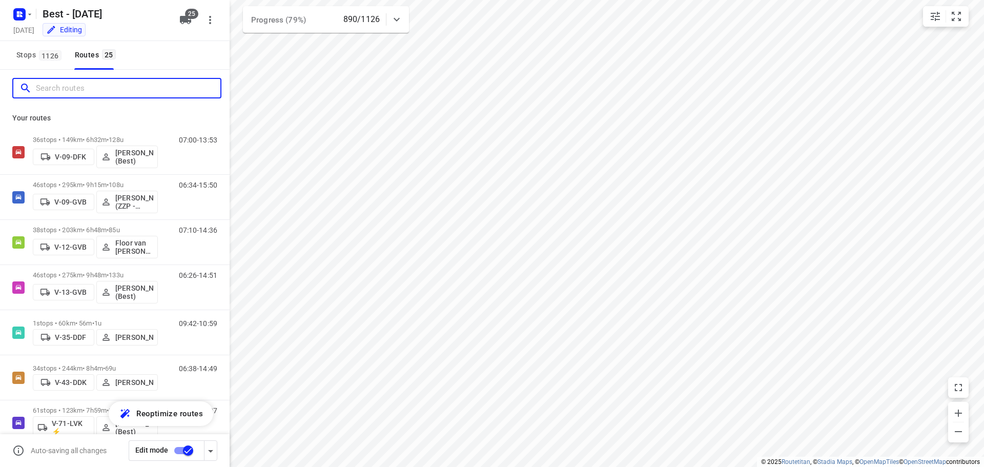
click at [82, 94] on input "Search routes" at bounding box center [128, 88] width 185 height 16
click at [199, 95] on input "Search routes" at bounding box center [128, 88] width 185 height 16
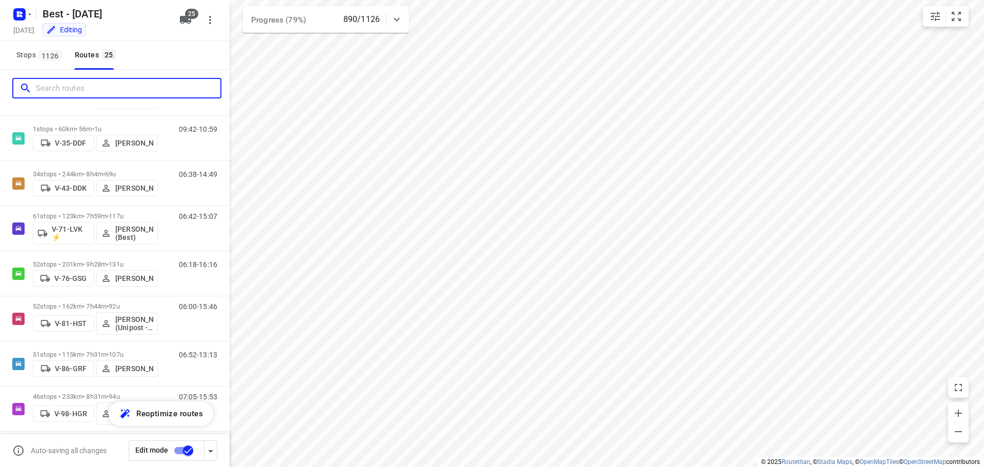
scroll to position [213, 0]
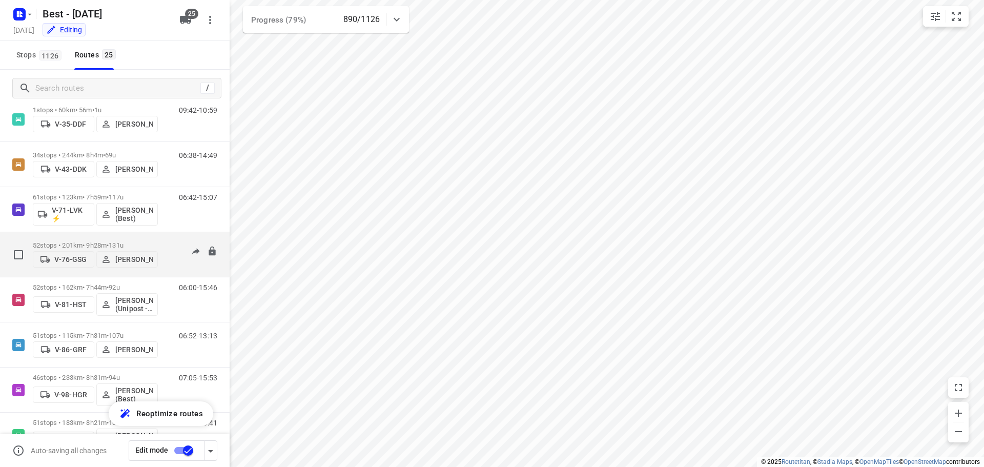
click at [124, 241] on span "131u" at bounding box center [116, 245] width 15 height 8
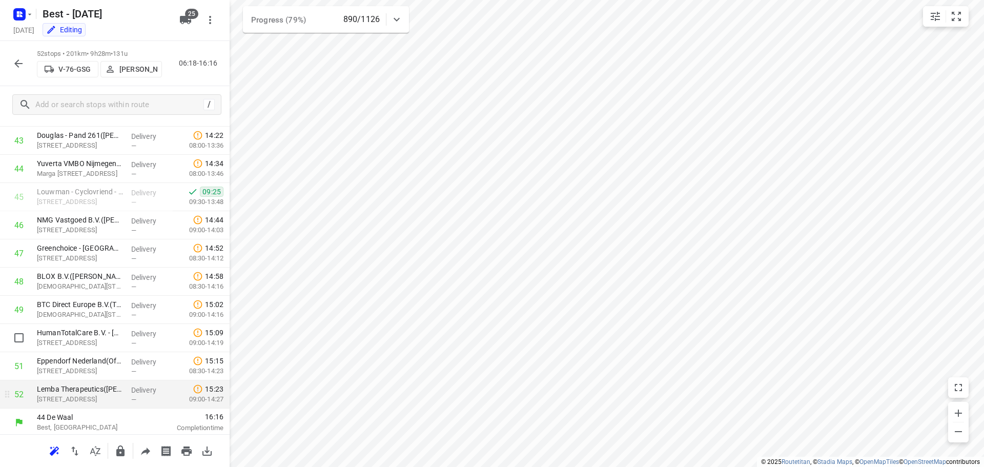
scroll to position [1235, 0]
click at [17, 61] on icon "button" at bounding box center [18, 63] width 8 height 8
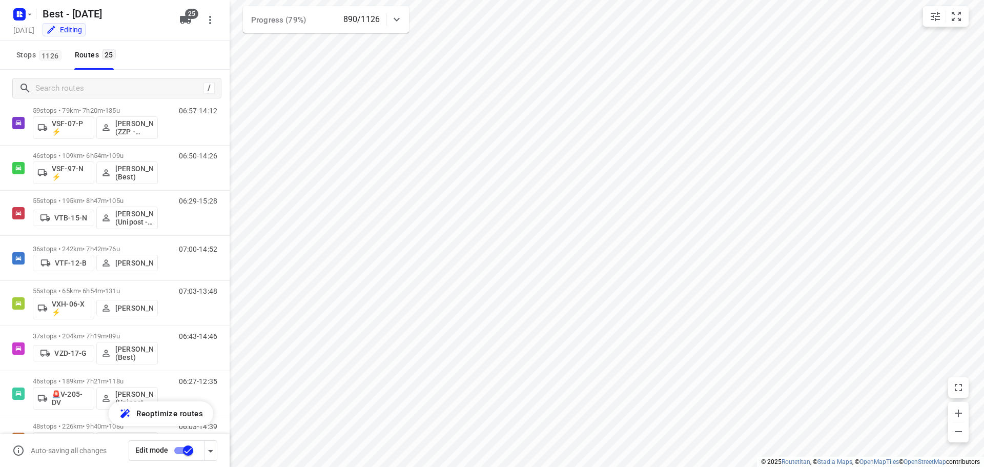
scroll to position [834, 0]
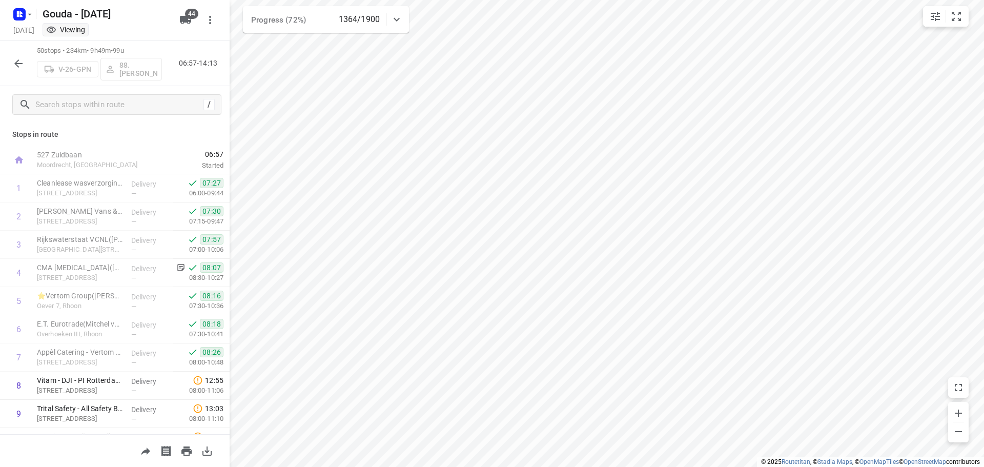
scroll to position [753, 0]
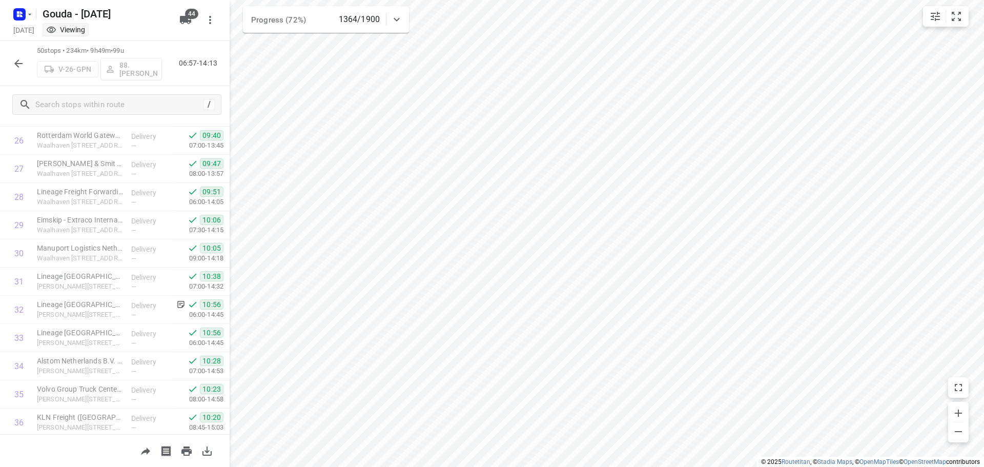
click at [18, 71] on button "button" at bounding box center [18, 63] width 21 height 21
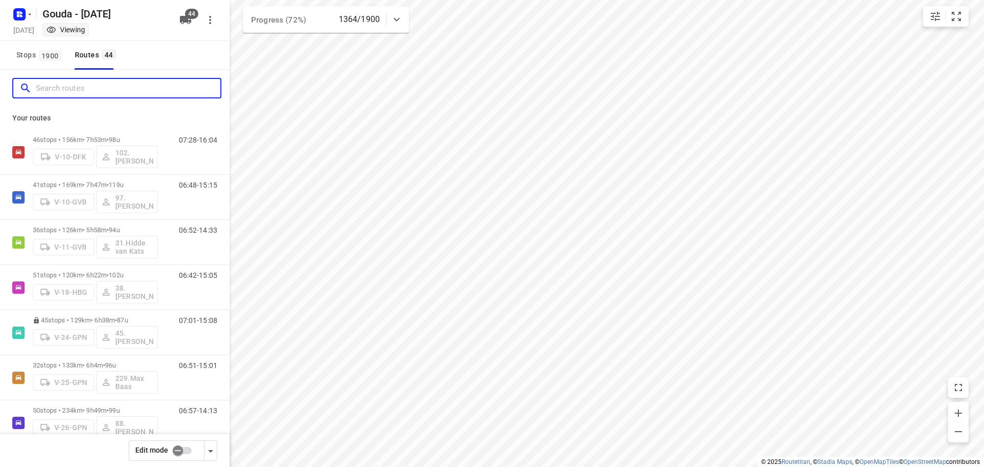
click at [110, 94] on input "Search routes" at bounding box center [128, 88] width 185 height 16
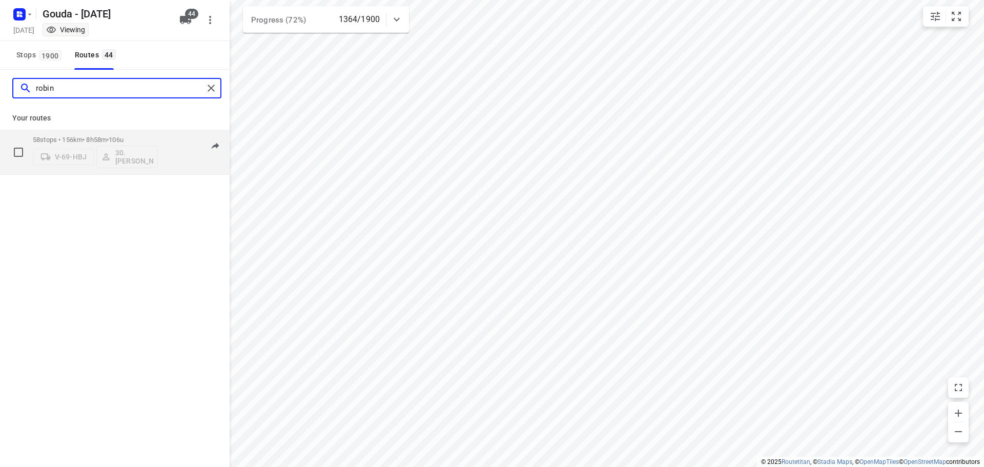
type input "robin"
click at [109, 138] on span "•" at bounding box center [108, 140] width 2 height 8
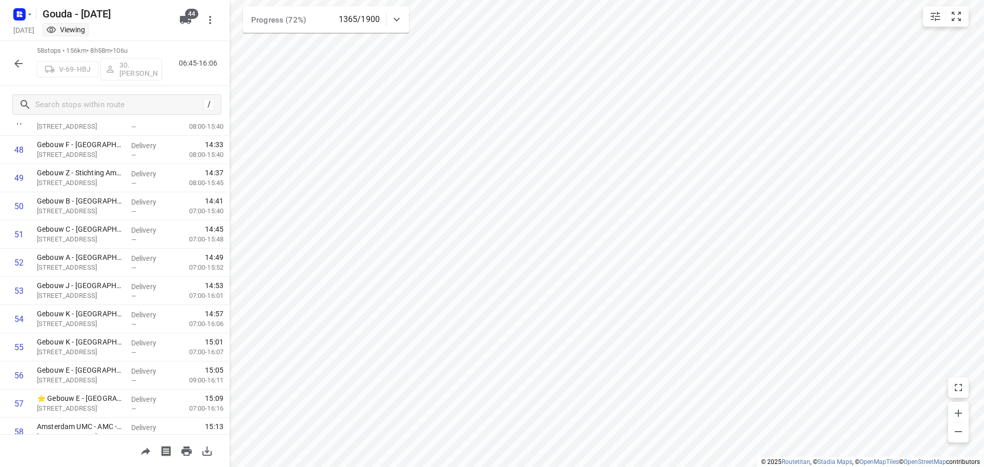
scroll to position [1404, 0]
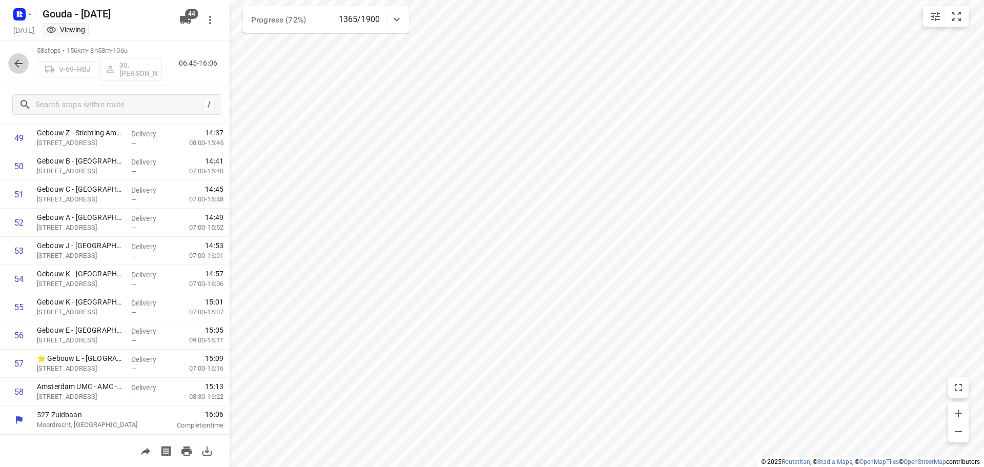
click at [24, 61] on icon "button" at bounding box center [18, 63] width 12 height 12
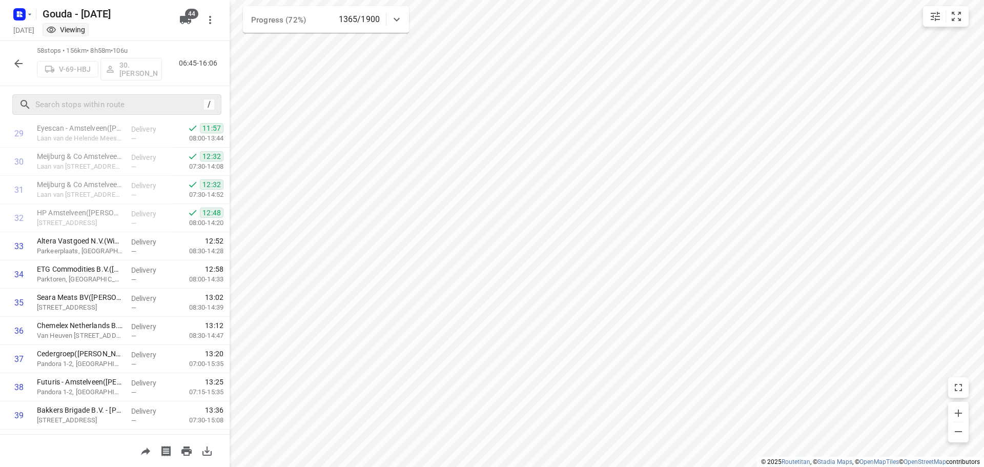
scroll to position [872, 0]
click at [21, 69] on icon "button" at bounding box center [18, 63] width 12 height 12
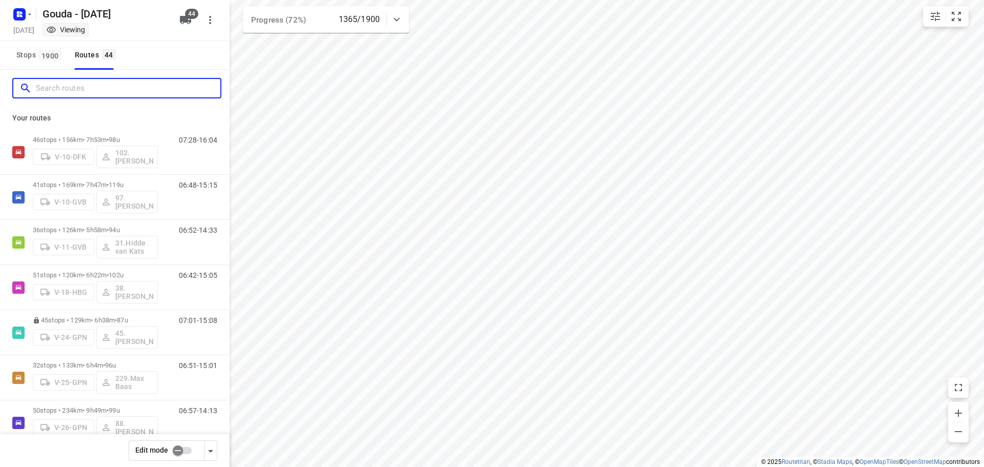
click at [57, 84] on input "Search routes" at bounding box center [128, 88] width 185 height 16
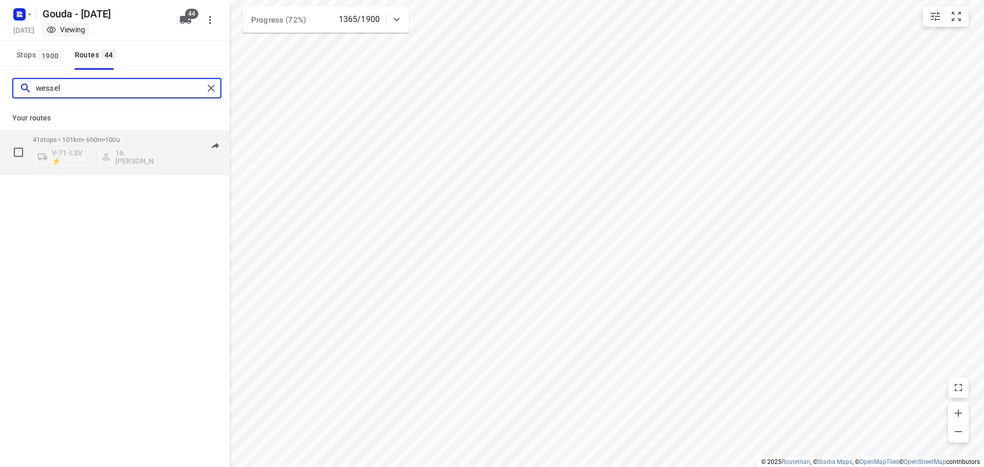
type input "wessel"
click at [120, 138] on span "100u" at bounding box center [112, 140] width 15 height 8
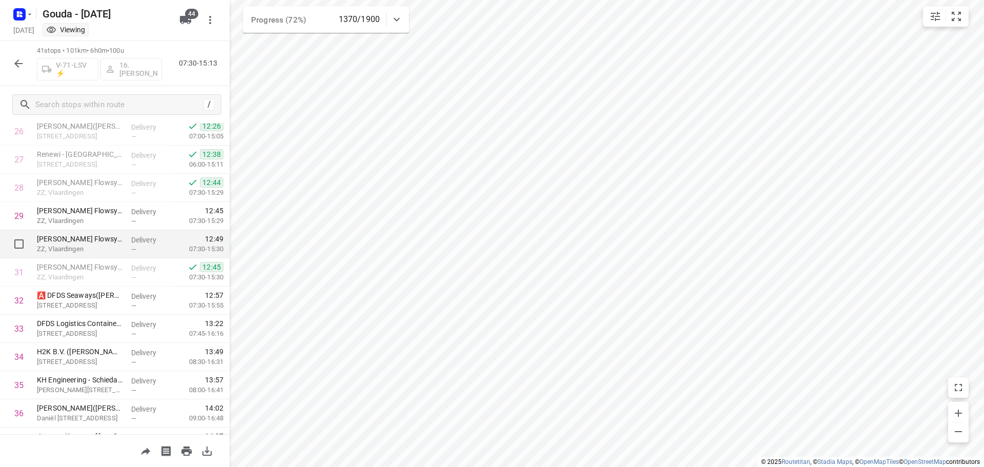
scroll to position [771, 0]
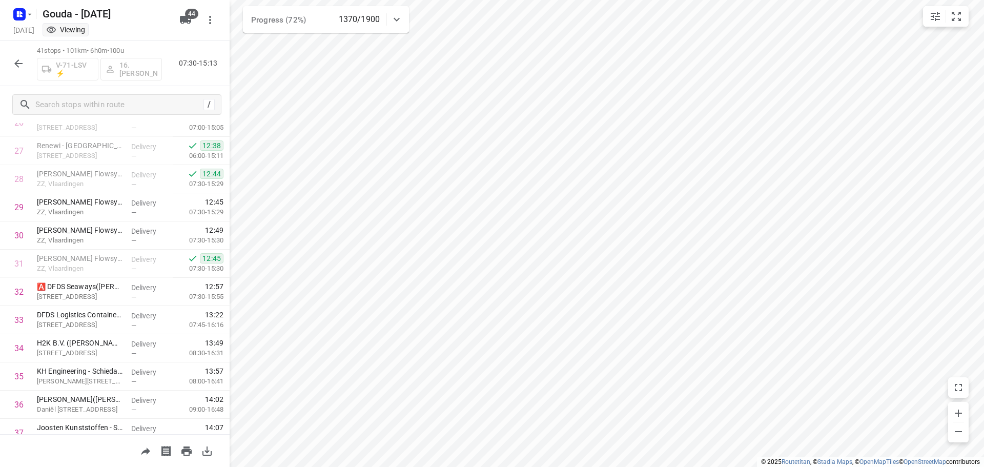
click at [18, 55] on button "button" at bounding box center [18, 63] width 21 height 21
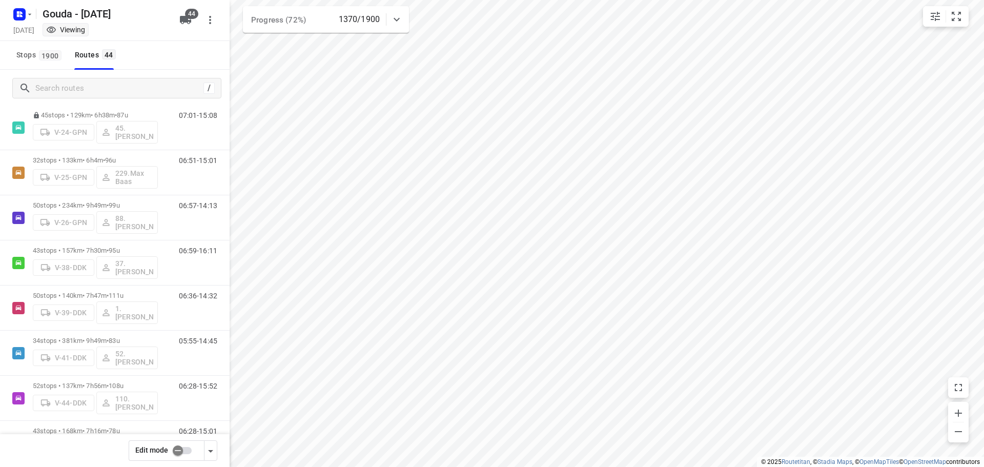
scroll to position [0, 0]
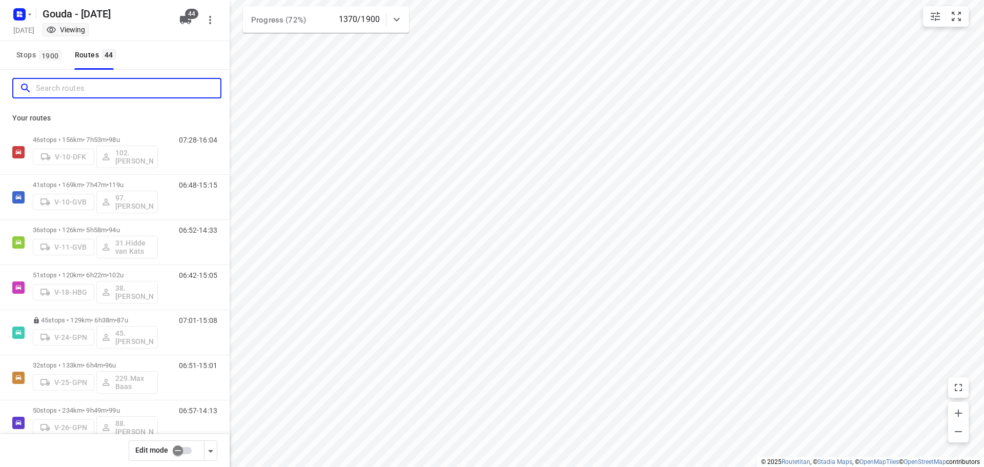
drag, startPoint x: 102, startPoint y: 87, endPoint x: 127, endPoint y: 83, distance: 25.5
click at [102, 87] on input "Search routes" at bounding box center [128, 88] width 185 height 16
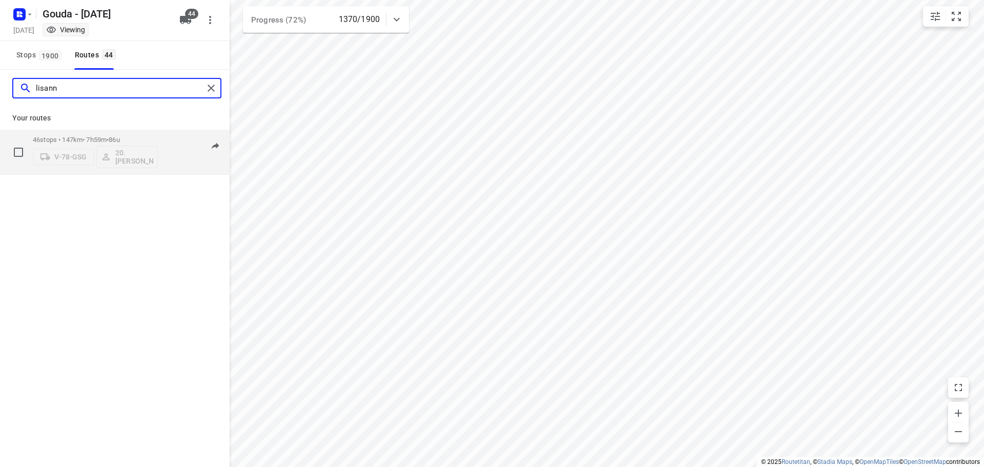
type input "lisann"
click at [131, 135] on div "46 stops • 147km • 7h59m • 86u V-78-GSG 20.[PERSON_NAME]" at bounding box center [95, 152] width 125 height 43
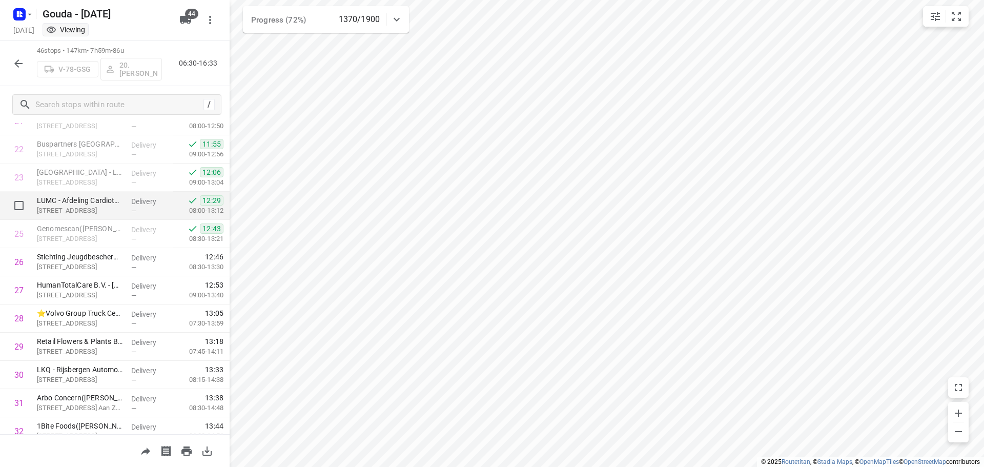
scroll to position [655, 0]
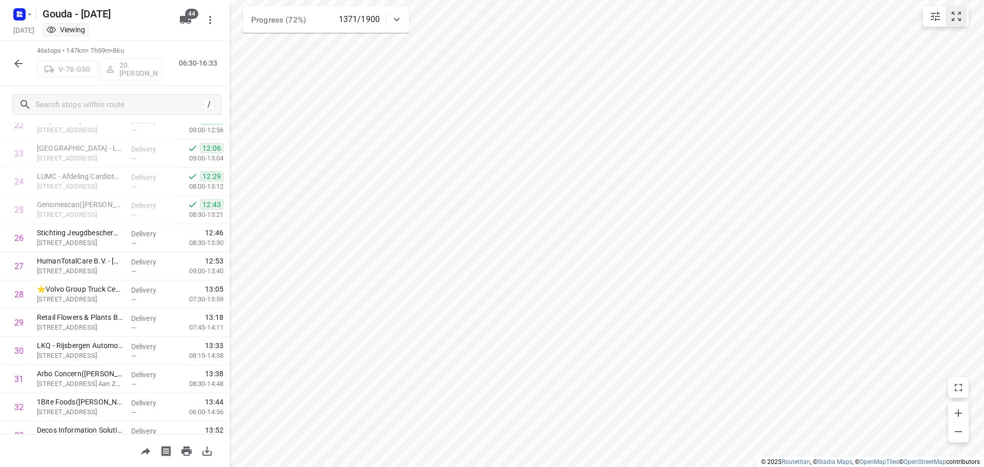
click at [958, 14] on button "small contained button group" at bounding box center [956, 16] width 21 height 21
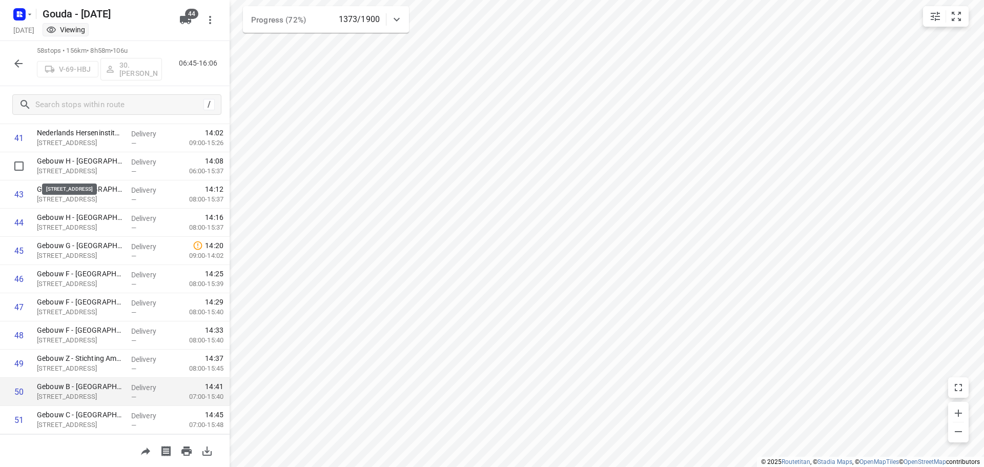
scroll to position [1404, 0]
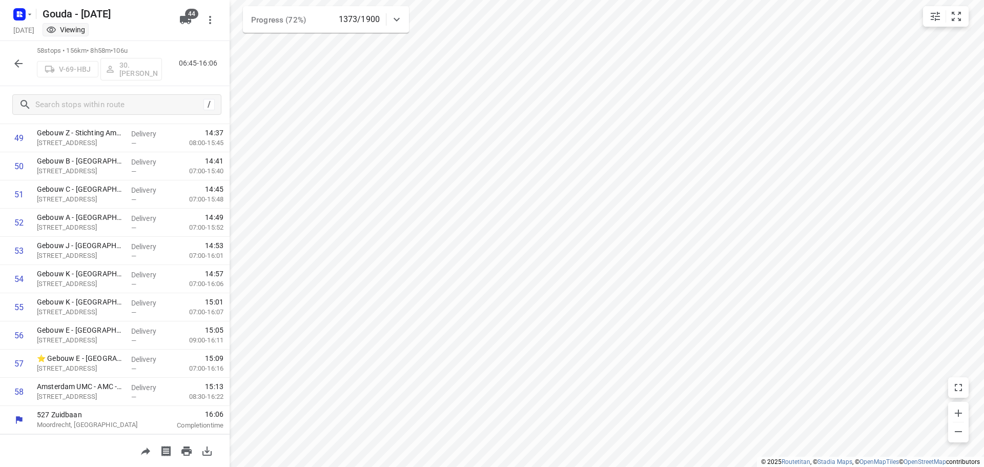
click at [20, 62] on icon "button" at bounding box center [18, 63] width 12 height 12
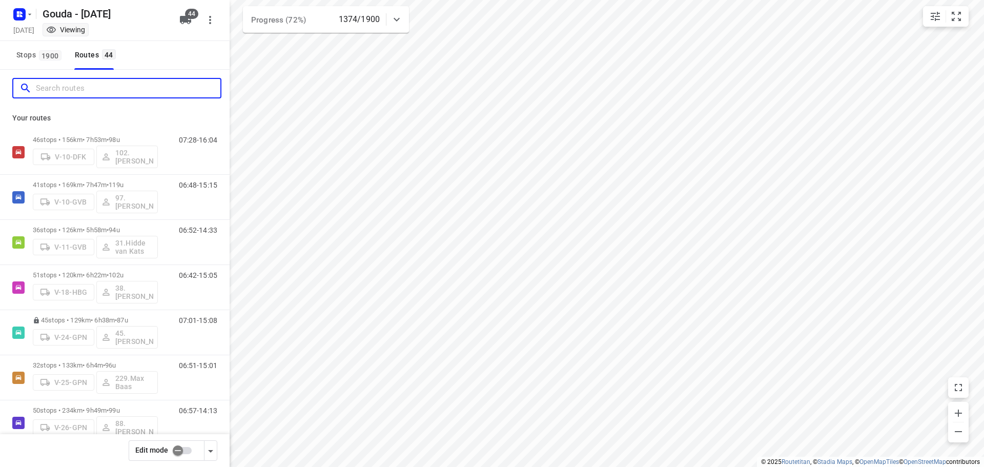
click at [57, 90] on input "Search routes" at bounding box center [128, 88] width 185 height 16
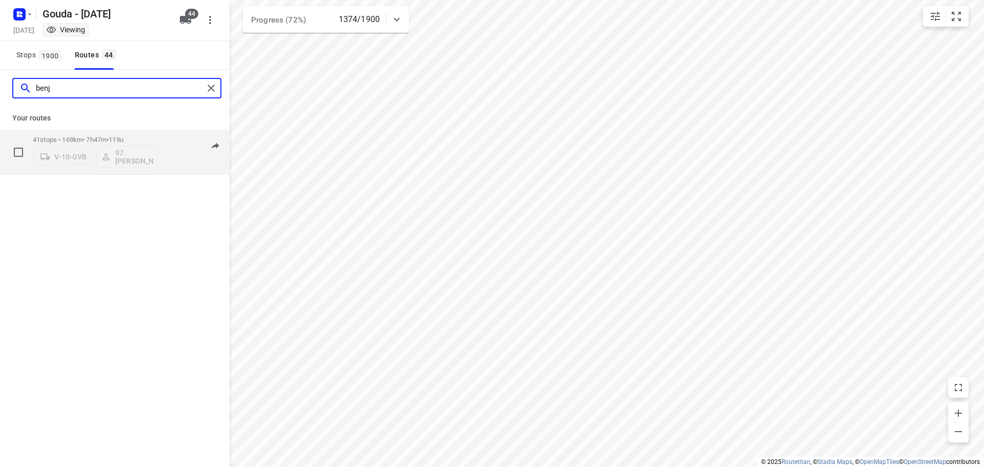
type input "benj"
click at [86, 138] on p "41 stops • 169km • 7h47m • 119u" at bounding box center [95, 140] width 125 height 8
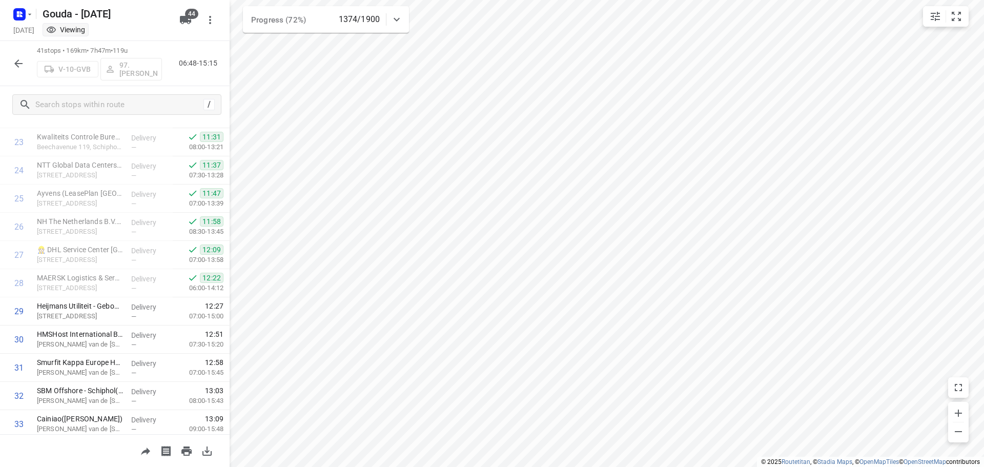
scroll to position [924, 0]
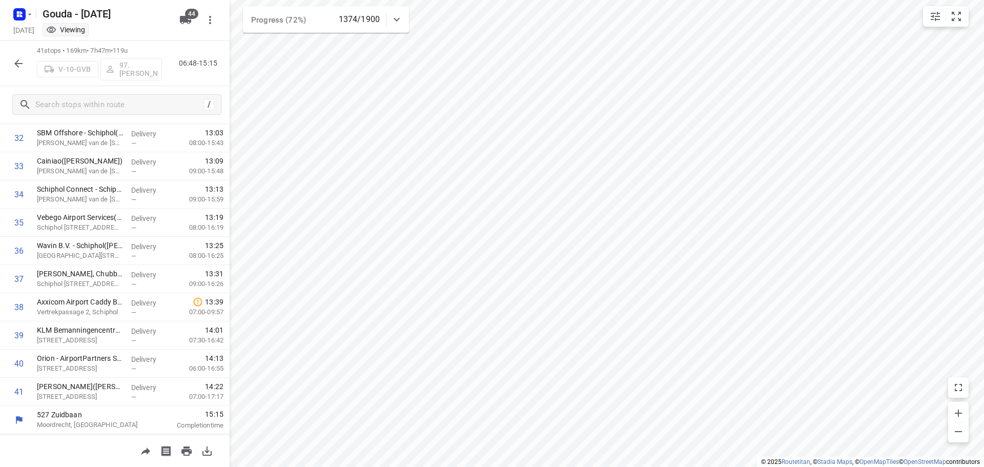
click at [18, 62] on icon "button" at bounding box center [18, 63] width 12 height 12
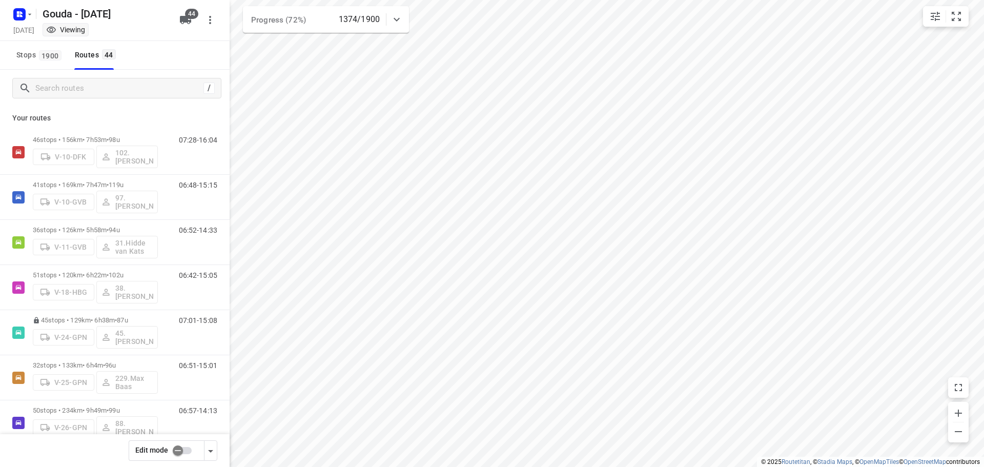
scroll to position [6, 0]
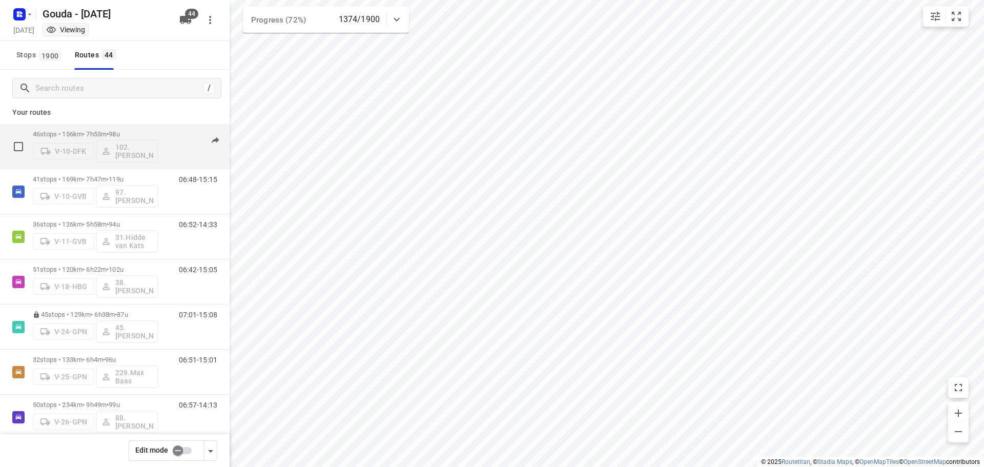
click at [134, 128] on div "46 stops • 156km • 7h53m • 98u V-10-DFK 102.[PERSON_NAME]" at bounding box center [95, 146] width 125 height 43
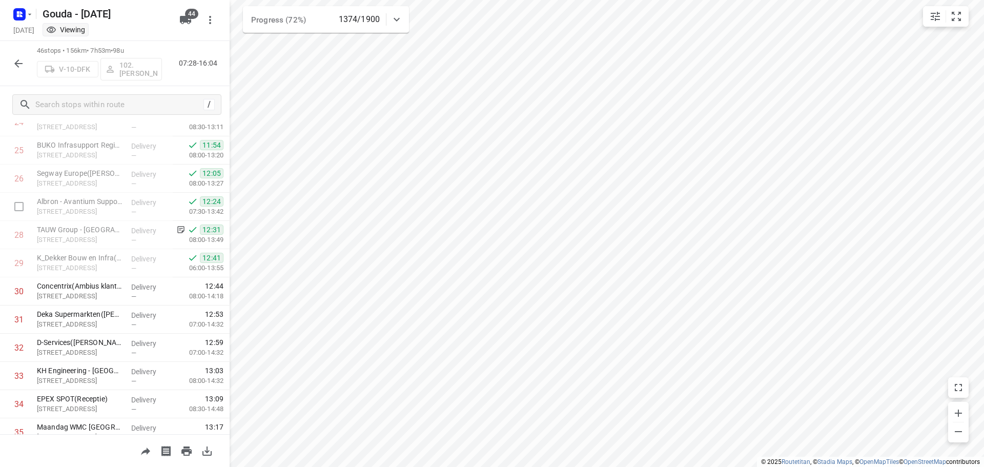
scroll to position [1065, 0]
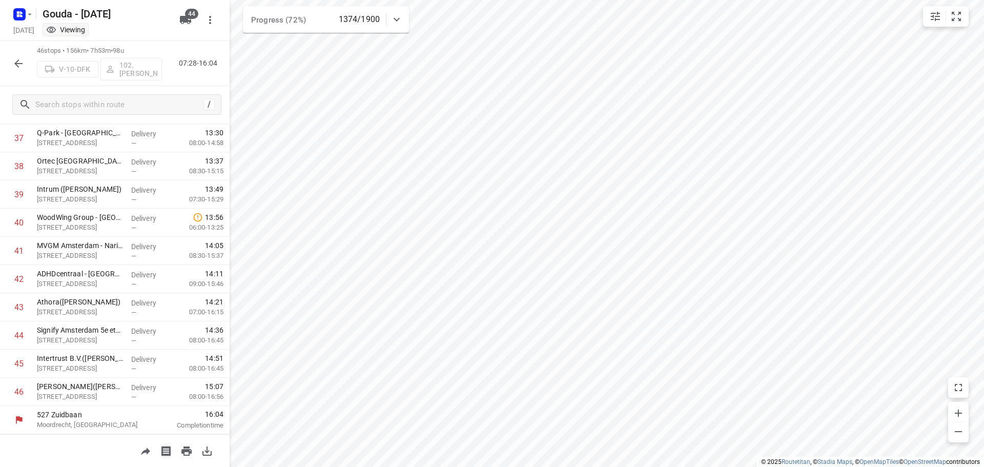
click at [21, 61] on icon "button" at bounding box center [18, 63] width 12 height 12
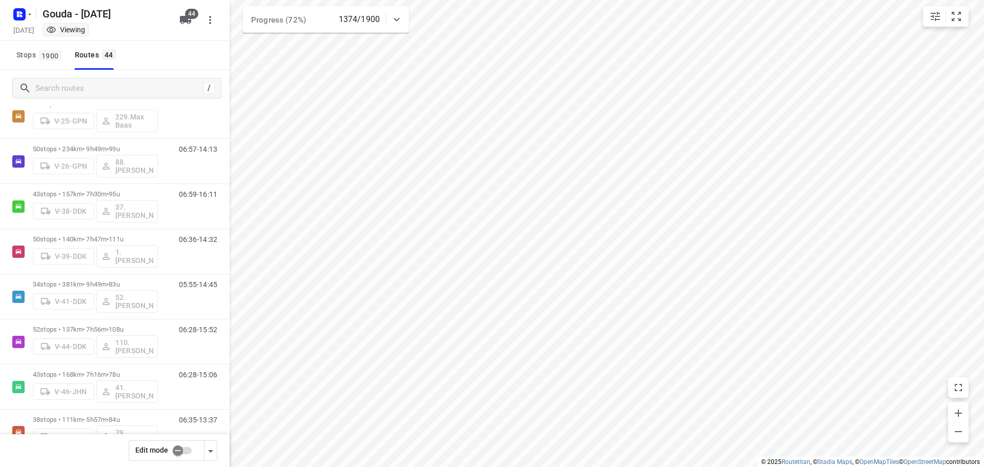
scroll to position [265, 0]
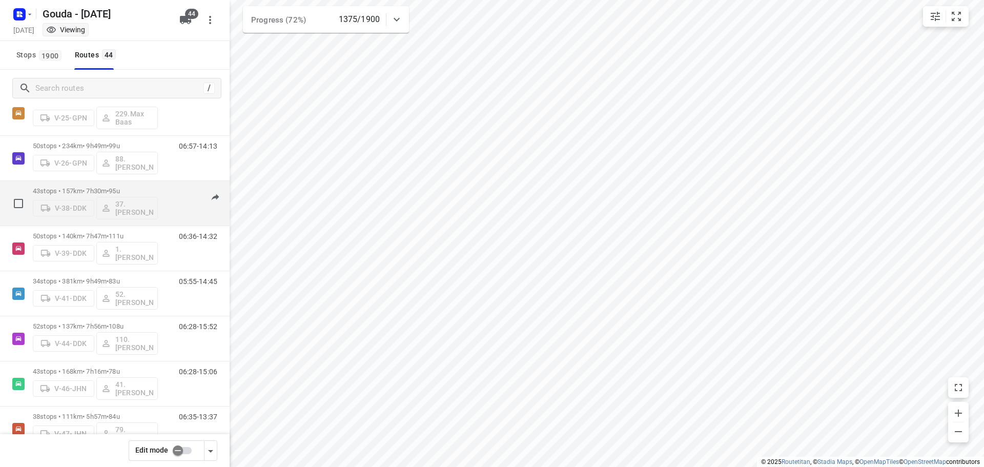
click at [177, 189] on div "06:59-16:11" at bounding box center [191, 205] width 51 height 37
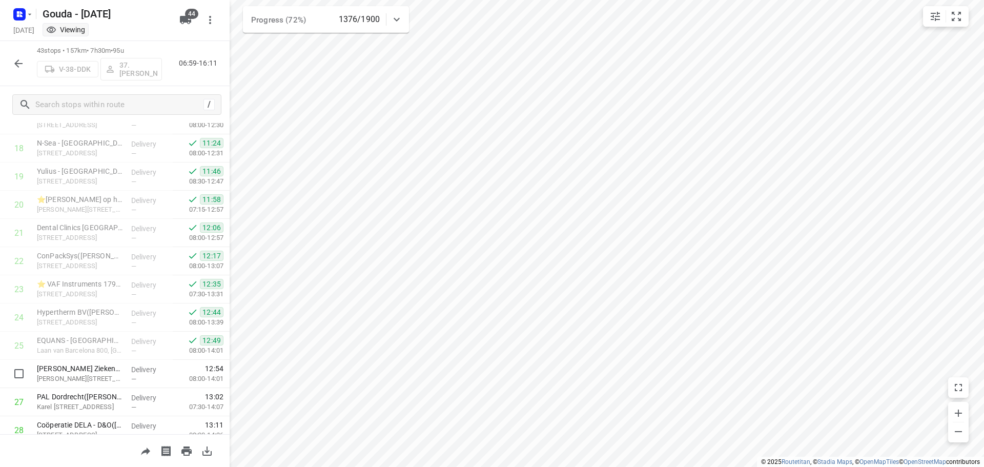
scroll to position [981, 0]
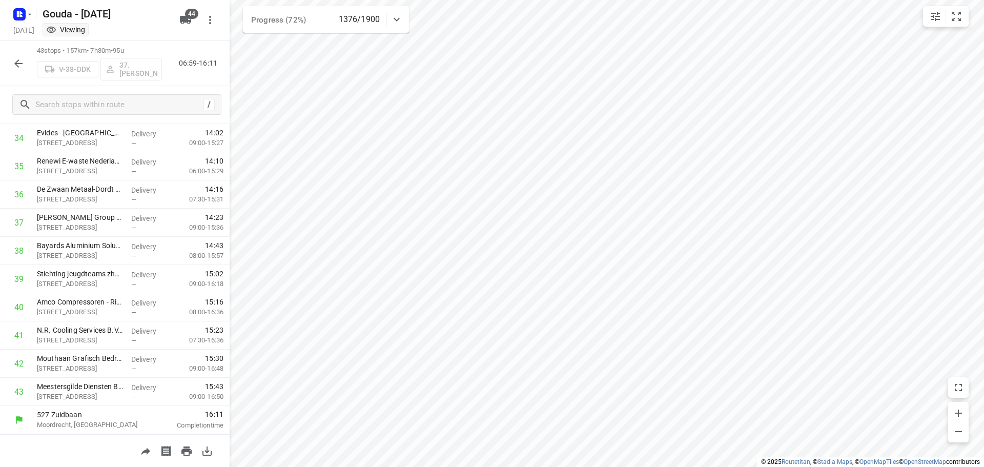
click at [23, 69] on icon "button" at bounding box center [18, 63] width 12 height 12
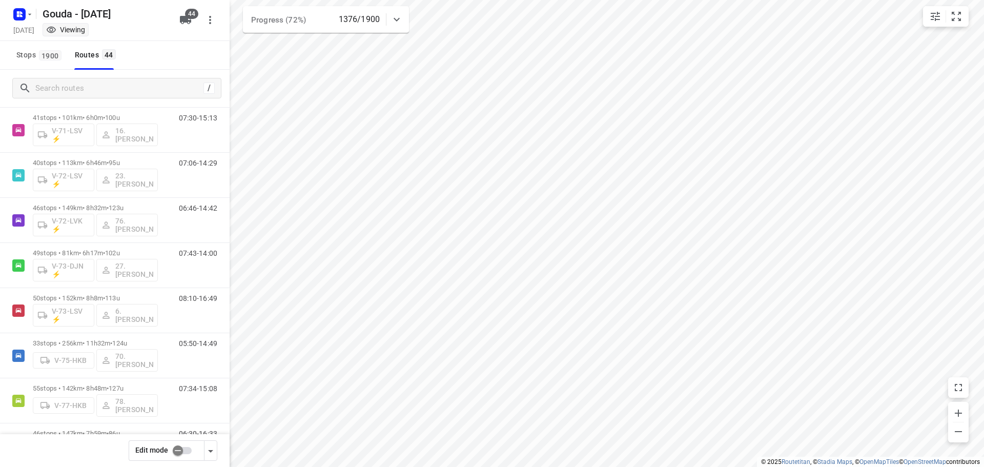
scroll to position [733, 0]
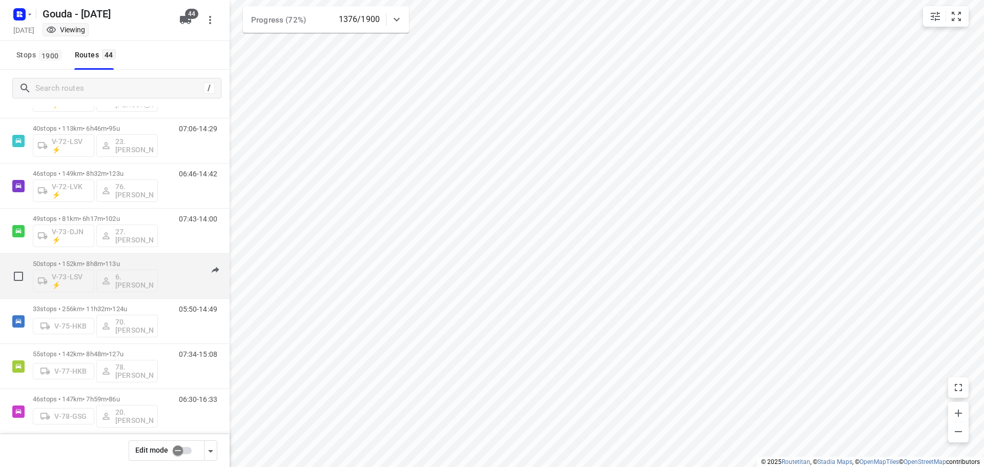
click at [181, 263] on div "08:10-16:49" at bounding box center [191, 278] width 51 height 37
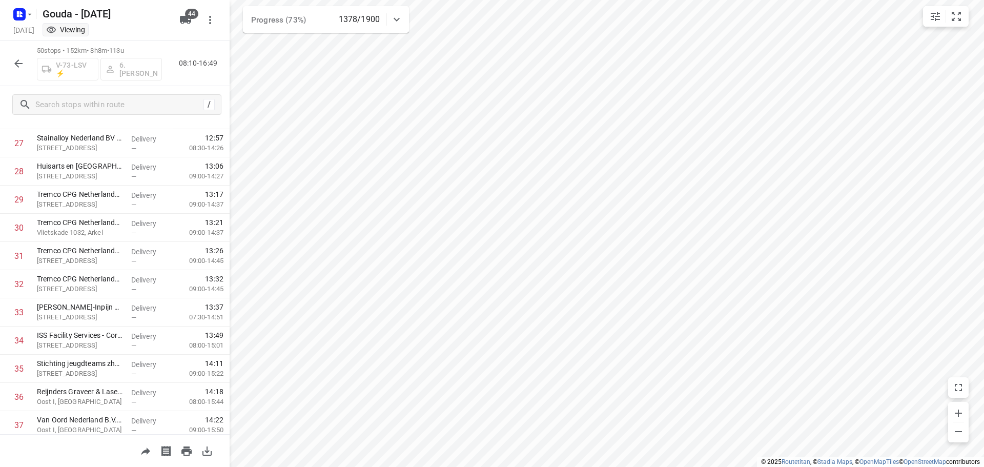
scroll to position [1178, 0]
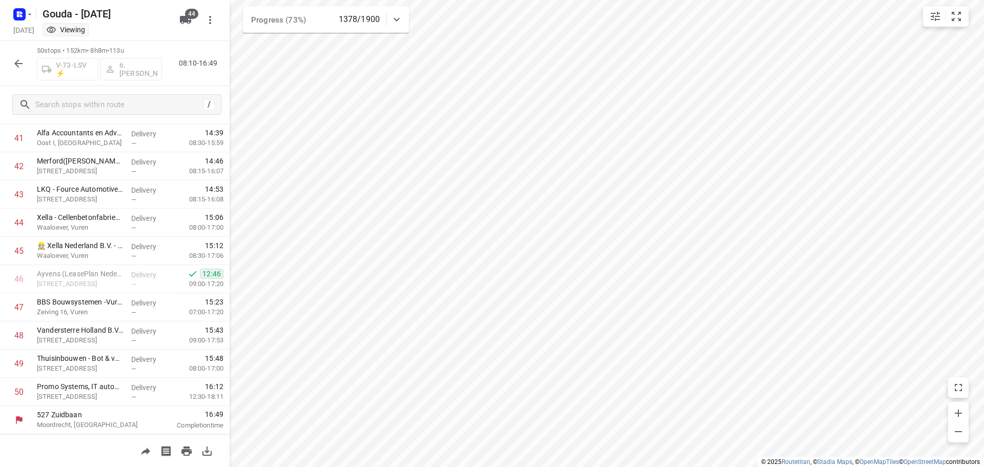
click at [10, 46] on div "50 stops • 152km • 8h8m • 113u V-73-LSV ⚡ 6. Arnold Smit 08:10-16:49" at bounding box center [115, 63] width 230 height 45
click at [19, 65] on icon "button" at bounding box center [18, 63] width 12 height 12
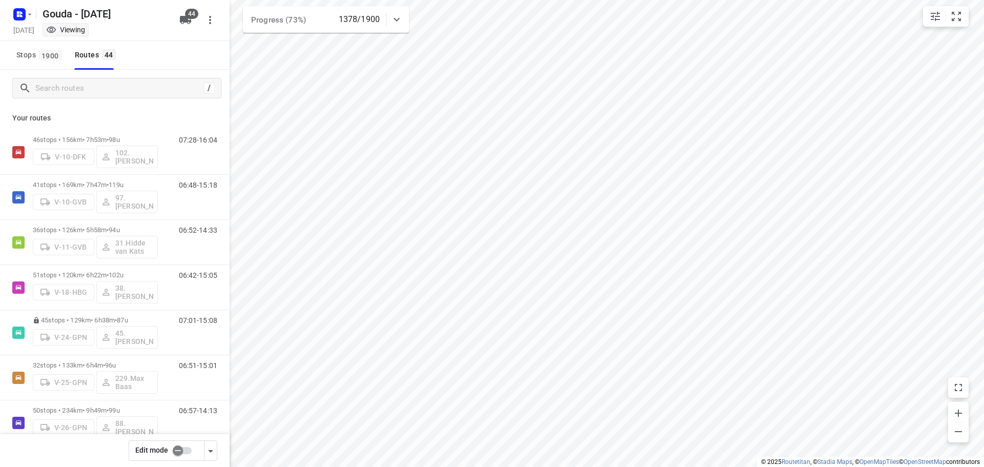
click at [226, 173] on div "i © 2025 Routetitan , © Stadia Maps , © OpenMapTiles © OpenStreetMap contributo…" at bounding box center [492, 233] width 984 height 467
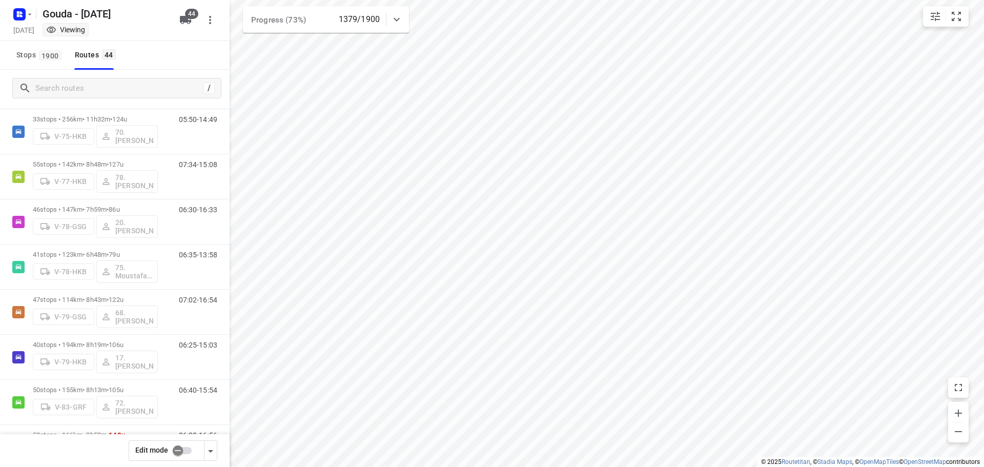
scroll to position [937, 0]
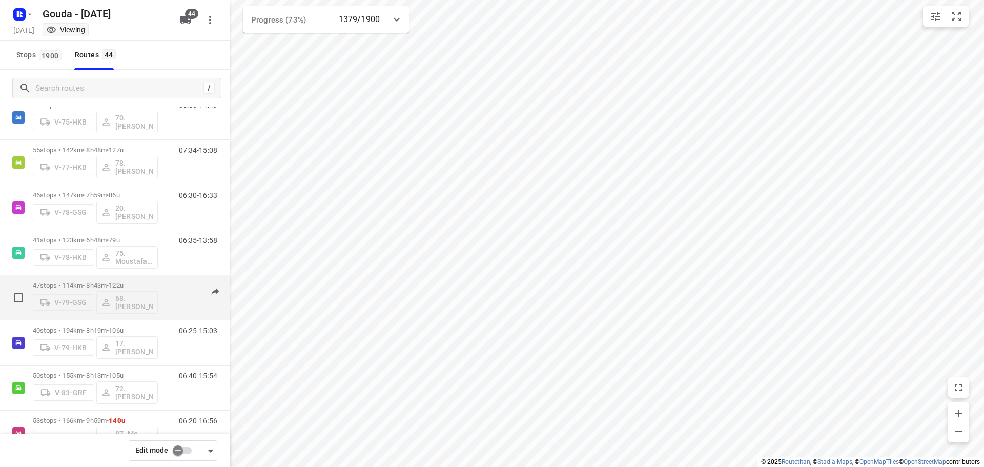
click at [156, 278] on div "47 stops • 114km • 8h43m • 122u V-79-GSG 68.Jay Jairam" at bounding box center [95, 297] width 125 height 43
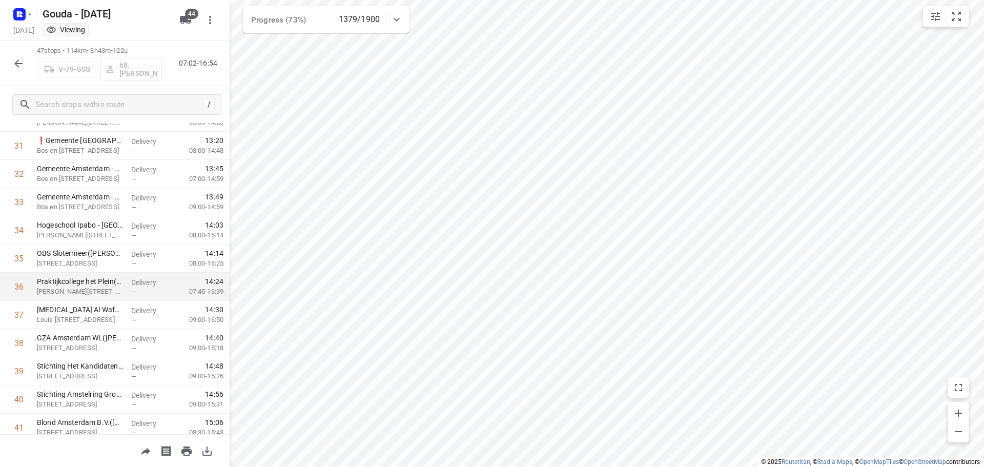
scroll to position [1094, 0]
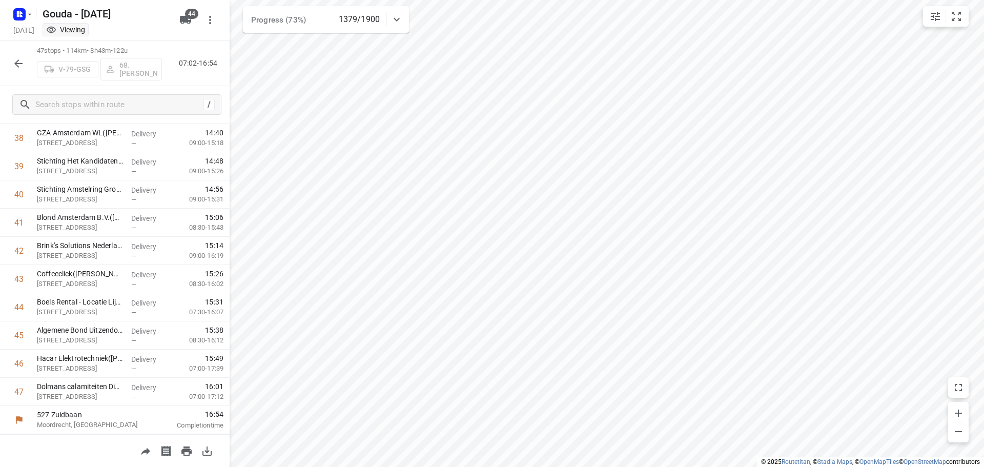
click at [21, 70] on button "button" at bounding box center [18, 63] width 21 height 21
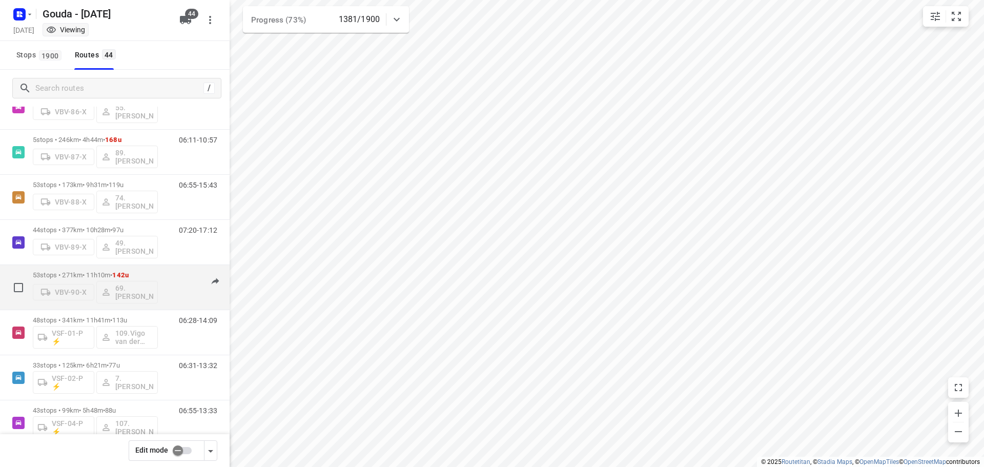
scroll to position [1438, 0]
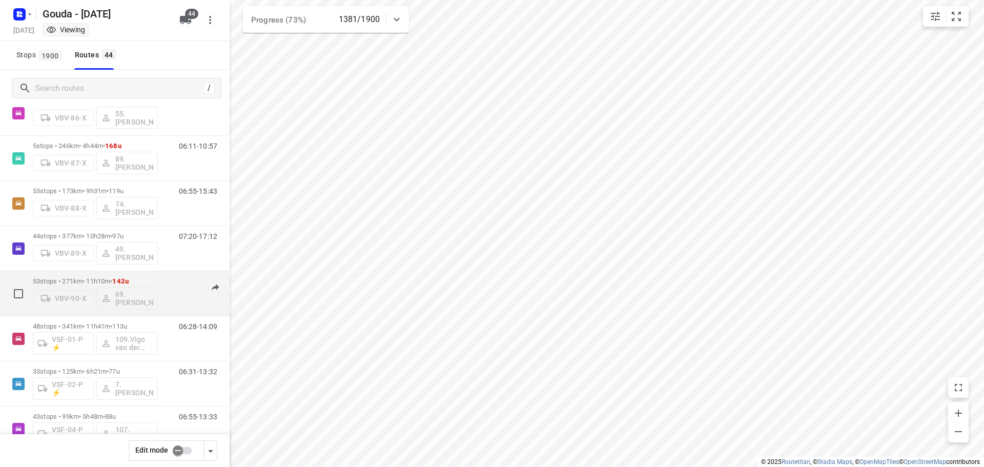
click at [104, 277] on p "53 stops • 271km • 11h10m • 142u" at bounding box center [95, 281] width 125 height 8
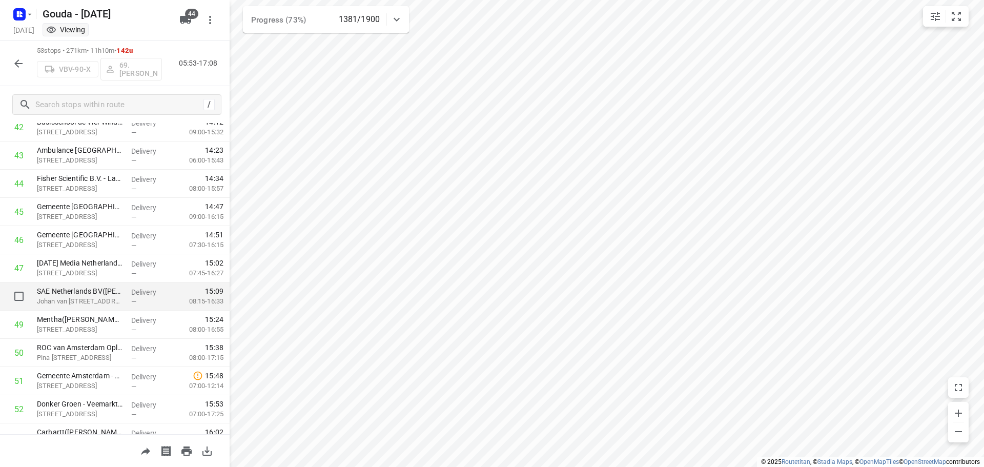
scroll to position [1263, 0]
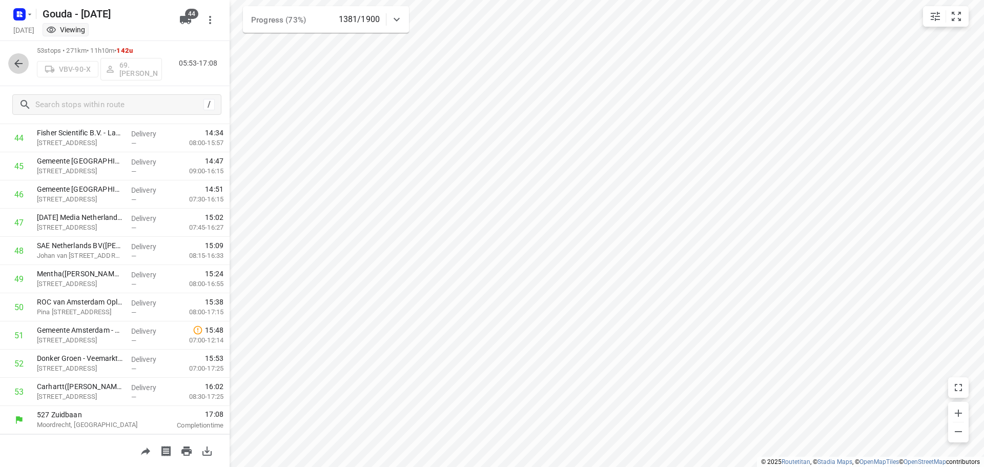
click at [19, 64] on icon "button" at bounding box center [18, 63] width 12 height 12
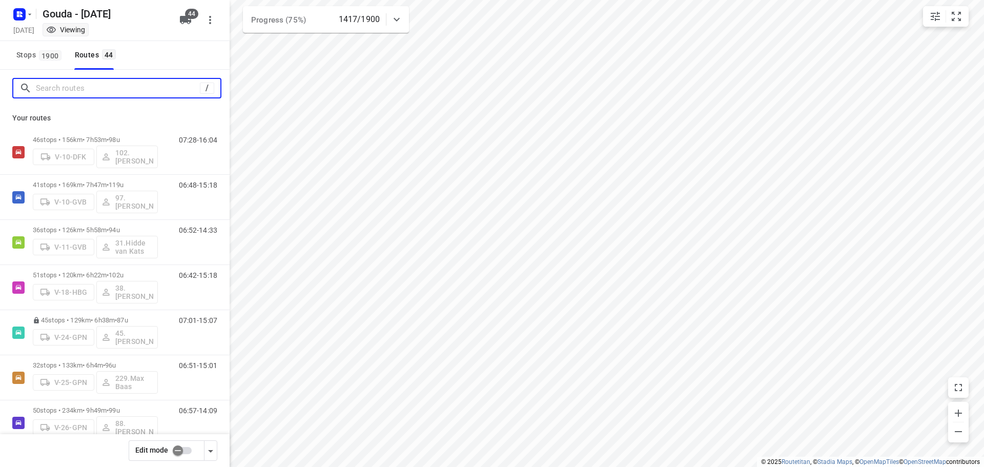
click at [70, 89] on input "Search routes" at bounding box center [118, 88] width 164 height 16
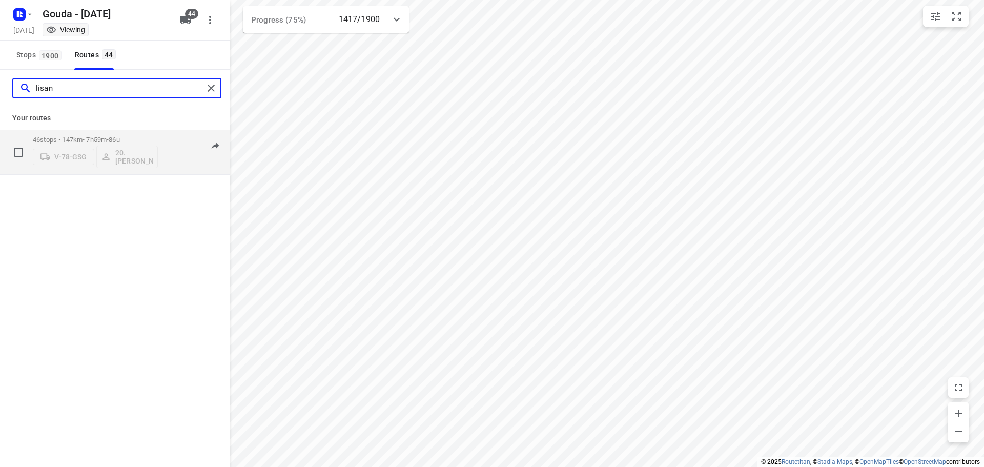
type input "lisan"
click at [119, 136] on span "86u" at bounding box center [114, 140] width 11 height 8
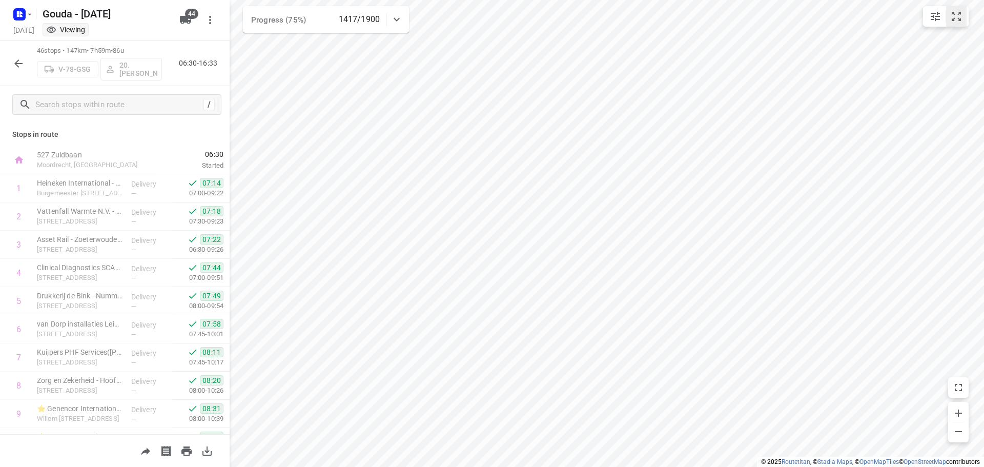
click at [960, 13] on icon "small contained button group" at bounding box center [957, 16] width 12 height 12
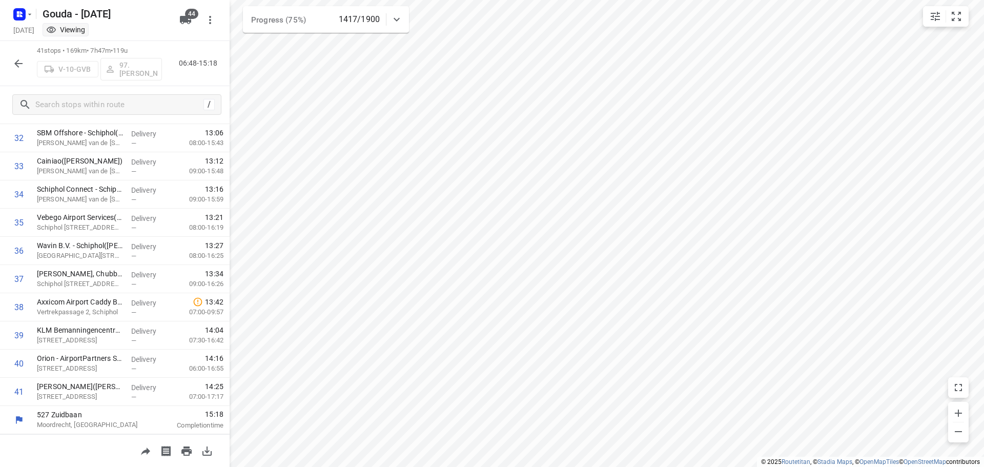
scroll to position [924, 0]
click at [27, 66] on button "button" at bounding box center [18, 63] width 21 height 21
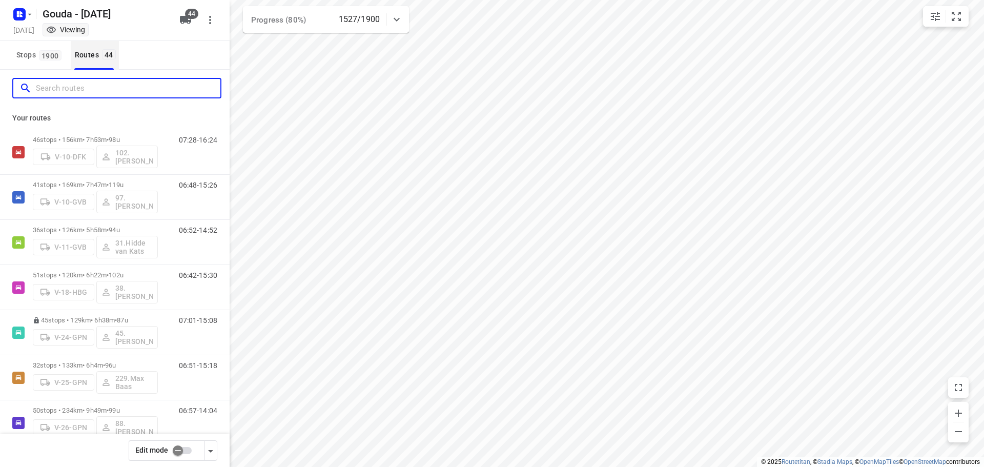
drag, startPoint x: 65, startPoint y: 92, endPoint x: 85, endPoint y: 61, distance: 36.7
click at [75, 76] on div at bounding box center [115, 88] width 230 height 37
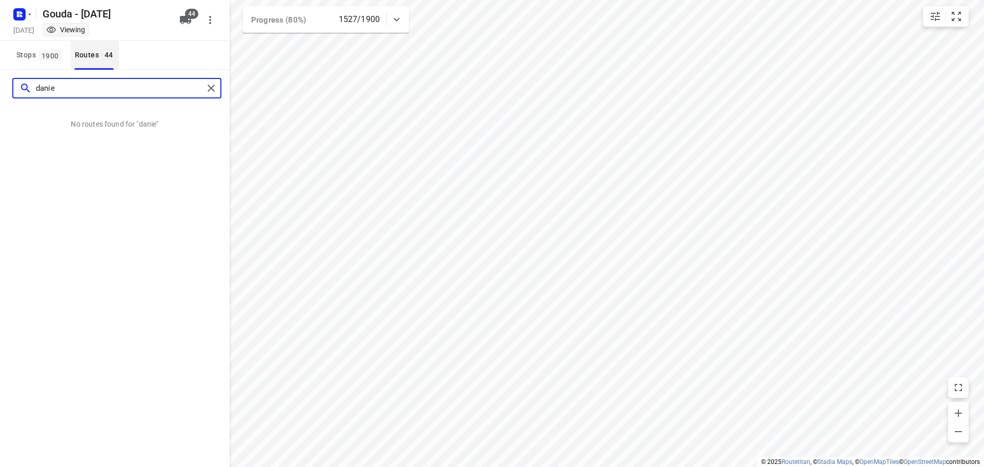
type input "daniel"
drag, startPoint x: 103, startPoint y: 86, endPoint x: 217, endPoint y: 86, distance: 114.3
click at [2, 73] on div "daniel" at bounding box center [115, 88] width 230 height 37
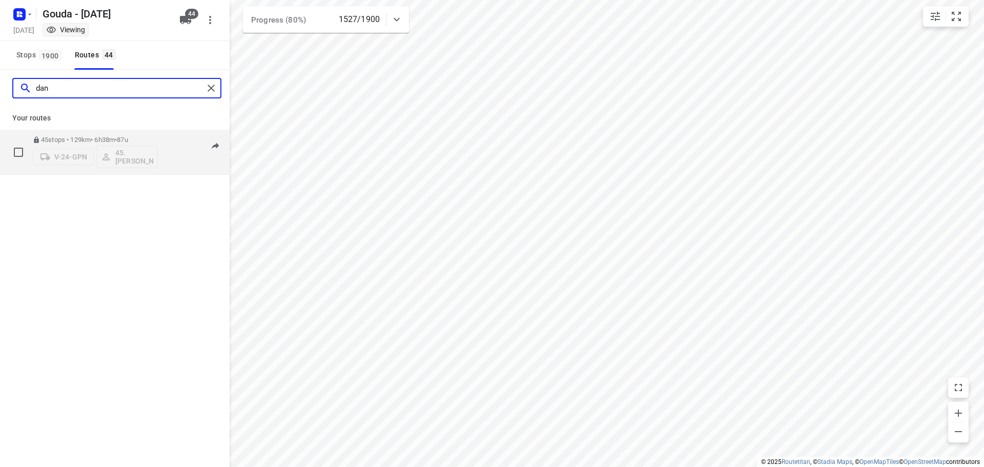
type input "dan"
click at [99, 142] on p "45 stops • 129km • 6h38m • 87u" at bounding box center [95, 140] width 125 height 8
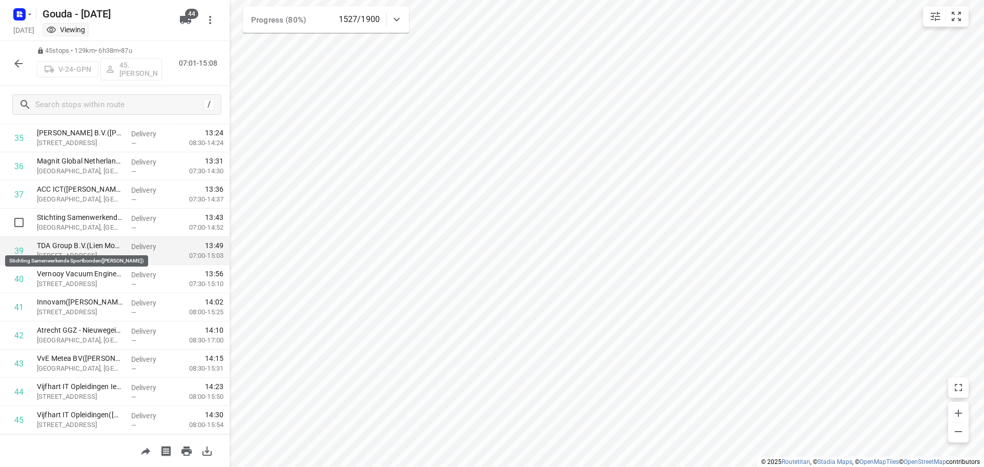
scroll to position [1037, 0]
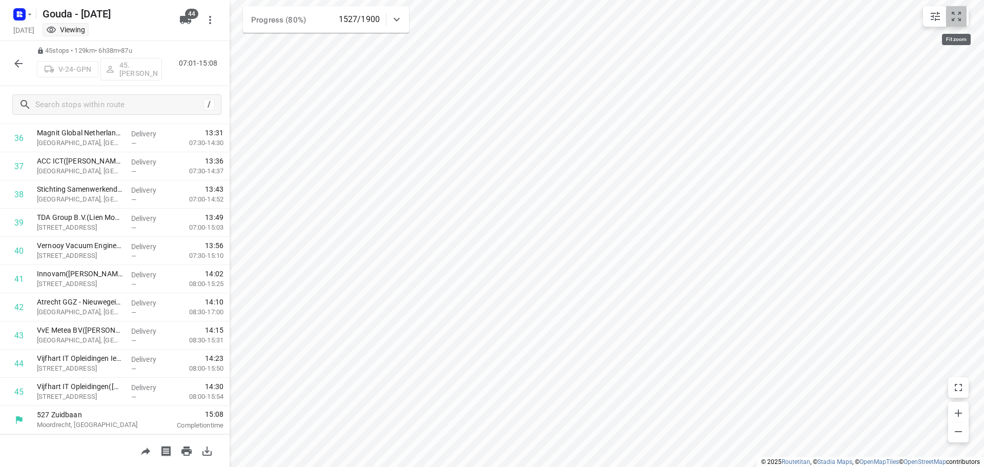
click at [953, 15] on icon "small contained button group" at bounding box center [957, 16] width 12 height 12
click at [26, 74] on div "45 stops • 129km • 6h38m • 87u V-24-GPN 45.Daniël van der Maas 07:01-15:08" at bounding box center [115, 63] width 230 height 45
click at [19, 63] on icon "button" at bounding box center [18, 63] width 8 height 8
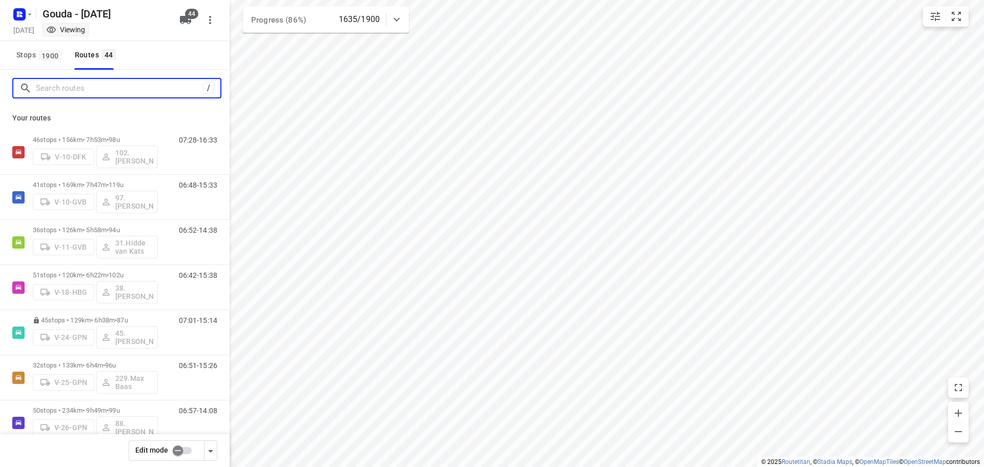
click at [115, 86] on input "Search routes" at bounding box center [119, 88] width 167 height 16
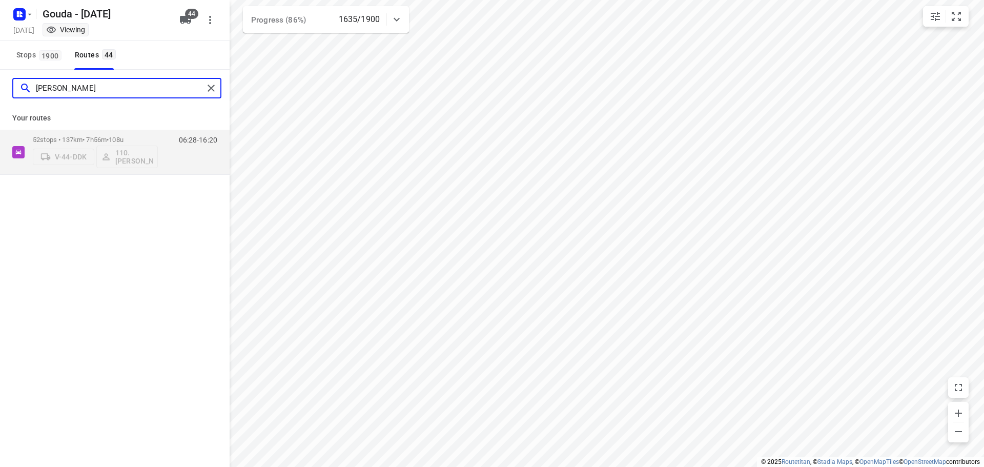
type input "lucas"
click at [142, 142] on p "52 stops • 137km • 7h56m • 108u" at bounding box center [95, 140] width 125 height 8
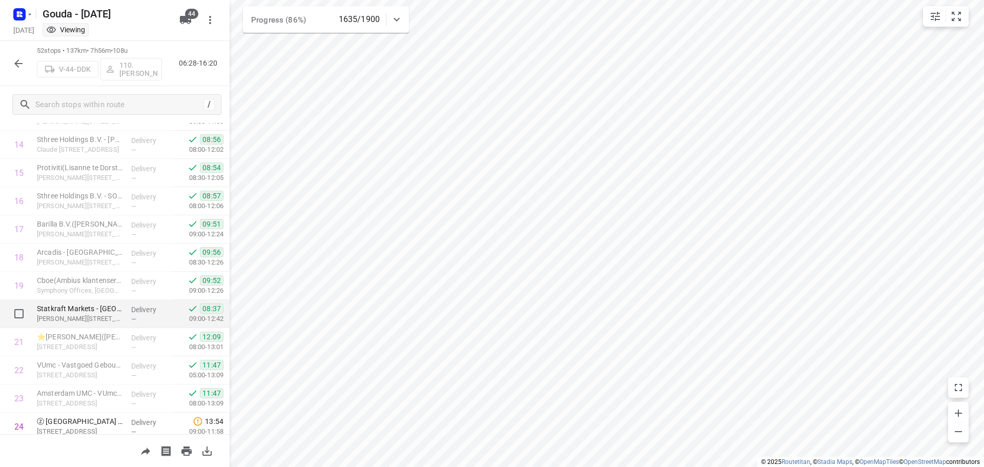
scroll to position [0, 0]
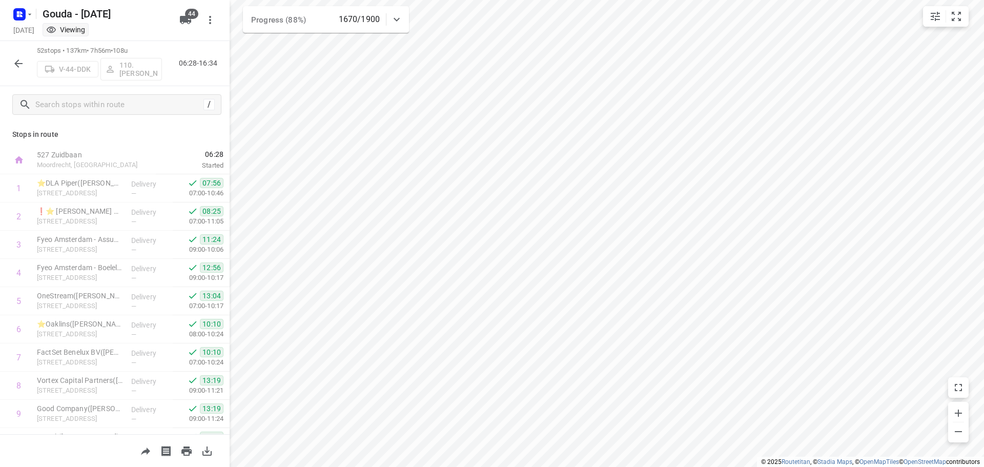
click at [21, 62] on icon "button" at bounding box center [18, 63] width 12 height 12
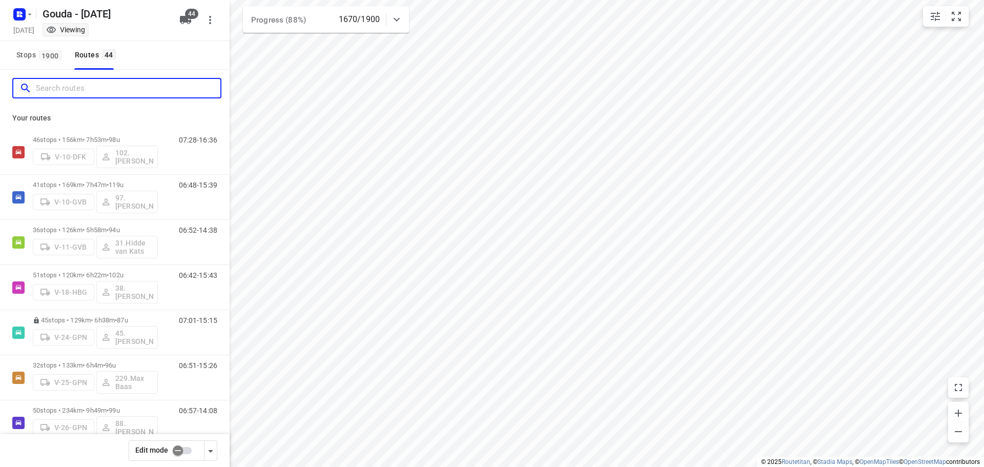
click at [104, 91] on input "Search routes" at bounding box center [128, 88] width 185 height 16
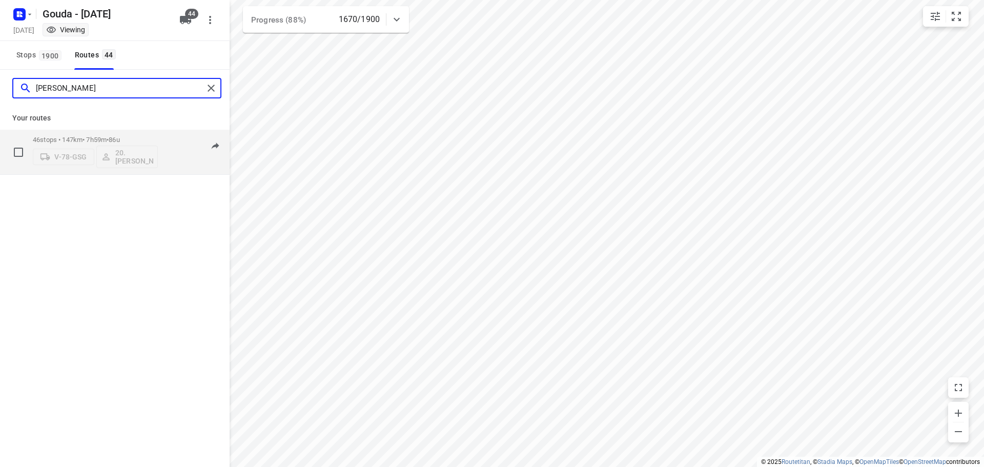
type input "lisa"
click at [104, 145] on div "V-78-GSG 20.Lisanne Pouw" at bounding box center [95, 156] width 125 height 25
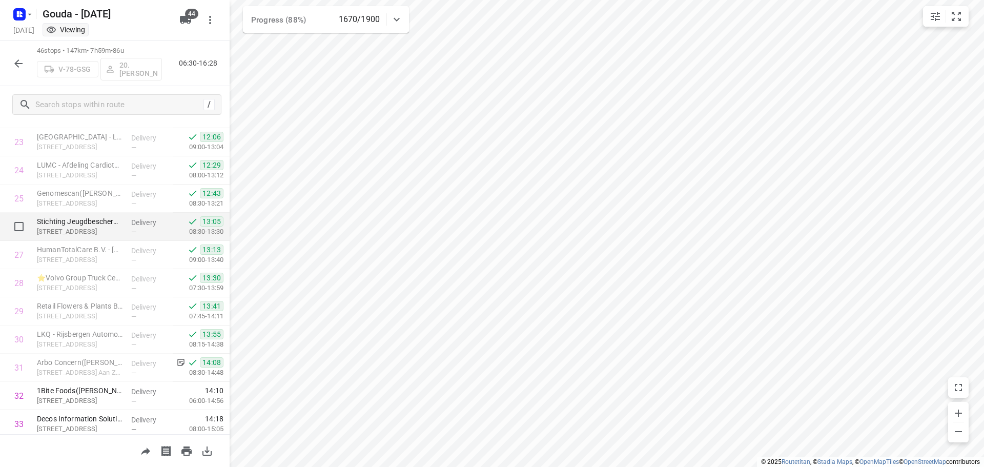
scroll to position [1065, 0]
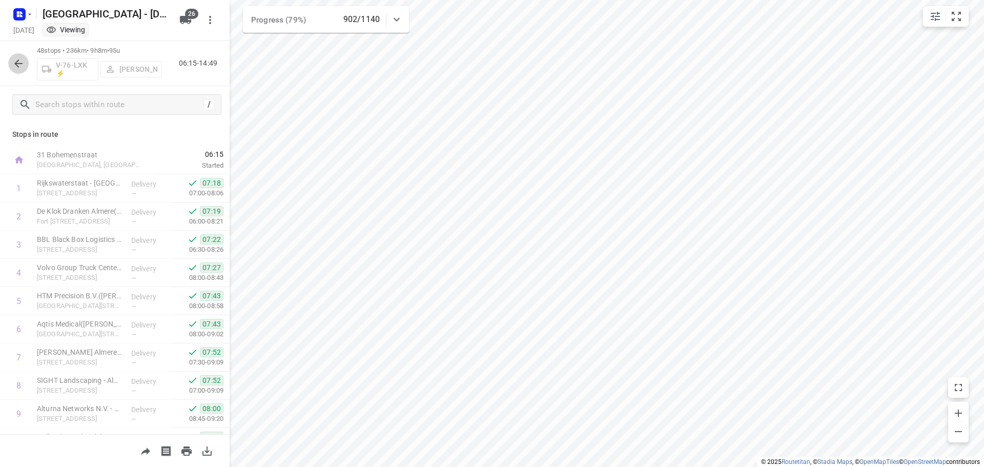
click at [11, 58] on button "button" at bounding box center [18, 63] width 21 height 21
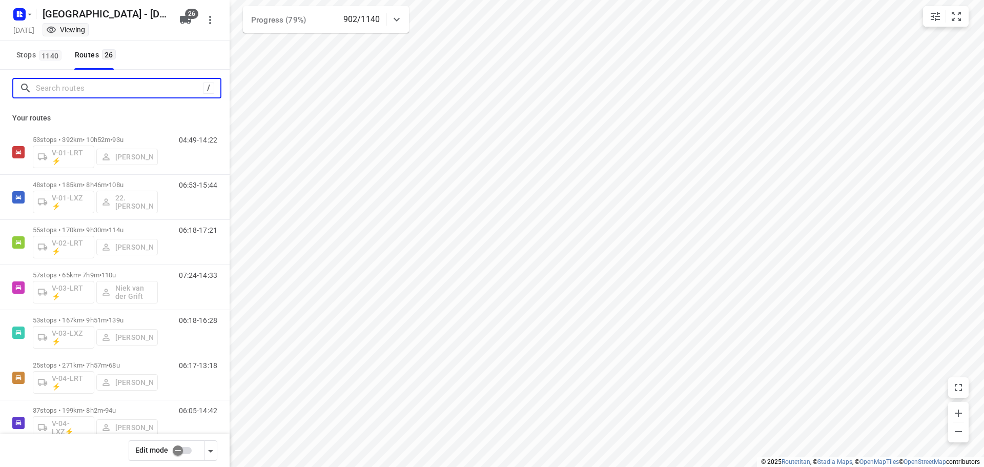
click at [88, 91] on input "Search routes" at bounding box center [119, 88] width 167 height 16
type input "n"
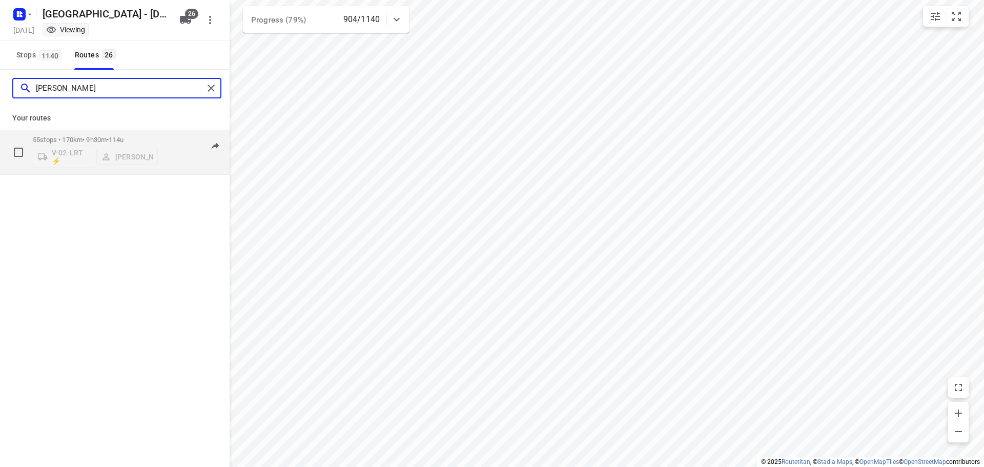
type input "[PERSON_NAME]"
click at [99, 133] on div "55 stops • 170km • 9h30m • 114u V-02-LRT ⚡ [PERSON_NAME]" at bounding box center [95, 152] width 125 height 43
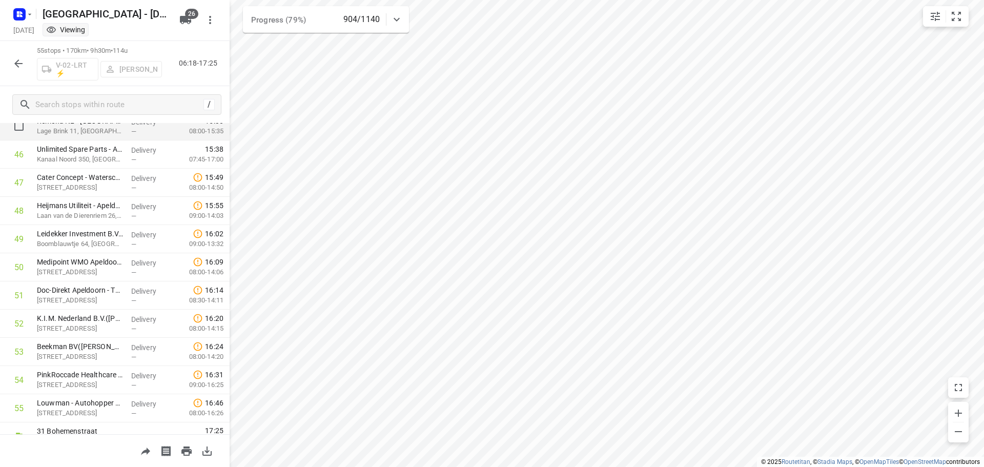
scroll to position [1319, 0]
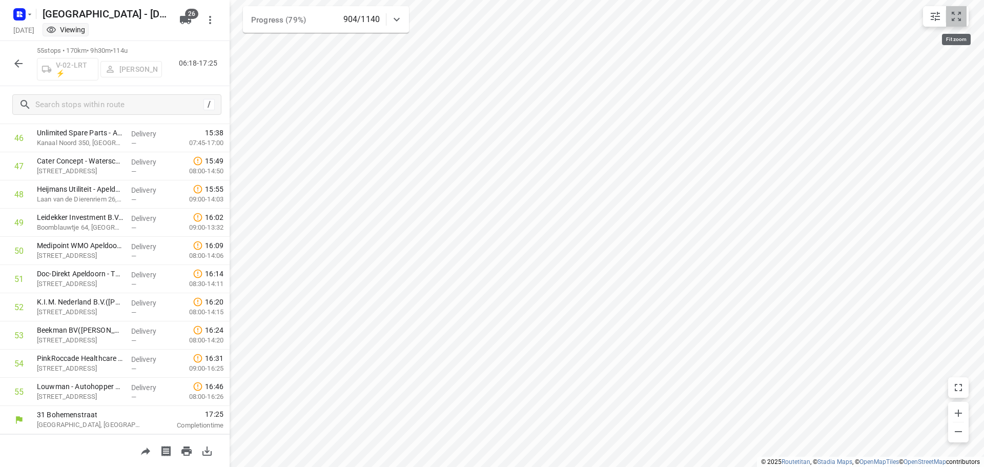
click at [960, 13] on icon "small contained button group" at bounding box center [956, 16] width 9 height 9
click at [20, 69] on icon "button" at bounding box center [18, 63] width 12 height 12
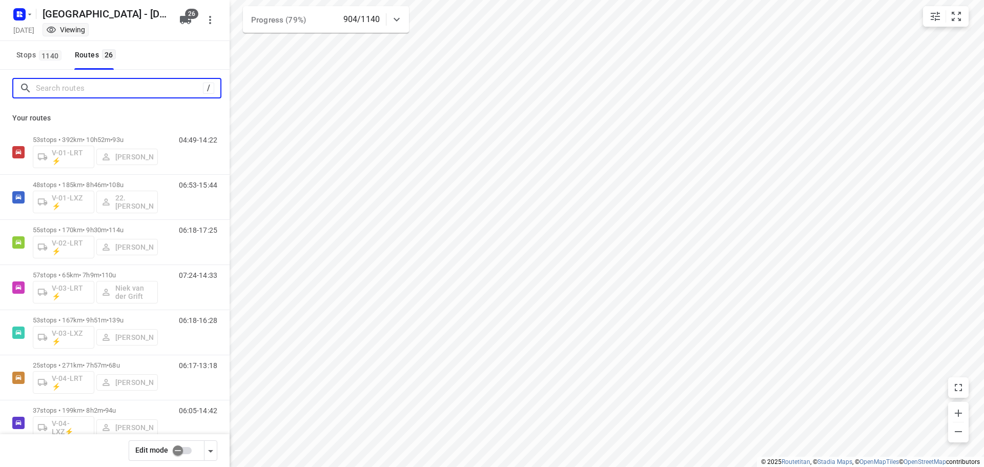
drag, startPoint x: 80, startPoint y: 89, endPoint x: 97, endPoint y: 79, distance: 19.5
click at [80, 88] on input "Search routes" at bounding box center [119, 88] width 167 height 16
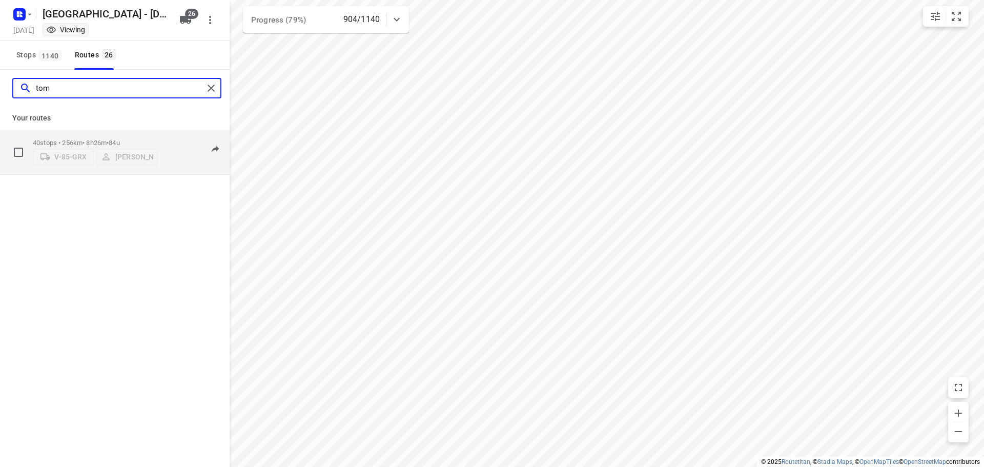
type input "tom"
click at [109, 139] on span "•" at bounding box center [108, 143] width 2 height 8
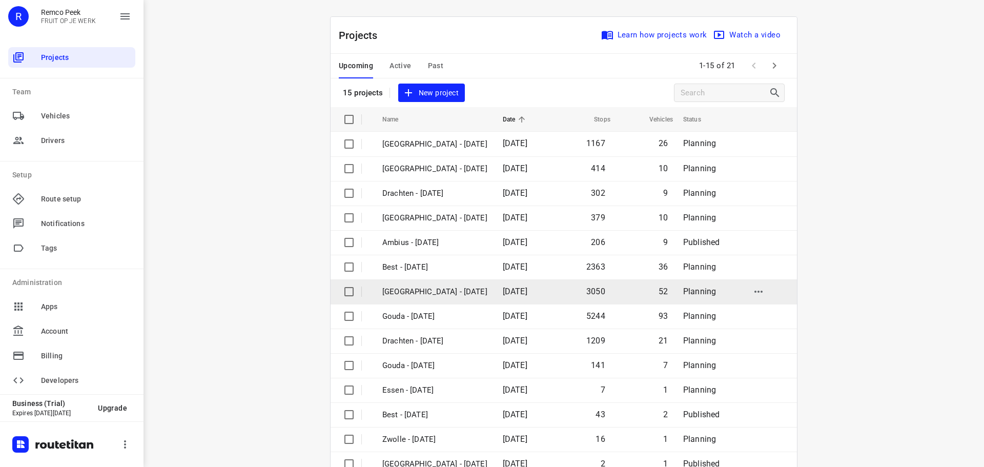
click at [427, 291] on p "[GEOGRAPHIC_DATA] - [DATE]" at bounding box center [434, 292] width 105 height 12
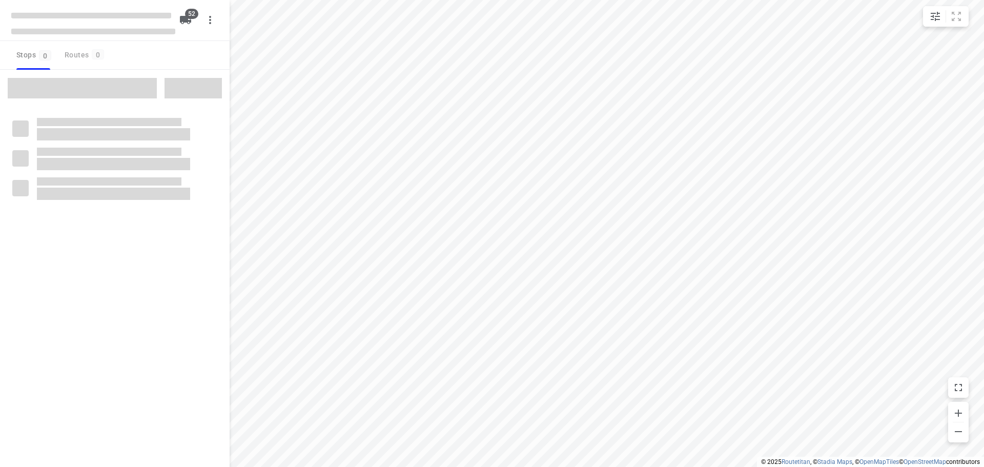
checkbox input "true"
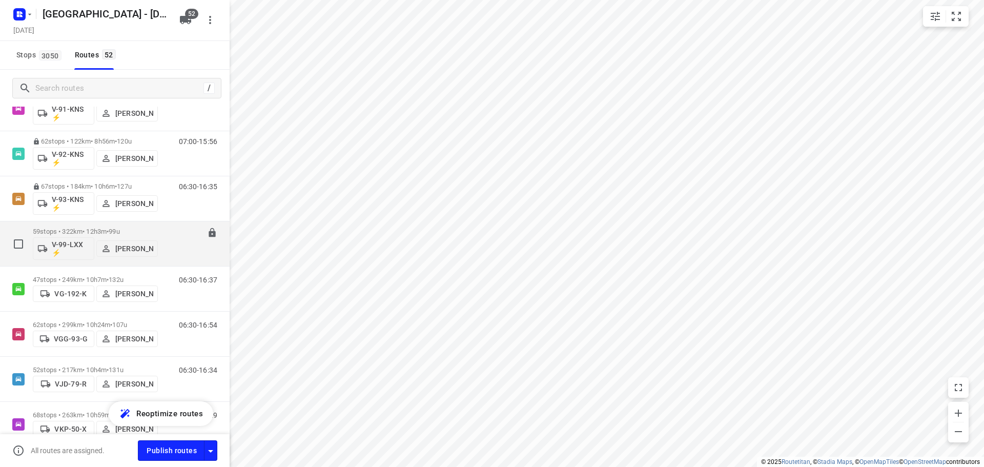
scroll to position [1471, 0]
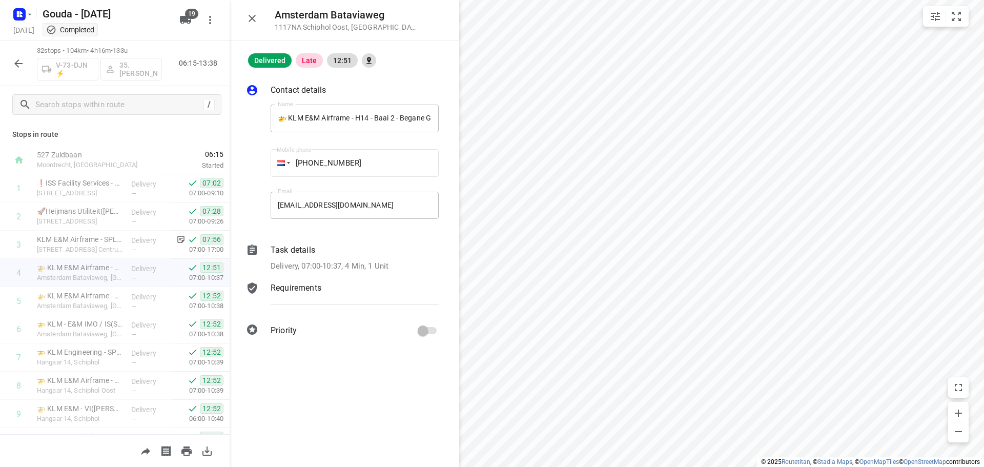
click at [257, 15] on icon "button" at bounding box center [252, 18] width 12 height 12
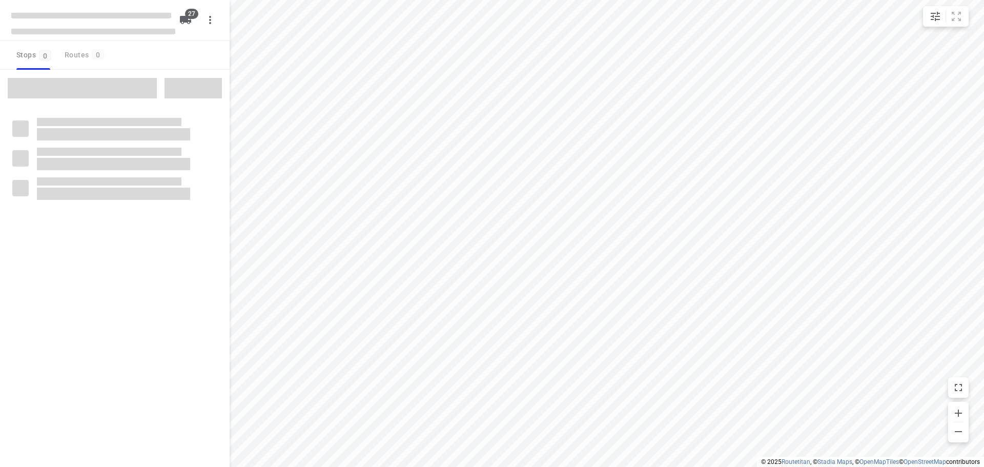
checkbox input "true"
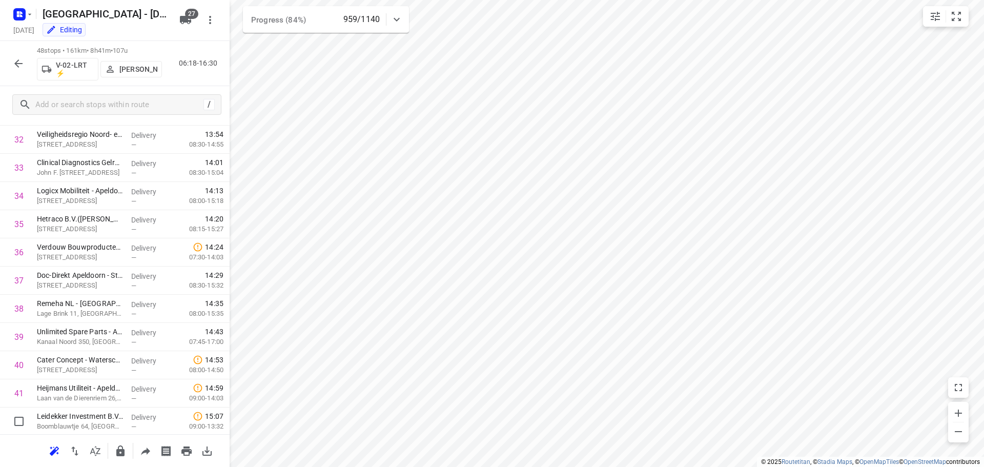
scroll to position [1122, 0]
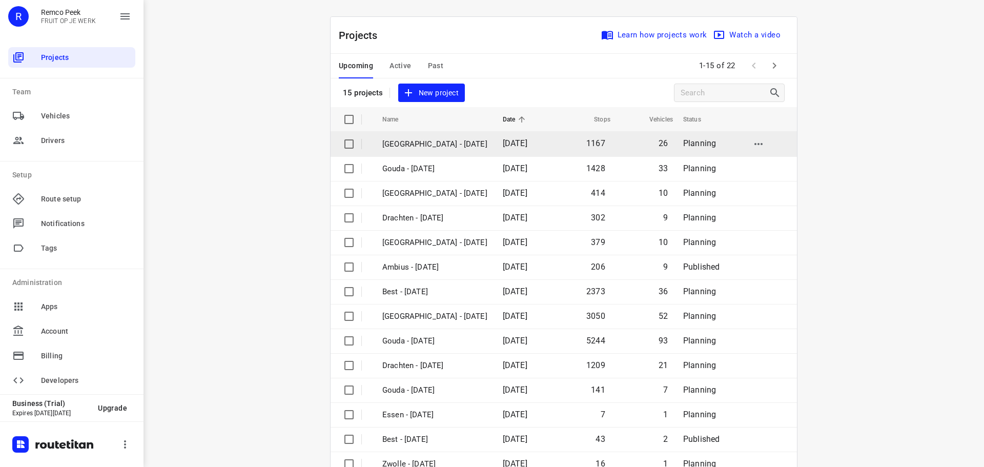
click at [444, 151] on td "[GEOGRAPHIC_DATA] - [DATE]" at bounding box center [433, 144] width 123 height 25
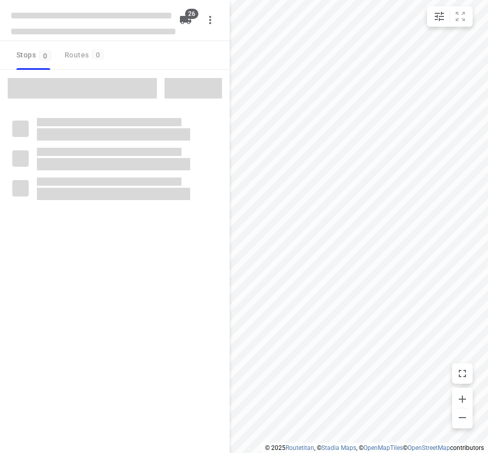
checkbox input "true"
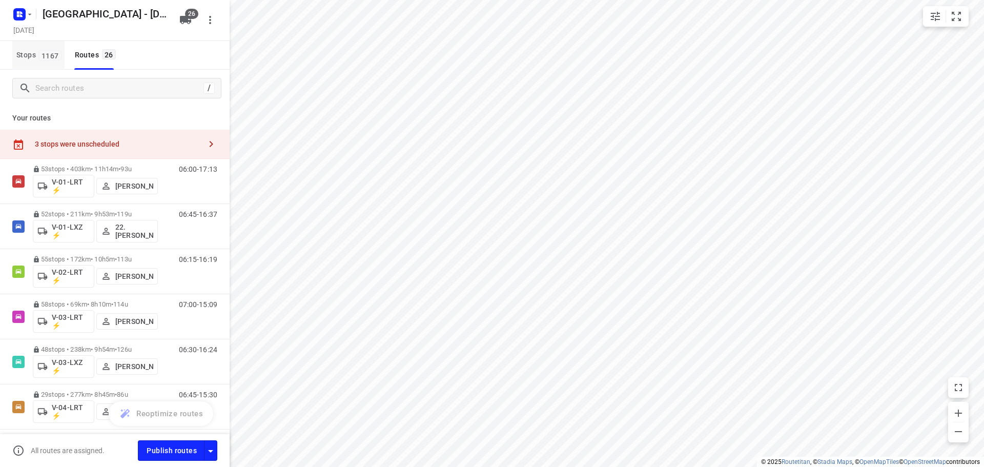
click at [35, 57] on span "Stops 1167" at bounding box center [40, 55] width 48 height 13
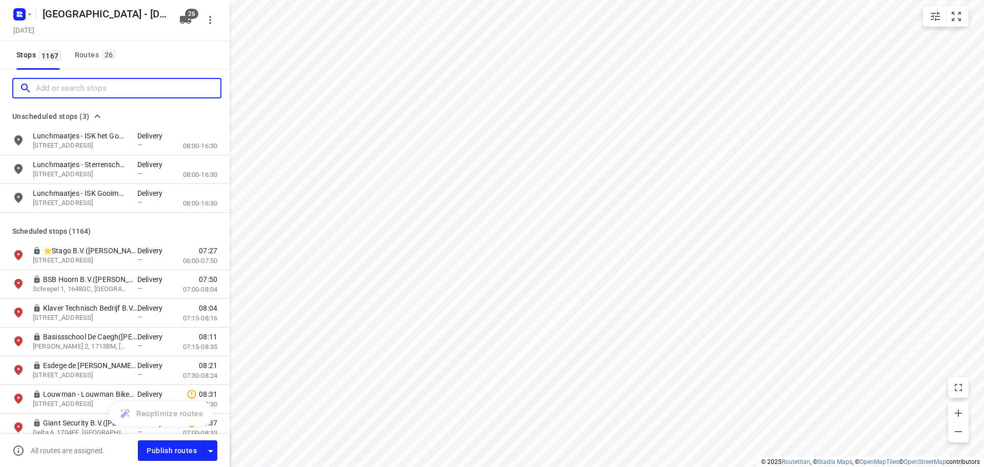
click at [76, 90] on input "Add or search stops" at bounding box center [128, 88] width 185 height 16
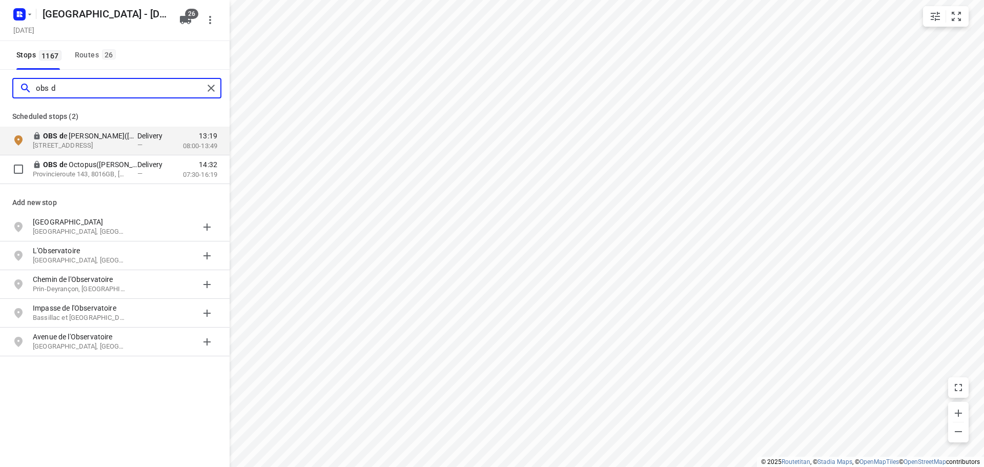
type input "obs d"
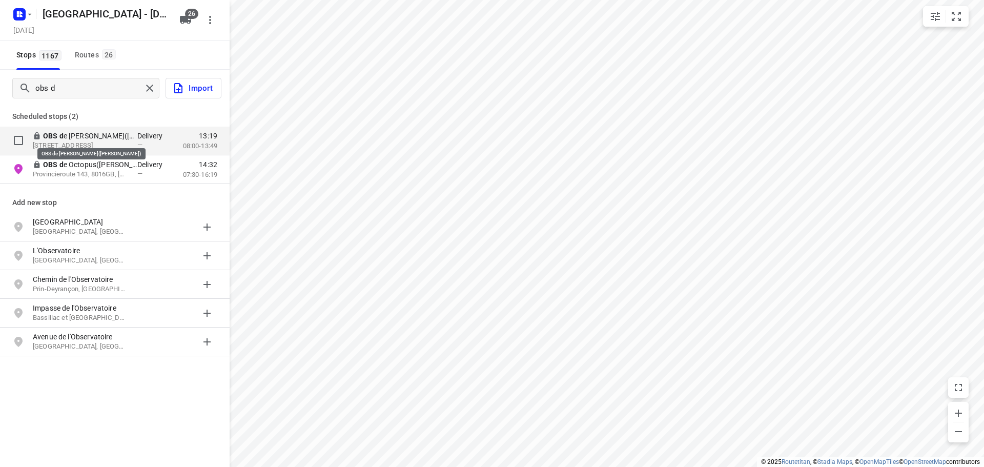
click at [101, 133] on p "OBS d e [PERSON_NAME]([PERSON_NAME])" at bounding box center [90, 136] width 94 height 10
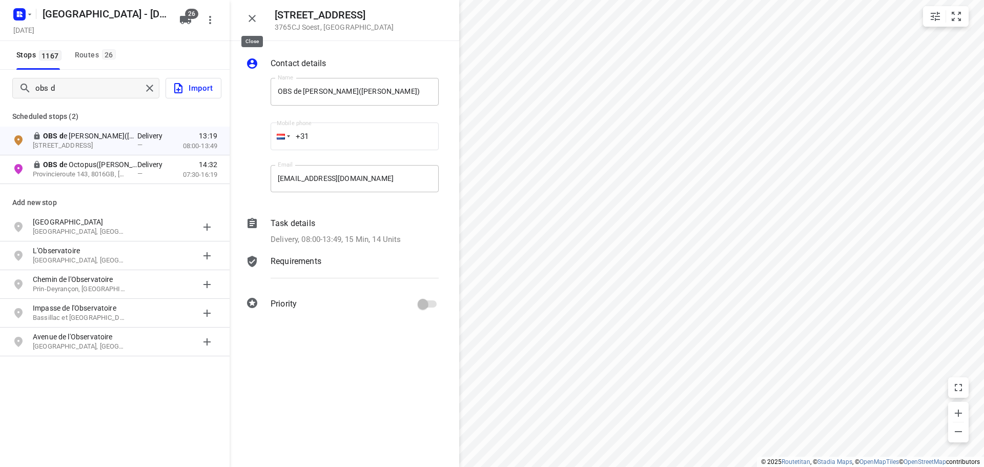
drag, startPoint x: 258, startPoint y: 17, endPoint x: 264, endPoint y: 34, distance: 18.0
click at [258, 17] on icon "button" at bounding box center [252, 18] width 12 height 12
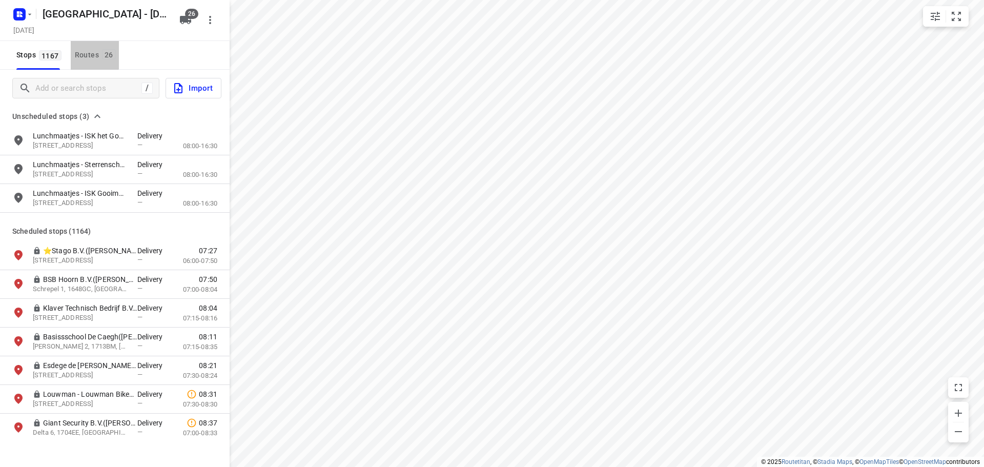
click at [82, 49] on div "Routes 26" at bounding box center [97, 55] width 44 height 13
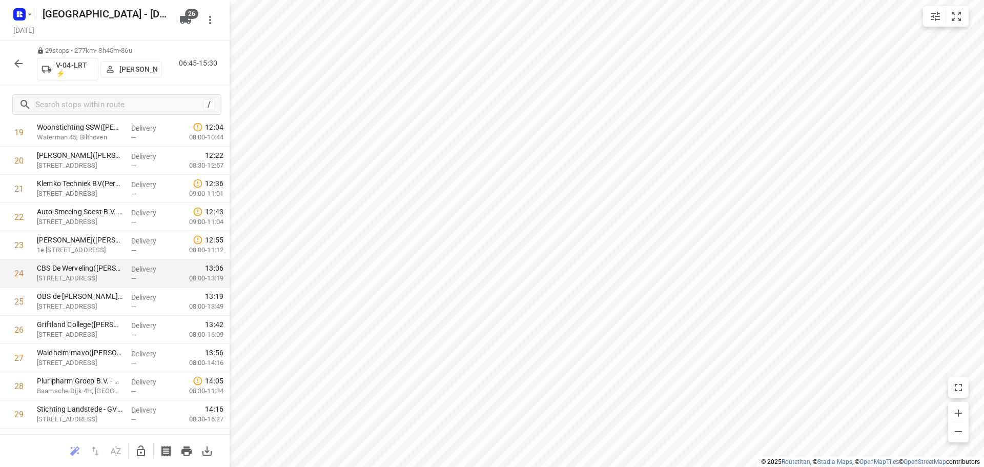
scroll to position [615, 0]
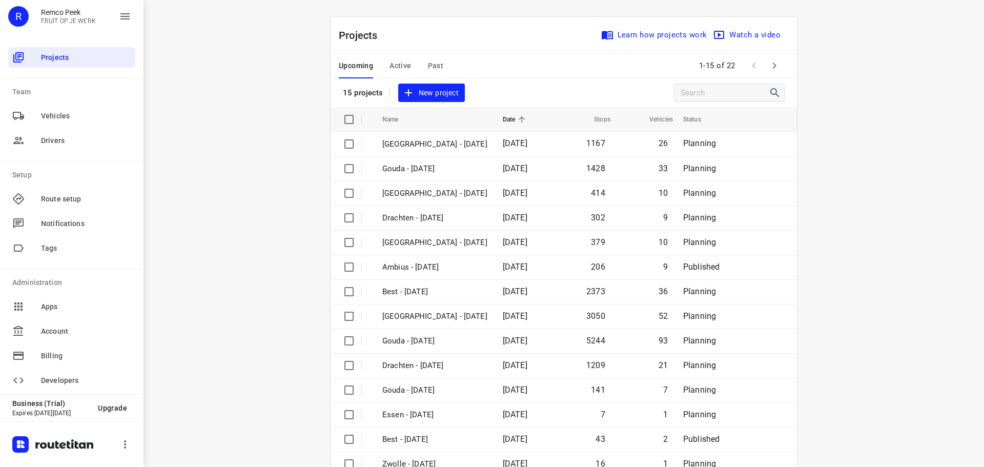
click at [390, 61] on span "Active" at bounding box center [401, 65] width 22 height 13
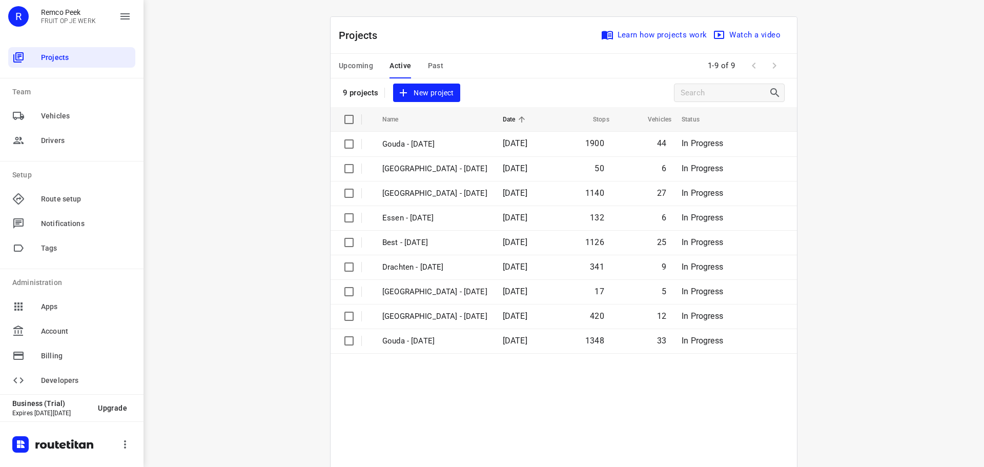
click at [373, 63] on div "Upcoming Active Past" at bounding box center [399, 66] width 121 height 25
click at [367, 63] on span "Upcoming" at bounding box center [356, 65] width 34 height 13
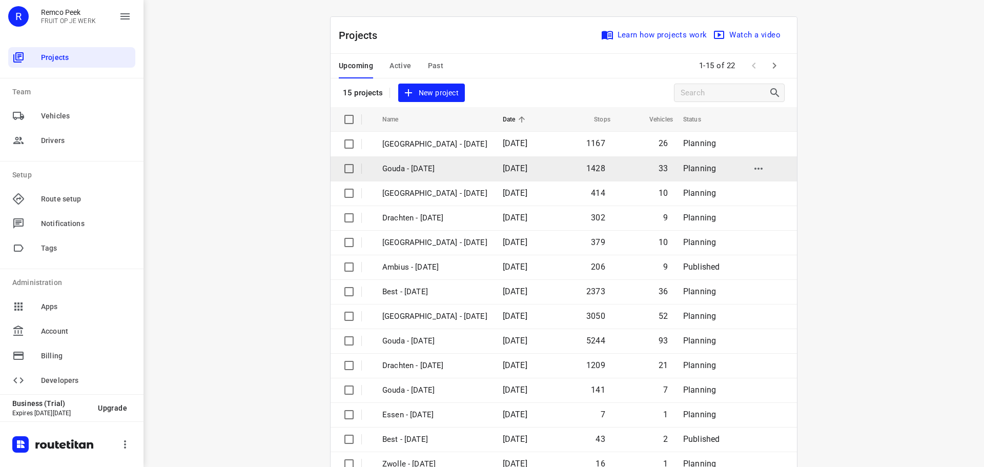
click at [432, 172] on p "Gouda - [DATE]" at bounding box center [434, 169] width 105 height 12
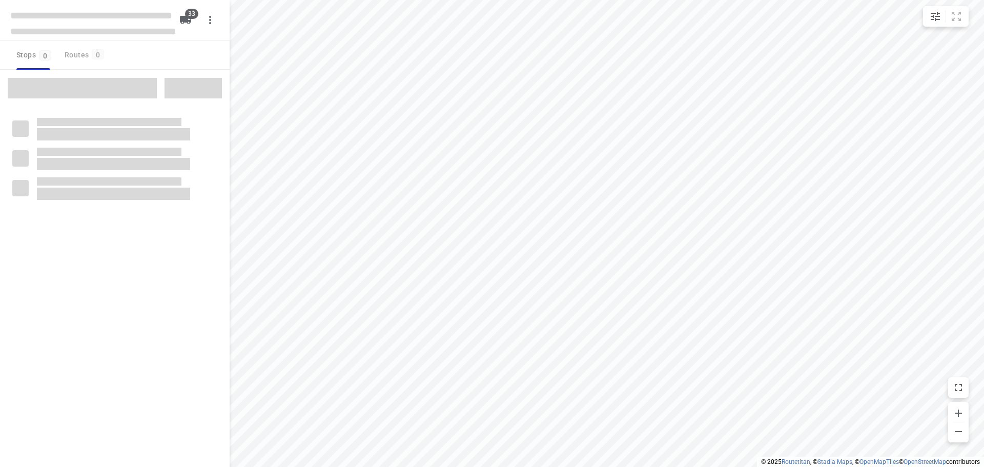
checkbox input "true"
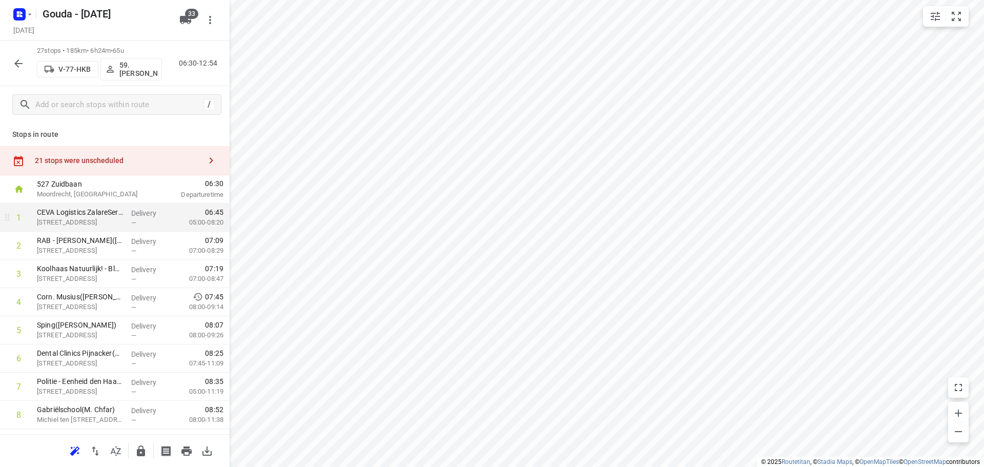
click at [137, 215] on p "Delivery" at bounding box center [150, 213] width 38 height 10
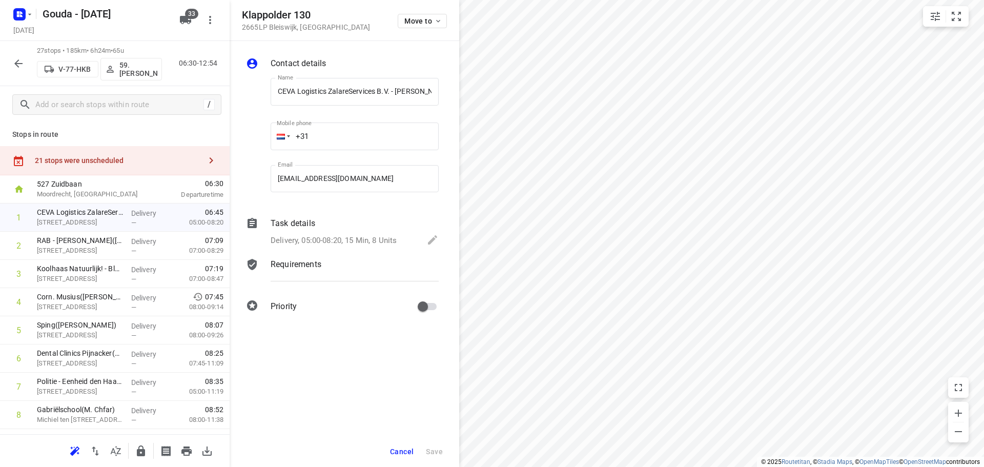
scroll to position [0, 42]
click at [361, 225] on div "Task details" at bounding box center [355, 223] width 168 height 12
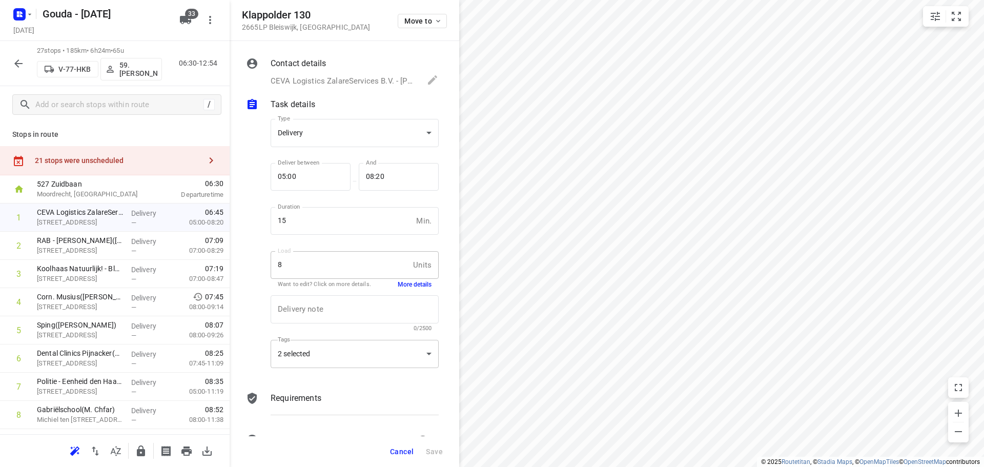
click at [337, 348] on div "2 selected" at bounding box center [355, 354] width 168 height 28
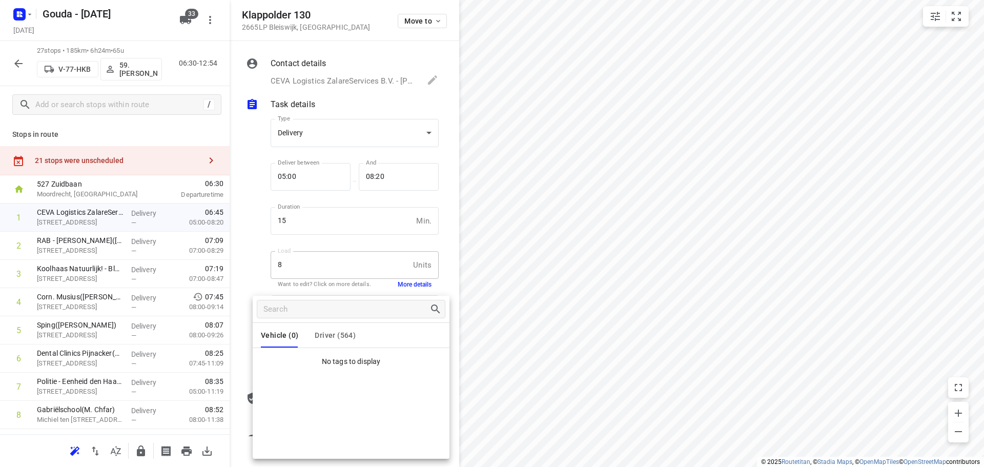
click at [330, 320] on div at bounding box center [351, 309] width 197 height 27
click at [337, 334] on span "Driver (564)" at bounding box center [335, 335] width 41 height 8
click at [298, 389] on p "Di.Laurentius1" at bounding box center [308, 383] width 54 height 12
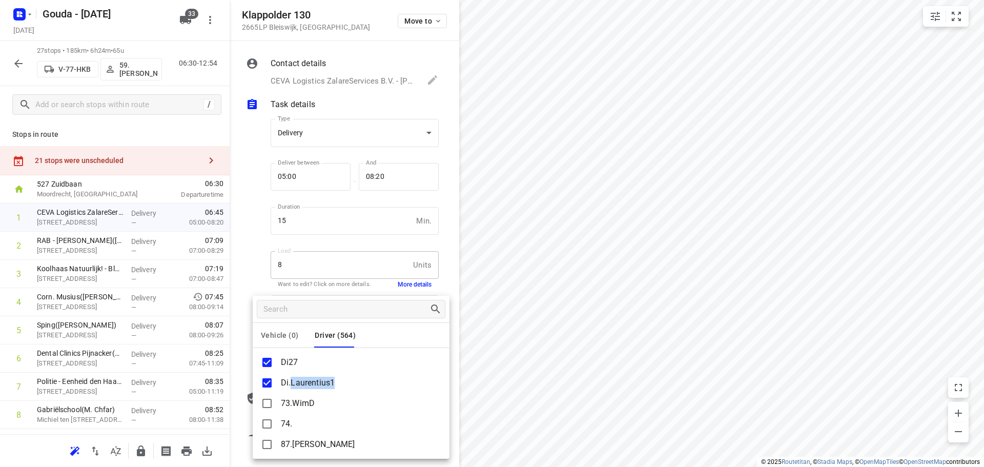
click at [298, 389] on p "Di.Laurentius1" at bounding box center [308, 383] width 54 height 12
click at [296, 388] on p "Di.Laurentius1" at bounding box center [308, 383] width 54 height 12
drag, startPoint x: 294, startPoint y: 388, endPoint x: 299, endPoint y: 385, distance: 6.0
click at [295, 386] on p "Di.Laurentius1" at bounding box center [308, 383] width 54 height 12
click at [302, 384] on p "Di.Laurentius1" at bounding box center [308, 383] width 54 height 12
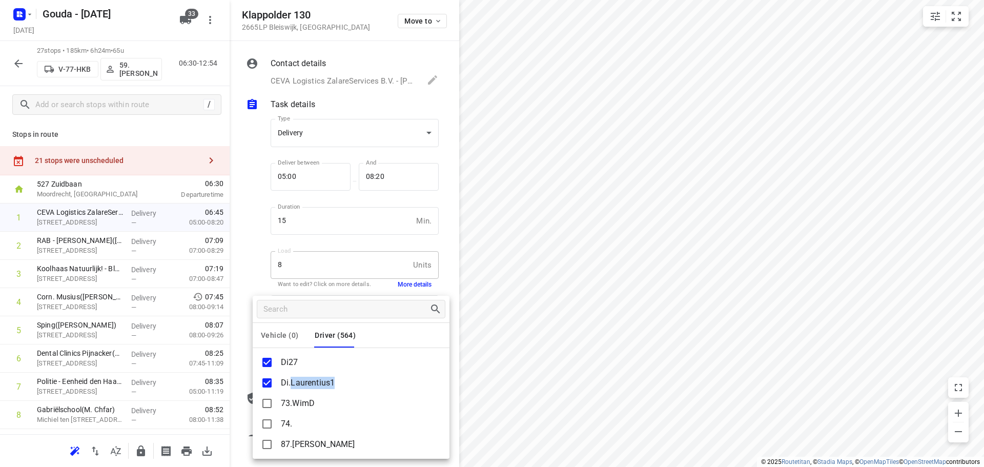
click at [302, 384] on p "Di.Laurentius1" at bounding box center [308, 383] width 54 height 12
click at [258, 229] on div at bounding box center [492, 233] width 984 height 467
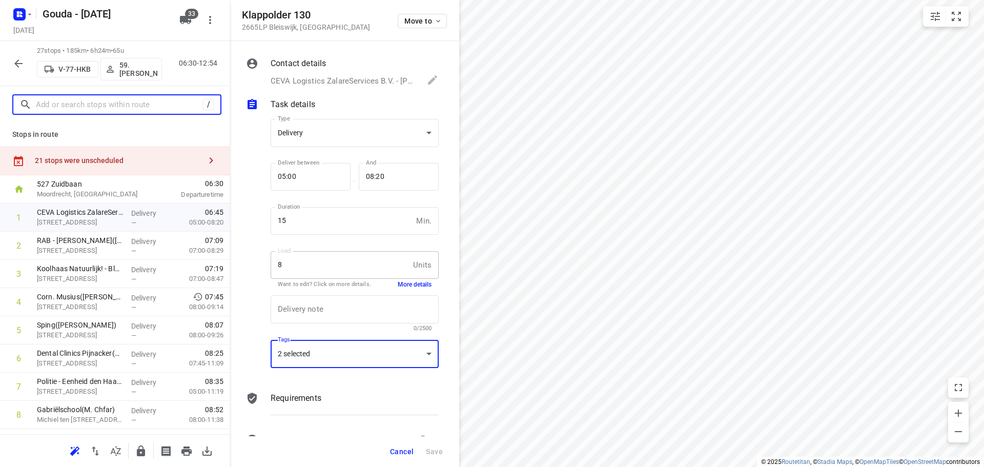
drag, startPoint x: 106, startPoint y: 105, endPoint x: 105, endPoint y: 93, distance: 11.8
click at [106, 105] on input "text" at bounding box center [119, 105] width 167 height 16
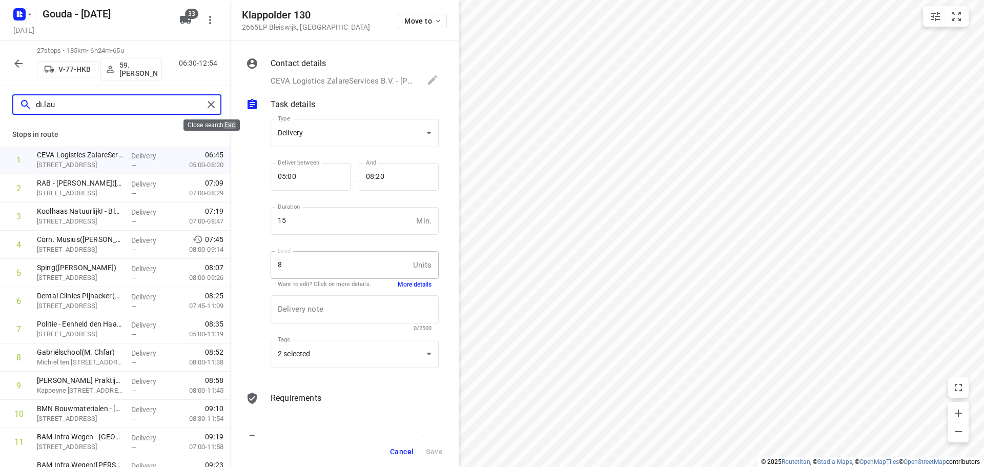
type input "di.lau"
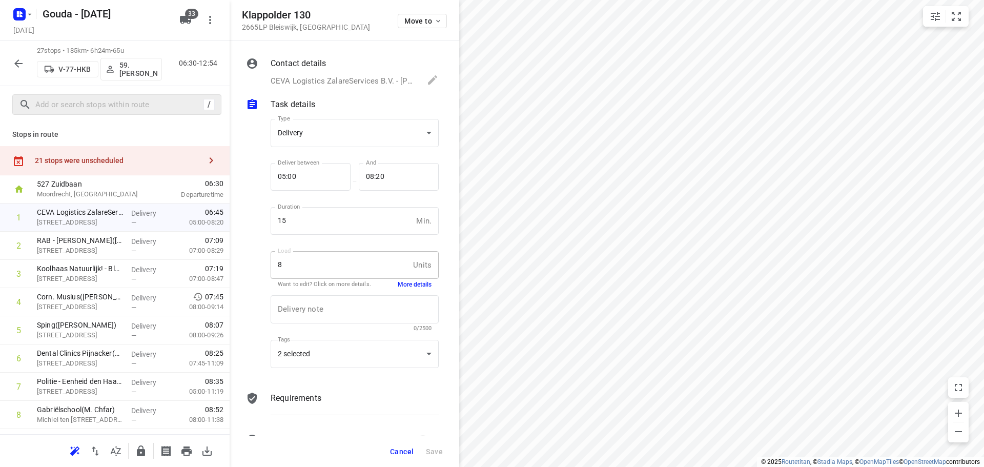
click at [15, 63] on icon "button" at bounding box center [18, 63] width 12 height 12
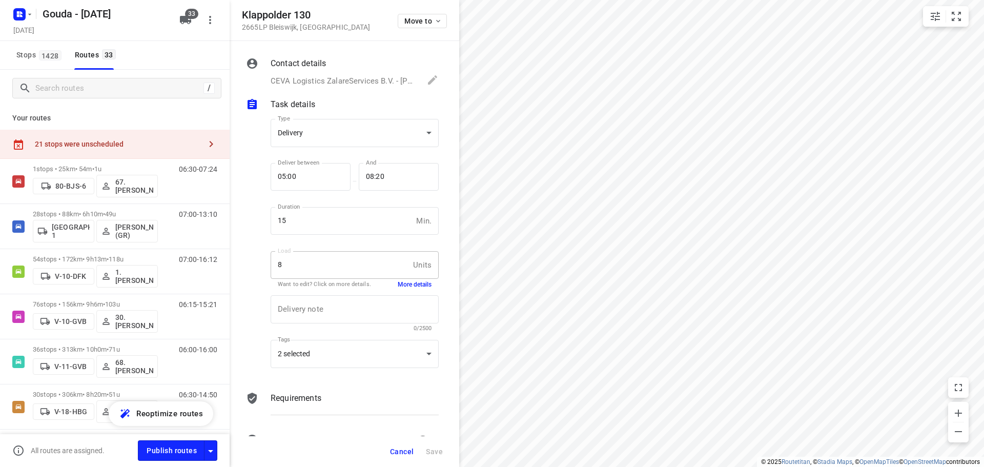
click at [400, 451] on span "Cancel" at bounding box center [402, 452] width 24 height 8
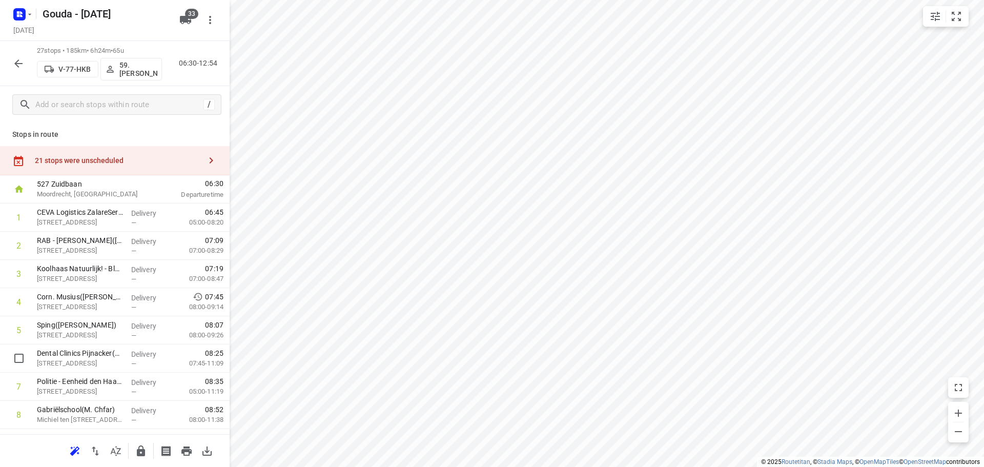
scroll to position [1, 0]
drag, startPoint x: 70, startPoint y: 364, endPoint x: 76, endPoint y: 306, distance: 58.3
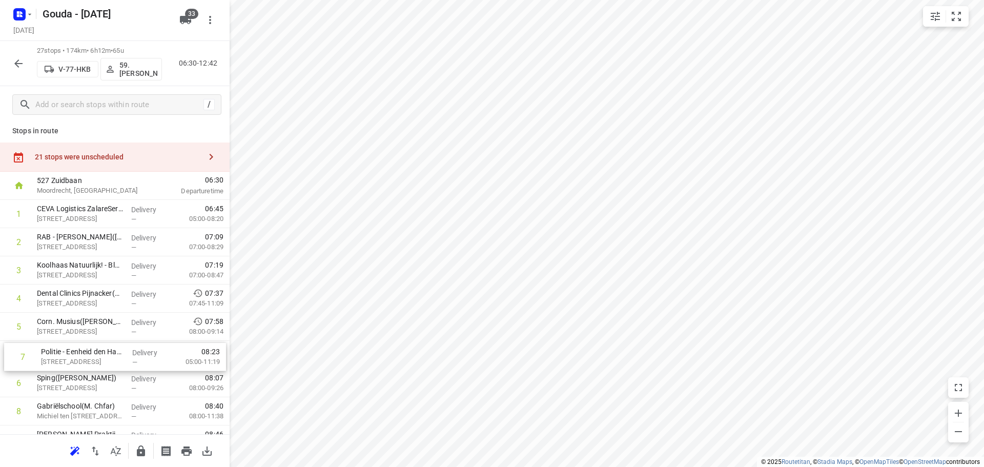
scroll to position [6, 0]
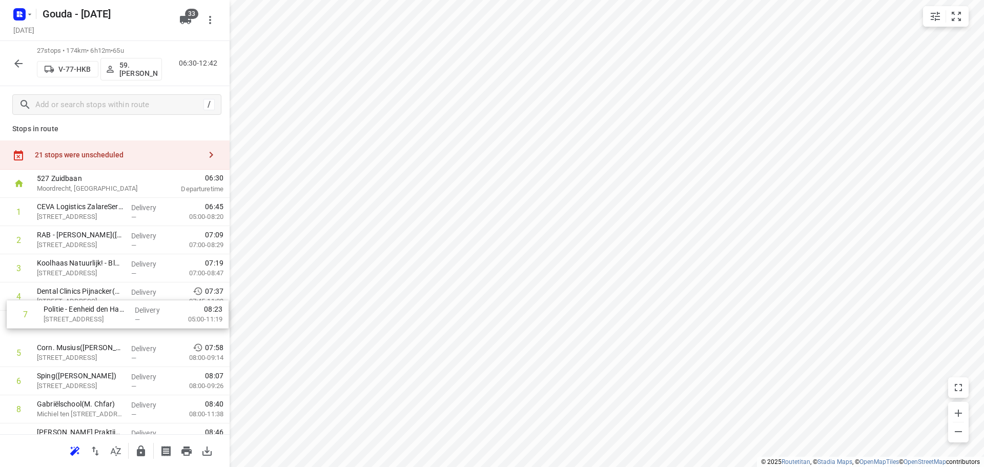
drag, startPoint x: 82, startPoint y: 390, endPoint x: 87, endPoint y: 313, distance: 77.1
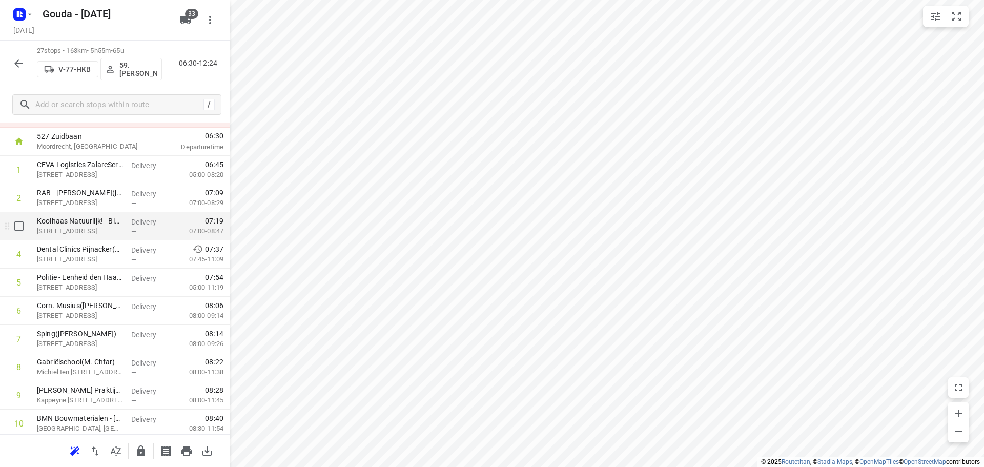
scroll to position [57, 0]
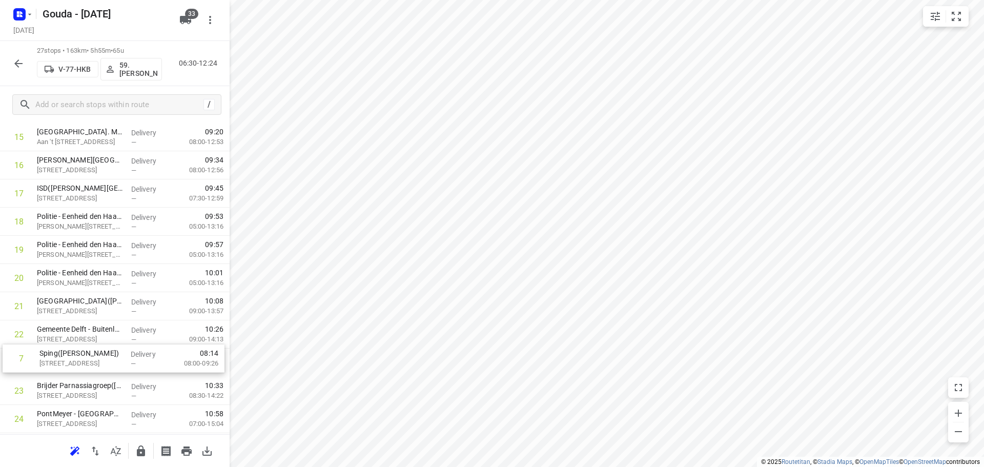
drag, startPoint x: 127, startPoint y: 337, endPoint x: 129, endPoint y: 371, distance: 33.9
click at [129, 371] on div "1 CEVA Logistics ZalareServices [PERSON_NAME]([PERSON_NAME]) [STREET_ADDRESS], …" at bounding box center [115, 136] width 230 height 761
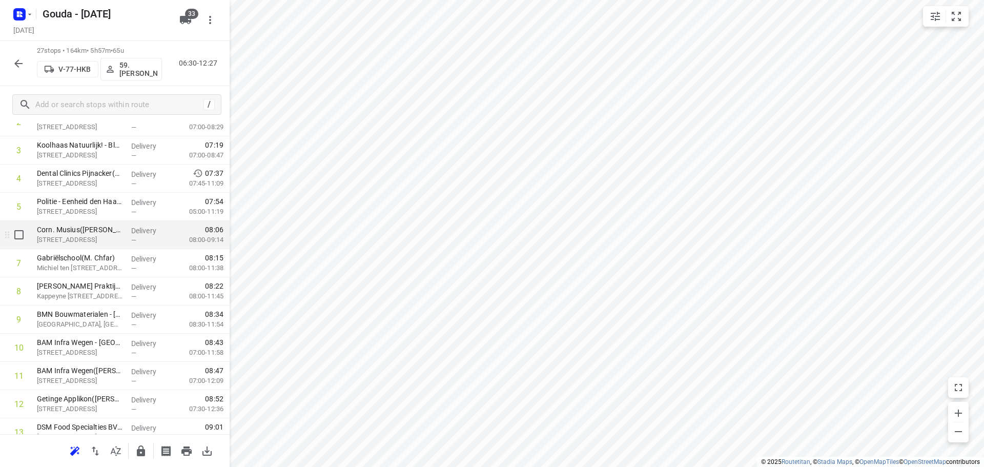
scroll to position [140, 0]
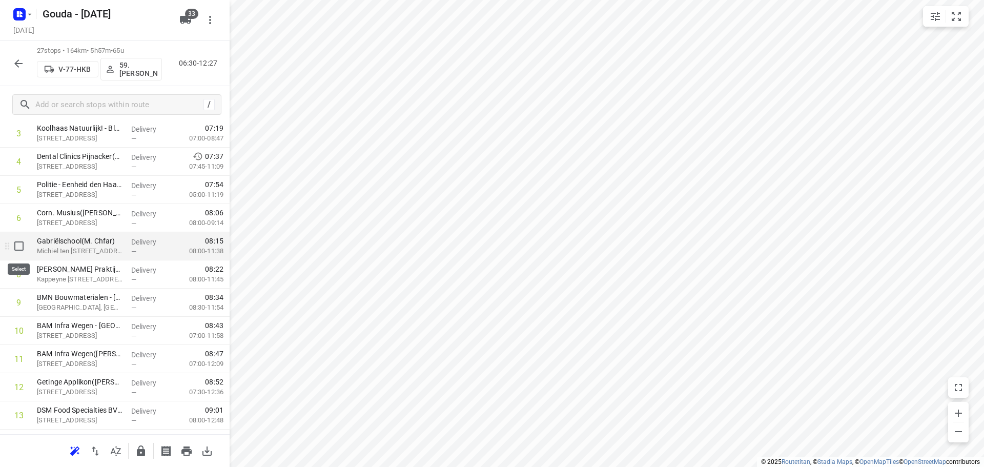
click at [13, 247] on input "checkbox" at bounding box center [19, 246] width 21 height 21
checkbox input "true"
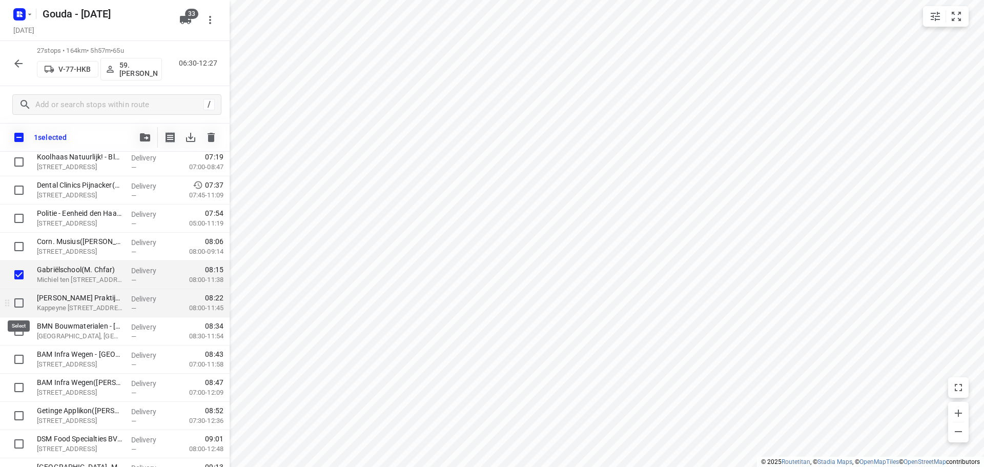
click at [14, 305] on input "checkbox" at bounding box center [19, 303] width 21 height 21
checkbox input "true"
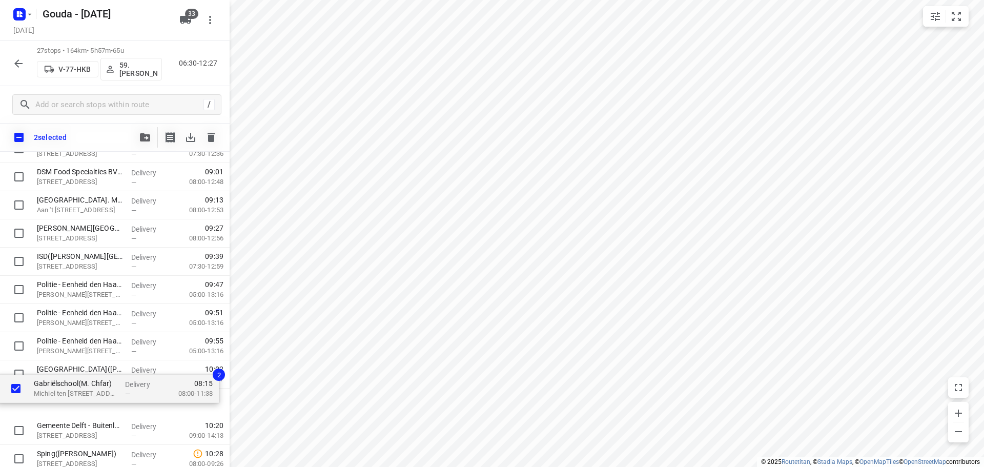
scroll to position [381, 0]
drag, startPoint x: 93, startPoint y: 219, endPoint x: 90, endPoint y: 374, distance: 154.4
click at [90, 374] on div "CEVA Logistics ZalareServices B.V. - [PERSON_NAME]([PERSON_NAME]) Klappolder 13…" at bounding box center [115, 231] width 230 height 761
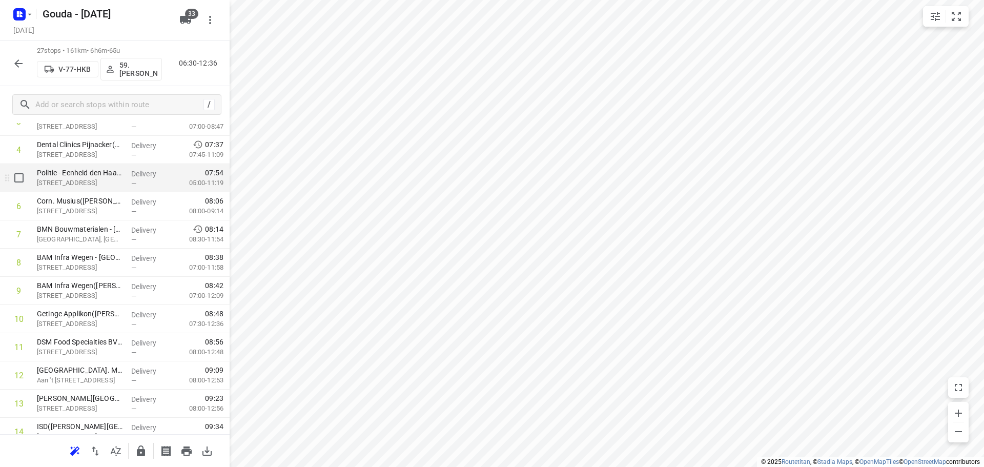
scroll to position [154, 0]
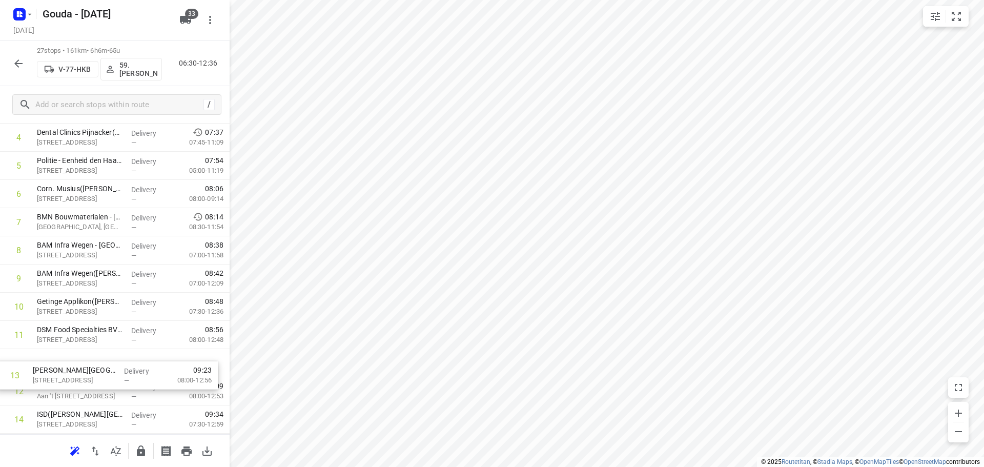
drag, startPoint x: 109, startPoint y: 400, endPoint x: 103, endPoint y: 364, distance: 36.9
click at [103, 365] on div "1 CEVA Logistics ZalareServices [PERSON_NAME]([PERSON_NAME]) [STREET_ADDRESS], …" at bounding box center [115, 419] width 230 height 761
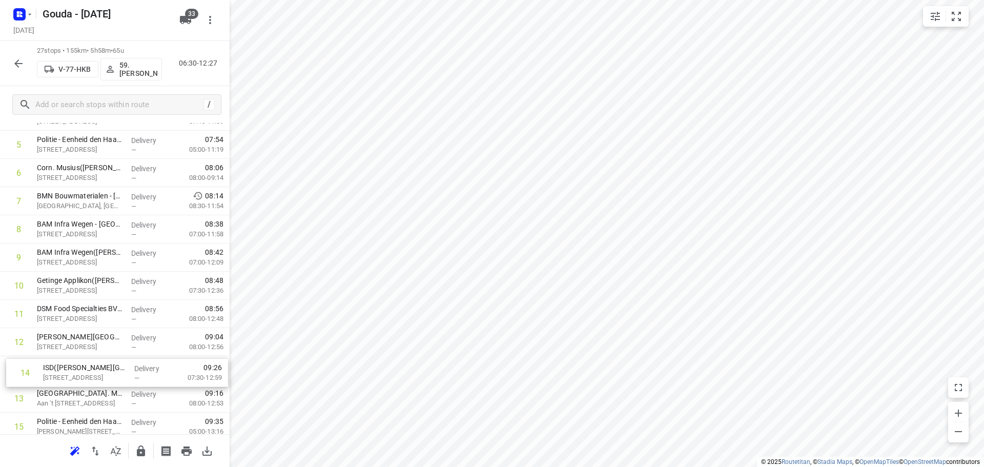
drag, startPoint x: 94, startPoint y: 415, endPoint x: 100, endPoint y: 367, distance: 48.6
click at [100, 367] on div "1 CEVA Logistics ZalareServices [PERSON_NAME]([PERSON_NAME]) [STREET_ADDRESS], …" at bounding box center [115, 398] width 230 height 761
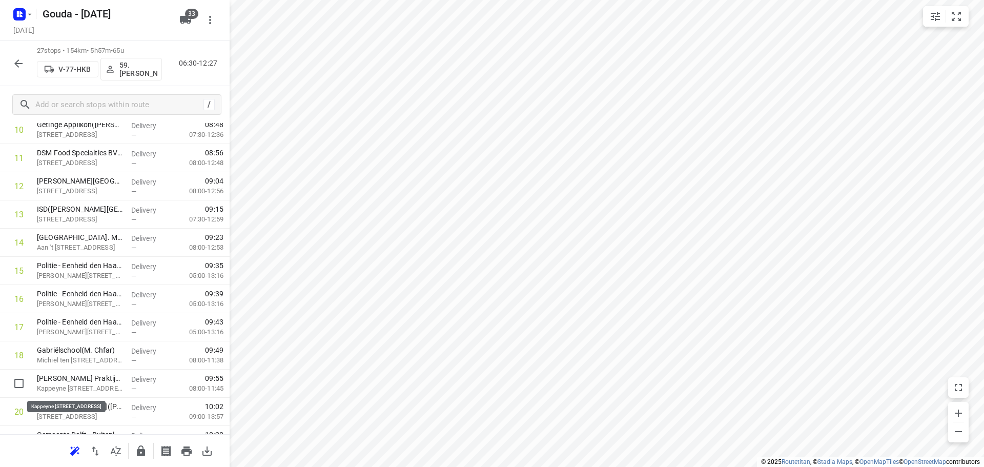
scroll to position [344, 0]
drag, startPoint x: 81, startPoint y: 384, endPoint x: 87, endPoint y: 266, distance: 117.6
click at [87, 266] on div "1 CEVA Logistics ZalareServices [PERSON_NAME]([PERSON_NAME]) [STREET_ADDRESS], …" at bounding box center [115, 240] width 230 height 761
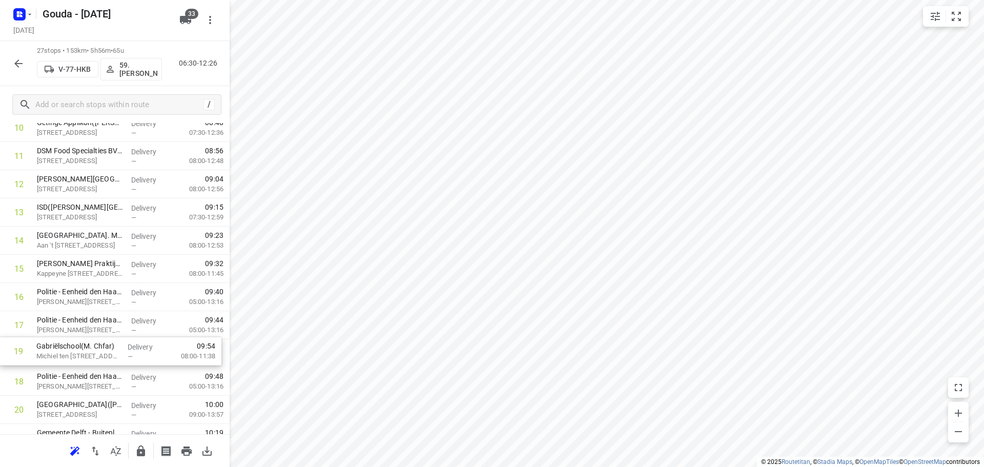
scroll to position [346, 0]
drag, startPoint x: 76, startPoint y: 389, endPoint x: 74, endPoint y: 296, distance: 93.3
click at [73, 296] on div "1 CEVA Logistics ZalareServices [PERSON_NAME]([PERSON_NAME]) [STREET_ADDRESS], …" at bounding box center [115, 238] width 230 height 761
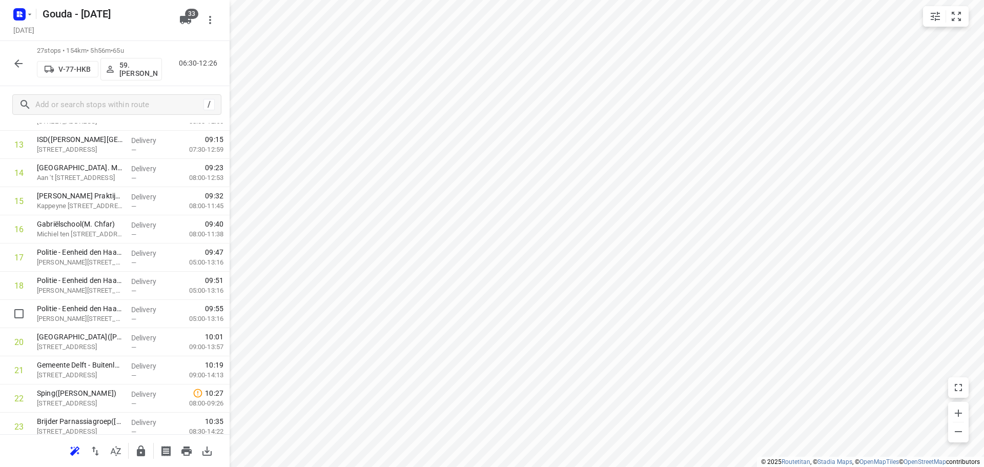
scroll to position [405, 0]
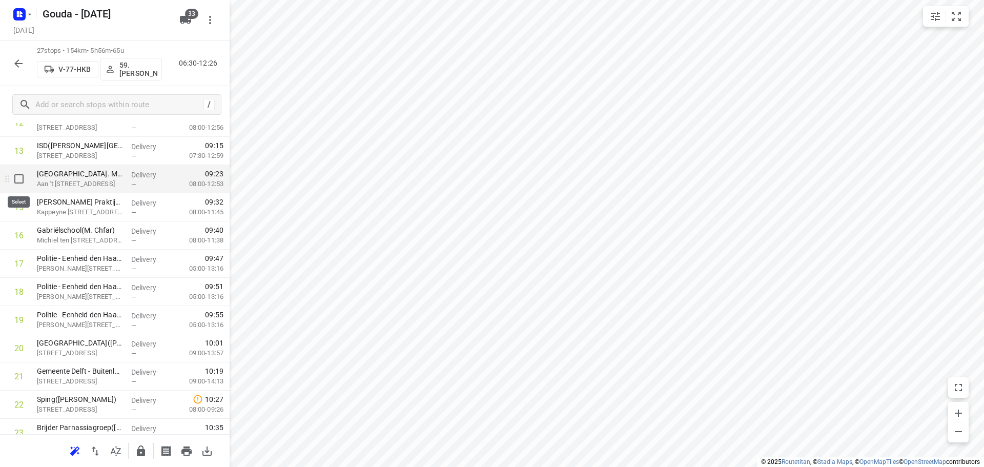
click at [21, 185] on input "checkbox" at bounding box center [19, 179] width 21 height 21
checkbox input "true"
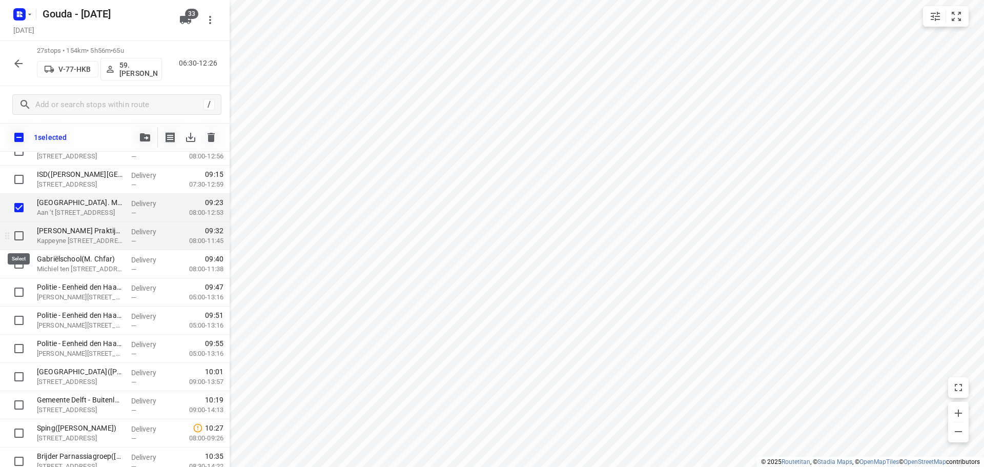
click at [17, 239] on input "checkbox" at bounding box center [19, 236] width 21 height 21
checkbox input "true"
click at [21, 260] on input "checkbox" at bounding box center [19, 264] width 21 height 21
checkbox input "true"
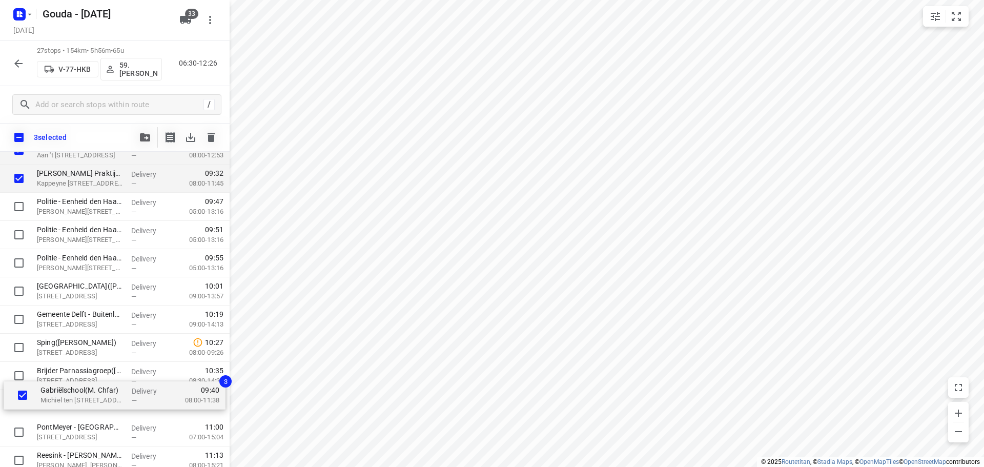
scroll to position [467, 0]
drag, startPoint x: 98, startPoint y: 220, endPoint x: 104, endPoint y: 405, distance: 184.1
click at [102, 405] on div "CEVA Logistics ZalareServices B.V. - [PERSON_NAME]([PERSON_NAME]) Klappolder 13…" at bounding box center [115, 146] width 230 height 761
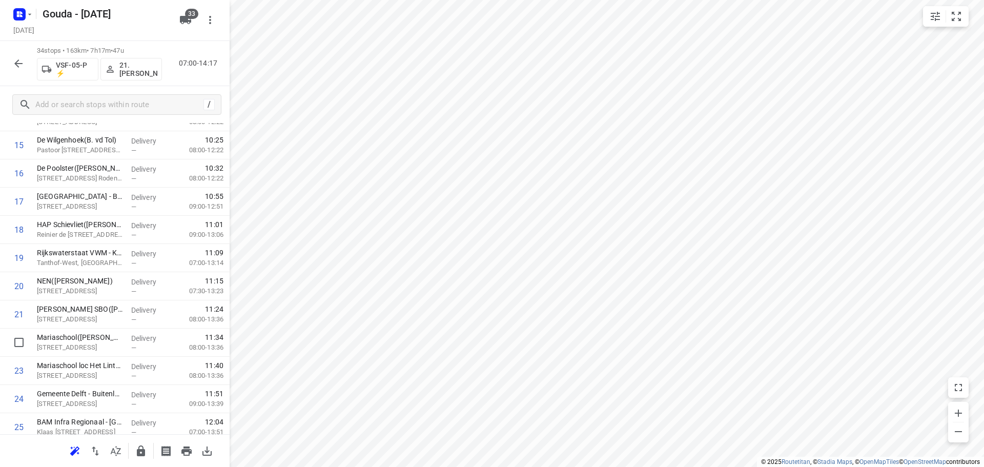
scroll to position [756, 0]
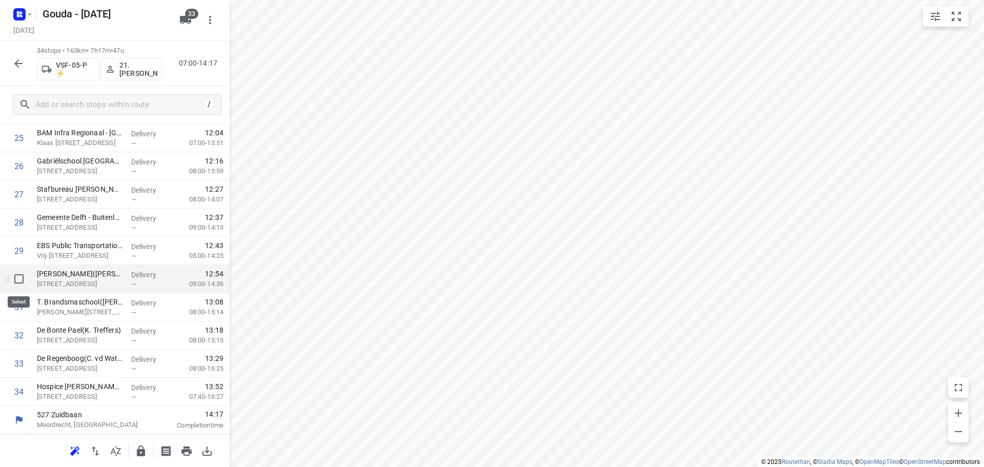
click at [13, 281] on input "checkbox" at bounding box center [19, 279] width 21 height 21
checkbox input "true"
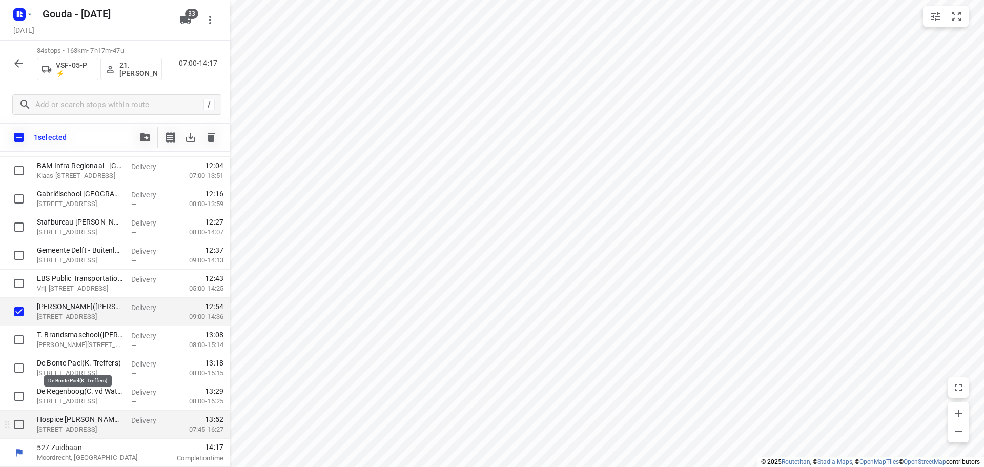
scroll to position [752, 0]
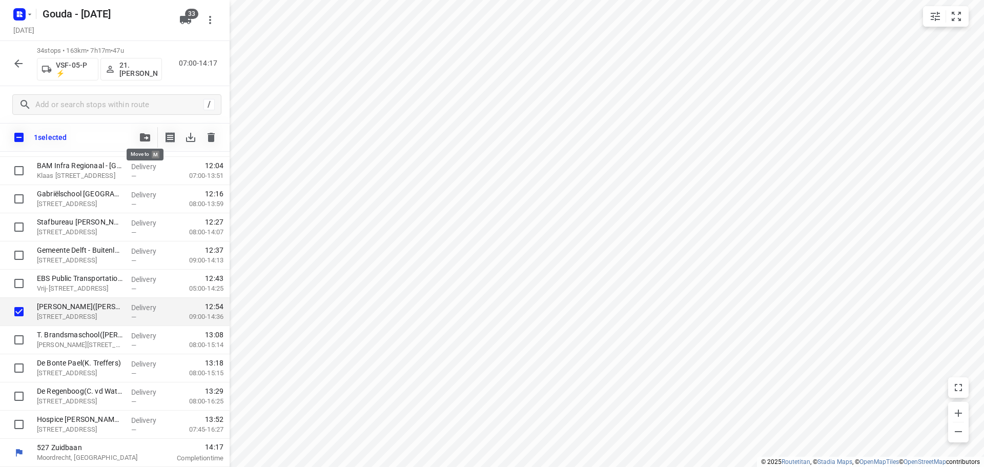
click at [146, 140] on icon "button" at bounding box center [145, 137] width 10 height 8
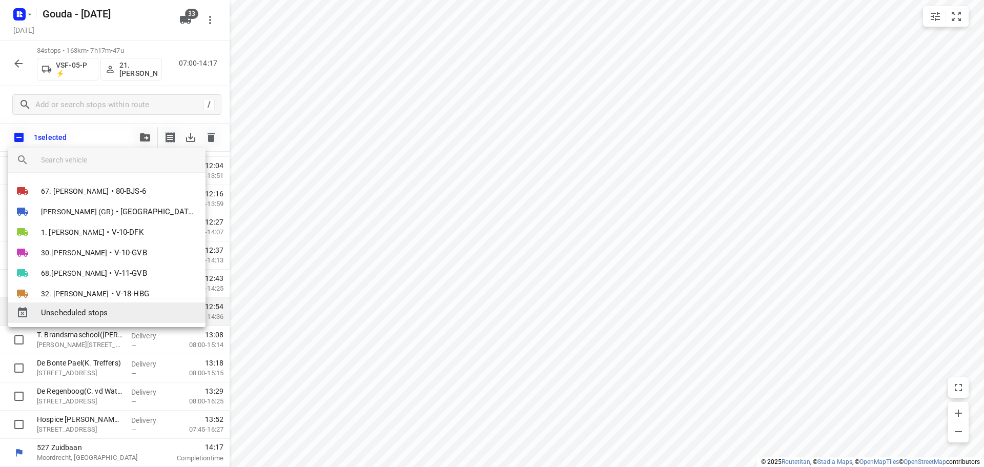
click at [107, 308] on span "Unscheduled stops" at bounding box center [119, 313] width 156 height 12
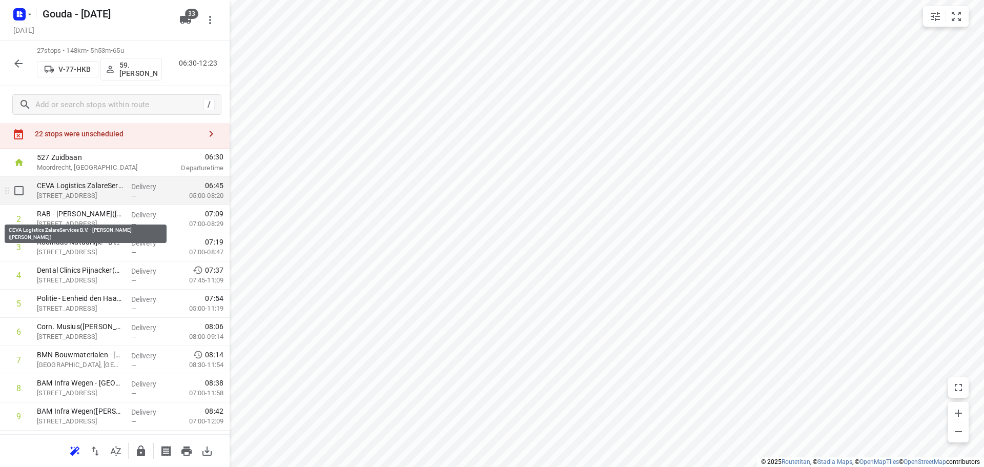
scroll to position [0, 0]
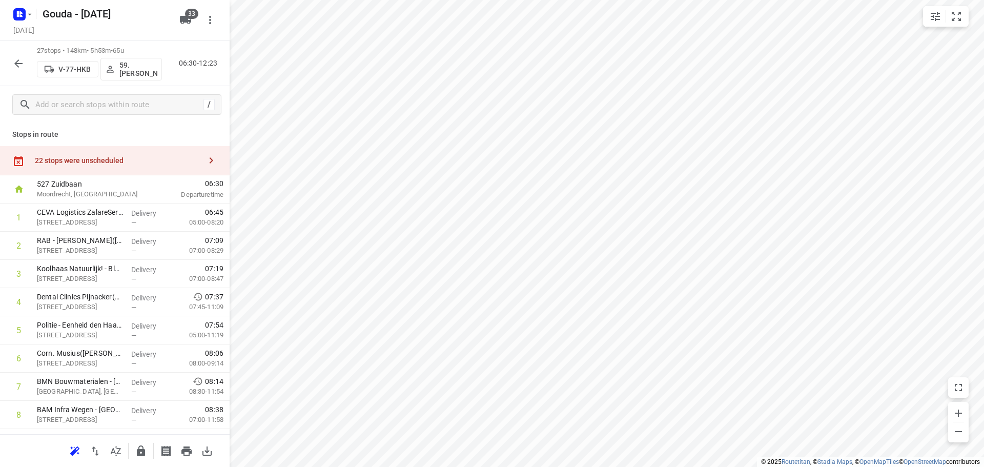
click at [142, 156] on div "22 stops were unscheduled" at bounding box center [118, 160] width 166 height 8
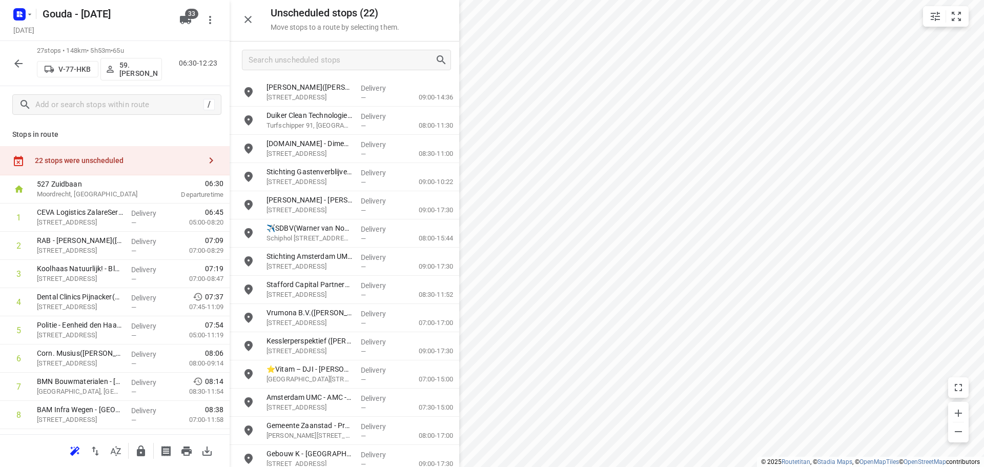
click at [336, 70] on div at bounding box center [345, 60] width 230 height 37
drag, startPoint x: 336, startPoint y: 67, endPoint x: 354, endPoint y: 59, distance: 19.1
click at [336, 66] on input "Search unscheduled stops" at bounding box center [342, 60] width 186 height 16
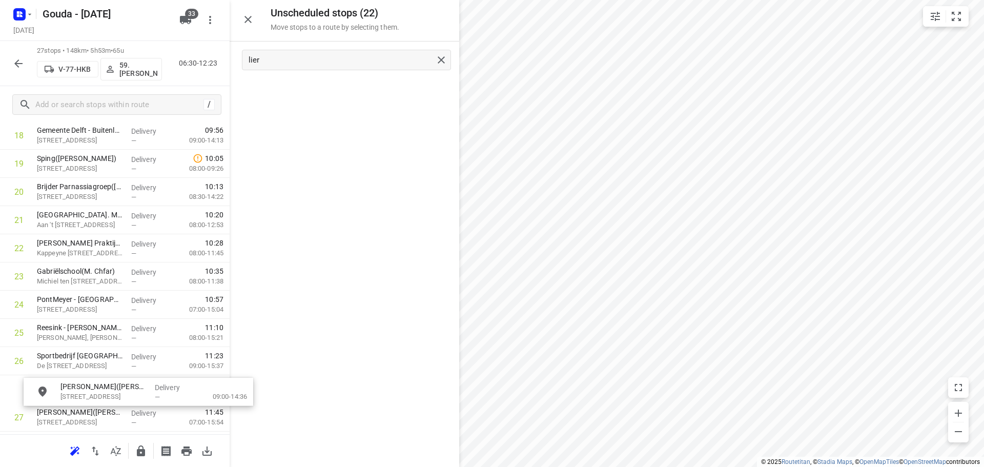
scroll to position [587, 0]
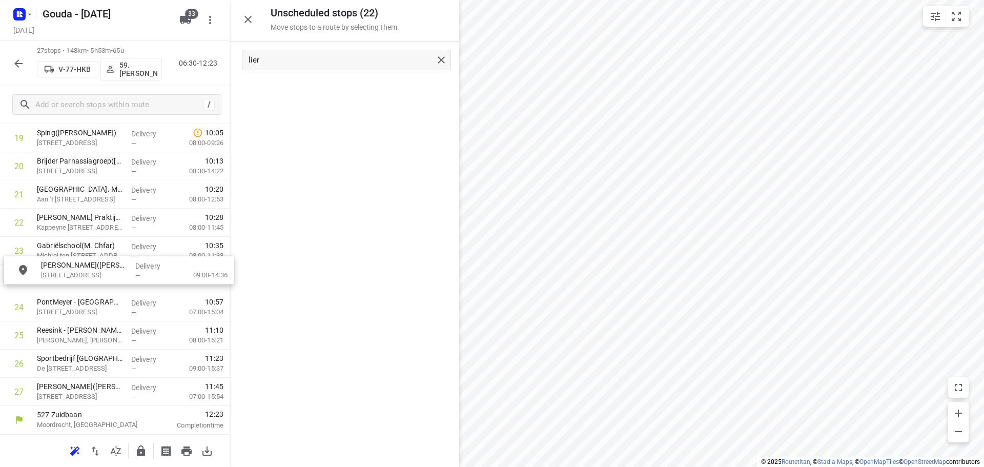
drag, startPoint x: 290, startPoint y: 88, endPoint x: 60, endPoint y: 272, distance: 294.8
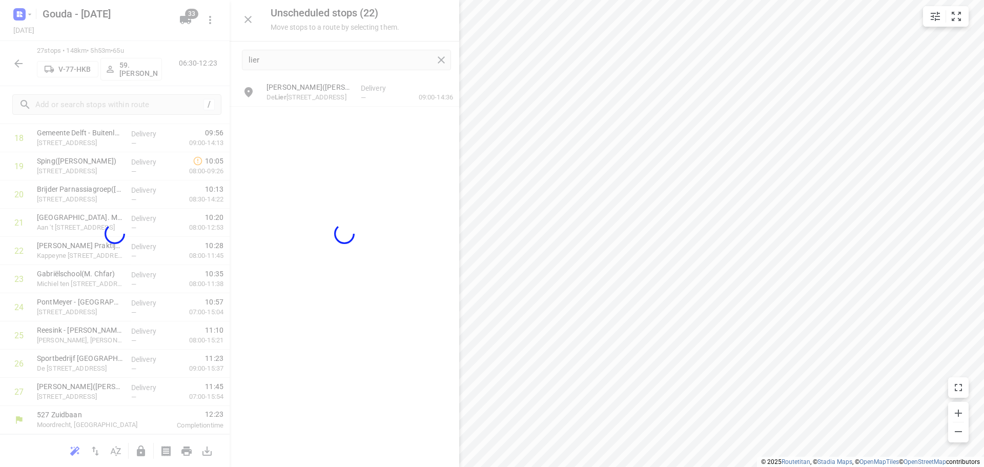
scroll to position [559, 0]
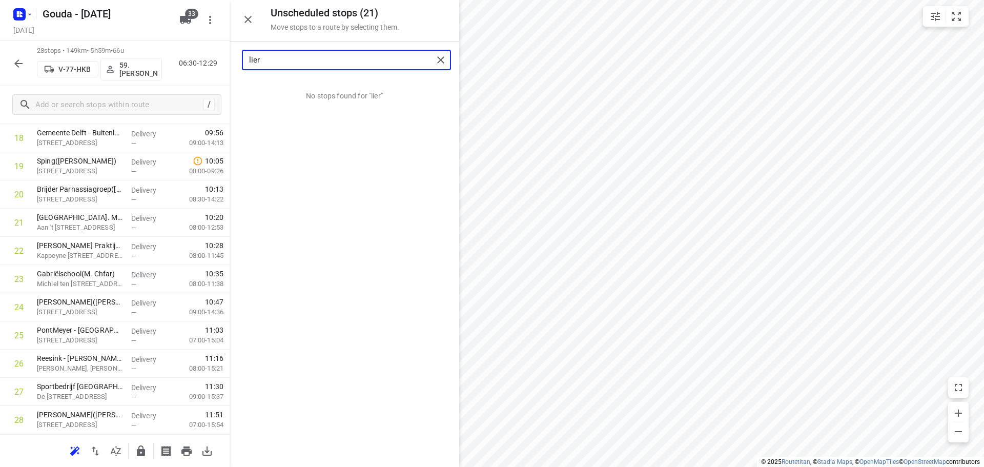
drag, startPoint x: 302, startPoint y: 55, endPoint x: -92, endPoint y: 112, distance: 398.4
click at [0, 112] on html "i © 2025 Routetitan , © Stadia Maps , © OpenMapTiles © OpenStreetMap contributo…" at bounding box center [492, 233] width 984 height 467
drag, startPoint x: 331, startPoint y: 93, endPoint x: 117, endPoint y: 339, distance: 325.7
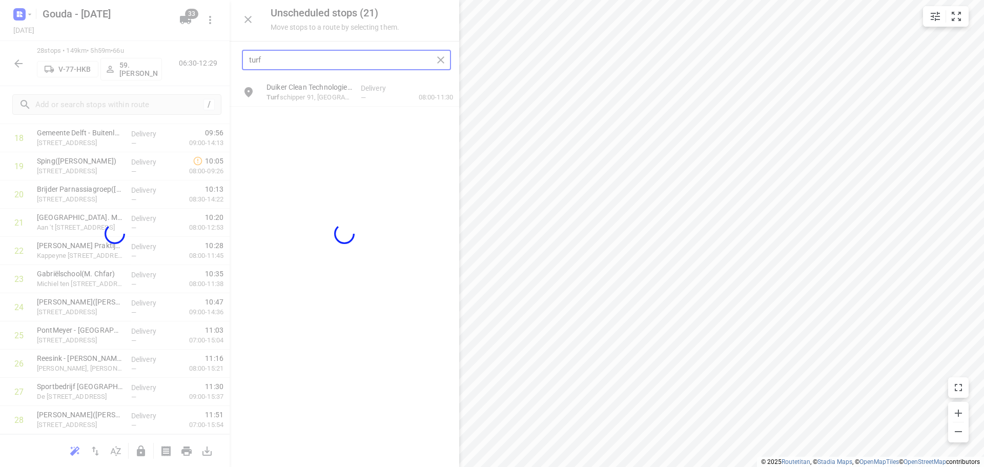
type input "turf"
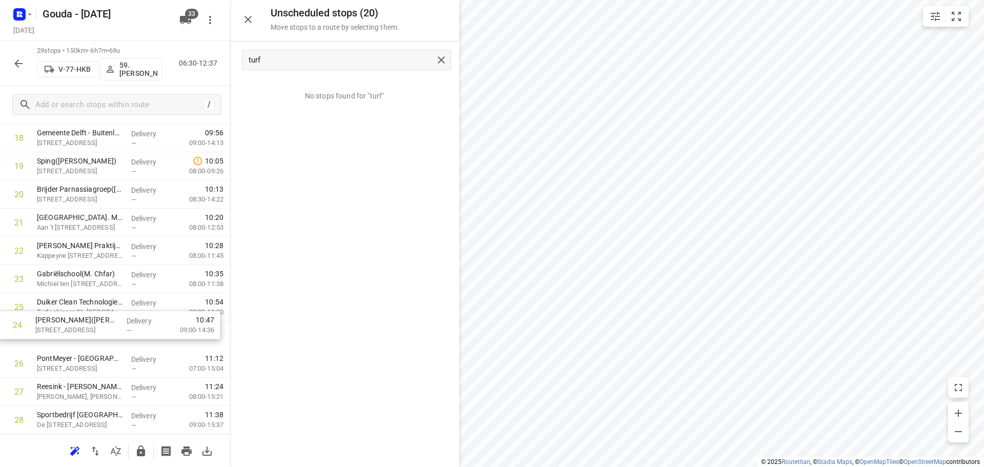
drag, startPoint x: 107, startPoint y: 313, endPoint x: 106, endPoint y: 339, distance: 26.7
click at [106, 339] on div "1 CEVA Logistics ZalareServices B.V. - Bleiswijk(Patrick Sloos) Klappolder 130,…" at bounding box center [115, 54] width 230 height 818
click at [256, 16] on button "button" at bounding box center [248, 19] width 21 height 21
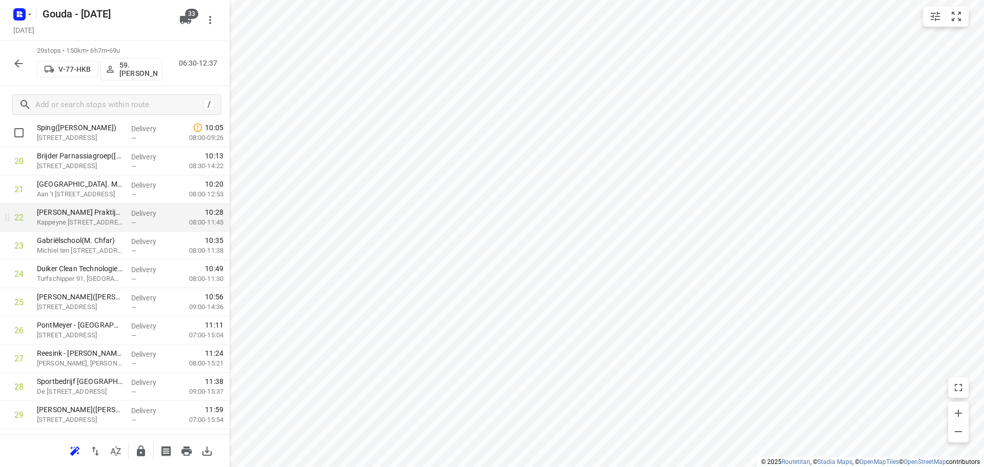
scroll to position [615, 0]
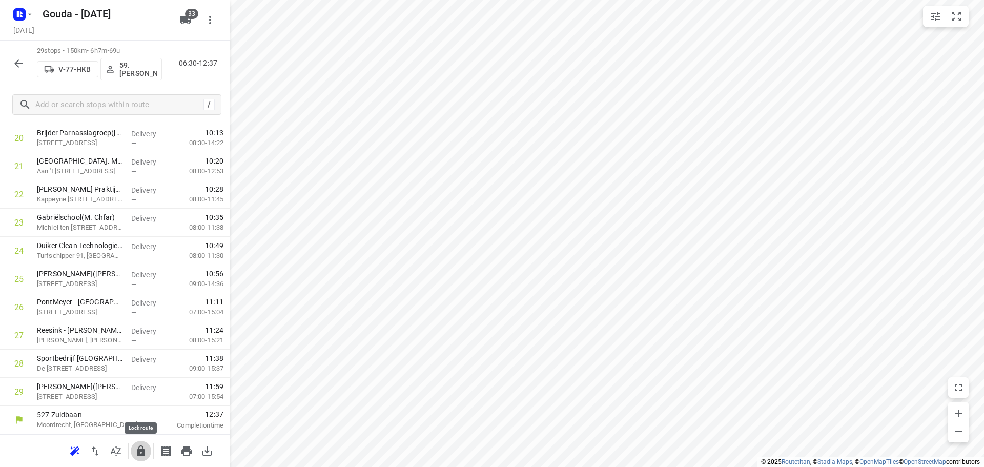
click at [144, 449] on icon "button" at bounding box center [141, 451] width 8 height 11
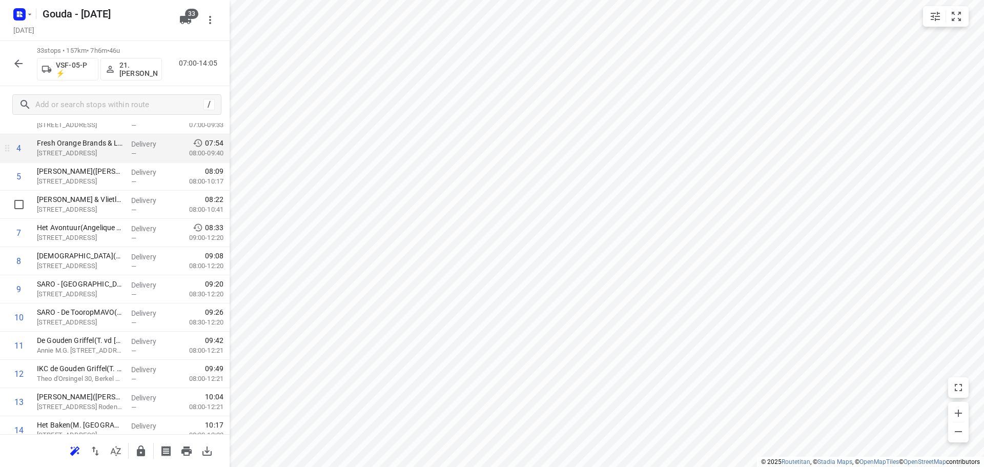
scroll to position [0, 0]
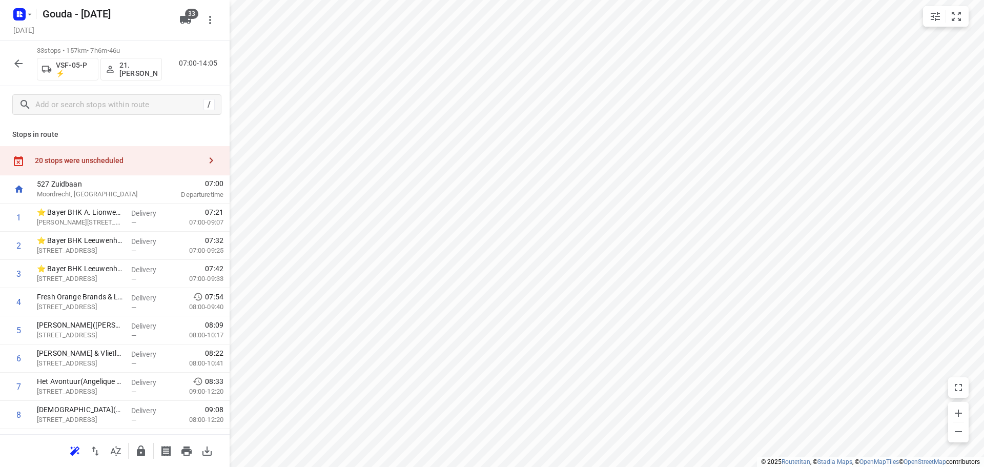
click at [111, 161] on div "20 stops were unscheduled" at bounding box center [118, 160] width 166 height 8
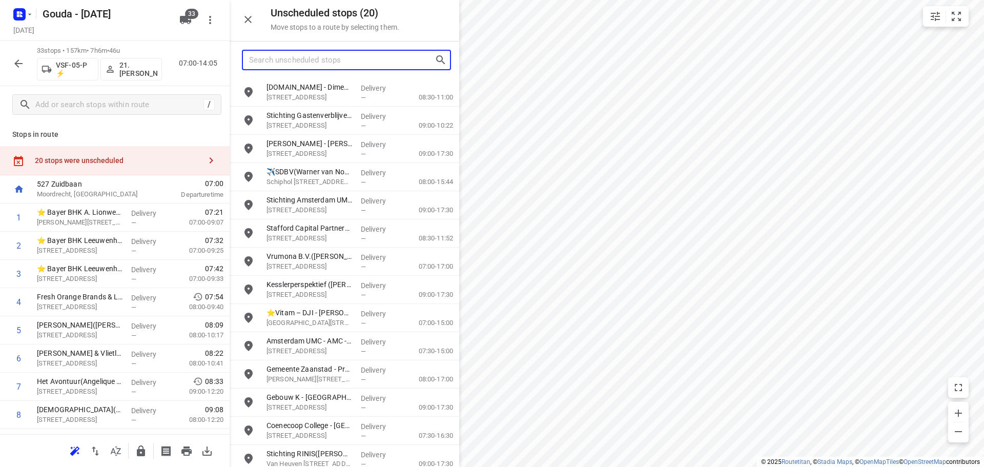
click at [317, 67] on input "Search unscheduled stops" at bounding box center [342, 60] width 186 height 16
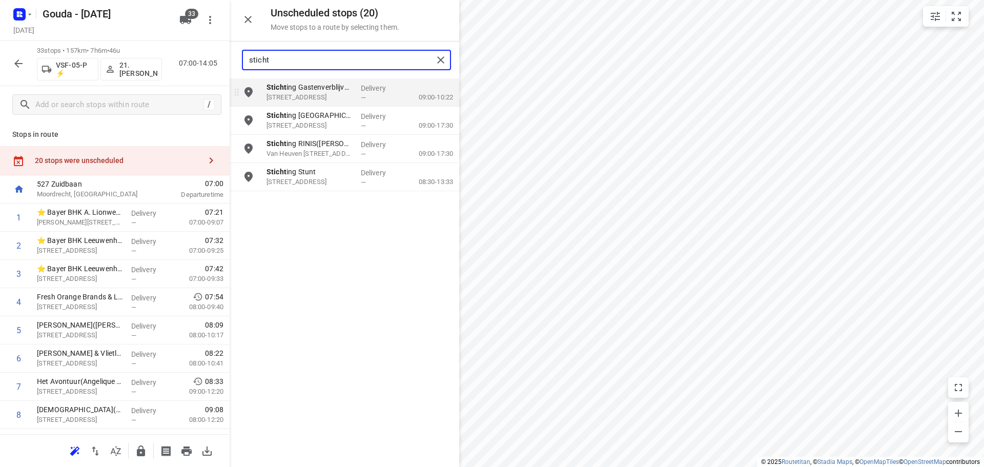
type input "sticht"
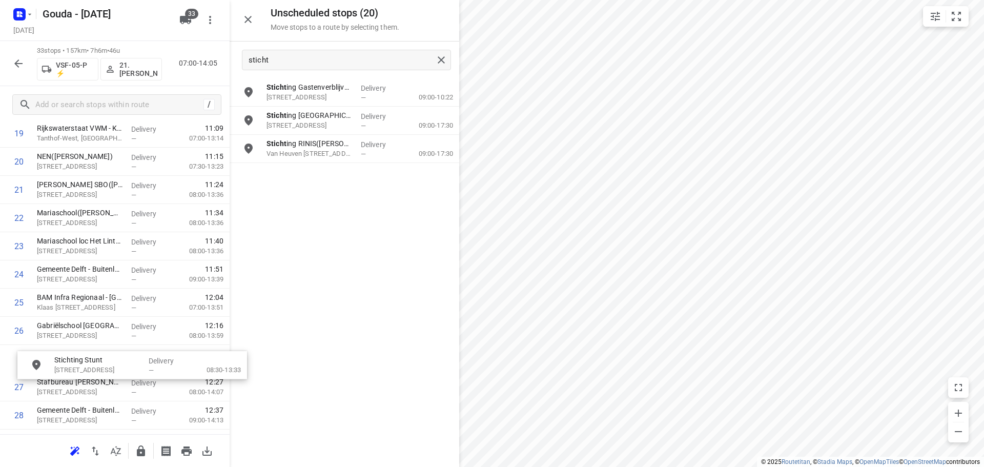
scroll to position [592, 0]
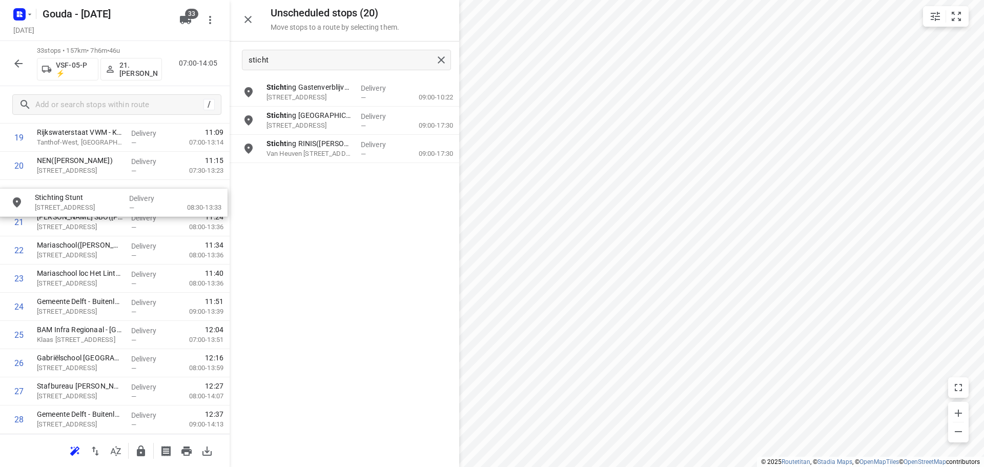
drag, startPoint x: 305, startPoint y: 184, endPoint x: 73, endPoint y: 208, distance: 233.0
click at [251, 19] on icon "button" at bounding box center [248, 19] width 12 height 12
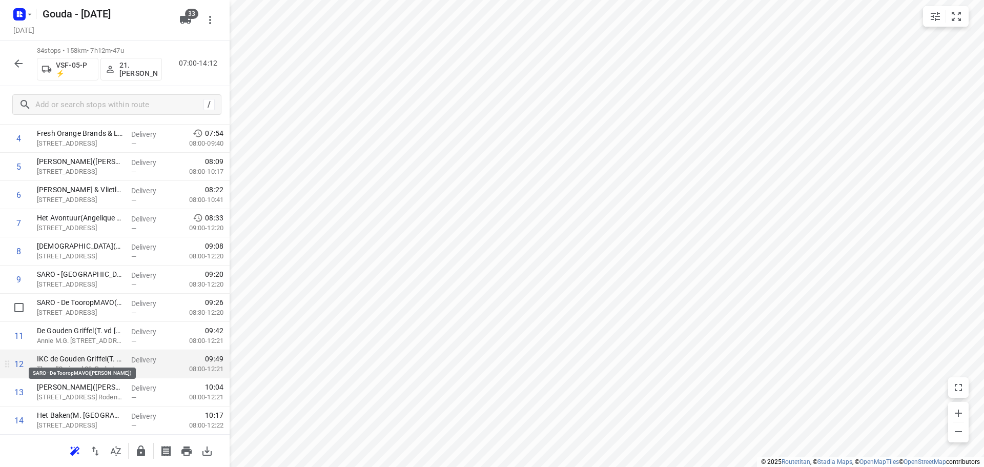
scroll to position [205, 0]
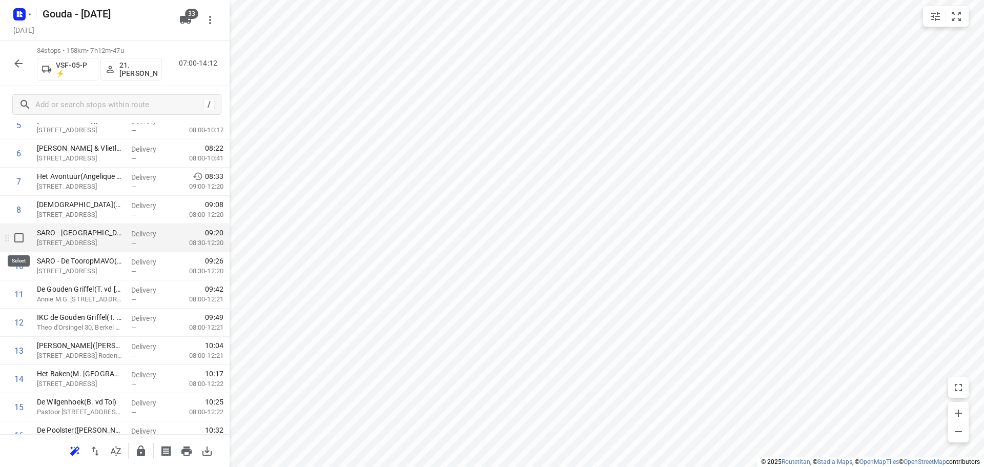
click at [12, 230] on input "checkbox" at bounding box center [19, 238] width 21 height 21
checkbox input "true"
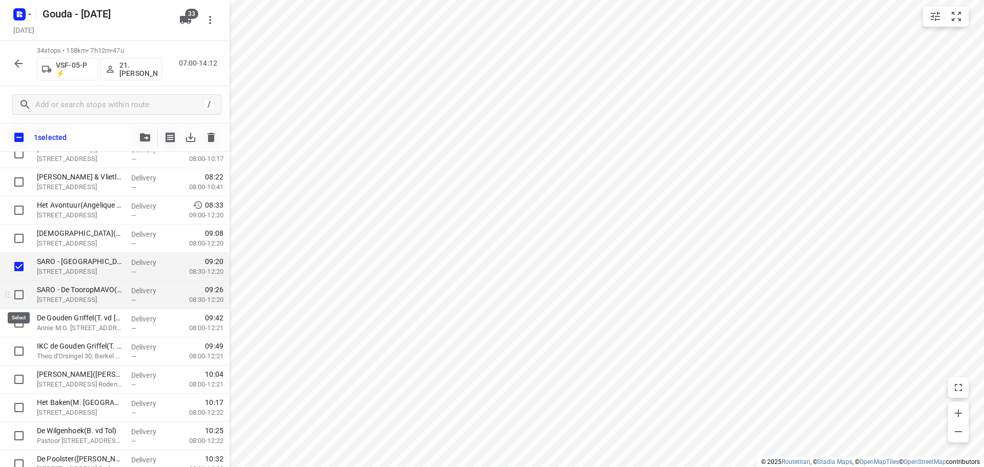
click at [15, 300] on input "checkbox" at bounding box center [19, 295] width 21 height 21
checkbox input "true"
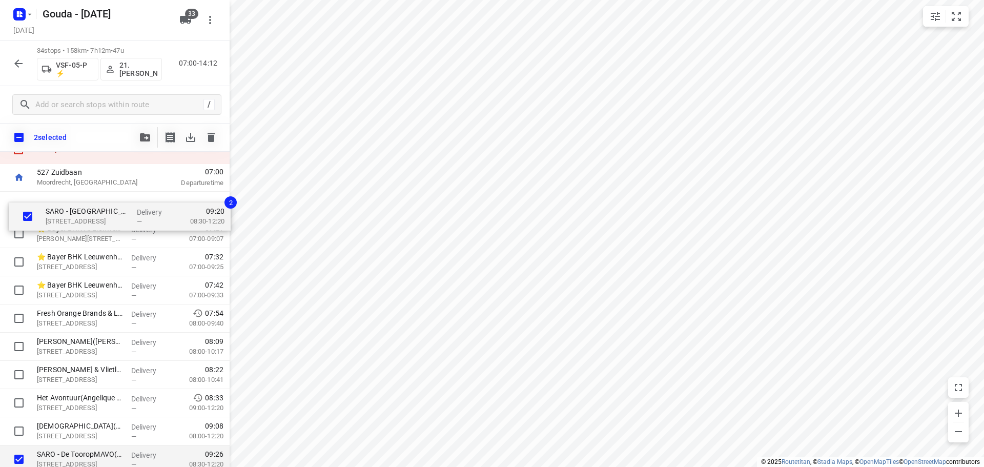
scroll to position [39, 0]
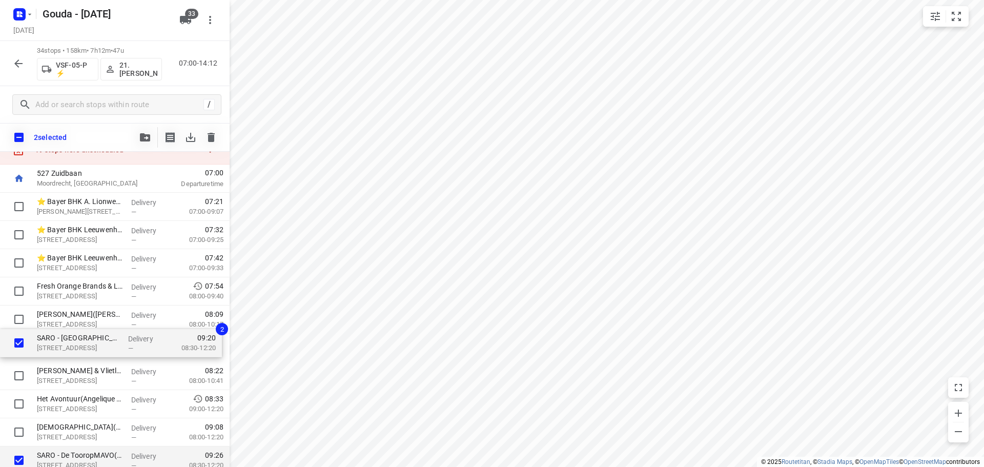
drag, startPoint x: 72, startPoint y: 429, endPoint x: 69, endPoint y: 348, distance: 81.1
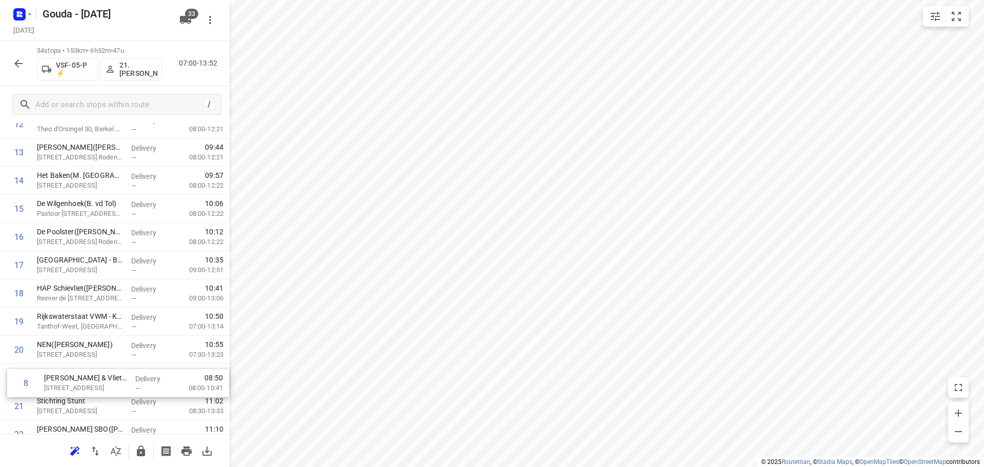
scroll to position [377, 0]
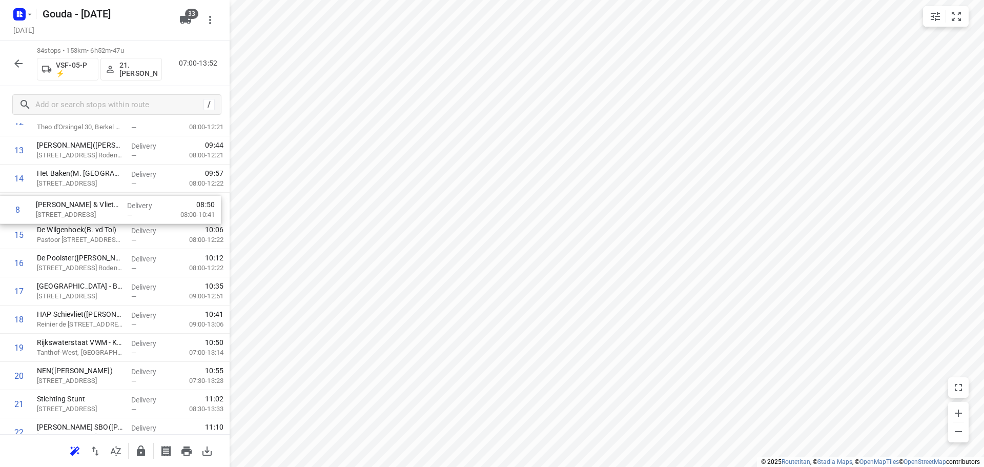
drag, startPoint x: 107, startPoint y: 370, endPoint x: 104, endPoint y: 212, distance: 157.9
click at [104, 212] on div "1 ⭐ Bayer BHK A. Lionweg Productie(Franca Bok) Anthony Lionweg 36, Bergschenhoe…" at bounding box center [115, 305] width 230 height 959
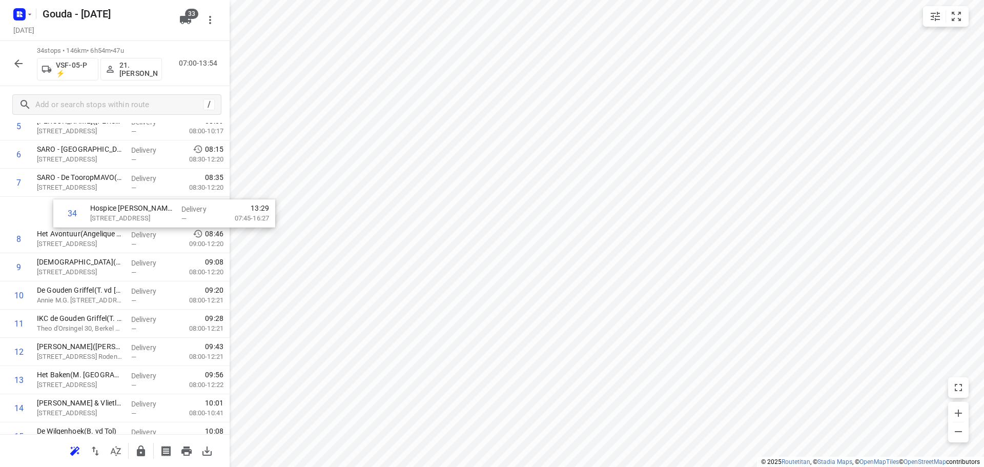
scroll to position [197, 0]
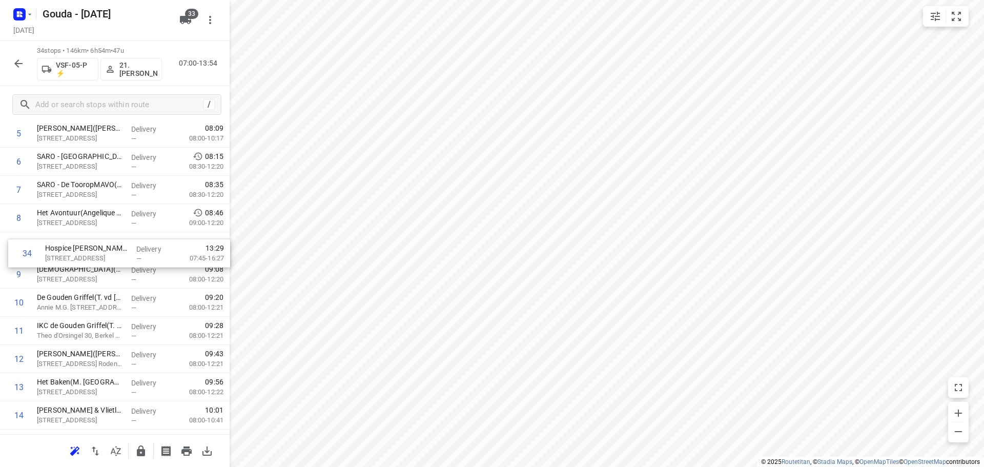
drag, startPoint x: 131, startPoint y: 228, endPoint x: 119, endPoint y: 239, distance: 16.7
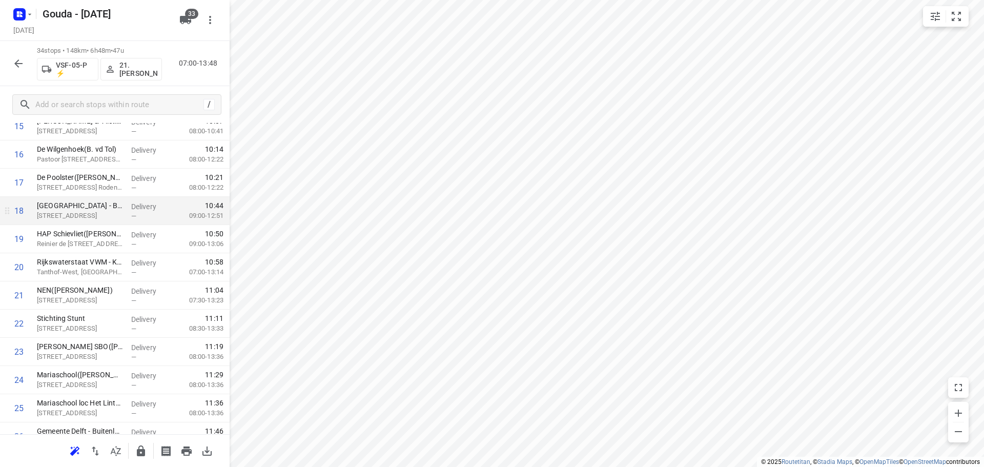
scroll to position [505, 0]
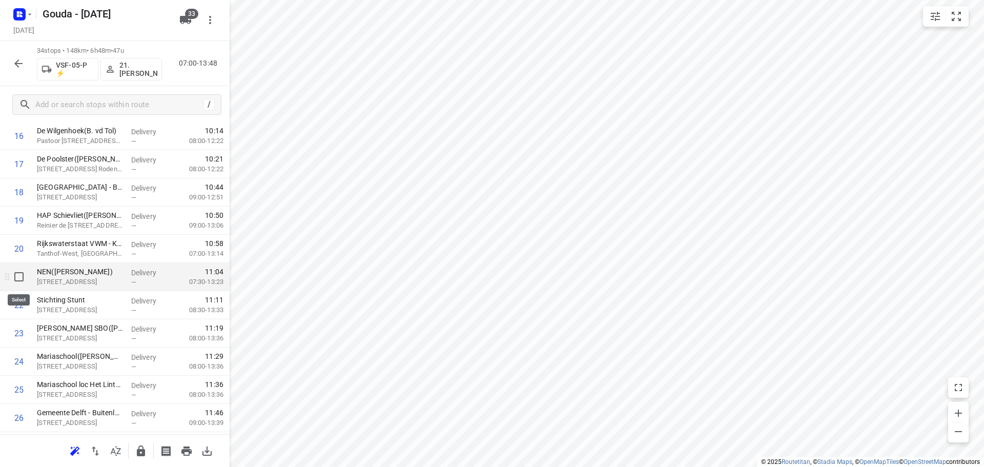
drag, startPoint x: 17, startPoint y: 277, endPoint x: 41, endPoint y: 302, distance: 34.1
click at [19, 277] on input "checkbox" at bounding box center [19, 277] width 21 height 21
checkbox input "true"
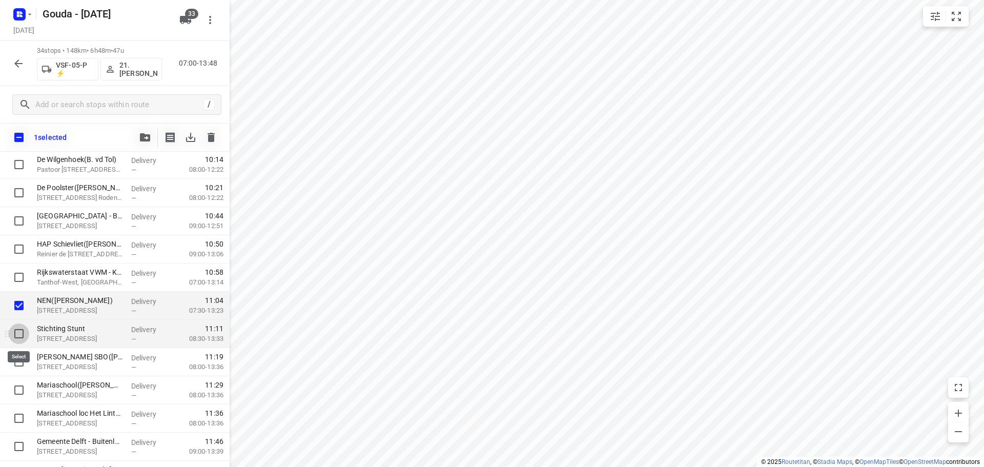
click at [21, 334] on input "checkbox" at bounding box center [19, 334] width 21 height 21
checkbox input "true"
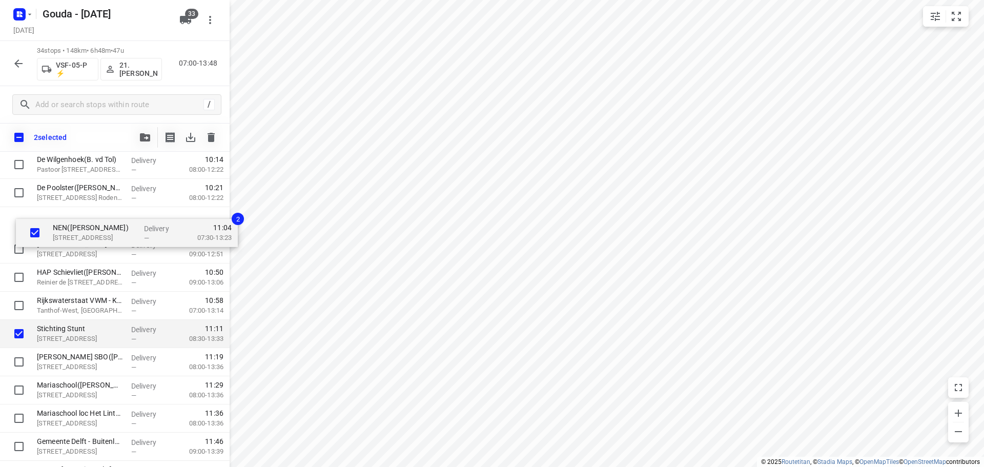
drag, startPoint x: 64, startPoint y: 305, endPoint x: 77, endPoint y: 219, distance: 86.7
click at [77, 219] on div "⭐ Bayer BHK A. Lionweg Productie(Franca Bok) Anthony Lionweg 36, Bergschenhoek …" at bounding box center [115, 207] width 230 height 959
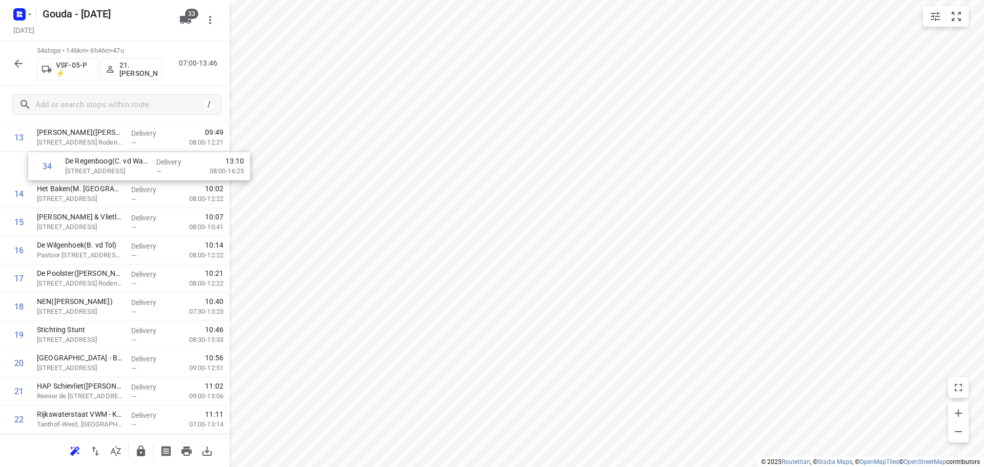
scroll to position [414, 0]
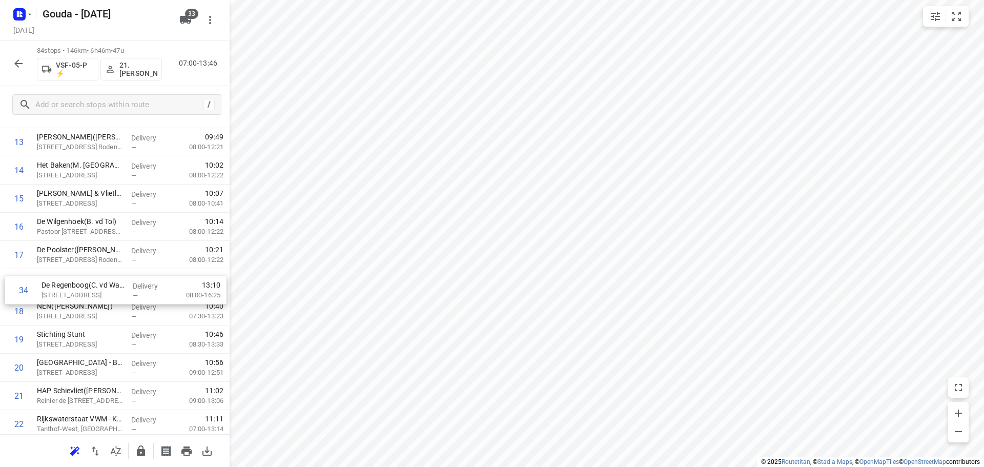
drag, startPoint x: 71, startPoint y: 394, endPoint x: 76, endPoint y: 283, distance: 111.4
click at [76, 283] on div "1 ⭐ Bayer BHK A. Lionweg Productie(Franca Bok) Anthony Lionweg 36, Bergschenhoe…" at bounding box center [115, 269] width 230 height 959
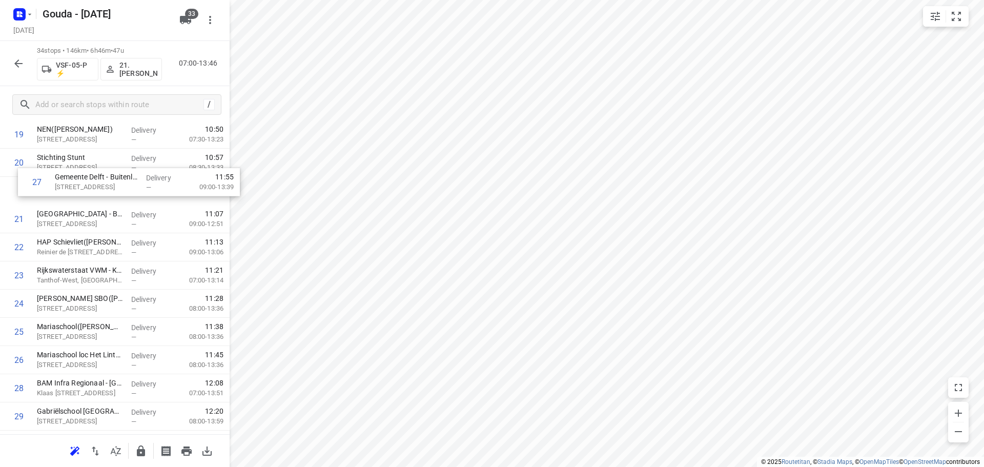
scroll to position [583, 0]
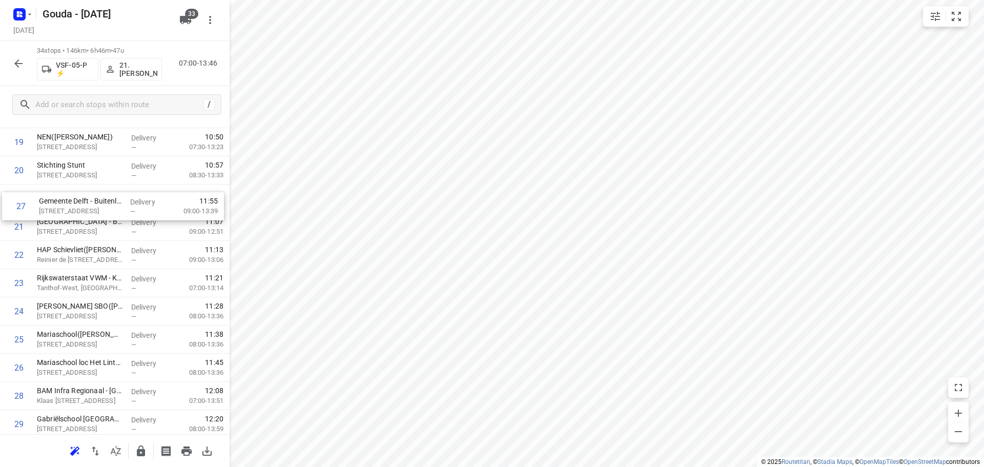
drag, startPoint x: 110, startPoint y: 327, endPoint x: 112, endPoint y: 193, distance: 133.8
click at [112, 193] on div "1 ⭐ Bayer BHK A. Lionweg Productie(Franca Bok) Anthony Lionweg 36, Bergschenhoe…" at bounding box center [115, 100] width 230 height 959
drag, startPoint x: 76, startPoint y: 318, endPoint x: 82, endPoint y: 285, distance: 33.8
click at [82, 285] on div "1 ⭐ Bayer BHK A. Lionweg Productie(Franca Bok) Anthony Lionweg 36, Bergschenhoe…" at bounding box center [115, 100] width 230 height 959
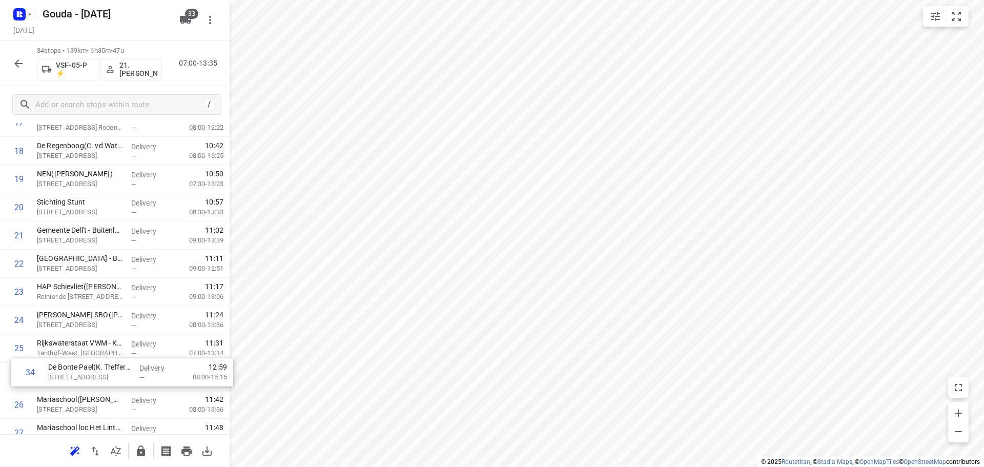
drag, startPoint x: 112, startPoint y: 393, endPoint x: 122, endPoint y: 368, distance: 26.5
click at [122, 368] on div "1 ⭐ Bayer BHK A. Lionweg Productie(Franca Bok) Anthony Lionweg 36, Bergschenhoe…" at bounding box center [115, 137] width 230 height 959
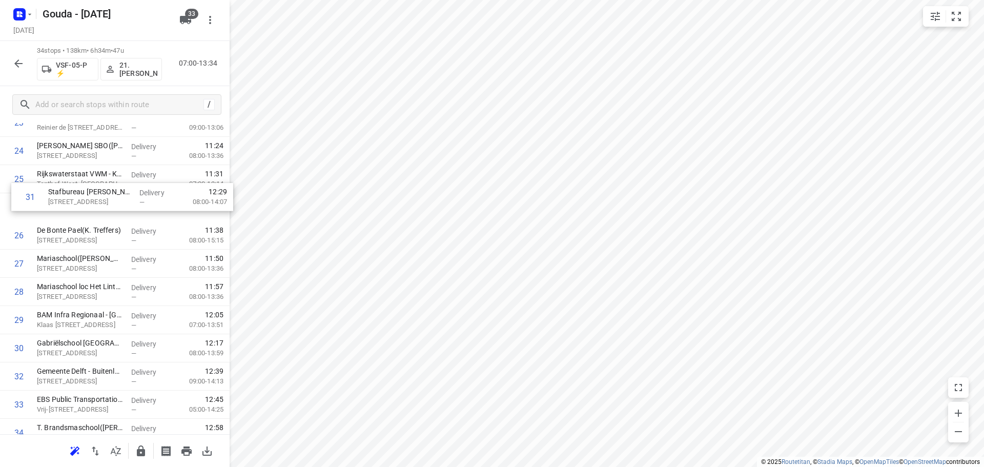
scroll to position [714, 0]
drag, startPoint x: 91, startPoint y: 312, endPoint x: 96, endPoint y: 232, distance: 80.1
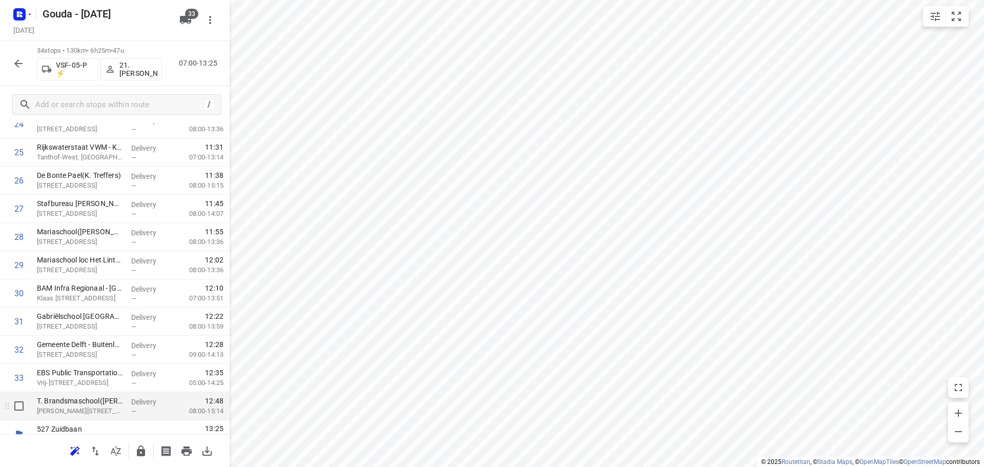
scroll to position [756, 0]
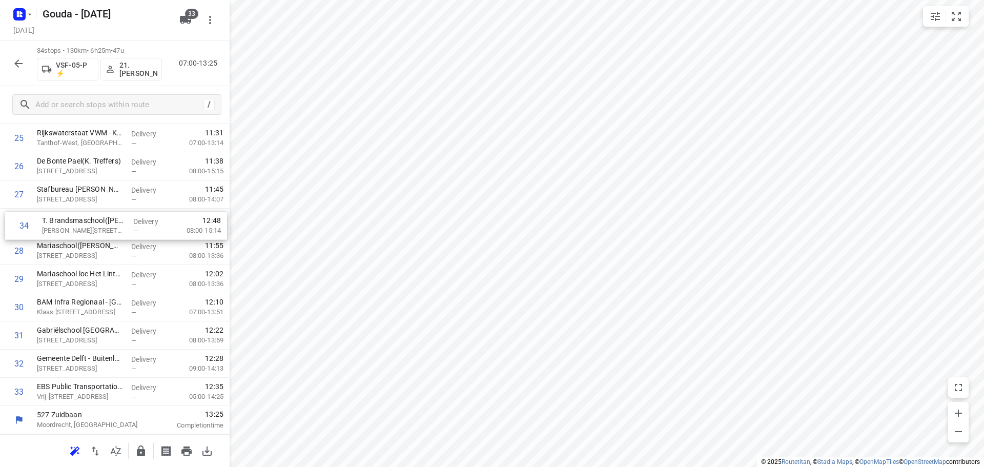
drag, startPoint x: 98, startPoint y: 393, endPoint x: 103, endPoint y: 221, distance: 171.8
click at [149, 450] on button "button" at bounding box center [141, 451] width 21 height 21
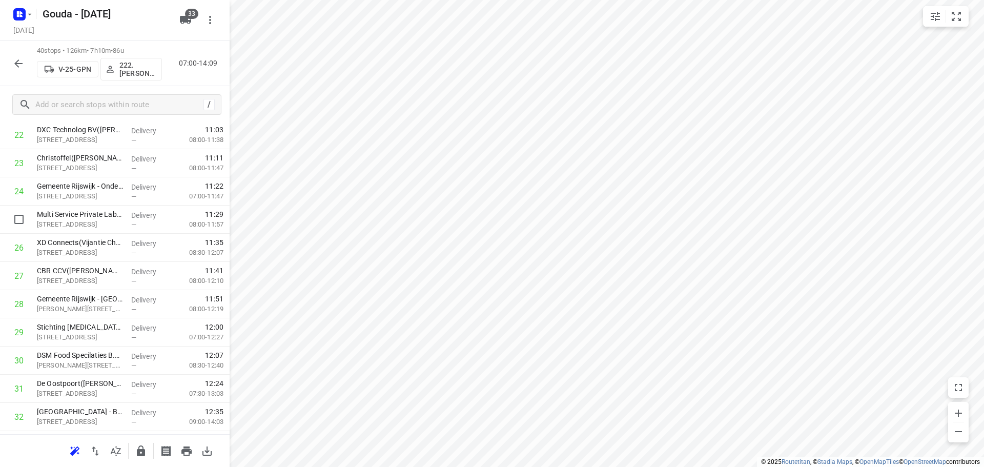
scroll to position [874, 0]
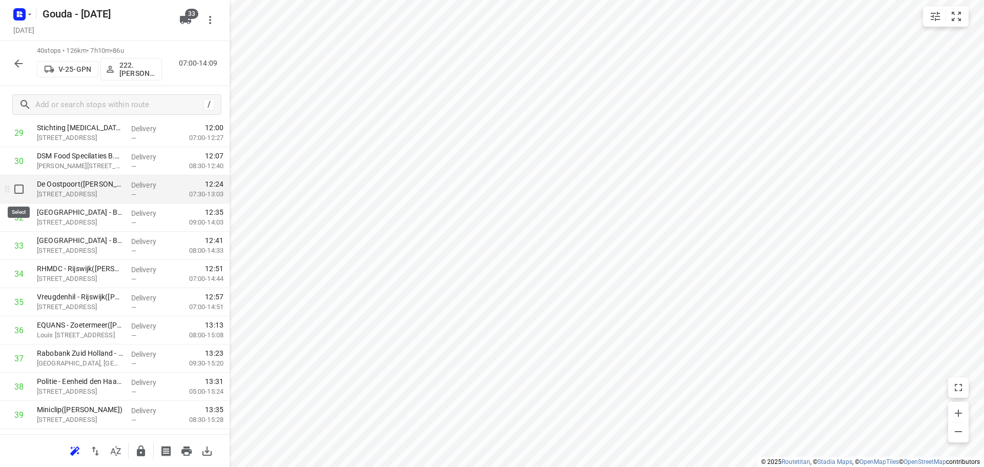
click at [24, 192] on input "checkbox" at bounding box center [19, 189] width 21 height 21
checkbox input "true"
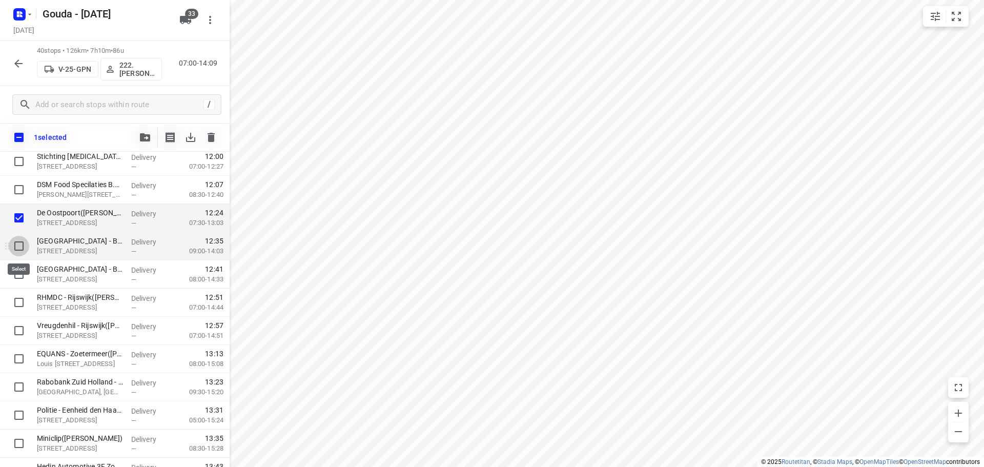
click at [23, 249] on input "checkbox" at bounding box center [19, 246] width 21 height 21
checkbox input "true"
click at [14, 277] on input "checkbox" at bounding box center [19, 274] width 21 height 21
checkbox input "true"
click at [142, 145] on button "button" at bounding box center [145, 137] width 21 height 21
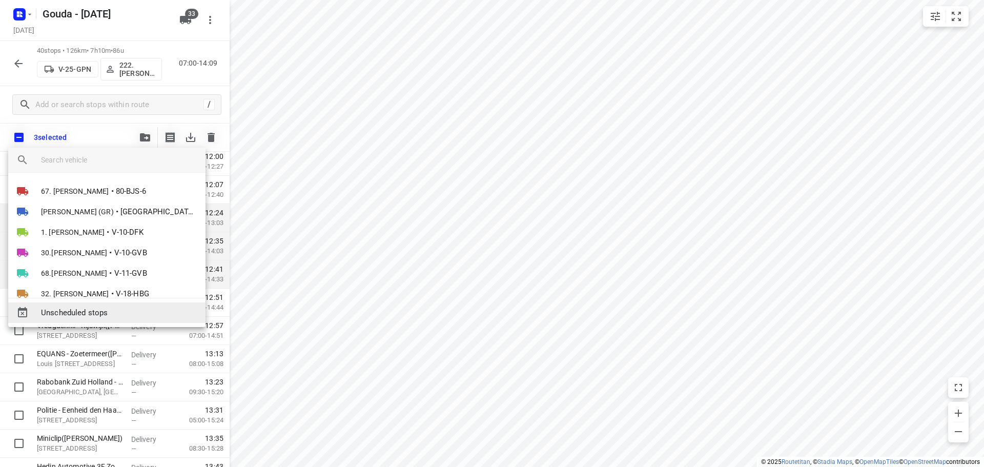
click at [104, 317] on span "Unscheduled stops" at bounding box center [119, 313] width 156 height 12
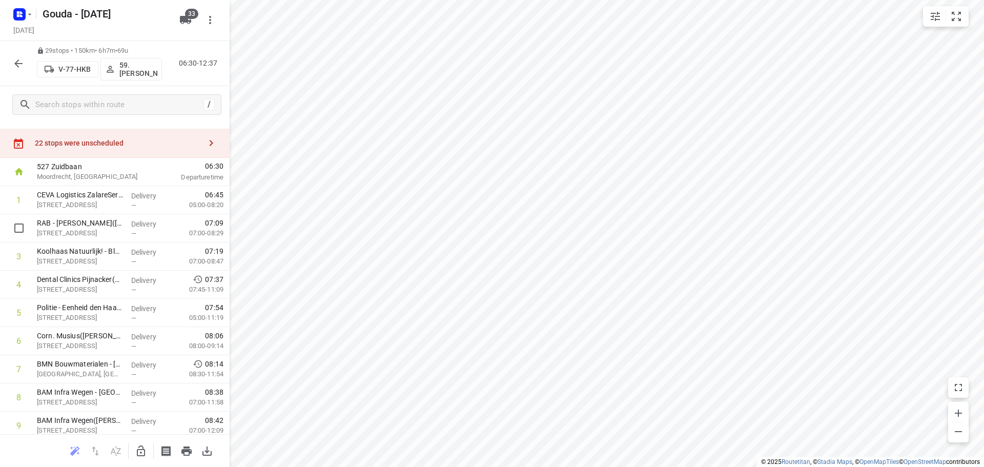
scroll to position [0, 0]
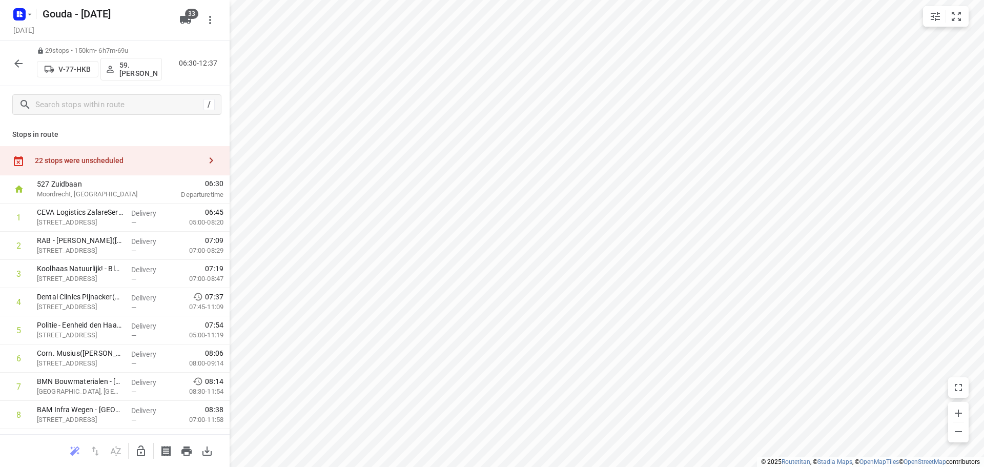
click at [109, 150] on div "22 stops were unscheduled" at bounding box center [115, 160] width 230 height 29
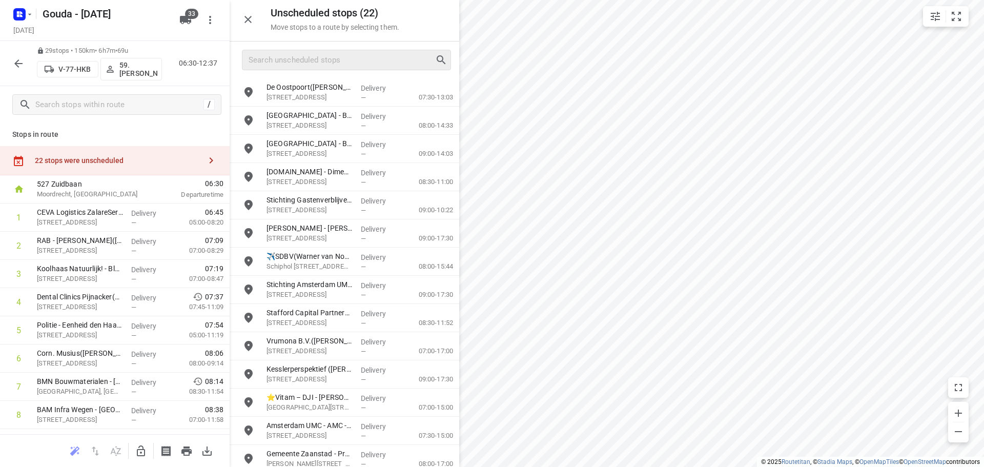
click at [317, 69] on div at bounding box center [346, 60] width 209 height 21
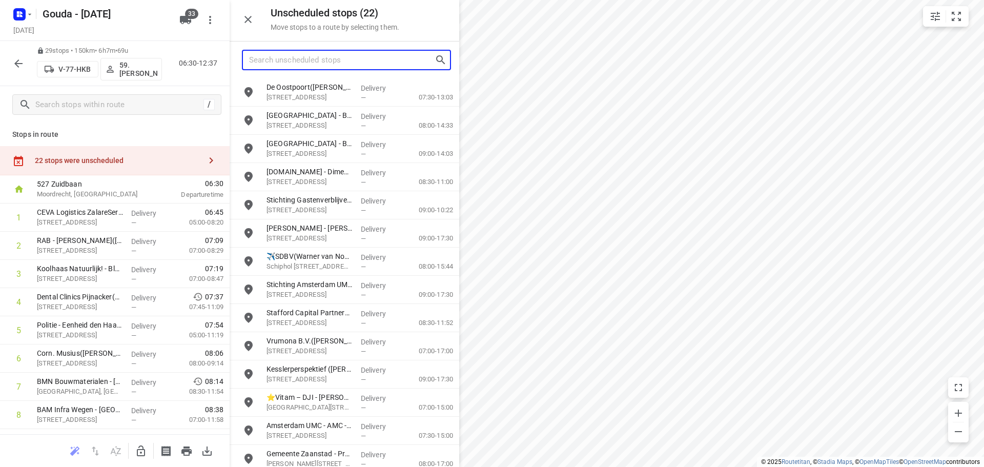
click at [313, 61] on input "Search unscheduled stops" at bounding box center [342, 60] width 186 height 16
type input "e"
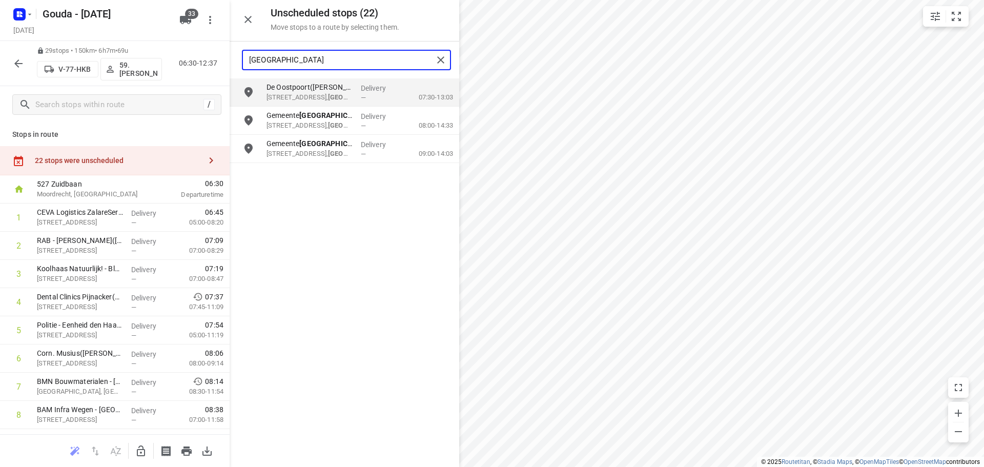
type input "delft"
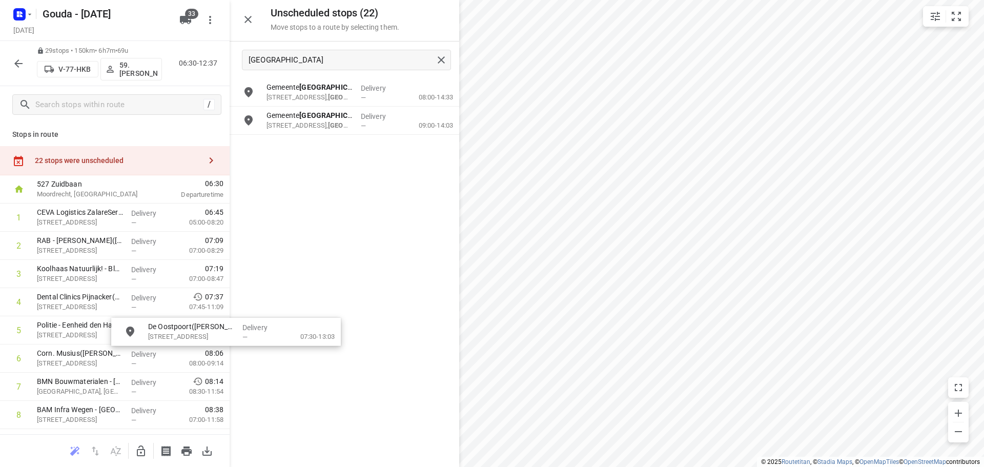
drag, startPoint x: 361, startPoint y: 89, endPoint x: 272, endPoint y: 320, distance: 247.4
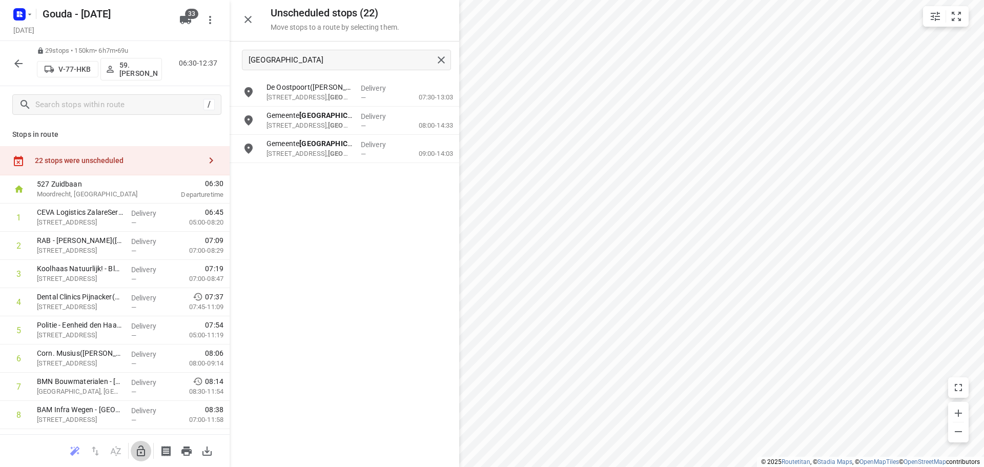
click at [139, 444] on button "button" at bounding box center [141, 451] width 21 height 21
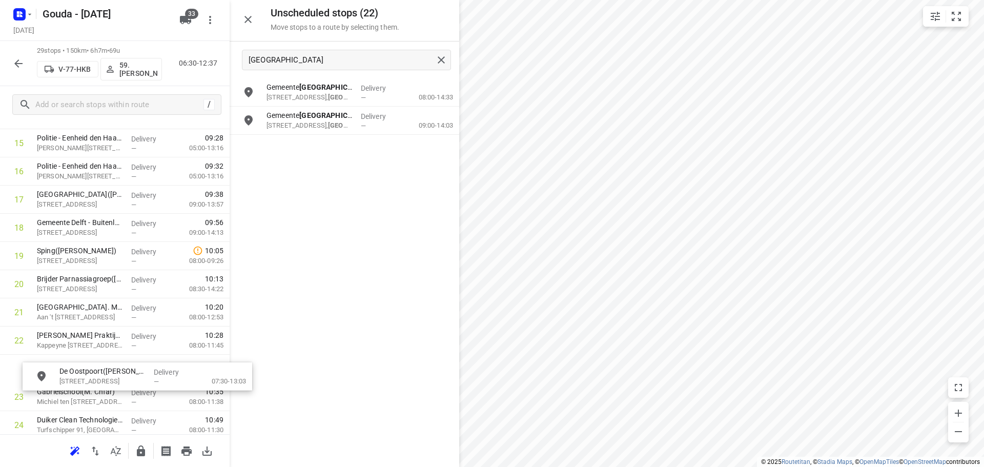
scroll to position [471, 0]
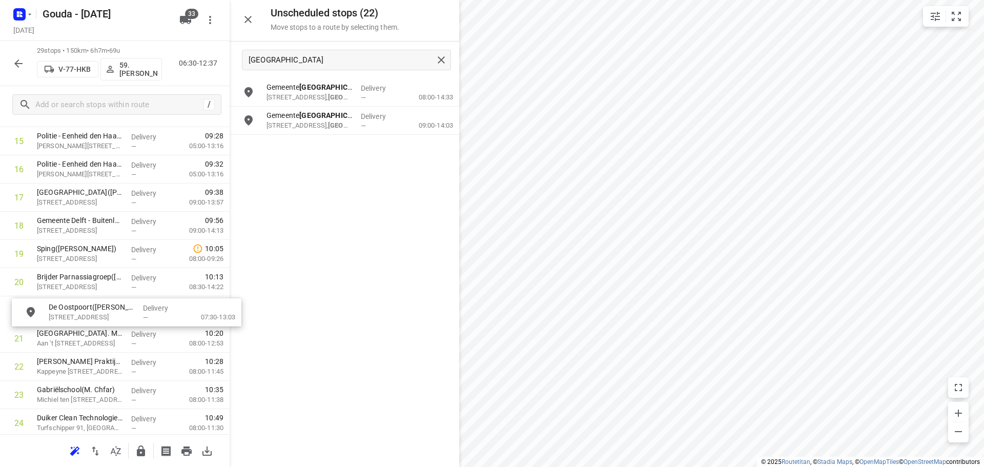
drag, startPoint x: 314, startPoint y: 85, endPoint x: 95, endPoint y: 307, distance: 311.1
click at [253, 96] on input "grid" at bounding box center [248, 92] width 21 height 21
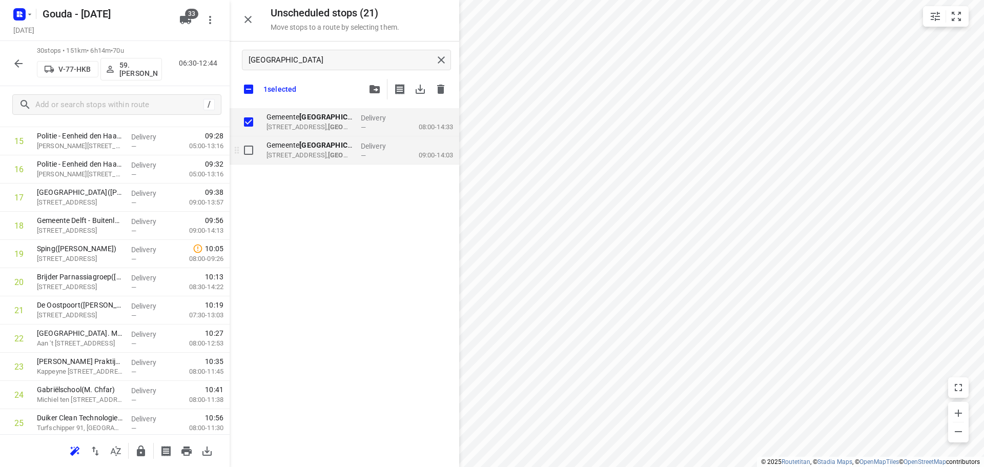
checkbox input "true"
drag, startPoint x: 250, startPoint y: 154, endPoint x: 297, endPoint y: 129, distance: 53.0
click at [252, 154] on input "grid" at bounding box center [248, 150] width 21 height 21
checkbox input "true"
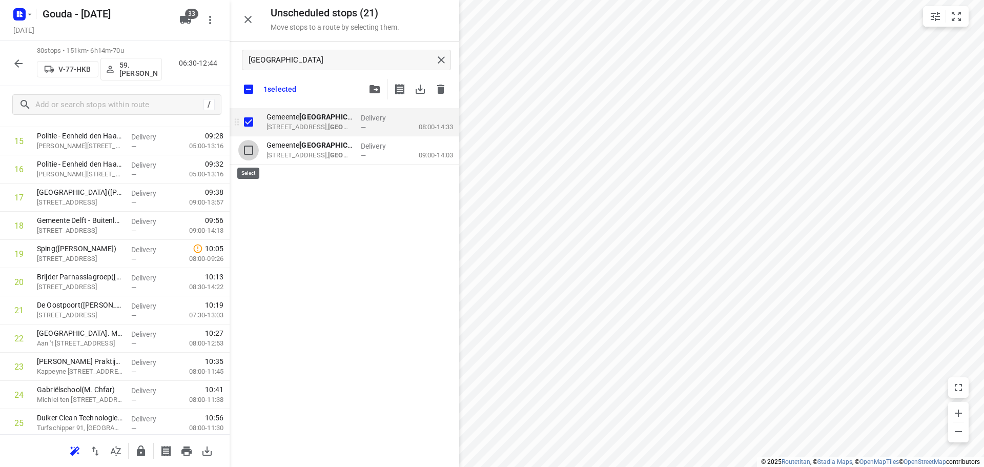
checkbox input "true"
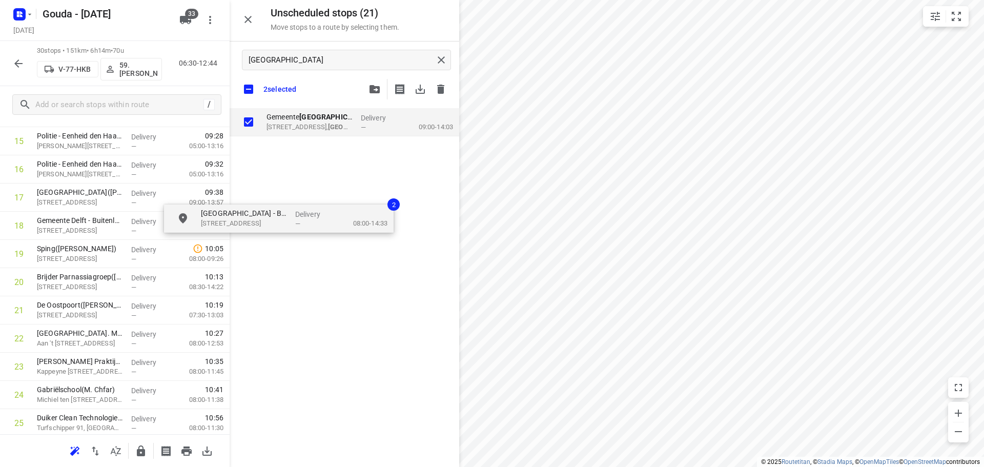
checkbox input "true"
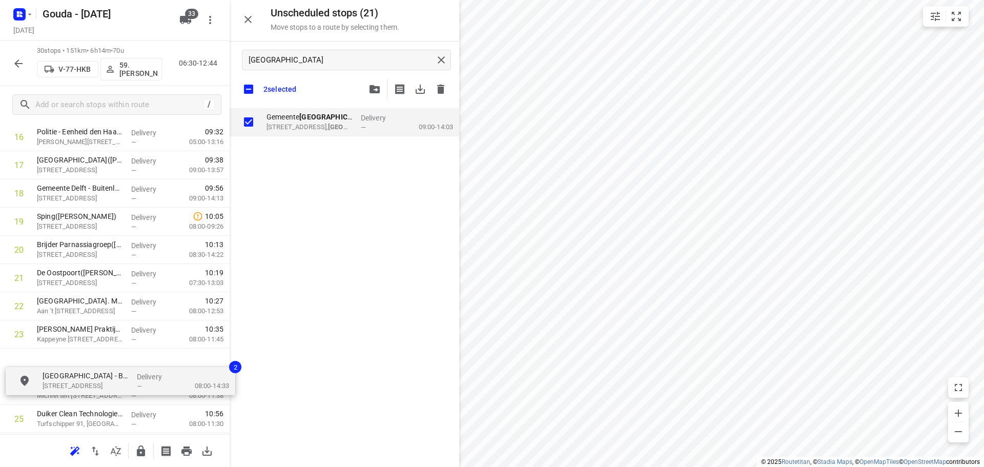
scroll to position [507, 0]
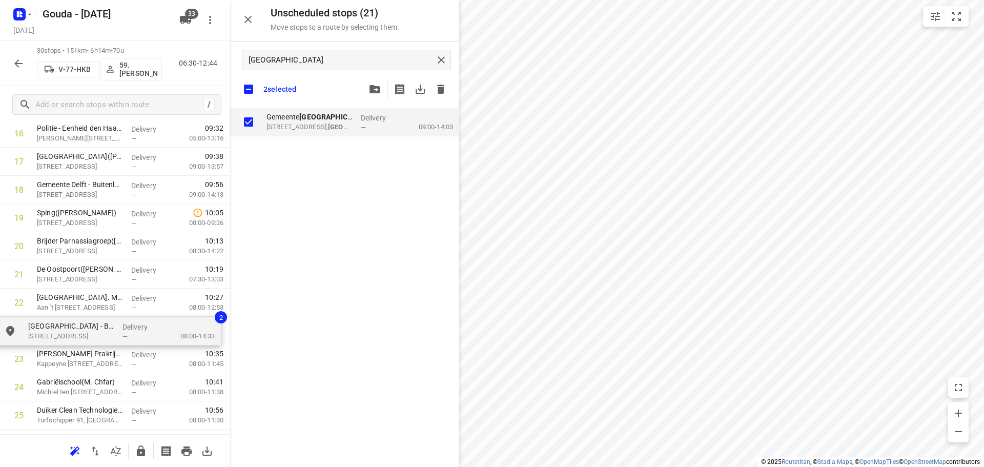
drag, startPoint x: 250, startPoint y: 202, endPoint x: 61, endPoint y: 335, distance: 231.0
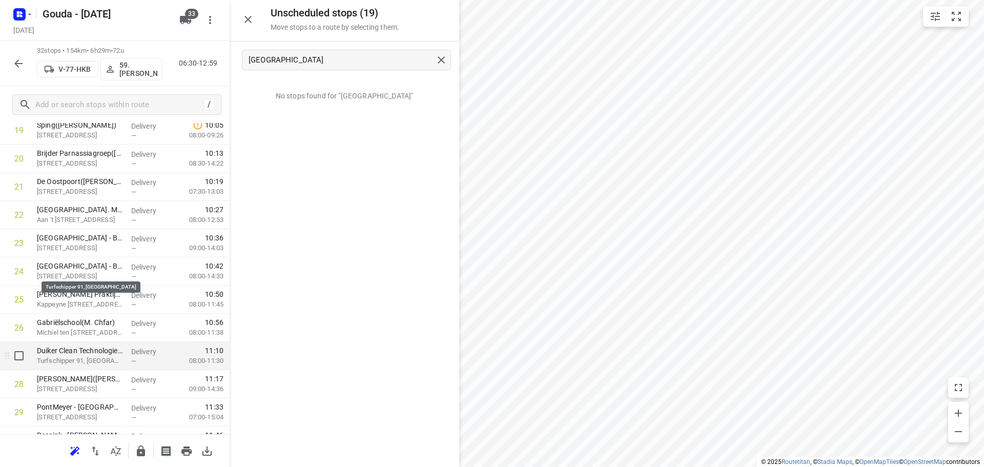
scroll to position [700, 0]
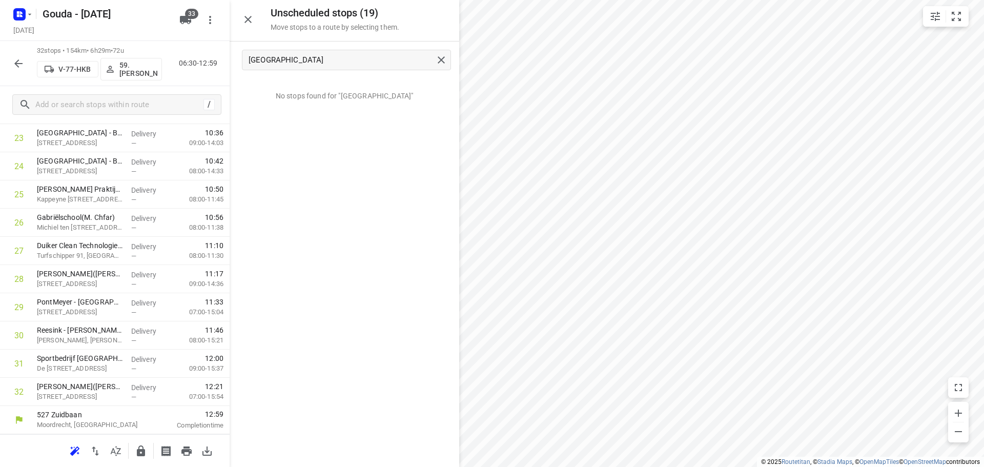
click at [144, 448] on icon "button" at bounding box center [141, 451] width 12 height 12
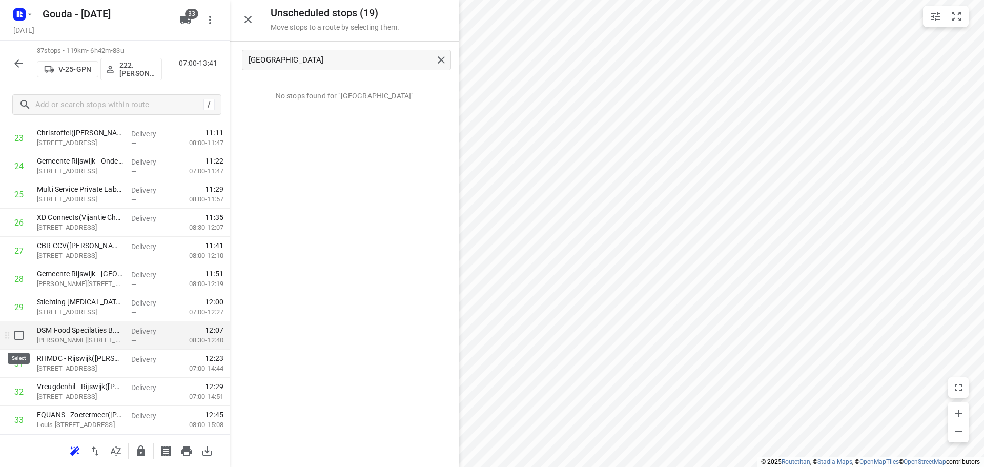
click at [21, 340] on input "checkbox" at bounding box center [19, 335] width 21 height 21
checkbox input "true"
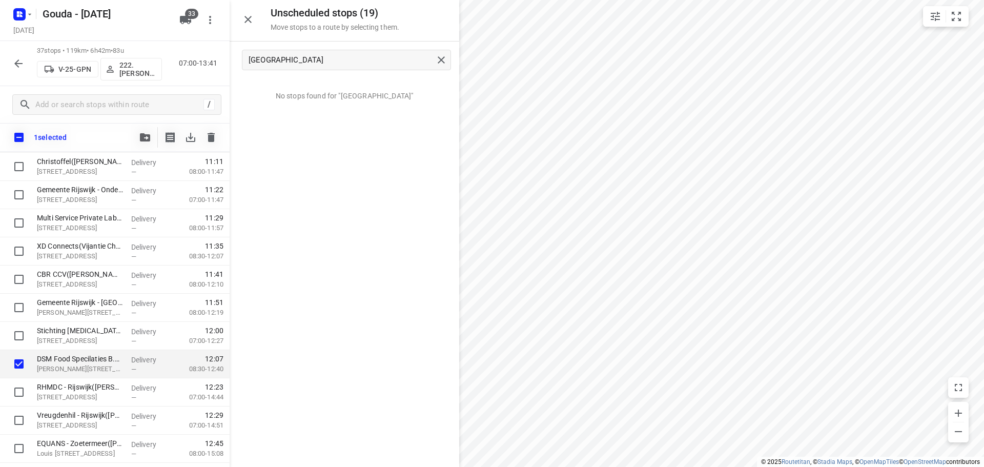
click at [142, 138] on icon "button" at bounding box center [145, 137] width 10 height 8
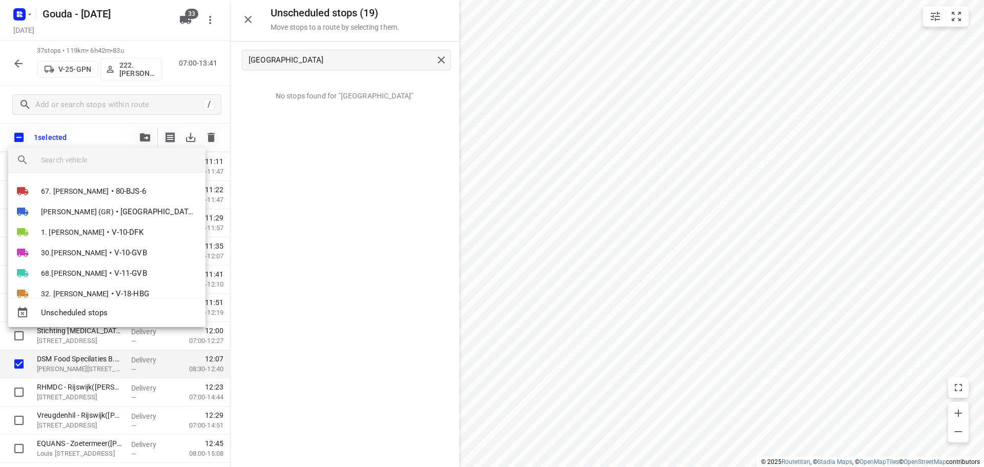
click at [121, 311] on span "Unscheduled stops" at bounding box center [119, 313] width 156 height 12
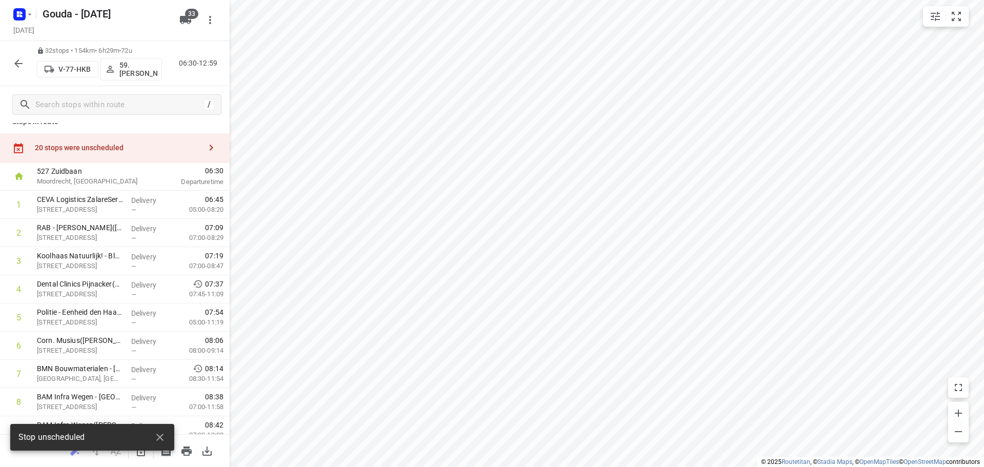
scroll to position [0, 0]
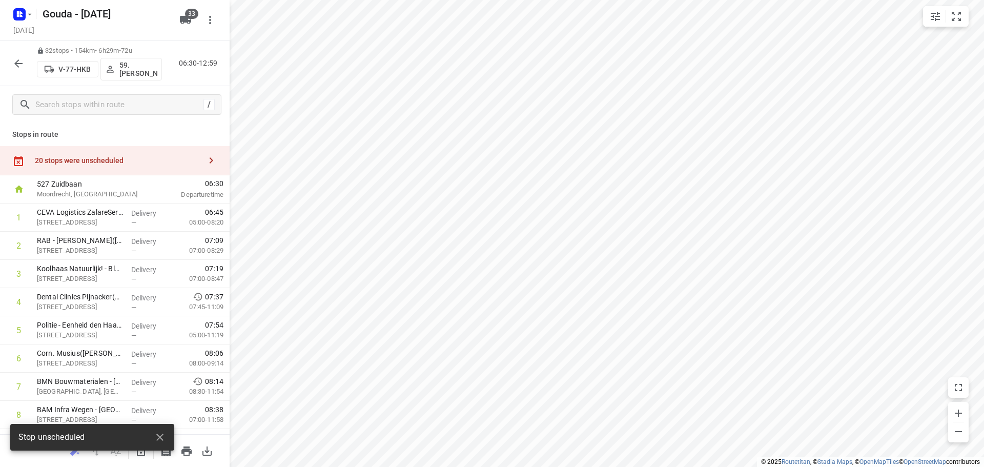
click at [94, 156] on div "20 stops were unscheduled" at bounding box center [118, 160] width 166 height 8
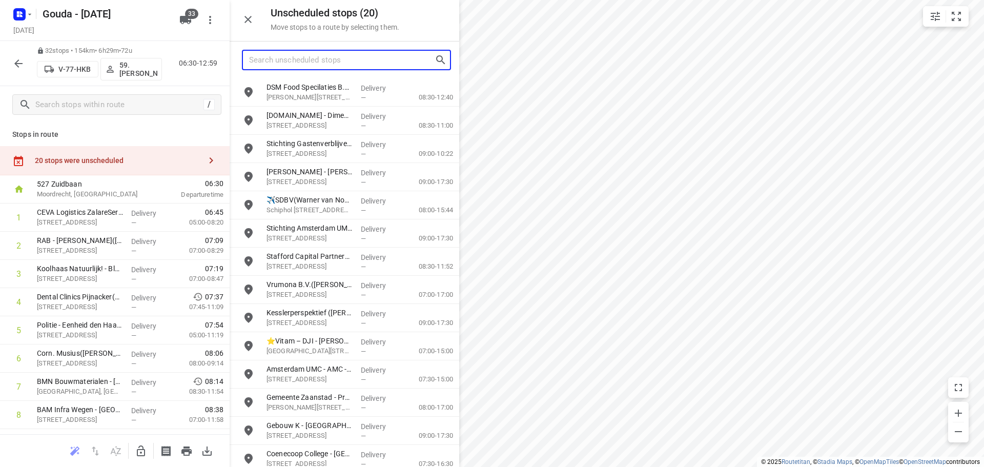
click at [297, 64] on input "Search unscheduled stops" at bounding box center [342, 60] width 186 height 16
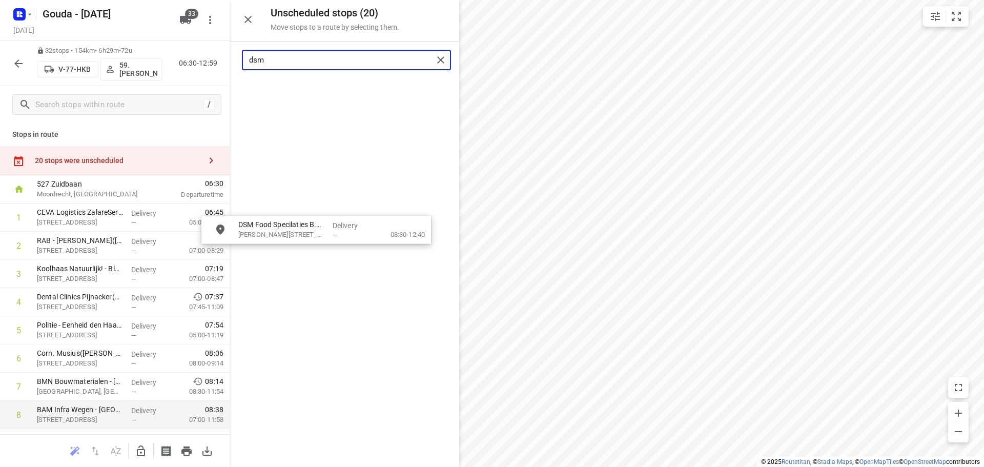
drag, startPoint x: 315, startPoint y: 100, endPoint x: 183, endPoint y: 421, distance: 346.9
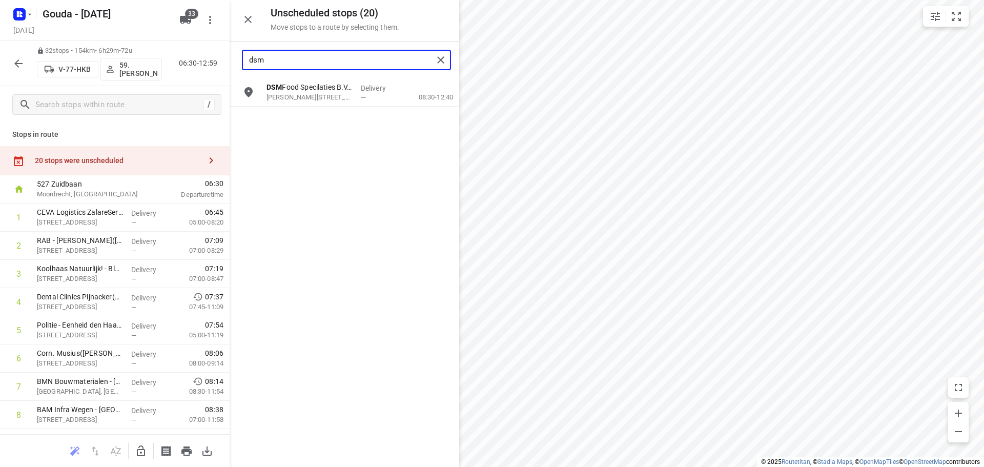
type input "dsm"
click at [142, 447] on icon "button" at bounding box center [141, 451] width 8 height 11
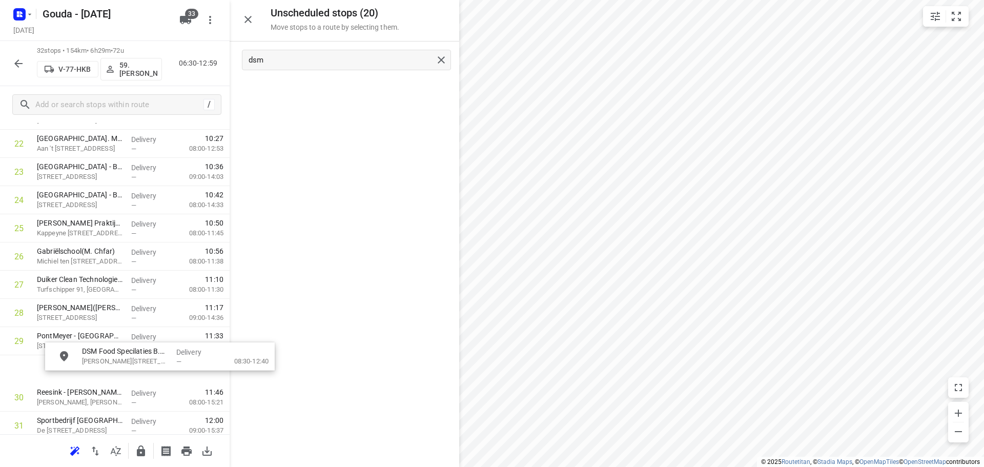
scroll to position [668, 0]
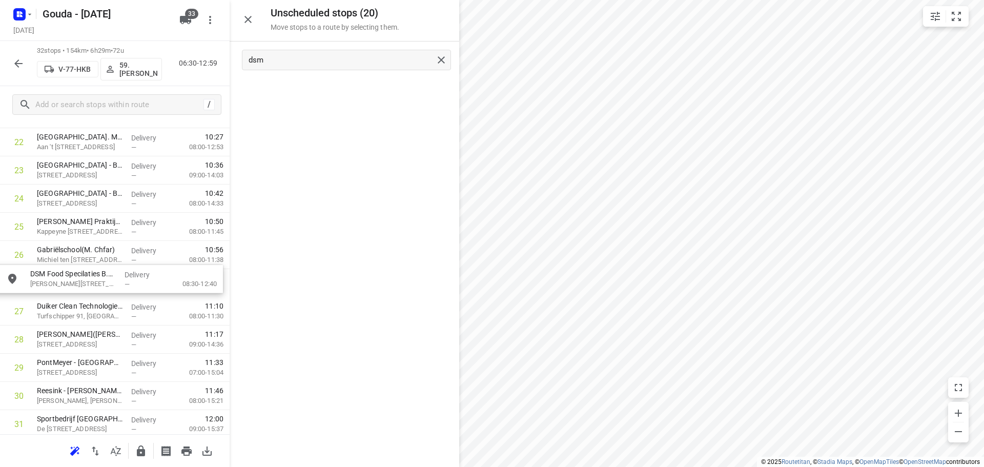
drag, startPoint x: 307, startPoint y: 96, endPoint x: 66, endPoint y: 286, distance: 306.8
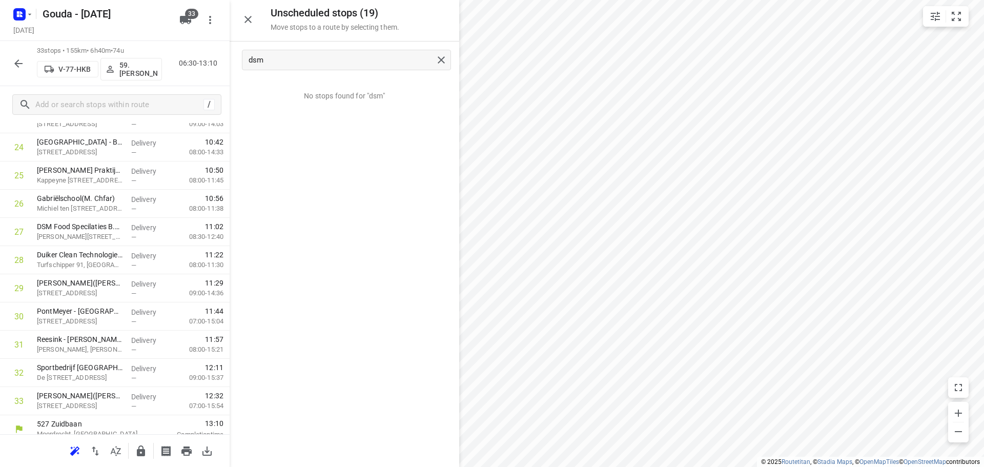
click at [146, 450] on icon "button" at bounding box center [141, 451] width 12 height 12
drag, startPoint x: 16, startPoint y: 62, endPoint x: 315, endPoint y: 26, distance: 301.1
click at [18, 62] on icon "button" at bounding box center [18, 63] width 12 height 12
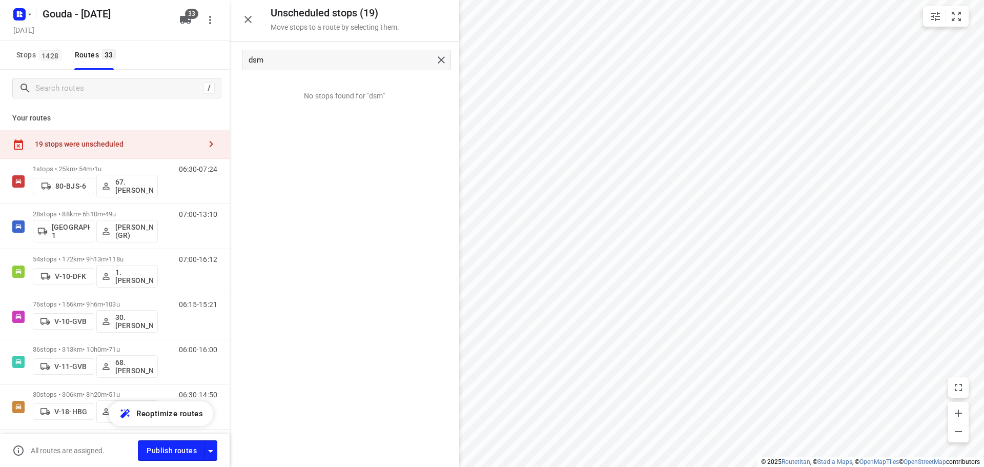
click at [253, 22] on icon "button" at bounding box center [248, 19] width 12 height 12
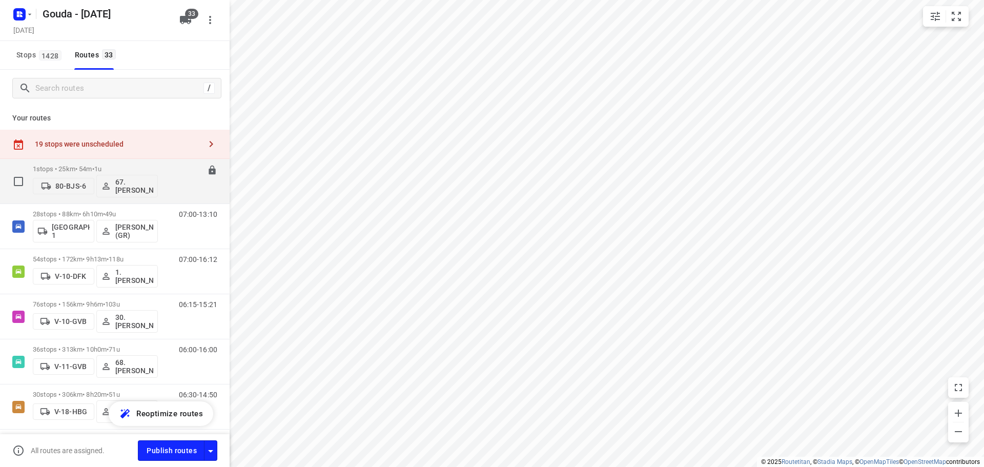
click at [109, 160] on div "1 stops • 25km • 54m • 1u 80-BJS-6 67. Rob de Jong" at bounding box center [95, 181] width 125 height 43
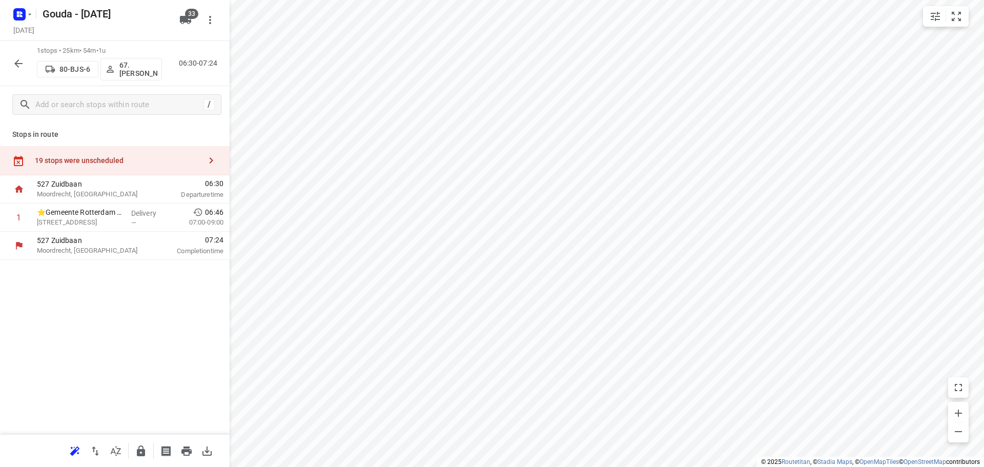
click at [138, 449] on icon "button" at bounding box center [141, 451] width 12 height 12
click at [18, 60] on icon "button" at bounding box center [18, 63] width 8 height 8
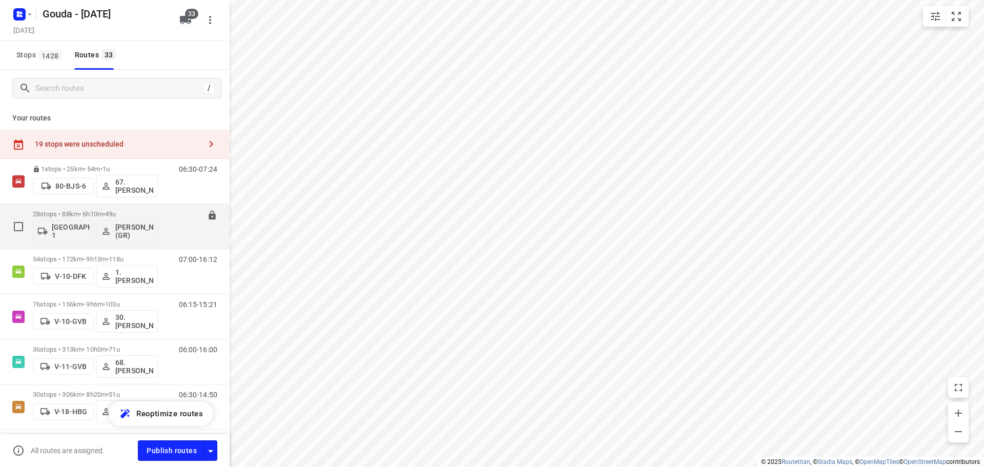
click at [131, 215] on p "28 stops • 88km • 6h10m • 49u" at bounding box center [95, 214] width 125 height 8
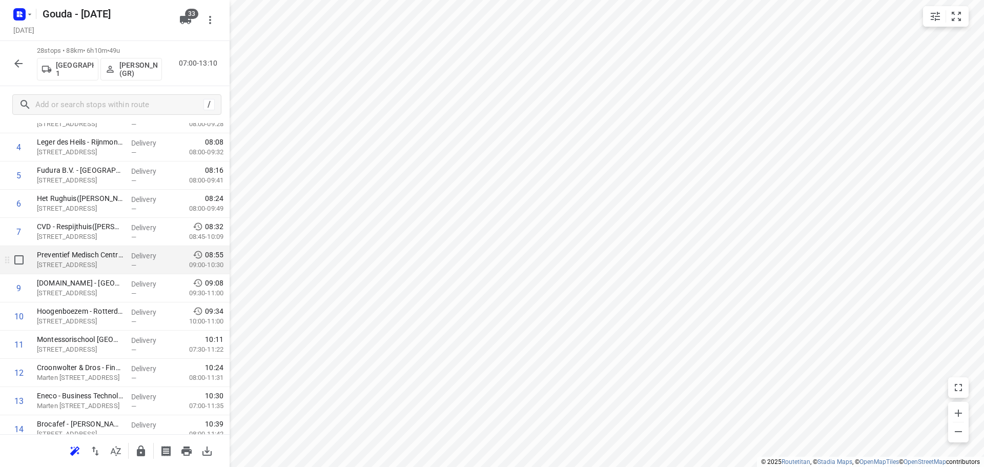
scroll to position [154, 0]
drag, startPoint x: 97, startPoint y: 352, endPoint x: 103, endPoint y: 284, distance: 68.5
click at [103, 284] on div "1 Gemeente Zuidplas - Gemeentehuis(Charlene Ritfeld) Raadhuisplein 1, Nieuwerke…" at bounding box center [115, 445] width 230 height 790
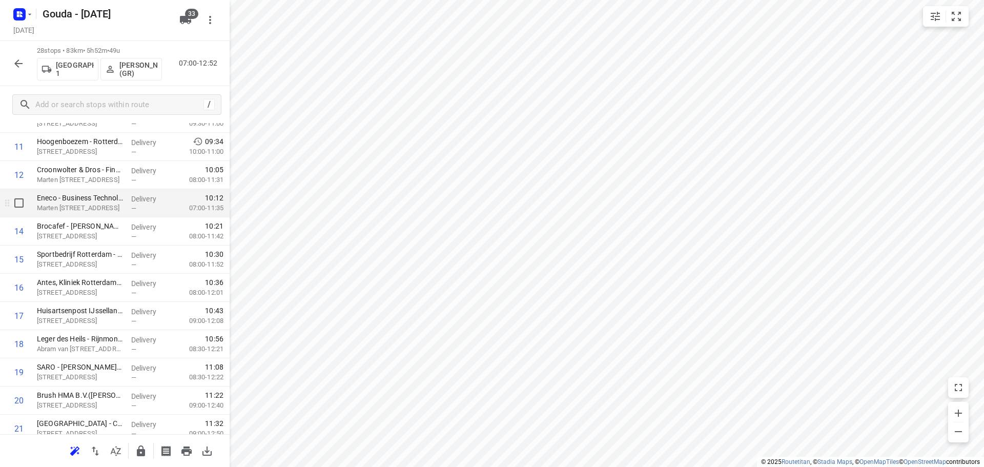
scroll to position [410, 0]
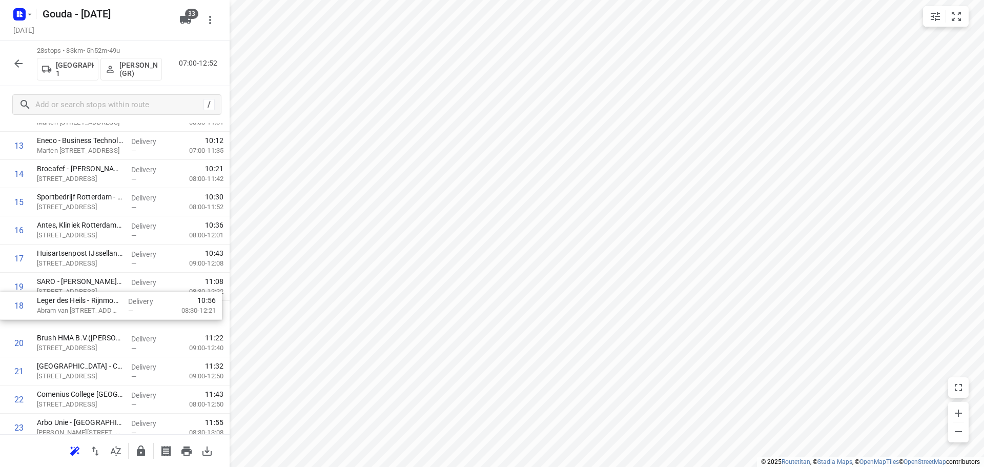
drag, startPoint x: 104, startPoint y: 292, endPoint x: 105, endPoint y: 316, distance: 24.6
click at [105, 316] on div "1 Gemeente Zuidplas - Gemeentehuis(Charlene Ritfeld) Raadhuisplein 1, Nieuwerke…" at bounding box center [115, 188] width 230 height 790
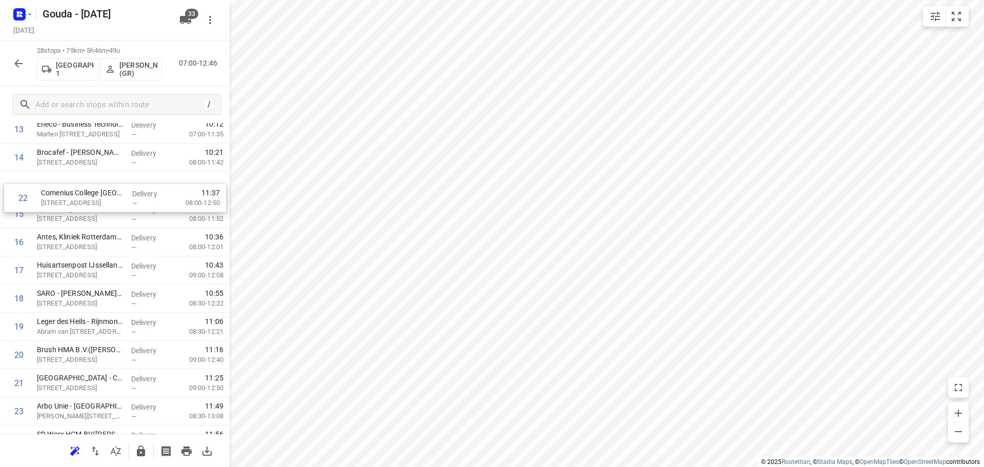
scroll to position [424, 0]
drag, startPoint x: 165, startPoint y: 408, endPoint x: 164, endPoint y: 207, distance: 201.0
click at [164, 207] on div "1 Gemeente Zuidplas - Gemeentehuis(Charlene Ritfeld) Raadhuisplein 1, Nieuwerke…" at bounding box center [115, 175] width 230 height 790
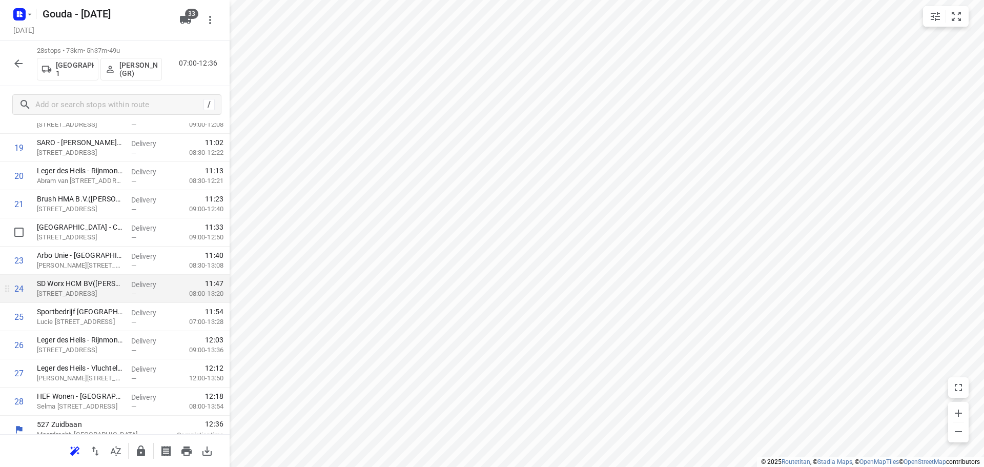
scroll to position [587, 0]
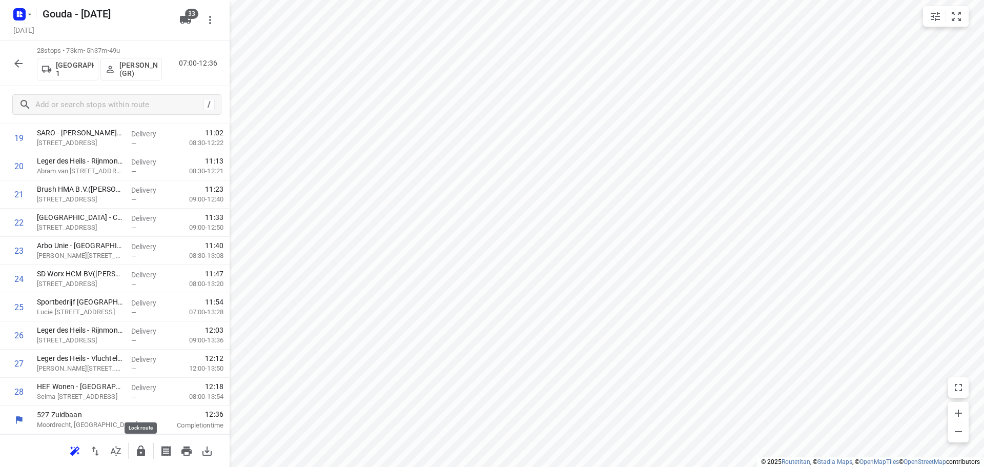
click at [135, 452] on button "button" at bounding box center [141, 451] width 21 height 21
click at [19, 53] on div at bounding box center [18, 63] width 21 height 21
click at [18, 63] on icon "button" at bounding box center [18, 63] width 8 height 8
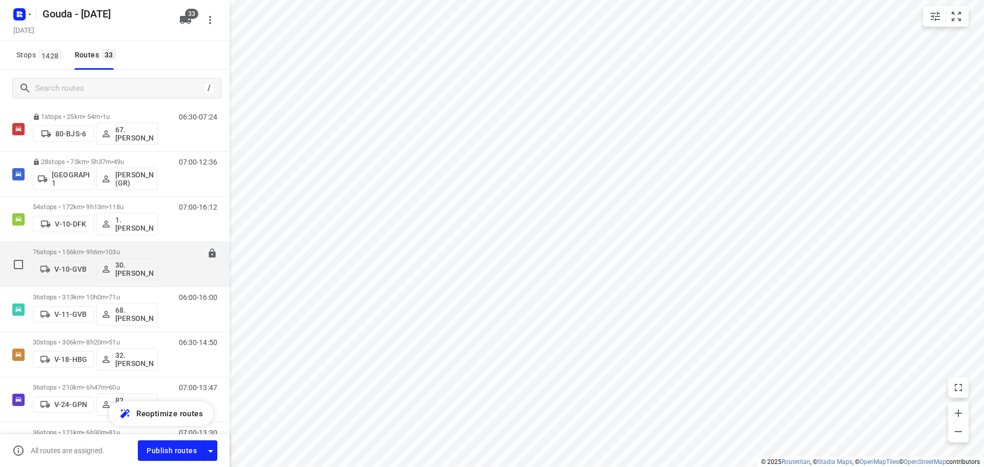
scroll to position [51, 0]
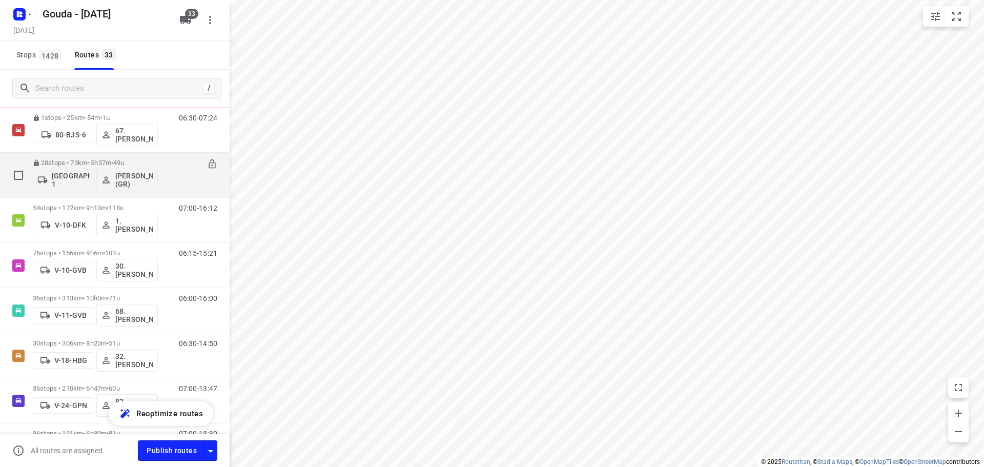
click at [118, 196] on div "28 stops • 73km • 5h37m • 49u Gemeente Rotterdam 1 Glenn Coomans (GR) 07:00-12:…" at bounding box center [115, 175] width 230 height 45
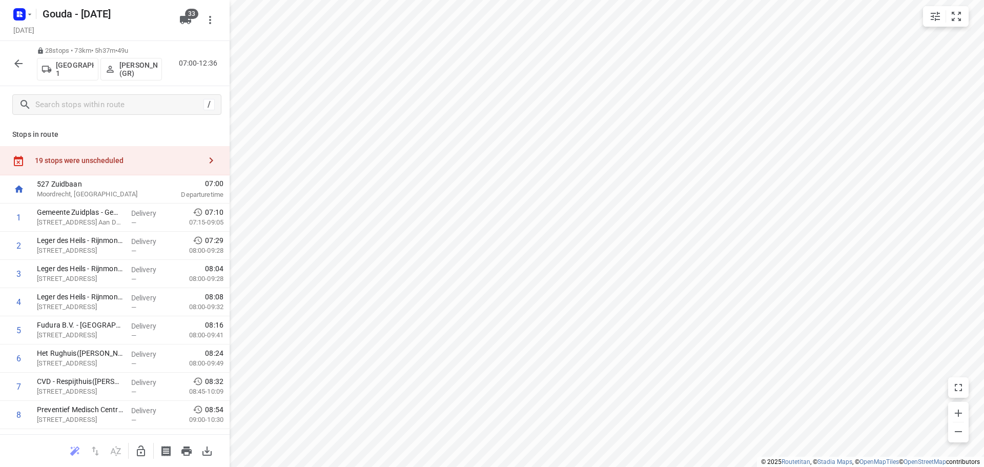
click at [20, 59] on icon "button" at bounding box center [18, 63] width 12 height 12
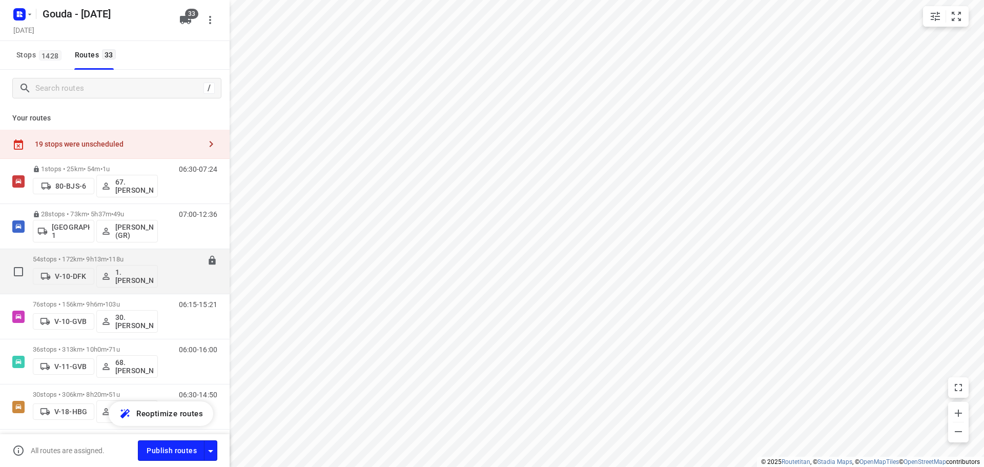
click at [85, 261] on p "54 stops • 172km • 9h13m • 118u" at bounding box center [95, 259] width 125 height 8
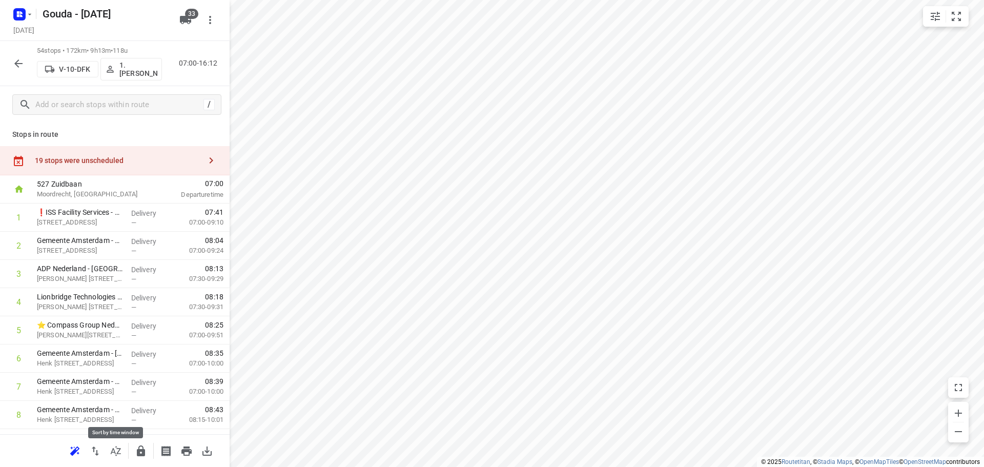
click at [118, 445] on icon "button" at bounding box center [116, 451] width 12 height 12
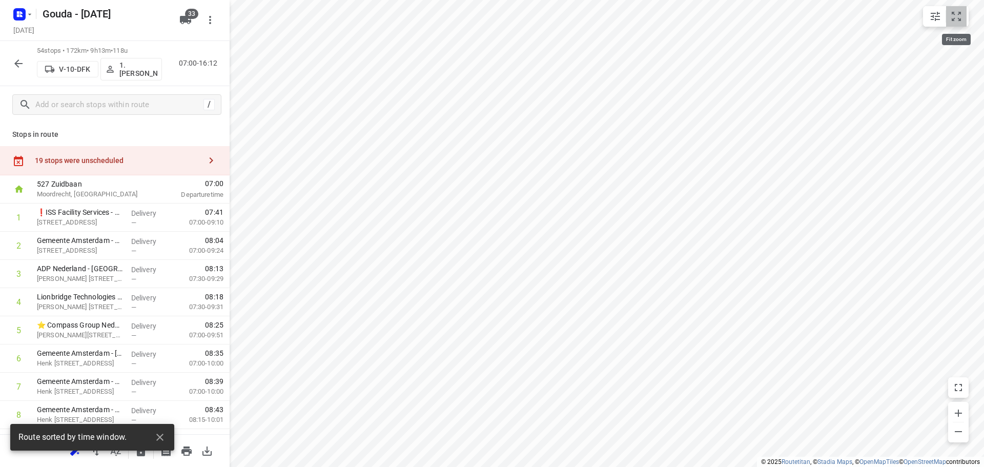
click at [954, 16] on icon "small contained button group" at bounding box center [957, 16] width 12 height 12
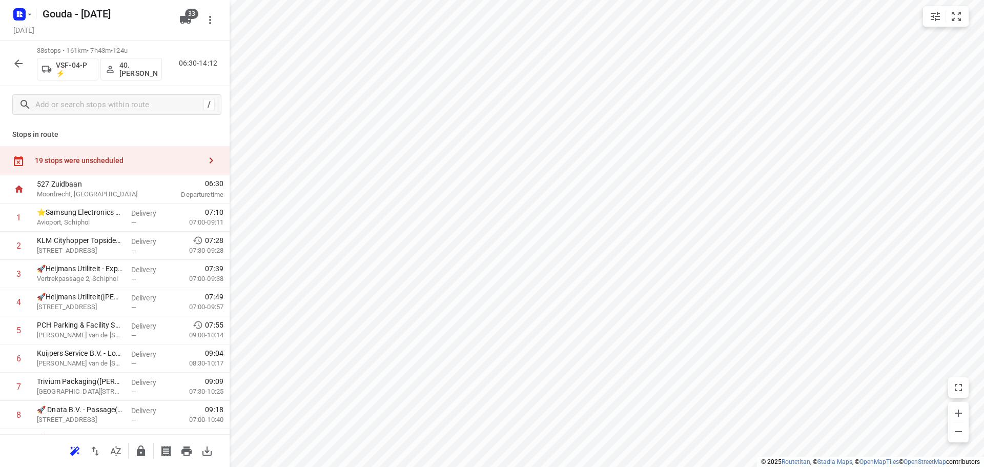
drag, startPoint x: 131, startPoint y: 165, endPoint x: 224, endPoint y: 171, distance: 93.0
click at [131, 165] on div "19 stops were unscheduled" at bounding box center [115, 160] width 230 height 29
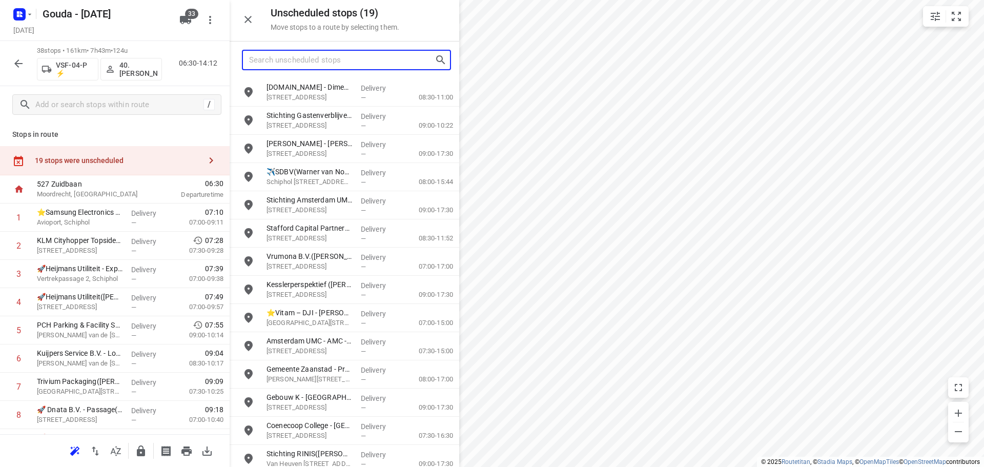
click at [326, 64] on input "Search unscheduled stops" at bounding box center [342, 60] width 186 height 16
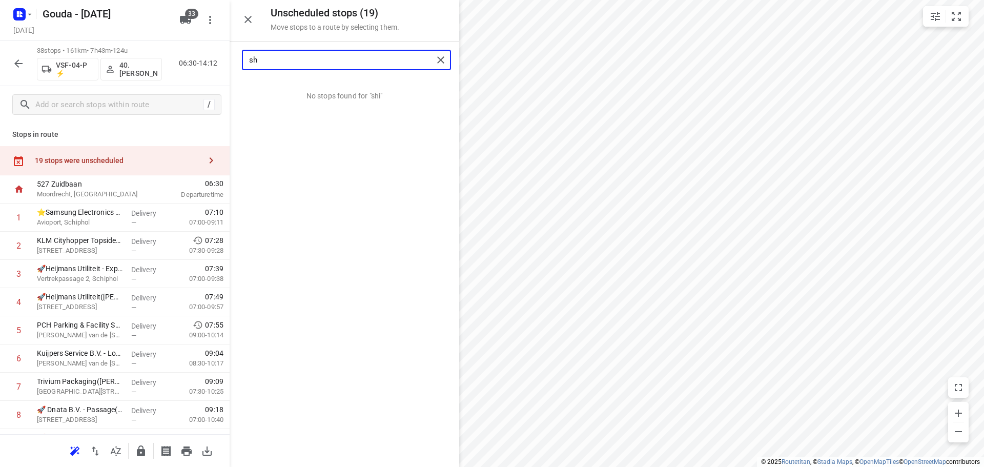
type input "s"
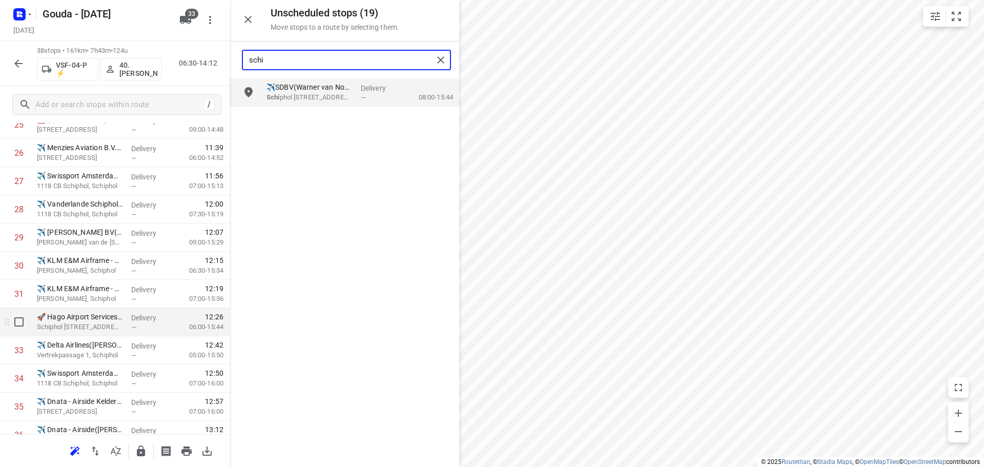
scroll to position [869, 0]
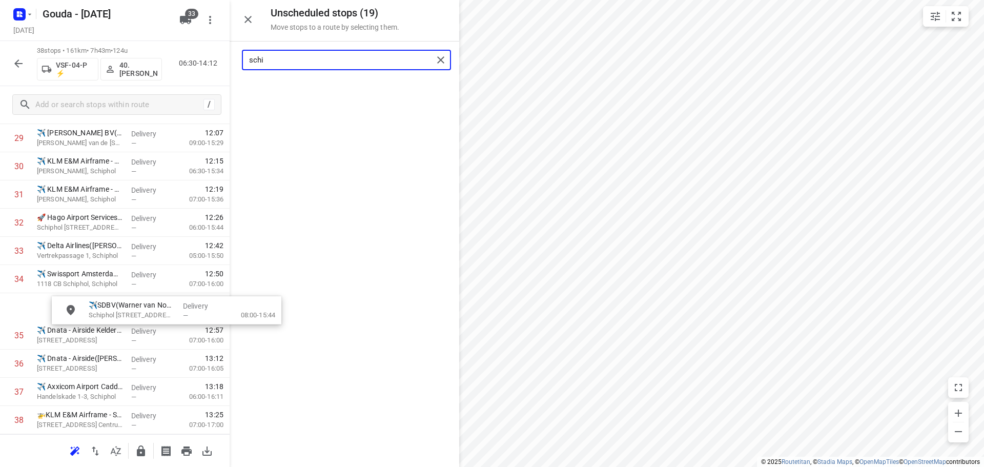
drag, startPoint x: 310, startPoint y: 80, endPoint x: 131, endPoint y: 302, distance: 285.5
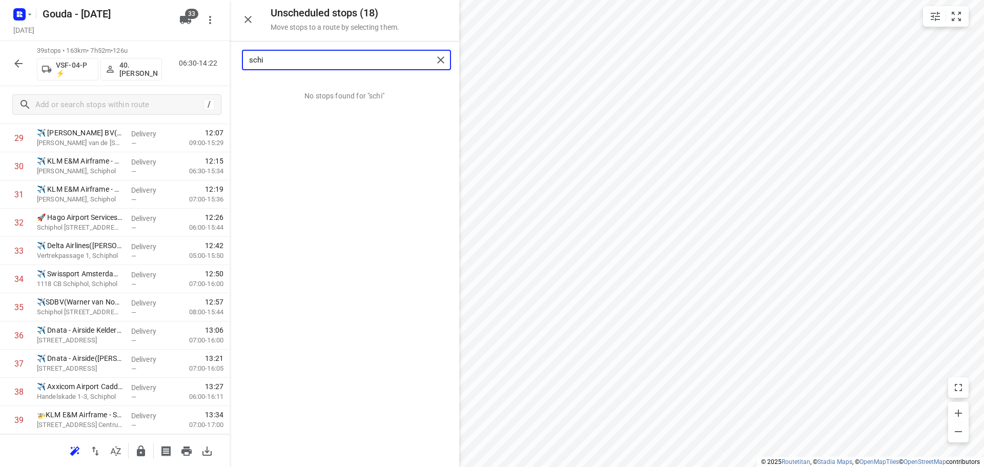
type input "schi"
click at [252, 30] on div "Unscheduled stops ( 18 ) Move stops to a route by selecting them." at bounding box center [345, 21] width 230 height 42
click at [251, 22] on icon "button" at bounding box center [248, 19] width 7 height 7
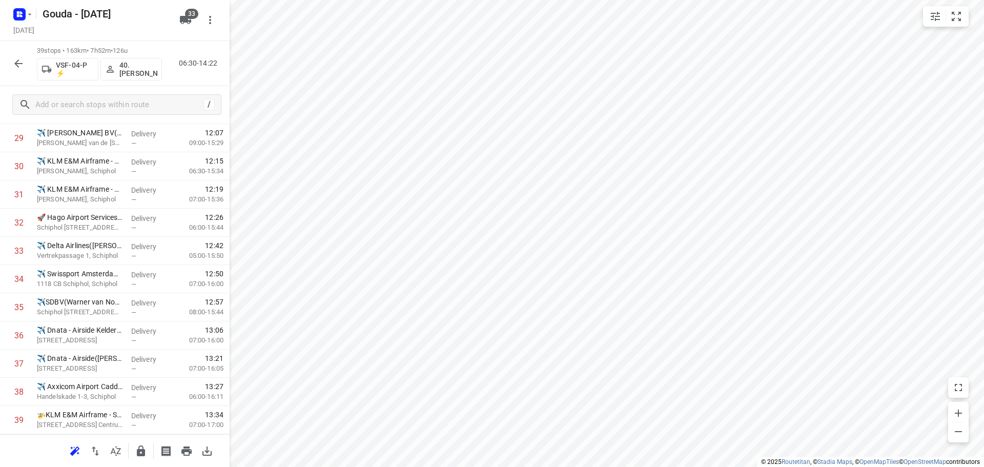
click at [14, 52] on div "39 stops • 163km • 7h52m • 126u VSF-04-P ⚡ 40.Marco van den Heuvel 06:30-14:22" at bounding box center [115, 63] width 230 height 45
click at [112, 453] on icon "button" at bounding box center [116, 451] width 12 height 12
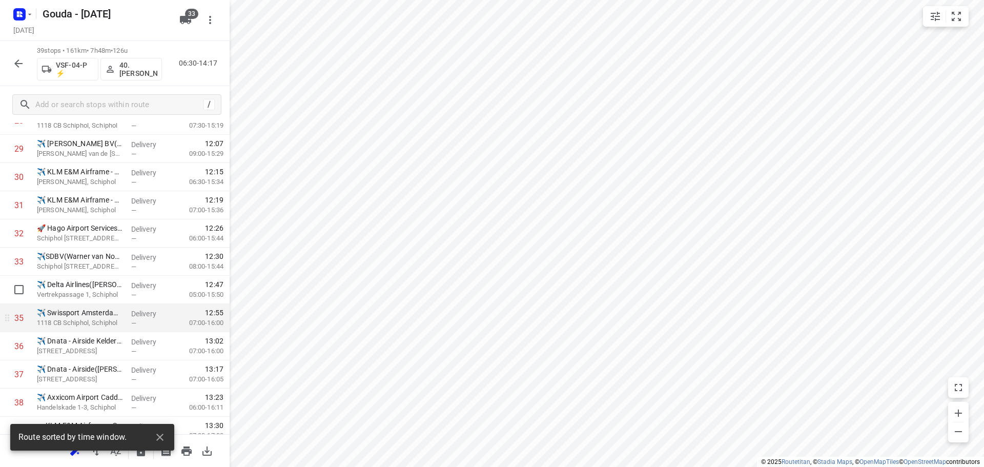
scroll to position [897, 0]
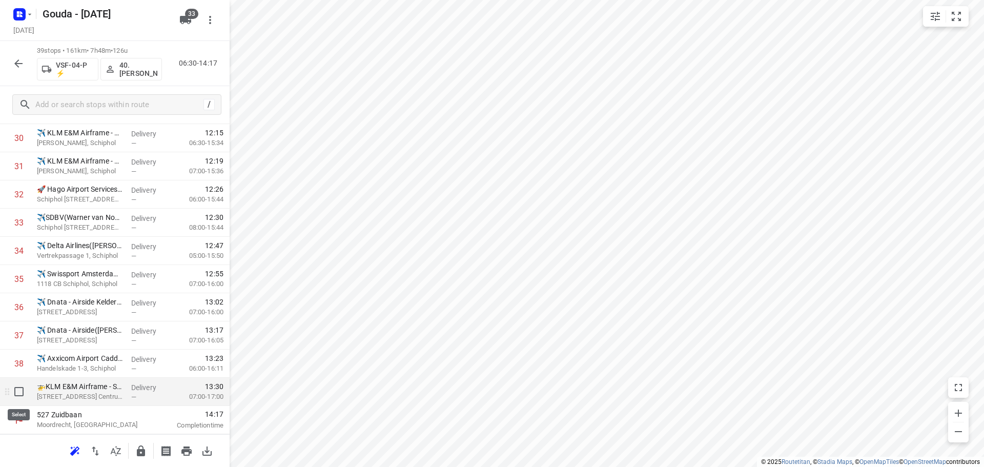
click at [12, 391] on input "checkbox" at bounding box center [19, 391] width 21 height 21
checkbox input "true"
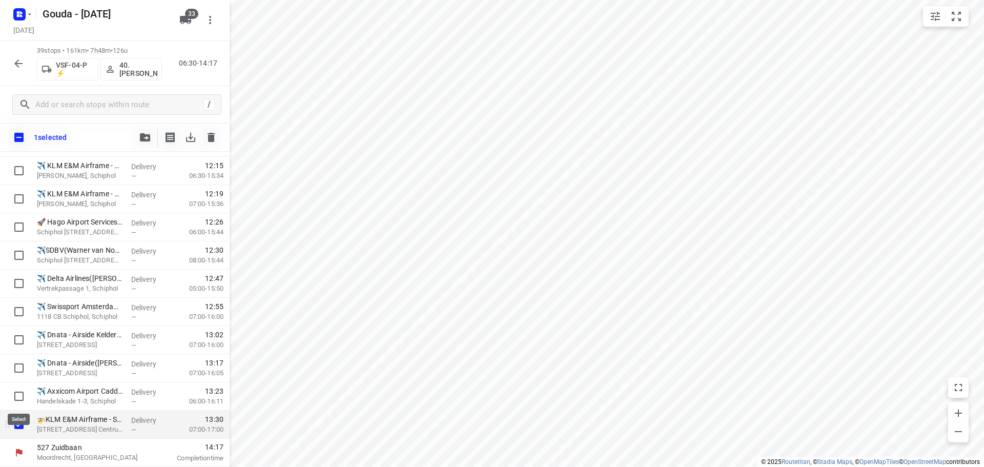
scroll to position [893, 0]
click at [139, 141] on span "button" at bounding box center [145, 137] width 12 height 8
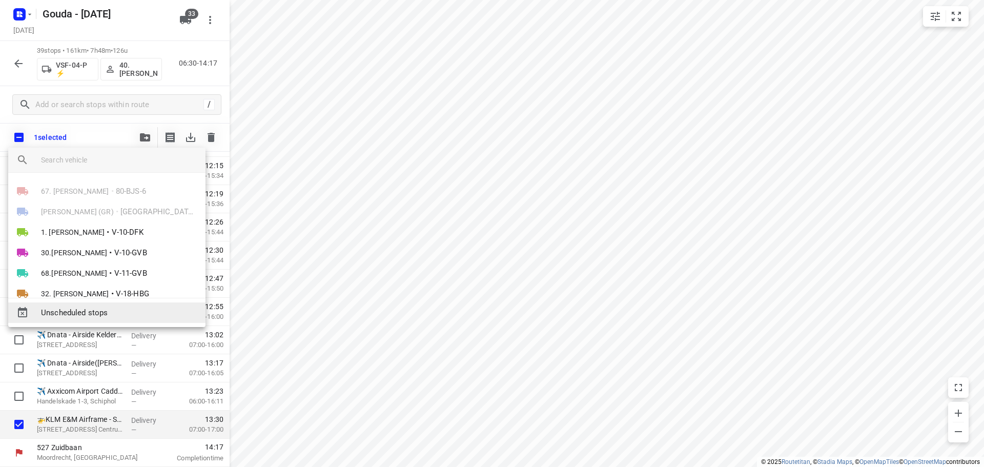
click at [102, 307] on span "Unscheduled stops" at bounding box center [119, 313] width 156 height 12
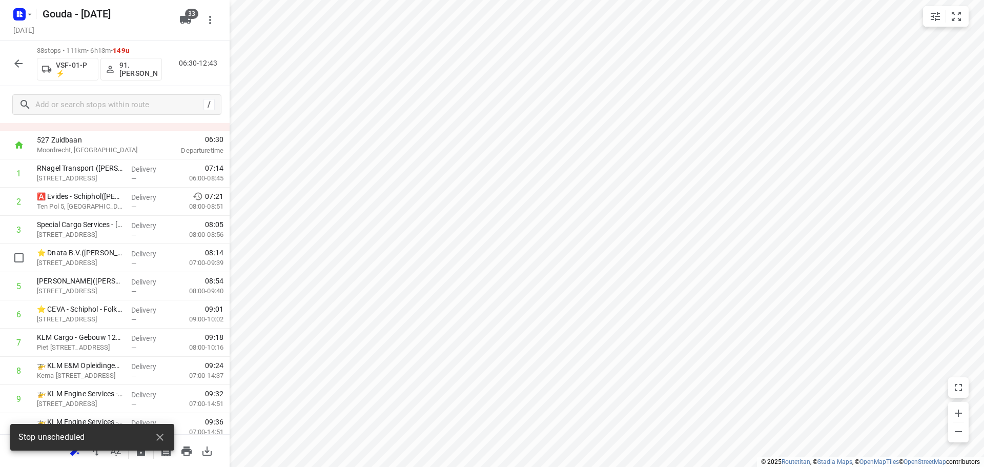
scroll to position [0, 0]
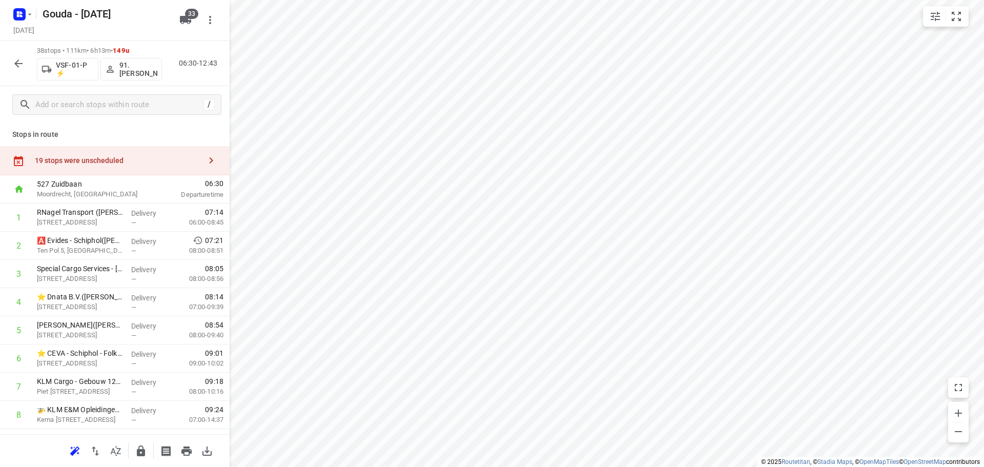
click at [106, 156] on div "19 stops were unscheduled" at bounding box center [118, 160] width 166 height 8
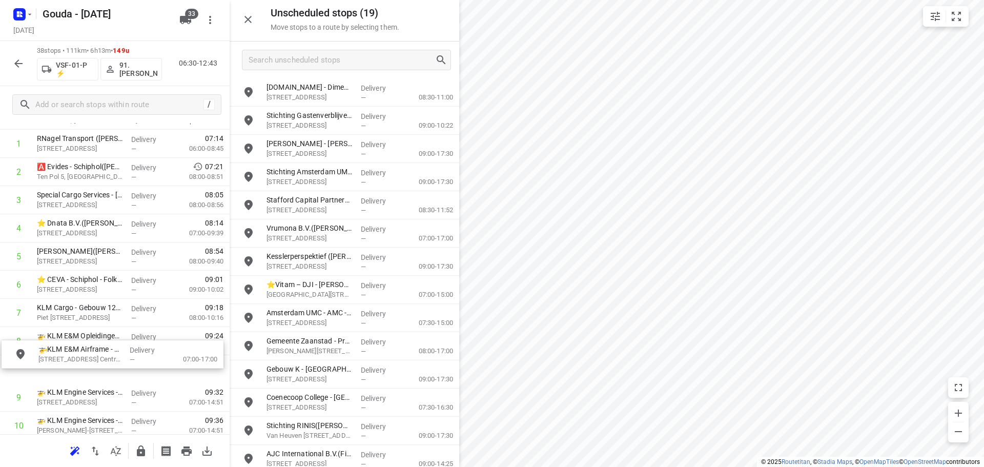
scroll to position [75, 0]
drag, startPoint x: 299, startPoint y: 87, endPoint x: 68, endPoint y: 349, distance: 349.1
click at [237, 12] on div "Unscheduled stops ( 18 ) Move stops to a route by selecting them." at bounding box center [345, 21] width 230 height 42
click at [240, 12] on div at bounding box center [248, 19] width 21 height 21
click at [249, 18] on icon "button" at bounding box center [248, 19] width 12 height 12
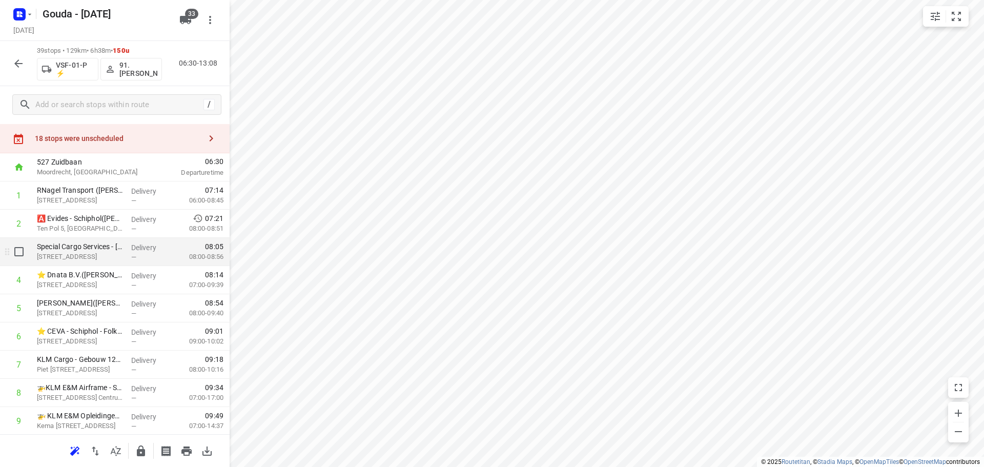
scroll to position [0, 0]
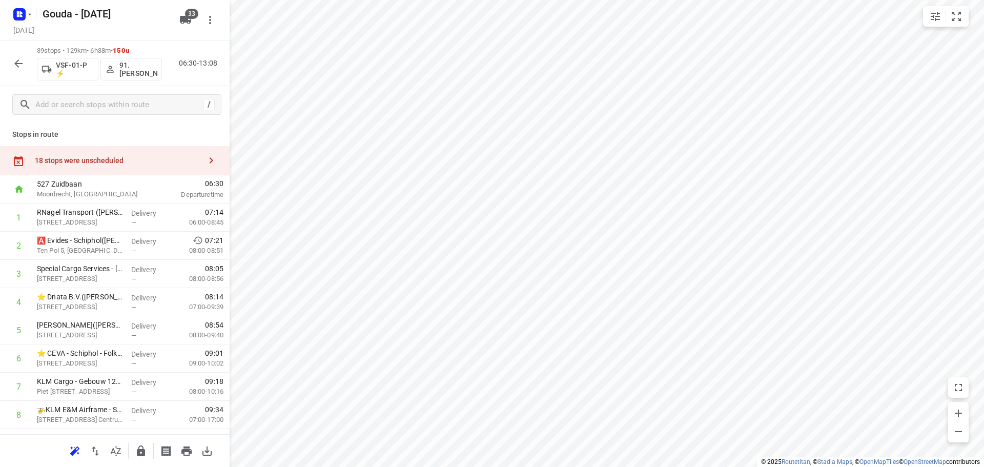
click at [184, 130] on p "Stops in route" at bounding box center [114, 134] width 205 height 11
drag, startPoint x: 181, startPoint y: 130, endPoint x: 186, endPoint y: 128, distance: 5.4
click at [184, 129] on p "Stops in route" at bounding box center [114, 134] width 205 height 11
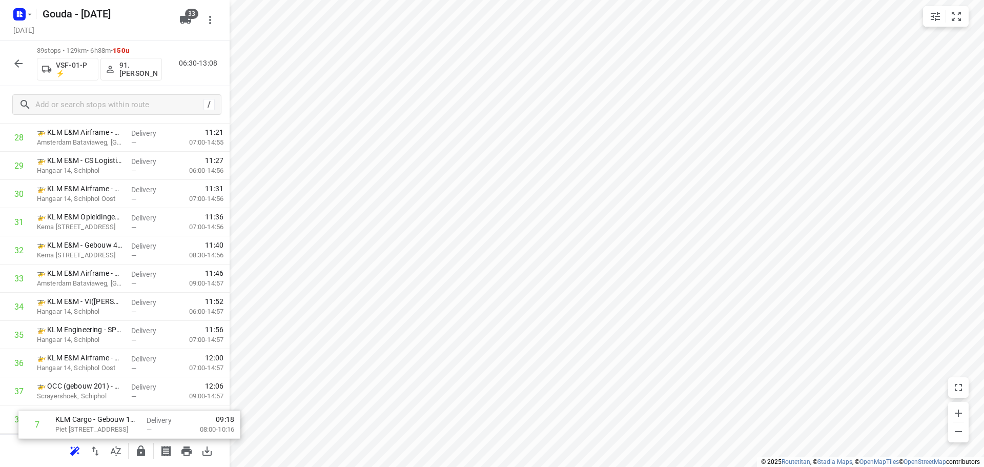
scroll to position [897, 0]
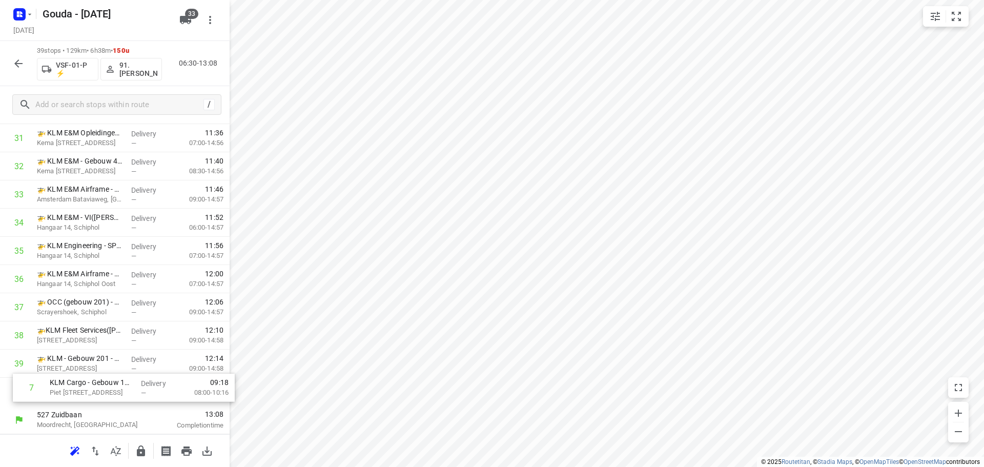
drag, startPoint x: 93, startPoint y: 283, endPoint x: 106, endPoint y: 394, distance: 111.5
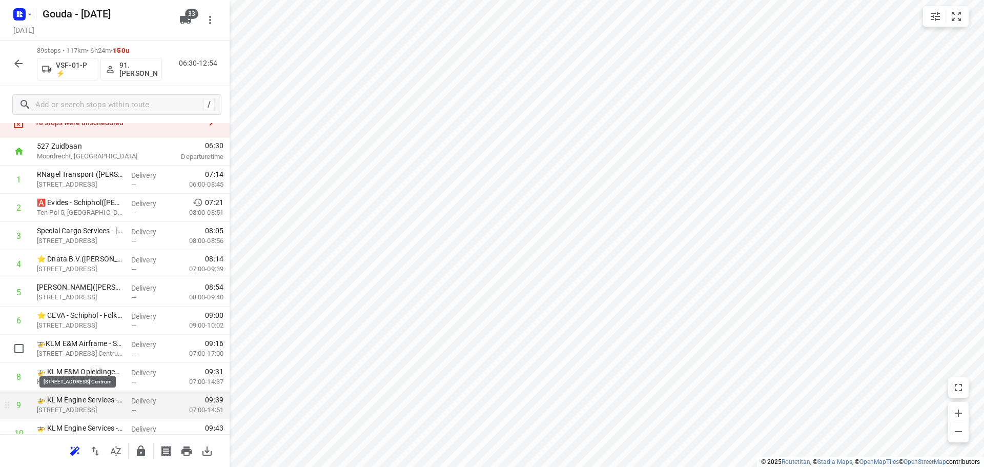
scroll to position [0, 0]
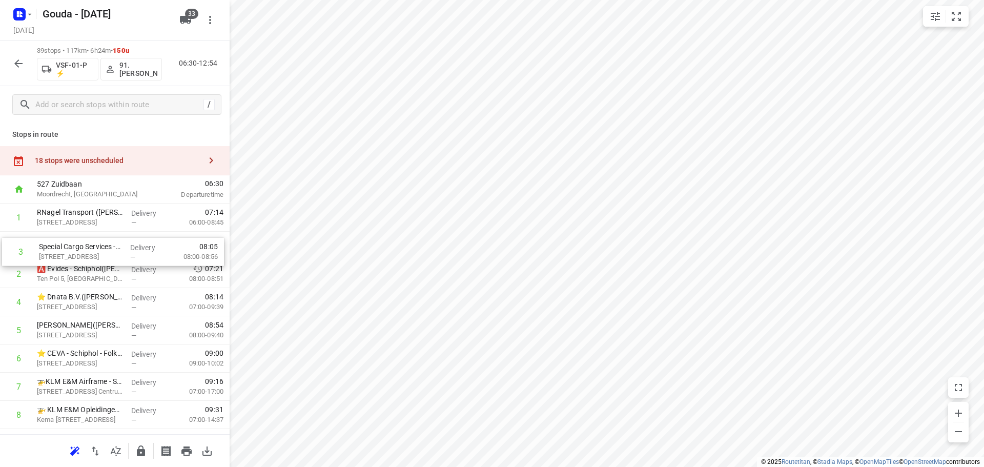
drag, startPoint x: 105, startPoint y: 279, endPoint x: 109, endPoint y: 245, distance: 34.0
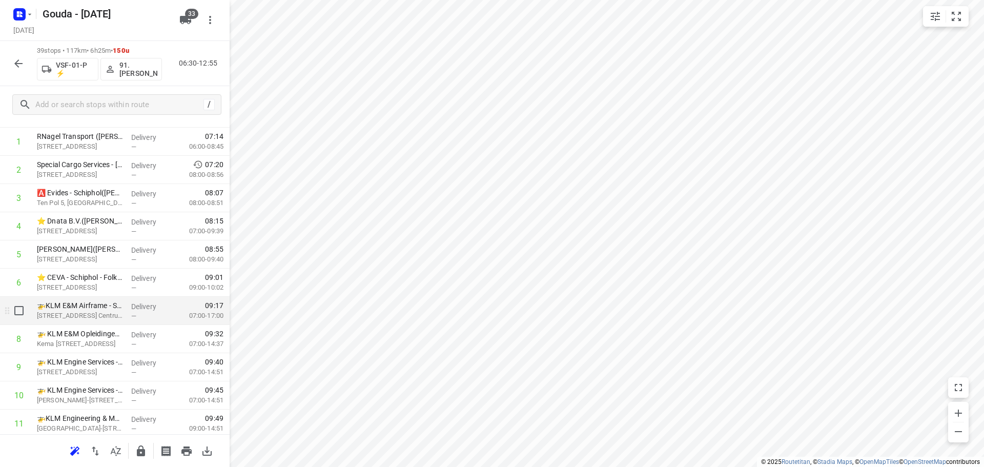
scroll to position [103, 0]
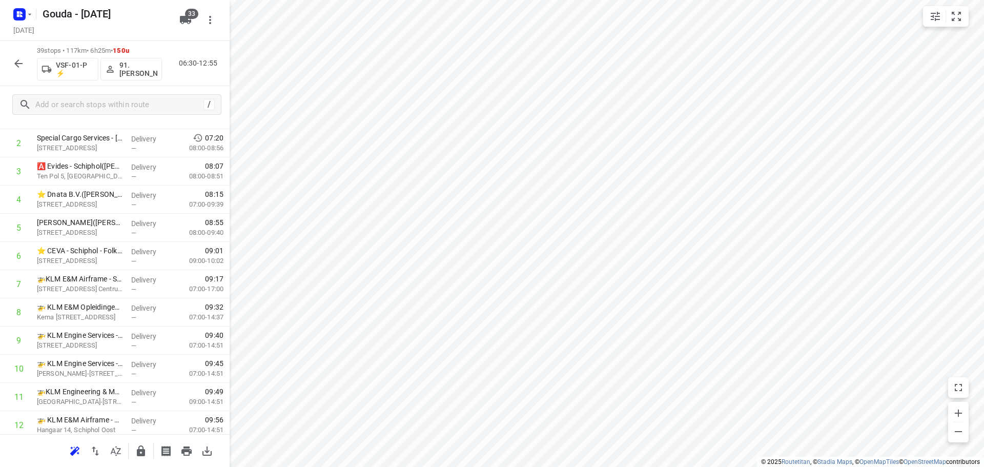
click at [146, 32] on div "Tuesday, Sep 02" at bounding box center [93, 31] width 164 height 14
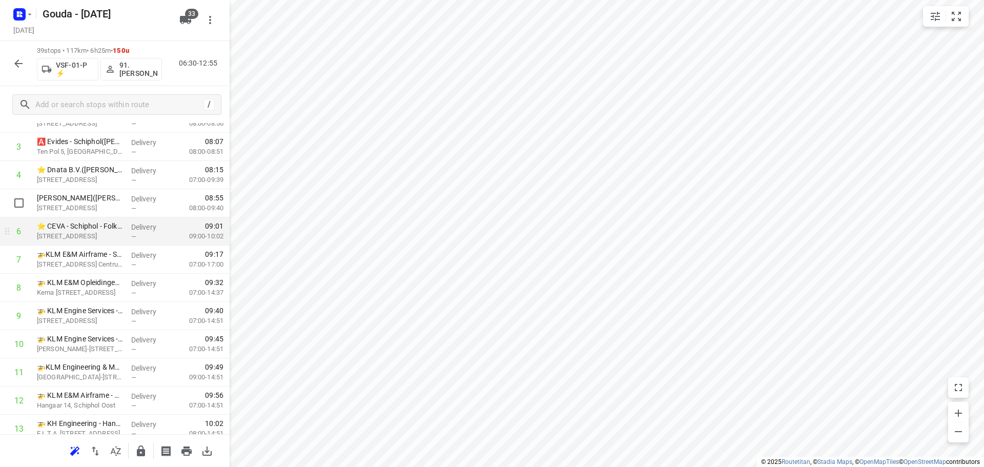
scroll to position [154, 0]
click at [153, 22] on div "Gouda - Tuesday" at bounding box center [104, 14] width 137 height 21
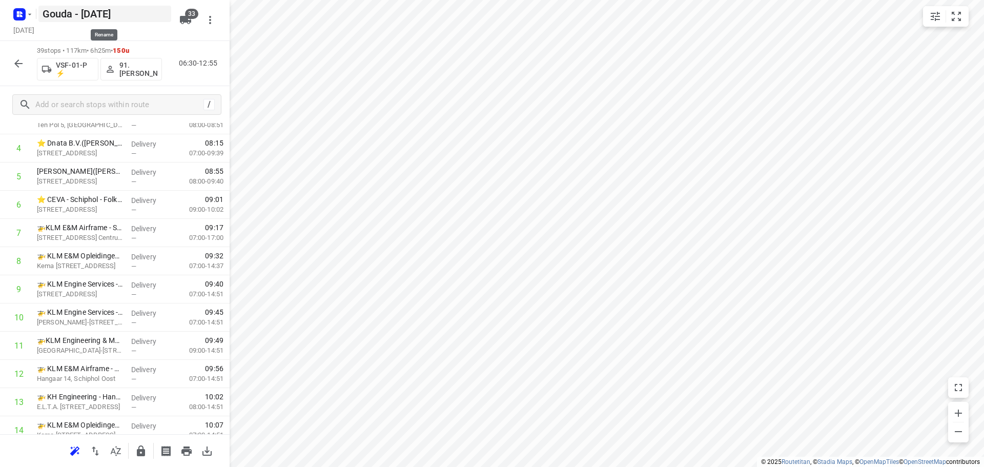
click at [151, 21] on h5 "Gouda - Tuesday" at bounding box center [104, 14] width 133 height 16
click at [147, 33] on div "Tuesday, Sep 02" at bounding box center [93, 31] width 164 height 14
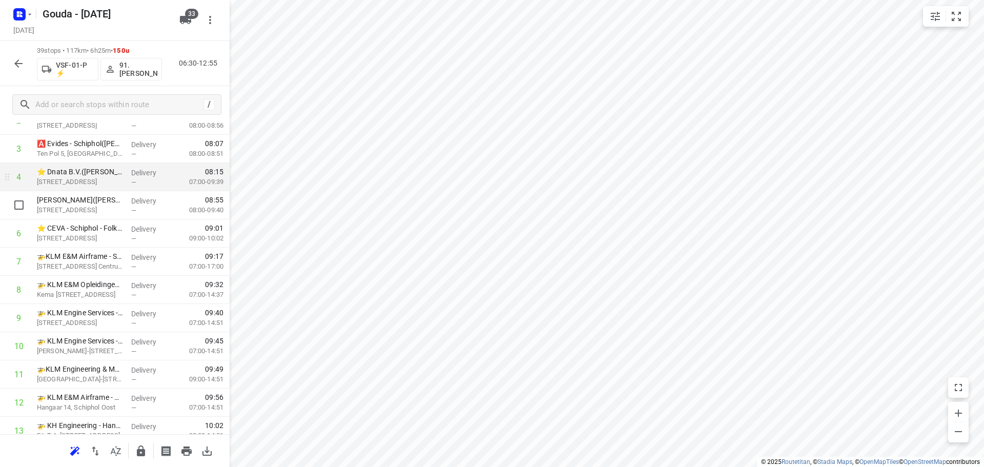
scroll to position [103, 0]
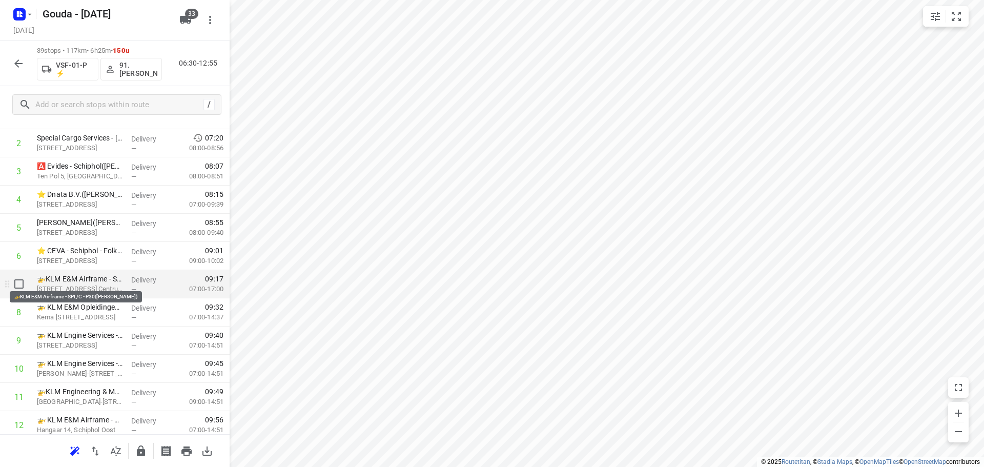
drag, startPoint x: 80, startPoint y: 281, endPoint x: 221, endPoint y: 283, distance: 141.0
click at [80, 281] on p "🚁KLM E&M Airframe - SPL/C - P30(Roland van Gerven)" at bounding box center [80, 279] width 86 height 10
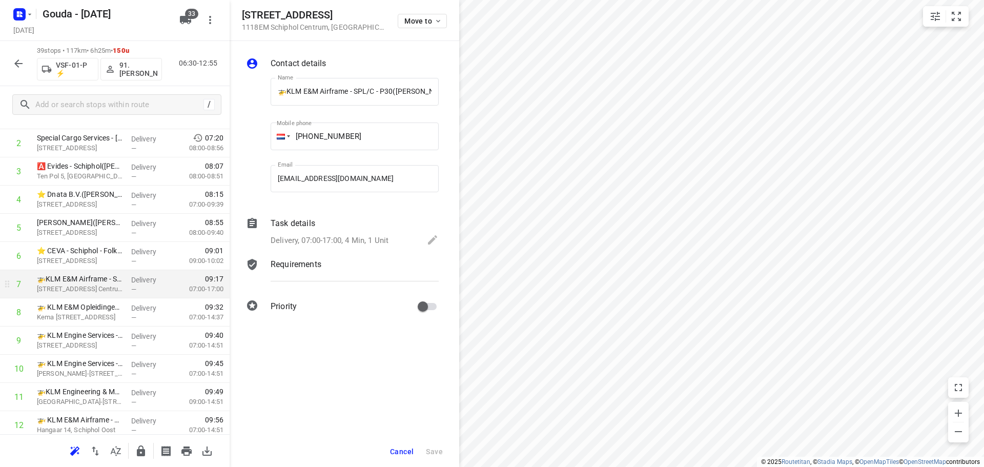
scroll to position [0, 29]
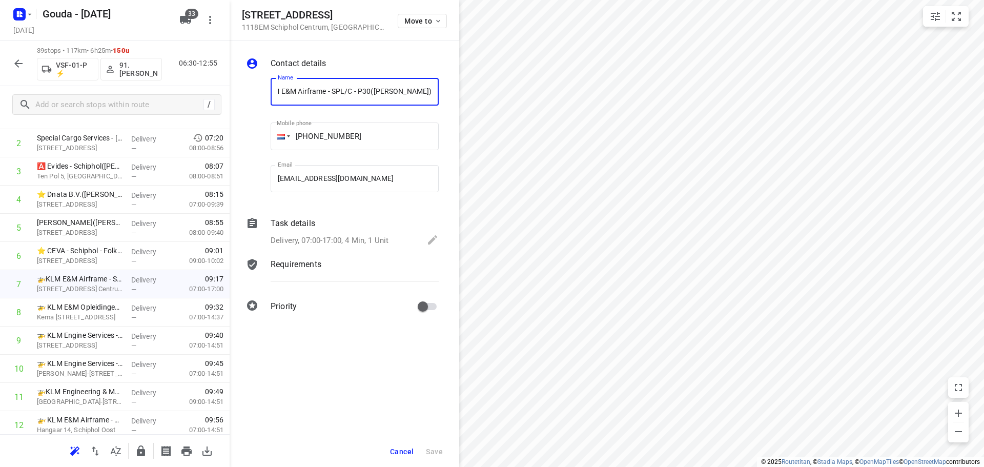
click at [292, 89] on input "🚁KLM E&M Airframe - SPL/C - P30(Roland van Gerven)" at bounding box center [355, 92] width 168 height 28
click at [291, 89] on input "🚁KLM E&M Airframe - SPL/C - P30(Roland van Gerven)" at bounding box center [355, 92] width 168 height 28
click at [364, 52] on div "Contact details Name 🚁KLM E&M Airframe - SPL/C - P30(Roland van Gerven) Name Mo…" at bounding box center [345, 187] width 230 height 292
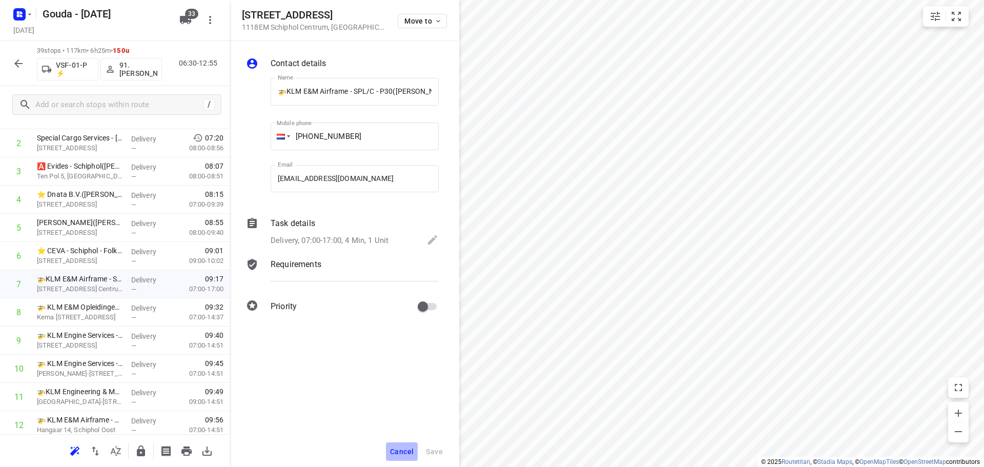
click at [401, 445] on button "Cancel" at bounding box center [402, 451] width 32 height 18
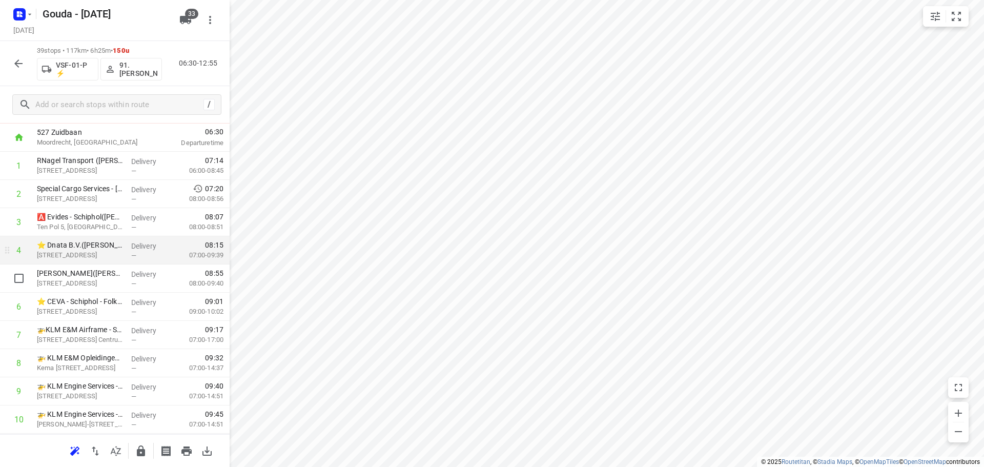
scroll to position [103, 0]
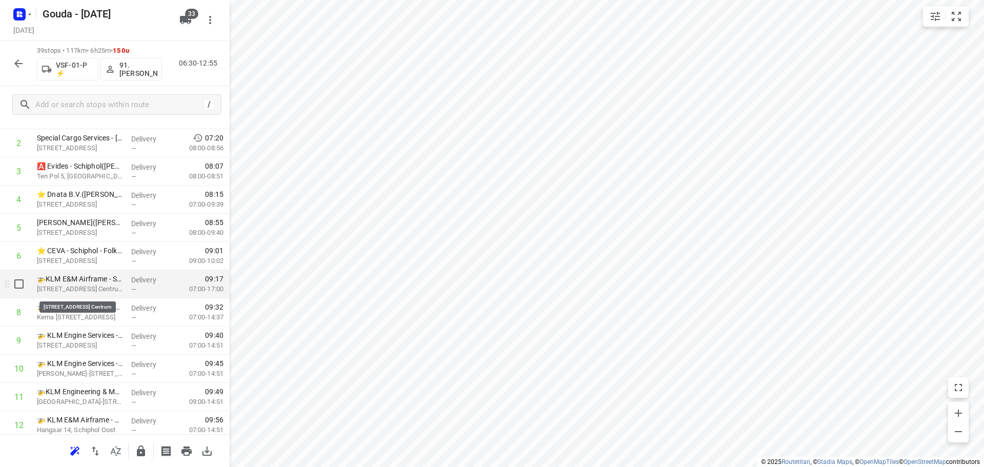
click at [94, 288] on p "Valkweg 20, Schiphol Centrum" at bounding box center [80, 289] width 86 height 10
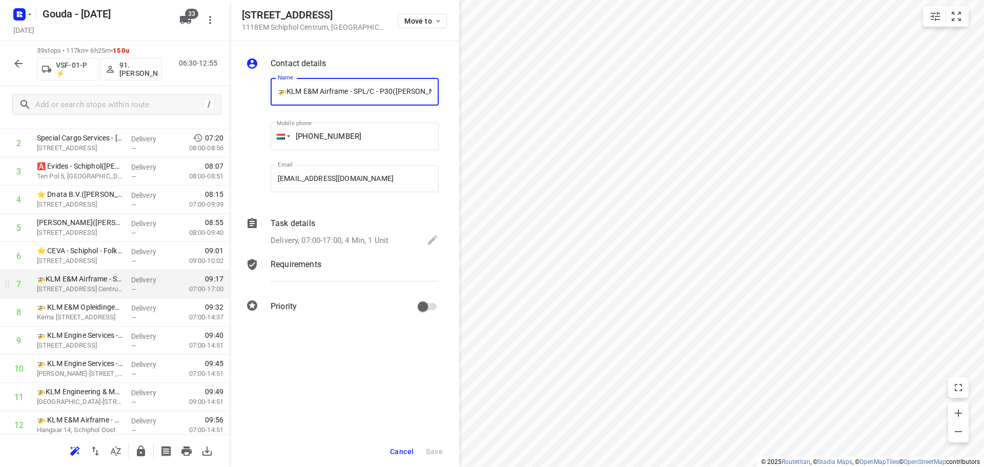
scroll to position [0, 29]
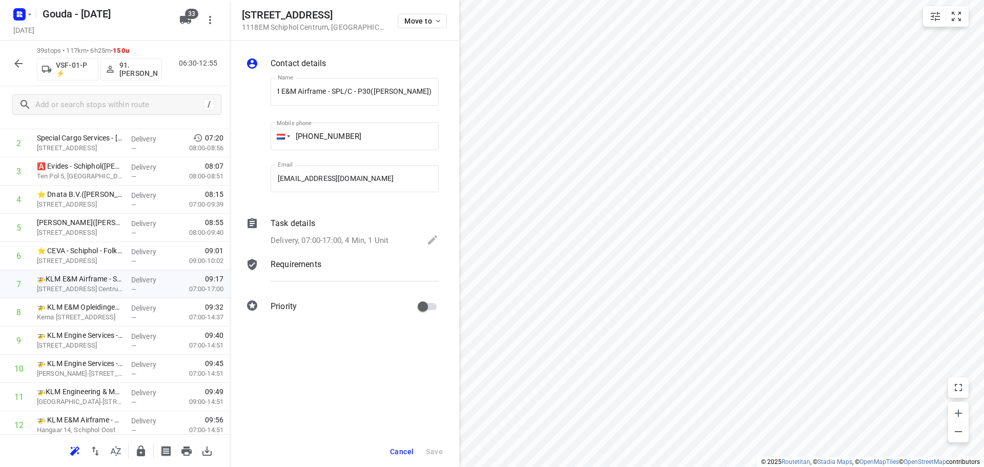
click at [376, 241] on p "Delivery, 07:00-17:00, 4 Min, 1 Unit" at bounding box center [330, 241] width 118 height 12
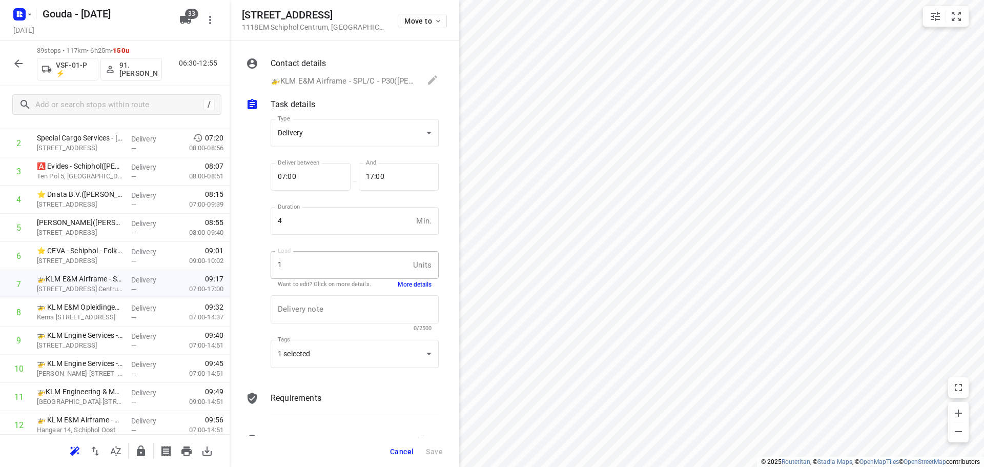
click at [410, 286] on button "More details" at bounding box center [415, 284] width 34 height 9
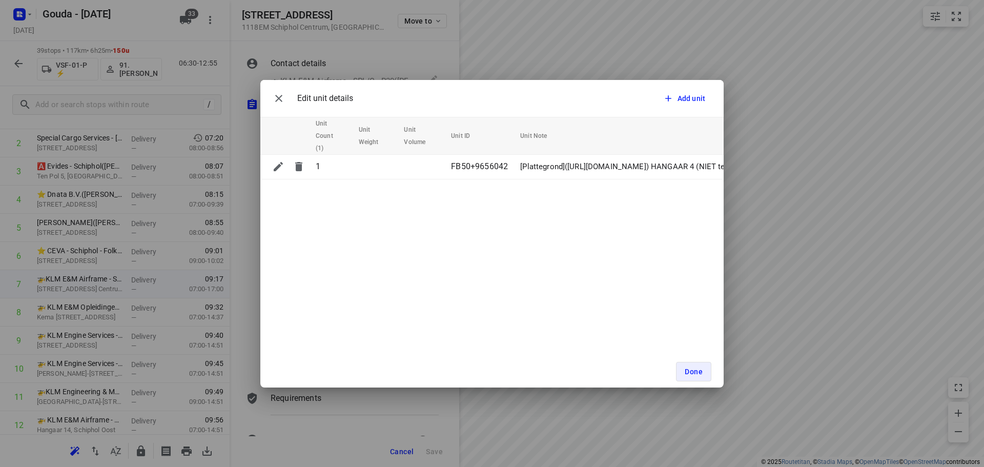
click at [702, 361] on div "Done" at bounding box center [492, 372] width 464 height 32
click at [702, 367] on button "Done" at bounding box center [693, 371] width 35 height 19
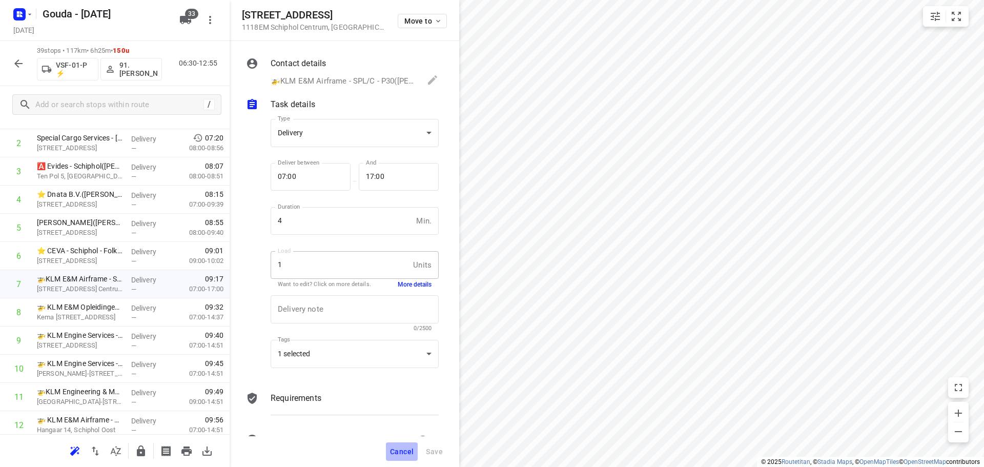
click at [405, 451] on span "Cancel" at bounding box center [402, 452] width 24 height 8
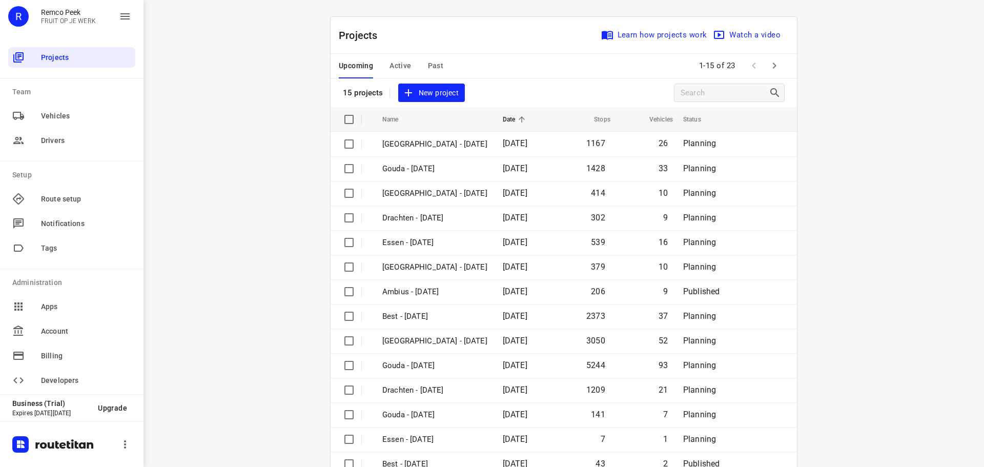
click at [223, 174] on div "i © 2025 Routetitan , © Stadia Maps , © OpenMapTiles © OpenStreetMap contributo…" at bounding box center [564, 233] width 841 height 467
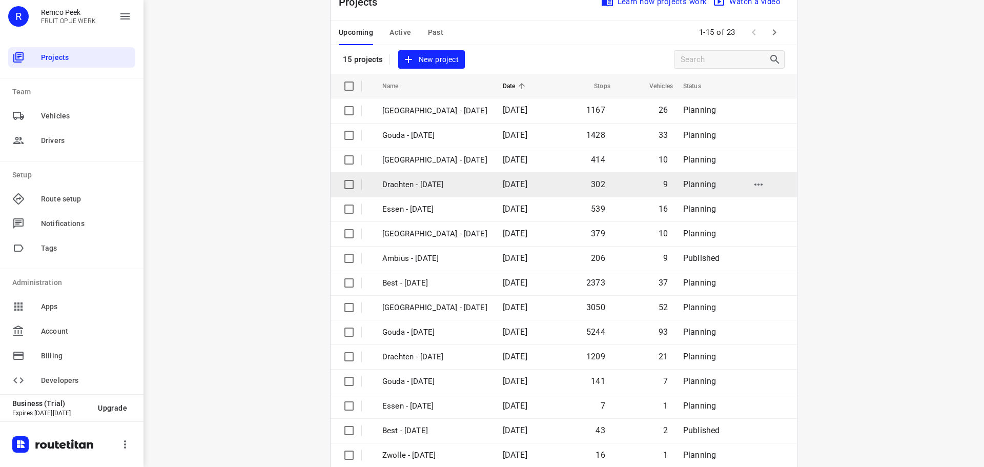
scroll to position [51, 0]
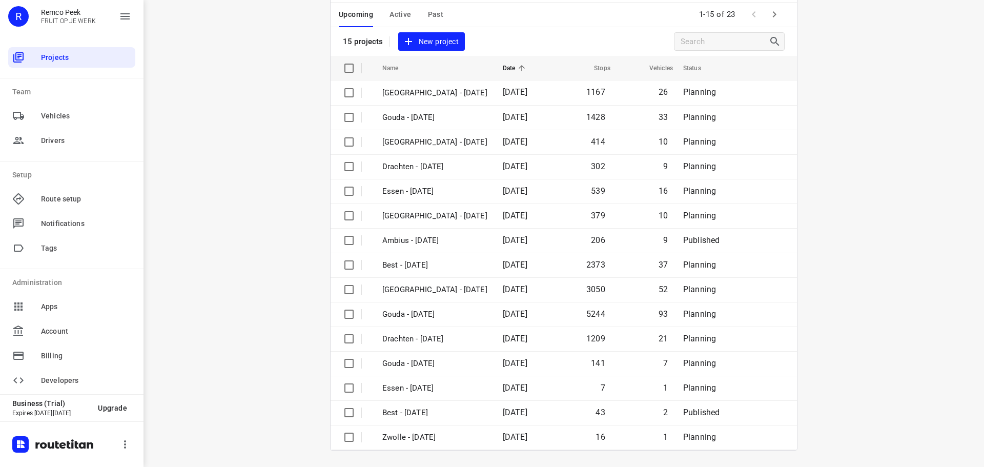
click at [488, 12] on icon "button" at bounding box center [775, 14] width 12 height 12
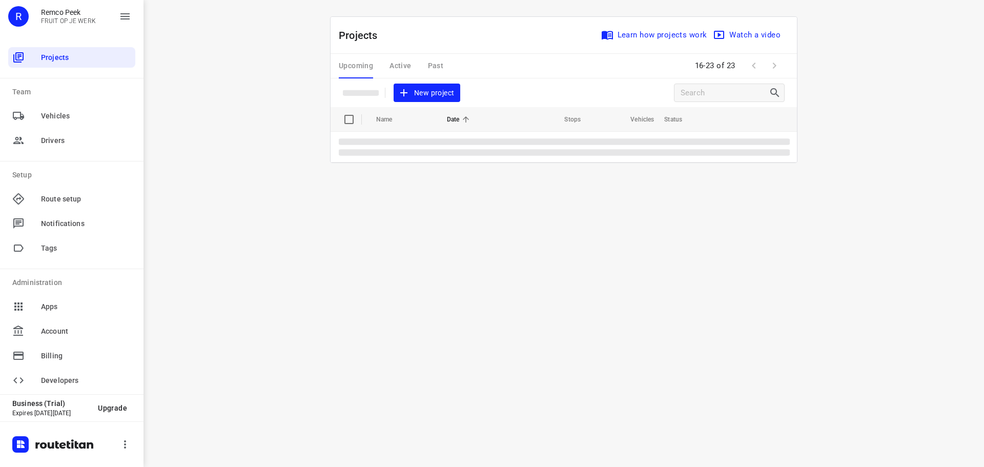
scroll to position [0, 0]
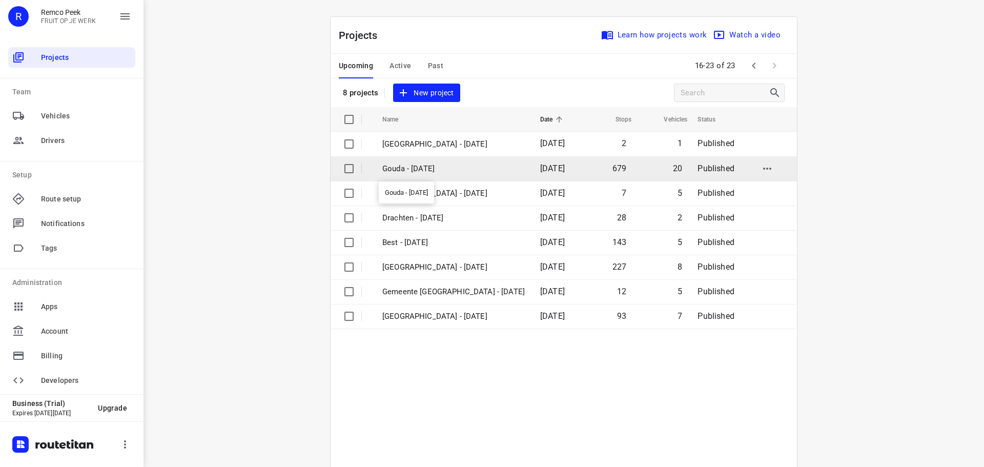
click at [441, 173] on p "Gouda - [DATE]" at bounding box center [453, 169] width 143 height 12
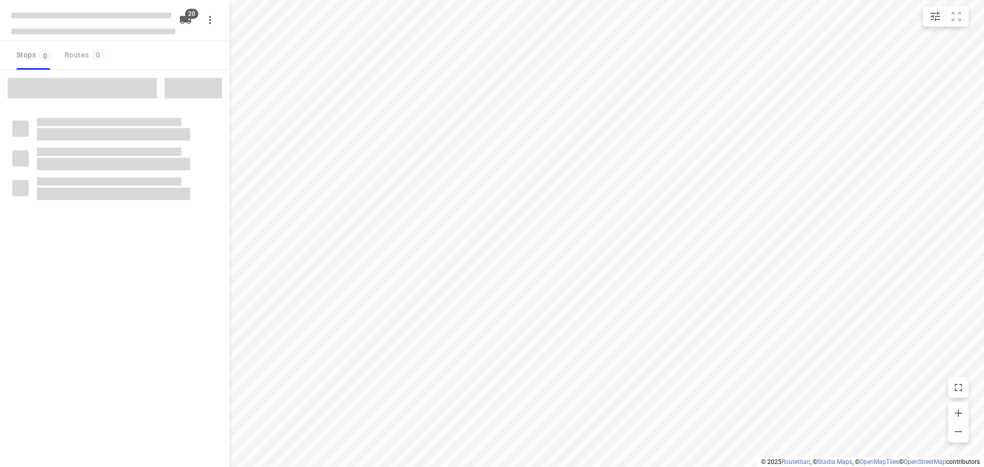
checkbox input "true"
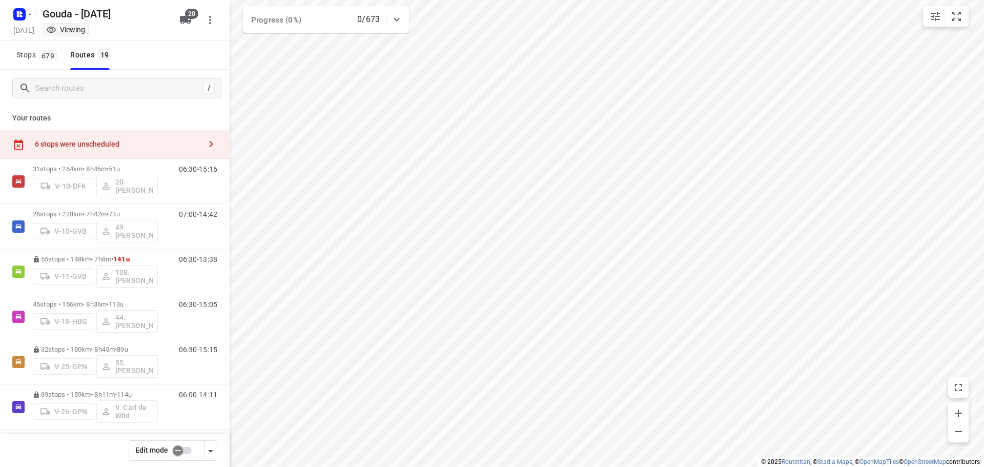
drag, startPoint x: 135, startPoint y: 143, endPoint x: 186, endPoint y: 153, distance: 51.8
click at [135, 143] on div "6 stops were unscheduled" at bounding box center [118, 144] width 166 height 8
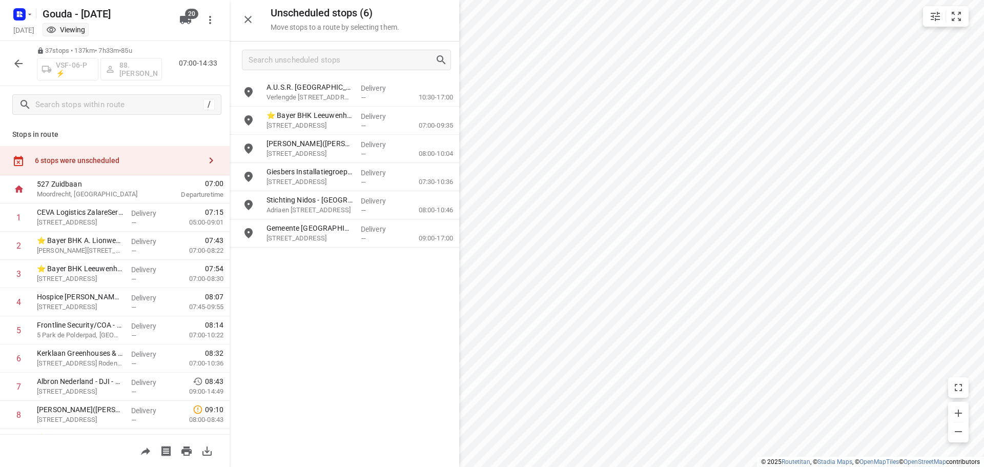
click at [26, 67] on button "button" at bounding box center [18, 63] width 21 height 21
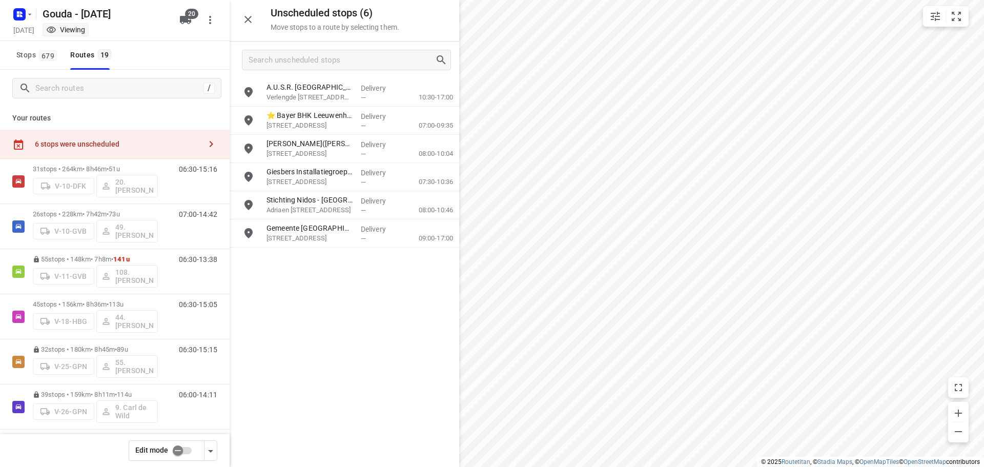
click at [184, 445] on input "checkbox" at bounding box center [178, 450] width 58 height 19
checkbox input "false"
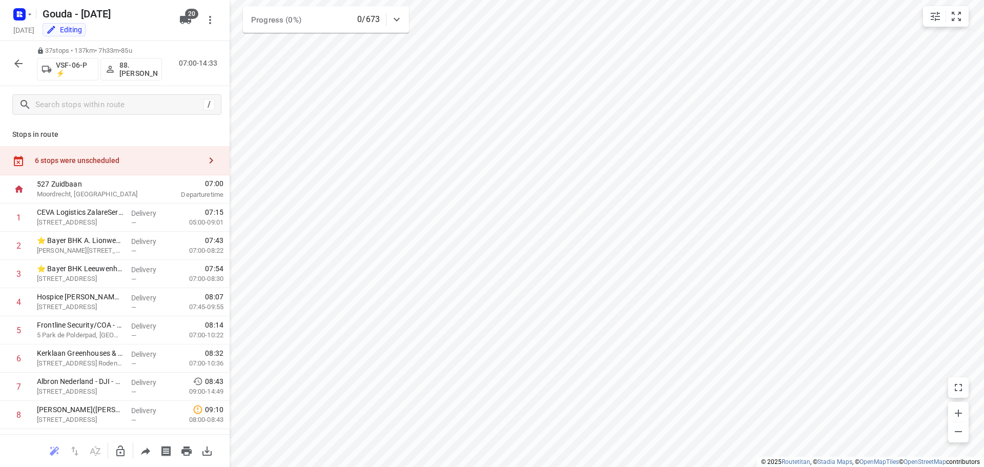
click at [135, 164] on div "6 stops were unscheduled" at bounding box center [118, 160] width 166 height 8
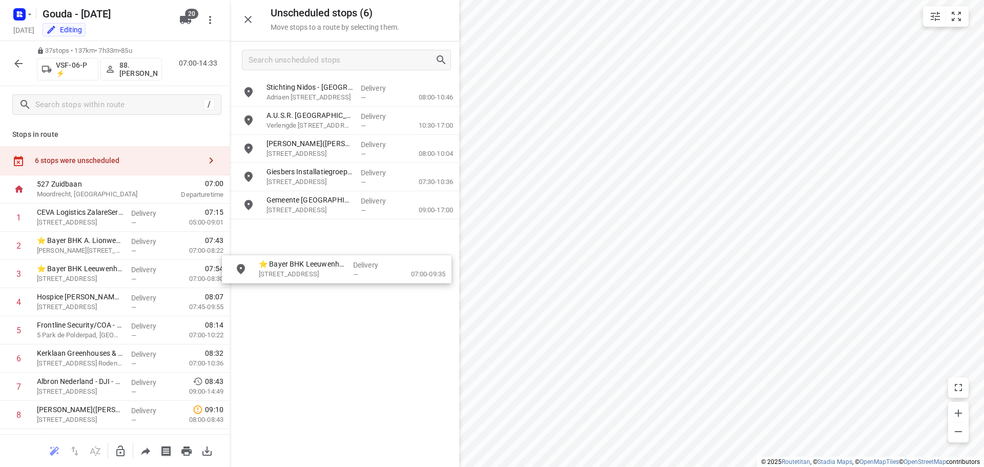
drag, startPoint x: 329, startPoint y: 178, endPoint x: 188, endPoint y: 374, distance: 241.3
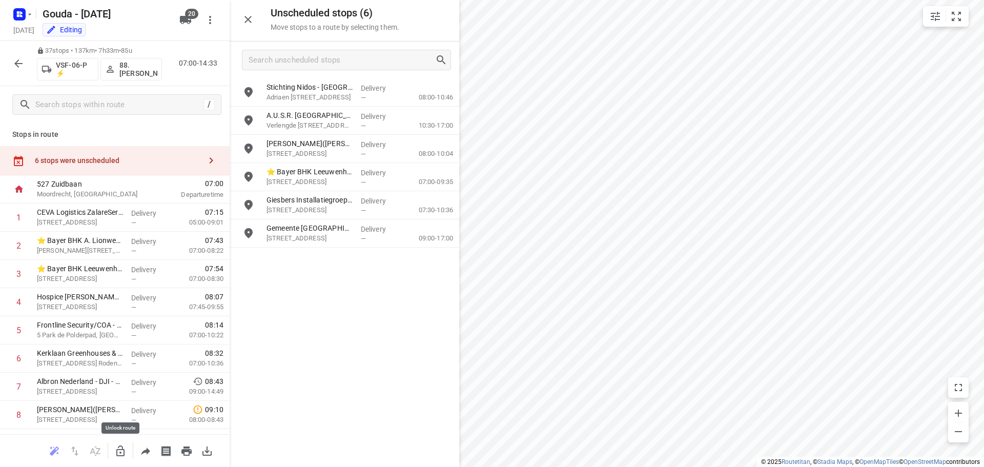
click at [122, 450] on icon "button" at bounding box center [120, 451] width 12 height 12
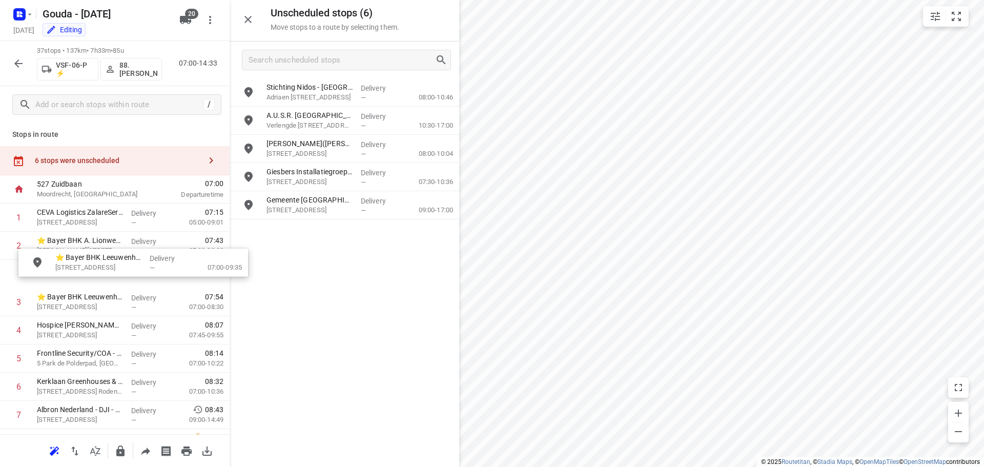
drag, startPoint x: 303, startPoint y: 174, endPoint x: 88, endPoint y: 251, distance: 228.4
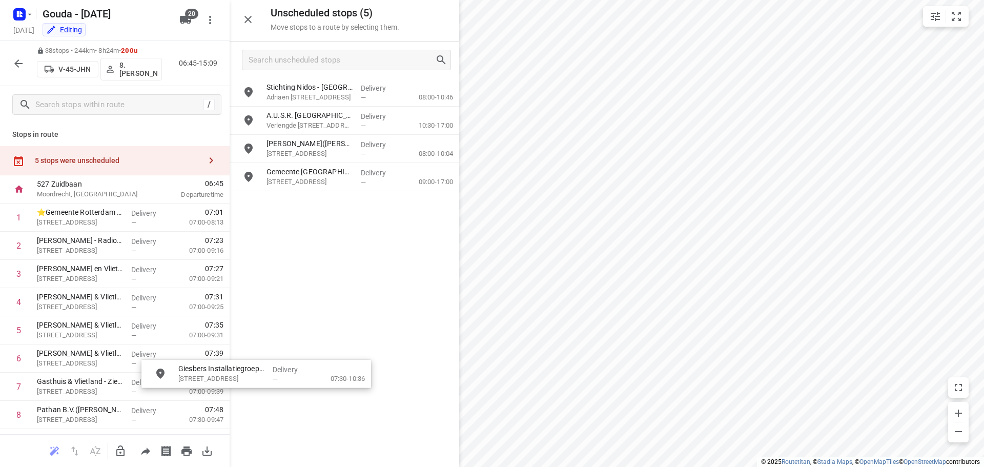
drag, startPoint x: 315, startPoint y: 180, endPoint x: 330, endPoint y: 324, distance: 144.3
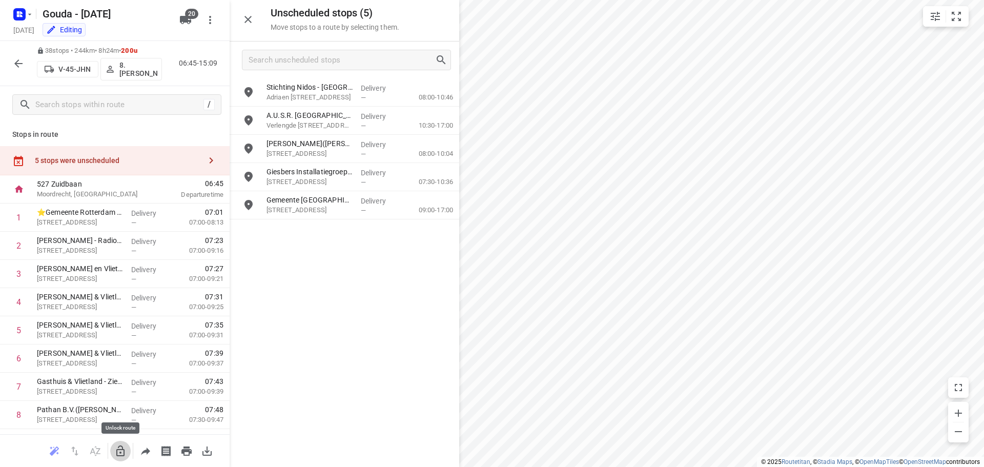
click at [121, 444] on button "button" at bounding box center [120, 451] width 21 height 21
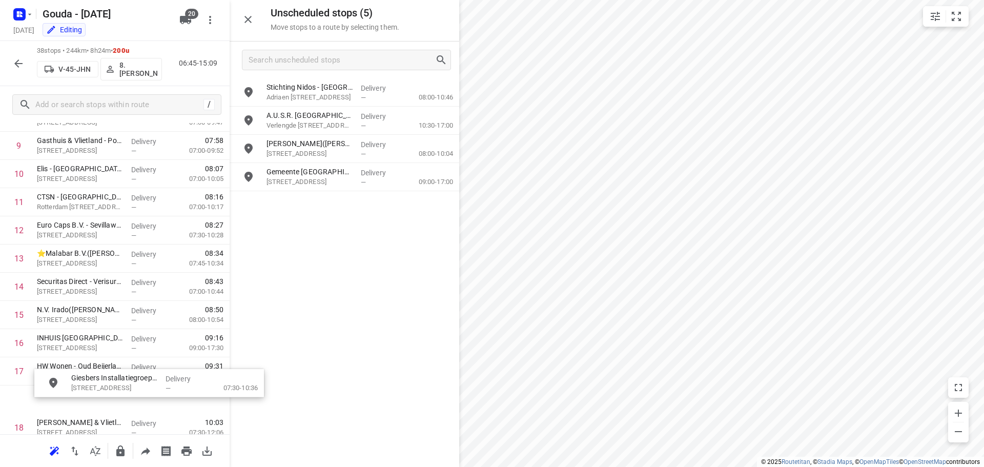
scroll to position [320, 0]
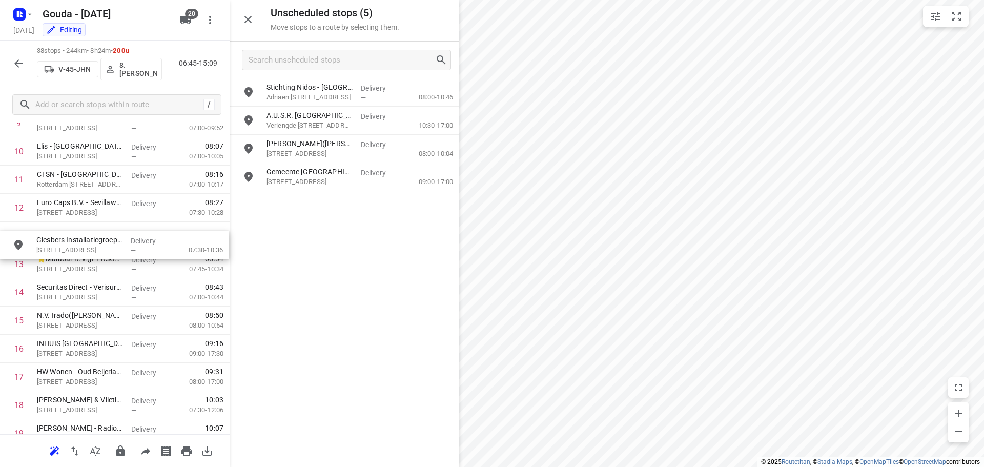
drag, startPoint x: 305, startPoint y: 186, endPoint x: 72, endPoint y: 257, distance: 243.6
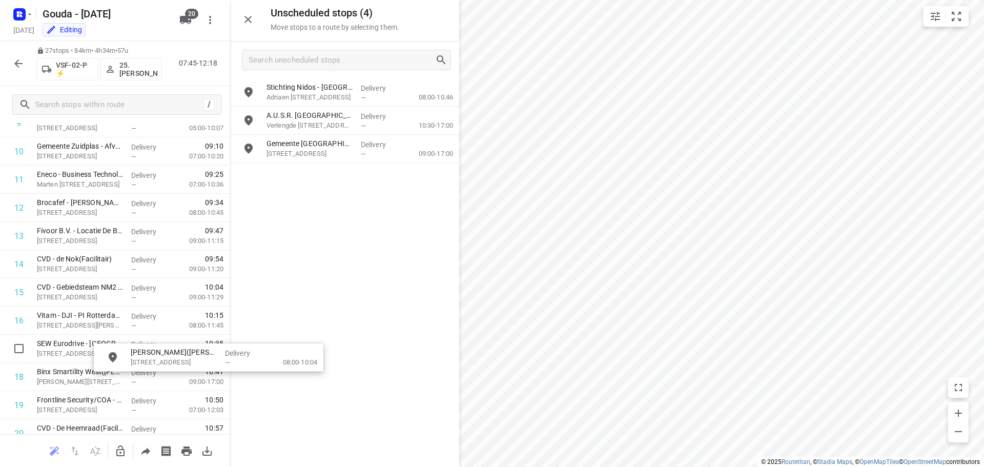
drag, startPoint x: 328, startPoint y: 152, endPoint x: 295, endPoint y: 310, distance: 160.8
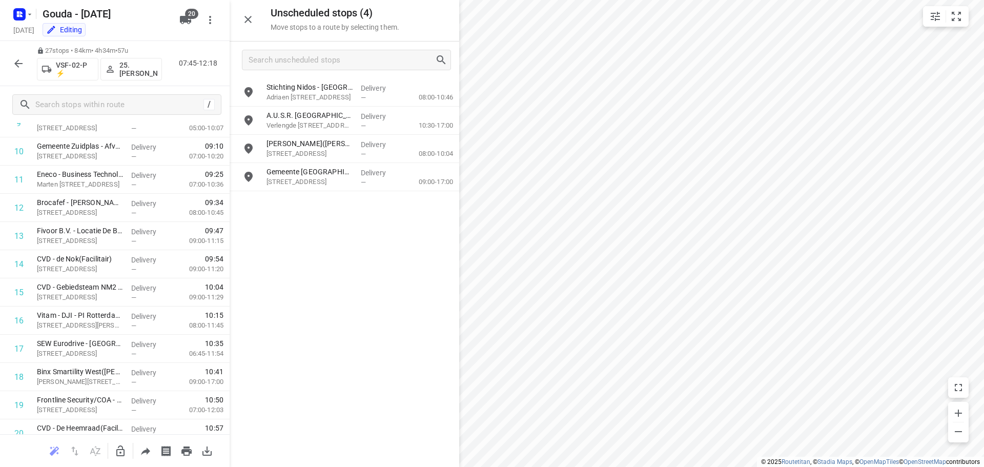
click at [127, 450] on button "button" at bounding box center [120, 451] width 21 height 21
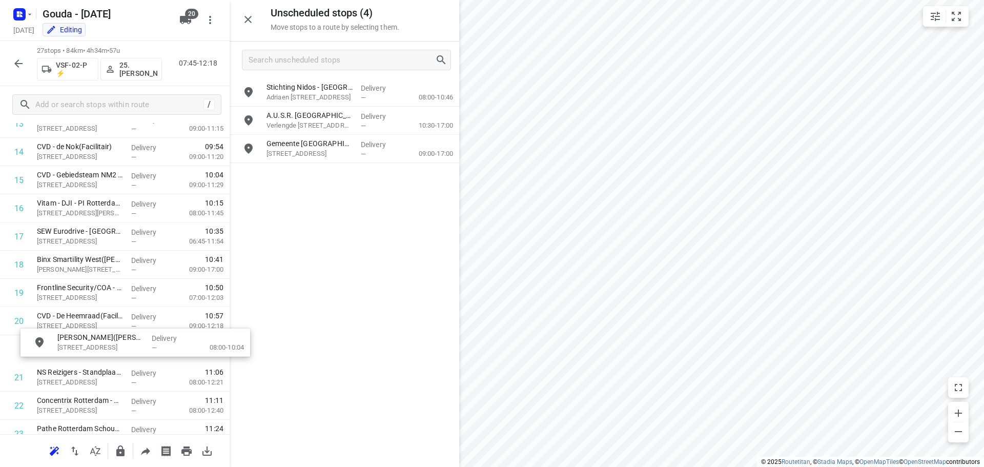
scroll to position [433, 0]
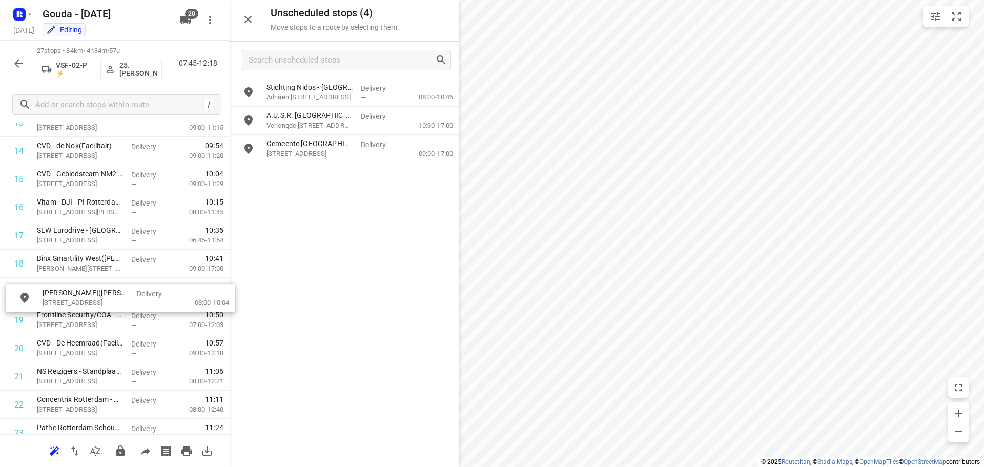
drag, startPoint x: 310, startPoint y: 154, endPoint x: 85, endPoint y: 311, distance: 274.1
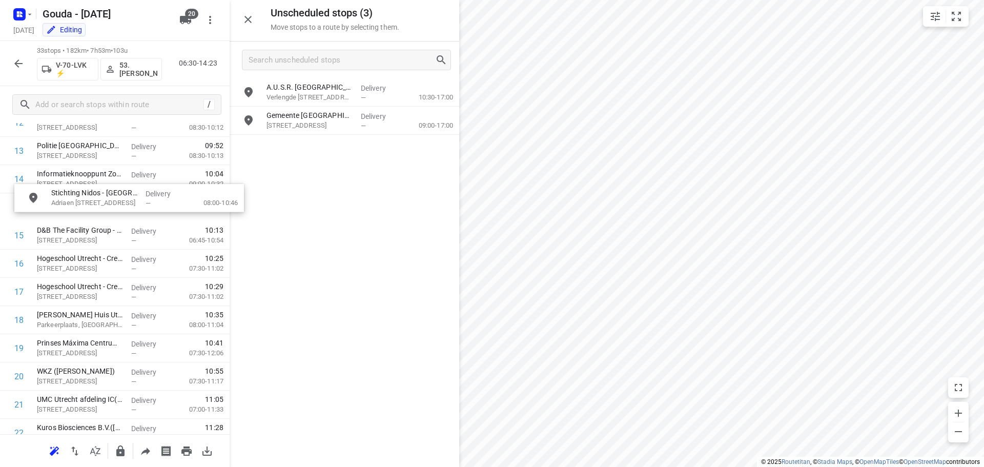
scroll to position [400, 0]
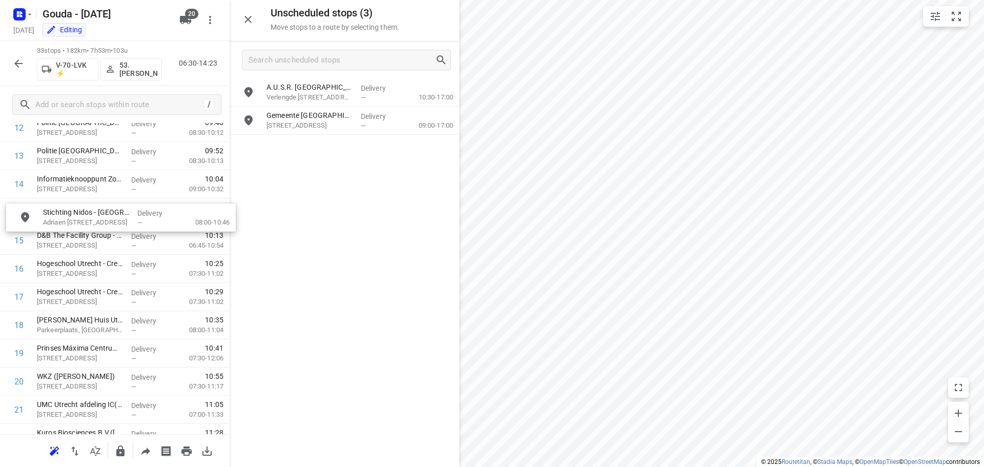
drag, startPoint x: 335, startPoint y: 97, endPoint x: 107, endPoint y: 228, distance: 262.5
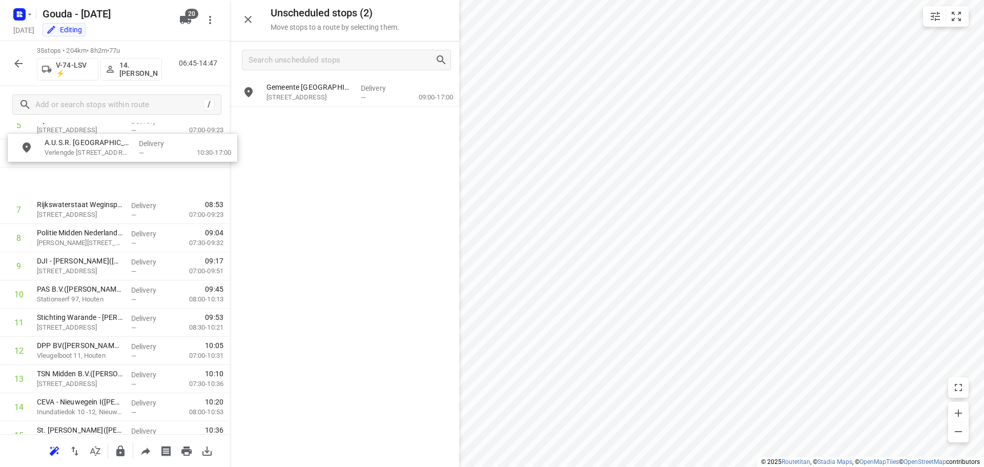
scroll to position [205, 0]
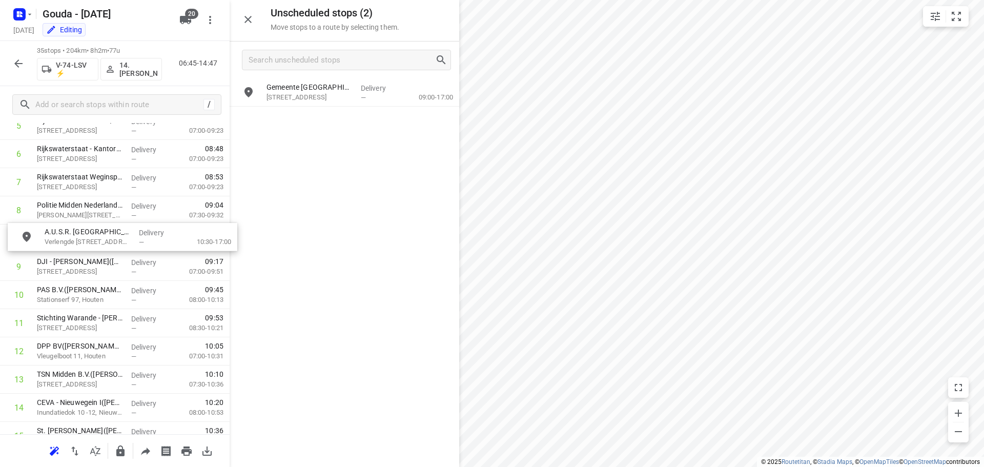
drag, startPoint x: 314, startPoint y: 91, endPoint x: 77, endPoint y: 244, distance: 281.6
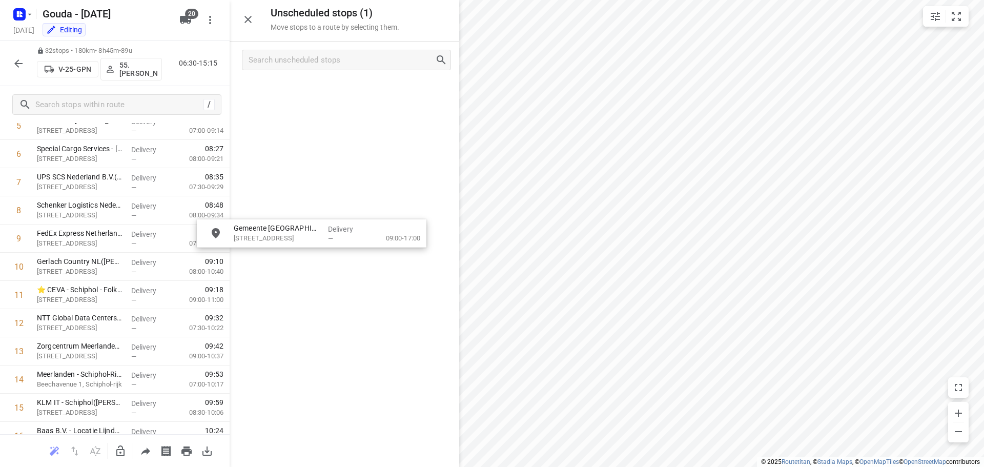
drag, startPoint x: 313, startPoint y: 107, endPoint x: 291, endPoint y: 237, distance: 132.1
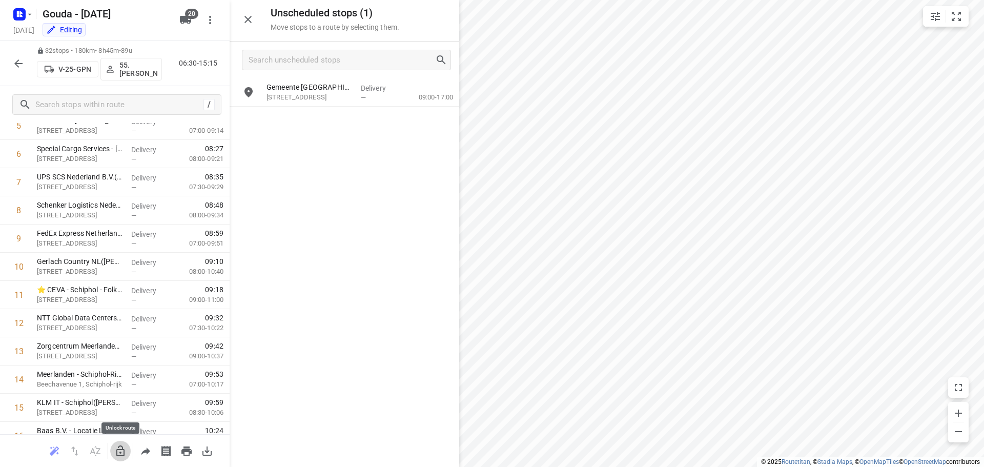
click at [120, 452] on icon "button" at bounding box center [120, 451] width 12 height 12
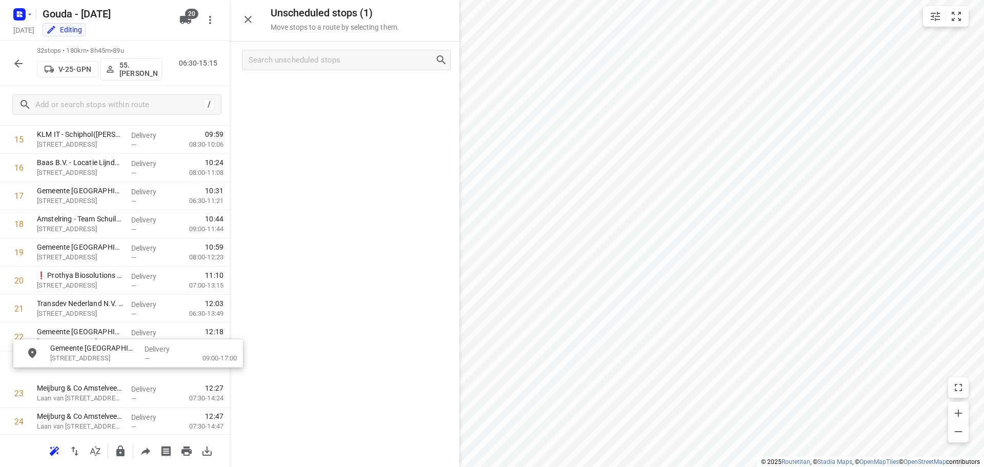
scroll to position [473, 0]
drag, startPoint x: 285, startPoint y: 106, endPoint x: 65, endPoint y: 333, distance: 315.8
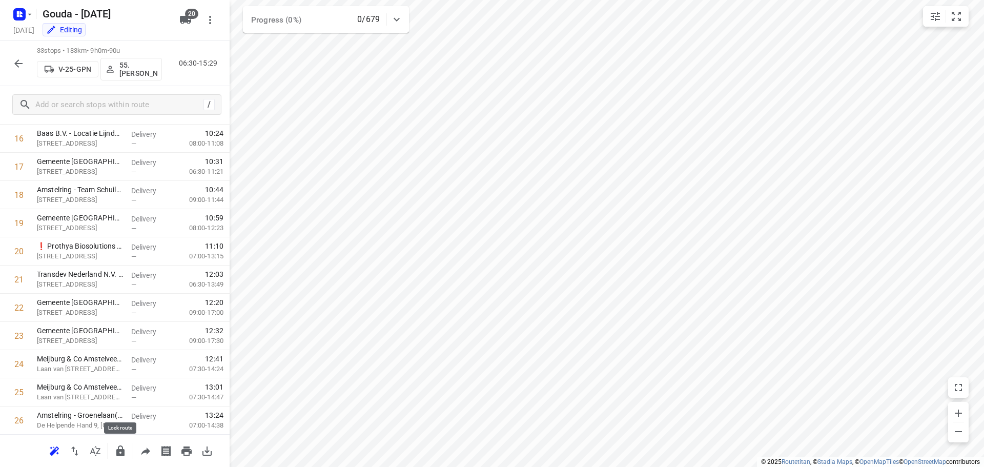
click at [122, 452] on icon "button" at bounding box center [120, 451] width 8 height 11
click at [22, 63] on icon "button" at bounding box center [18, 63] width 8 height 8
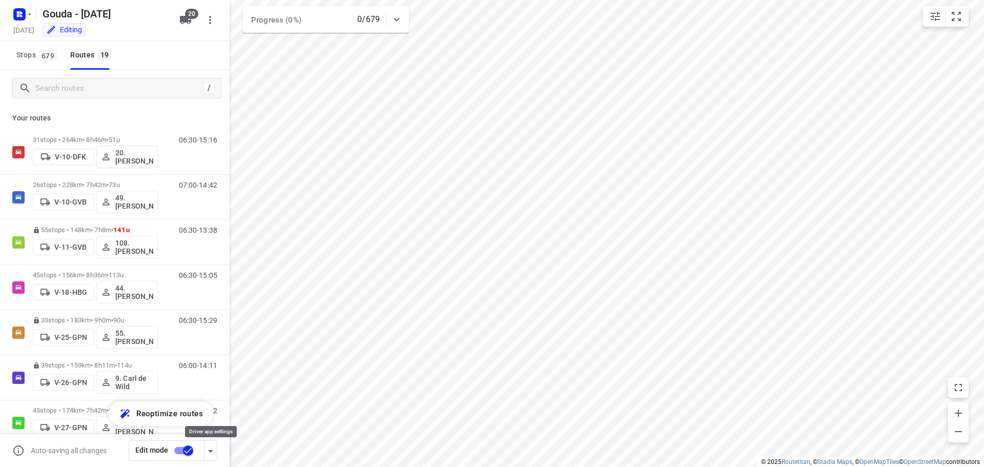
click at [209, 448] on icon "button" at bounding box center [211, 451] width 12 height 12
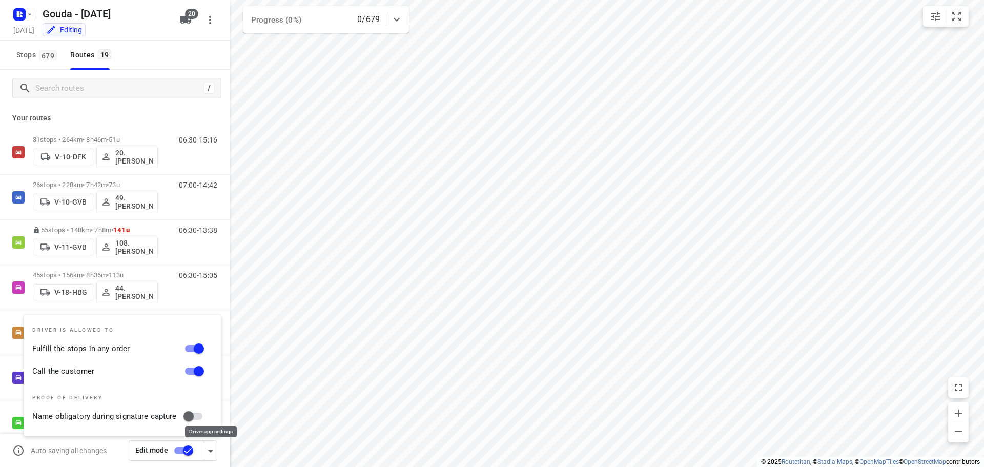
click at [209, 448] on icon "button" at bounding box center [211, 451] width 12 height 12
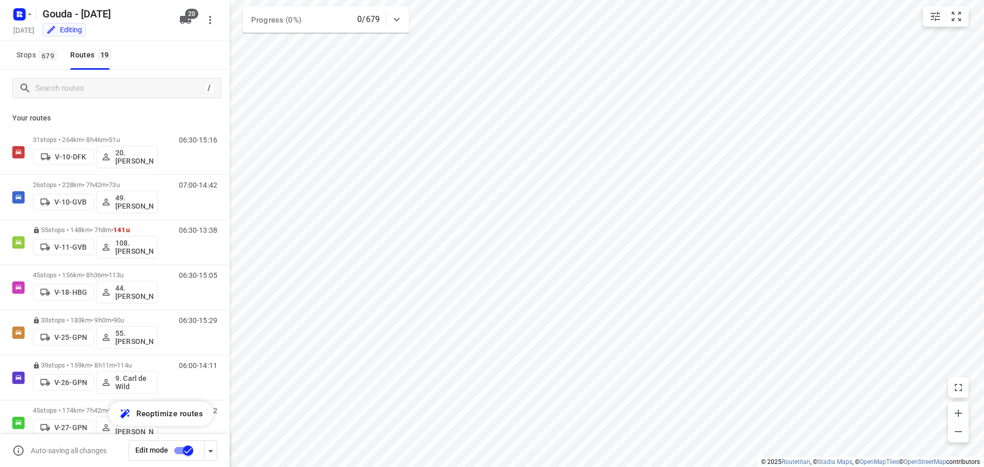
click at [190, 449] on input "checkbox" at bounding box center [188, 450] width 58 height 19
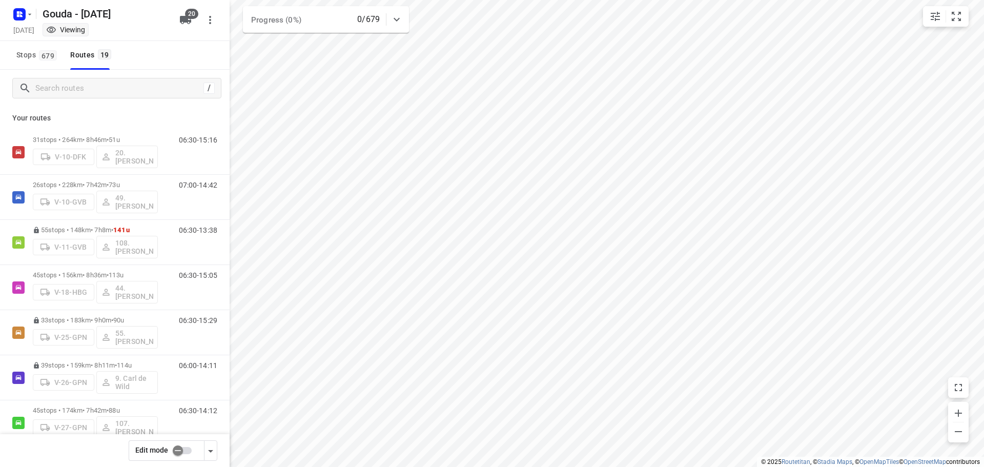
click at [178, 451] on input "checkbox" at bounding box center [178, 450] width 58 height 19
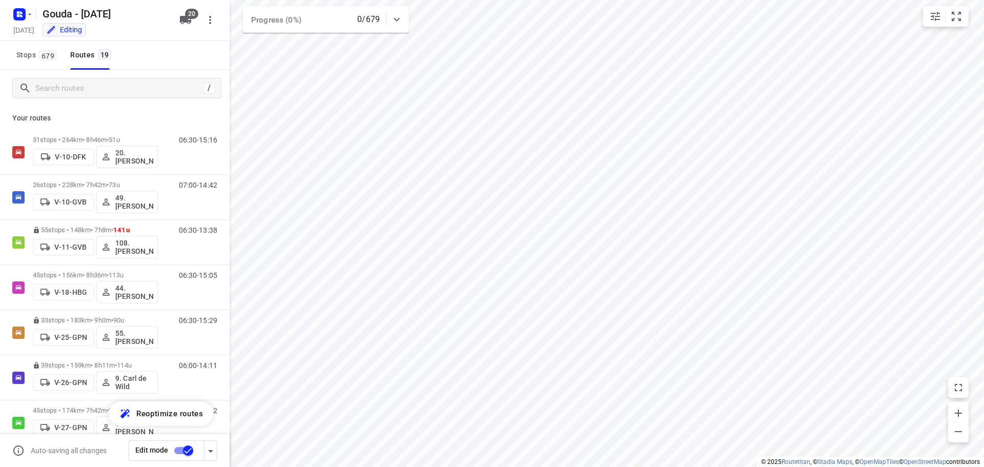
click at [186, 448] on input "checkbox" at bounding box center [188, 450] width 58 height 19
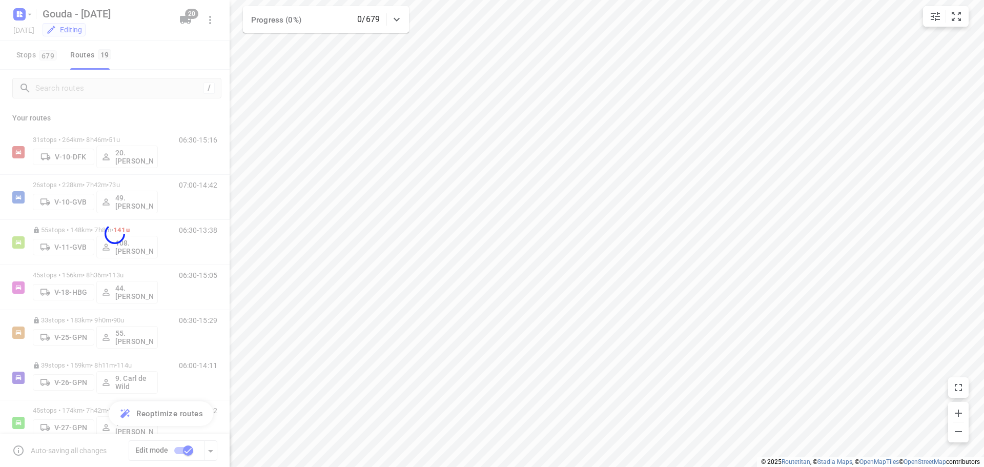
checkbox input "false"
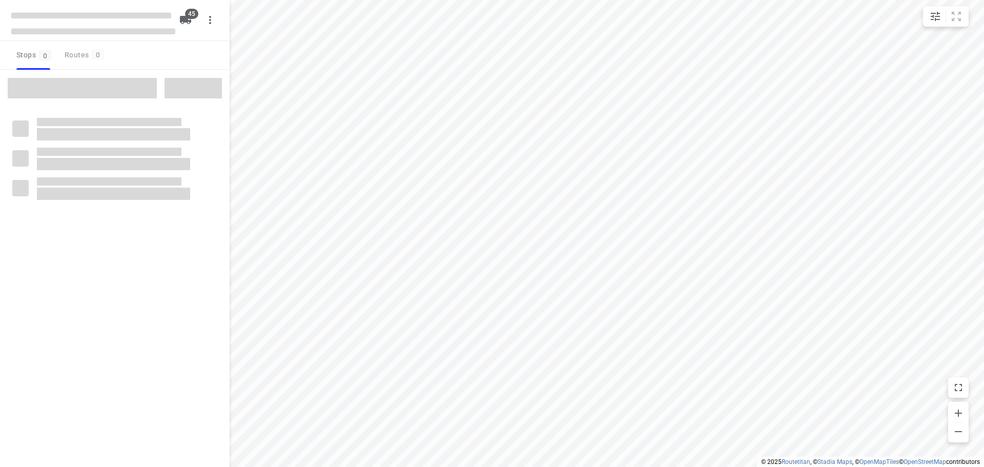
checkbox input "true"
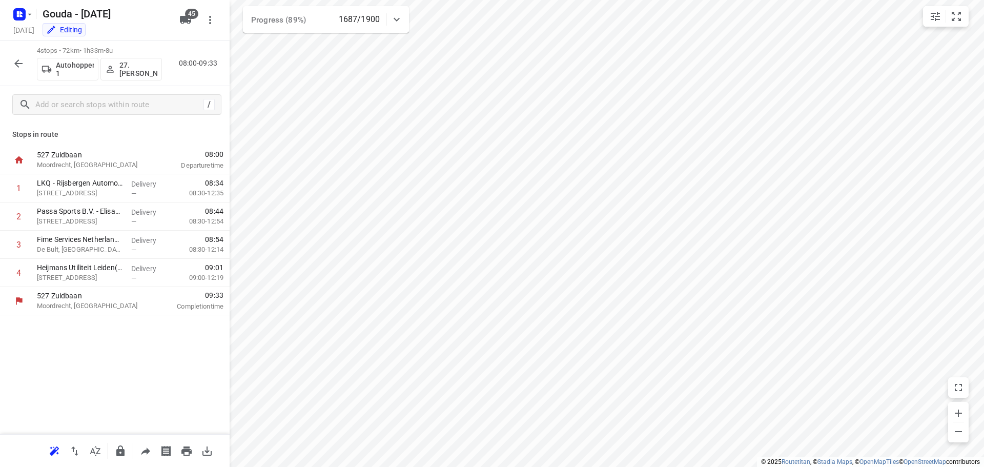
click at [15, 53] on button "button" at bounding box center [18, 63] width 21 height 21
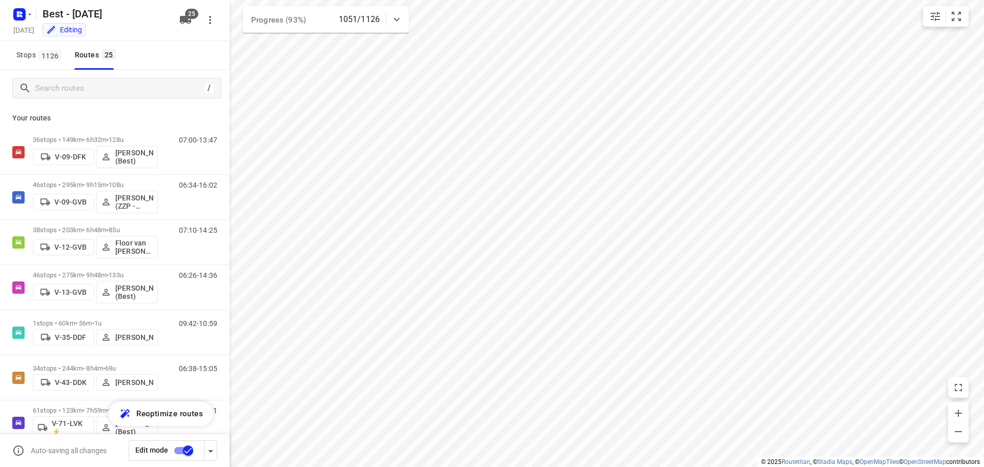
scroll to position [834, 0]
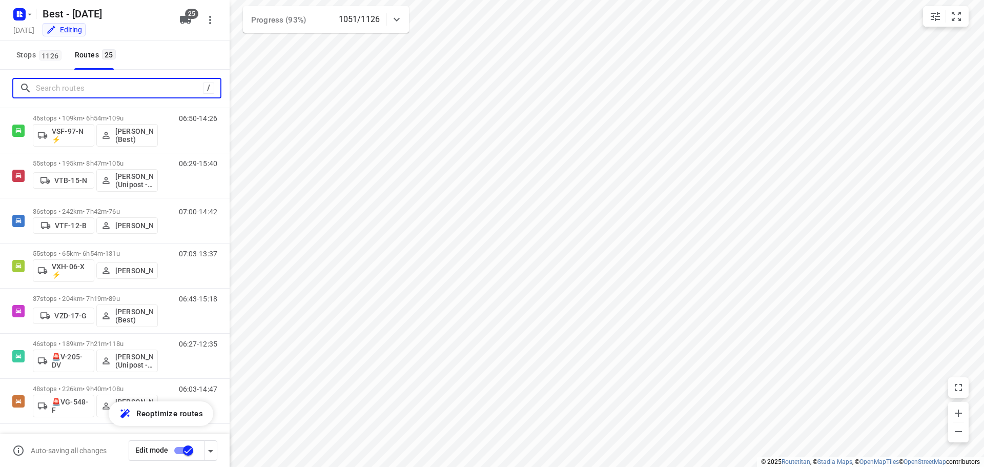
click at [58, 81] on input "Search routes" at bounding box center [119, 88] width 167 height 16
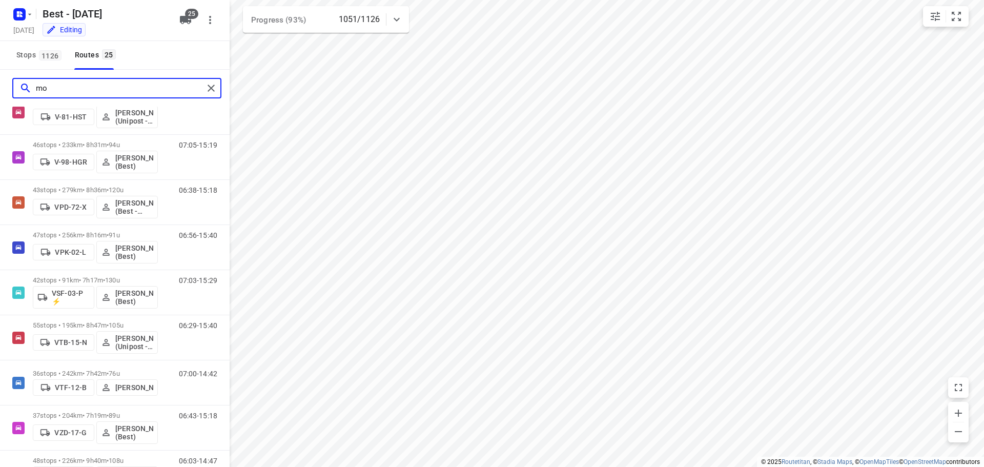
scroll to position [0, 0]
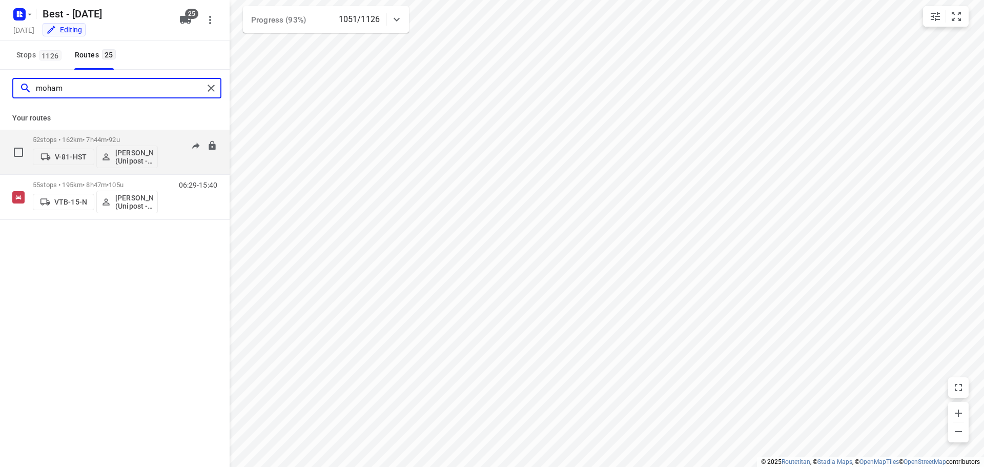
type input "moham"
click at [109, 137] on span "•" at bounding box center [108, 140] width 2 height 8
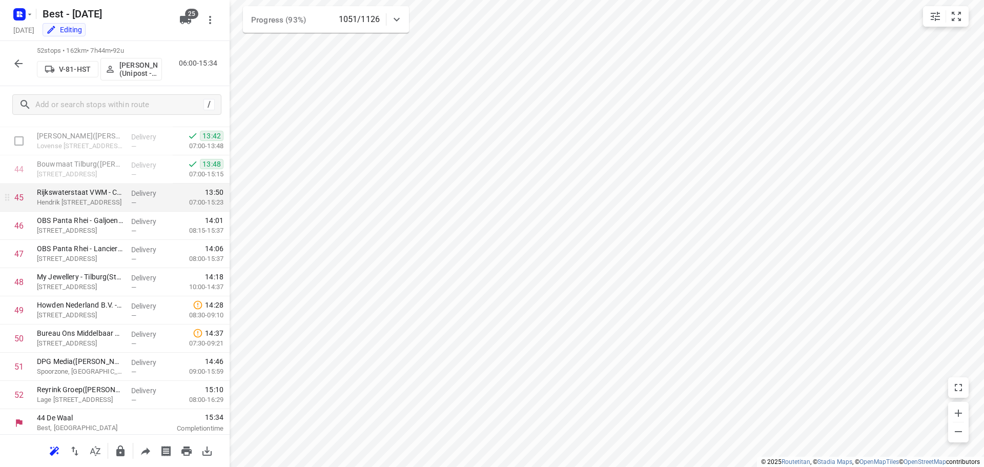
scroll to position [1235, 0]
